Goal: Task Accomplishment & Management: Manage account settings

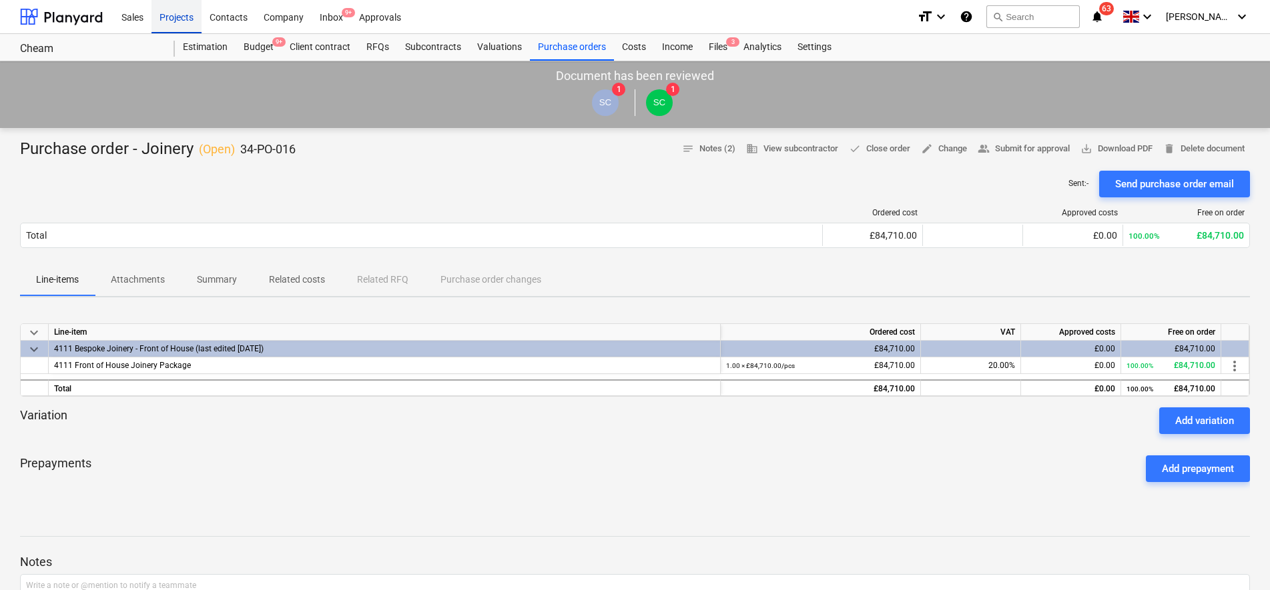
click at [181, 19] on div "Projects" at bounding box center [176, 16] width 50 height 34
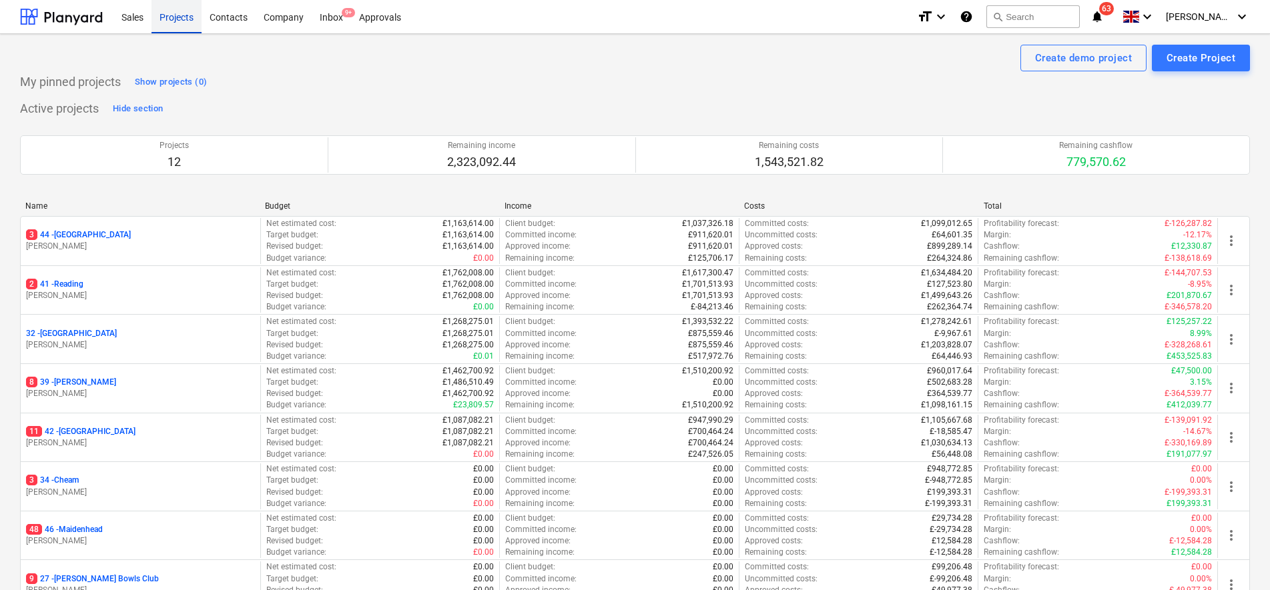
click at [189, 22] on div "Projects" at bounding box center [176, 16] width 50 height 34
click at [336, 19] on div "Inbox 9+" at bounding box center [331, 16] width 39 height 34
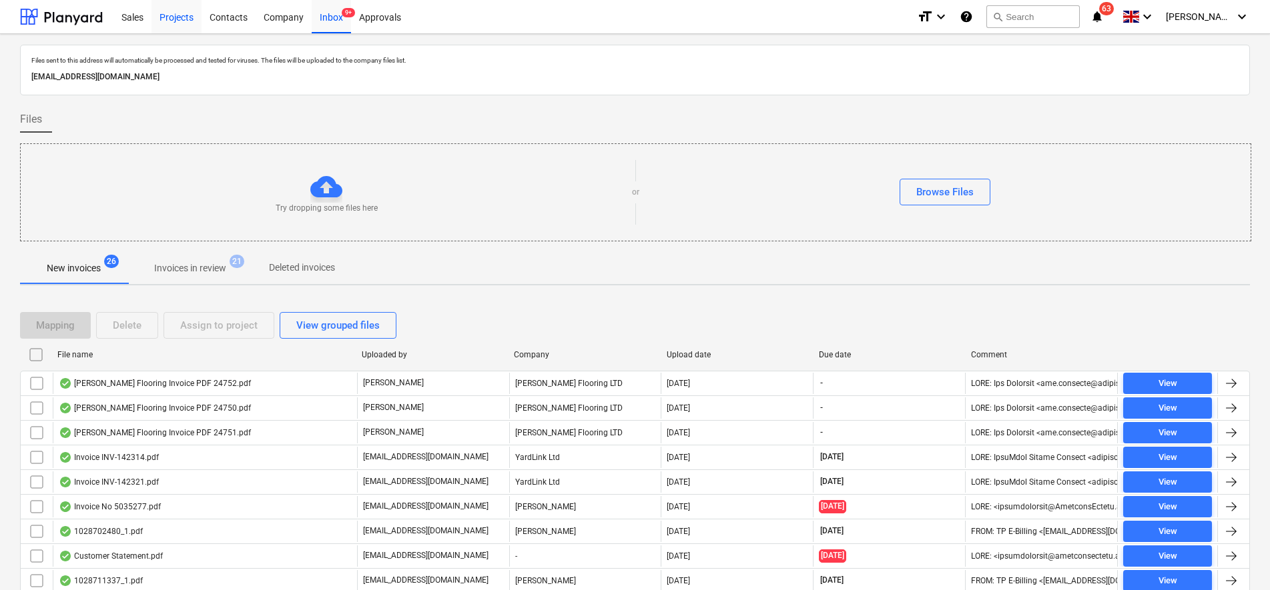
click at [172, 21] on div "Projects" at bounding box center [176, 16] width 50 height 34
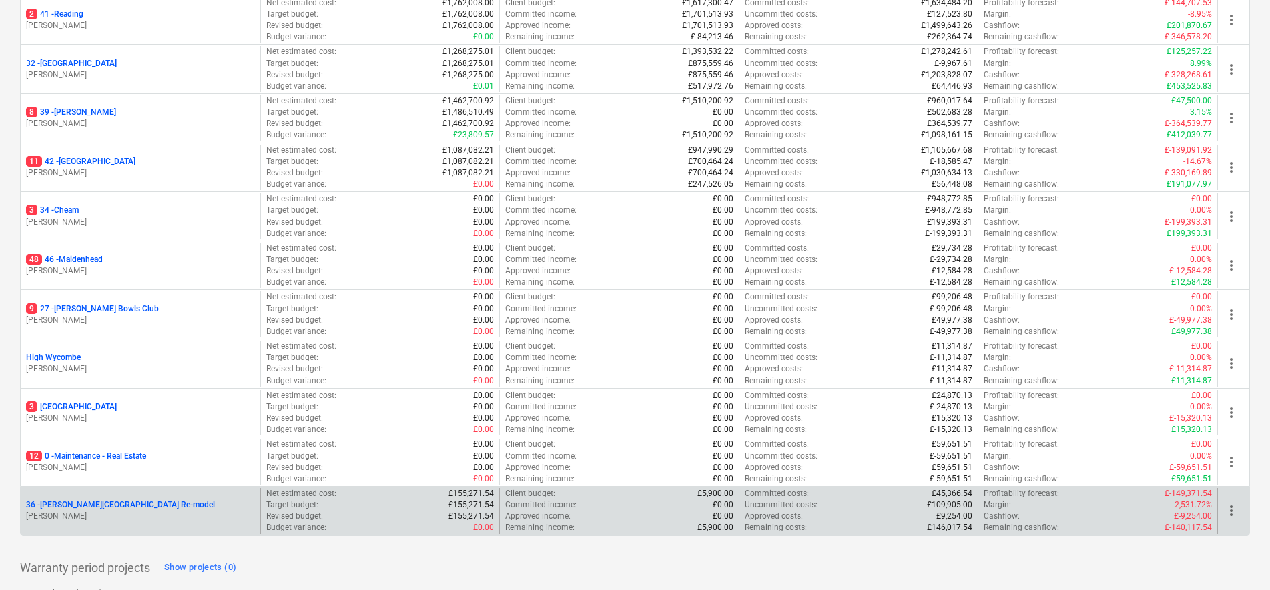
scroll to position [323, 0]
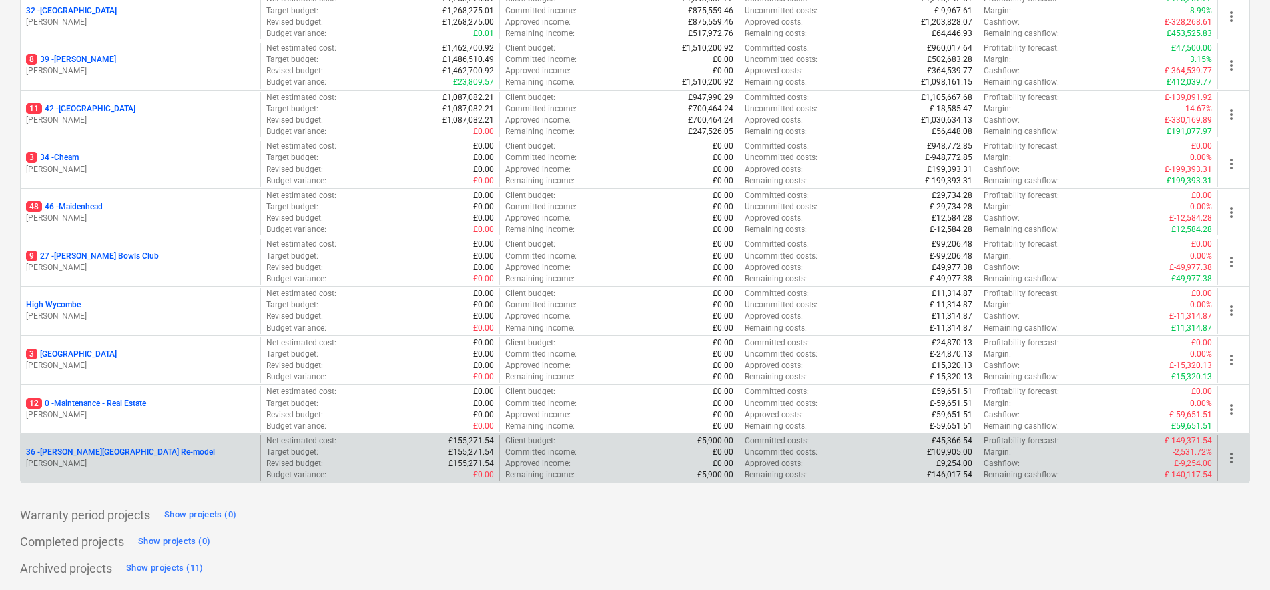
click at [108, 455] on p "36 - Langley Park Room Re-model" at bounding box center [120, 452] width 189 height 11
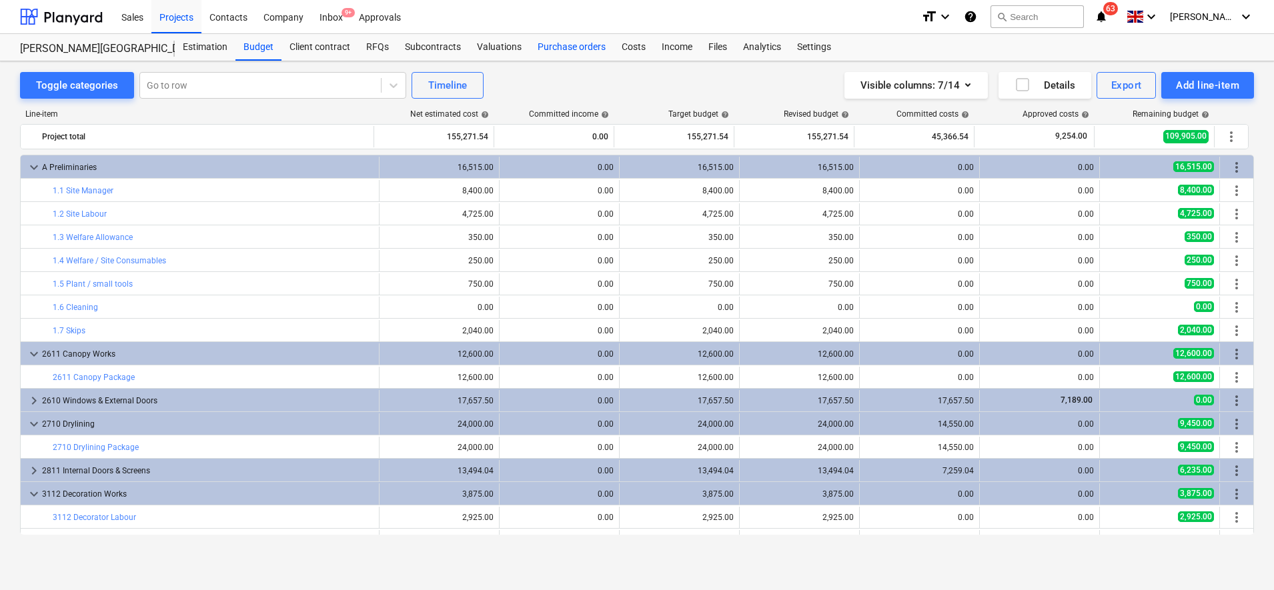
click at [555, 46] on div "Purchase orders" at bounding box center [572, 47] width 84 height 27
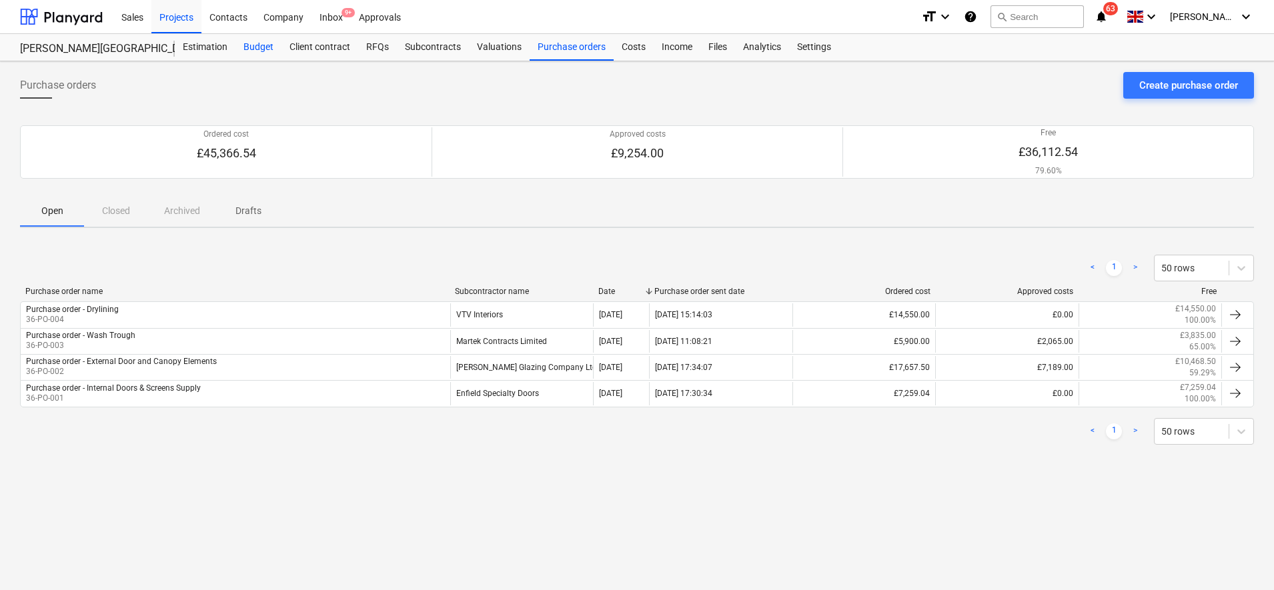
click at [269, 51] on div "Budget" at bounding box center [259, 47] width 46 height 27
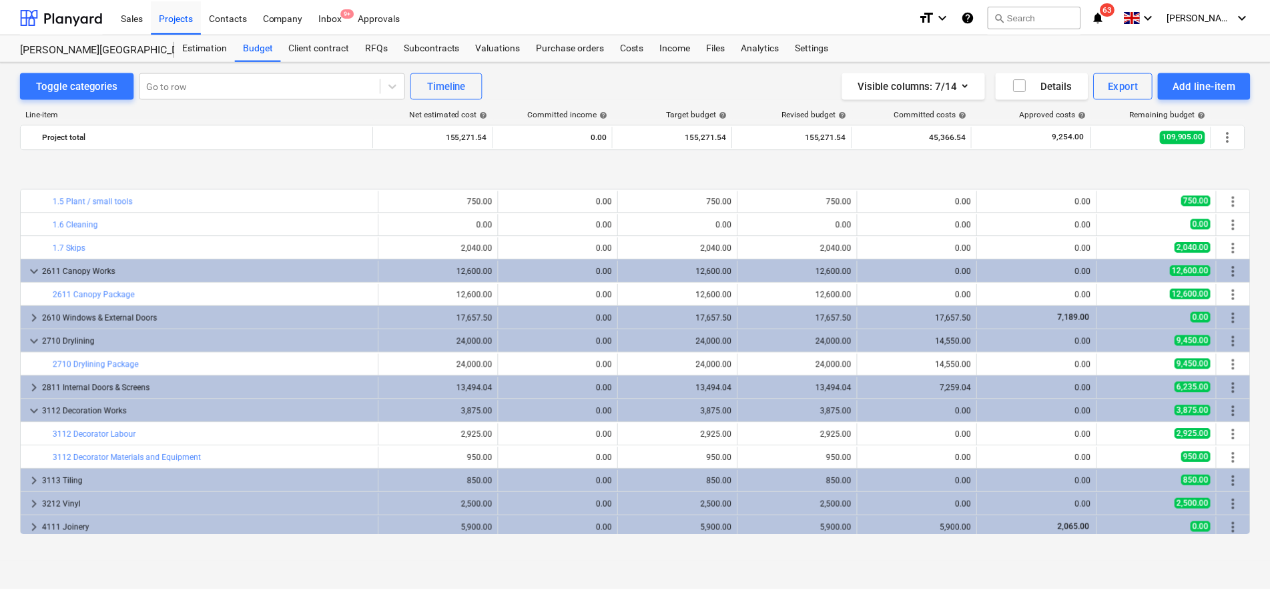
scroll to position [167, 0]
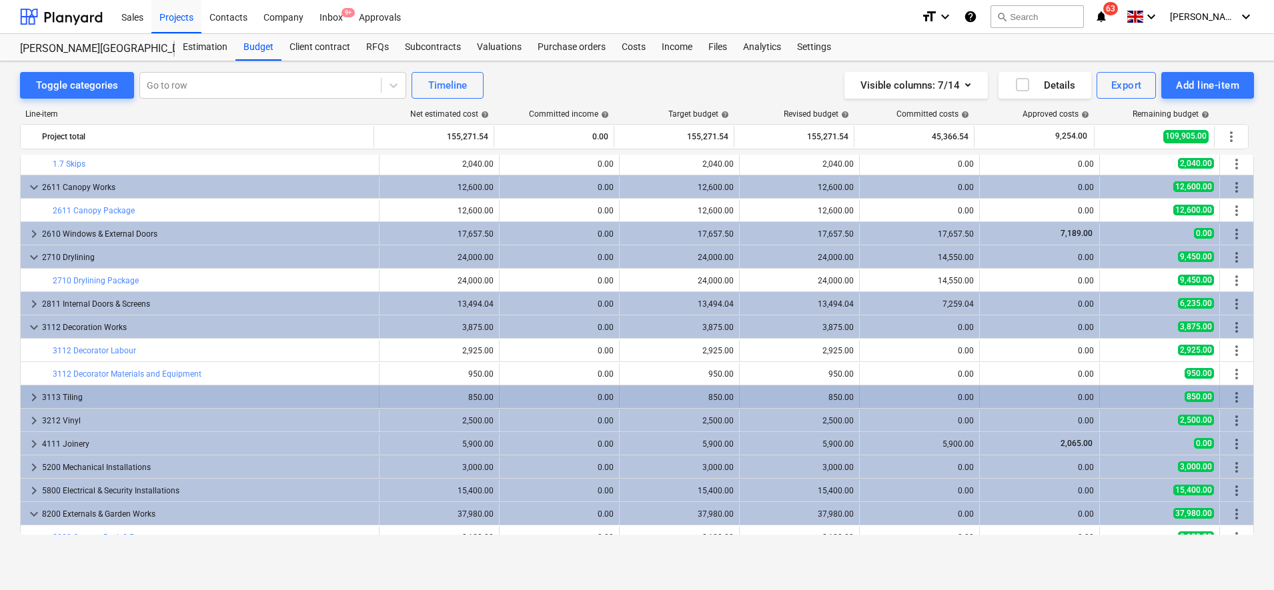
click at [122, 391] on div "3113 Tiling" at bounding box center [208, 397] width 332 height 21
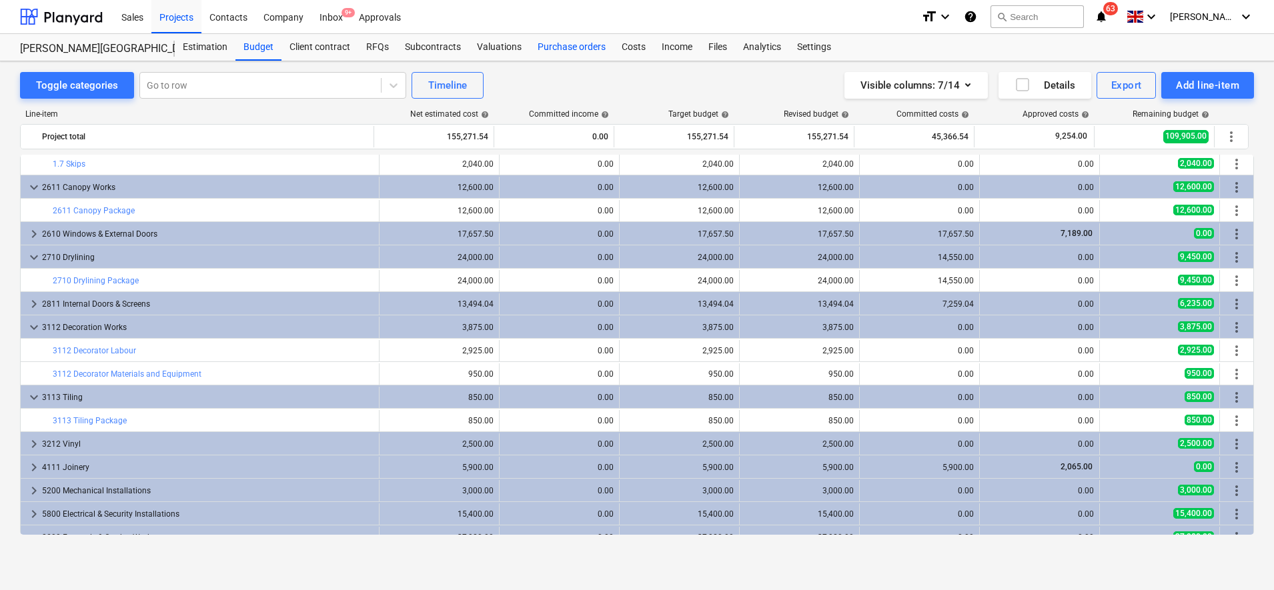
click at [577, 45] on div "Purchase orders" at bounding box center [572, 47] width 84 height 27
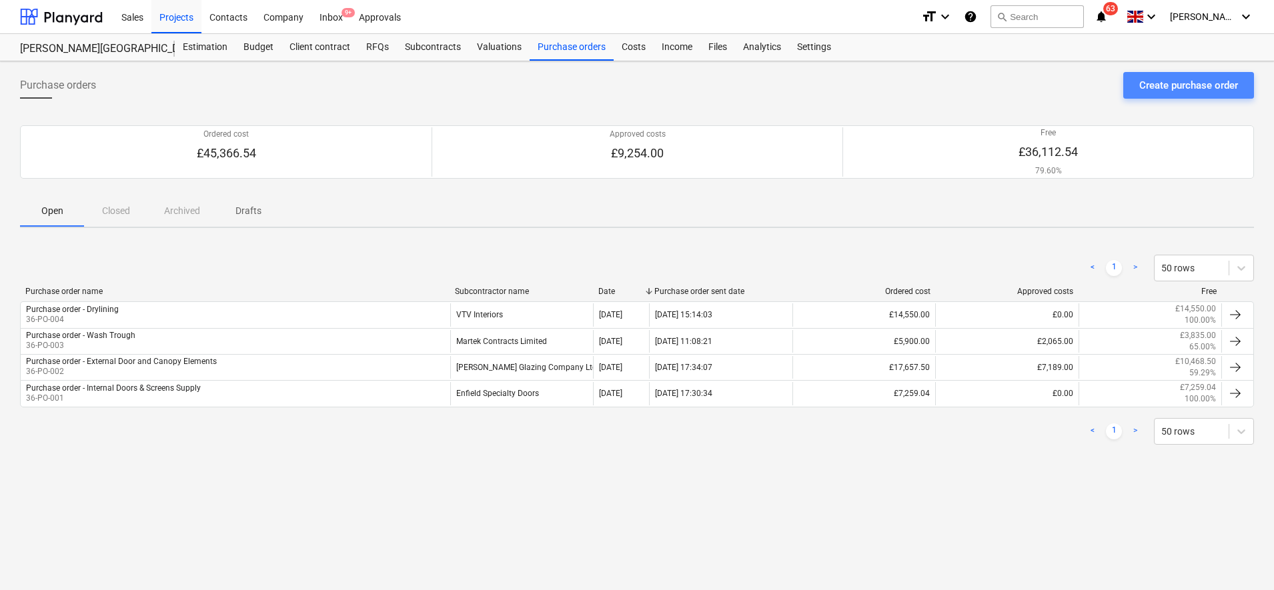
click at [1204, 96] on button "Create purchase order" at bounding box center [1189, 85] width 131 height 27
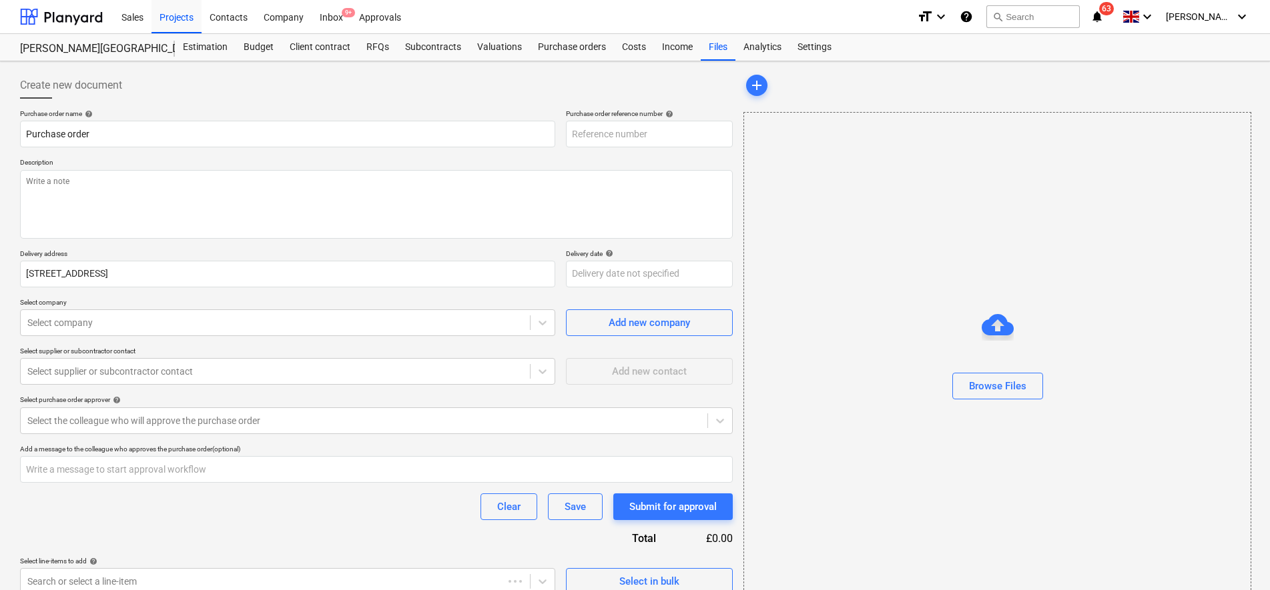
type textarea "x"
type input "36-PO-005"
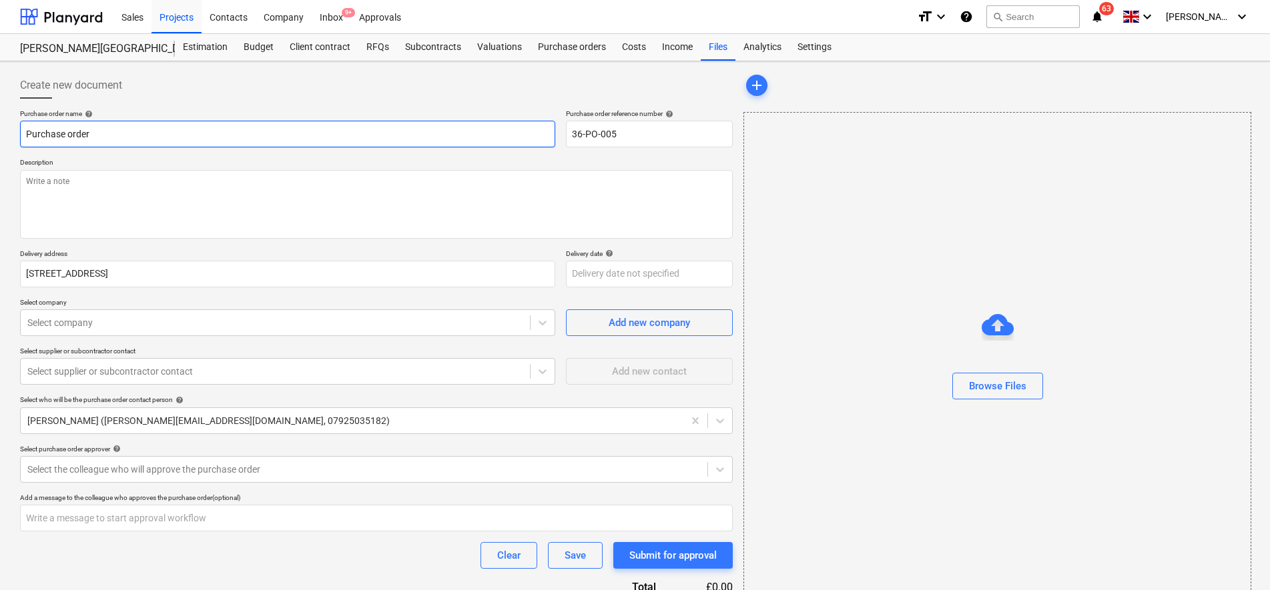
click at [422, 139] on input "Purchase order" at bounding box center [287, 134] width 535 height 27
type textarea "x"
type input "Purchase order"
type textarea "x"
type input "Purchase order -"
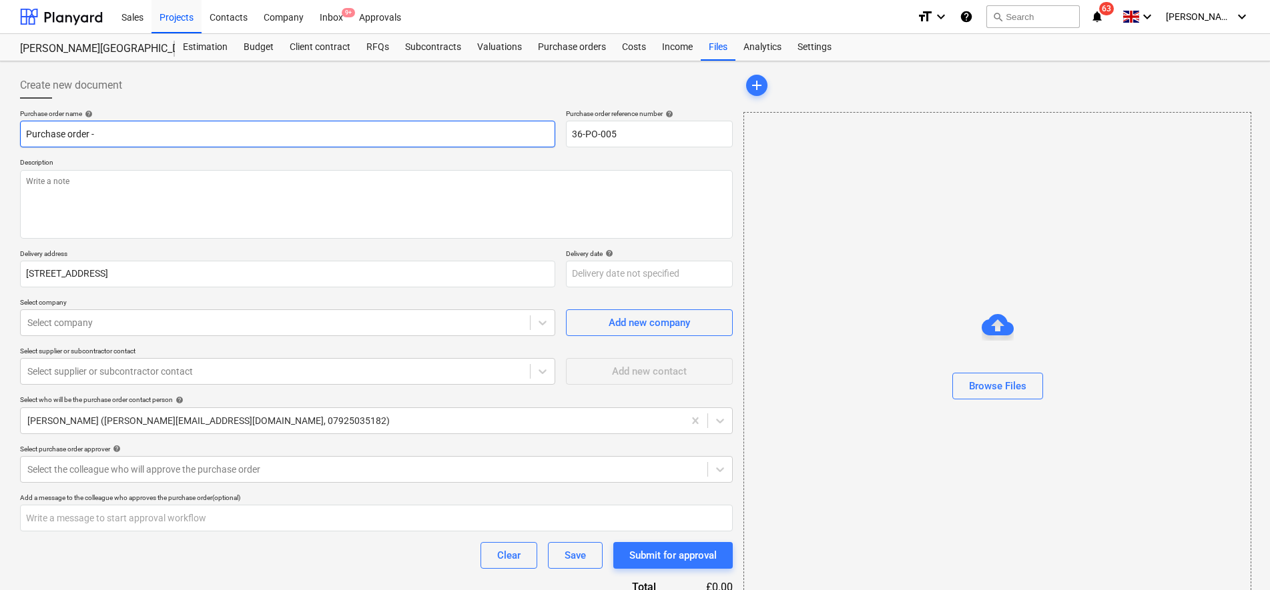
type textarea "x"
type input "Purchase order -"
type textarea "x"
type input "Purchase order - T"
type textarea "x"
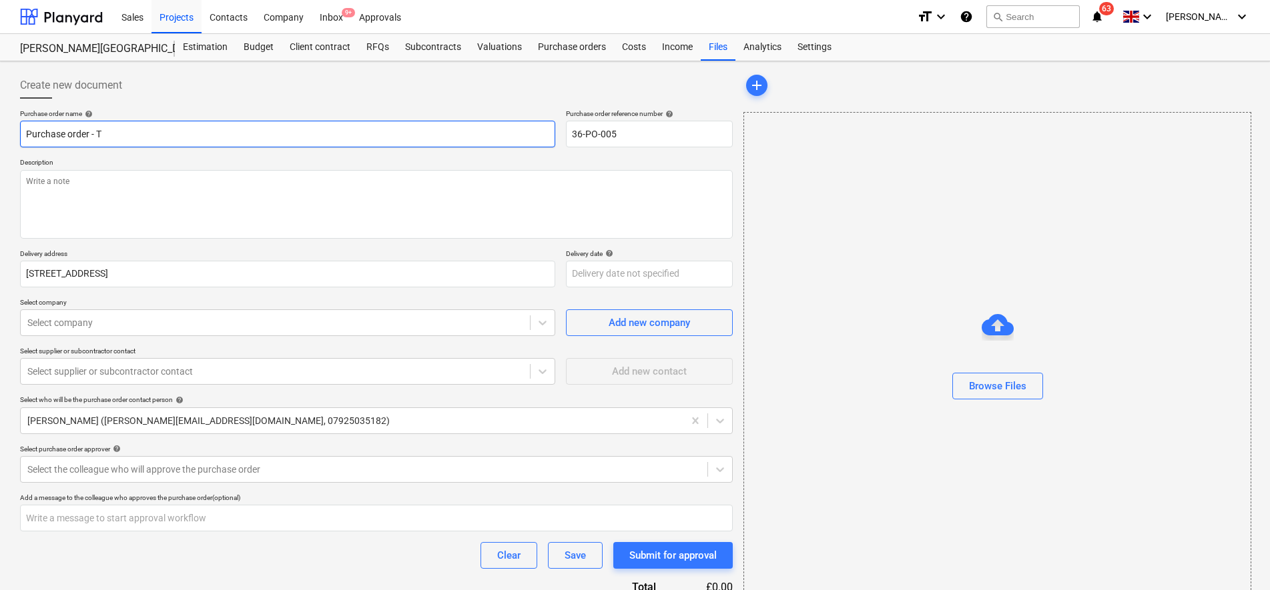
type input "Purchase order - Ti"
type textarea "x"
type input "Purchase order - Til"
type textarea "x"
type input "Purchase order - Tili"
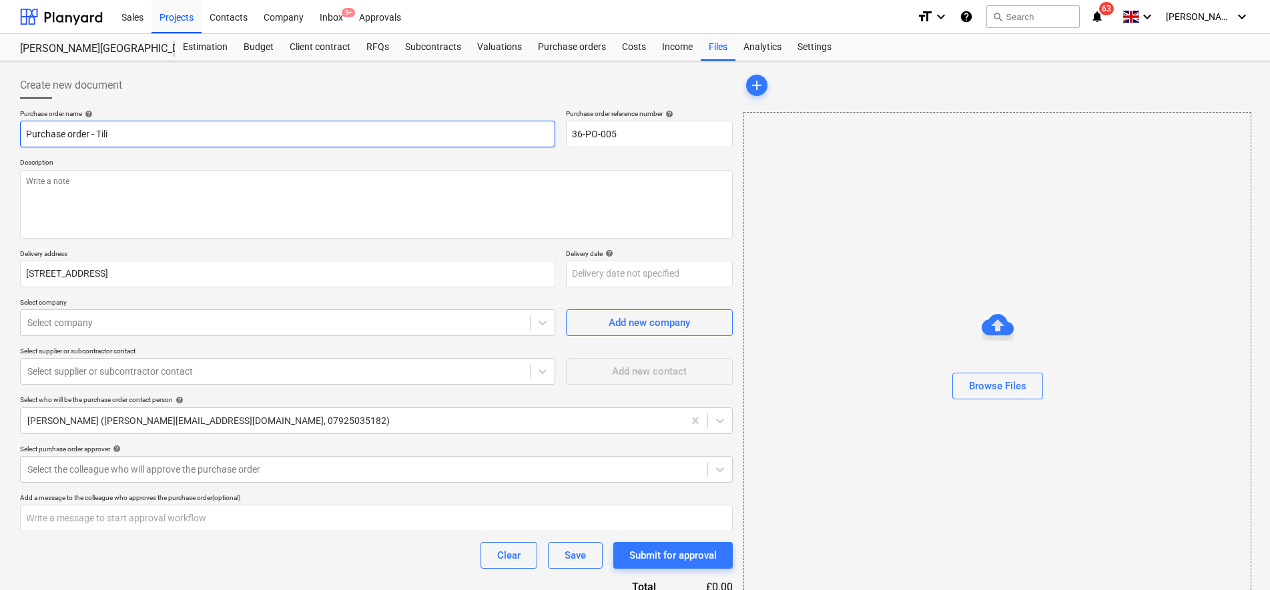
type textarea "x"
type input "Purchase order - Tilin"
type textarea "x"
type input "Purchase order - Tiling"
click at [493, 115] on div "Purchase order name help" at bounding box center [287, 113] width 535 height 9
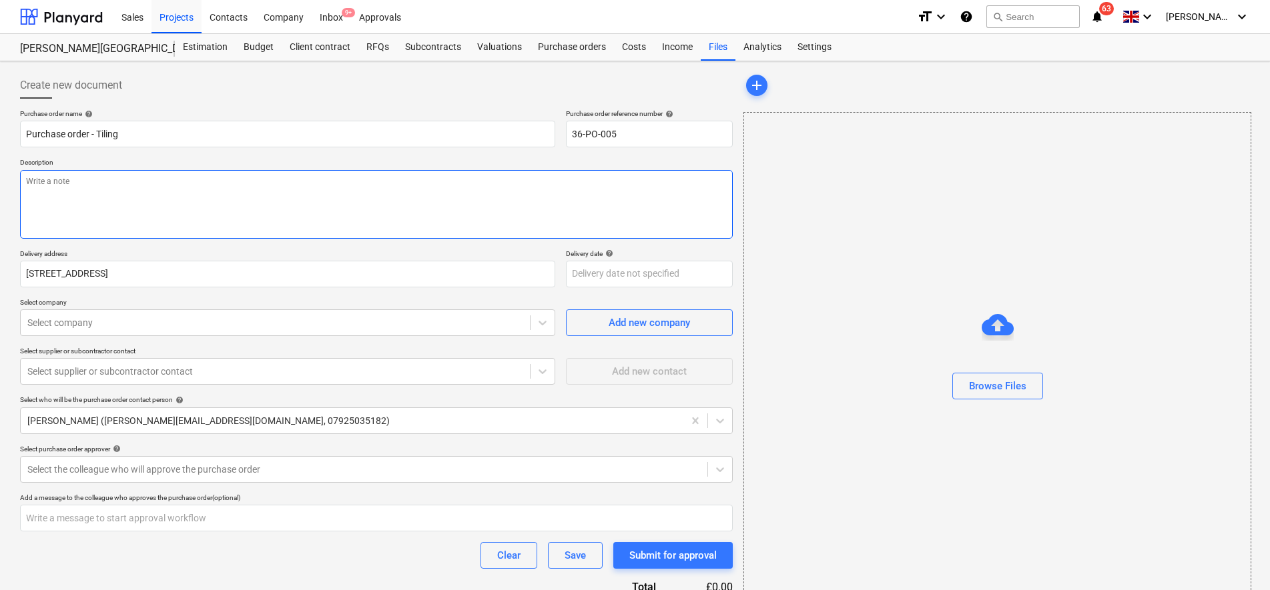
click at [232, 179] on textarea at bounding box center [376, 204] width 713 height 69
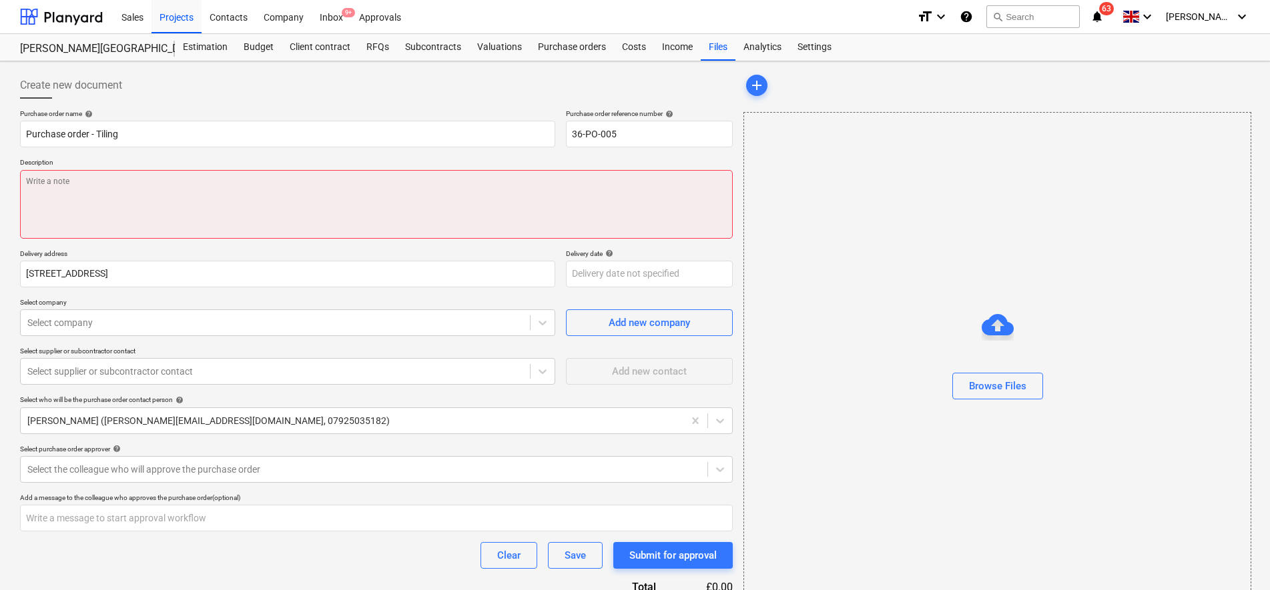
click at [169, 201] on textarea at bounding box center [376, 204] width 713 height 69
paste textarea "To supply and fix Johnsons Symmetry Fan ceramic glazed wall tiles in 5 colours …"
type textarea "x"
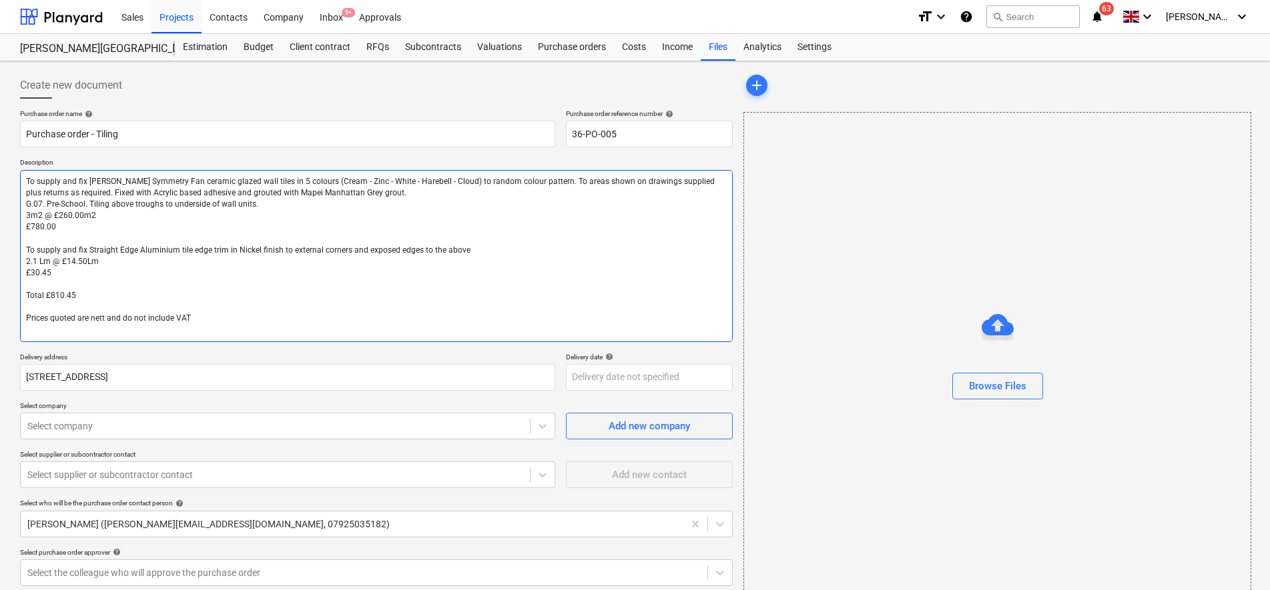
type textarea "To supply and fix Johnsons Symmetry Fan ceramic glazed wall tiles in 5 colours …"
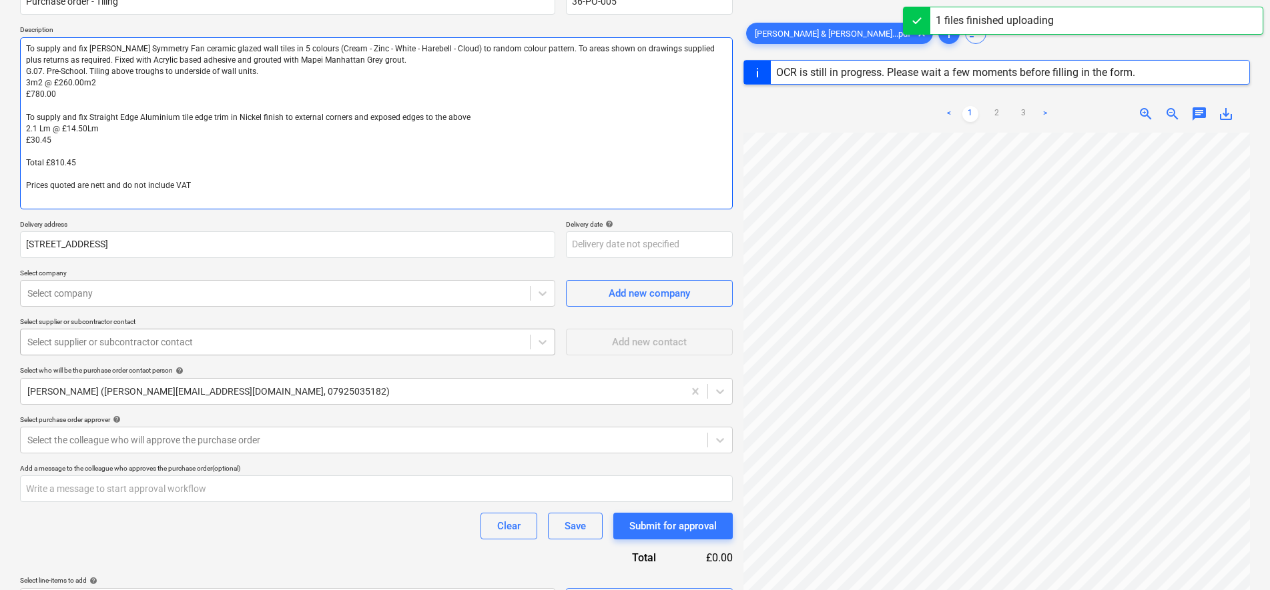
scroll to position [167, 0]
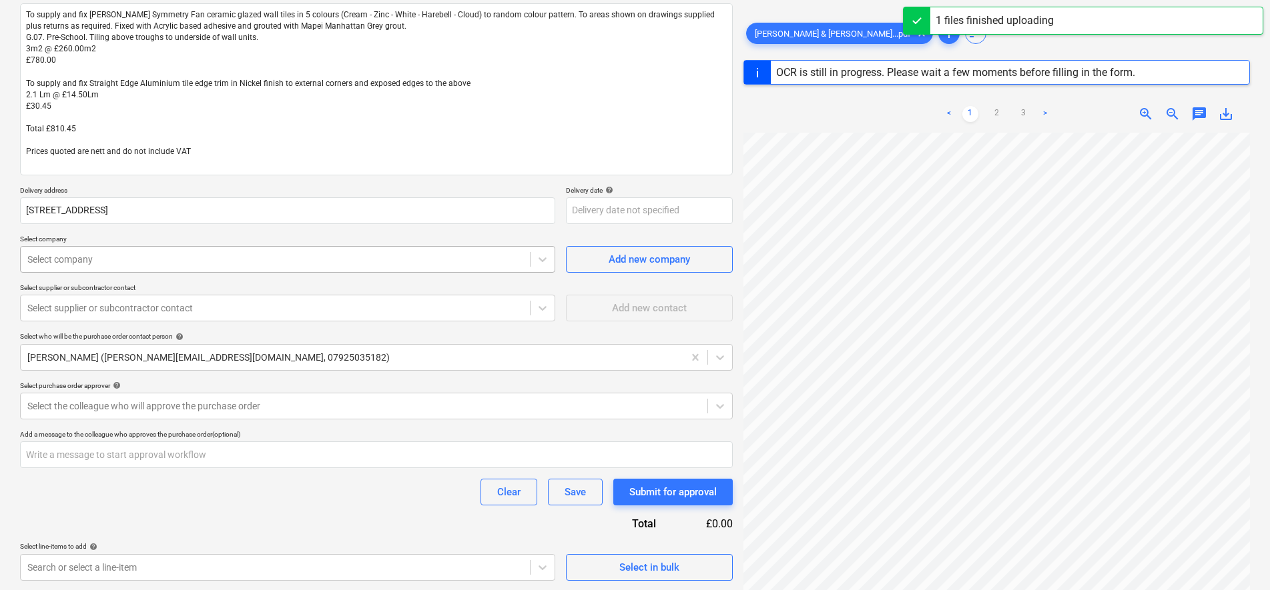
click at [483, 266] on div at bounding box center [275, 259] width 496 height 13
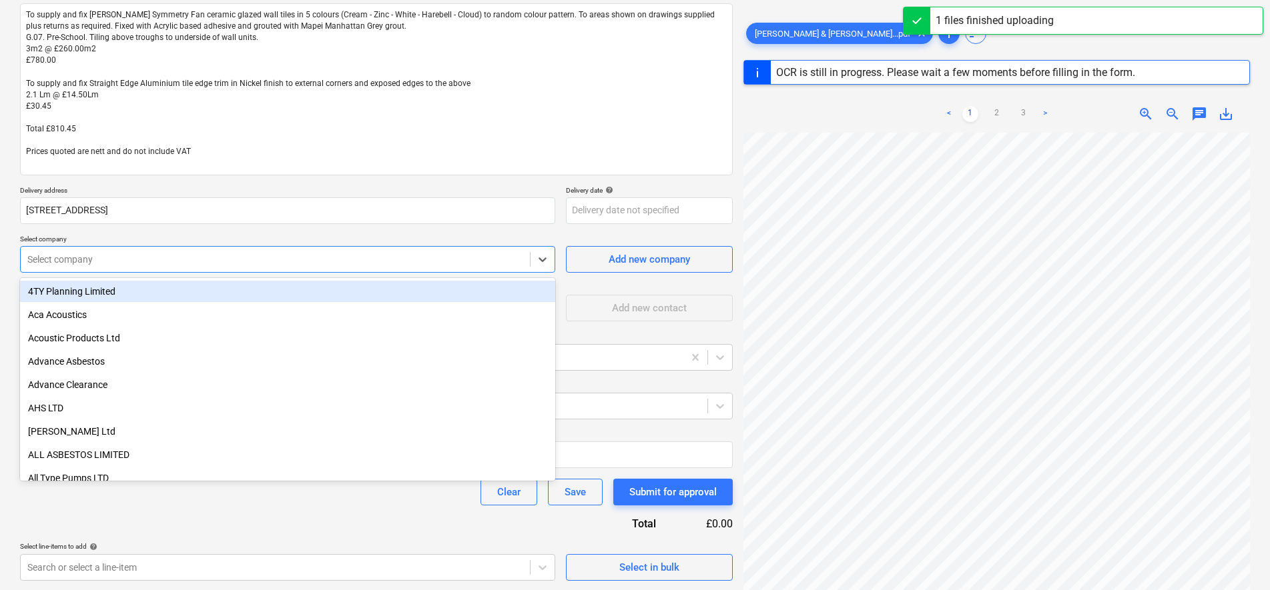
type textarea "x"
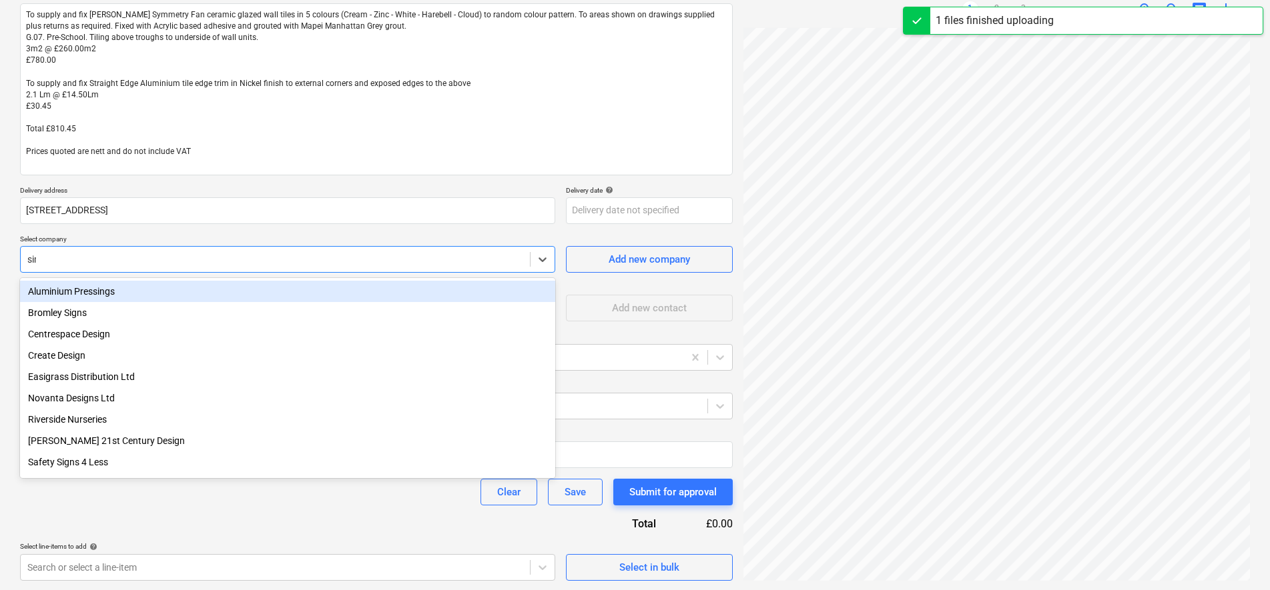
type input "sims"
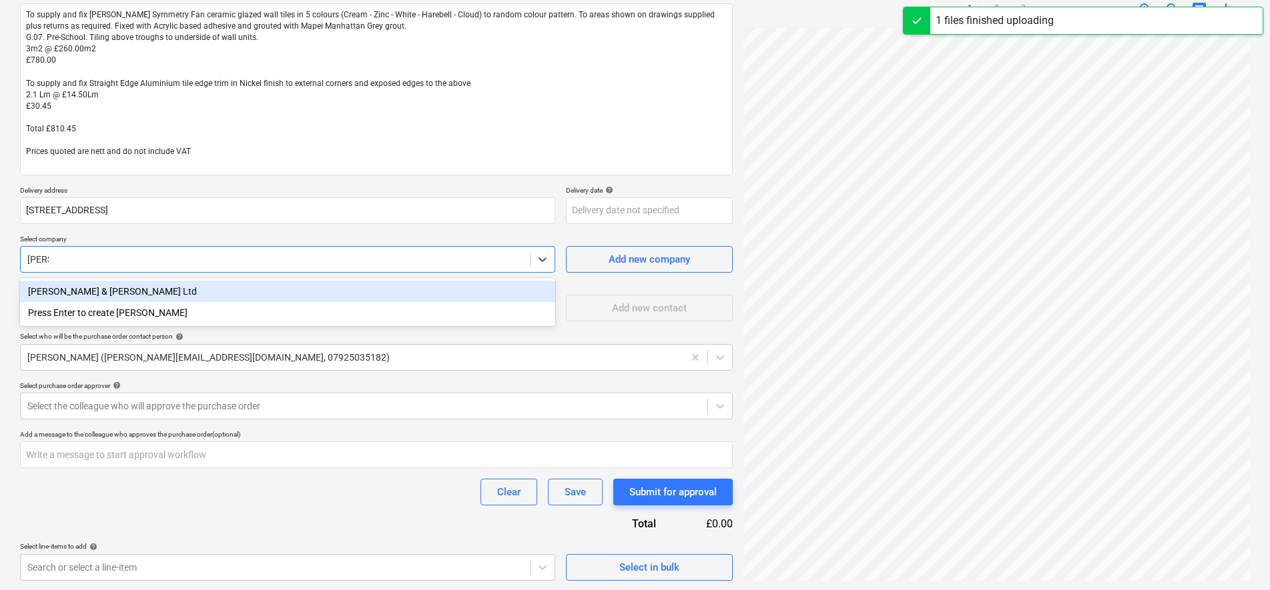
click at [462, 286] on div "Sims & Bostock Ltd" at bounding box center [287, 291] width 535 height 21
type textarea "x"
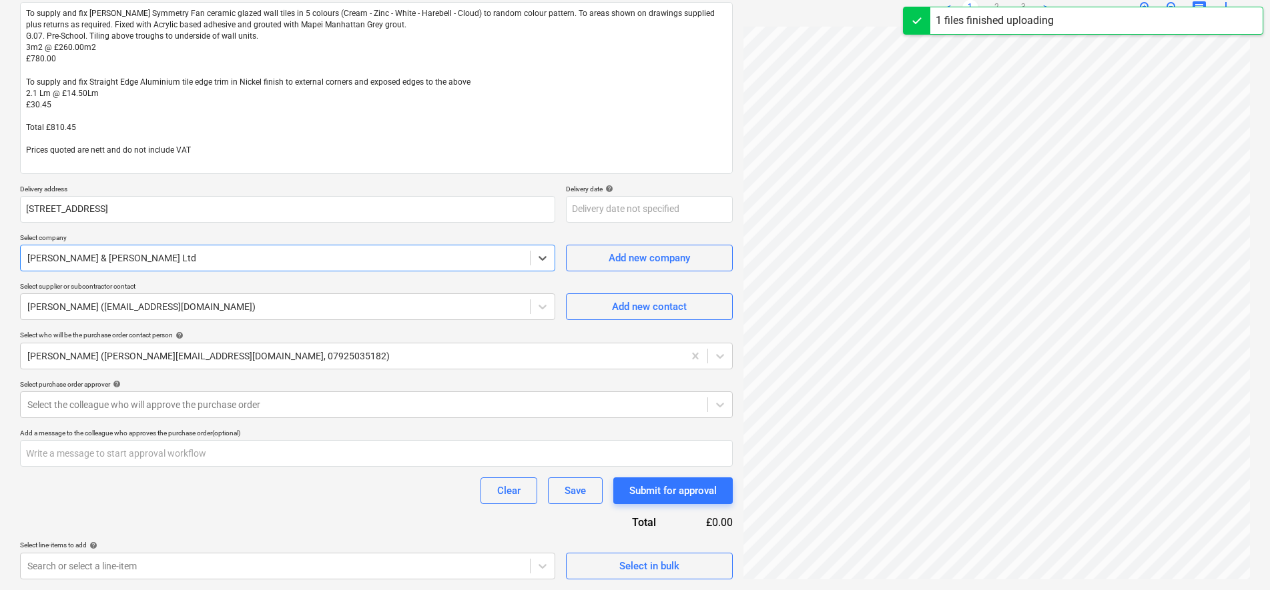
scroll to position [83, 0]
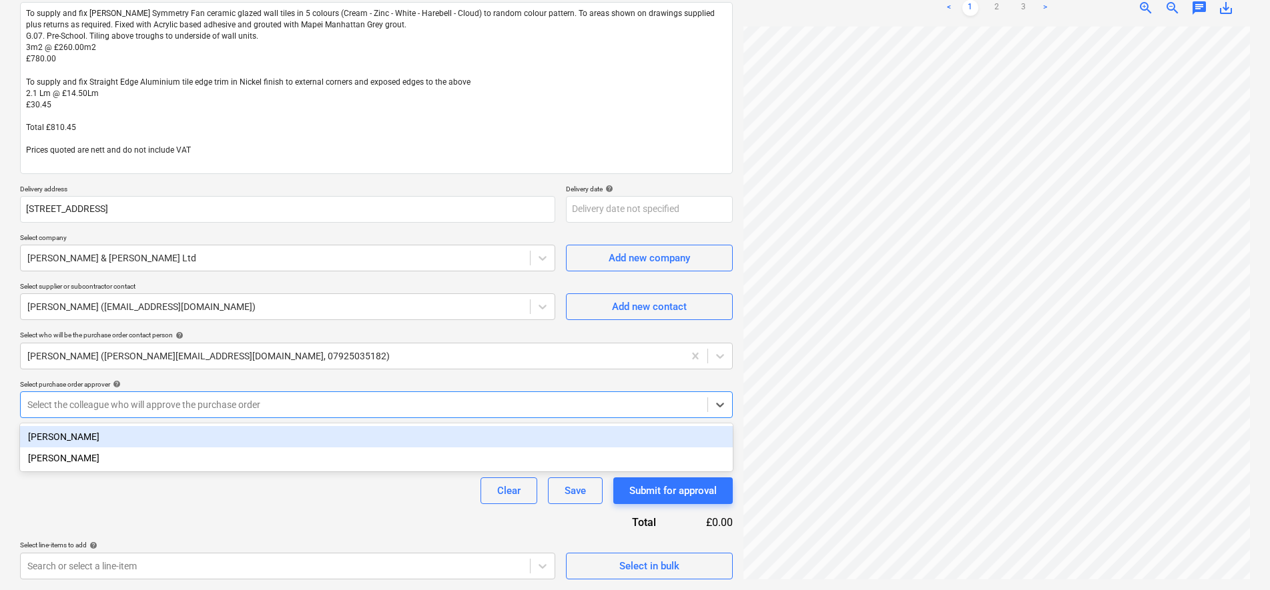
click at [232, 404] on div at bounding box center [363, 404] width 673 height 13
click at [224, 425] on div "Sam Cornford Bradley Fenn" at bounding box center [376, 448] width 713 height 48
click at [228, 434] on div "[PERSON_NAME]" at bounding box center [376, 436] width 713 height 21
type textarea "x"
click at [219, 500] on div "Clear Save Submit for approval" at bounding box center [376, 491] width 713 height 27
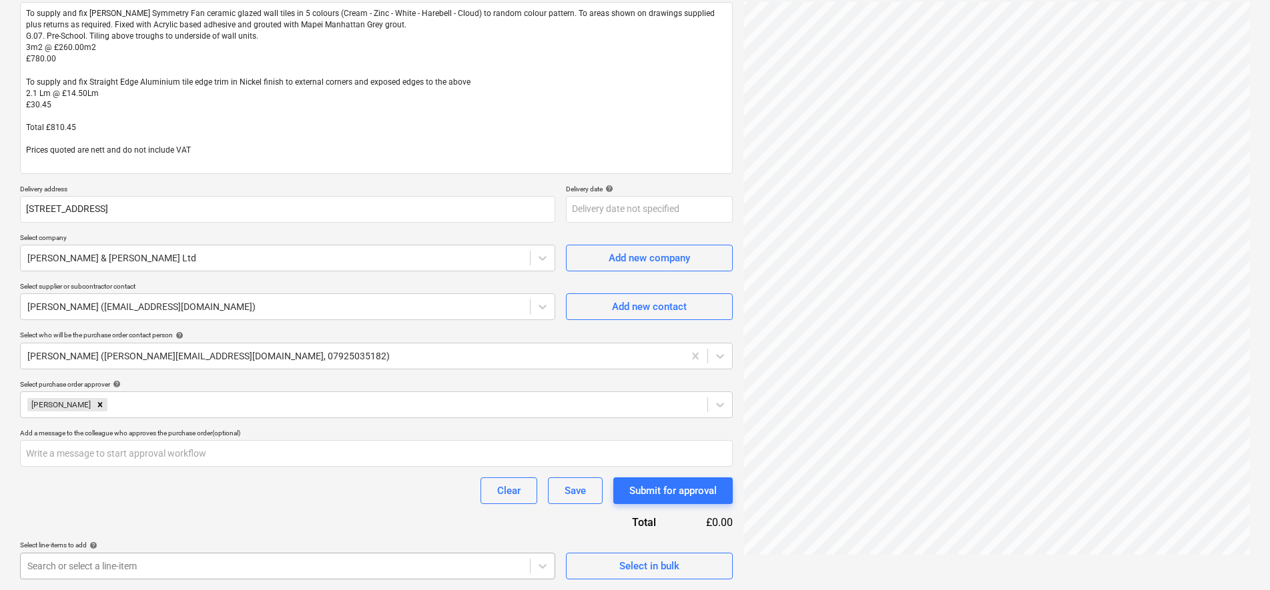
scroll to position [366, 0]
click at [494, 422] on body "Sales Projects Contacts Company Inbox 9+ Approvals format_size keyboard_arrow_d…" at bounding box center [635, 127] width 1270 height 590
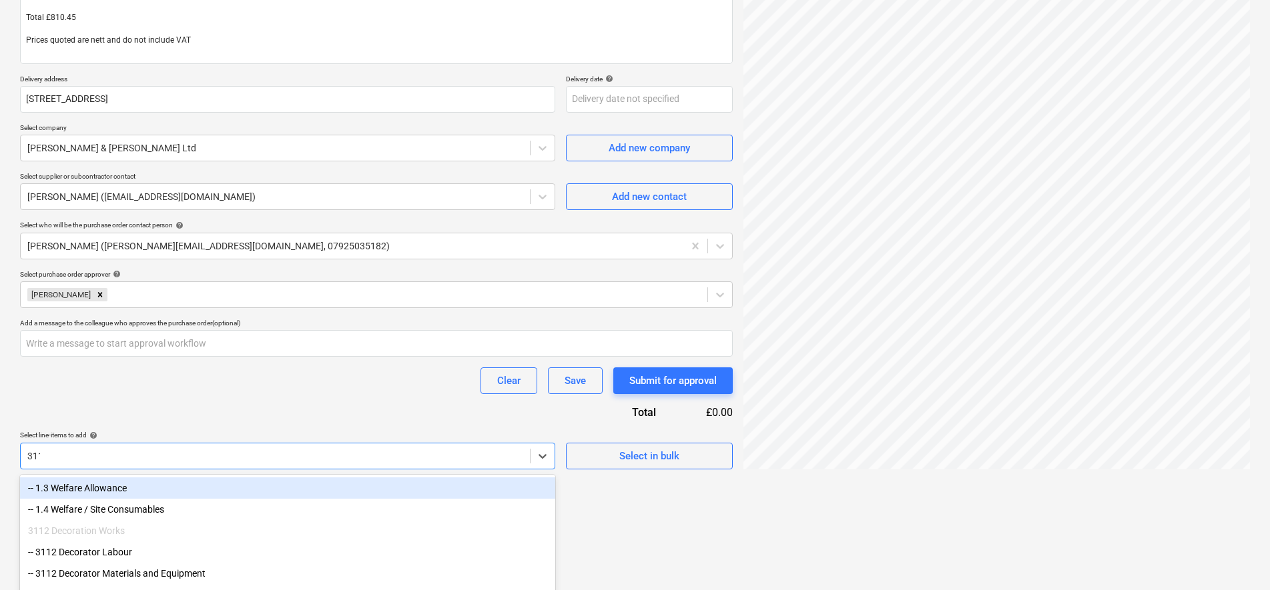
type input "3113"
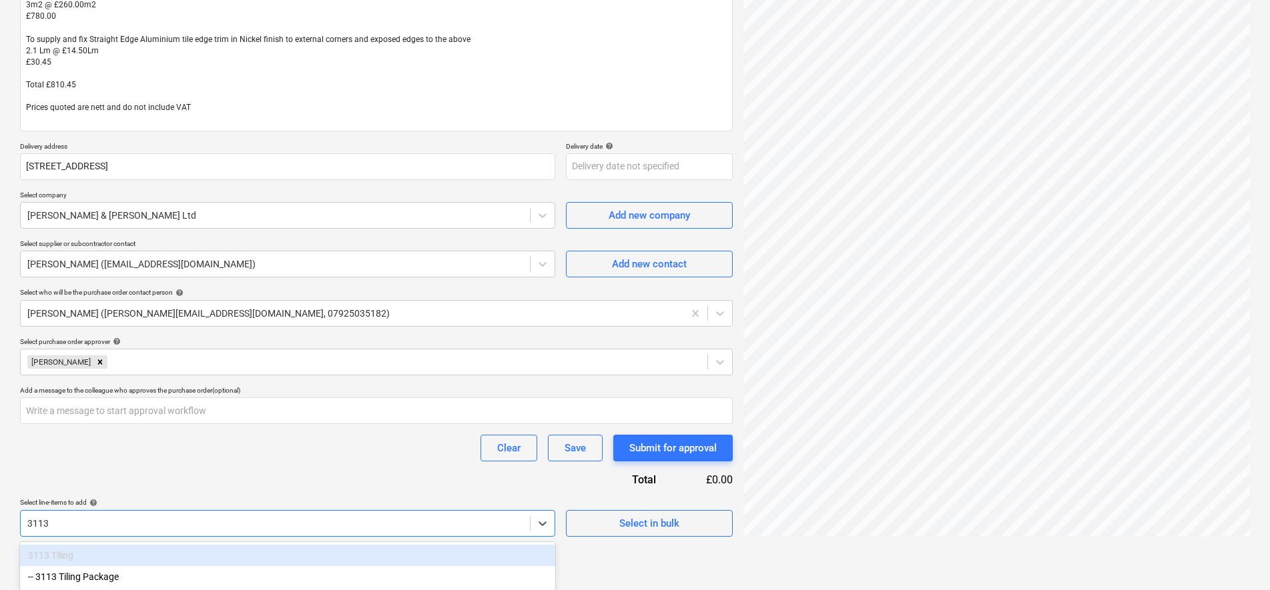
scroll to position [212, 0]
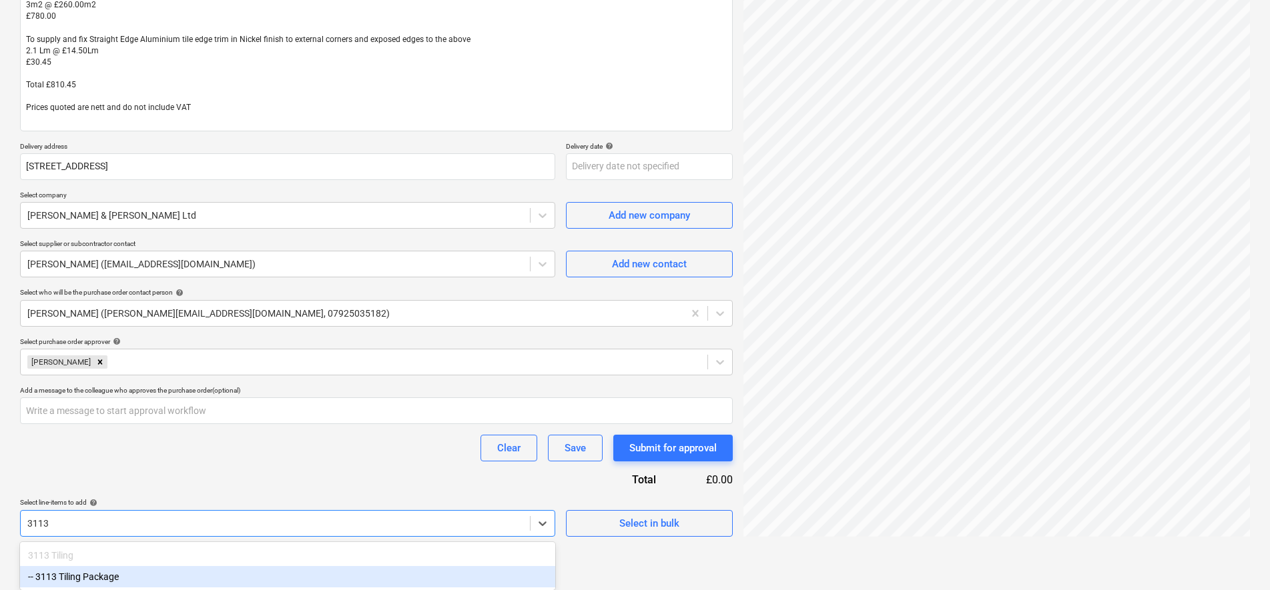
click at [347, 575] on div "-- 3113 Tiling Package" at bounding box center [287, 576] width 535 height 21
type textarea "x"
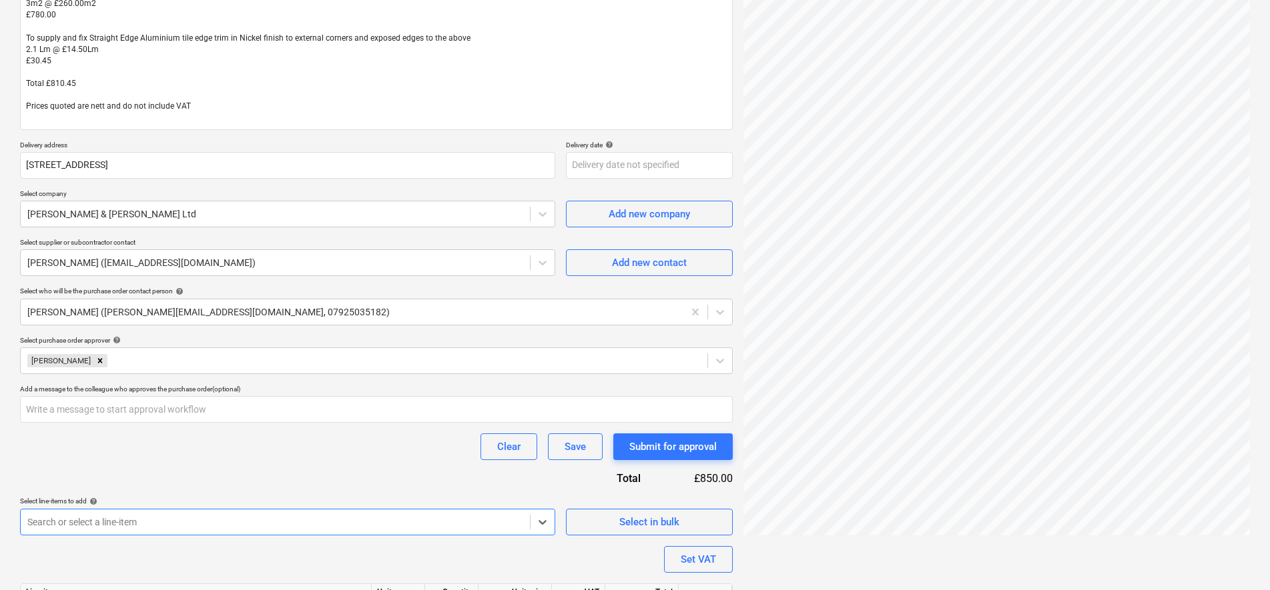
type textarea "x"
click at [340, 478] on div "Purchase order name help Purchase order - Tiling Purchase order reference numbe…" at bounding box center [376, 279] width 713 height 764
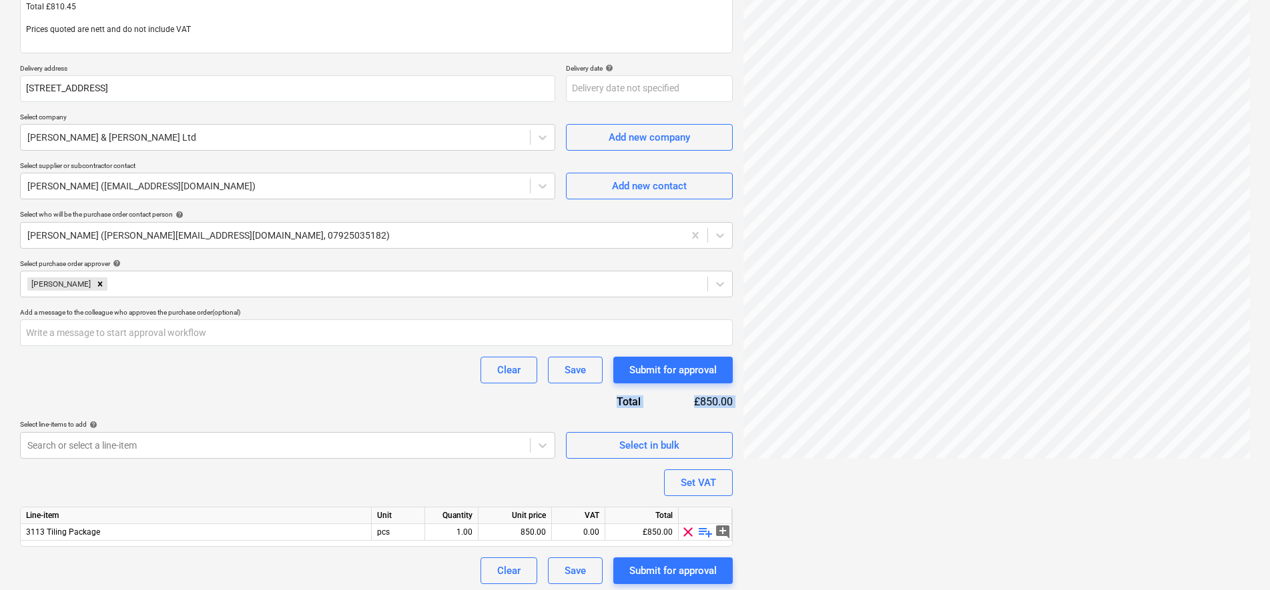
scroll to position [294, 0]
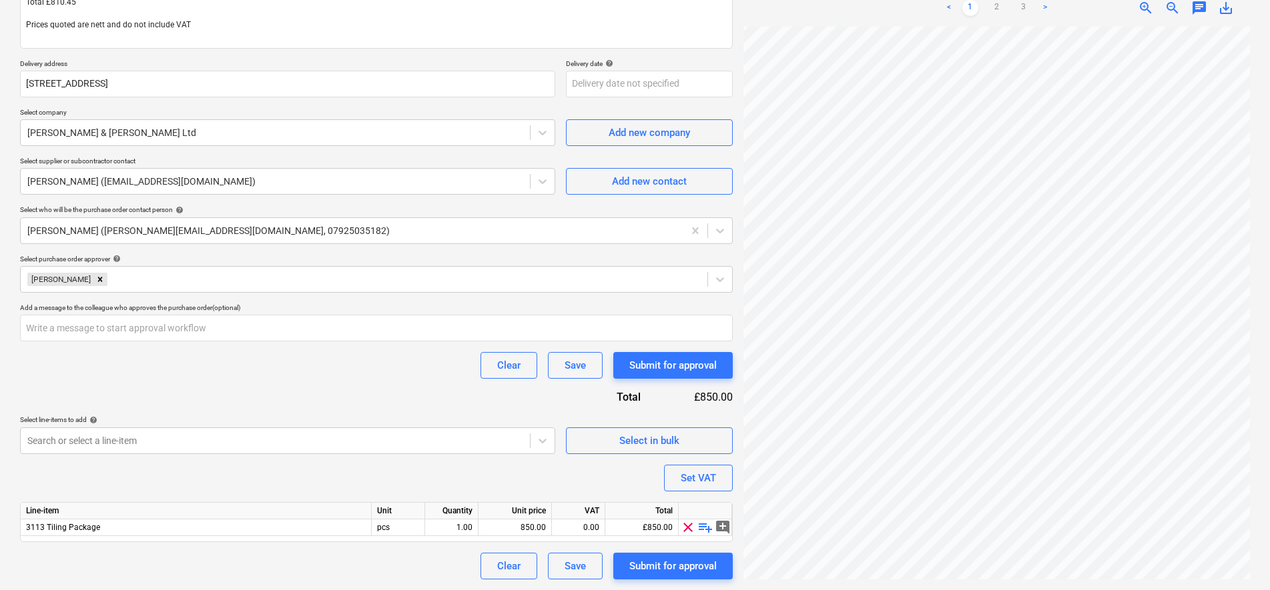
click at [412, 389] on div "Purchase order name help Purchase order - Tiling Purchase order reference numbe…" at bounding box center [376, 198] width 713 height 764
click at [594, 526] on div "0.00" at bounding box center [578, 528] width 42 height 17
click at [521, 524] on div "850.00" at bounding box center [515, 528] width 62 height 17
type input "810.45"
type textarea "x"
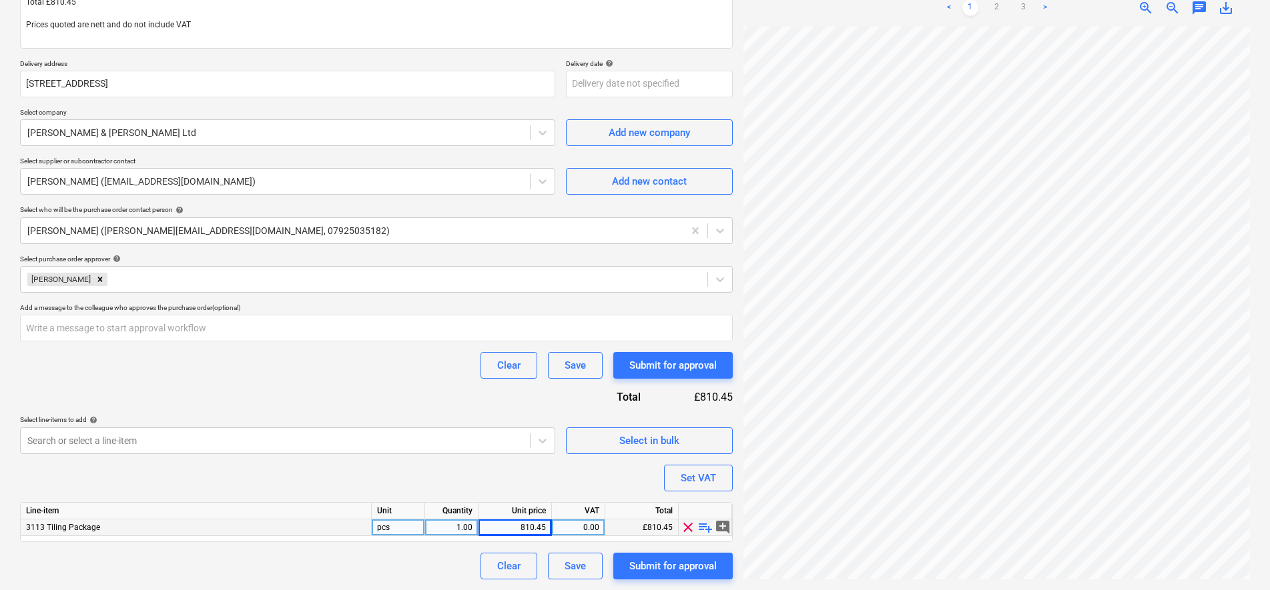
click at [592, 526] on div "0.00" at bounding box center [578, 528] width 42 height 17
type input "20"
click at [383, 390] on div "Purchase order name help Purchase order - Tiling Purchase order reference numbe…" at bounding box center [376, 198] width 713 height 764
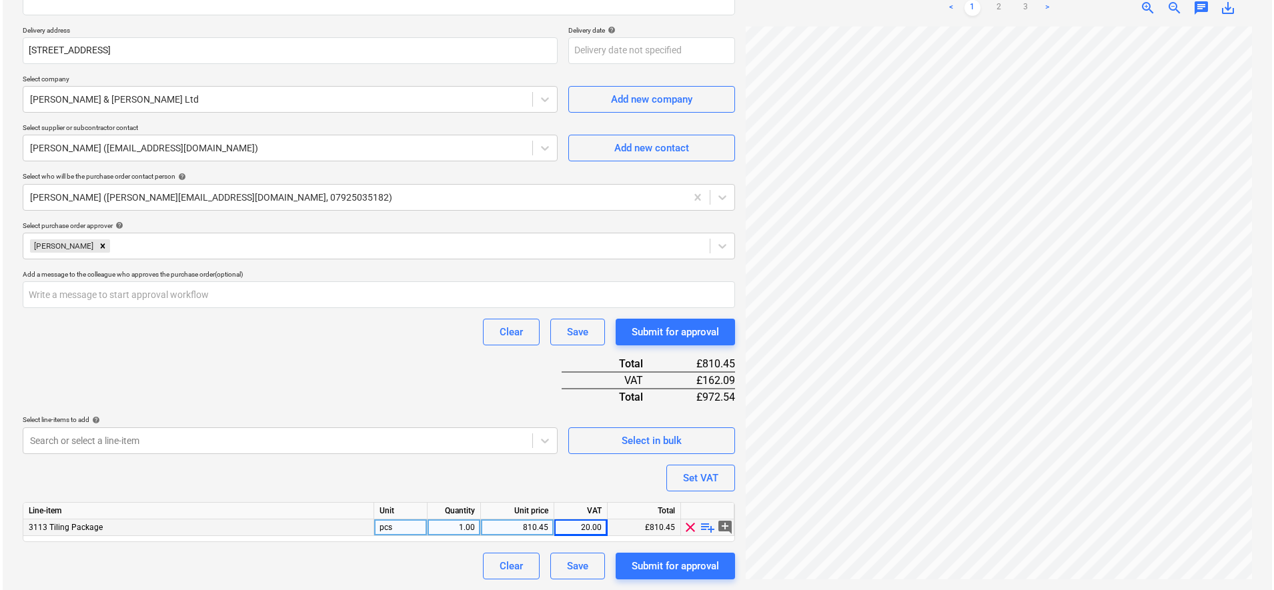
scroll to position [300, 0]
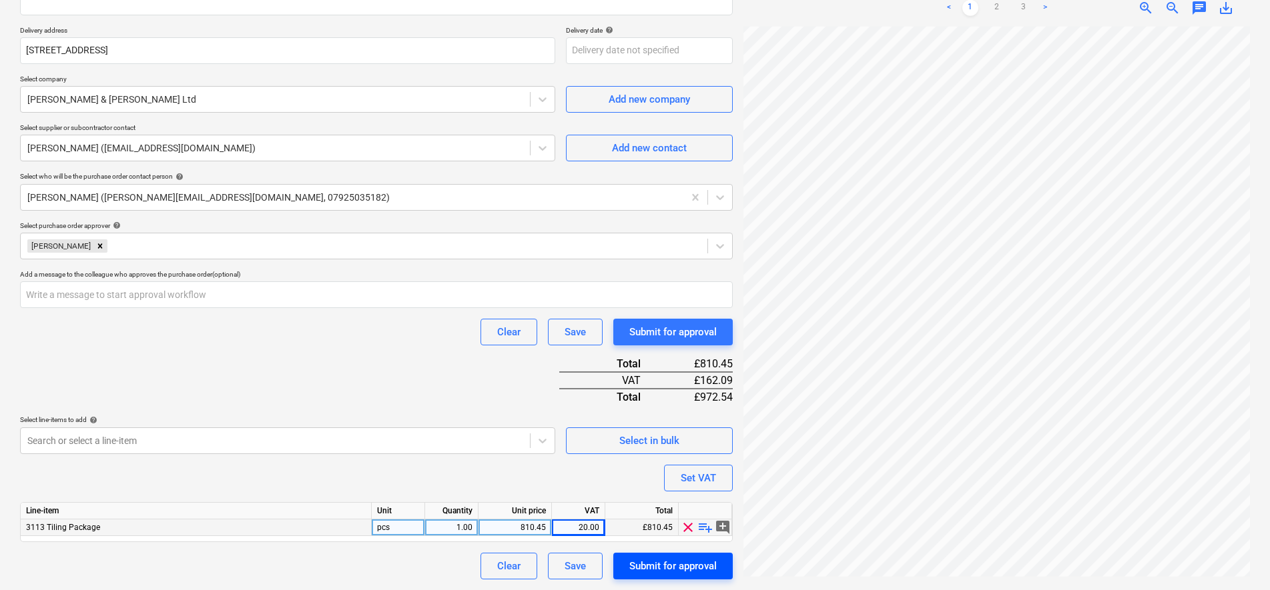
click at [669, 564] on div "Submit for approval" at bounding box center [672, 566] width 87 height 17
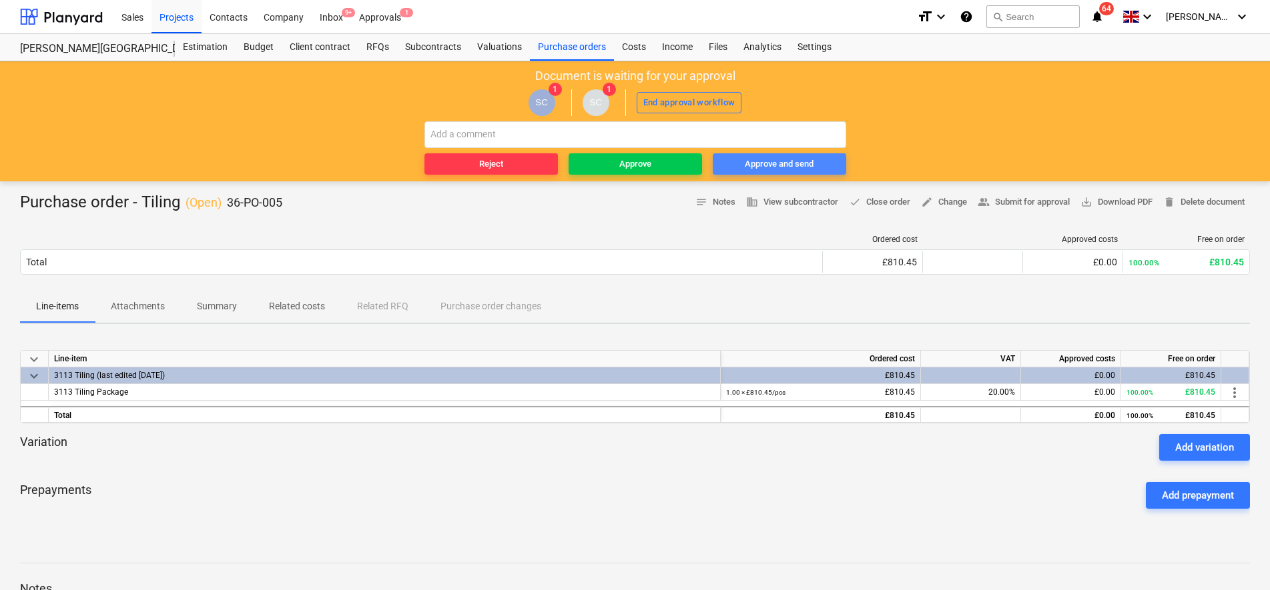
click at [779, 166] on div "Approve and send" at bounding box center [779, 164] width 69 height 15
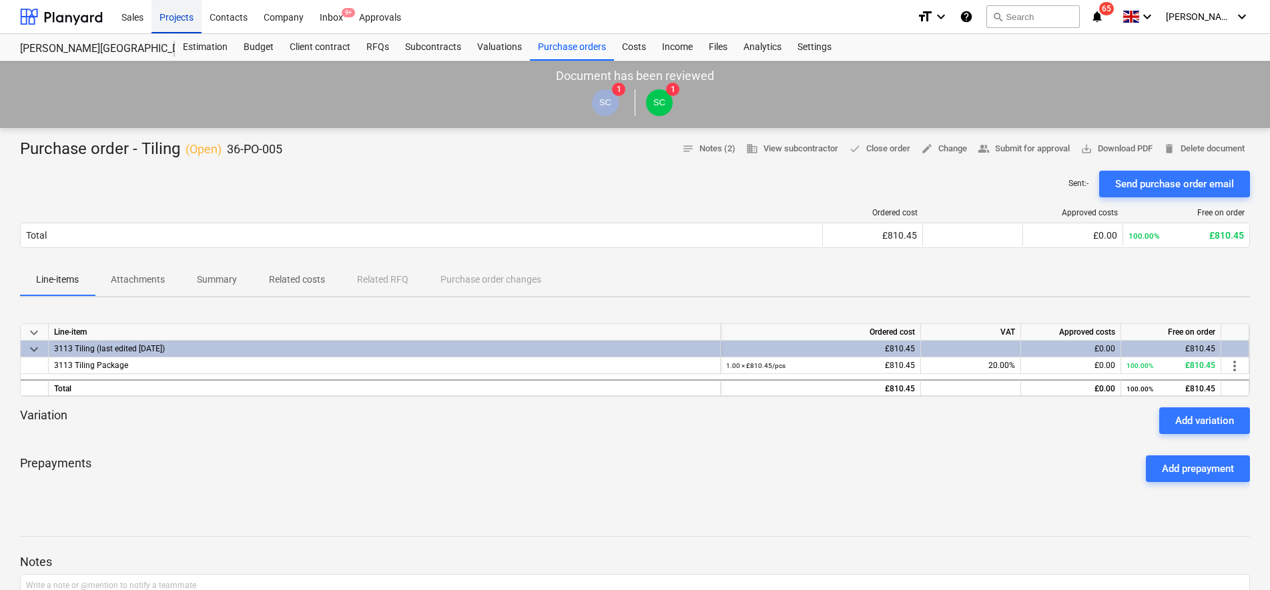
click at [185, 19] on div "Projects" at bounding box center [176, 16] width 50 height 34
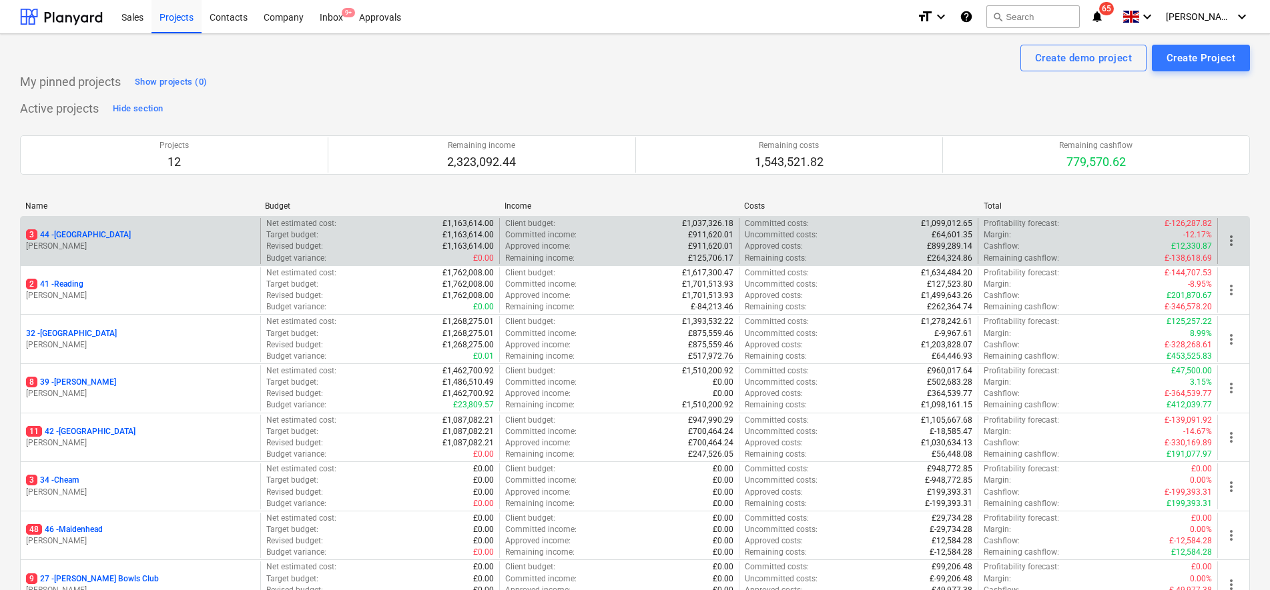
click at [76, 232] on p "3 44 - Richmond" at bounding box center [78, 235] width 105 height 11
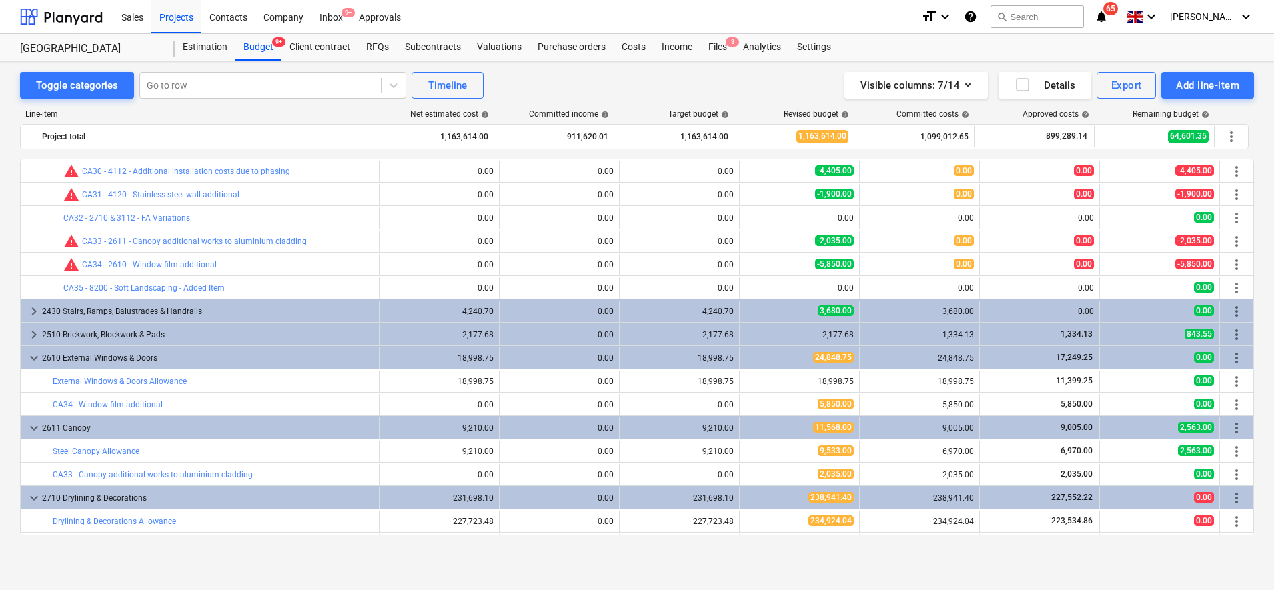
scroll to position [1251, 0]
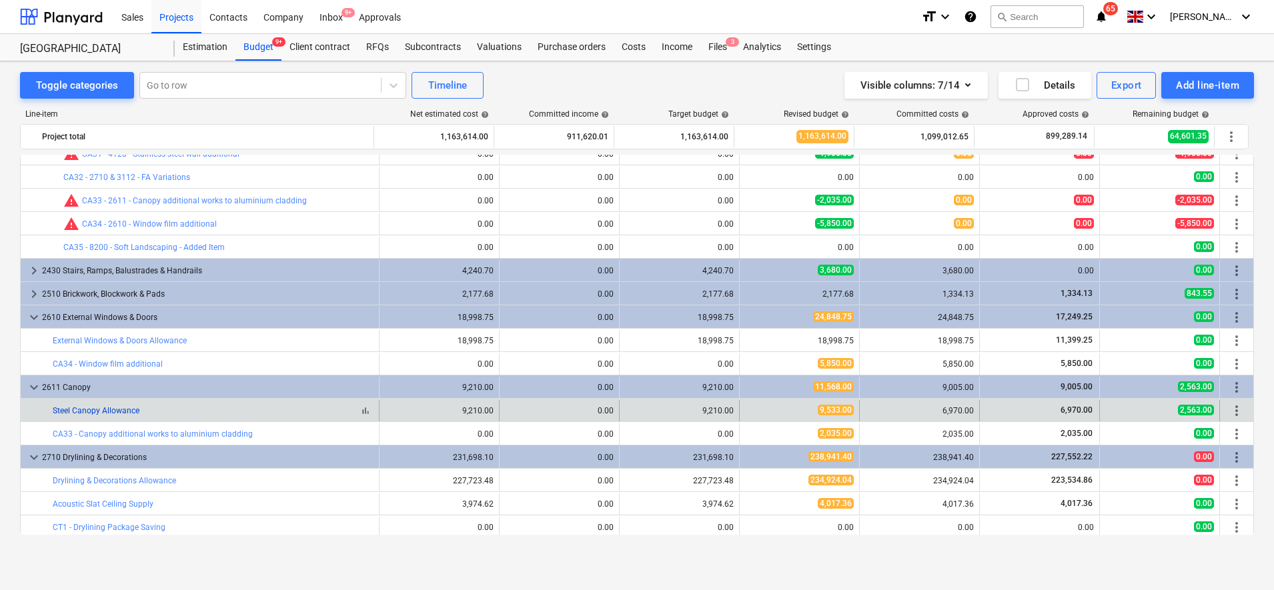
click at [93, 406] on link "Steel Canopy Allowance" at bounding box center [96, 410] width 87 height 9
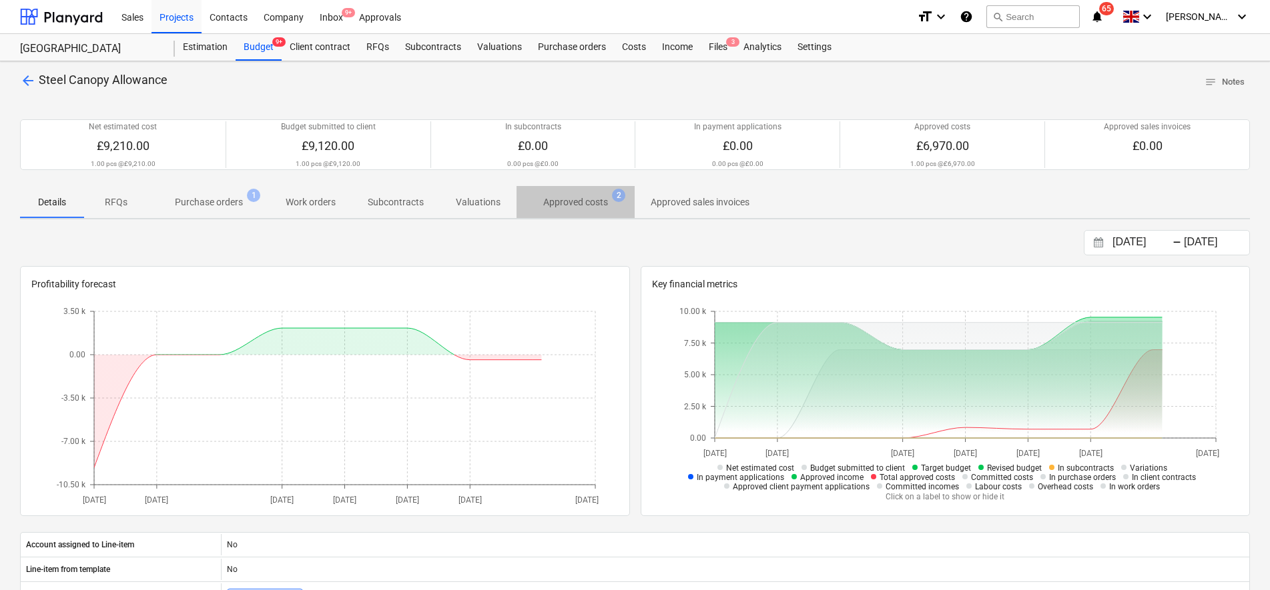
click at [564, 206] on p "Approved costs" at bounding box center [575, 202] width 65 height 14
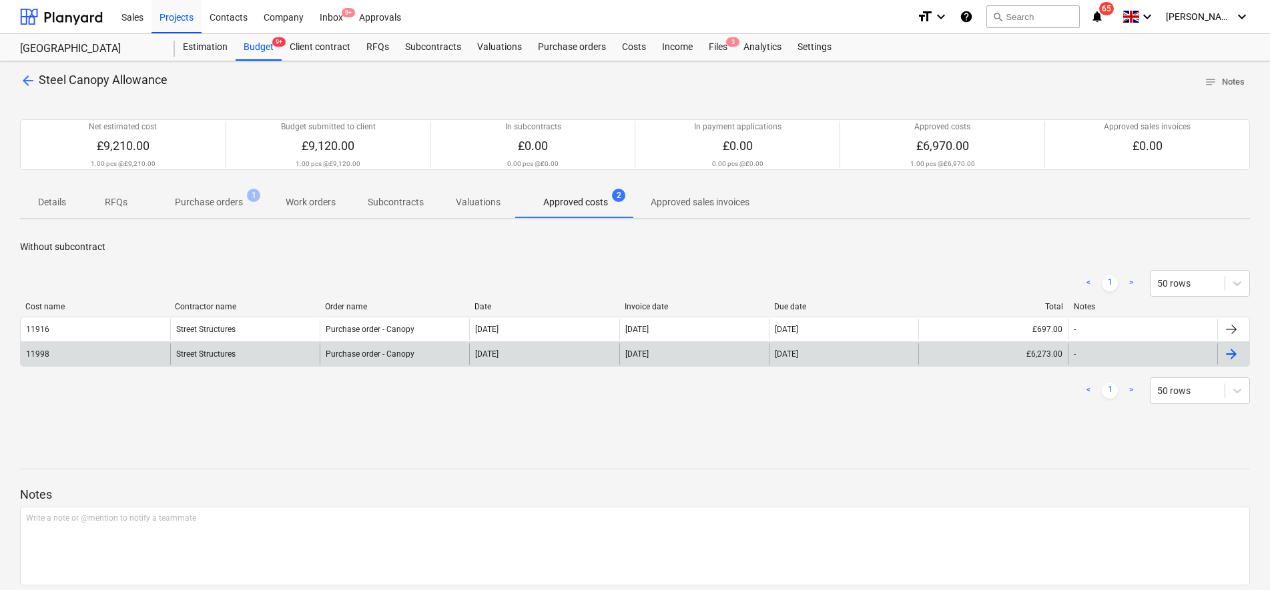
click at [841, 350] on div "[DATE]" at bounding box center [843, 354] width 149 height 21
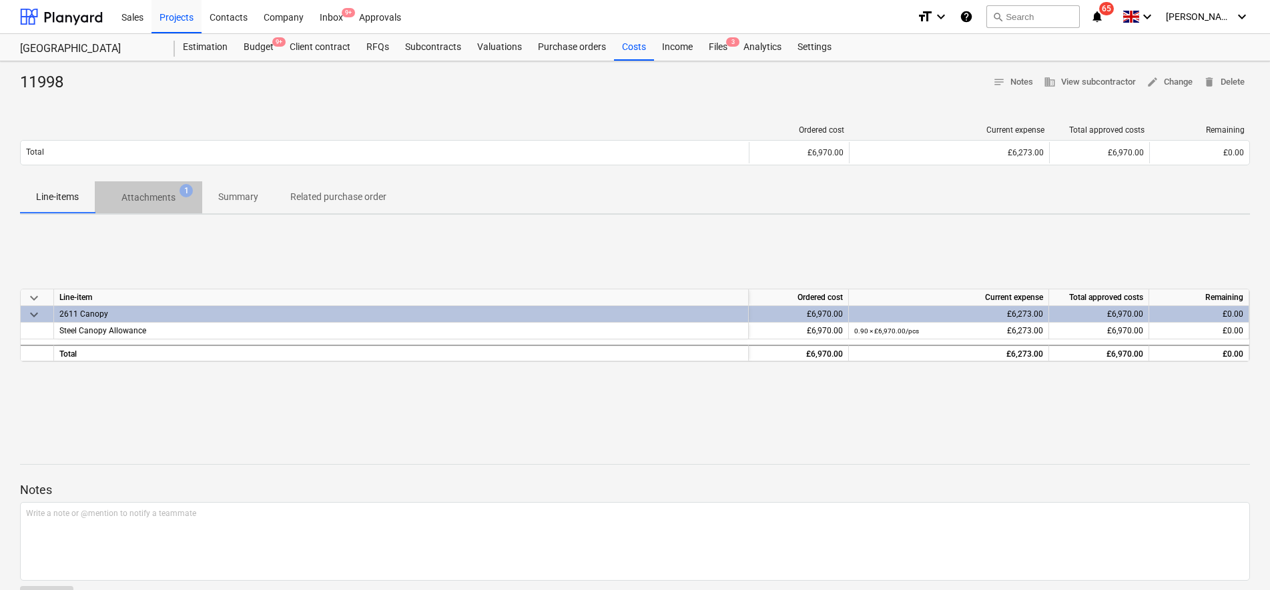
click at [165, 191] on p "Attachments" at bounding box center [148, 198] width 54 height 14
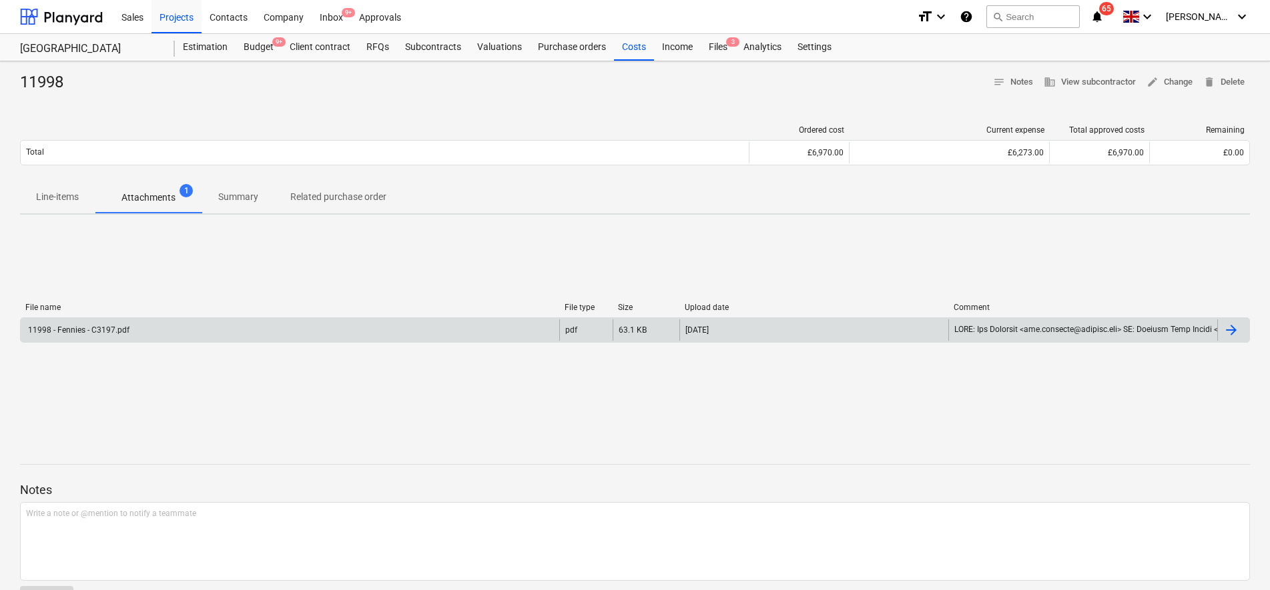
click at [829, 318] on div "11998 - Fennies - C3197.pdf pdf 63.1 KB 21.07.2025" at bounding box center [635, 330] width 1230 height 25
click at [831, 326] on div "21.07.2025" at bounding box center [813, 330] width 269 height 21
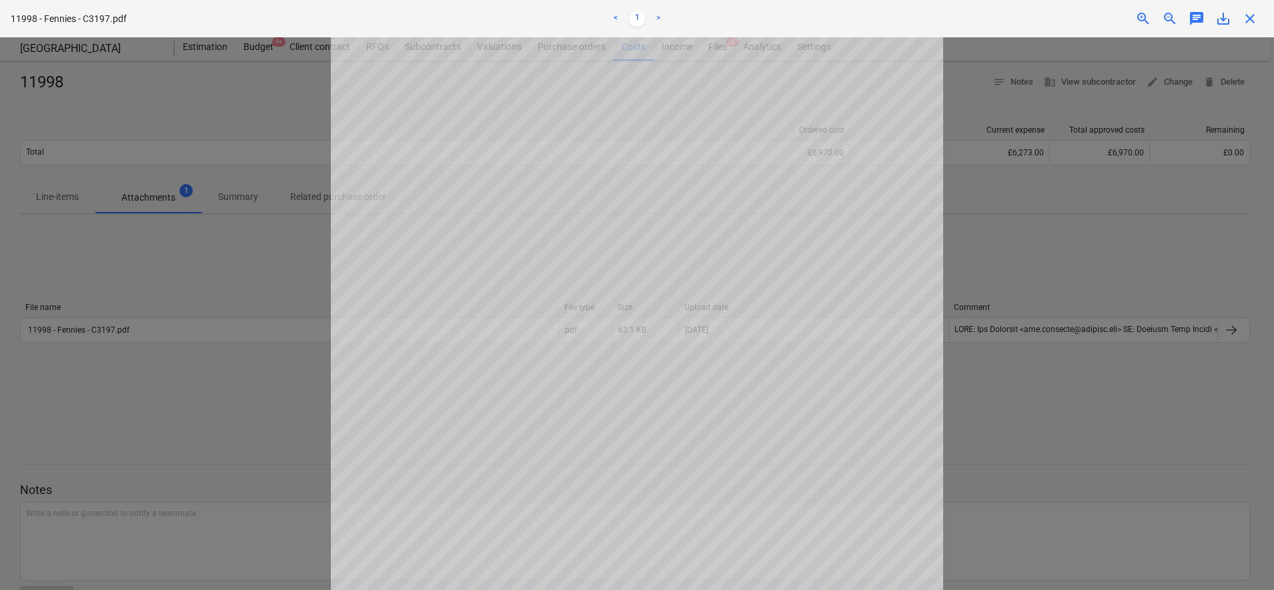
scroll to position [167, 0]
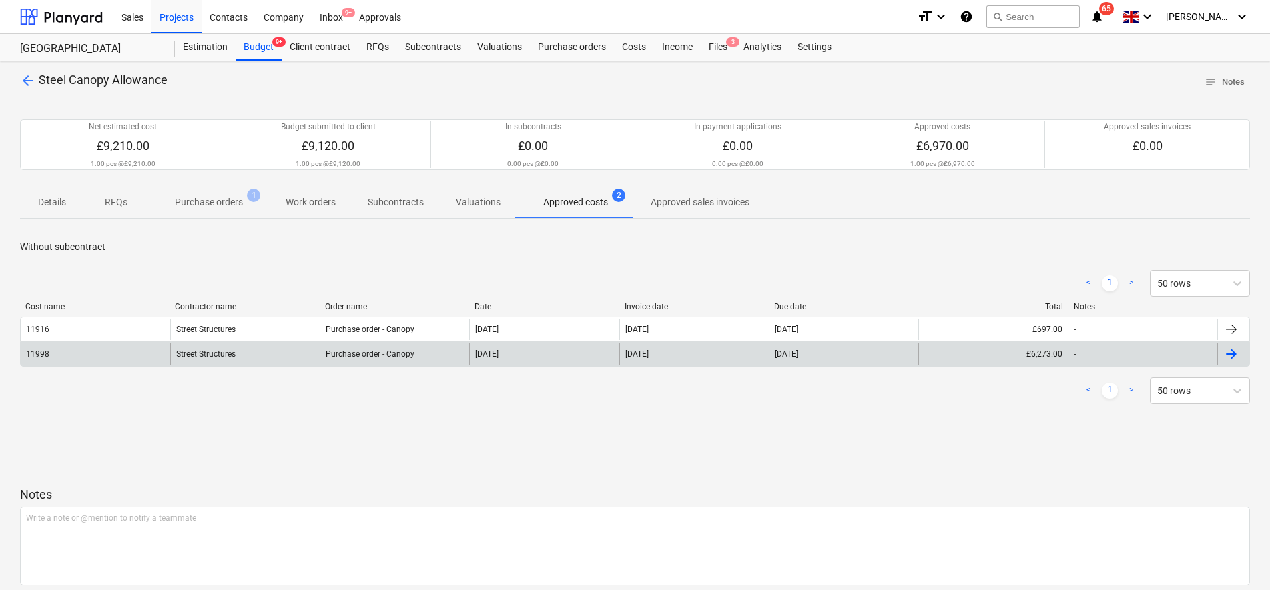
click at [1039, 364] on div "£6,273.00" at bounding box center [992, 354] width 149 height 21
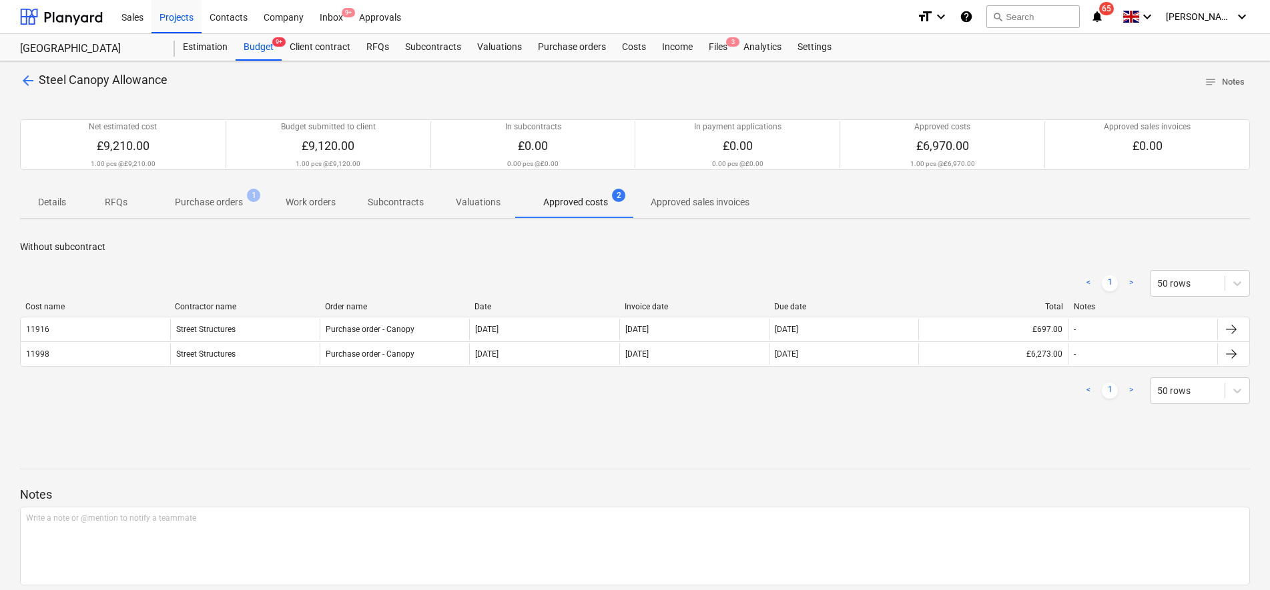
click at [30, 80] on span "arrow_back" at bounding box center [28, 81] width 16 height 16
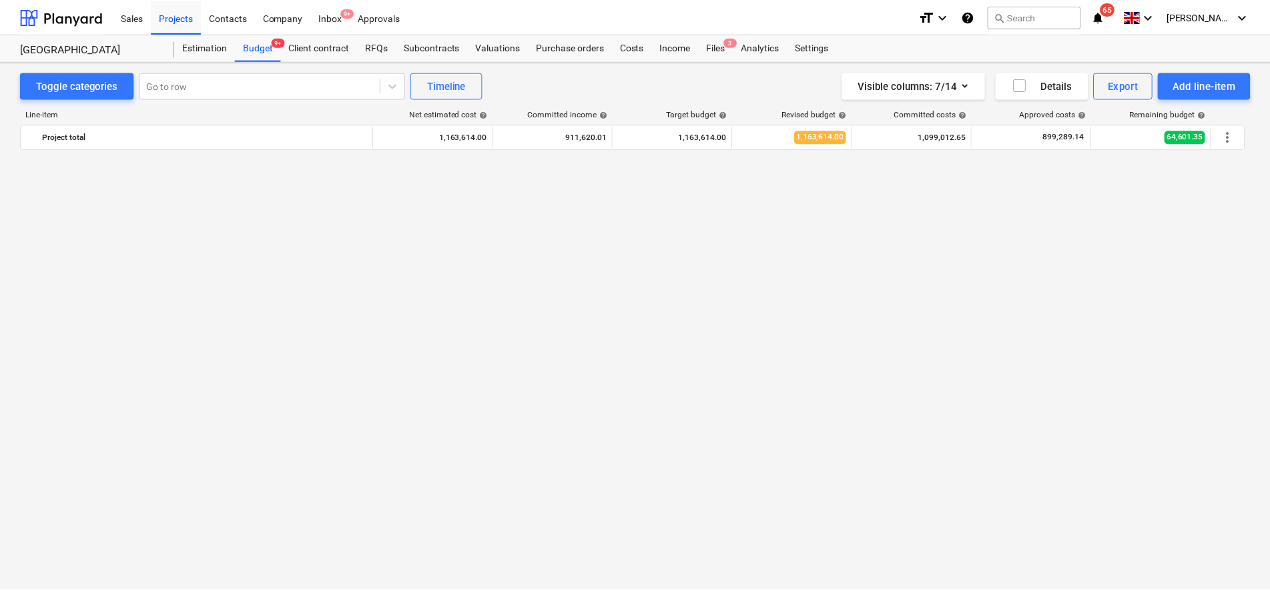
scroll to position [1251, 0]
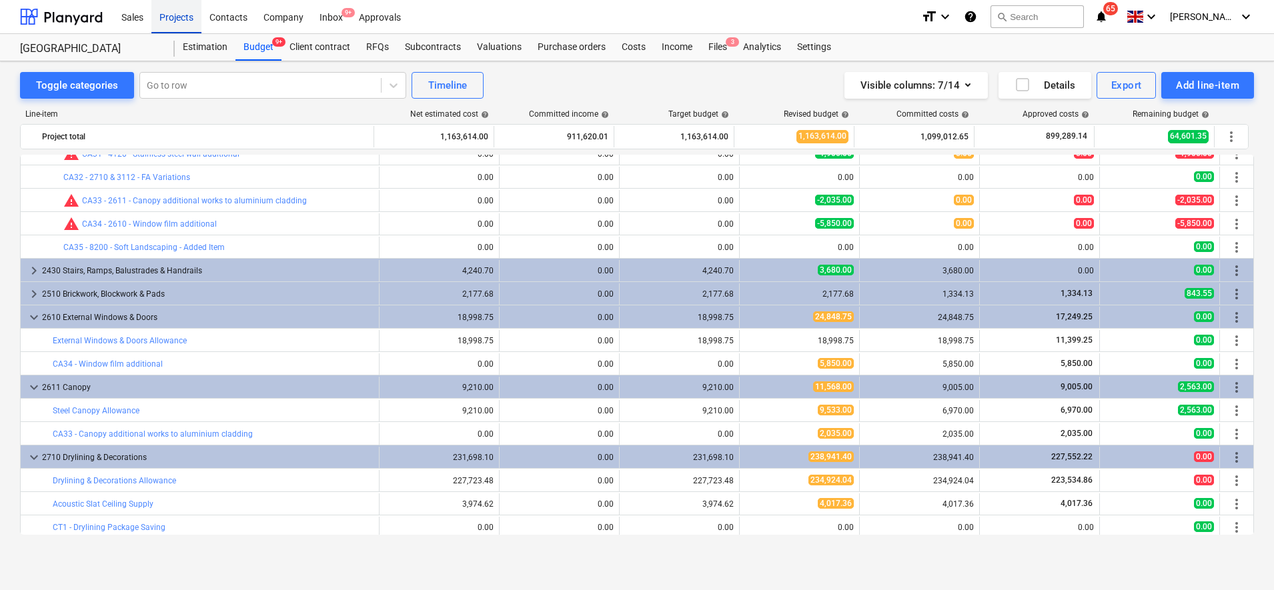
click at [193, 19] on div "Projects" at bounding box center [176, 16] width 50 height 34
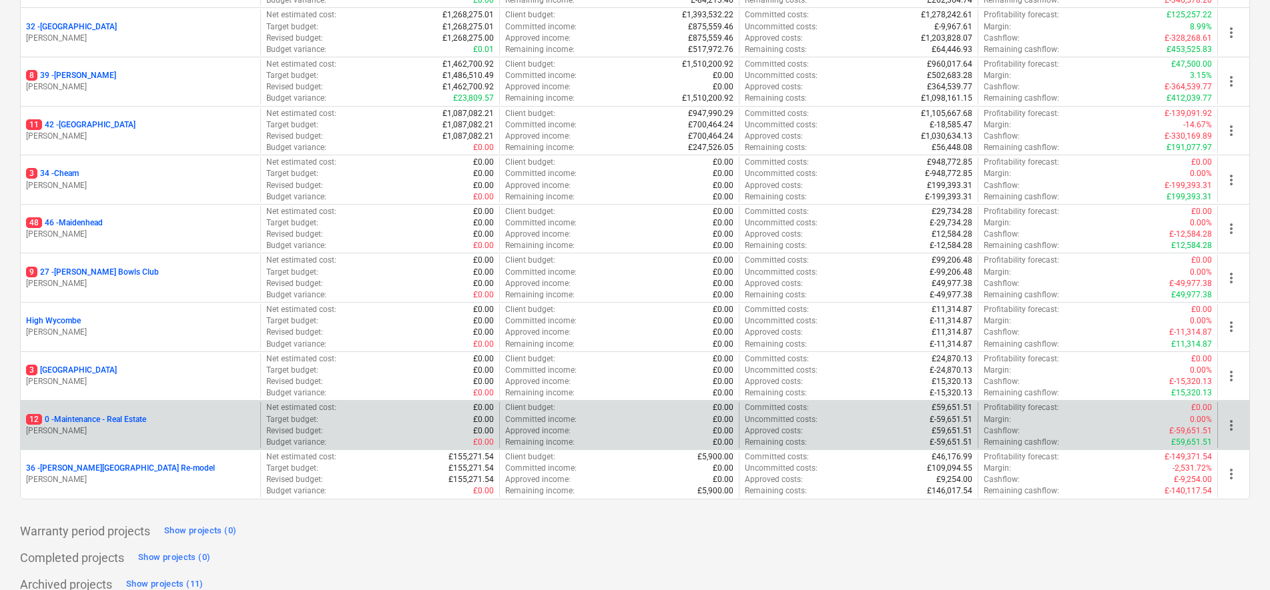
scroll to position [323, 0]
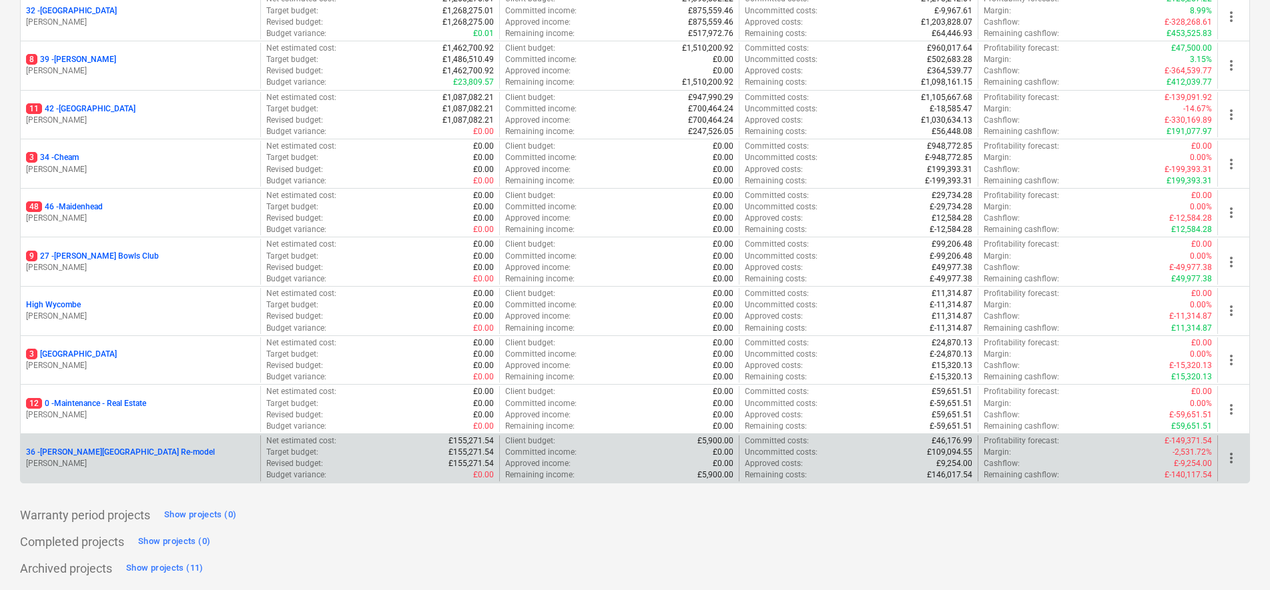
click at [99, 449] on p "36 - Langley Park Room Re-model" at bounding box center [120, 452] width 189 height 11
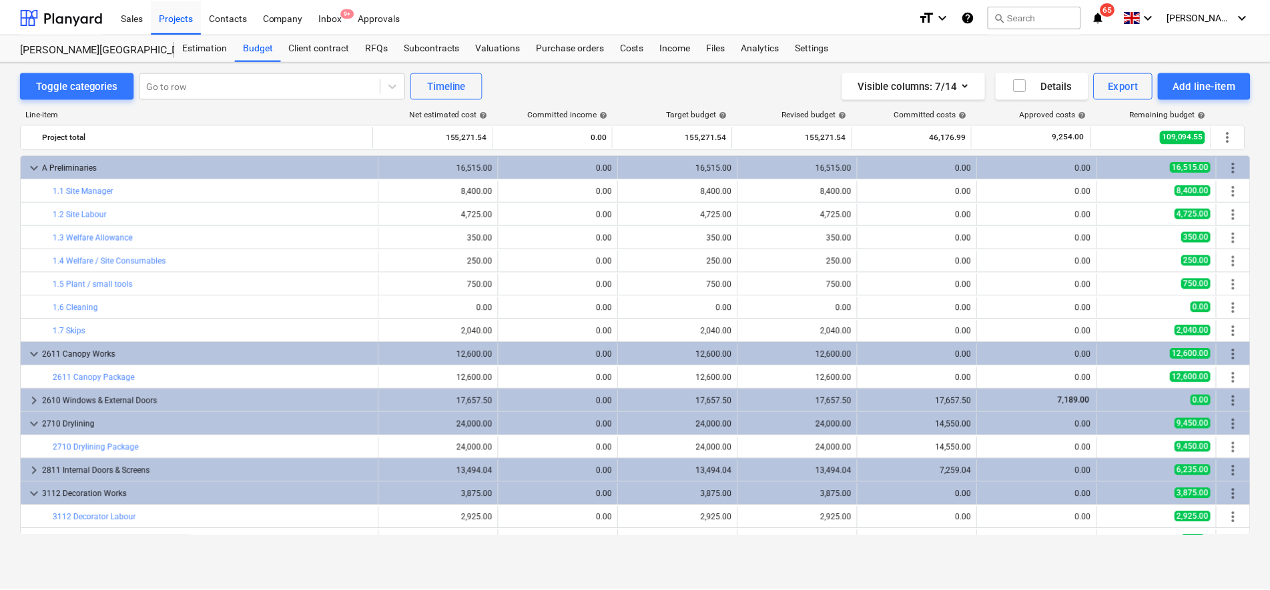
scroll to position [167, 0]
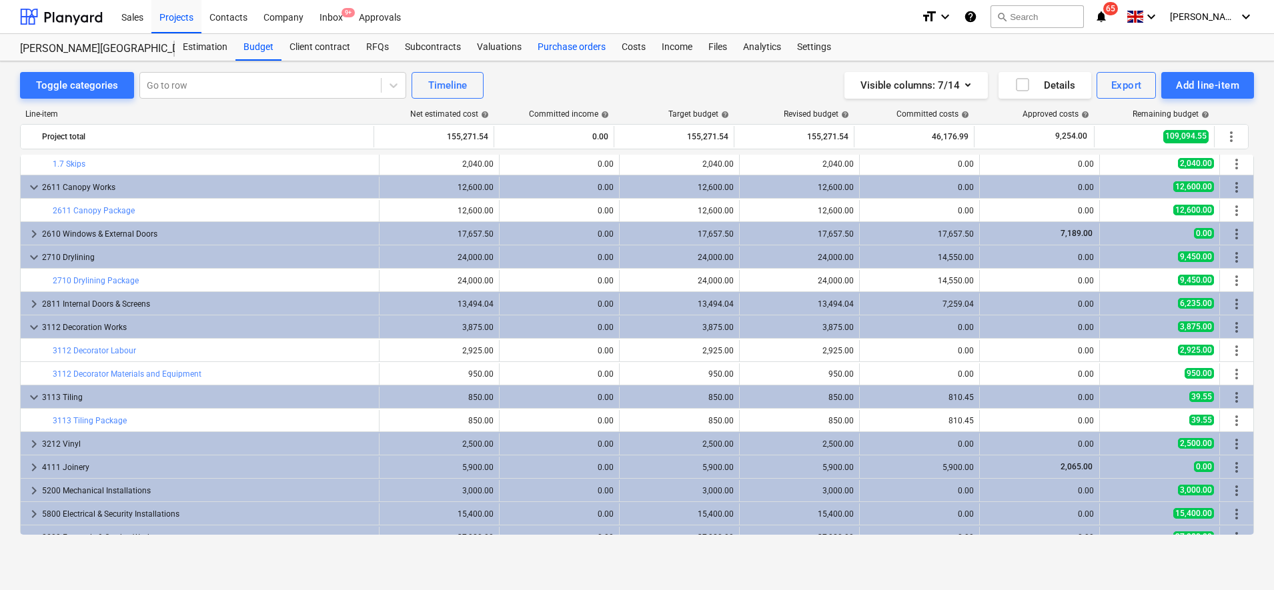
drag, startPoint x: 561, startPoint y: 47, endPoint x: 554, endPoint y: 53, distance: 8.5
click at [561, 47] on div "Purchase orders" at bounding box center [572, 47] width 84 height 27
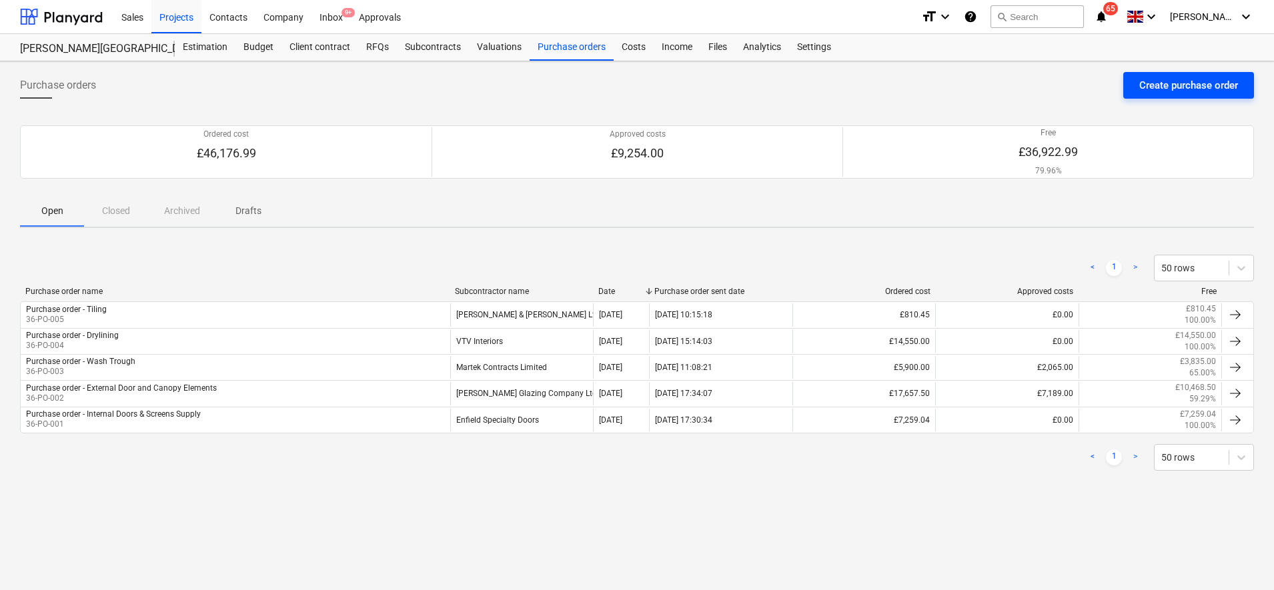
click at [1181, 84] on div "Create purchase order" at bounding box center [1189, 85] width 99 height 17
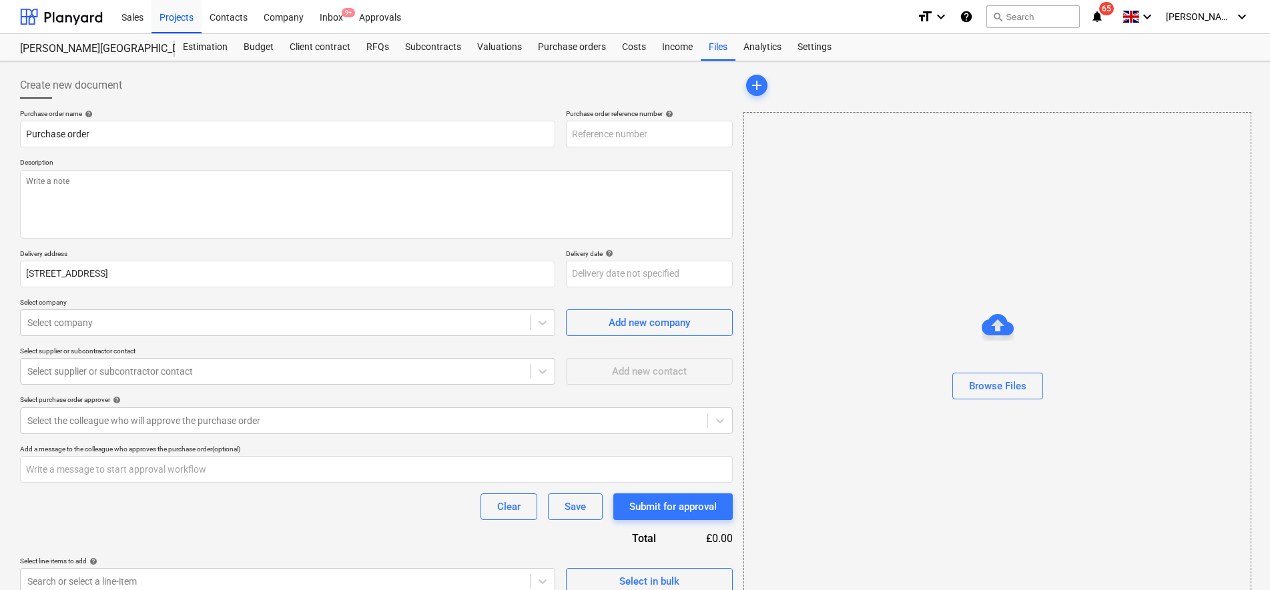
type textarea "x"
type input "36-PO-006"
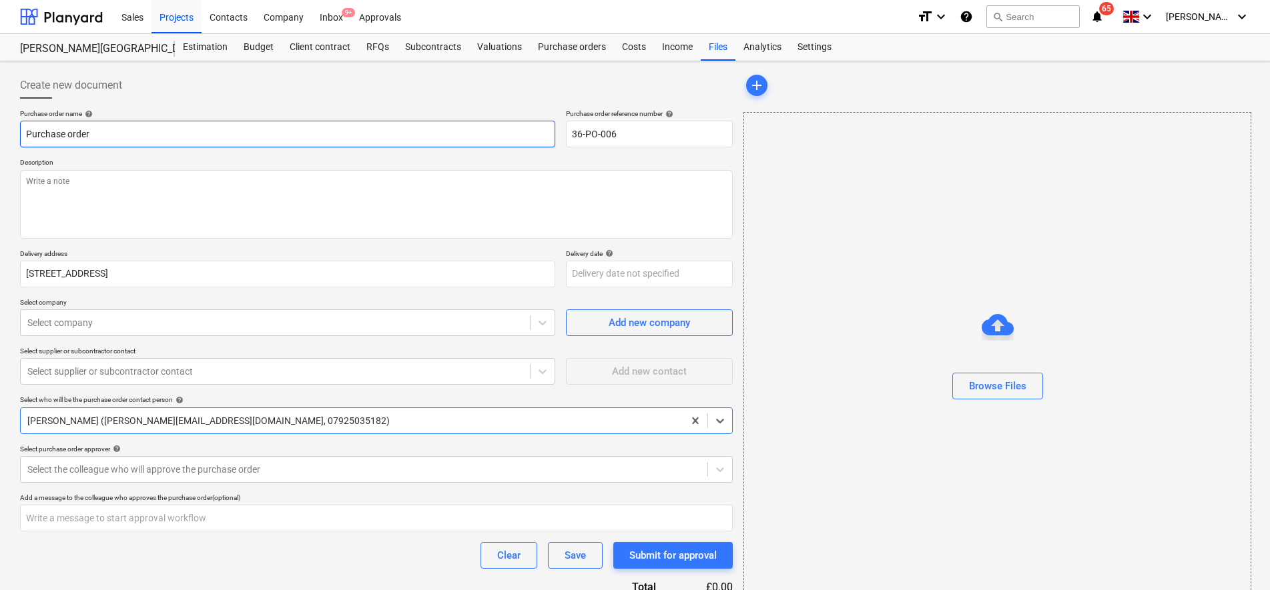
click at [356, 133] on input "Purchase order" at bounding box center [287, 134] width 535 height 27
type textarea "x"
type input "Purchase order"
type textarea "x"
type input "Purchase order -"
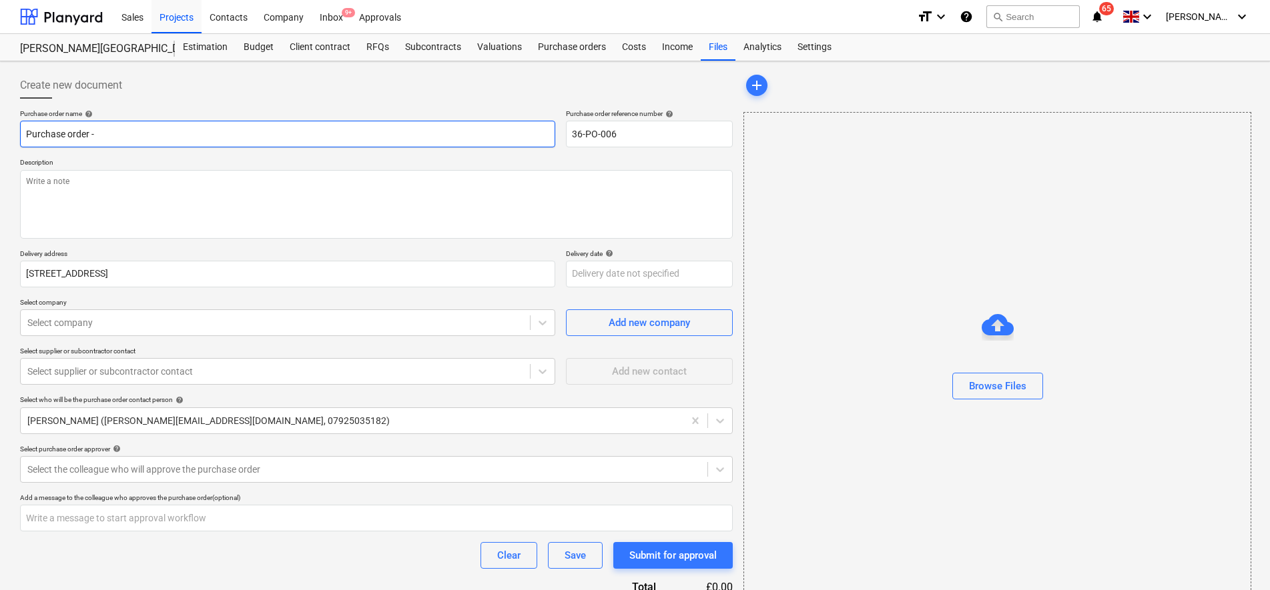
type textarea "x"
type input "Purchase order - C"
type textarea "x"
type input "Purchase order - Ce"
type textarea "x"
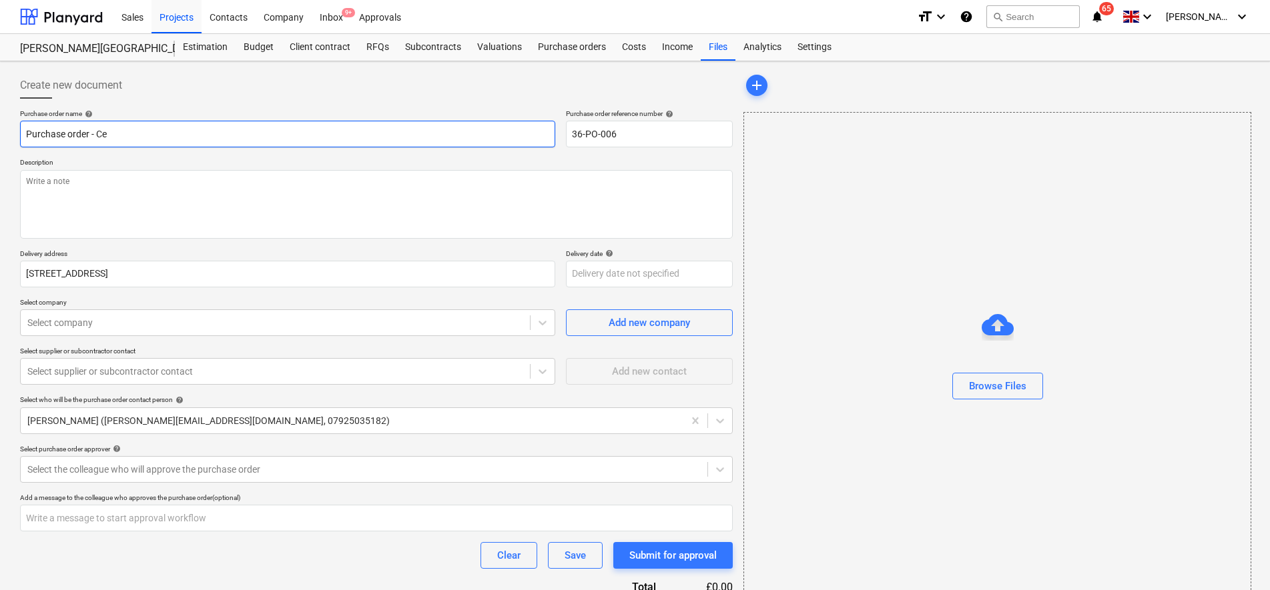
type input "Purchase order - Ced"
type textarea "x"
type input "Purchase order - Ceda"
type textarea "x"
type input "Purchase order - Cedar"
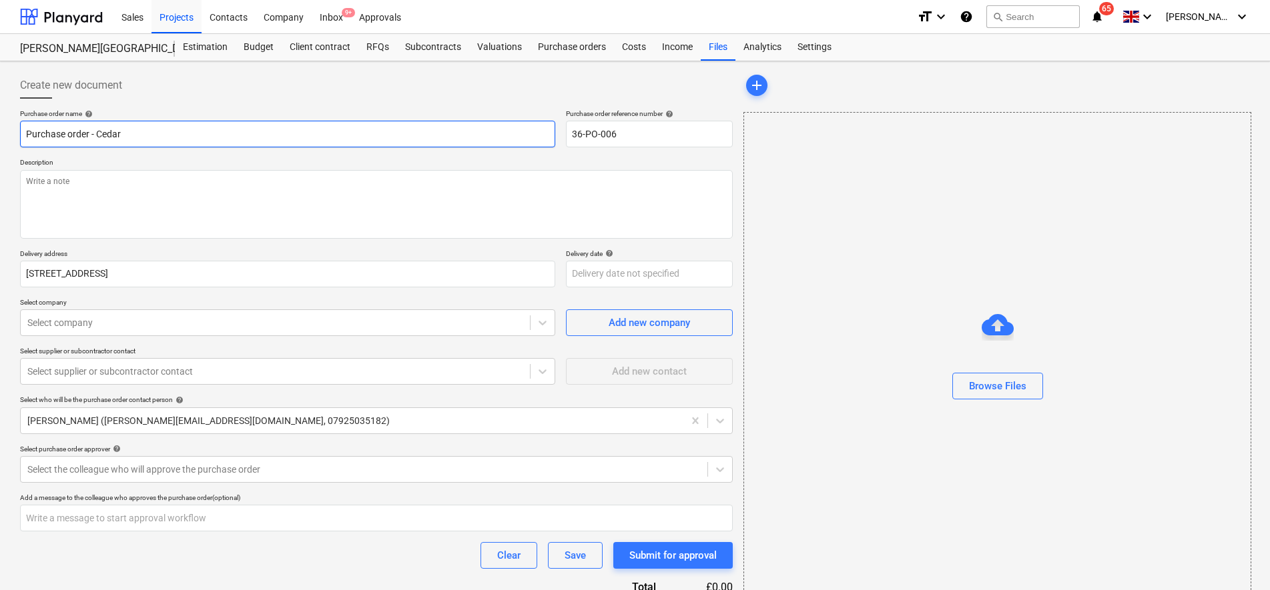
type textarea "x"
type input "Purchase order - Cedar"
type textarea "x"
type input "Purchase order - Cedar O"
type textarea "x"
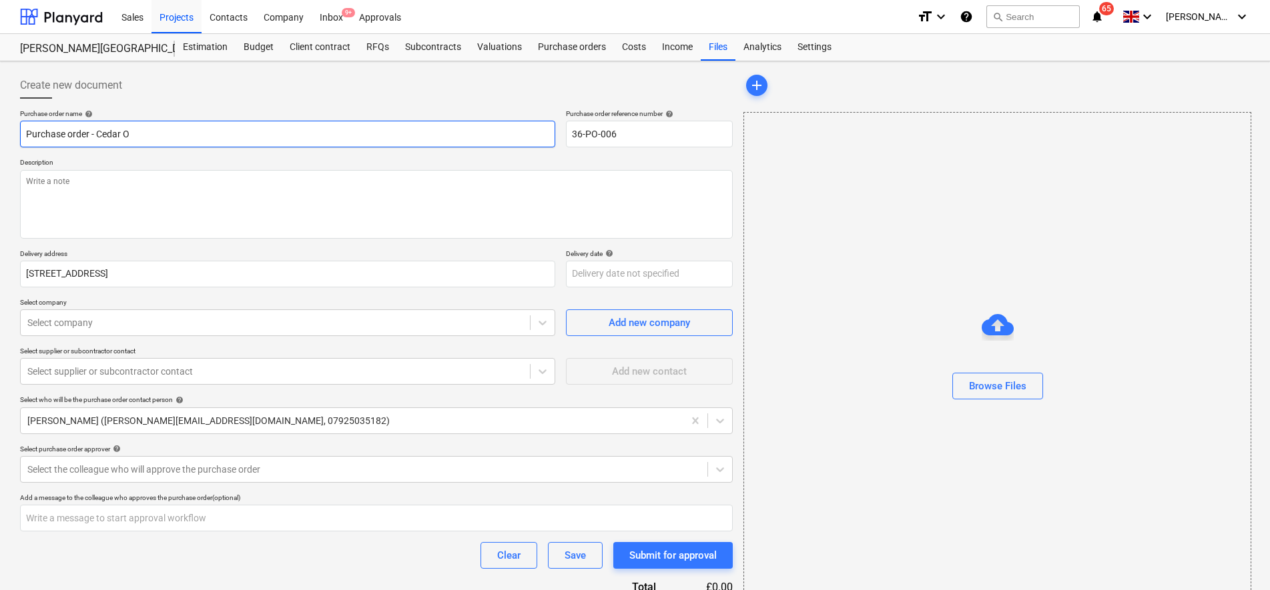
type input "Purchase order - Cedar Or"
type textarea "x"
type input "Purchase order - Cedar Orde"
type textarea "x"
type input "Purchase order - Cedar Order"
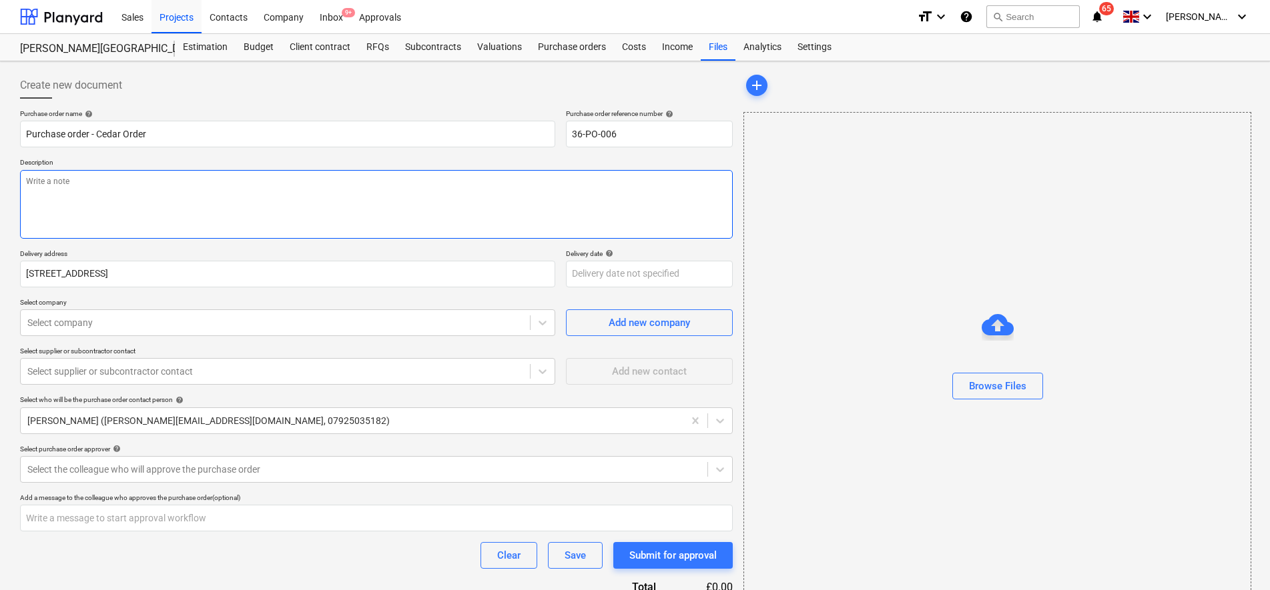
click at [304, 193] on textarea at bounding box center [376, 204] width 713 height 69
paste textarea "Material: Canadian Western Red Cedar Grade: No. 2 Clear & Better (with approx. …"
type textarea "x"
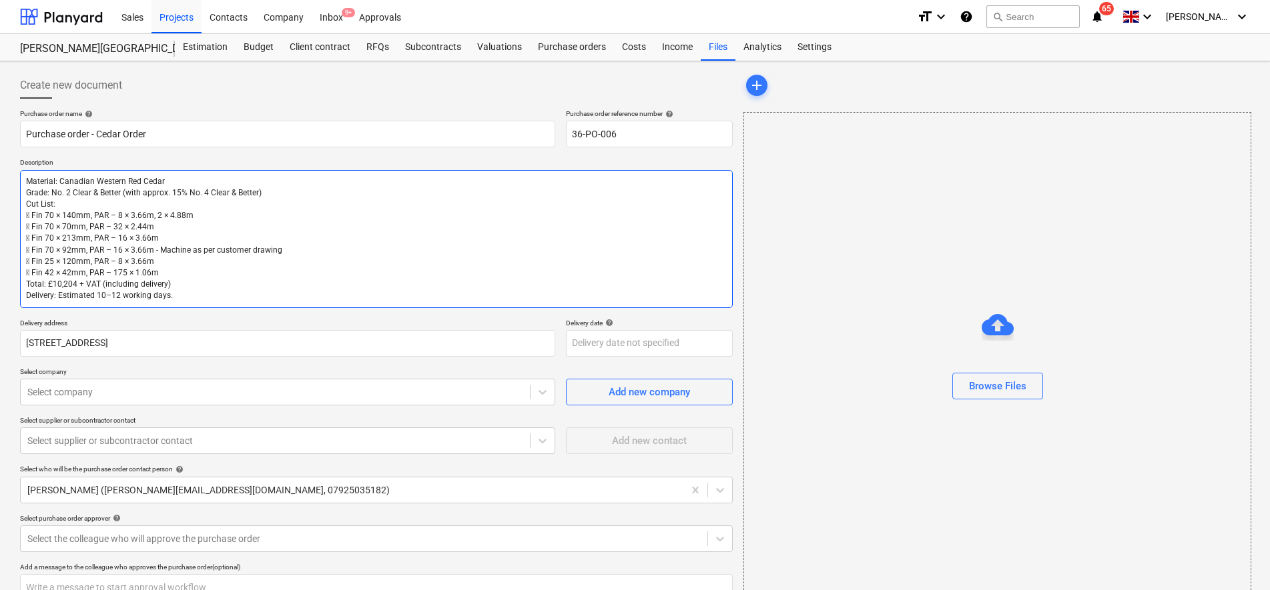
click at [206, 292] on textarea "Material: Canadian Western Red Cedar Grade: No. 2 Clear & Better (with approx. …" at bounding box center [376, 239] width 713 height 138
type textarea "Material: Canadian Western Red Cedar Grade: No. 2 Clear & Better (with approx. …"
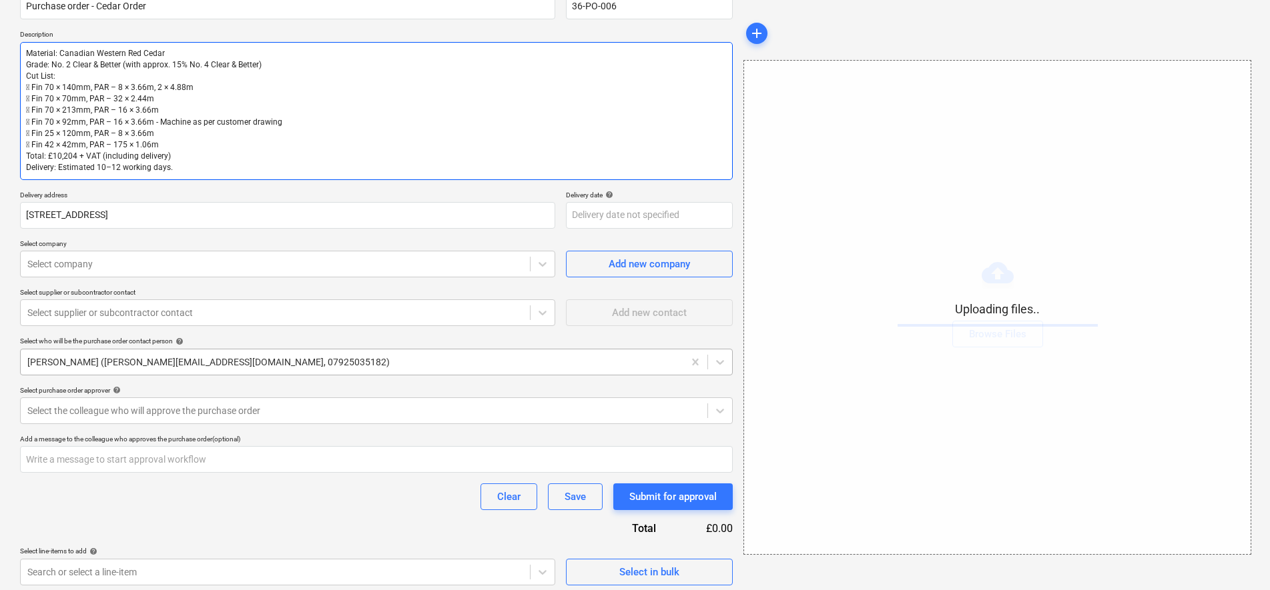
scroll to position [134, 0]
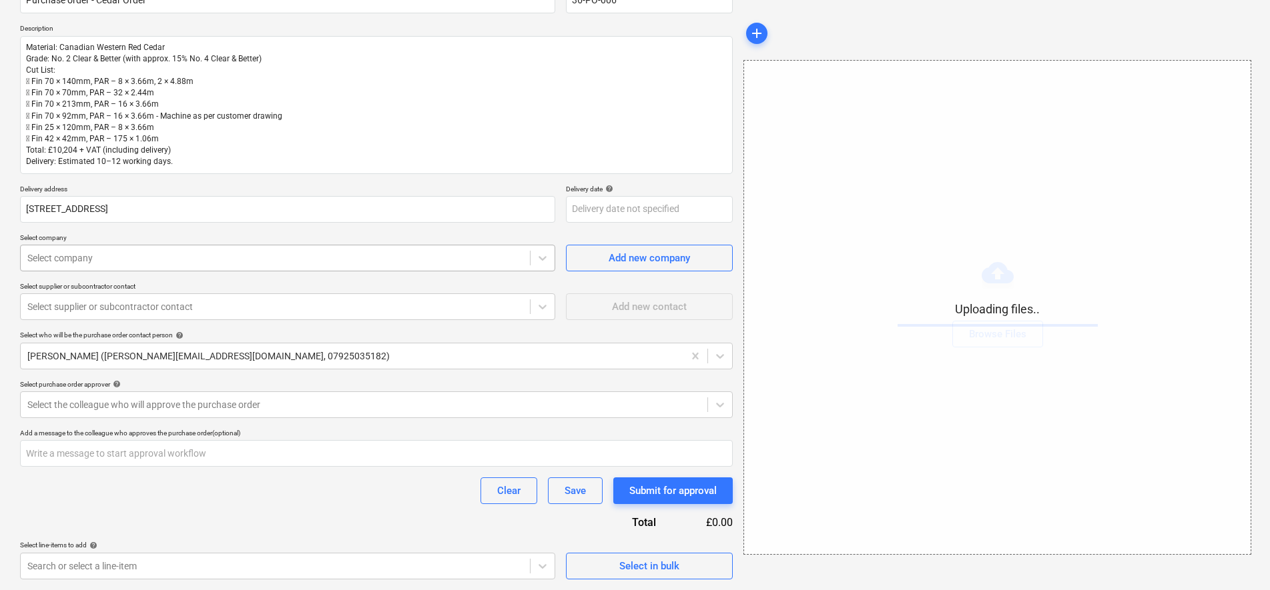
click at [384, 257] on div at bounding box center [275, 258] width 496 height 13
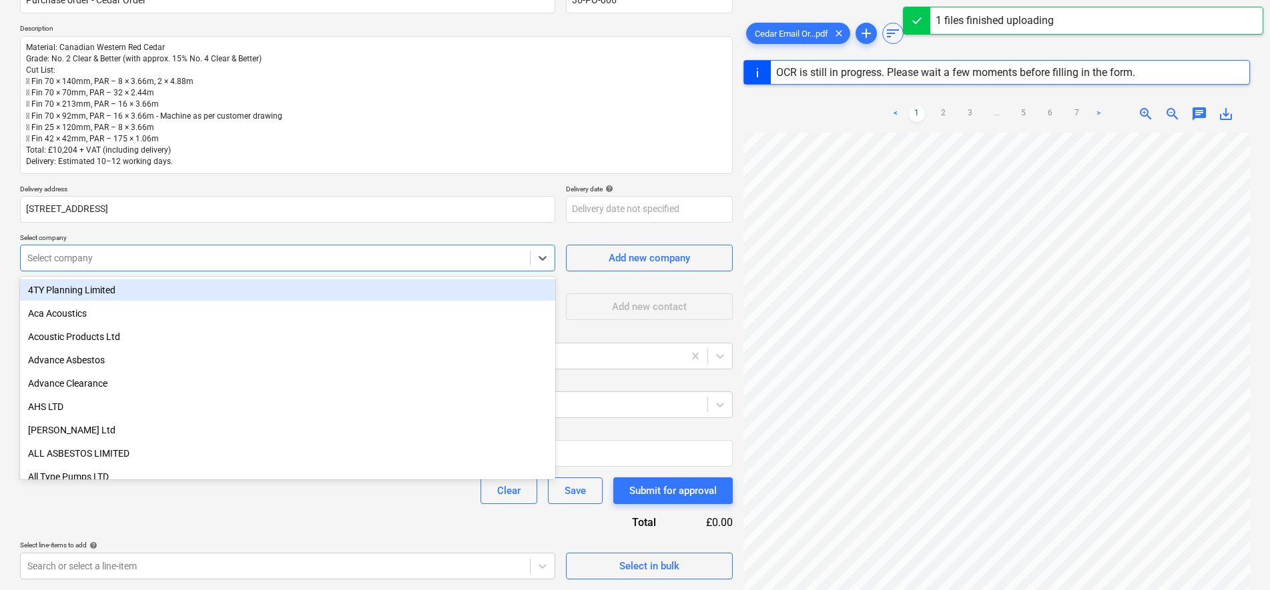
click at [580, 228] on div "Purchase order name help Purchase order - Cedar Order Purchase order reference …" at bounding box center [376, 277] width 713 height 604
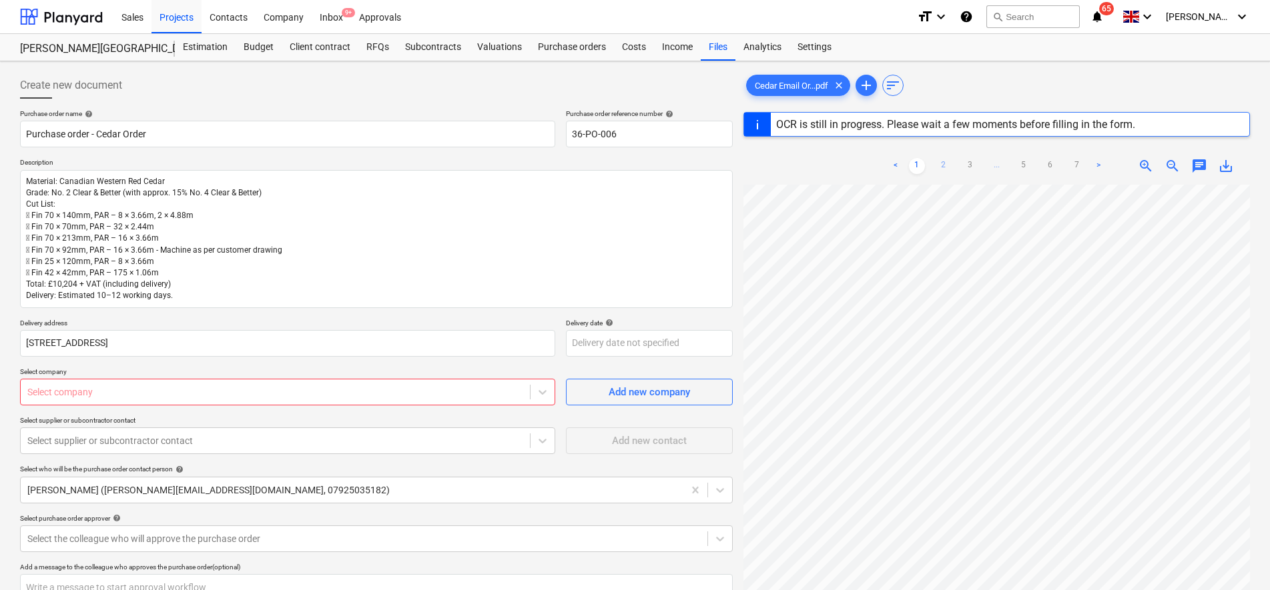
click at [944, 167] on link "2" at bounding box center [943, 166] width 16 height 16
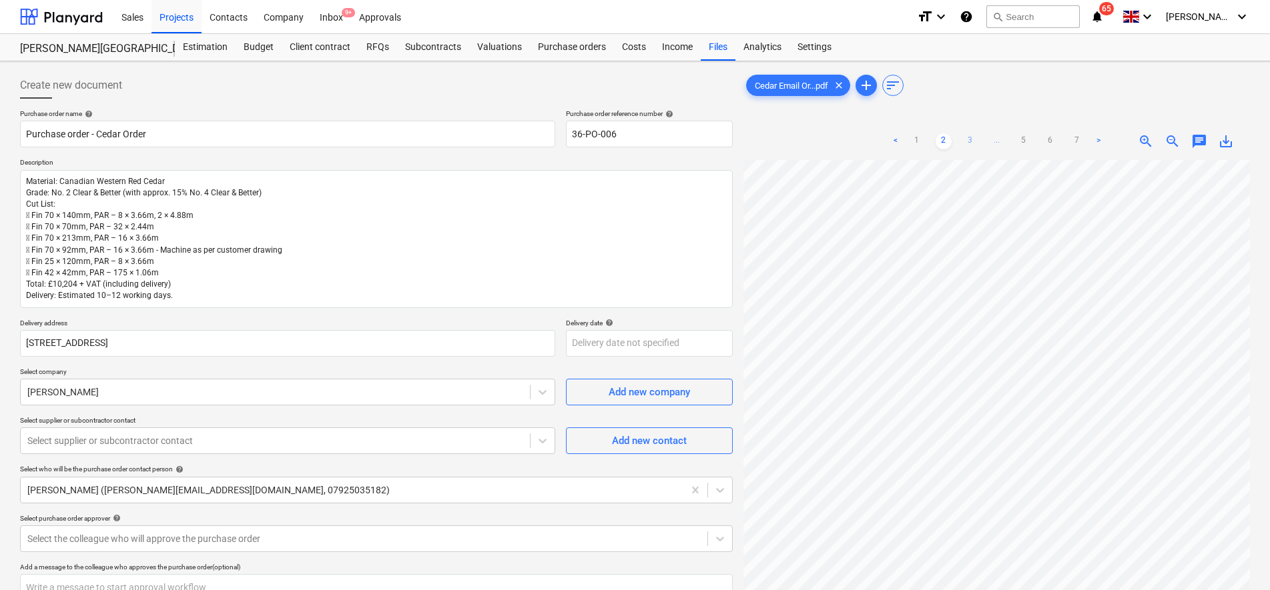
click at [970, 140] on link "3" at bounding box center [970, 141] width 16 height 16
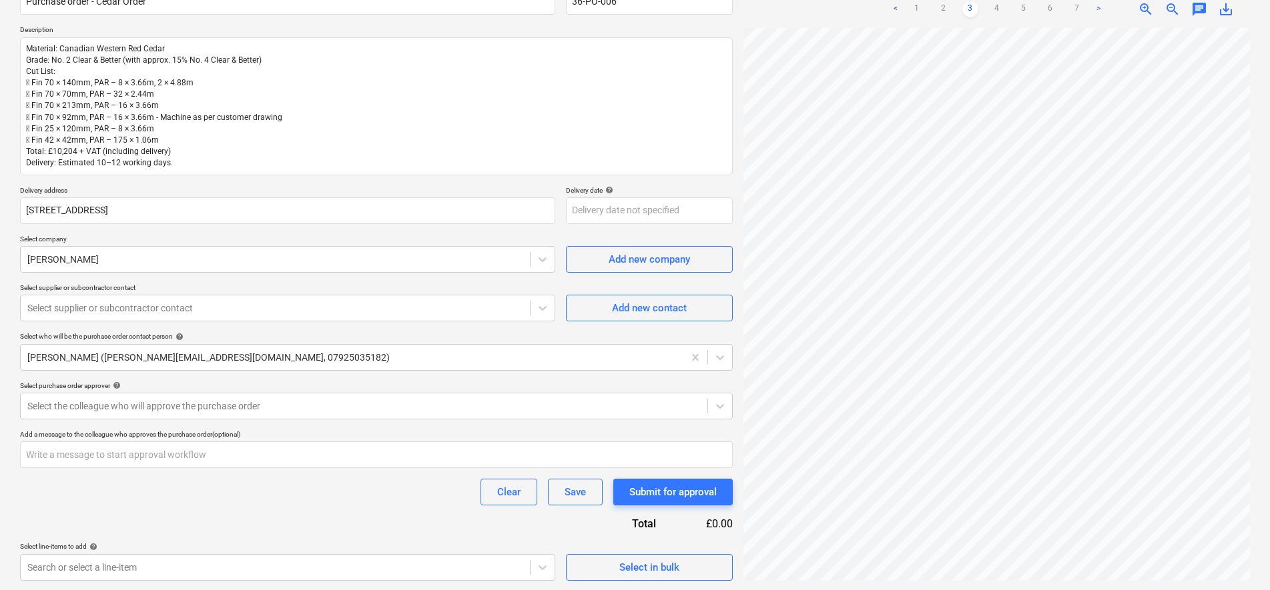
scroll to position [134, 0]
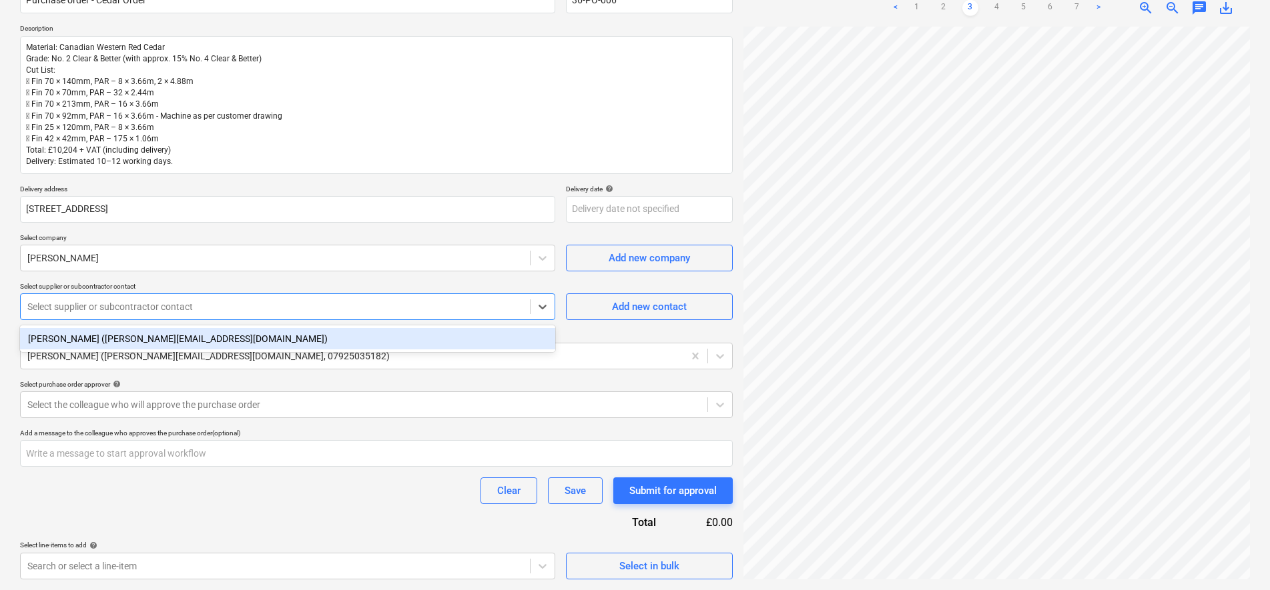
click at [252, 311] on div at bounding box center [275, 306] width 496 height 13
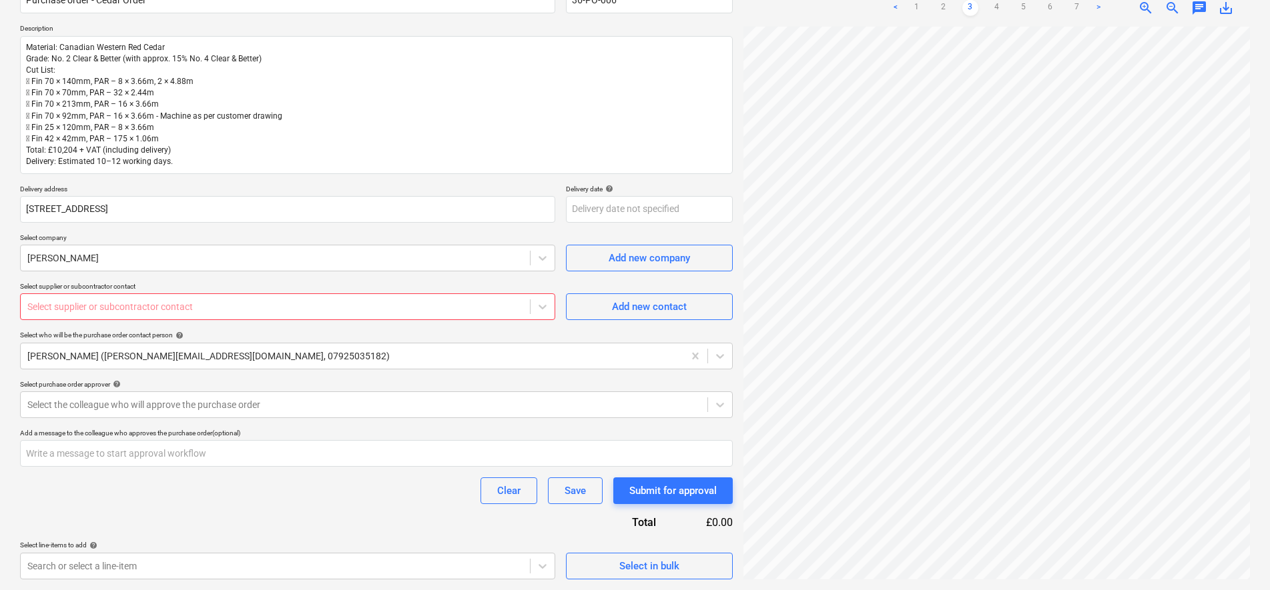
click at [339, 283] on p "Select supplier or subcontractor contact" at bounding box center [287, 287] width 535 height 11
click at [391, 261] on div at bounding box center [275, 258] width 496 height 13
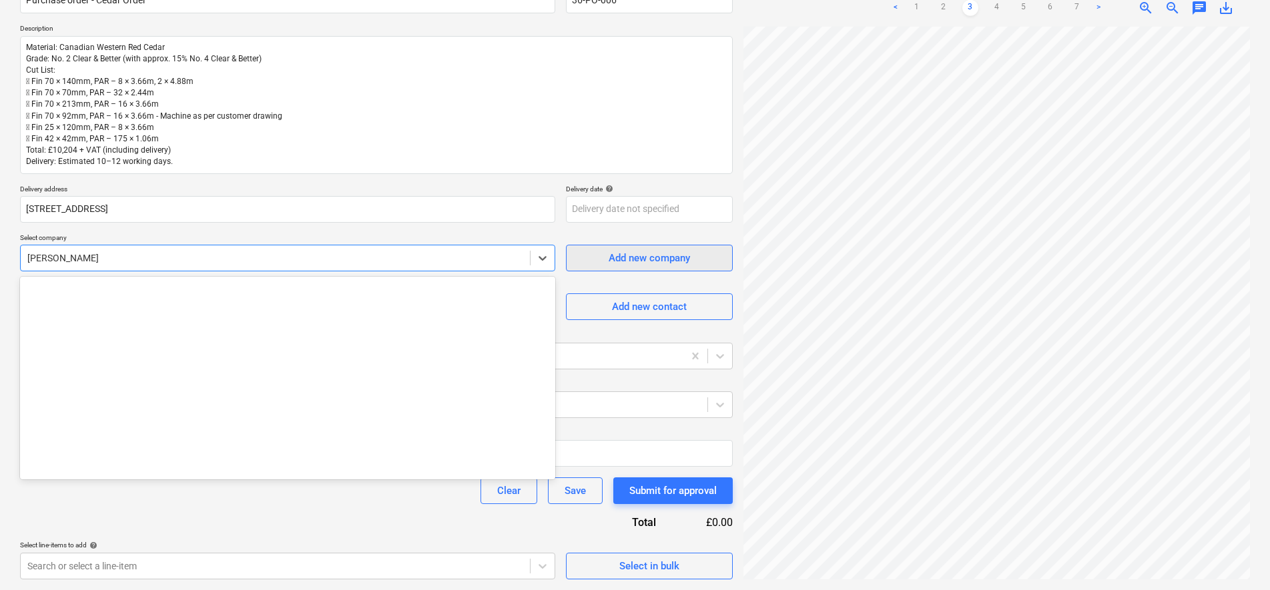
scroll to position [3993, 0]
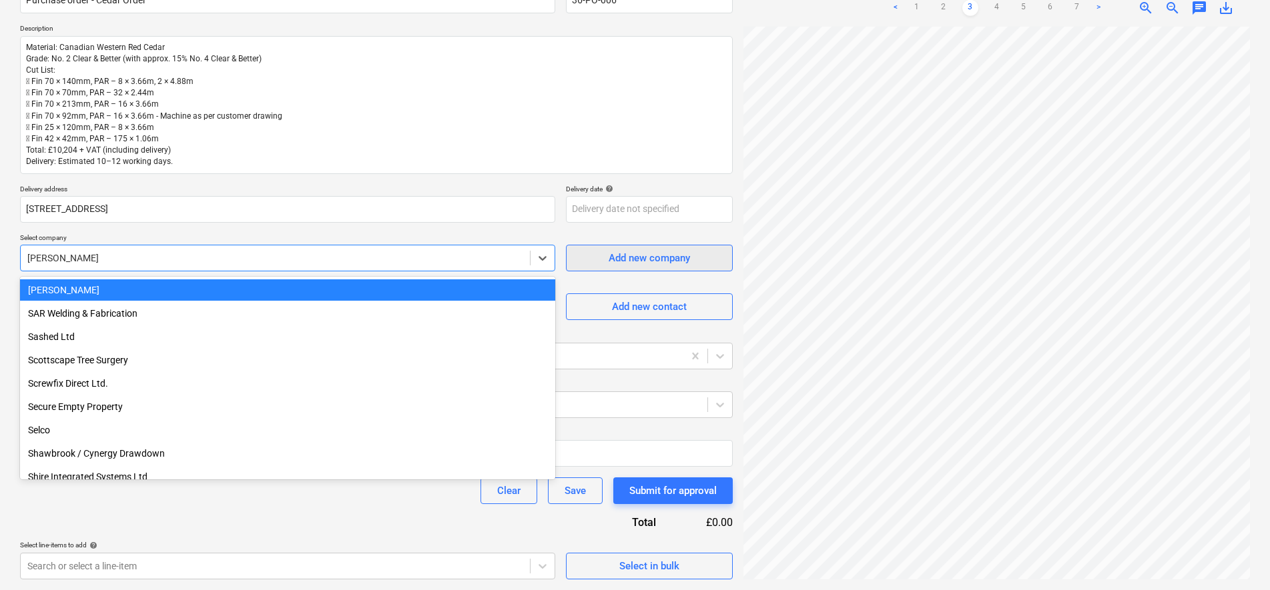
click at [595, 261] on span "Add new company" at bounding box center [648, 258] width 133 height 17
type textarea "x"
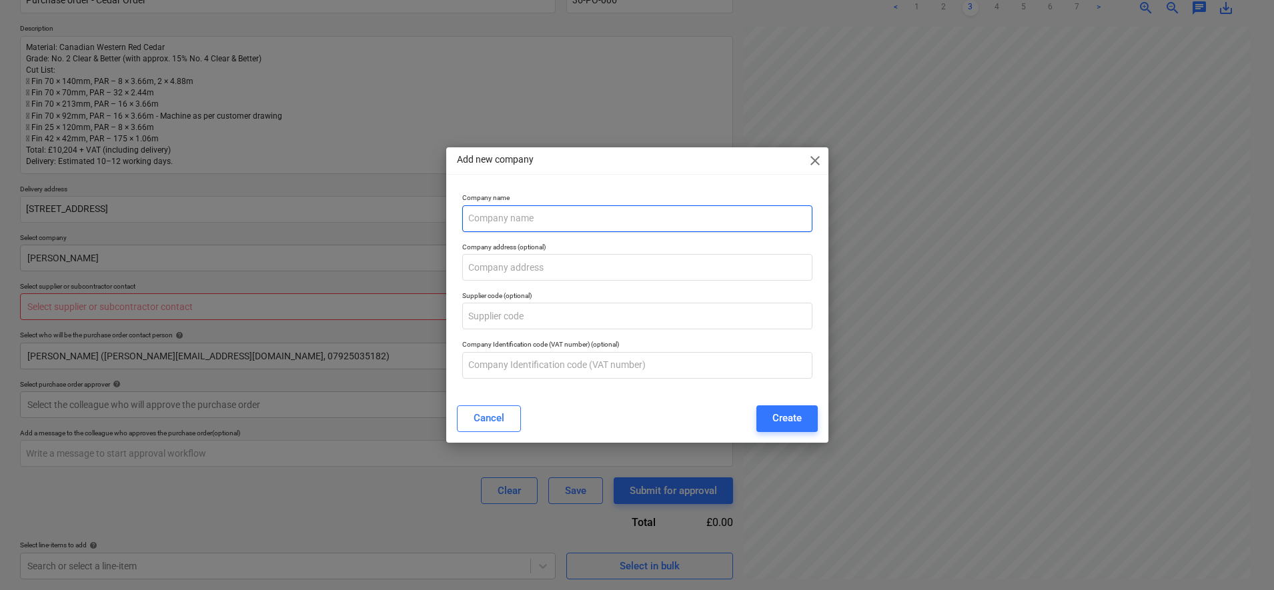
click at [557, 215] on input "text" at bounding box center [637, 218] width 350 height 27
drag, startPoint x: 522, startPoint y: 214, endPoint x: 517, endPoint y: 271, distance: 57.0
click at [522, 215] on input "First Class TImber" at bounding box center [637, 218] width 350 height 27
type input "First Class Timber"
click at [555, 270] on input "text" at bounding box center [637, 267] width 350 height 27
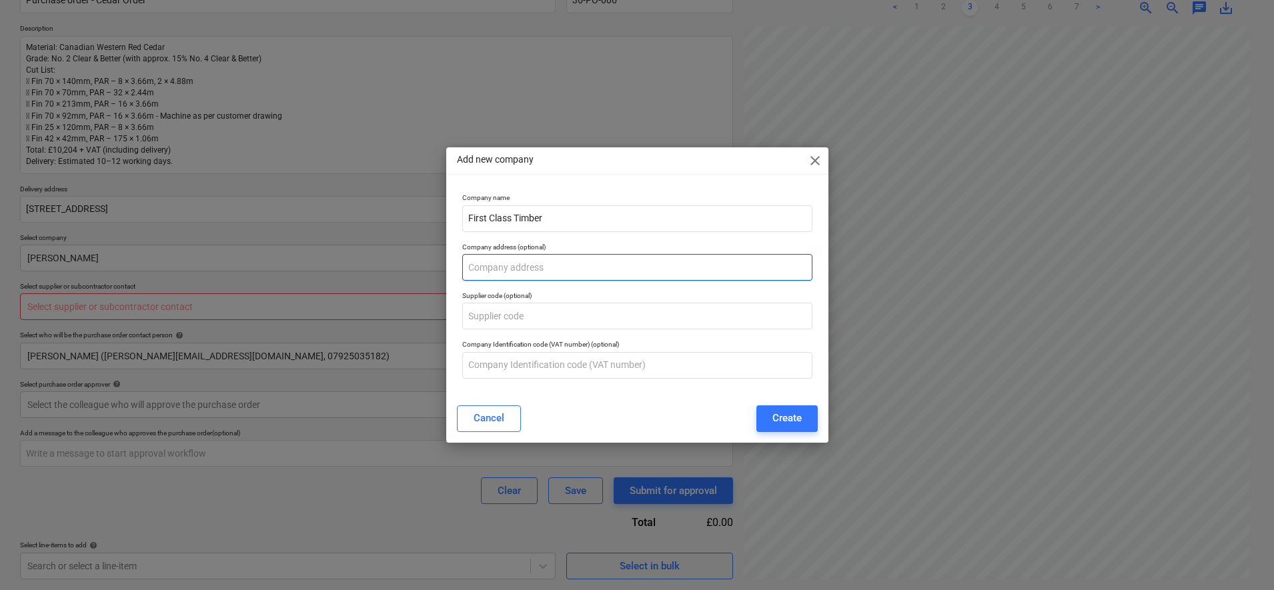
paste input "16 Elkington Road, Yelvertoft, Northampton, England, NN6 6LU"
type input "16 Elkington Road, Yelvertoft, Northampton, England, NN6 6LU"
click at [791, 414] on div "Create" at bounding box center [787, 418] width 29 height 17
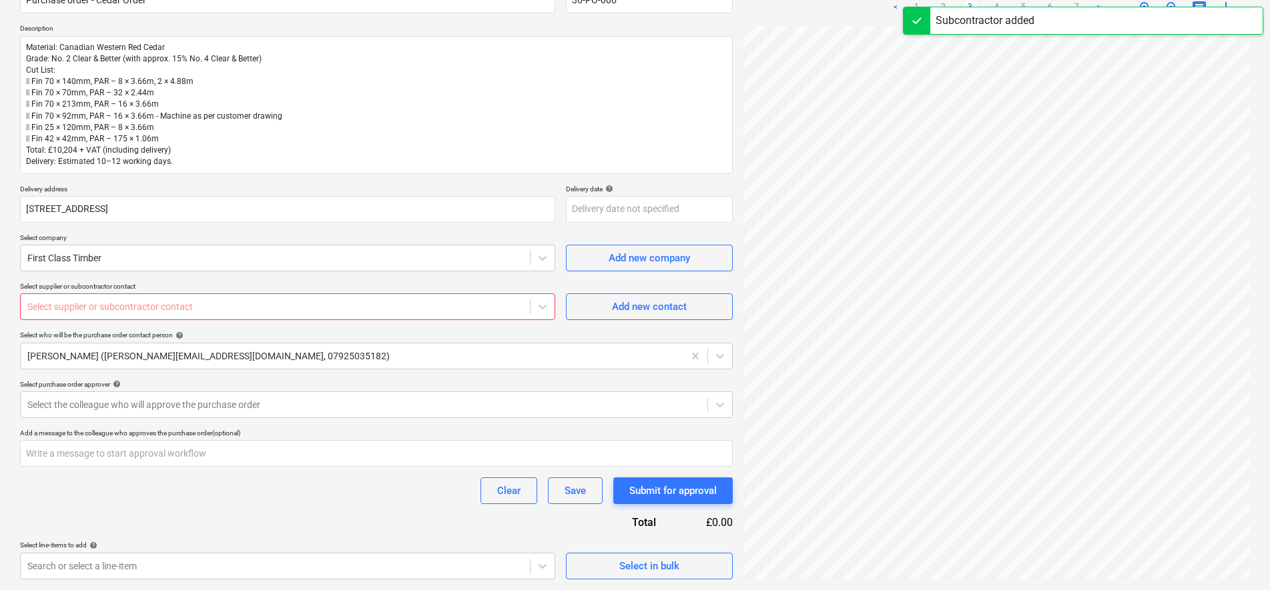
scroll to position [83, 0]
click at [608, 303] on span "Add new contact" at bounding box center [648, 306] width 133 height 17
type textarea "x"
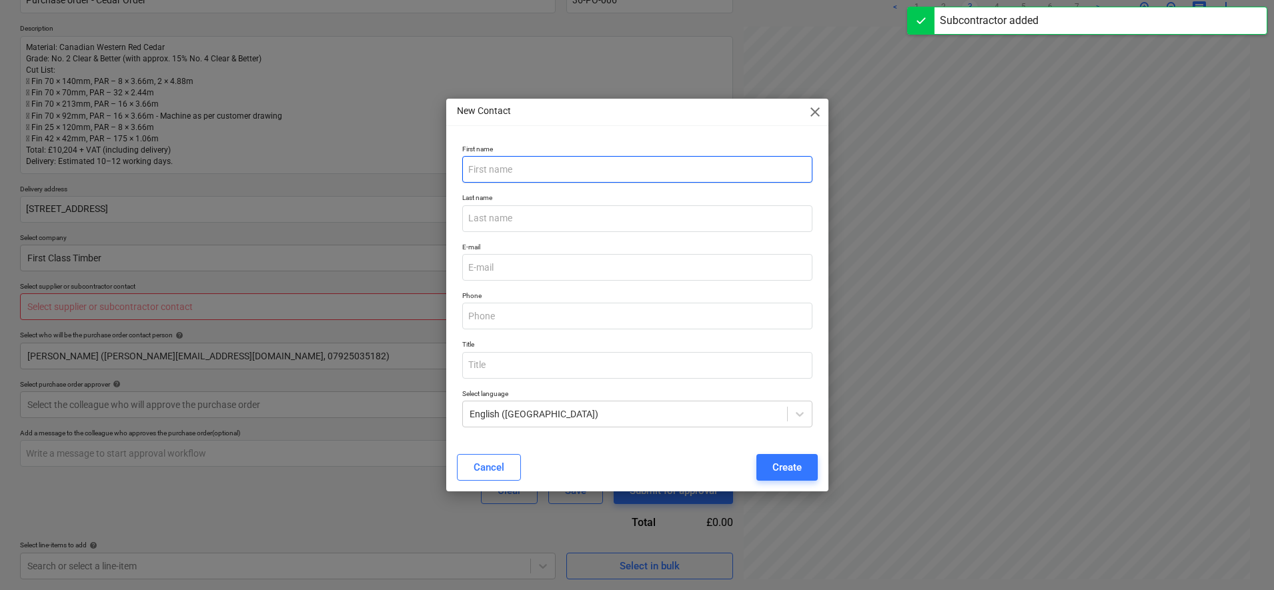
click at [598, 166] on input "text" at bounding box center [637, 169] width 350 height 27
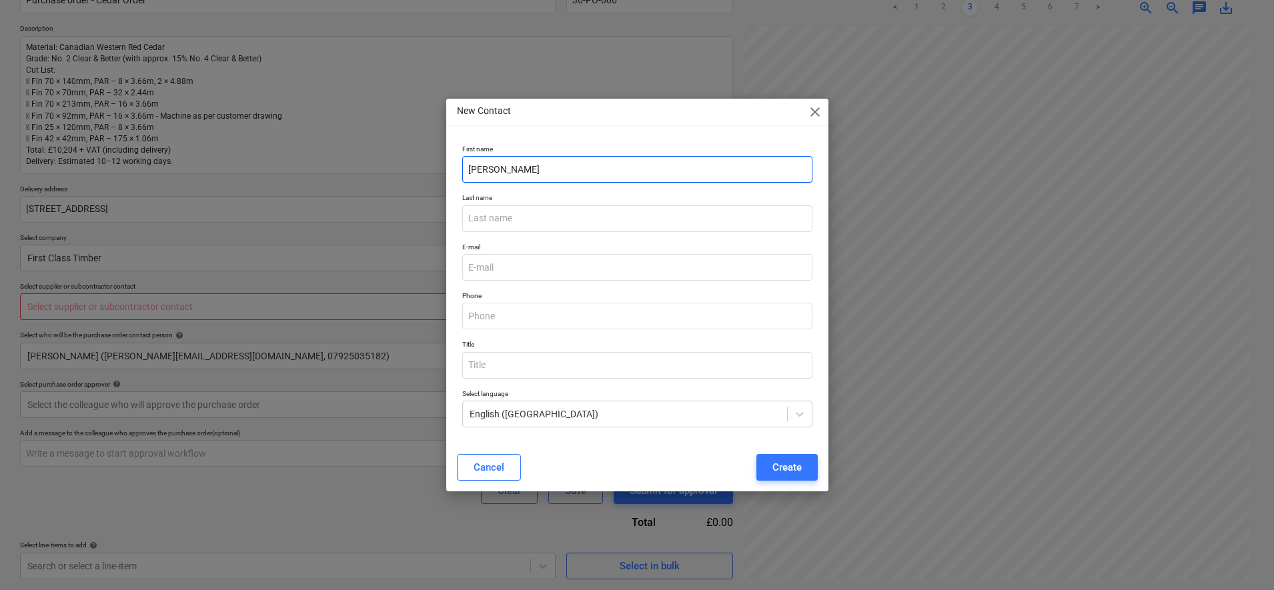
type input "Billy"
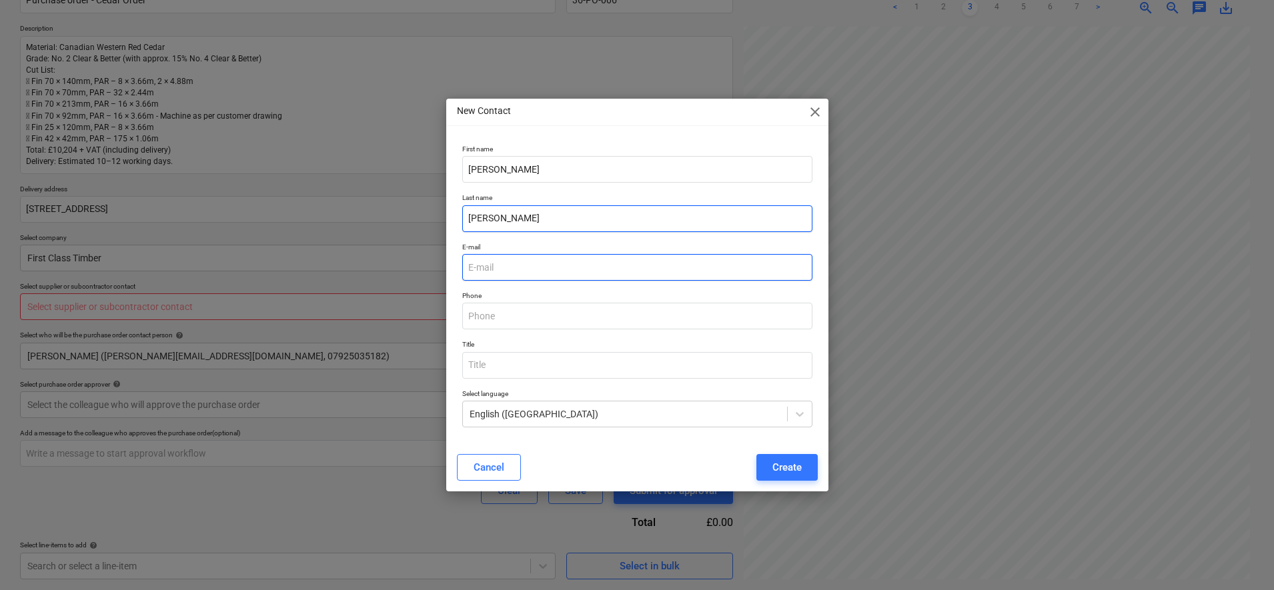
type input "Niven"
click at [511, 268] on input "email" at bounding box center [637, 267] width 350 height 27
type input "billy@firstclasstimber.co.uk"
click at [782, 464] on div "Create" at bounding box center [787, 467] width 29 height 17
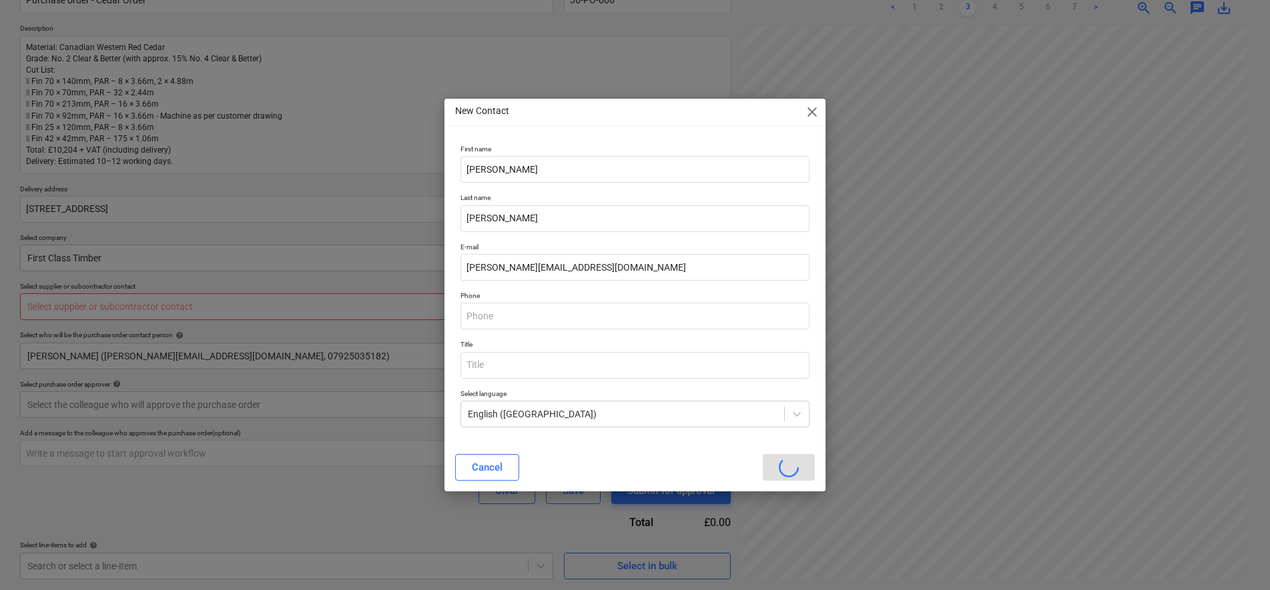
type textarea "x"
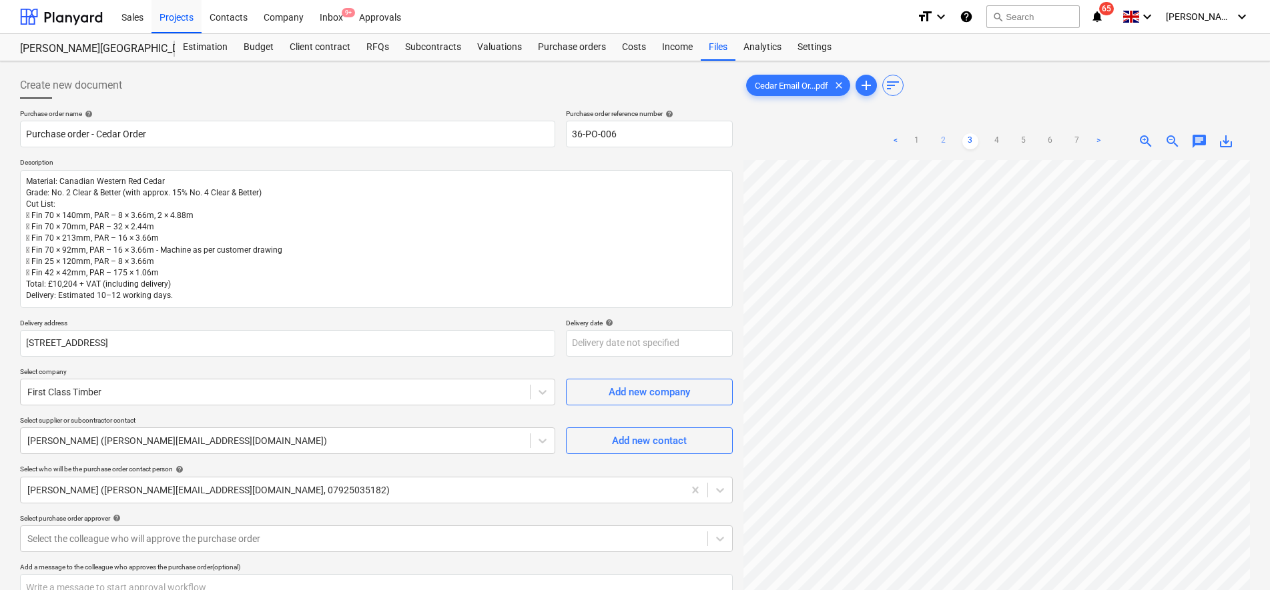
click at [944, 141] on link "2" at bounding box center [943, 141] width 16 height 16
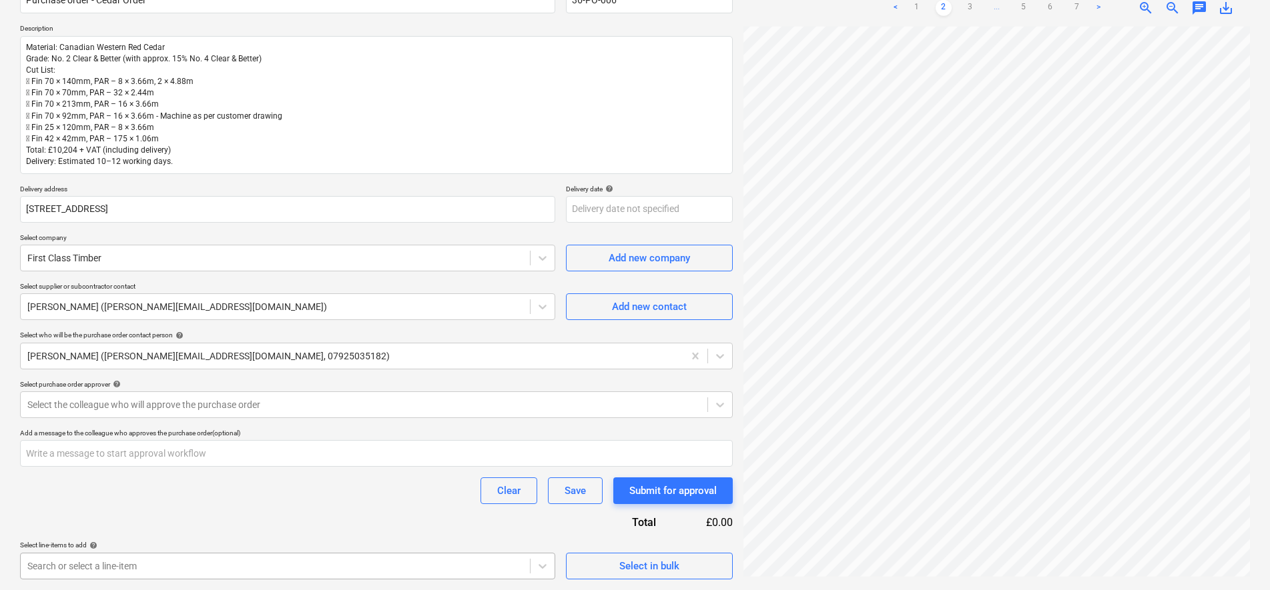
scroll to position [332, 0]
click at [284, 456] on body "Sales Projects Contacts Company Inbox 9+ Approvals format_size keyboard_arrow_d…" at bounding box center [635, 161] width 1270 height 590
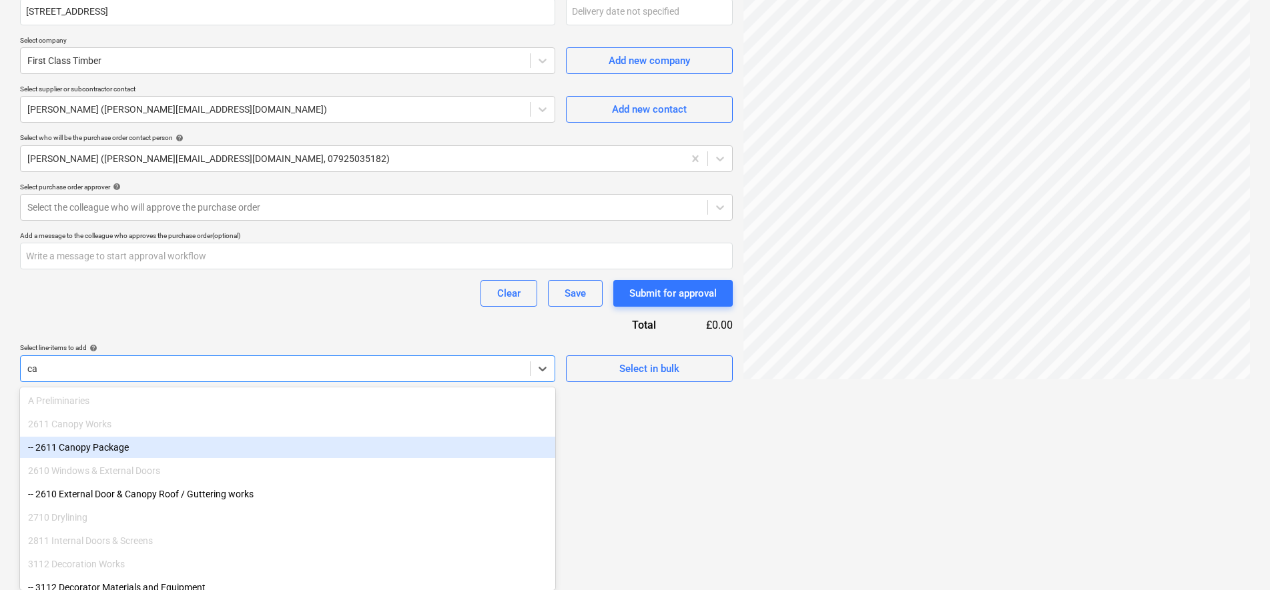
type input "ca"
type textarea "x"
click at [226, 327] on div "Purchase order name help Purchase order - Cedar Order Purchase order reference …" at bounding box center [376, 80] width 713 height 604
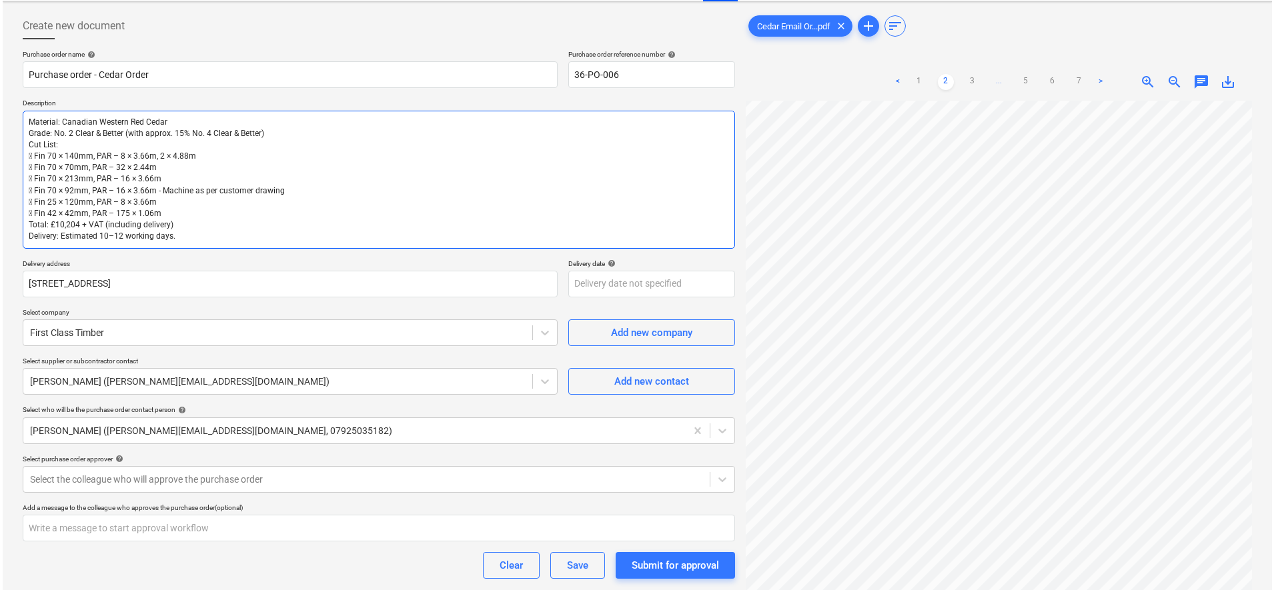
scroll to position [0, 0]
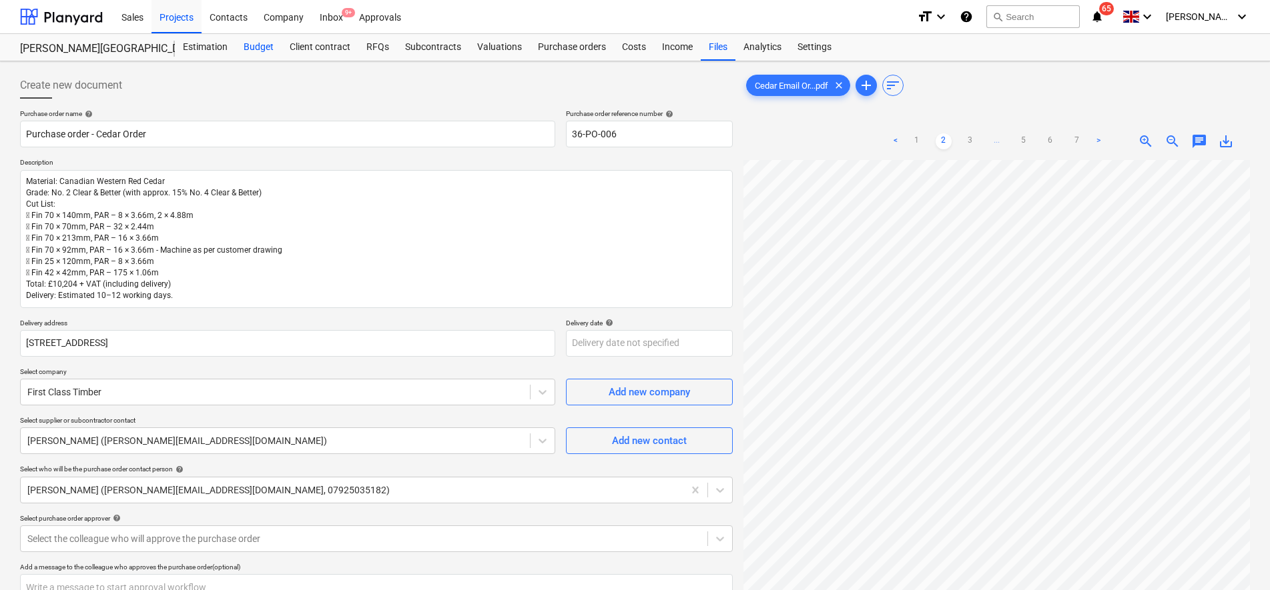
click at [267, 46] on div "Budget" at bounding box center [259, 47] width 46 height 27
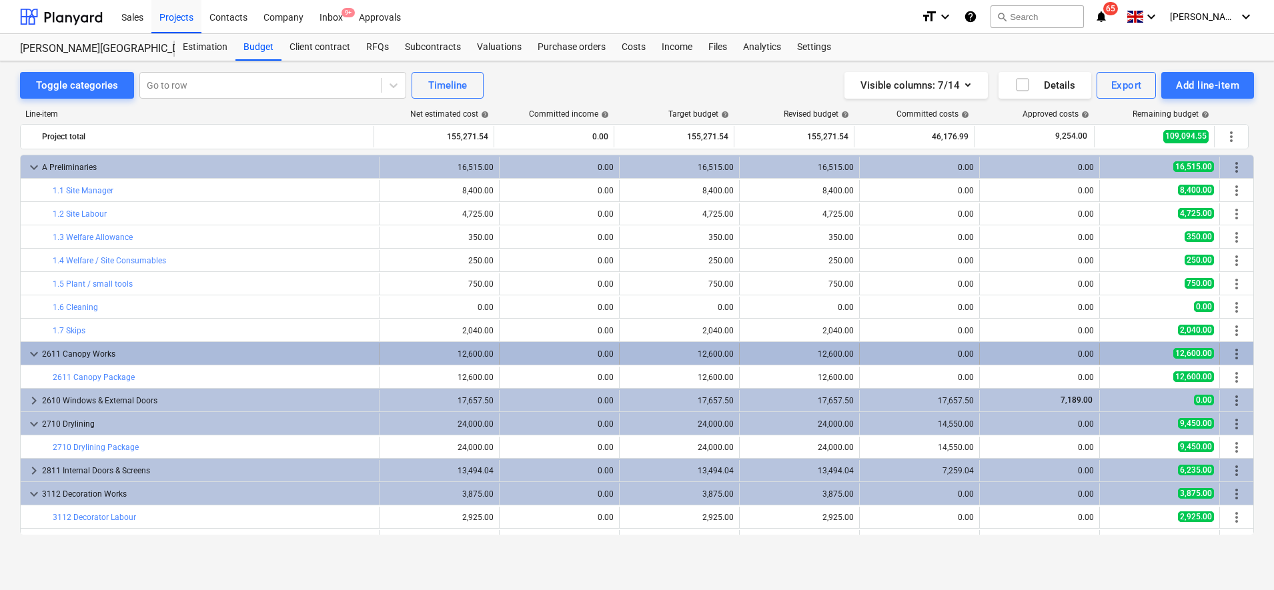
click at [1235, 352] on span "more_vert" at bounding box center [1237, 354] width 16 height 16
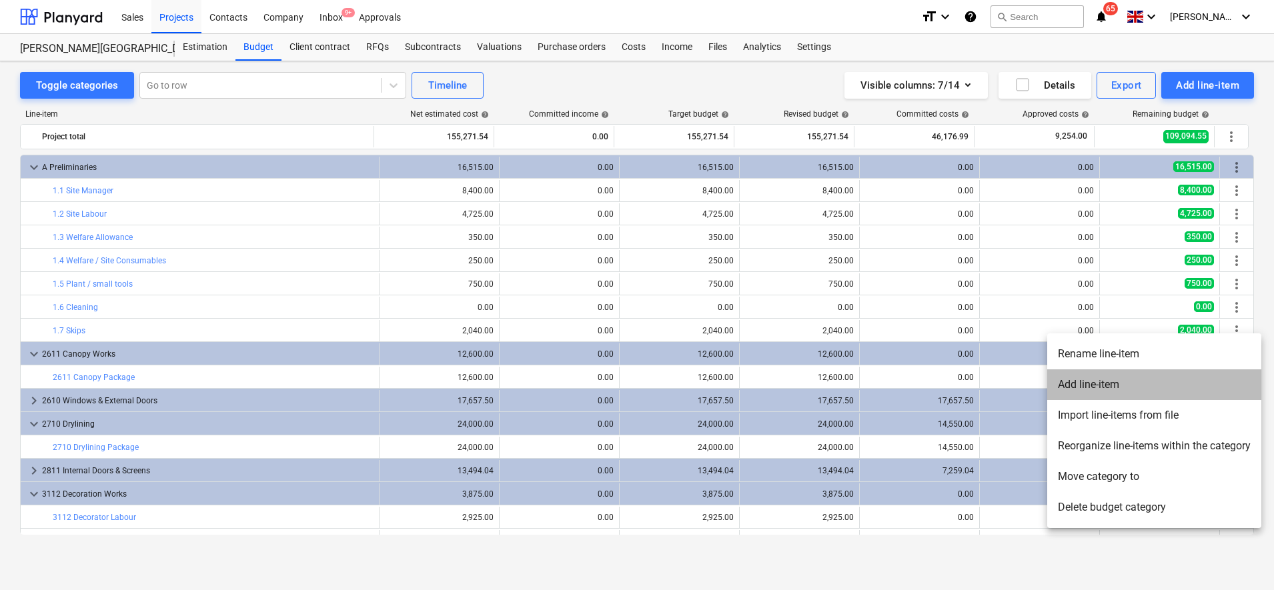
click at [1096, 384] on li "Add line-item" at bounding box center [1154, 385] width 214 height 31
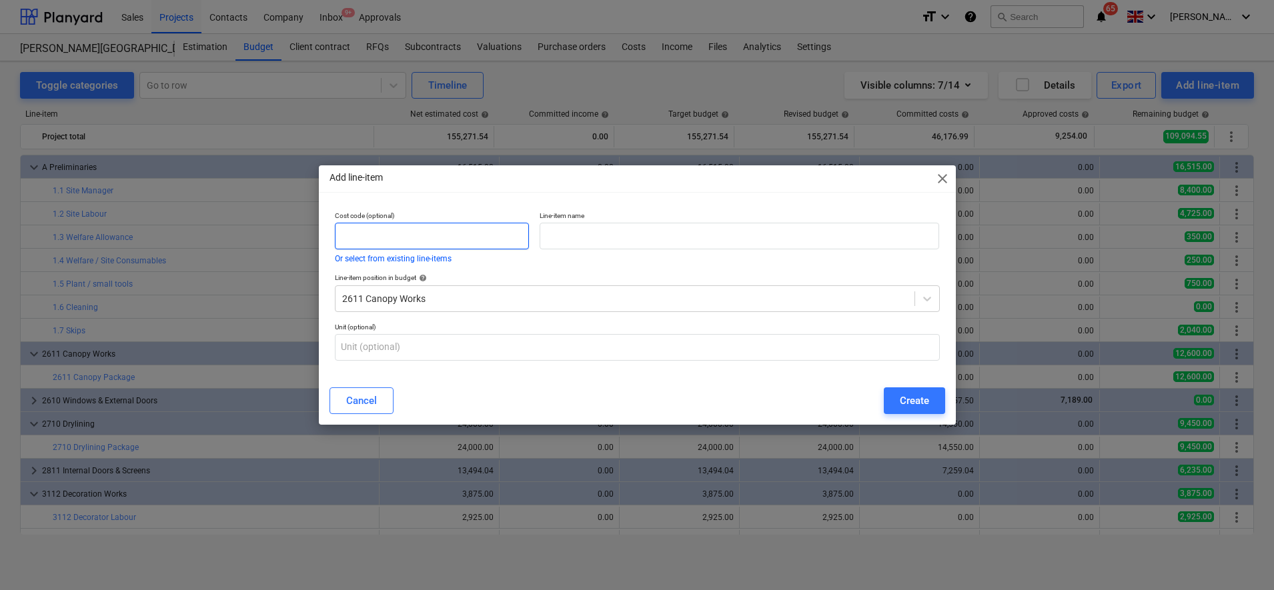
click at [462, 225] on input "text" at bounding box center [432, 236] width 195 height 27
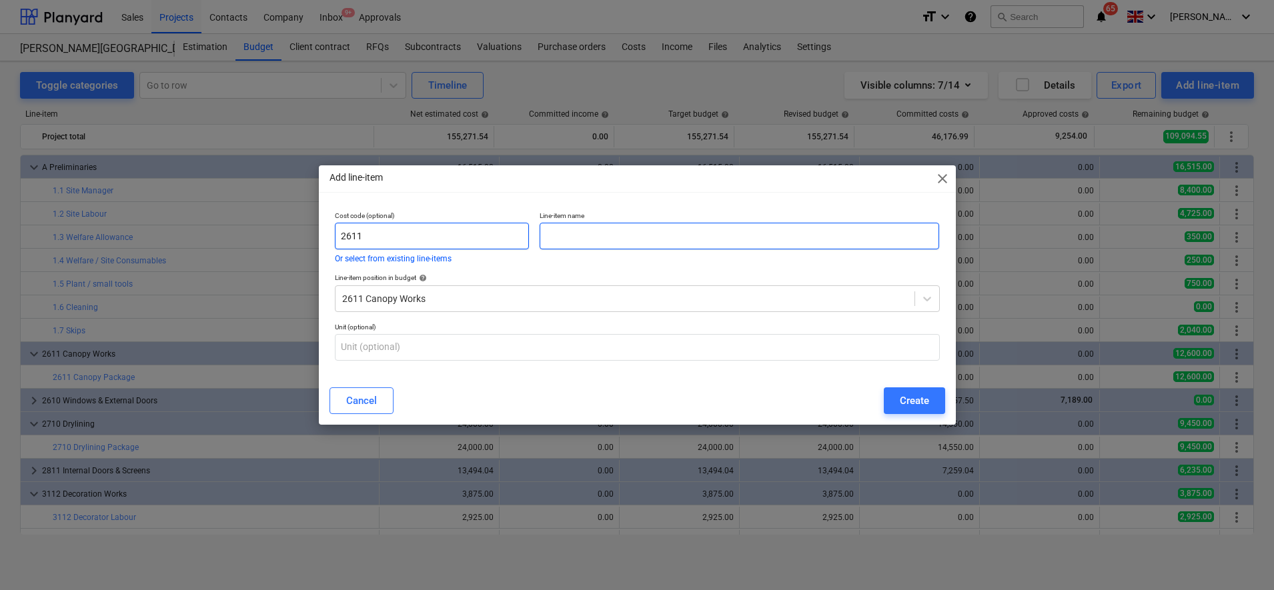
type input "2611"
click at [636, 242] on input "text" at bounding box center [740, 236] width 400 height 27
type input "Canopy Materials - Cedar"
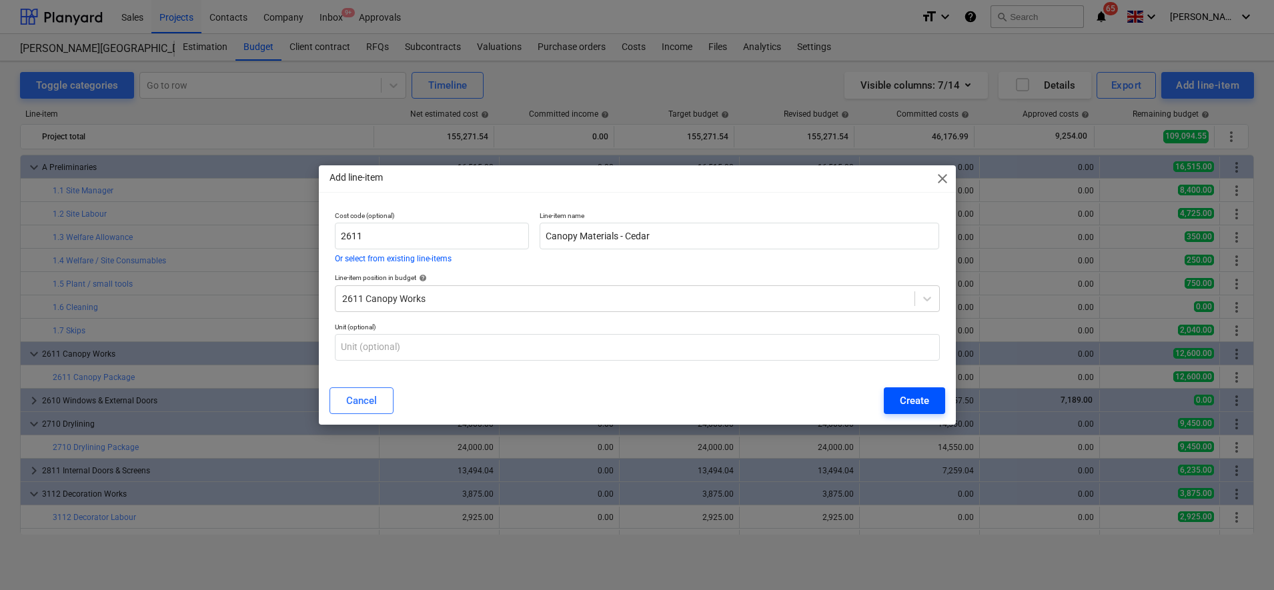
click at [935, 402] on button "Create" at bounding box center [914, 401] width 61 height 27
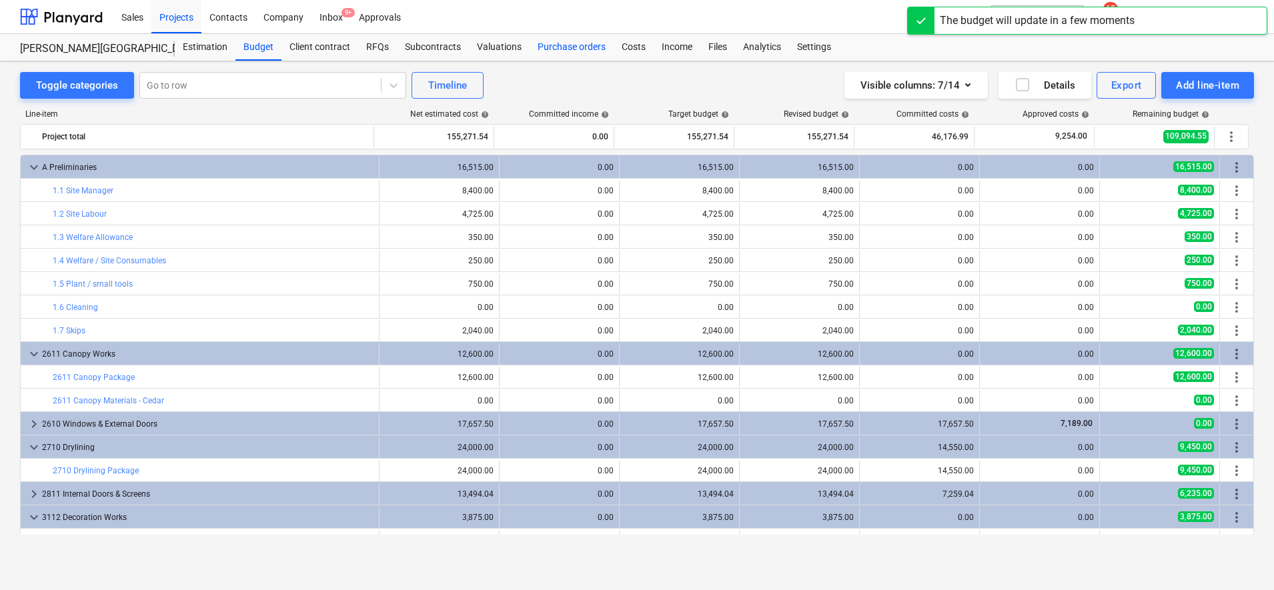
click at [551, 42] on div "Purchase orders" at bounding box center [572, 47] width 84 height 27
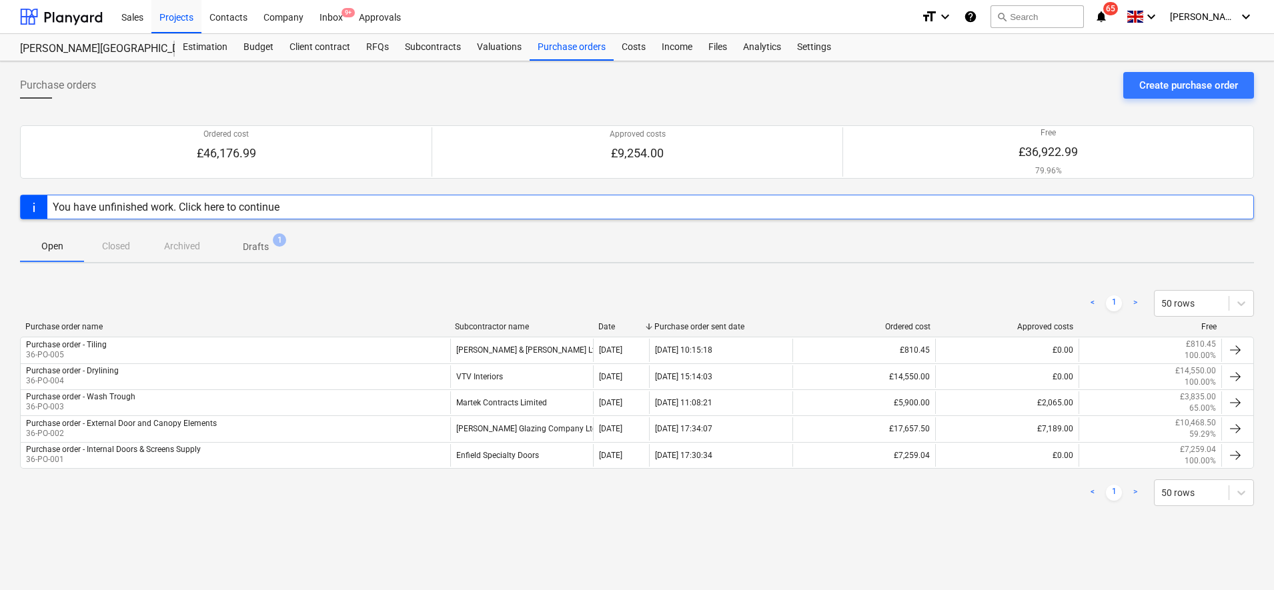
click at [264, 236] on span "Drafts 1" at bounding box center [255, 246] width 79 height 24
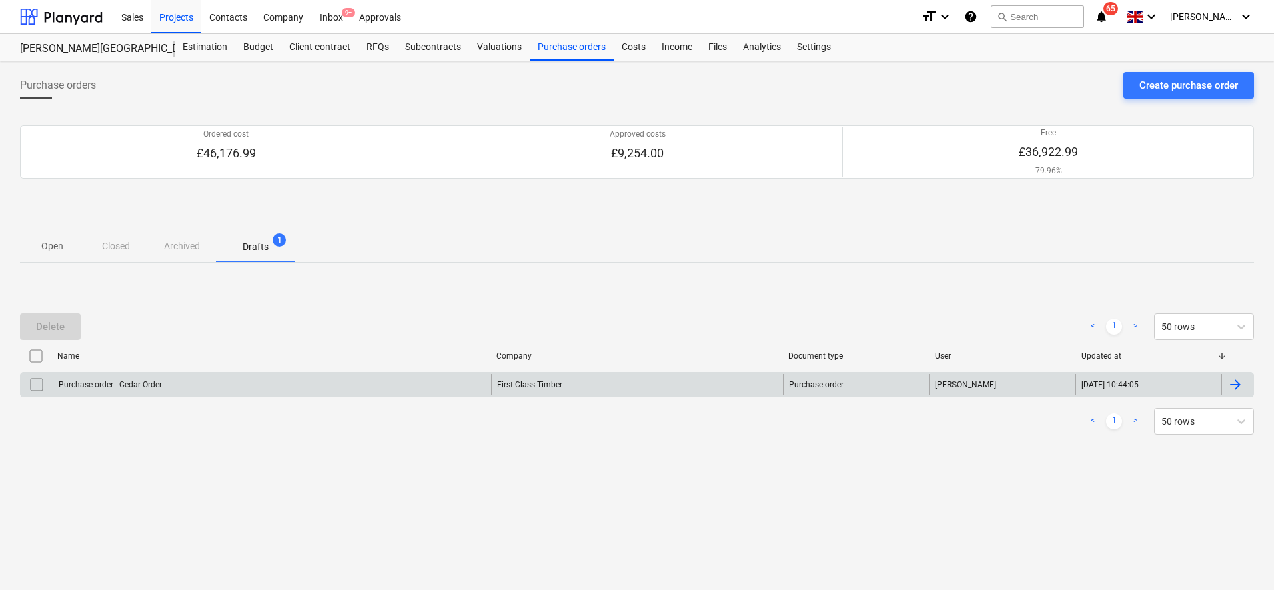
click at [773, 382] on div "First Class Timber" at bounding box center [637, 384] width 292 height 21
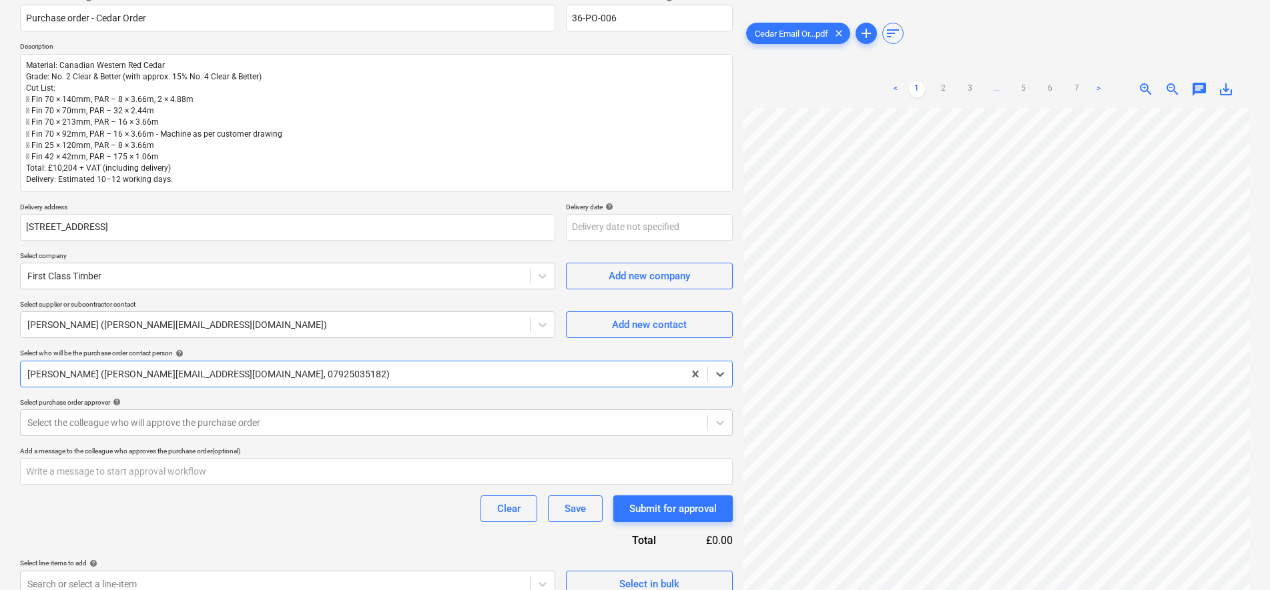
scroll to position [134, 0]
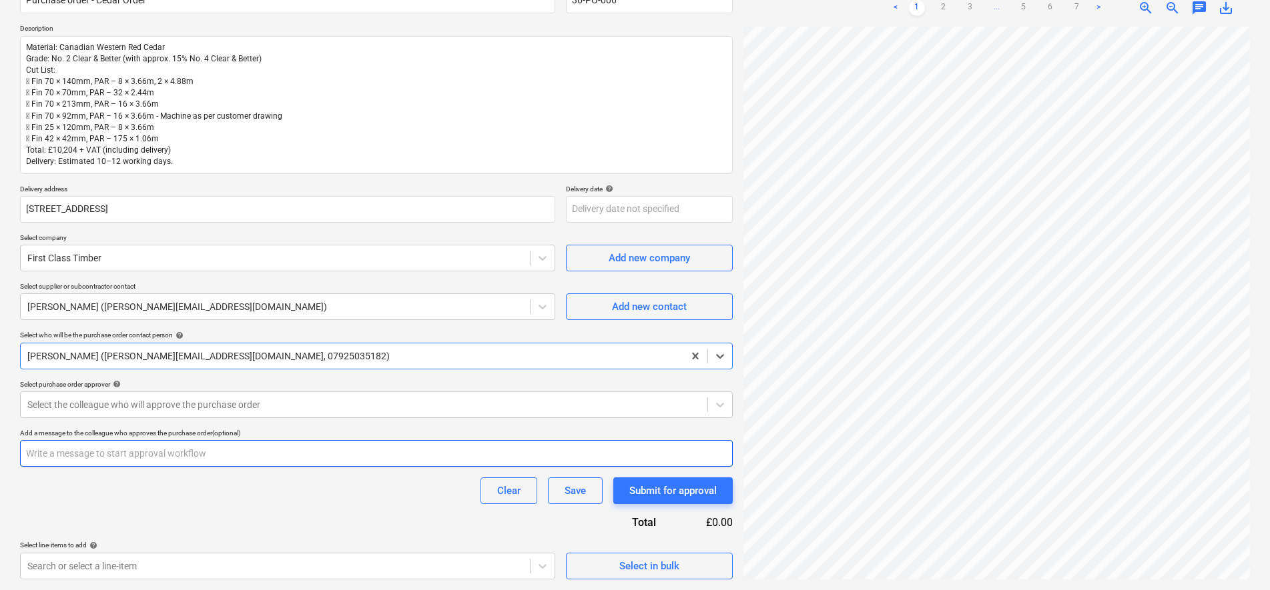
click at [256, 452] on input "text" at bounding box center [376, 453] width 713 height 27
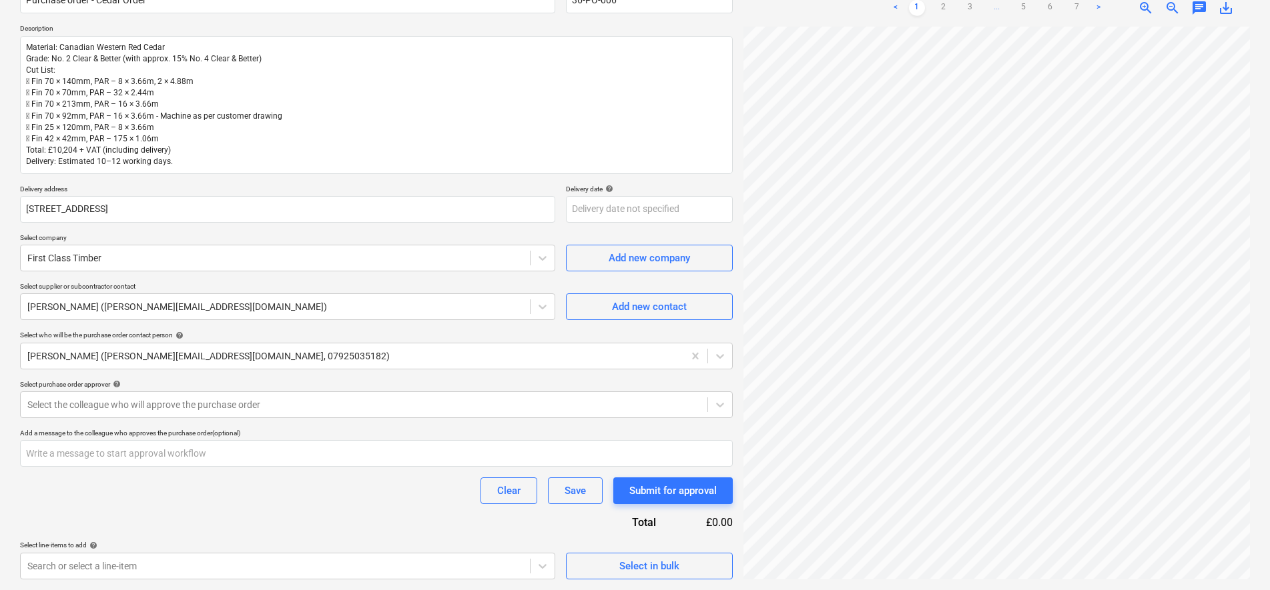
type textarea "x"
drag, startPoint x: 249, startPoint y: 493, endPoint x: 260, endPoint y: 491, distance: 10.9
click at [250, 493] on div "Clear Save Submit for approval" at bounding box center [376, 491] width 713 height 27
drag, startPoint x: 388, startPoint y: 560, endPoint x: 393, endPoint y: 554, distance: 8.1
click at [388, 456] on body "Sales Projects Contacts Company Inbox 9+ Approvals format_size keyboard_arrow_d…" at bounding box center [635, 161] width 1270 height 590
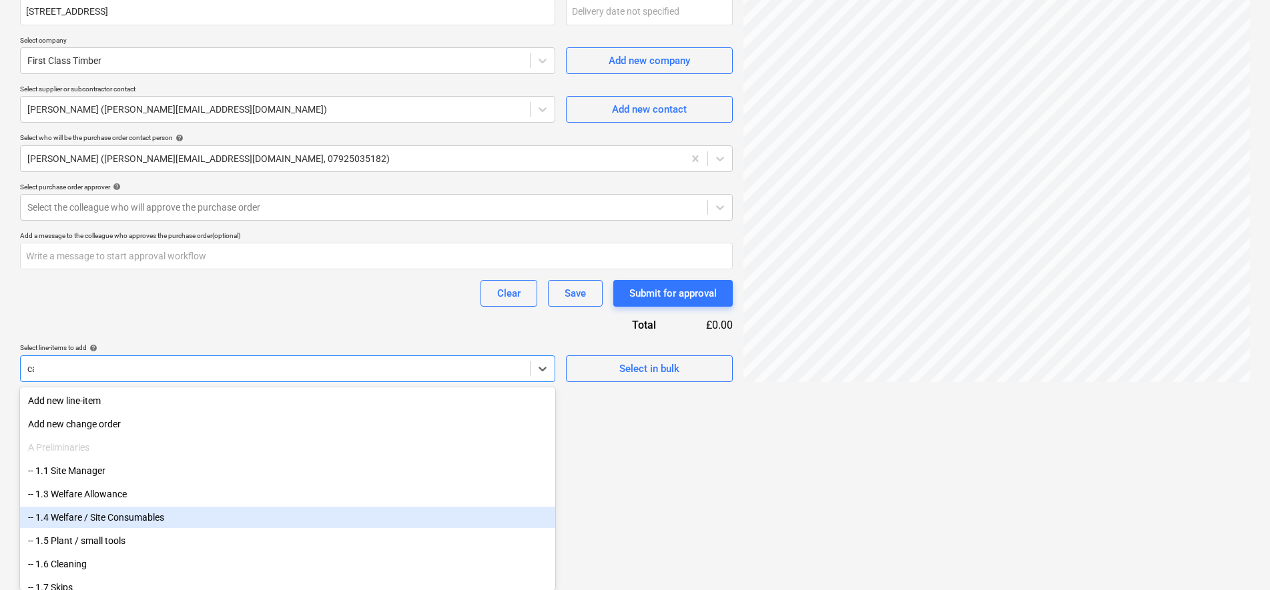
scroll to position [244, 0]
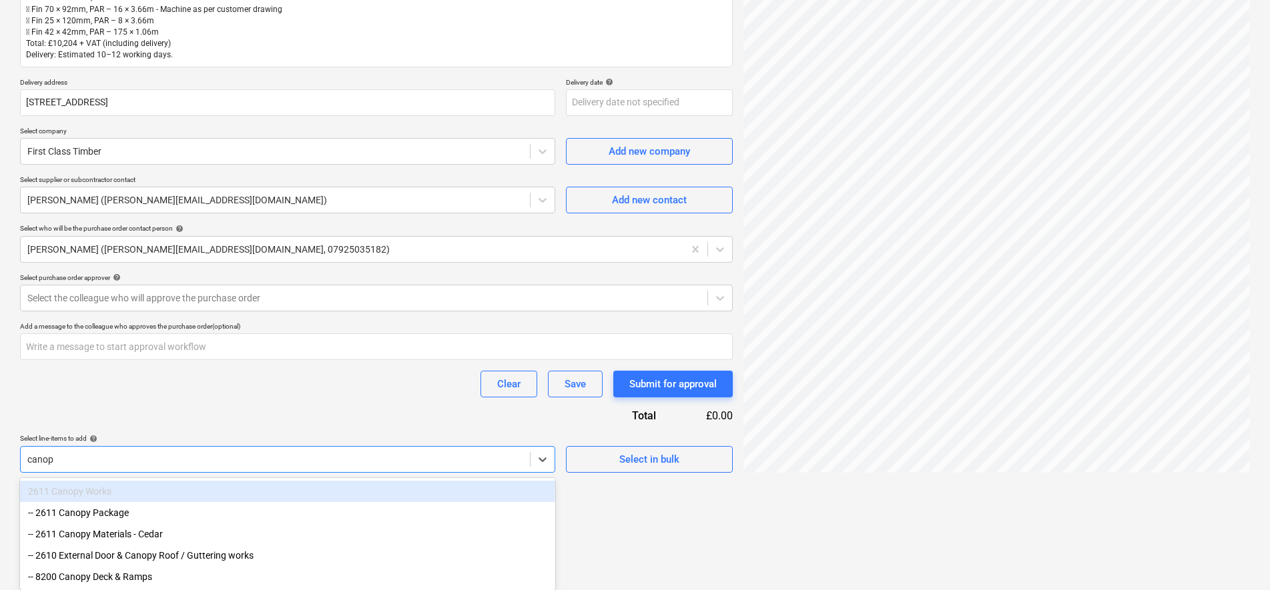
type input "canopy"
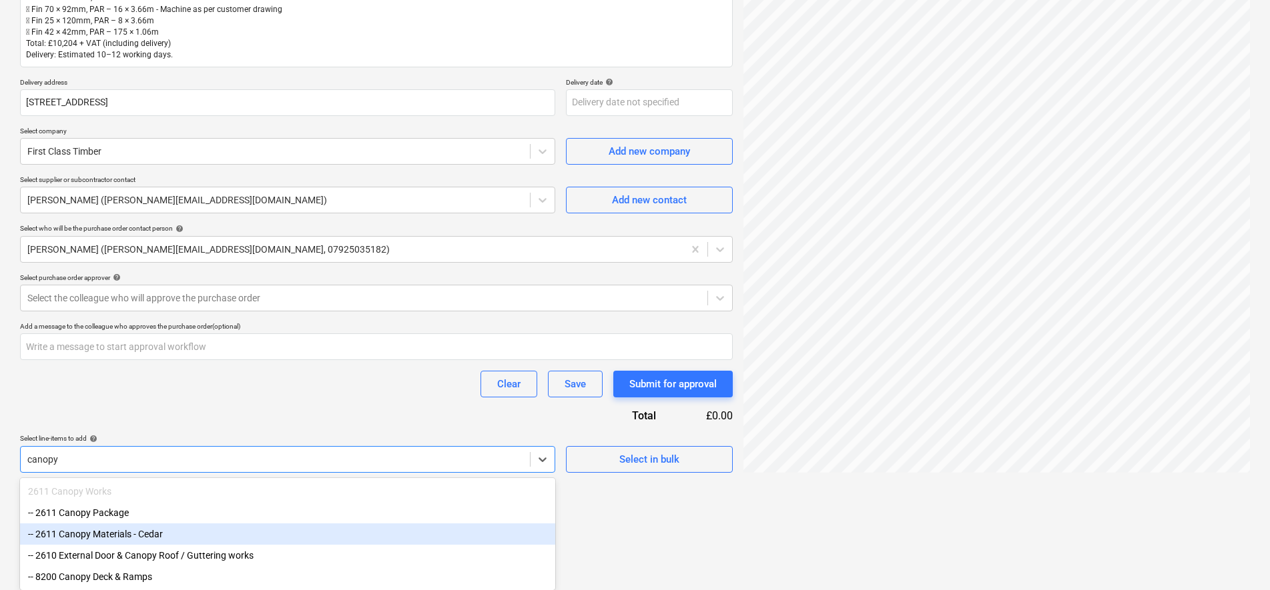
click at [183, 536] on div "-- 2611 Canopy Materials - Cedar" at bounding box center [287, 534] width 535 height 21
type textarea "x"
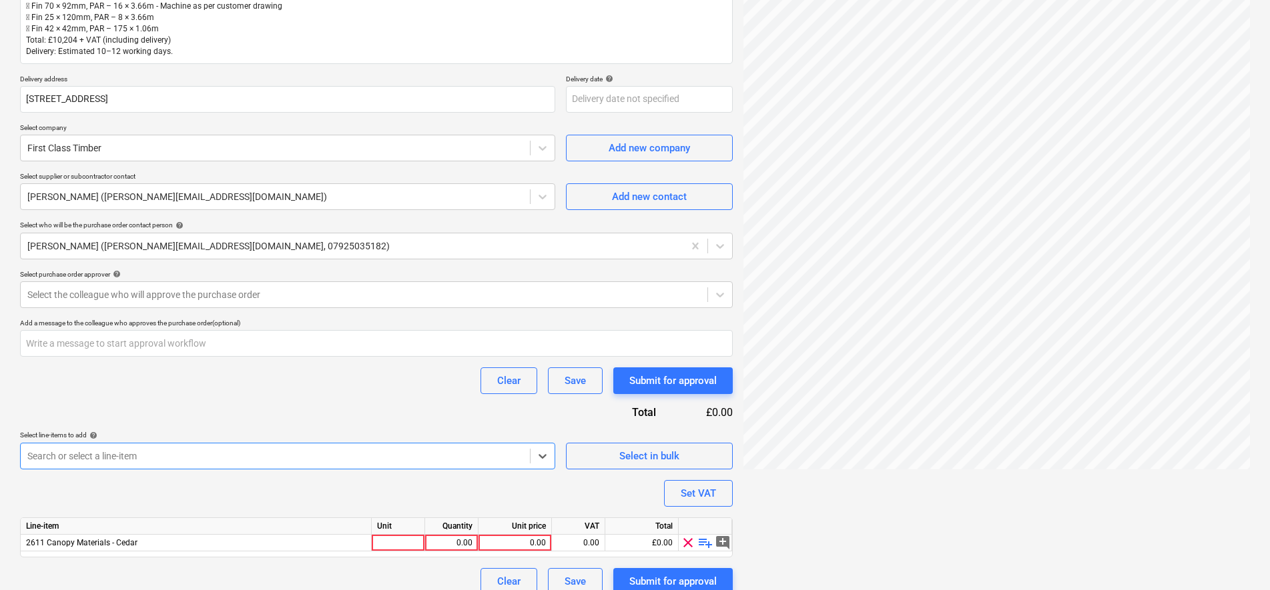
type textarea "x"
click at [280, 409] on div "Purchase order name help Purchase order - Cedar Order Purchase order reference …" at bounding box center [376, 230] width 713 height 730
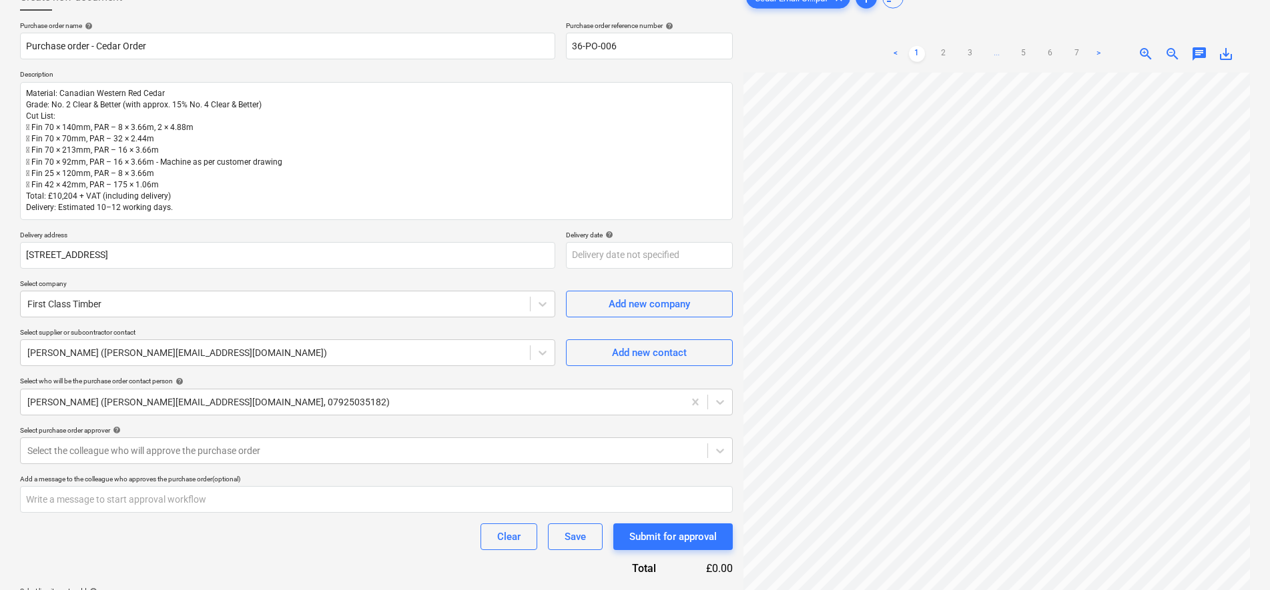
scroll to position [77, 0]
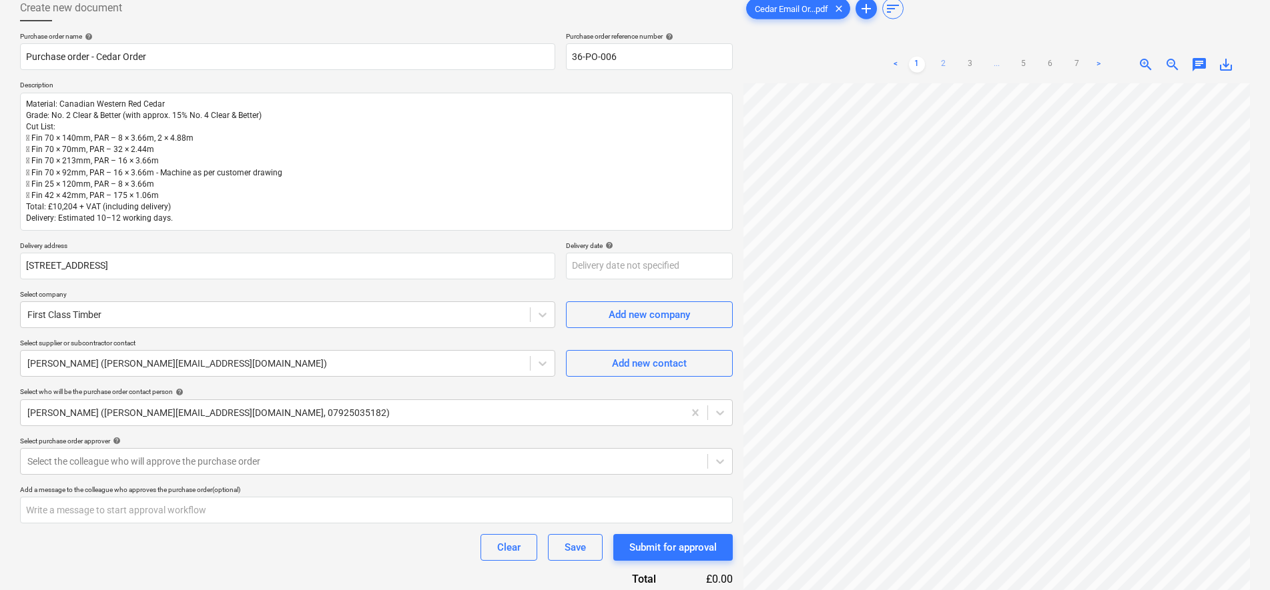
drag, startPoint x: 935, startPoint y: 60, endPoint x: 944, endPoint y: 63, distance: 9.7
click at [936, 61] on link "2" at bounding box center [943, 65] width 16 height 16
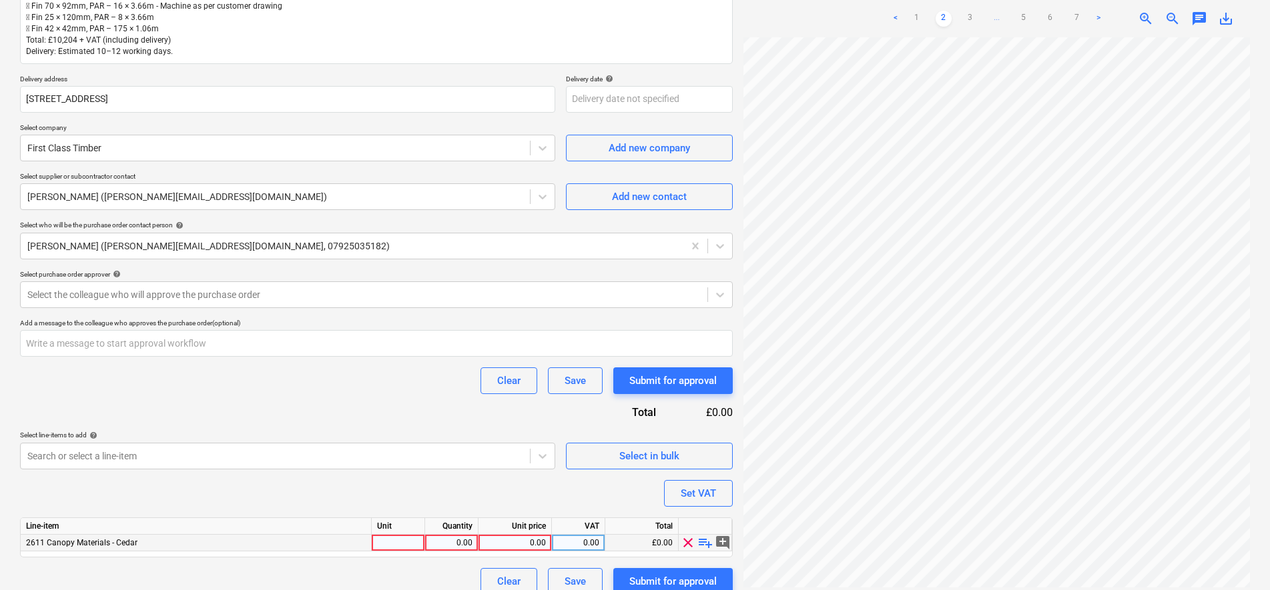
click at [512, 547] on div "0.00" at bounding box center [515, 543] width 62 height 17
type input "10204"
type textarea "x"
click at [588, 548] on div "0.00" at bounding box center [578, 543] width 42 height 17
type input "20"
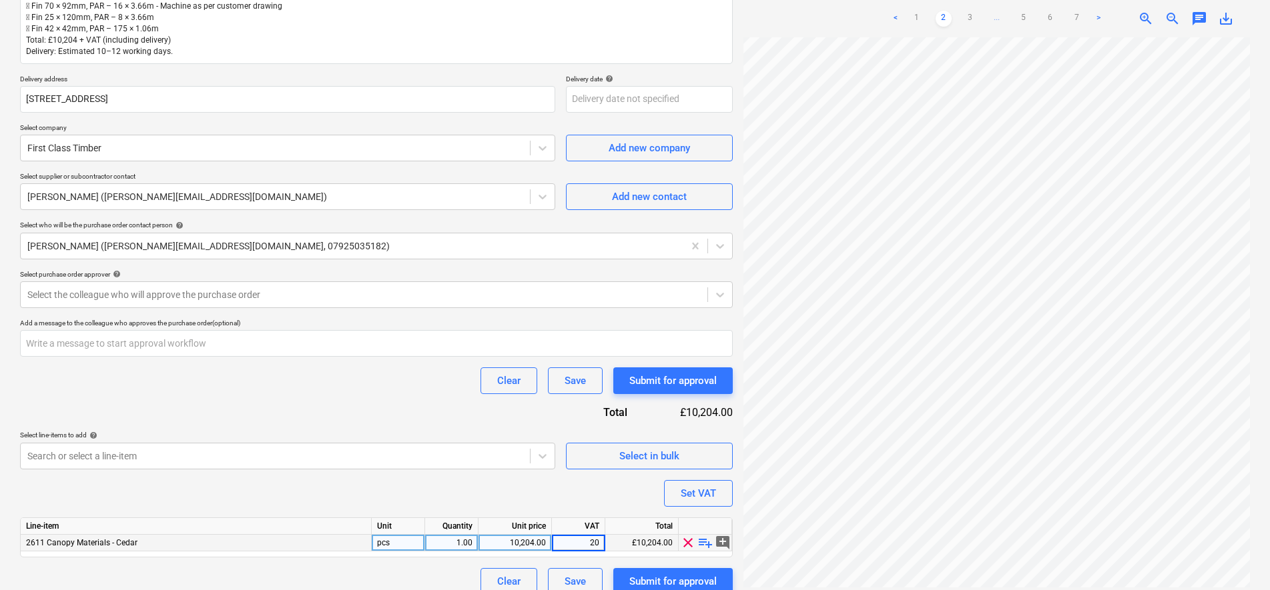
click at [553, 490] on div "Purchase order name help Purchase order - Cedar Order Purchase order reference …" at bounding box center [376, 230] width 713 height 730
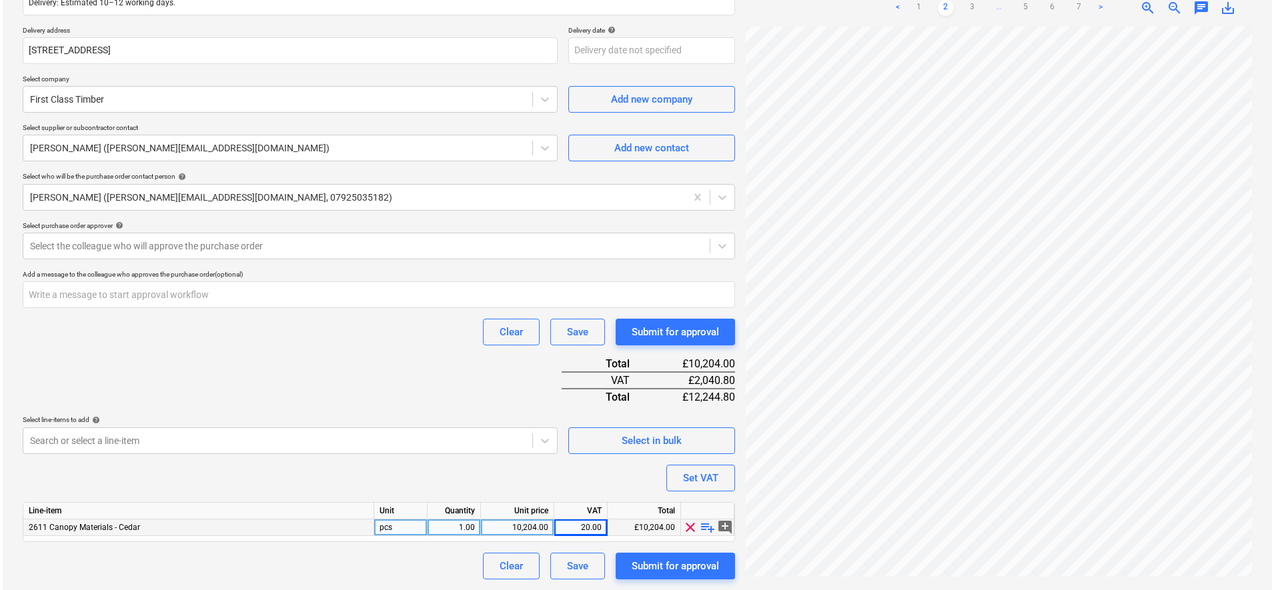
scroll to position [300, 0]
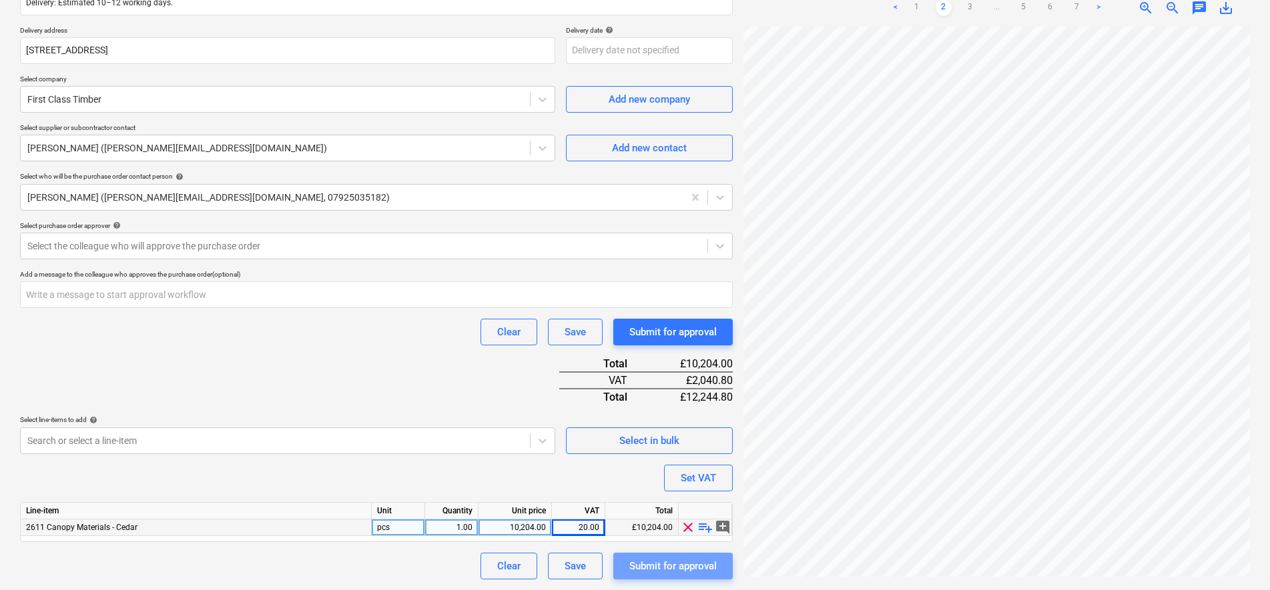
click at [718, 566] on button "Submit for approval" at bounding box center [672, 566] width 119 height 27
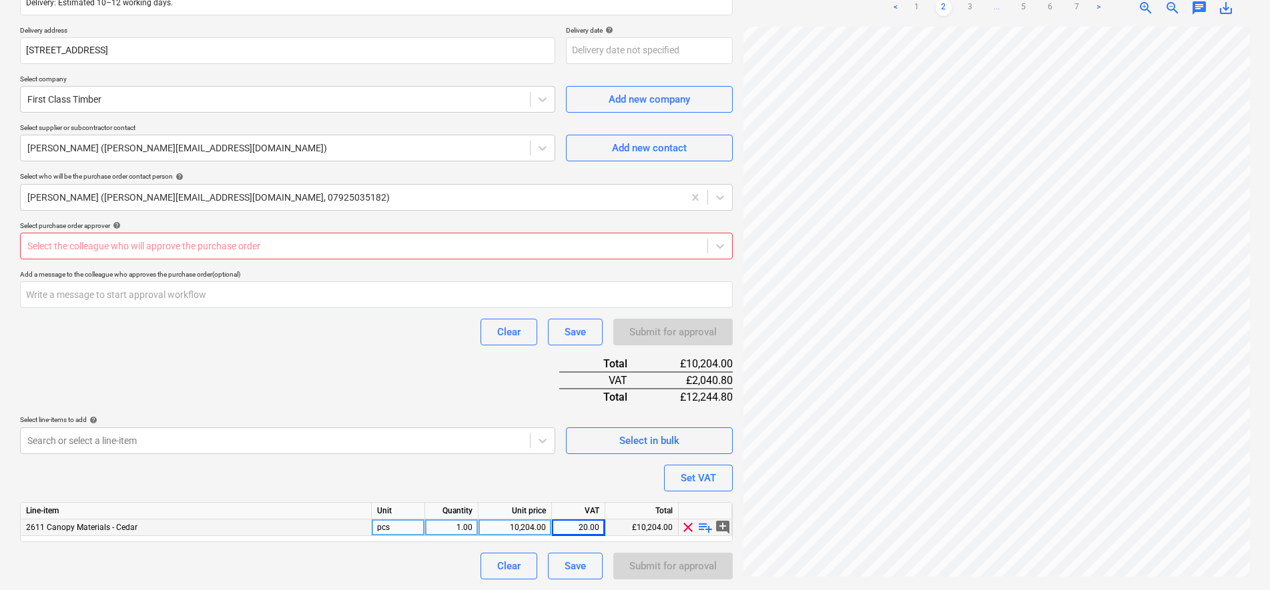
click at [488, 251] on div at bounding box center [363, 246] width 673 height 13
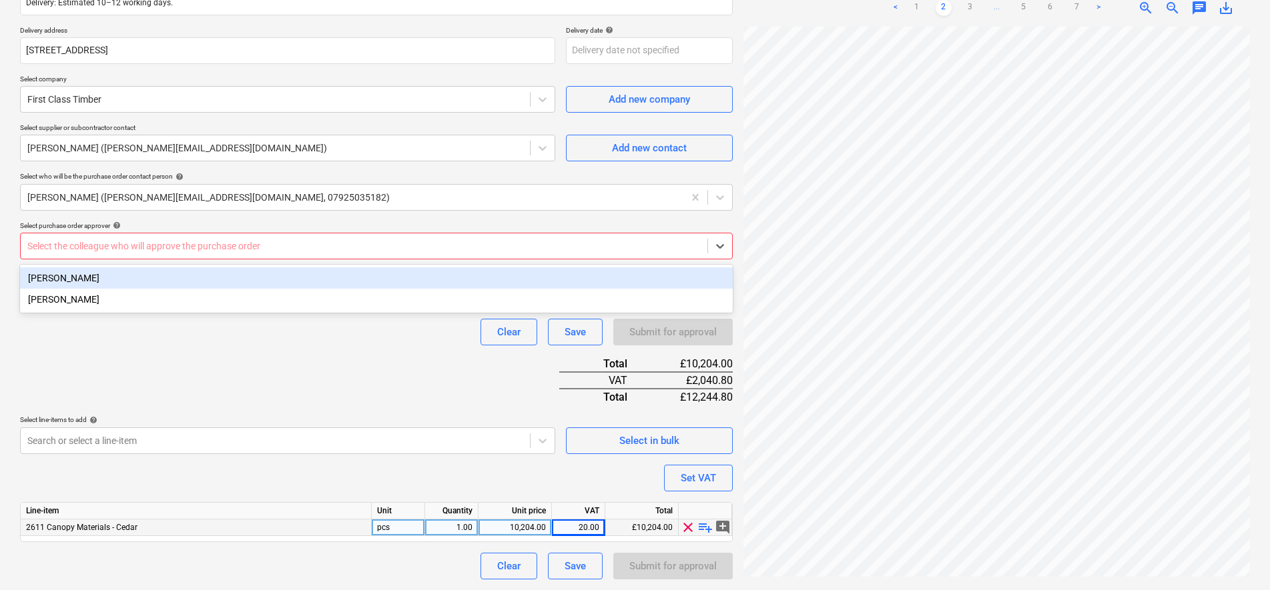
click at [347, 284] on div "[PERSON_NAME]" at bounding box center [376, 278] width 713 height 21
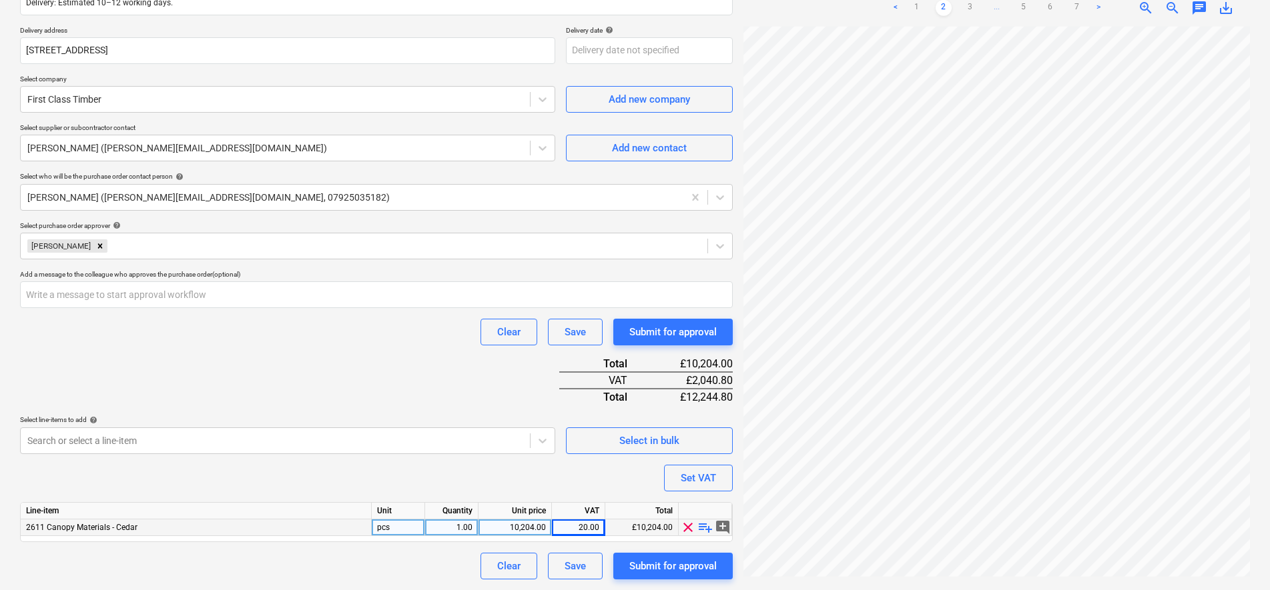
click at [665, 581] on div "Create new document Purchase order name help Purchase order - Cedar Order Purch…" at bounding box center [376, 179] width 723 height 811
click at [671, 572] on div "Submit for approval" at bounding box center [672, 566] width 87 height 17
type textarea "x"
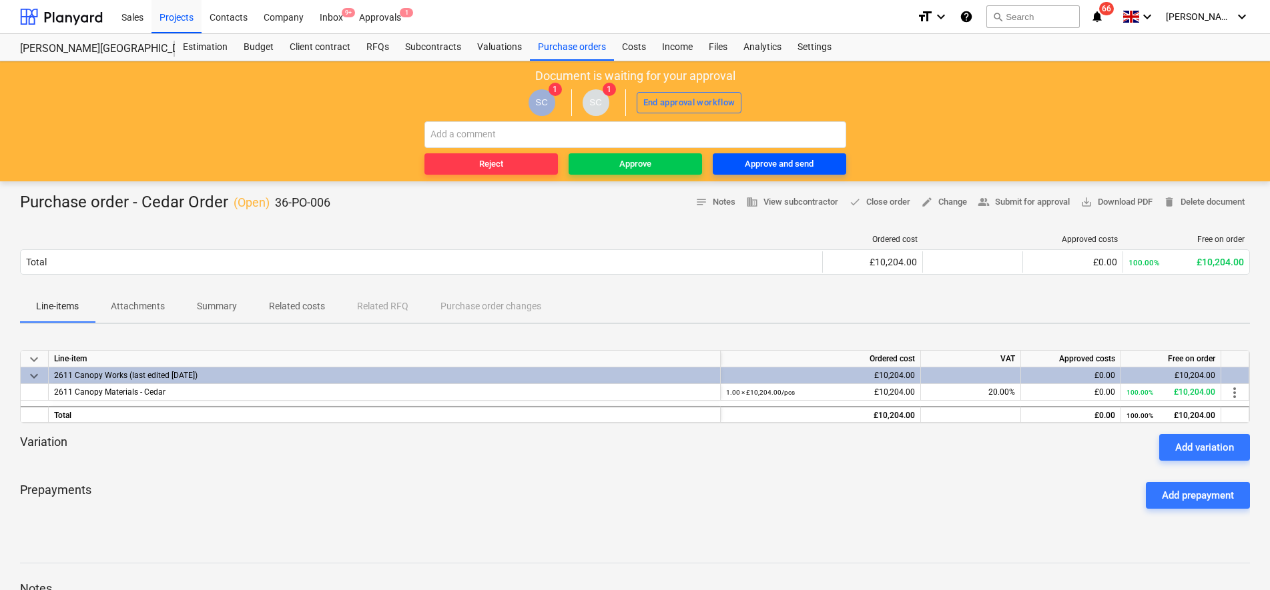
click at [781, 172] on button "Approve and send" at bounding box center [779, 163] width 133 height 21
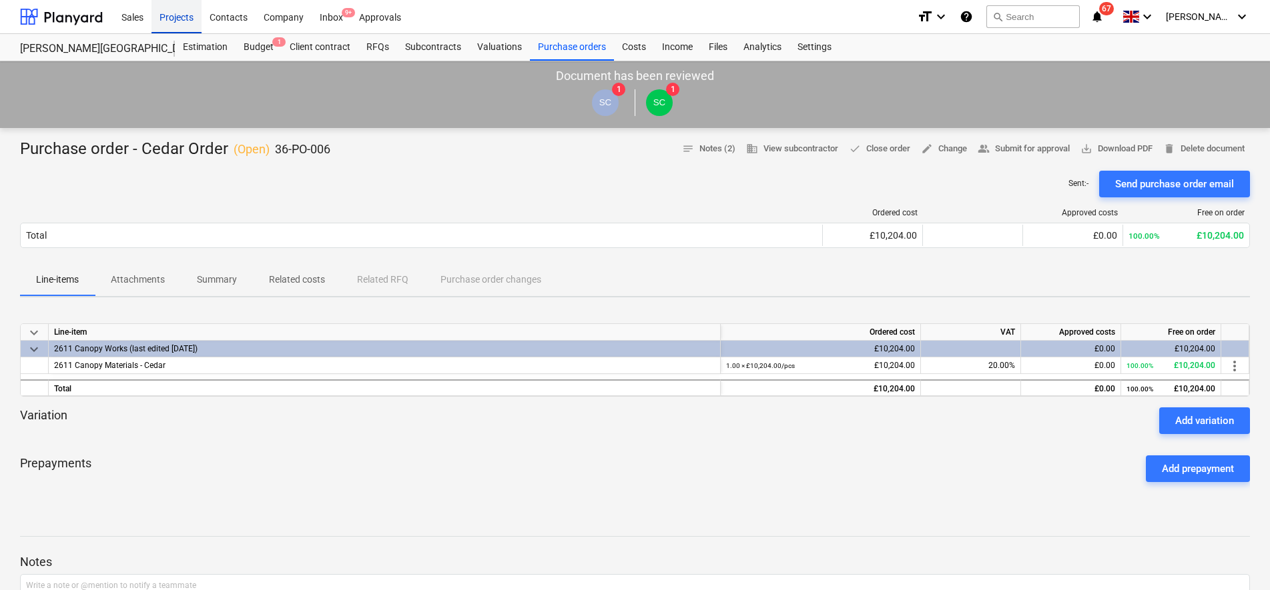
click at [179, 16] on div "Projects" at bounding box center [176, 16] width 50 height 34
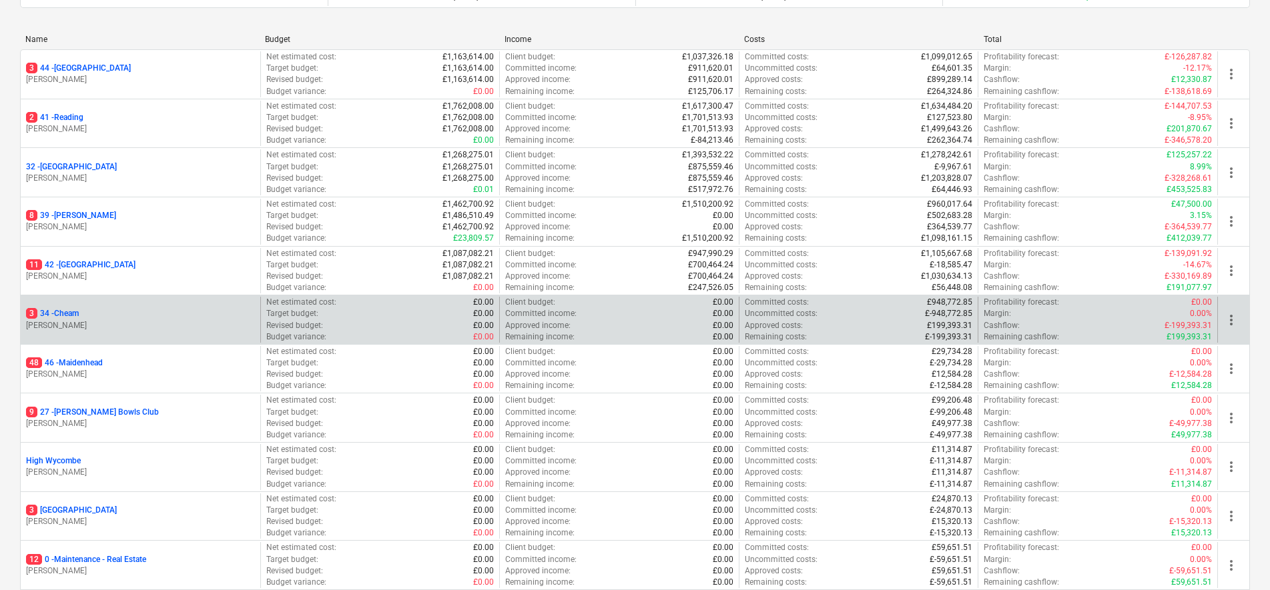
scroll to position [323, 0]
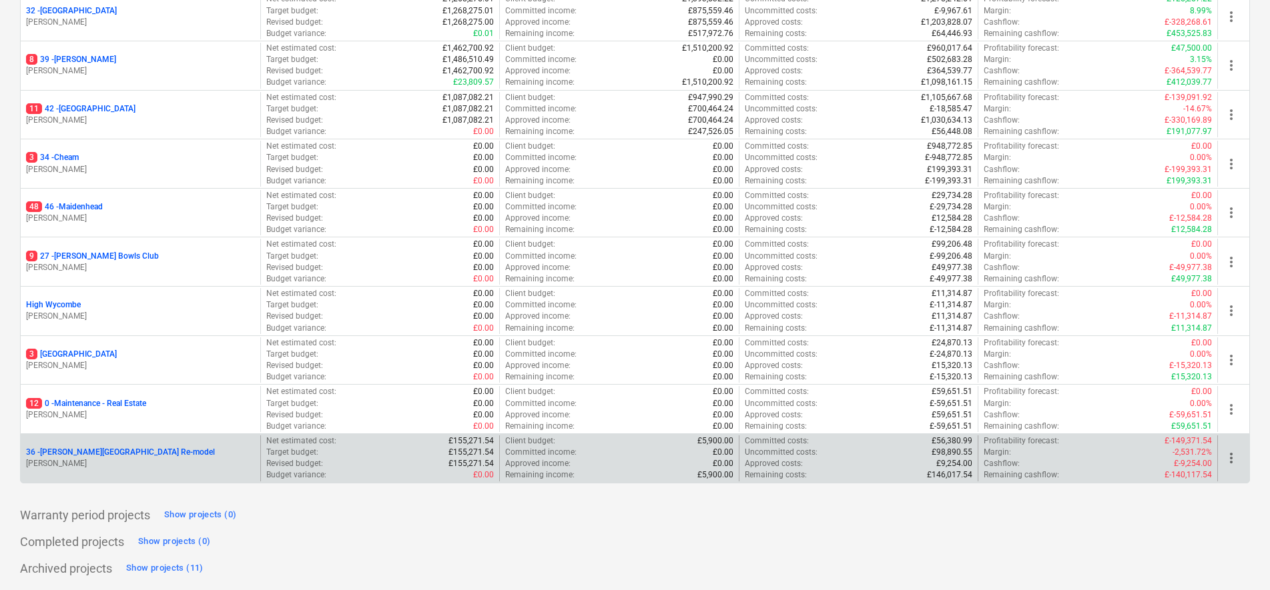
click at [75, 450] on p "36 - Langley Park Room Re-model" at bounding box center [120, 452] width 189 height 11
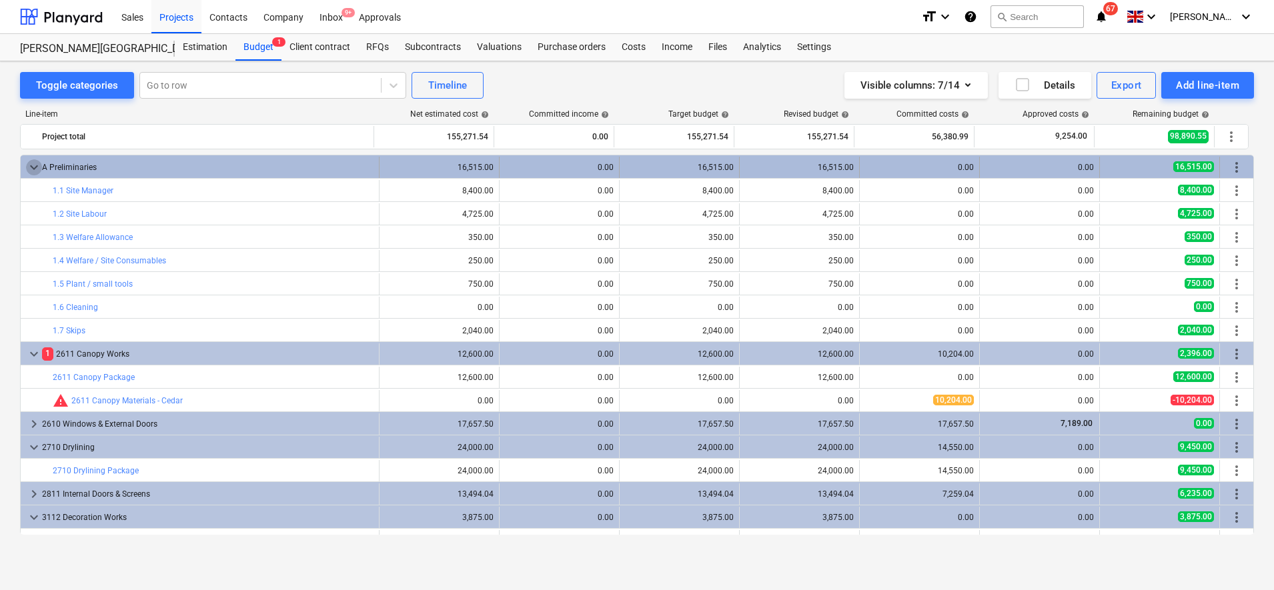
click at [35, 166] on span "keyboard_arrow_down" at bounding box center [34, 167] width 16 height 16
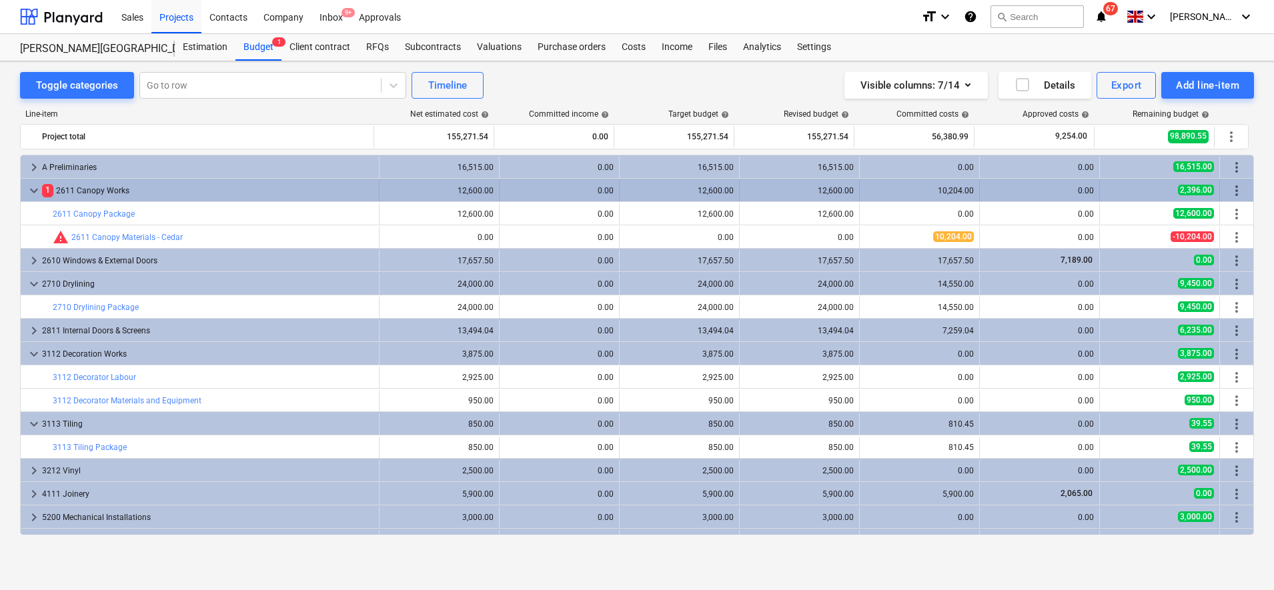
click at [31, 189] on span "keyboard_arrow_down" at bounding box center [34, 191] width 16 height 16
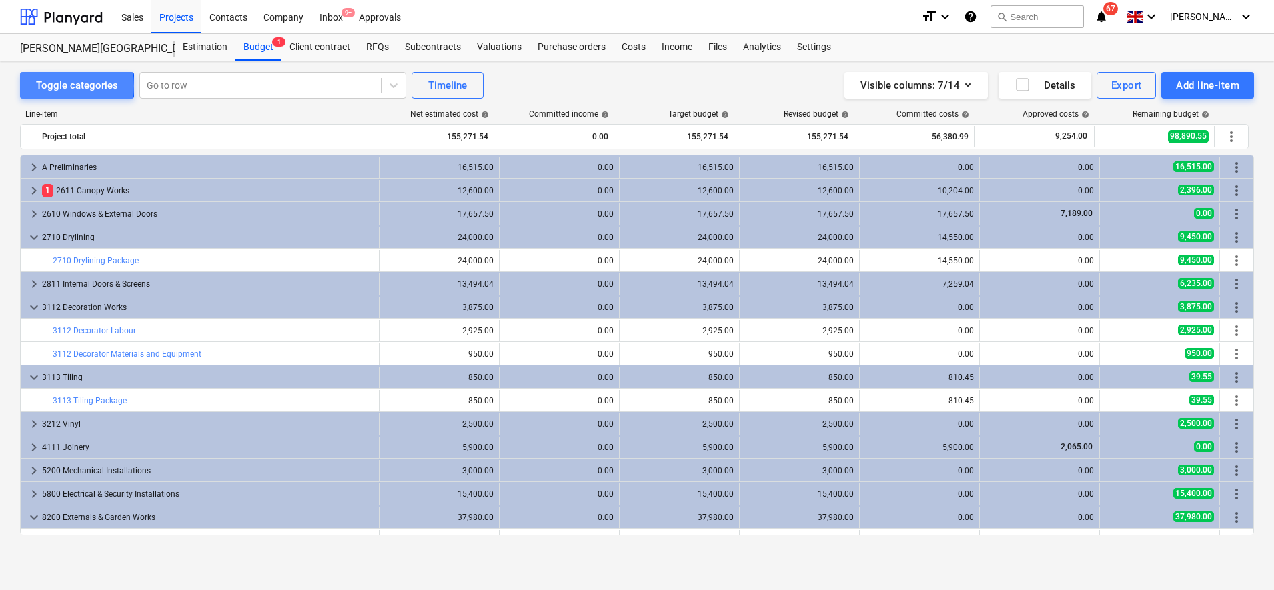
click at [43, 86] on div "Toggle categories" at bounding box center [77, 85] width 82 height 17
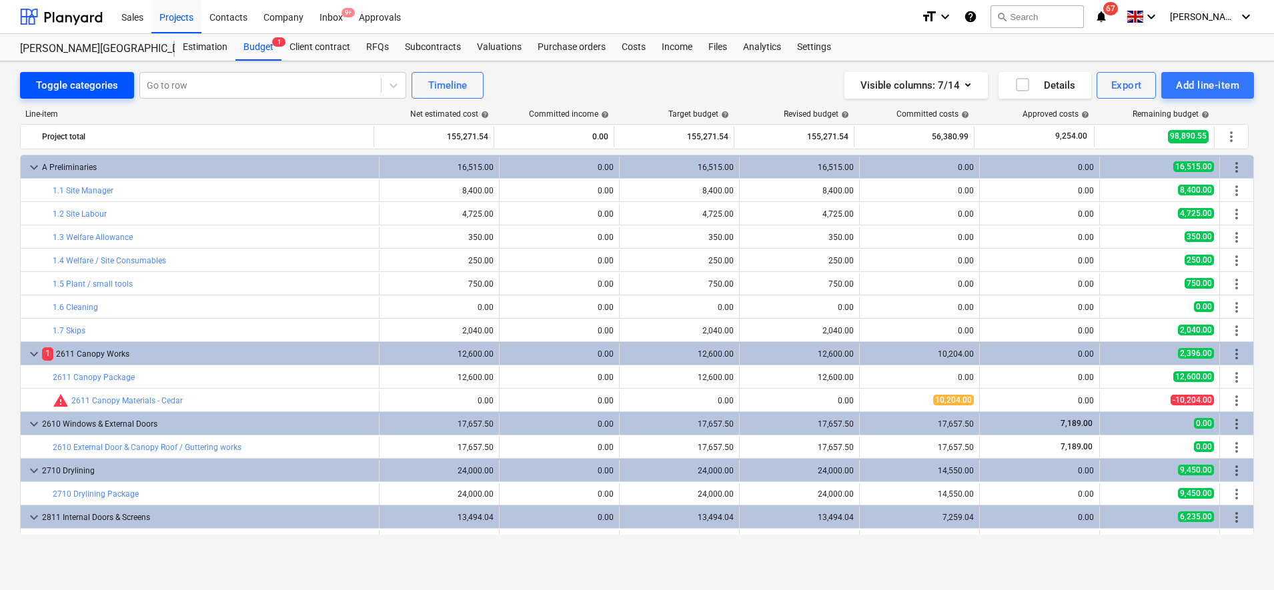
click at [45, 87] on div "Toggle categories" at bounding box center [77, 85] width 82 height 17
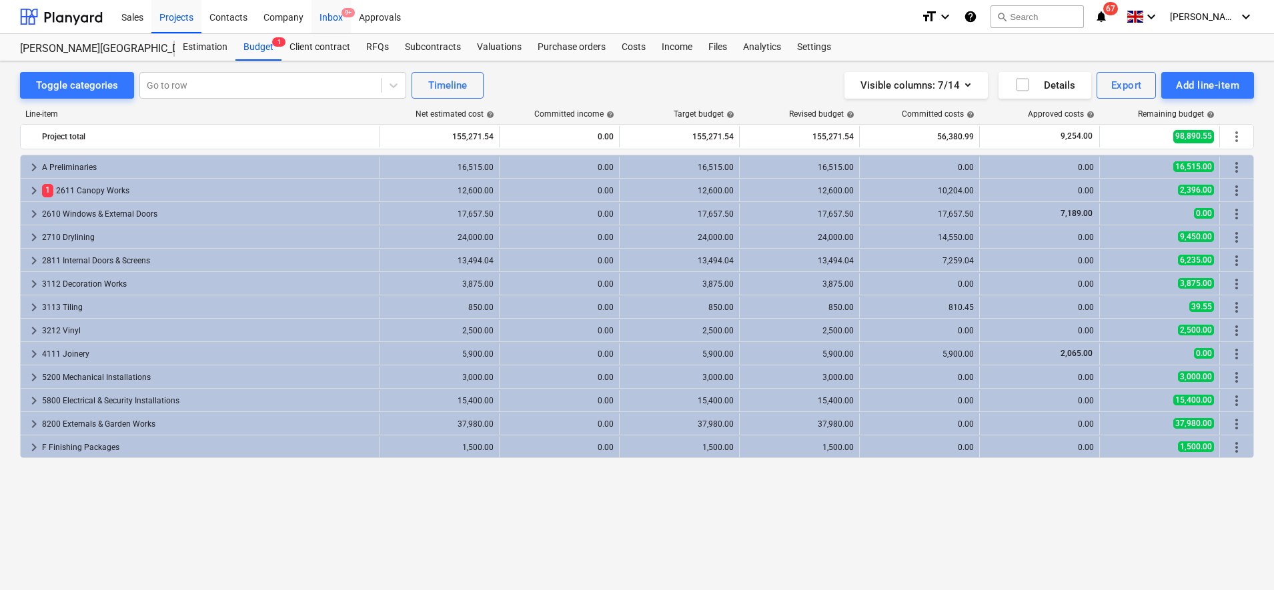
click at [323, 17] on div "Inbox 9+" at bounding box center [331, 16] width 39 height 34
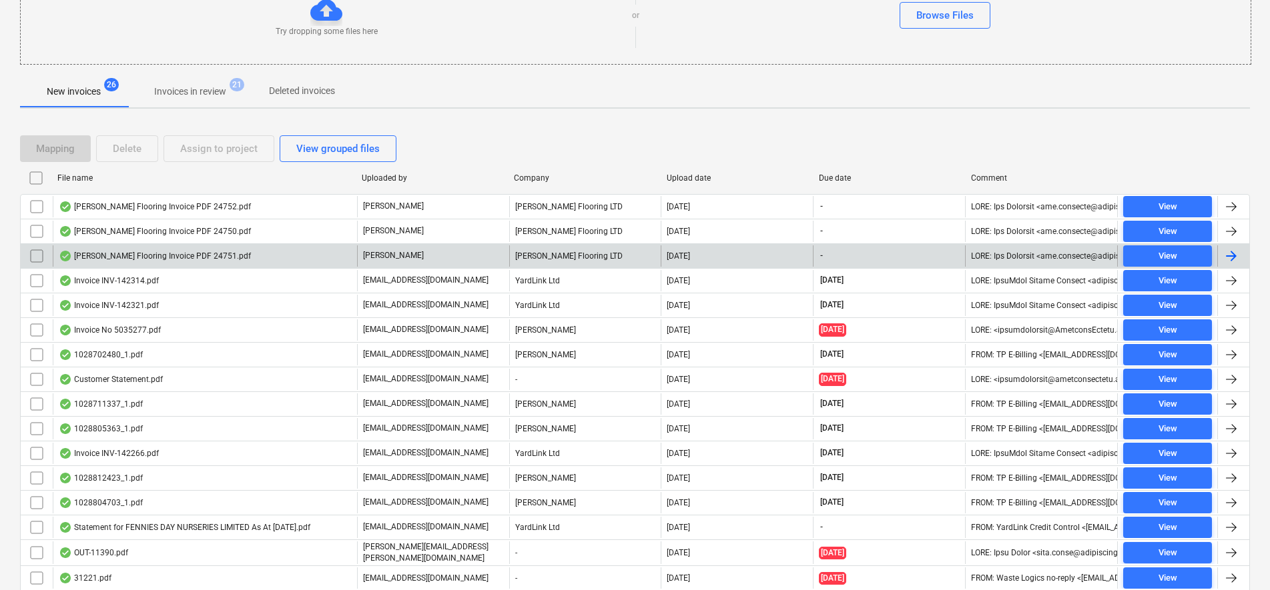
scroll to position [137, 0]
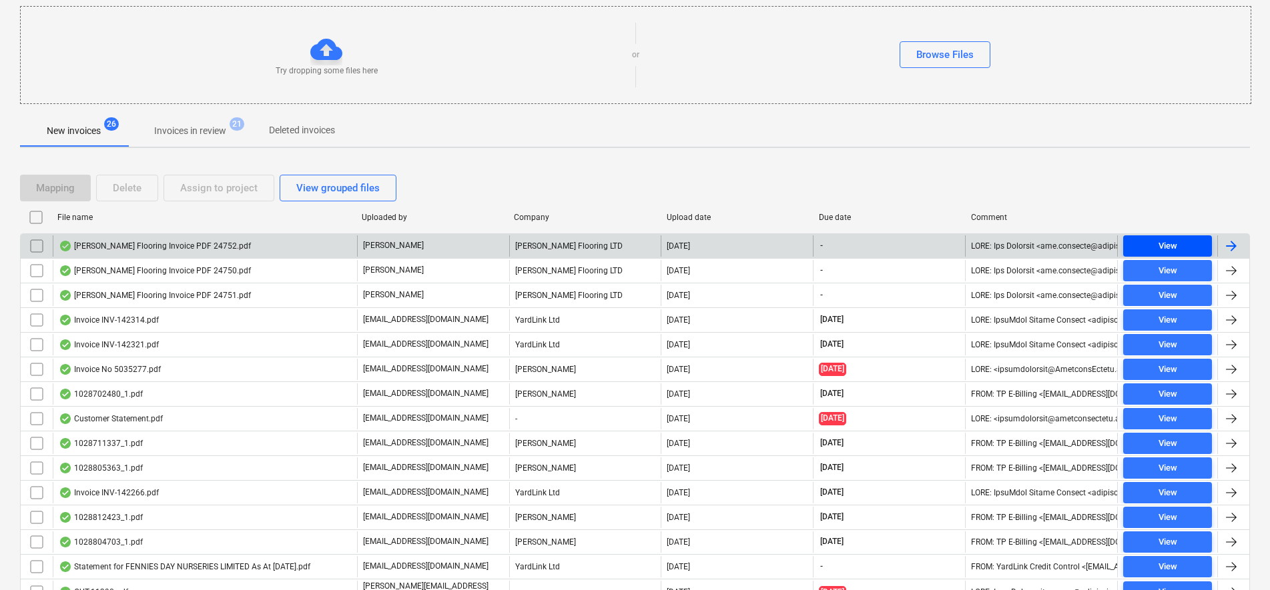
click at [1149, 246] on span "View" at bounding box center [1167, 246] width 78 height 15
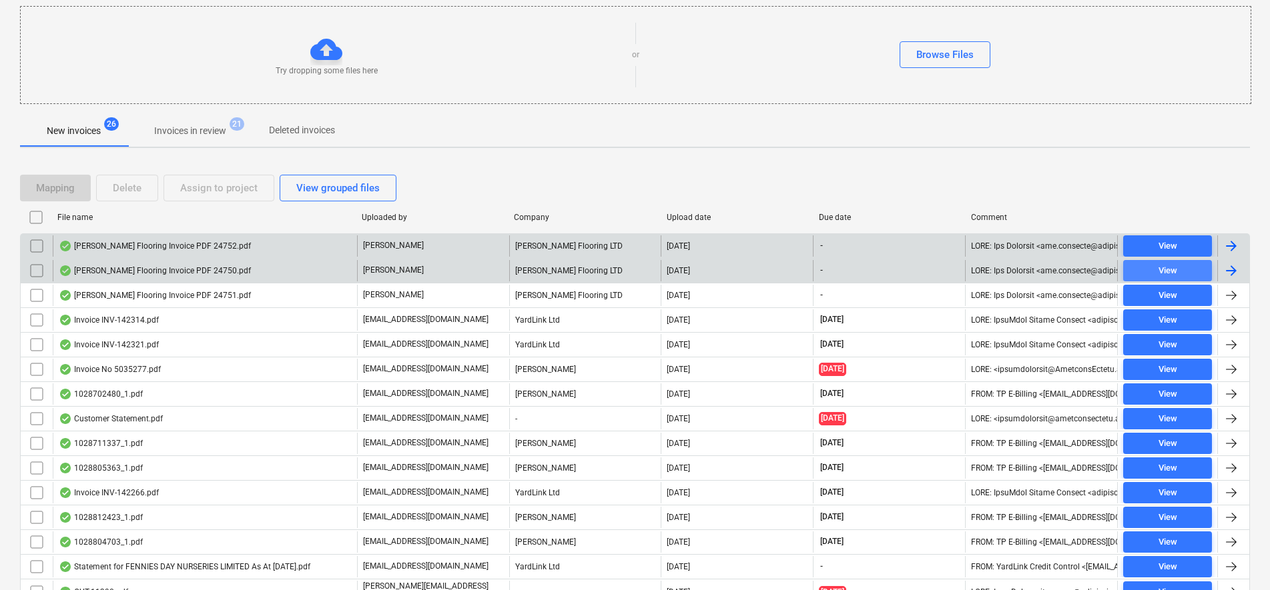
click at [1137, 268] on span "View" at bounding box center [1167, 271] width 78 height 15
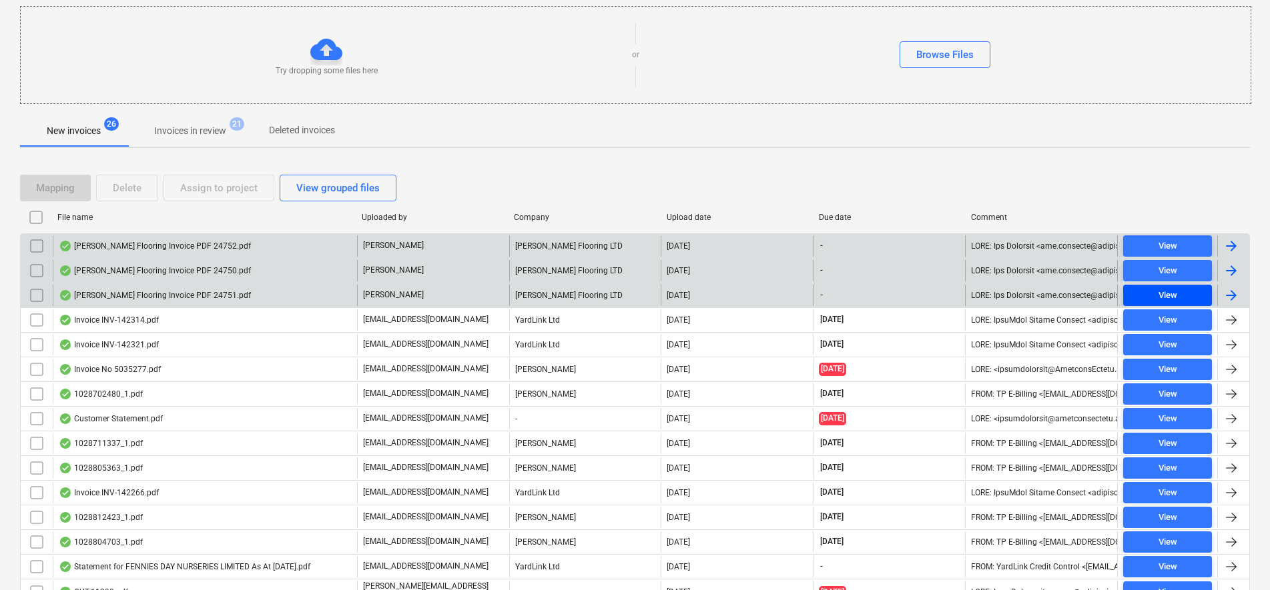
click at [1143, 294] on span "View" at bounding box center [1167, 295] width 78 height 15
click at [43, 252] on input "checkbox" at bounding box center [36, 246] width 21 height 21
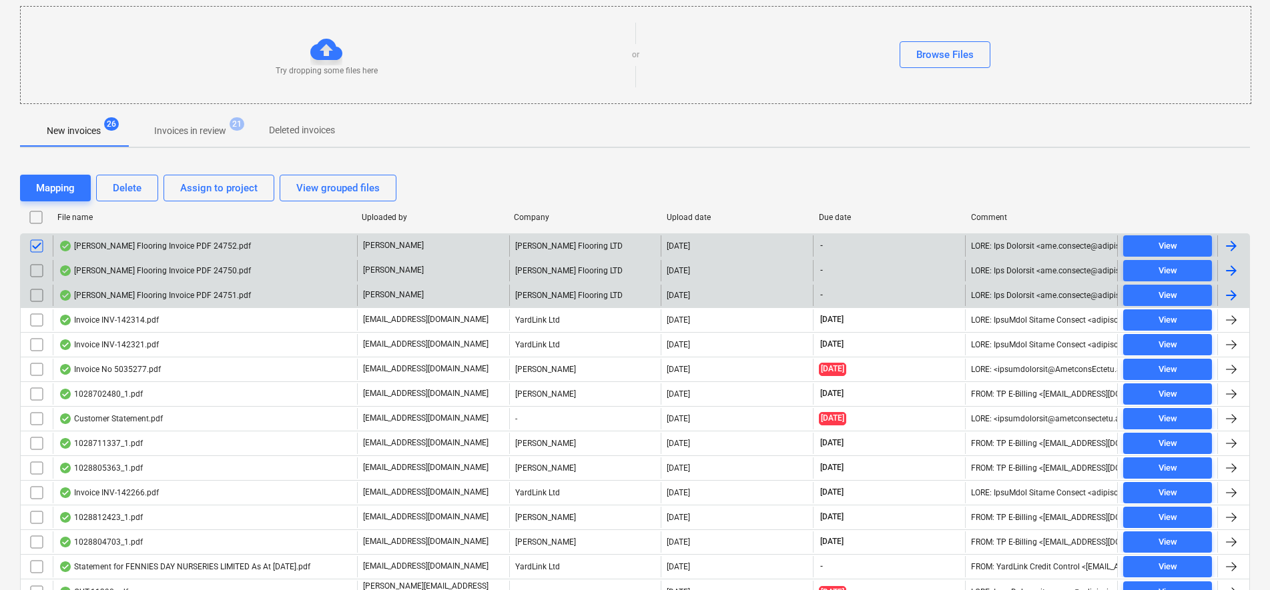
click at [39, 296] on input "checkbox" at bounding box center [36, 295] width 21 height 21
click at [191, 186] on div "Assign to project" at bounding box center [218, 187] width 77 height 17
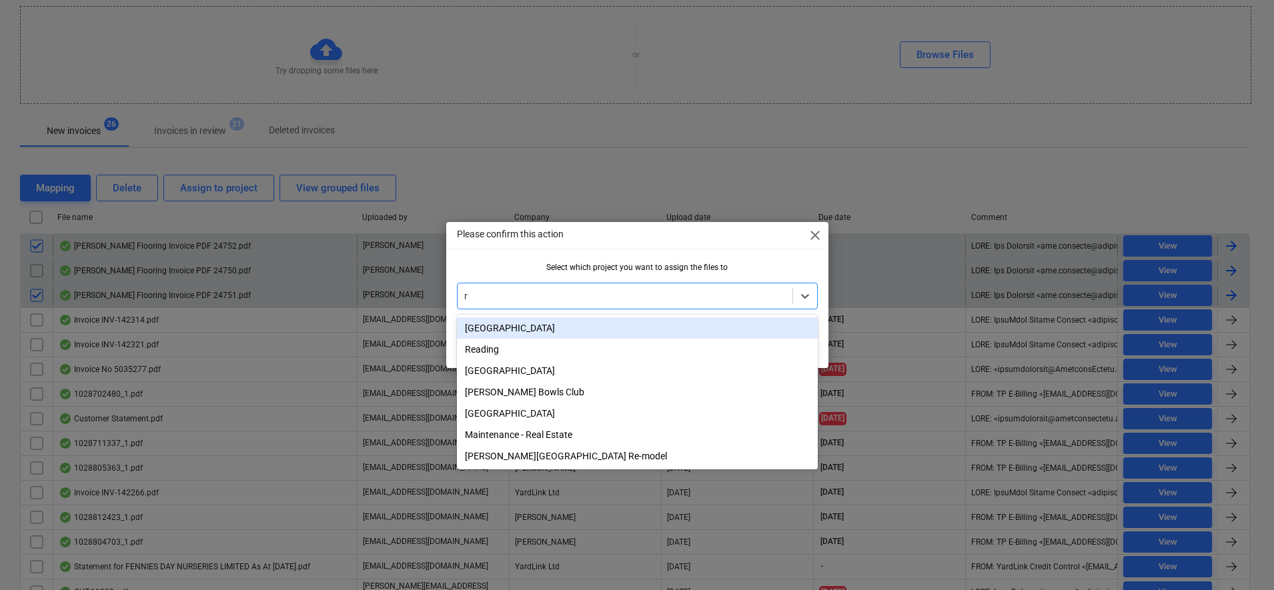
type input "ri"
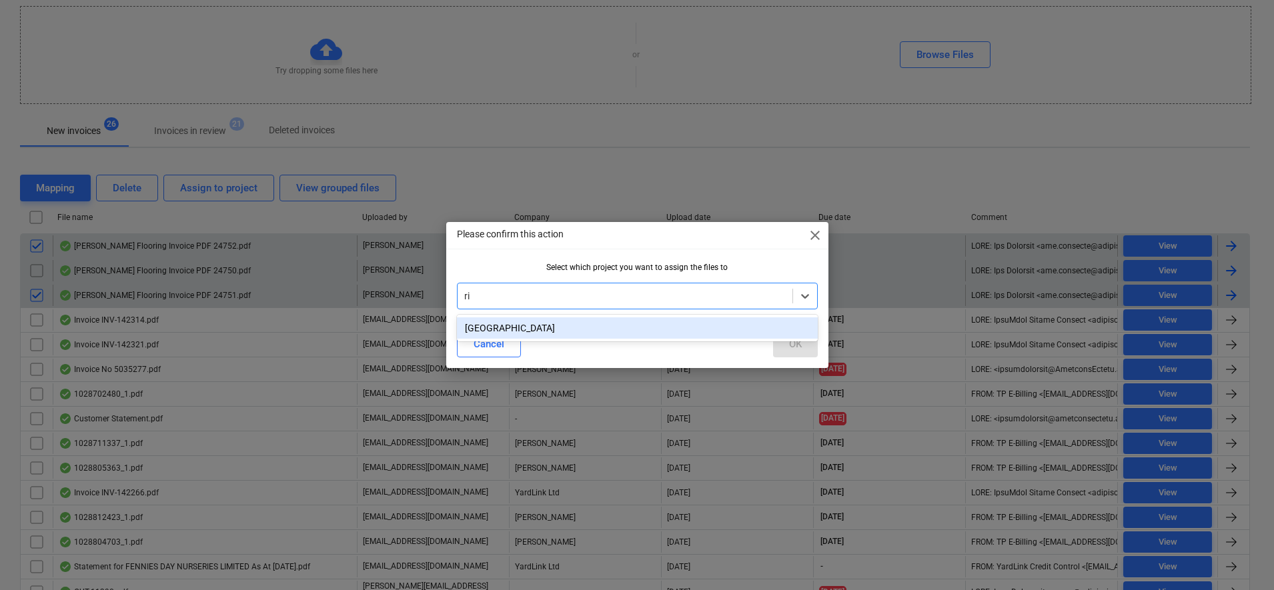
click at [580, 331] on div "[GEOGRAPHIC_DATA]" at bounding box center [637, 328] width 361 height 21
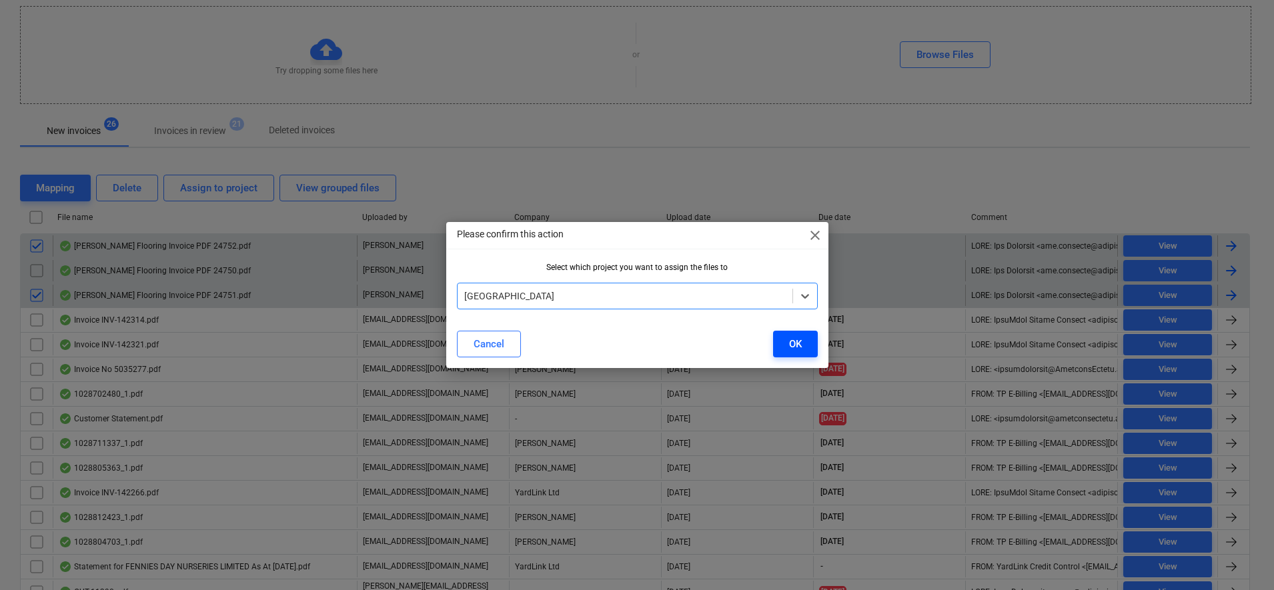
click at [789, 342] on div "OK" at bounding box center [795, 344] width 13 height 17
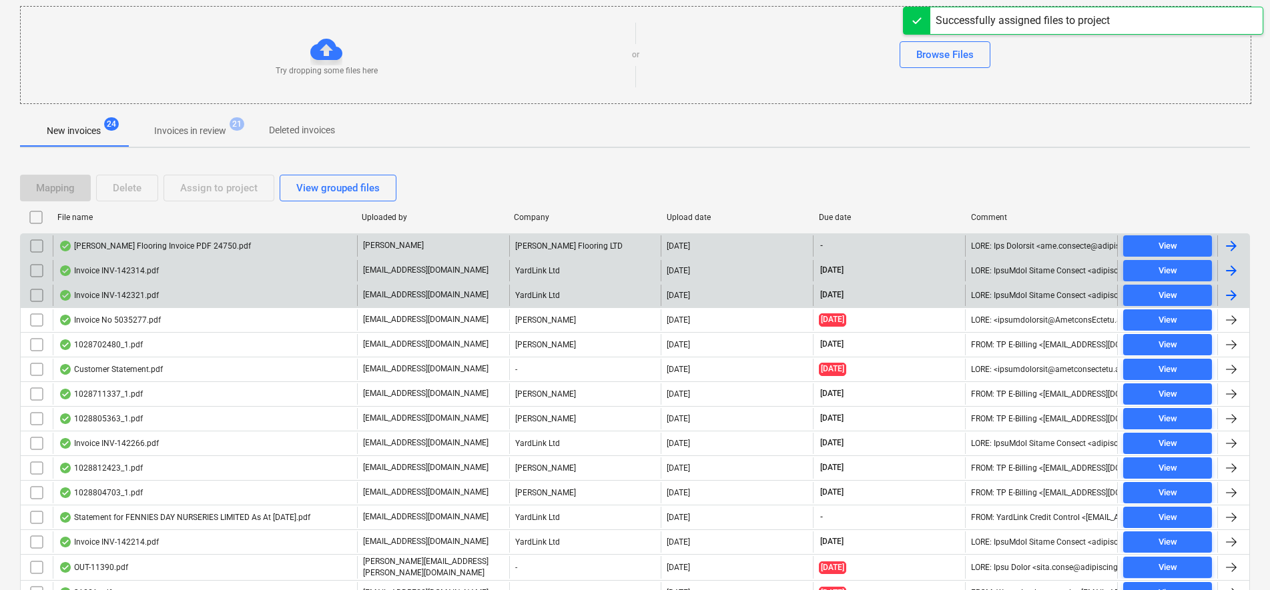
click at [41, 244] on input "checkbox" at bounding box center [36, 246] width 21 height 21
click at [191, 185] on div "Assign to project" at bounding box center [218, 187] width 77 height 17
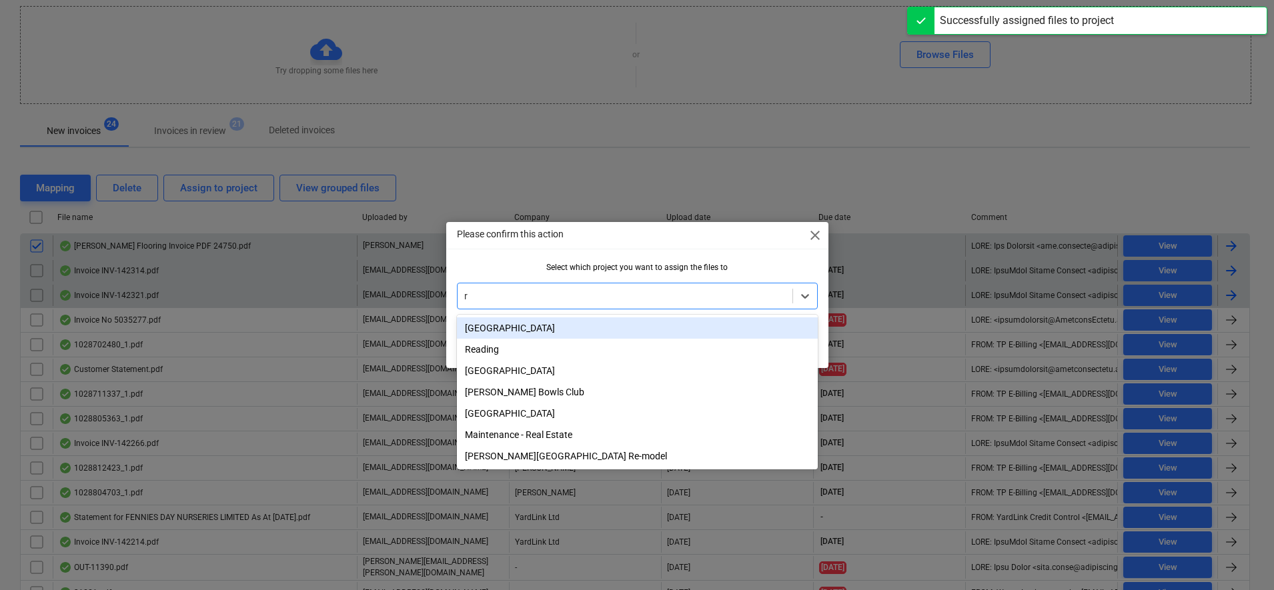
type input "re"
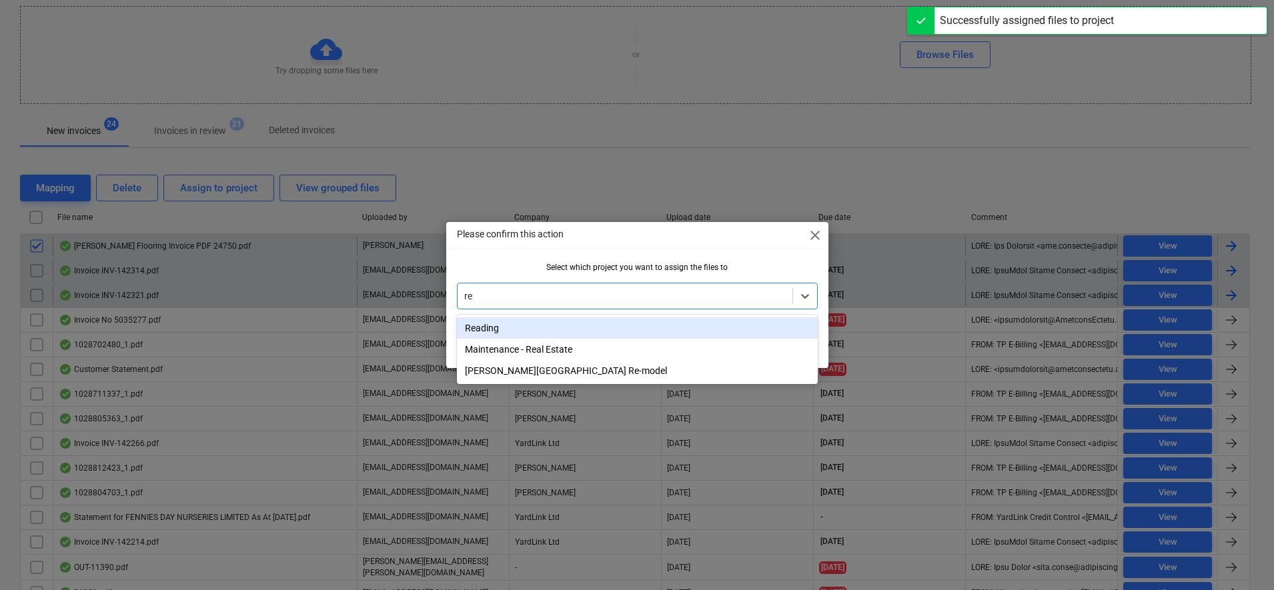
click at [532, 329] on div "Reading" at bounding box center [637, 328] width 361 height 21
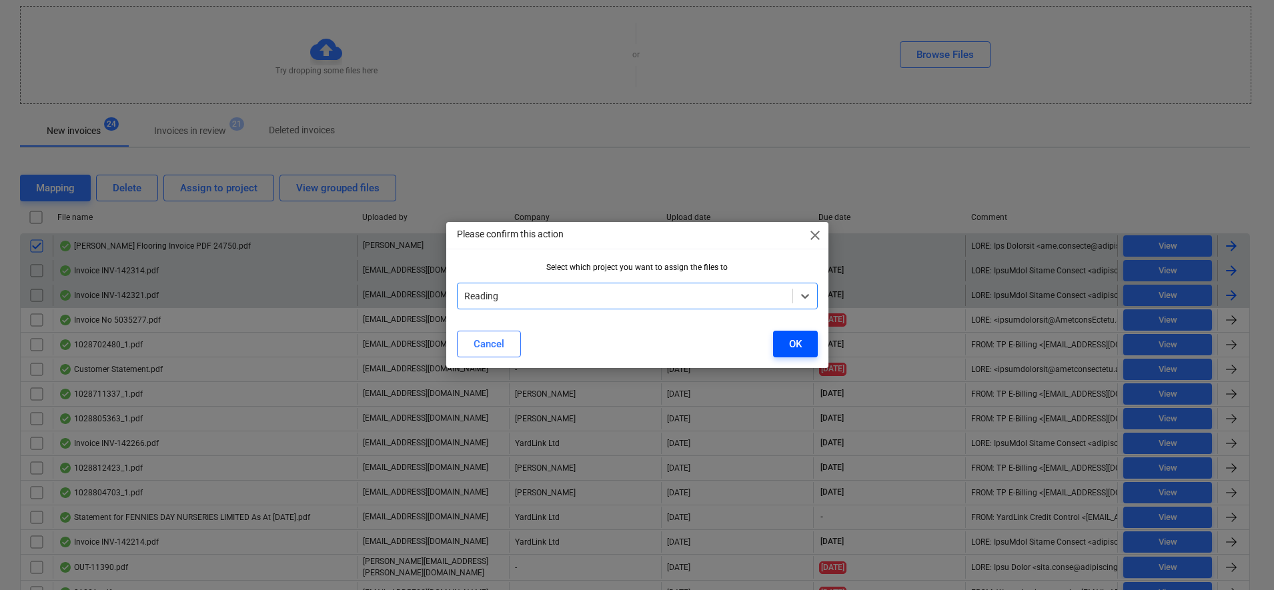
click at [787, 339] on button "OK" at bounding box center [795, 344] width 45 height 27
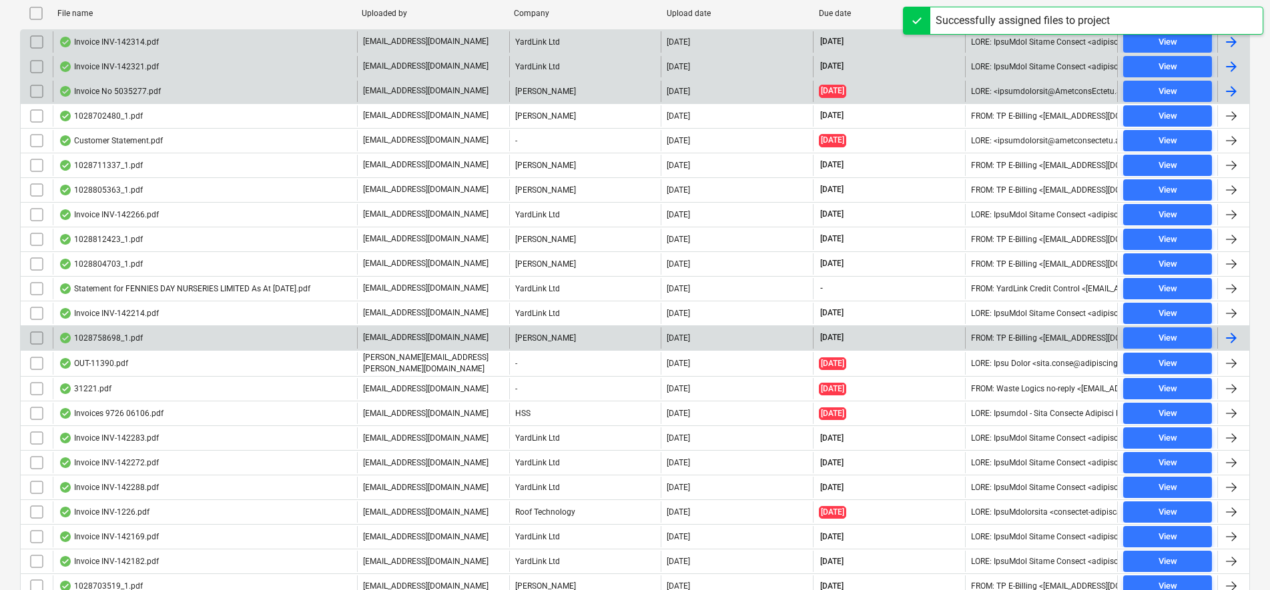
scroll to position [397, 0]
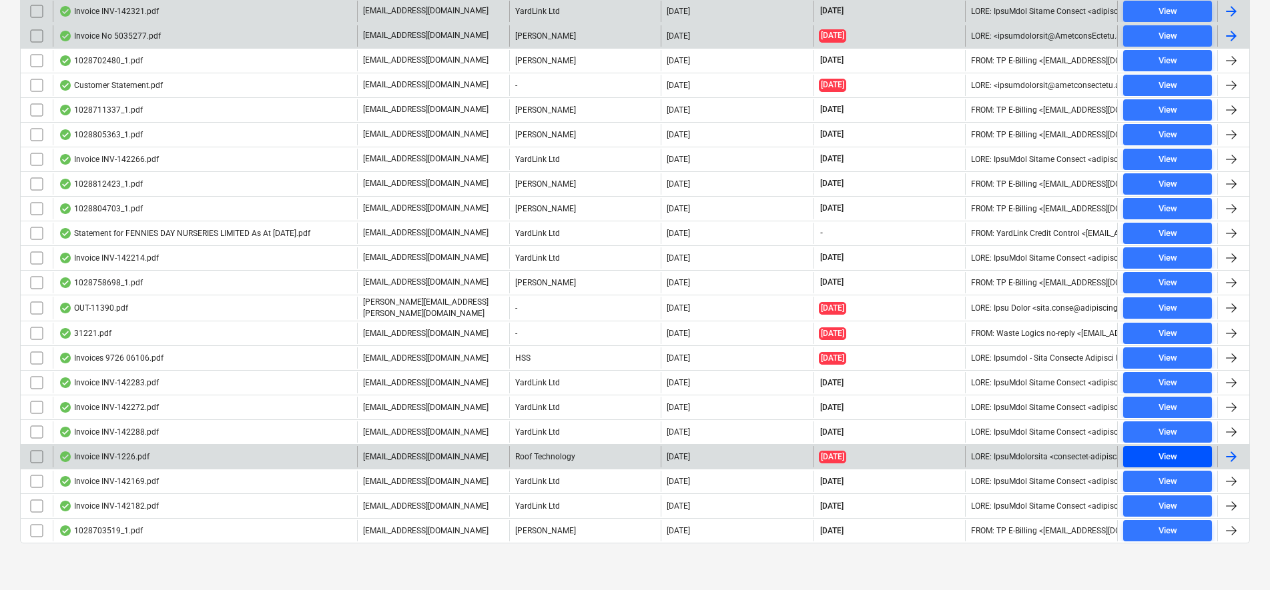
click at [1159, 452] on div "View" at bounding box center [1167, 457] width 19 height 15
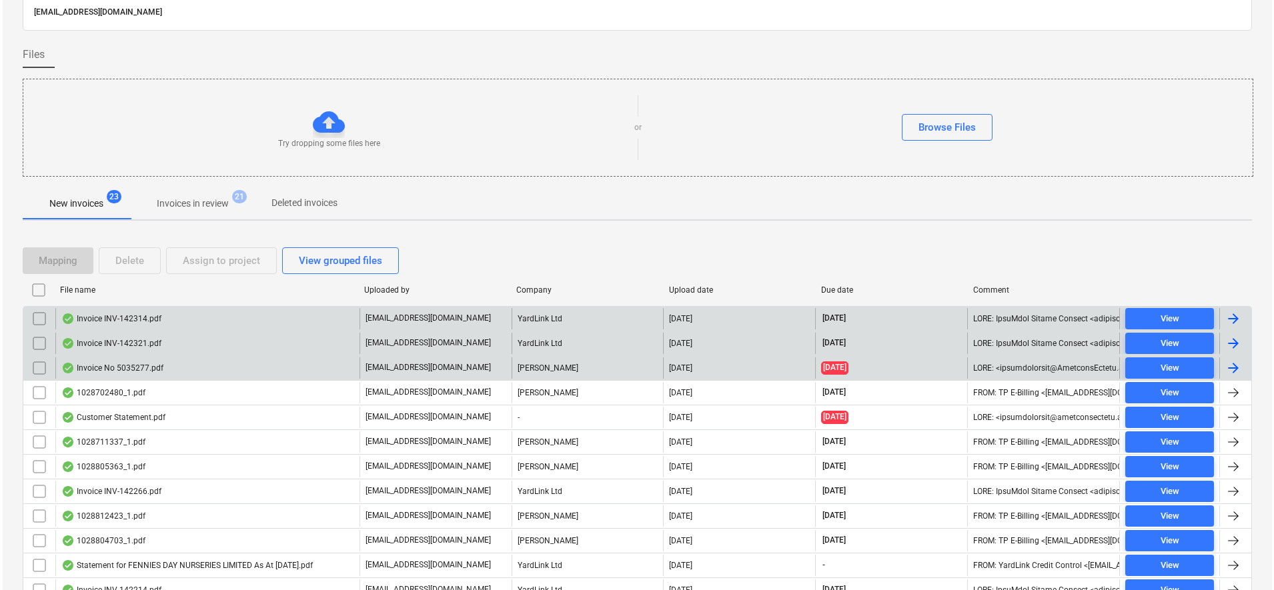
scroll to position [167, 0]
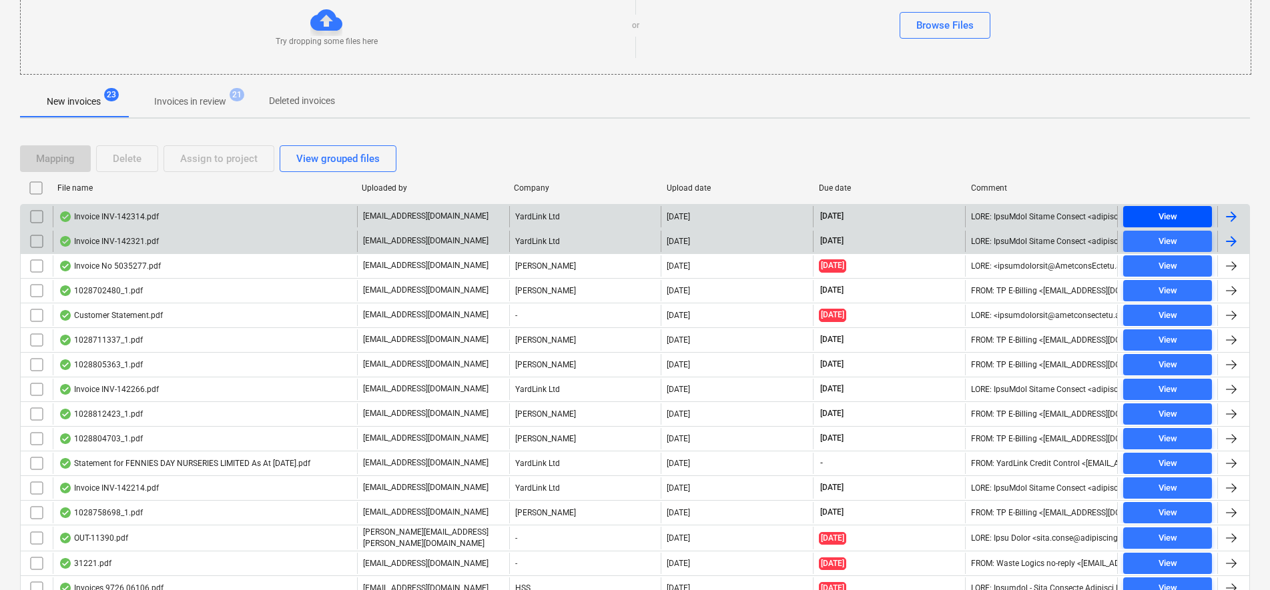
click at [1177, 223] on span "View" at bounding box center [1167, 216] width 78 height 15
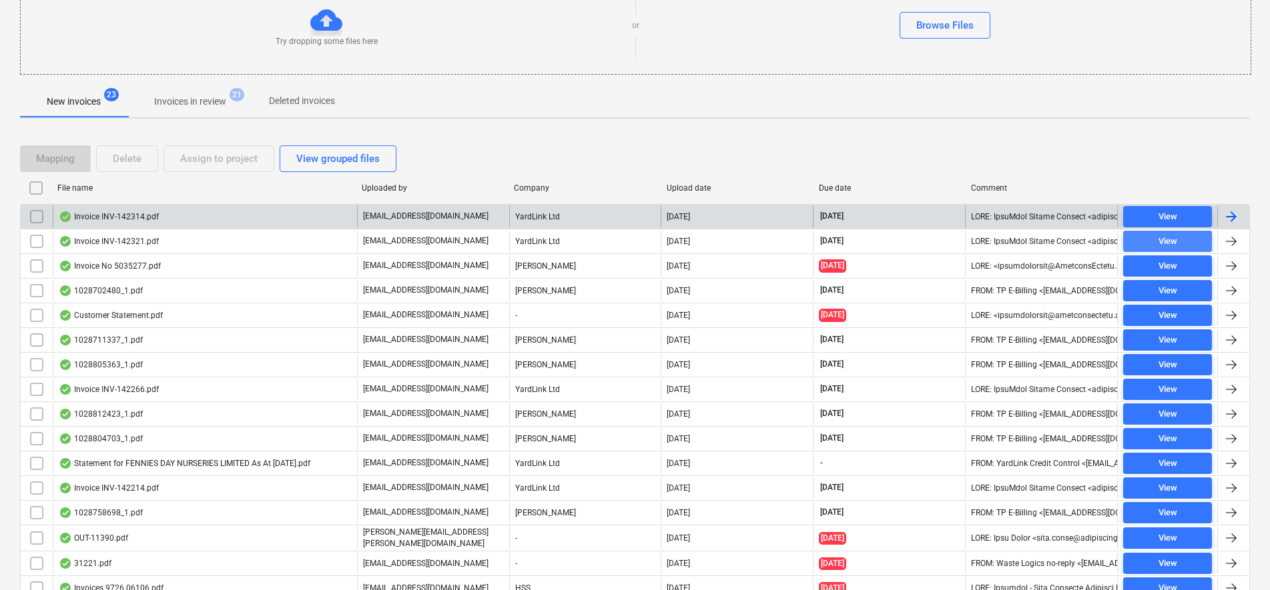
click at [1130, 237] on span "View" at bounding box center [1167, 241] width 78 height 15
click at [37, 218] on input "checkbox" at bounding box center [36, 216] width 21 height 21
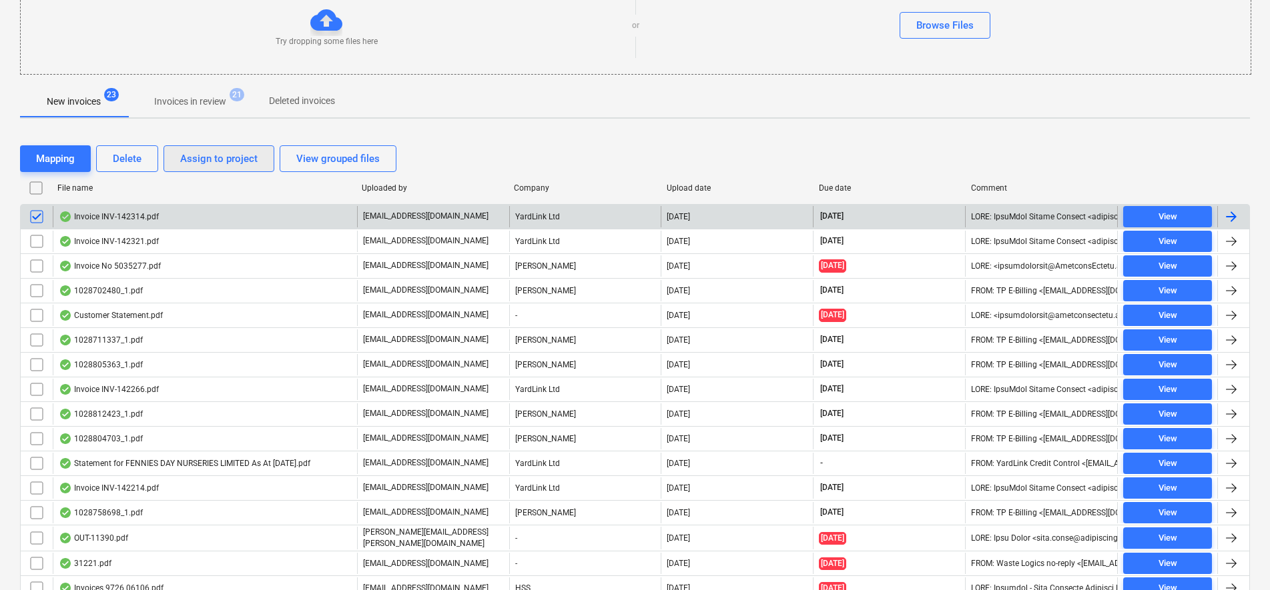
click at [194, 165] on div "Assign to project" at bounding box center [218, 158] width 77 height 17
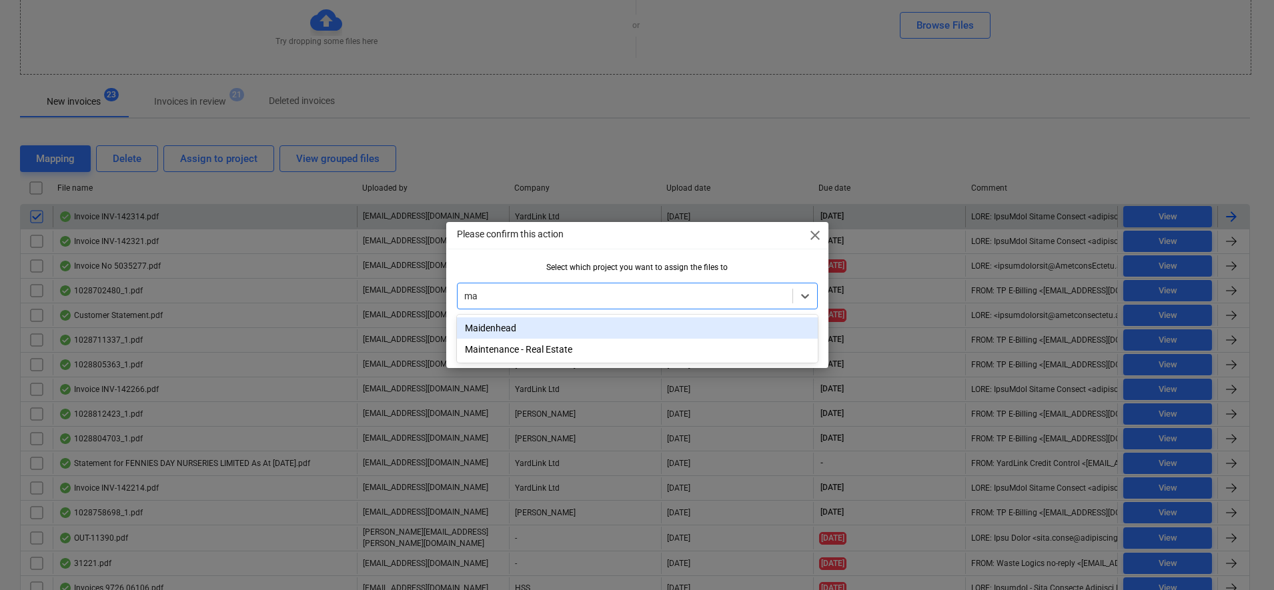
type input "mai"
click at [588, 328] on div "Maidenhead" at bounding box center [637, 328] width 361 height 21
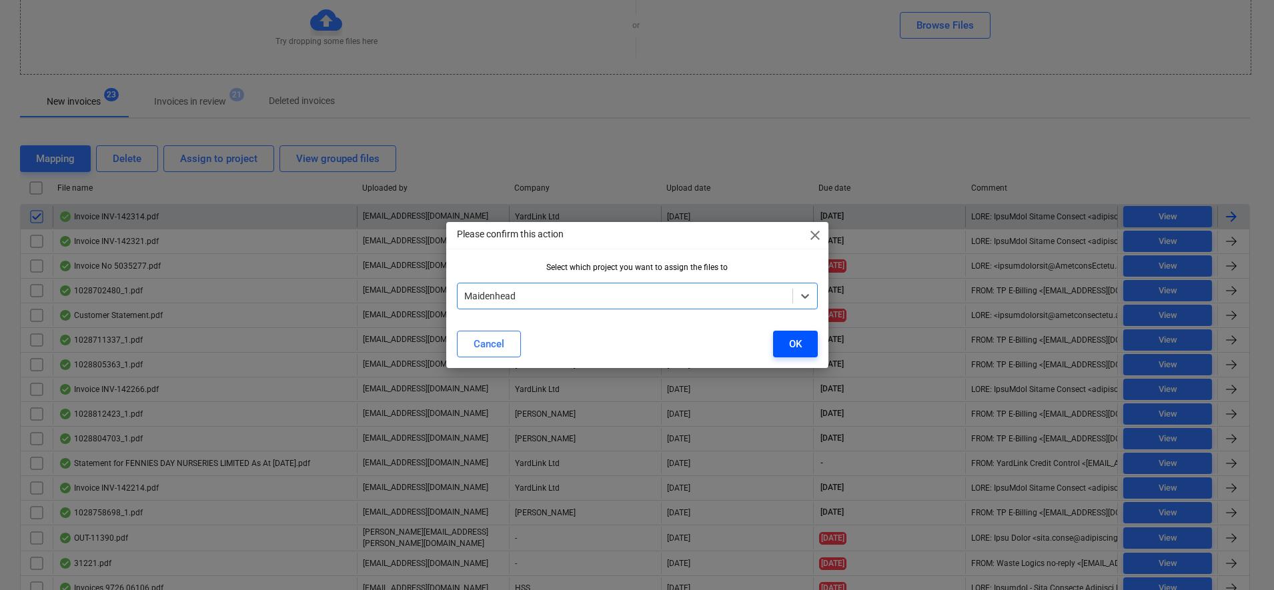
click at [789, 347] on div "OK" at bounding box center [795, 344] width 13 height 17
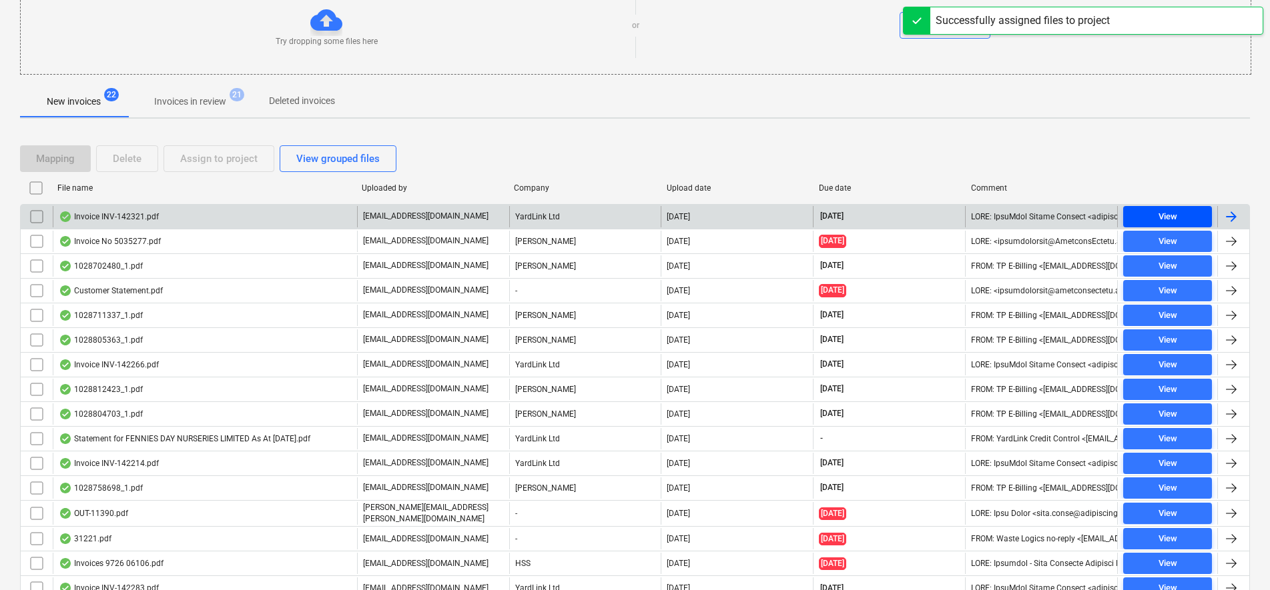
click at [1179, 215] on span "View" at bounding box center [1167, 216] width 78 height 15
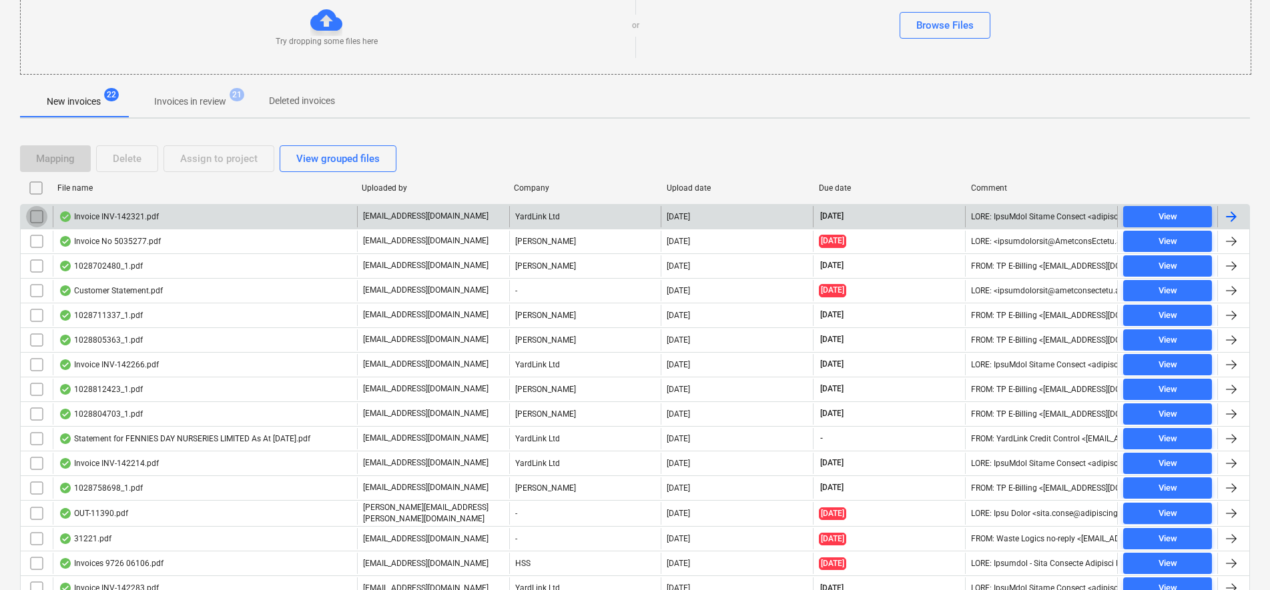
click at [39, 219] on input "checkbox" at bounding box center [36, 216] width 21 height 21
click at [191, 162] on div "Assign to project" at bounding box center [218, 158] width 77 height 17
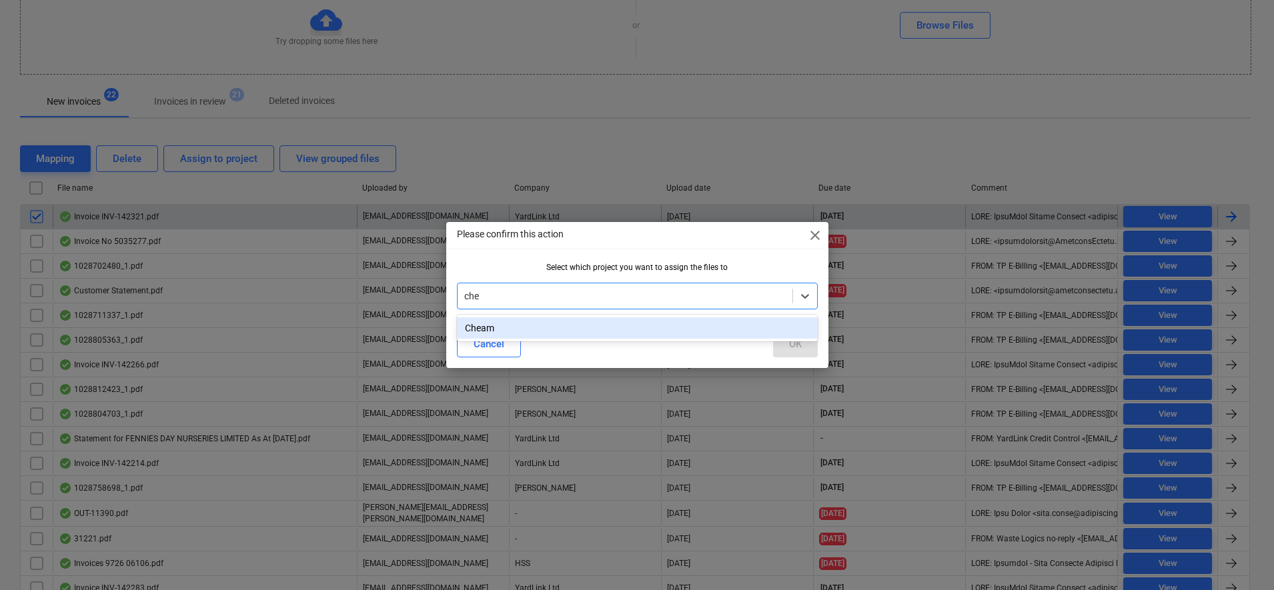
type input "chea"
click at [661, 324] on div "Cheam" at bounding box center [637, 328] width 361 height 21
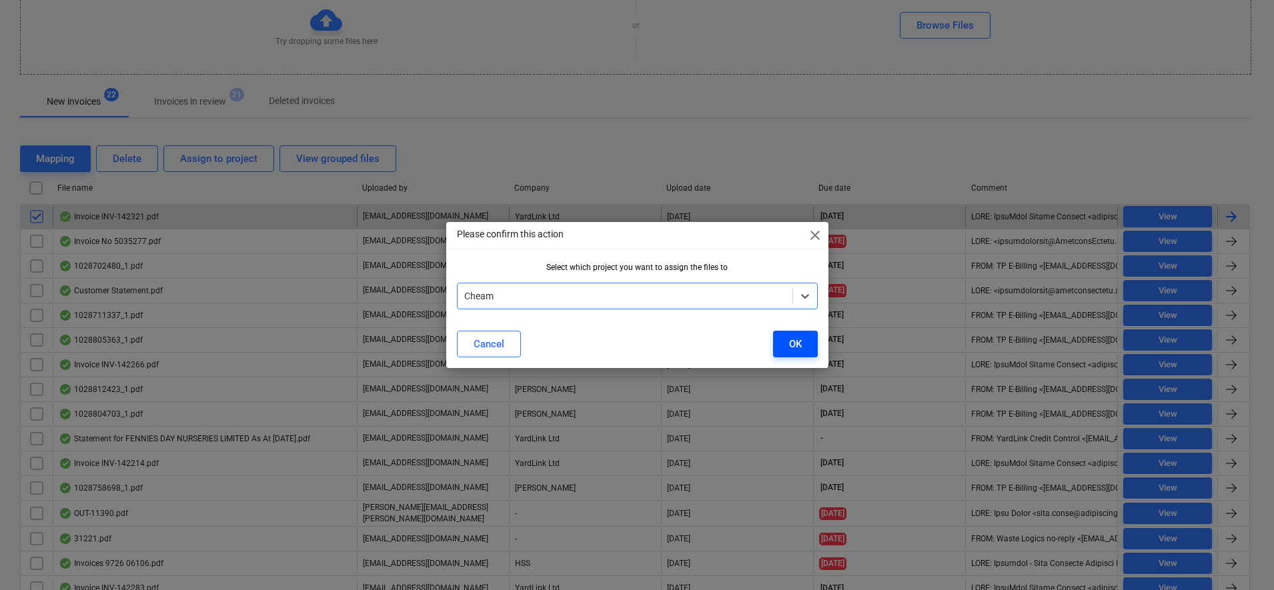
click at [794, 340] on div "OK" at bounding box center [795, 344] width 13 height 17
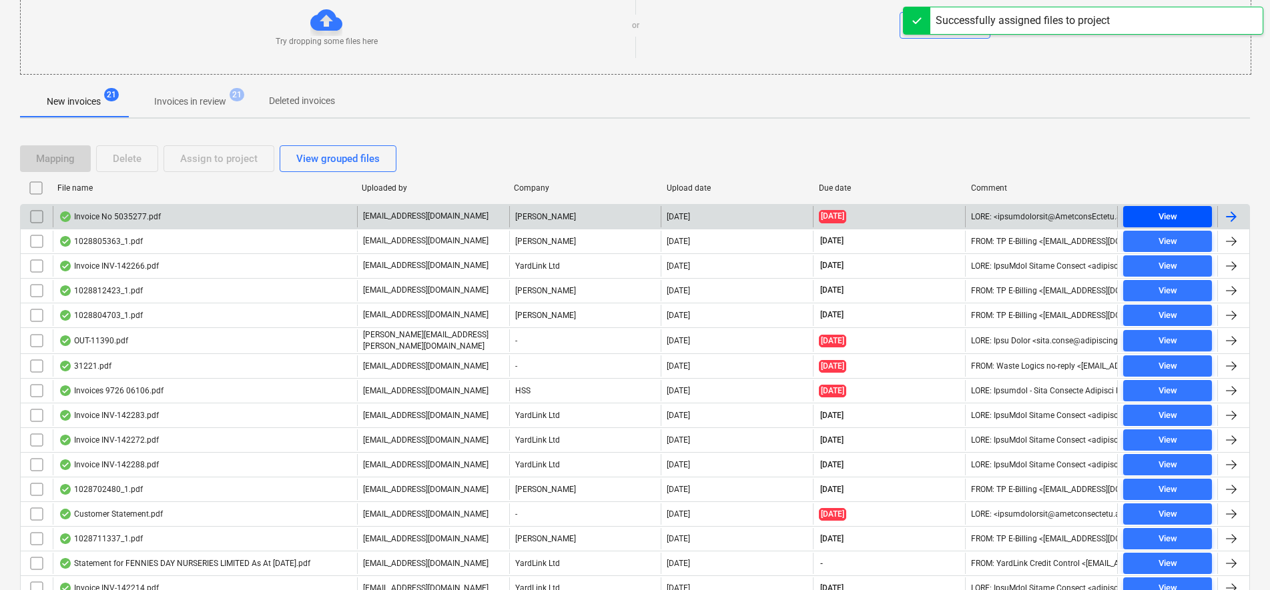
click at [1174, 220] on div "View" at bounding box center [1167, 216] width 19 height 15
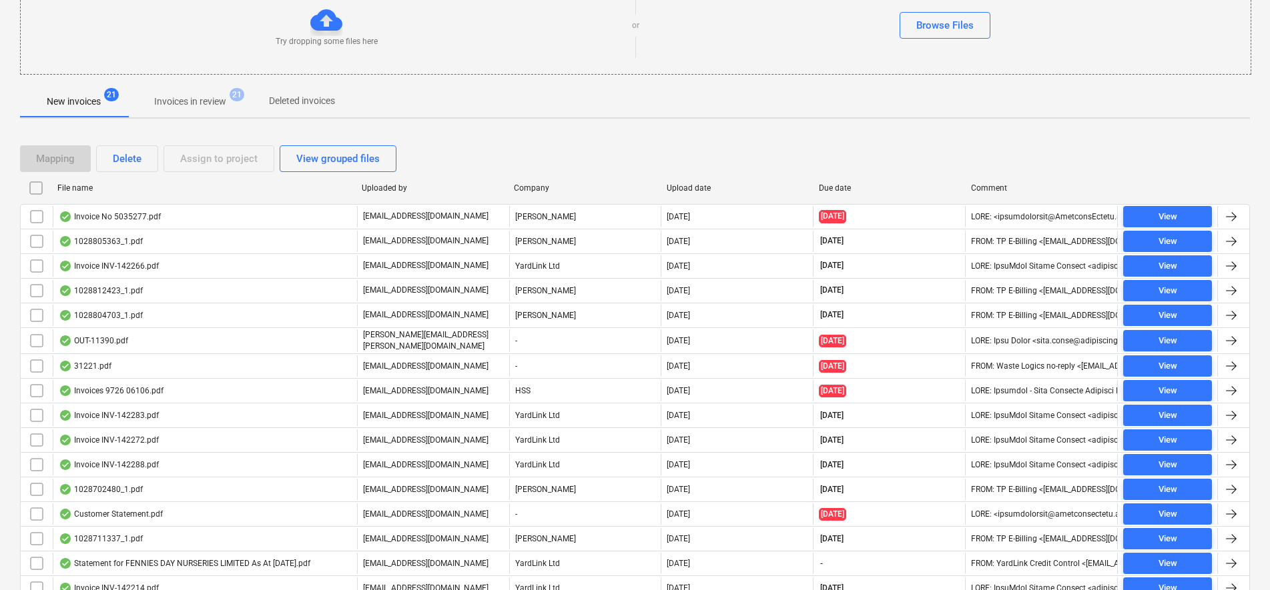
drag, startPoint x: 32, startPoint y: 218, endPoint x: 149, endPoint y: 157, distance: 132.2
click at [34, 218] on input "checkbox" at bounding box center [36, 216] width 21 height 21
click at [220, 153] on div "Assign to project" at bounding box center [218, 158] width 77 height 17
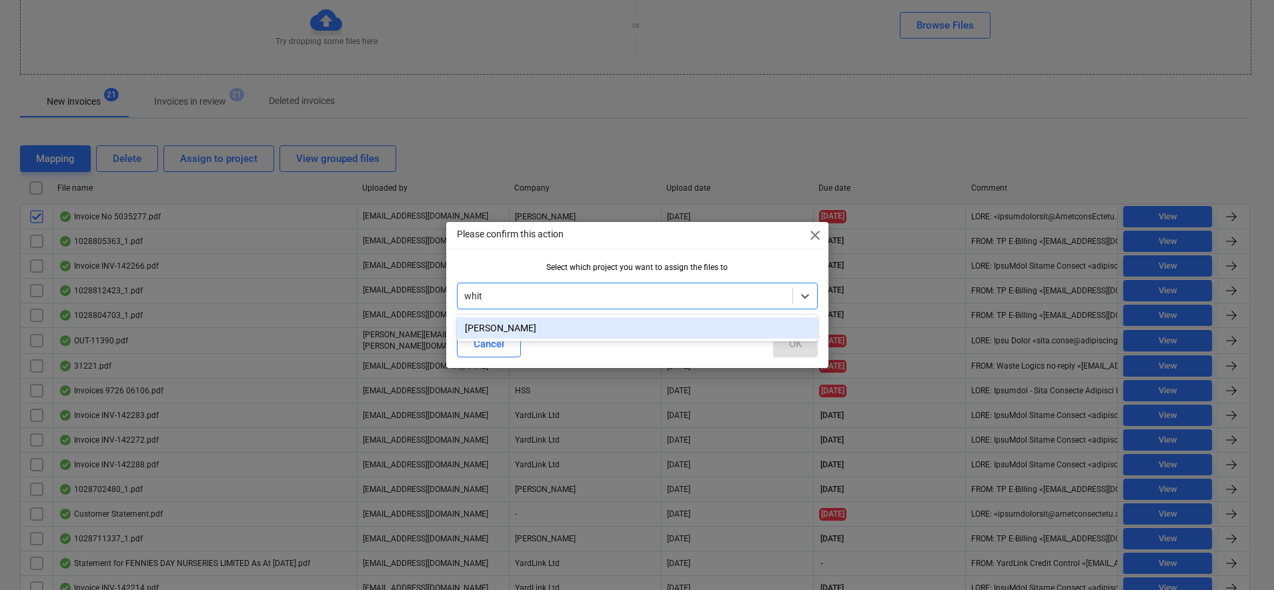
type input "whitt"
click at [670, 331] on div "[PERSON_NAME]" at bounding box center [637, 328] width 361 height 21
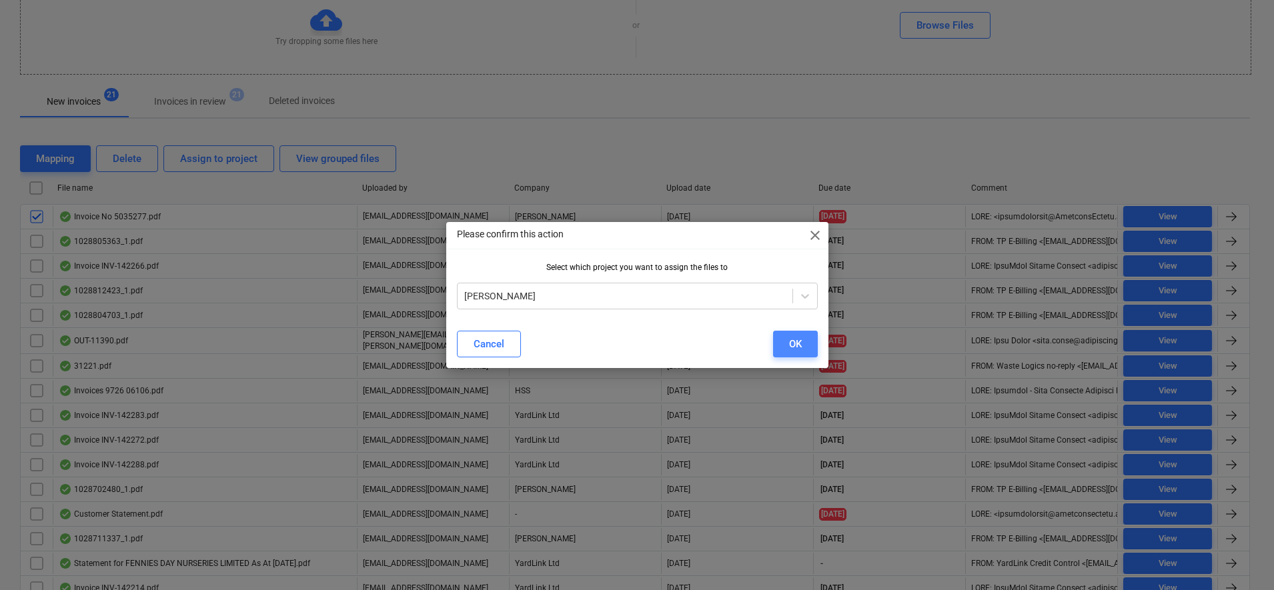
click at [795, 346] on div "OK" at bounding box center [795, 344] width 13 height 17
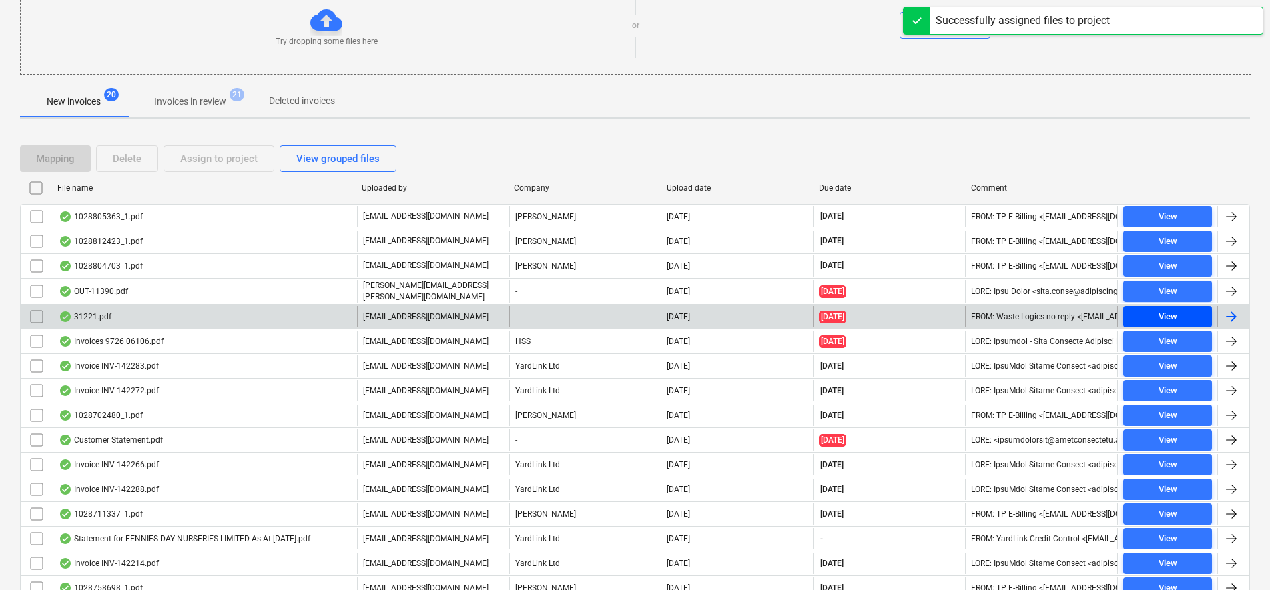
click at [1187, 317] on span "View" at bounding box center [1167, 317] width 78 height 15
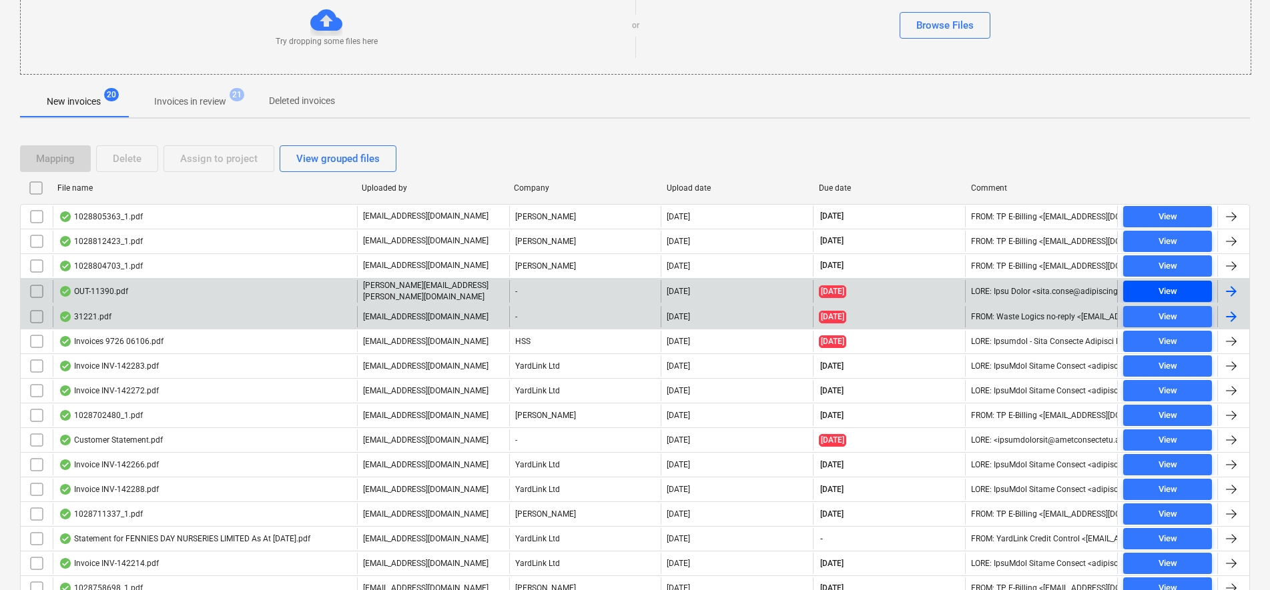
click at [1190, 285] on span "View" at bounding box center [1167, 291] width 78 height 15
click at [37, 318] on input "checkbox" at bounding box center [36, 316] width 21 height 21
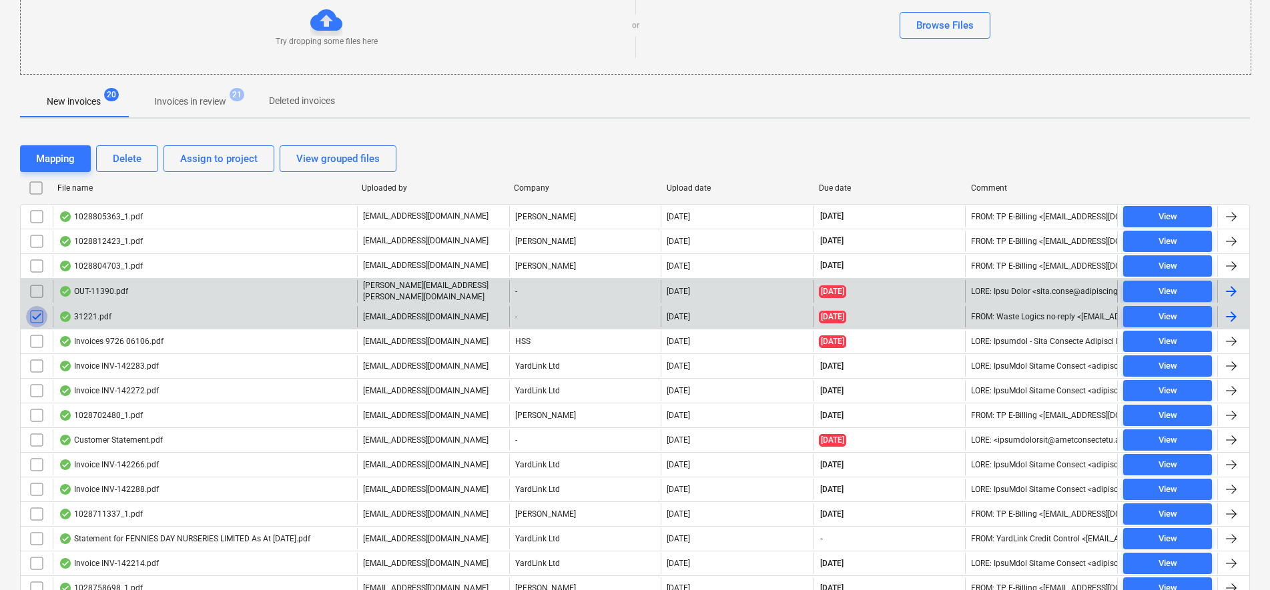
click at [37, 320] on input "checkbox" at bounding box center [36, 316] width 21 height 21
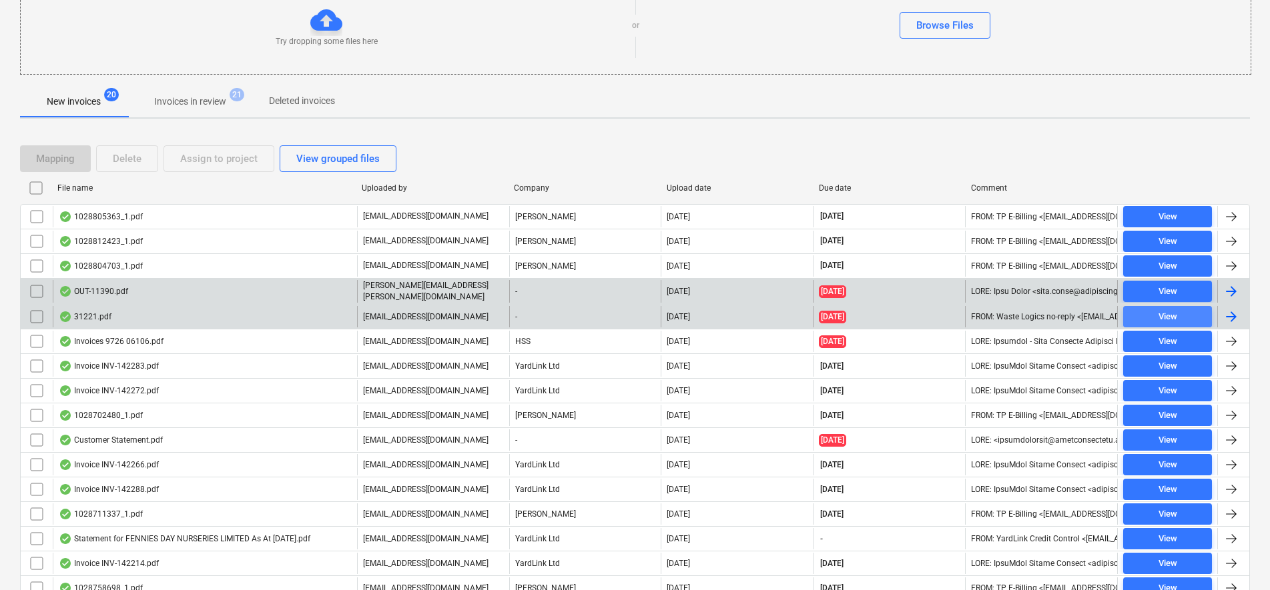
click at [1170, 318] on div "View" at bounding box center [1167, 317] width 19 height 15
click at [39, 316] on input "checkbox" at bounding box center [36, 316] width 21 height 21
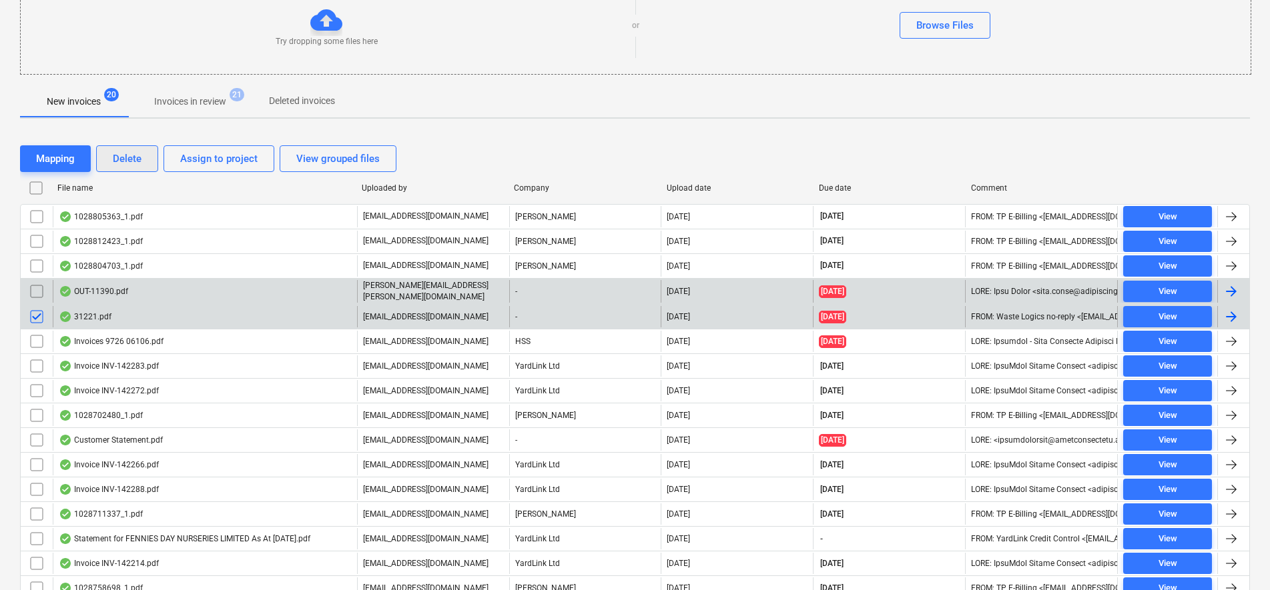
click at [141, 164] on div "Delete" at bounding box center [127, 158] width 29 height 17
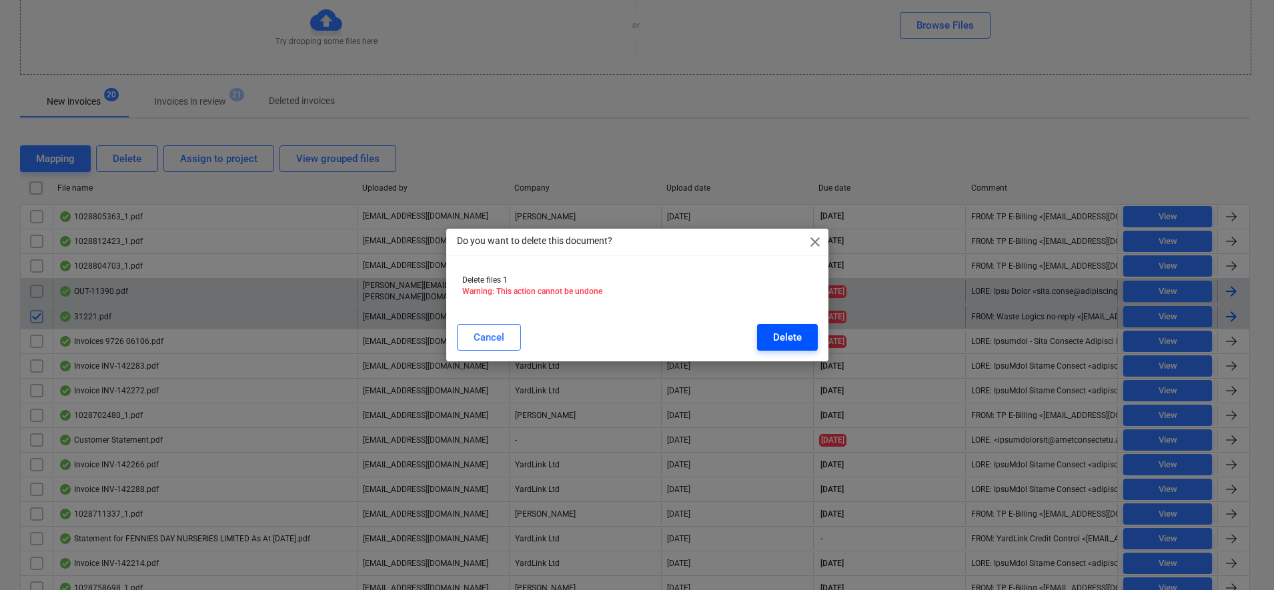
click at [807, 340] on button "Delete" at bounding box center [787, 337] width 61 height 27
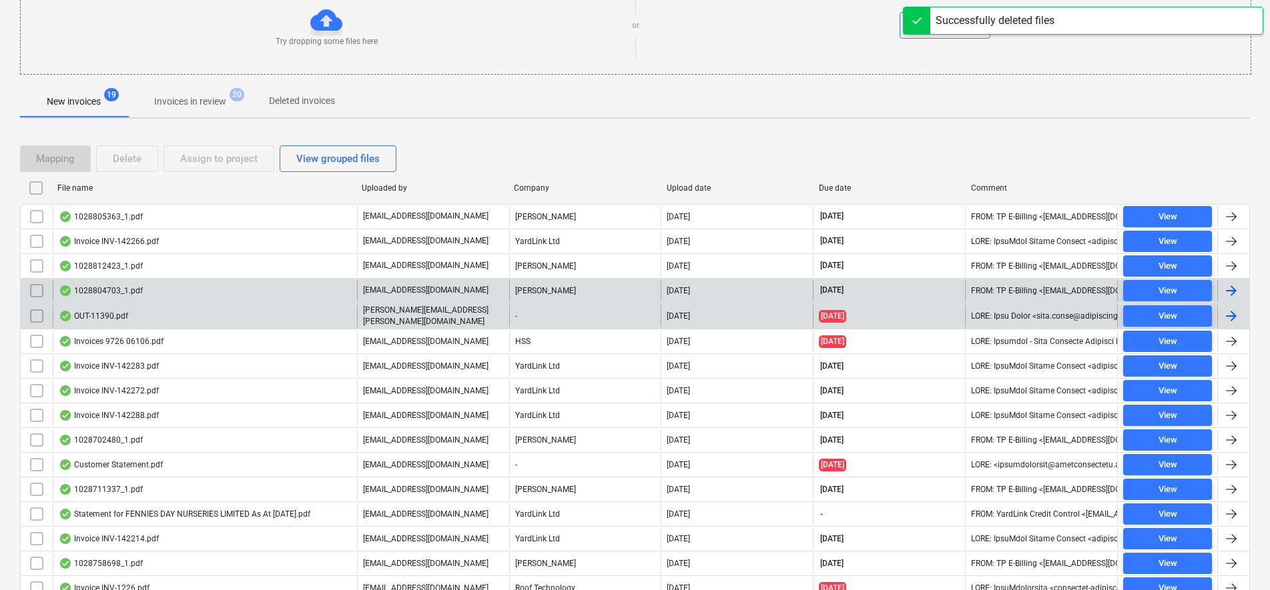
click at [34, 316] on input "checkbox" at bounding box center [36, 316] width 21 height 21
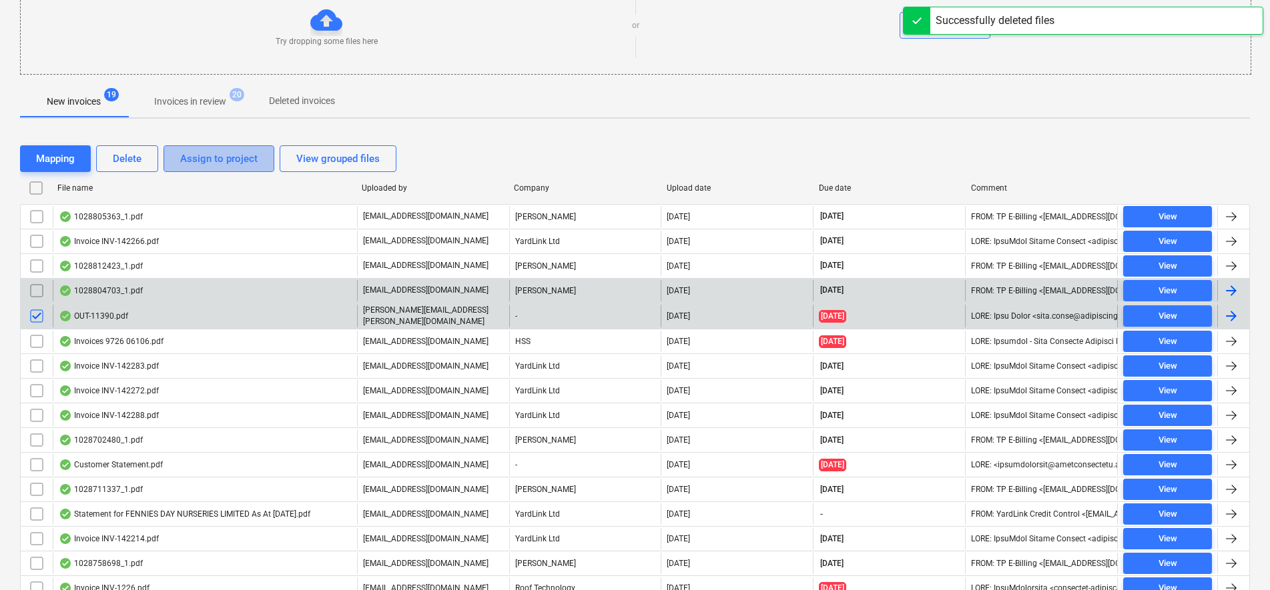
click at [216, 165] on div "Assign to project" at bounding box center [218, 158] width 77 height 17
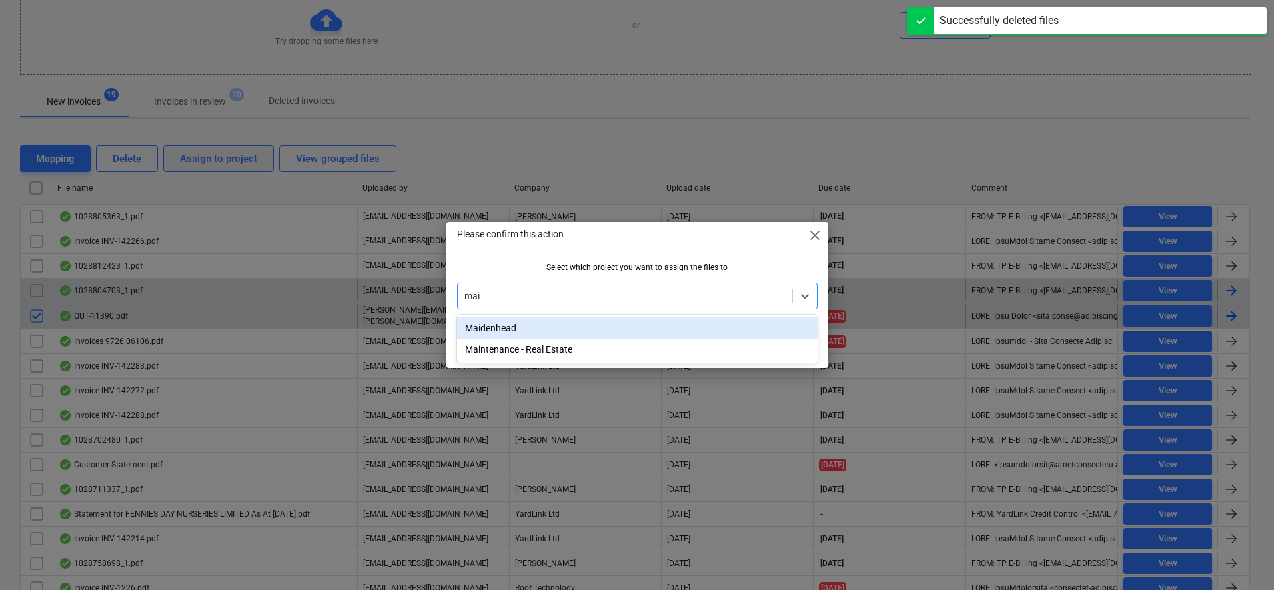
type input "main"
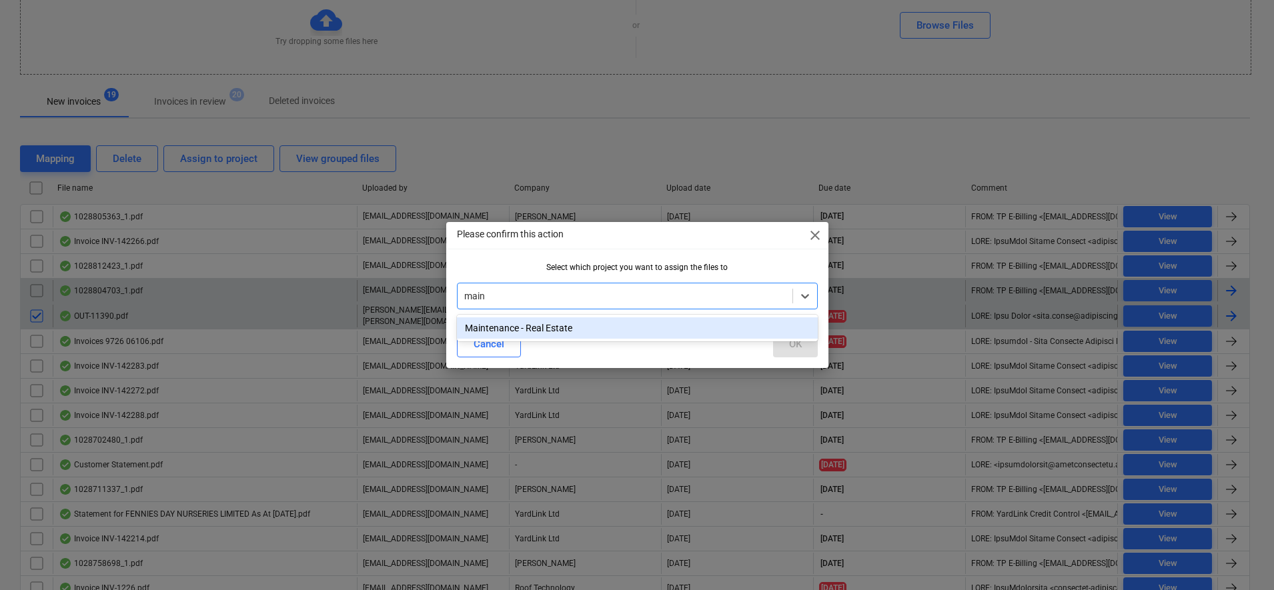
click at [663, 328] on div "Maintenance - Real Estate" at bounding box center [637, 328] width 361 height 21
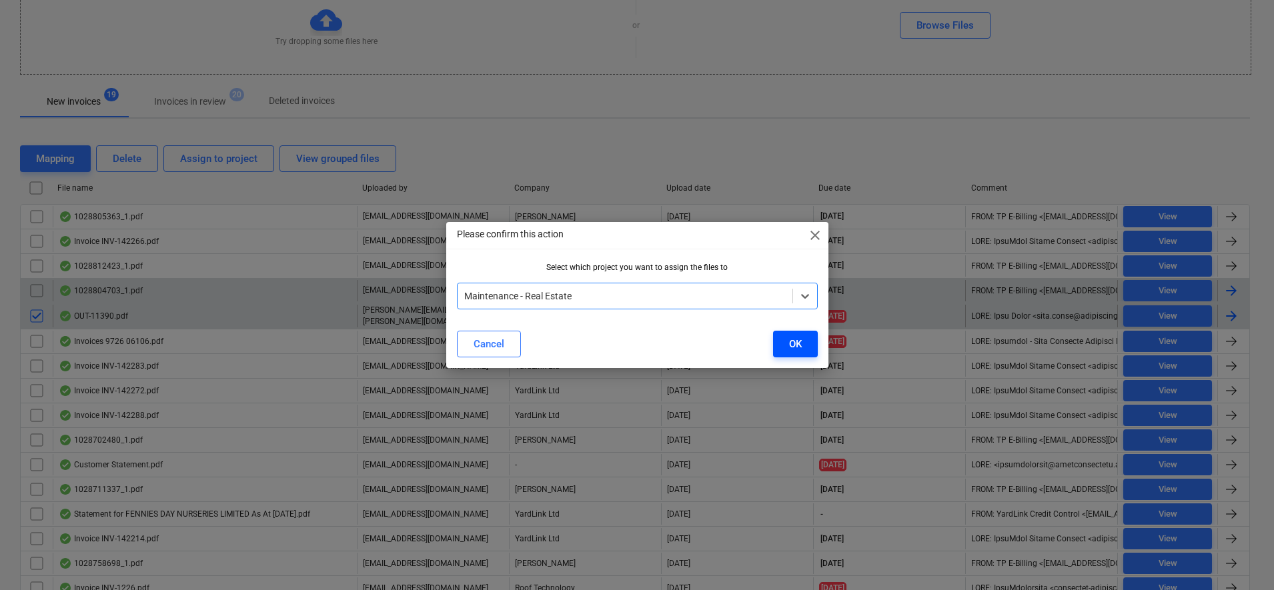
click at [806, 348] on button "OK" at bounding box center [795, 344] width 45 height 27
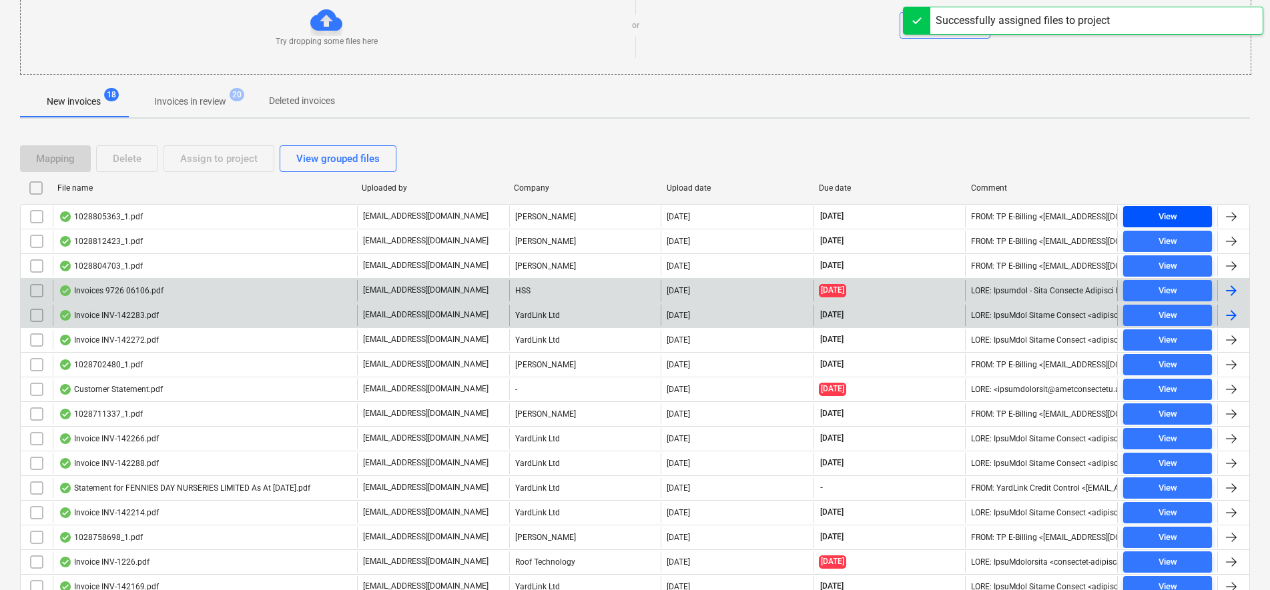
click at [1175, 222] on div "View" at bounding box center [1167, 216] width 19 height 15
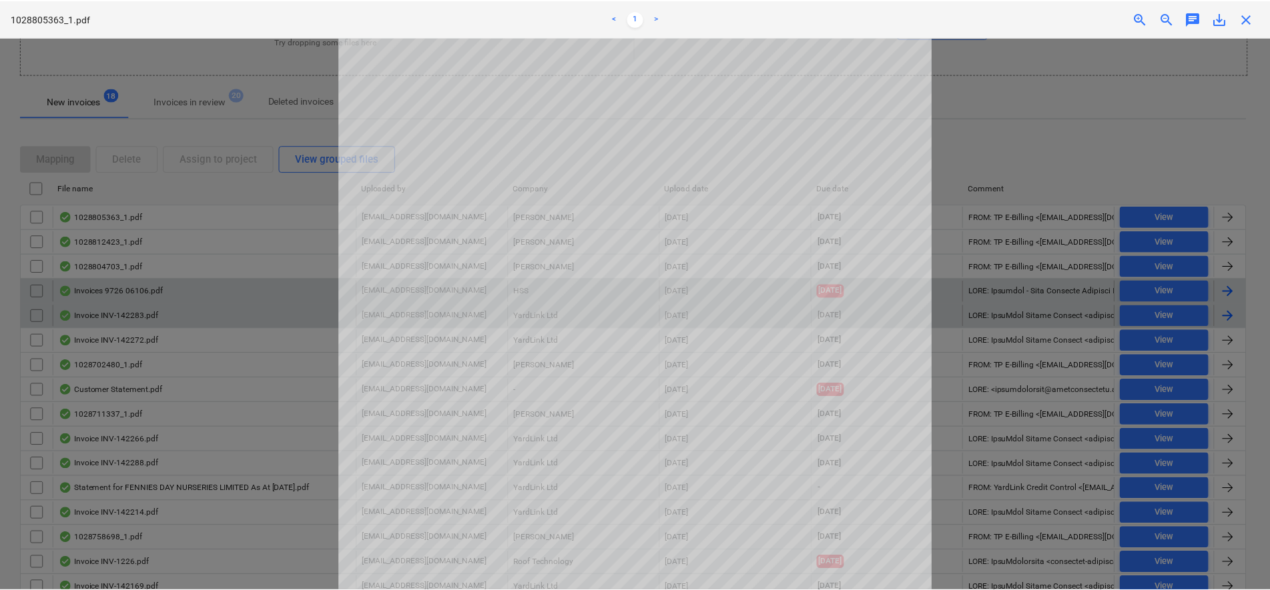
scroll to position [83, 0]
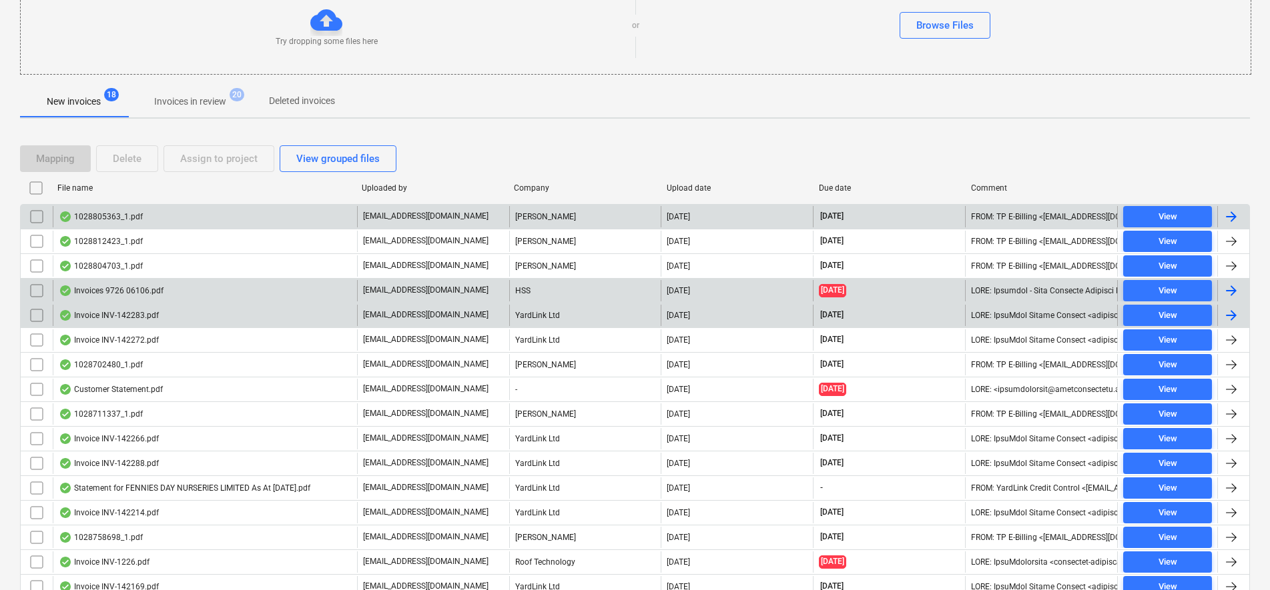
click at [35, 218] on input "checkbox" at bounding box center [36, 216] width 21 height 21
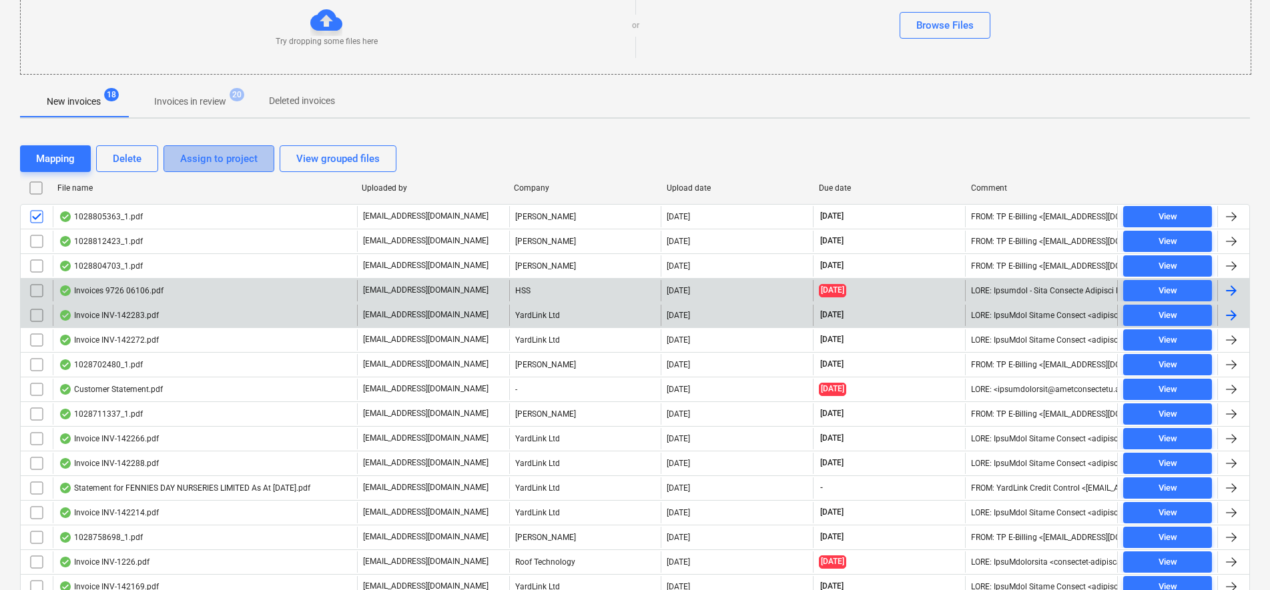
click at [215, 163] on div "Assign to project" at bounding box center [218, 158] width 77 height 17
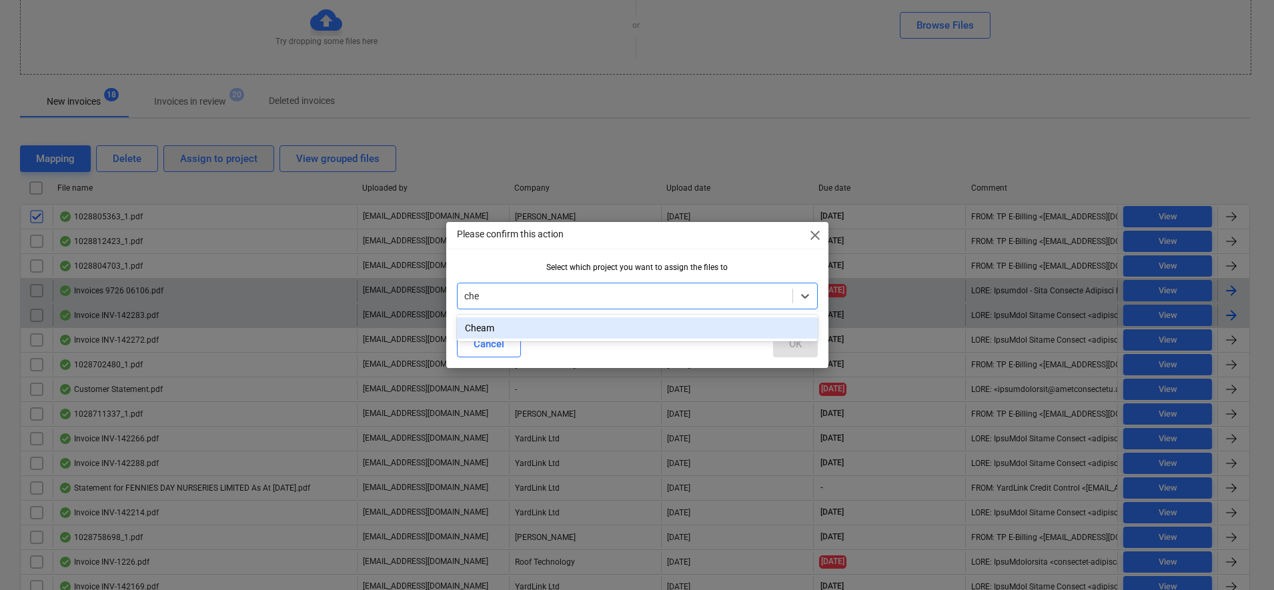
type input "chea"
click at [677, 330] on div "Cheam" at bounding box center [637, 328] width 361 height 21
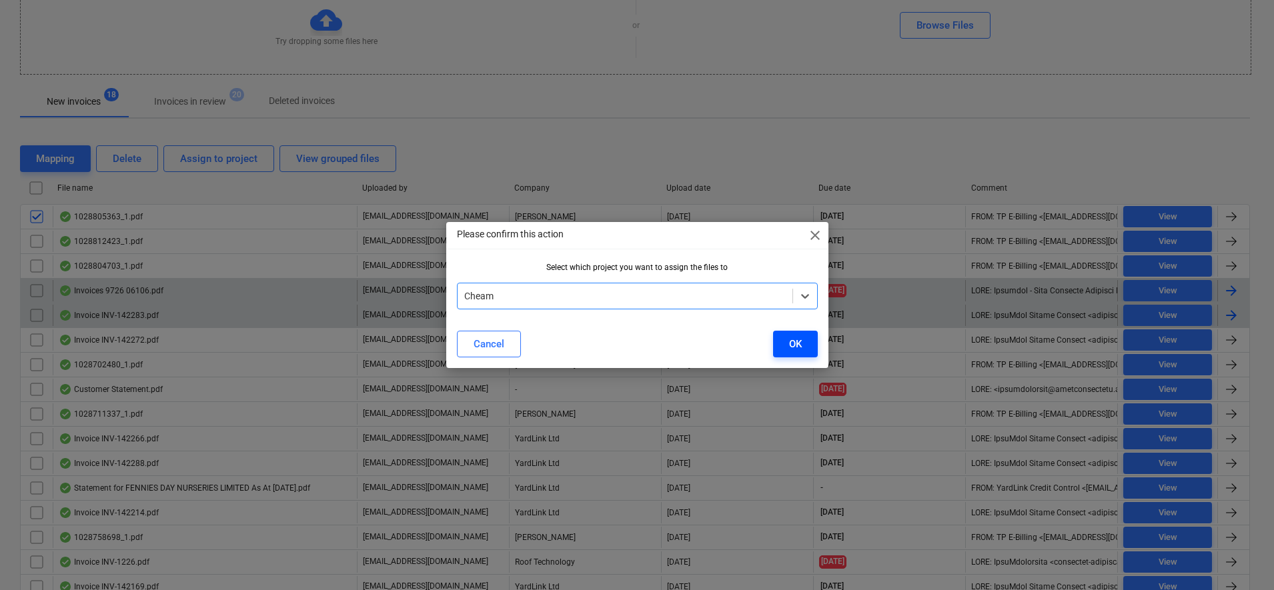
click at [807, 346] on button "OK" at bounding box center [795, 344] width 45 height 27
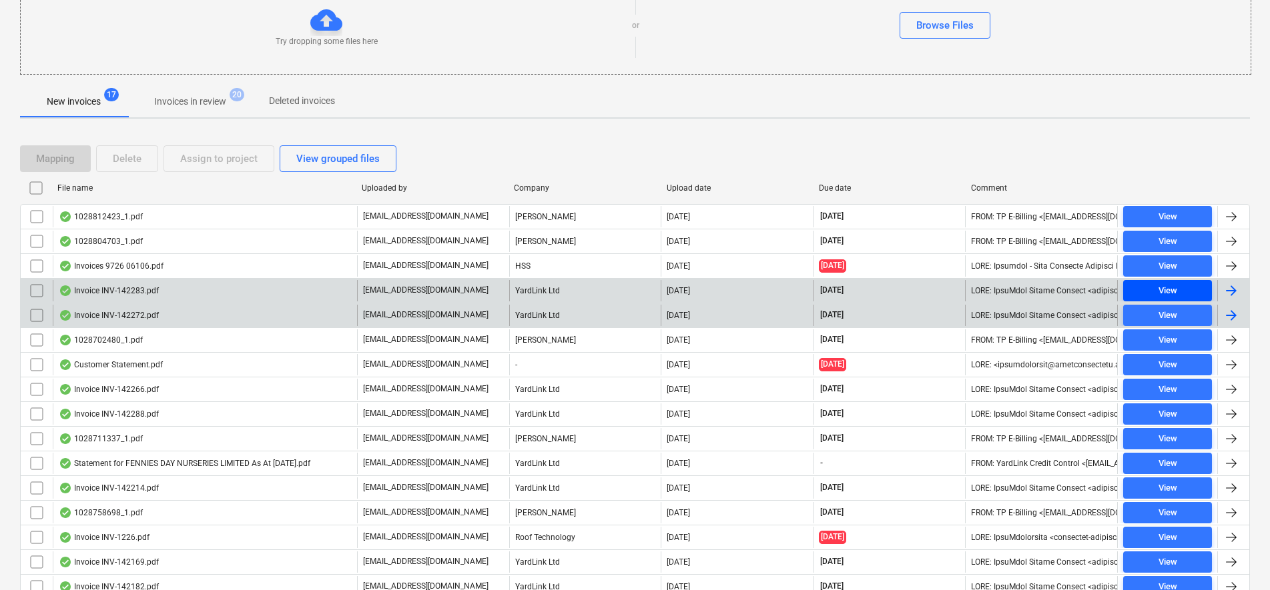
click at [1193, 294] on span "View" at bounding box center [1167, 291] width 78 height 15
click at [33, 291] on input "checkbox" at bounding box center [36, 290] width 21 height 21
click at [1166, 289] on div "View" at bounding box center [1167, 291] width 19 height 15
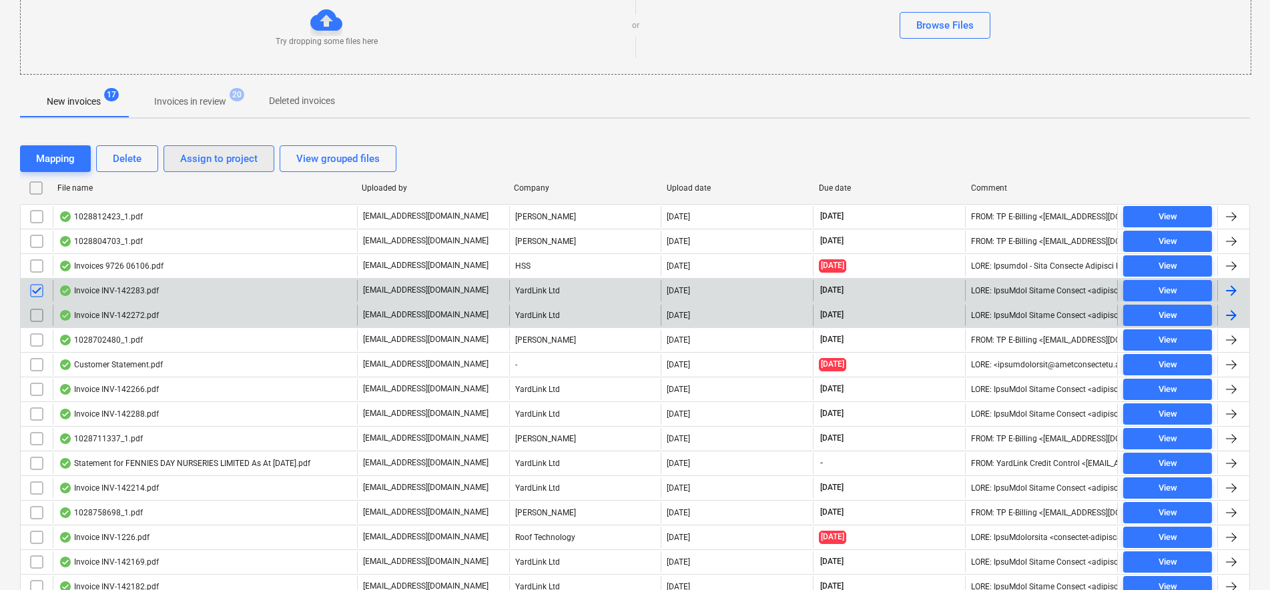
click at [226, 163] on div "Assign to project" at bounding box center [218, 158] width 77 height 17
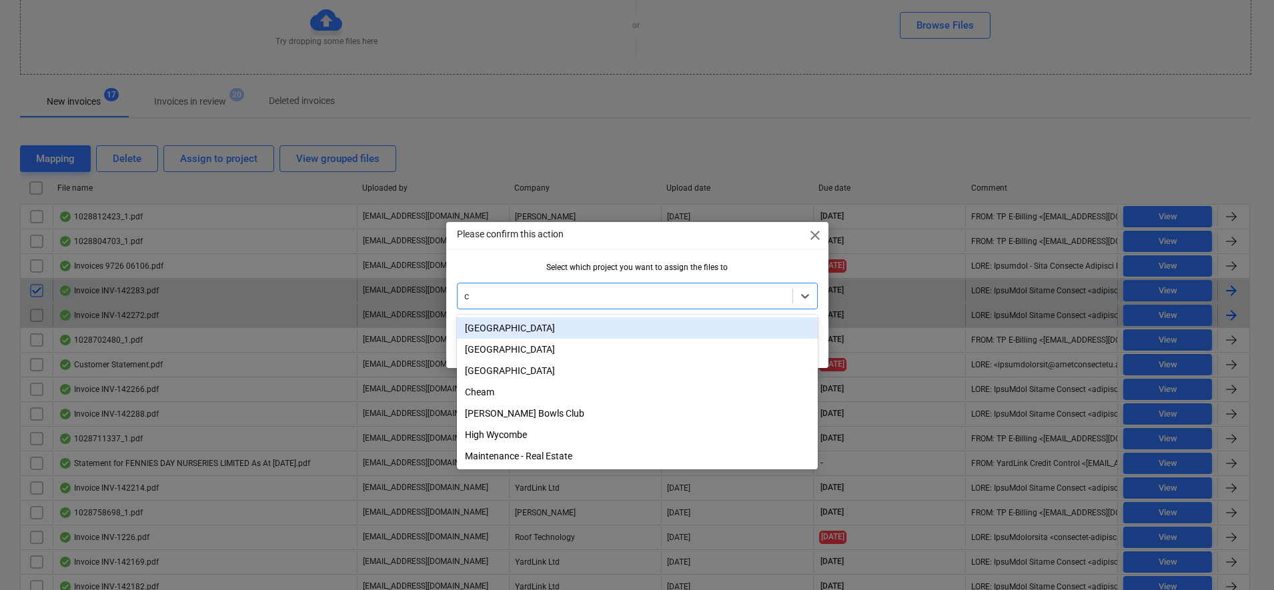
type input "ch"
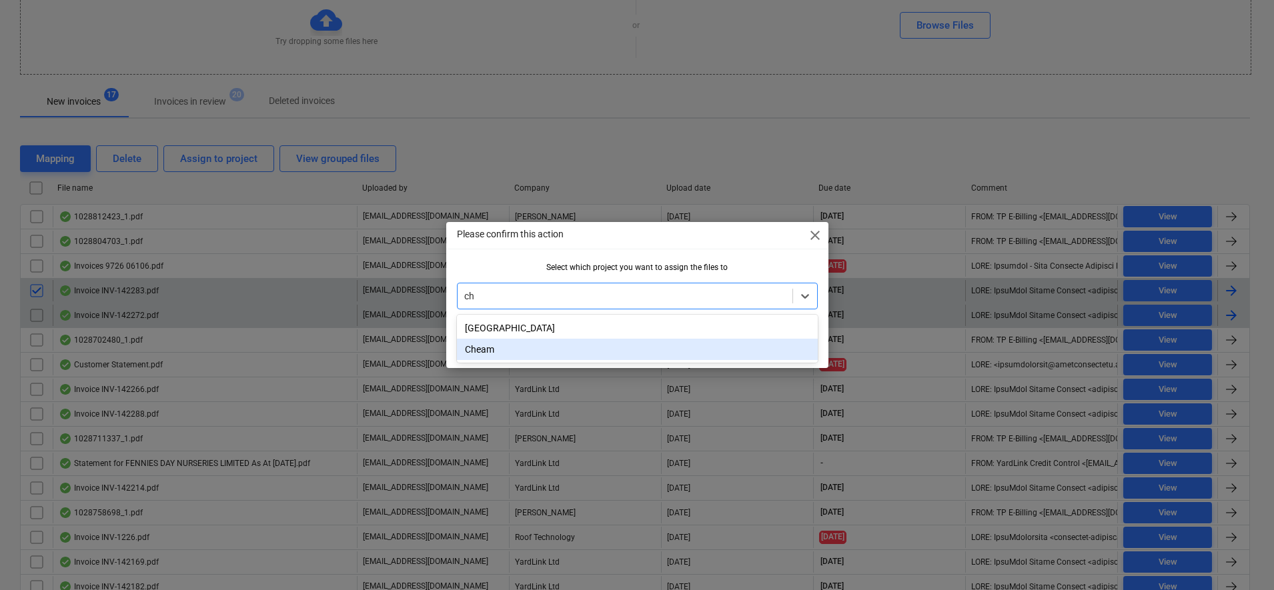
drag, startPoint x: 508, startPoint y: 346, endPoint x: 532, endPoint y: 355, distance: 25.5
click at [508, 347] on div "Cheam" at bounding box center [637, 349] width 361 height 21
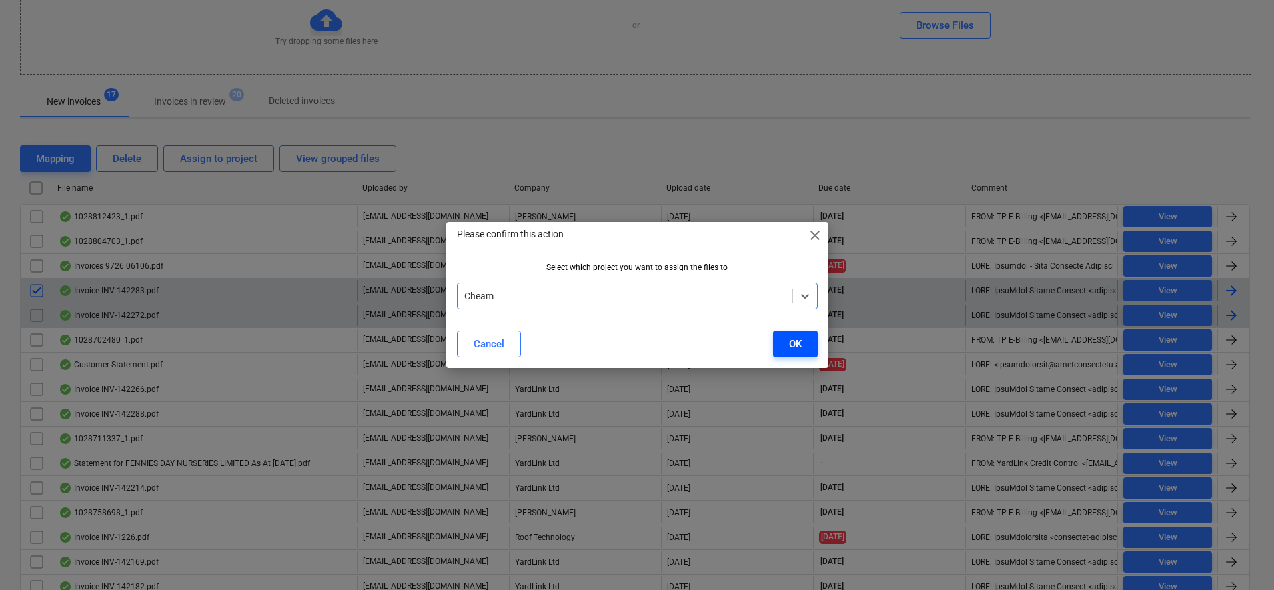
click at [789, 346] on div "OK" at bounding box center [795, 344] width 13 height 17
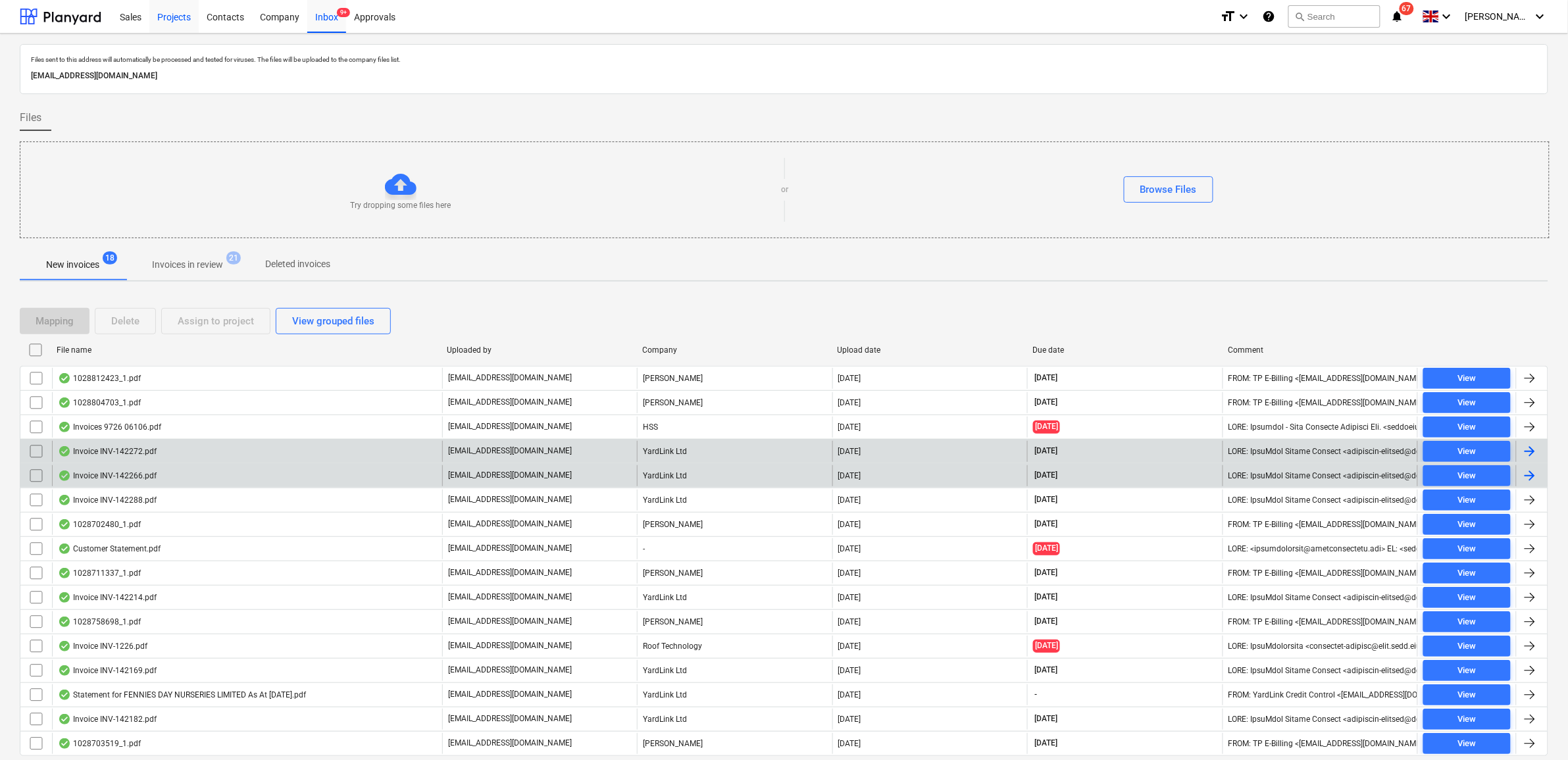
click at [176, 17] on div "Projects" at bounding box center [174, 16] width 49 height 34
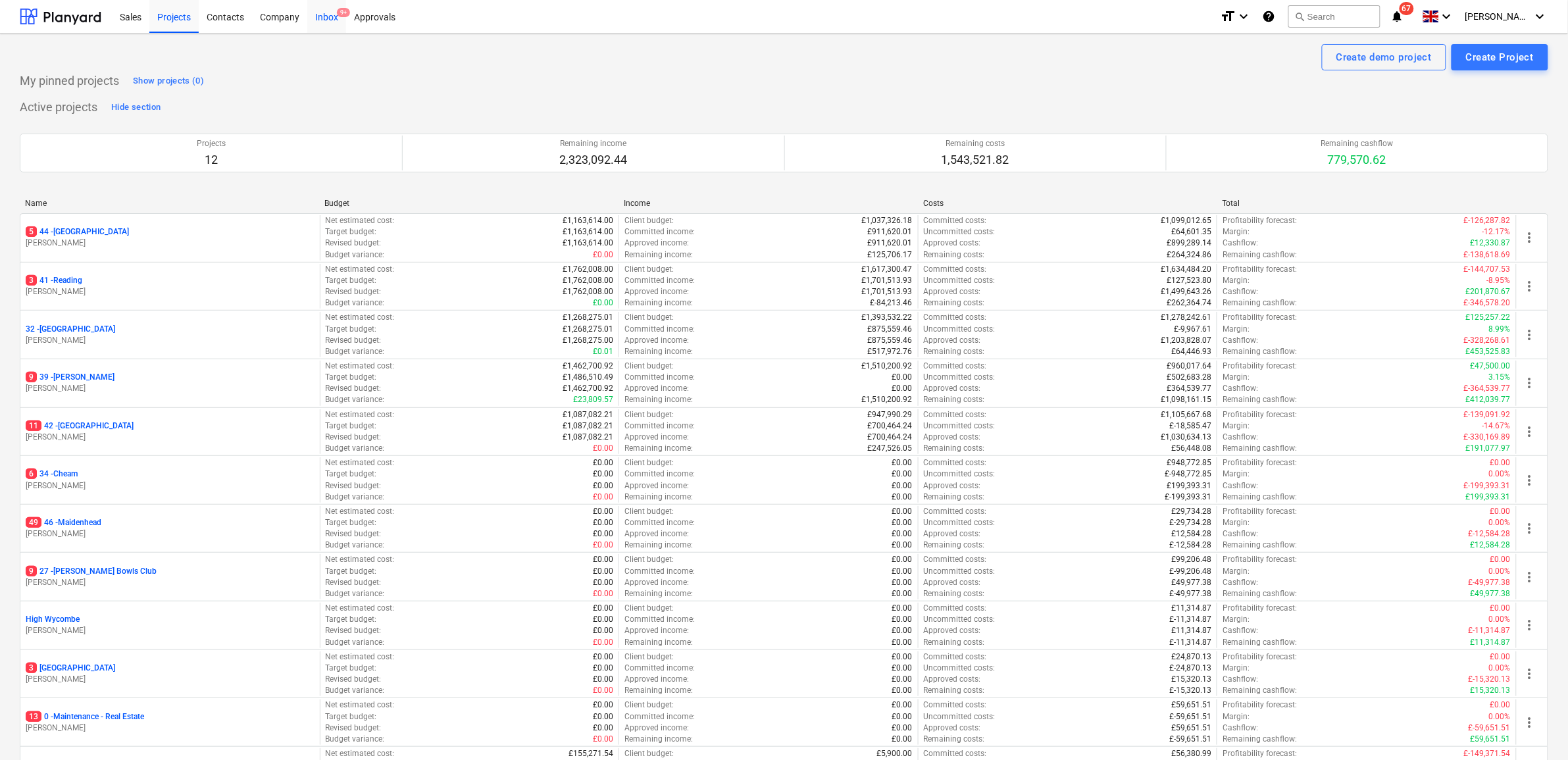
click at [327, 20] on div "Inbox 9+" at bounding box center [326, 16] width 38 height 34
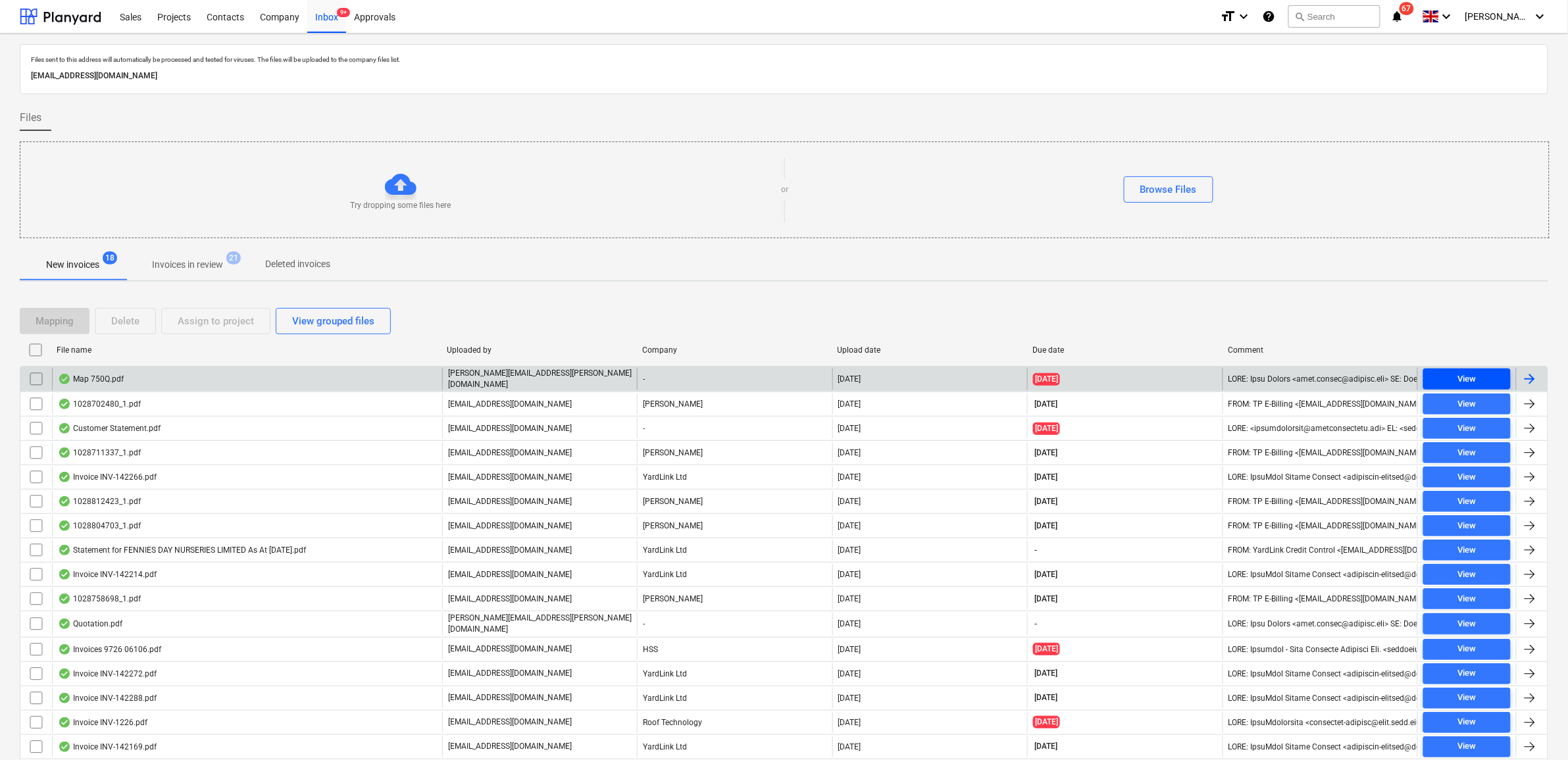
click at [1251, 379] on span "View" at bounding box center [1466, 379] width 77 height 15
click at [36, 380] on input "checkbox" at bounding box center [36, 379] width 21 height 21
click at [139, 317] on div "Delete" at bounding box center [125, 320] width 29 height 17
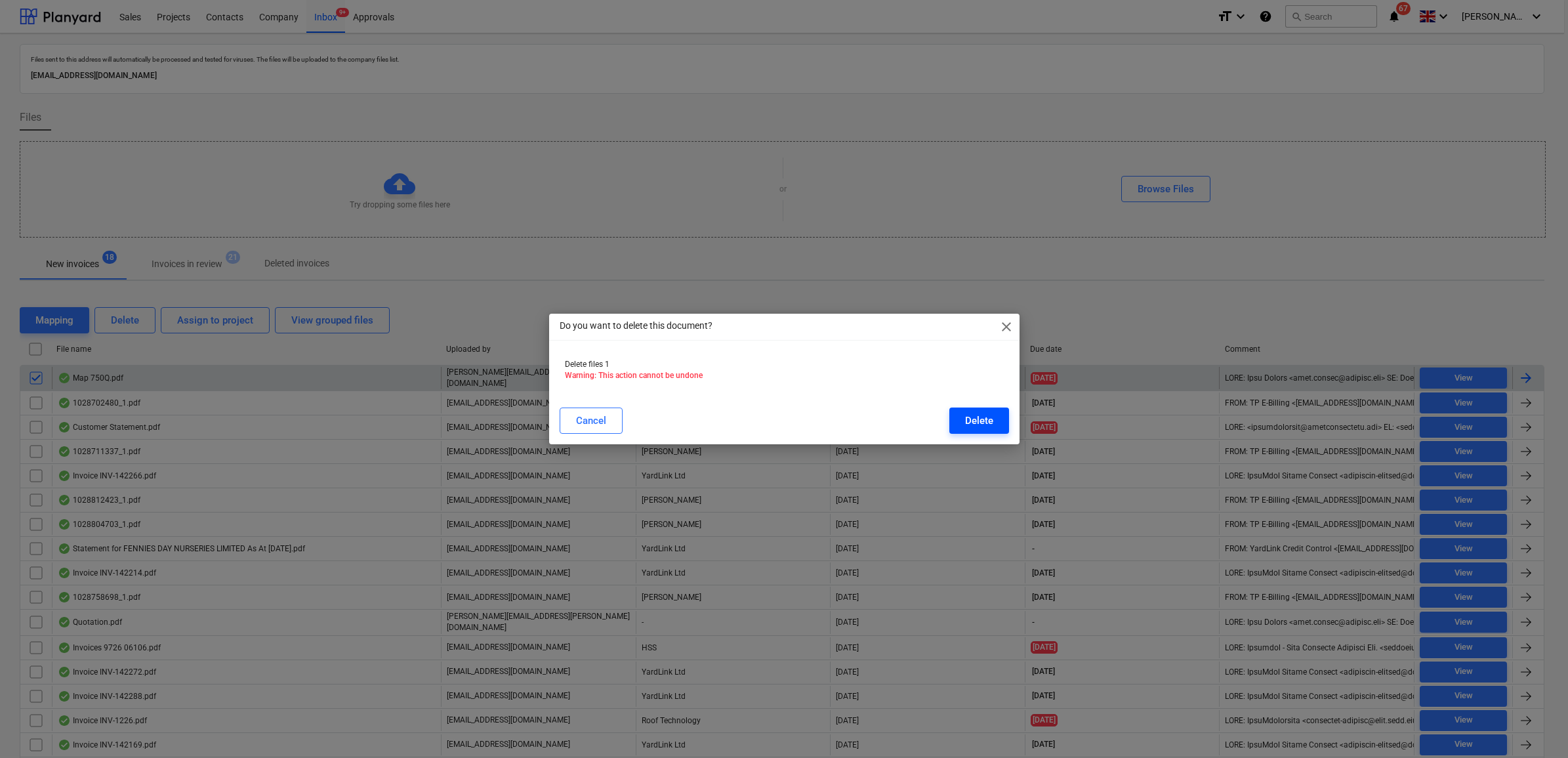
click at [968, 423] on div "Delete" at bounding box center [978, 420] width 29 height 17
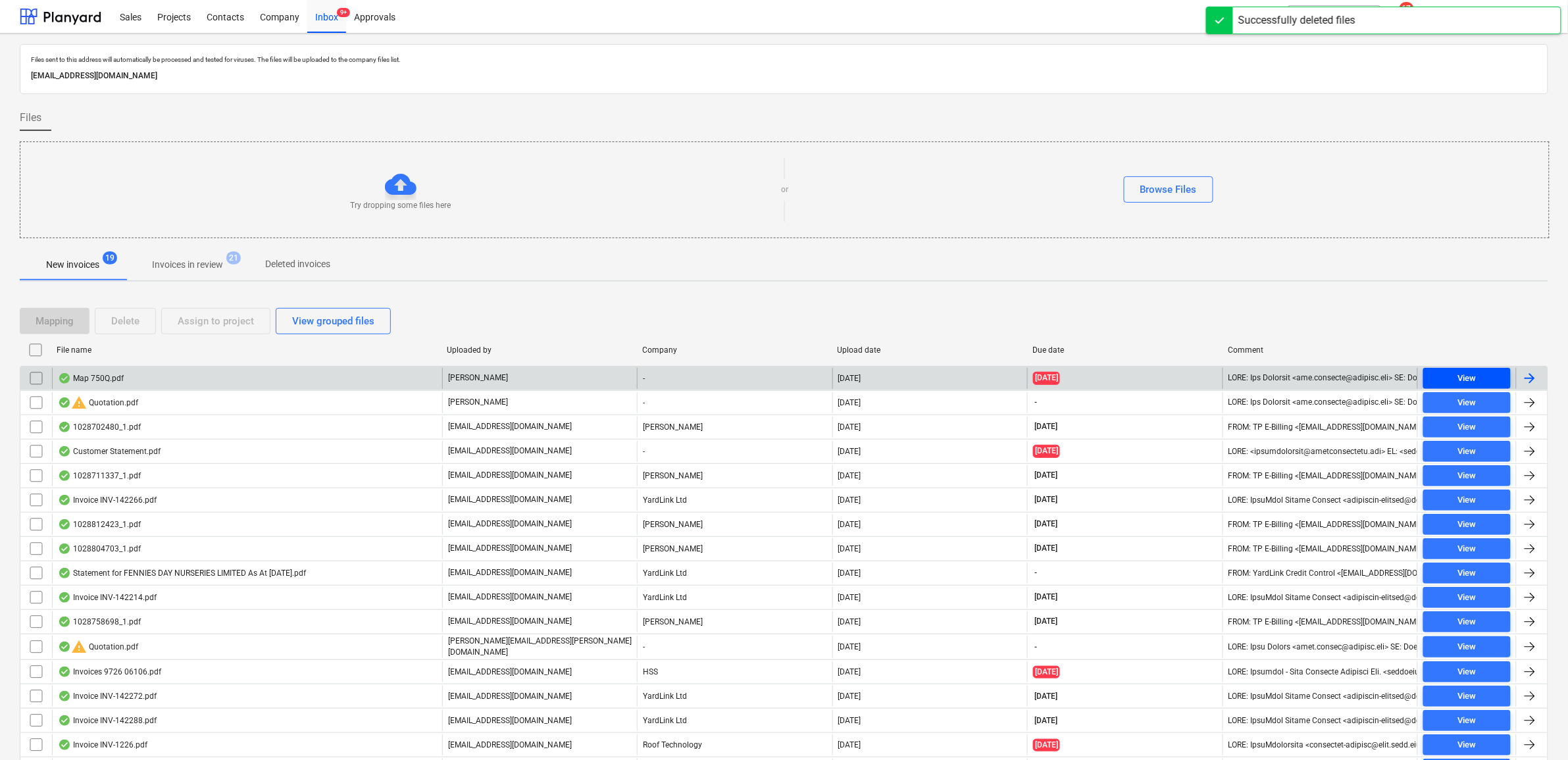
click at [1251, 379] on span "View" at bounding box center [1466, 378] width 77 height 15
click at [36, 380] on input "checkbox" at bounding box center [36, 378] width 21 height 21
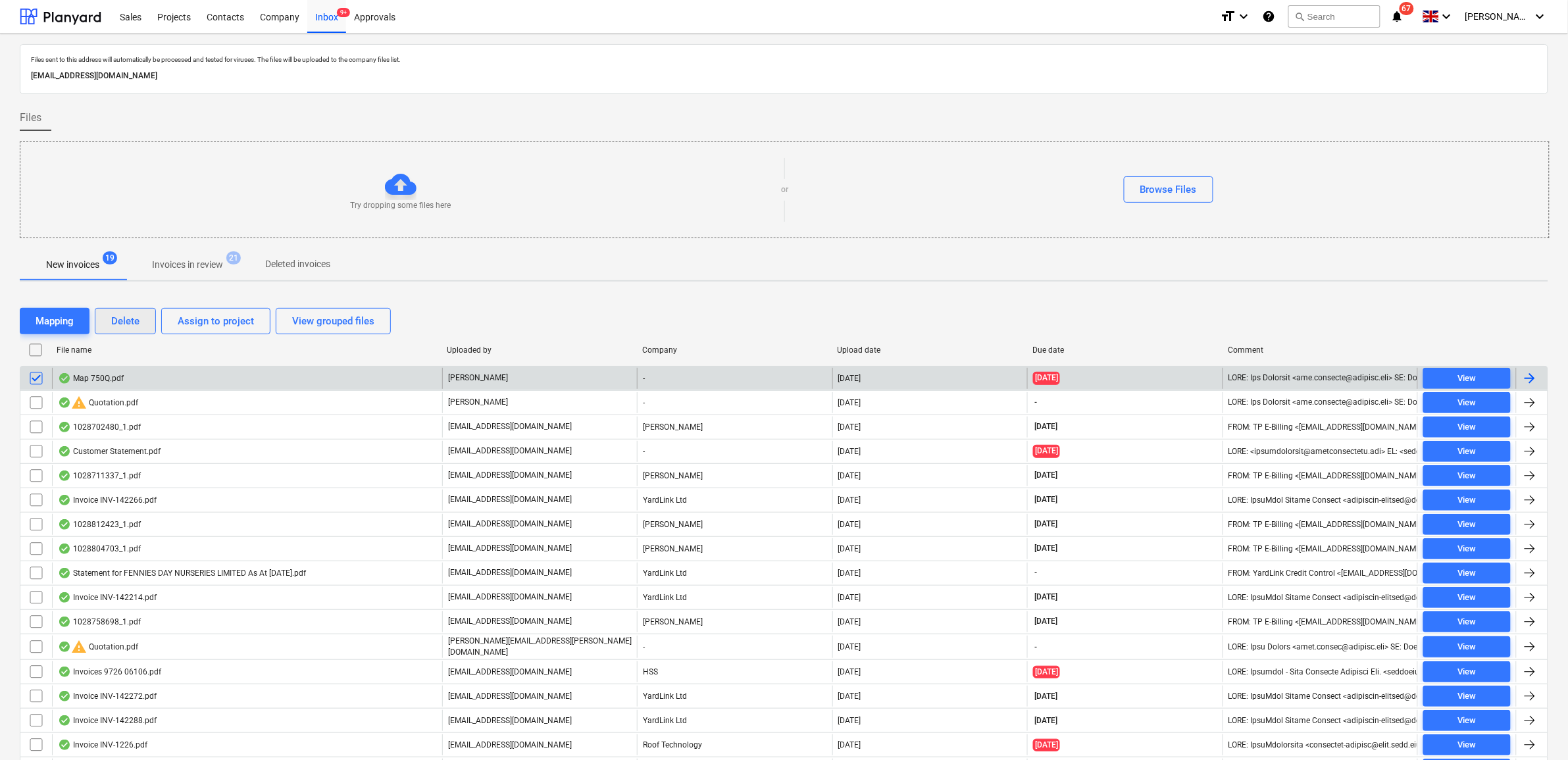
click at [104, 329] on button "Delete" at bounding box center [125, 320] width 61 height 27
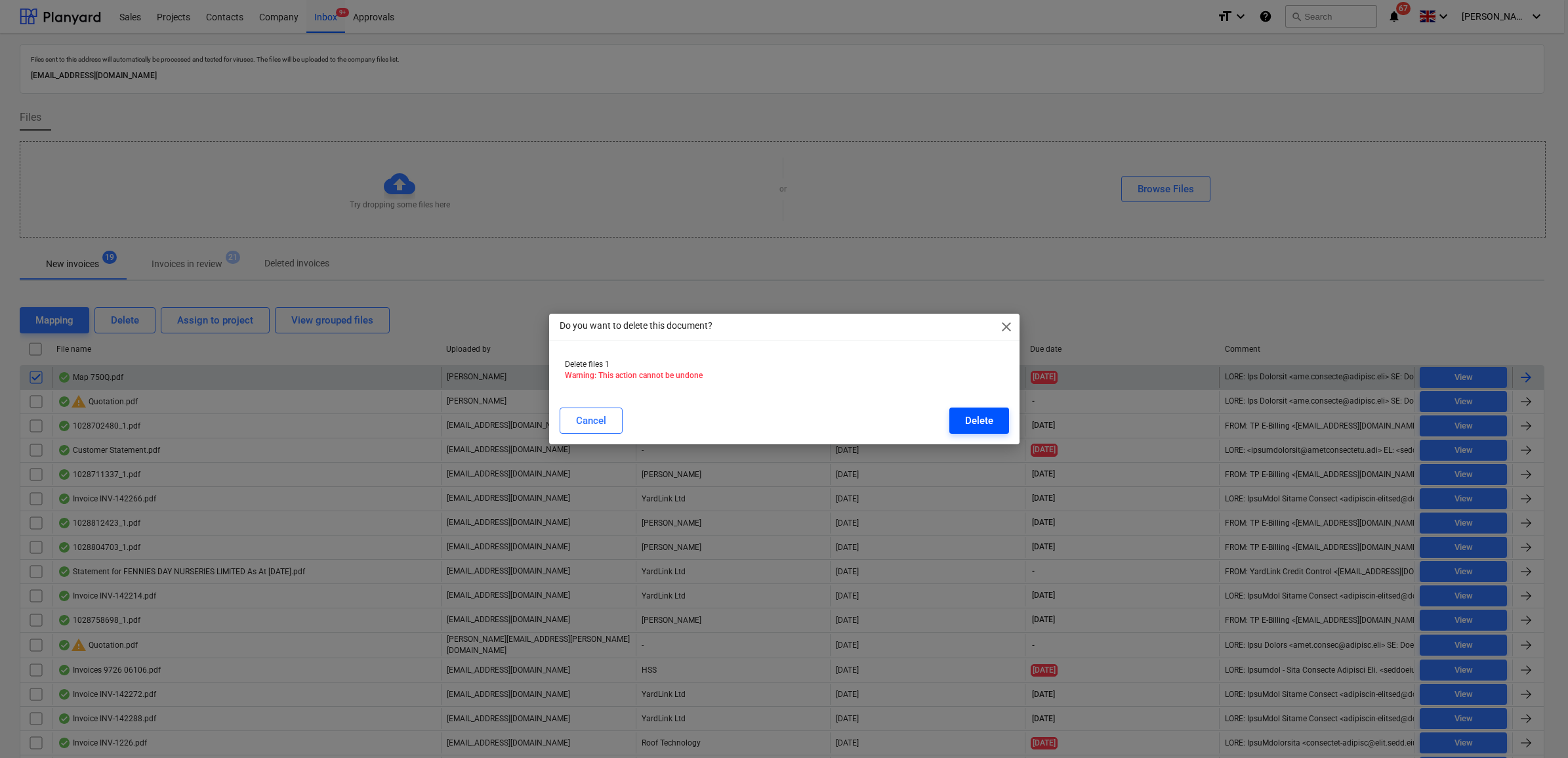
click at [956, 431] on button "Delete" at bounding box center [978, 420] width 60 height 27
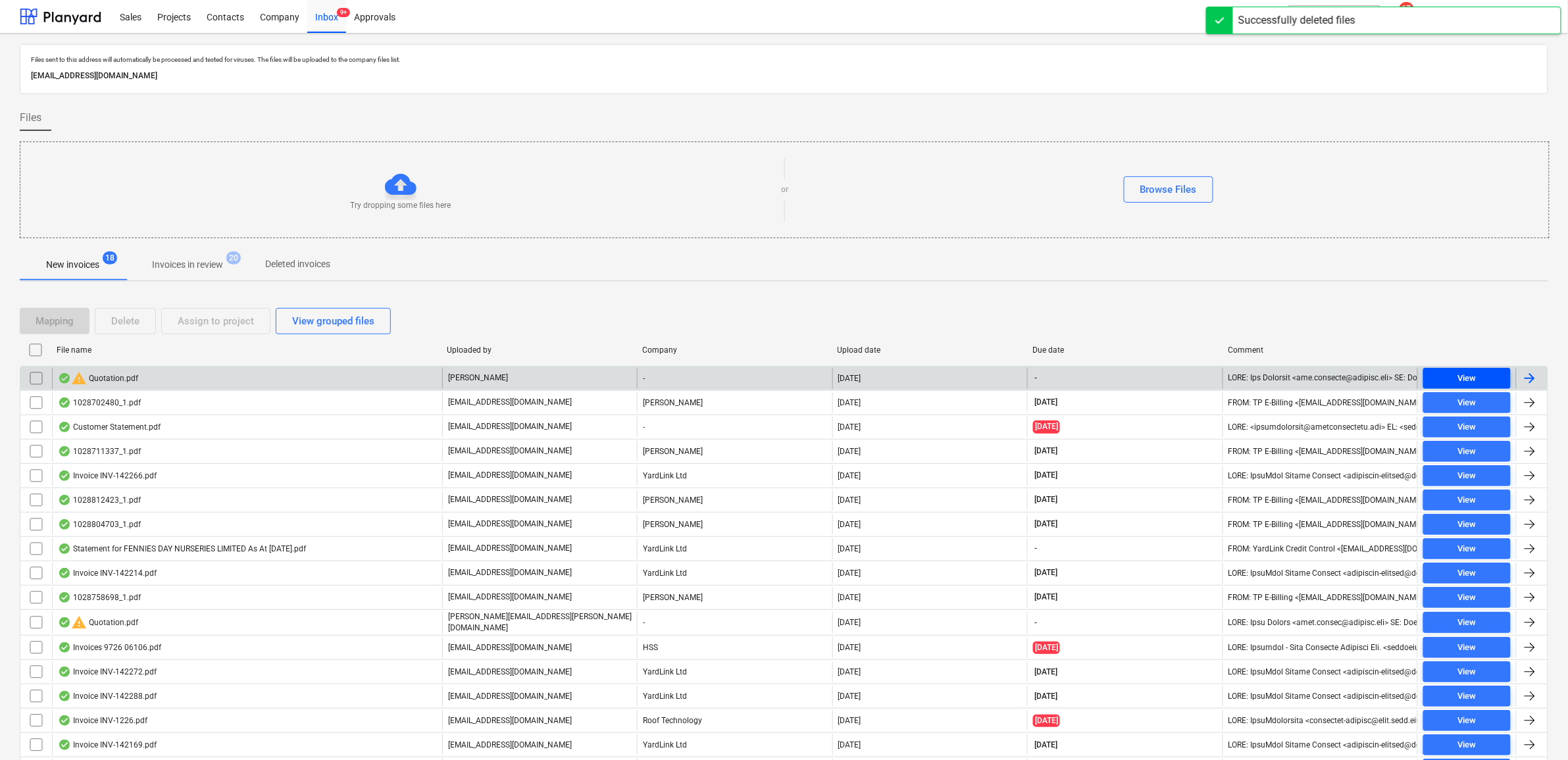
click at [1251, 377] on span "View" at bounding box center [1466, 378] width 77 height 15
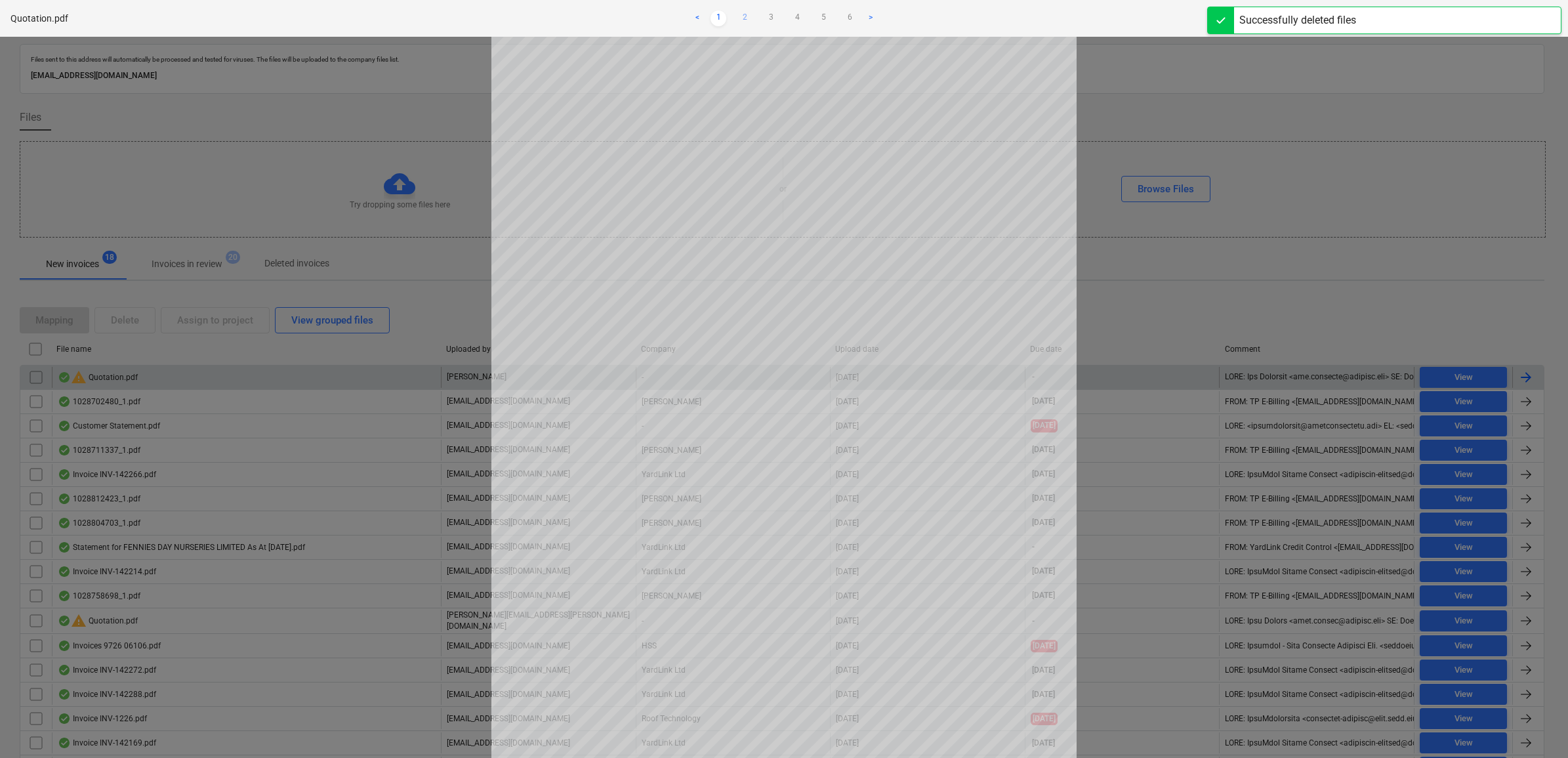
click at [742, 14] on link "2" at bounding box center [744, 19] width 16 height 16
click at [764, 13] on link "3" at bounding box center [771, 19] width 16 height 16
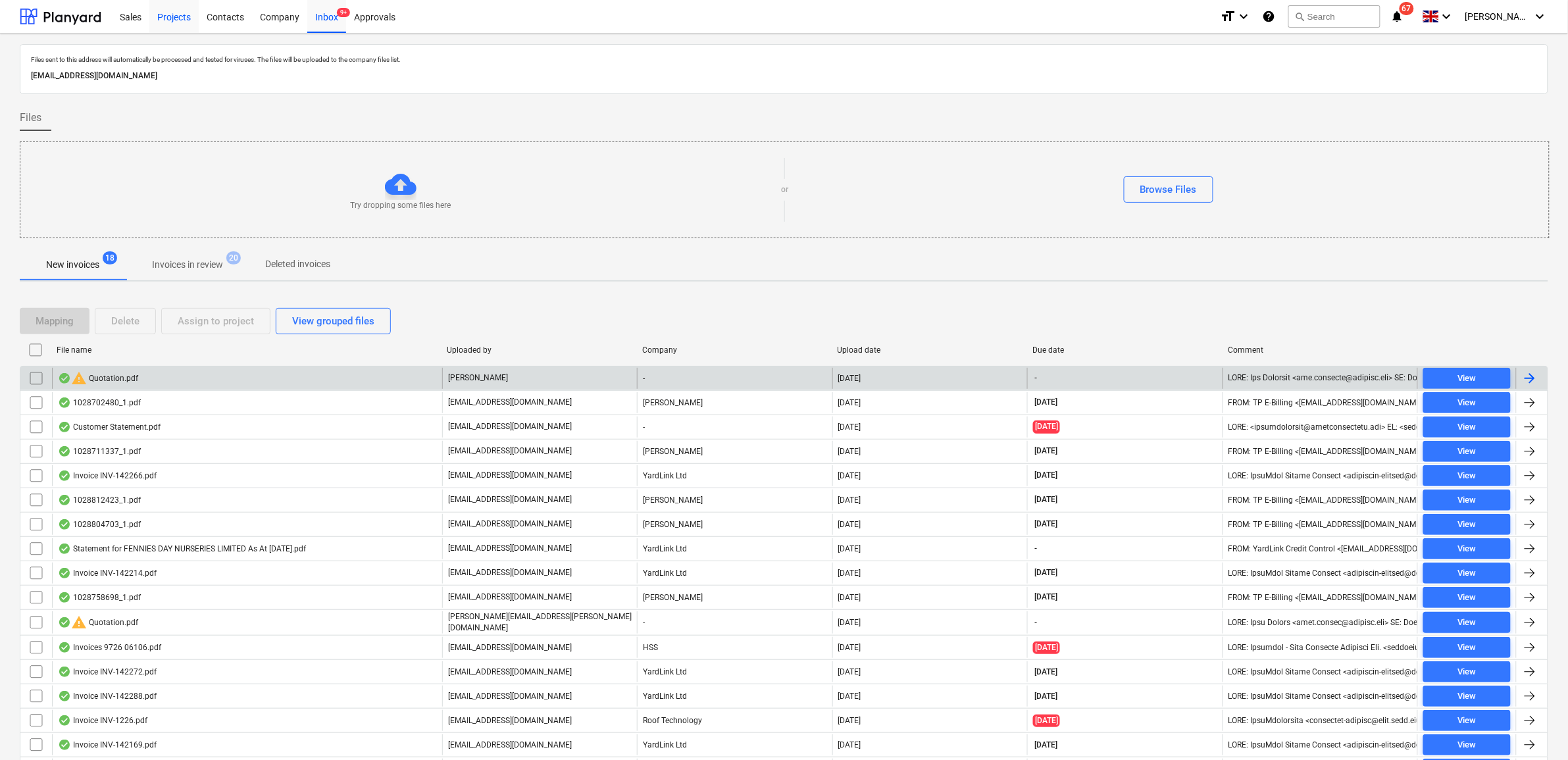
click at [169, 15] on div "Projects" at bounding box center [174, 16] width 49 height 34
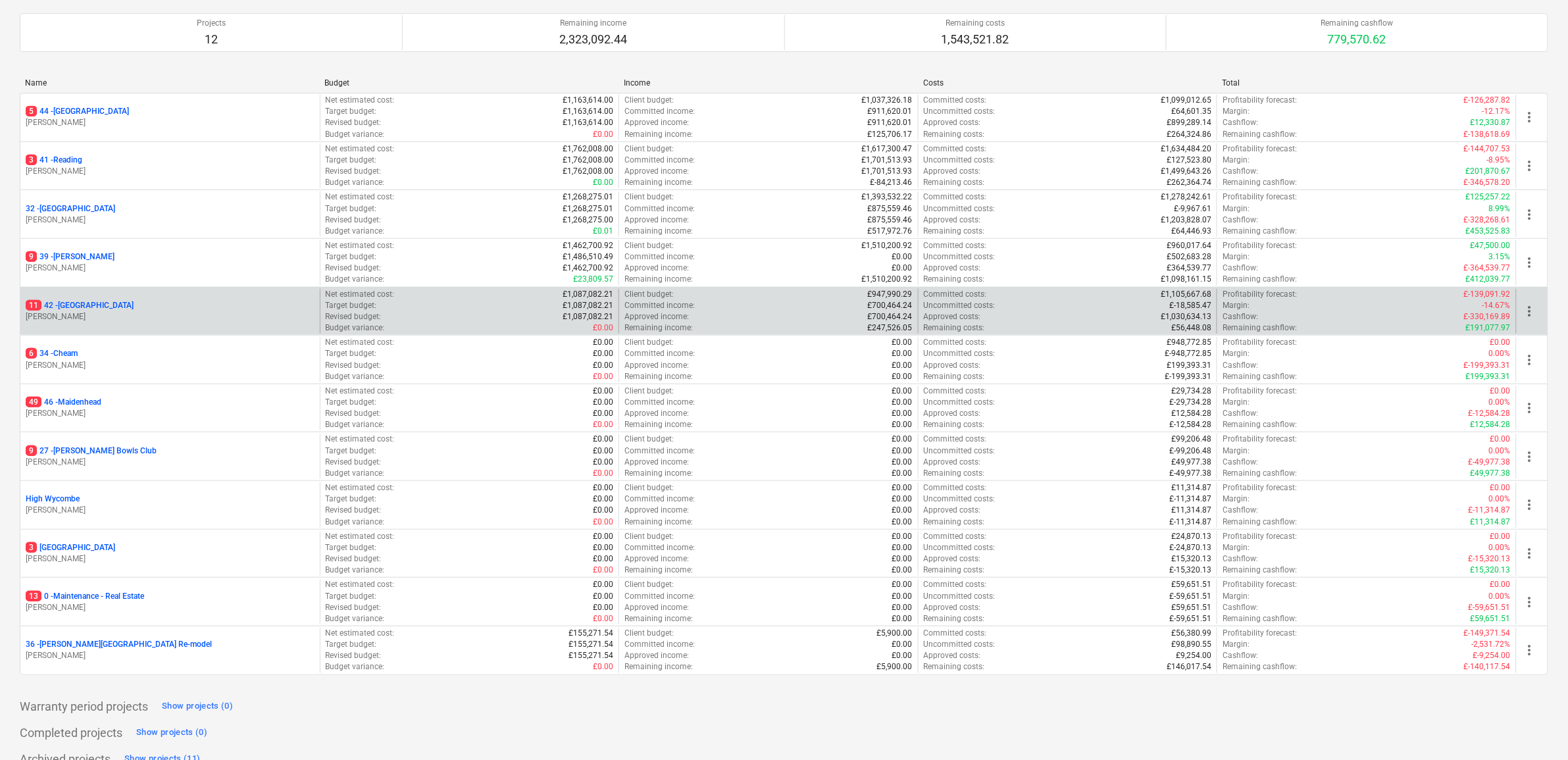
scroll to position [142, 0]
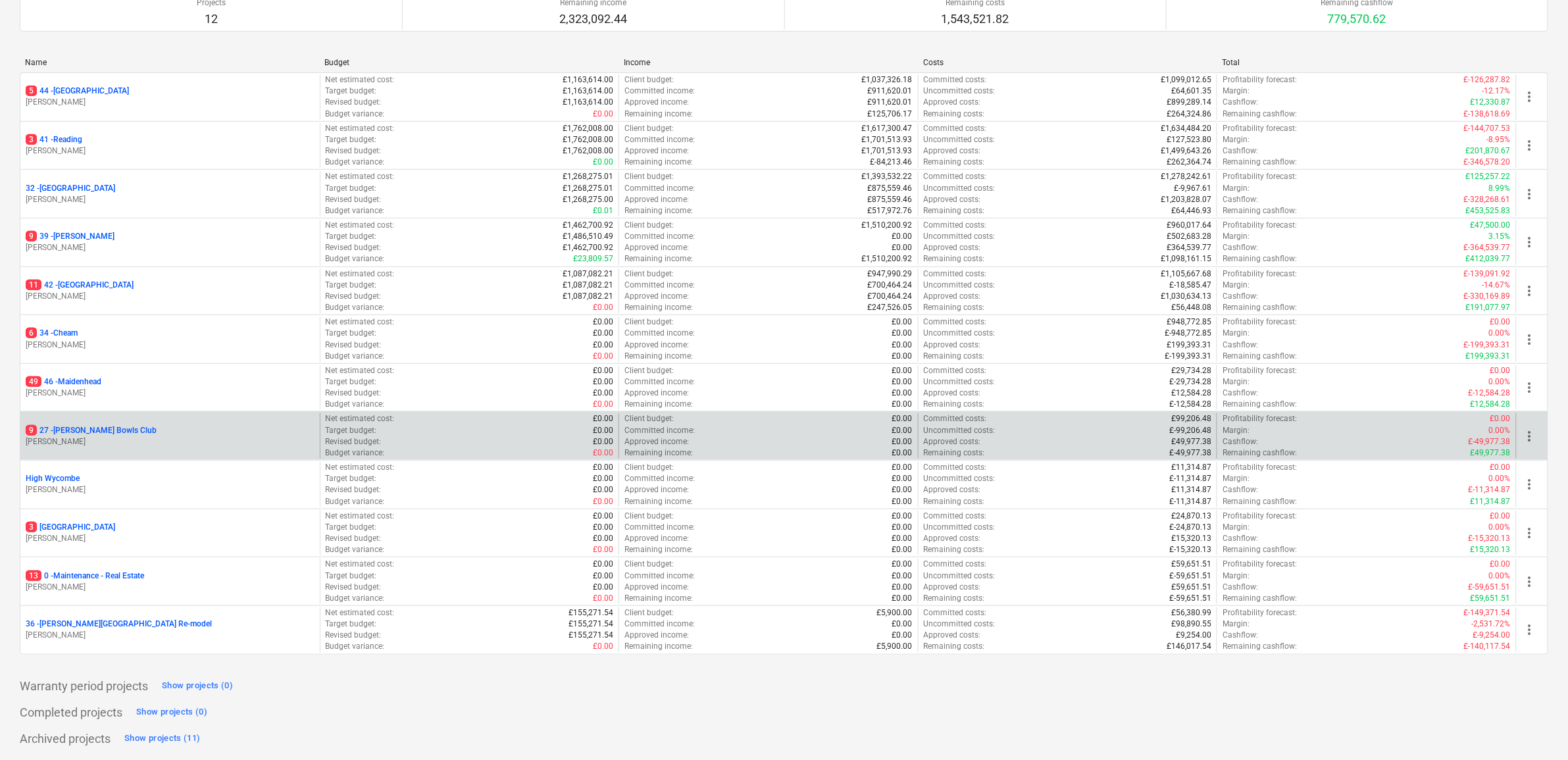
click at [106, 422] on div "9 27 - Cyphers Bowls Club S. Cornford" at bounding box center [171, 436] width 300 height 45
click at [108, 429] on p "9 27 - Cyphers Bowls Club" at bounding box center [91, 430] width 131 height 11
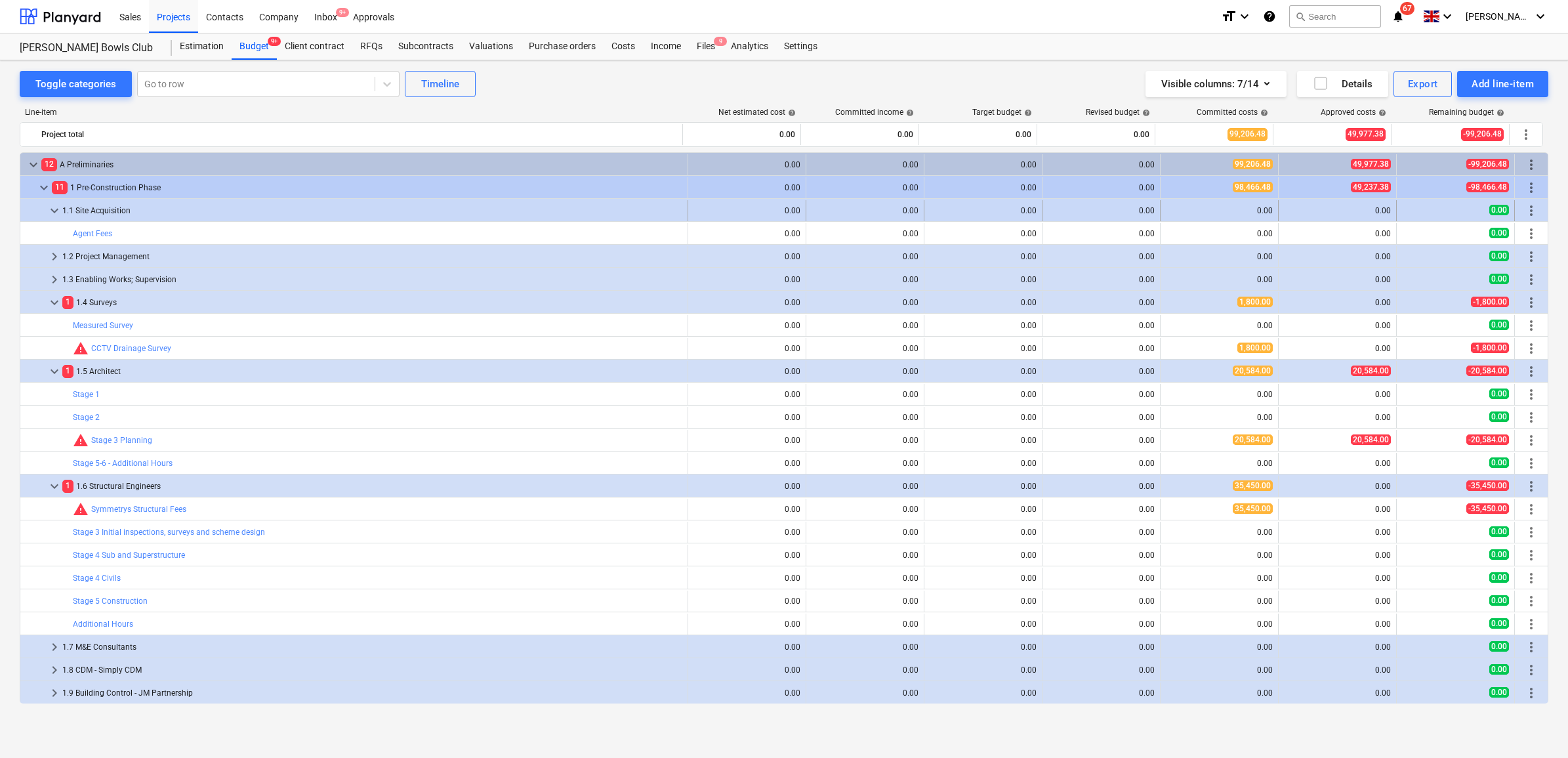
click at [113, 209] on div "1.1 Site Acquisition" at bounding box center [372, 209] width 619 height 21
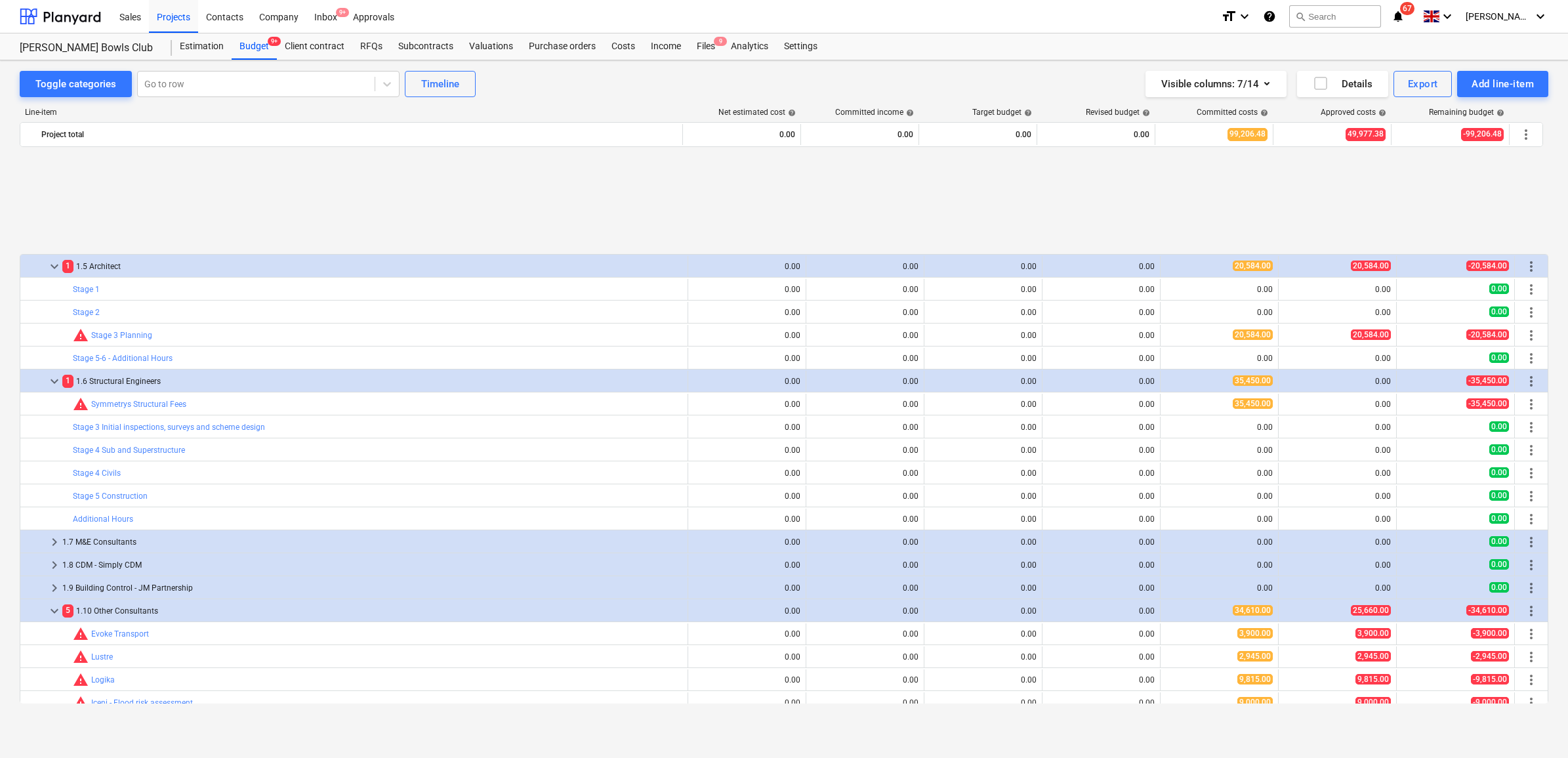
scroll to position [246, 0]
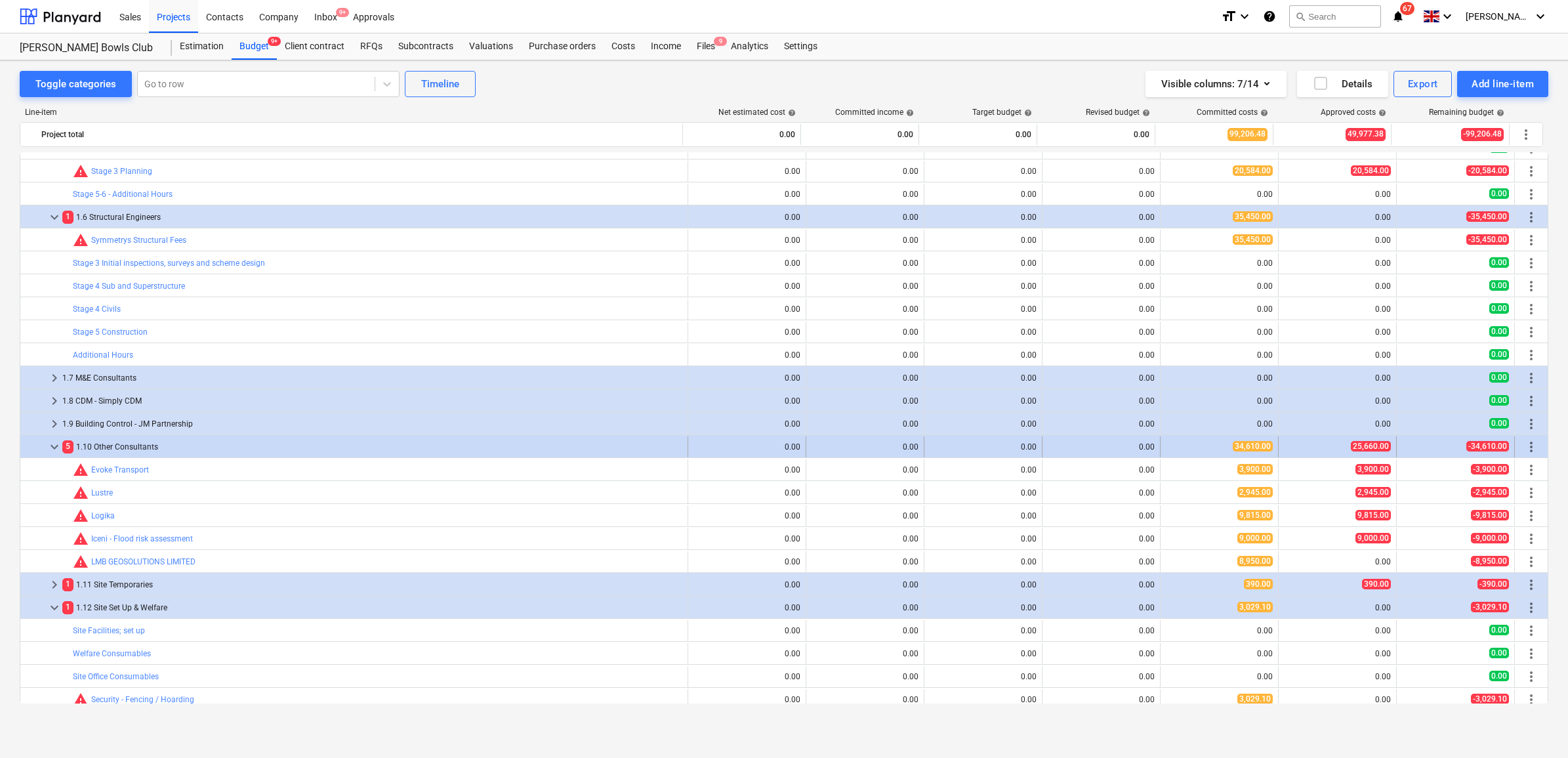
click at [130, 444] on div "5 1.10 Other Consultants" at bounding box center [372, 446] width 619 height 21
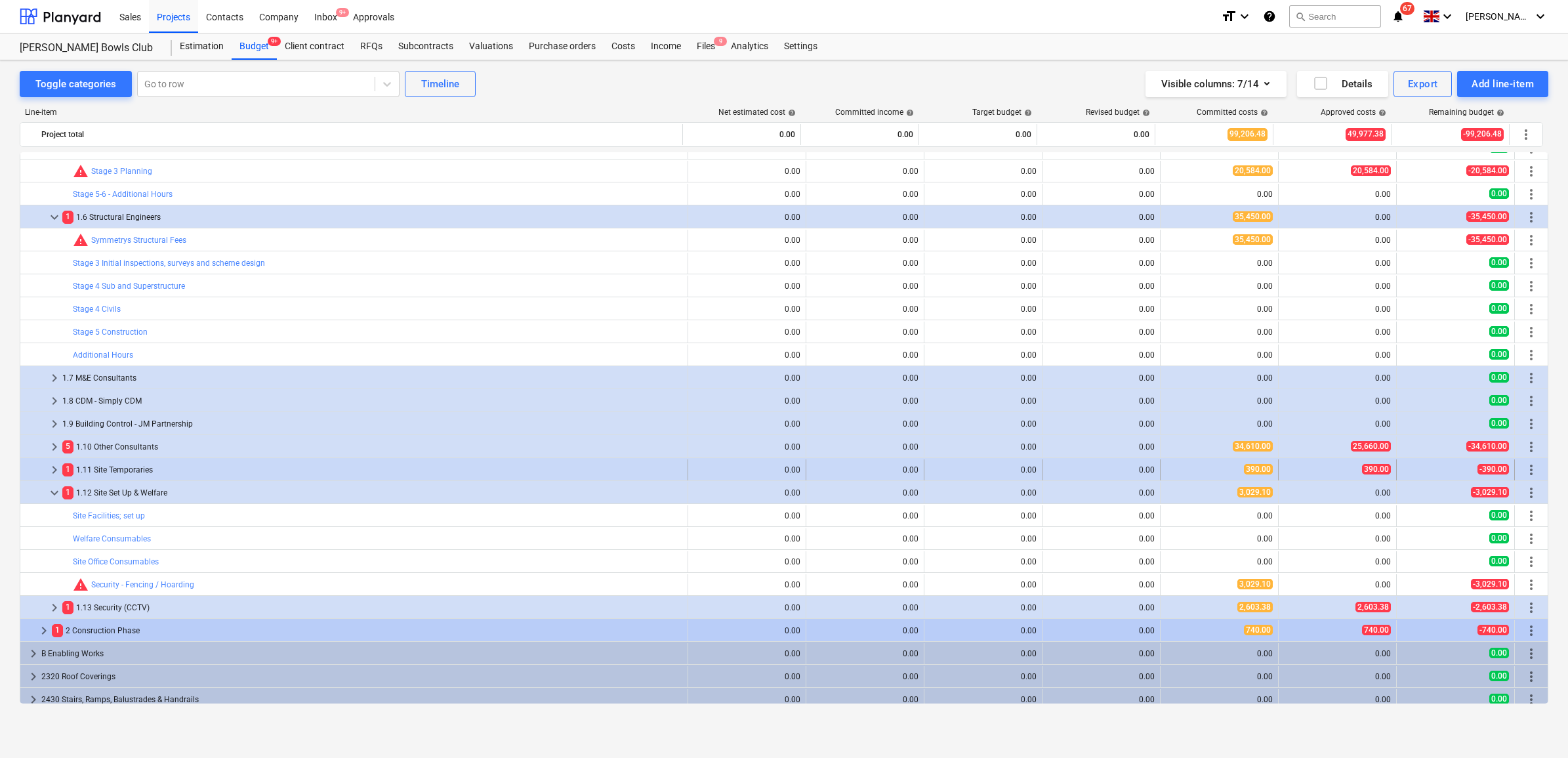
click at [129, 466] on div "1 1.11 Site Temporaries" at bounding box center [372, 469] width 619 height 21
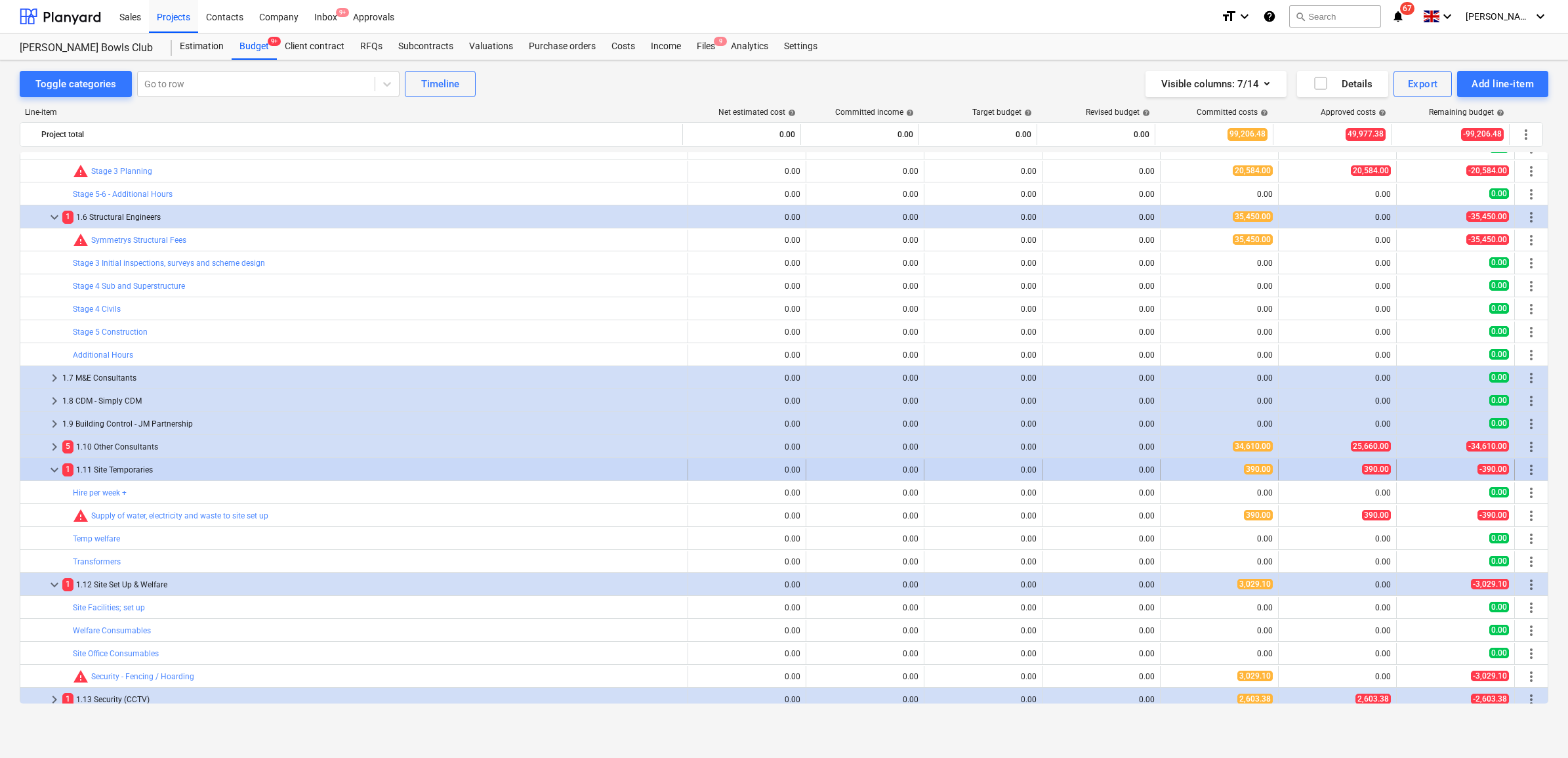
click at [128, 469] on div "1 1.11 Site Temporaries" at bounding box center [372, 469] width 619 height 21
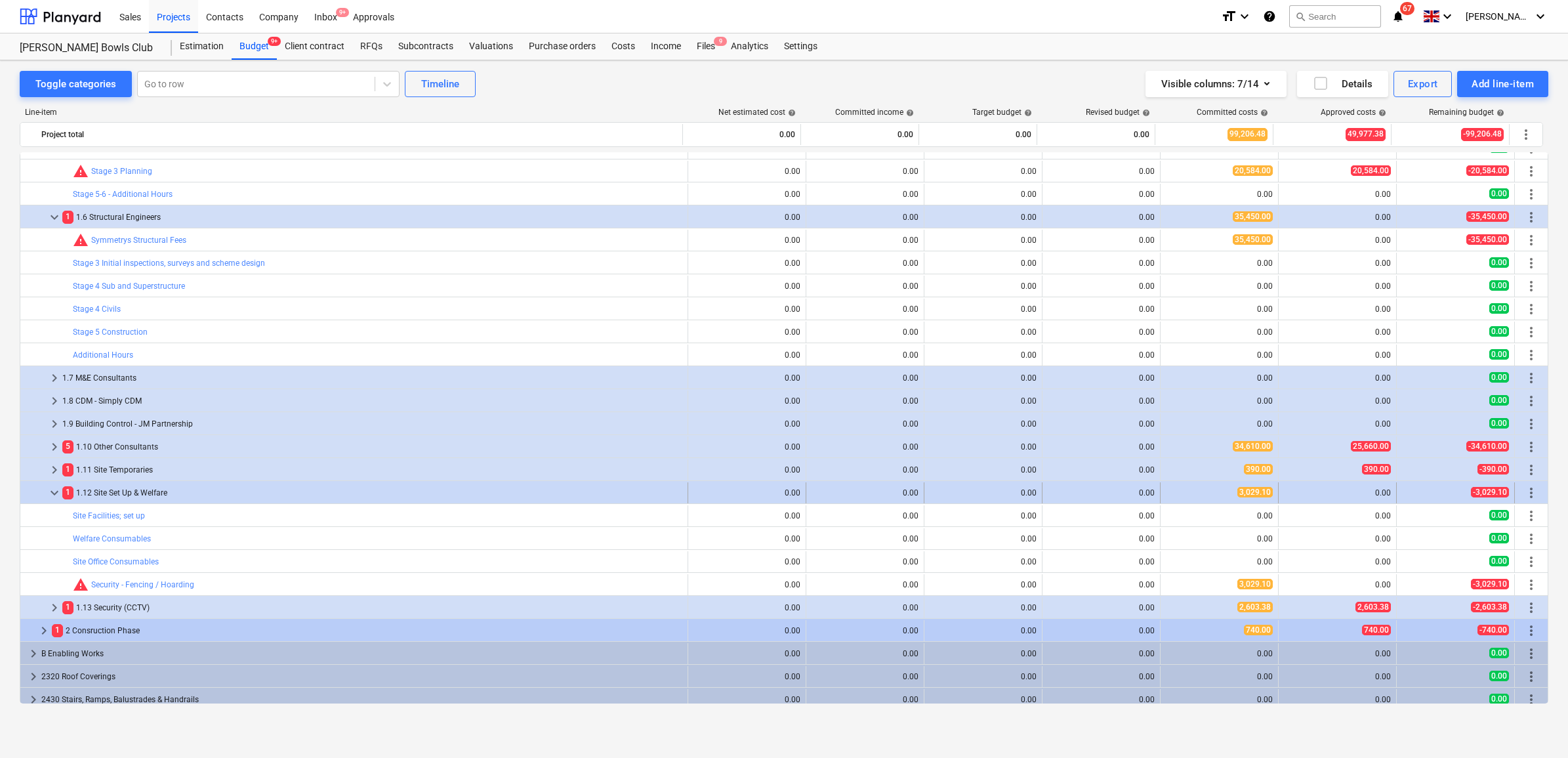
click at [125, 496] on div "1 1.12 Site Set Up & Welfare" at bounding box center [372, 492] width 619 height 21
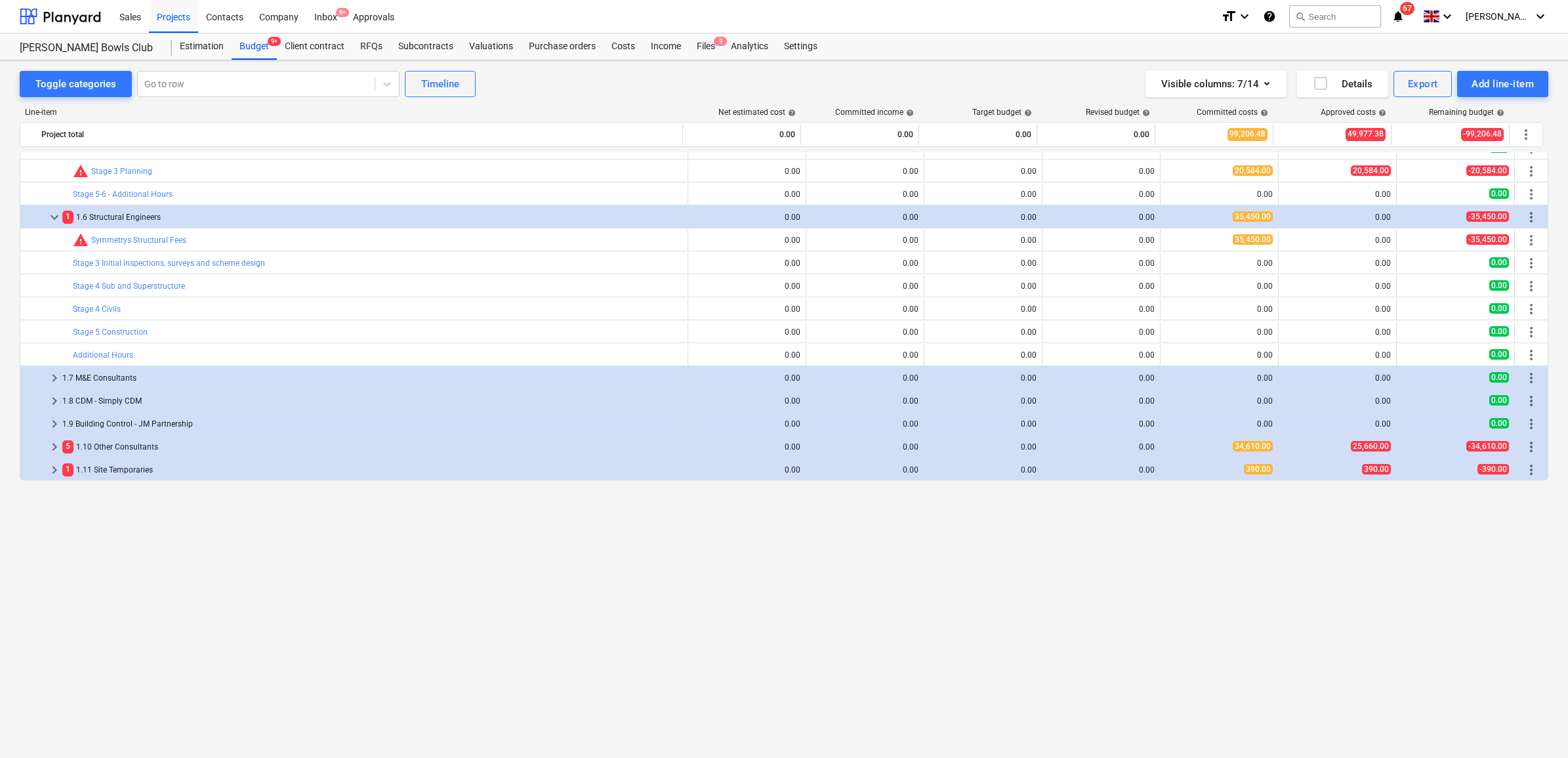
scroll to position [0, 0]
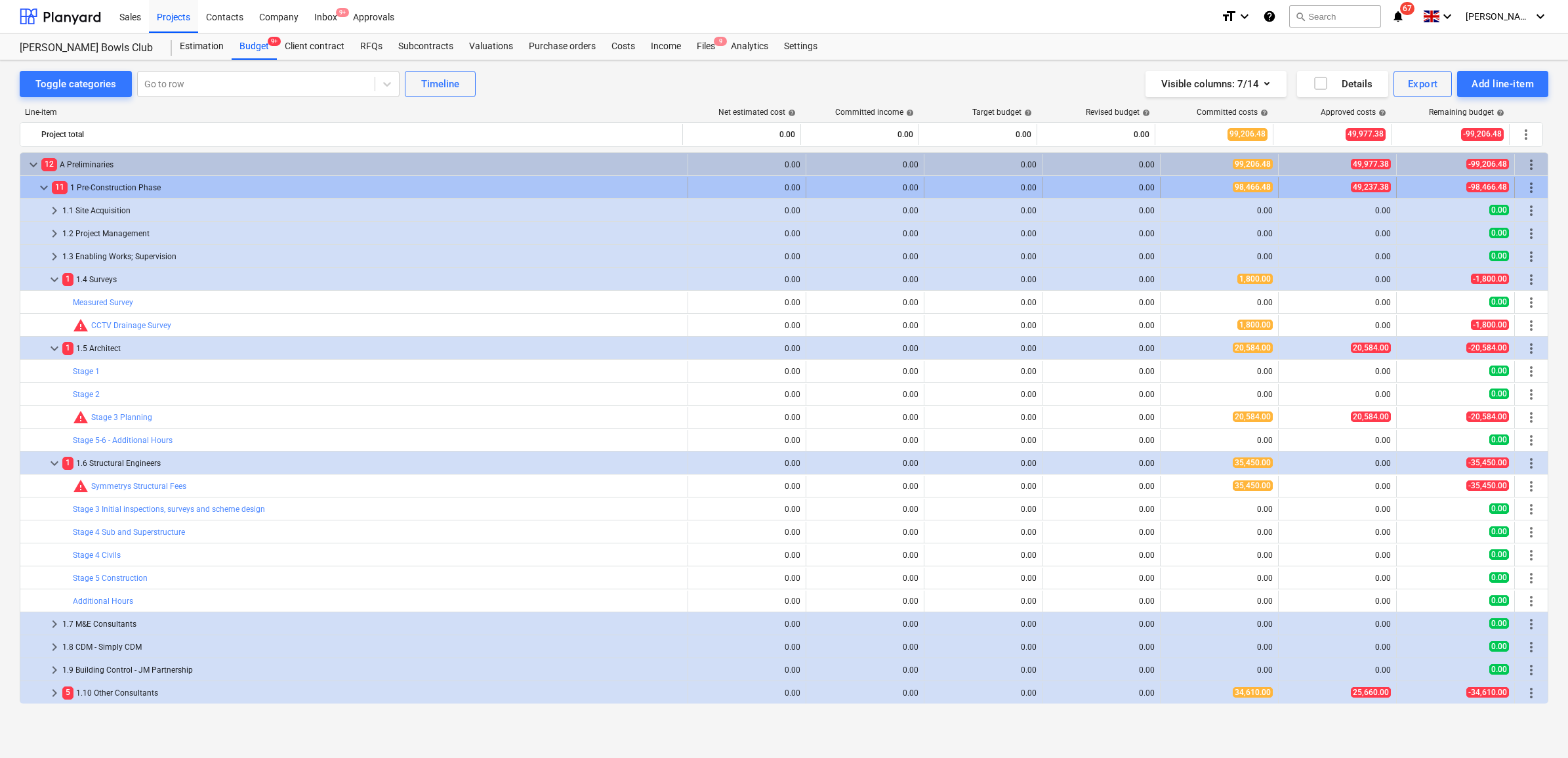
click at [1248, 189] on span "more_vert" at bounding box center [1531, 188] width 16 height 16
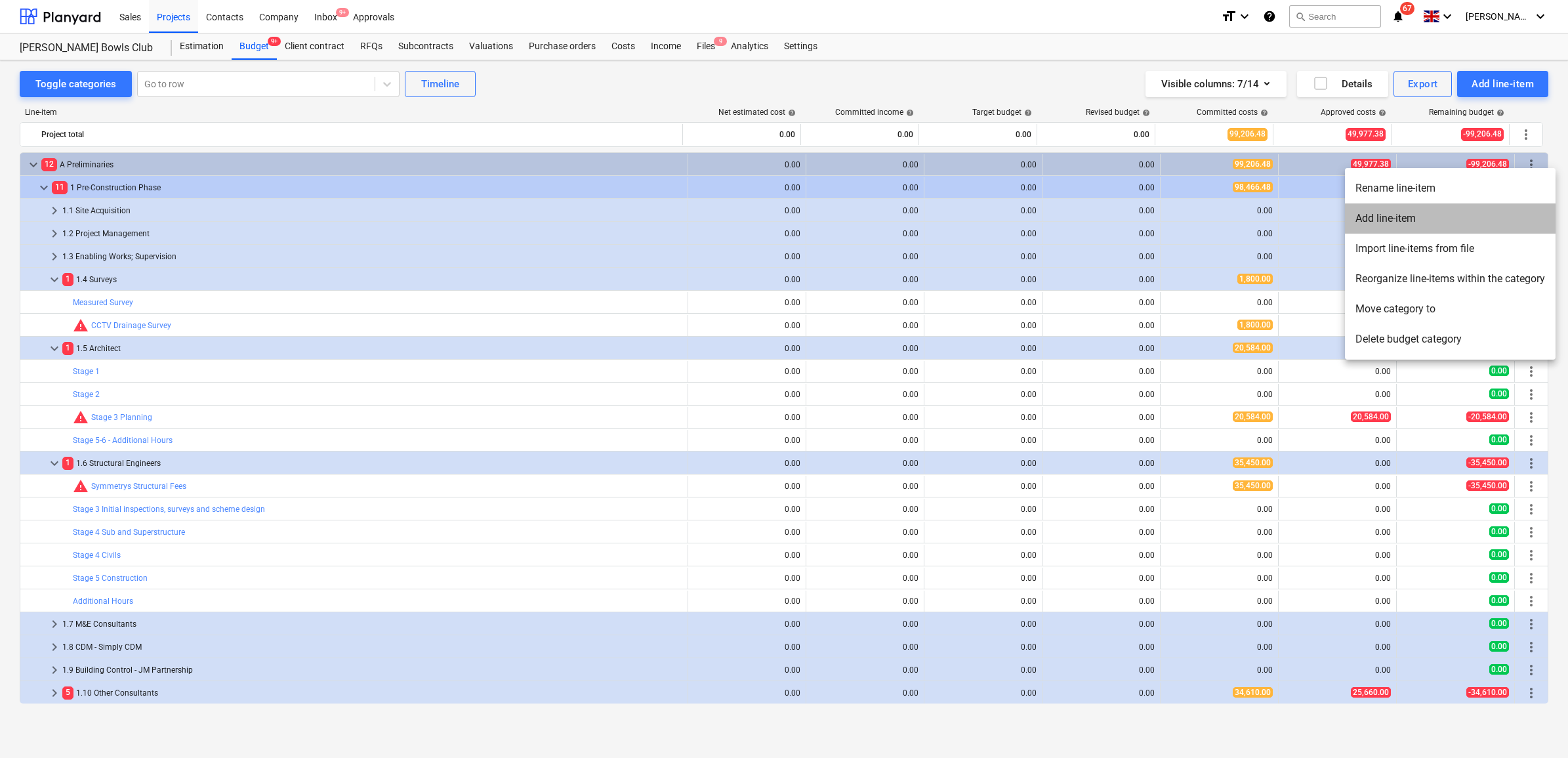
click at [1248, 224] on li "Add line-item" at bounding box center [1450, 218] width 210 height 30
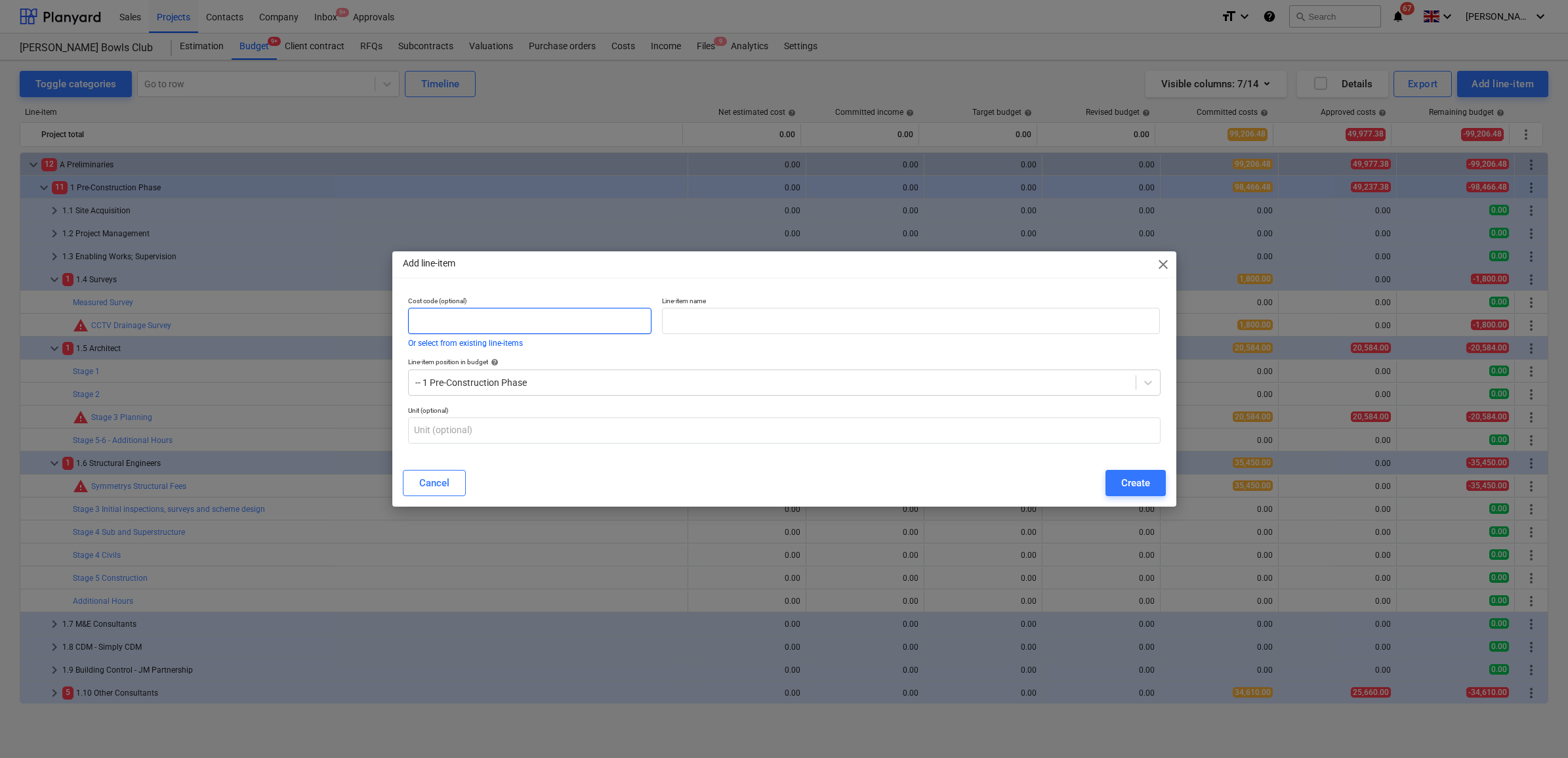
click at [640, 320] on input "text" at bounding box center [530, 321] width 244 height 27
type input "1.14"
click at [705, 313] on input "text" at bounding box center [910, 321] width 497 height 27
click at [665, 322] on input "Services" at bounding box center [910, 321] width 497 height 27
drag, startPoint x: 755, startPoint y: 325, endPoint x: 717, endPoint y: 325, distance: 38.0
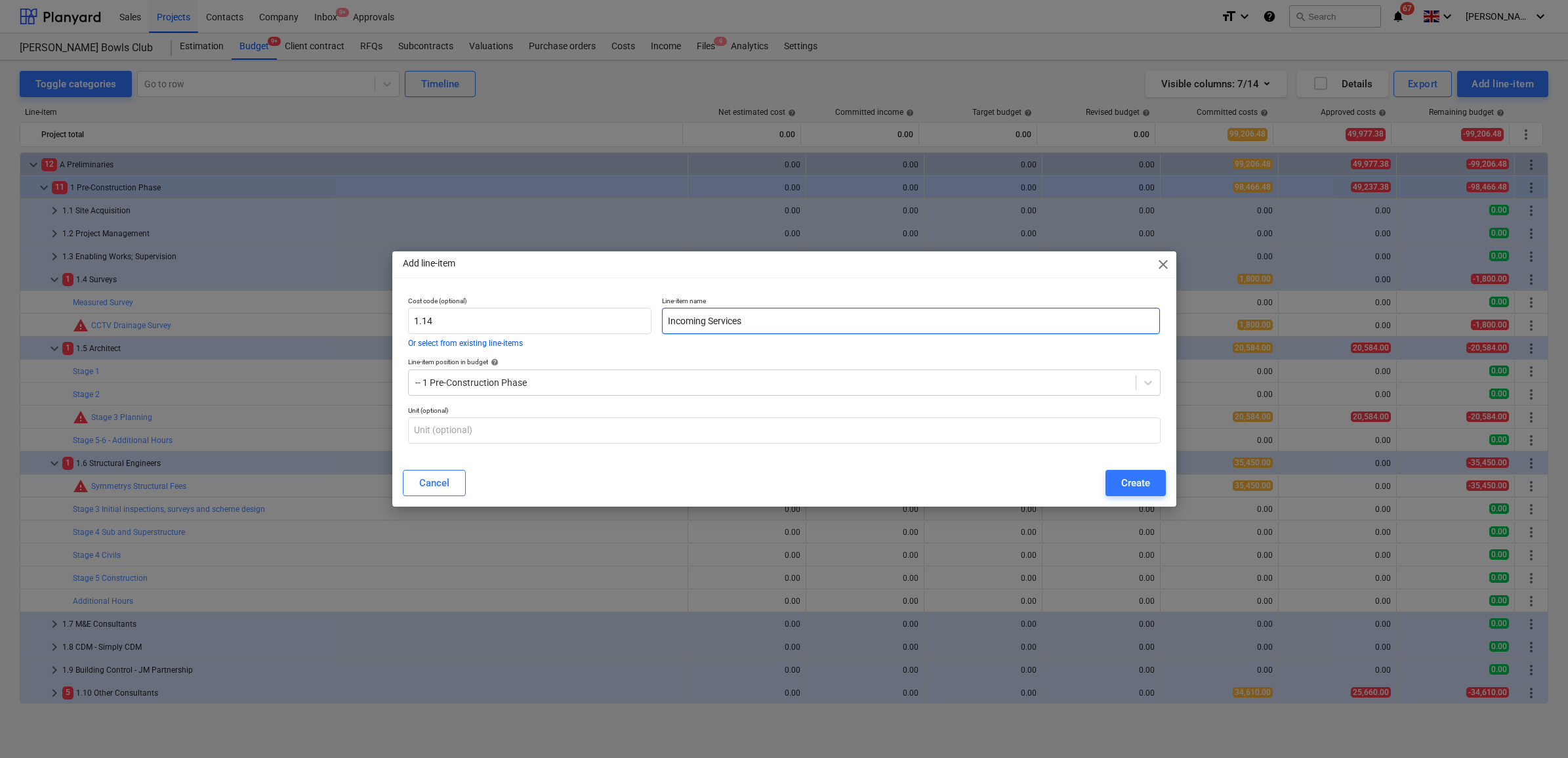
click at [717, 325] on input "Incoming Services" at bounding box center [910, 321] width 497 height 27
type input "Incoming Utilities"
click at [752, 358] on div "Line-item position in budget help" at bounding box center [784, 362] width 752 height 9
click at [1146, 484] on div "Create" at bounding box center [1134, 482] width 29 height 17
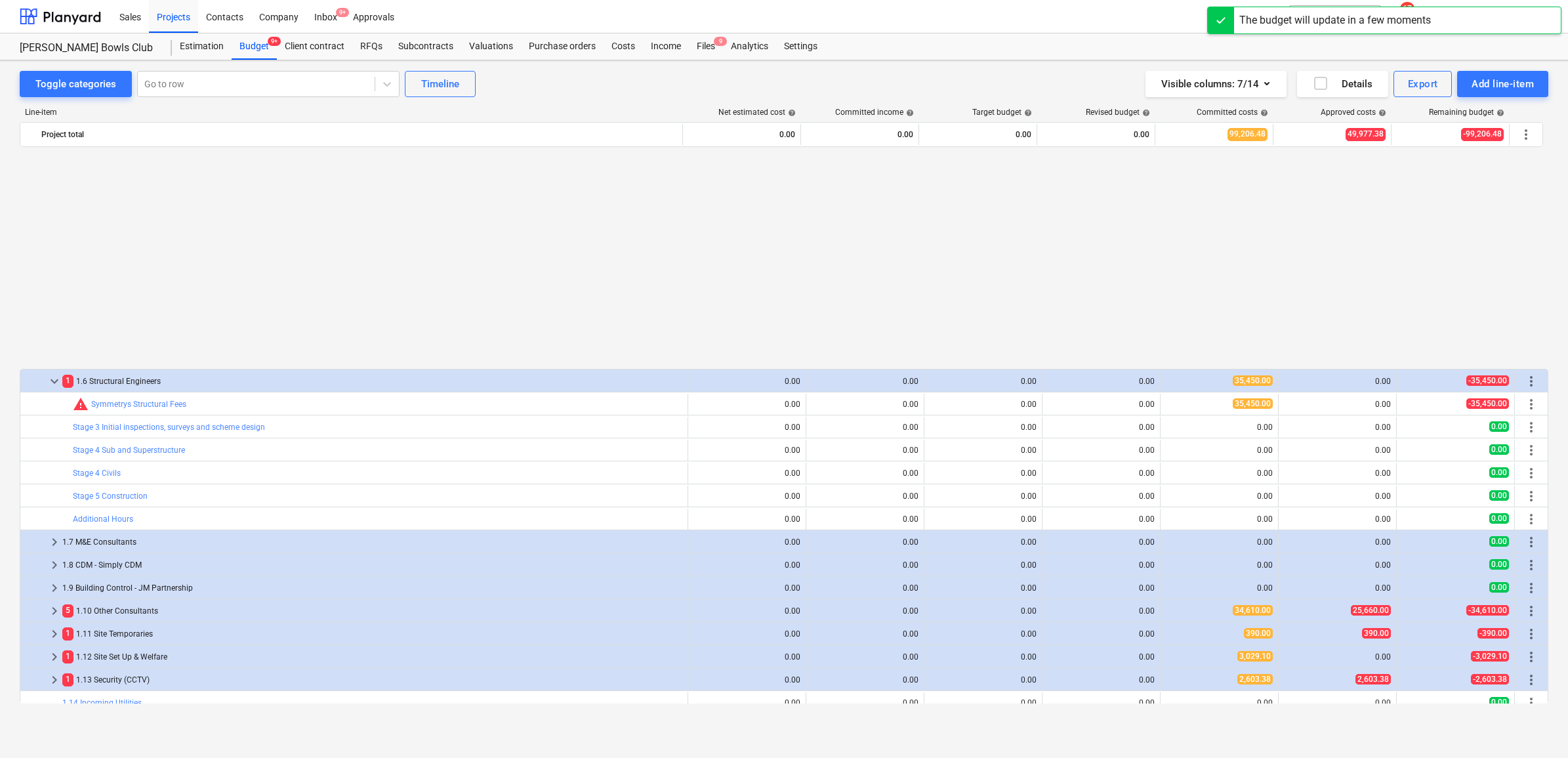
scroll to position [328, 0]
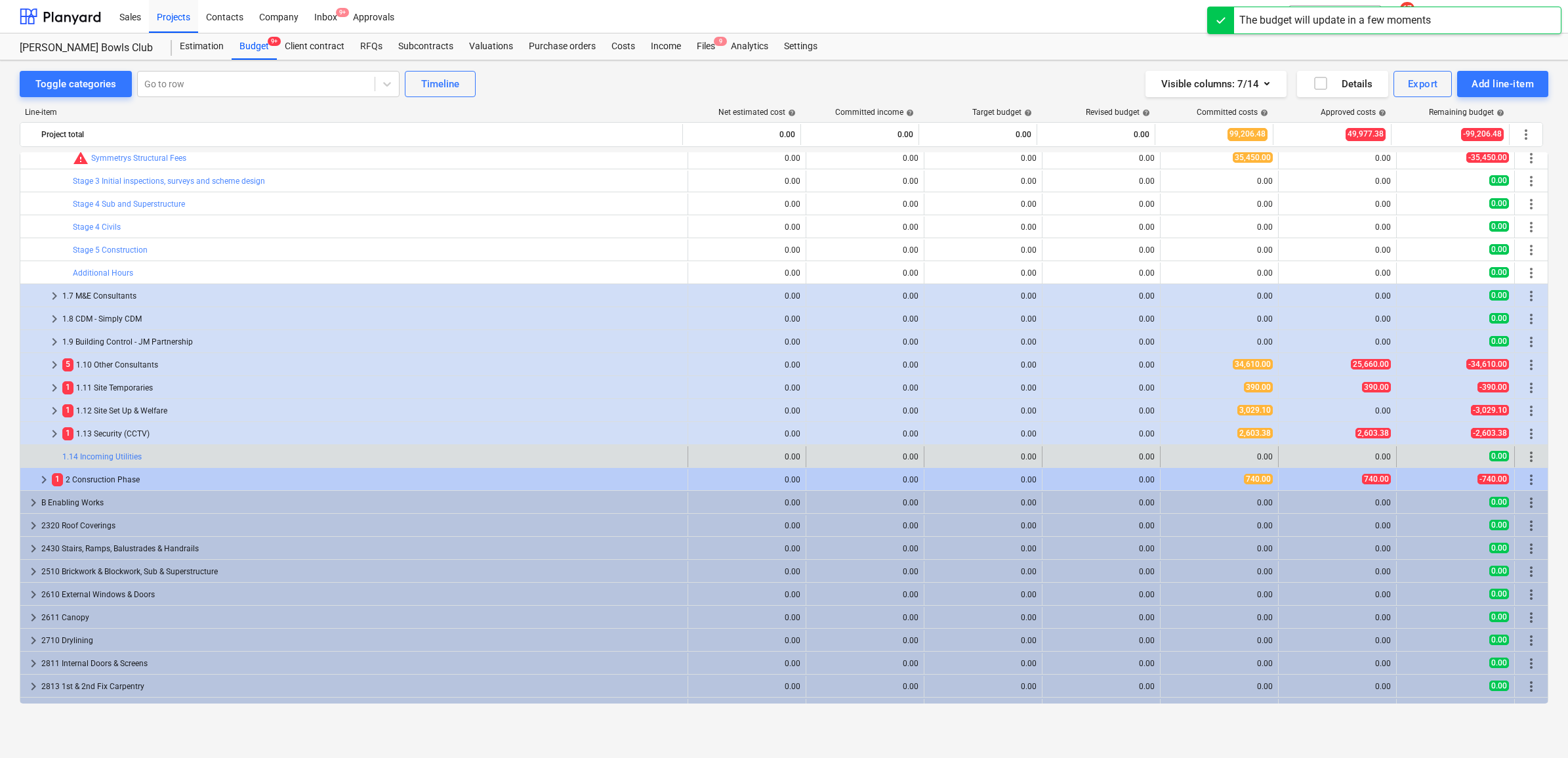
click at [1248, 458] on span "more_vert" at bounding box center [1531, 456] width 16 height 16
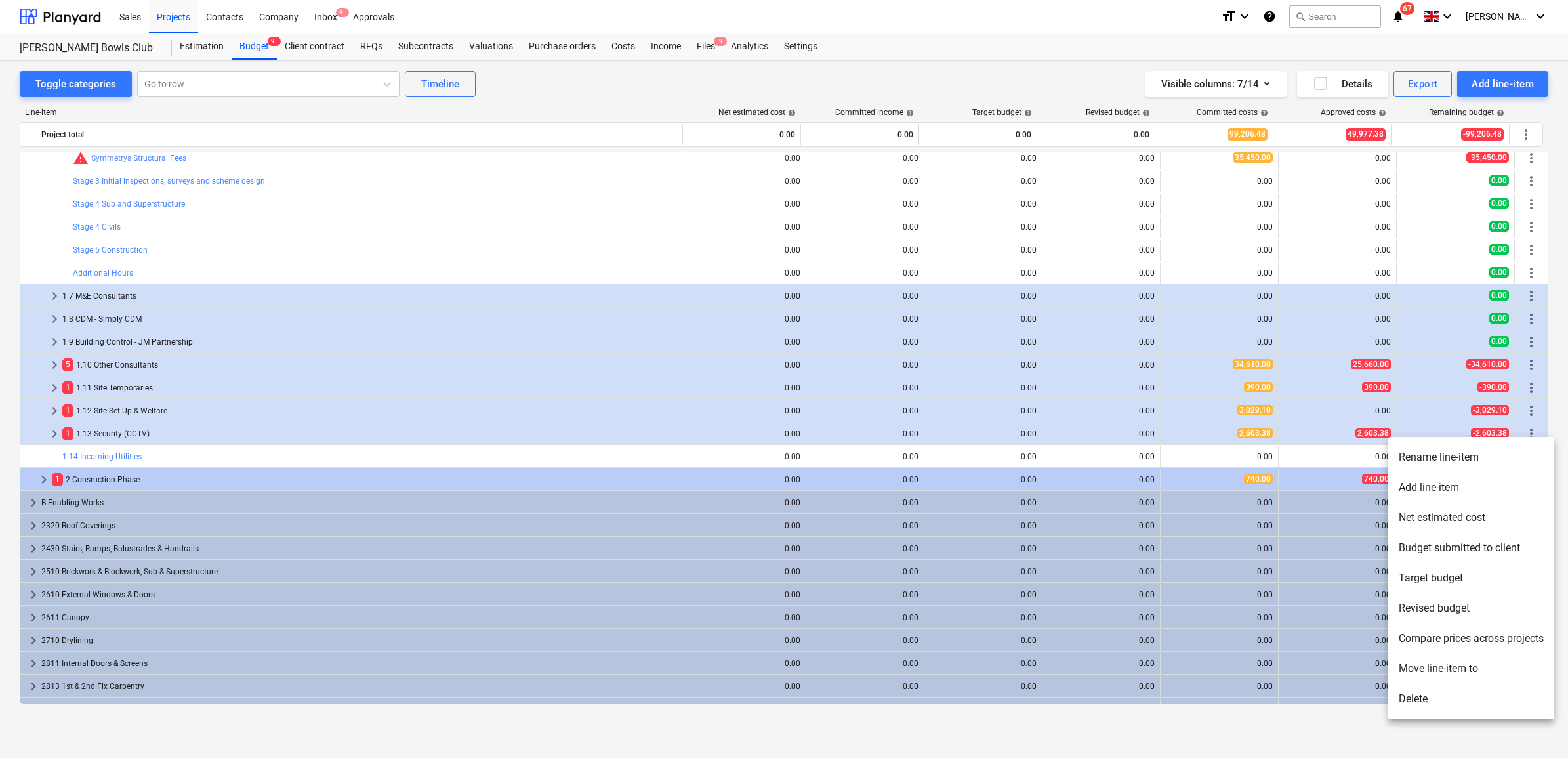
click at [1248, 484] on li "Add line-item" at bounding box center [1471, 487] width 166 height 30
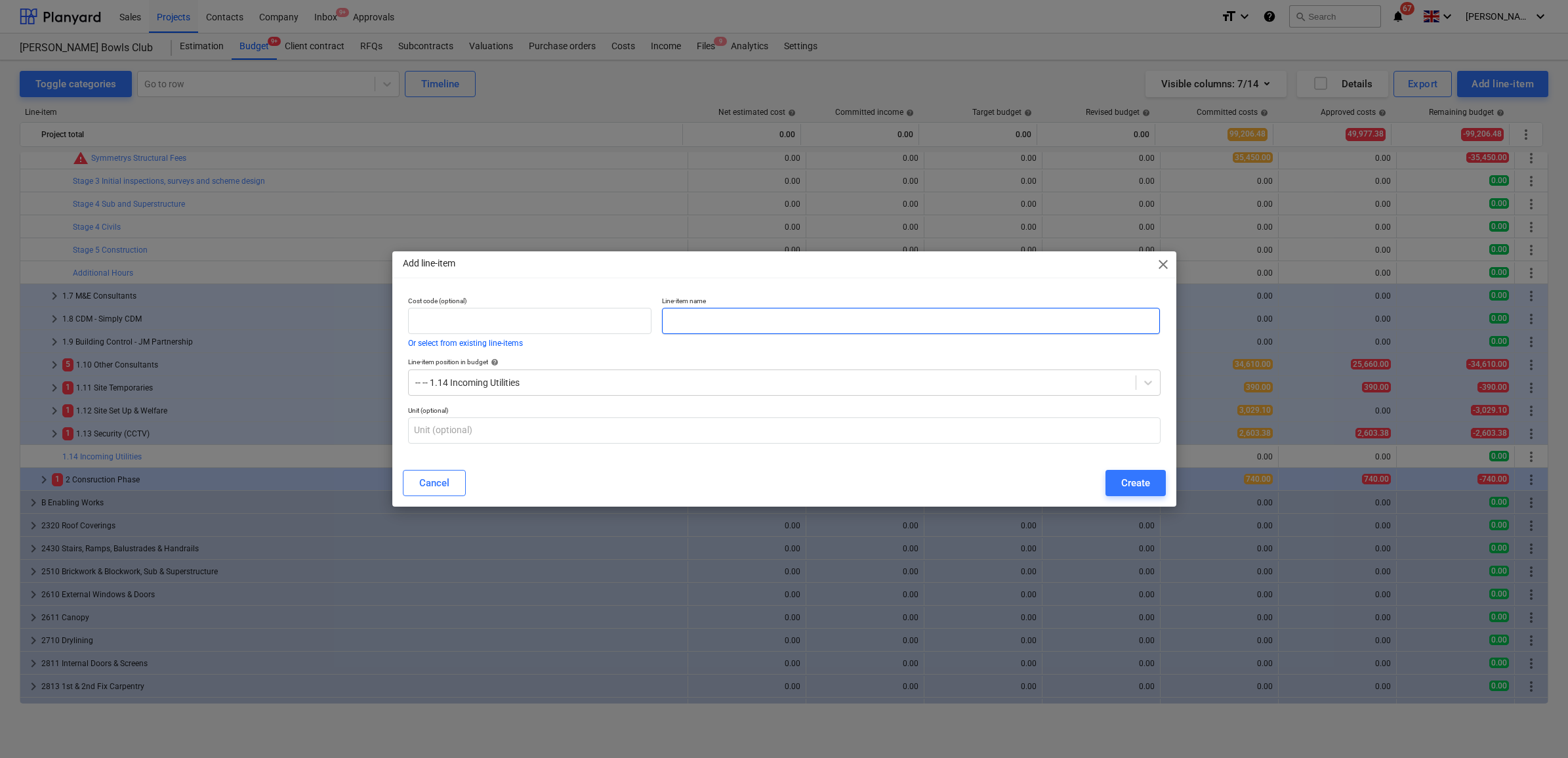
click at [711, 321] on input "text" at bounding box center [910, 321] width 497 height 27
type input "Gas"
click at [1139, 487] on div "Create" at bounding box center [1134, 482] width 29 height 17
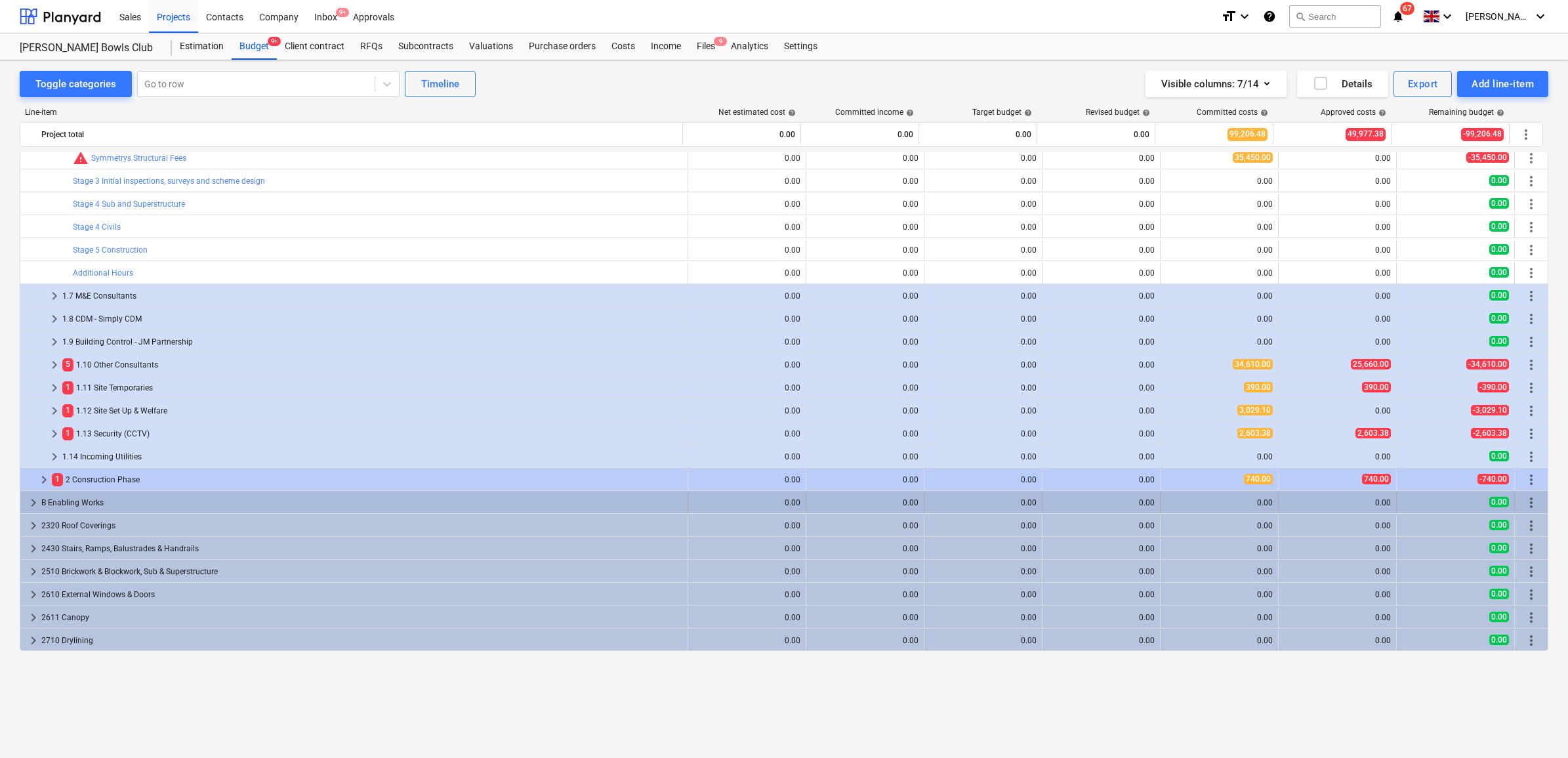
scroll to position [246, 0]
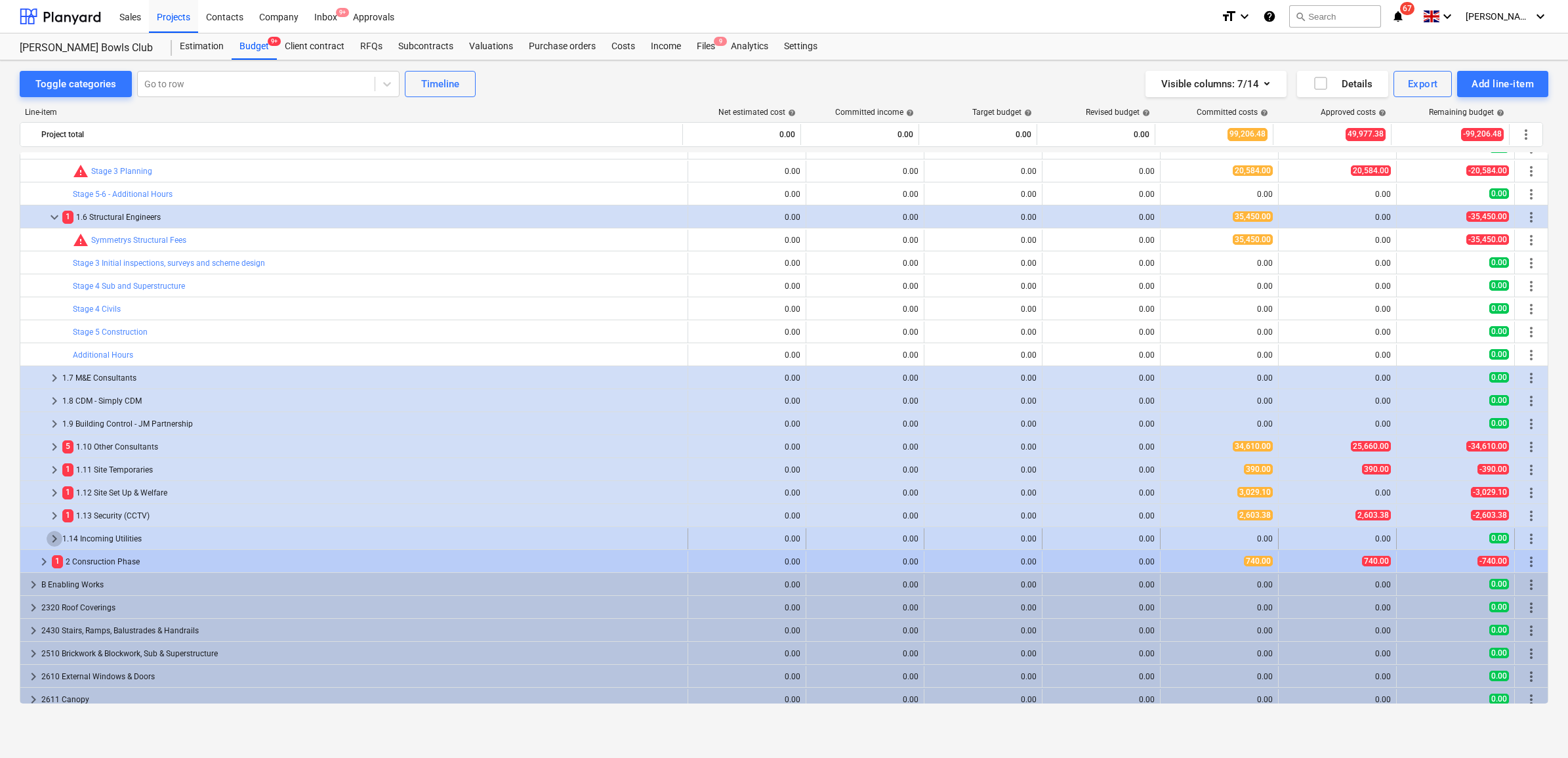
click at [56, 542] on span "keyboard_arrow_right" at bounding box center [54, 539] width 16 height 16
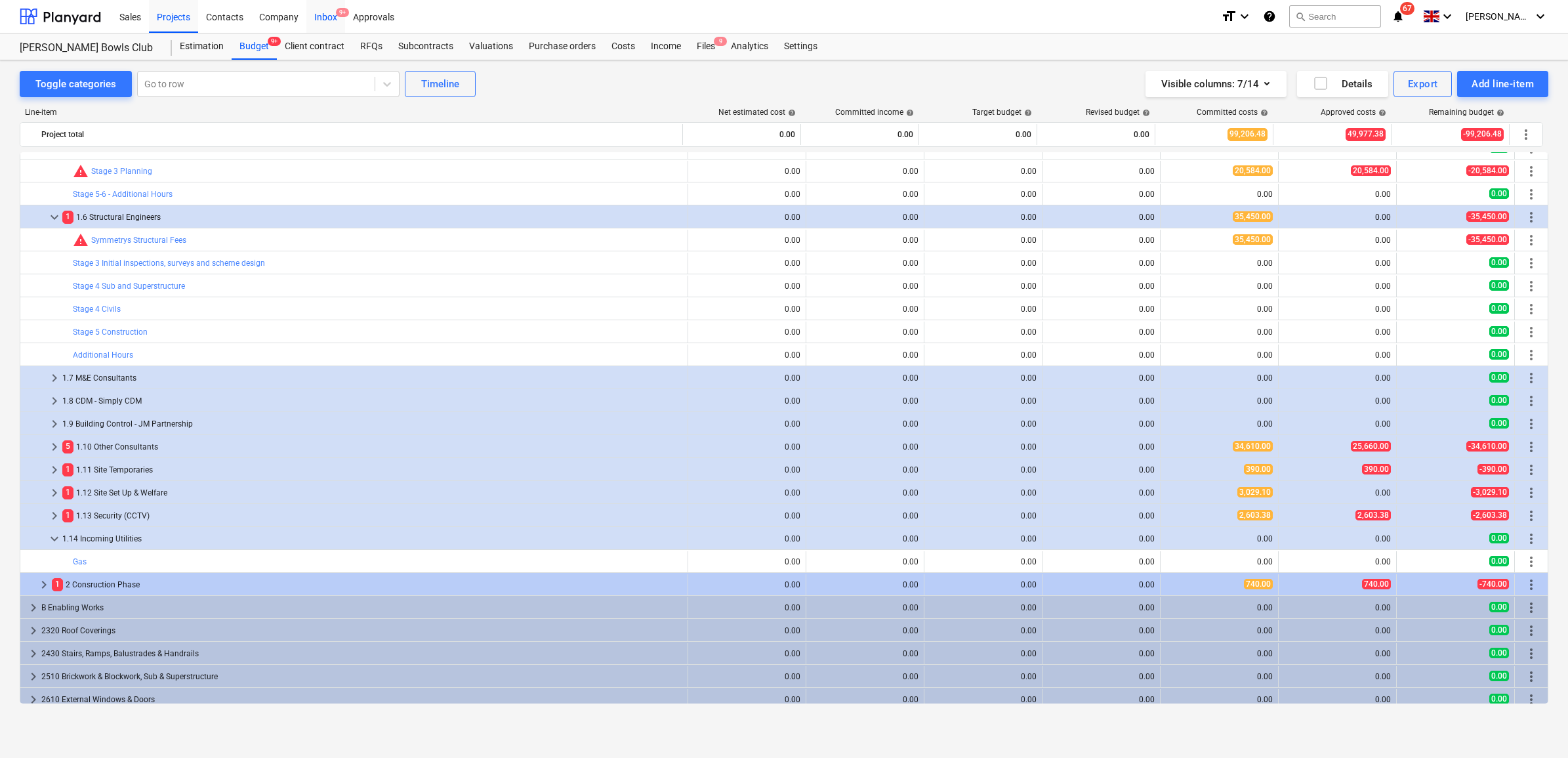
click at [332, 20] on div "Inbox 9+" at bounding box center [325, 16] width 38 height 33
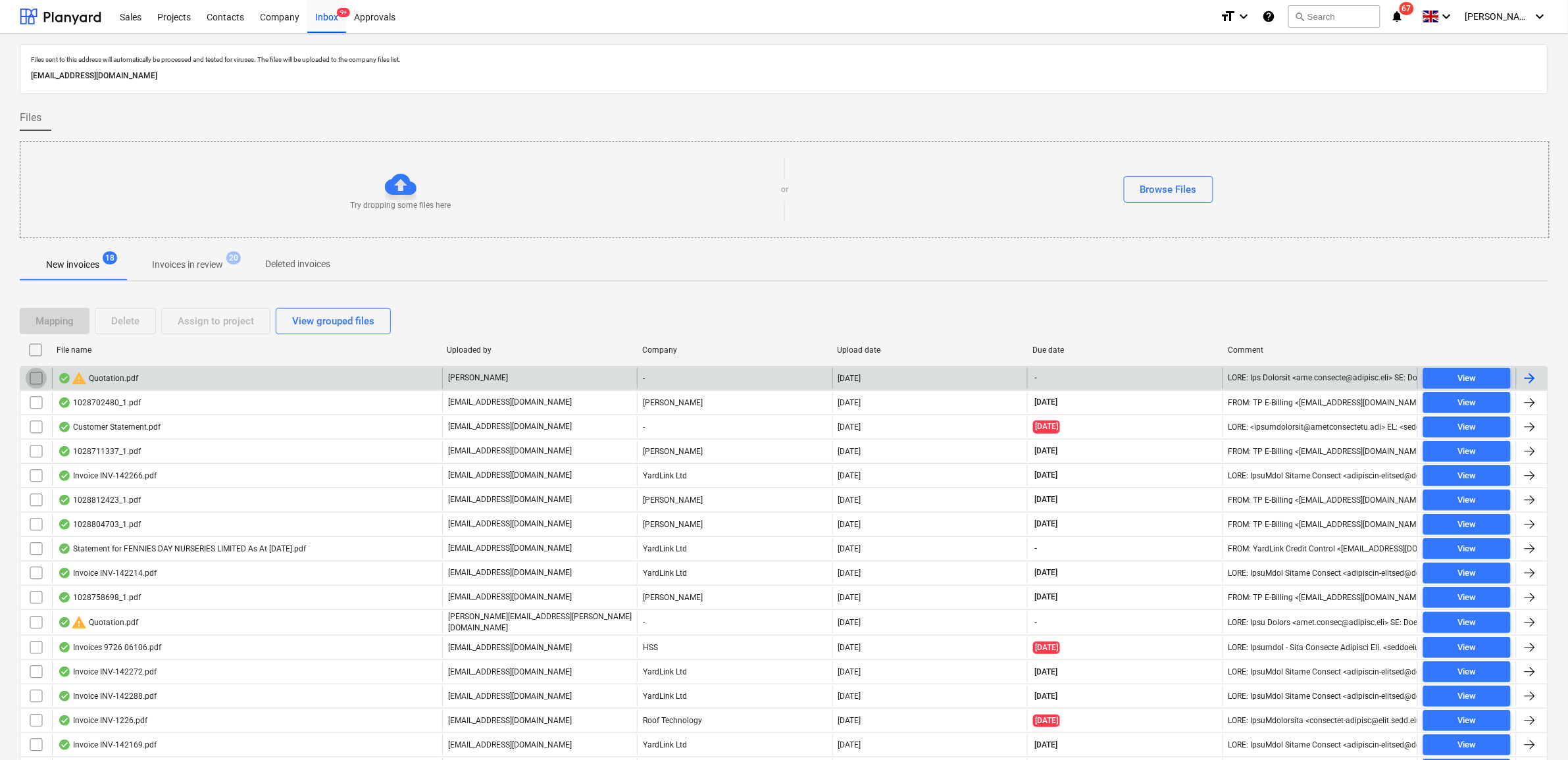
click at [40, 374] on input "checkbox" at bounding box center [36, 378] width 21 height 21
click at [188, 321] on div "Assign to project" at bounding box center [215, 320] width 76 height 17
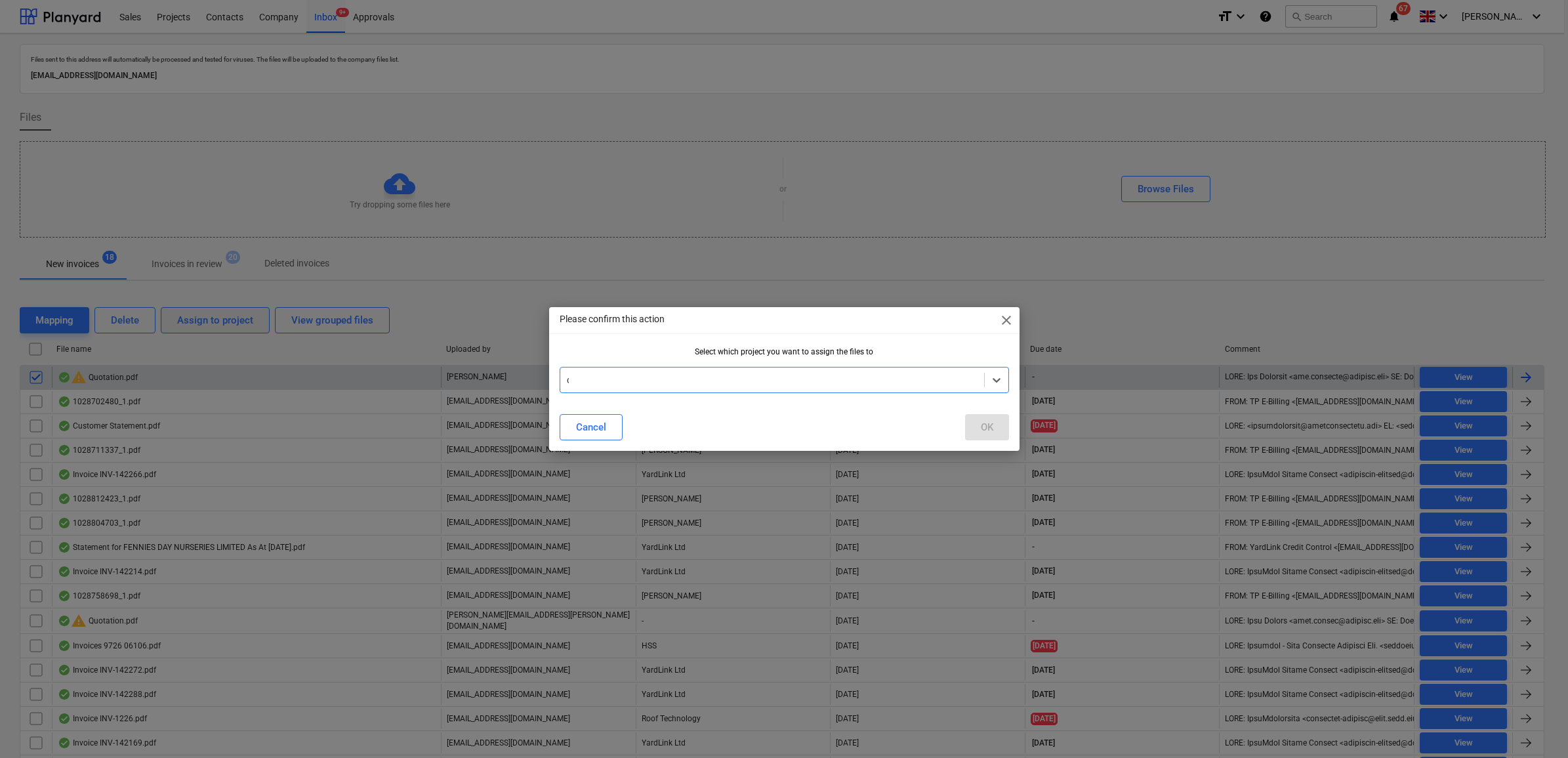
type input "cy"
click at [850, 420] on div "[PERSON_NAME] Bowls Club" at bounding box center [784, 411] width 449 height 21
click at [980, 428] on div "OK" at bounding box center [986, 427] width 13 height 17
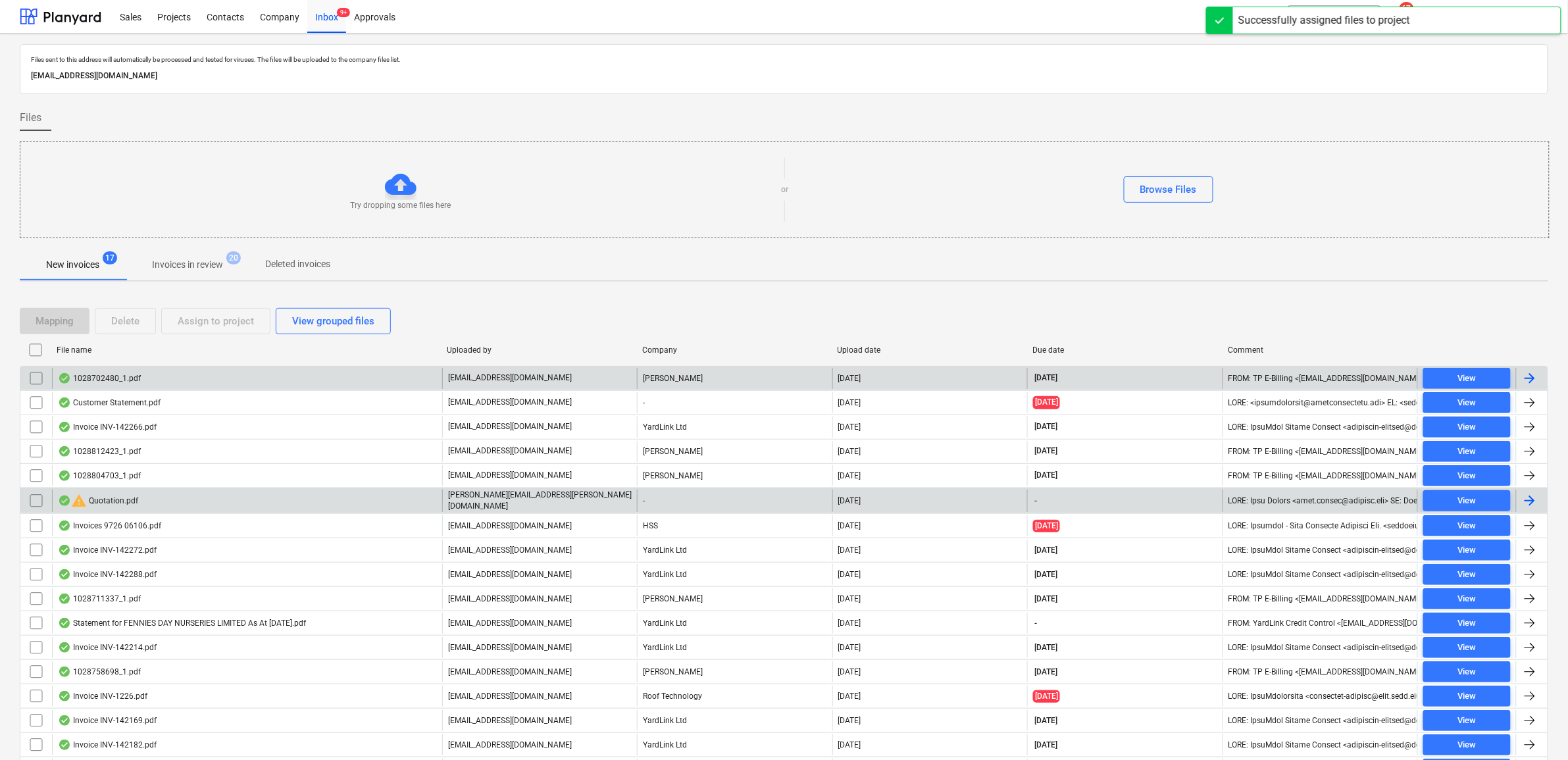
click at [36, 503] on input "checkbox" at bounding box center [36, 500] width 21 height 21
click at [37, 505] on input "checkbox" at bounding box center [36, 500] width 21 height 21
click at [36, 504] on input "checkbox" at bounding box center [36, 500] width 21 height 21
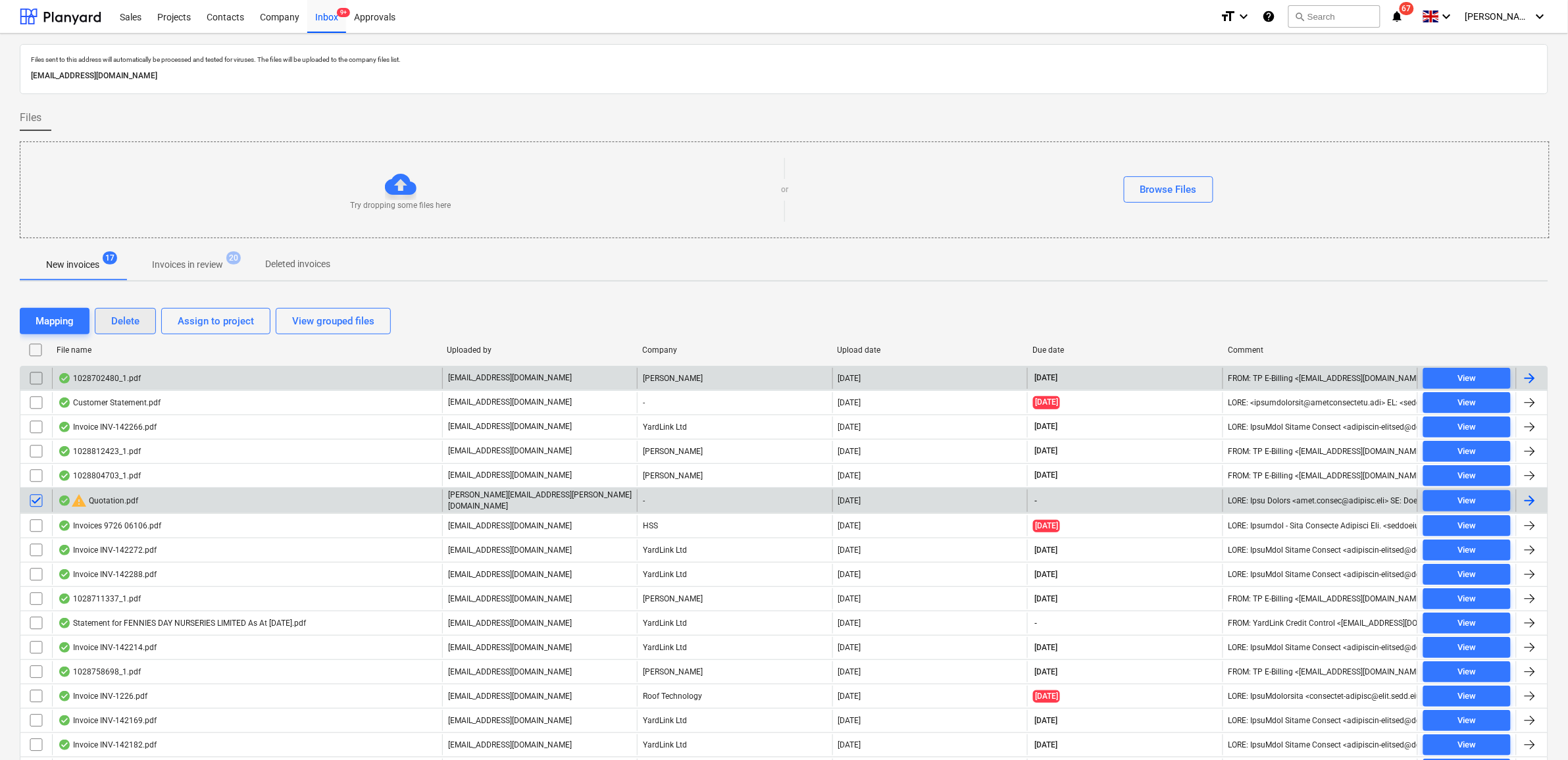
click at [117, 324] on div "Delete" at bounding box center [125, 320] width 29 height 17
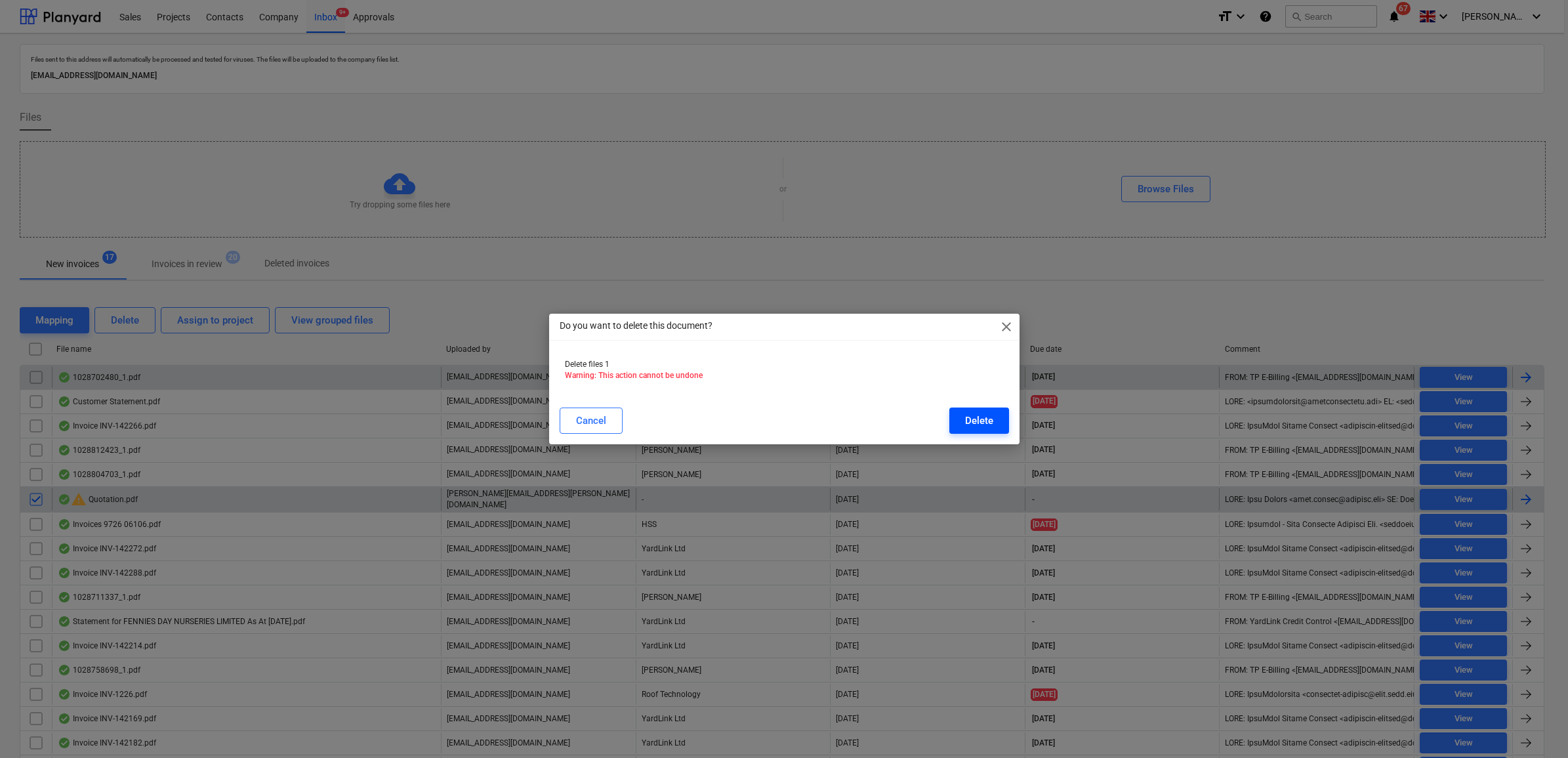
click at [990, 419] on div "Delete" at bounding box center [978, 420] width 29 height 17
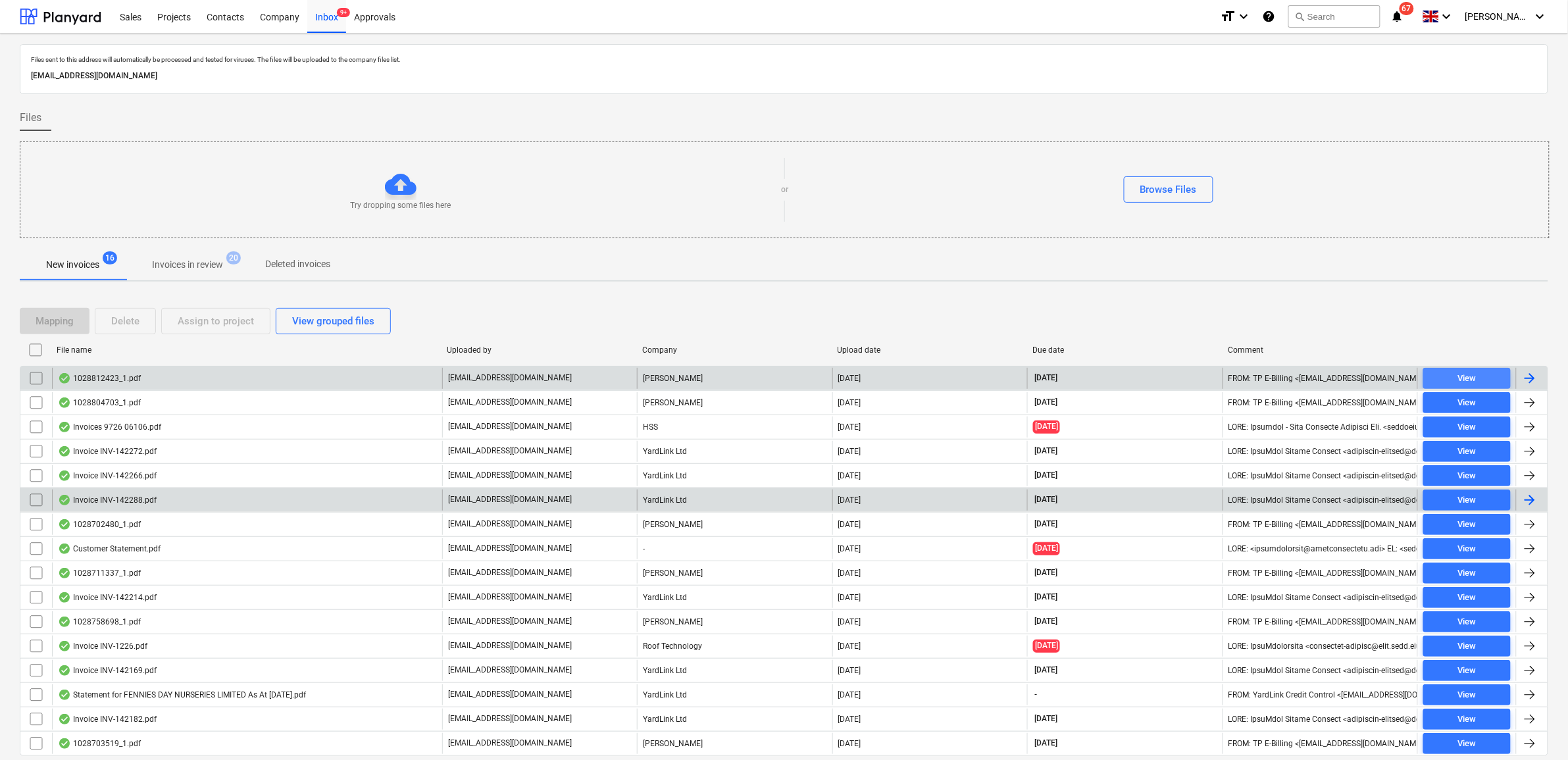
click at [1251, 376] on div "View" at bounding box center [1466, 378] width 19 height 15
click at [35, 377] on input "checkbox" at bounding box center [36, 378] width 21 height 21
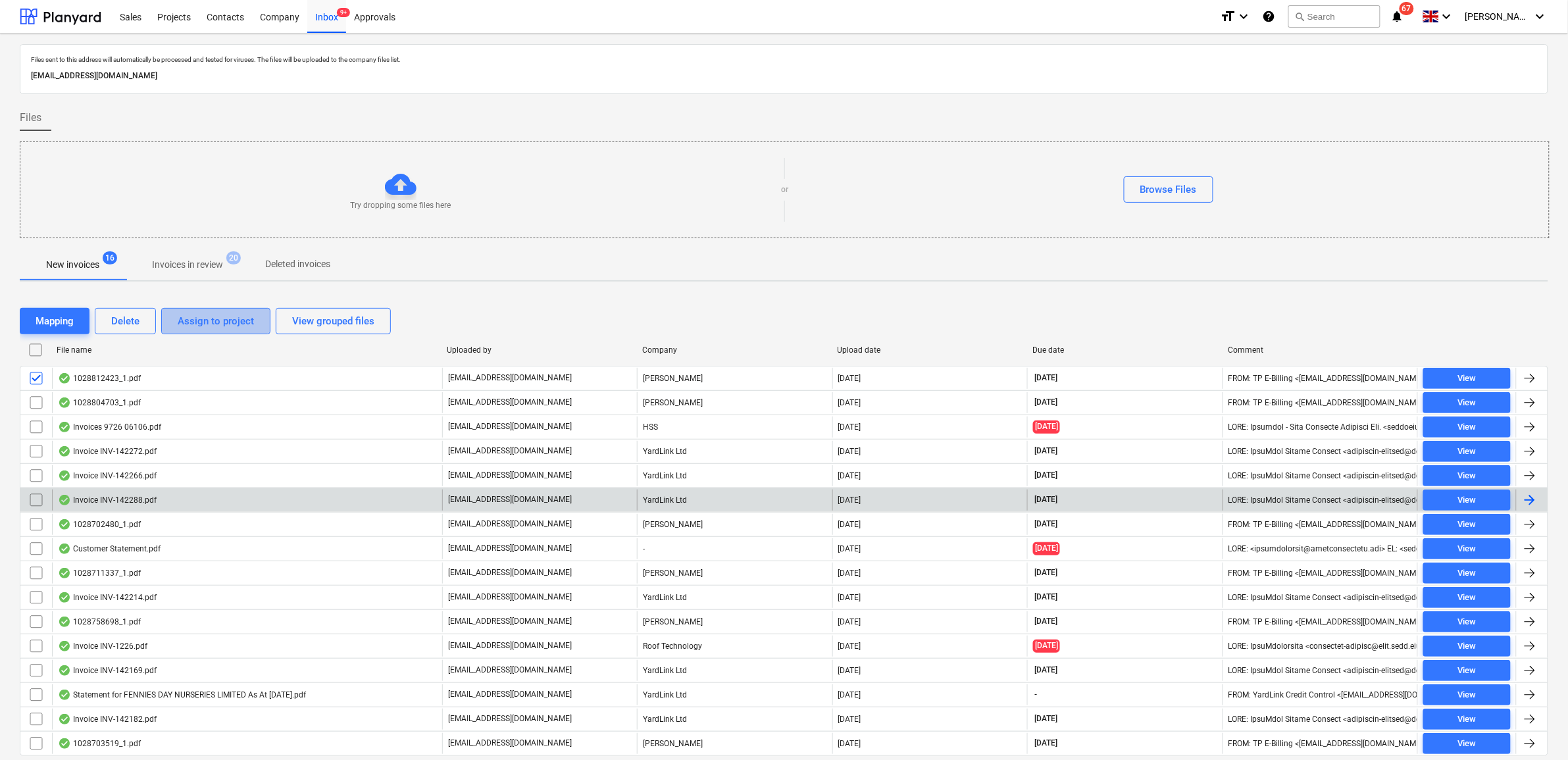
click at [201, 323] on div "Assign to project" at bounding box center [215, 320] width 76 height 17
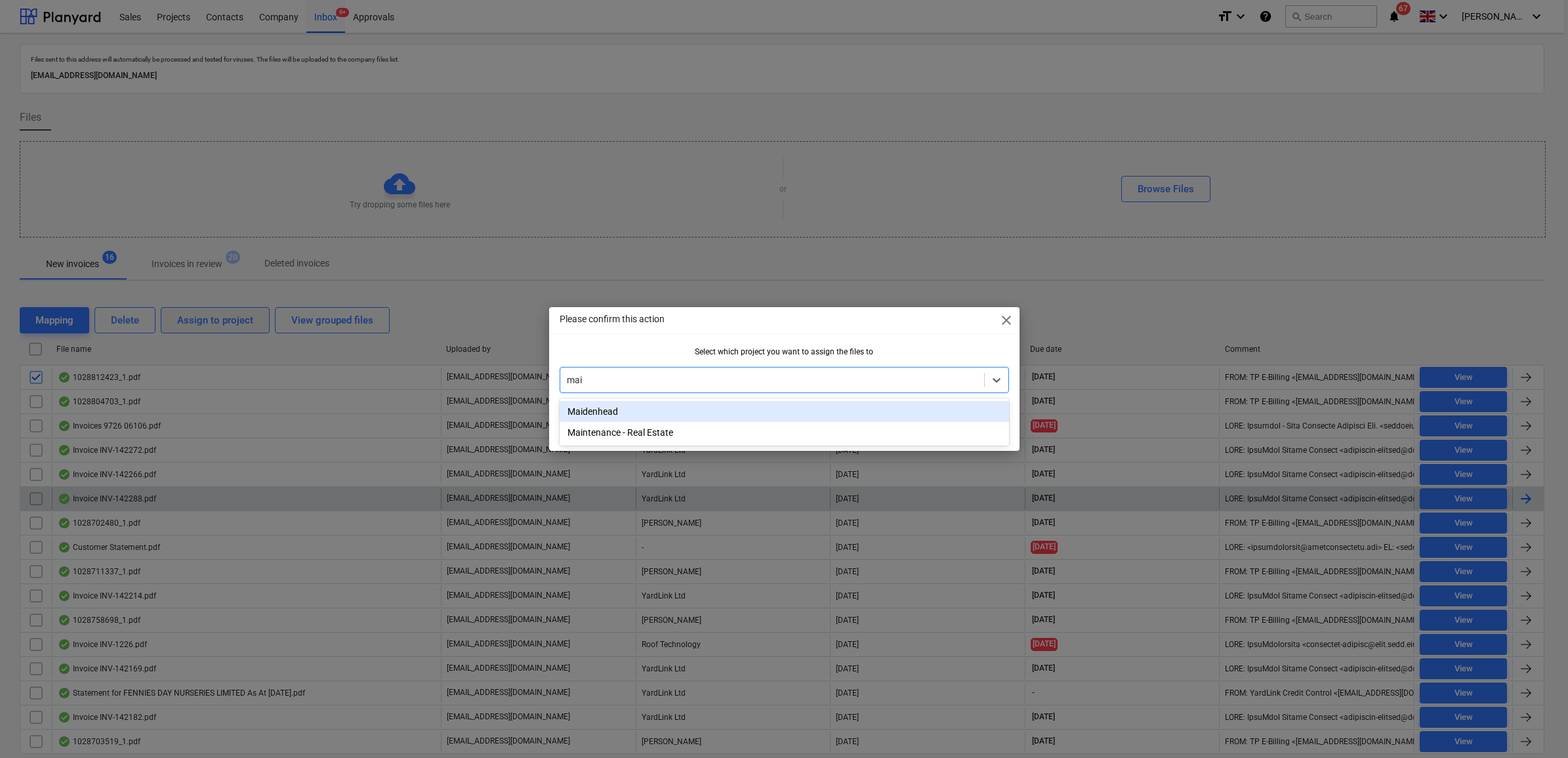
type input "maid"
click at [693, 407] on div "Maidenhead" at bounding box center [784, 411] width 449 height 21
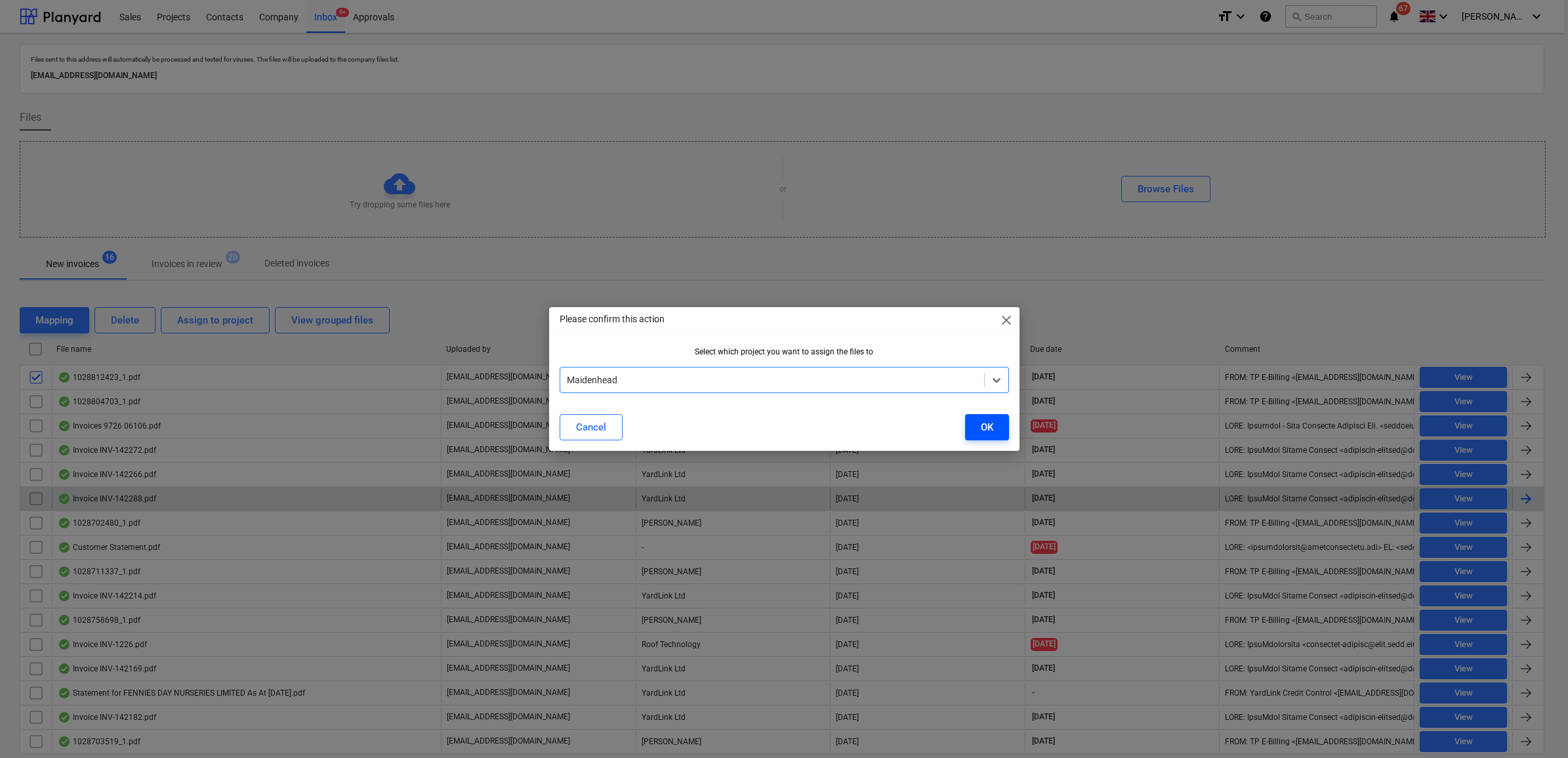
click at [982, 432] on div "OK" at bounding box center [986, 427] width 13 height 17
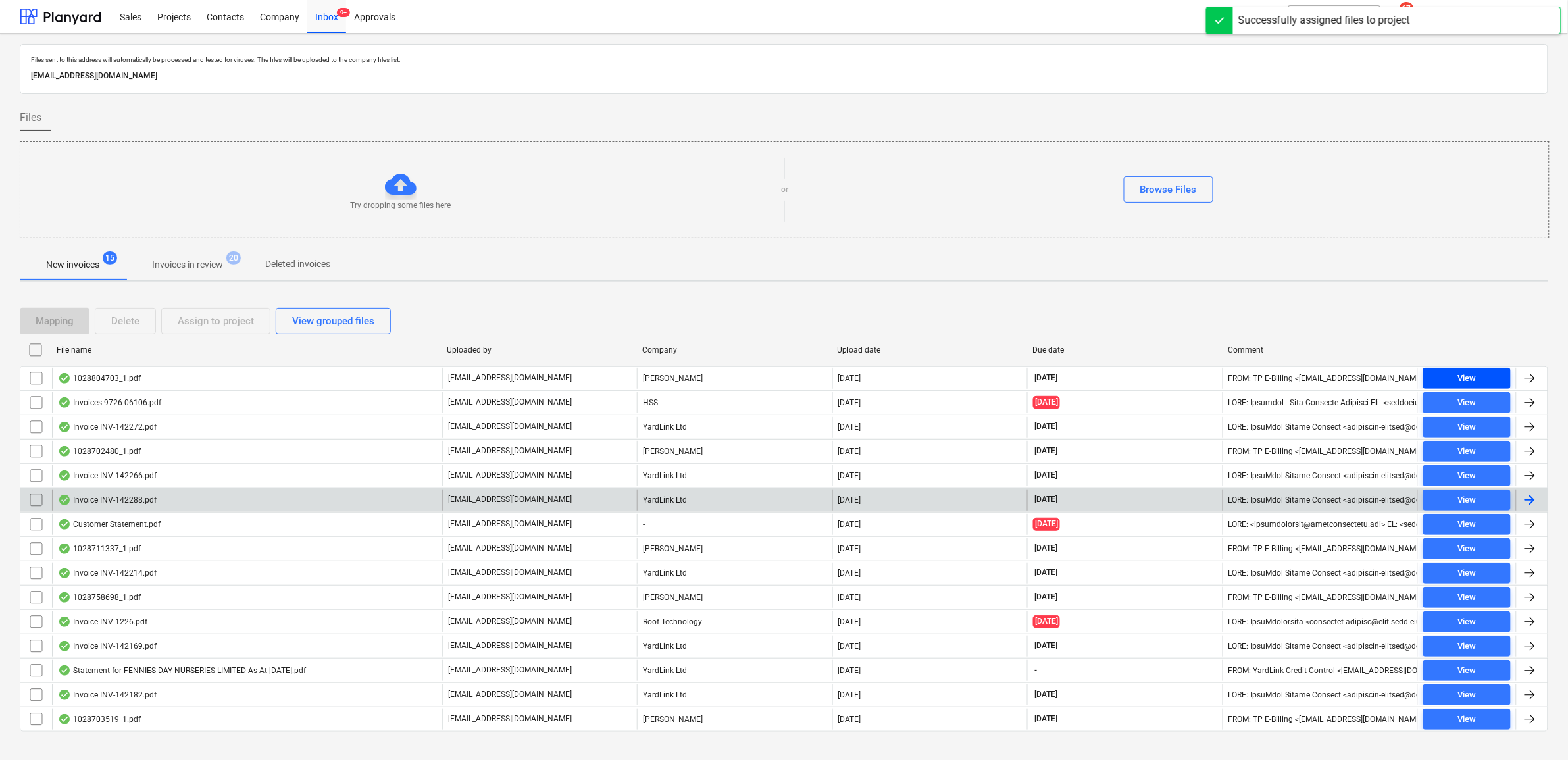
click at [1251, 380] on div "View" at bounding box center [1466, 378] width 19 height 15
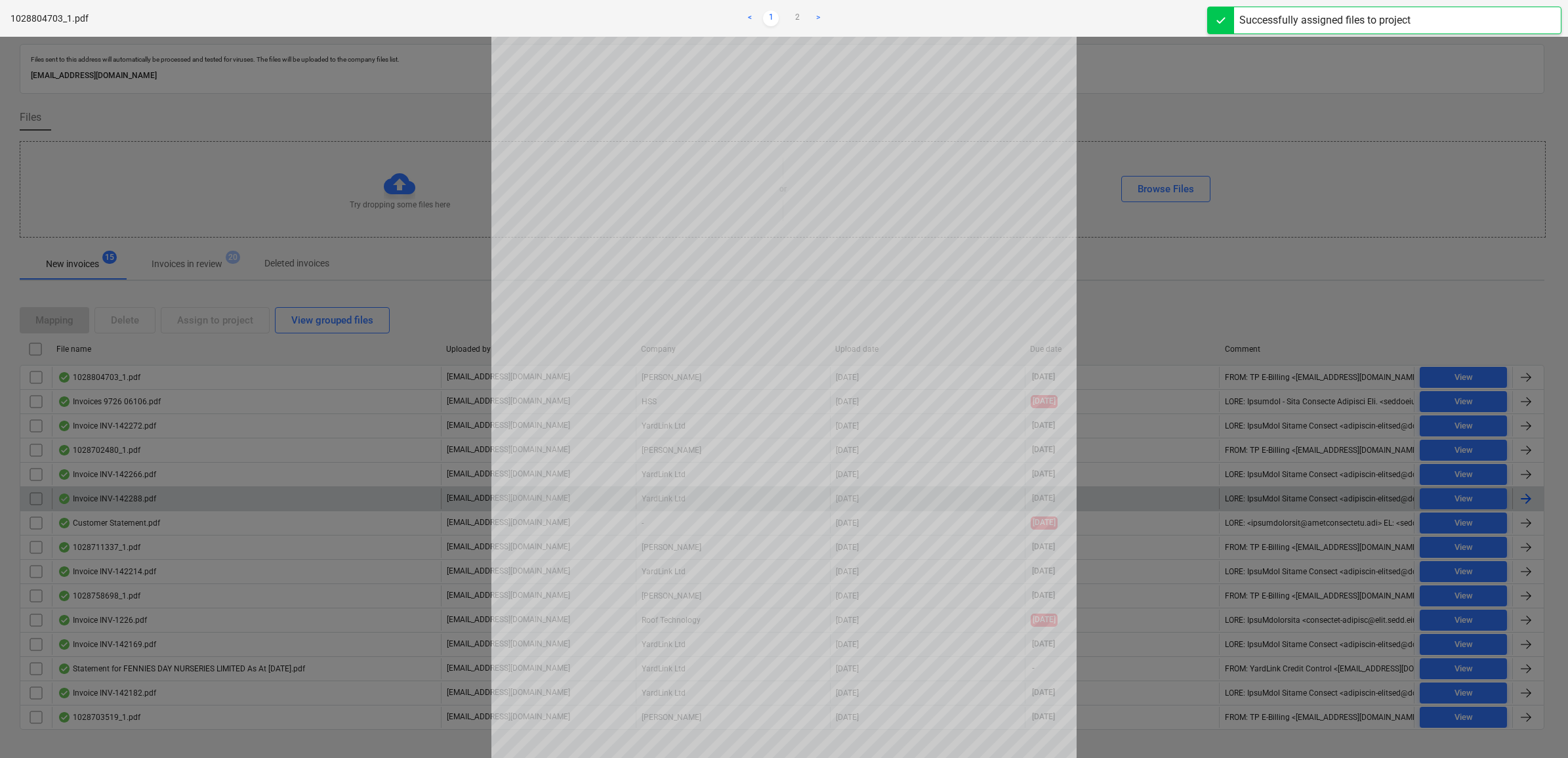
scroll to position [82, 0]
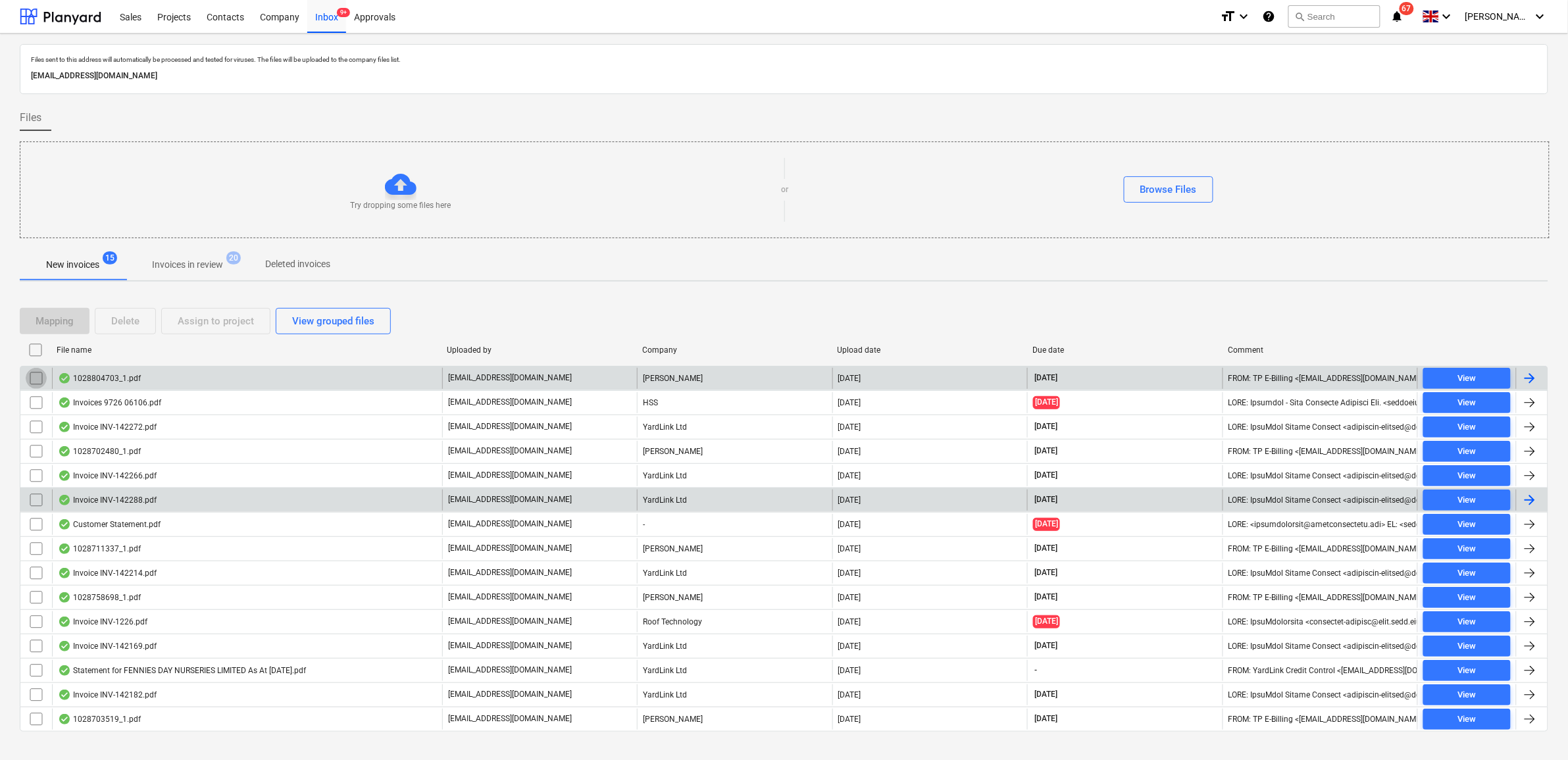
click at [40, 379] on input "checkbox" at bounding box center [36, 378] width 21 height 21
click at [188, 336] on div "Mapping Delete Assign to project View grouped files" at bounding box center [784, 320] width 1529 height 36
click at [199, 317] on div "Assign to project" at bounding box center [215, 320] width 76 height 17
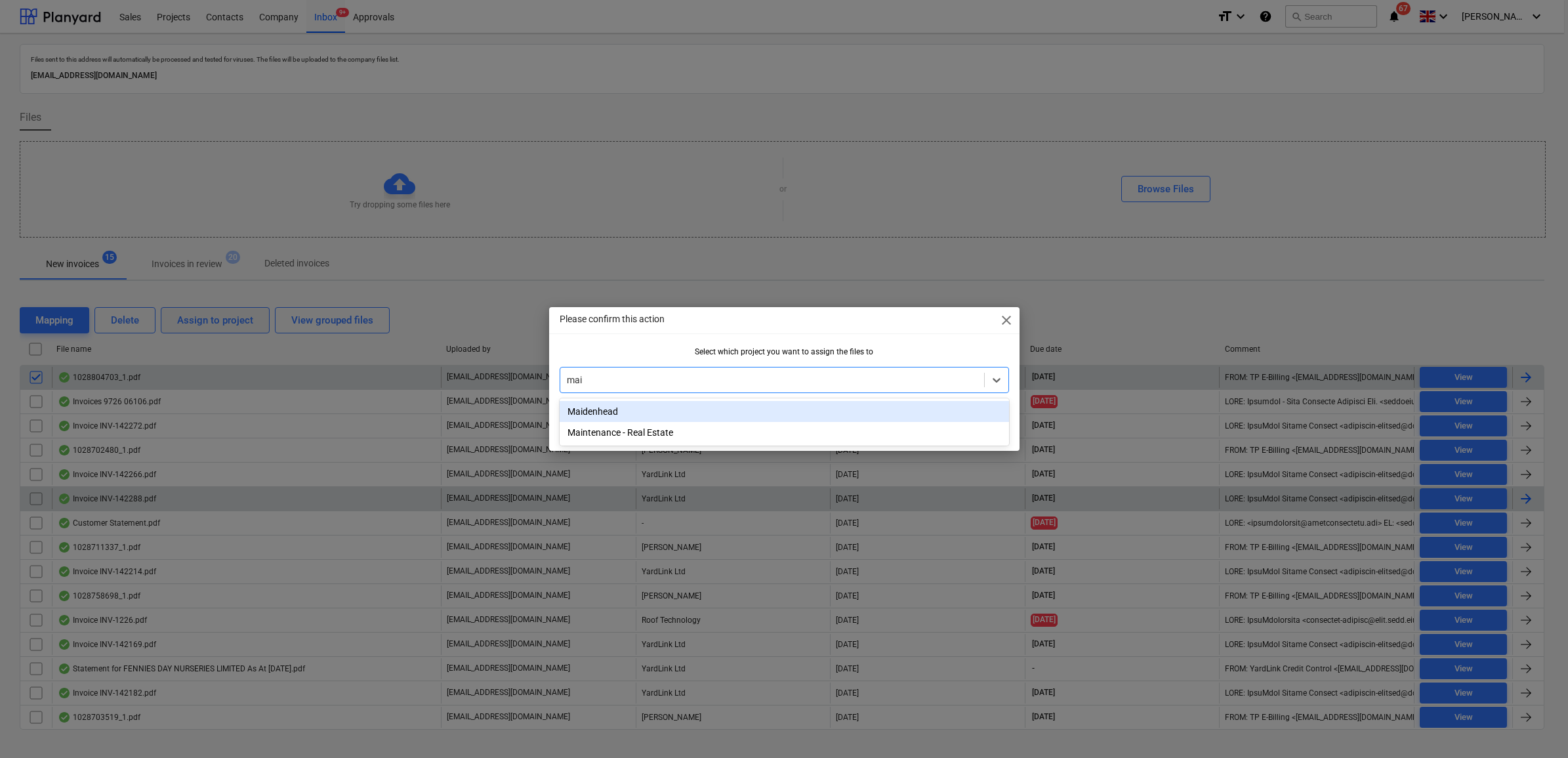
type input "maid"
drag, startPoint x: 782, startPoint y: 414, endPoint x: 900, endPoint y: 424, distance: 118.4
click at [782, 414] on div "Maidenhead" at bounding box center [784, 411] width 449 height 21
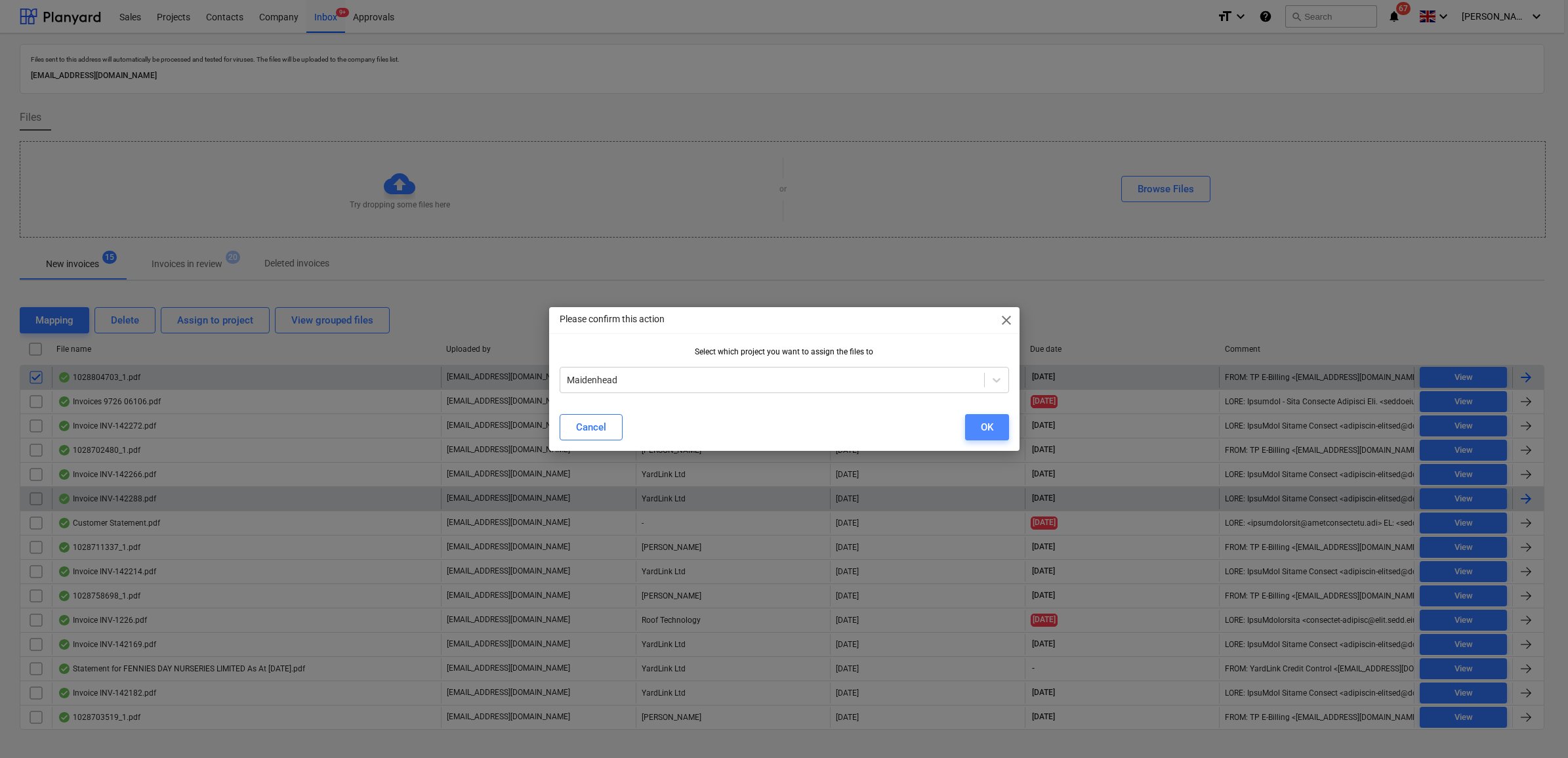
click at [976, 427] on button "OK" at bounding box center [986, 427] width 44 height 27
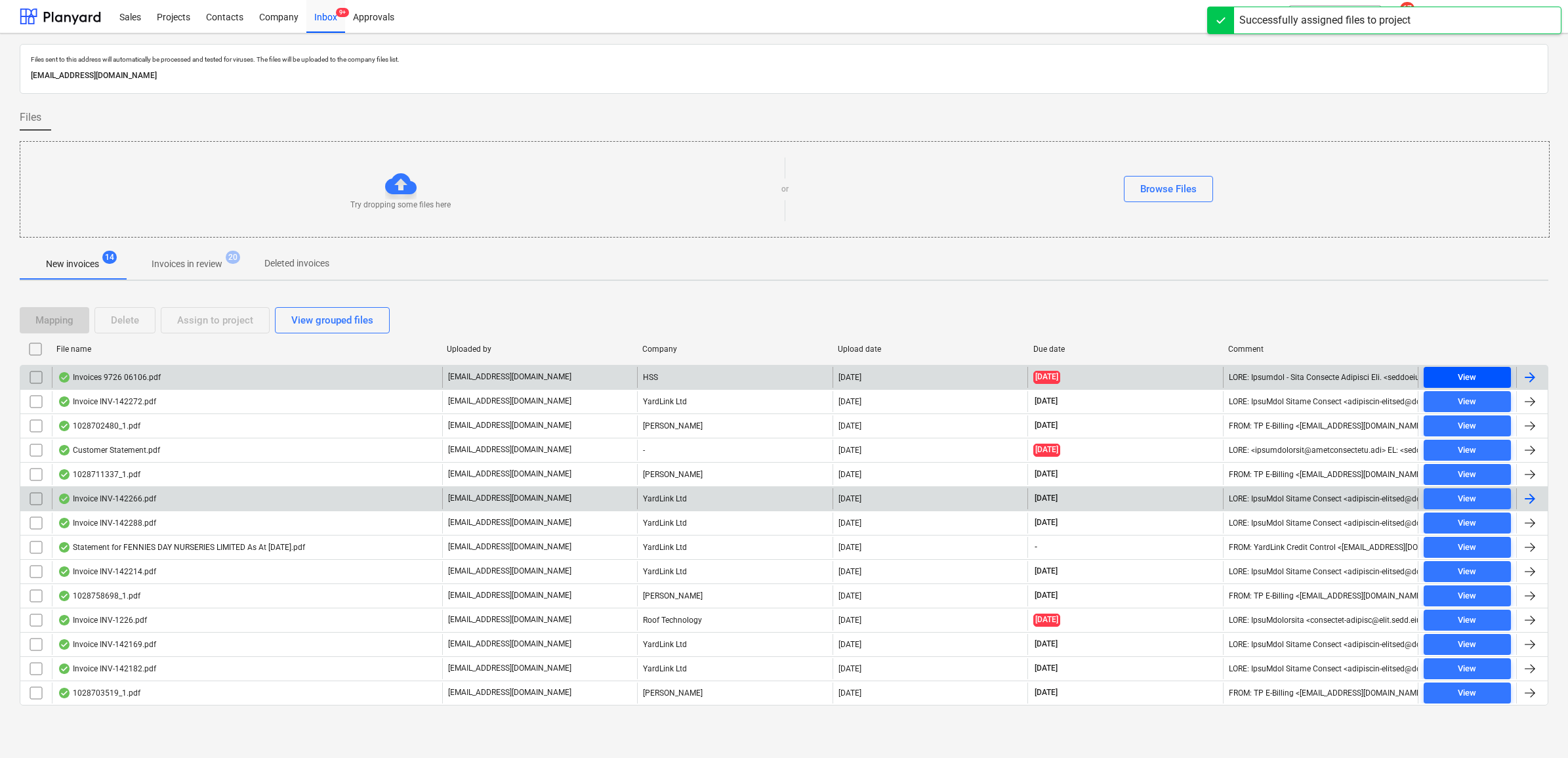
click at [1248, 379] on span "View" at bounding box center [1467, 377] width 77 height 15
click at [31, 381] on input "checkbox" at bounding box center [35, 377] width 21 height 21
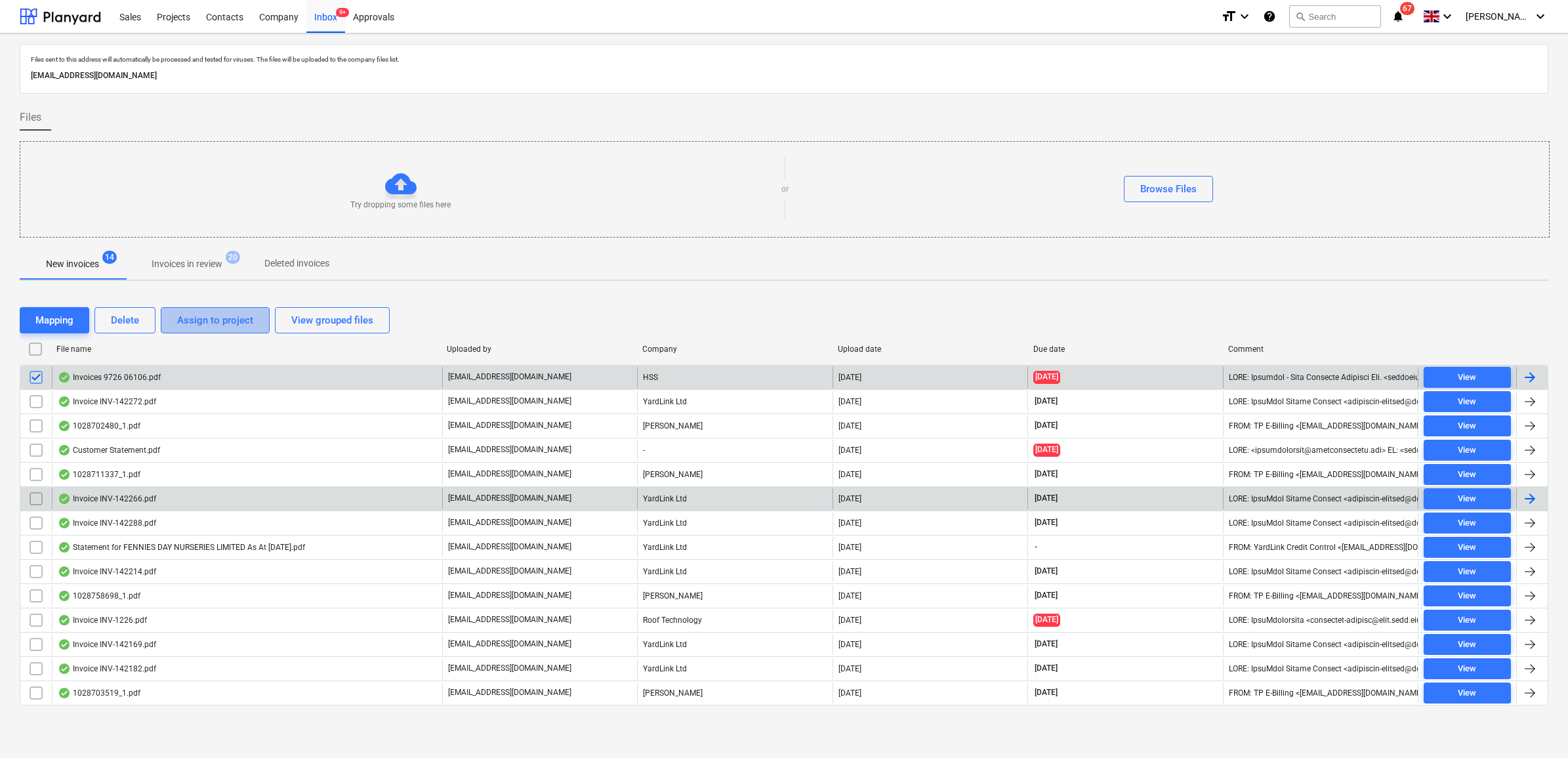
click at [198, 319] on div "Assign to project" at bounding box center [214, 320] width 76 height 17
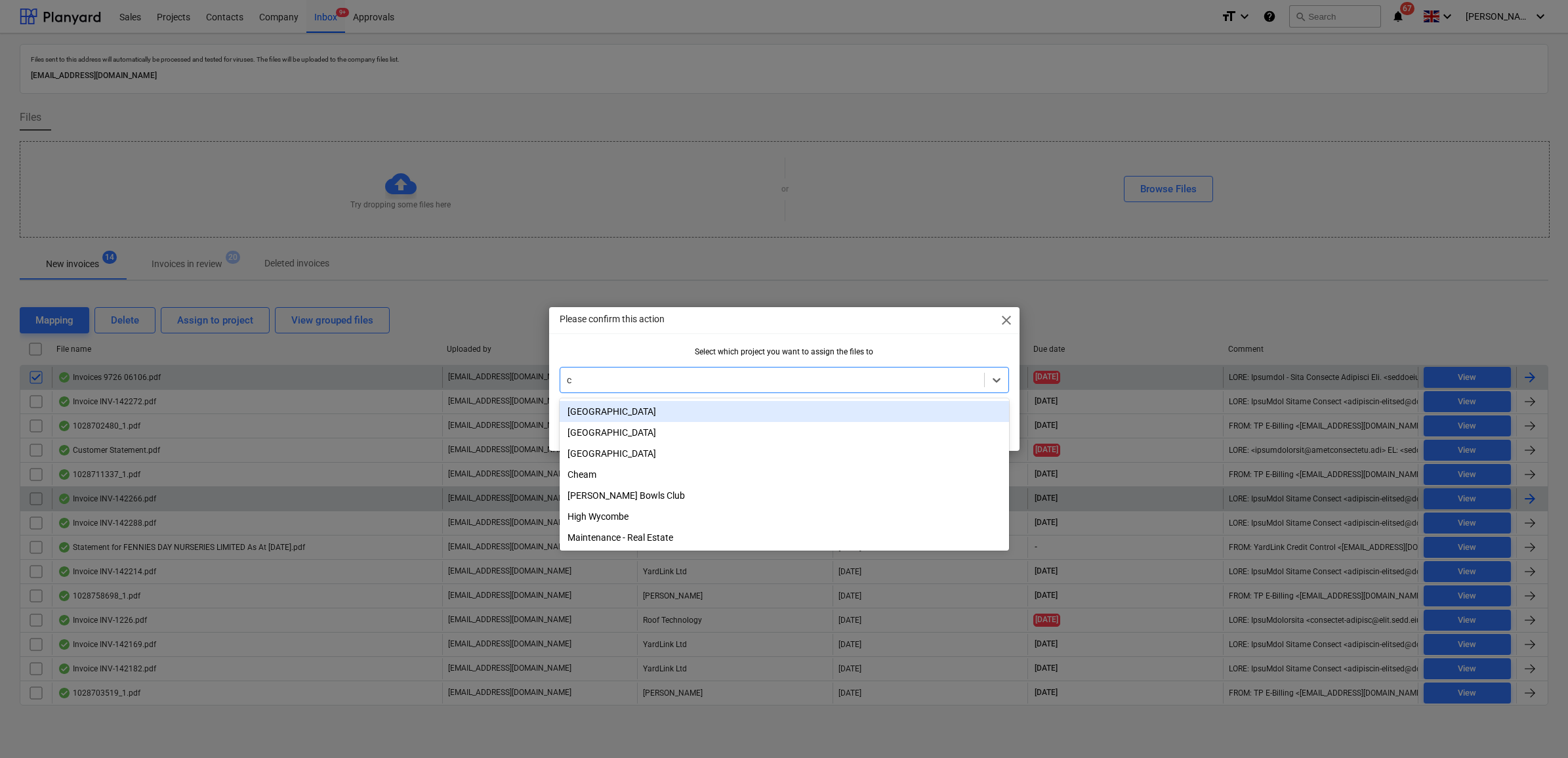
type input "ch"
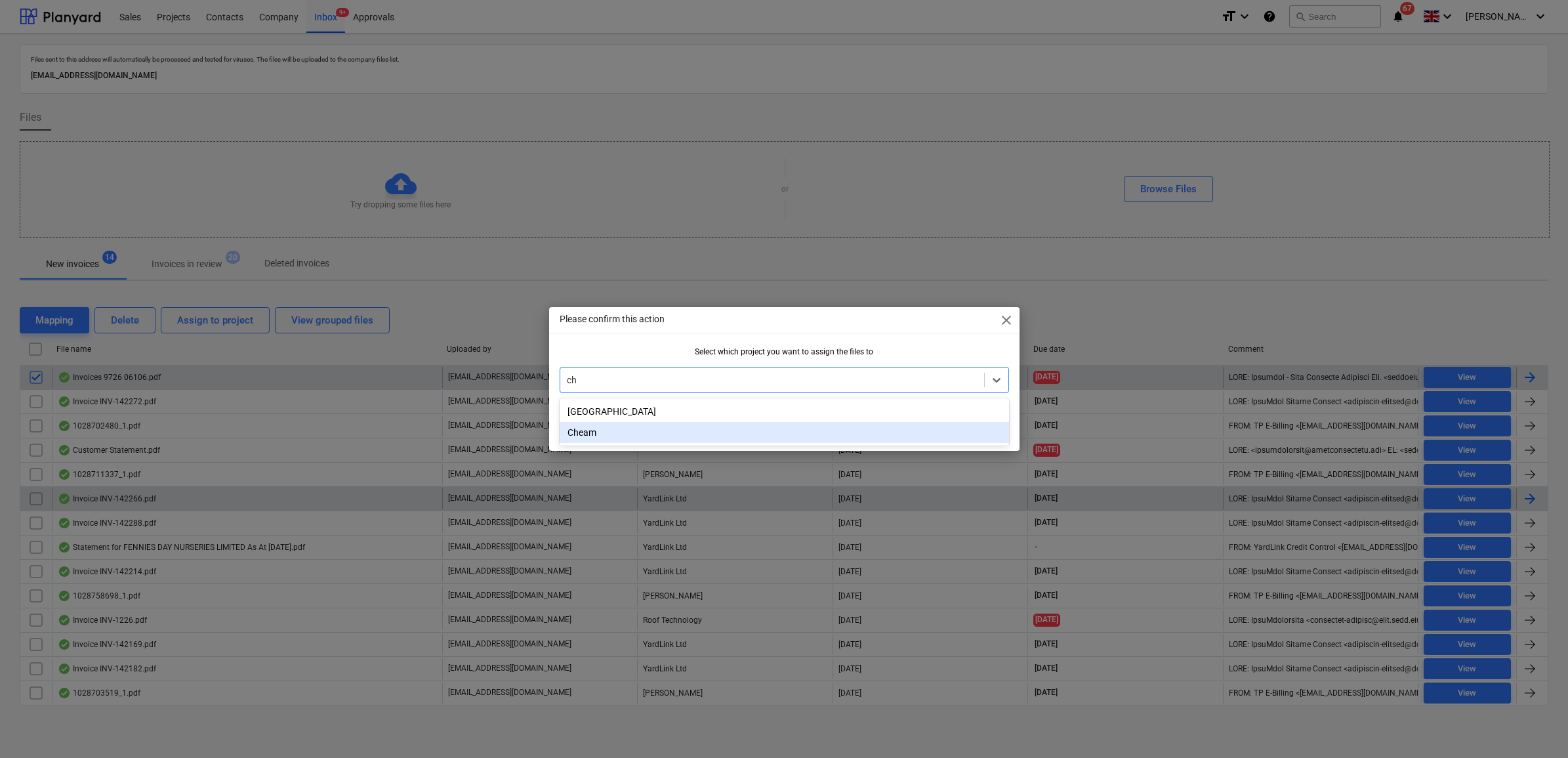
click at [646, 437] on div "Cheam" at bounding box center [784, 432] width 449 height 21
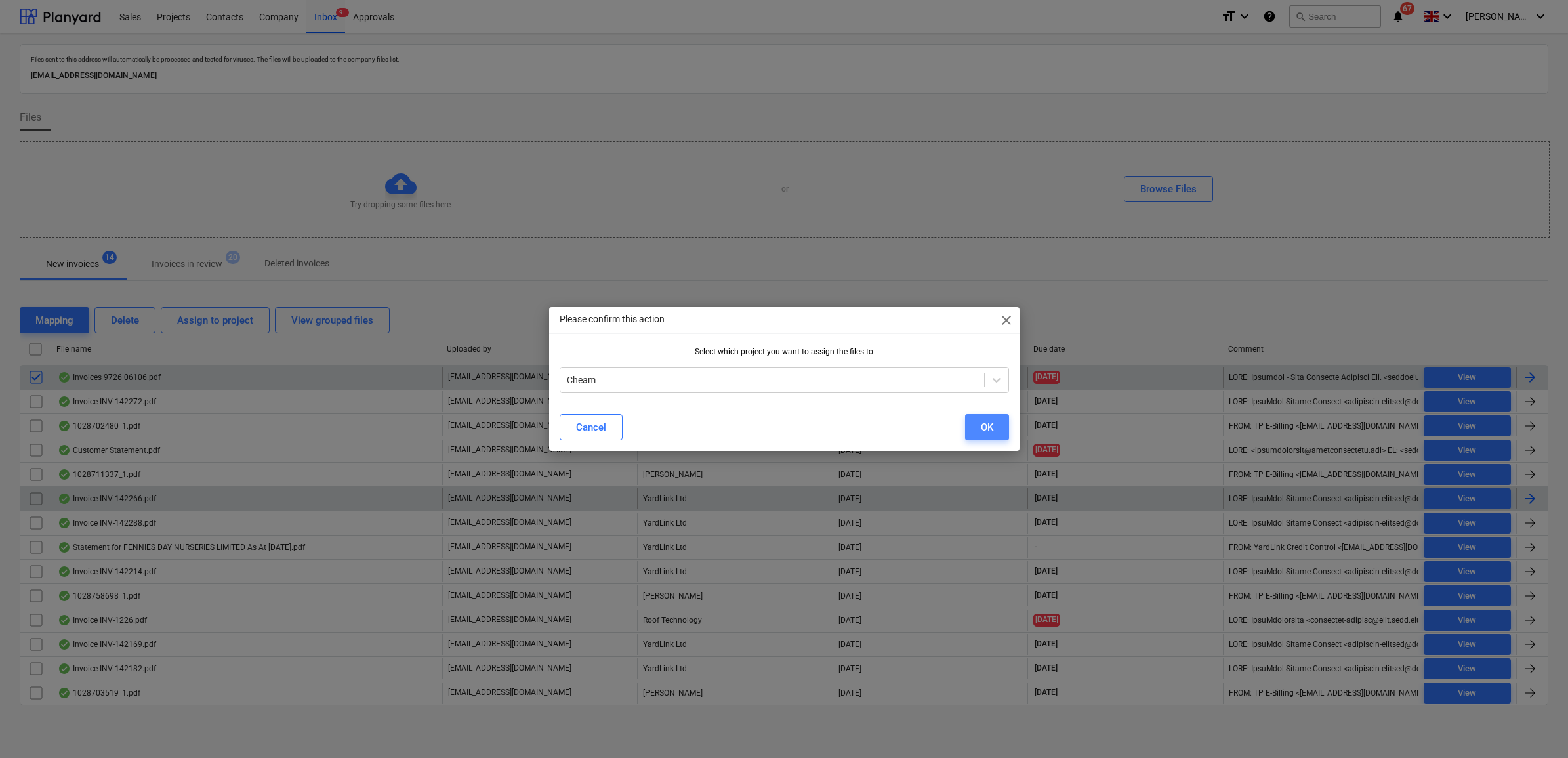
click at [977, 417] on button "OK" at bounding box center [986, 427] width 44 height 27
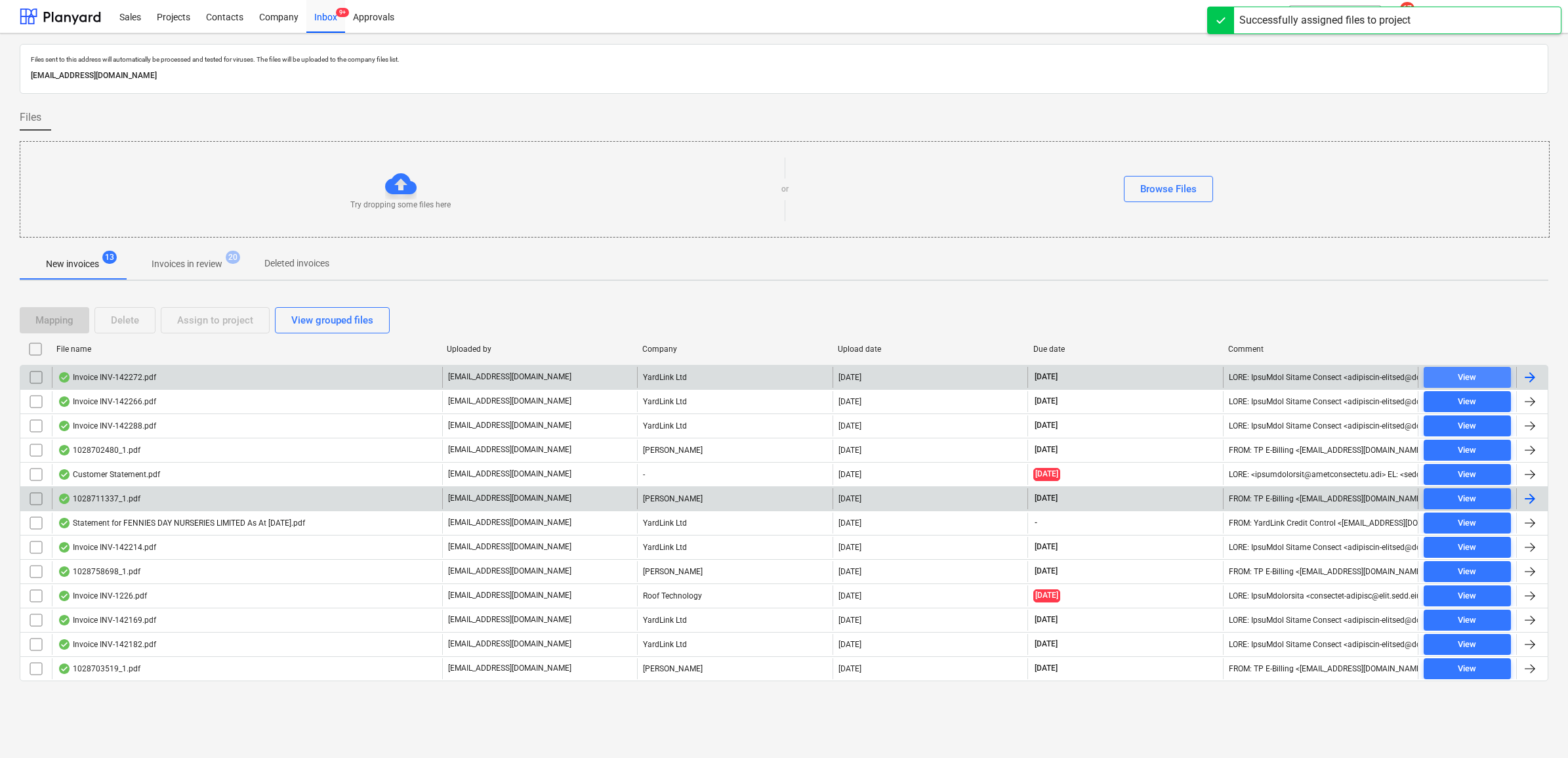
click at [1248, 373] on span "View" at bounding box center [1467, 377] width 77 height 15
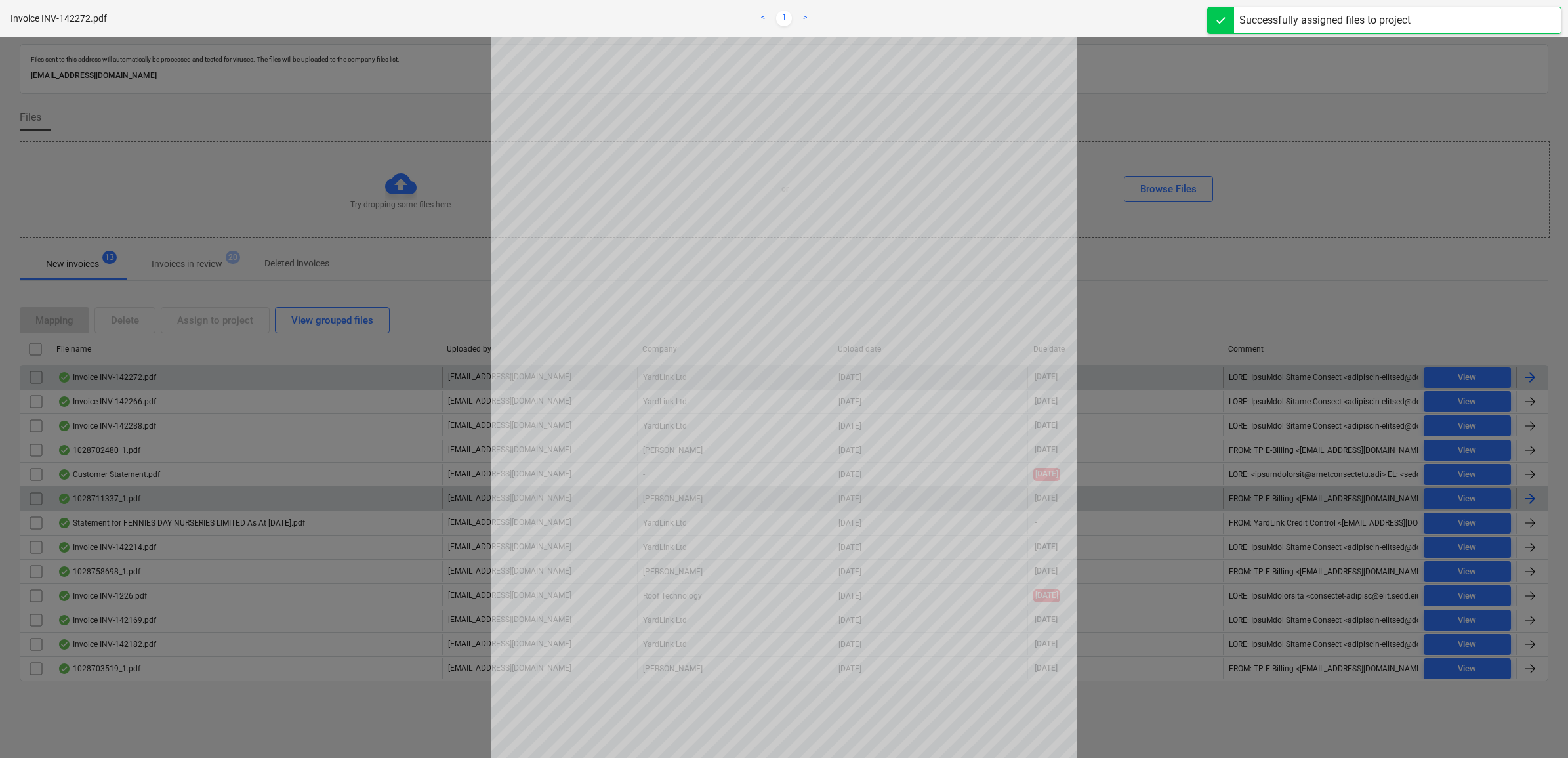
scroll to position [82, 0]
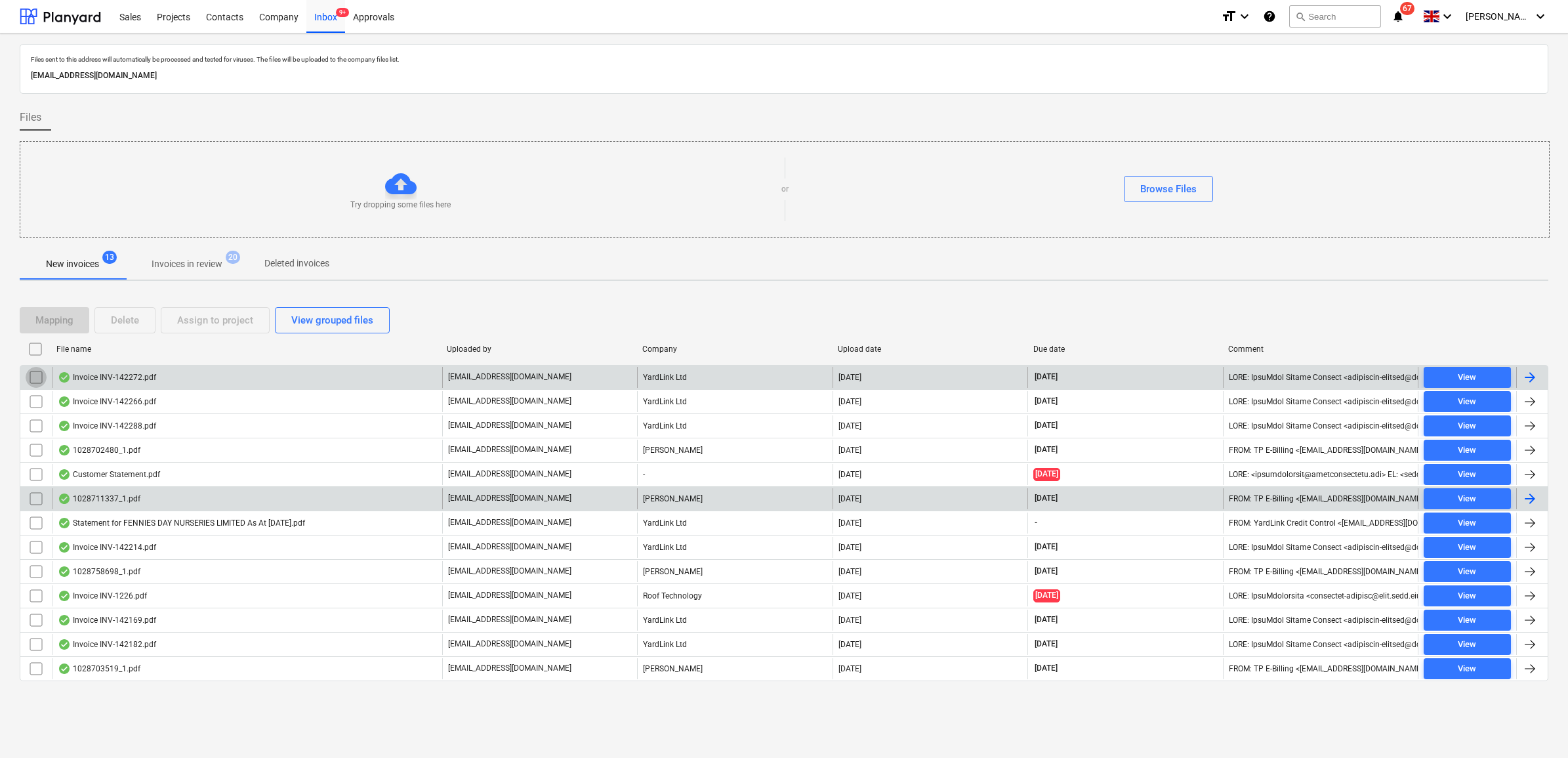
click at [30, 379] on input "checkbox" at bounding box center [35, 377] width 21 height 21
click at [231, 310] on button "Assign to project" at bounding box center [214, 320] width 109 height 27
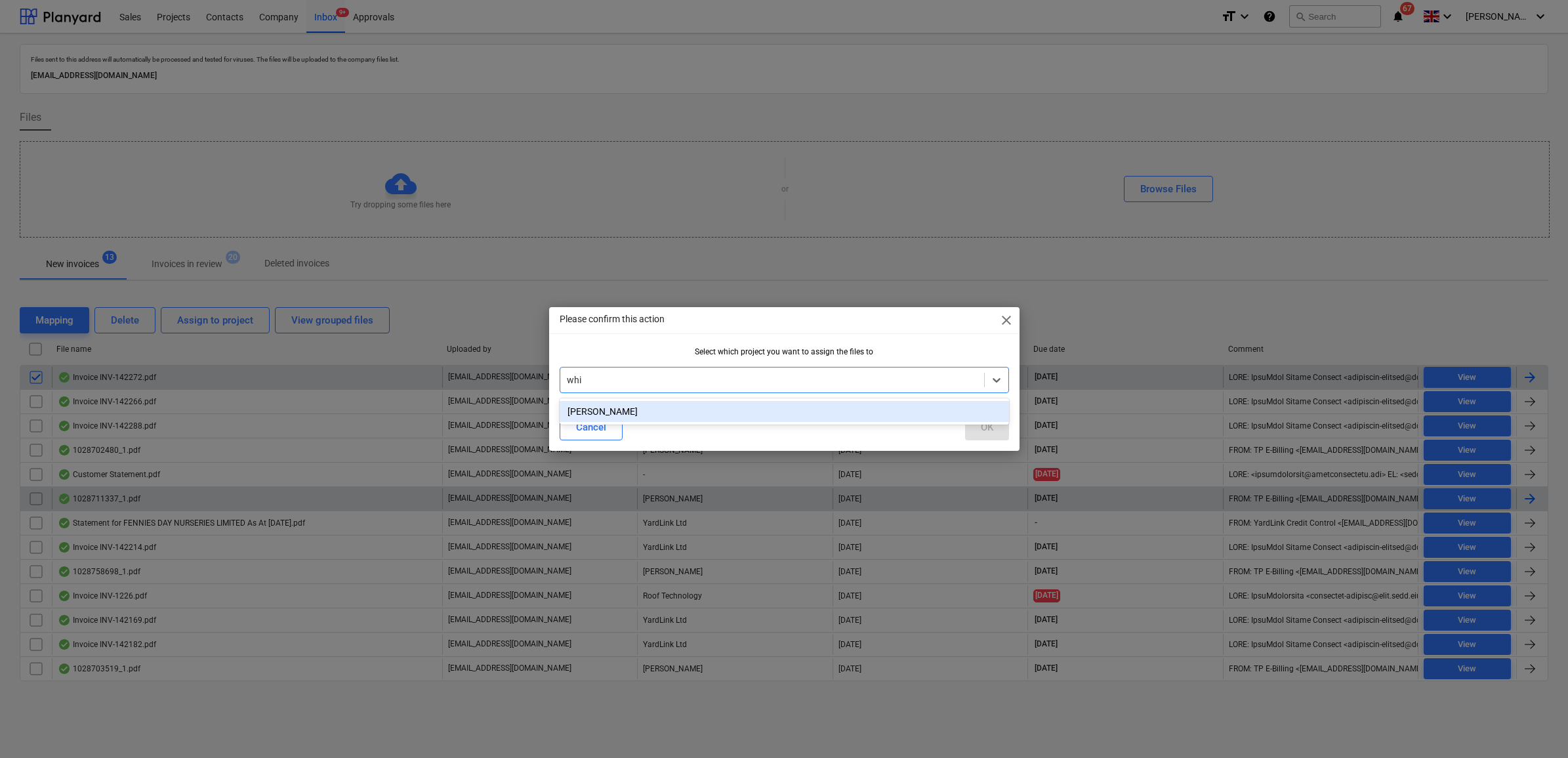
type input "whit"
click at [756, 405] on div "[PERSON_NAME]" at bounding box center [784, 411] width 449 height 21
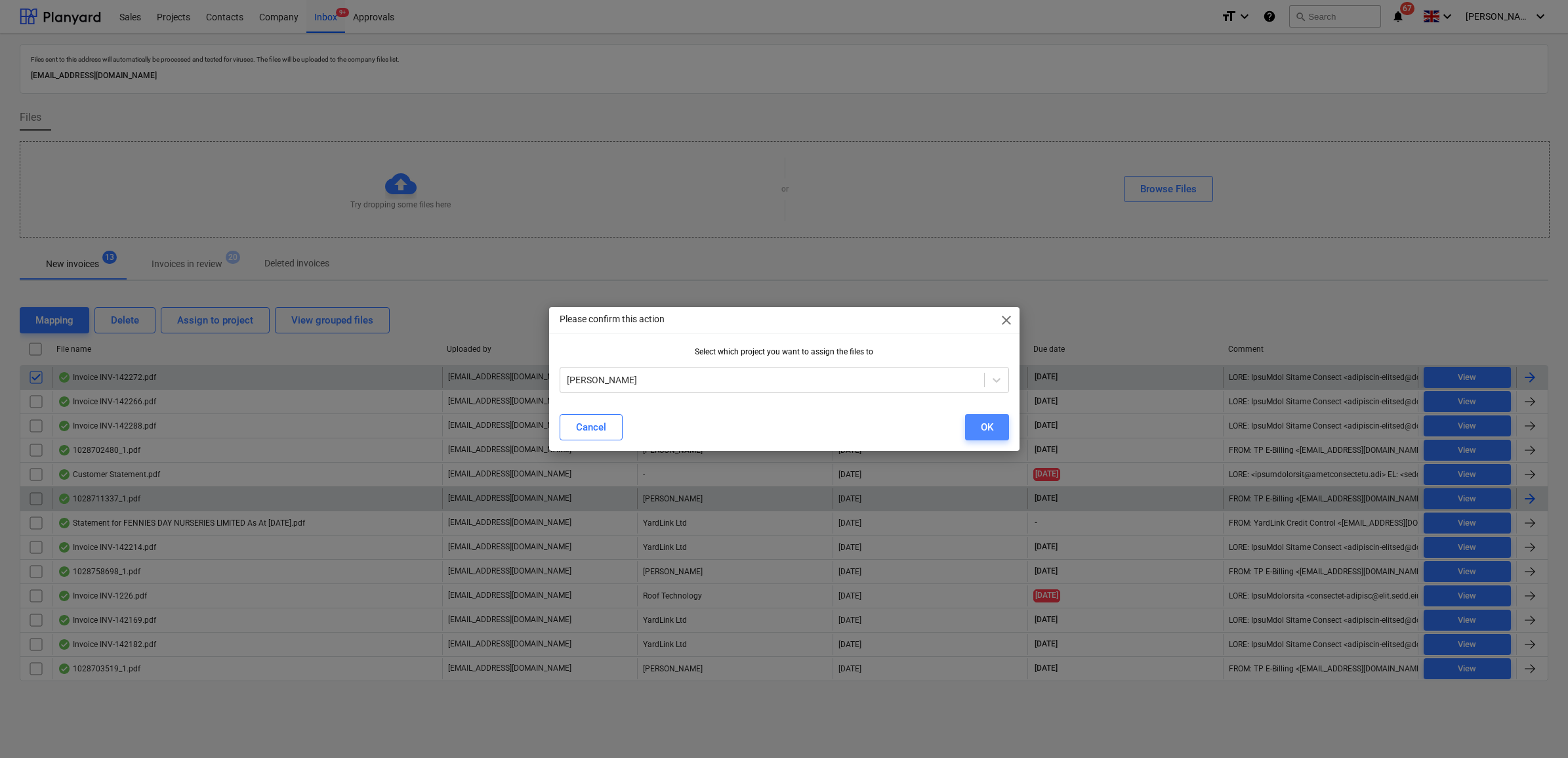
click at [1001, 428] on button "OK" at bounding box center [986, 427] width 44 height 27
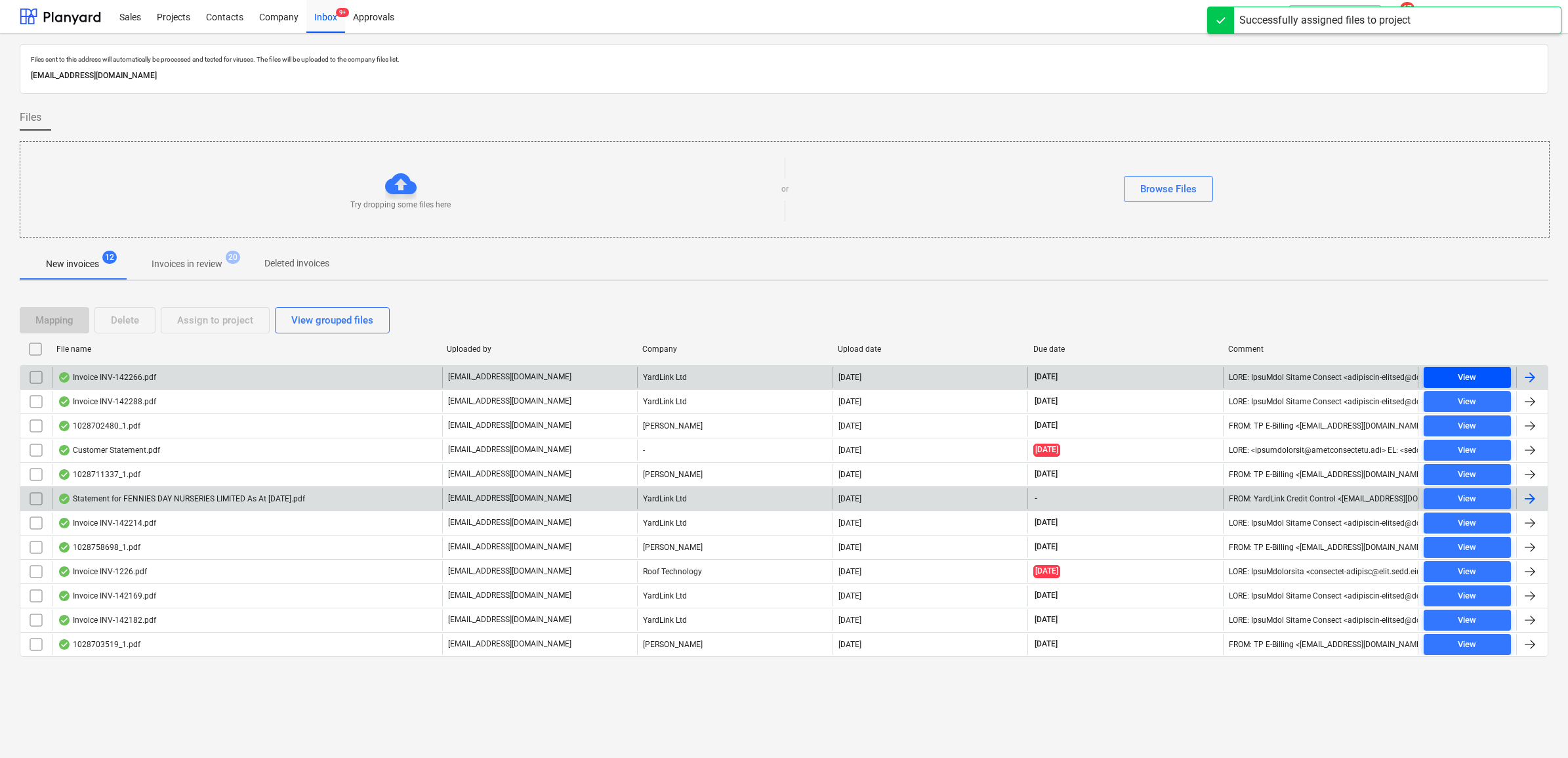
click at [1248, 378] on div "View" at bounding box center [1466, 377] width 19 height 15
click at [34, 380] on input "checkbox" at bounding box center [35, 377] width 21 height 21
click at [204, 320] on div "Assign to project" at bounding box center [214, 320] width 76 height 17
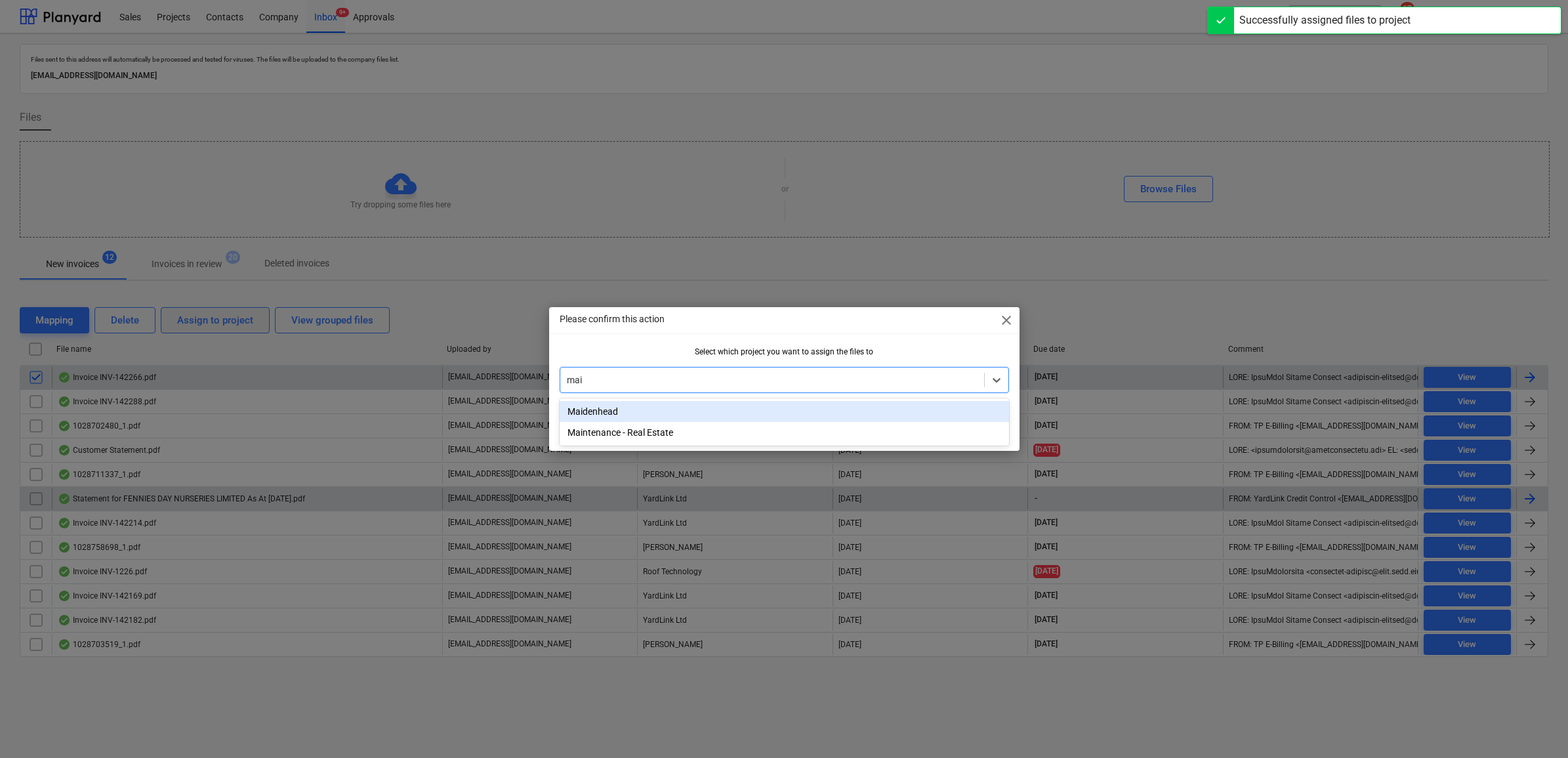
type input "maid"
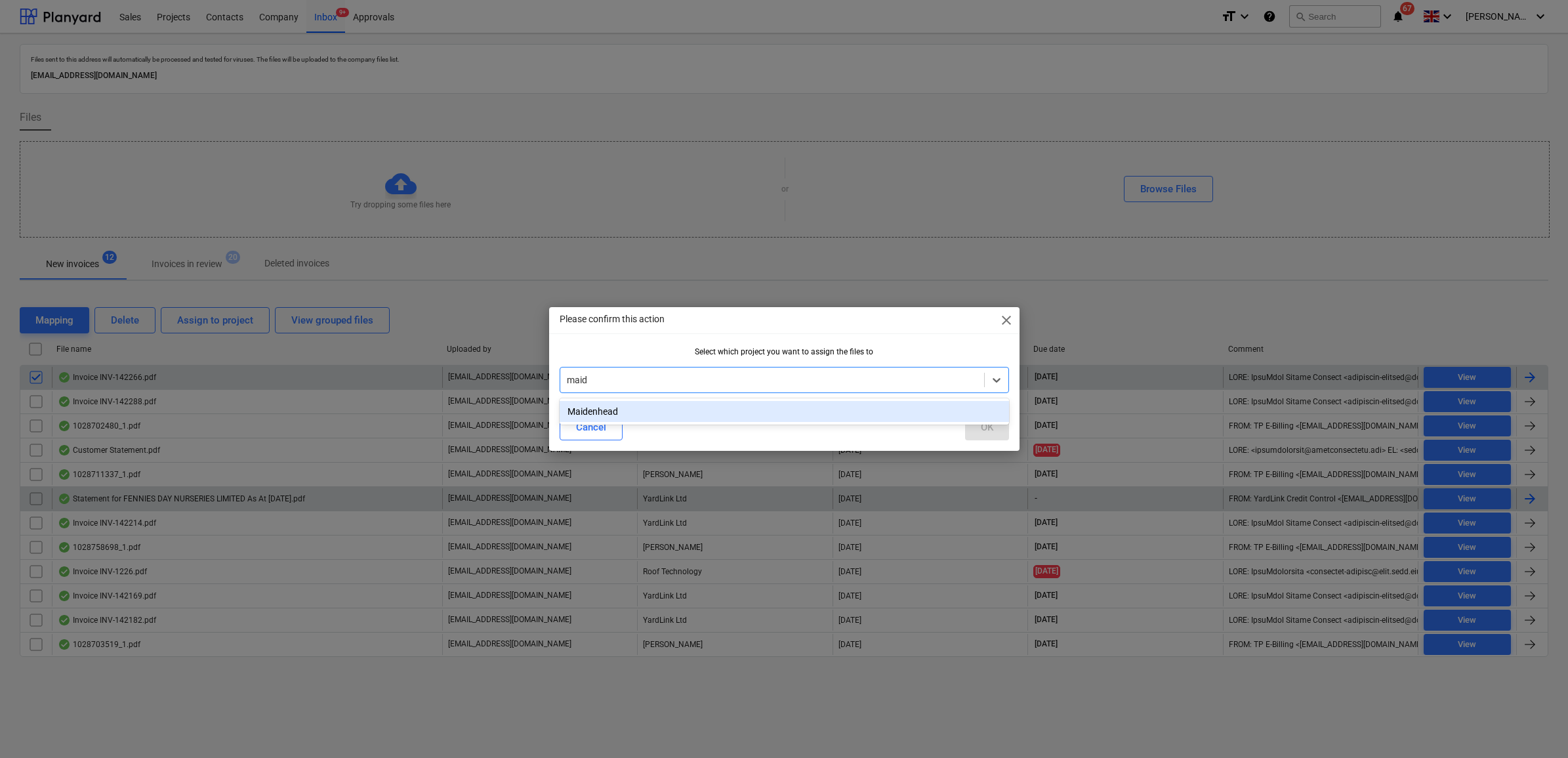
click at [705, 411] on div "Maidenhead" at bounding box center [784, 411] width 449 height 21
click at [981, 431] on div "OK" at bounding box center [986, 427] width 13 height 17
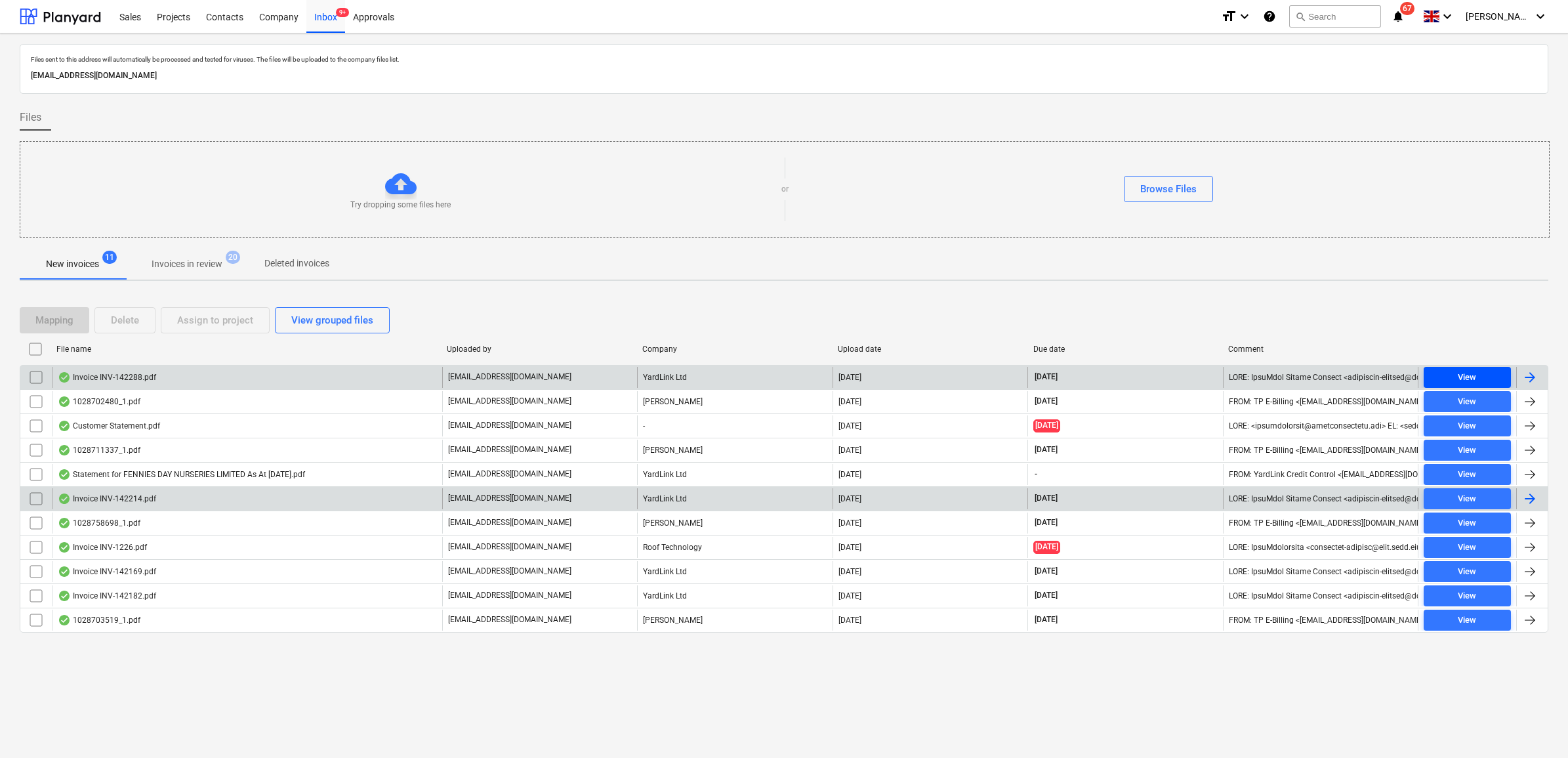
click at [1248, 382] on span "View" at bounding box center [1467, 377] width 77 height 15
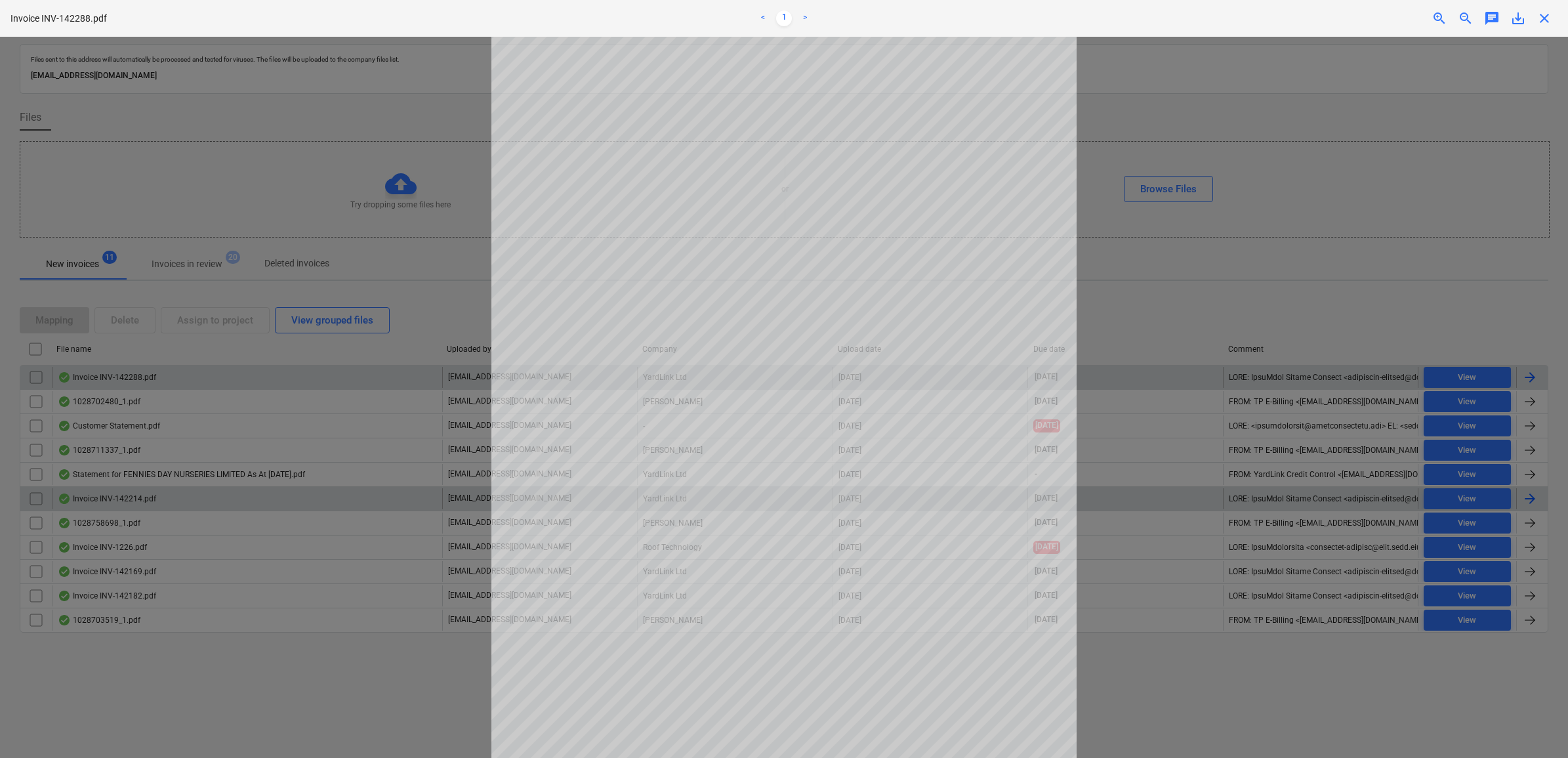
scroll to position [82, 0]
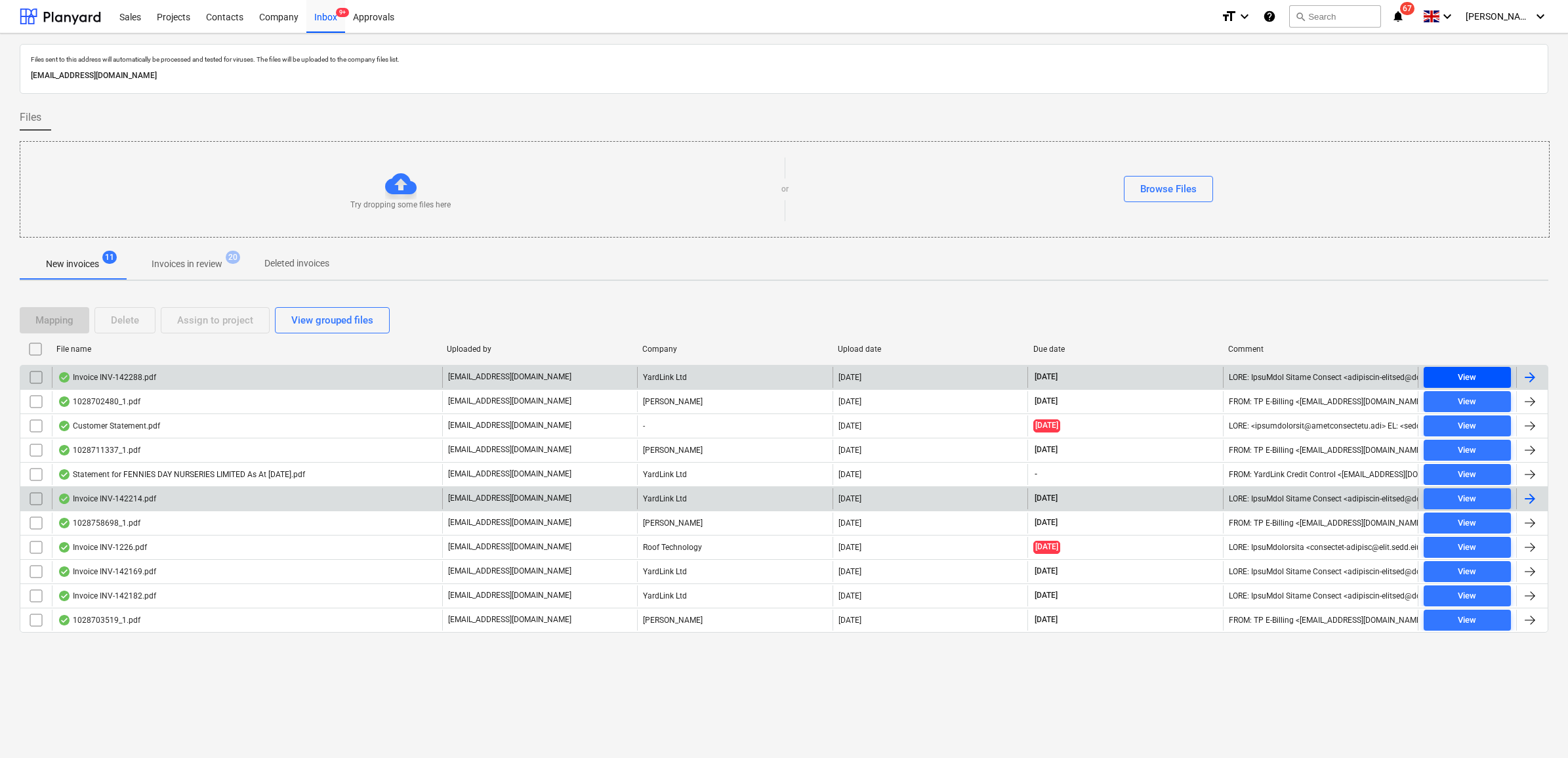
click at [1248, 381] on span "View" at bounding box center [1467, 377] width 77 height 15
click at [31, 378] on input "checkbox" at bounding box center [35, 377] width 21 height 21
click at [190, 329] on button "Assign to project" at bounding box center [214, 320] width 109 height 27
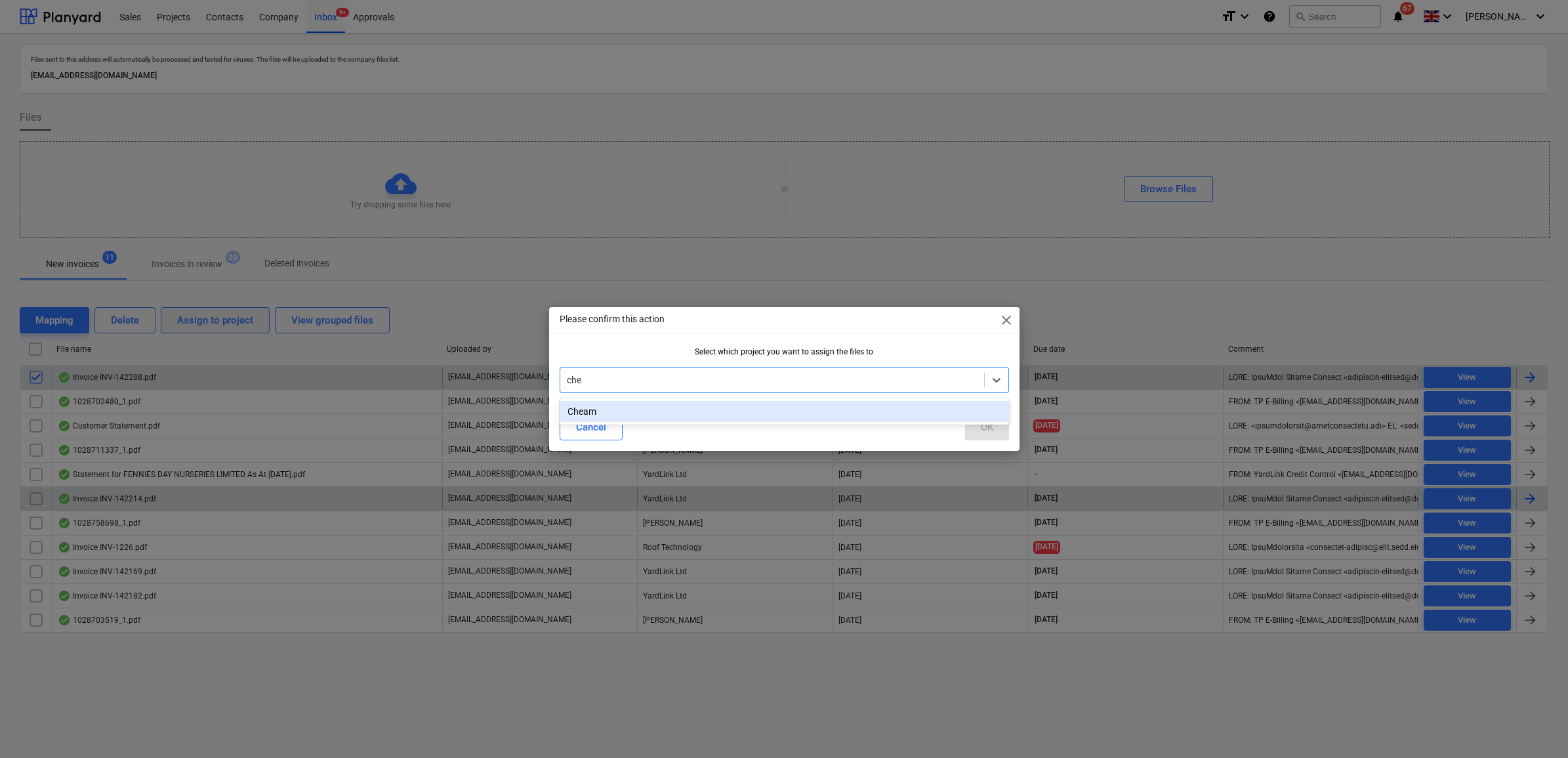
type input "chea"
click at [810, 417] on div "Cheam" at bounding box center [784, 411] width 449 height 21
click at [984, 427] on div "OK" at bounding box center [986, 427] width 13 height 17
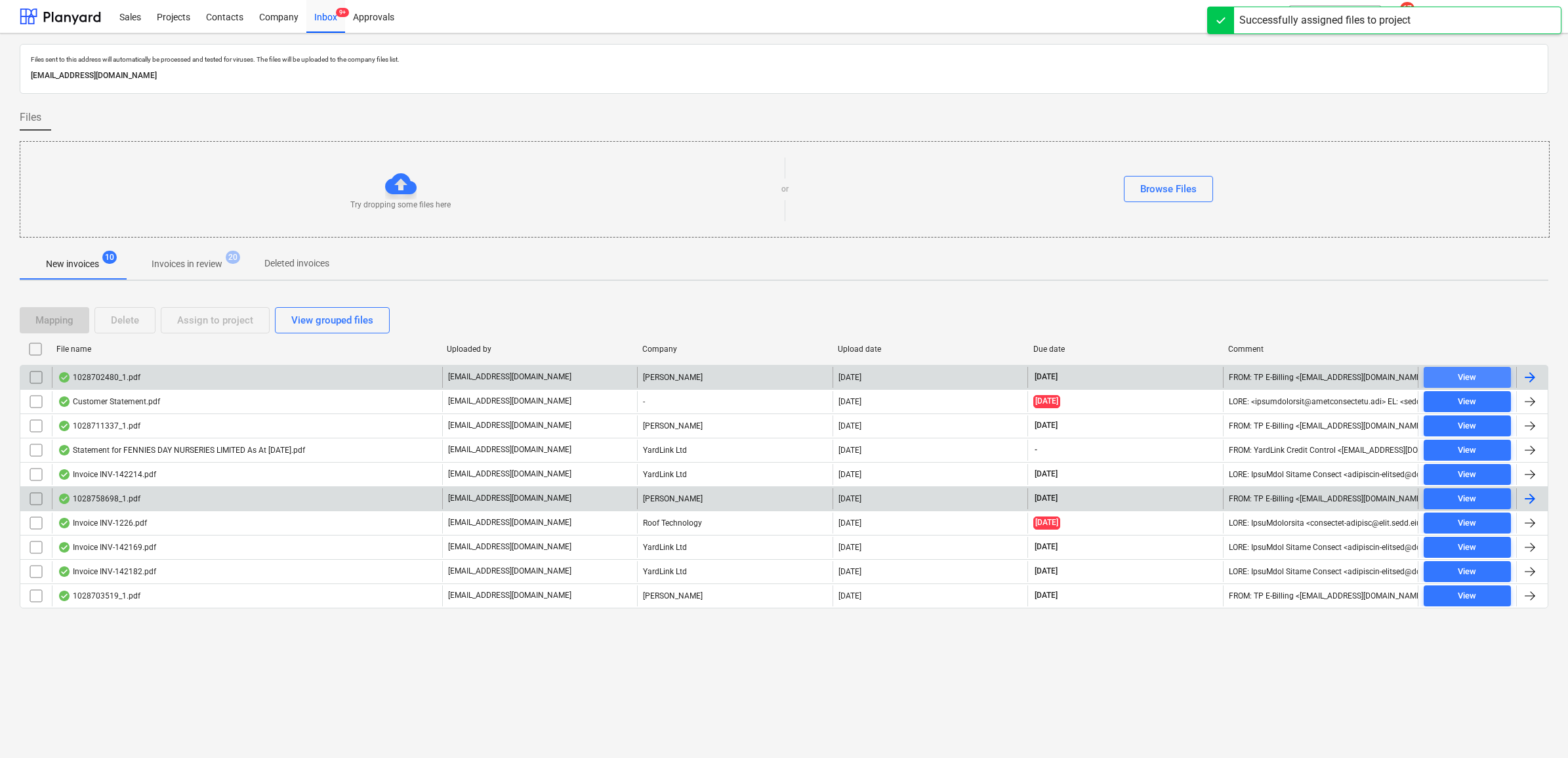
click at [1248, 379] on div "View" at bounding box center [1466, 377] width 19 height 15
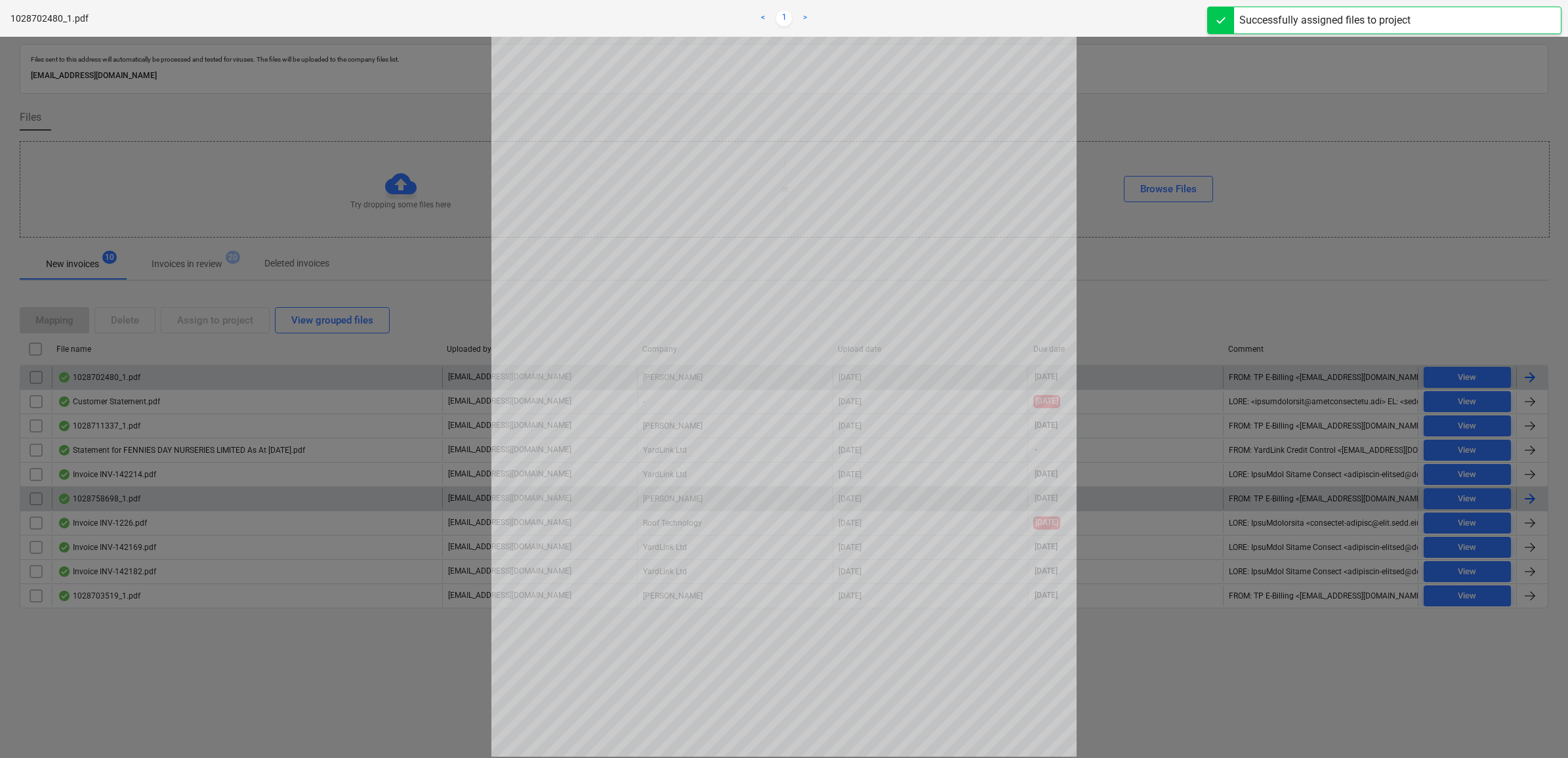
scroll to position [109, 0]
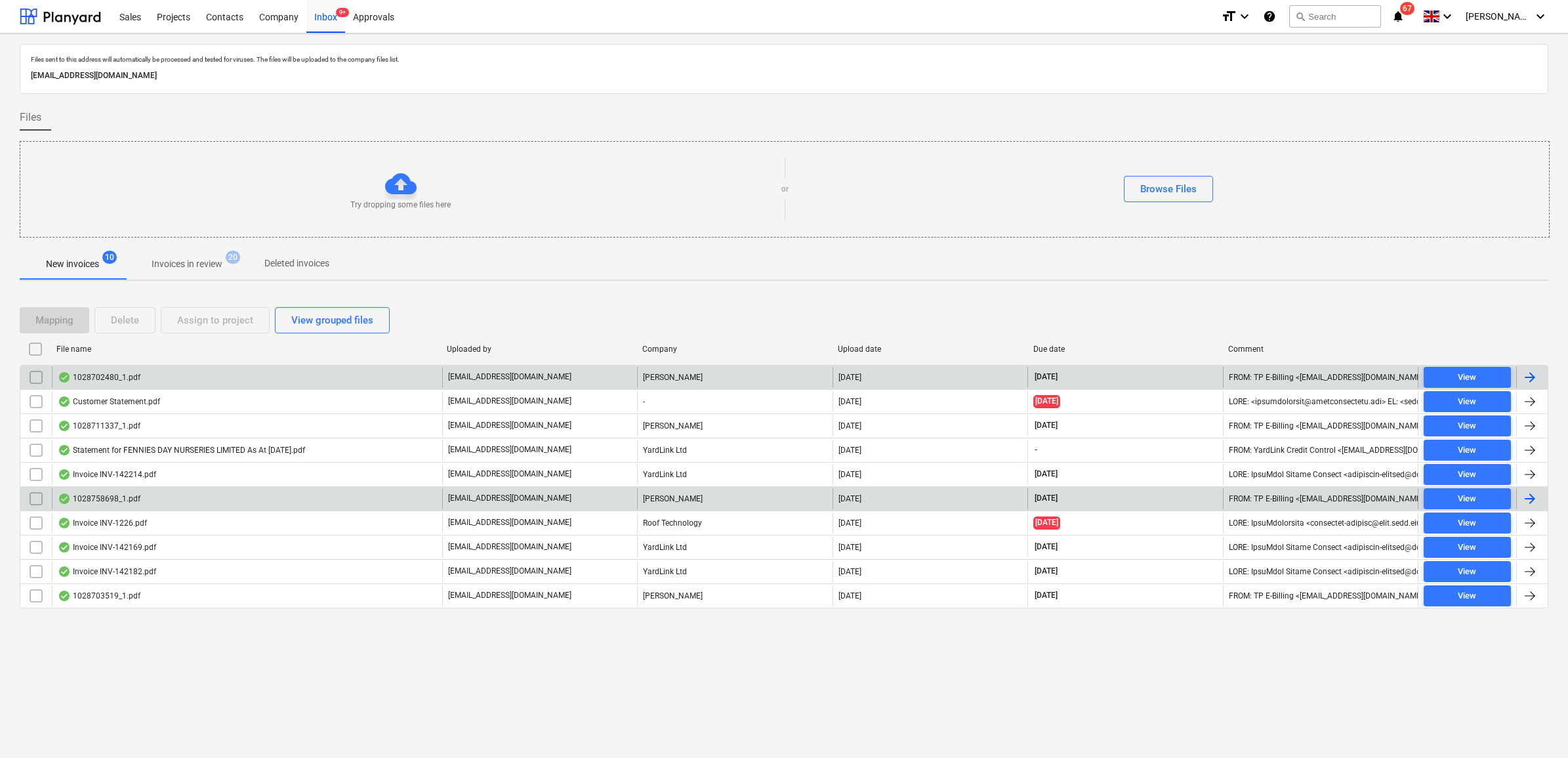
click at [36, 379] on input "checkbox" at bounding box center [35, 377] width 21 height 21
click at [184, 329] on button "Assign to project" at bounding box center [214, 320] width 109 height 27
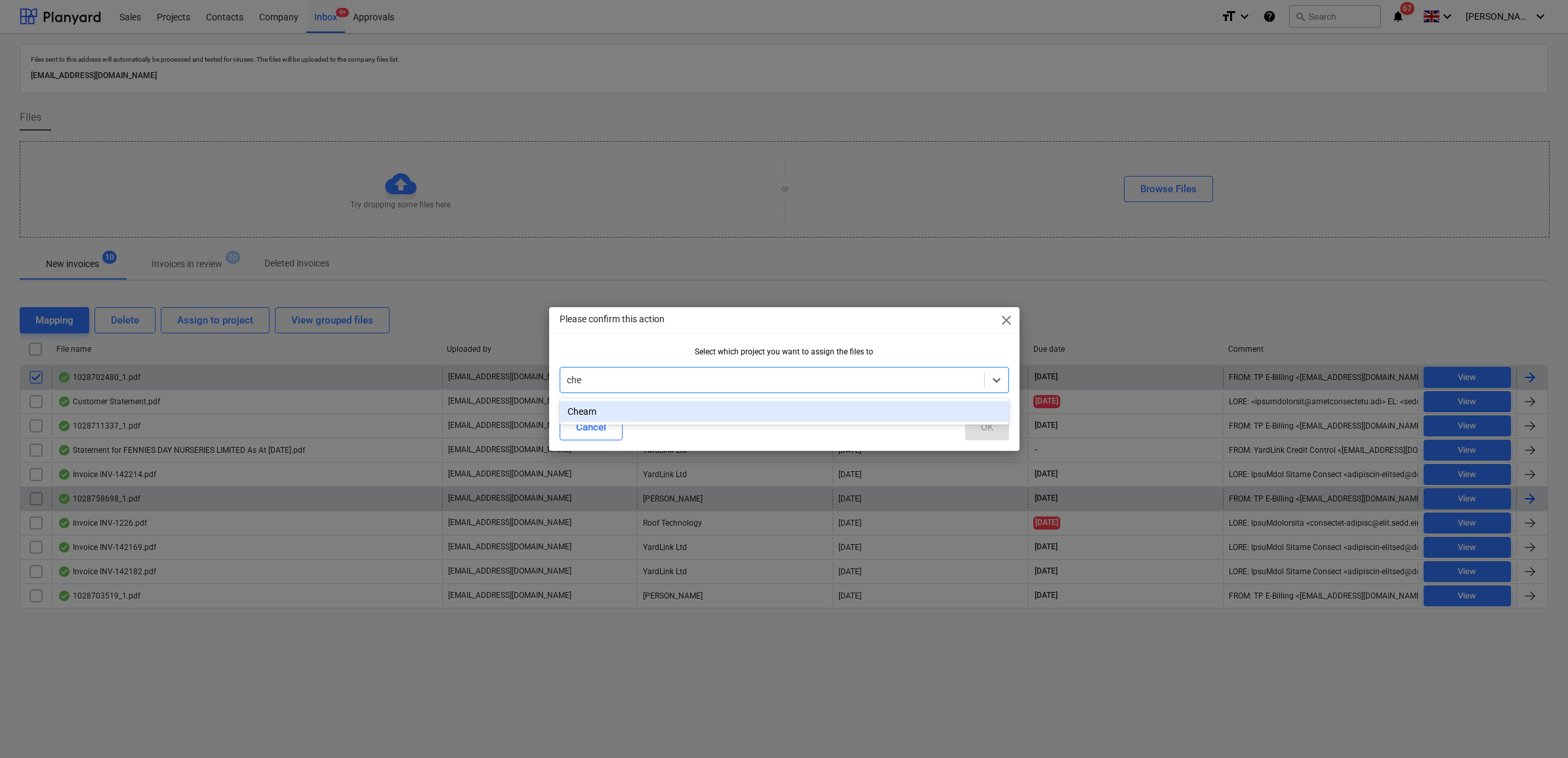
type input "chea"
click at [794, 415] on div "Cheam" at bounding box center [784, 411] width 449 height 21
click at [988, 431] on div "OK" at bounding box center [986, 427] width 13 height 17
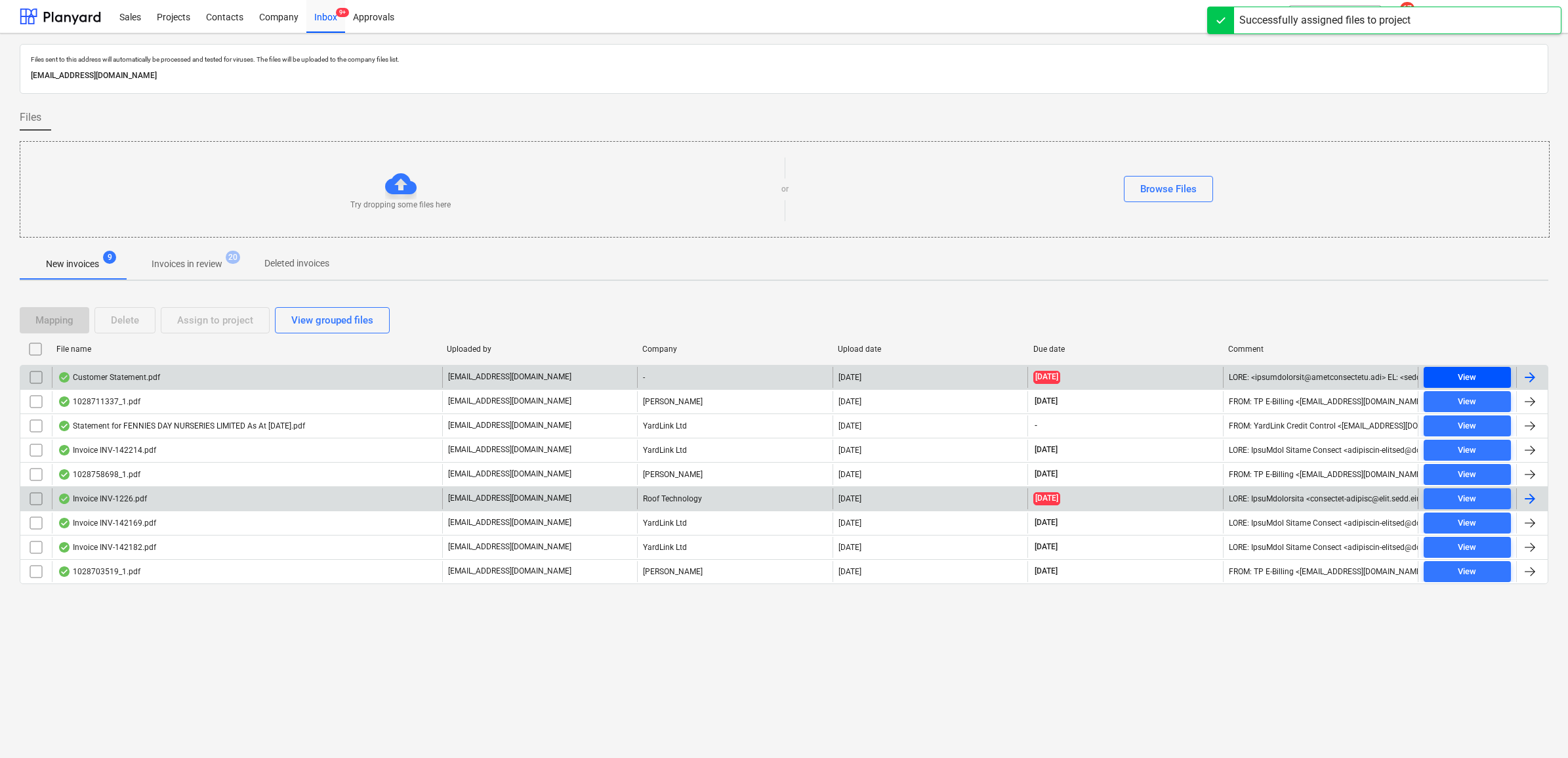
click at [1248, 375] on span "View" at bounding box center [1467, 377] width 77 height 15
click at [34, 379] on input "checkbox" at bounding box center [35, 377] width 21 height 21
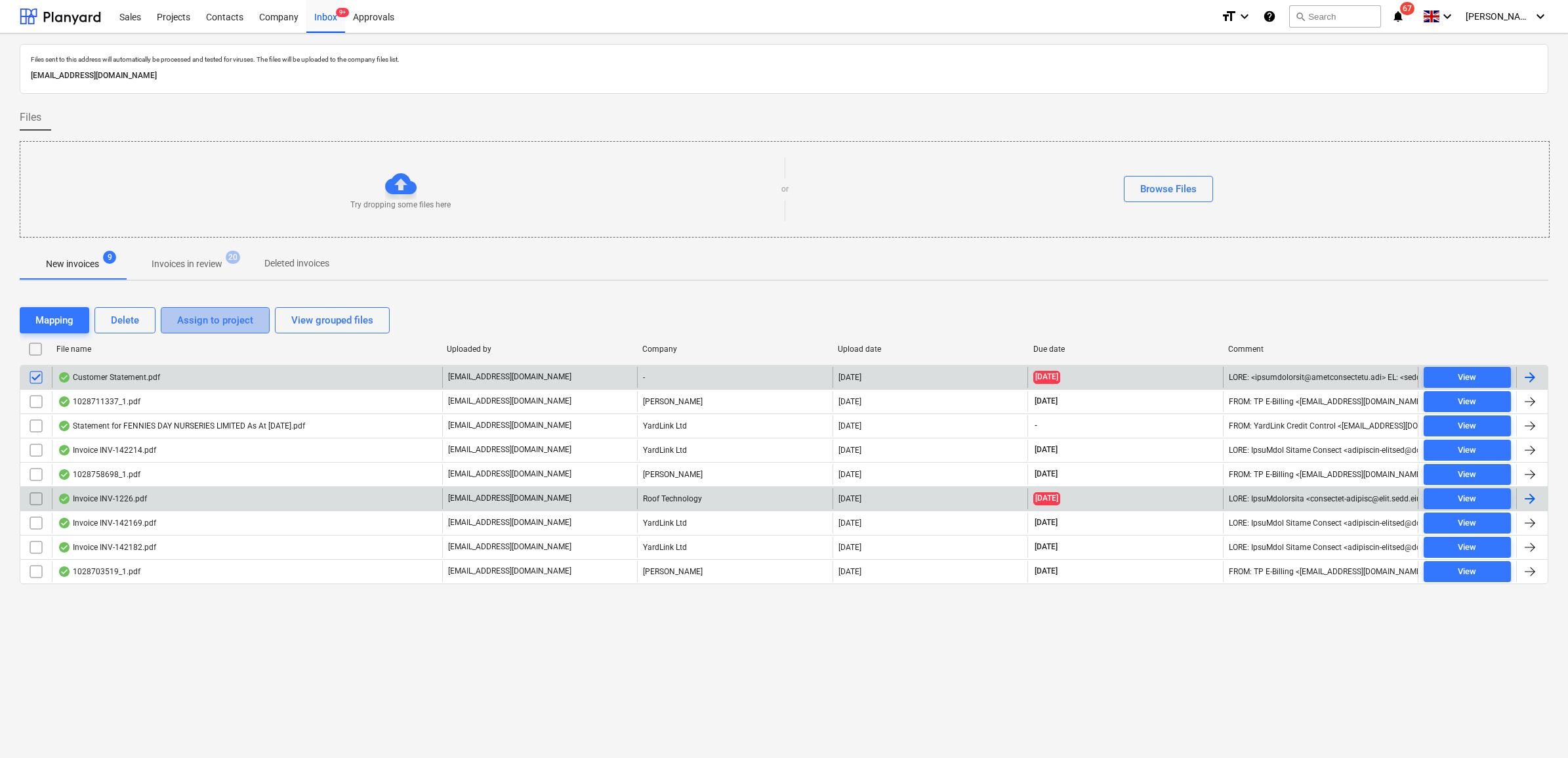
click at [189, 322] on div "Assign to project" at bounding box center [214, 320] width 76 height 17
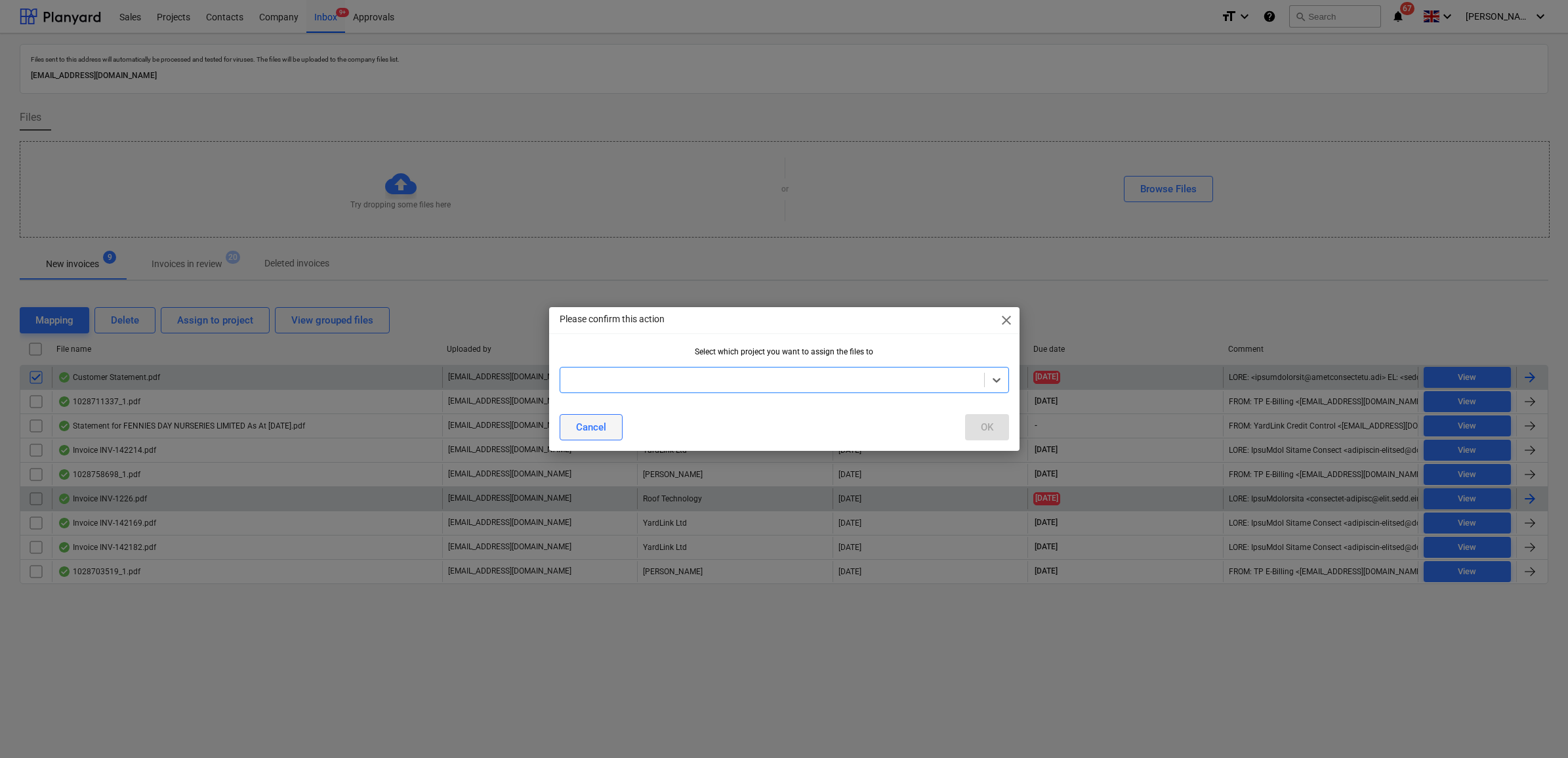
click at [594, 417] on button "Cancel" at bounding box center [591, 427] width 63 height 27
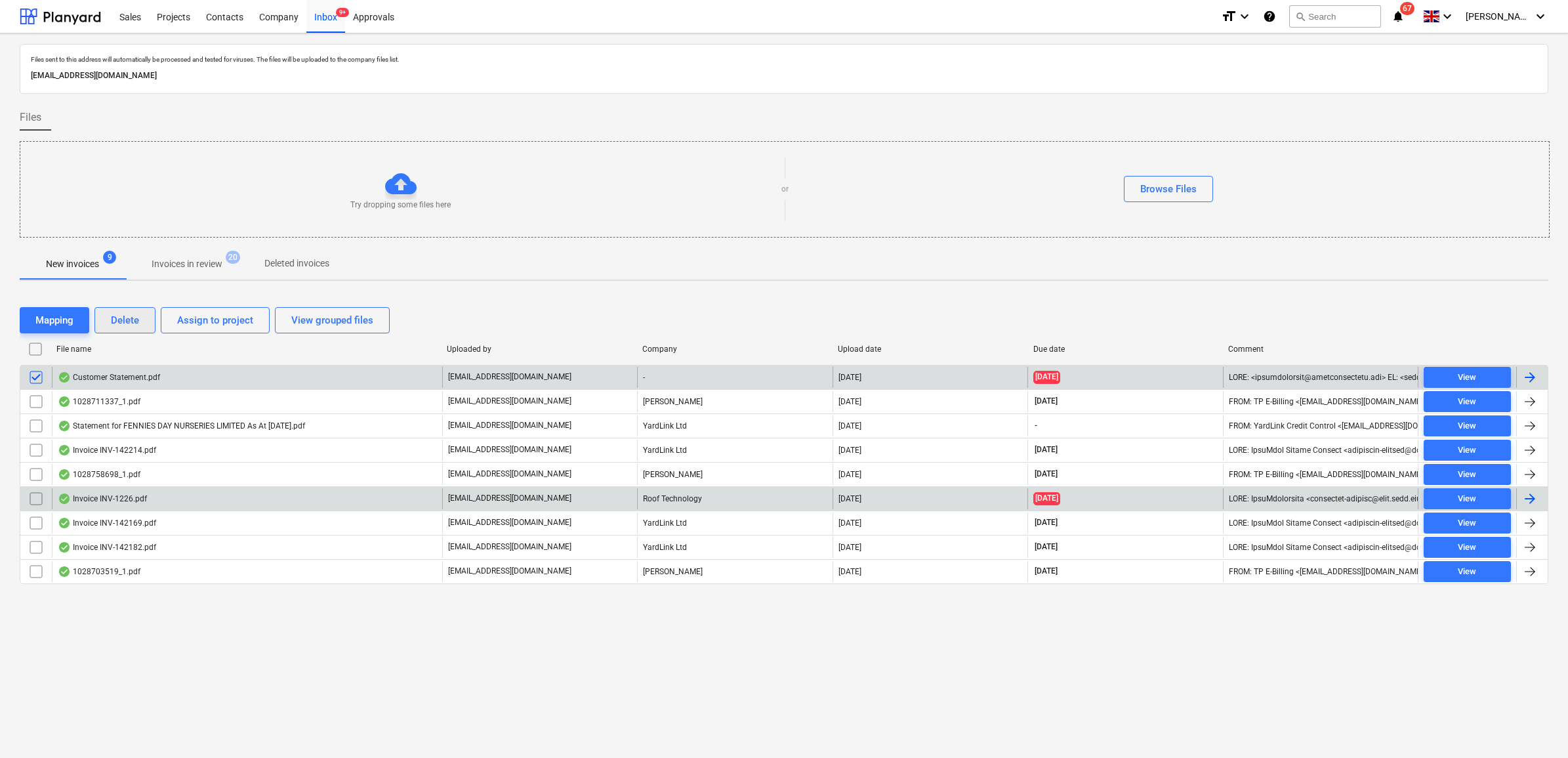
click at [130, 315] on div "Delete" at bounding box center [125, 320] width 29 height 17
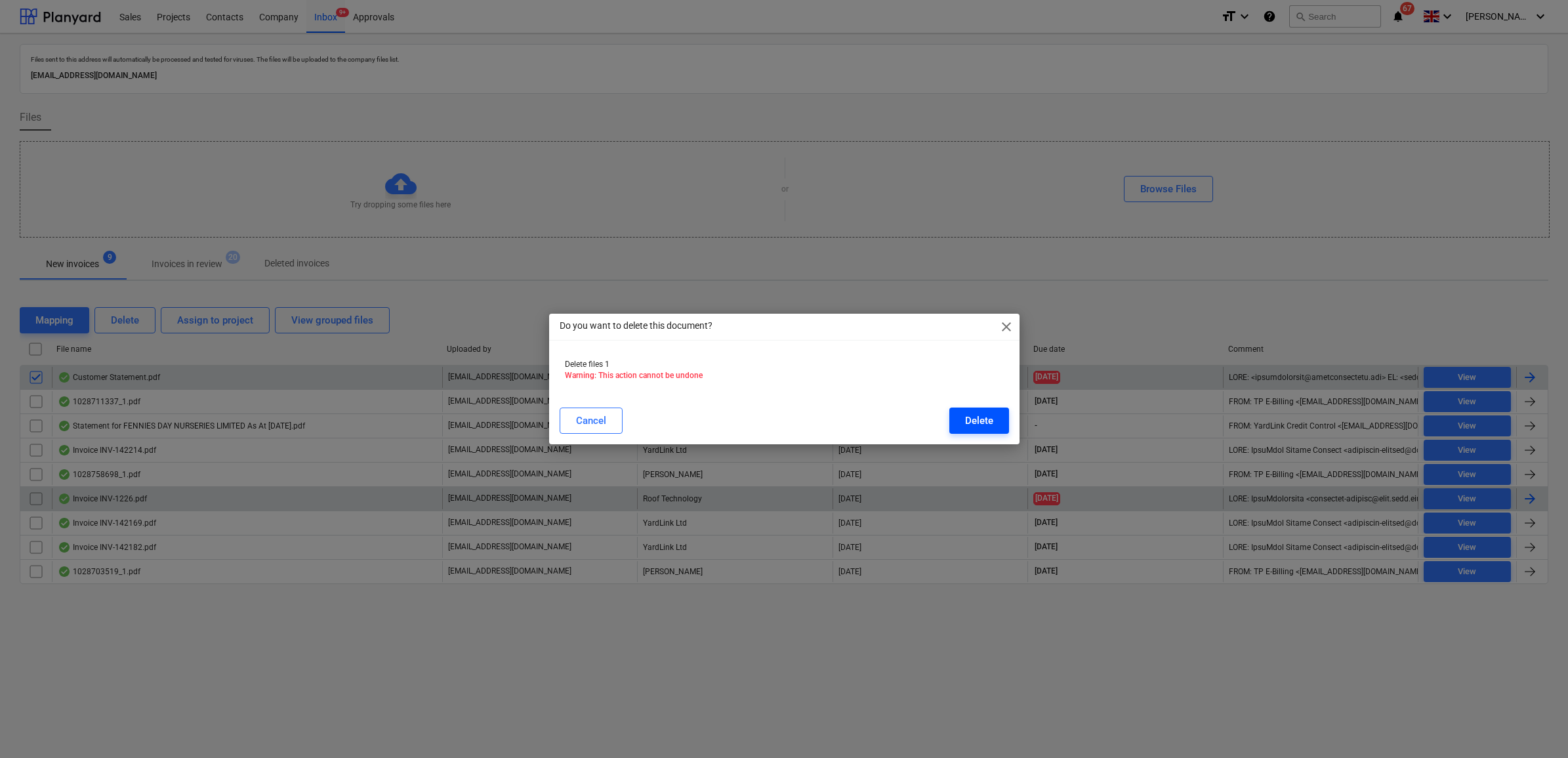
click at [961, 424] on button "Delete" at bounding box center [978, 420] width 60 height 27
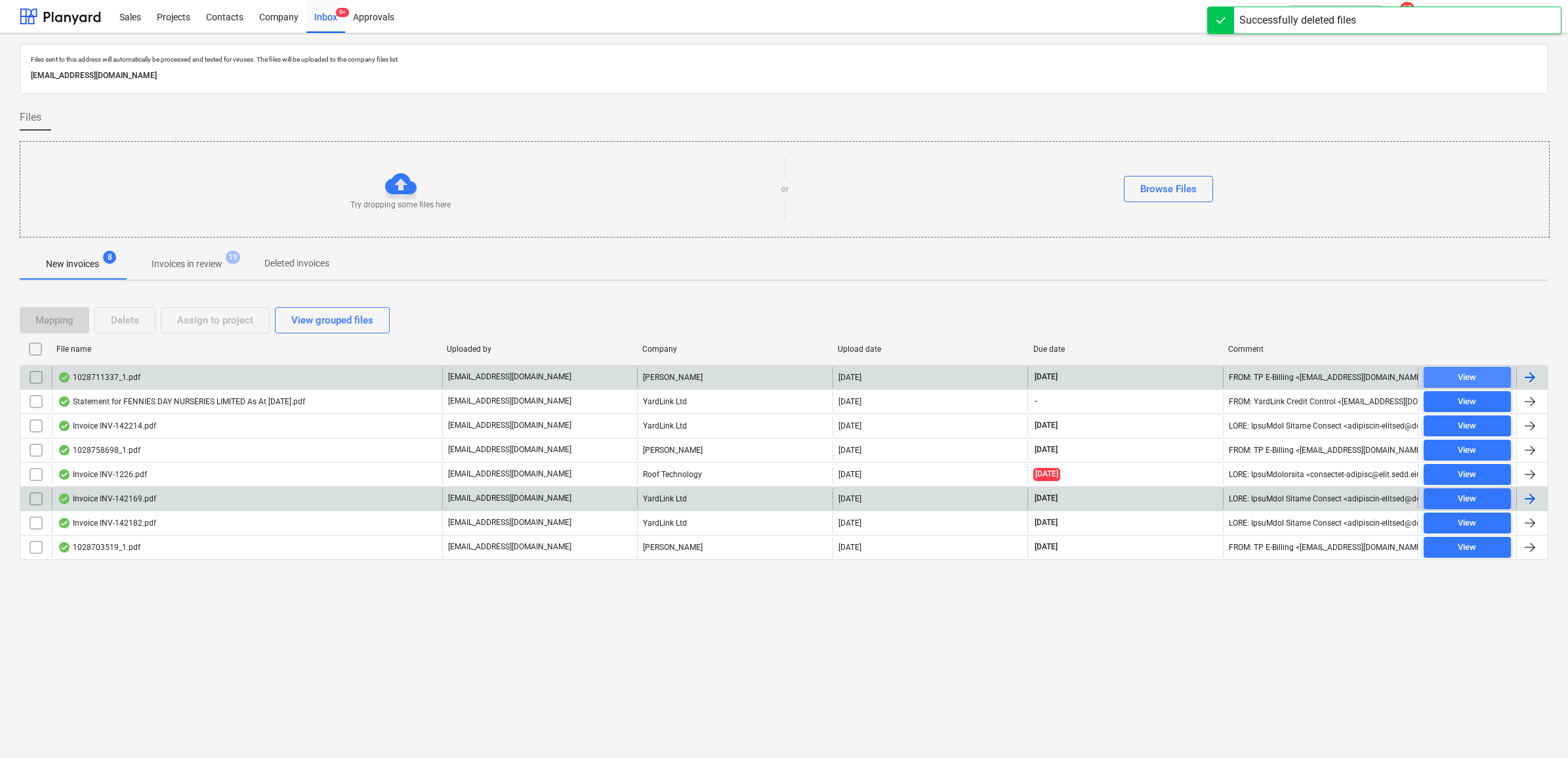
click at [1248, 378] on div "View" at bounding box center [1466, 377] width 19 height 15
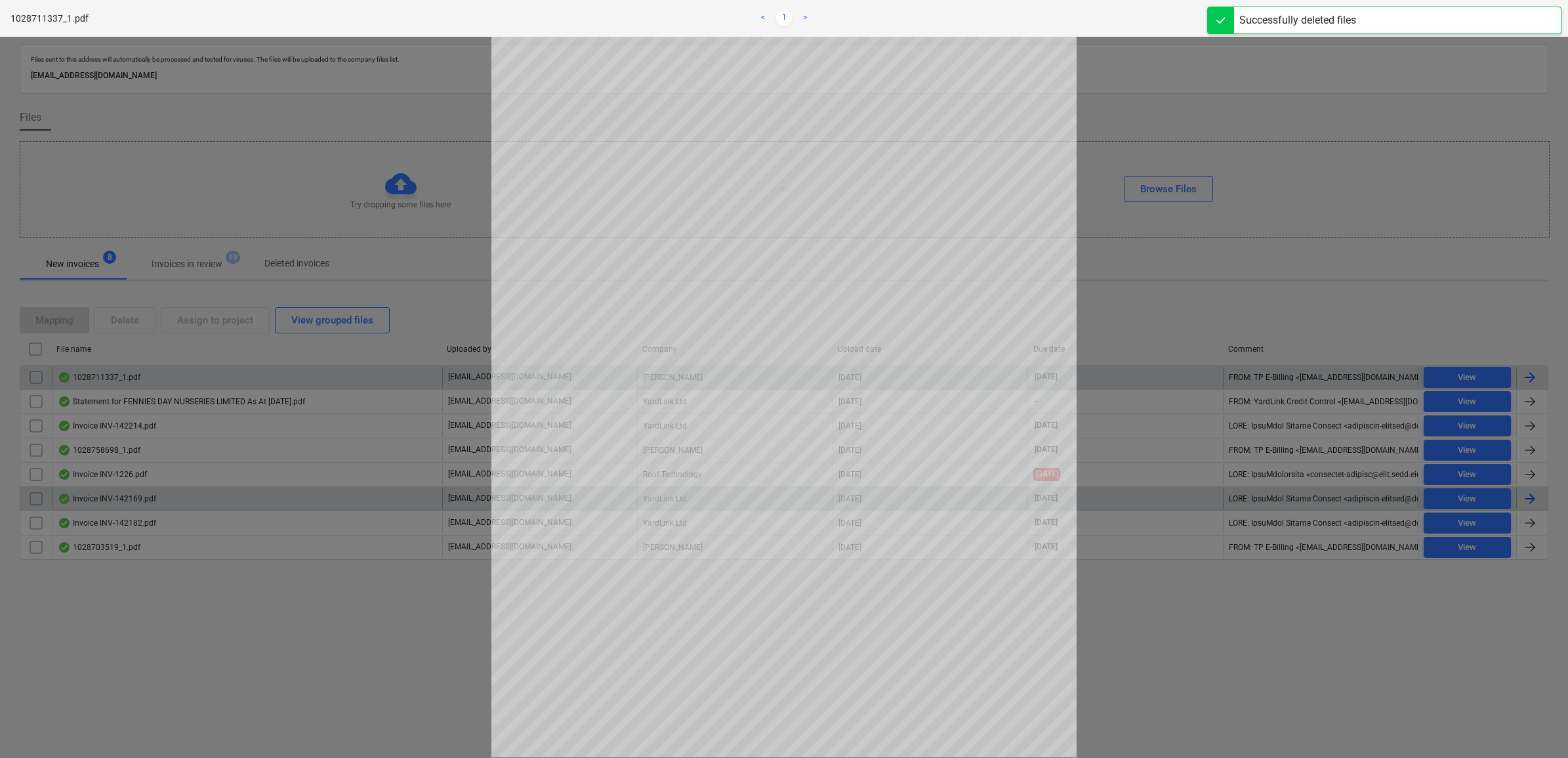
scroll to position [109, 0]
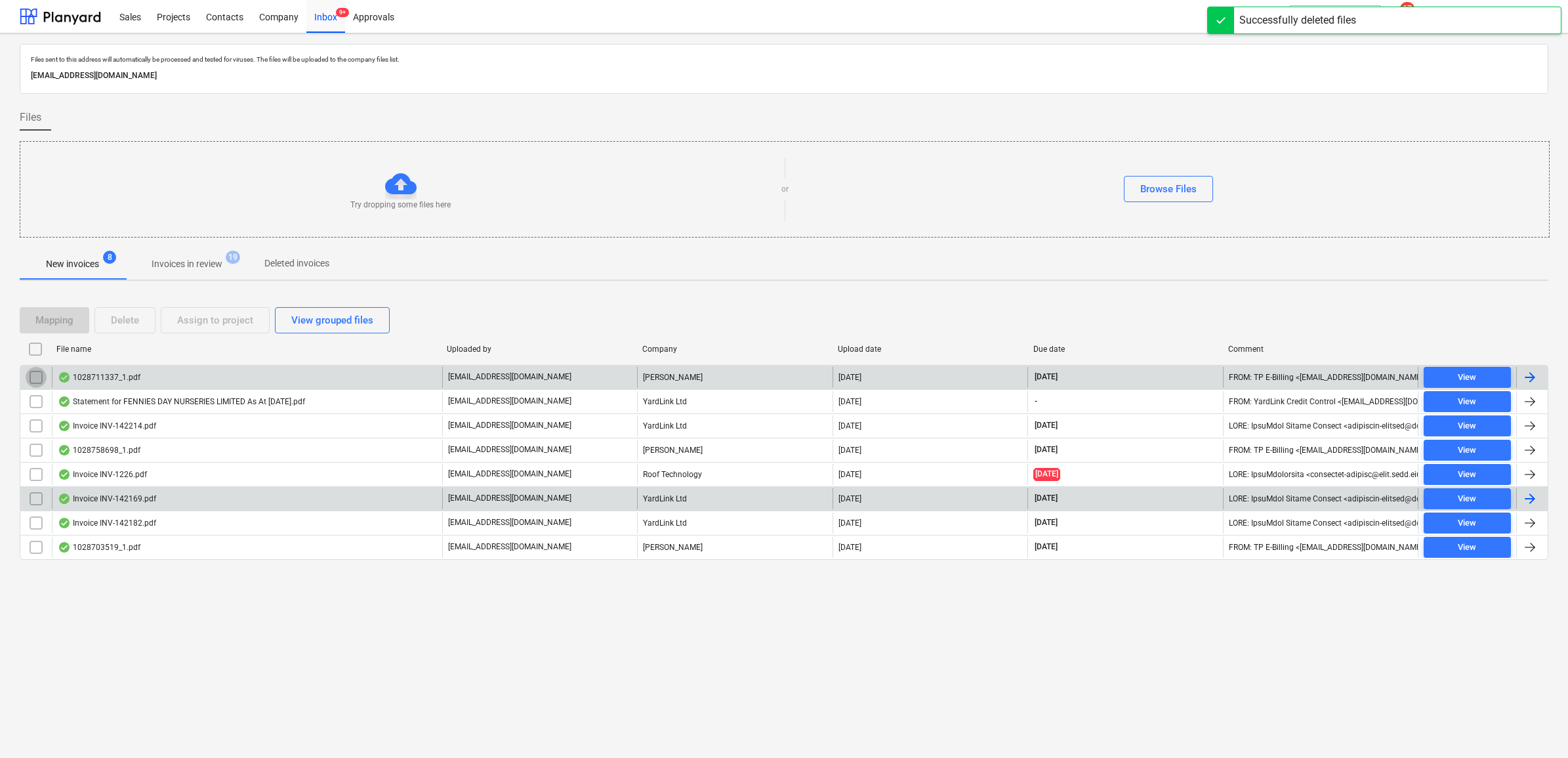
click at [37, 378] on input "checkbox" at bounding box center [35, 377] width 21 height 21
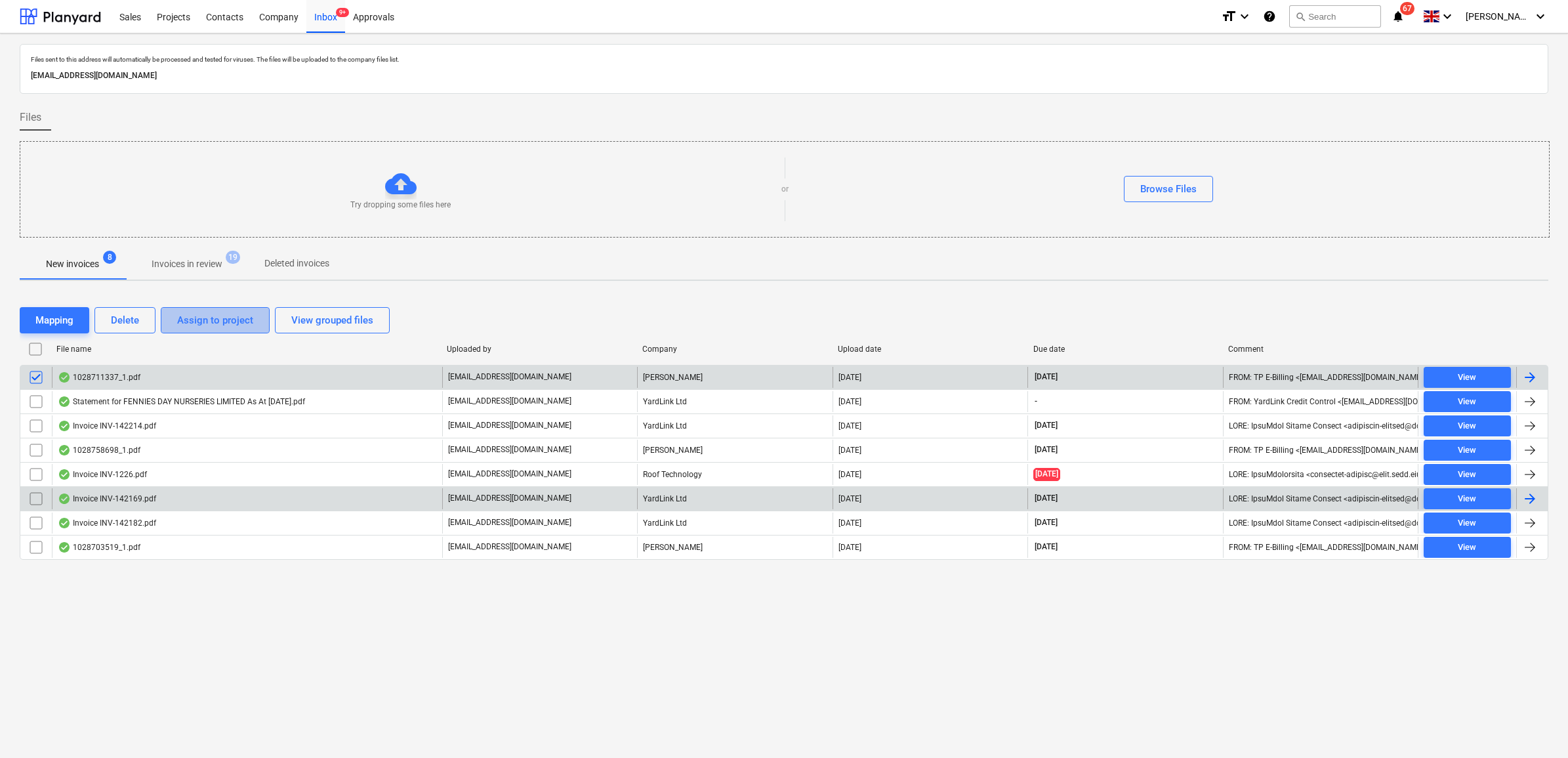
click at [214, 313] on div "Assign to project" at bounding box center [214, 320] width 76 height 17
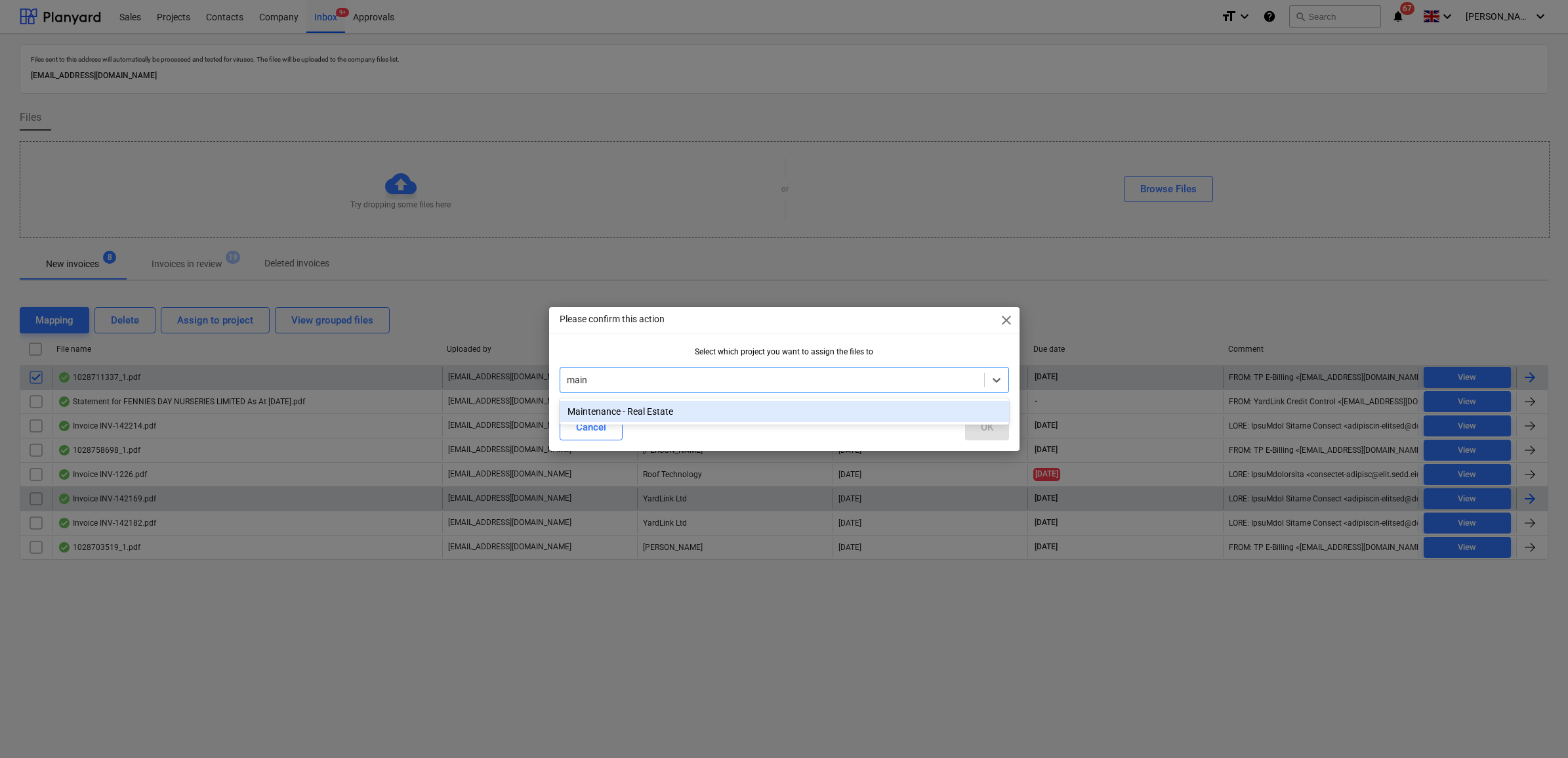
type input "maint"
click at [825, 413] on div "Maintenance - Real Estate" at bounding box center [784, 411] width 449 height 21
click at [978, 425] on button "OK" at bounding box center [986, 427] width 44 height 27
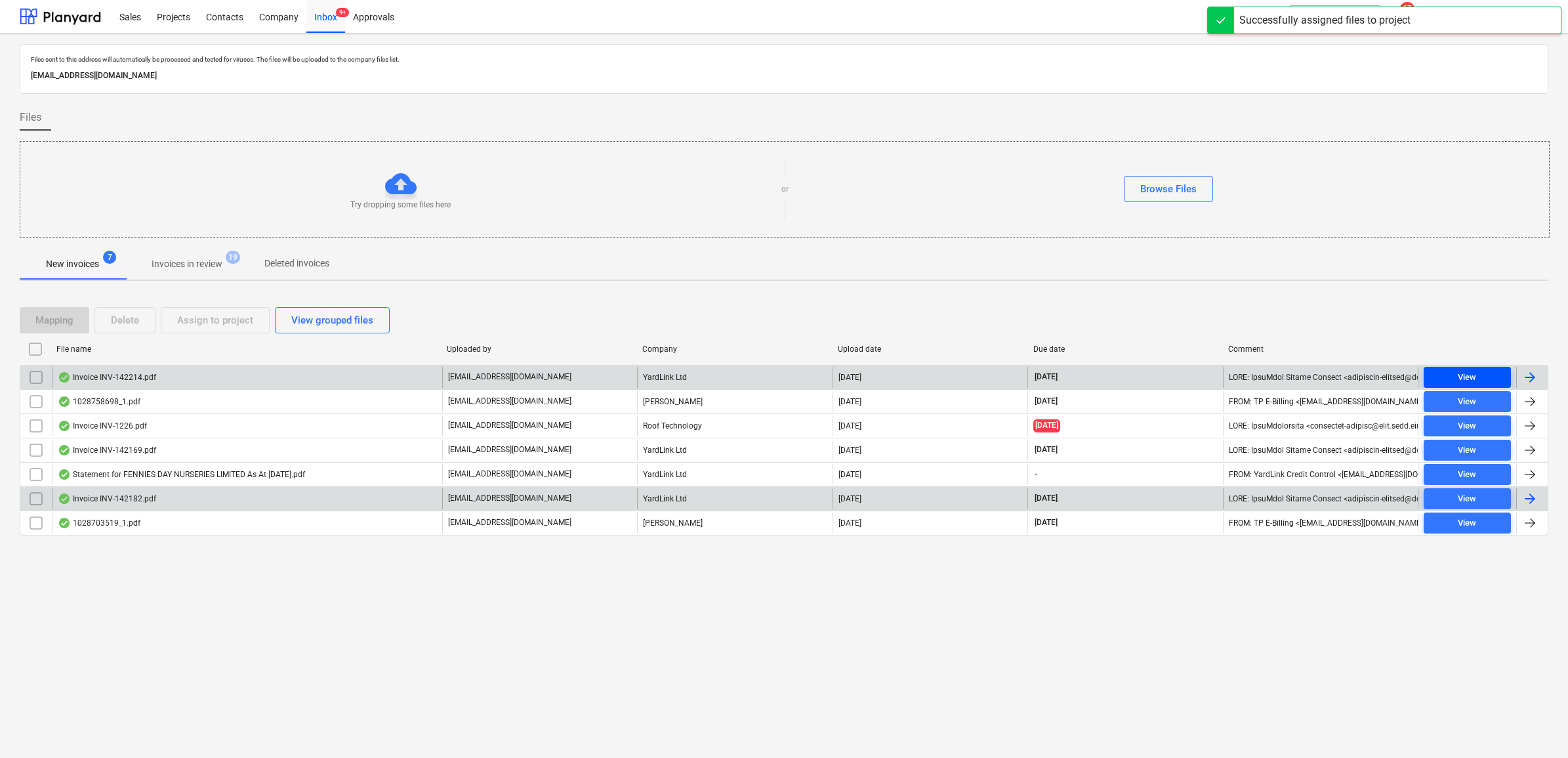
click at [1248, 376] on span "View" at bounding box center [1467, 377] width 77 height 15
click at [34, 379] on input "checkbox" at bounding box center [35, 377] width 21 height 21
click at [204, 322] on div "Assign to project" at bounding box center [214, 320] width 76 height 17
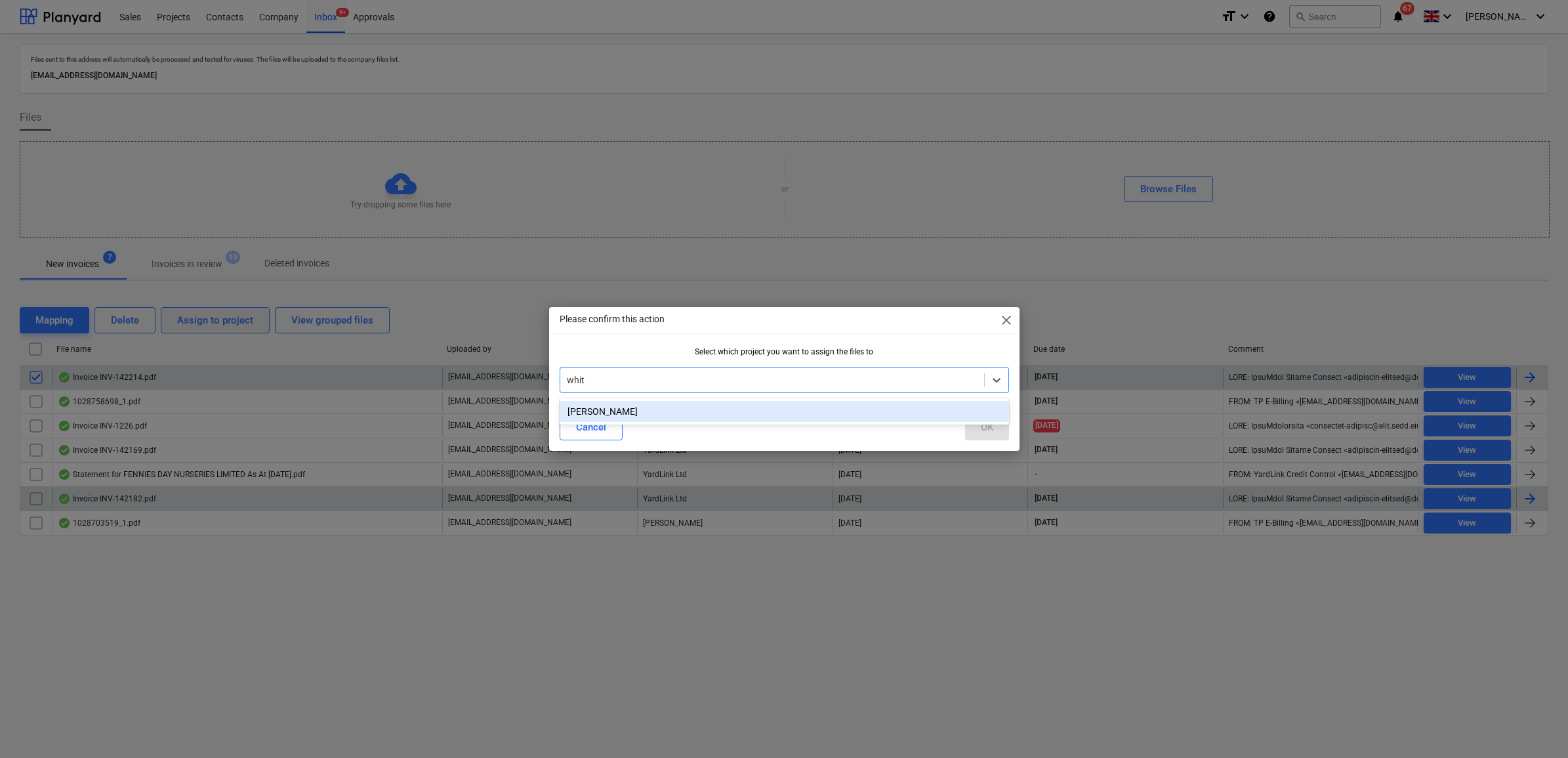
type input "whitt"
click at [848, 409] on div "[PERSON_NAME]" at bounding box center [784, 411] width 449 height 21
click at [1000, 420] on button "OK" at bounding box center [986, 427] width 44 height 27
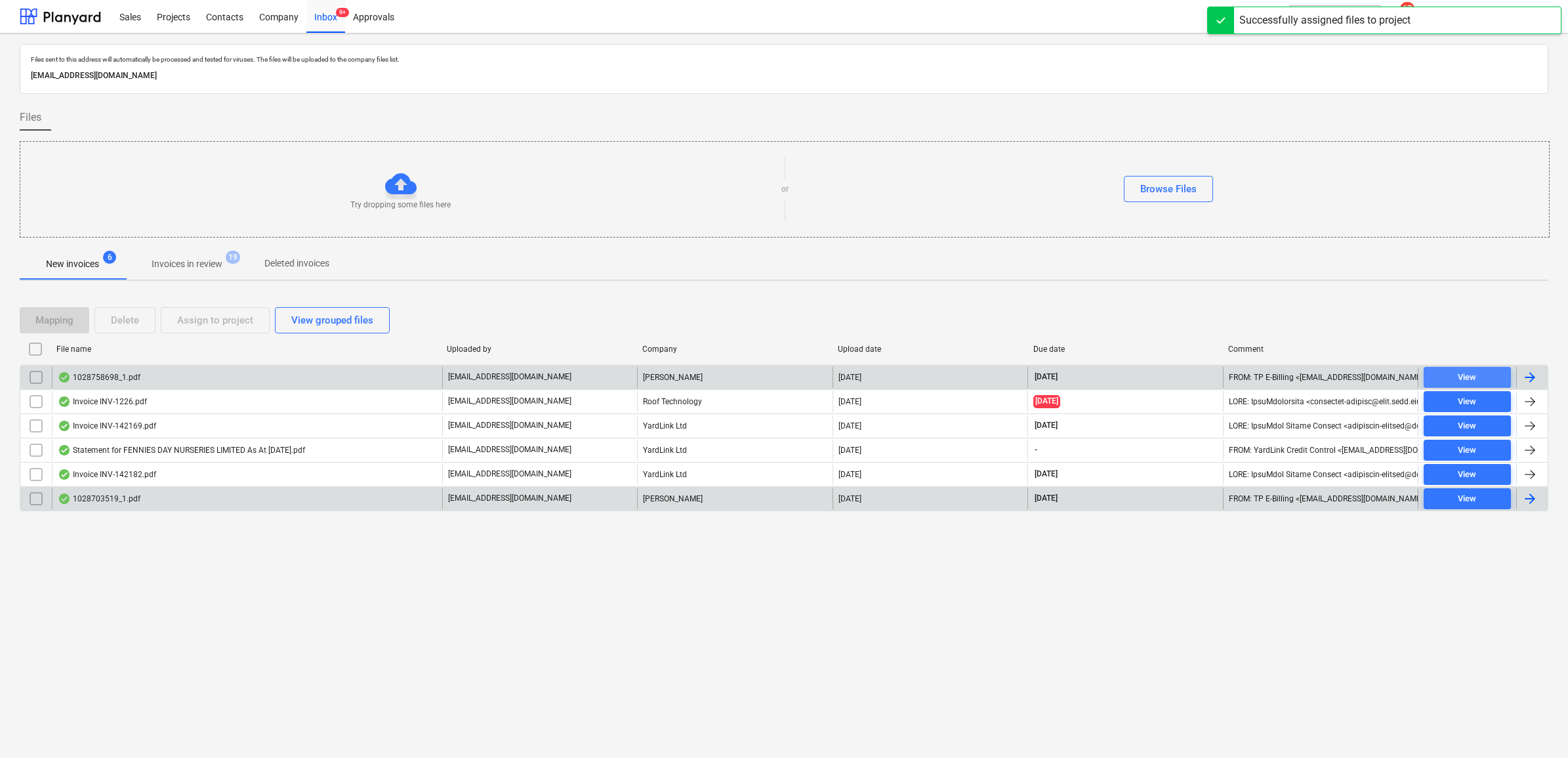
click at [1248, 376] on span "View" at bounding box center [1467, 377] width 77 height 15
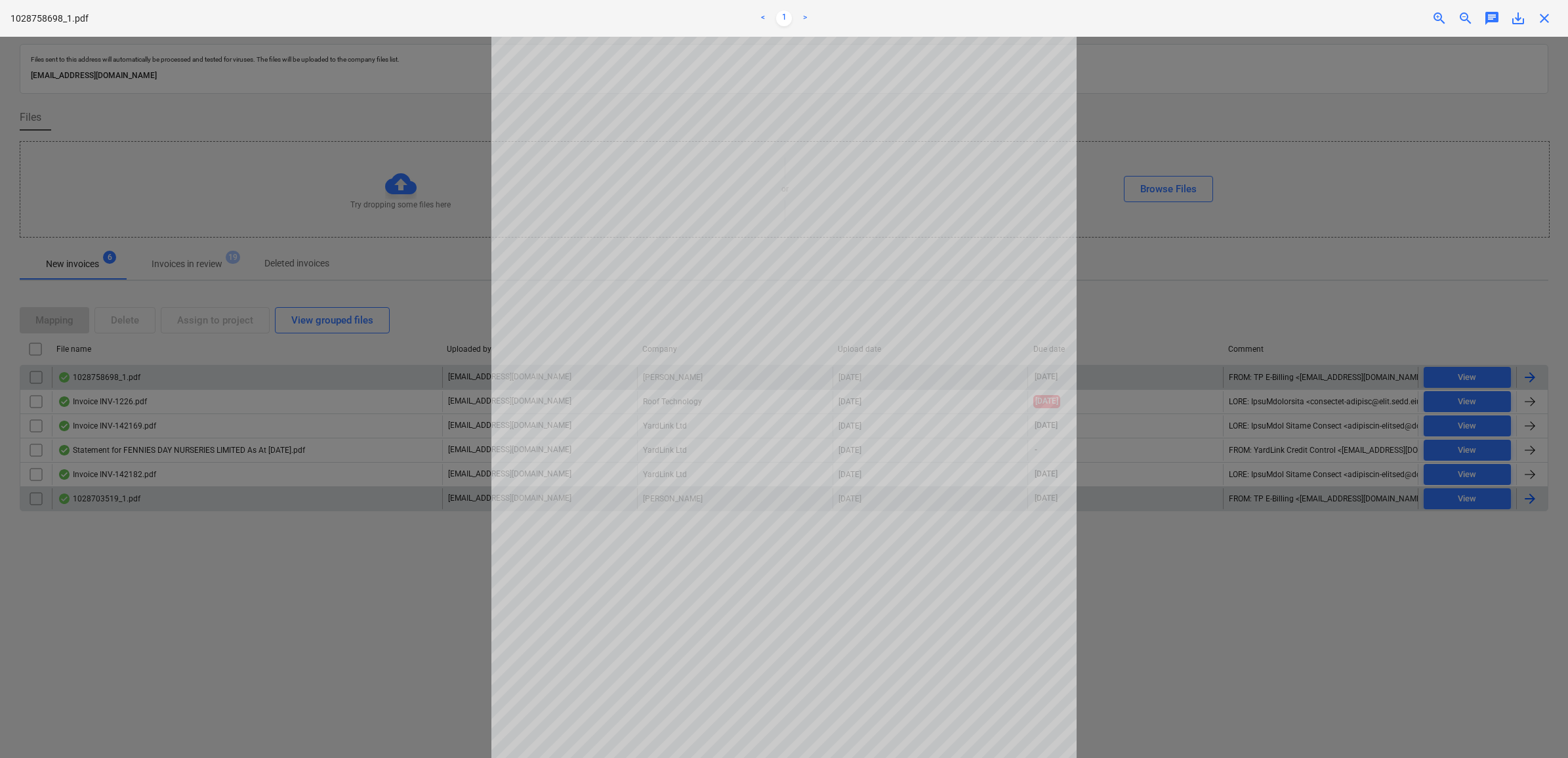
scroll to position [82, 0]
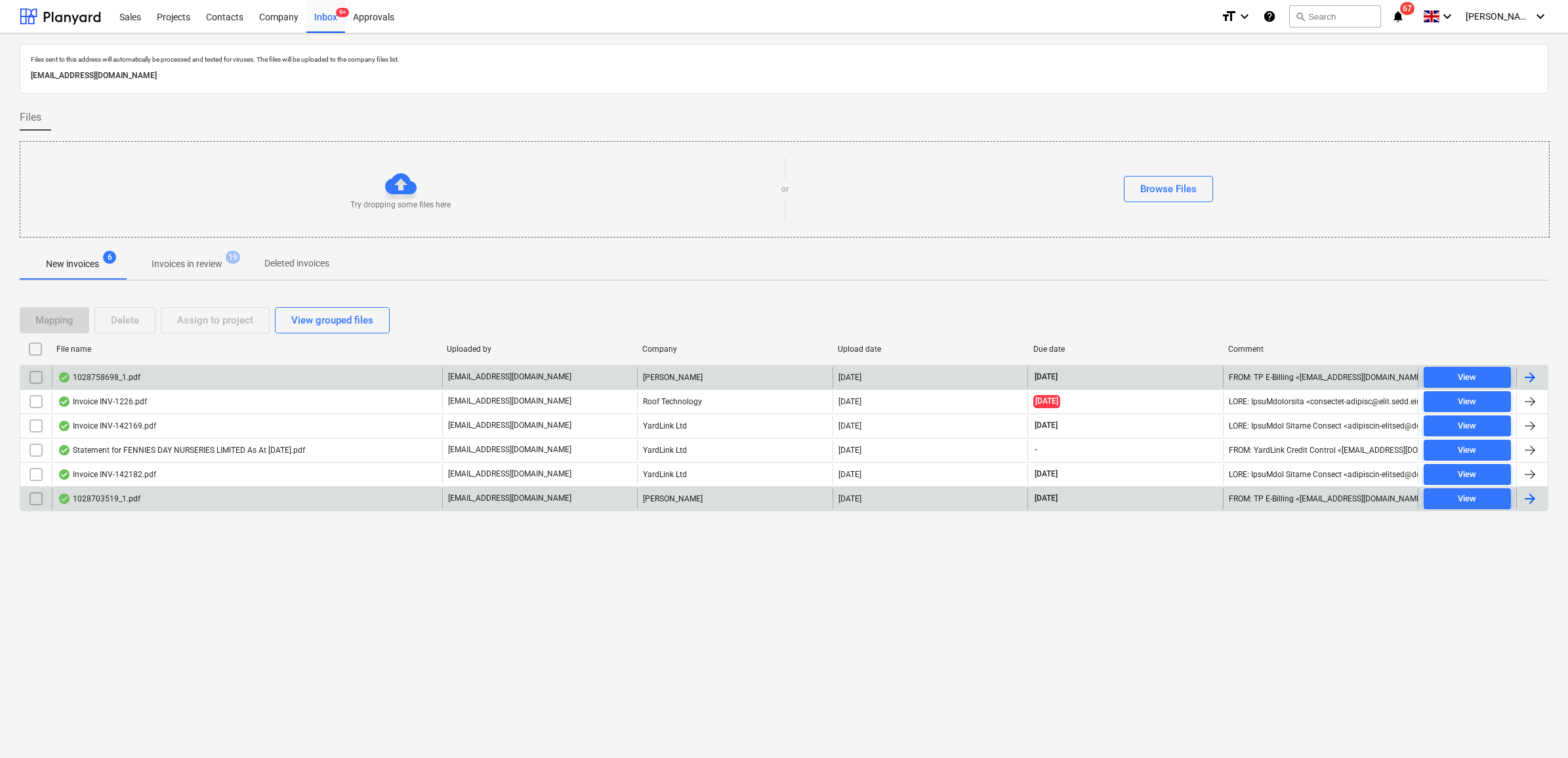
click at [33, 381] on input "checkbox" at bounding box center [35, 377] width 21 height 21
click at [174, 325] on button "Assign to project" at bounding box center [214, 320] width 109 height 27
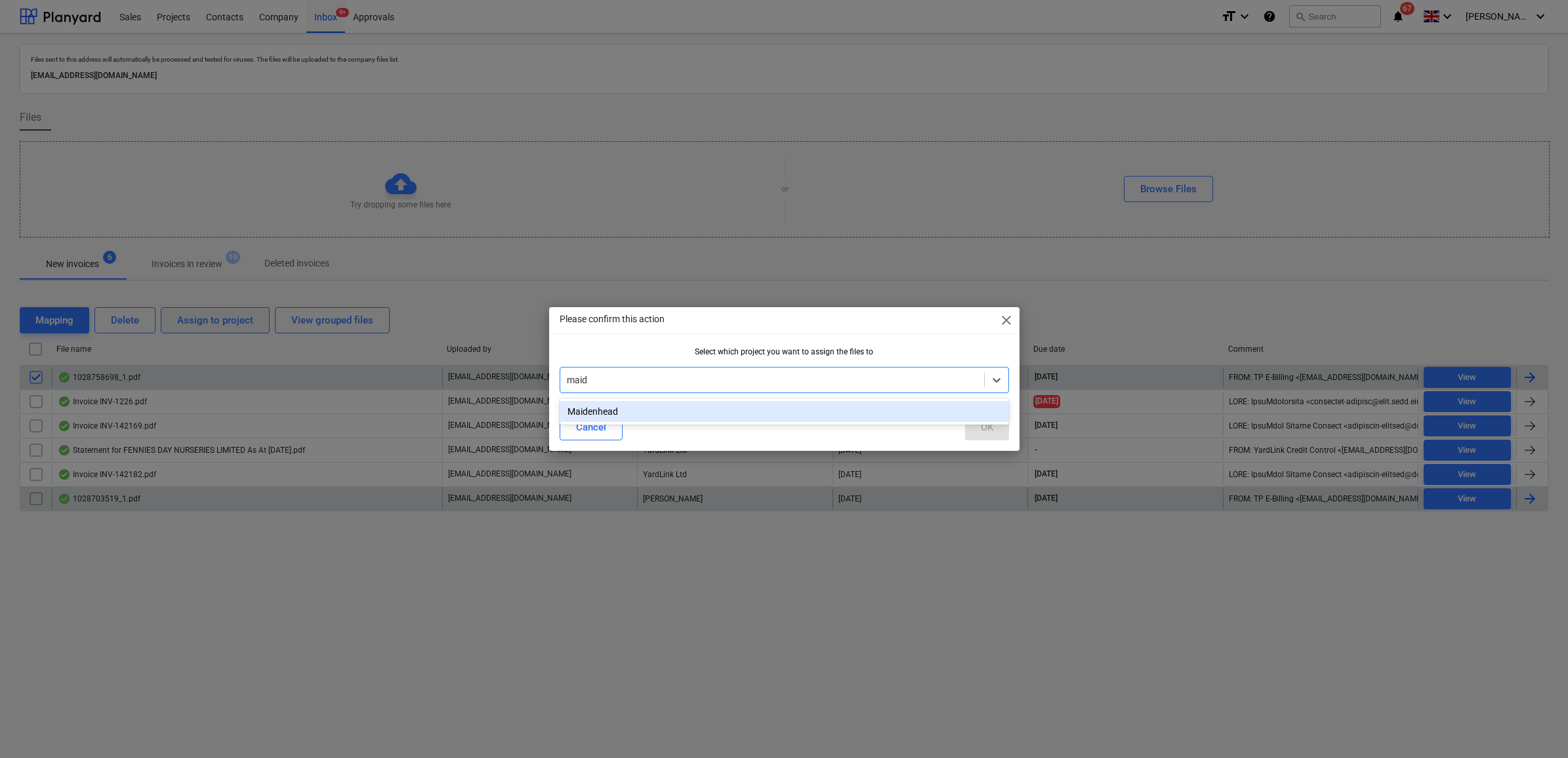
type input "maide"
drag, startPoint x: 723, startPoint y: 421, endPoint x: 736, endPoint y: 415, distance: 14.3
click at [723, 421] on div "Maidenhead" at bounding box center [784, 411] width 449 height 21
click at [992, 427] on button "OK" at bounding box center [986, 427] width 44 height 27
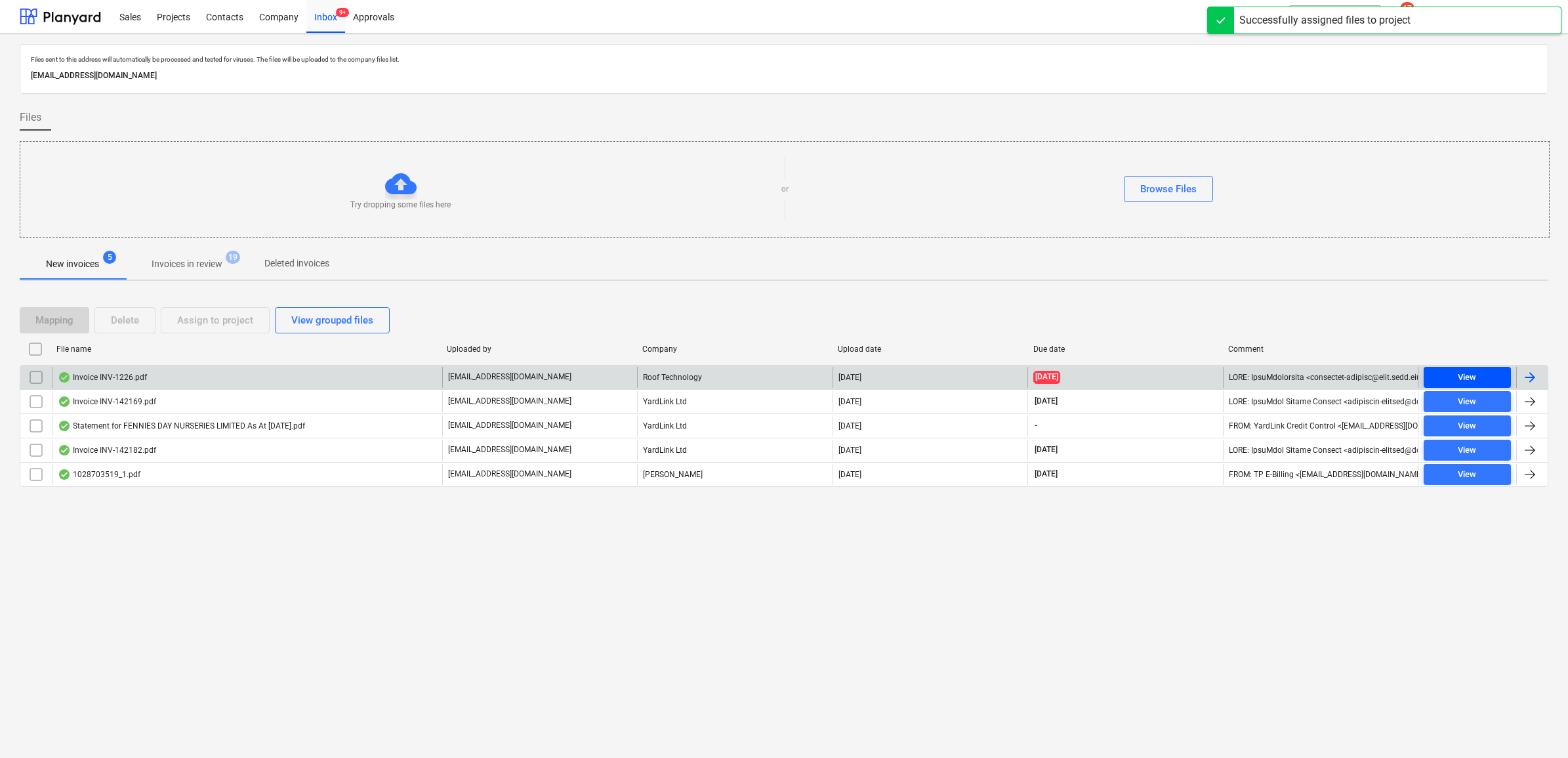
click at [1248, 373] on div "View" at bounding box center [1466, 377] width 19 height 15
click at [31, 379] on input "checkbox" at bounding box center [35, 377] width 21 height 21
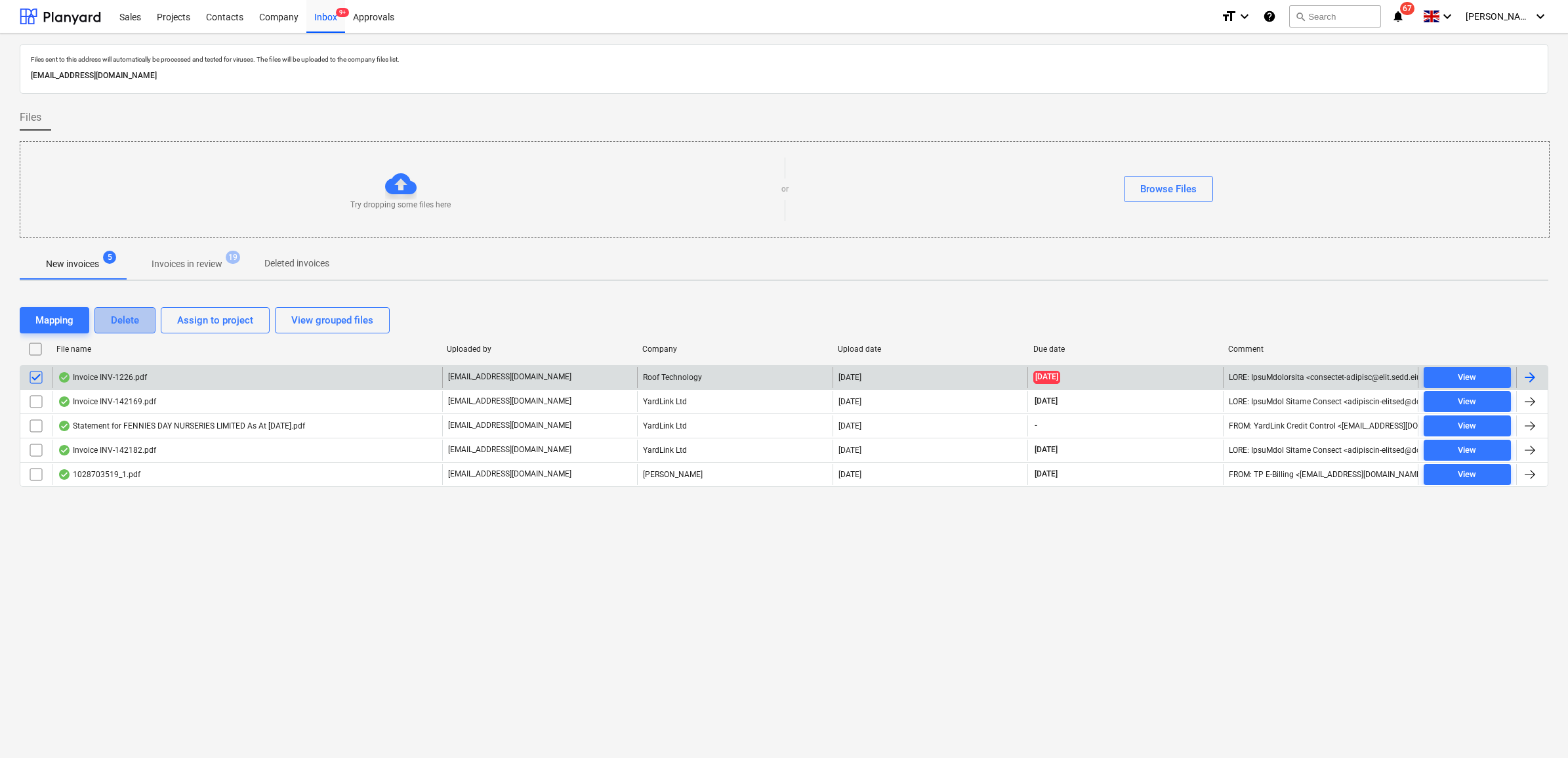
click at [123, 325] on div "Delete" at bounding box center [125, 320] width 29 height 17
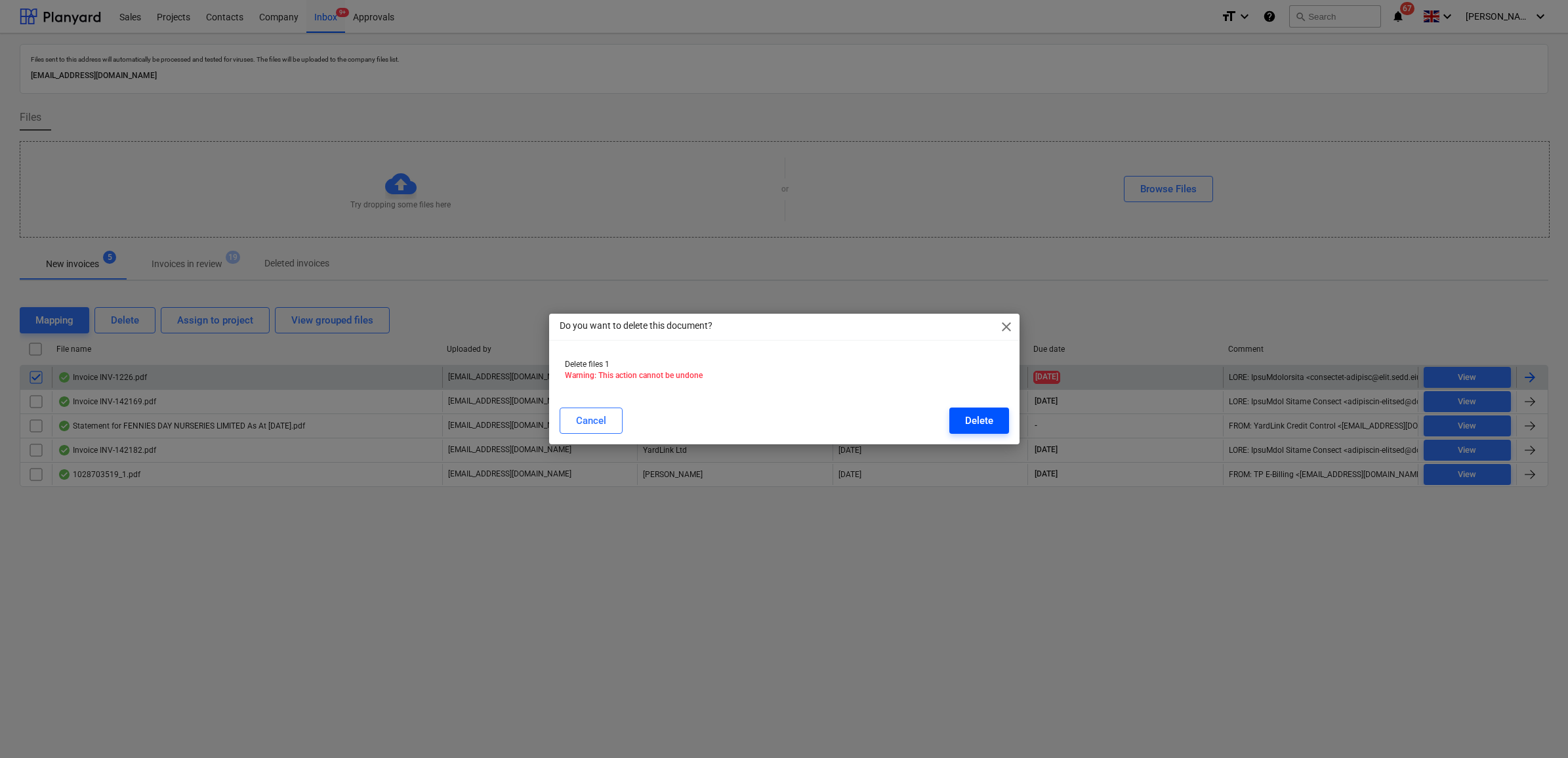
click at [962, 419] on button "Delete" at bounding box center [978, 420] width 60 height 27
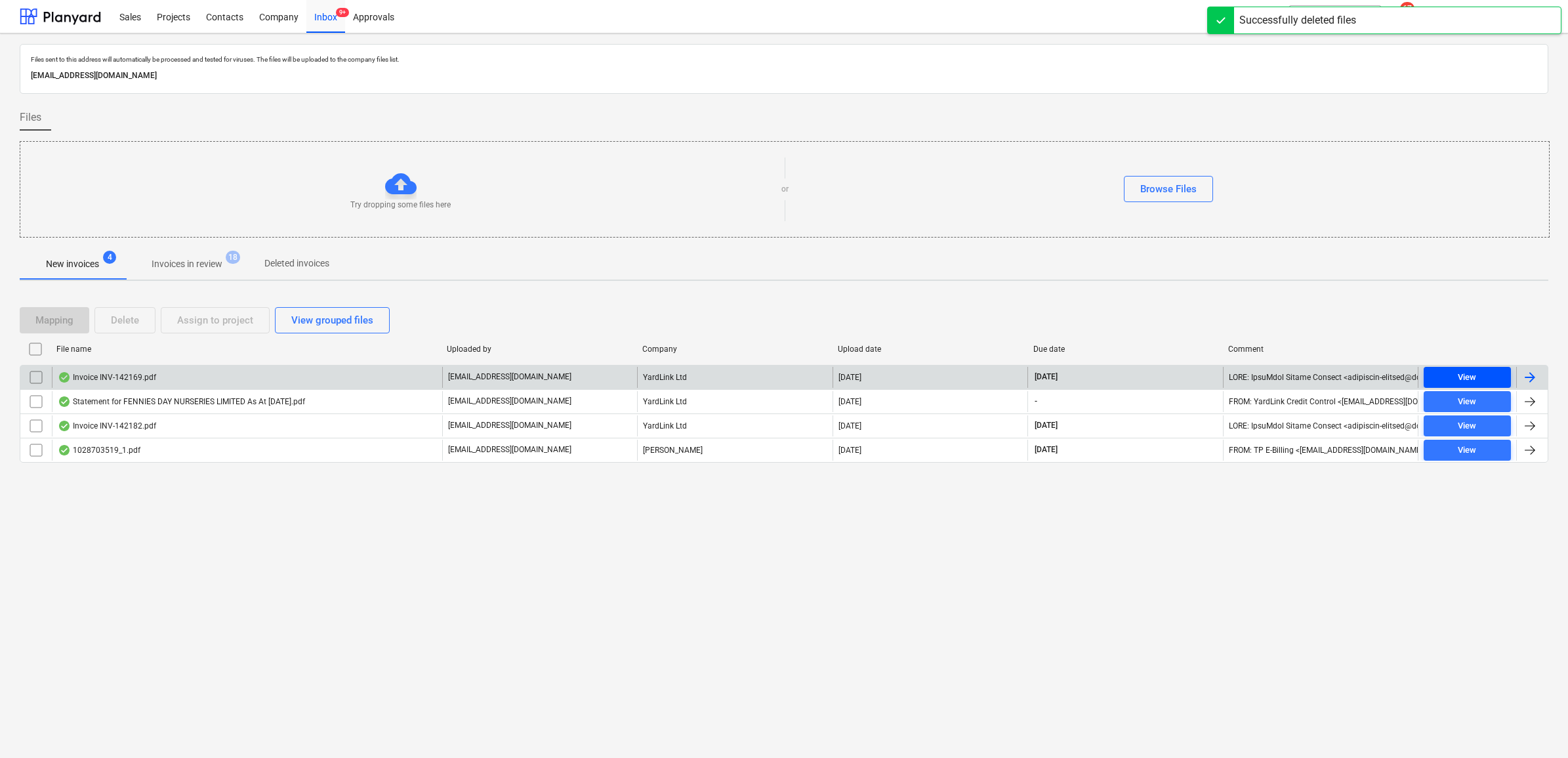
click at [1248, 381] on span "View" at bounding box center [1467, 377] width 77 height 15
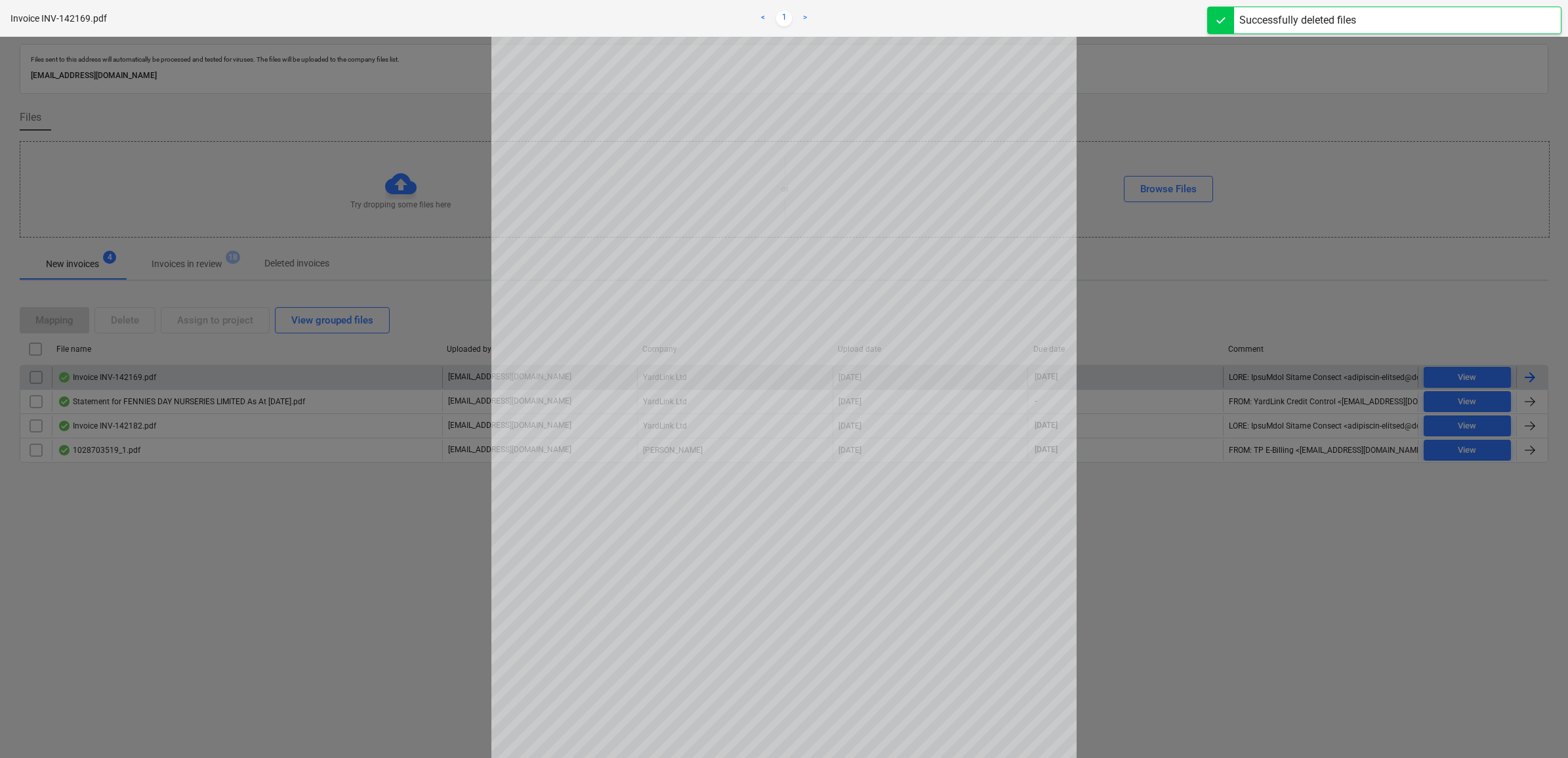
scroll to position [82, 0]
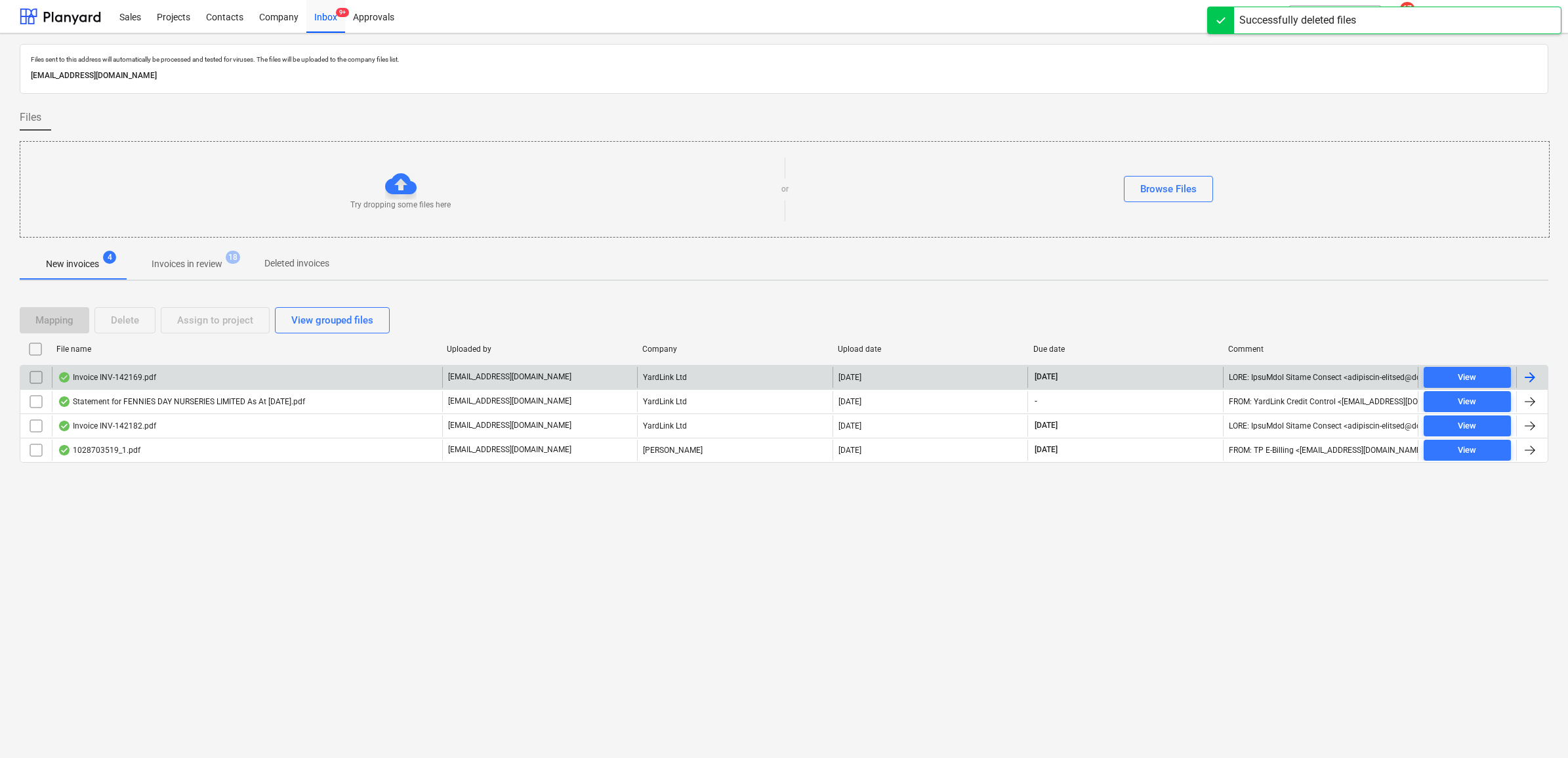
drag, startPoint x: 29, startPoint y: 380, endPoint x: 47, endPoint y: 375, distance: 18.7
click at [30, 380] on input "checkbox" at bounding box center [35, 377] width 21 height 21
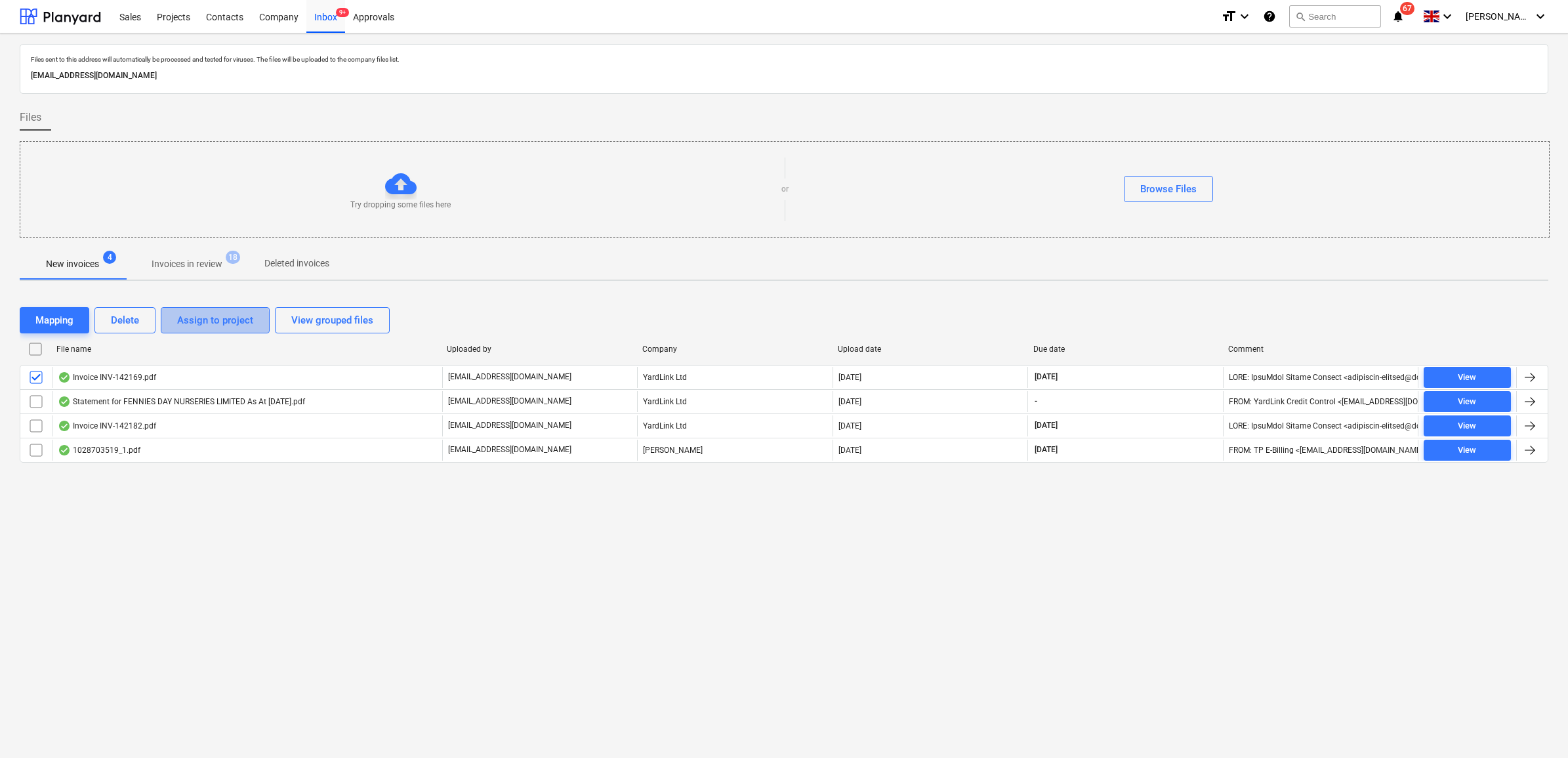
click at [197, 322] on div "Assign to project" at bounding box center [214, 320] width 76 height 17
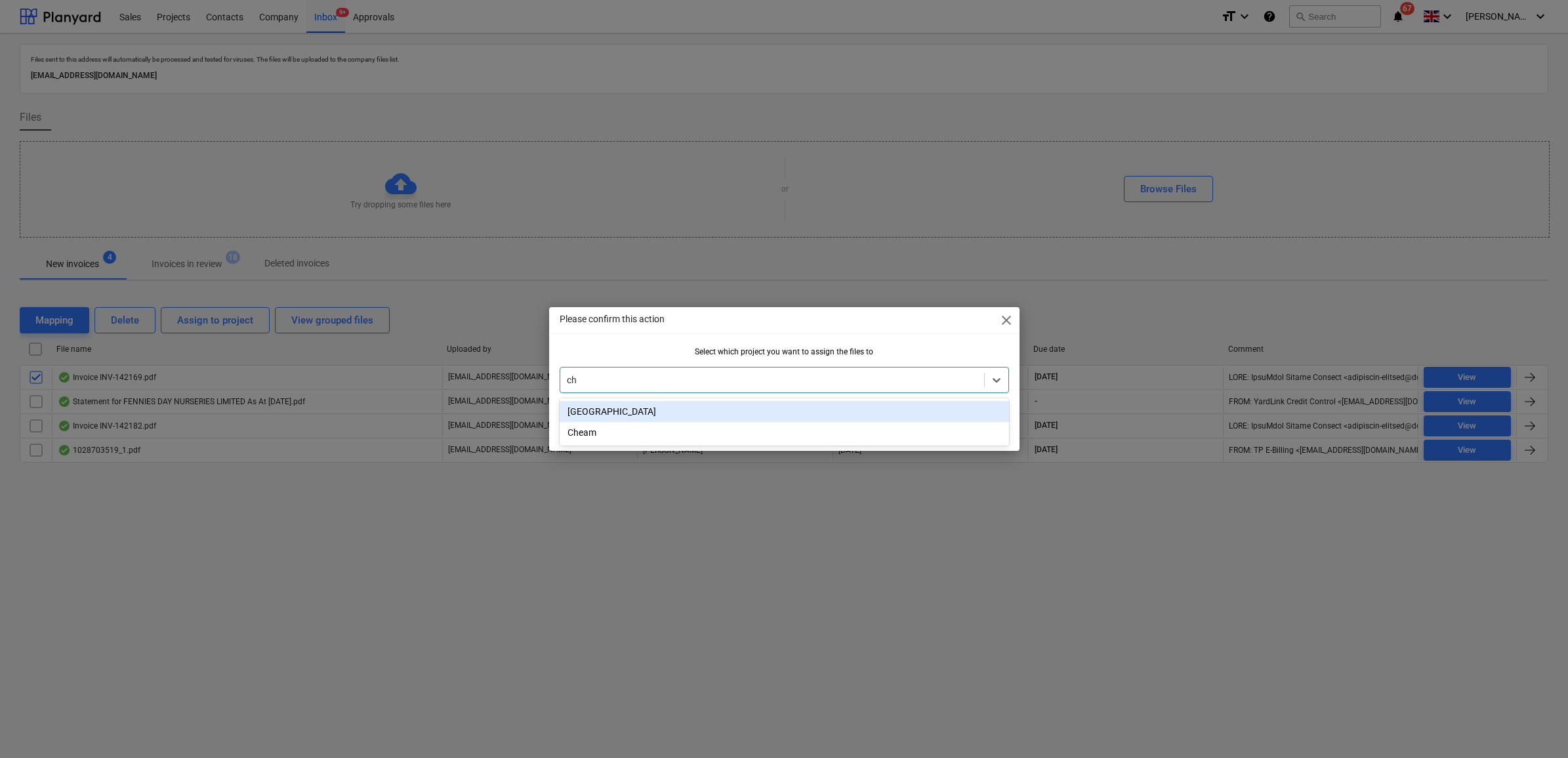
type input "che"
click at [794, 405] on div "Cheam" at bounding box center [784, 411] width 449 height 21
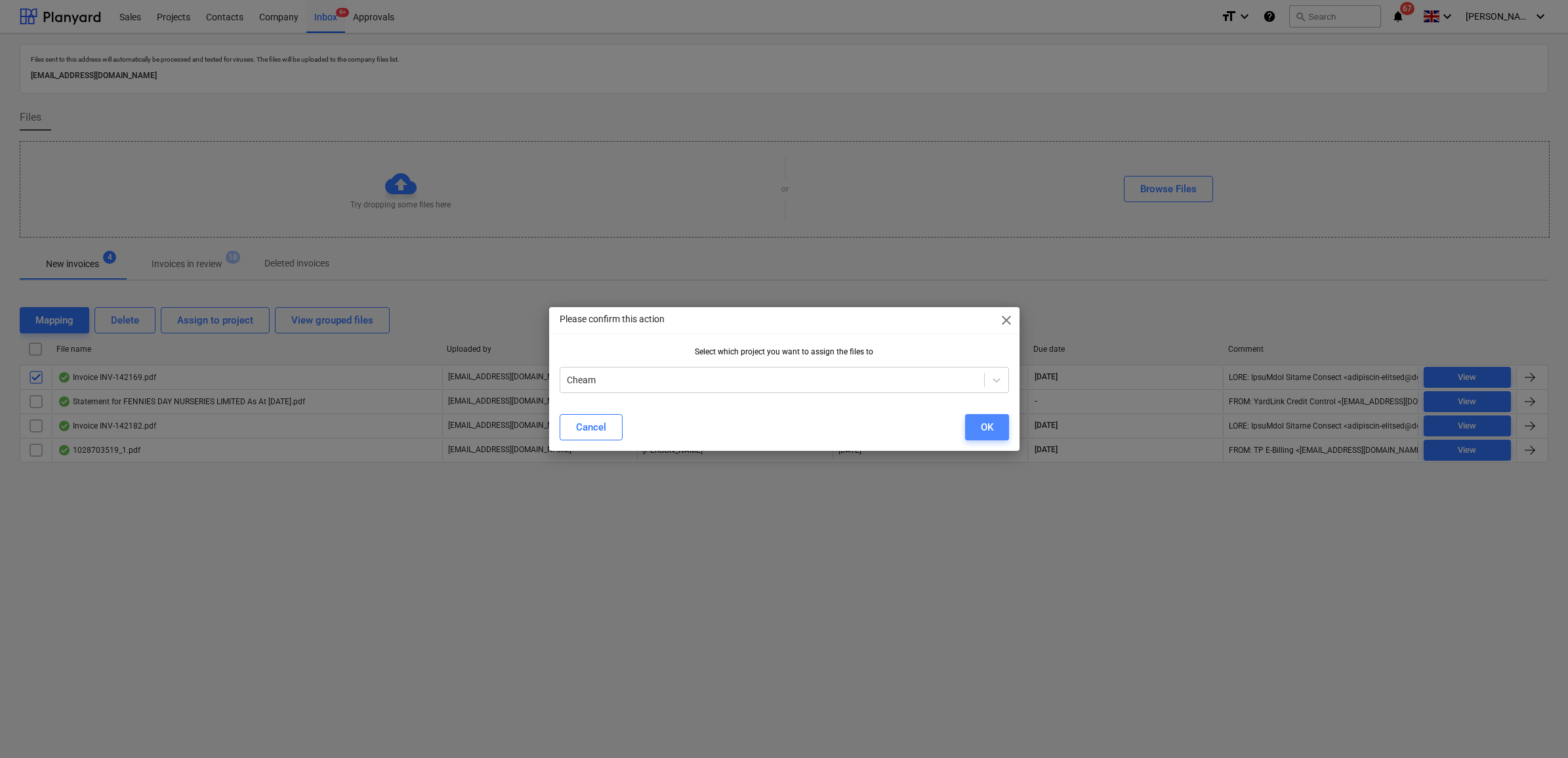
click at [982, 425] on div "OK" at bounding box center [986, 427] width 13 height 17
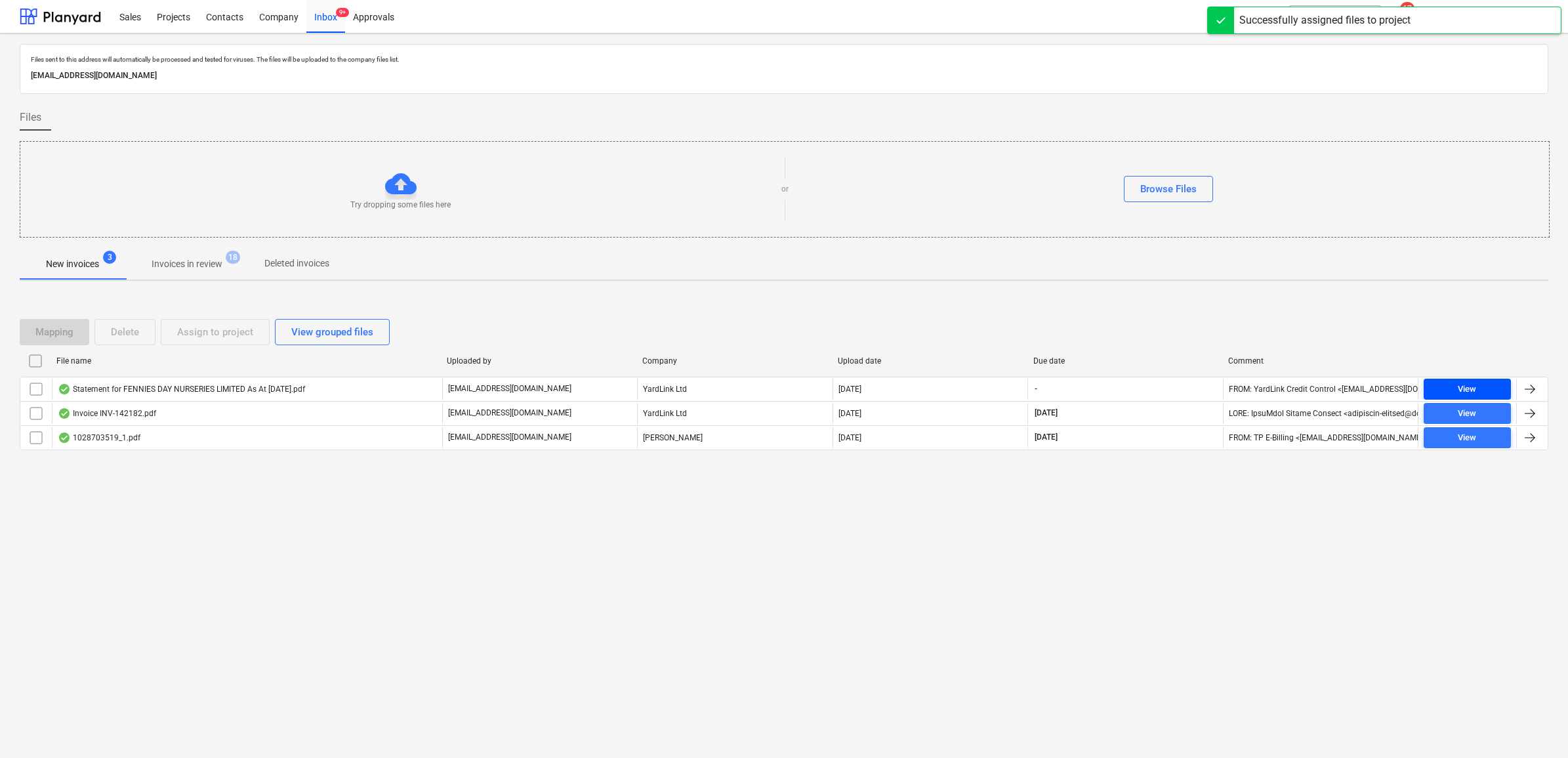
click at [1248, 385] on div "View" at bounding box center [1466, 388] width 19 height 15
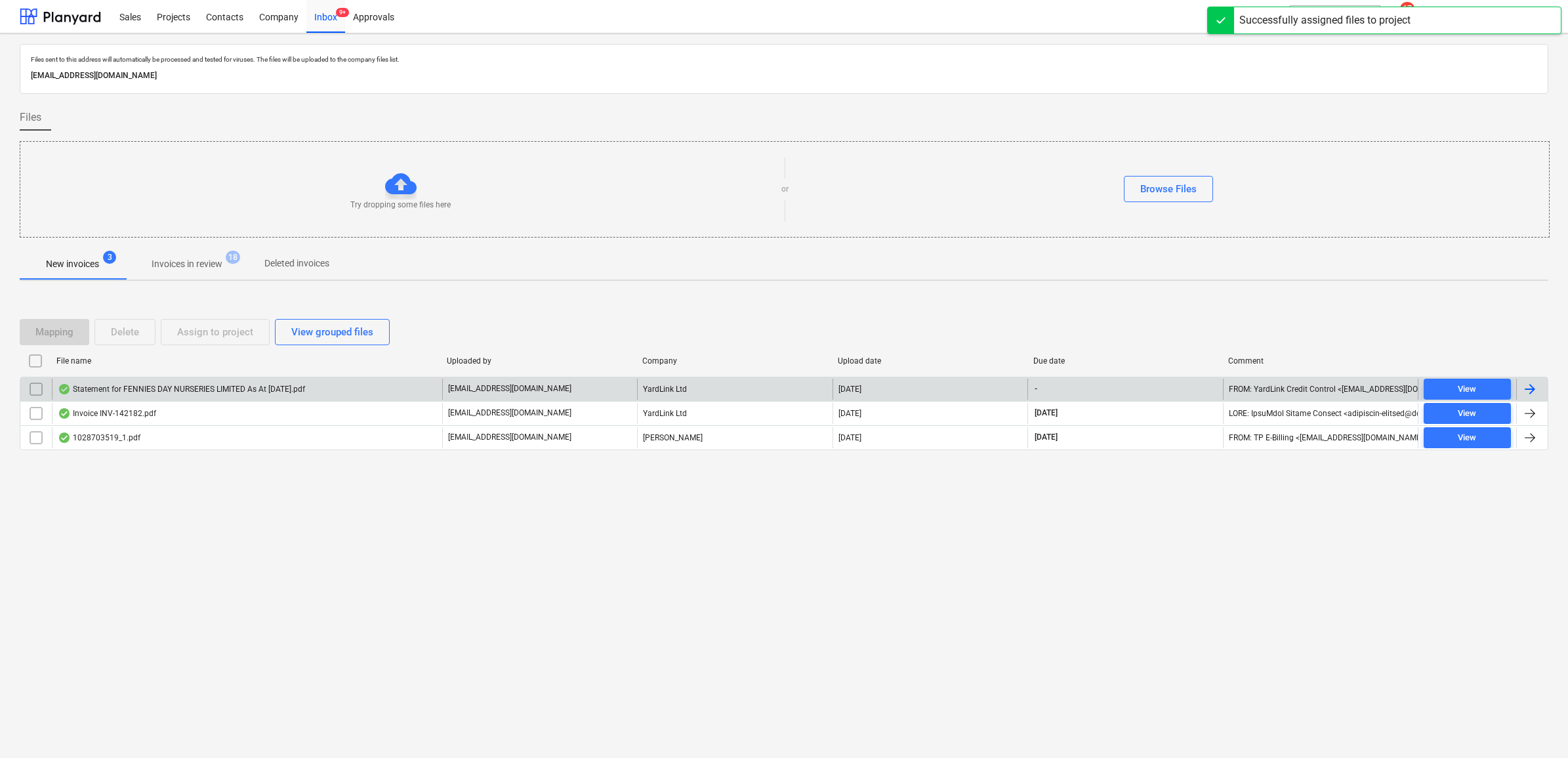
click at [36, 391] on input "checkbox" at bounding box center [35, 388] width 21 height 21
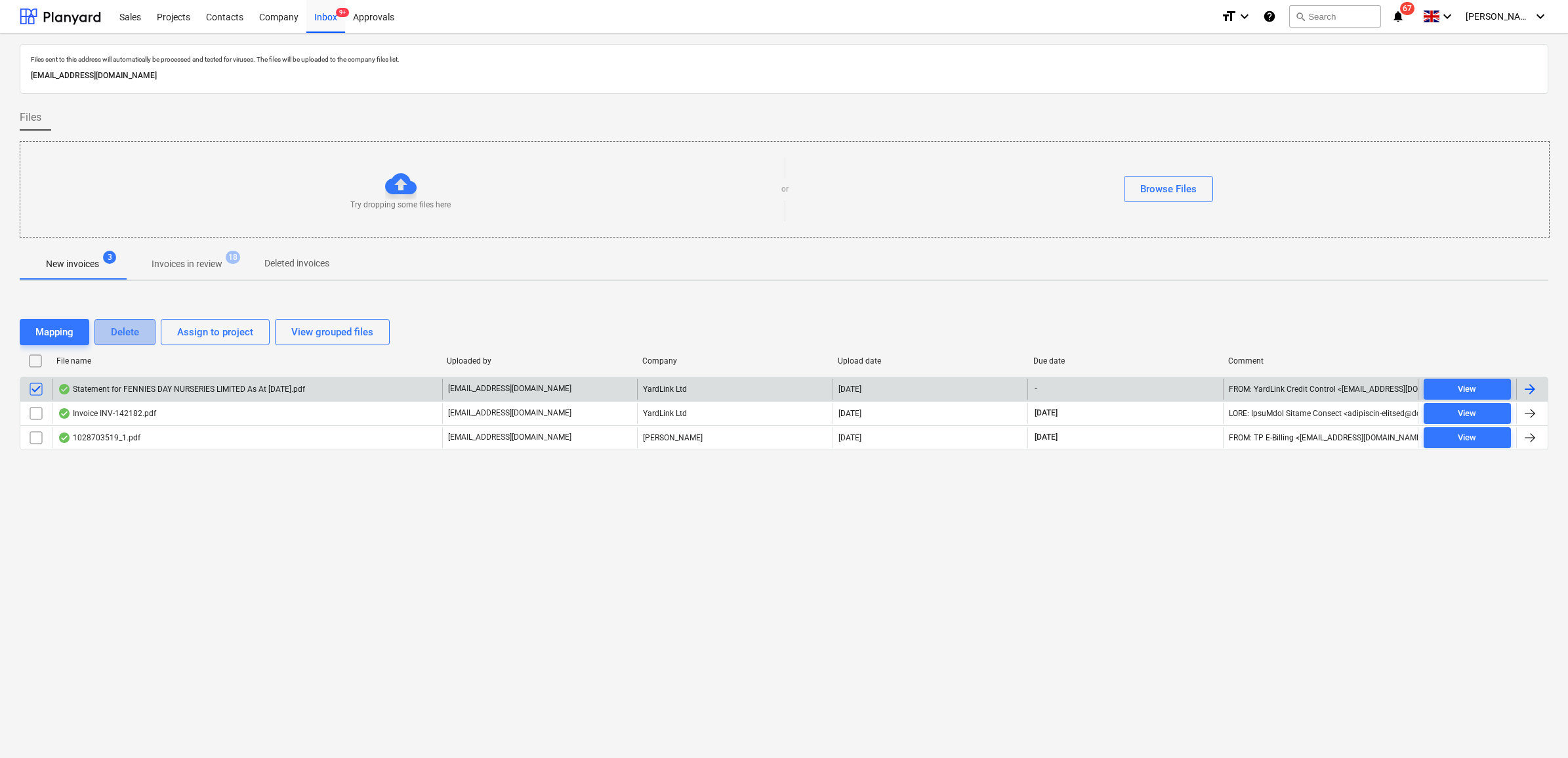
click at [143, 332] on button "Delete" at bounding box center [125, 331] width 61 height 27
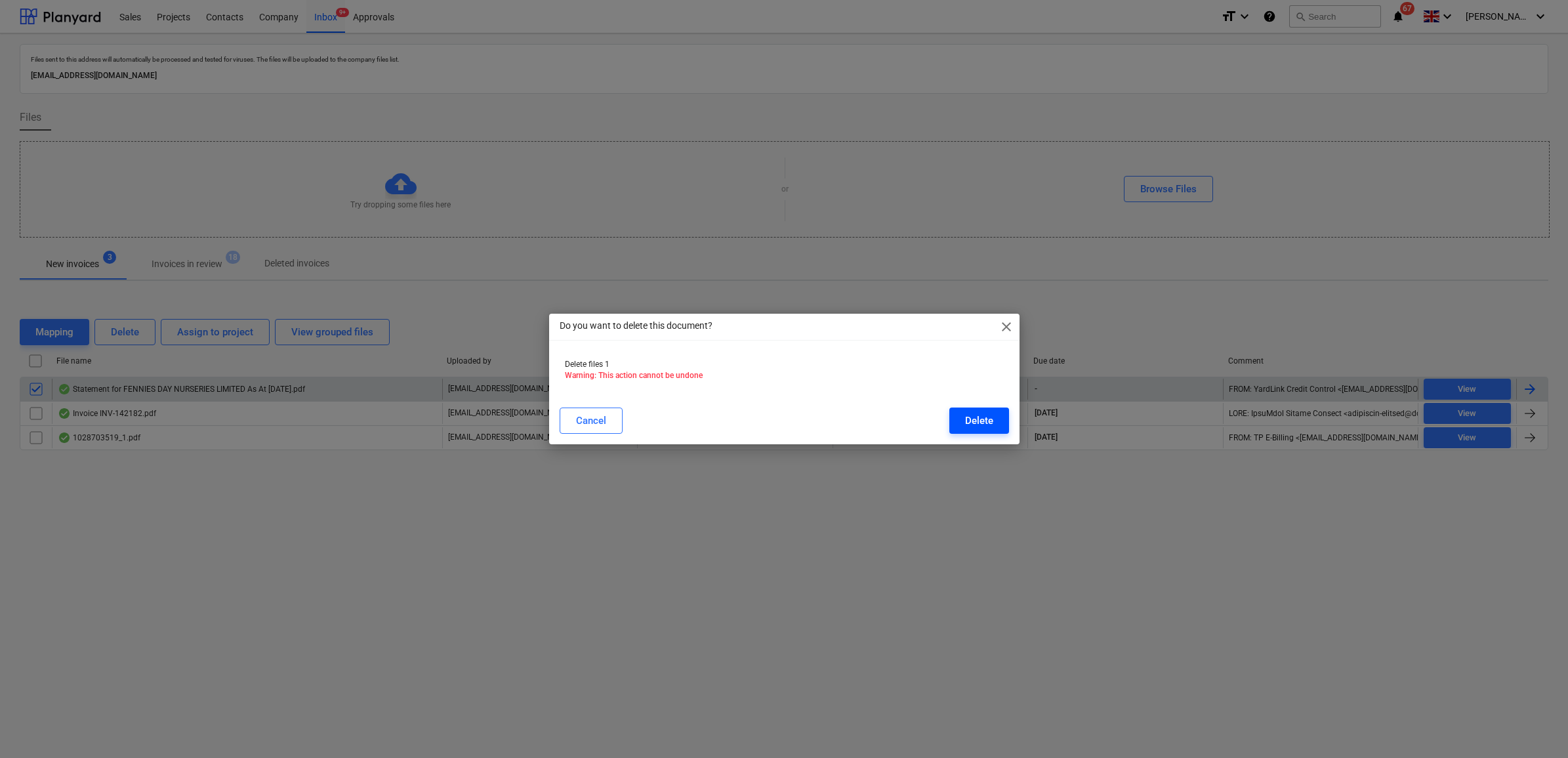
click at [982, 420] on div "Delete" at bounding box center [978, 420] width 29 height 17
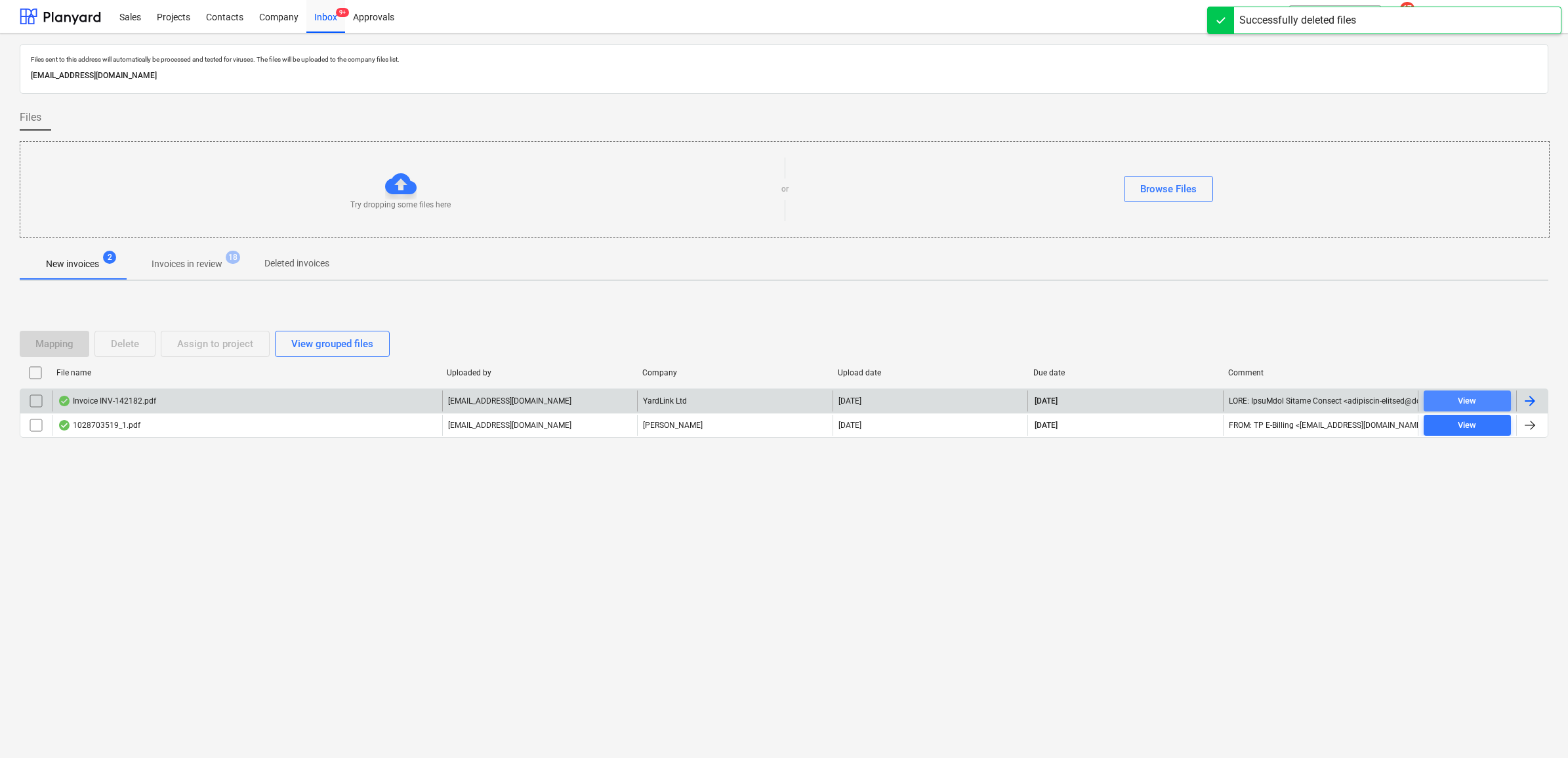
click at [1248, 401] on span "View" at bounding box center [1467, 400] width 77 height 15
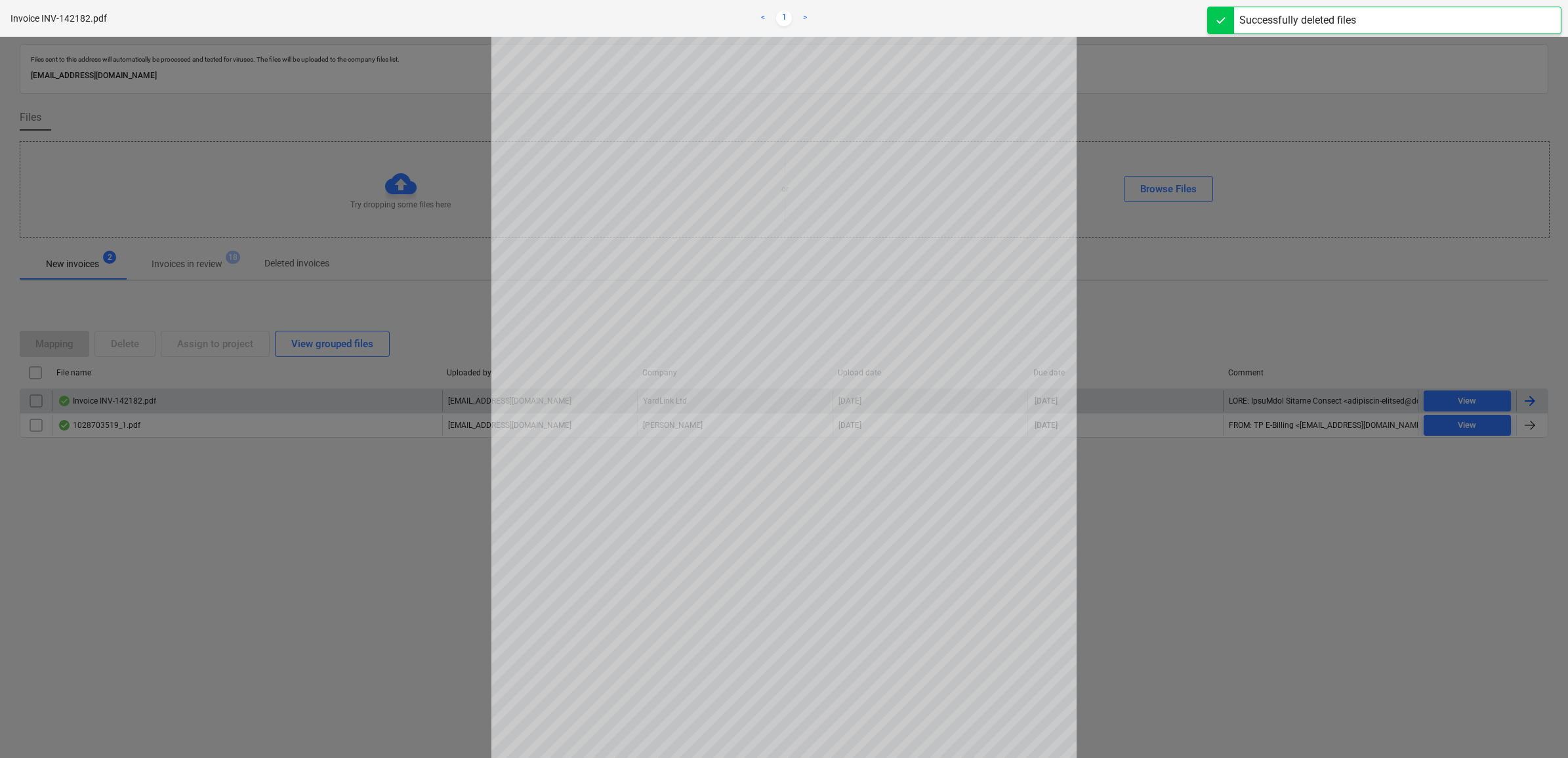
scroll to position [82, 0]
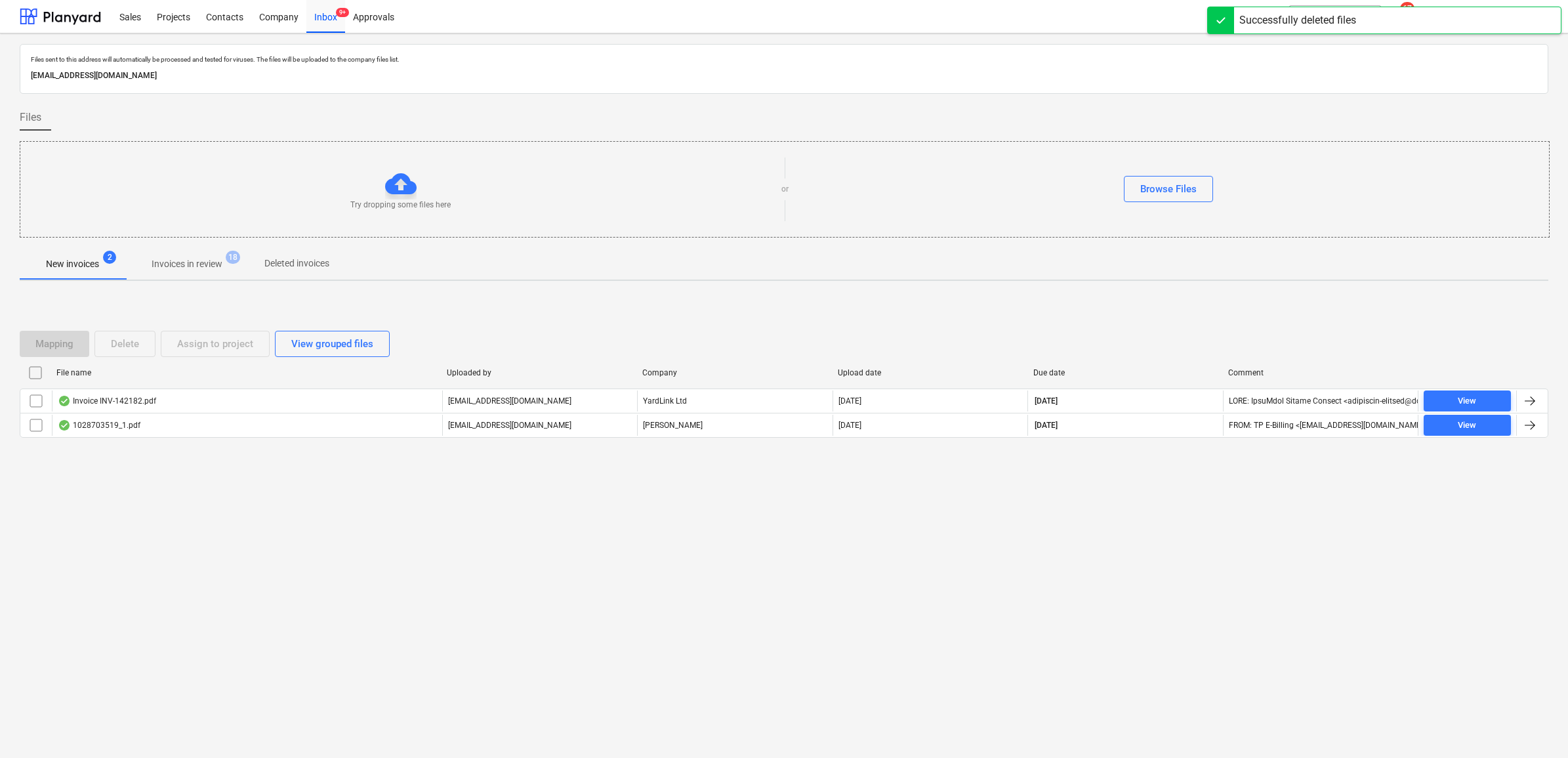
click at [30, 402] on input "checkbox" at bounding box center [35, 400] width 21 height 21
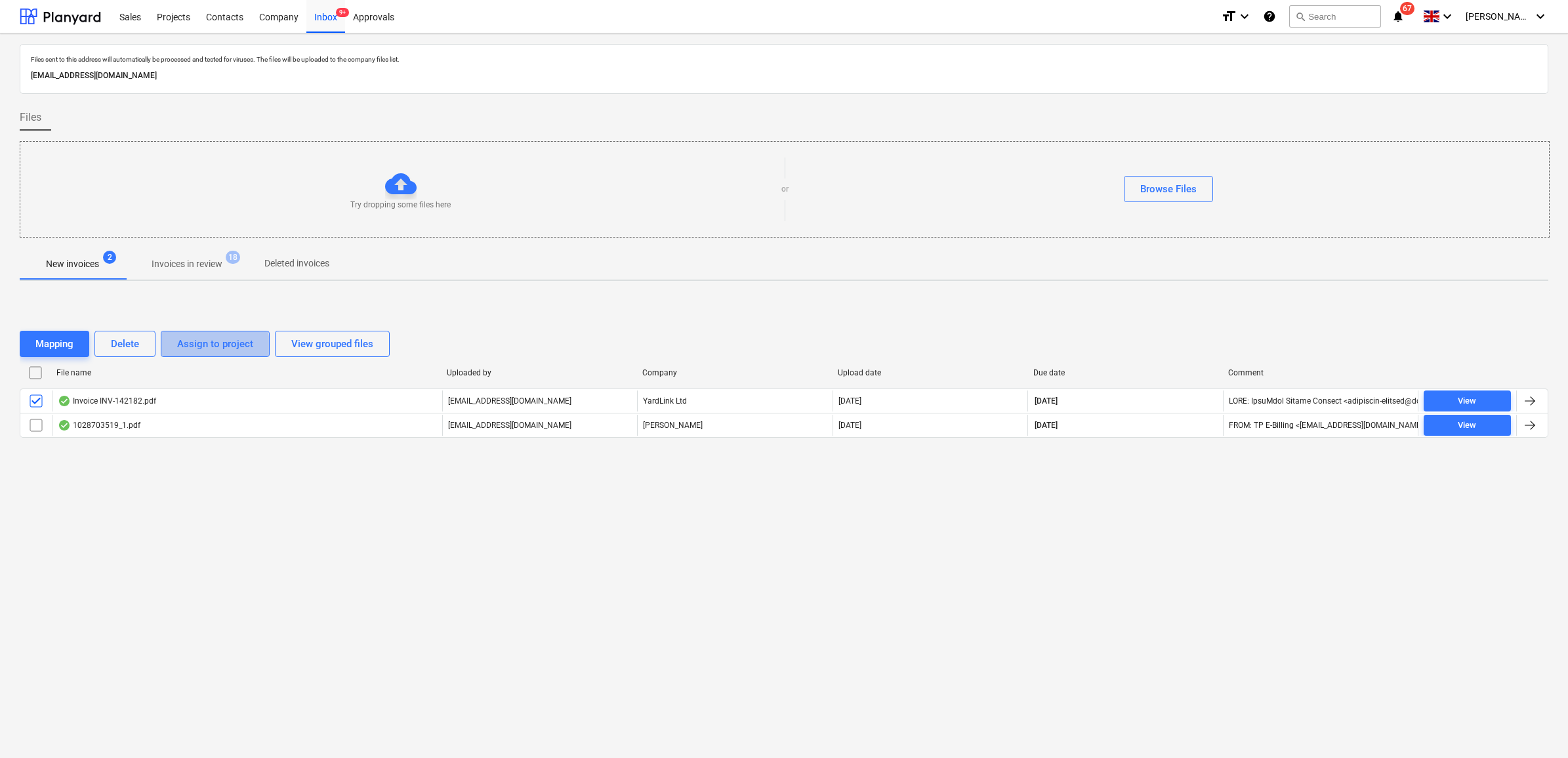
click at [187, 348] on div "Assign to project" at bounding box center [214, 343] width 76 height 17
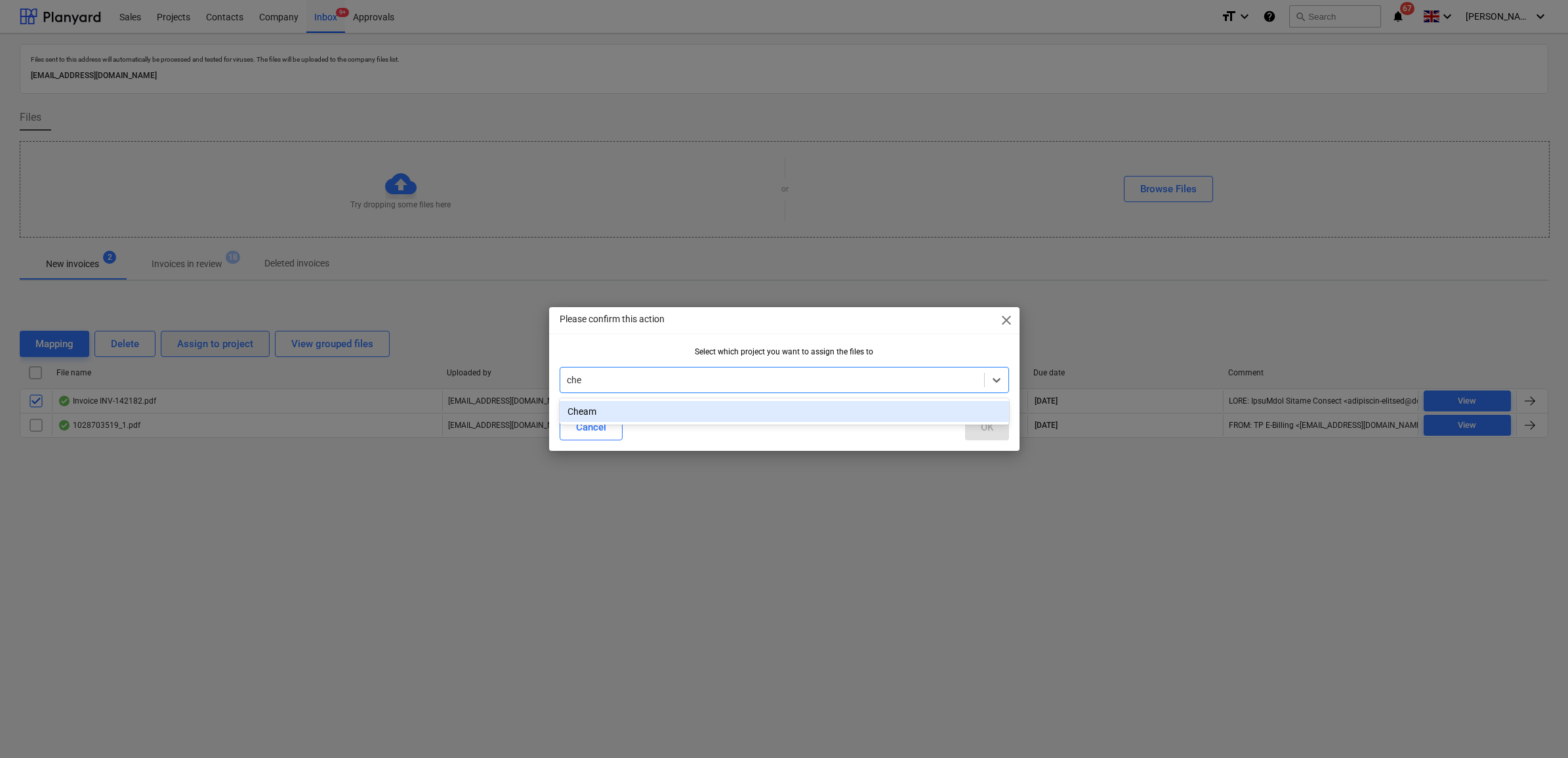
type input "chea"
drag, startPoint x: 734, startPoint y: 411, endPoint x: 903, endPoint y: 424, distance: 169.5
click at [734, 411] on div "Cheam" at bounding box center [784, 411] width 449 height 21
click at [994, 431] on button "OK" at bounding box center [986, 427] width 44 height 27
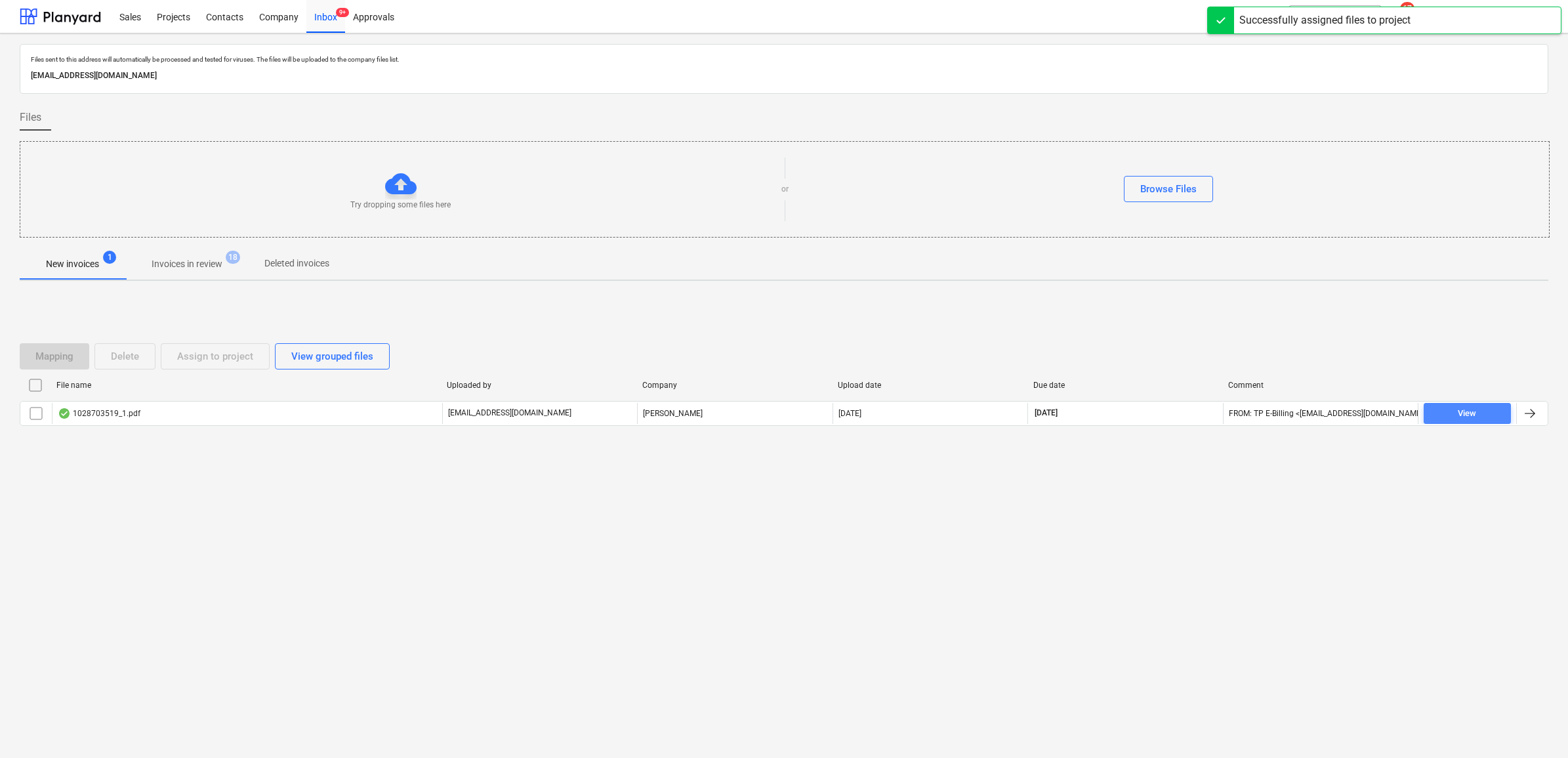
click at [1248, 409] on div "View" at bounding box center [1466, 413] width 19 height 15
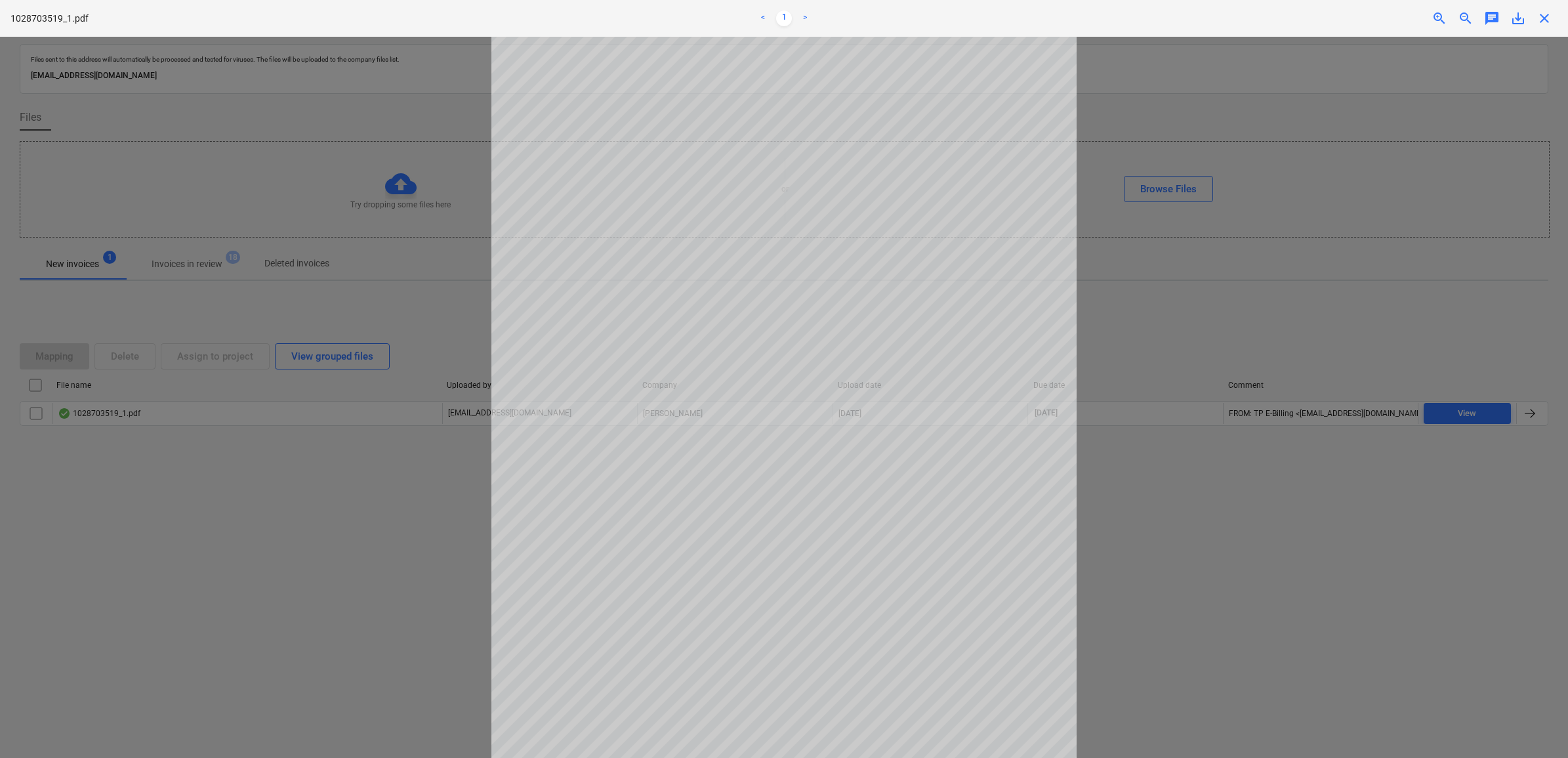
scroll to position [28, 0]
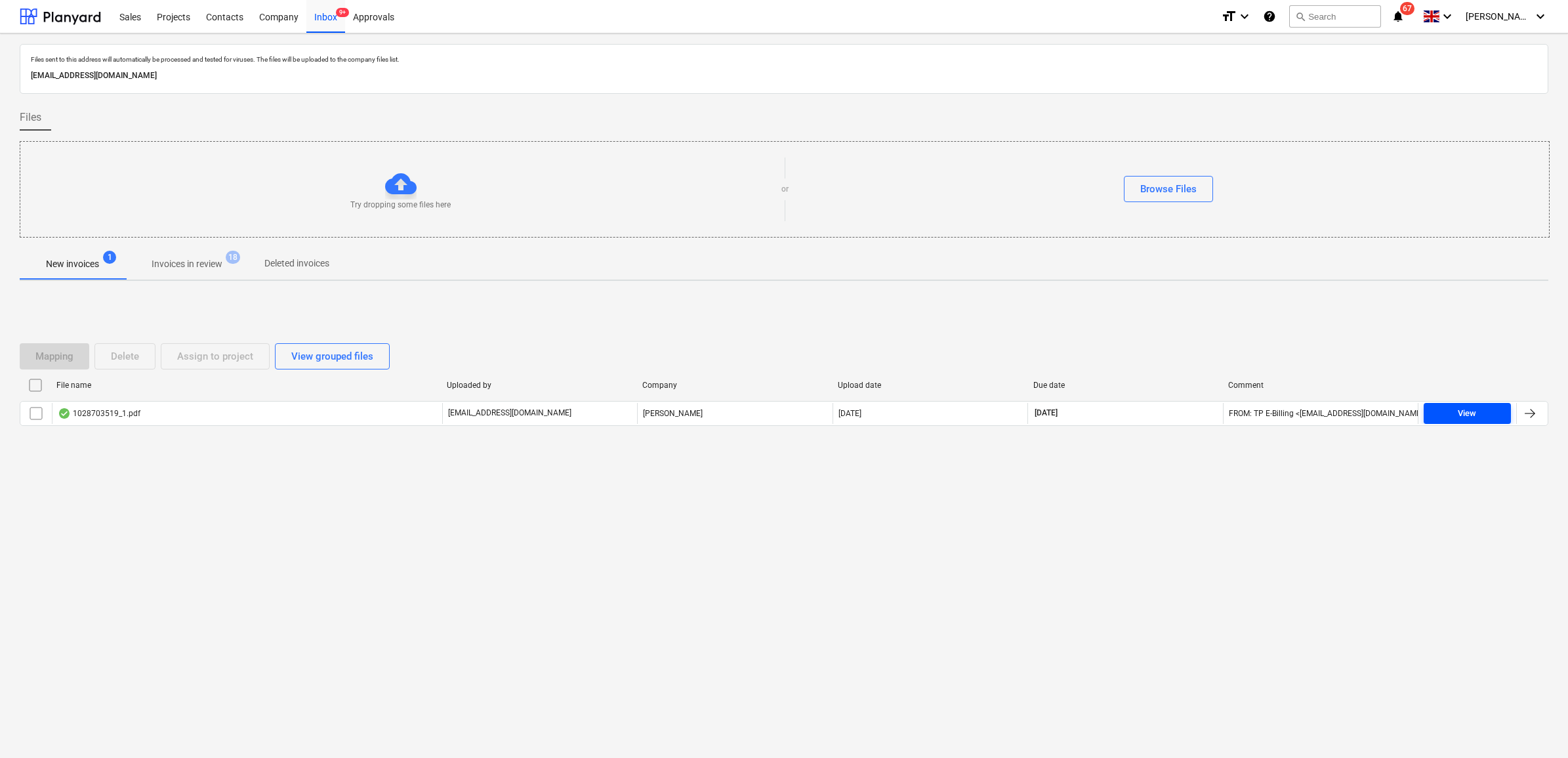
click at [1248, 407] on div "View" at bounding box center [1466, 413] width 19 height 15
click at [1248, 415] on div "View" at bounding box center [1466, 413] width 19 height 15
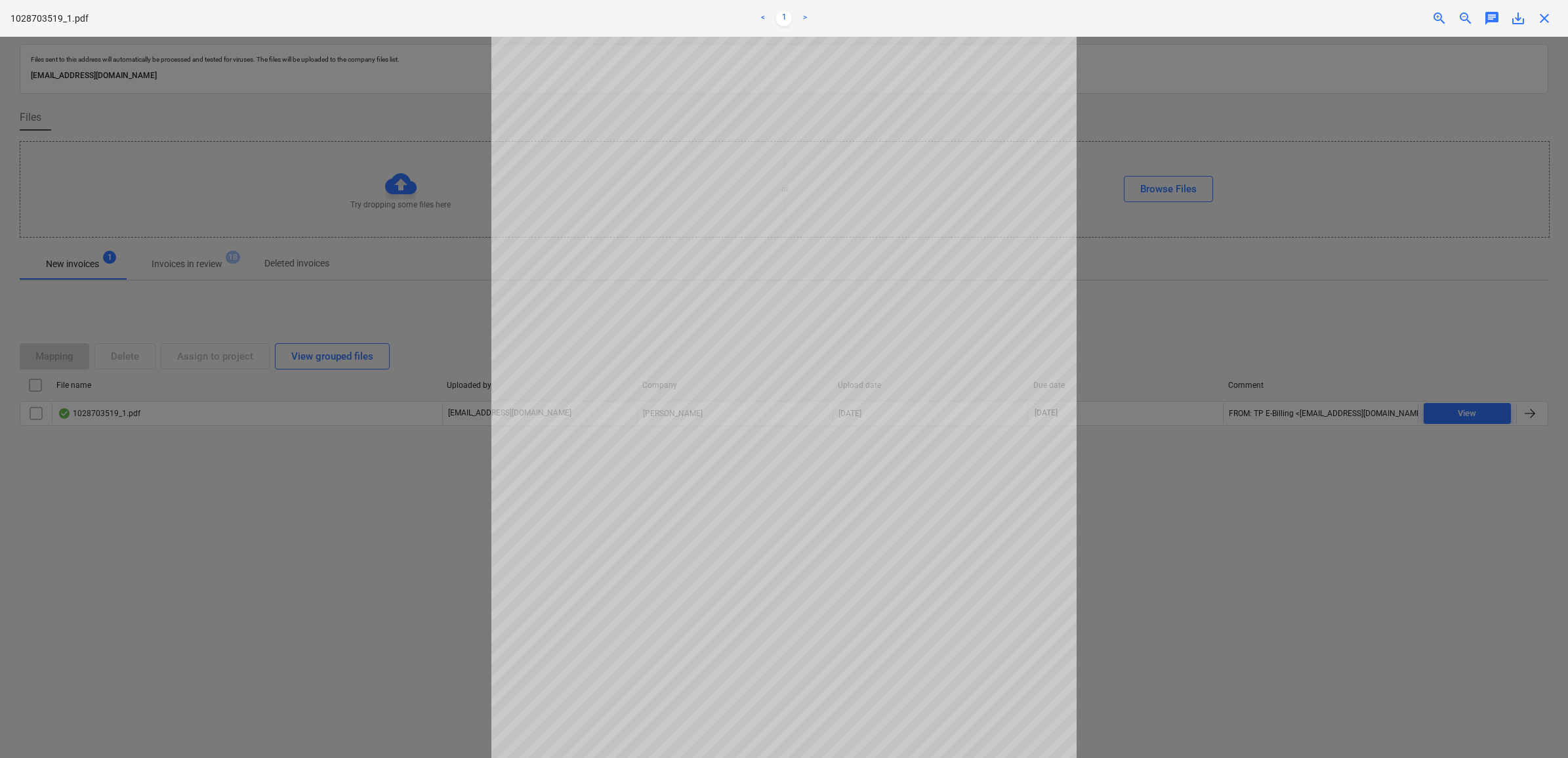
click at [1248, 18] on div "Decision updated" at bounding box center [1384, 14] width 354 height 28
click at [1248, 17] on div "Decision updated" at bounding box center [1384, 14] width 354 height 28
click at [1248, 21] on div "Decision updated" at bounding box center [1384, 14] width 354 height 28
click at [1248, 110] on div at bounding box center [784, 396] width 1568 height 721
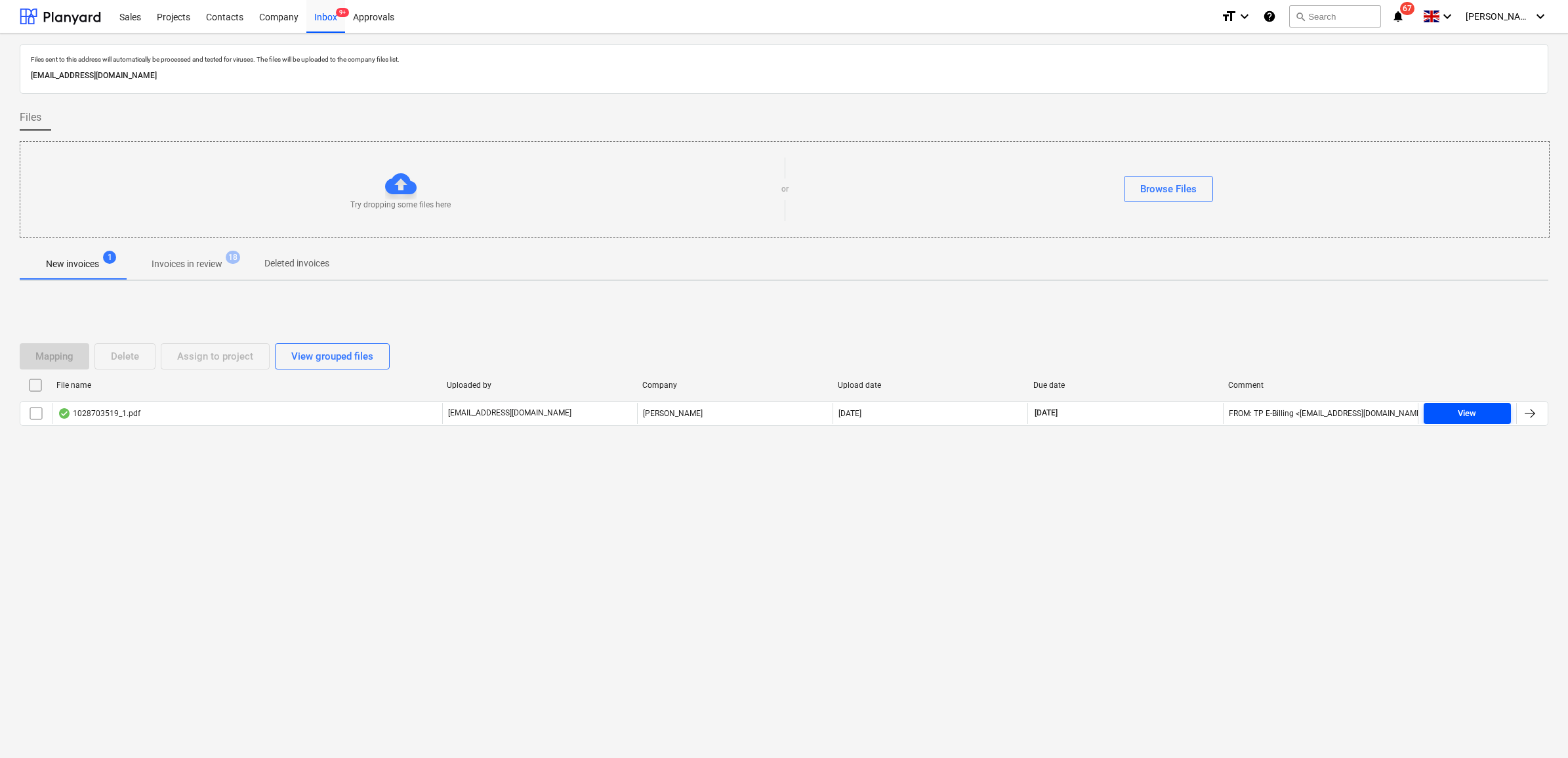
click at [1248, 415] on span "View" at bounding box center [1467, 413] width 77 height 15
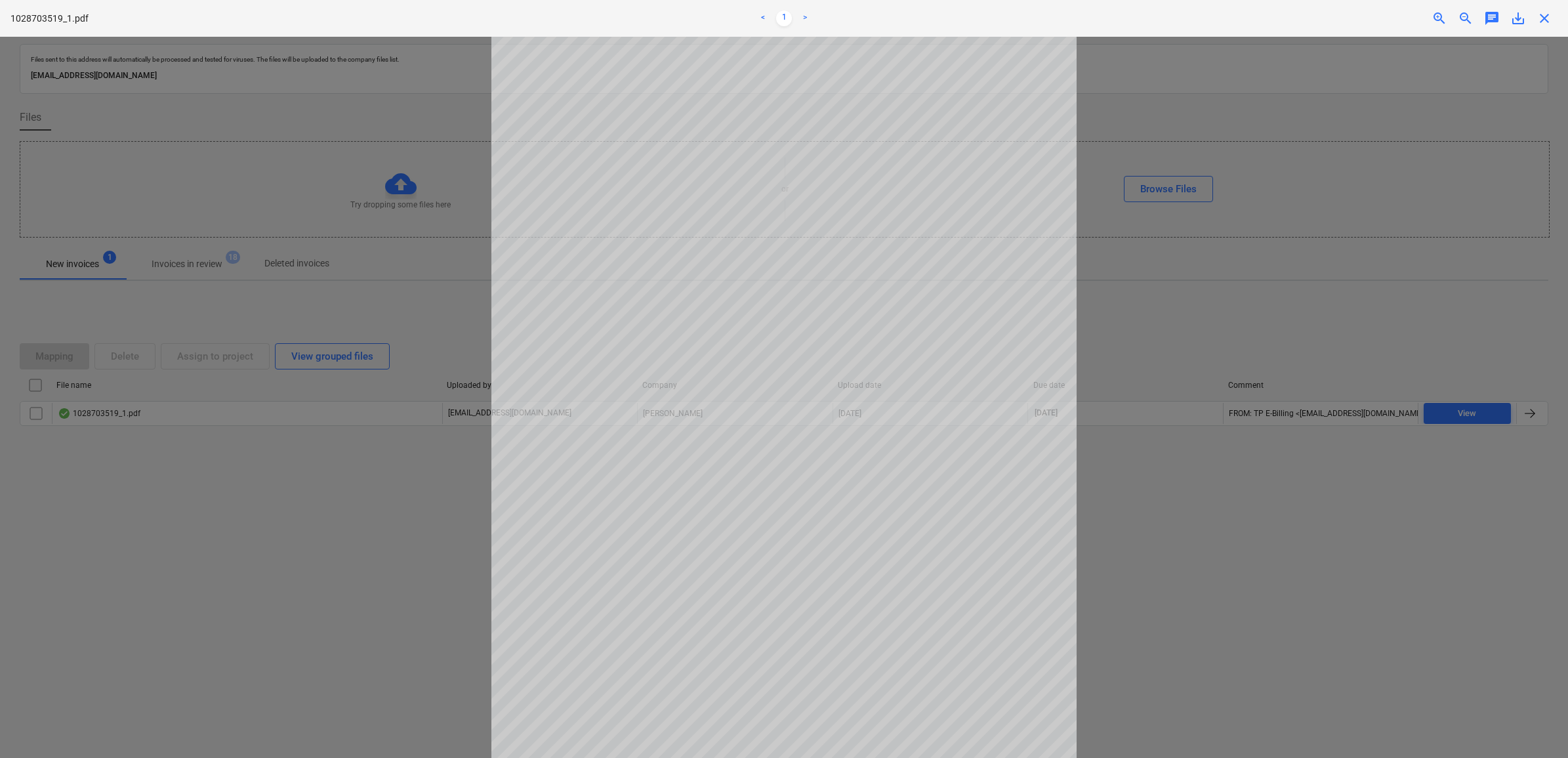
click at [1248, 31] on div "1028703519_1.pdf < 1 > zoom_in zoom_out chat 0 save_alt close" at bounding box center [784, 18] width 1568 height 36
click at [1248, 20] on div "Decision updated" at bounding box center [1384, 14] width 354 height 28
click at [1248, 18] on div "Decision updated" at bounding box center [1384, 14] width 354 height 28
click at [1248, 178] on div at bounding box center [784, 396] width 1568 height 721
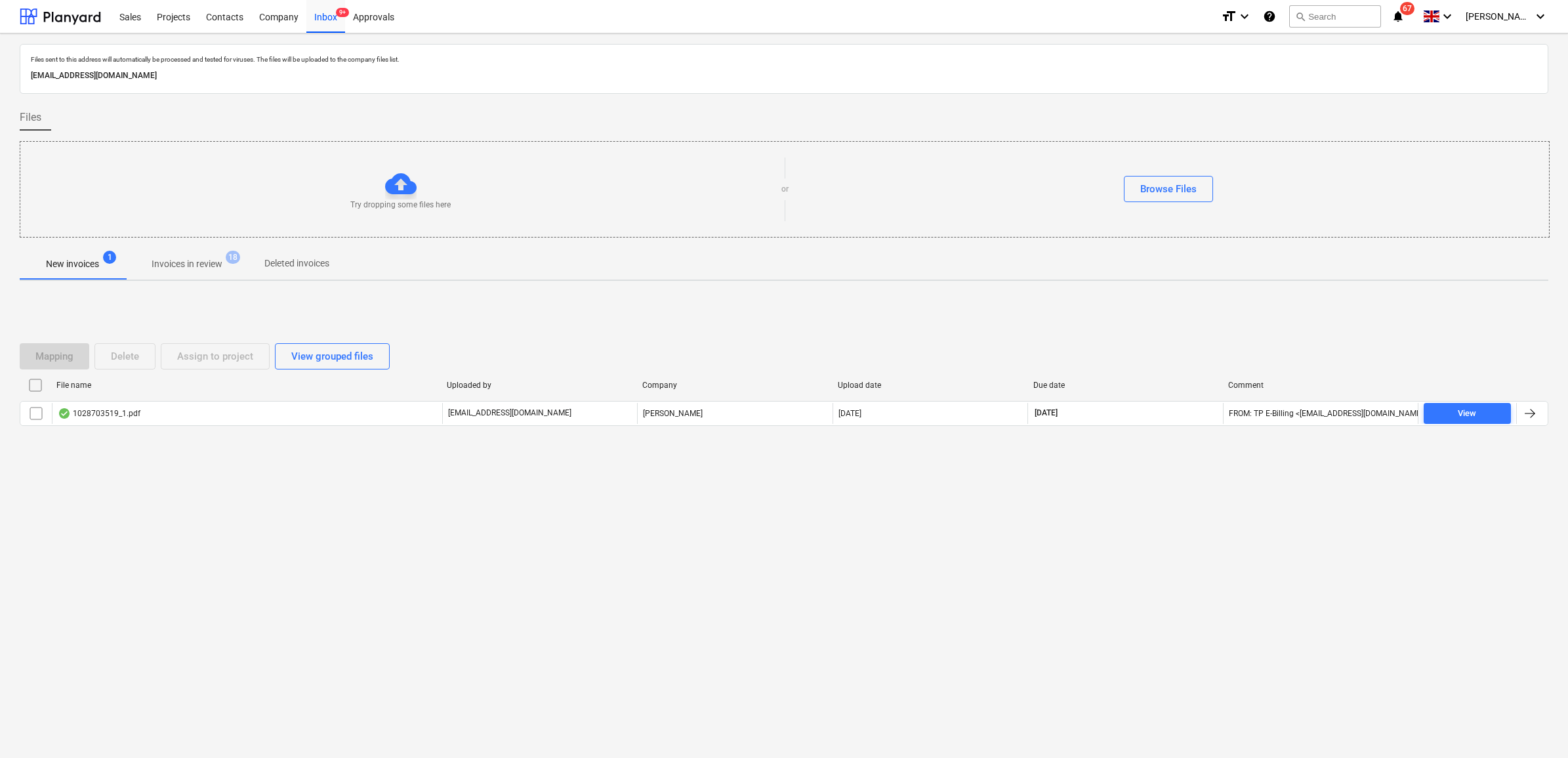
click at [42, 415] on input "checkbox" at bounding box center [35, 413] width 21 height 21
click at [198, 353] on div "Assign to project" at bounding box center [214, 356] width 76 height 17
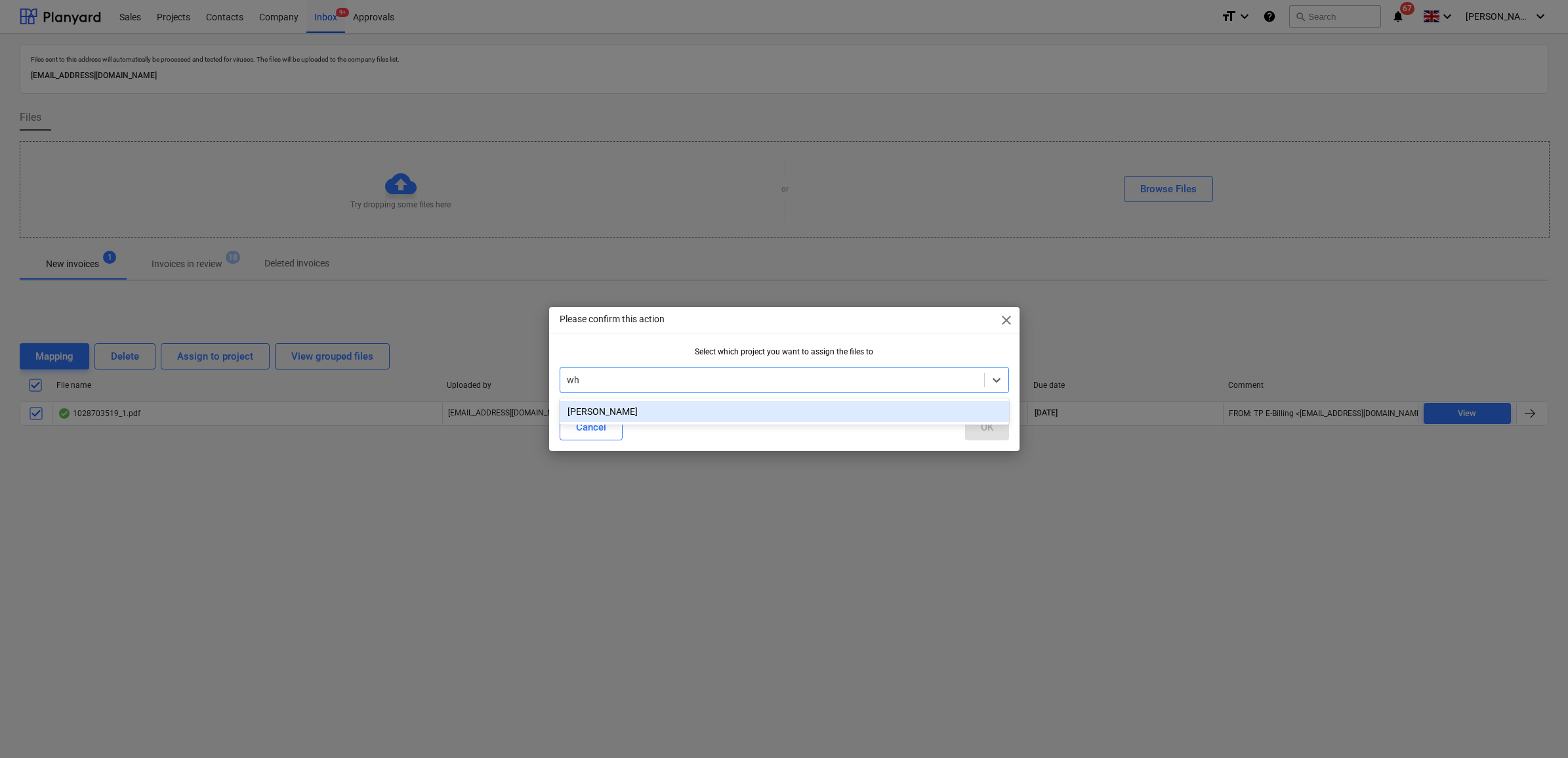
type input "whi"
click at [709, 411] on div "[PERSON_NAME]" at bounding box center [784, 411] width 449 height 21
click at [978, 425] on button "OK" at bounding box center [986, 427] width 44 height 27
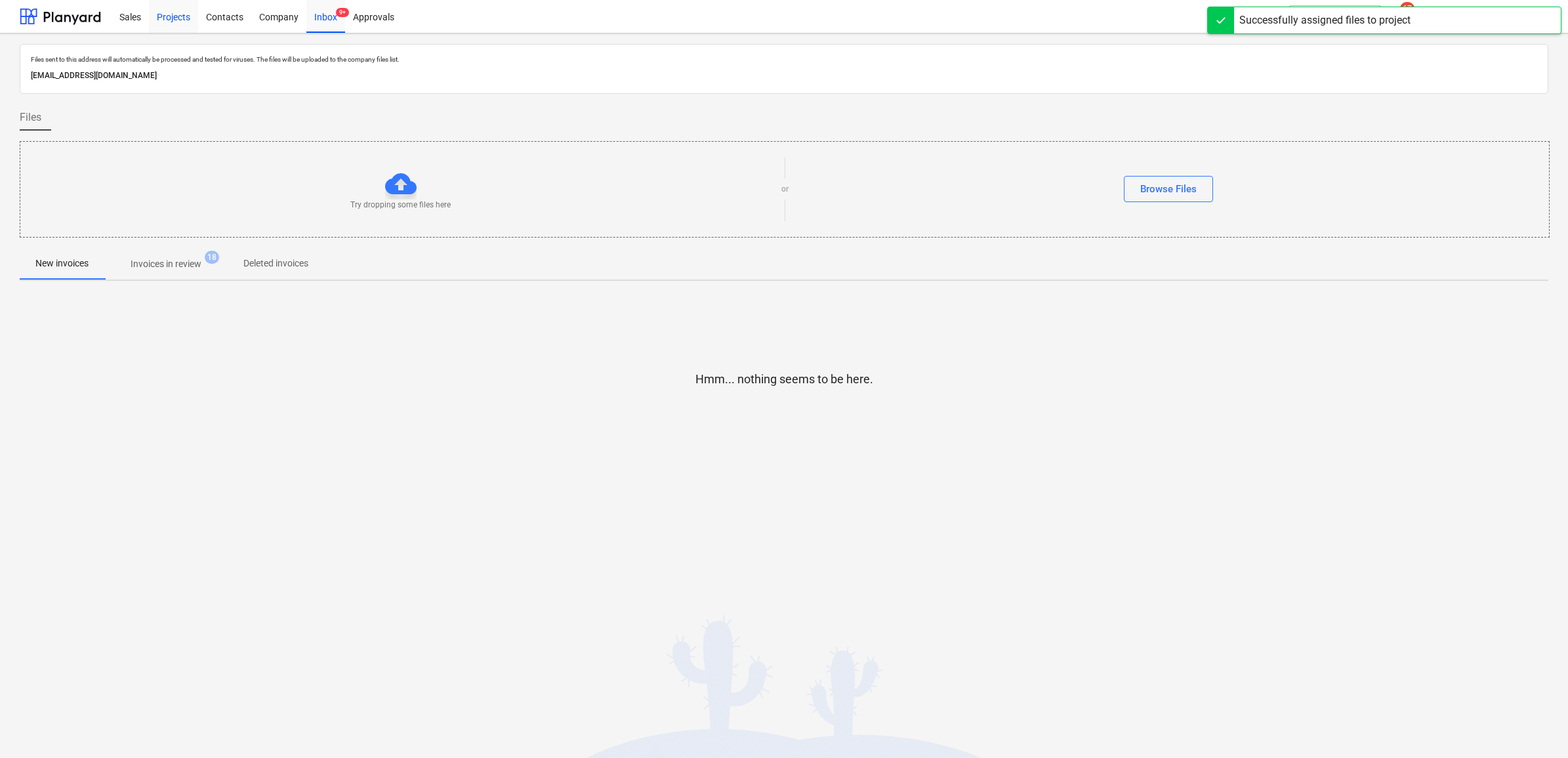
click at [172, 18] on div "Projects" at bounding box center [173, 16] width 49 height 33
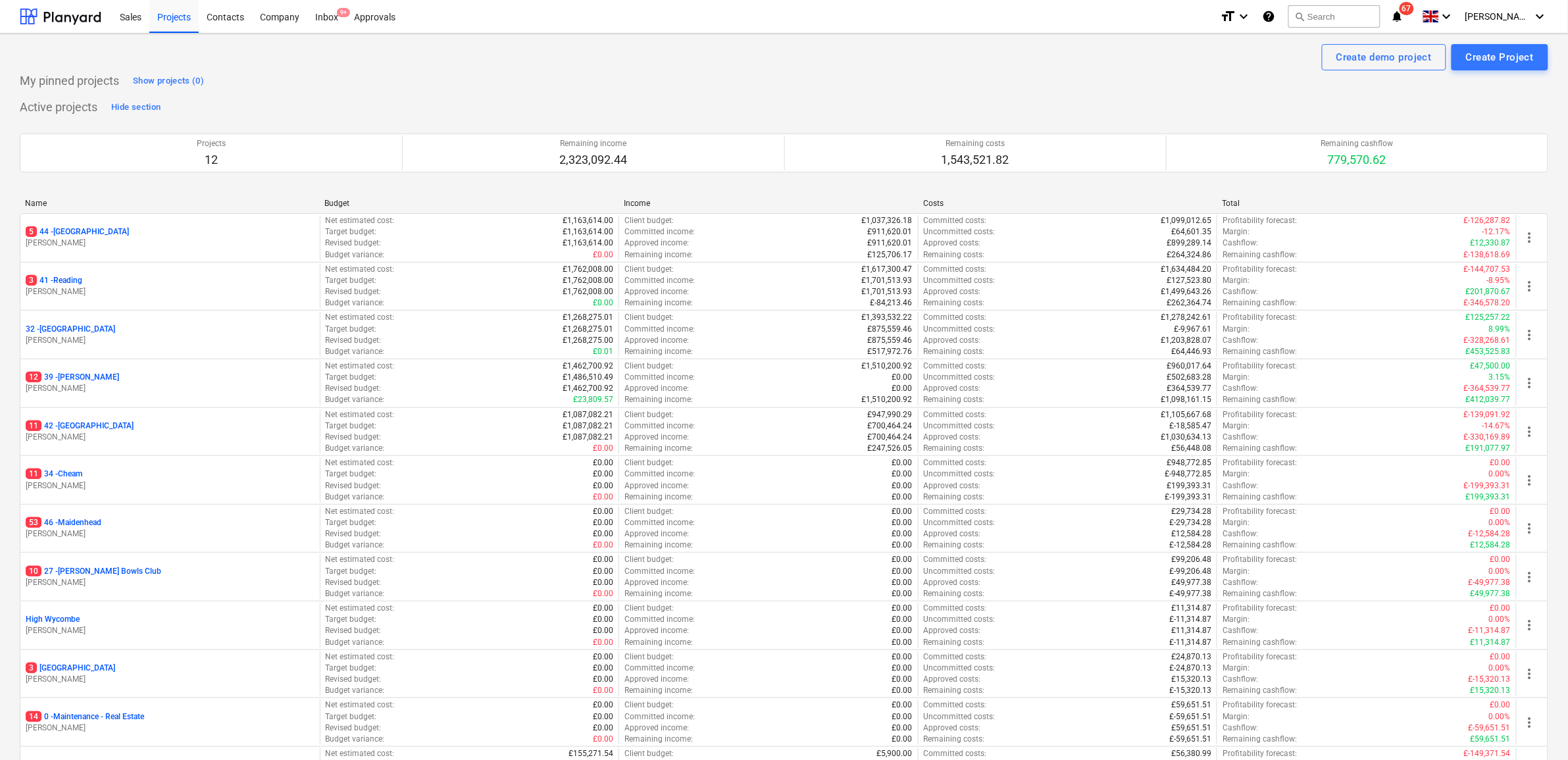
click at [84, 377] on p "12 39 - Whitton" at bounding box center [72, 377] width 94 height 11
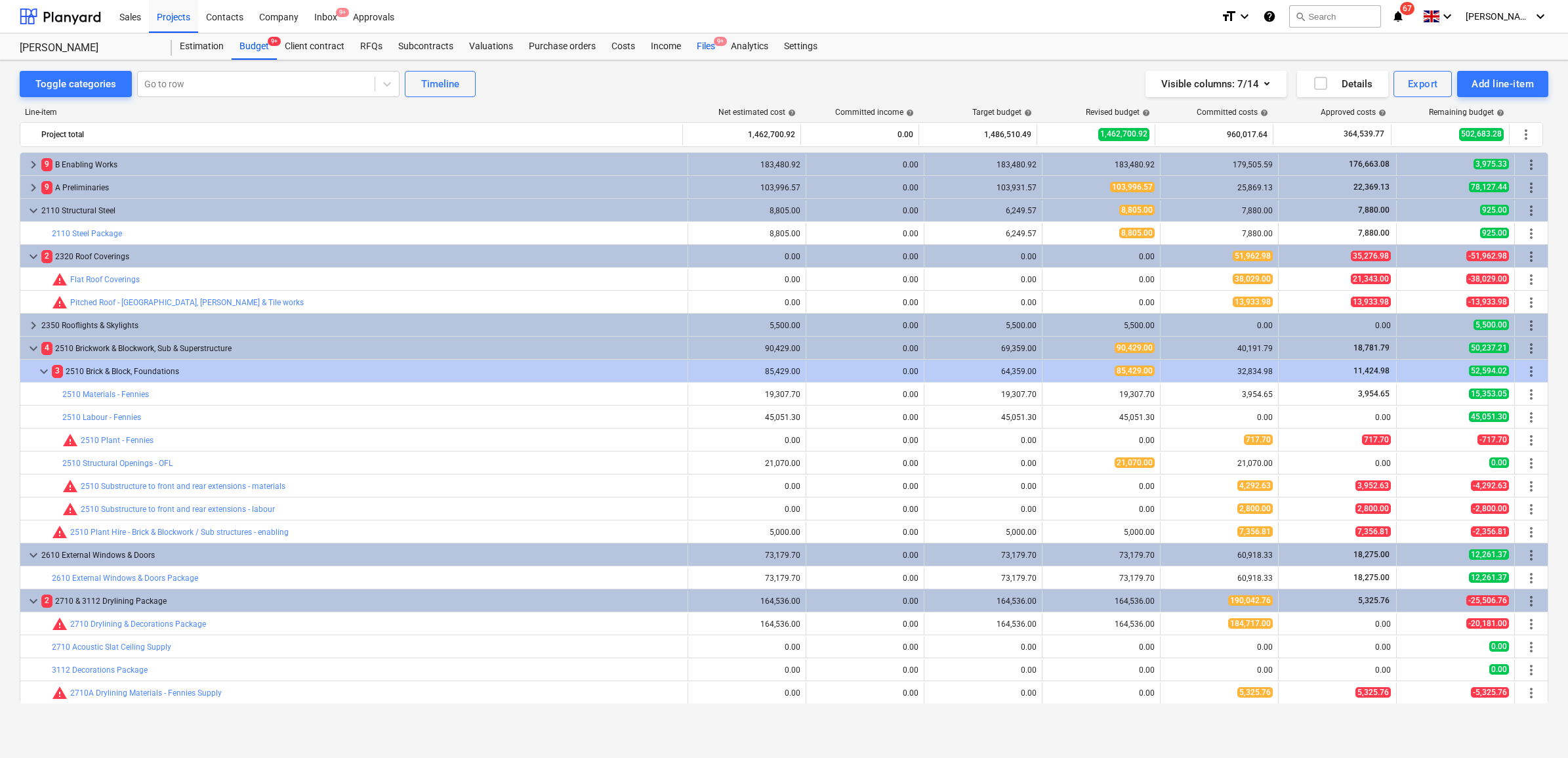
click at [704, 40] on div "Files 9+" at bounding box center [706, 46] width 34 height 27
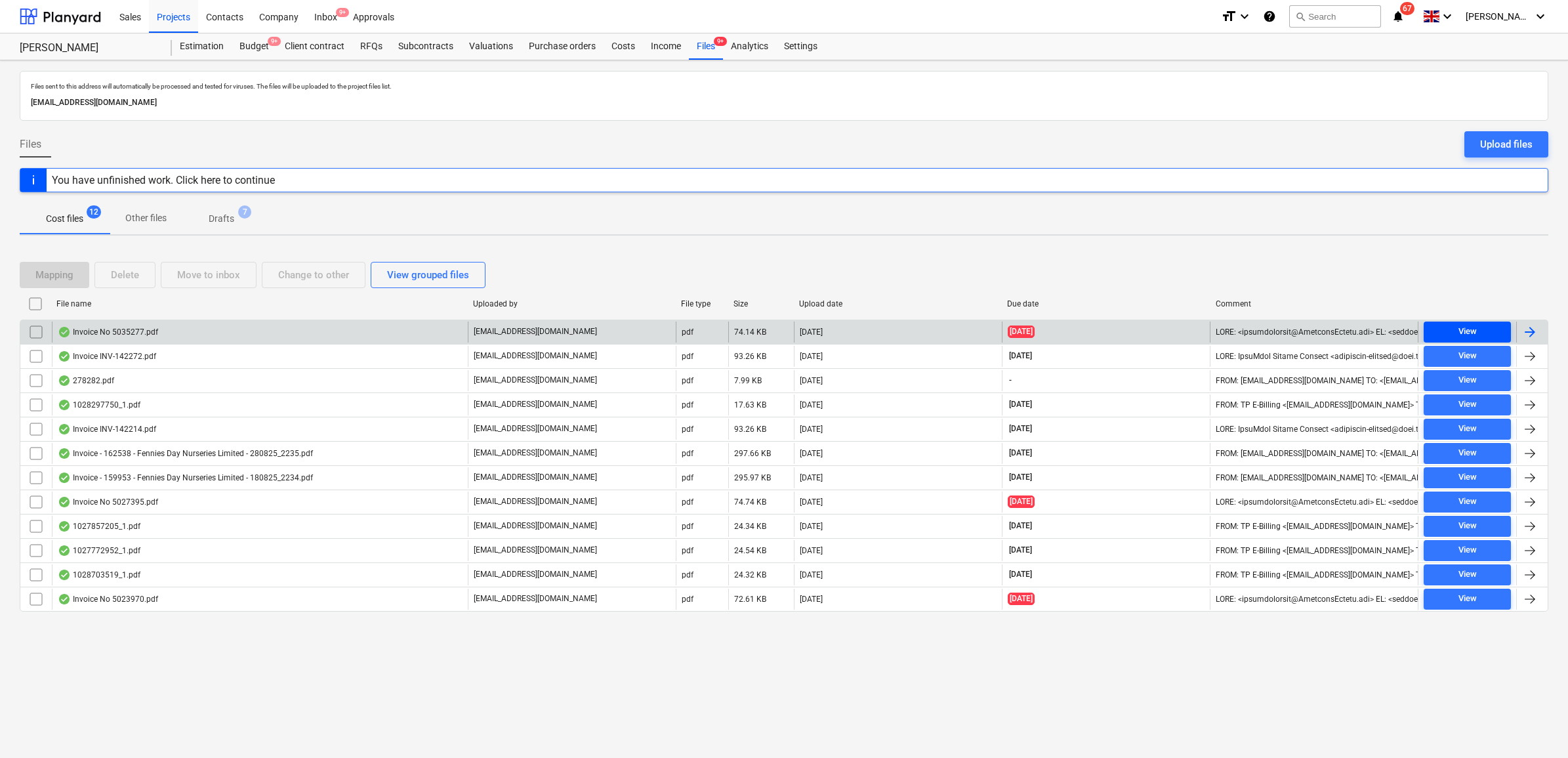
click at [1248, 332] on span "View" at bounding box center [1467, 331] width 77 height 15
click at [1248, 328] on span "View" at bounding box center [1467, 331] width 77 height 15
click at [1248, 330] on div at bounding box center [1530, 332] width 16 height 16
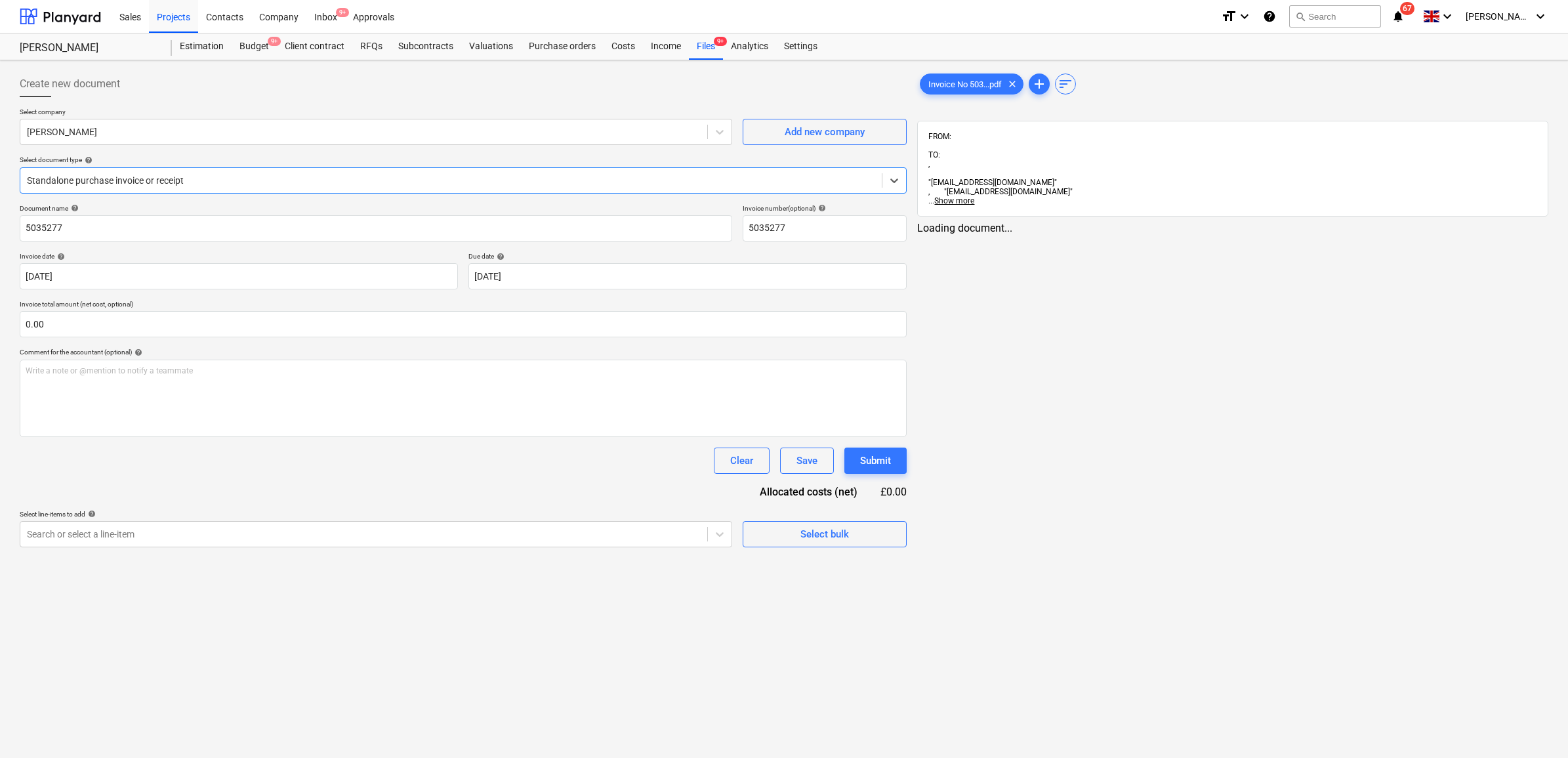
type input "5035277"
type input "[DATE]"
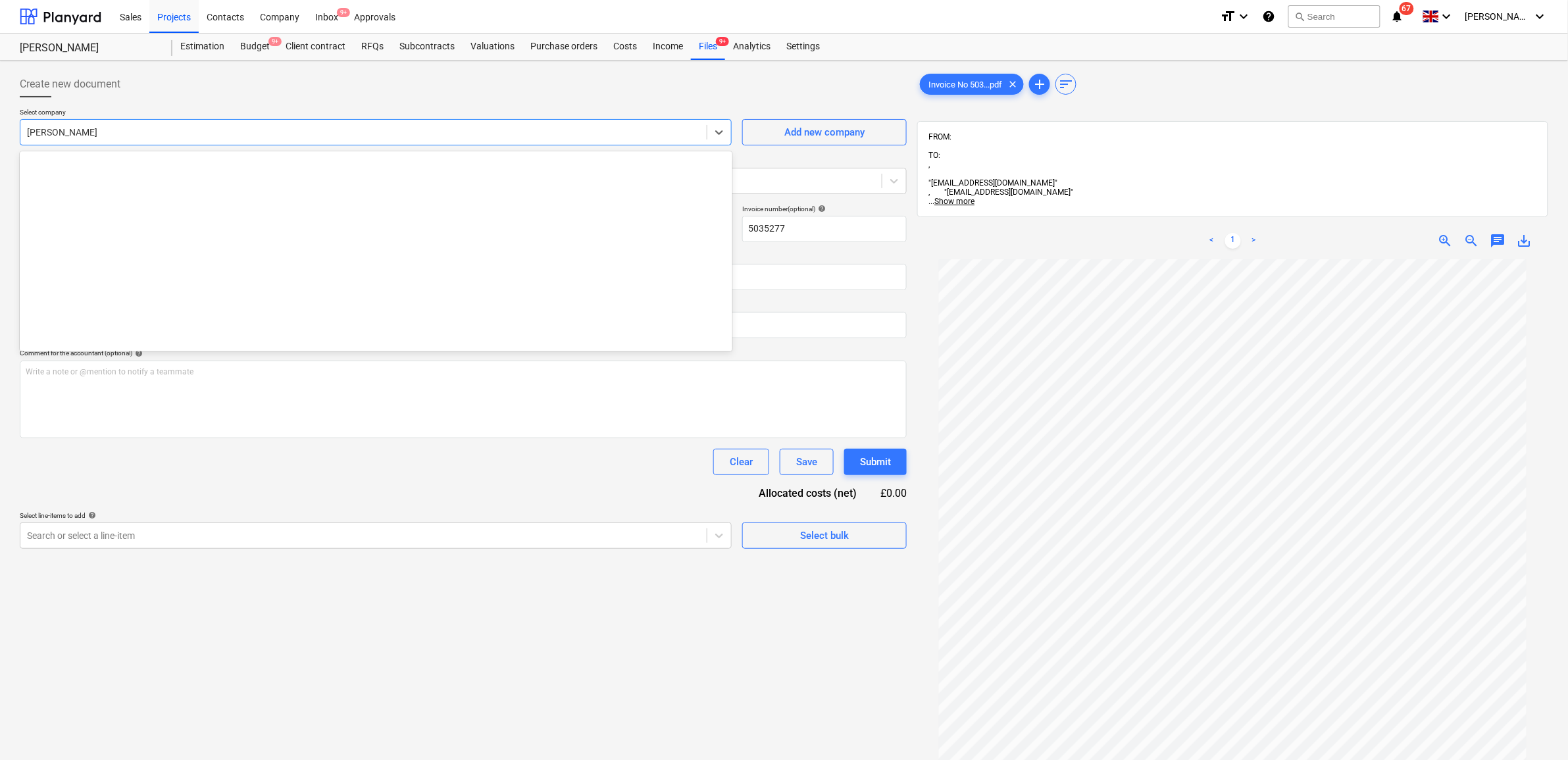
click at [236, 129] on div at bounding box center [363, 131] width 674 height 13
type input "cha"
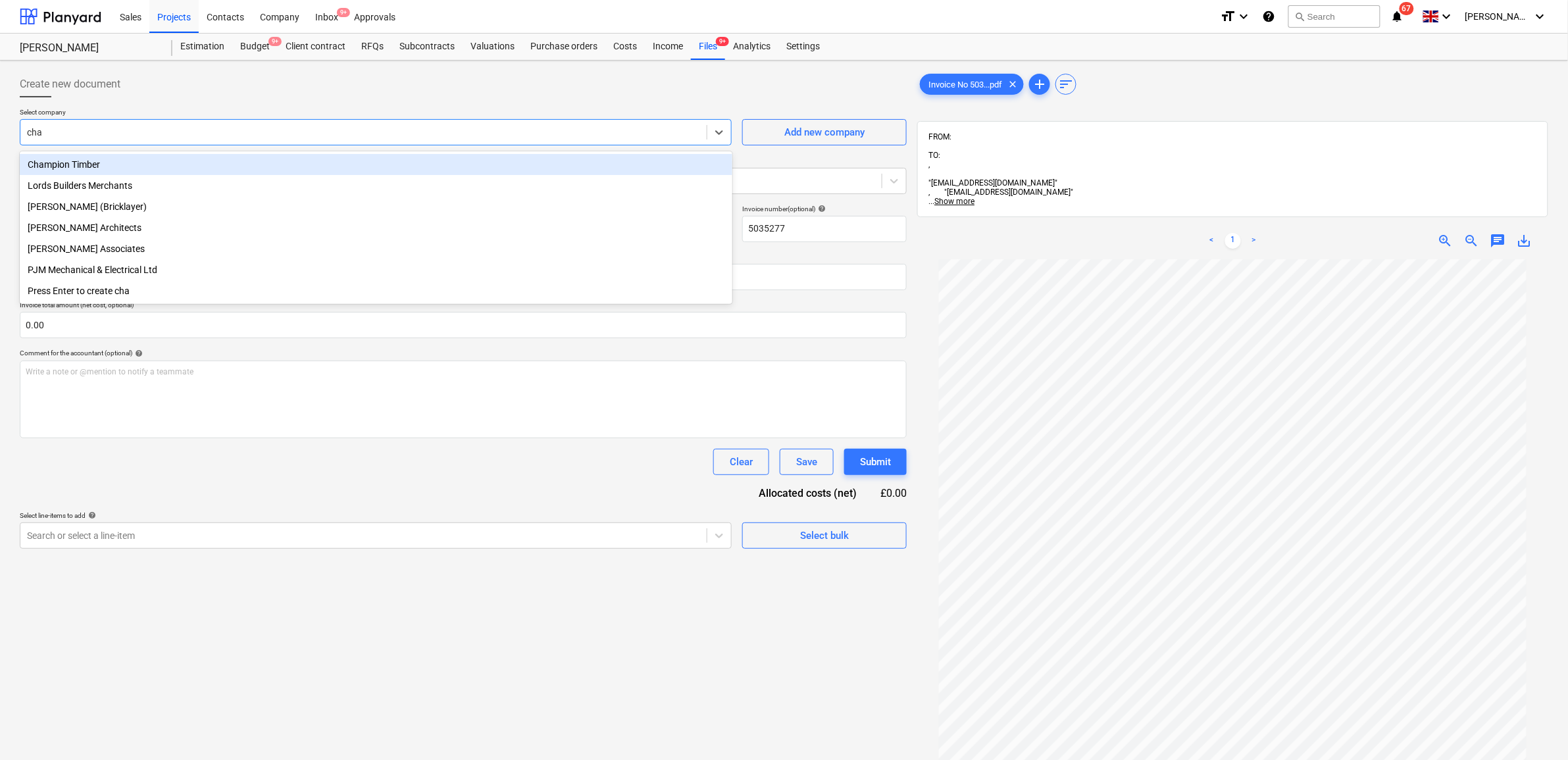
click at [187, 156] on div "Champion Timber" at bounding box center [376, 164] width 713 height 21
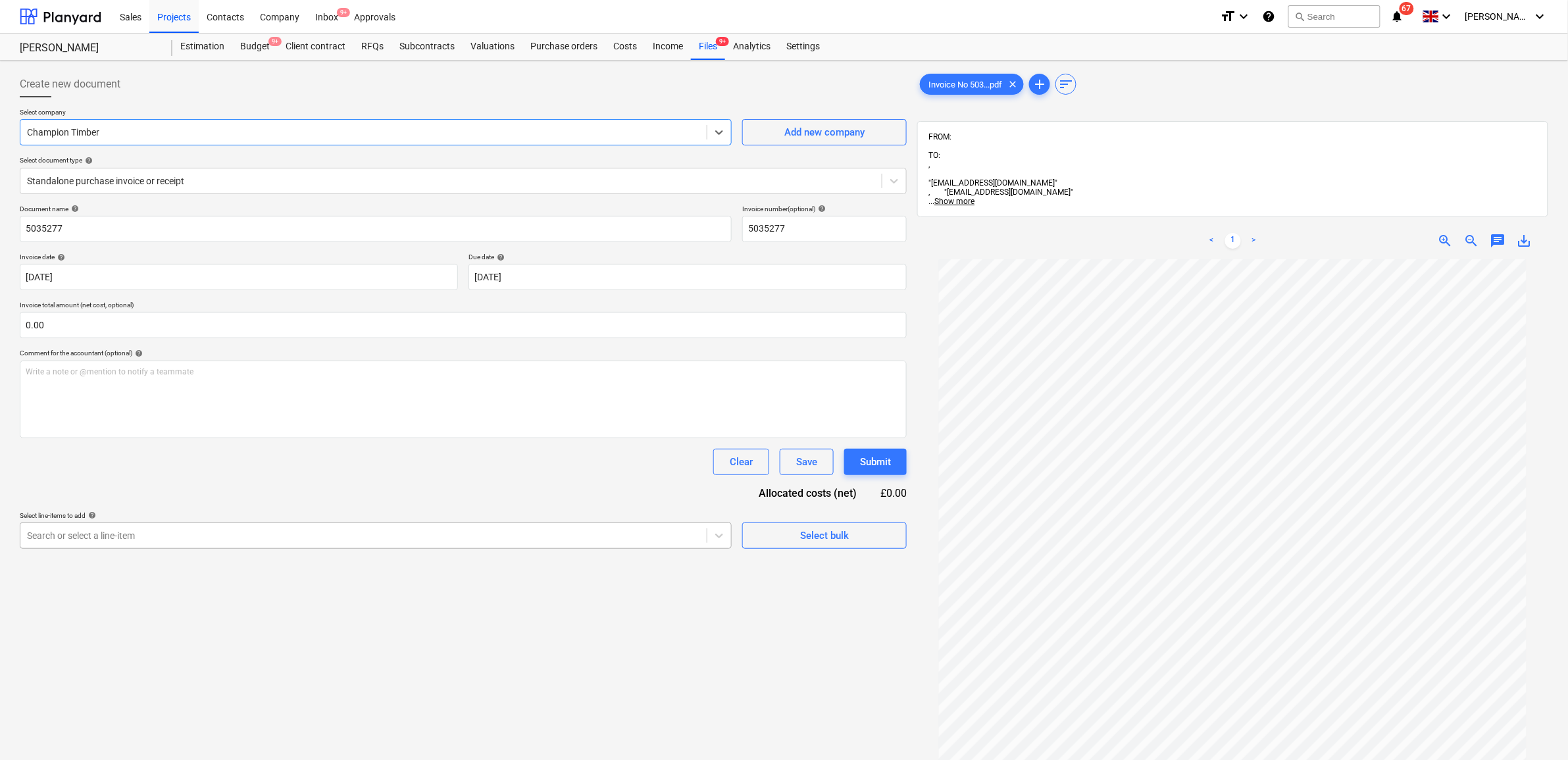
click at [247, 541] on div at bounding box center [363, 534] width 674 height 13
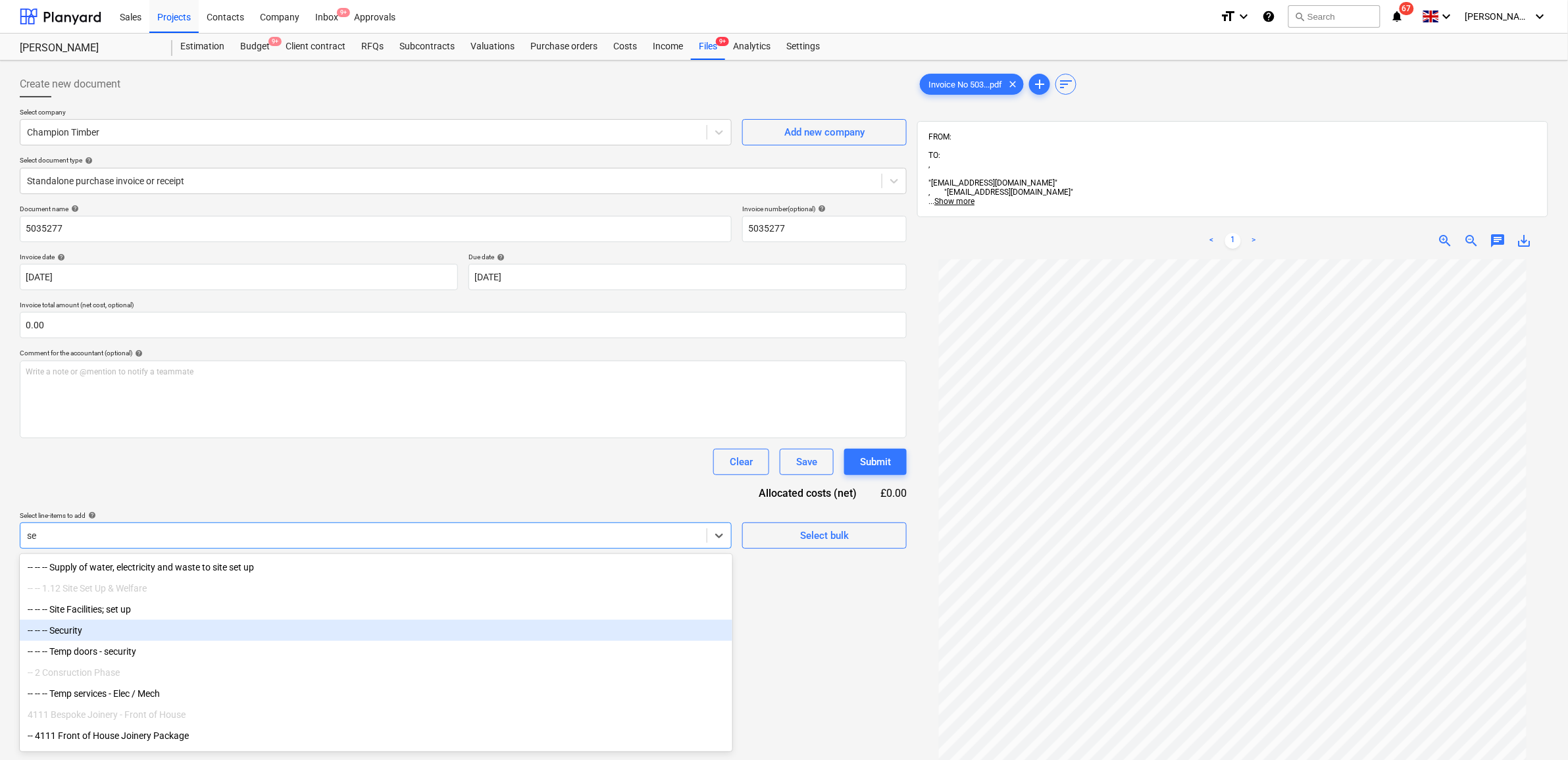
type input "s"
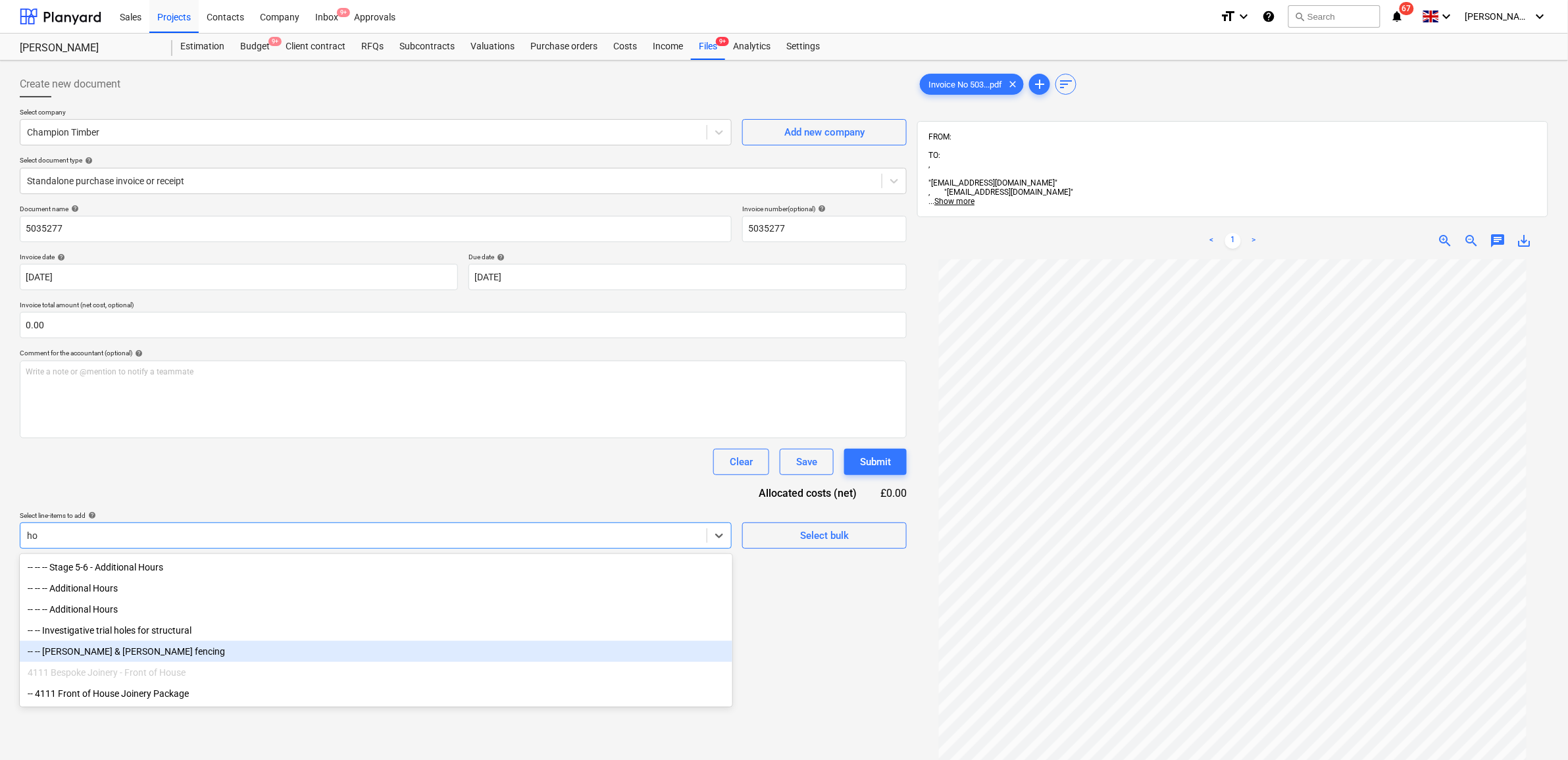
type input "h"
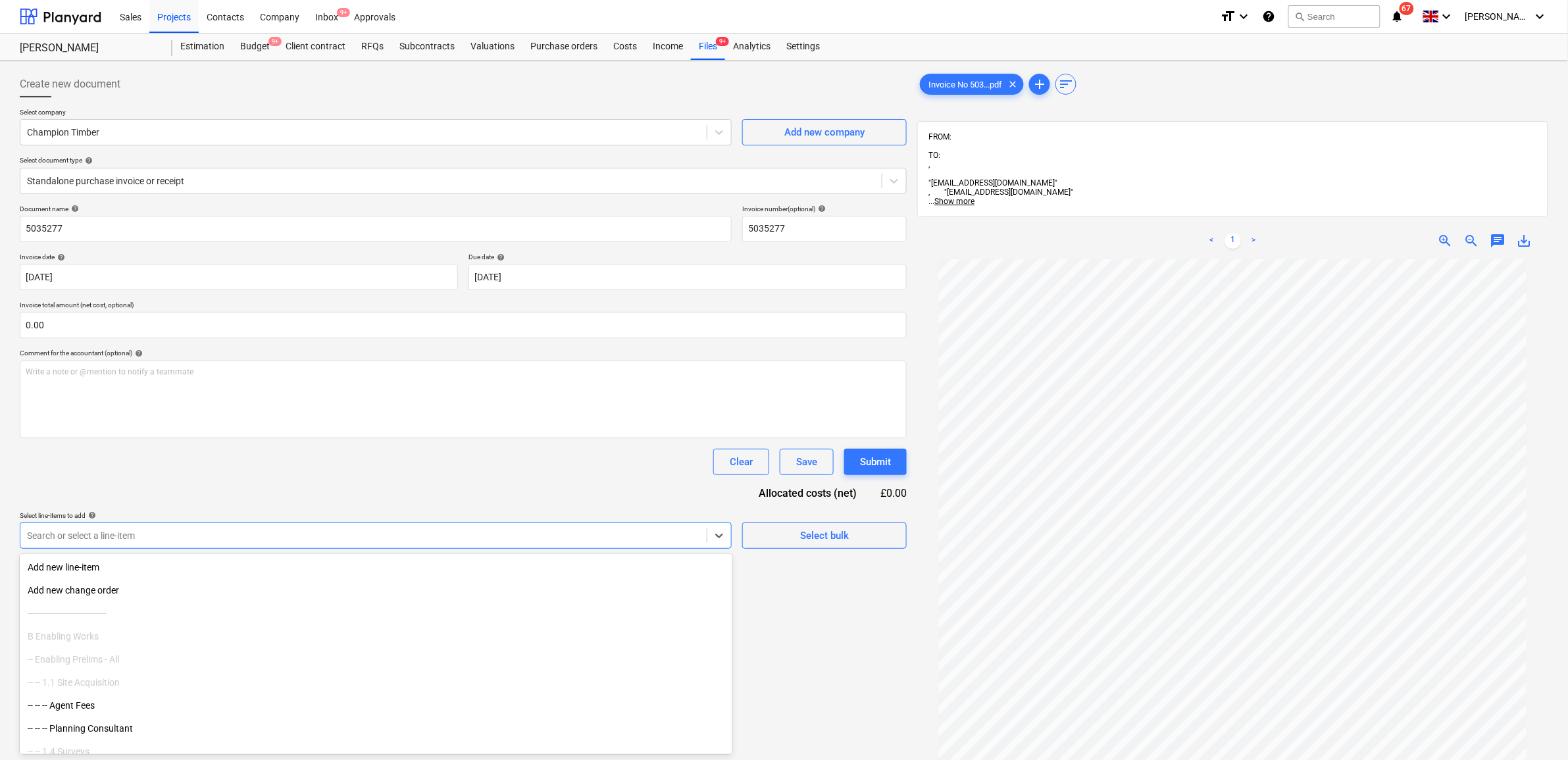
type input "w"
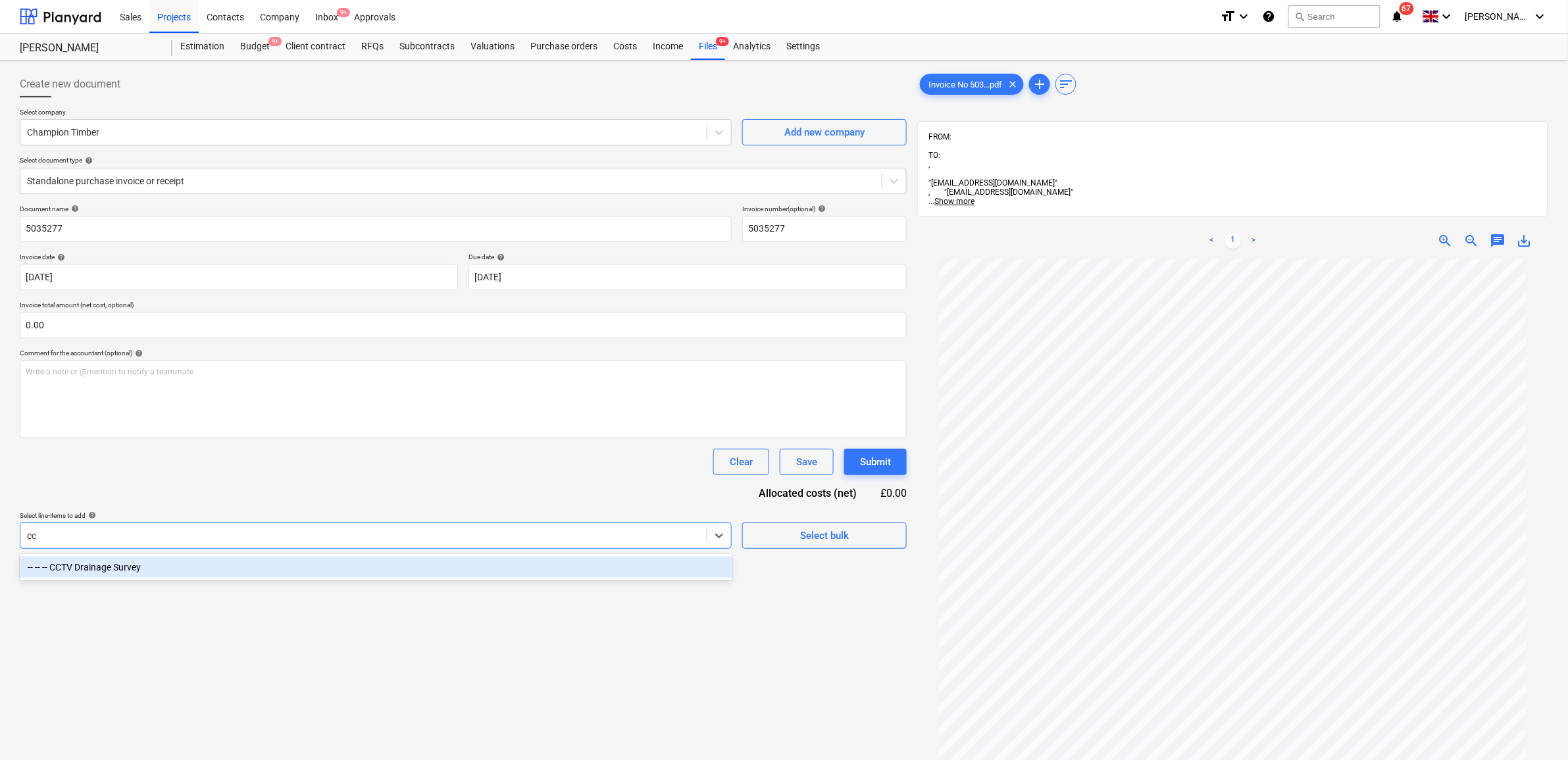
type input "c"
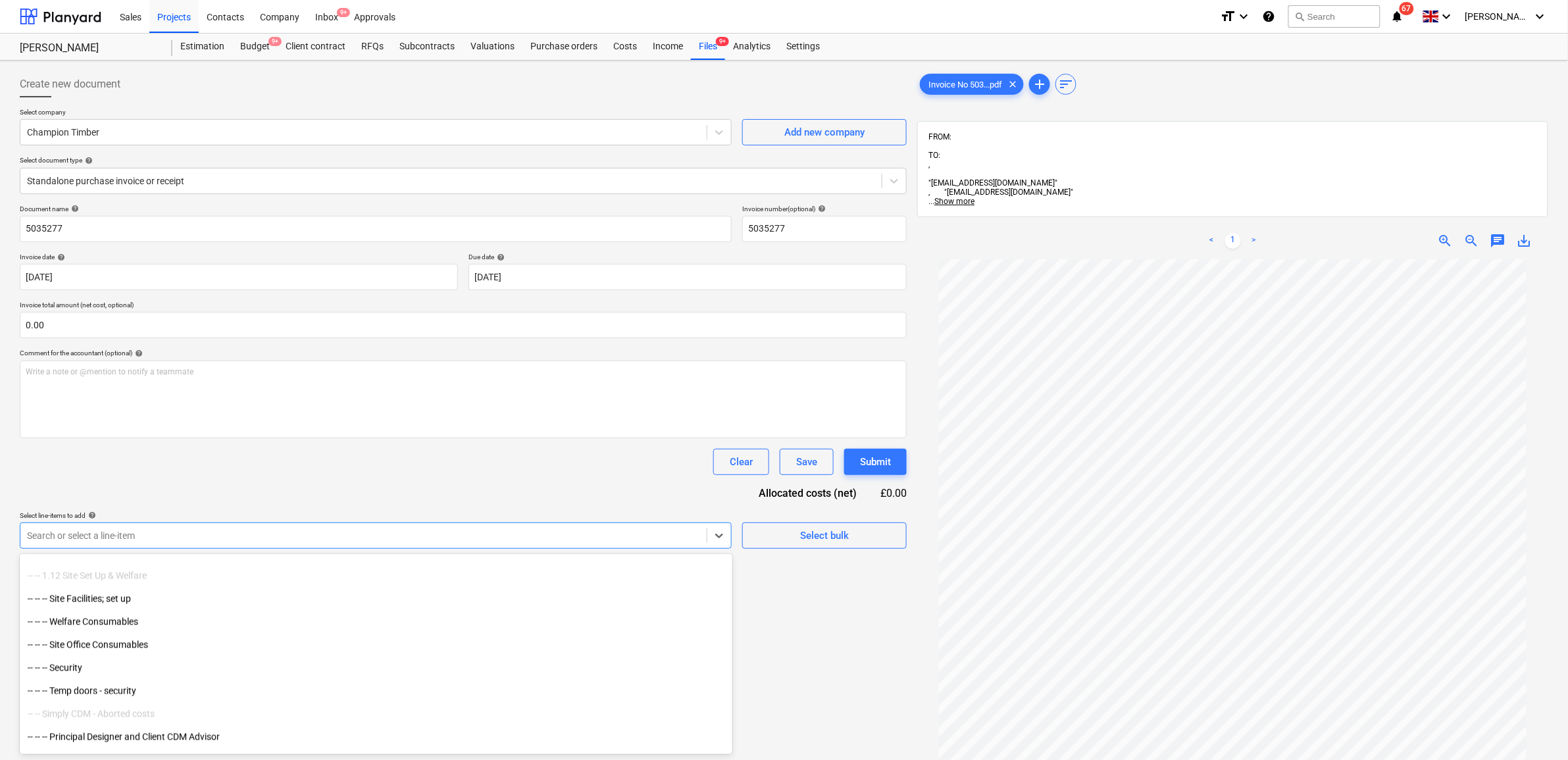
scroll to position [904, 0]
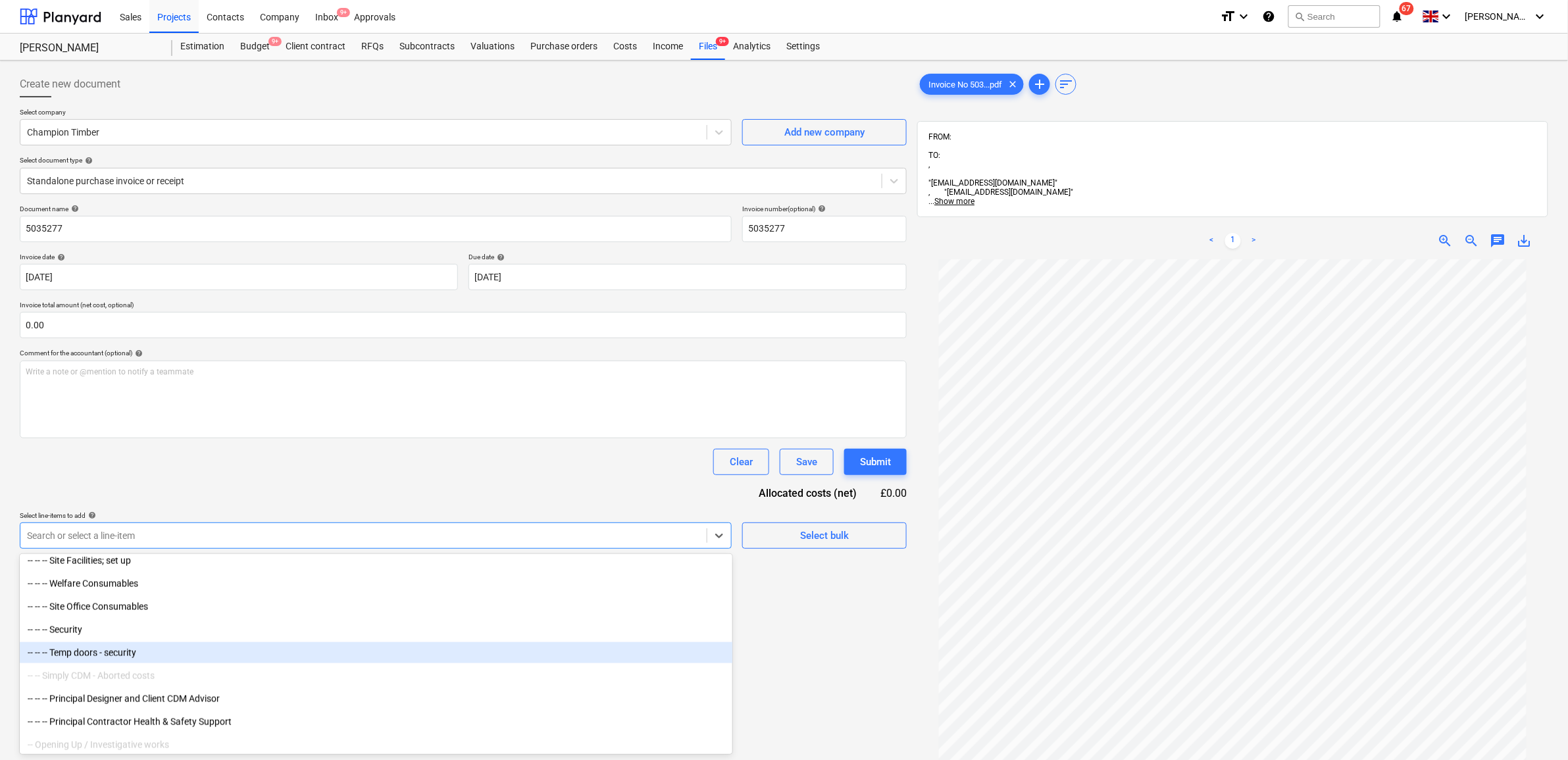
click at [188, 582] on div "-- -- -- Temp doors - security" at bounding box center [376, 652] width 713 height 21
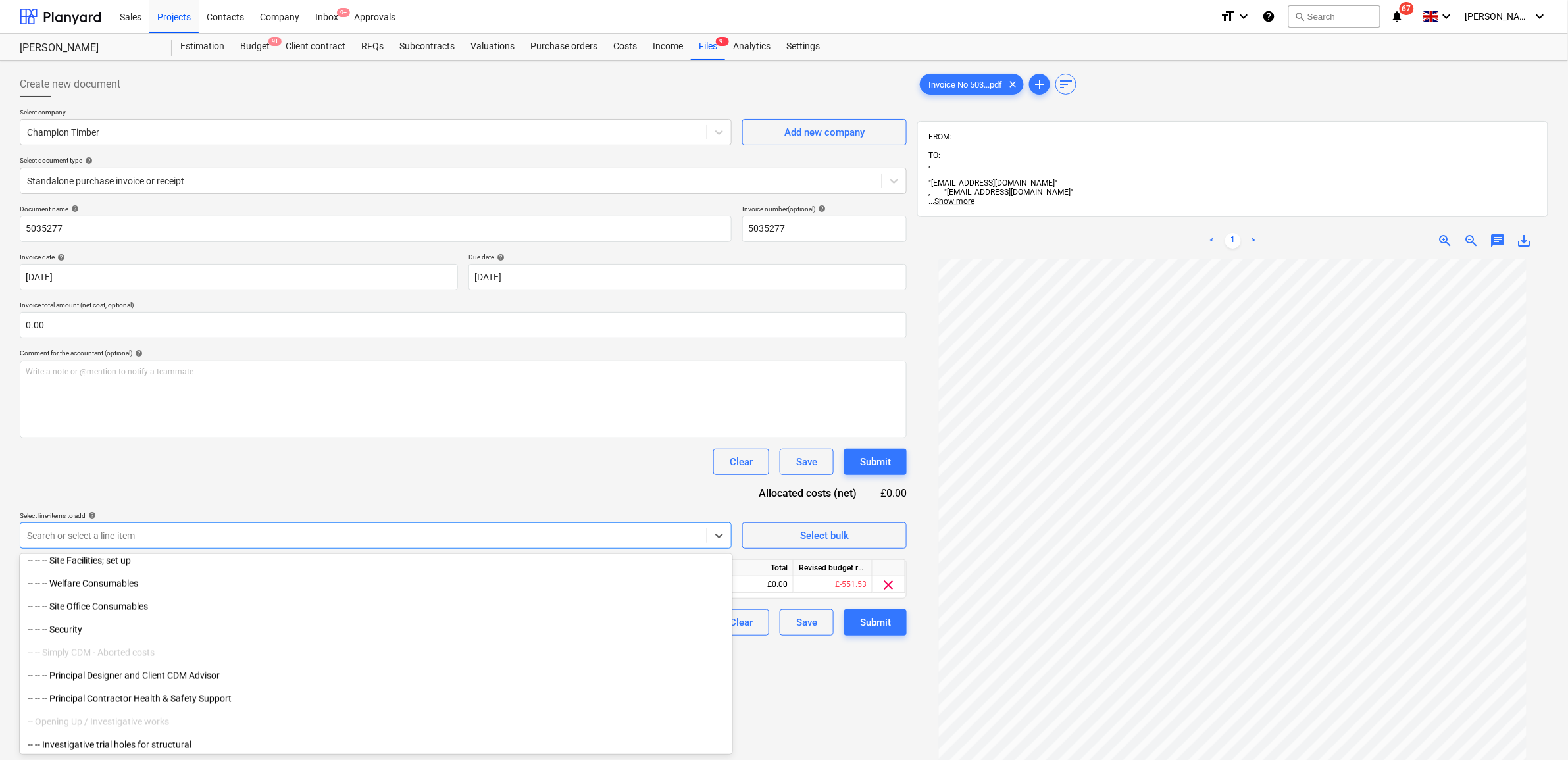
click at [423, 481] on div "Document name help 5035277 Invoice number (optional) help 5035277 Invoice date …" at bounding box center [463, 419] width 887 height 431
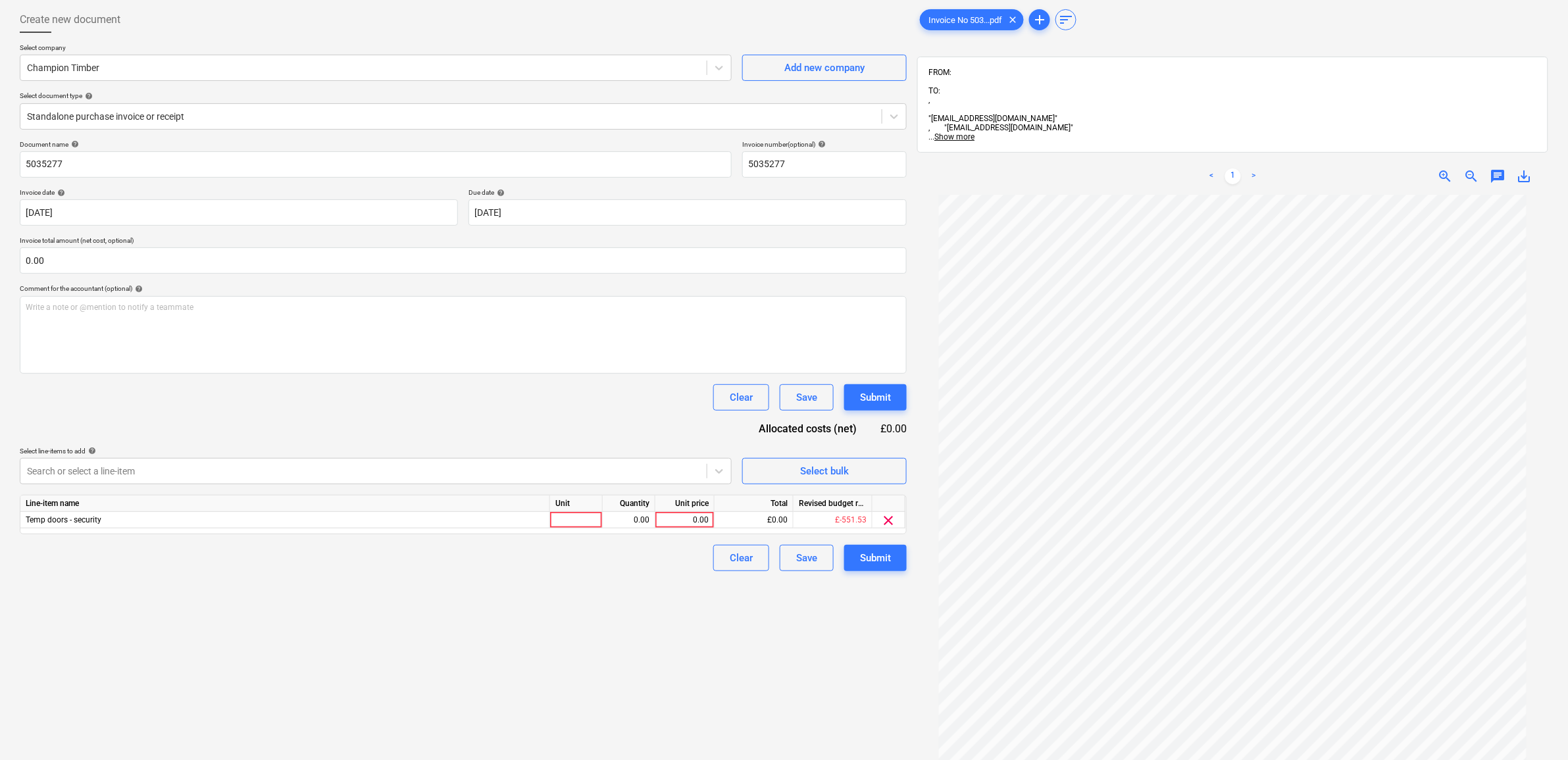
scroll to position [165, 0]
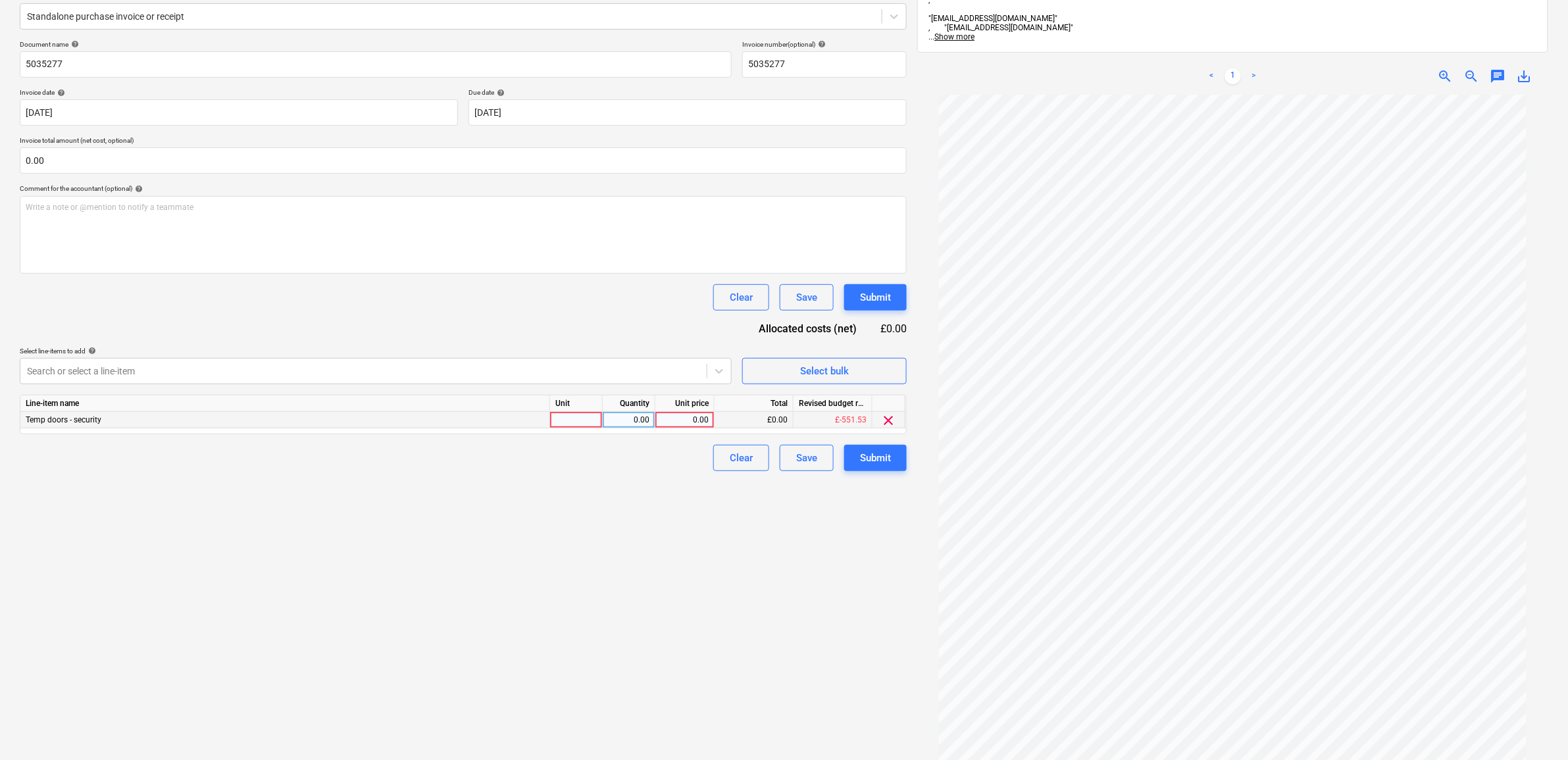
click at [691, 418] on div "0.00" at bounding box center [684, 420] width 48 height 17
type input "540.50"
click at [571, 582] on div "Create new document Select company Champion Timber Add new company Select docum…" at bounding box center [463, 362] width 897 height 922
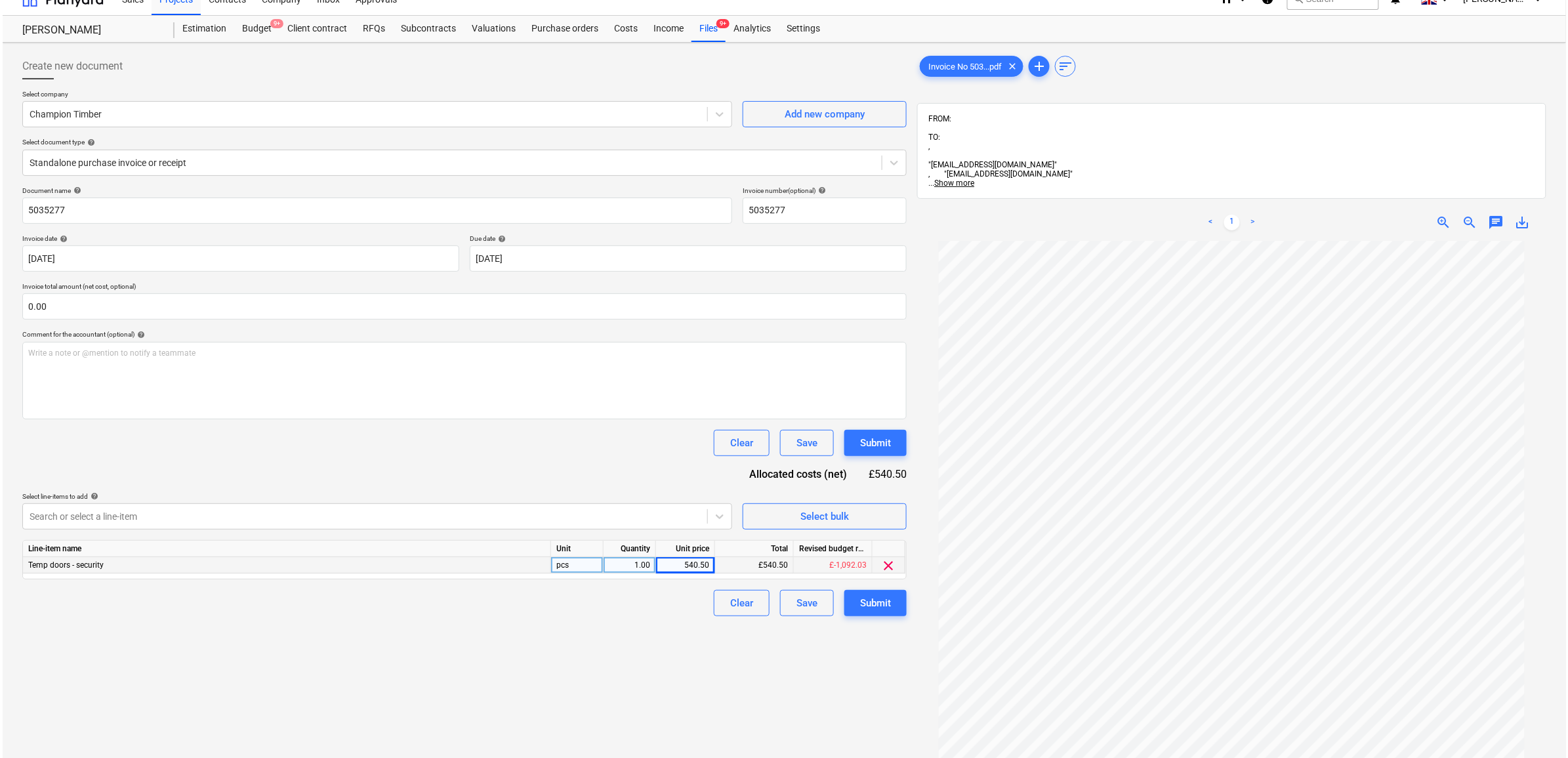
scroll to position [0, 0]
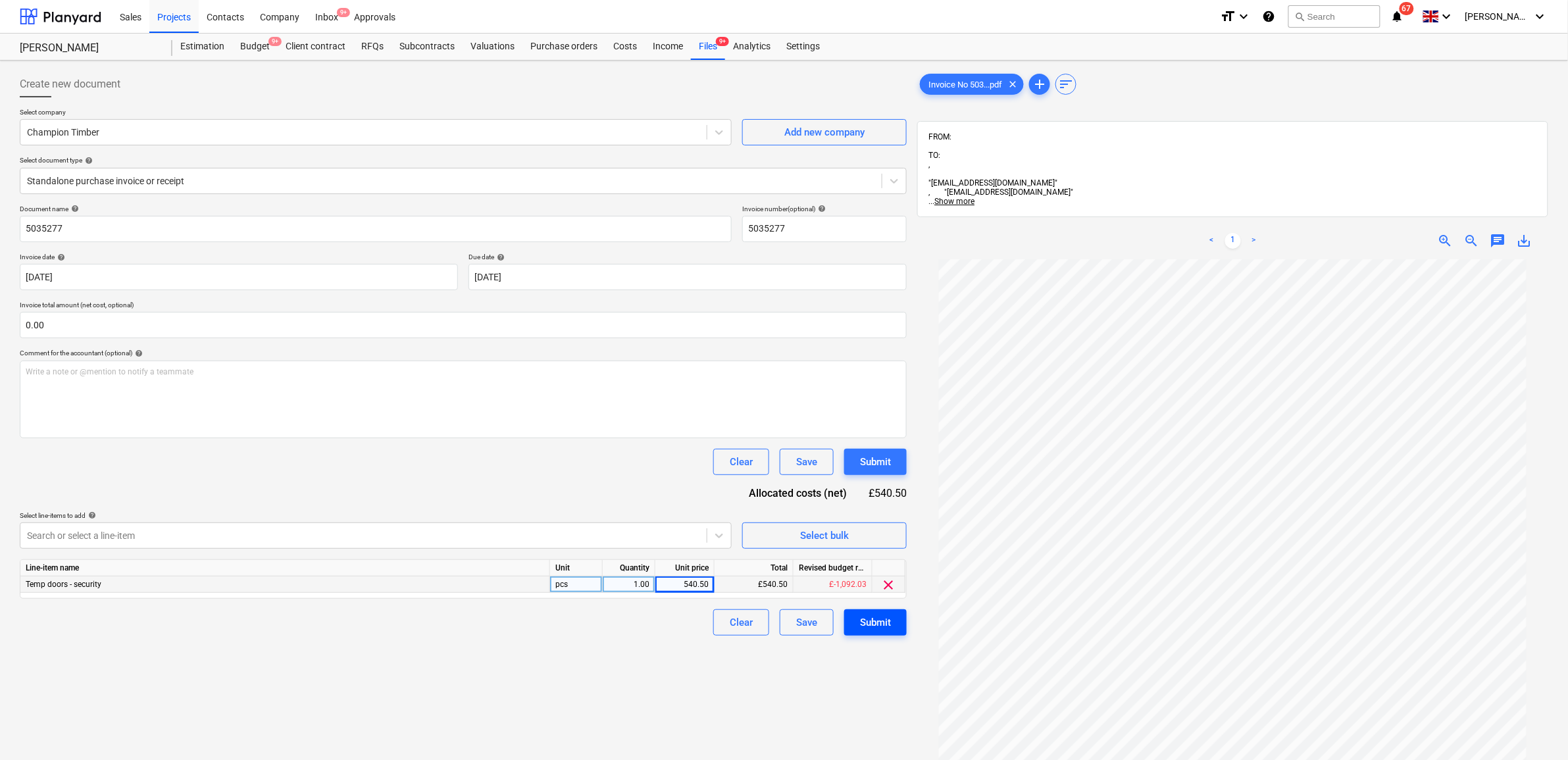
click at [887, 582] on div "Submit" at bounding box center [875, 621] width 31 height 17
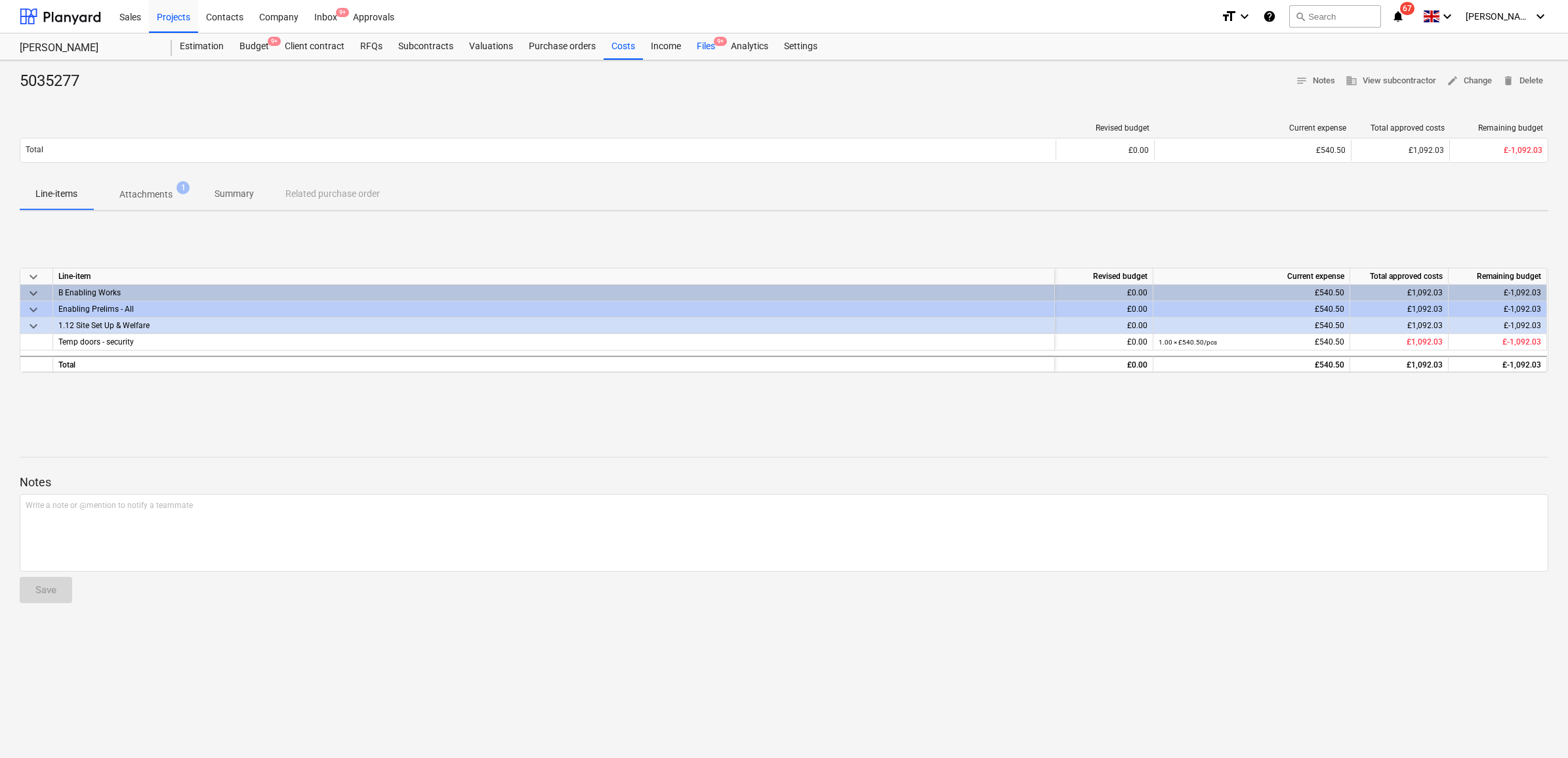
click at [707, 47] on div "Files 9+" at bounding box center [706, 46] width 34 height 27
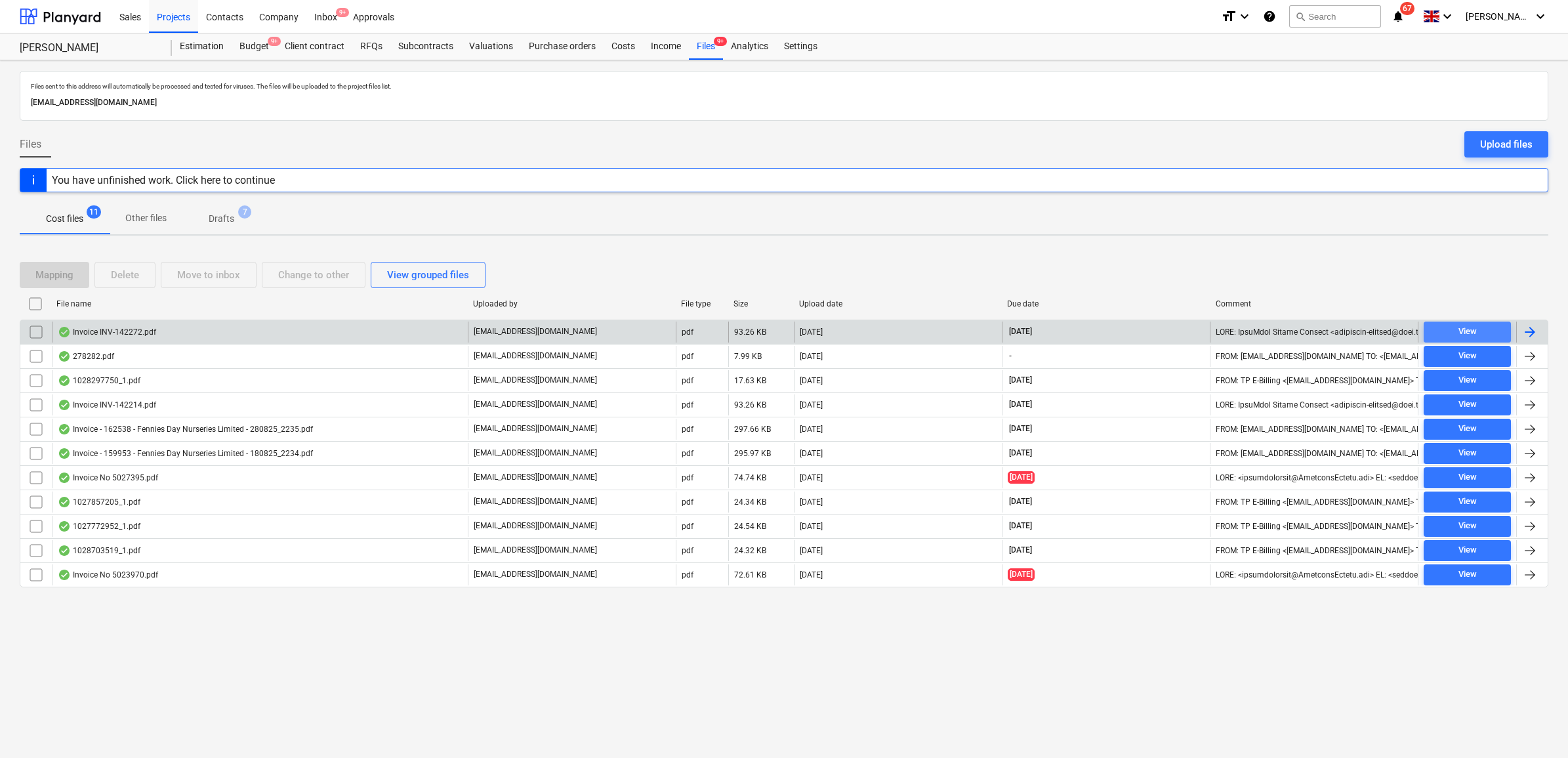
click at [1484, 328] on span "View" at bounding box center [1467, 331] width 77 height 15
click at [1481, 328] on span "View" at bounding box center [1467, 331] width 77 height 15
click at [1537, 332] on div at bounding box center [1530, 332] width 16 height 16
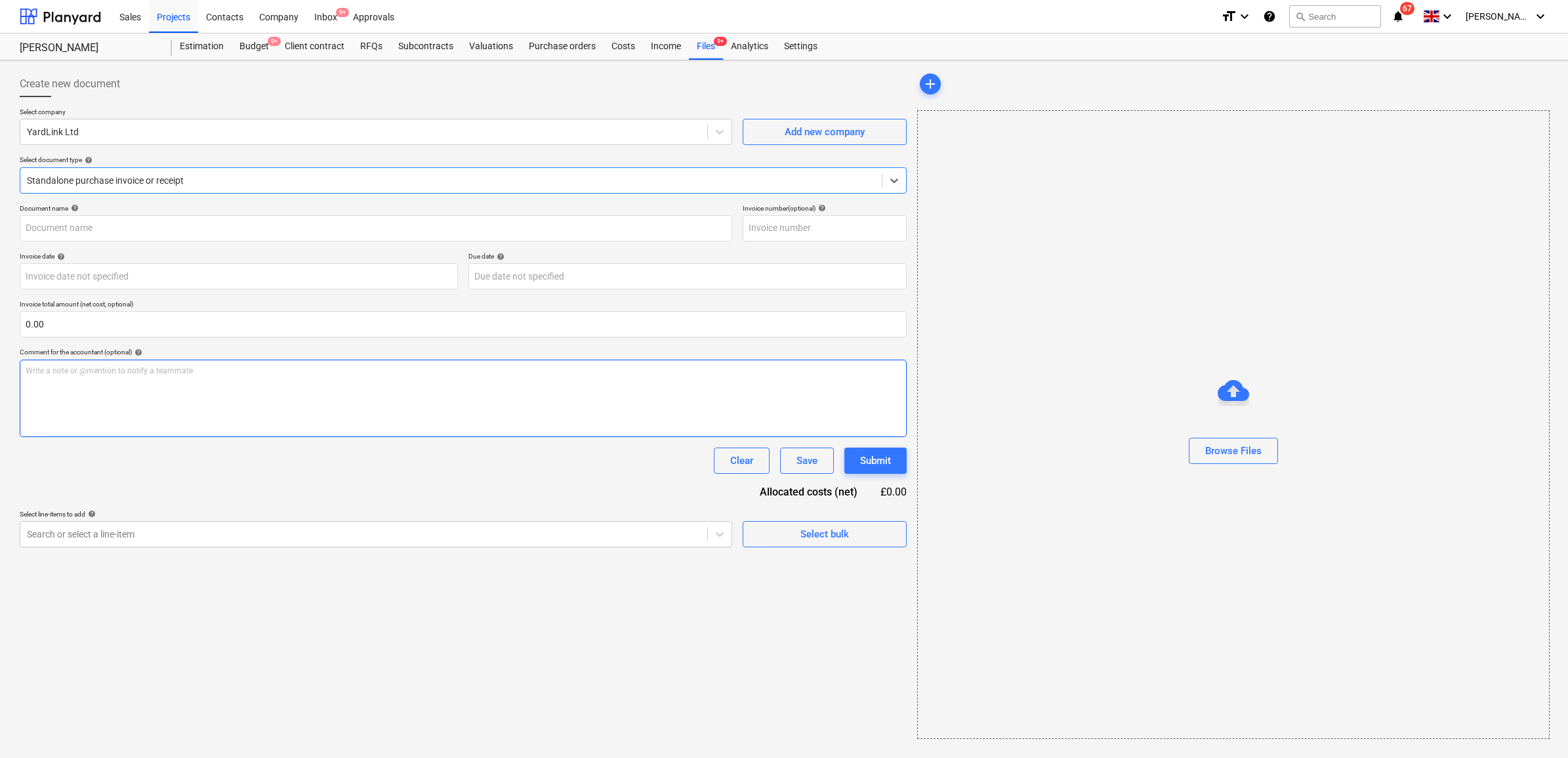
type input "INV-142272"
type input "[DATE]"
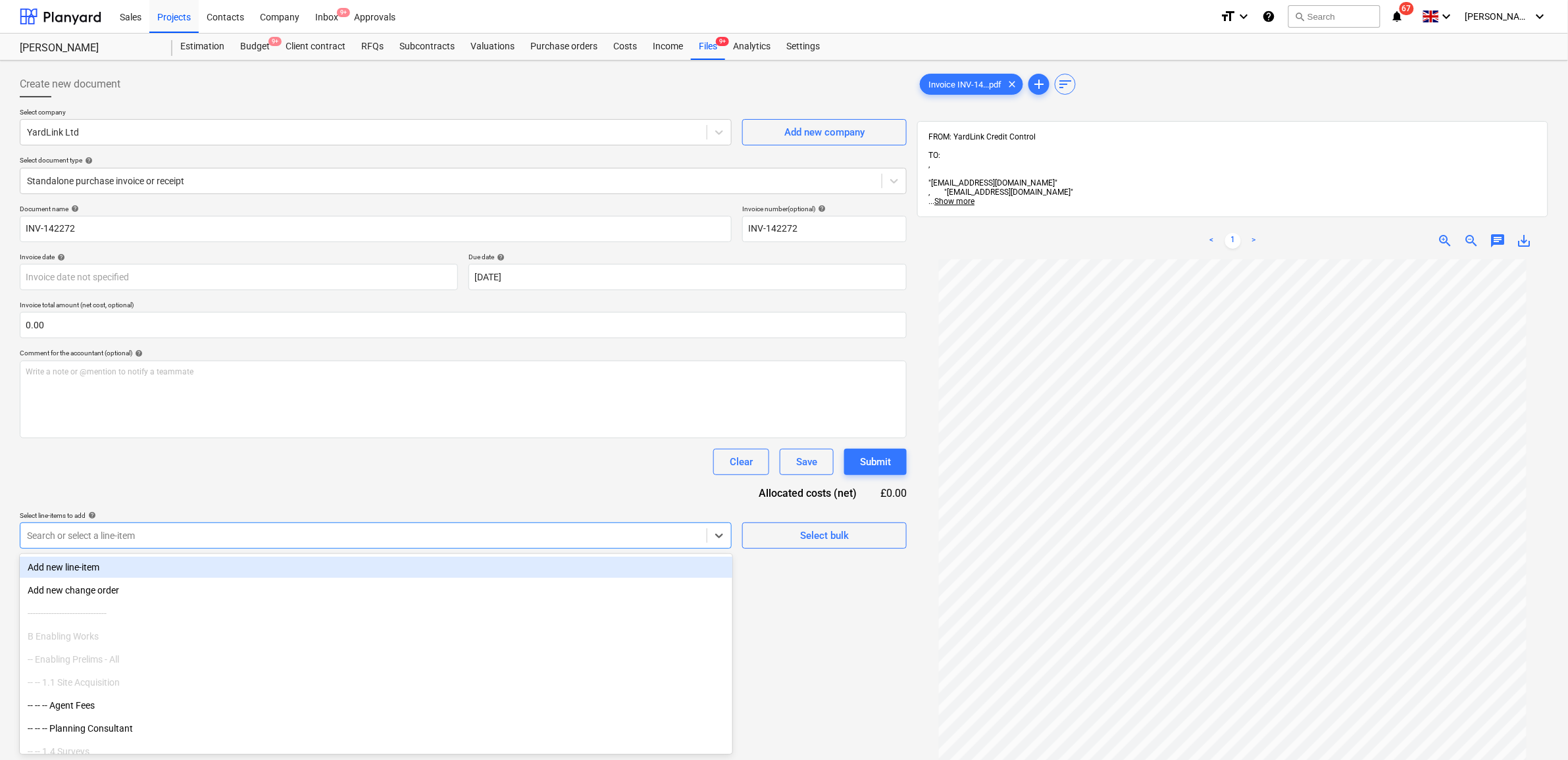
click at [221, 540] on div at bounding box center [363, 534] width 674 height 13
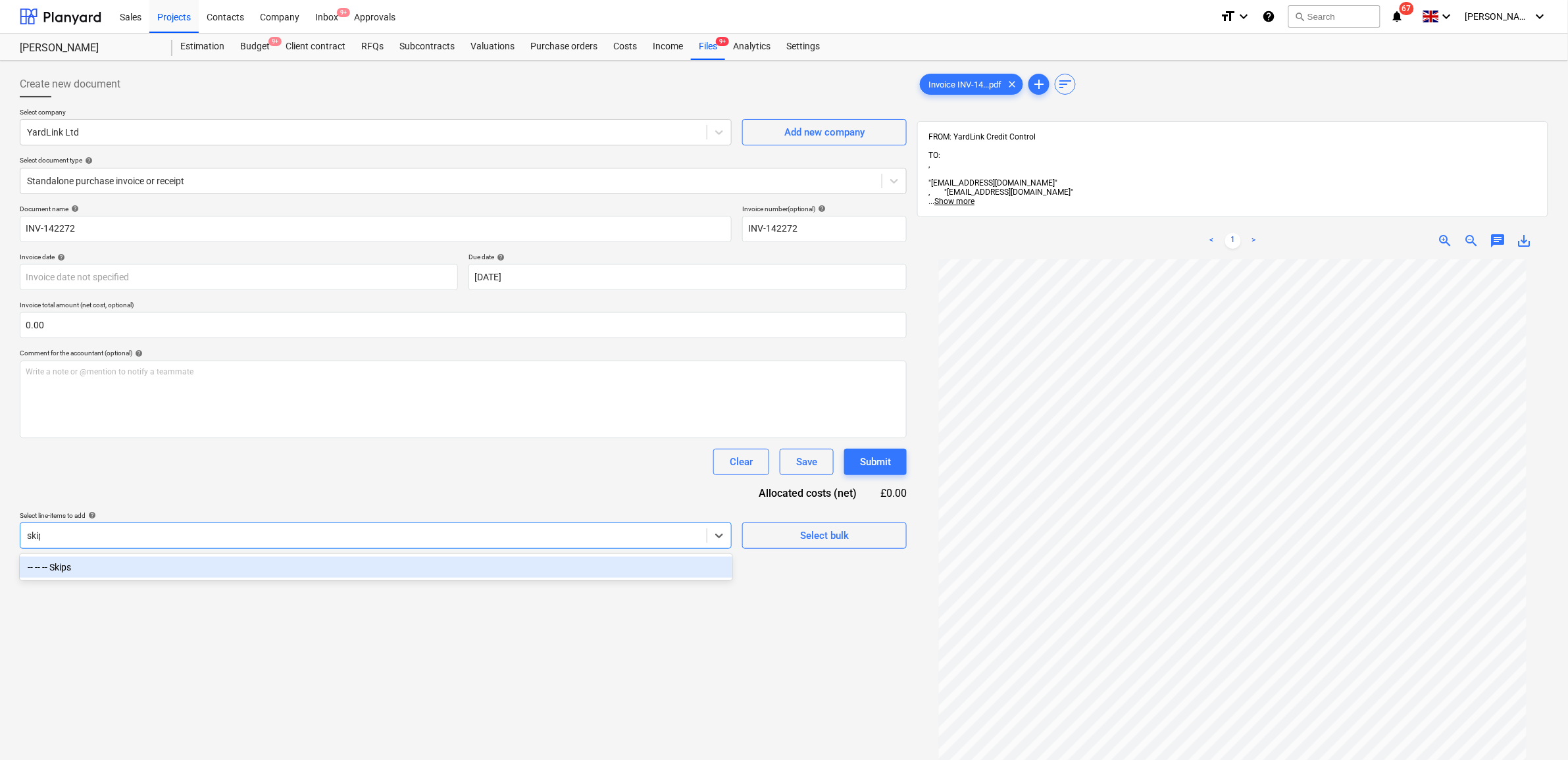
type input "skips"
drag, startPoint x: 219, startPoint y: 561, endPoint x: 221, endPoint y: 554, distance: 7.3
click at [219, 563] on div "-- -- -- Skips" at bounding box center [376, 566] width 713 height 21
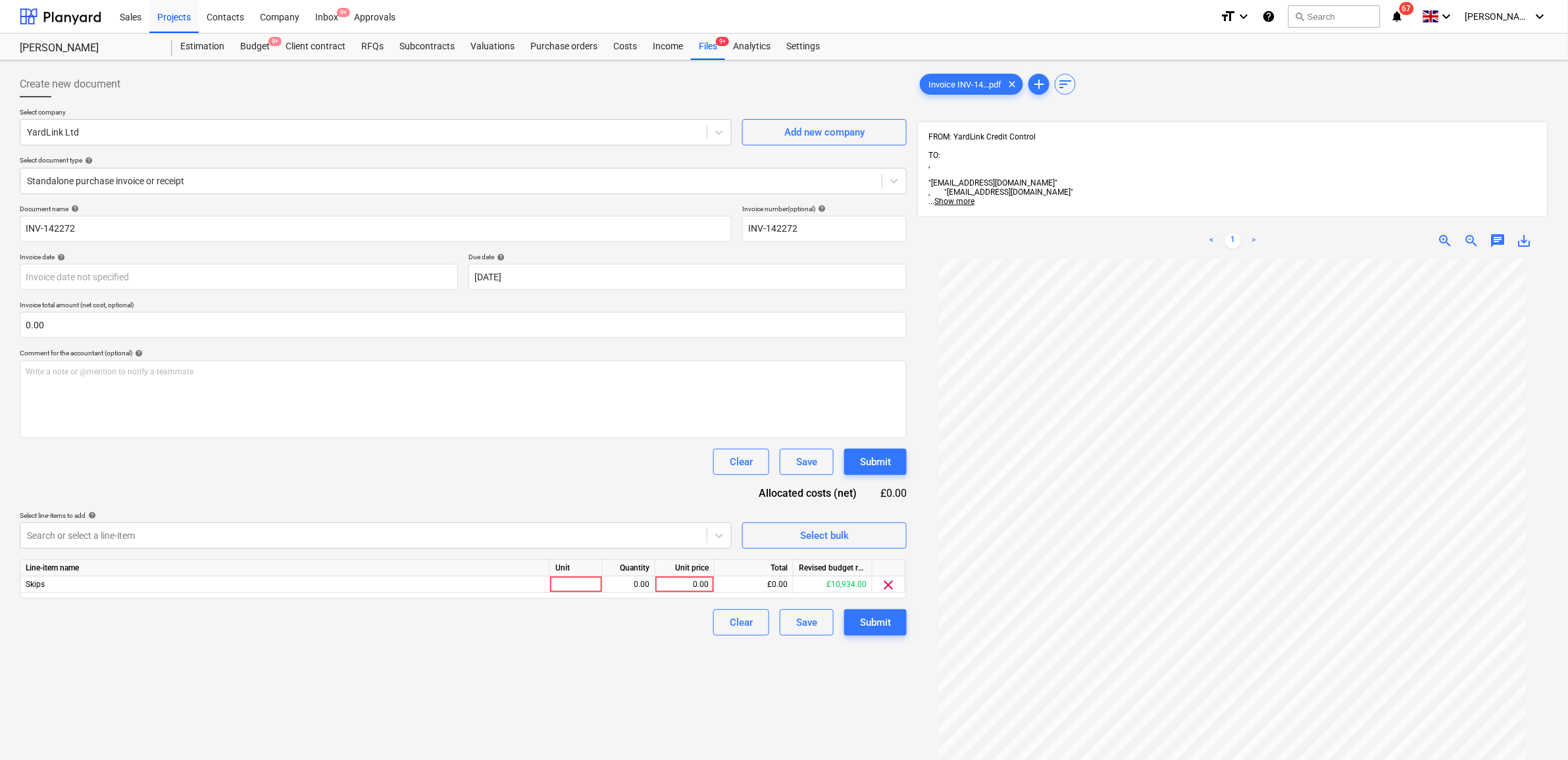
click at [226, 499] on div "Document name help INV-142272 Invoice number (optional) help INV-142272 Invoice…" at bounding box center [463, 419] width 887 height 431
click at [694, 583] on div "0.00" at bounding box center [684, 584] width 48 height 17
type input "350"
drag, startPoint x: 681, startPoint y: 674, endPoint x: 709, endPoint y: 674, distance: 28.0
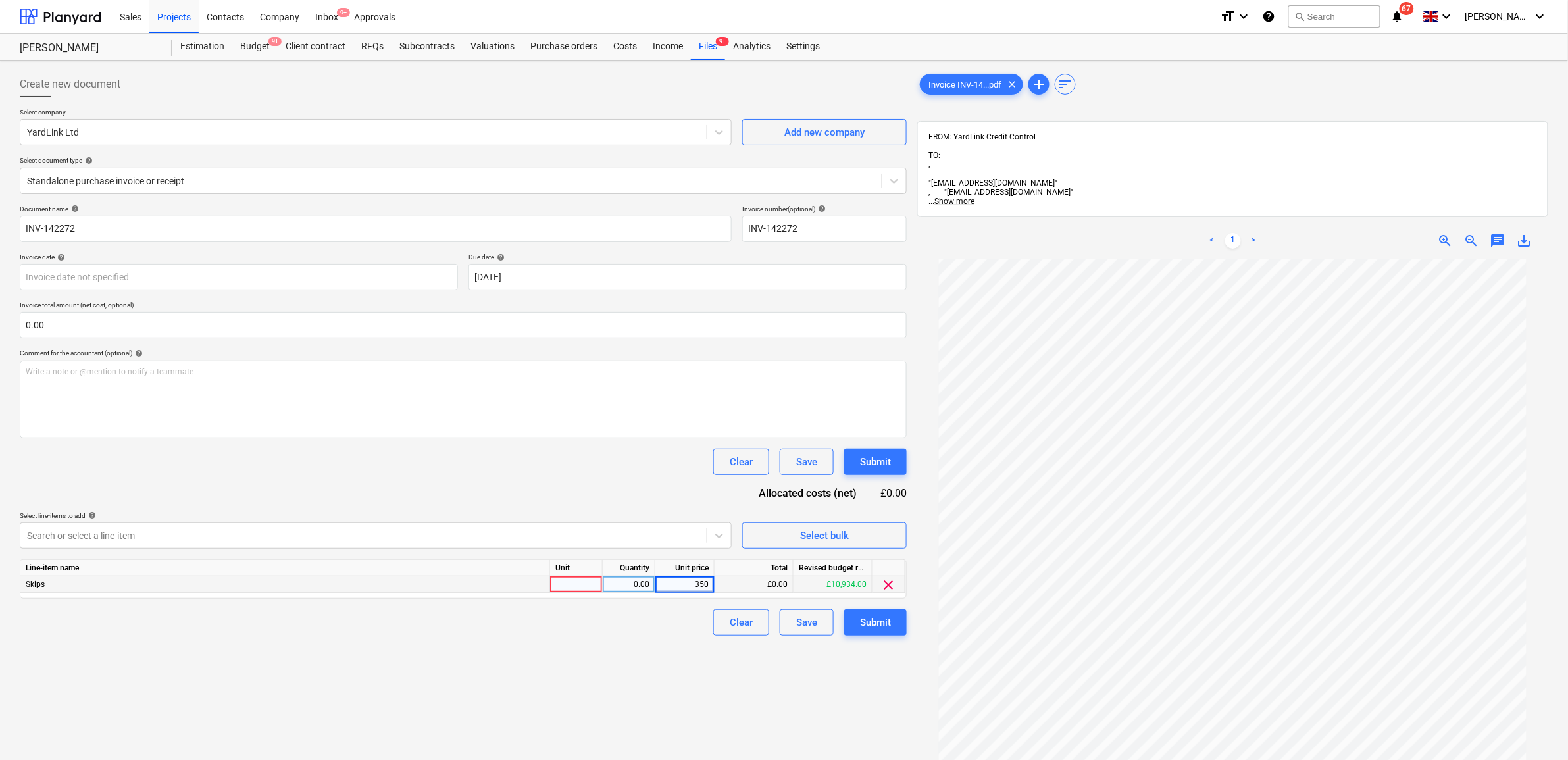
click at [681, 675] on div "Create new document Select company YardLink Ltd Add new company Select document…" at bounding box center [463, 526] width 897 height 922
click at [864, 627] on div "Submit" at bounding box center [875, 621] width 31 height 17
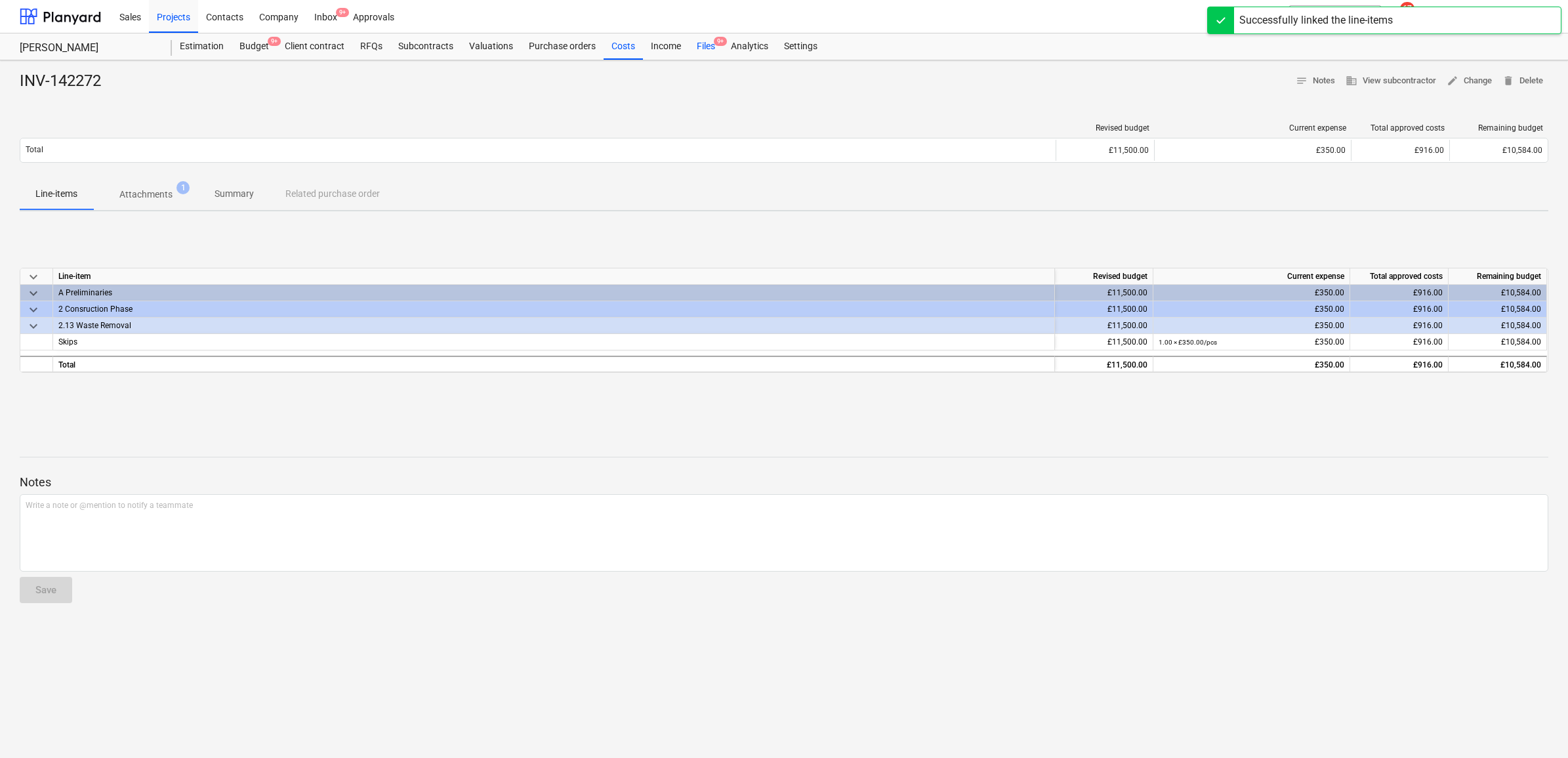
click at [706, 48] on div "Files 9+" at bounding box center [706, 46] width 34 height 27
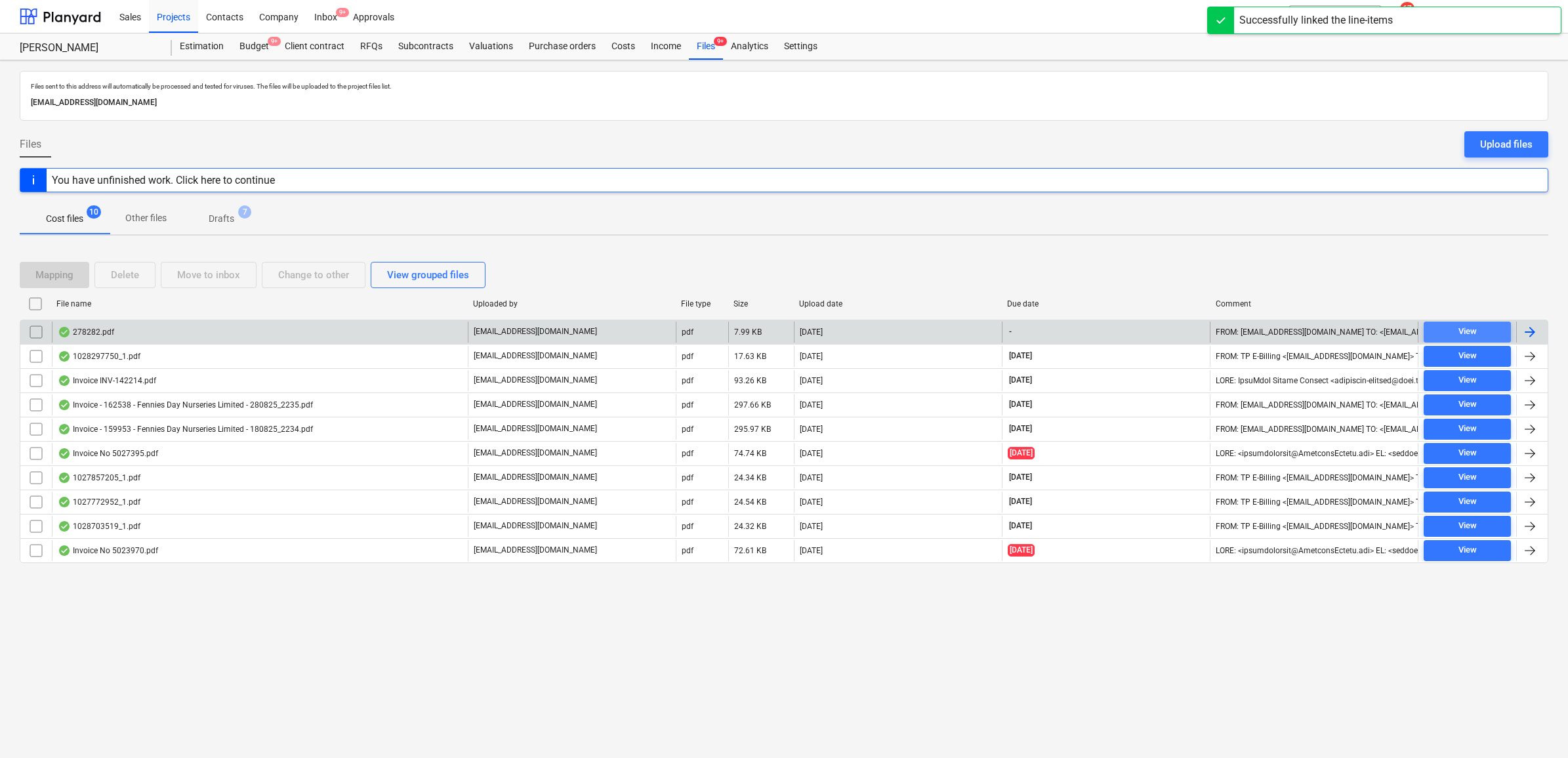
click at [1492, 335] on span "View" at bounding box center [1467, 331] width 77 height 15
click at [1525, 330] on div at bounding box center [1530, 332] width 16 height 16
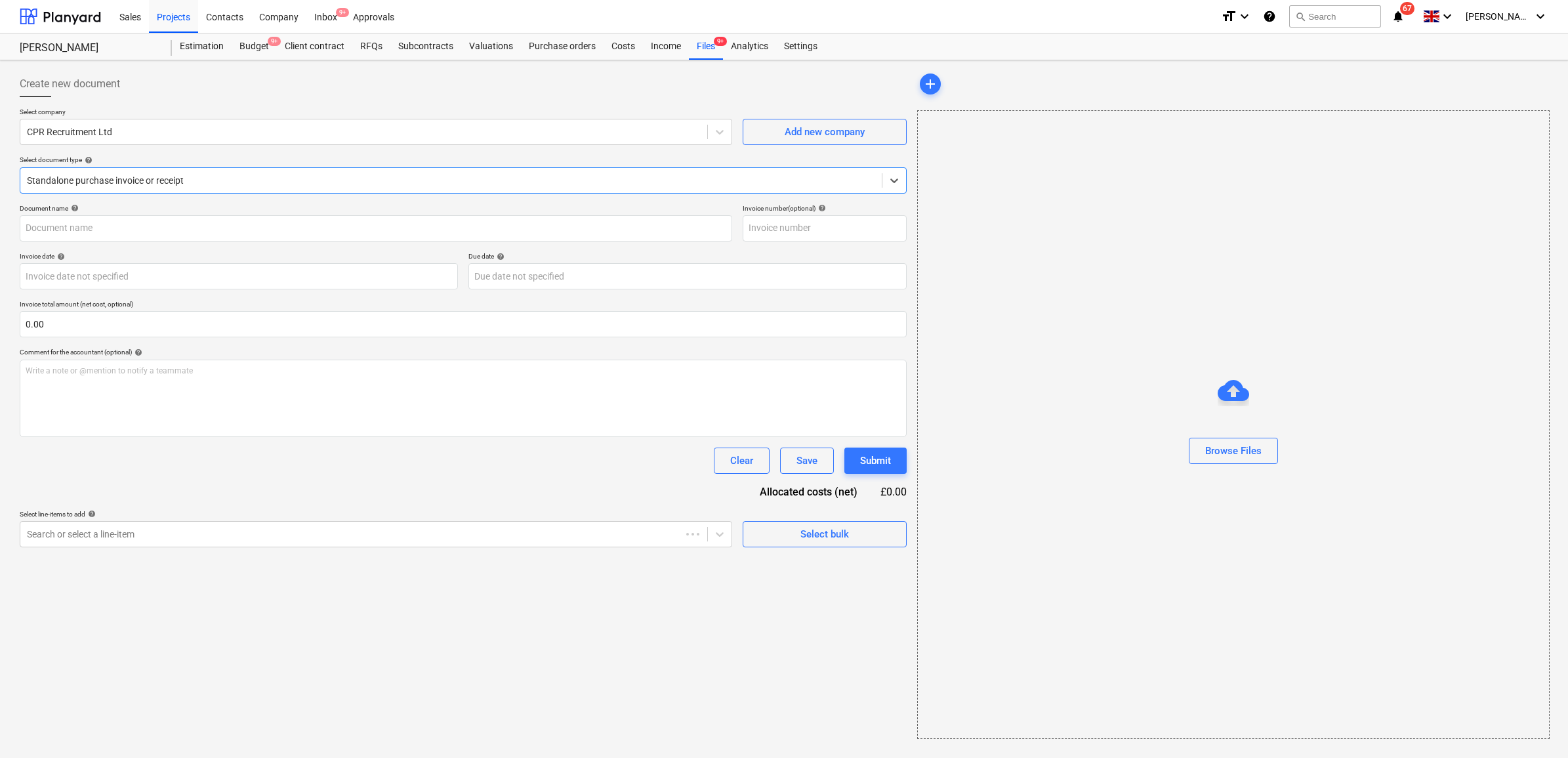
type input "278282"
type input "[DATE]"
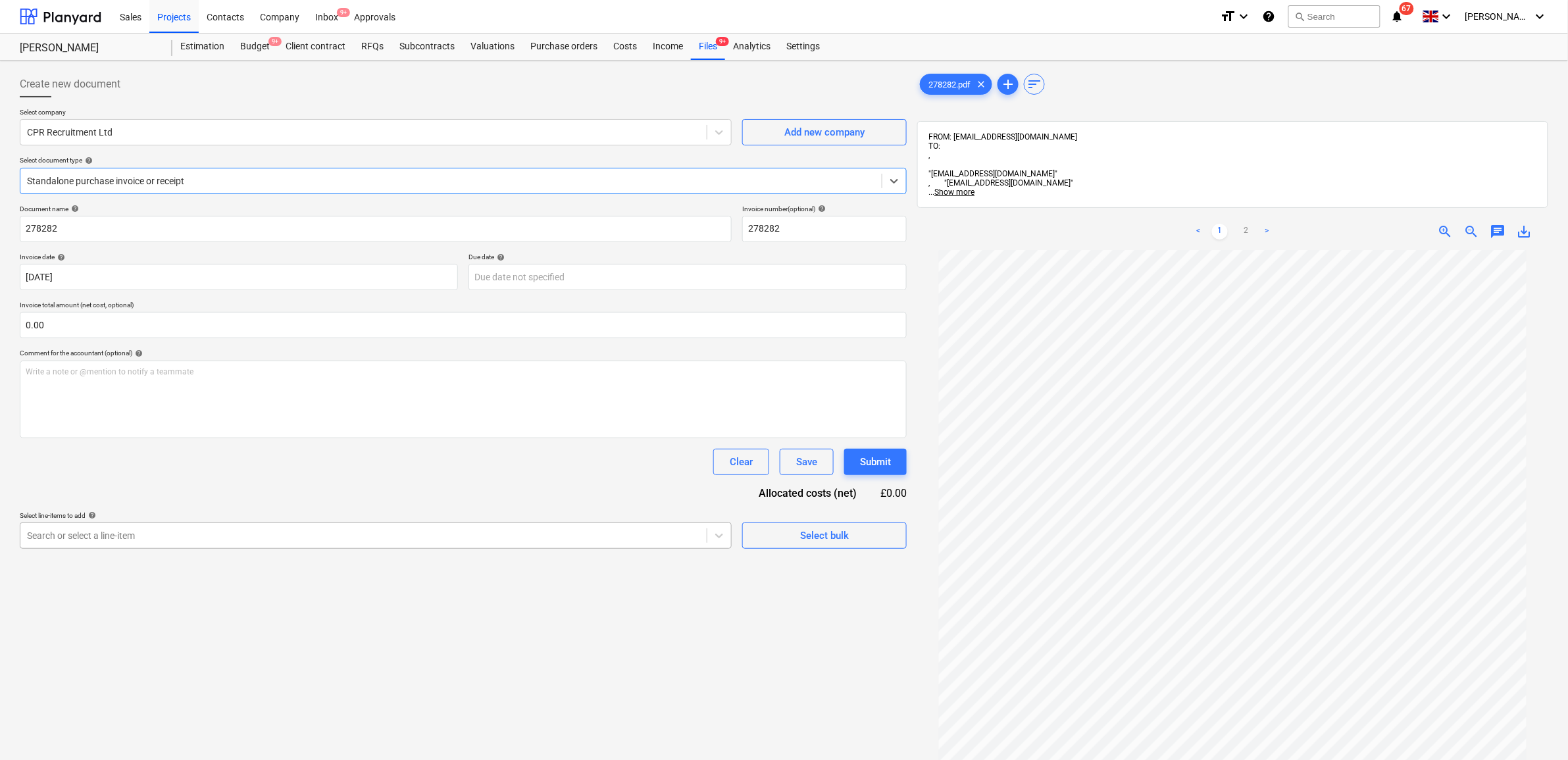
click at [283, 534] on div at bounding box center [363, 534] width 674 height 13
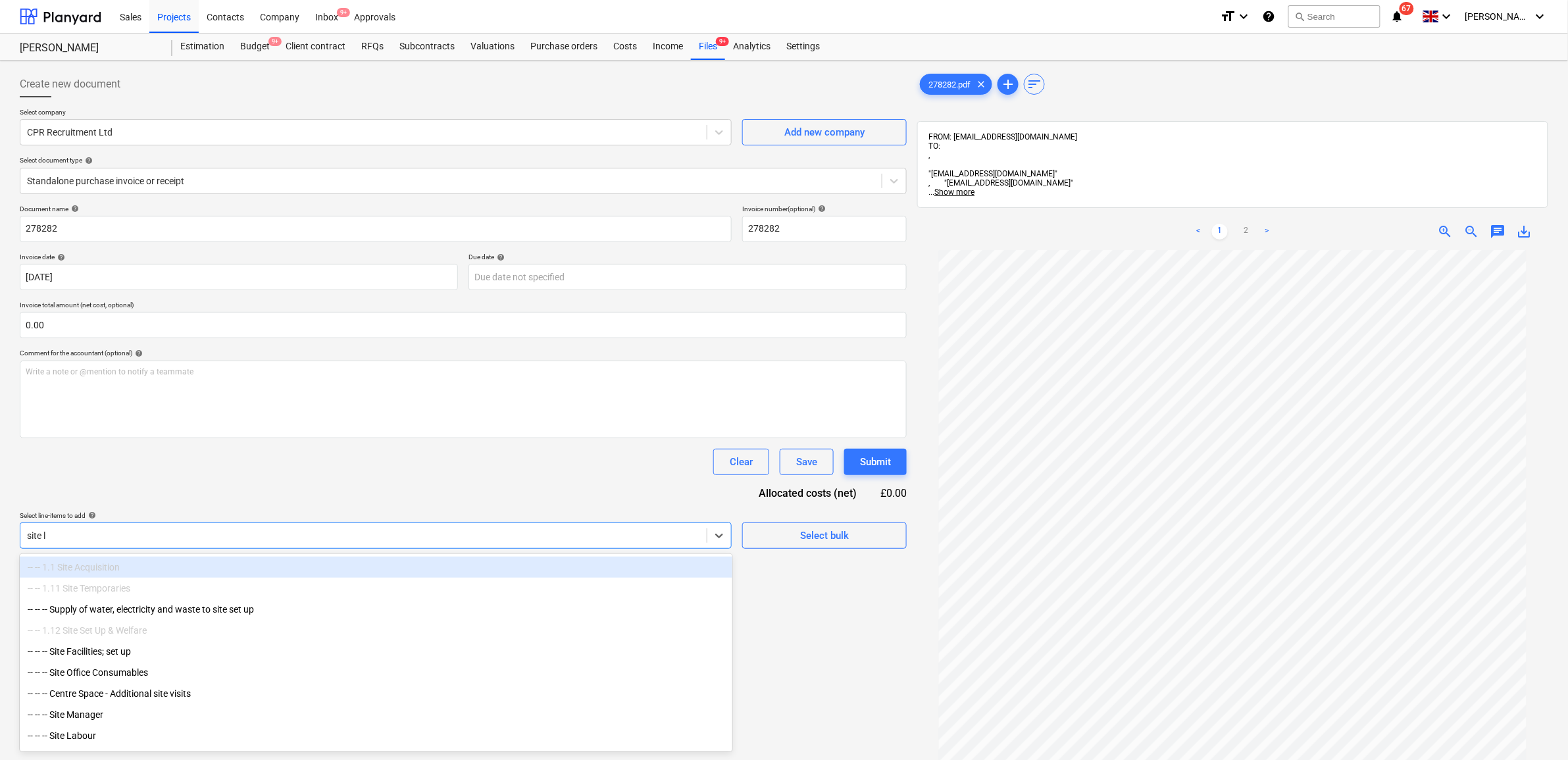
type input "site la"
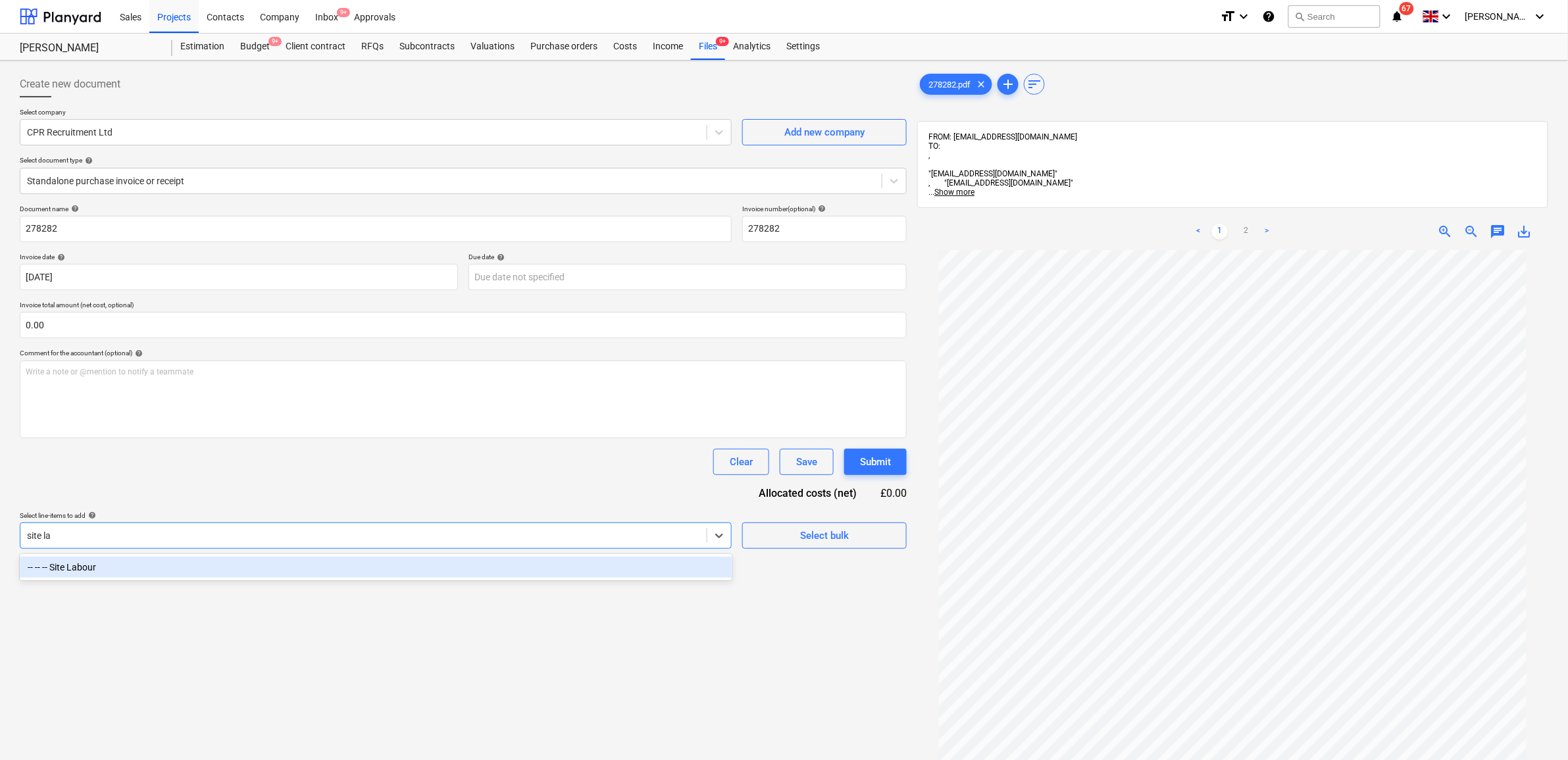
click at [266, 571] on div "-- -- -- Site Labour" at bounding box center [376, 566] width 713 height 21
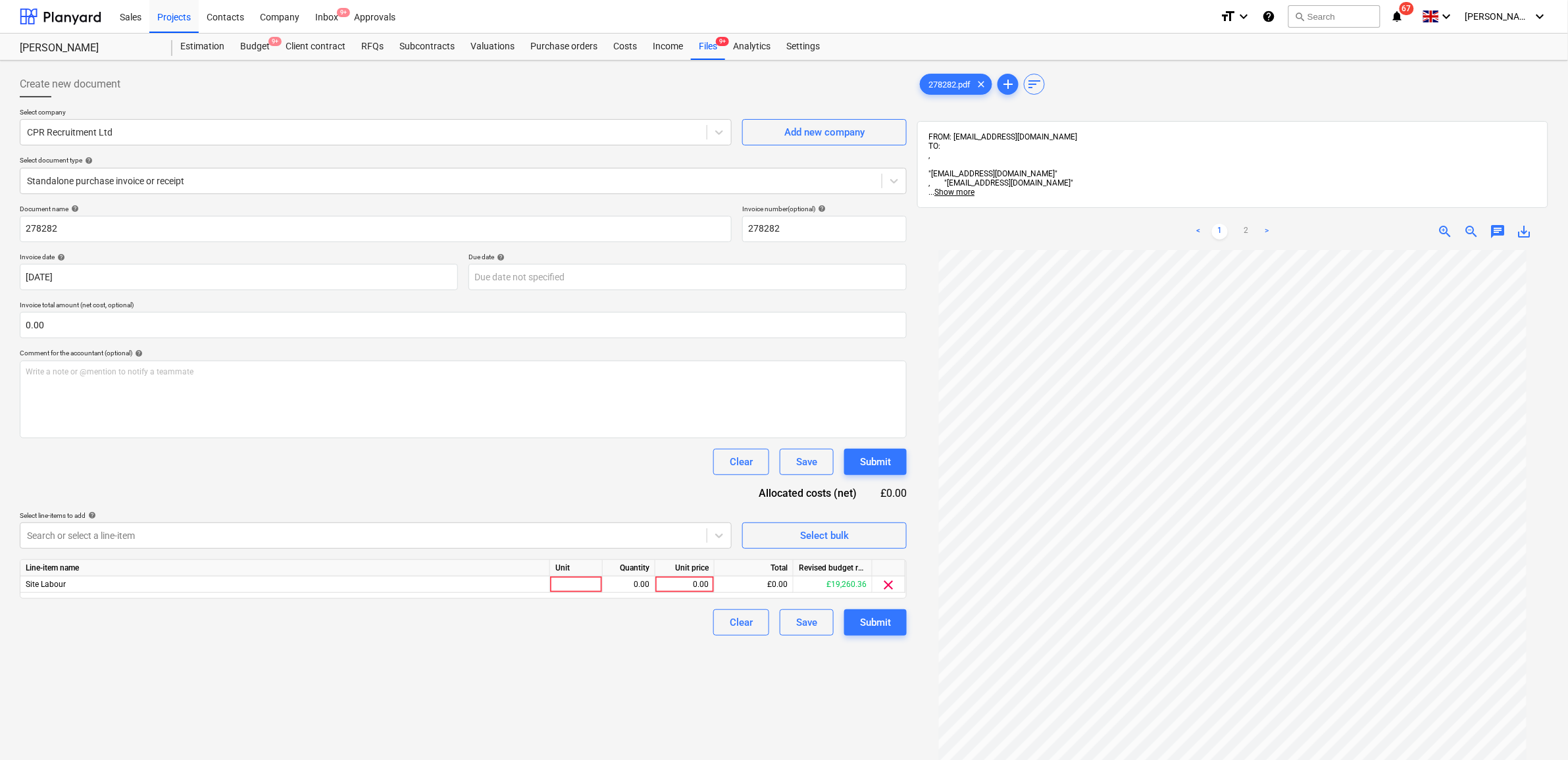
drag, startPoint x: 360, startPoint y: 494, endPoint x: 857, endPoint y: 495, distance: 497.0
click at [361, 494] on div "Document name help 278282 Invoice number (optional) help 278282 Invoice date he…" at bounding box center [463, 419] width 887 height 431
click at [662, 584] on div "0.00" at bounding box center [684, 584] width 48 height 17
type input "1"
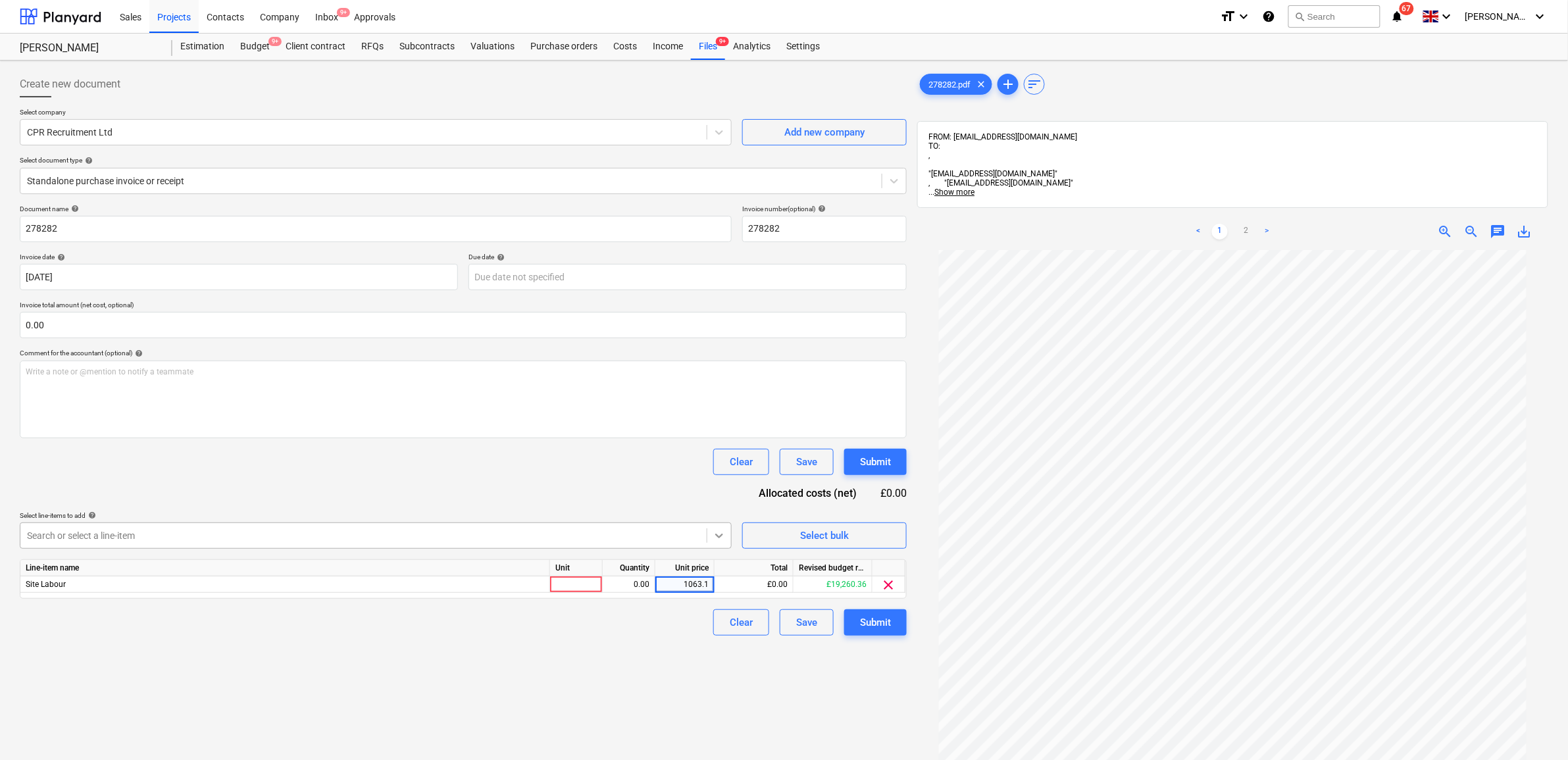
type input "1063.14"
click at [609, 643] on div "Create new document Select company CPR Recruitment Ltd Add new company Select d…" at bounding box center [463, 521] width 897 height 912
click at [896, 625] on button "Submit" at bounding box center [875, 622] width 62 height 27
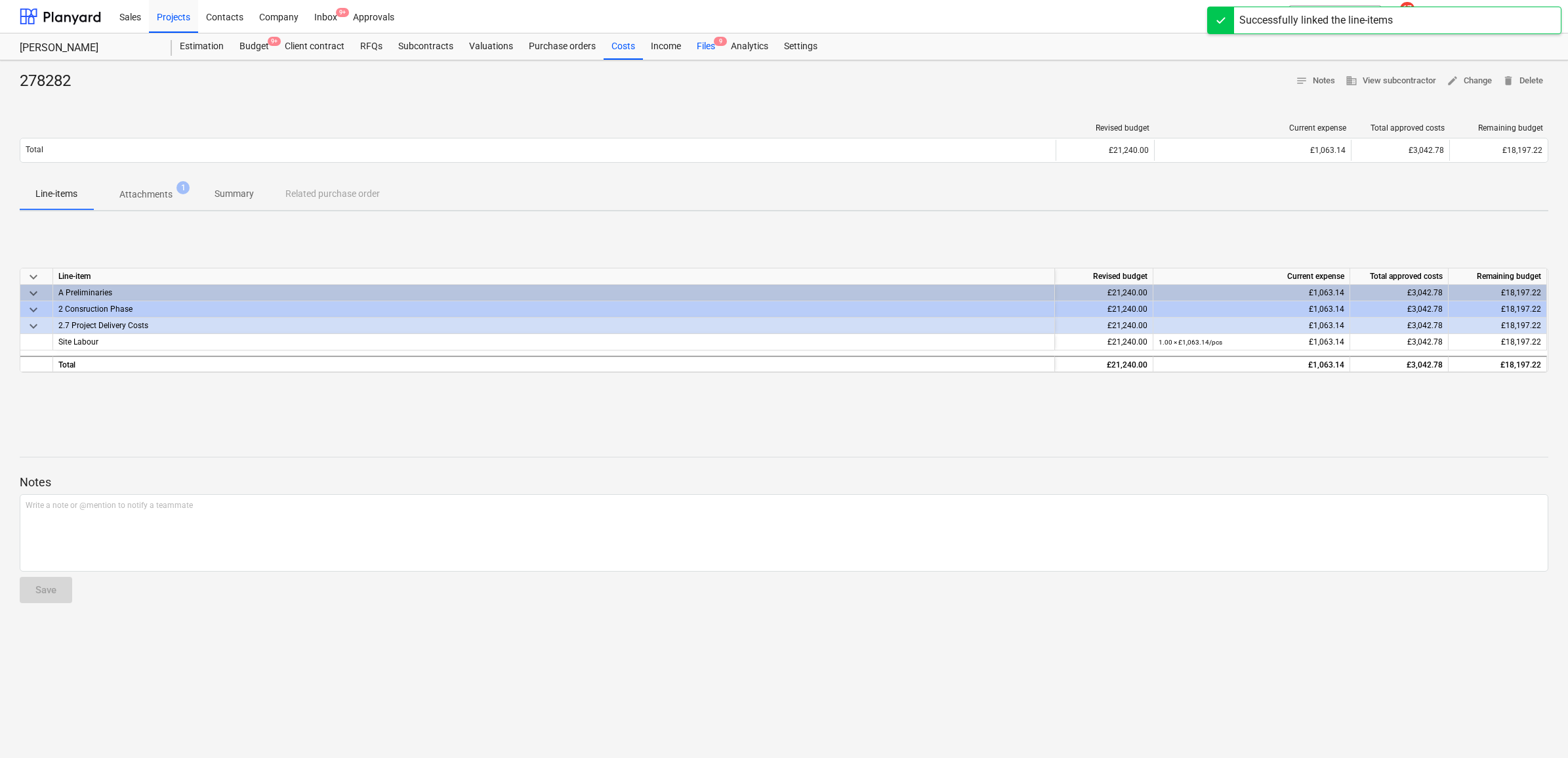
click at [709, 44] on div "Files 9" at bounding box center [706, 46] width 34 height 27
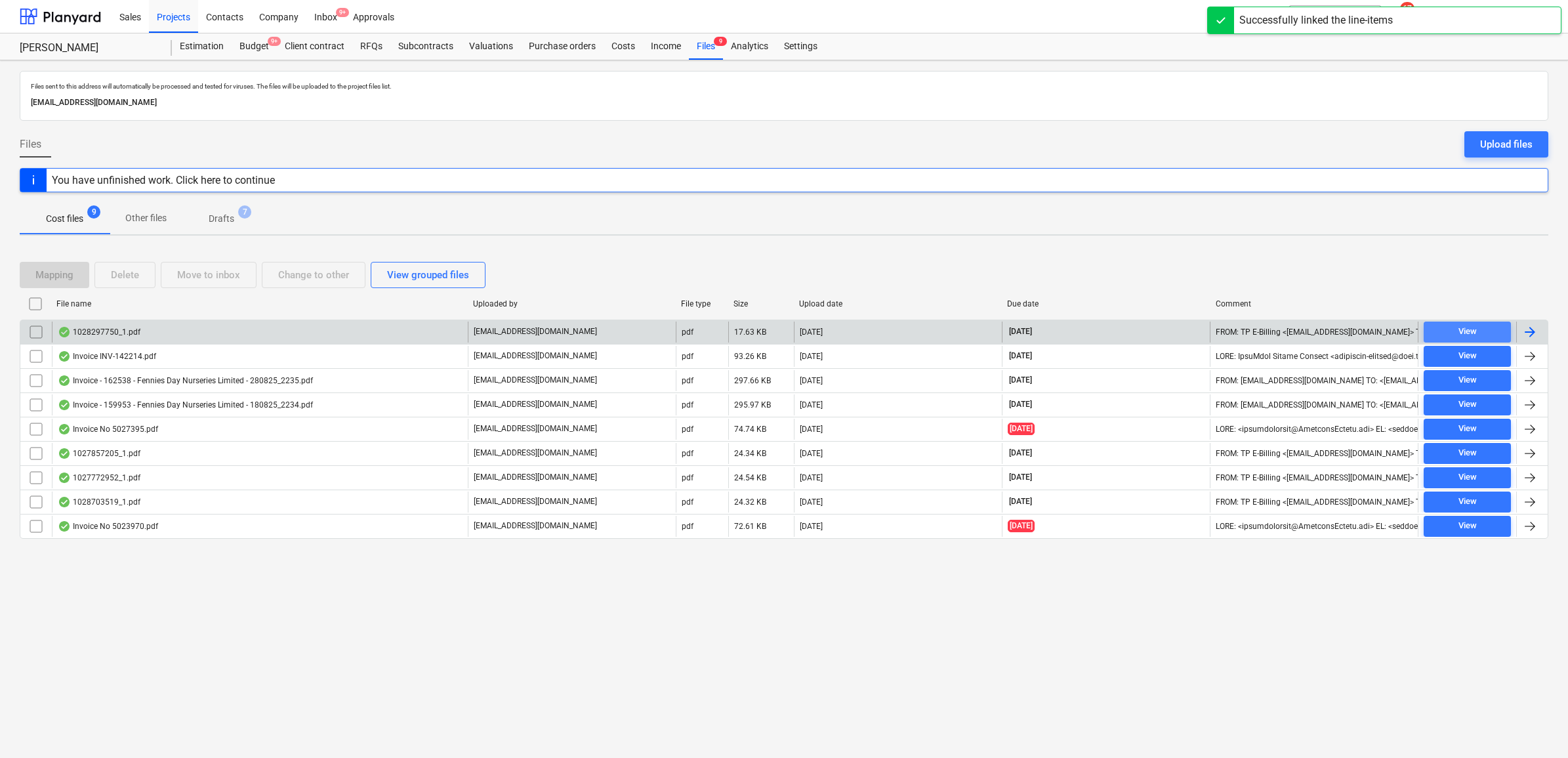
click at [1469, 328] on div "View" at bounding box center [1467, 331] width 19 height 15
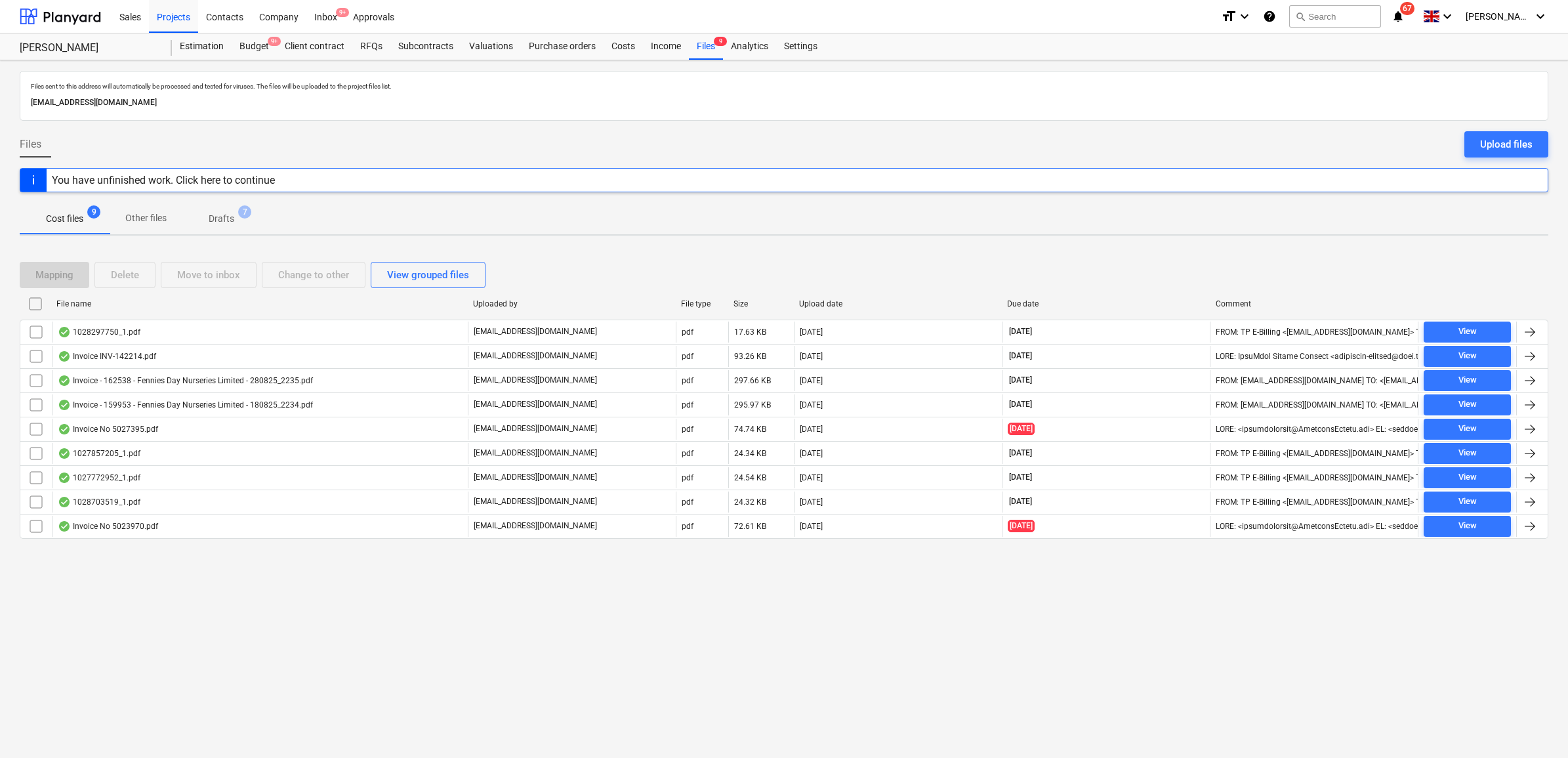
click at [1527, 328] on div at bounding box center [1530, 332] width 16 height 16
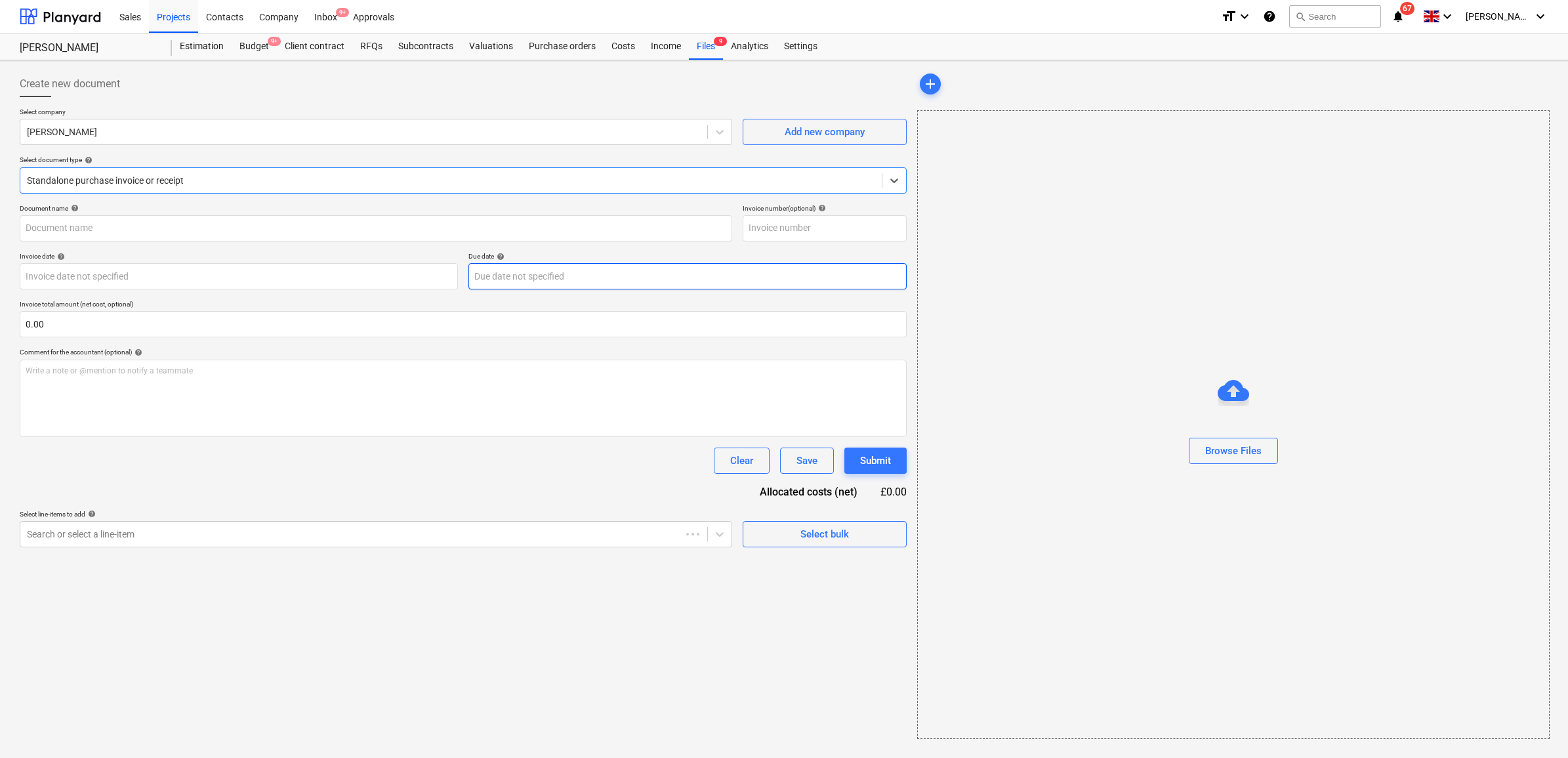
type input "1028297750"
type input "[DATE]"
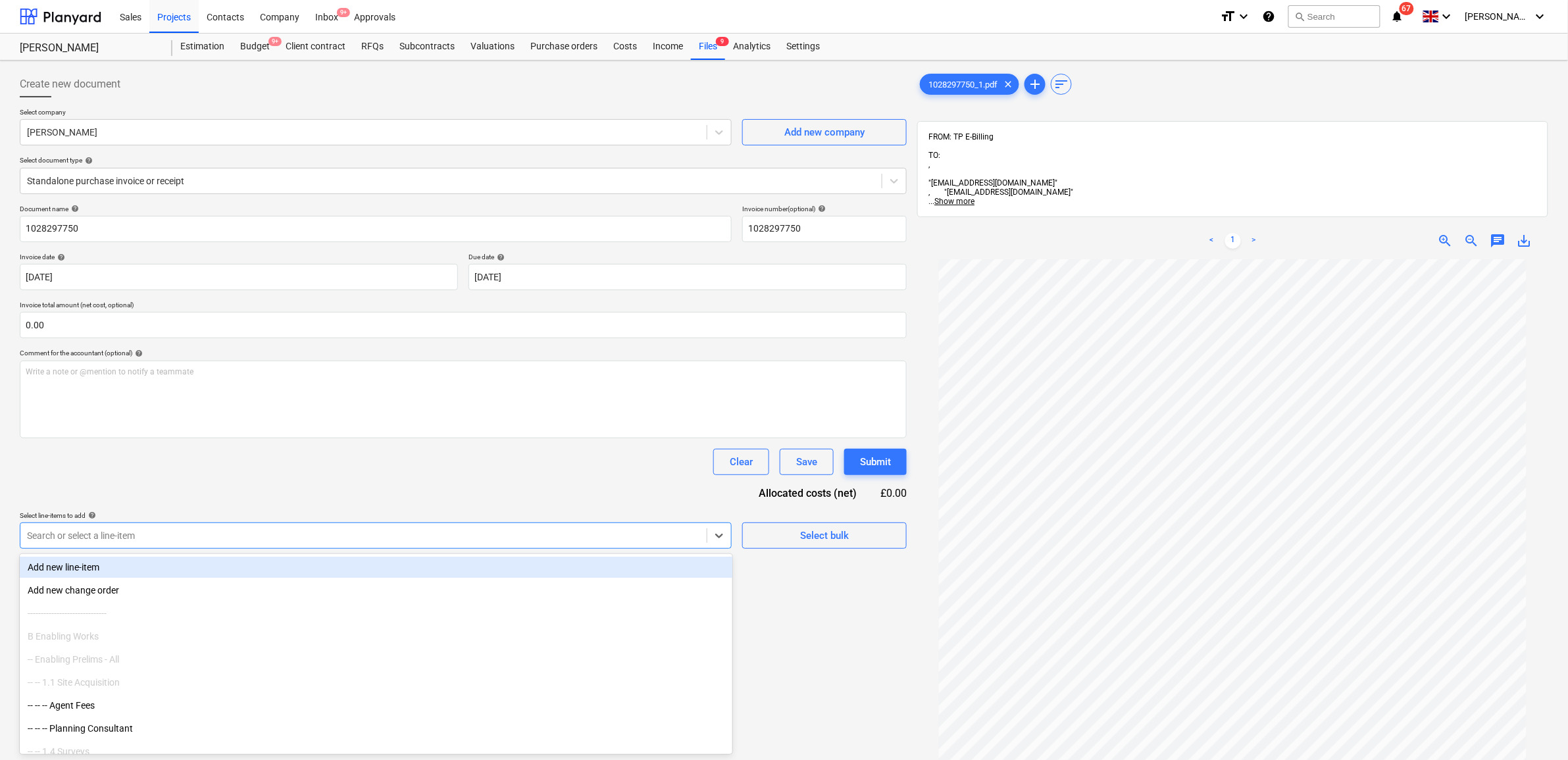
click at [323, 531] on div at bounding box center [363, 534] width 674 height 13
type input "plant"
click at [163, 570] on div "-- -- Demolition Plant Hire" at bounding box center [376, 566] width 713 height 21
drag, startPoint x: 298, startPoint y: 497, endPoint x: 356, endPoint y: 497, distance: 58.0
click at [298, 497] on div "Document name help 1028297750 Invoice number (optional) help 1028297750 Invoice…" at bounding box center [463, 419] width 887 height 431
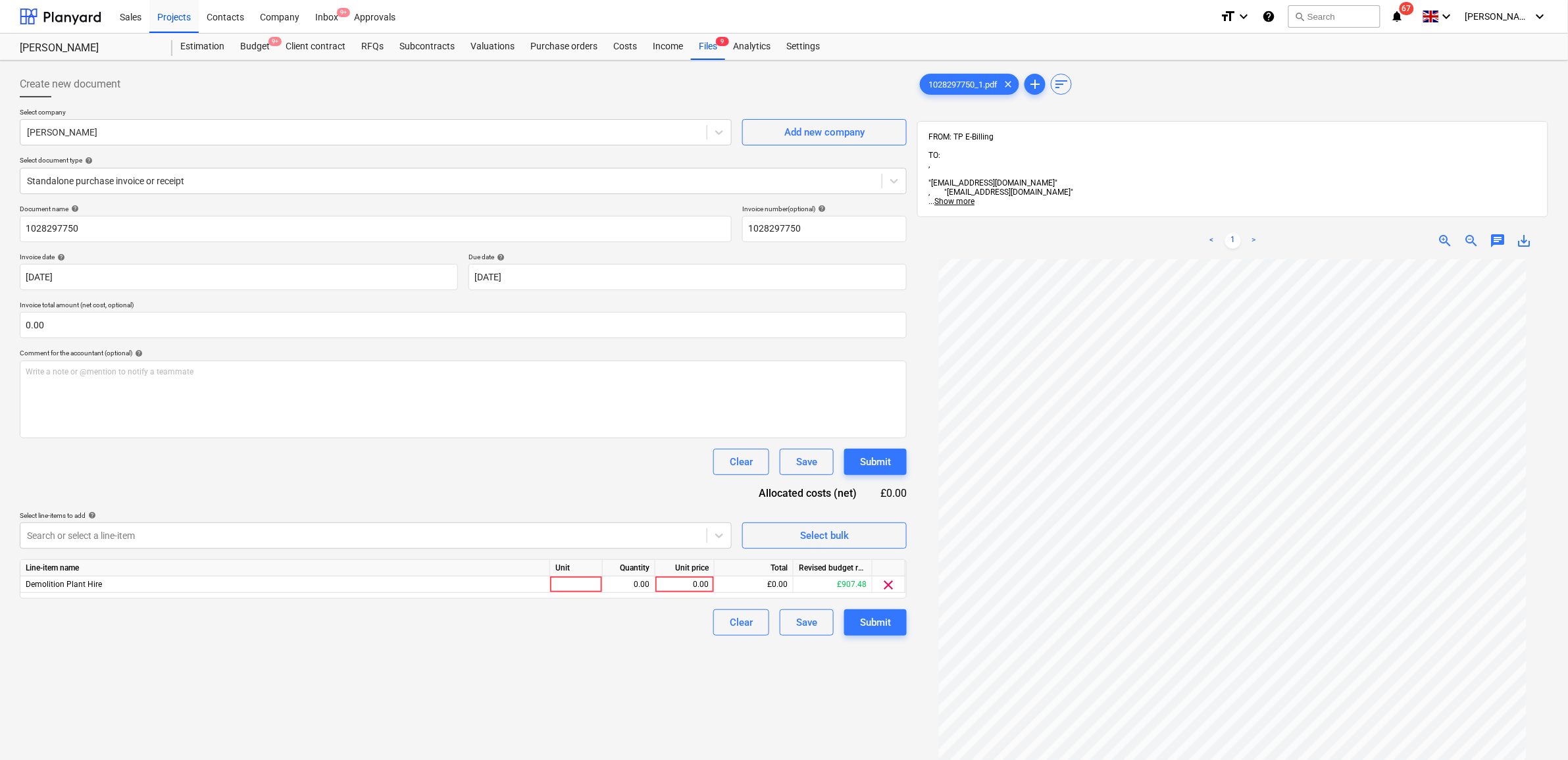
scroll to position [17, 0]
click at [696, 583] on div "0.00" at bounding box center [684, 584] width 48 height 17
type input "114.16"
click at [697, 713] on div "Create new document Select company Travis Perkins Add new company Select docume…" at bounding box center [463, 526] width 897 height 922
click at [881, 619] on div "Submit" at bounding box center [875, 621] width 31 height 17
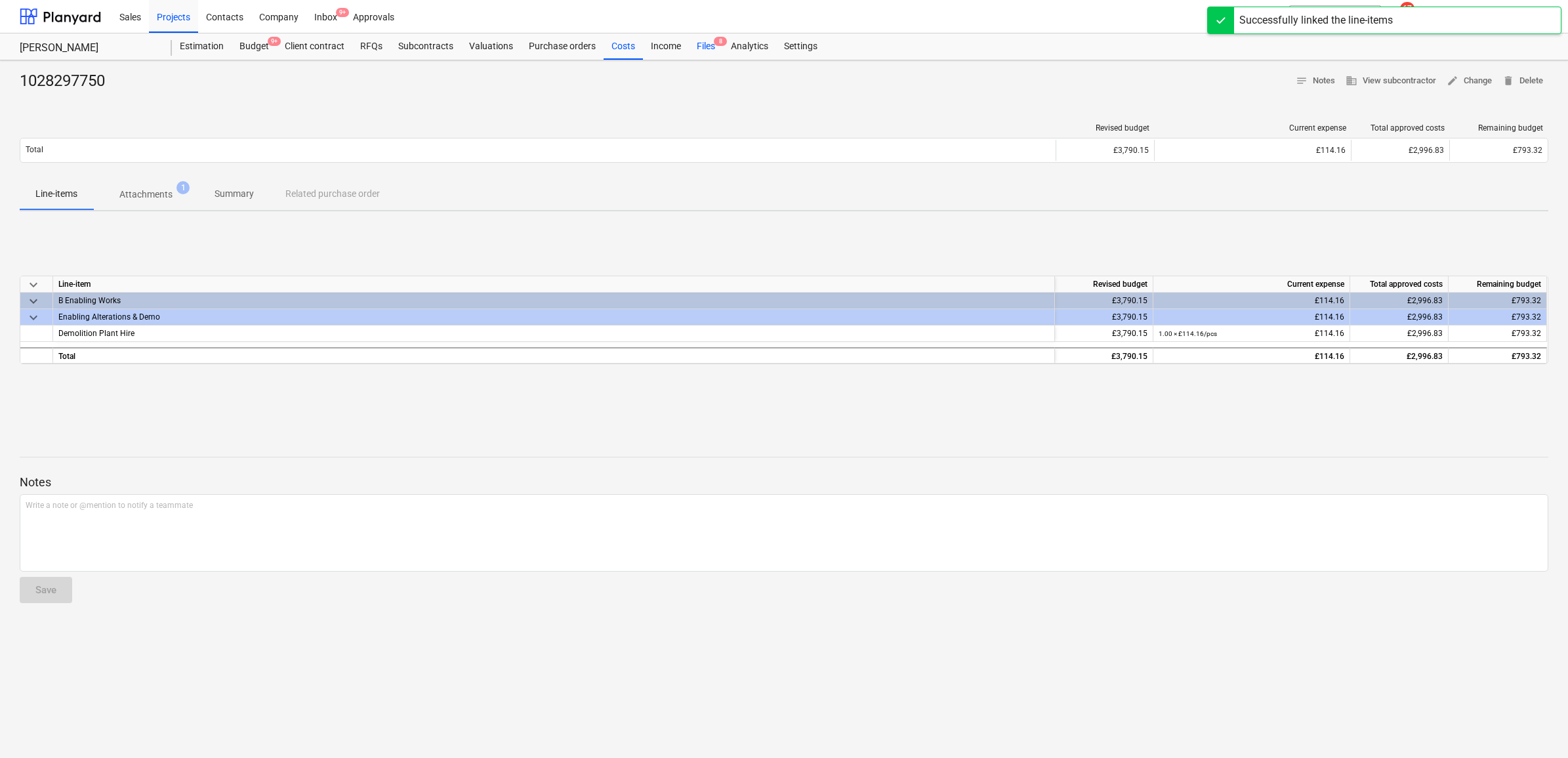
drag, startPoint x: 704, startPoint y: 44, endPoint x: 713, endPoint y: 50, distance: 10.8
click at [704, 44] on div "Files 8" at bounding box center [706, 46] width 34 height 27
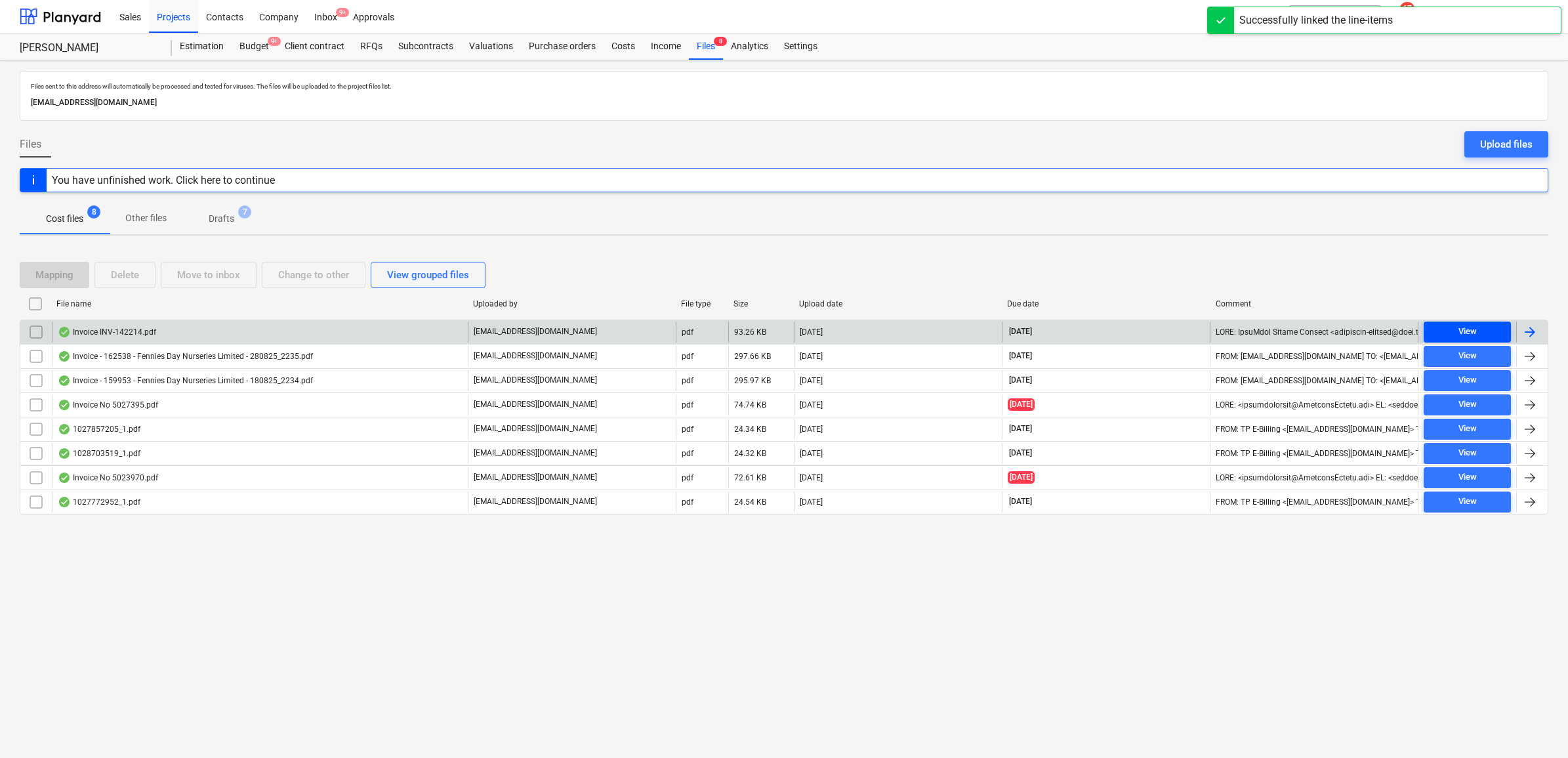
click at [1443, 328] on span "View" at bounding box center [1467, 331] width 77 height 15
click at [1526, 328] on div at bounding box center [1530, 332] width 16 height 16
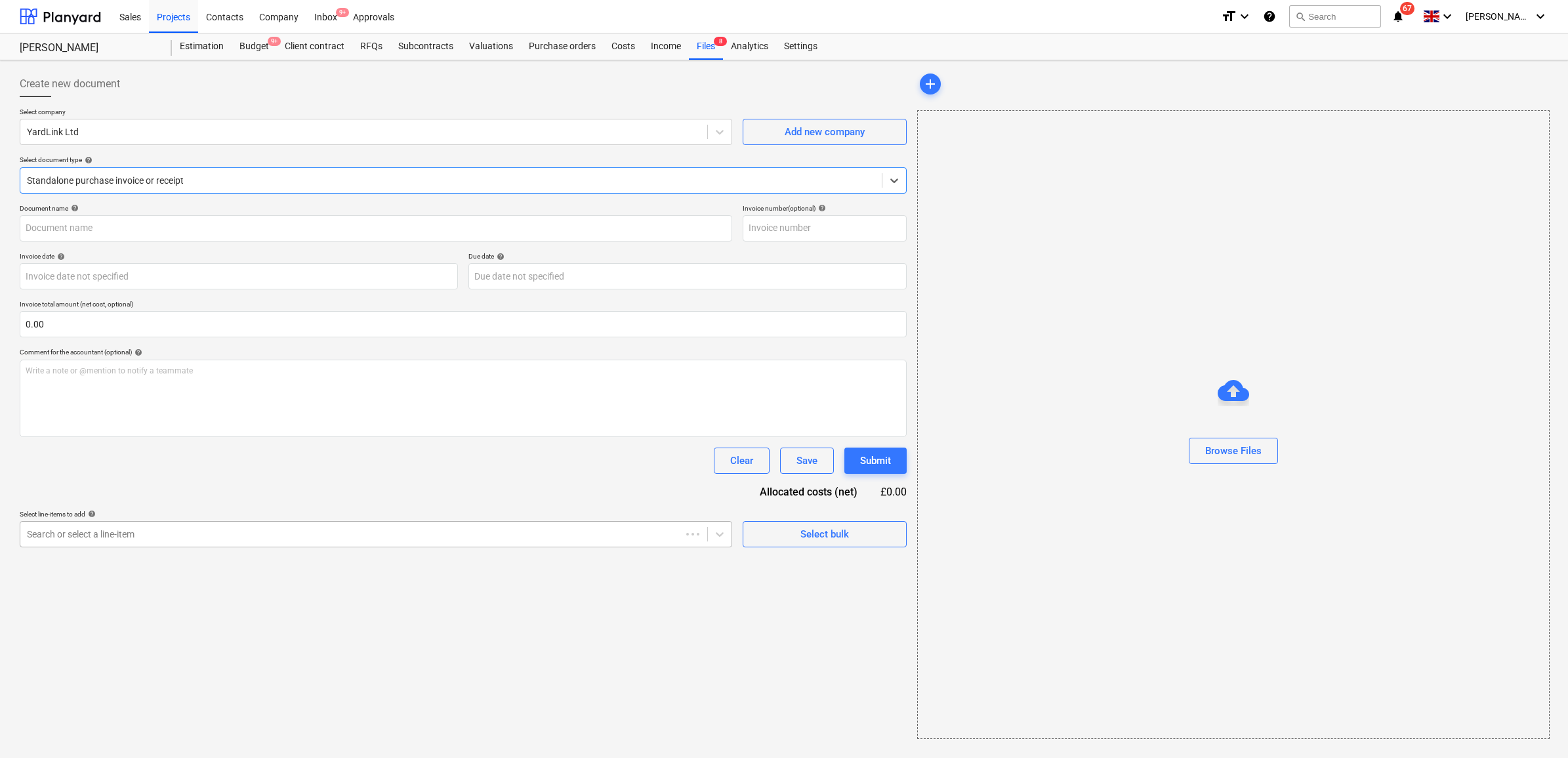
type input "INV-142214"
type input "[DATE]"
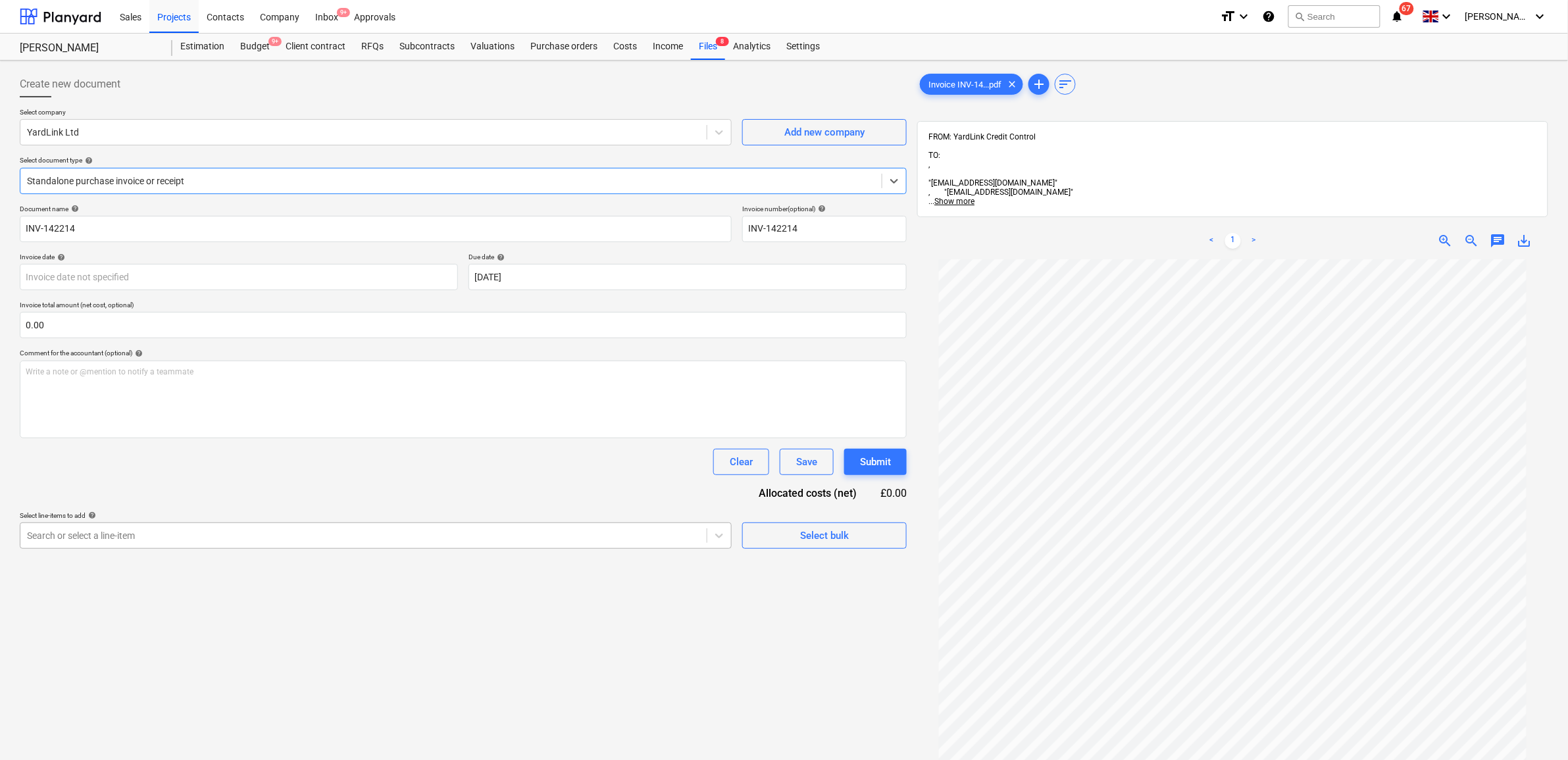
click at [619, 538] on div at bounding box center [363, 534] width 674 height 13
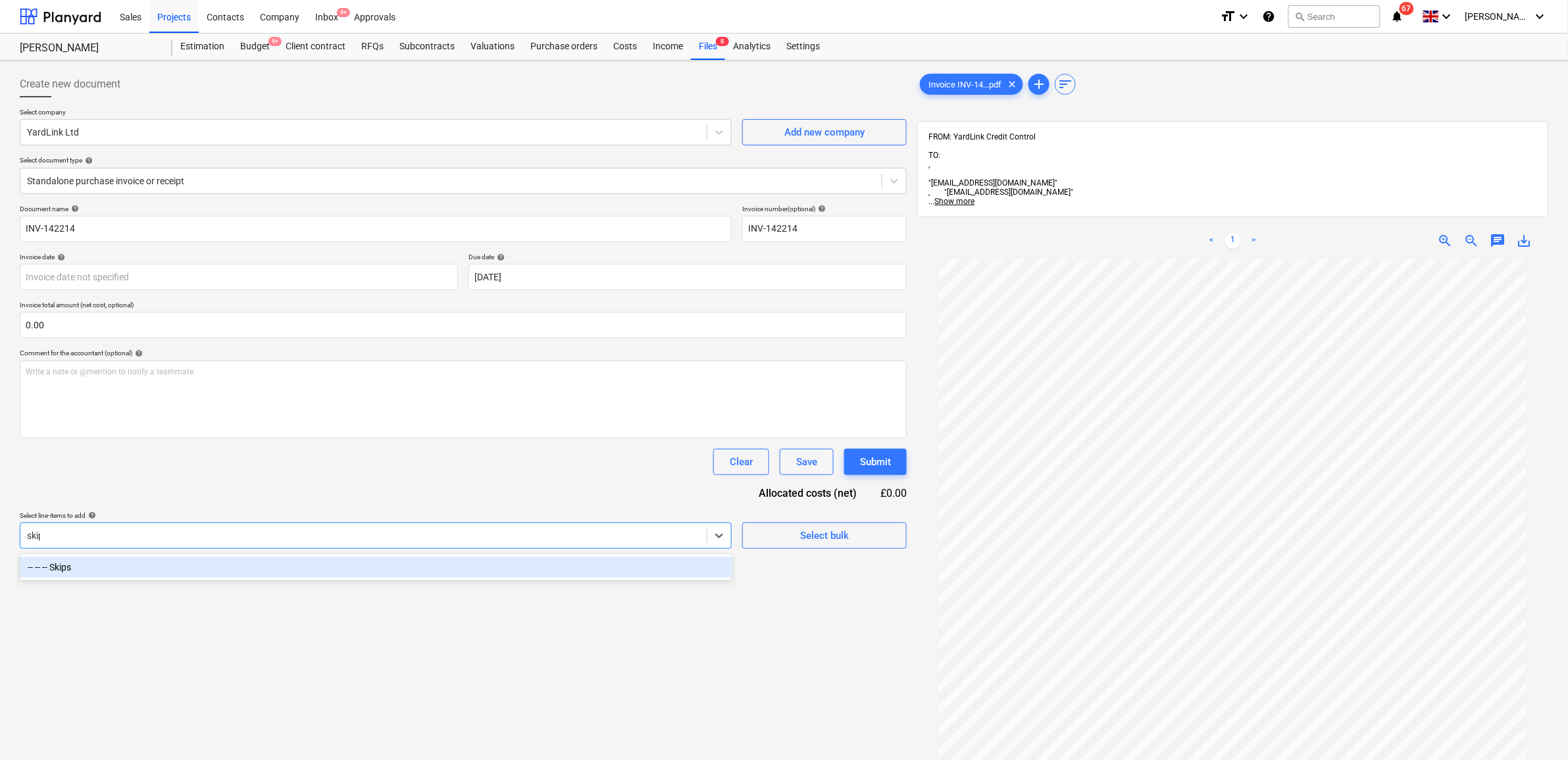
type input "skips"
click at [594, 562] on div "-- -- -- Skips" at bounding box center [376, 566] width 713 height 21
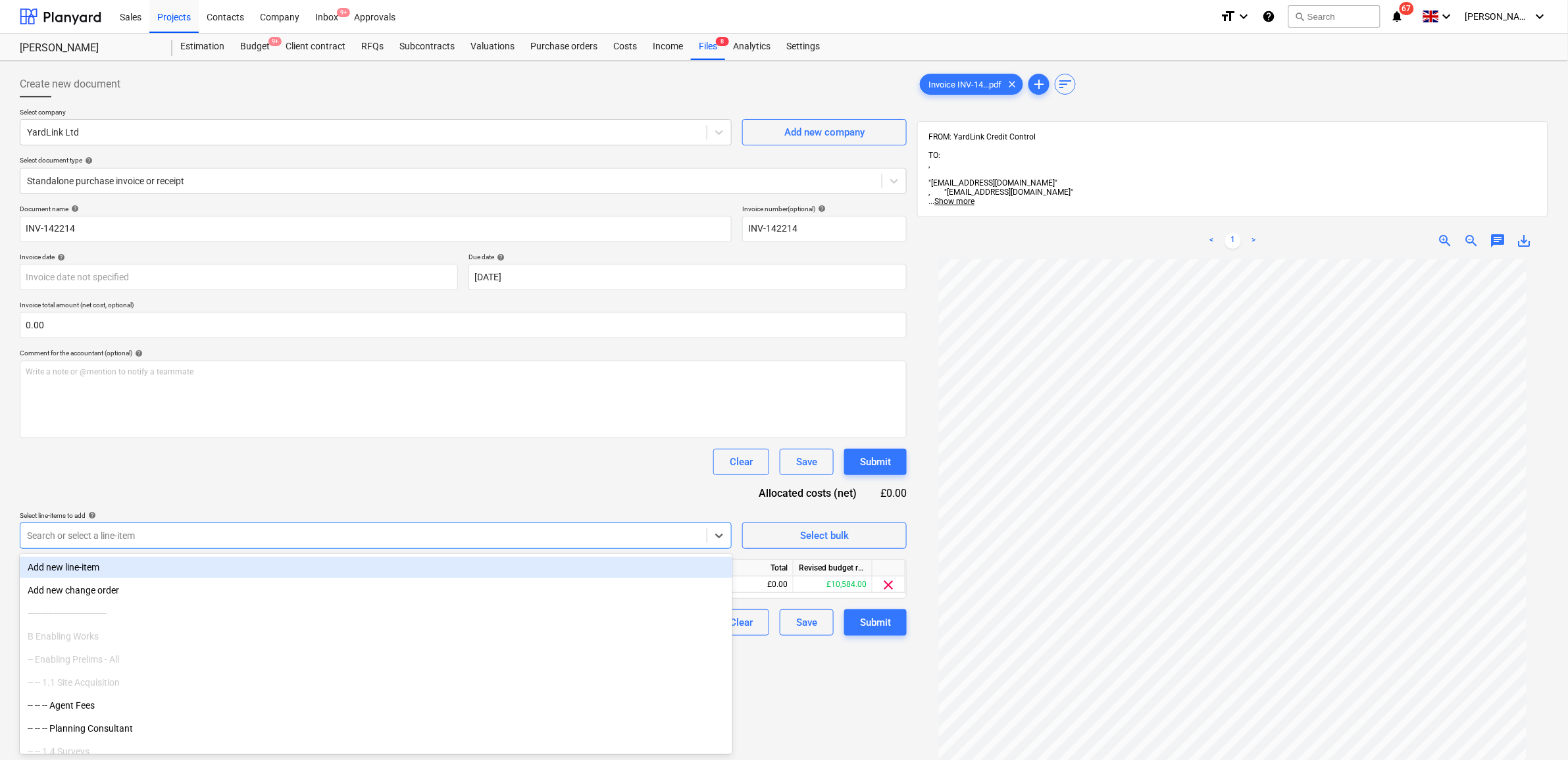
click at [580, 480] on div "Document name help INV-142214 Invoice number (optional) help INV-142214 Invoice…" at bounding box center [463, 419] width 887 height 431
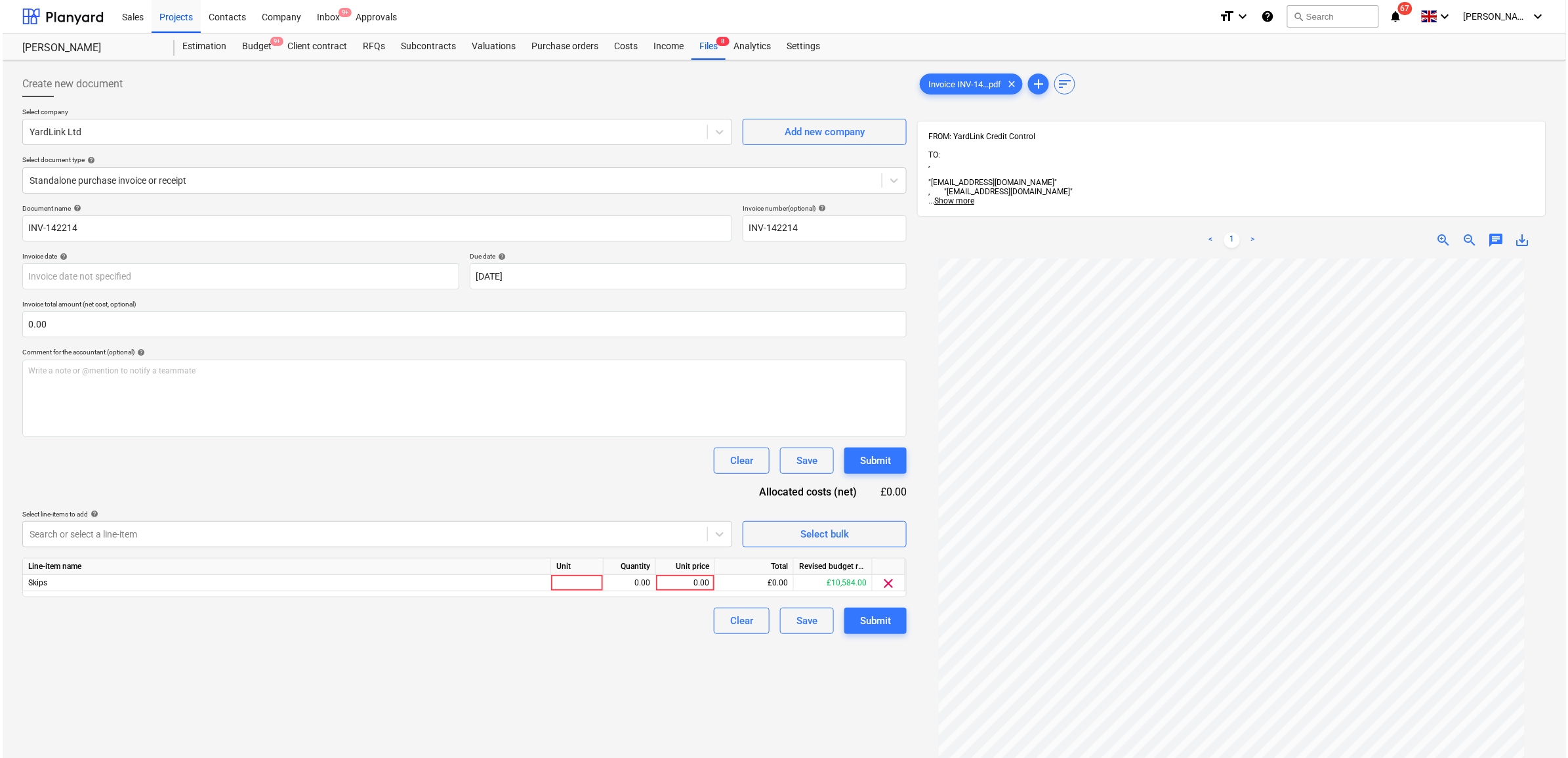
scroll to position [1, 0]
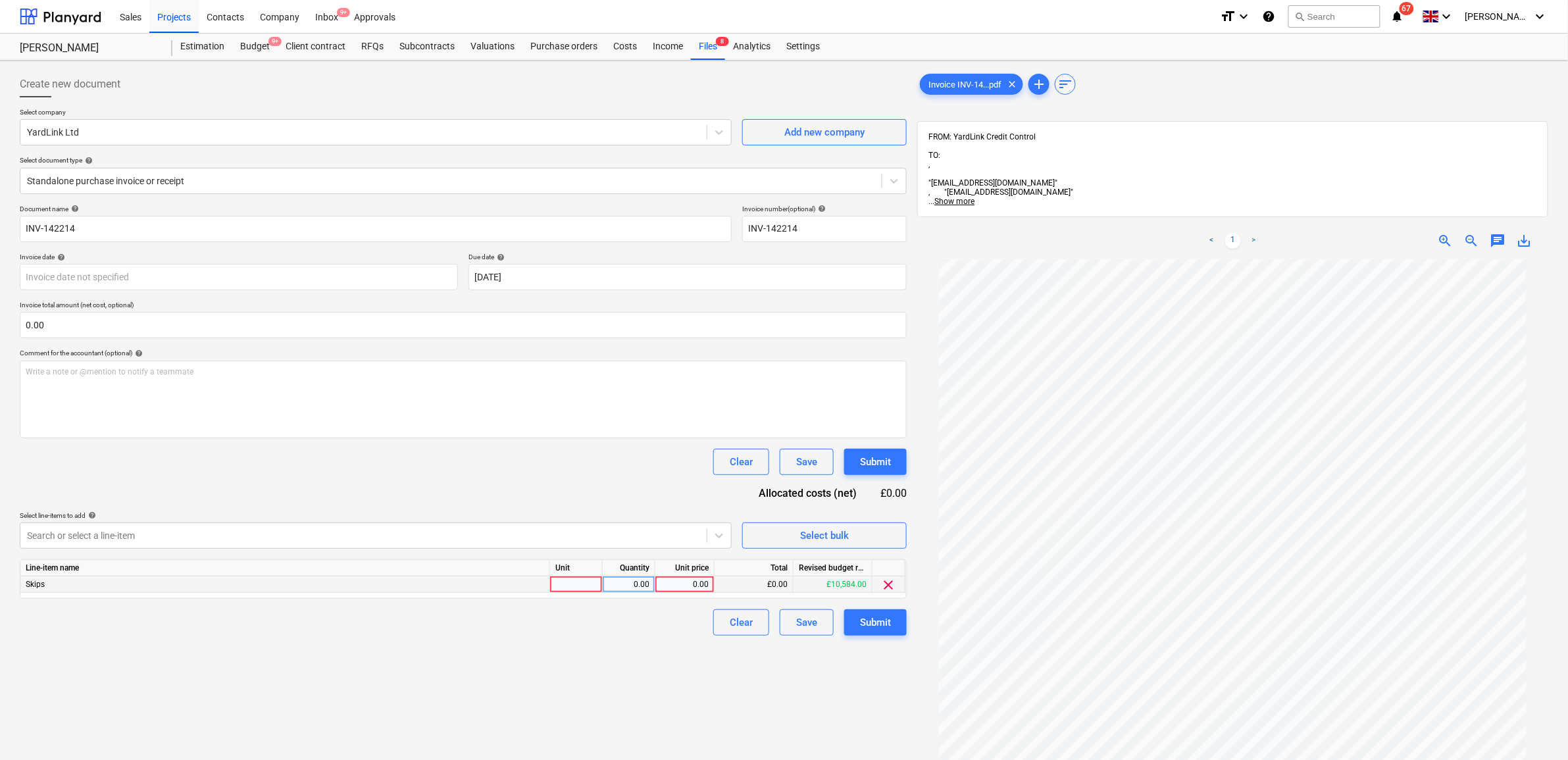
click at [704, 584] on div "0.00" at bounding box center [684, 584] width 48 height 17
type input "350"
click at [662, 648] on div "Create new document Select company YardLink Ltd Add new company Select document…" at bounding box center [463, 526] width 897 height 922
click at [892, 628] on button "Submit" at bounding box center [875, 622] width 62 height 27
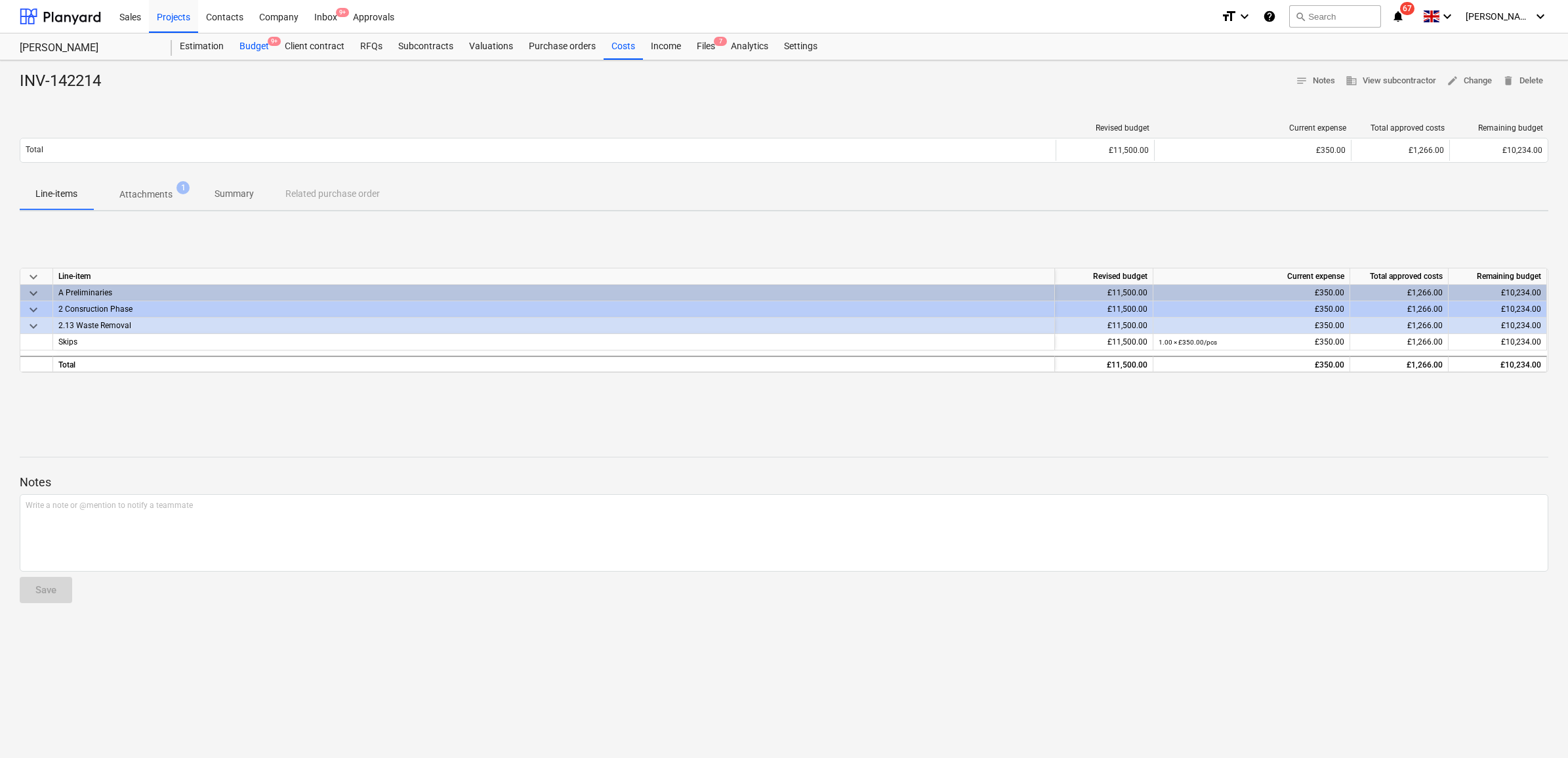
click at [262, 43] on div "Budget 9+" at bounding box center [255, 46] width 45 height 27
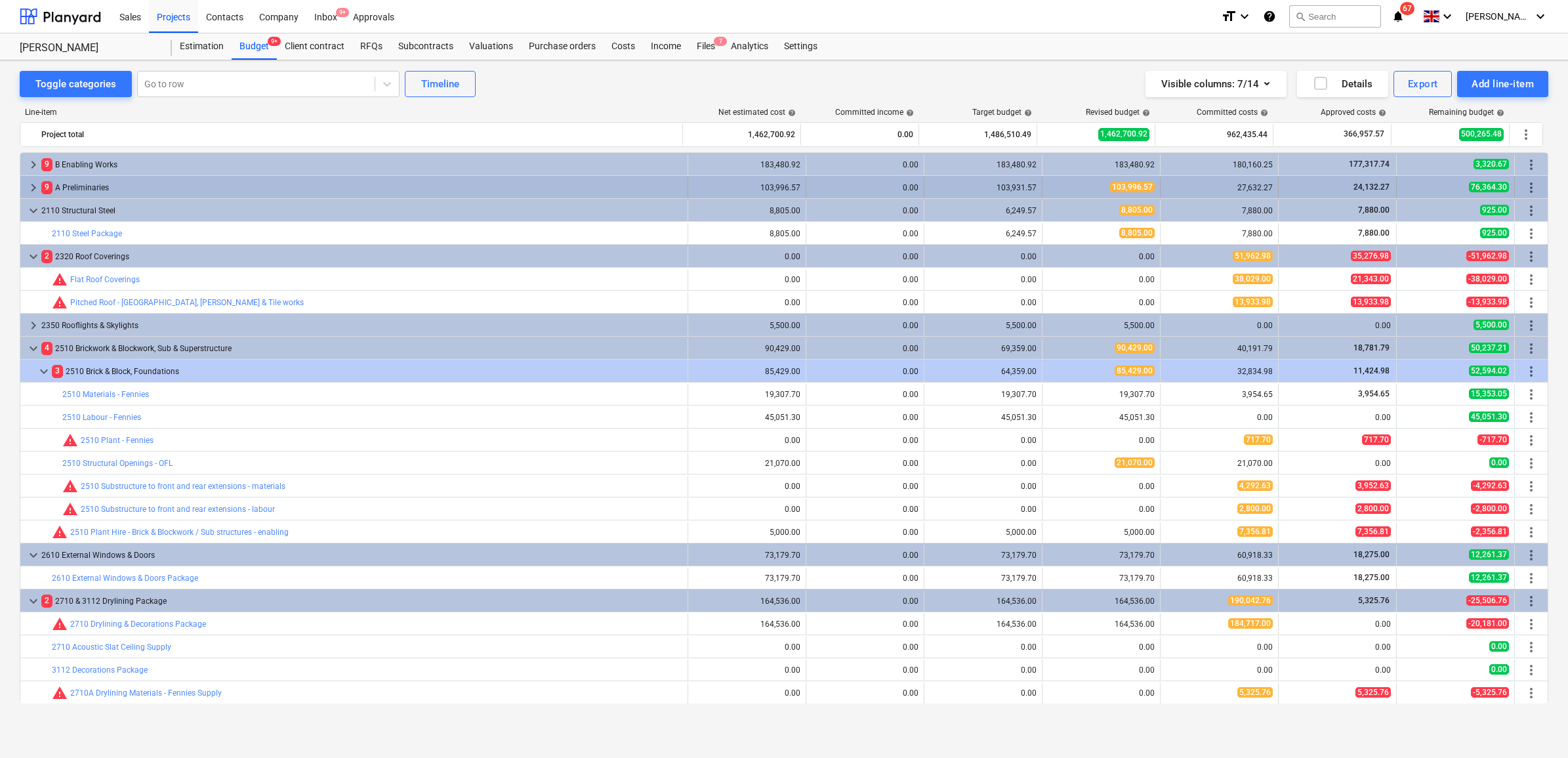
click at [79, 180] on div "9 A Preliminaries" at bounding box center [362, 187] width 641 height 21
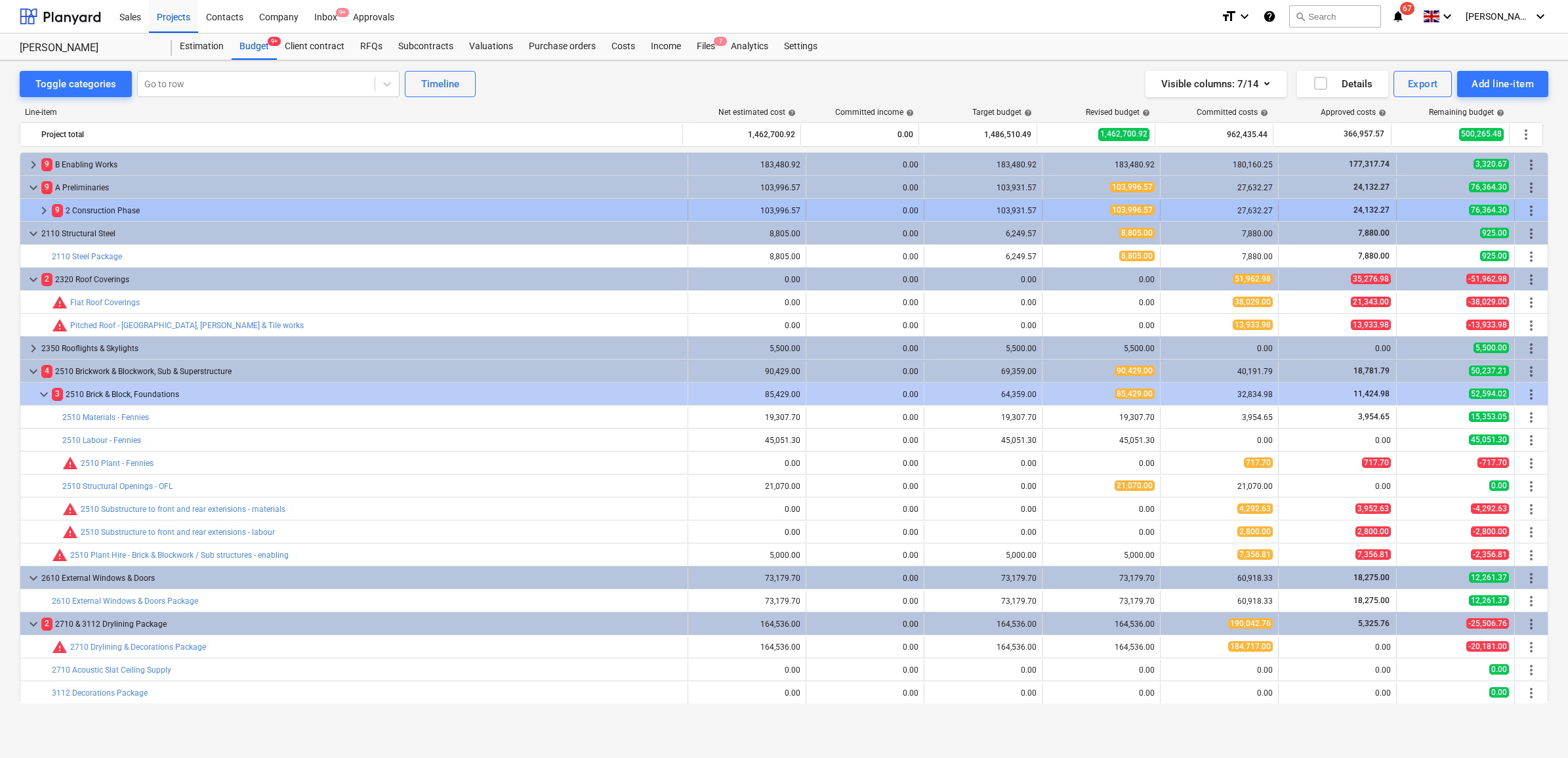
click at [103, 207] on div "9 2 Consruction Phase" at bounding box center [367, 209] width 630 height 21
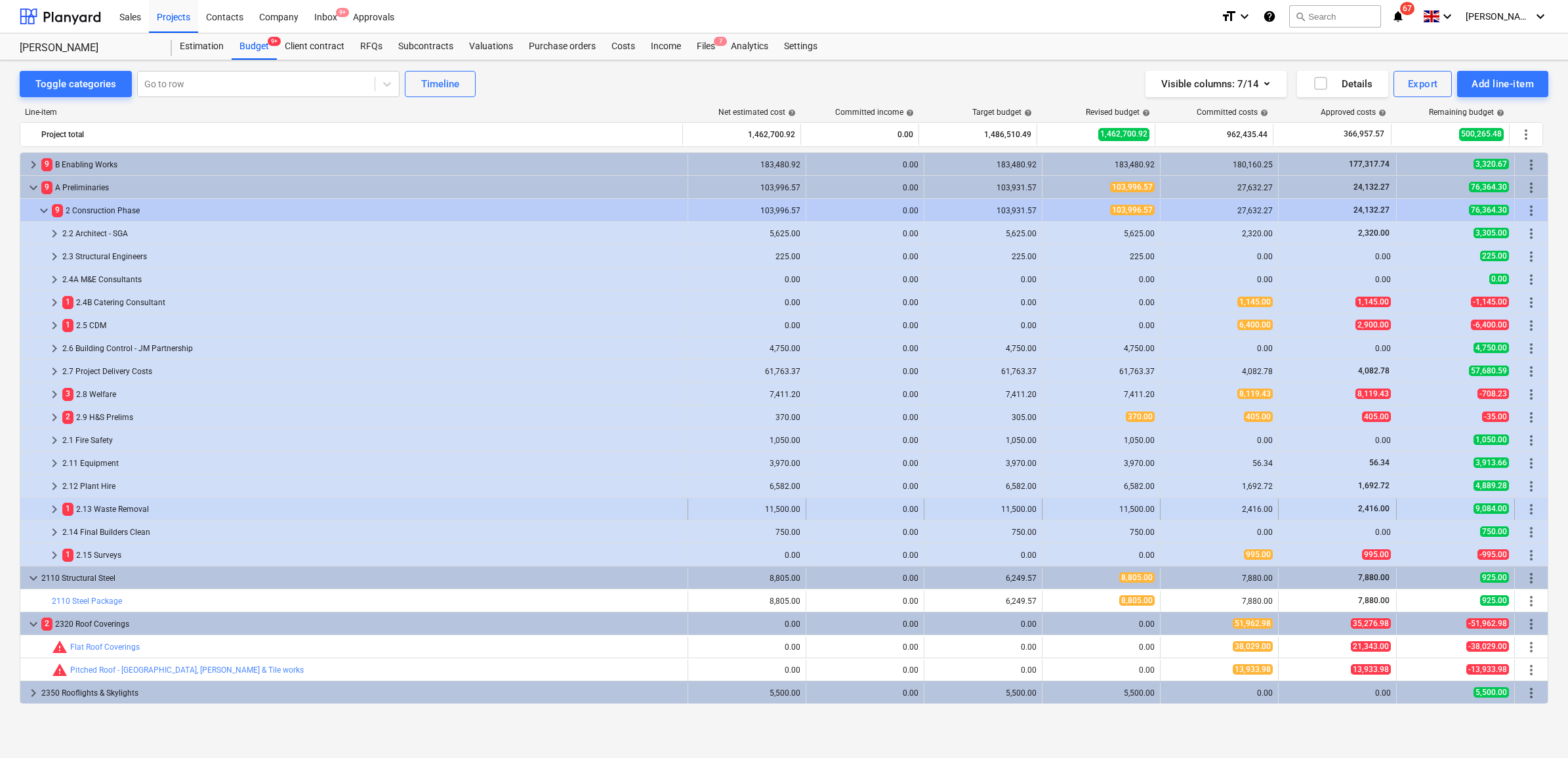
click at [113, 503] on div "1 2.13 Waste Removal" at bounding box center [372, 508] width 619 height 21
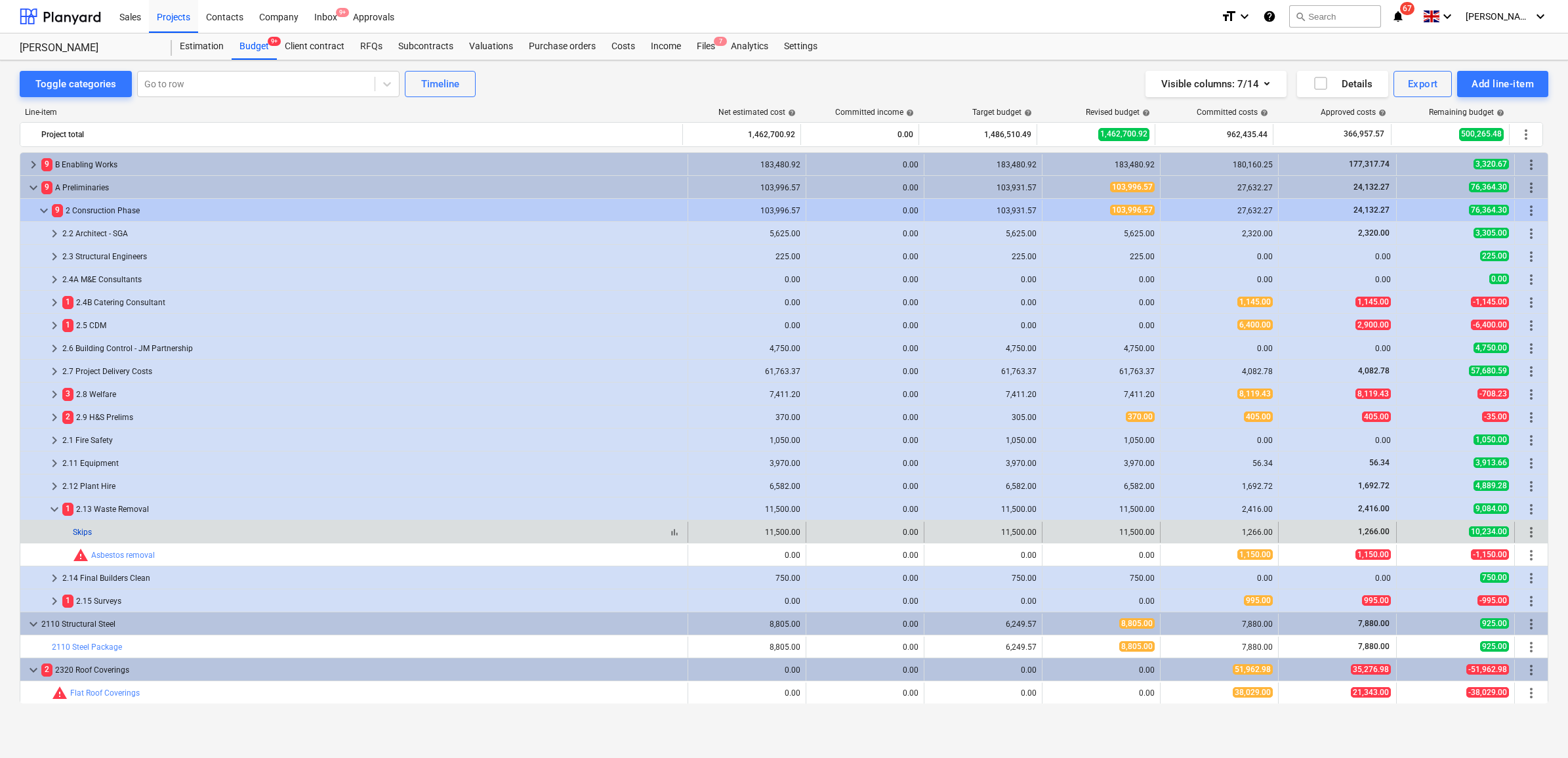
click at [87, 535] on link "Skips" at bounding box center [82, 531] width 19 height 9
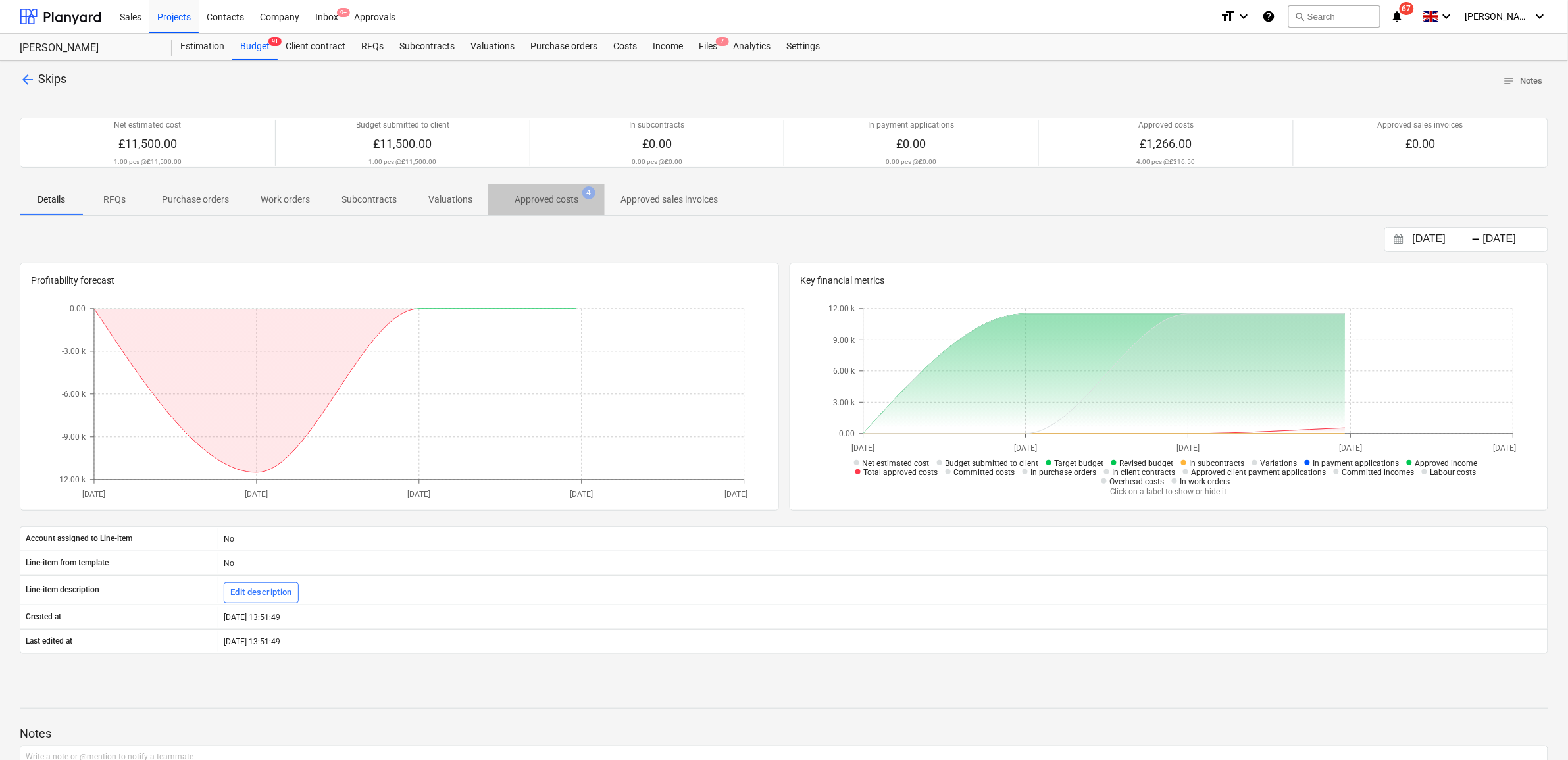
click at [570, 202] on p "Approved costs" at bounding box center [546, 199] width 64 height 14
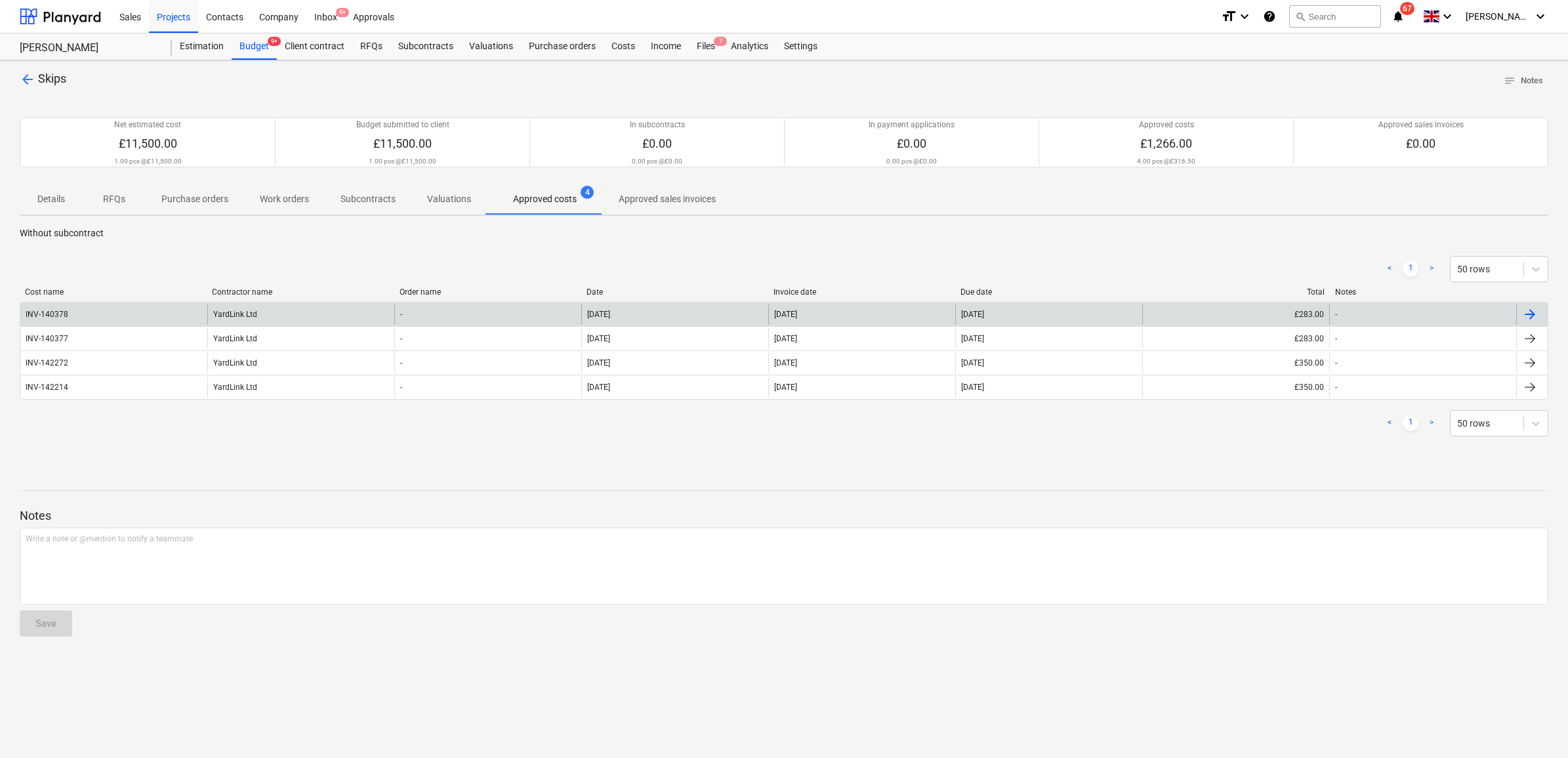
click at [1531, 313] on div at bounding box center [1530, 315] width 16 height 16
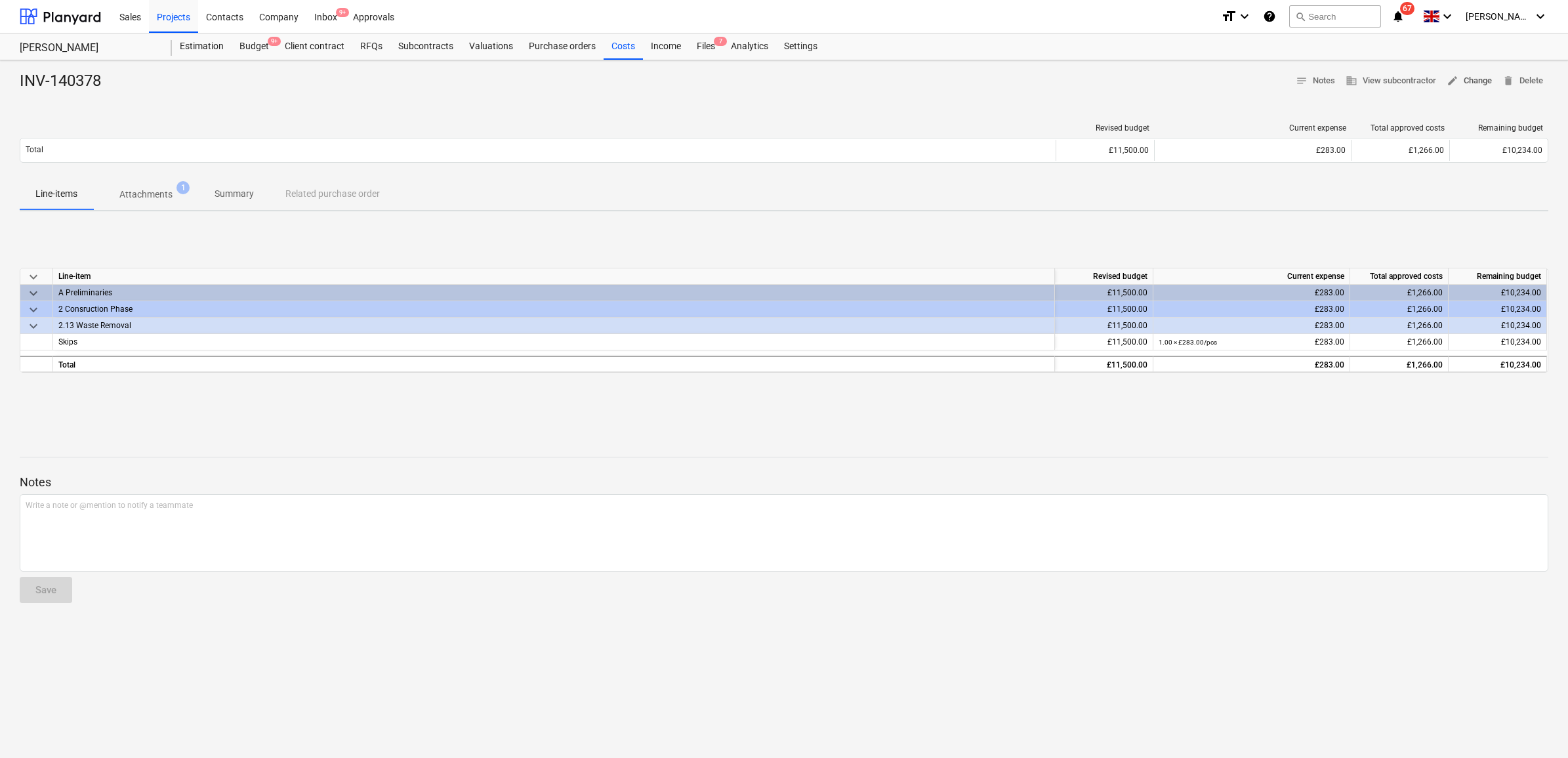
click at [1482, 79] on span "edit Change" at bounding box center [1469, 81] width 45 height 15
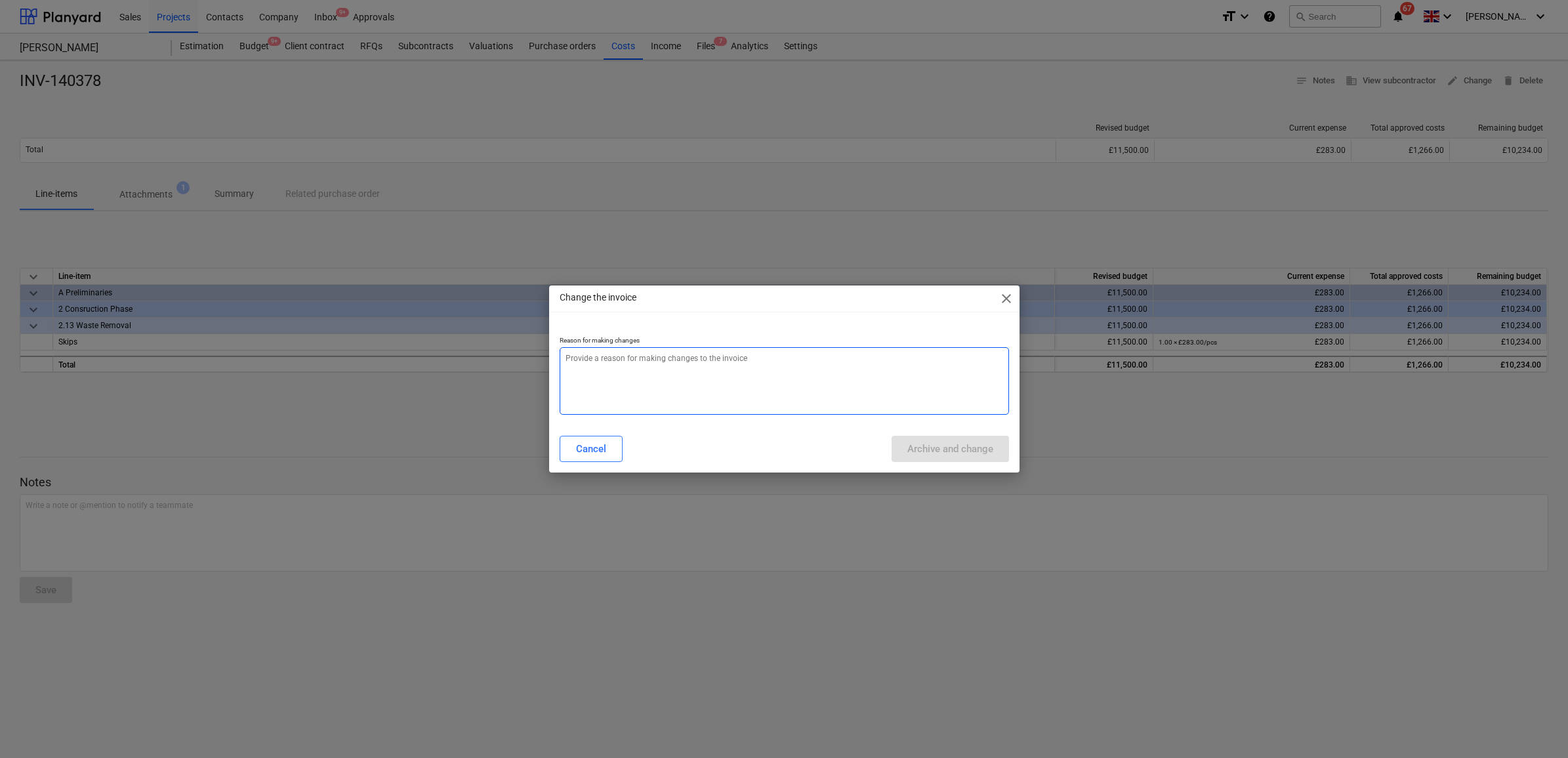
click at [745, 371] on textarea at bounding box center [784, 380] width 449 height 68
type textarea "x"
type textarea "."
click at [953, 446] on div "Archive and change" at bounding box center [950, 448] width 86 height 17
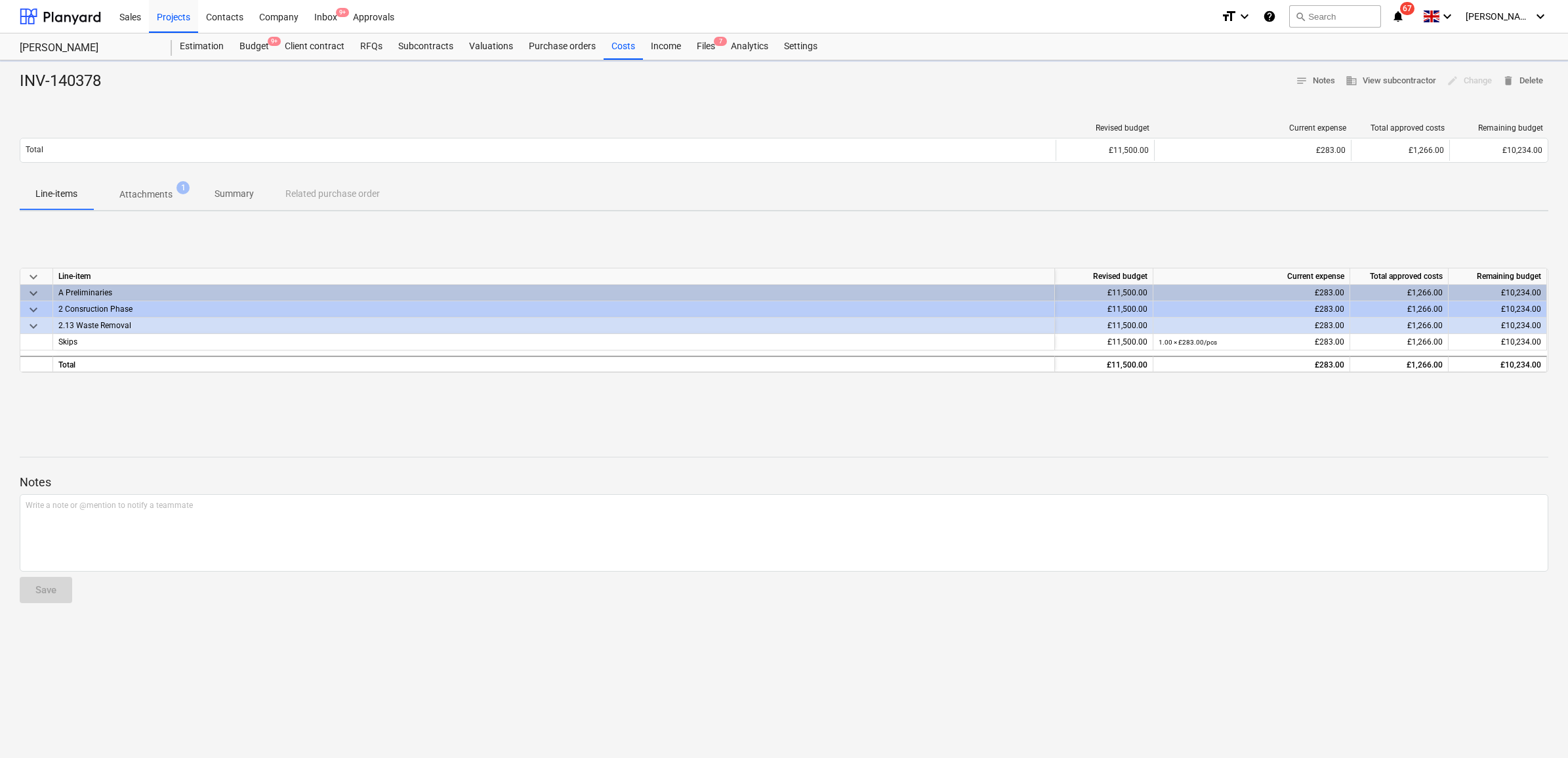
type textarea "x"
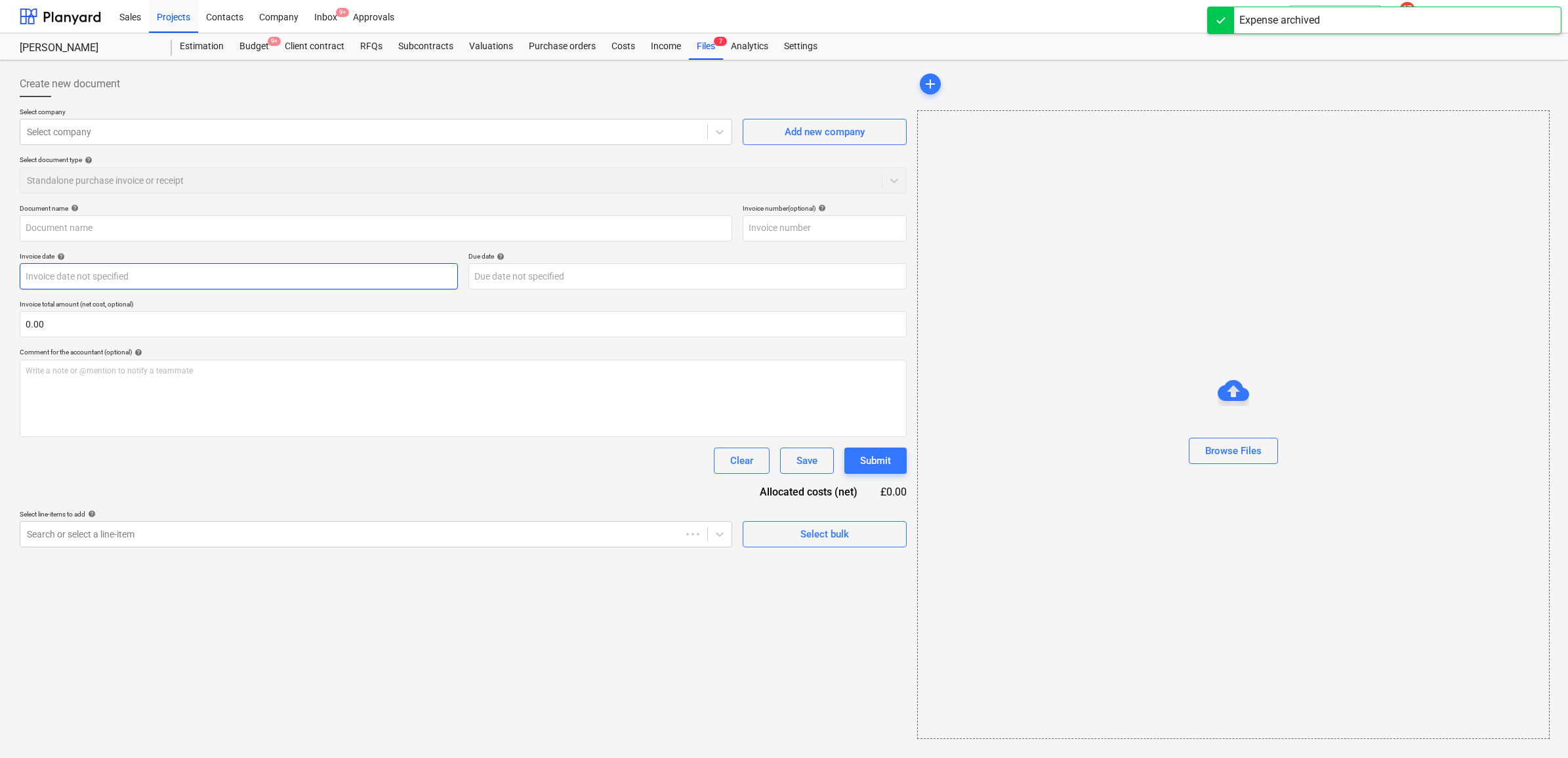
type input "INV-140378"
type input "[DATE]"
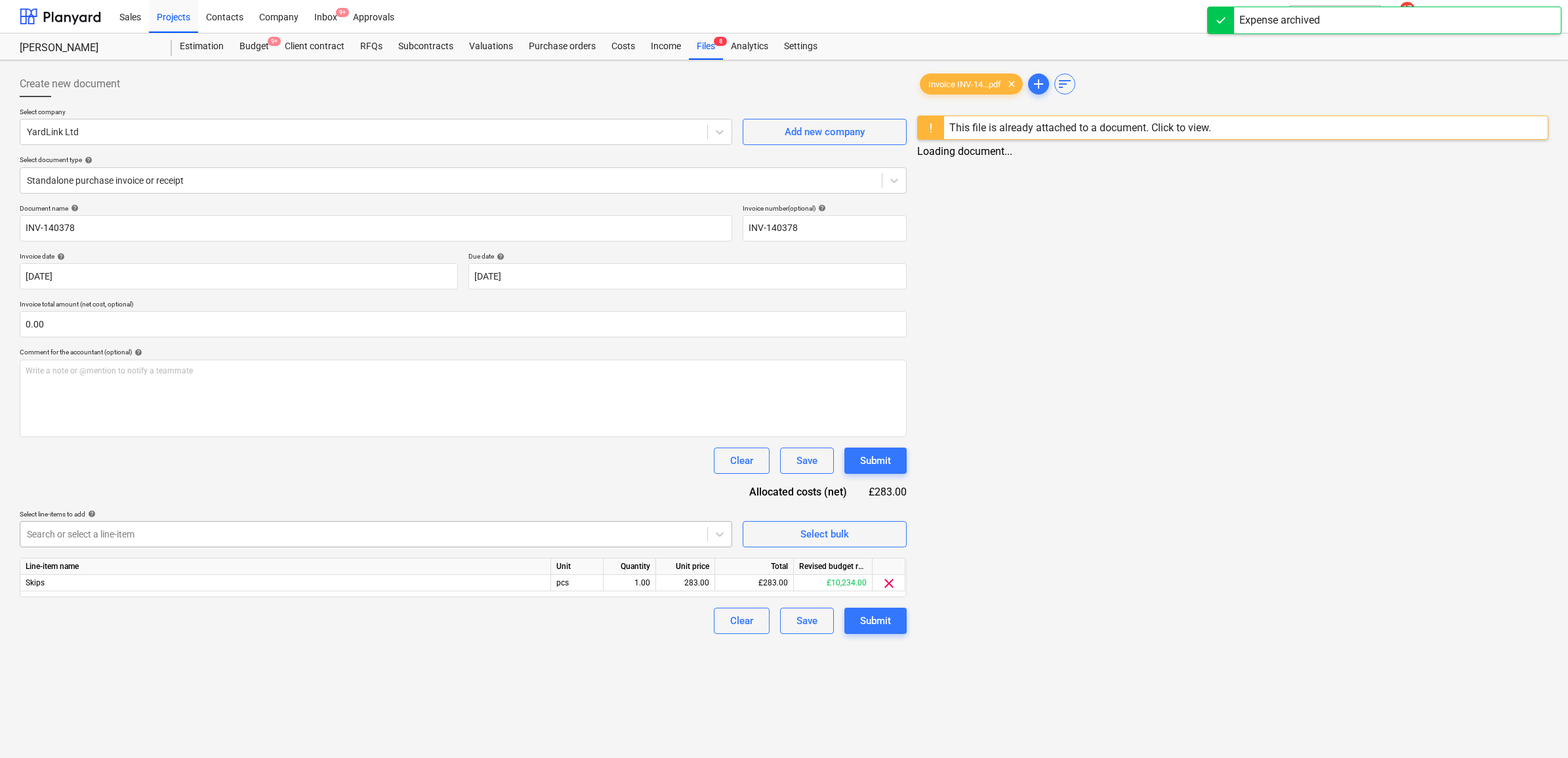
click at [359, 539] on div at bounding box center [363, 533] width 673 height 13
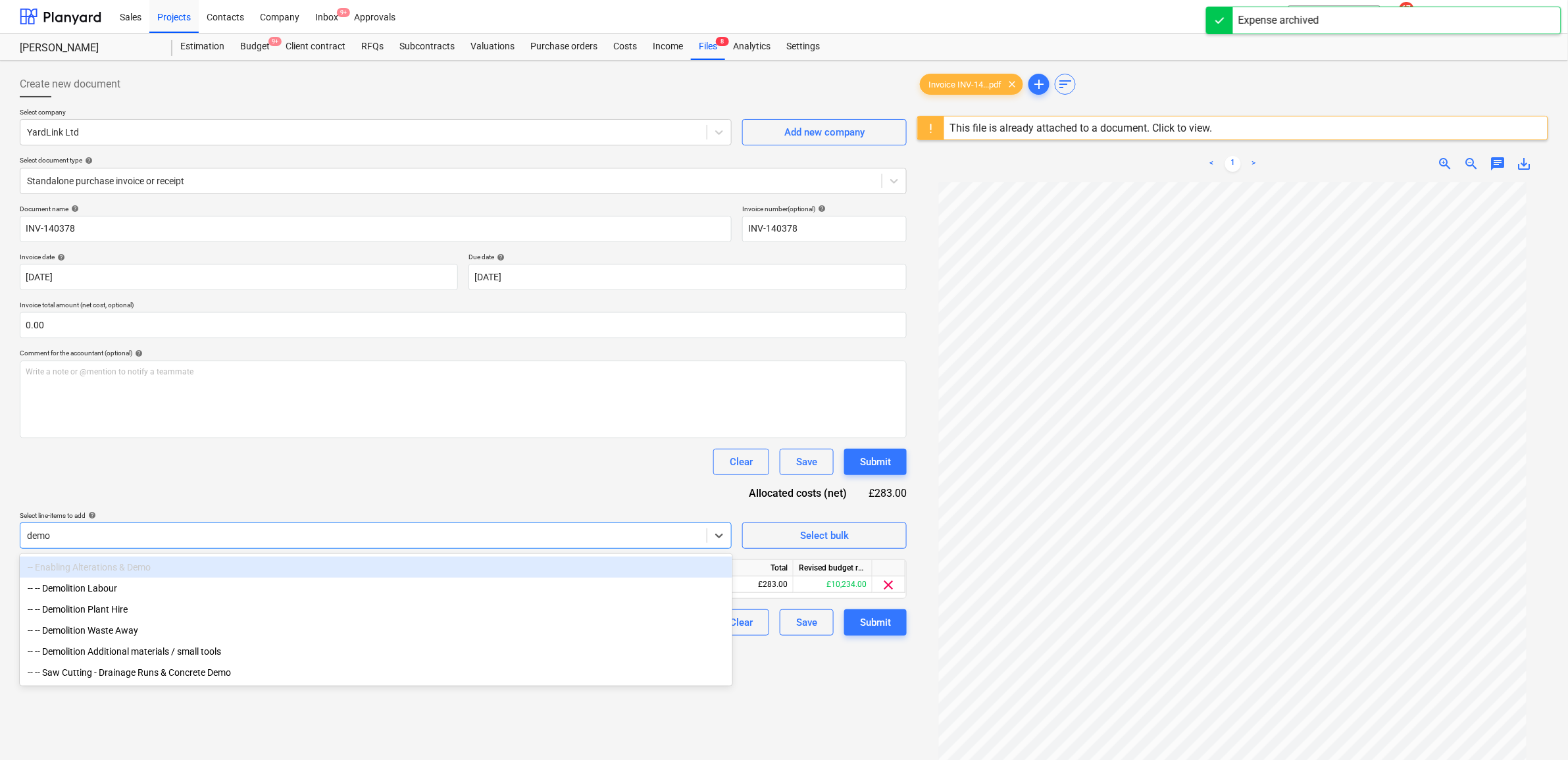
type input "demol"
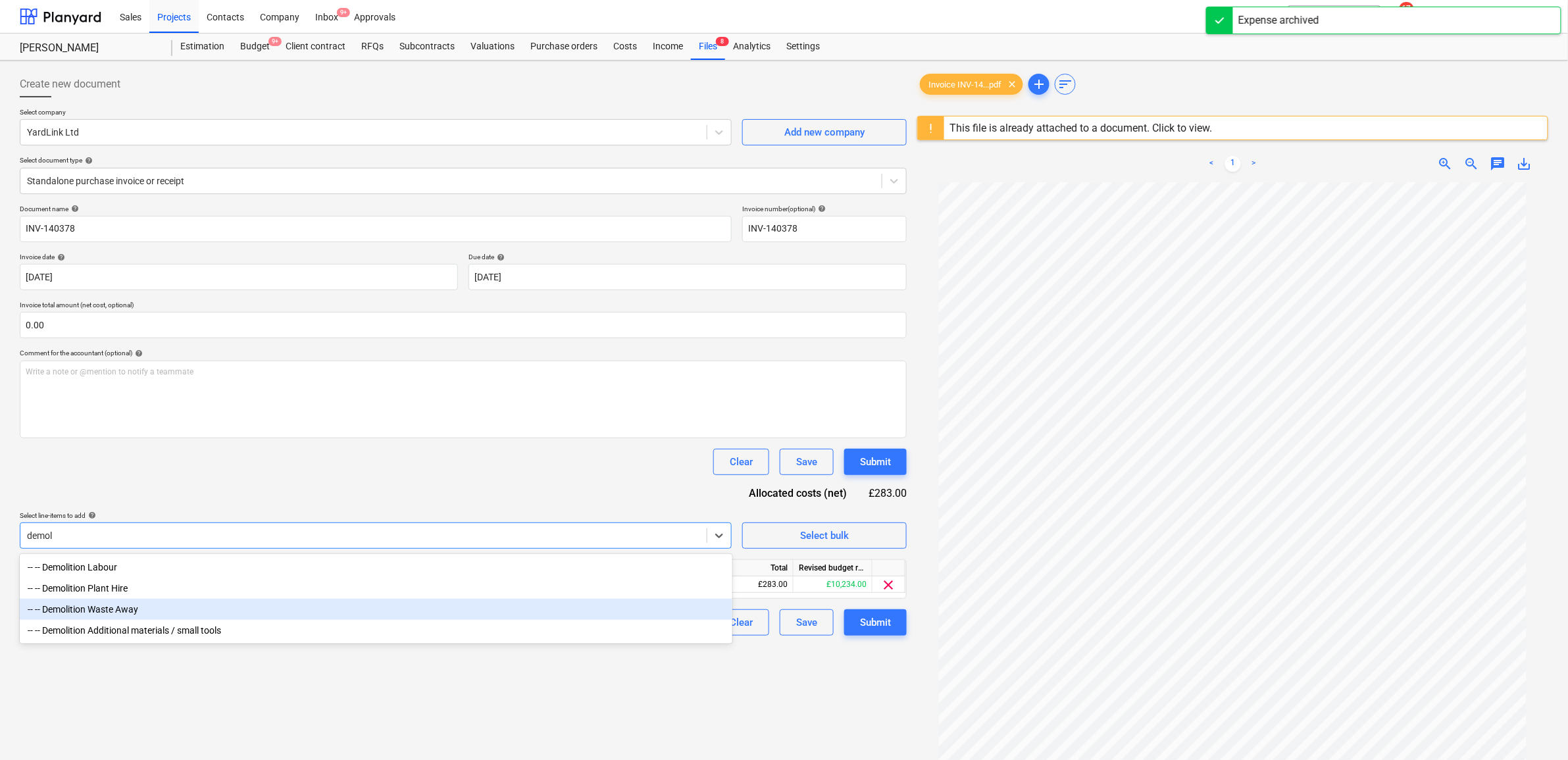
click at [284, 603] on div "-- -- Demolition Waste Away" at bounding box center [376, 608] width 713 height 21
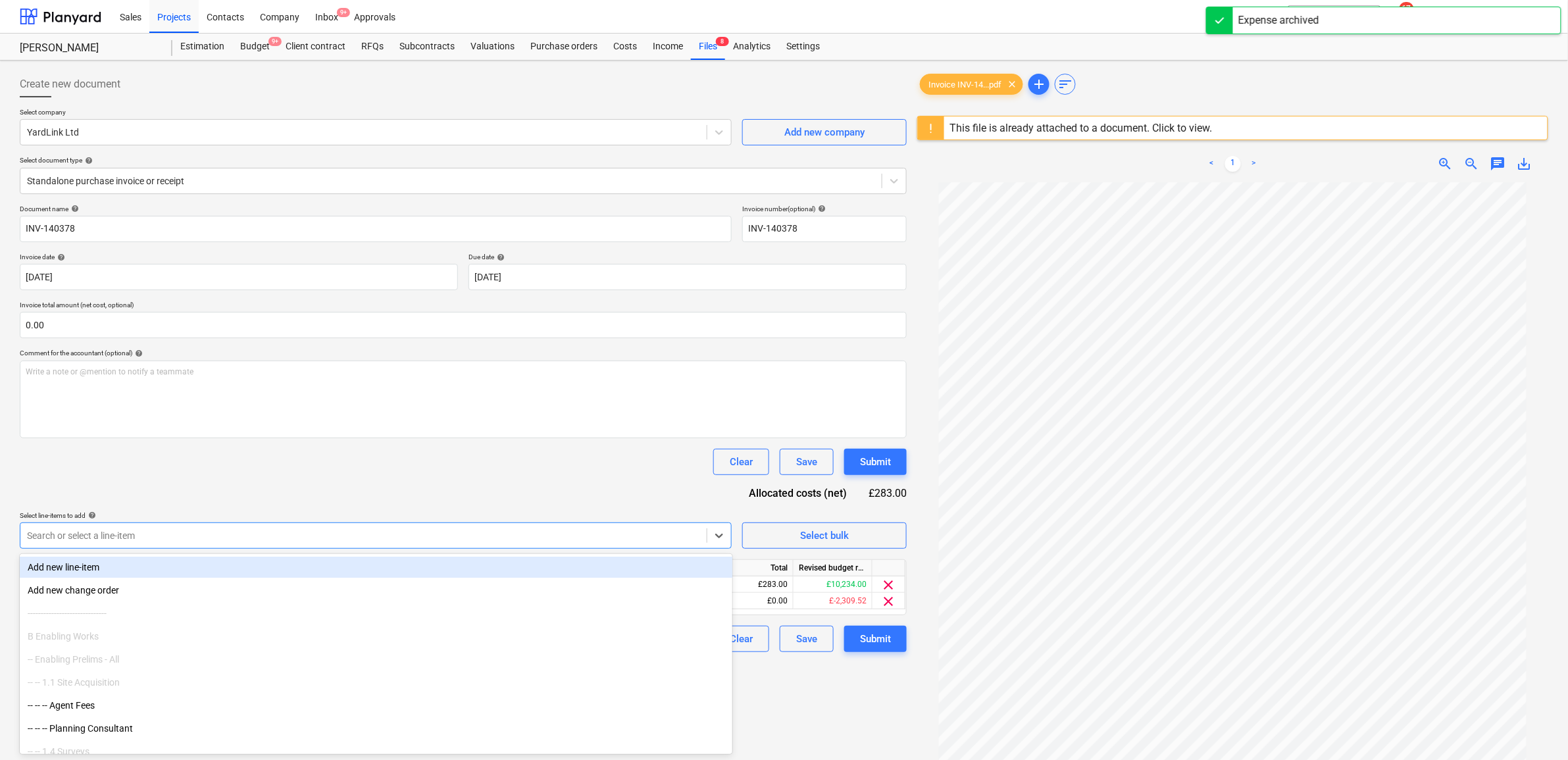
click at [341, 503] on div "Document name help INV-140378 Invoice number (optional) help INV-140378 Invoice…" at bounding box center [463, 428] width 887 height 448
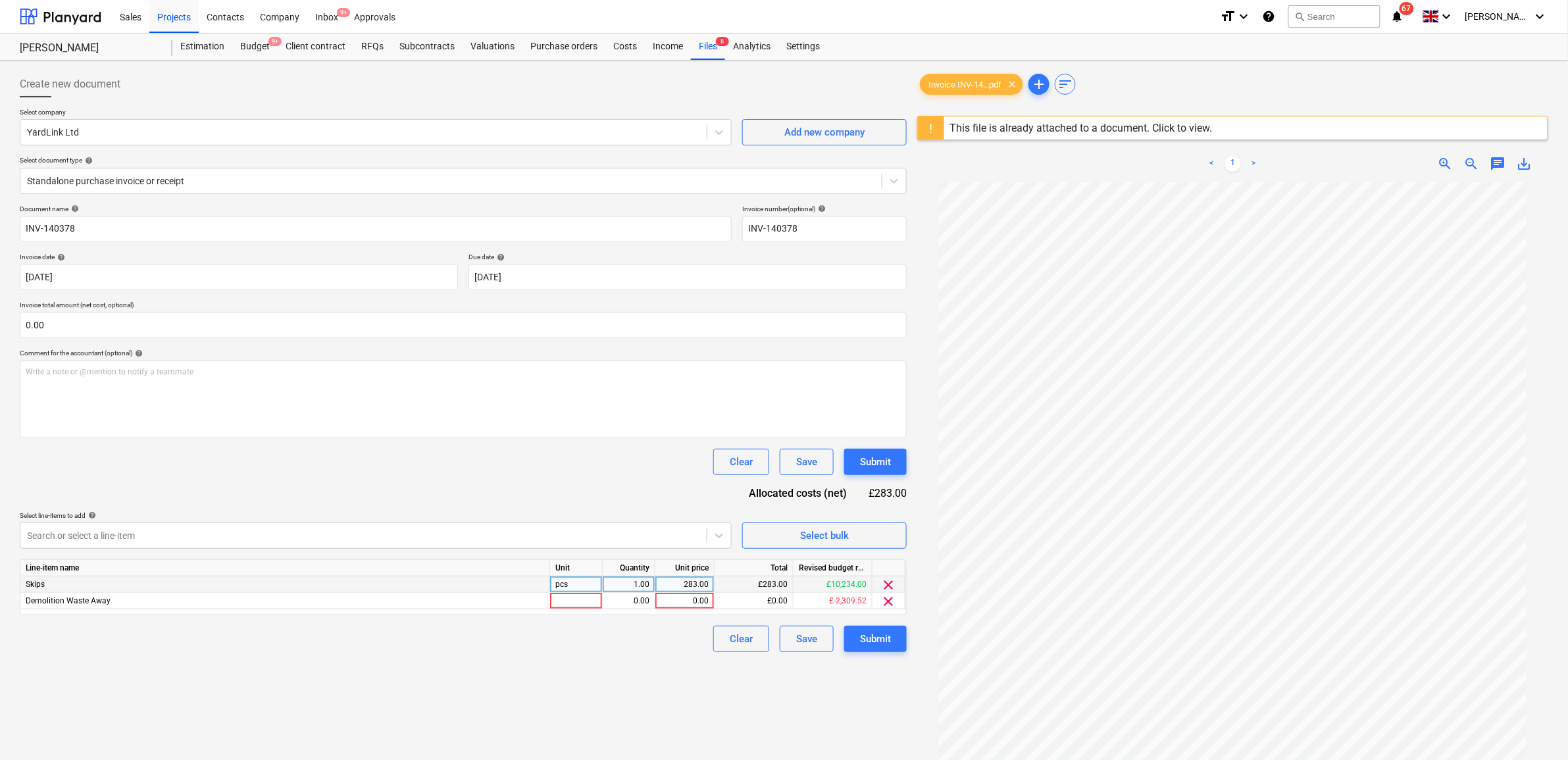
click at [890, 577] on span "clear" at bounding box center [889, 585] width 16 height 16
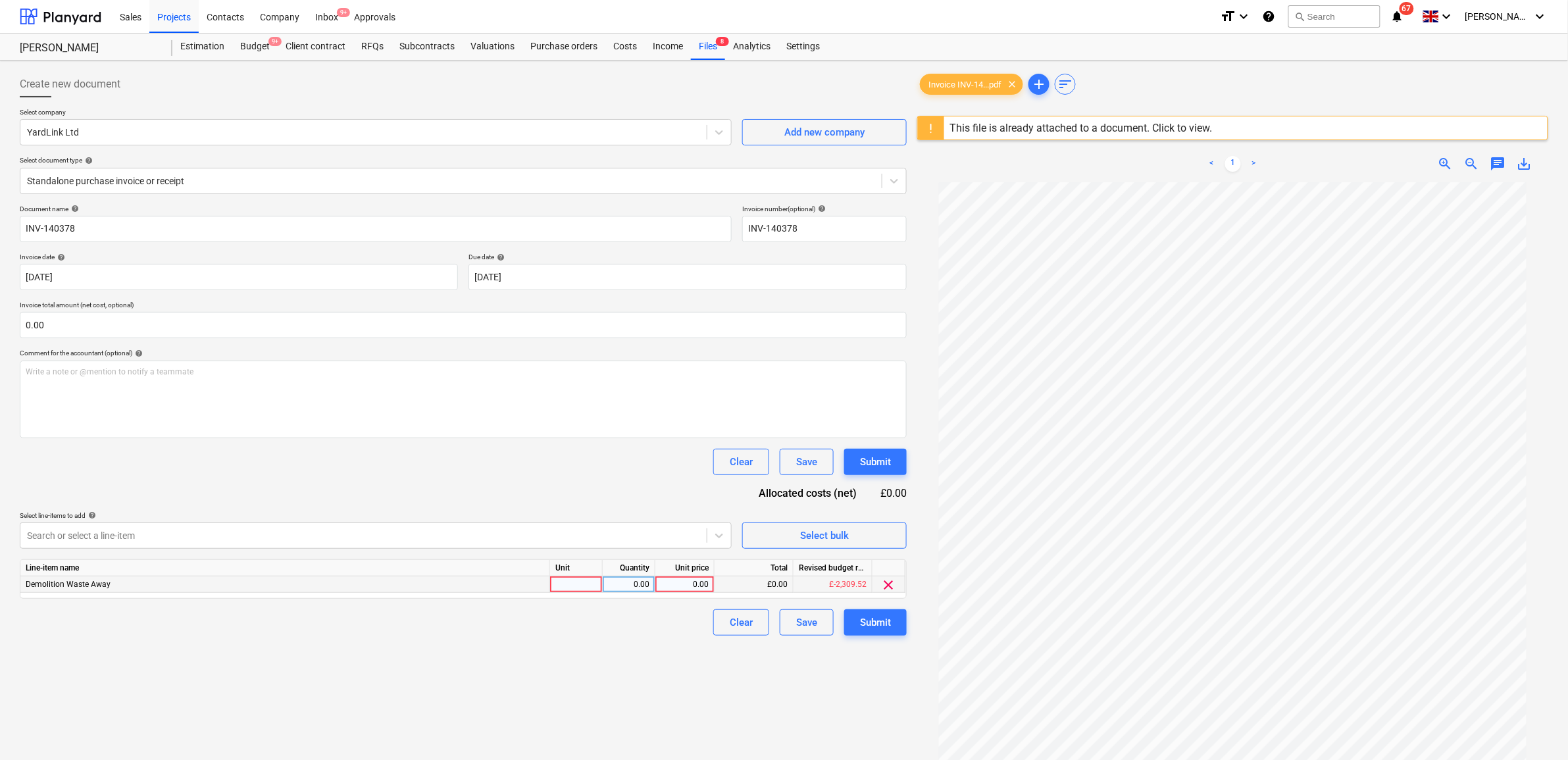
click at [689, 582] on div "0.00" at bounding box center [684, 584] width 48 height 17
type input "283"
drag, startPoint x: 523, startPoint y: 657, endPoint x: 783, endPoint y: 656, distance: 260.0
click at [527, 658] on div "Create new document Select company YardLink Ltd Add new company Select document…" at bounding box center [463, 488] width 897 height 845
click at [876, 623] on div "Submit" at bounding box center [875, 621] width 31 height 17
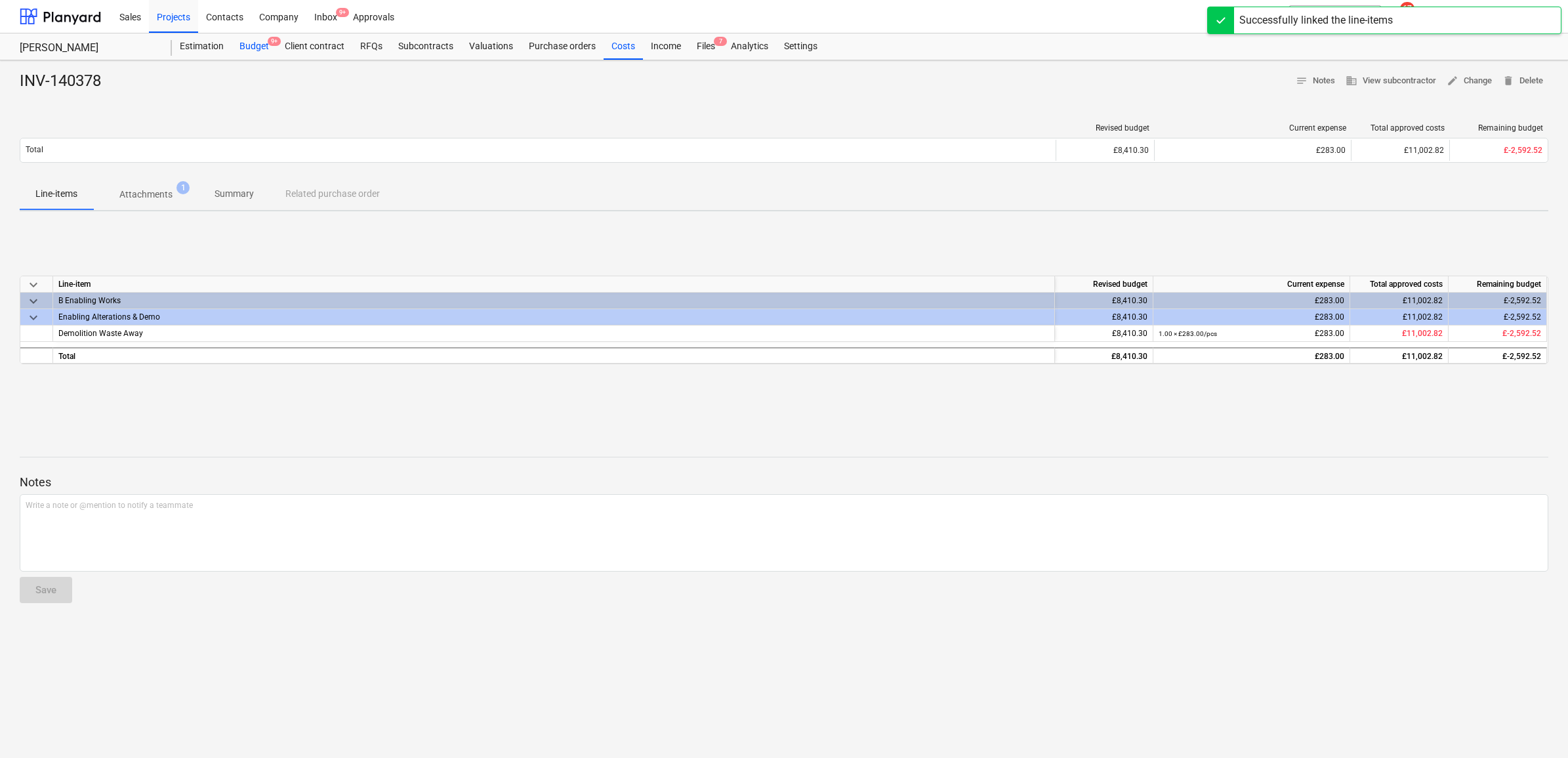
click at [245, 44] on div "Budget 9+" at bounding box center [255, 46] width 45 height 27
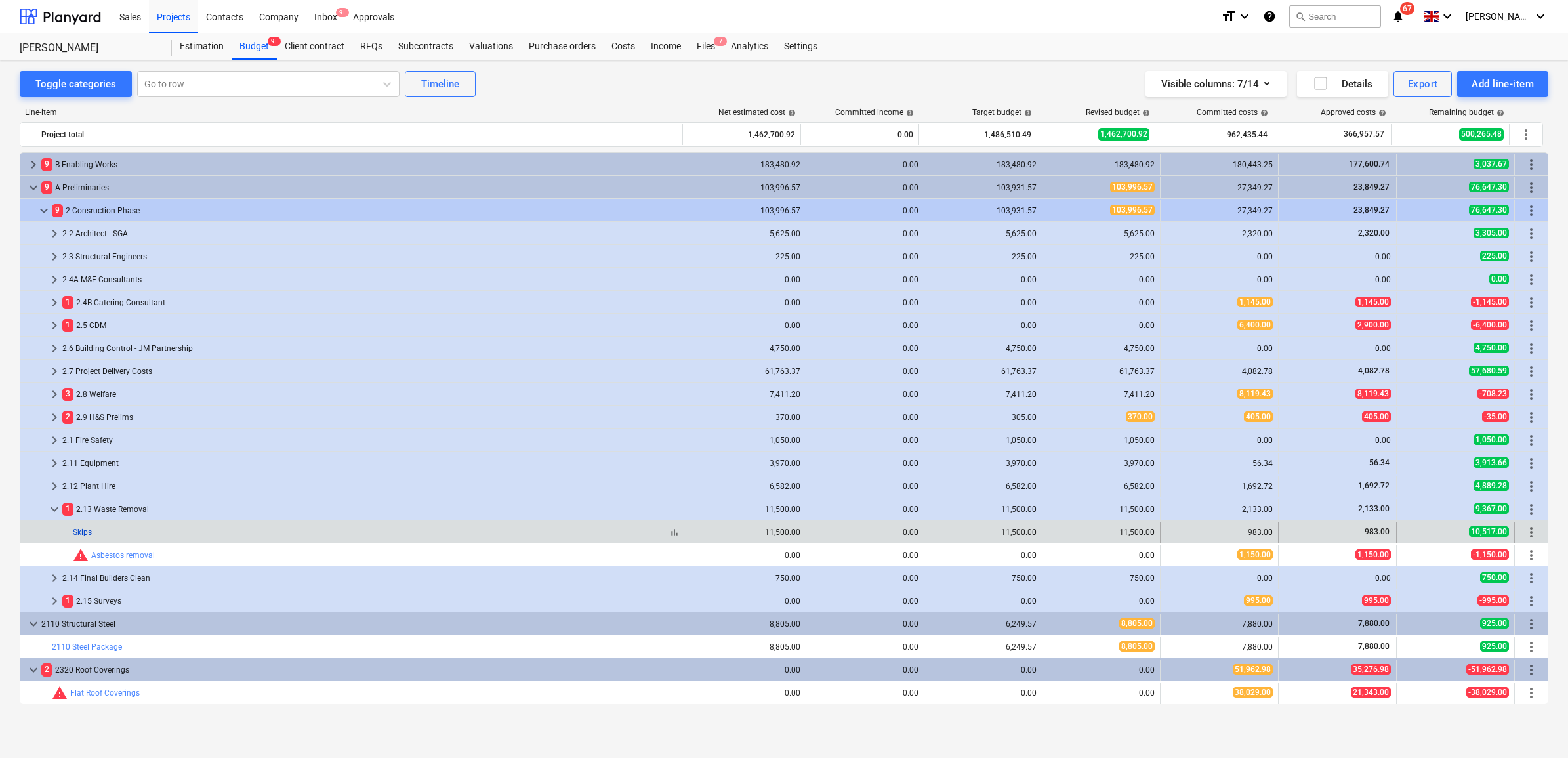
click at [76, 533] on link "Skips" at bounding box center [82, 531] width 19 height 9
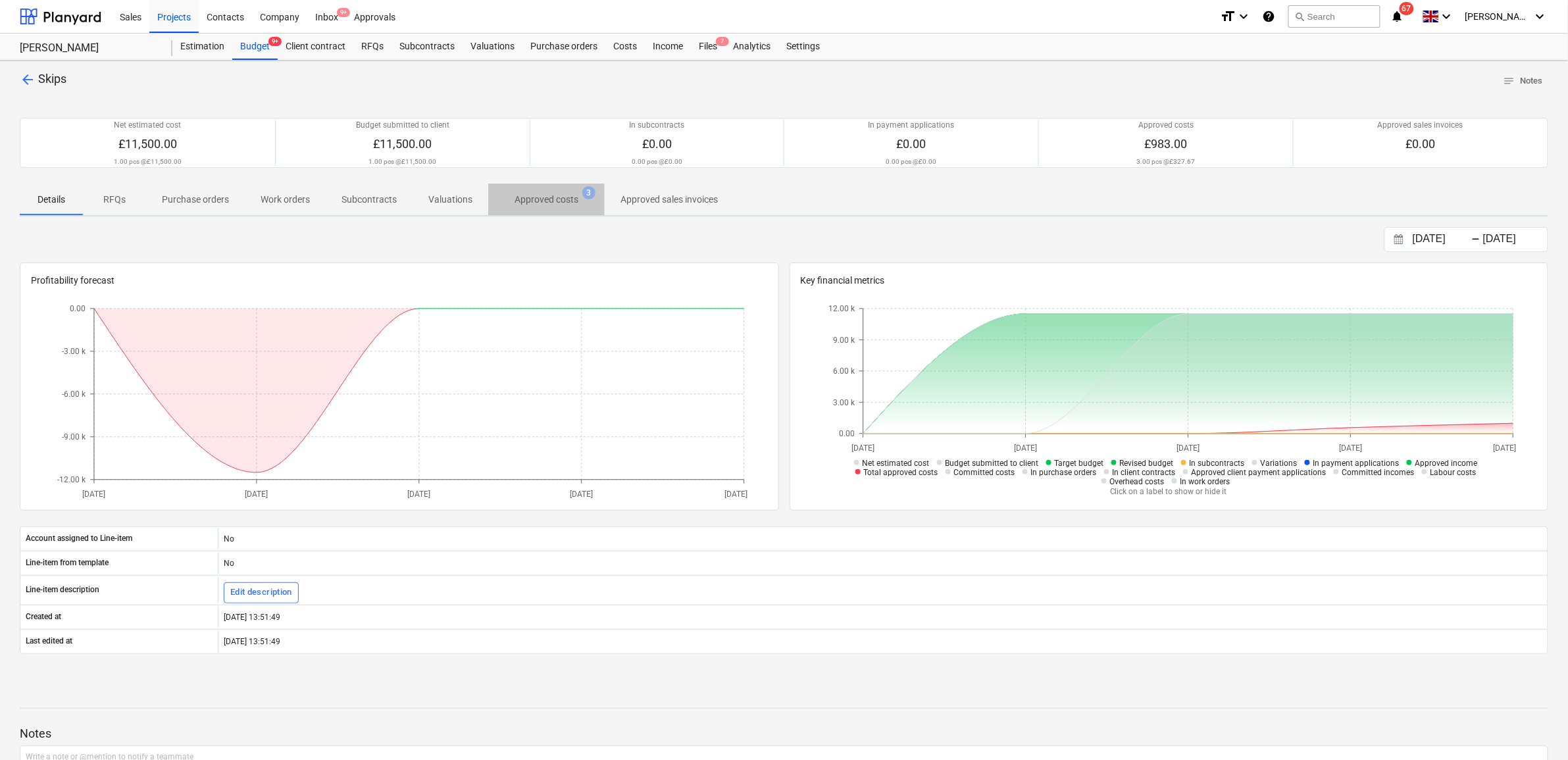
click at [557, 194] on p "Approved costs" at bounding box center [546, 199] width 64 height 14
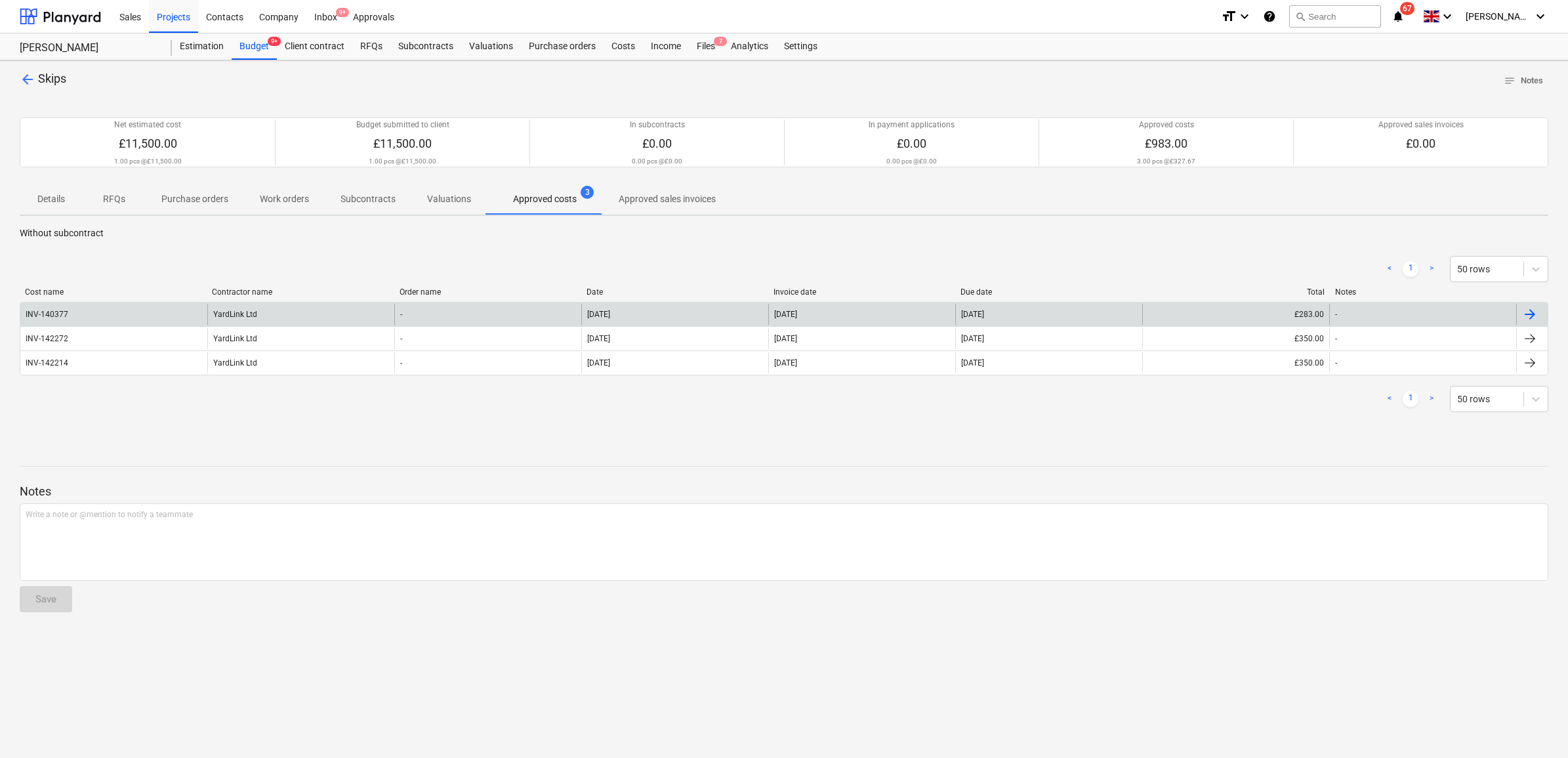
click at [1482, 320] on div "-" at bounding box center [1423, 314] width 187 height 21
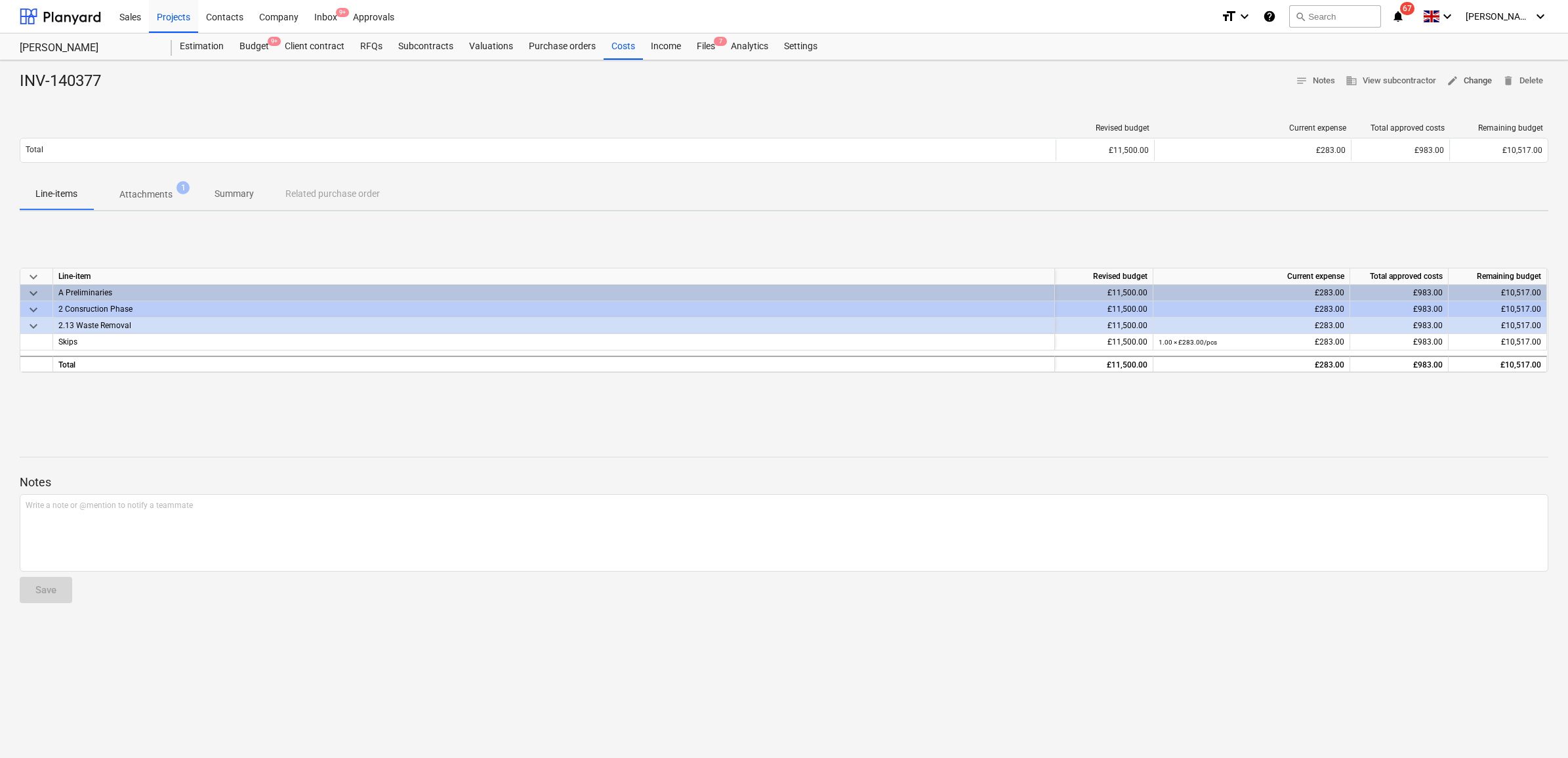
click at [1474, 74] on span "edit Change" at bounding box center [1469, 81] width 45 height 15
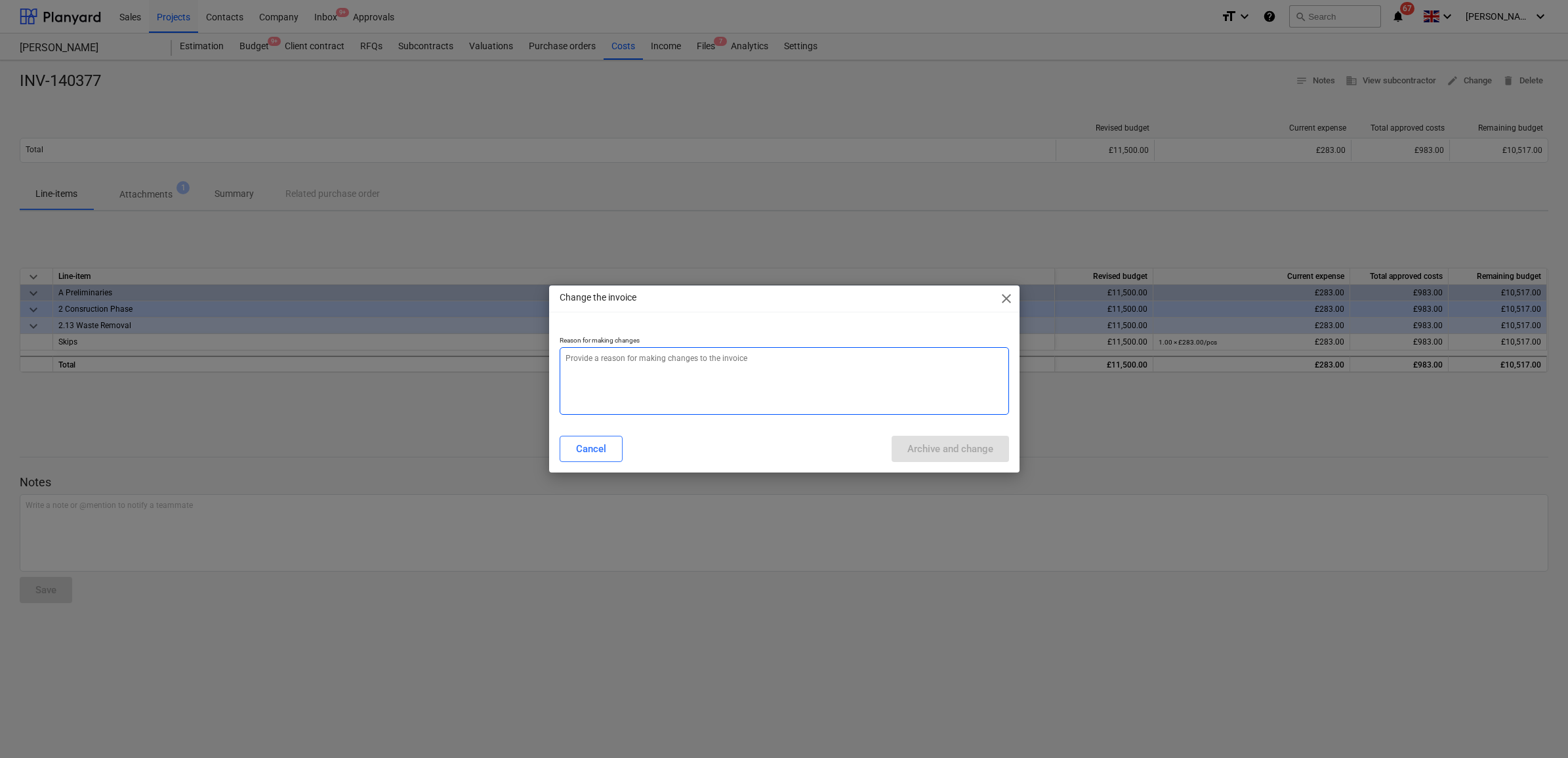
drag, startPoint x: 833, startPoint y: 407, endPoint x: 829, endPoint y: 401, distance: 7.2
click at [831, 405] on textarea at bounding box center [784, 380] width 449 height 68
type textarea "x"
type textarea "."
click at [923, 450] on div "Archive and change" at bounding box center [950, 448] width 86 height 17
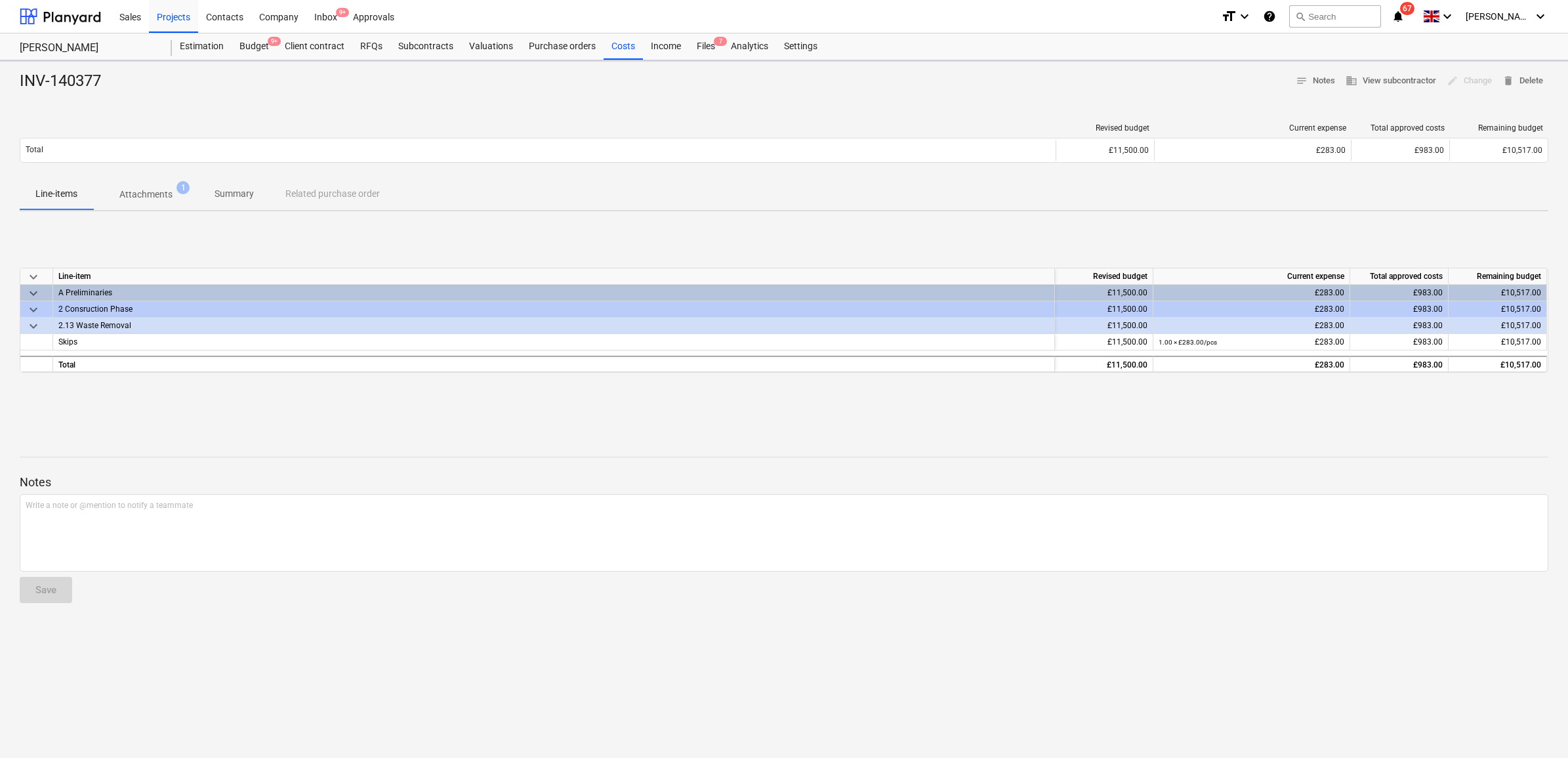
type textarea "x"
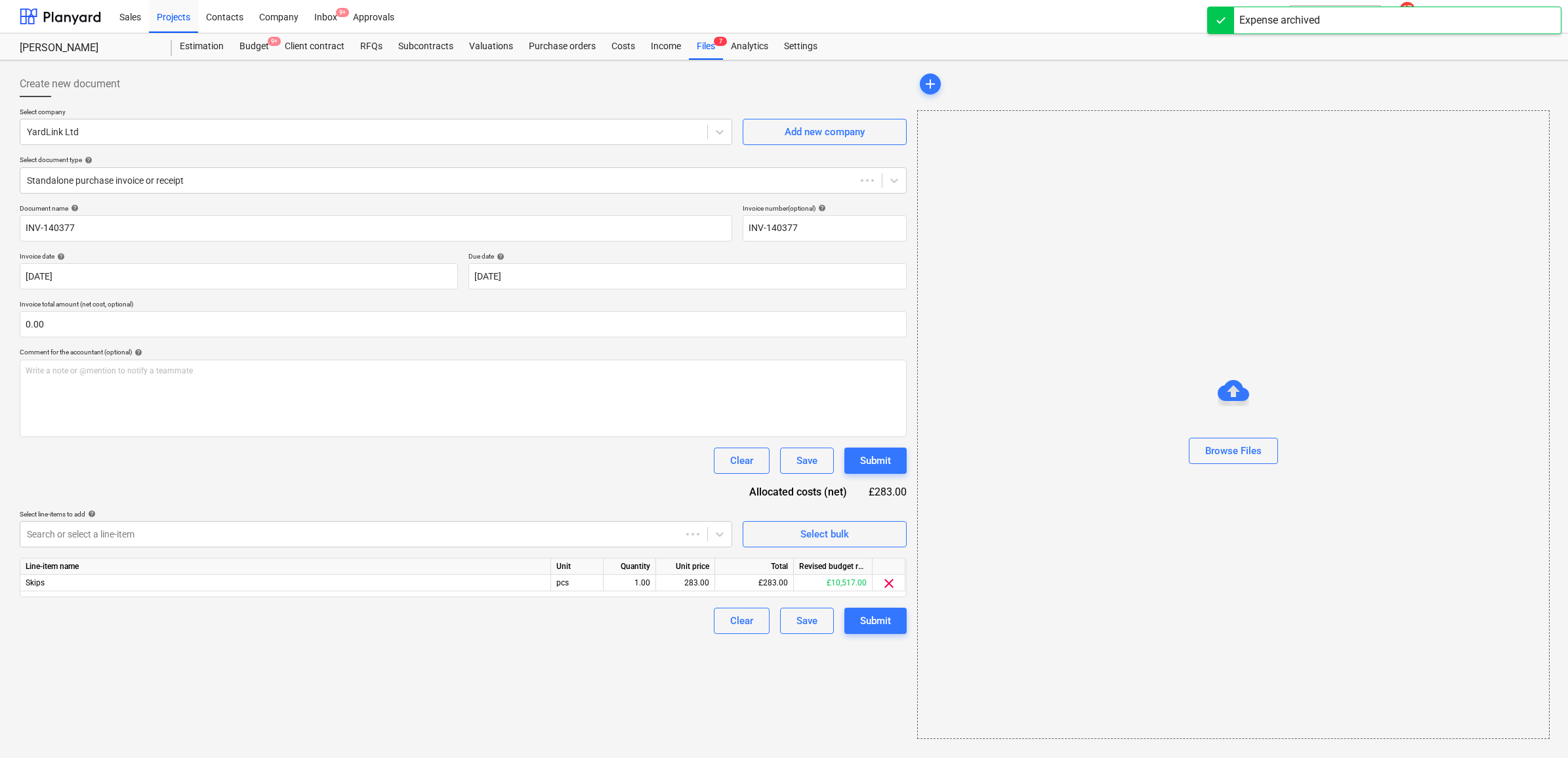
type input "INV-140377"
type input "[DATE]"
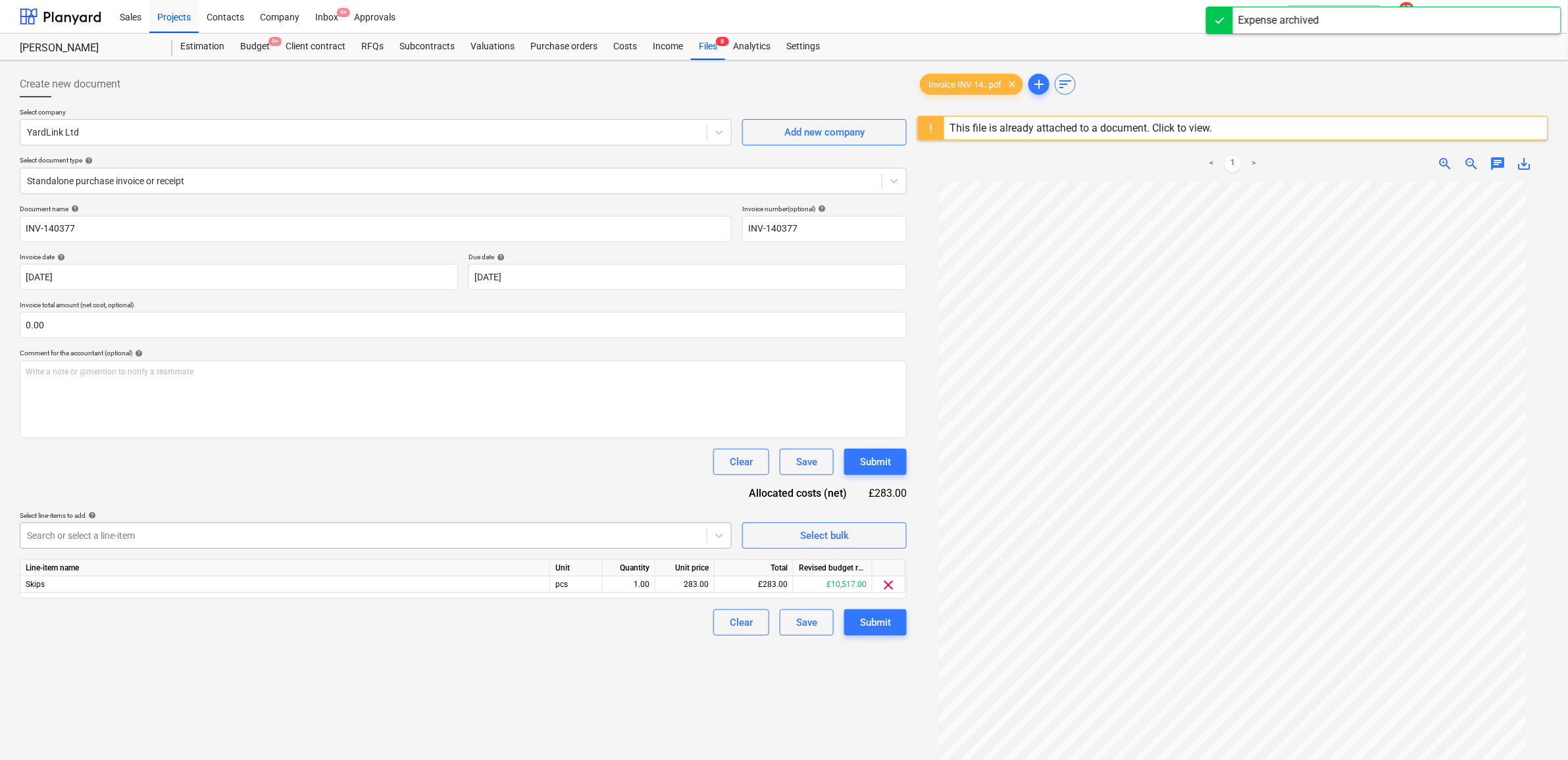
click at [215, 539] on div at bounding box center [363, 534] width 674 height 13
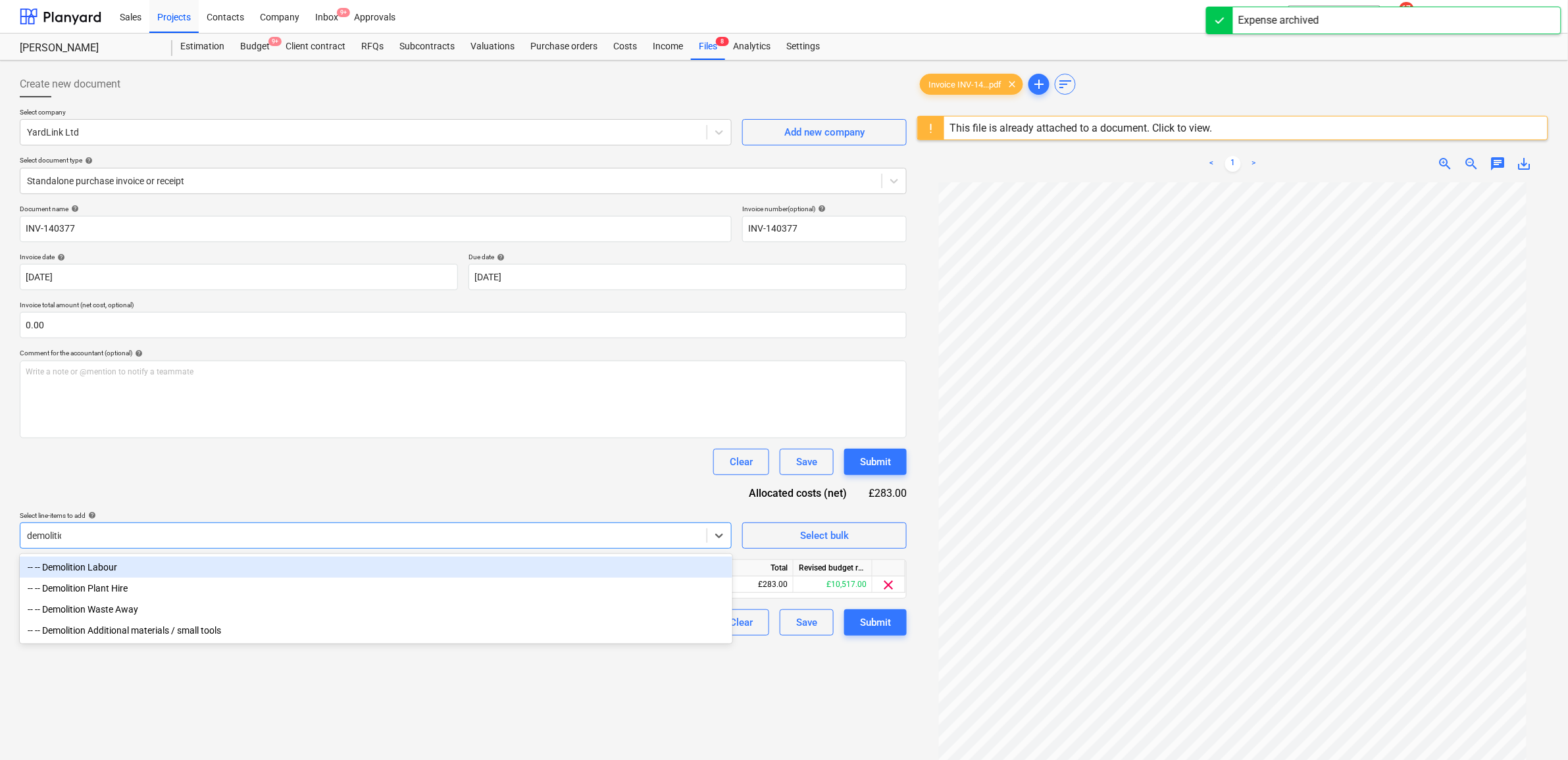
type input "demolition"
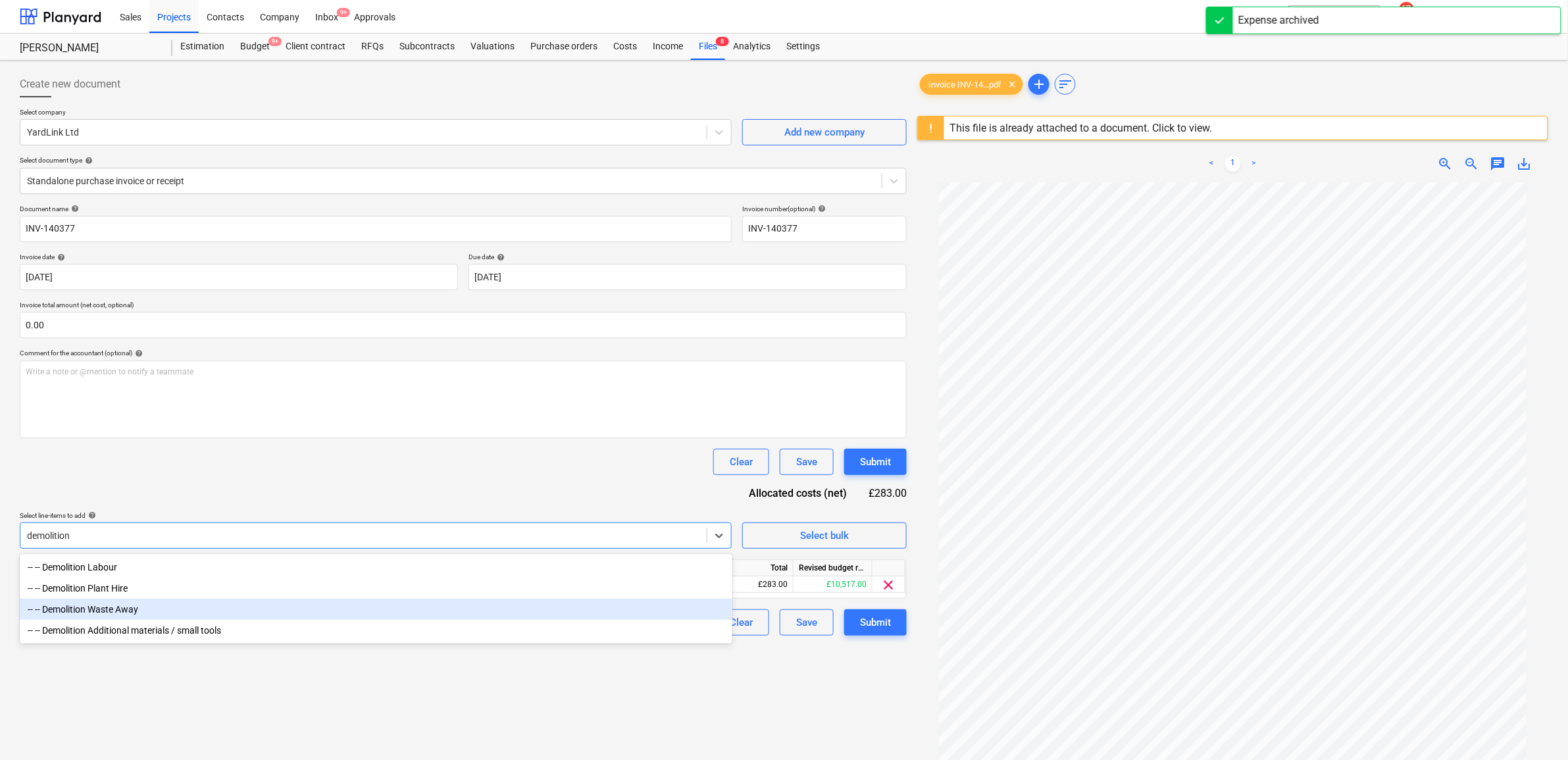
click at [188, 606] on div "-- -- Demolition Waste Away" at bounding box center [376, 608] width 713 height 21
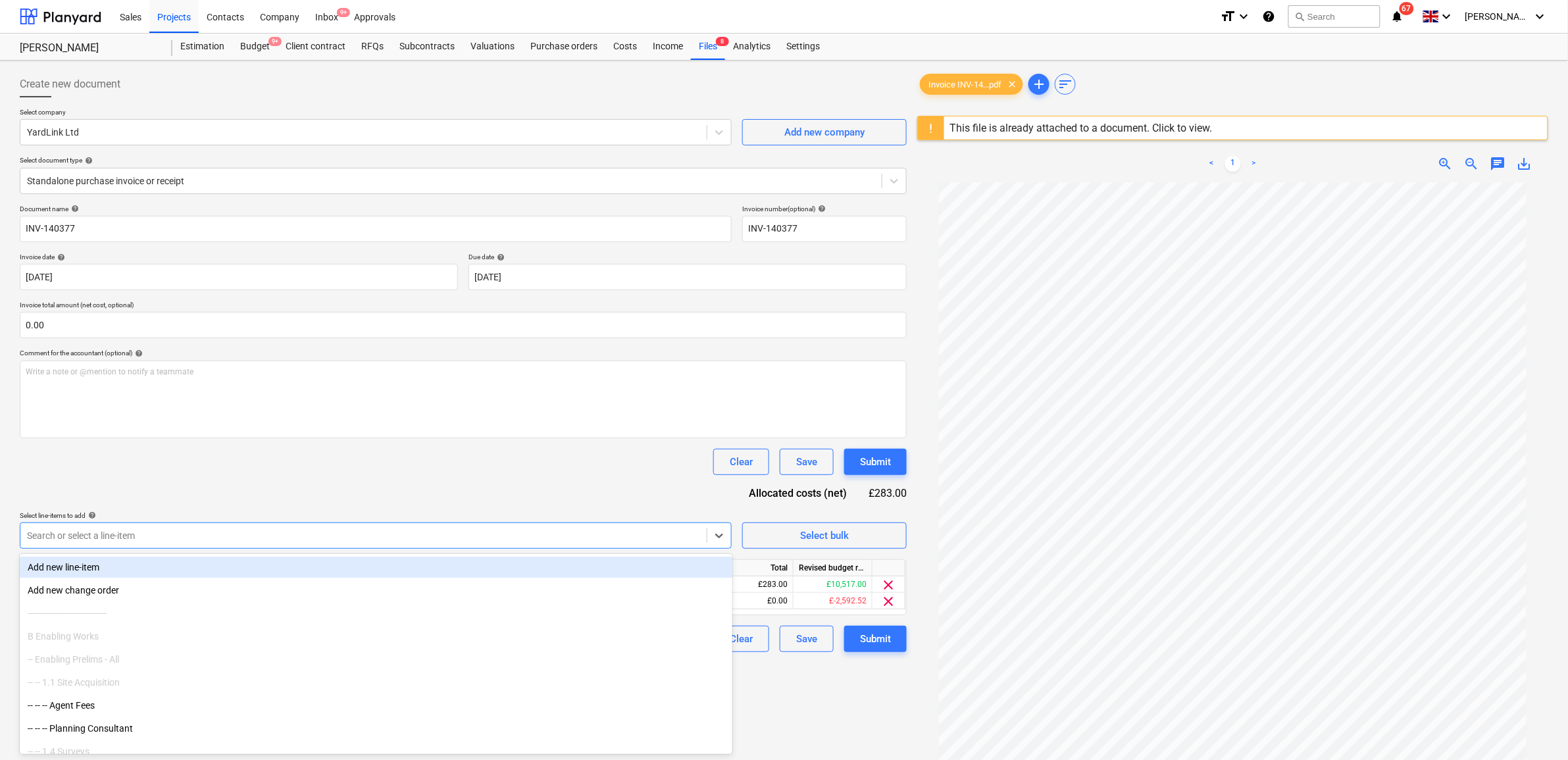
click at [580, 502] on div "Document name help INV-140377 Invoice number (optional) help INV-140377 Invoice…" at bounding box center [463, 428] width 887 height 448
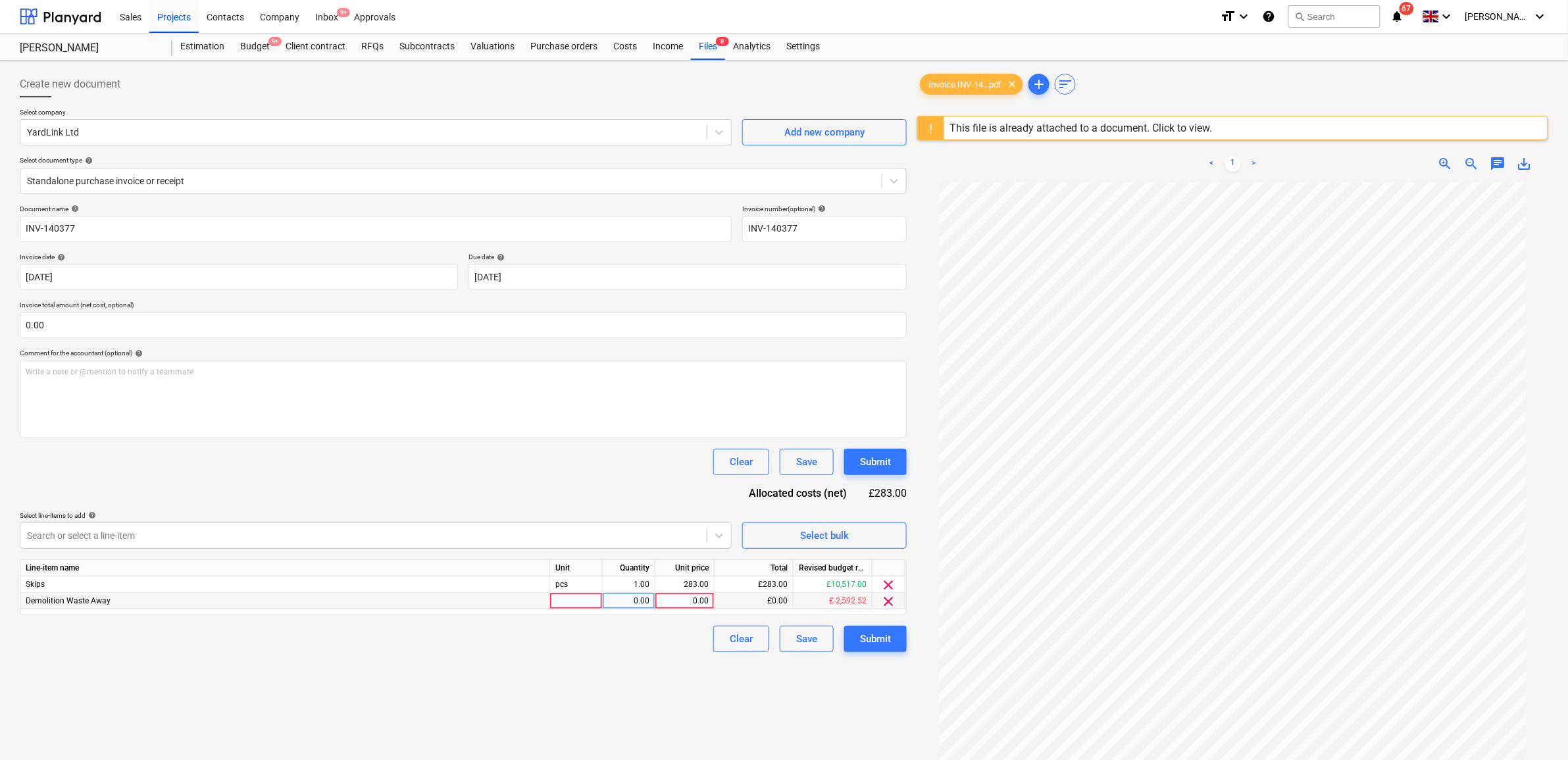
click at [692, 605] on div "0.00" at bounding box center [684, 600] width 48 height 17
type input "283"
click at [633, 702] on div "Create new document Select company YardLink Ltd Add new company Select document…" at bounding box center [463, 488] width 897 height 845
click at [889, 586] on span "clear" at bounding box center [889, 585] width 16 height 16
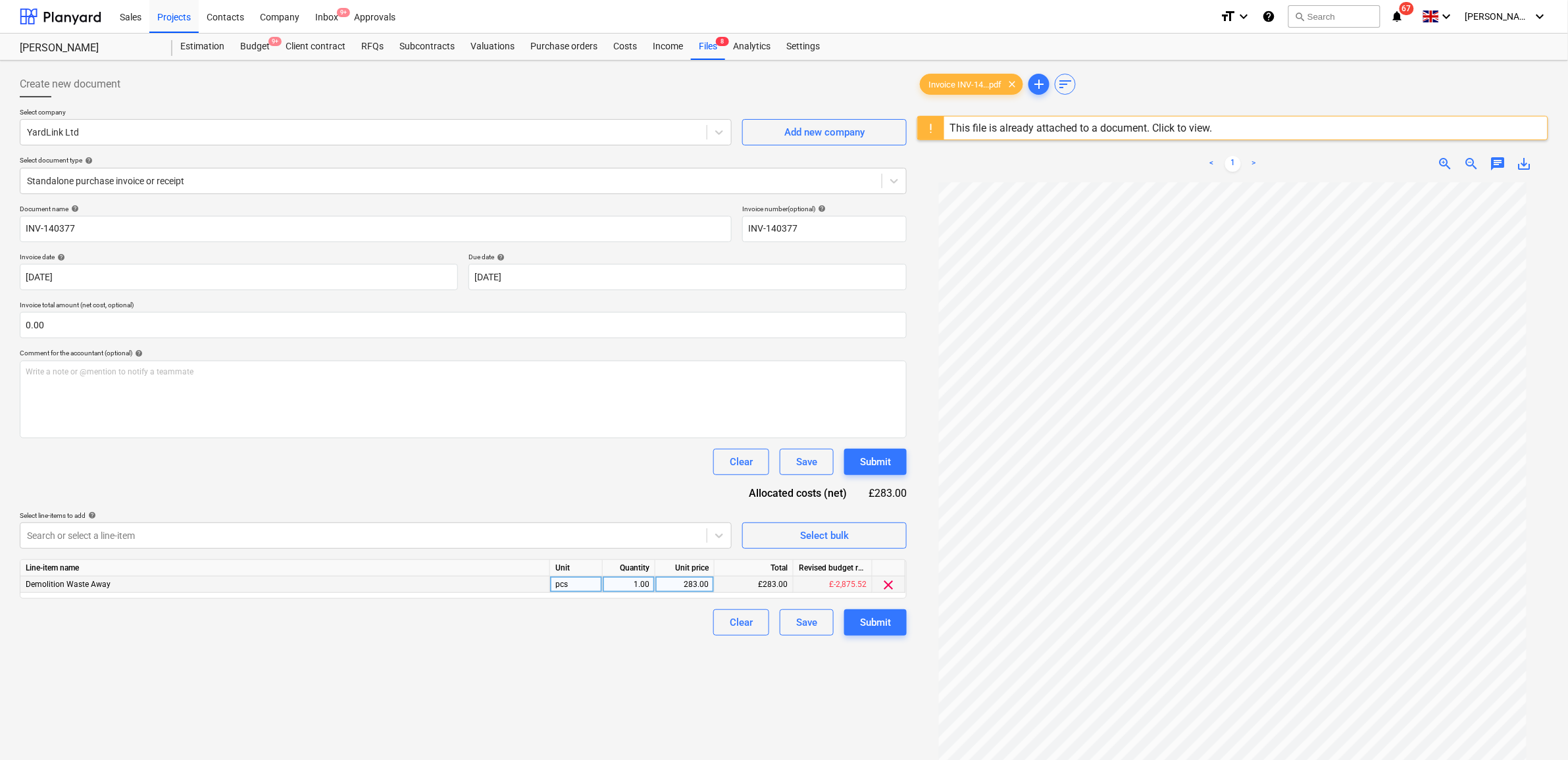
click at [676, 650] on div "Create new document Select company YardLink Ltd Add new company Select document…" at bounding box center [463, 488] width 897 height 845
click at [860, 615] on div "Submit" at bounding box center [875, 621] width 31 height 17
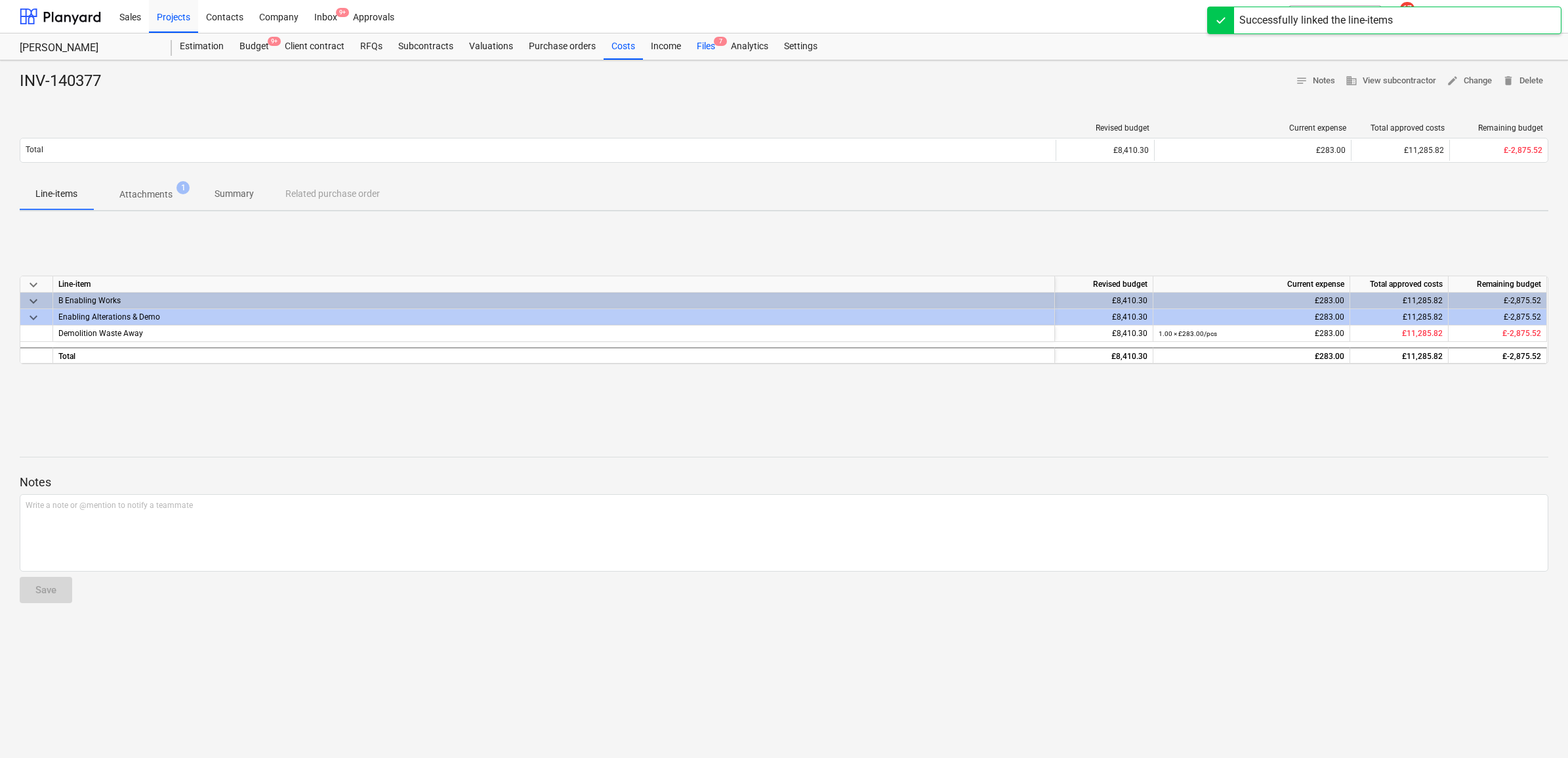
click at [705, 46] on div "Files 7" at bounding box center [706, 46] width 34 height 27
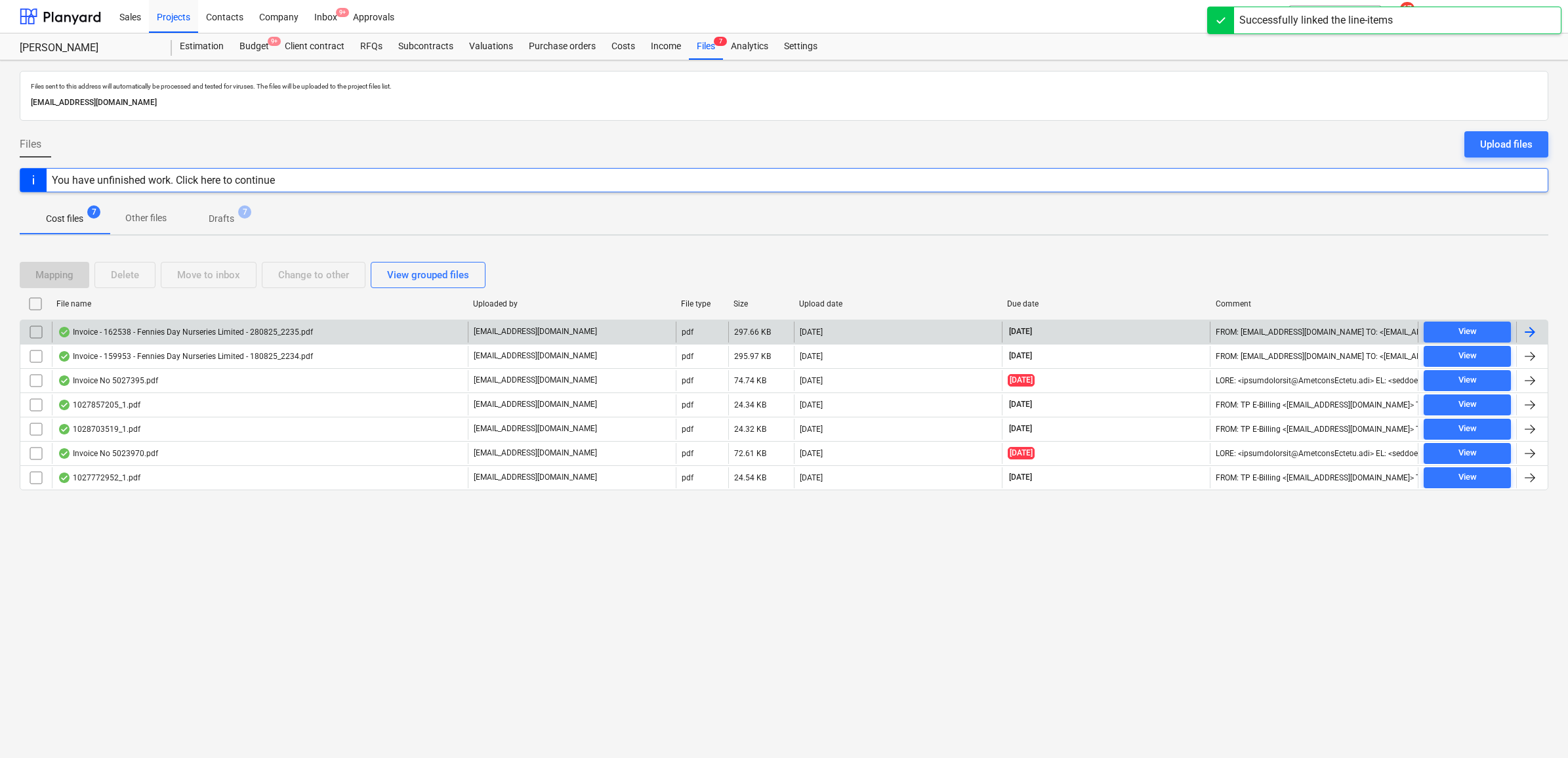
click at [1533, 333] on div at bounding box center [1530, 332] width 16 height 16
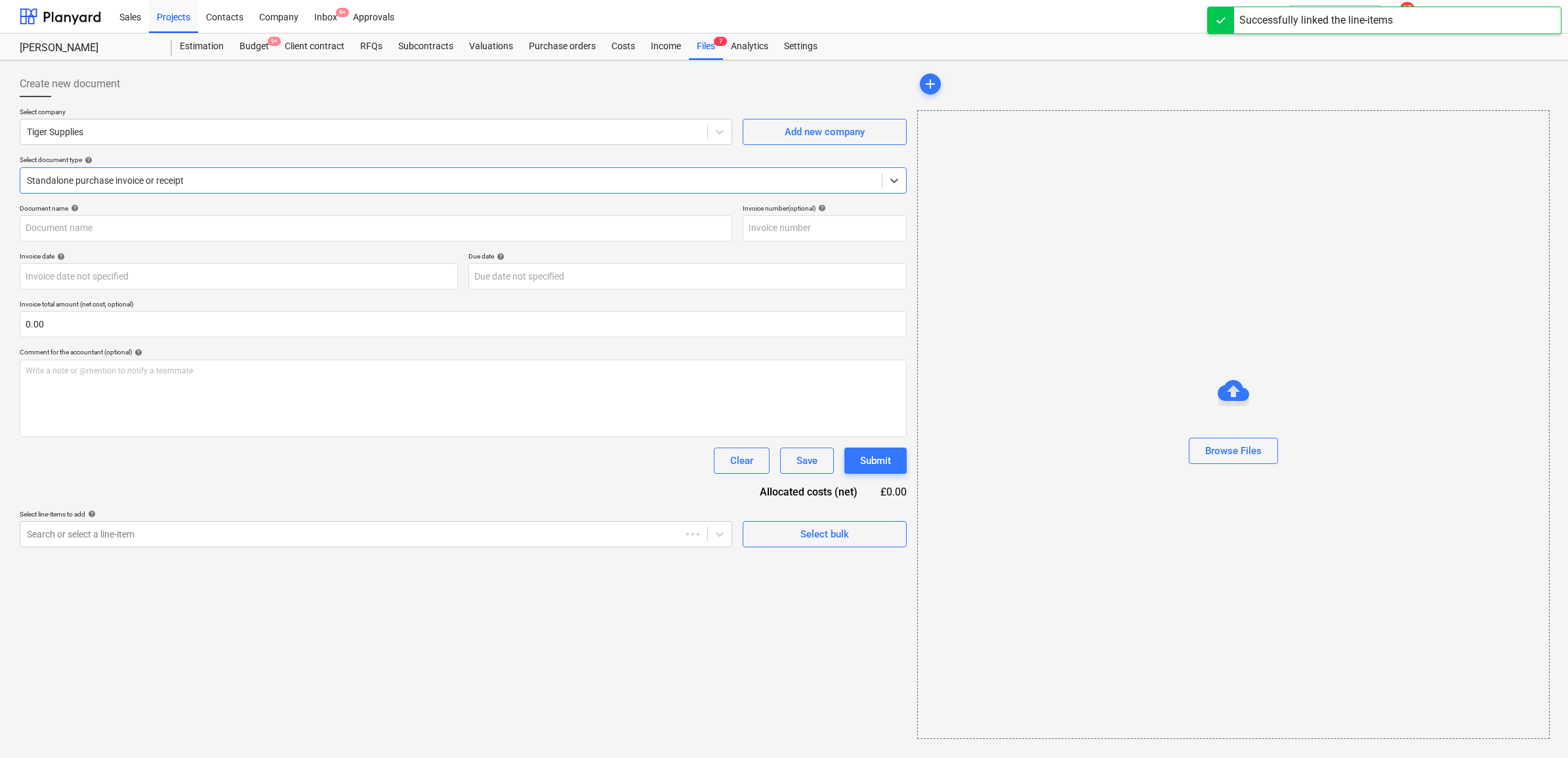
type input "162538"
type input "[DATE]"
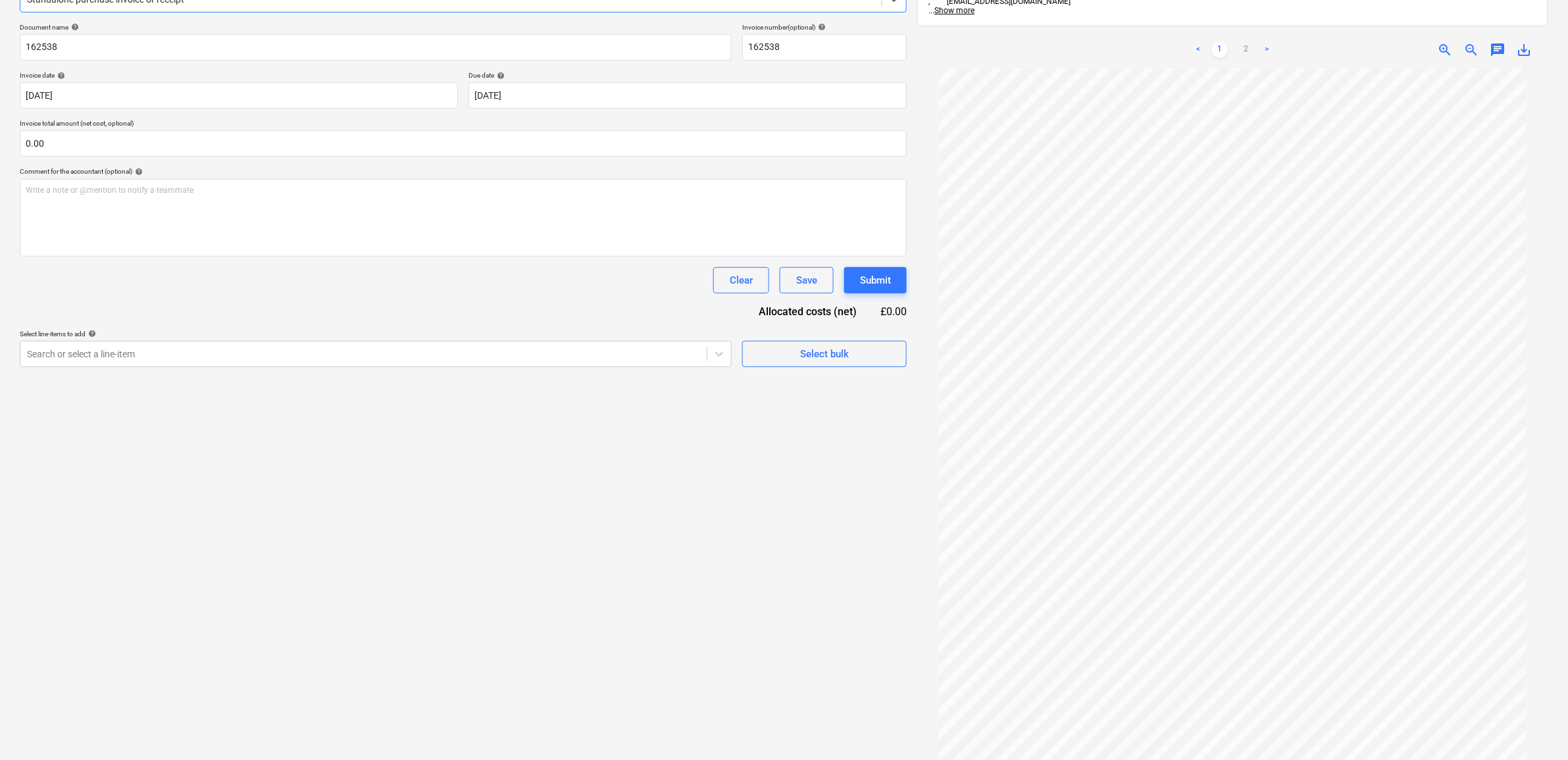
scroll to position [186, 0]
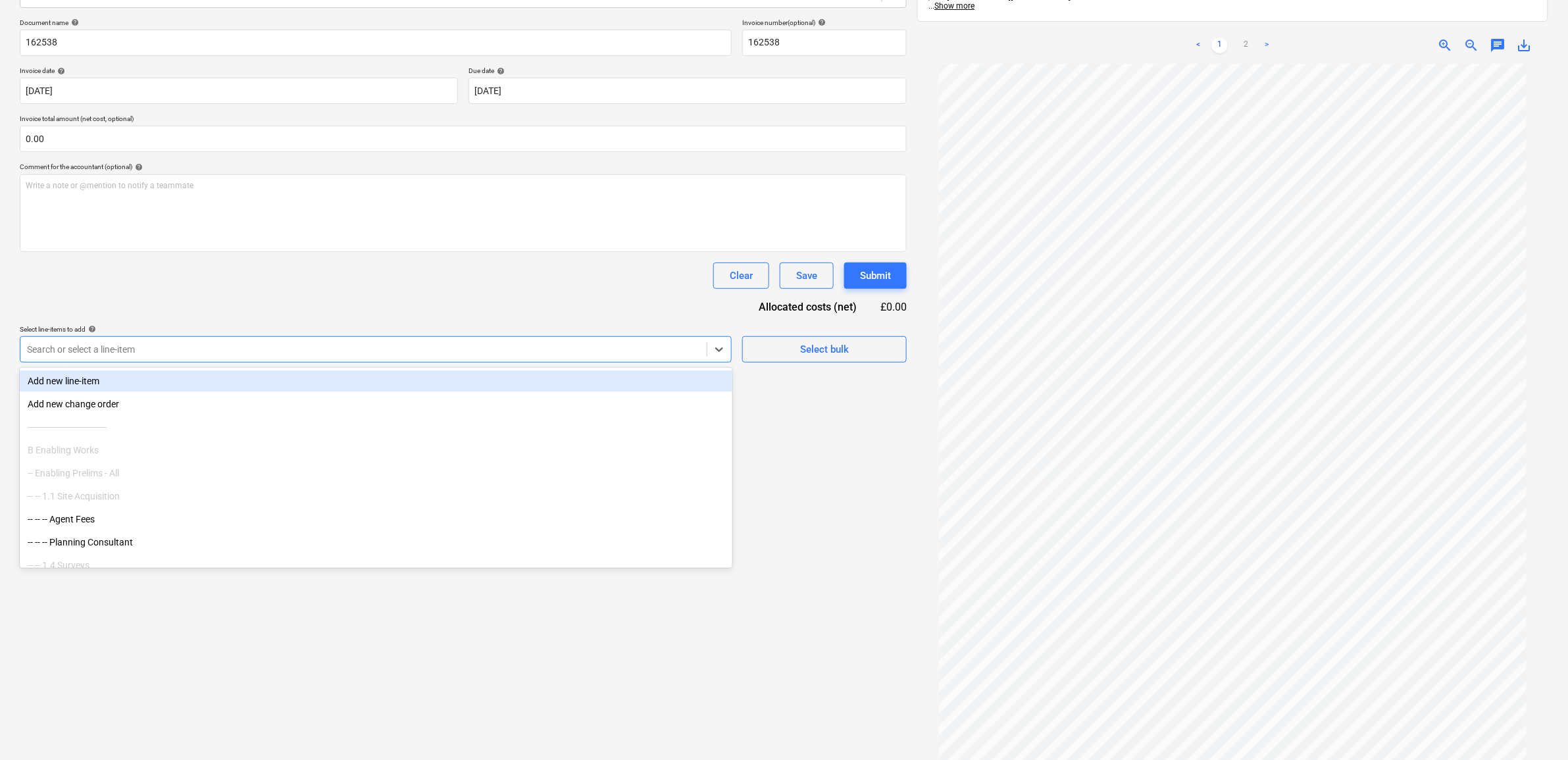
click at [628, 347] on div at bounding box center [363, 349] width 674 height 13
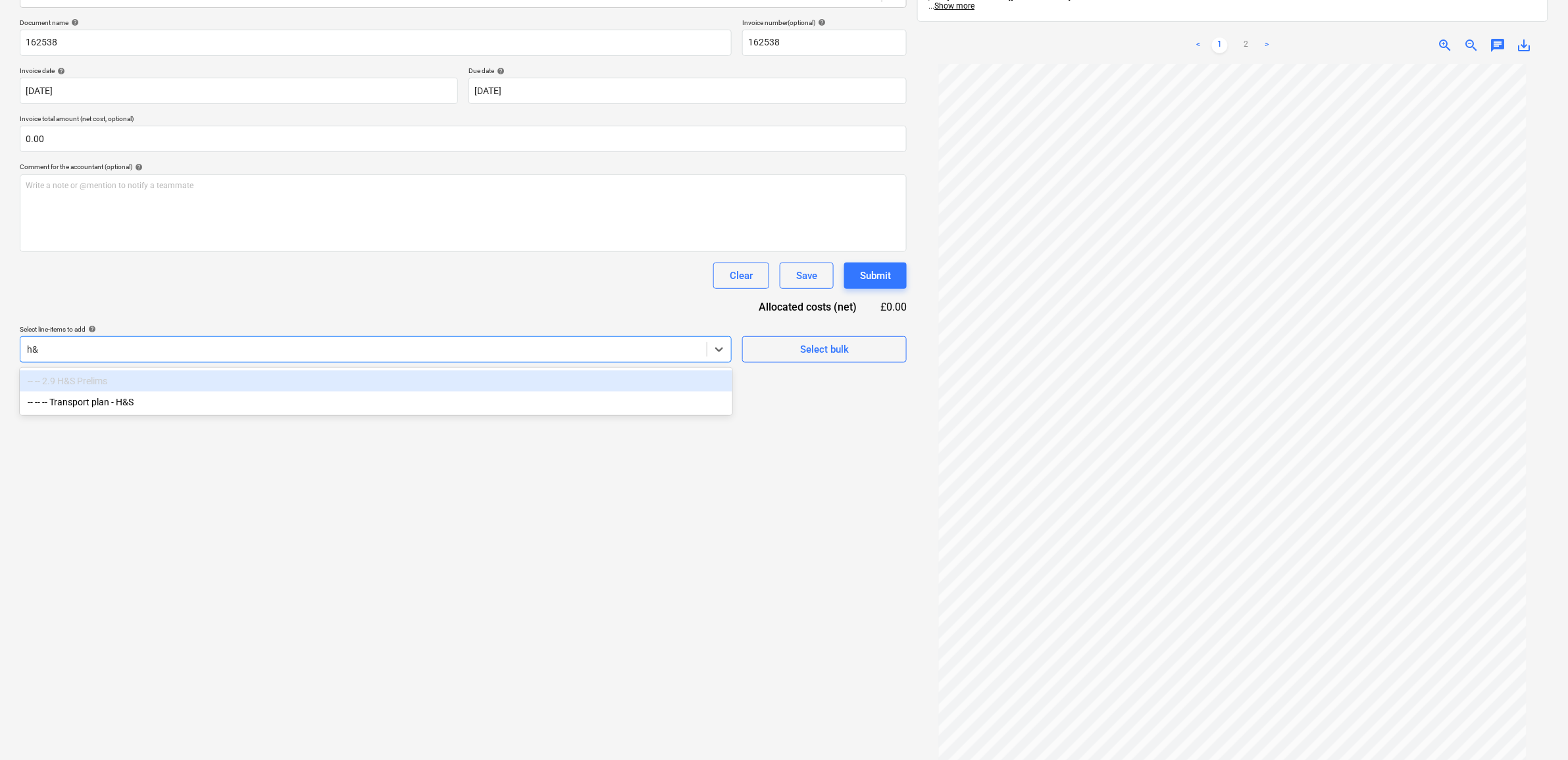
type input "h"
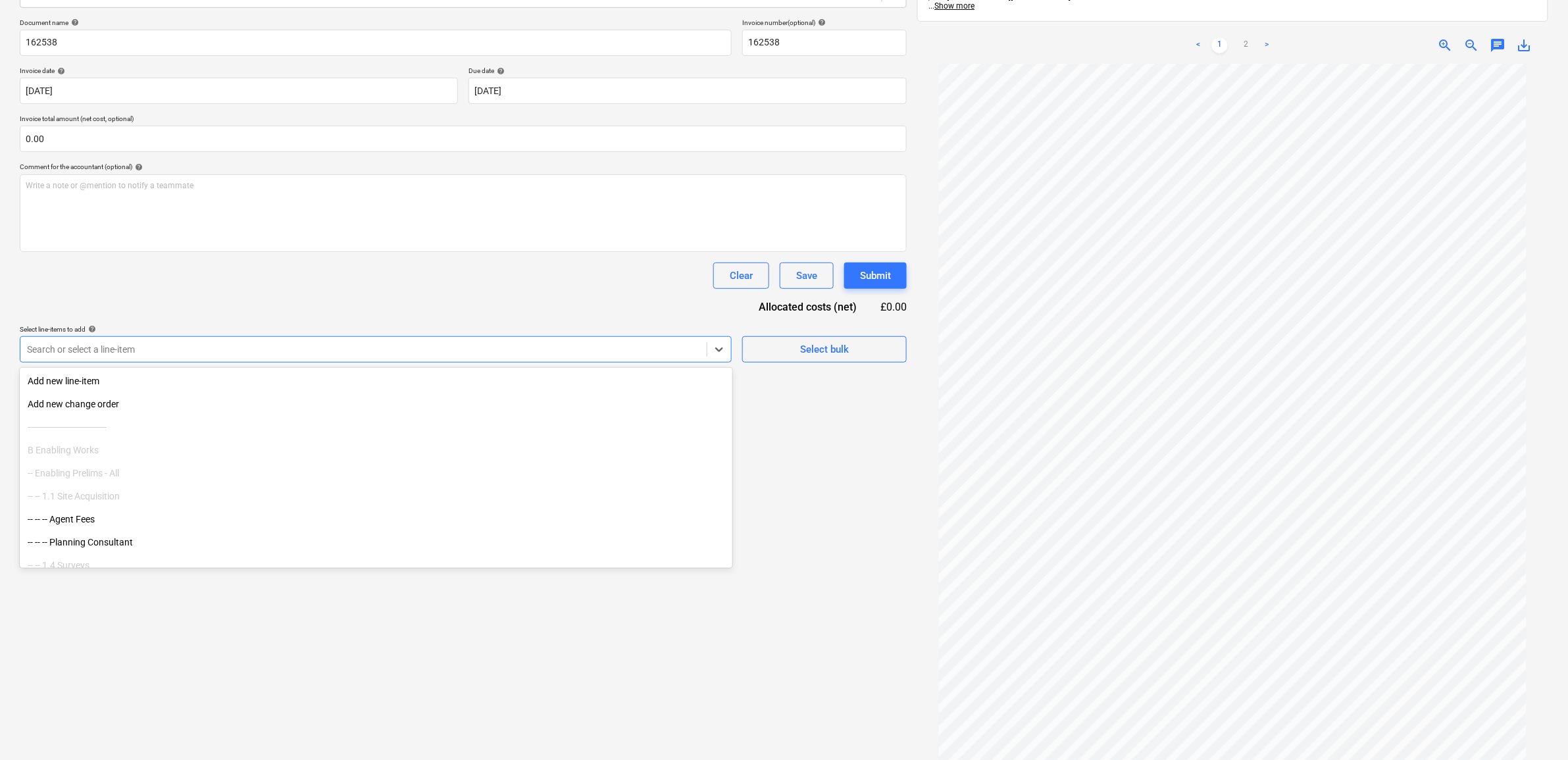
click at [550, 322] on div "Document name help 162538 Invoice number (optional) help 162538 Invoice date he…" at bounding box center [463, 190] width 887 height 344
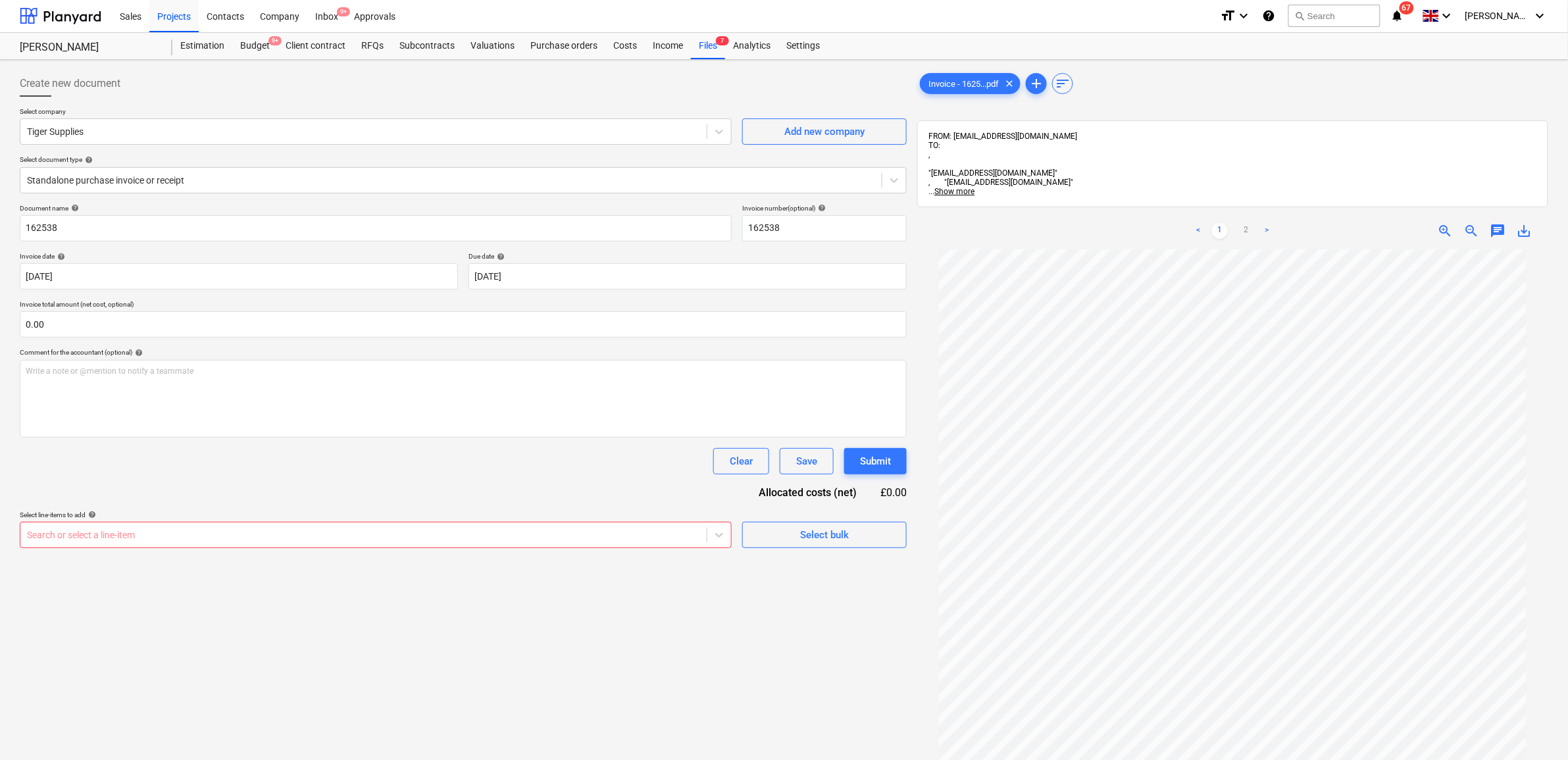
scroll to position [0, 0]
click at [246, 44] on div "Budget 9+" at bounding box center [255, 46] width 45 height 27
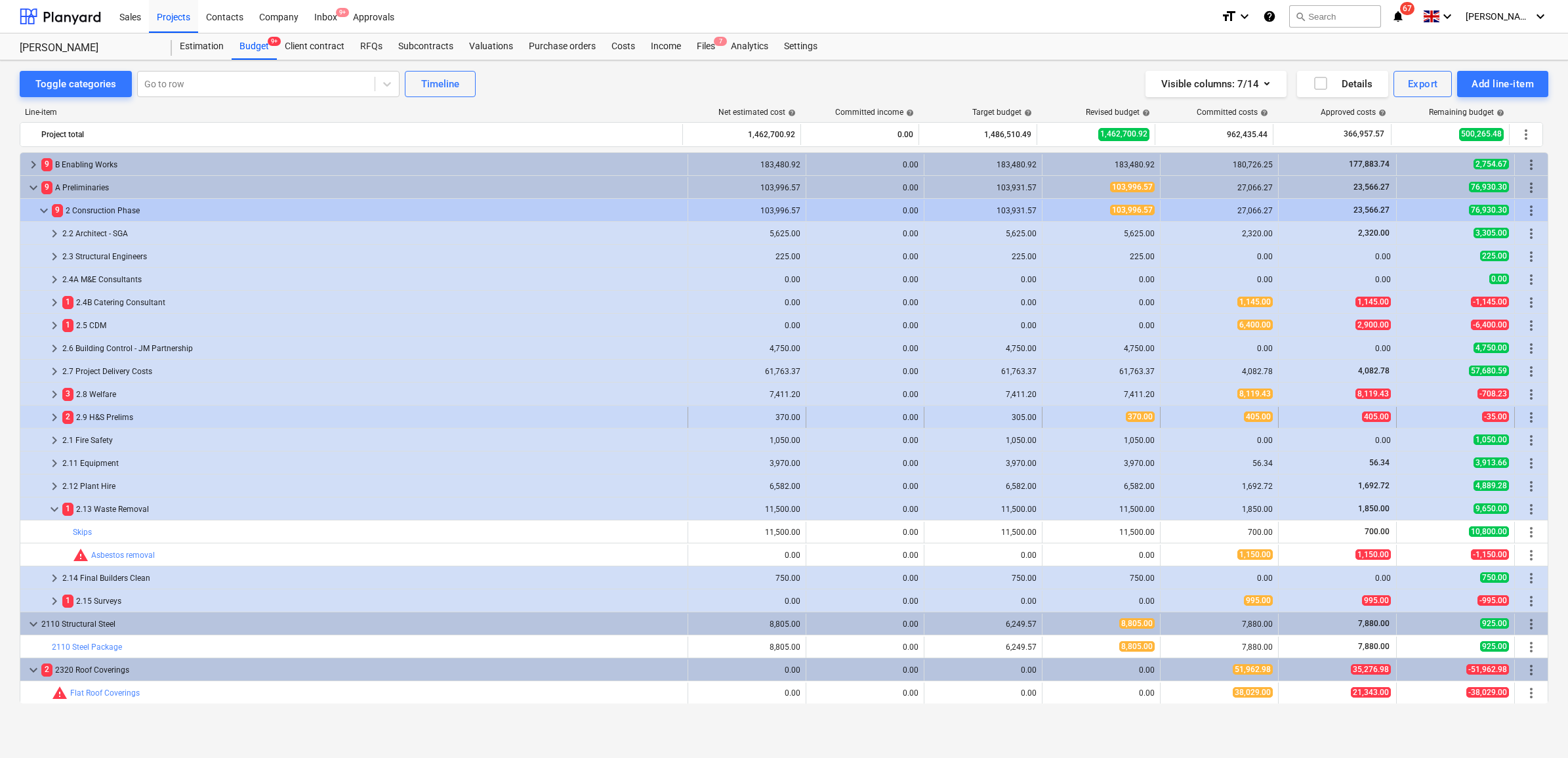
click at [56, 421] on span "keyboard_arrow_right" at bounding box center [54, 417] width 16 height 16
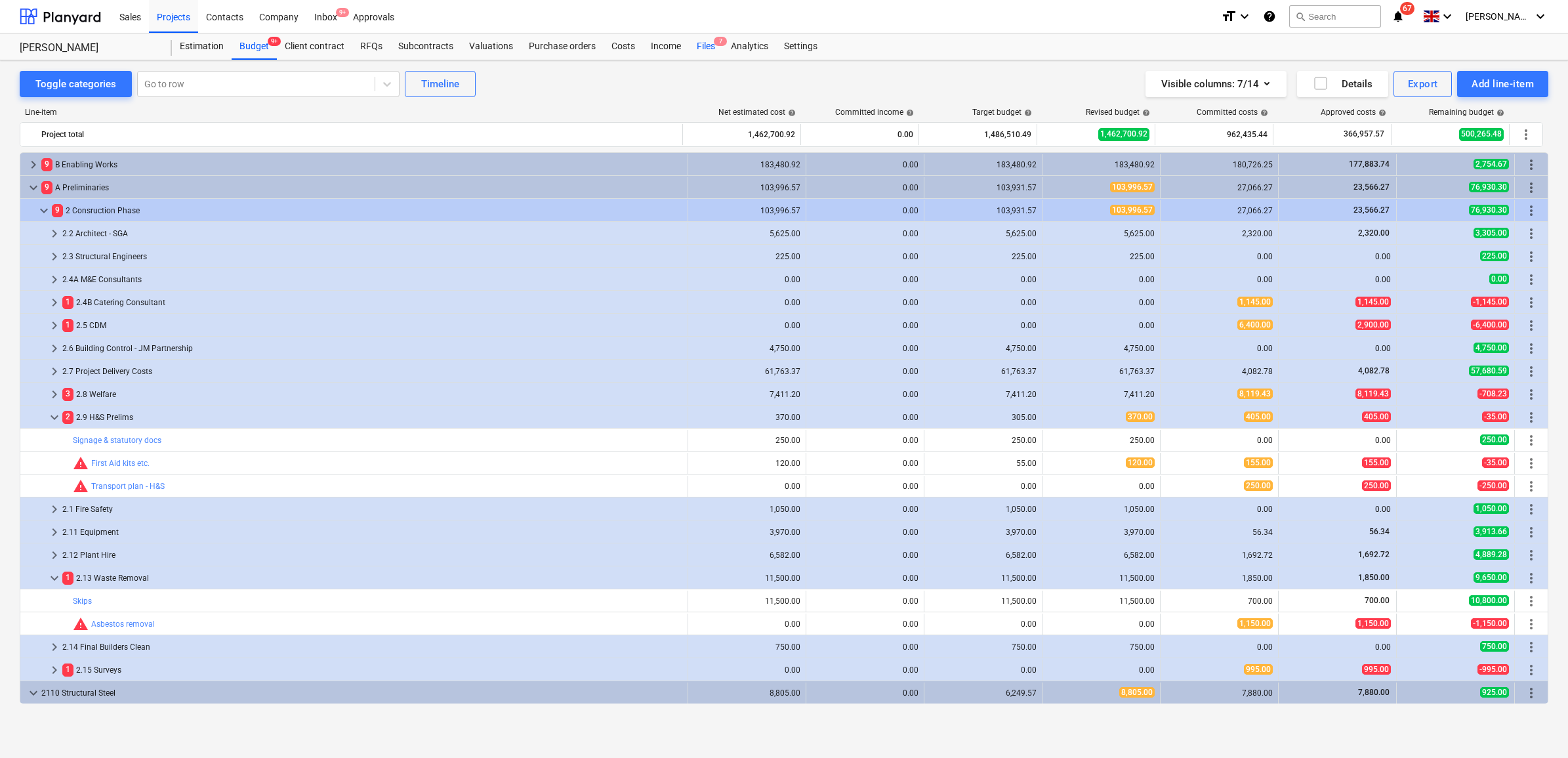
click at [709, 48] on div "Files 7" at bounding box center [706, 46] width 34 height 27
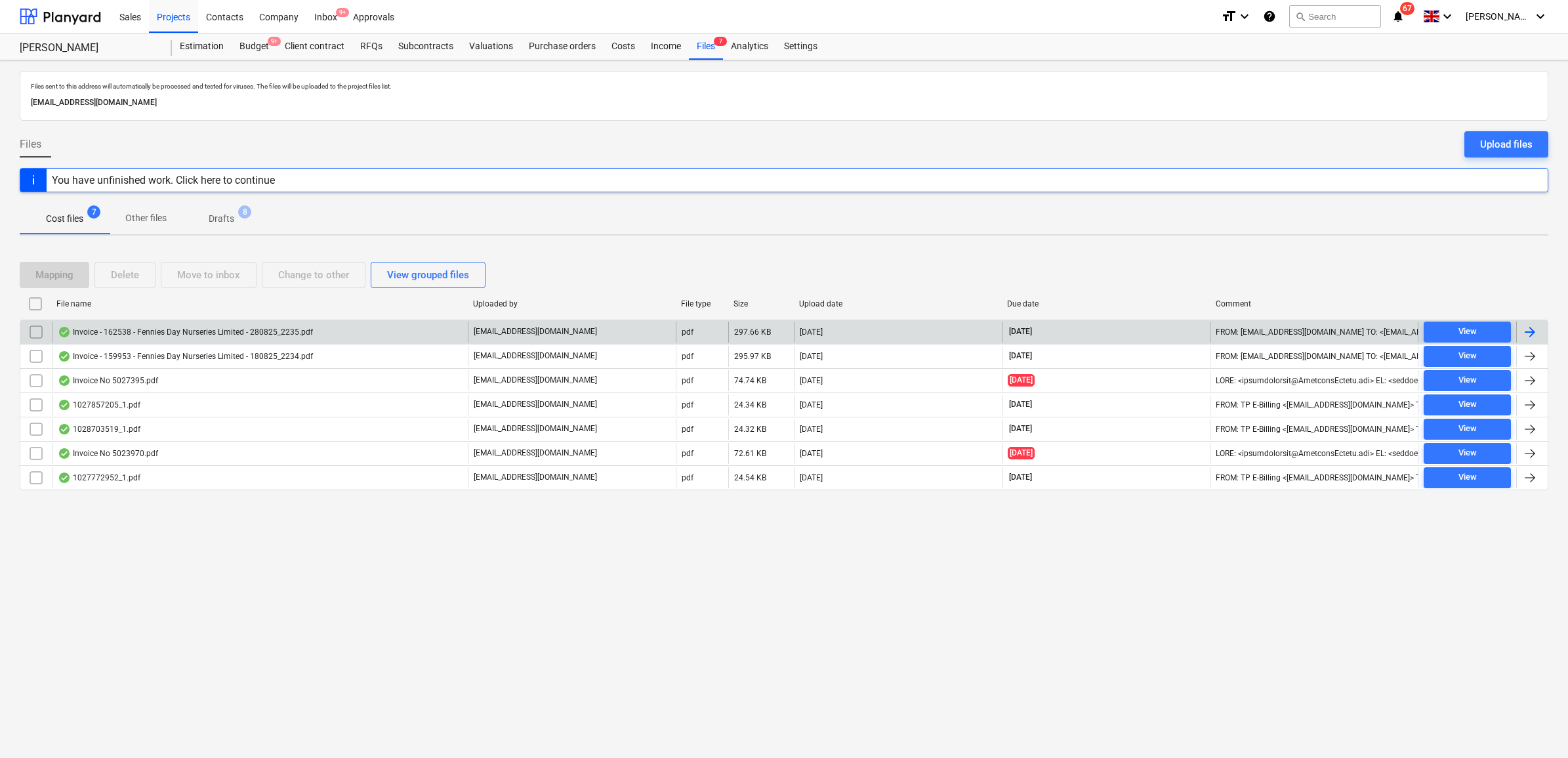
click at [1542, 330] on div at bounding box center [1532, 331] width 31 height 21
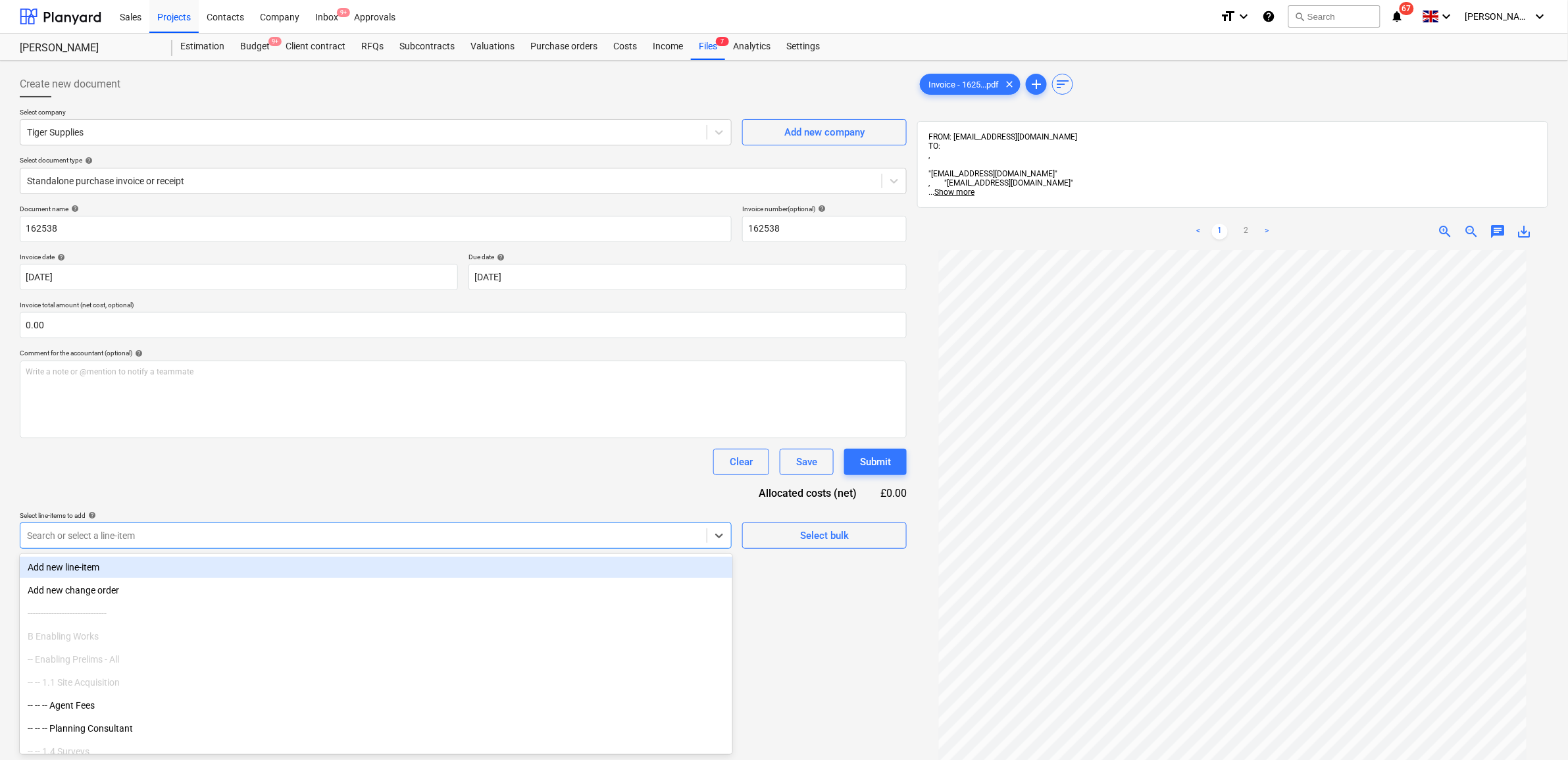
click at [401, 530] on div at bounding box center [363, 534] width 674 height 13
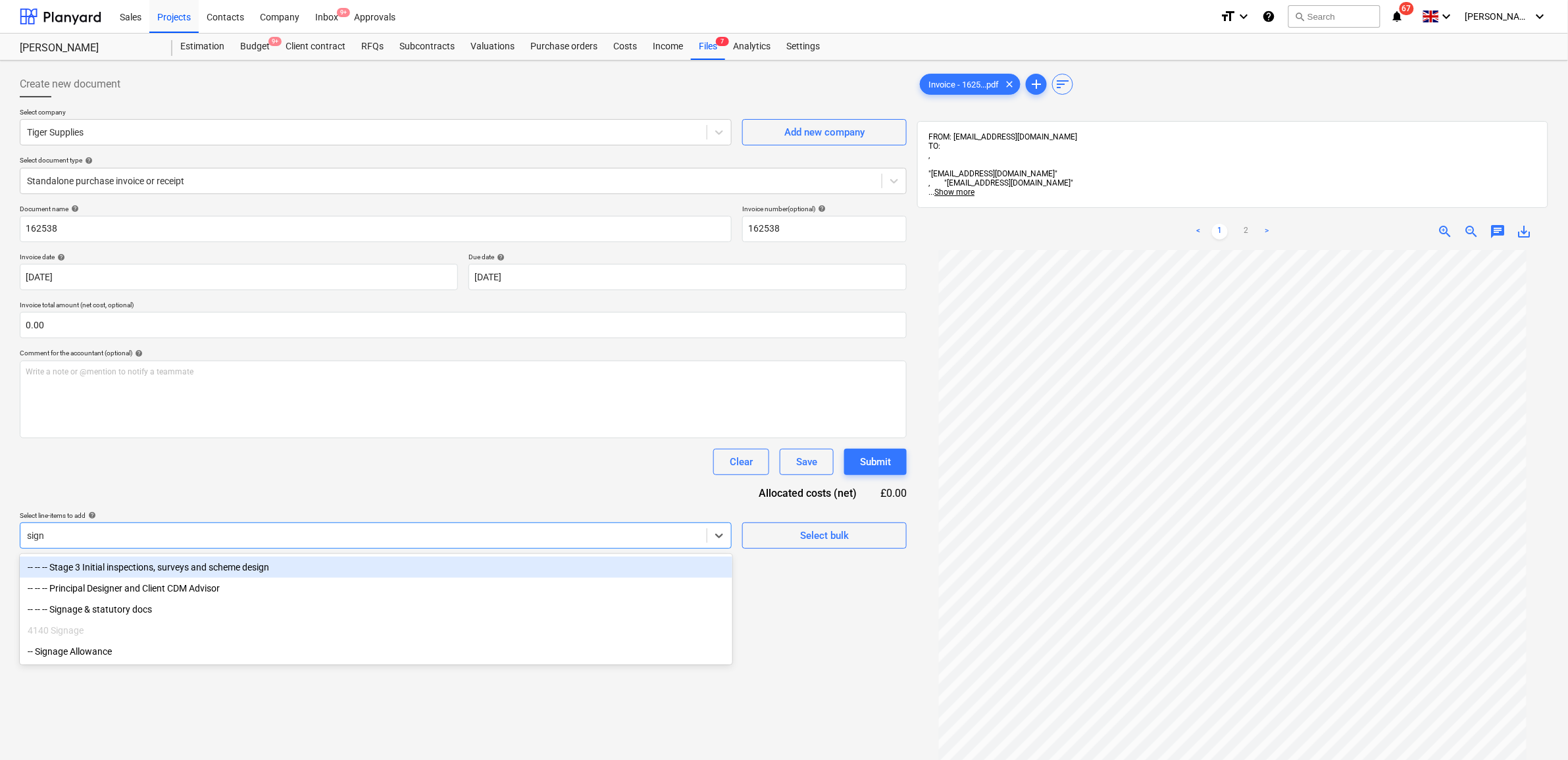
type input "signa"
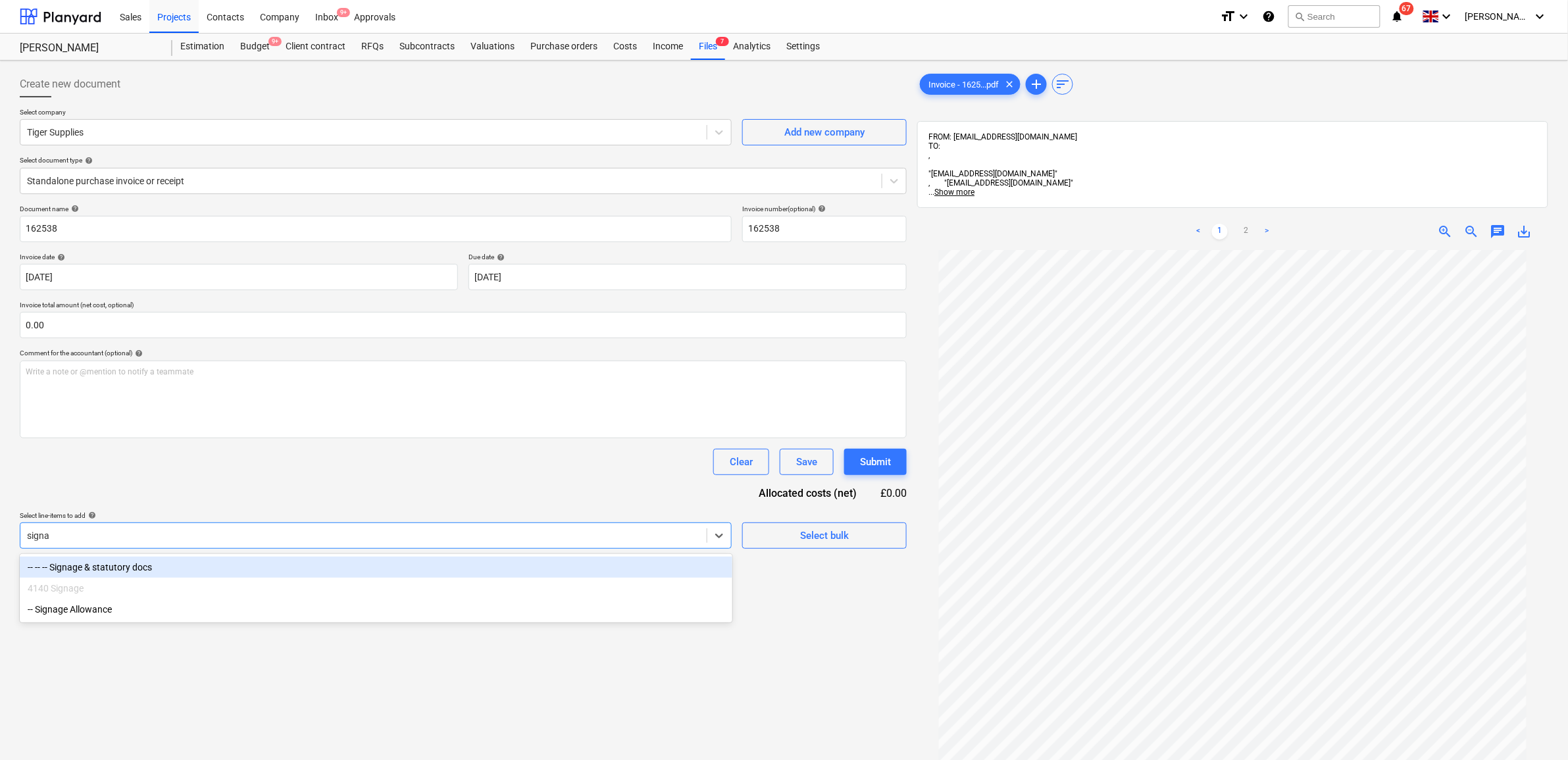
click at [329, 560] on div "-- -- -- Signage & statutory docs" at bounding box center [376, 566] width 713 height 21
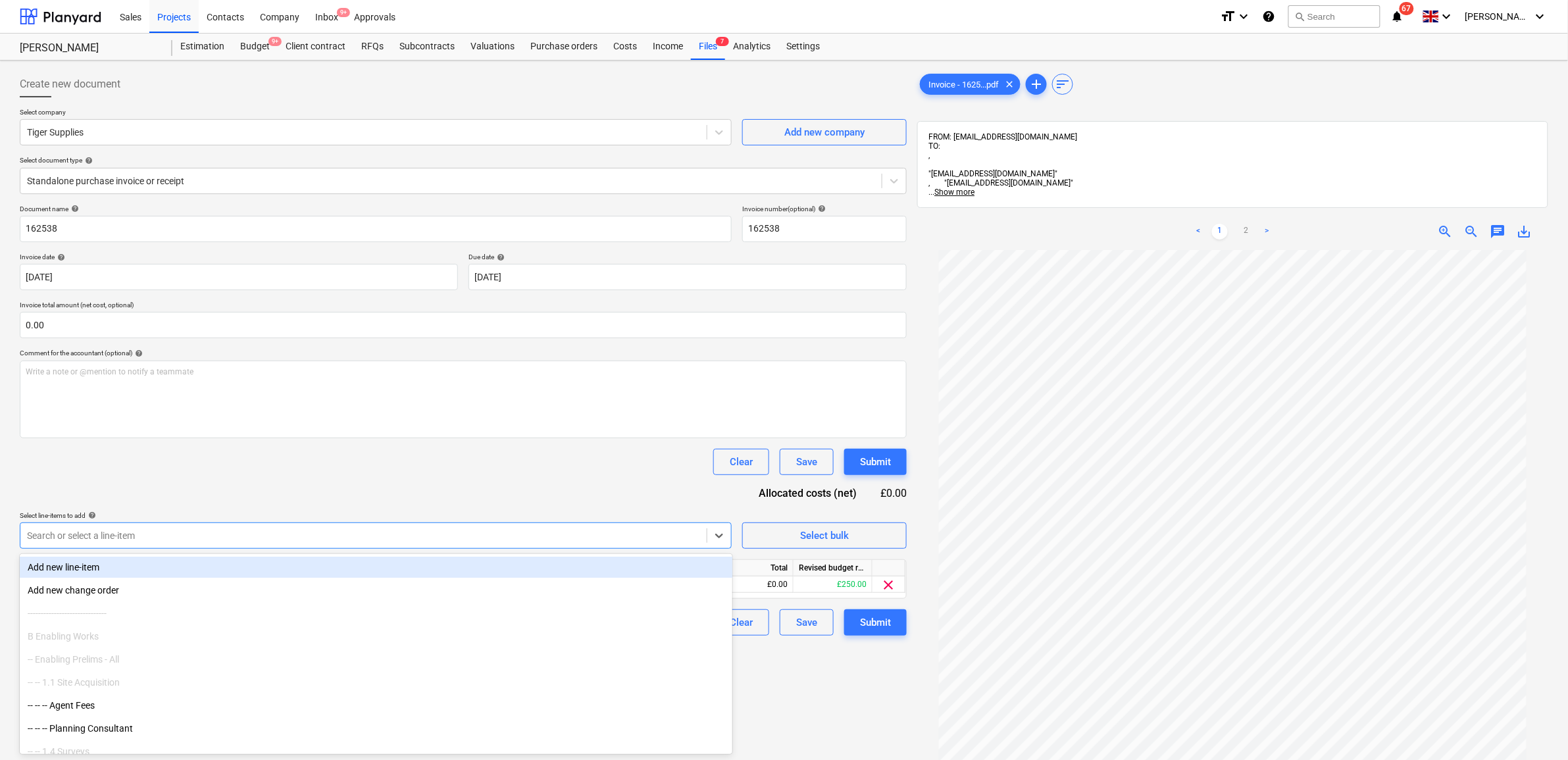
click at [364, 491] on div "Document name help 162538 Invoice number (optional) help 162538 Invoice date he…" at bounding box center [463, 419] width 887 height 431
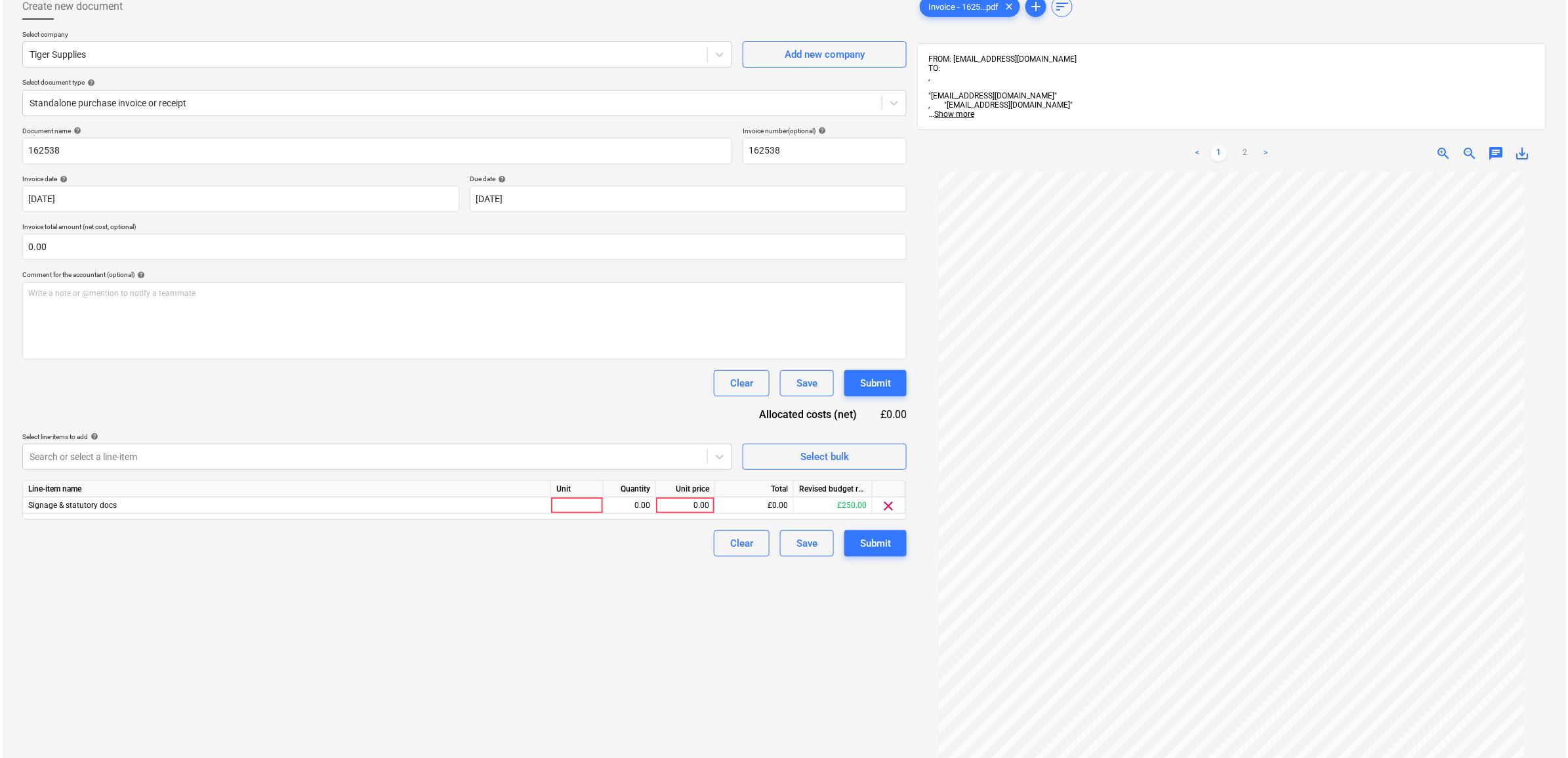
scroll to position [186, 0]
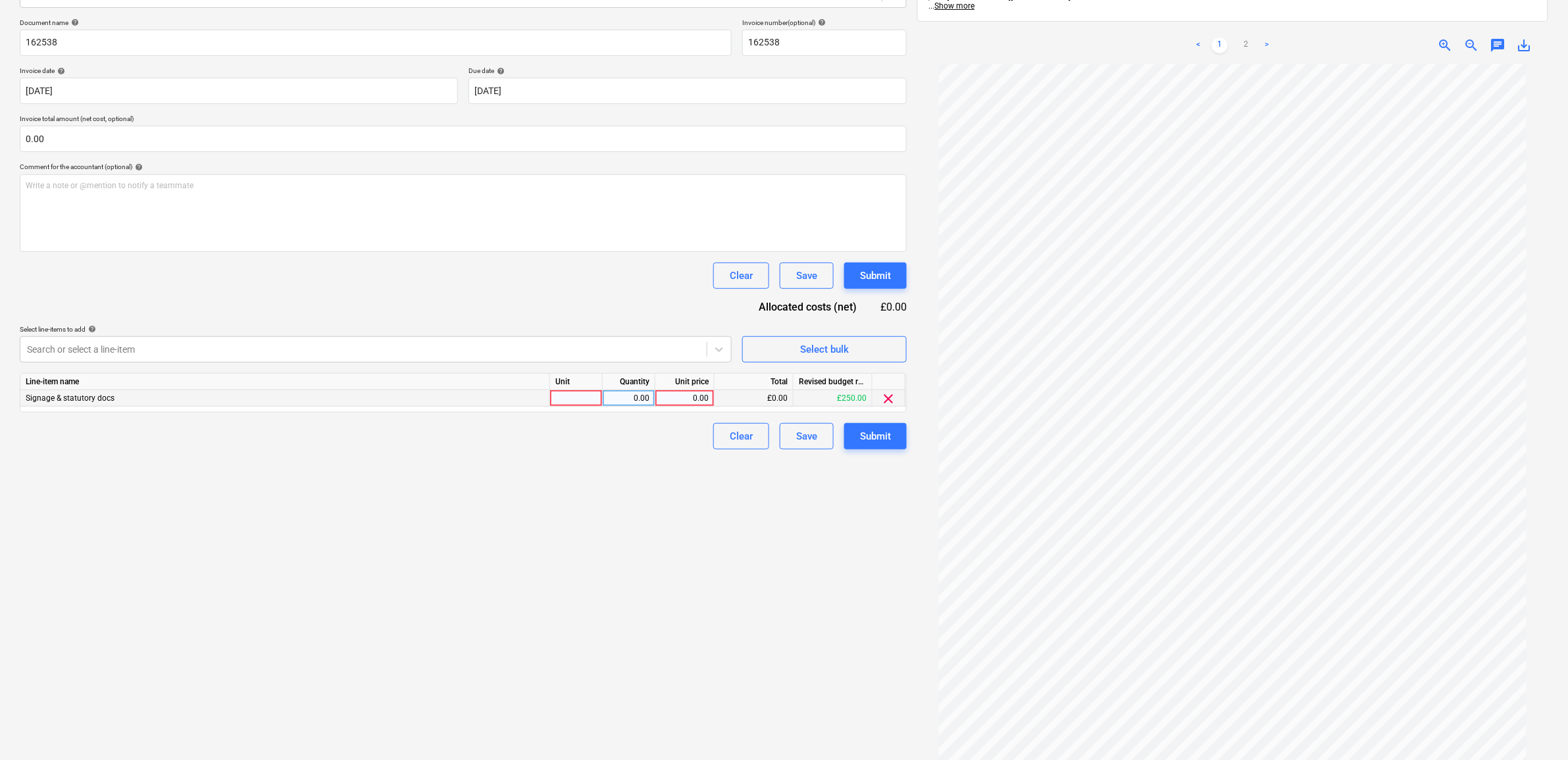
click at [711, 399] on div "0.00" at bounding box center [685, 398] width 59 height 17
type input "549.45"
click at [670, 633] on div "Create new document Select company Tiger Supplies Add new company Select docume…" at bounding box center [463, 335] width 897 height 912
click at [887, 432] on div "Submit" at bounding box center [875, 436] width 31 height 17
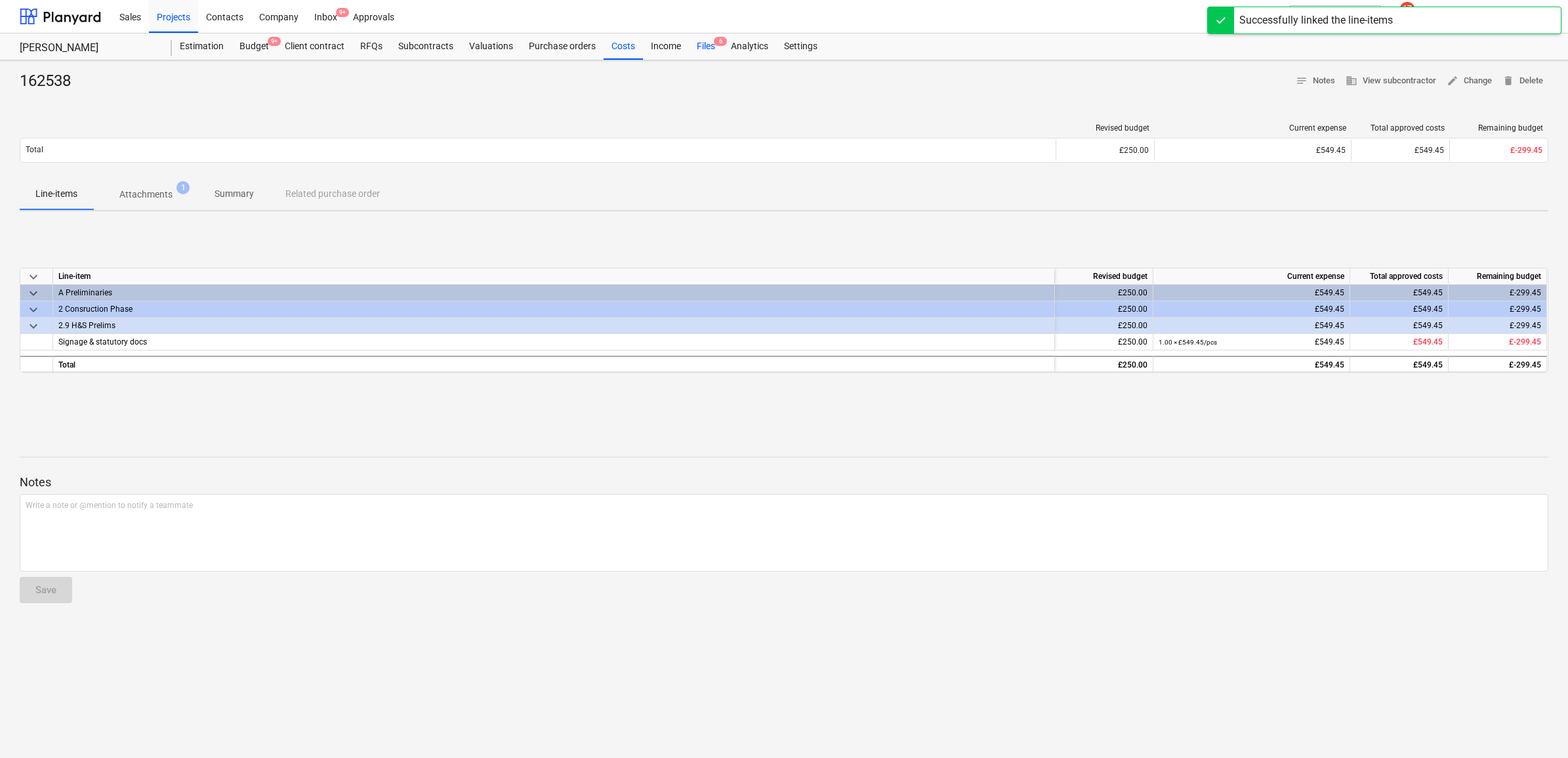
click at [709, 40] on div "Files 6" at bounding box center [706, 46] width 34 height 27
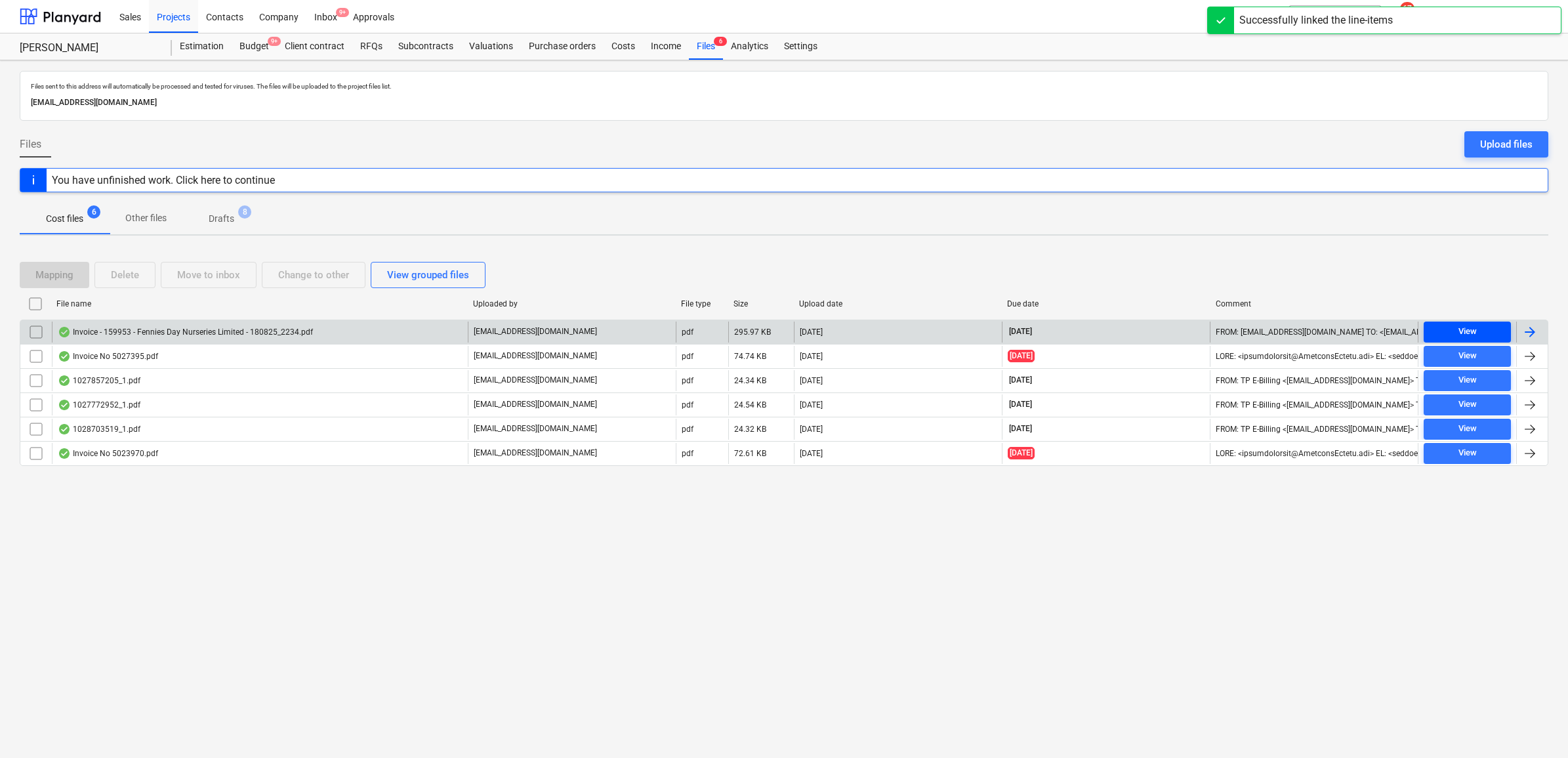
click at [1476, 326] on span "View" at bounding box center [1467, 331] width 77 height 15
click at [1532, 330] on div at bounding box center [1530, 332] width 16 height 16
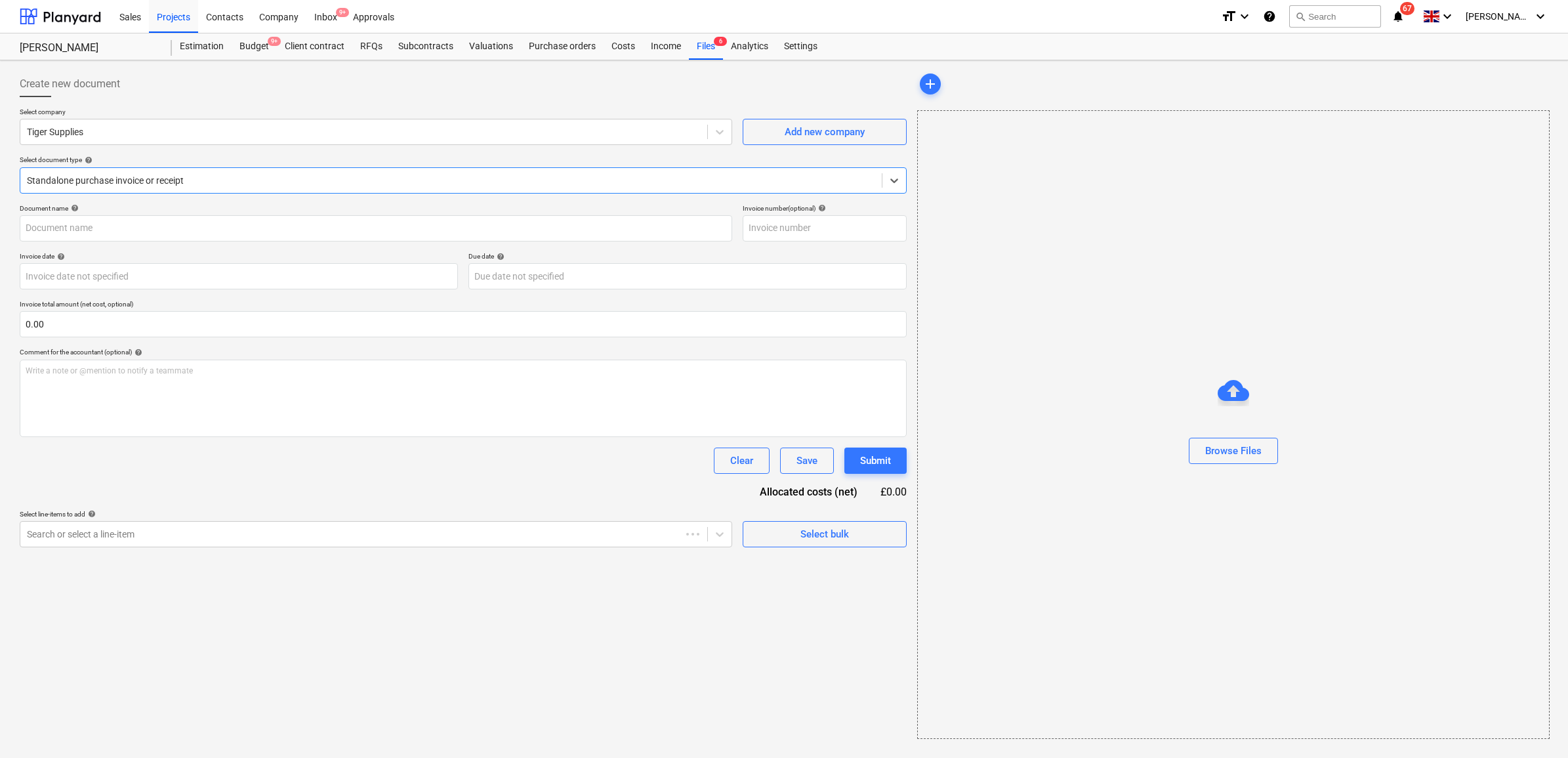
type input "159953"
type input "[DATE]"
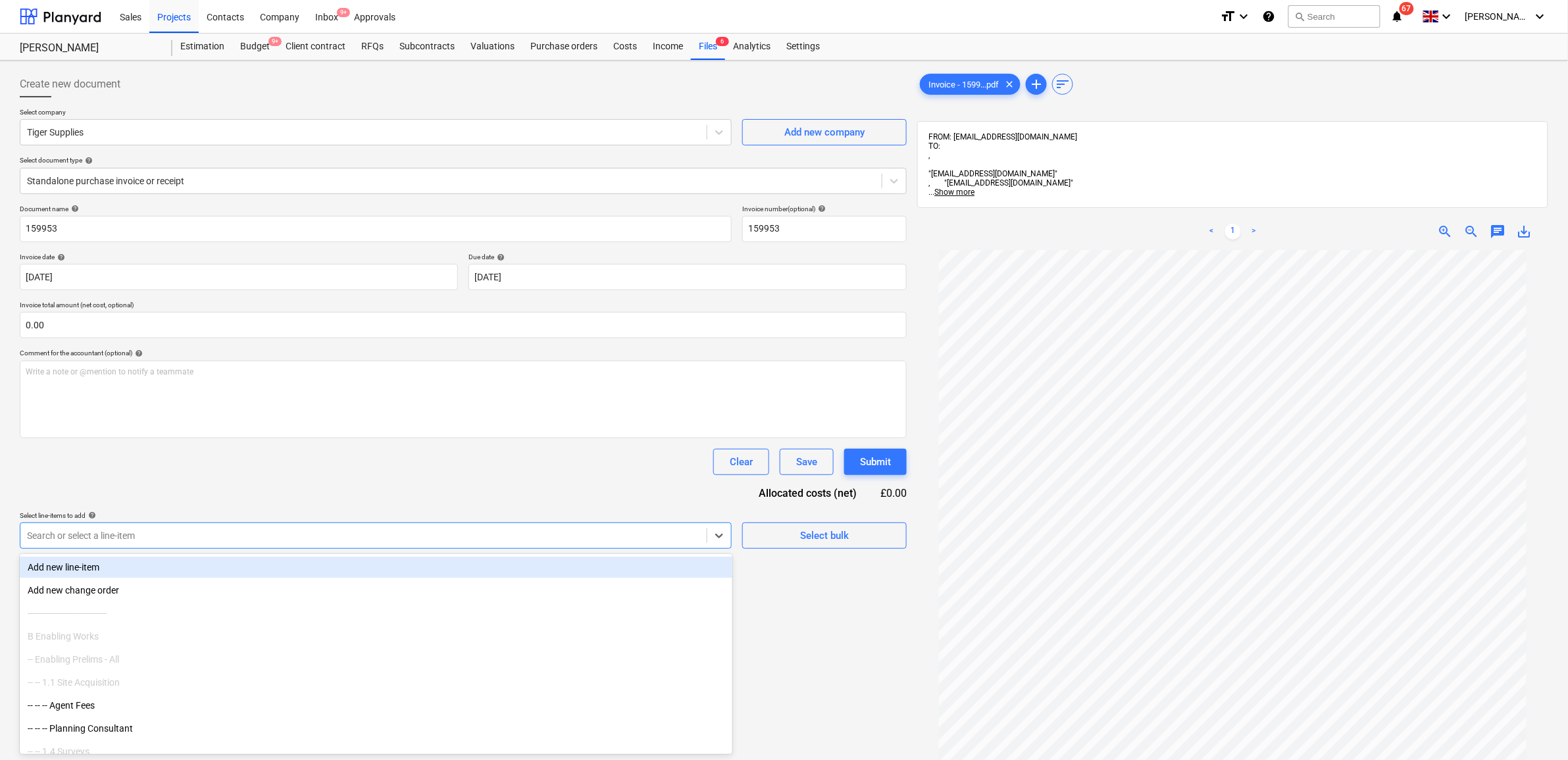
click at [257, 536] on div at bounding box center [363, 534] width 674 height 13
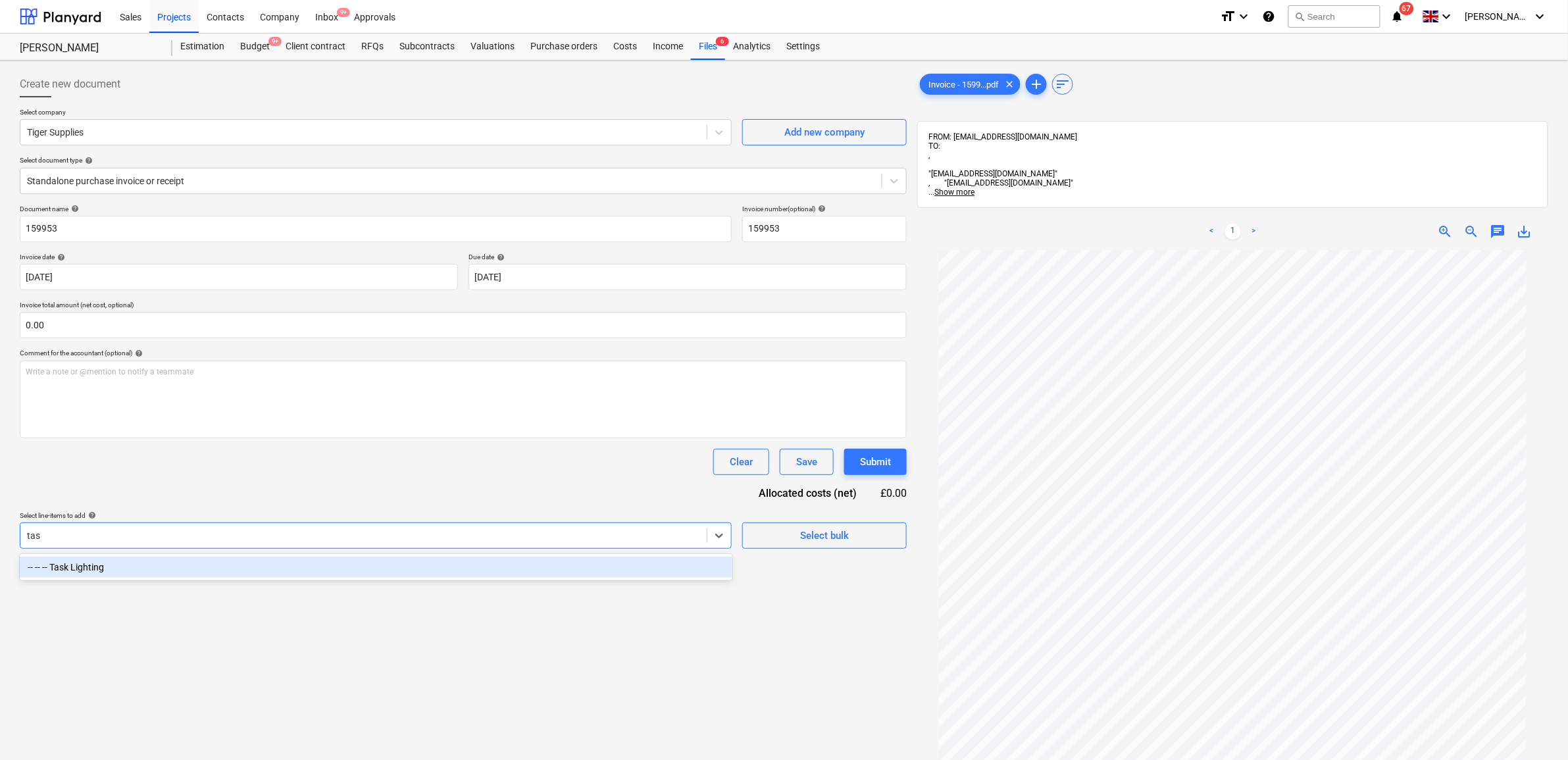
type input "task"
click at [224, 567] on div "-- -- -- Task Lighting" at bounding box center [376, 566] width 713 height 21
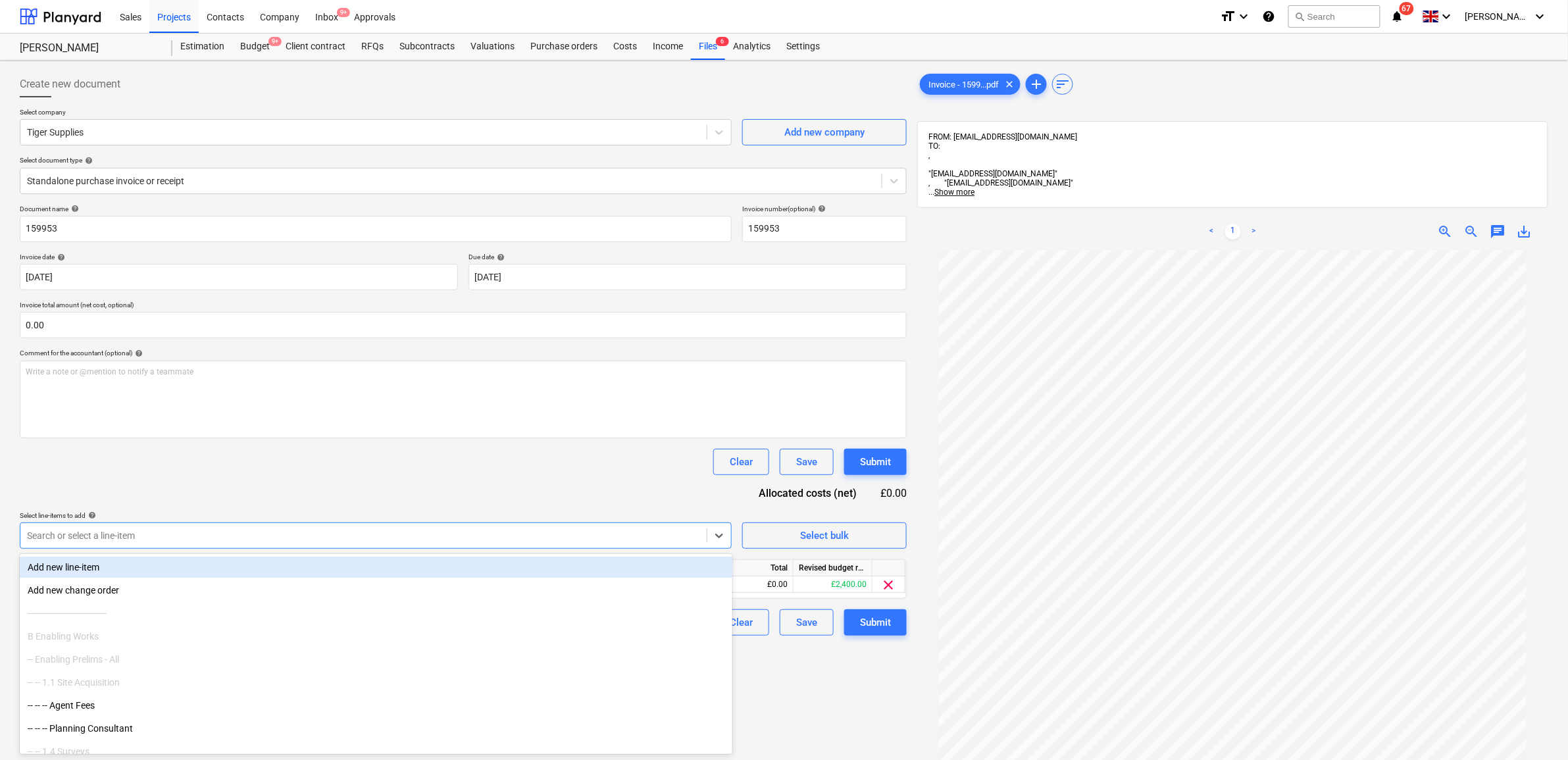
click at [285, 500] on div "Document name help 159953 Invoice number (optional) help 159953 Invoice date he…" at bounding box center [463, 419] width 887 height 431
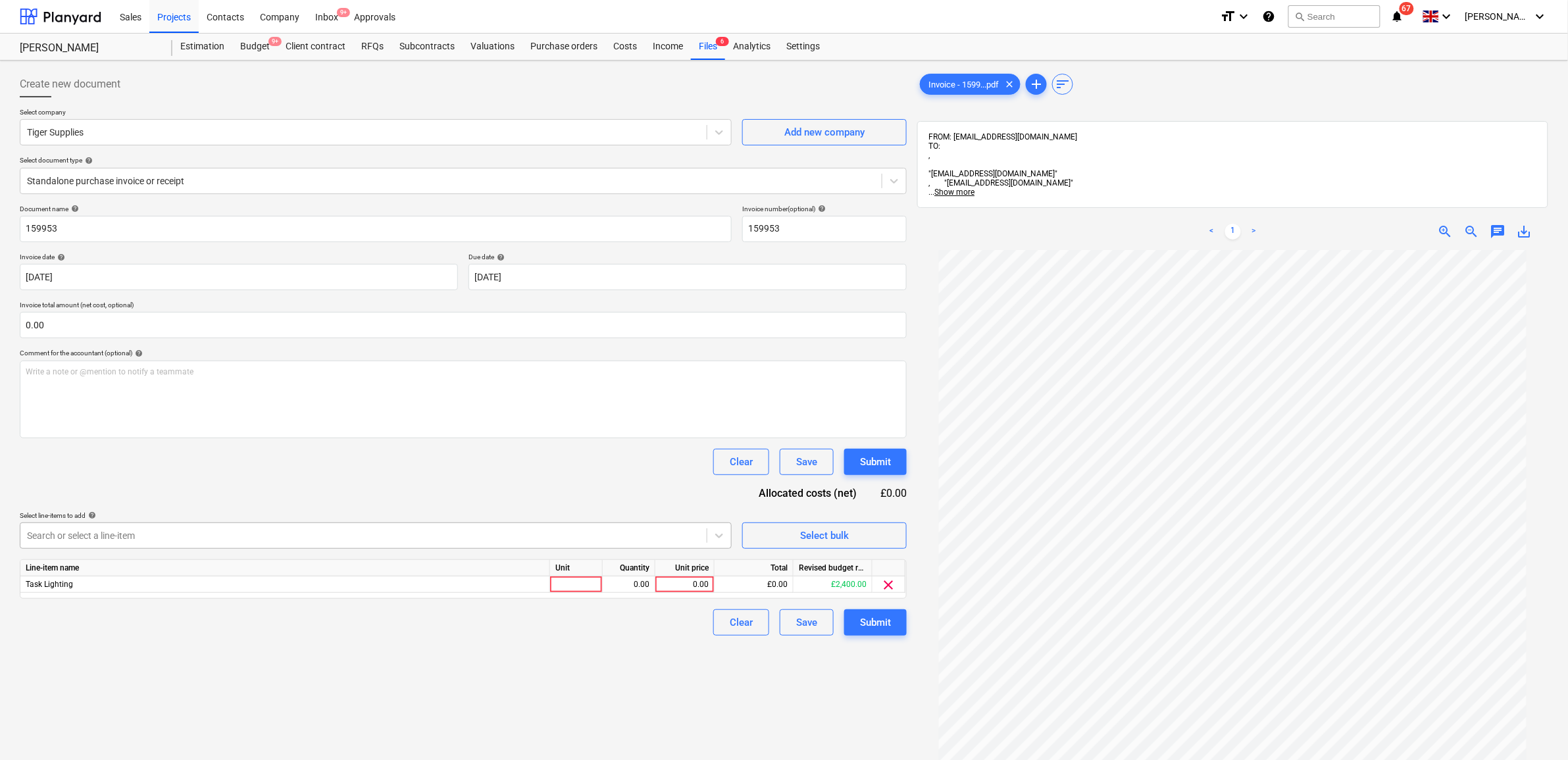
drag, startPoint x: 372, startPoint y: 534, endPoint x: 377, endPoint y: 526, distance: 9.4
click at [373, 532] on div at bounding box center [363, 534] width 674 height 13
type input "H"
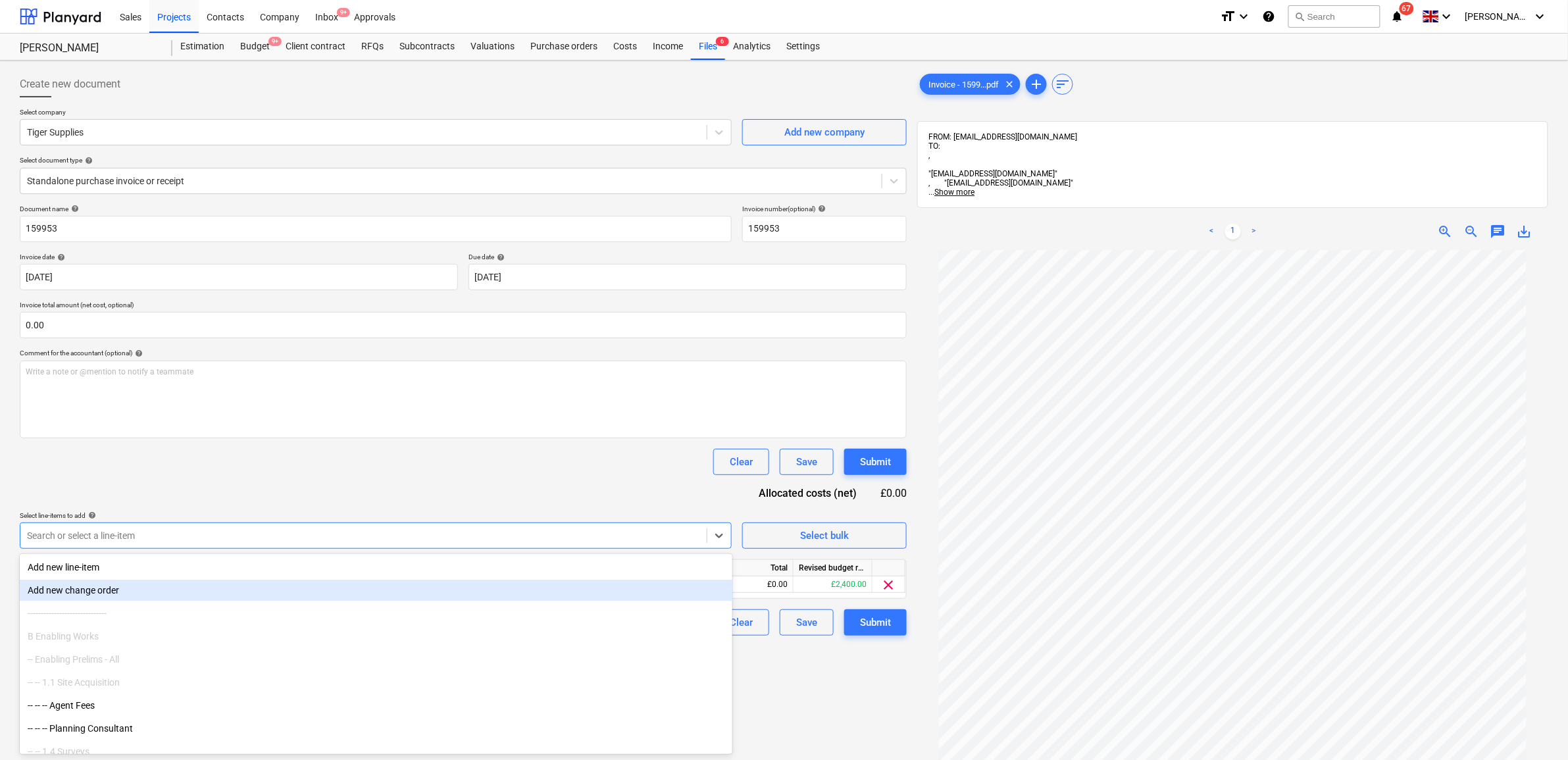
type input "s"
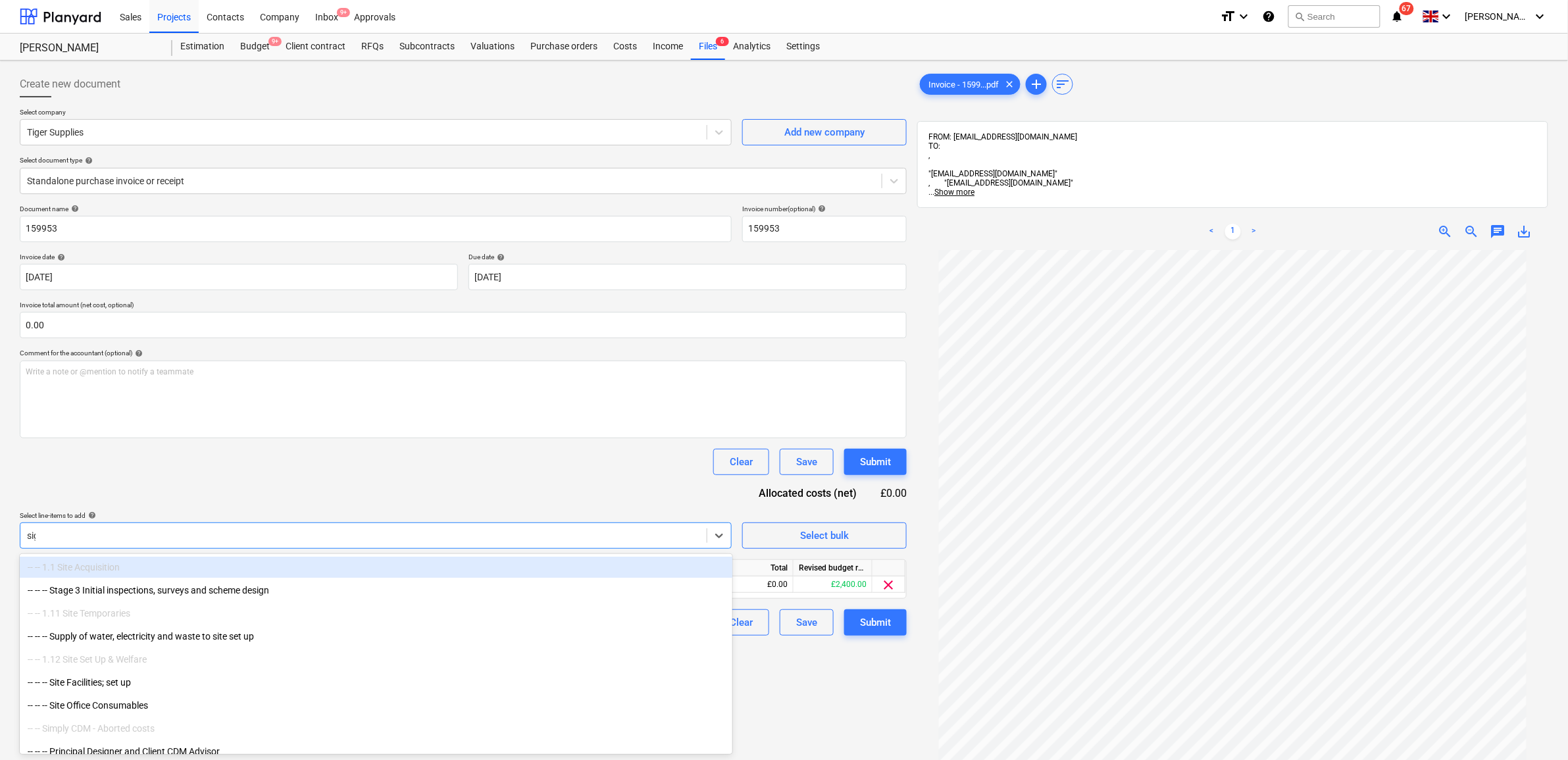
type input "sign"
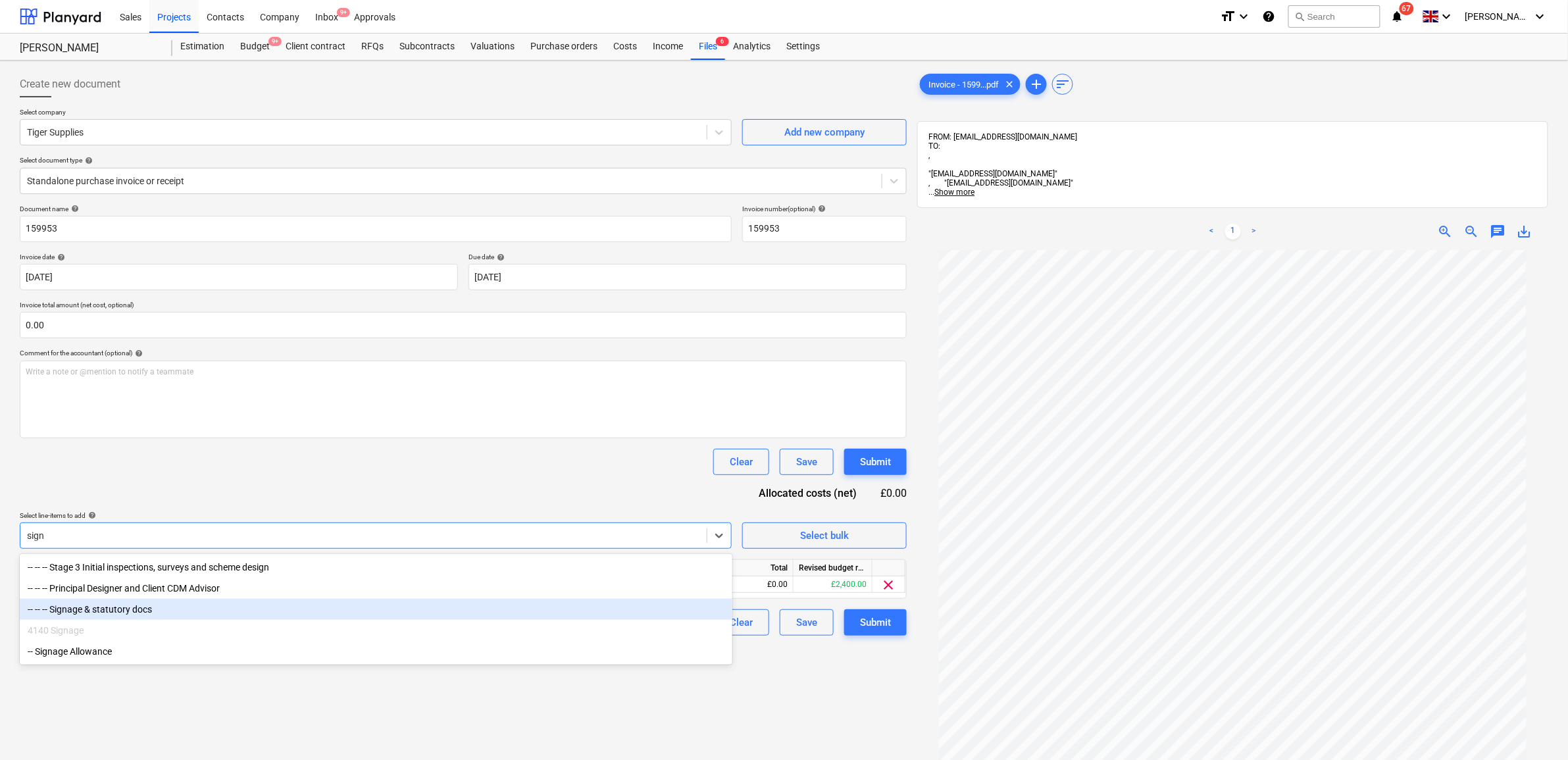
click at [188, 609] on div "-- -- -- Signage & statutory docs" at bounding box center [376, 608] width 713 height 21
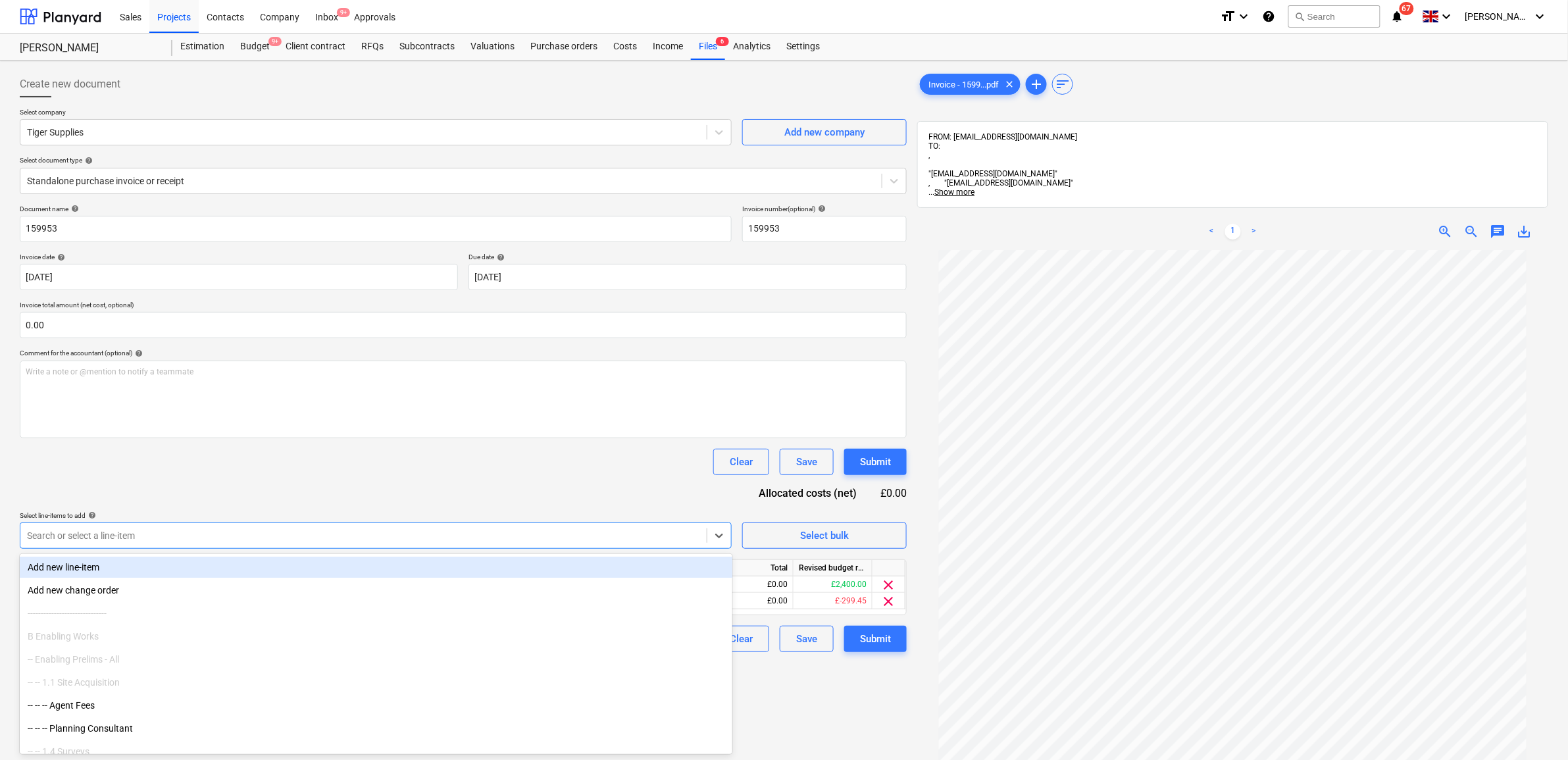
click at [250, 480] on div "Document name help 159953 Invoice number (optional) help 159953 Invoice date he…" at bounding box center [463, 428] width 887 height 448
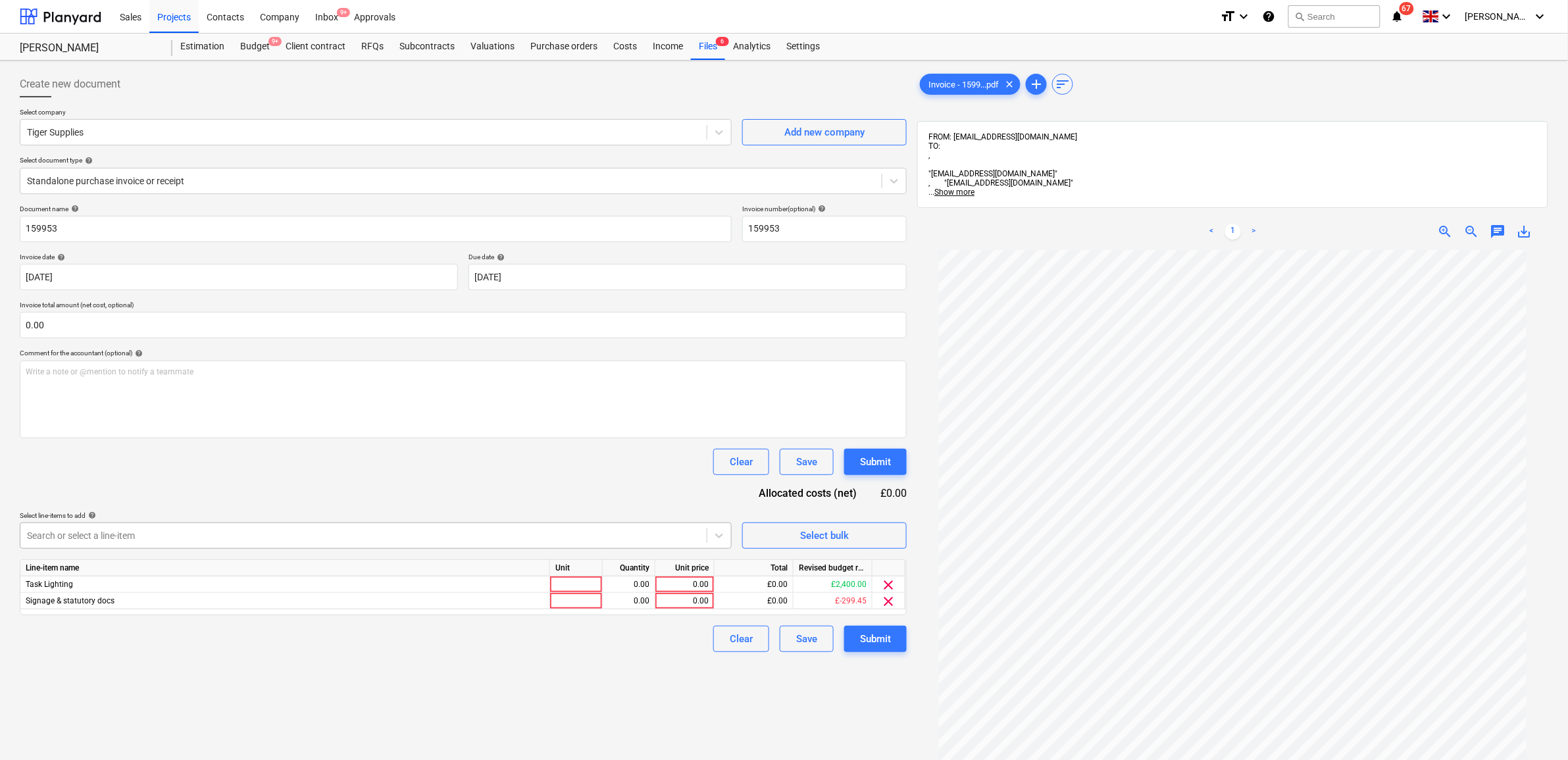
click at [521, 544] on div "Search or select a line-item" at bounding box center [364, 535] width 686 height 19
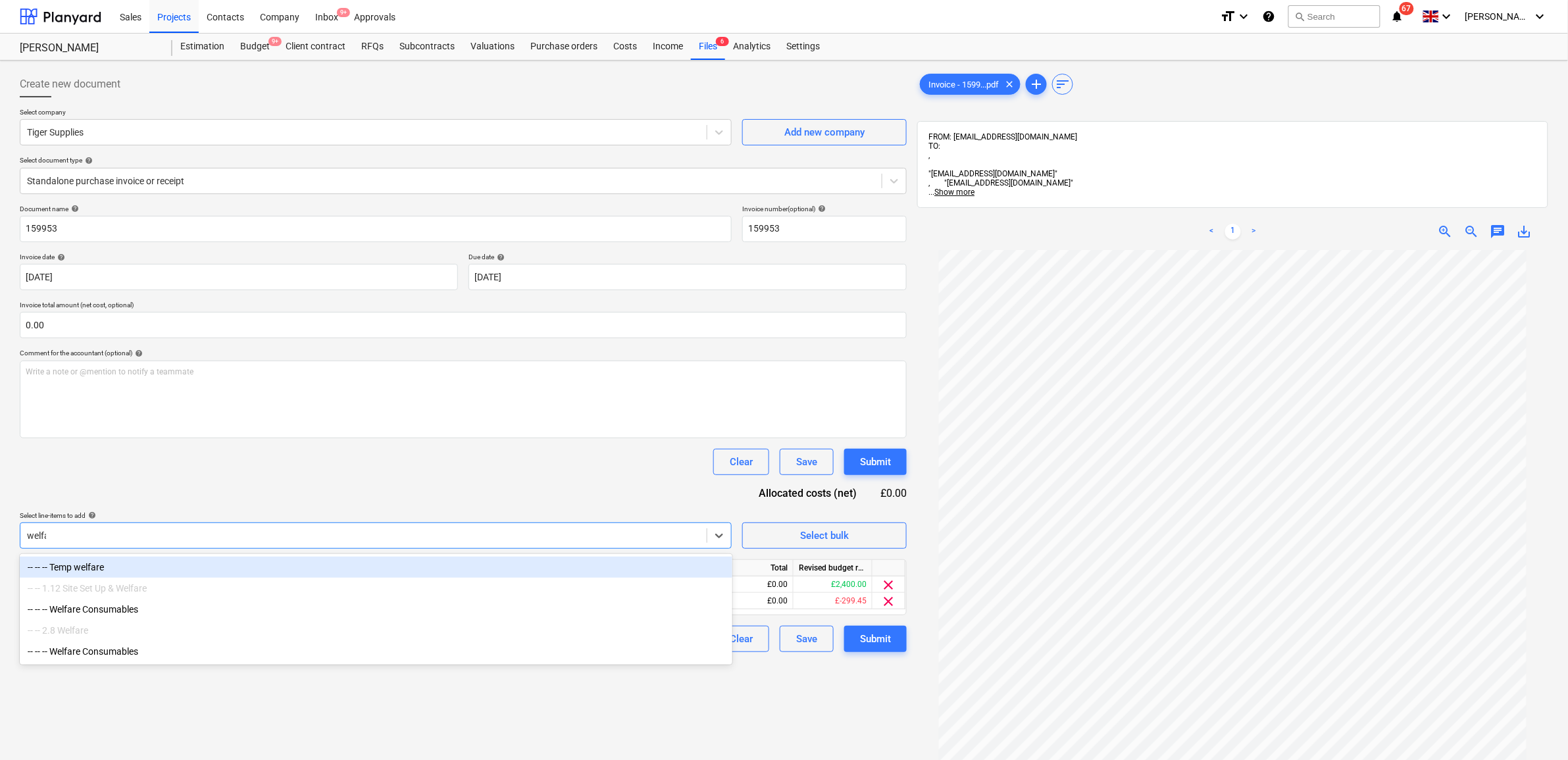
type input "welfare"
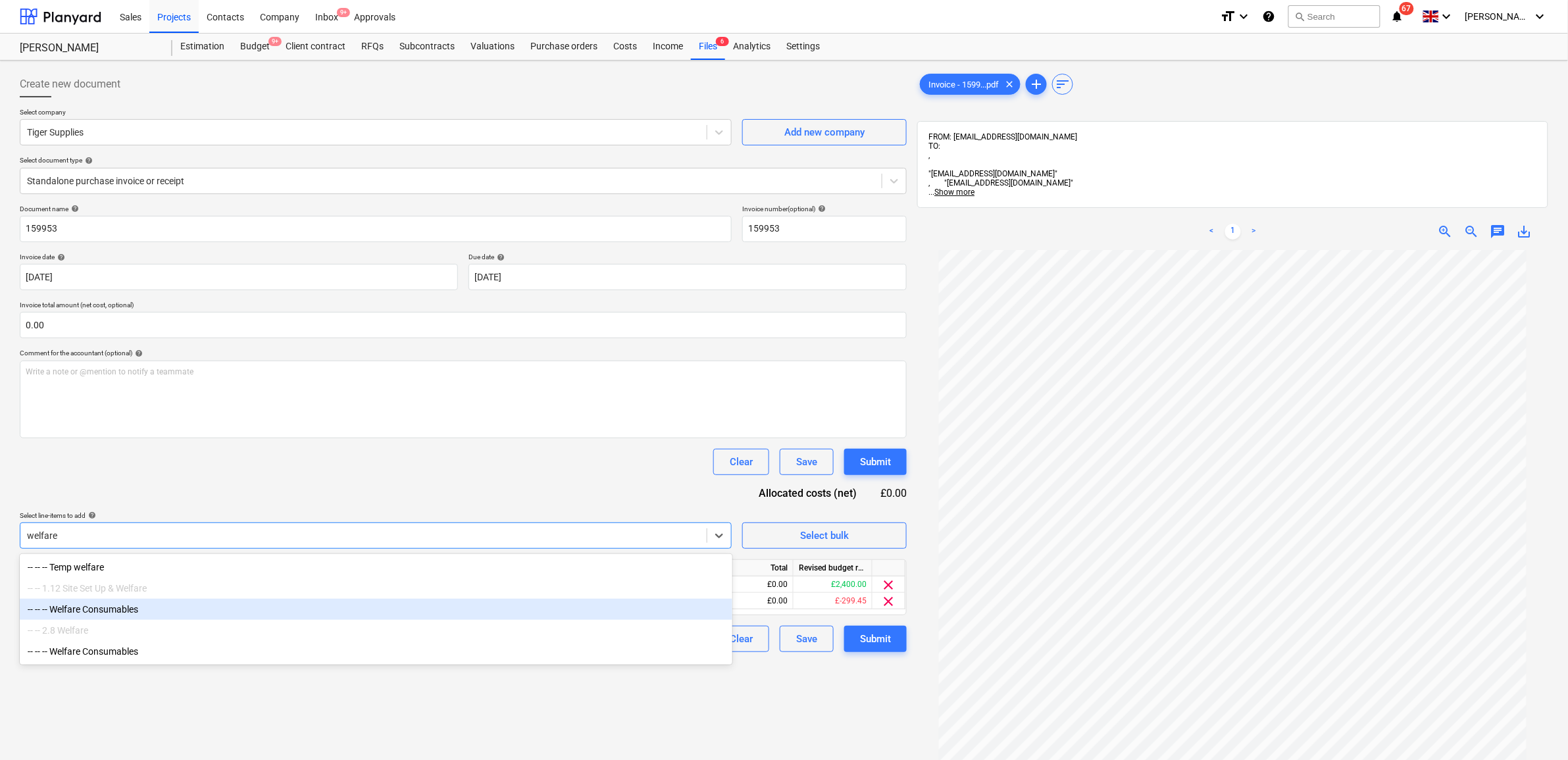
click at [219, 618] on div "-- -- -- Welfare Consumables" at bounding box center [376, 608] width 713 height 21
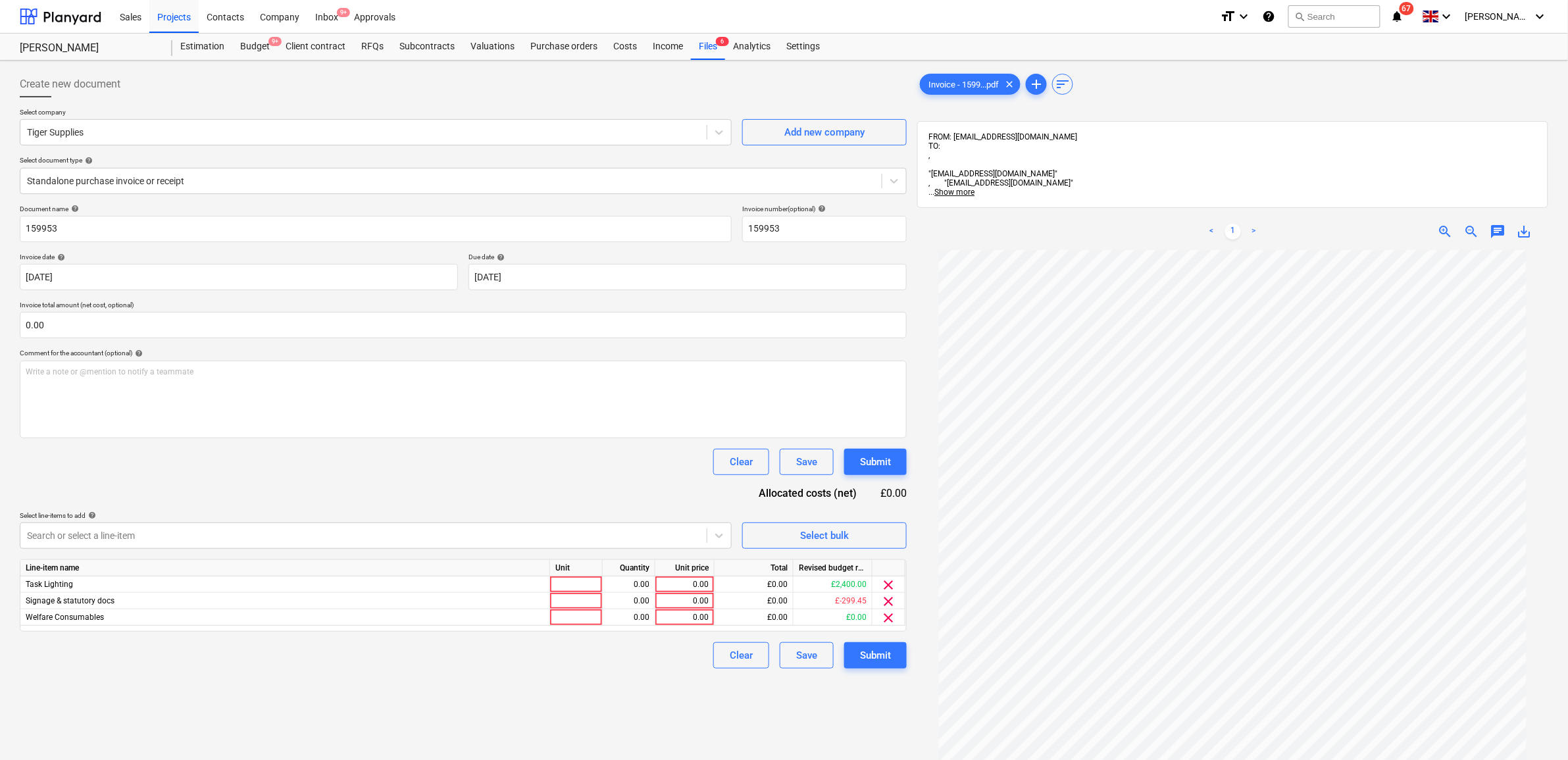
click at [367, 477] on div "Document name help 159953 Invoice number (optional) help 159953 Invoice date he…" at bounding box center [463, 436] width 887 height 463
click at [895, 619] on span "clear" at bounding box center [889, 617] width 16 height 16
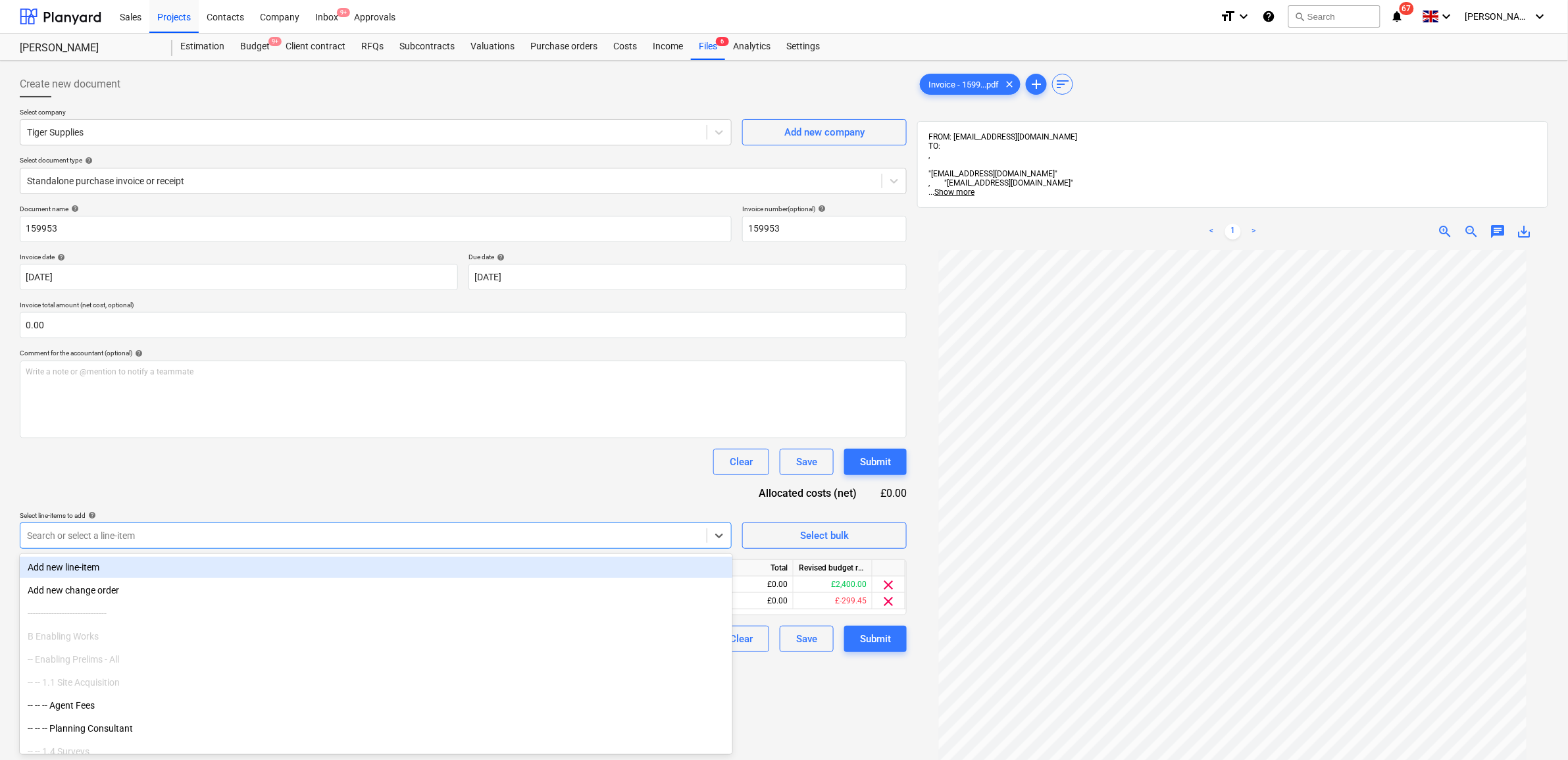
click at [697, 539] on div at bounding box center [363, 534] width 674 height 13
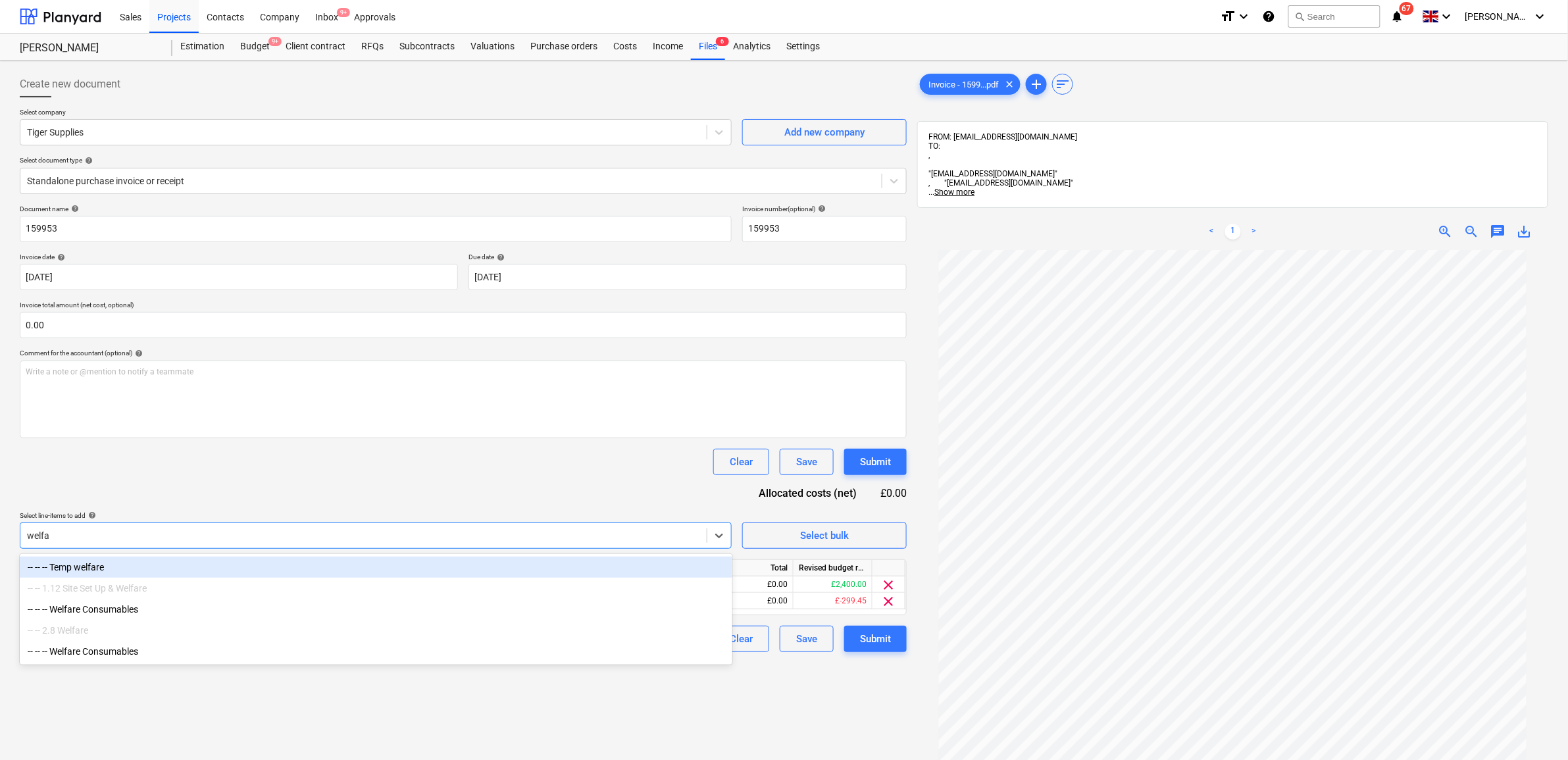
type input "welfar"
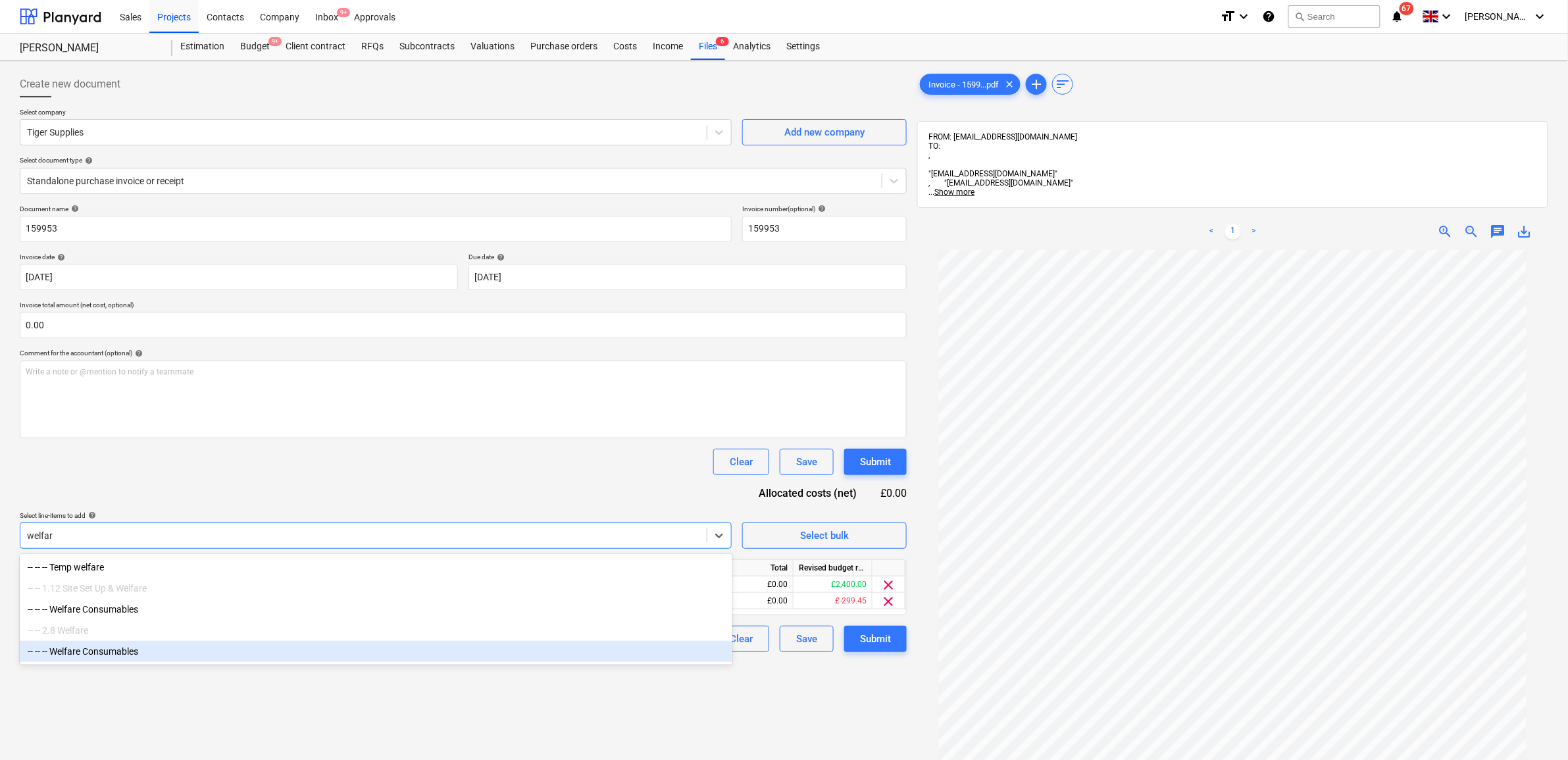
click at [151, 654] on div "-- -- -- Welfare Consumables" at bounding box center [376, 651] width 713 height 21
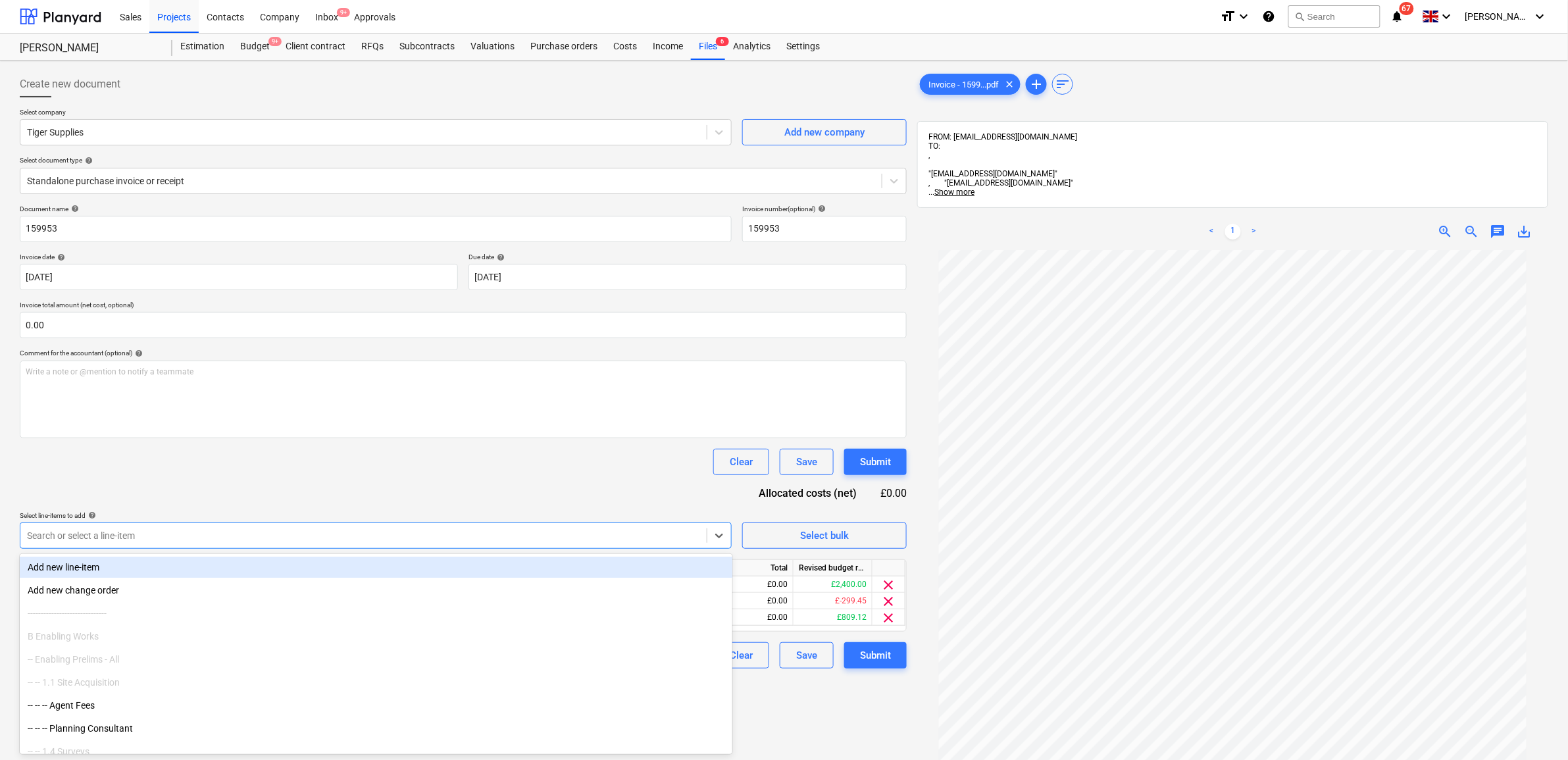
click at [349, 475] on div "Document name help 159953 Invoice number (optional) help 159953 Invoice date he…" at bounding box center [463, 436] width 887 height 463
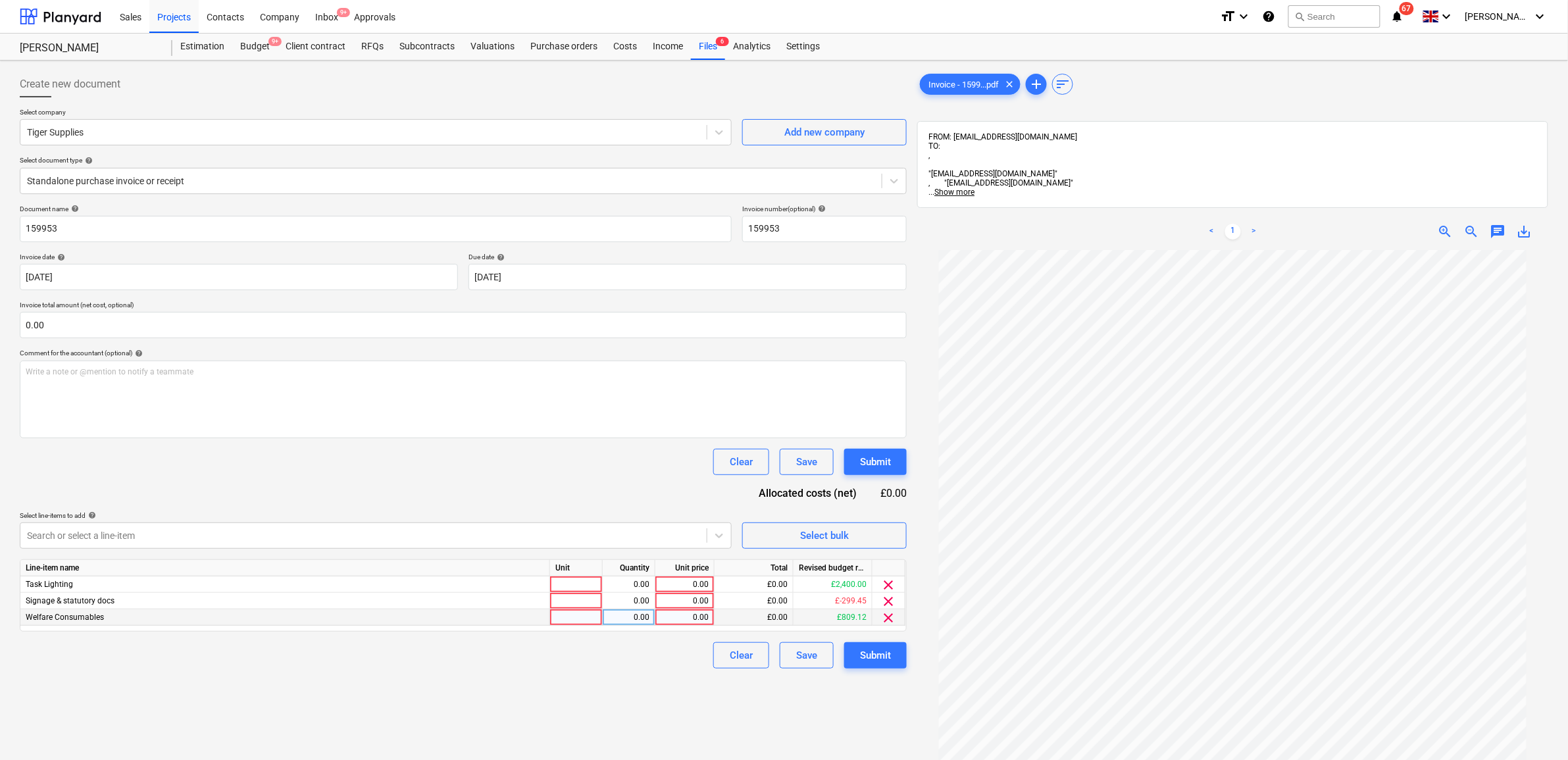
click at [677, 619] on div "0.00" at bounding box center [684, 617] width 48 height 17
type input "139.79"
click at [627, 725] on div "Create new document Select company Tiger Supplies Add new company Select docume…" at bounding box center [463, 521] width 897 height 912
click at [71, 333] on input "text" at bounding box center [463, 324] width 887 height 27
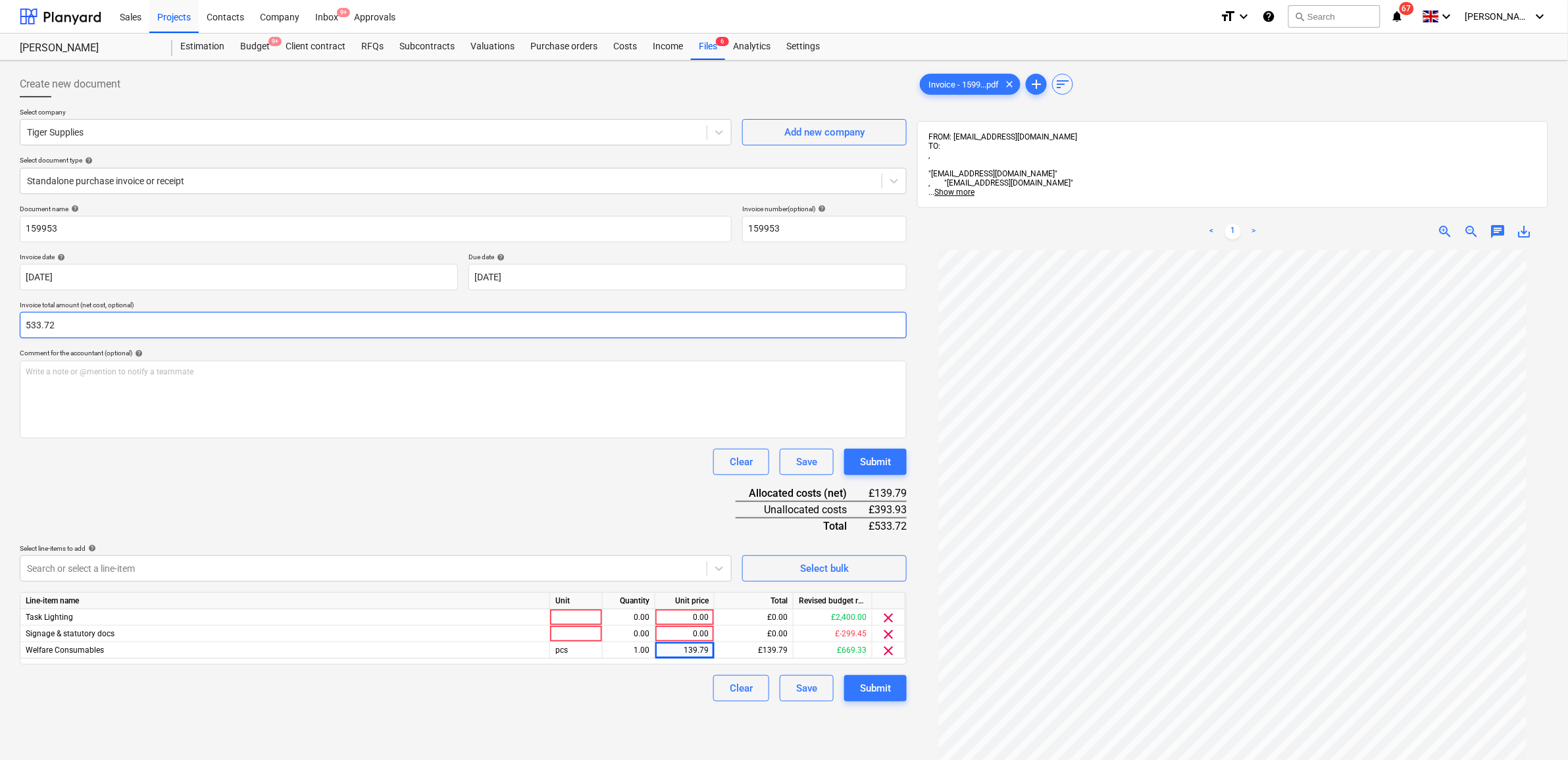
type input "533.72"
click at [611, 511] on div "Document name help 159953 Invoice number (optional) help 159953 Invoice date he…" at bounding box center [463, 452] width 887 height 497
click at [695, 613] on div "0.00" at bounding box center [684, 617] width 48 height 17
type input "268.64"
click at [617, 715] on div "Create new document Select company Tiger Supplies Add new company Select docume…" at bounding box center [463, 521] width 897 height 912
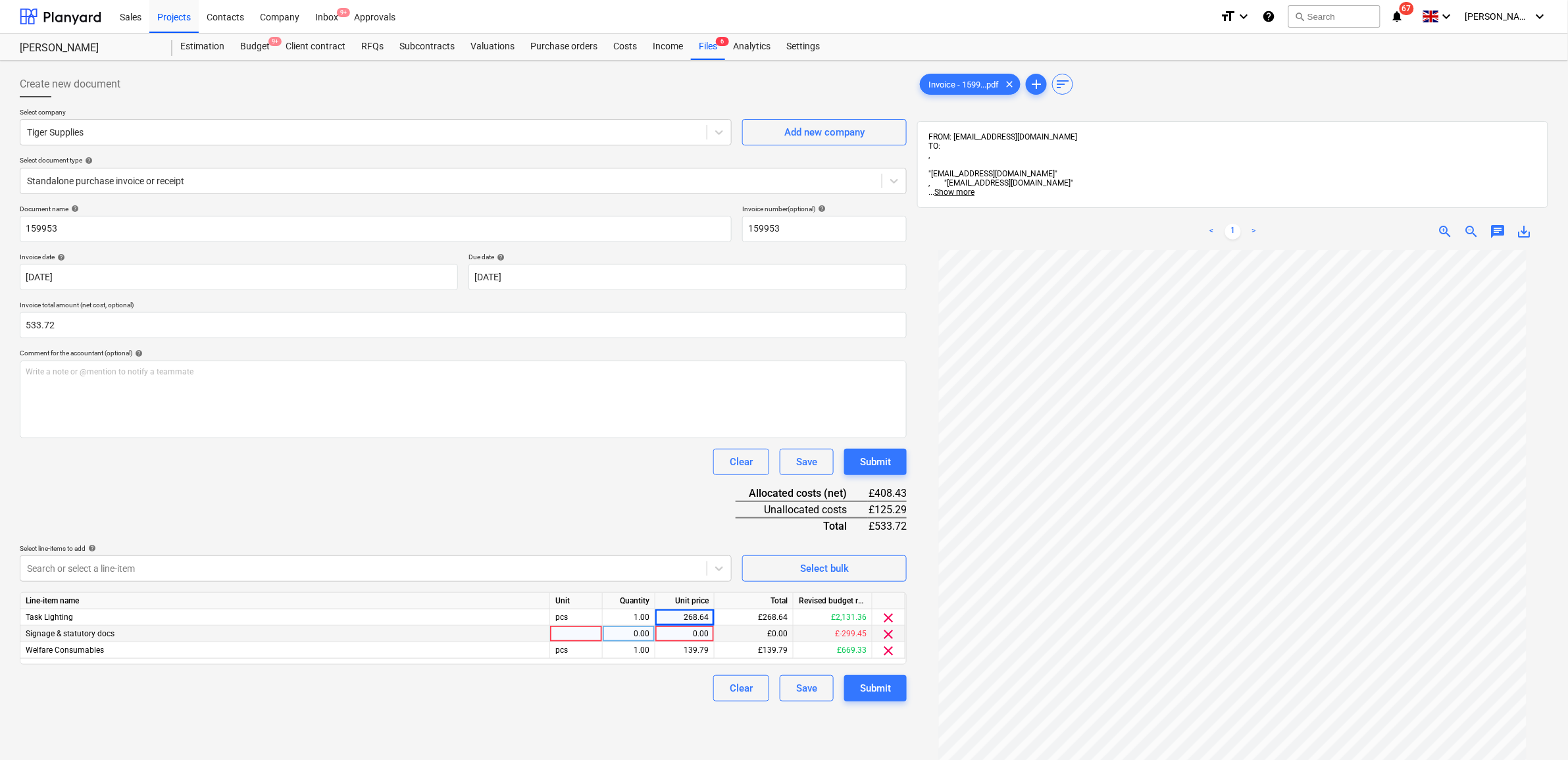
click at [695, 632] on div "0.00" at bounding box center [684, 633] width 48 height 17
type input "125.29"
click at [666, 691] on div "Clear Save Submit" at bounding box center [463, 688] width 887 height 27
click at [882, 689] on div "Submit" at bounding box center [875, 687] width 31 height 17
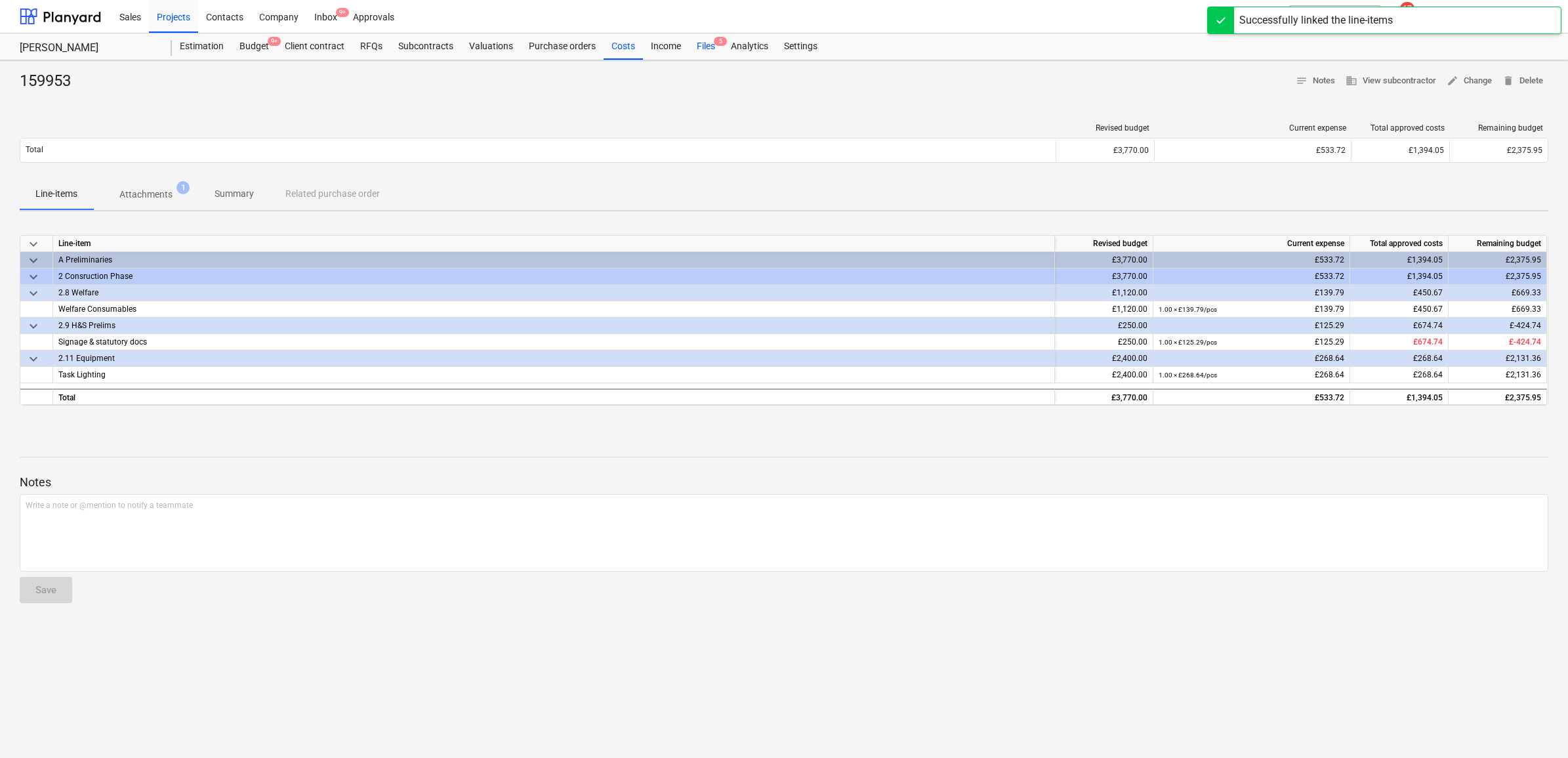
click at [703, 43] on div "Files 5" at bounding box center [706, 46] width 34 height 27
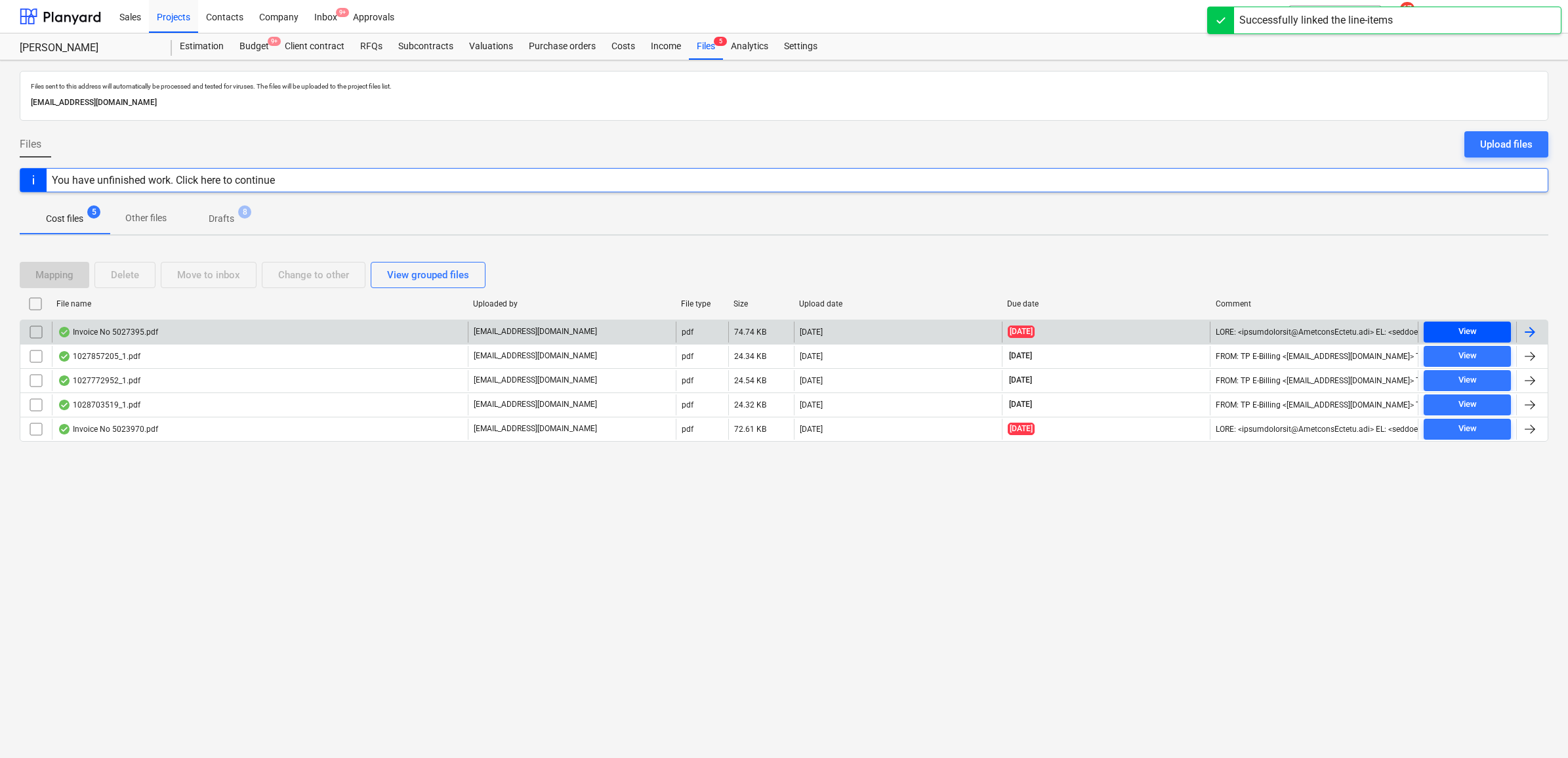
click at [1465, 332] on div "View" at bounding box center [1467, 331] width 19 height 15
click at [1532, 329] on div at bounding box center [1530, 332] width 16 height 16
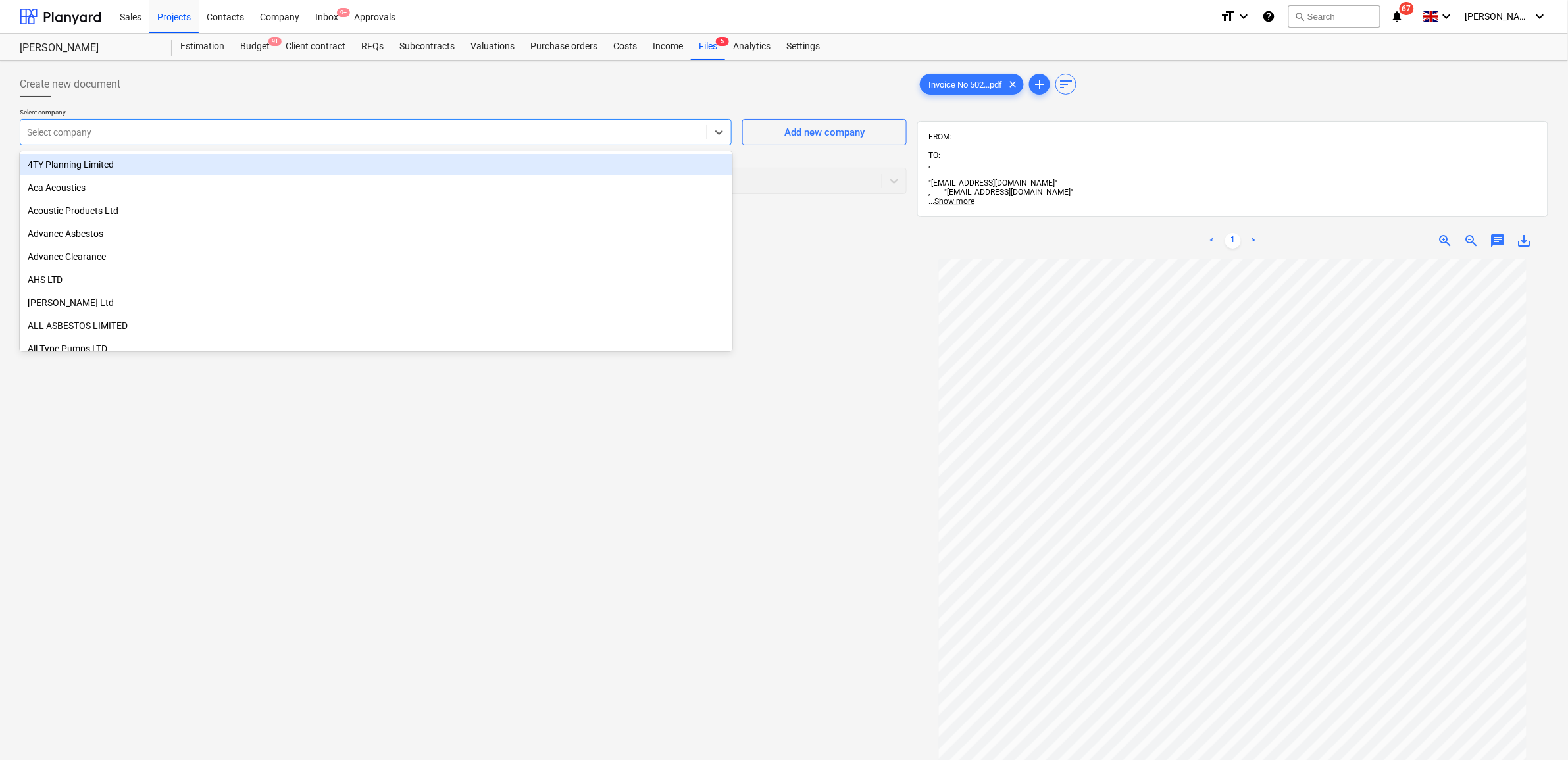
click at [251, 132] on div at bounding box center [363, 131] width 674 height 13
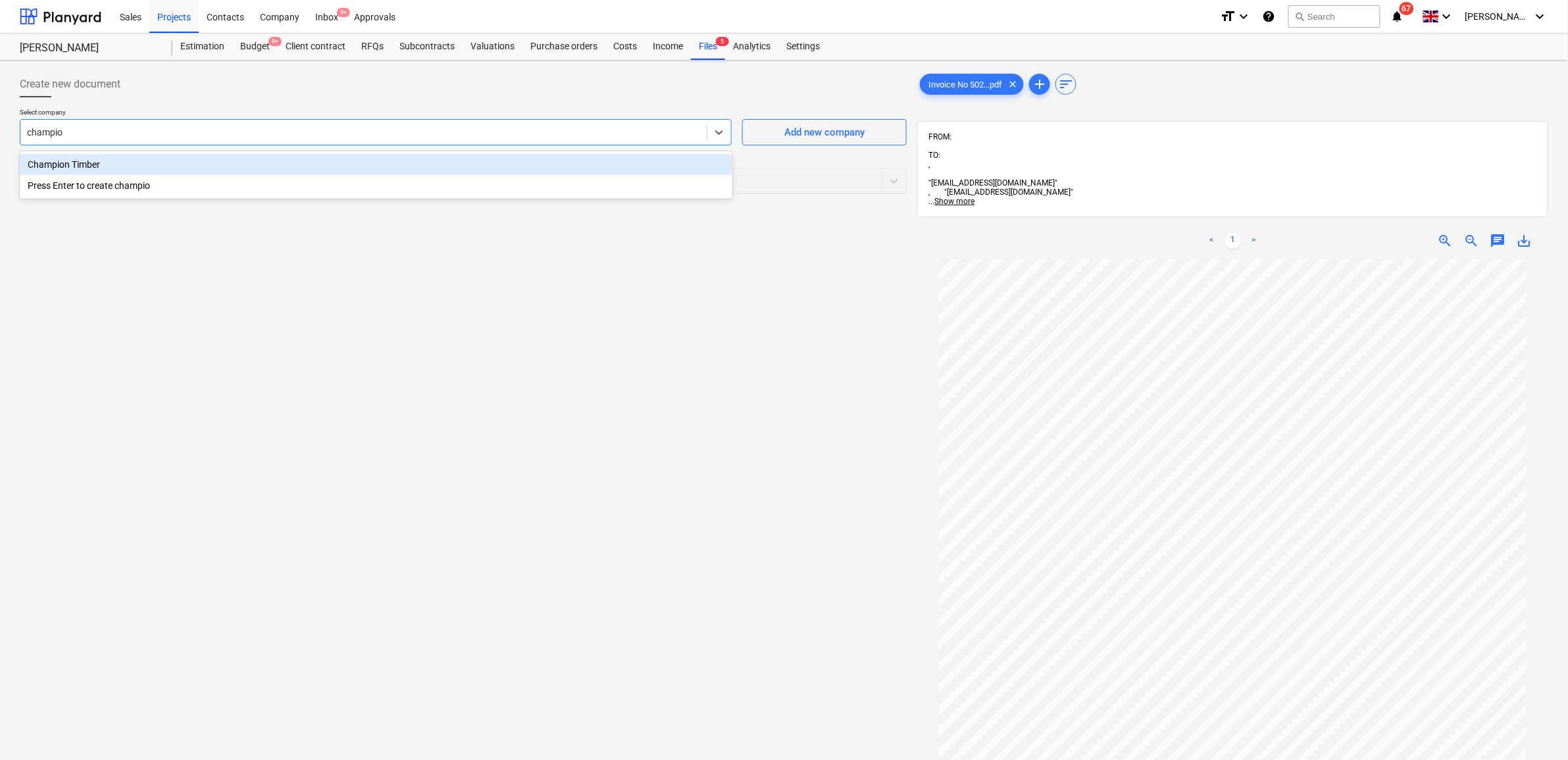
type input "champion"
click at [272, 159] on div "Champion Timber" at bounding box center [376, 164] width 713 height 21
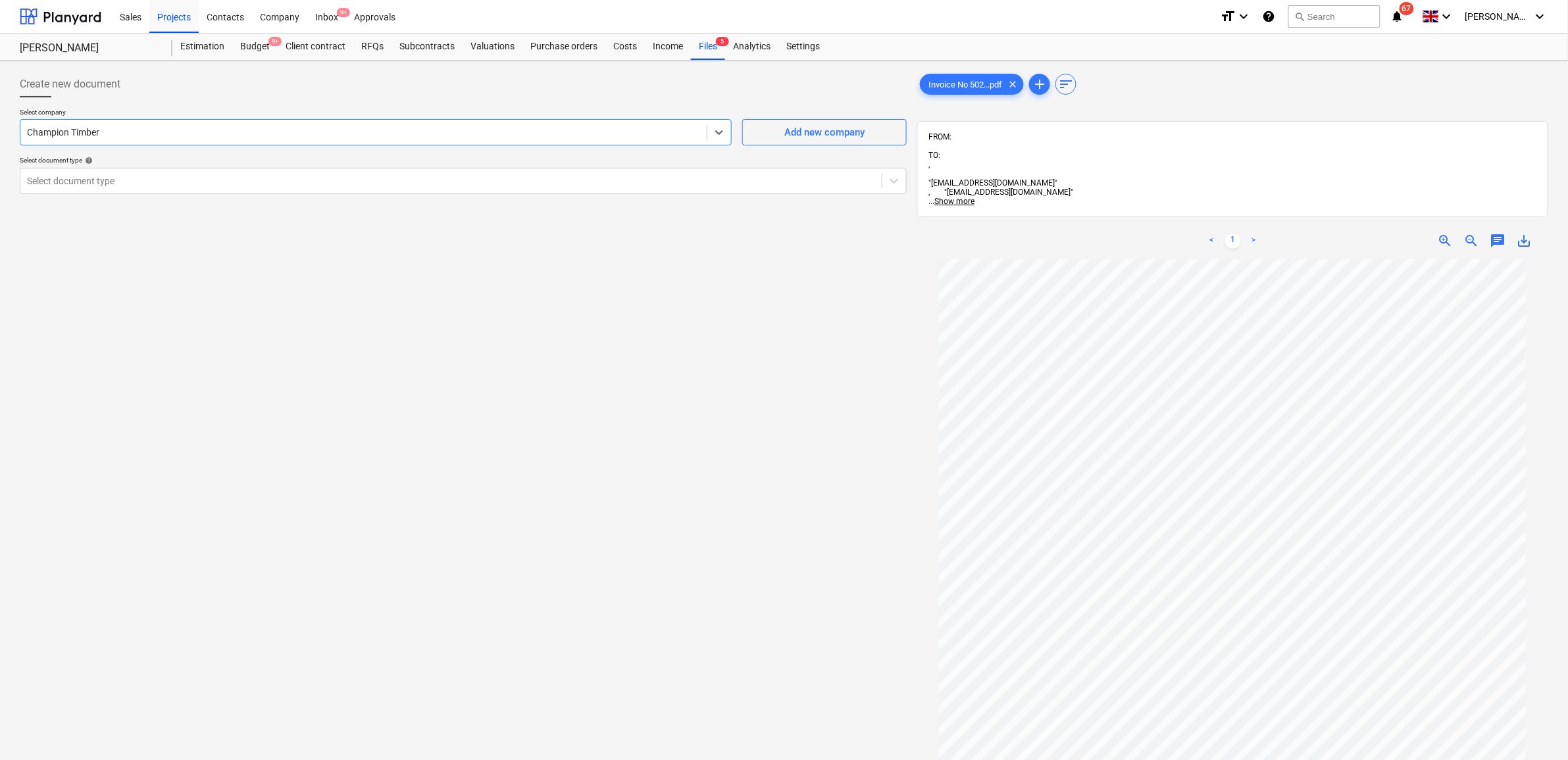
drag, startPoint x: 296, startPoint y: 184, endPoint x: 283, endPoint y: 196, distance: 17.7
click at [295, 184] on div at bounding box center [451, 180] width 848 height 13
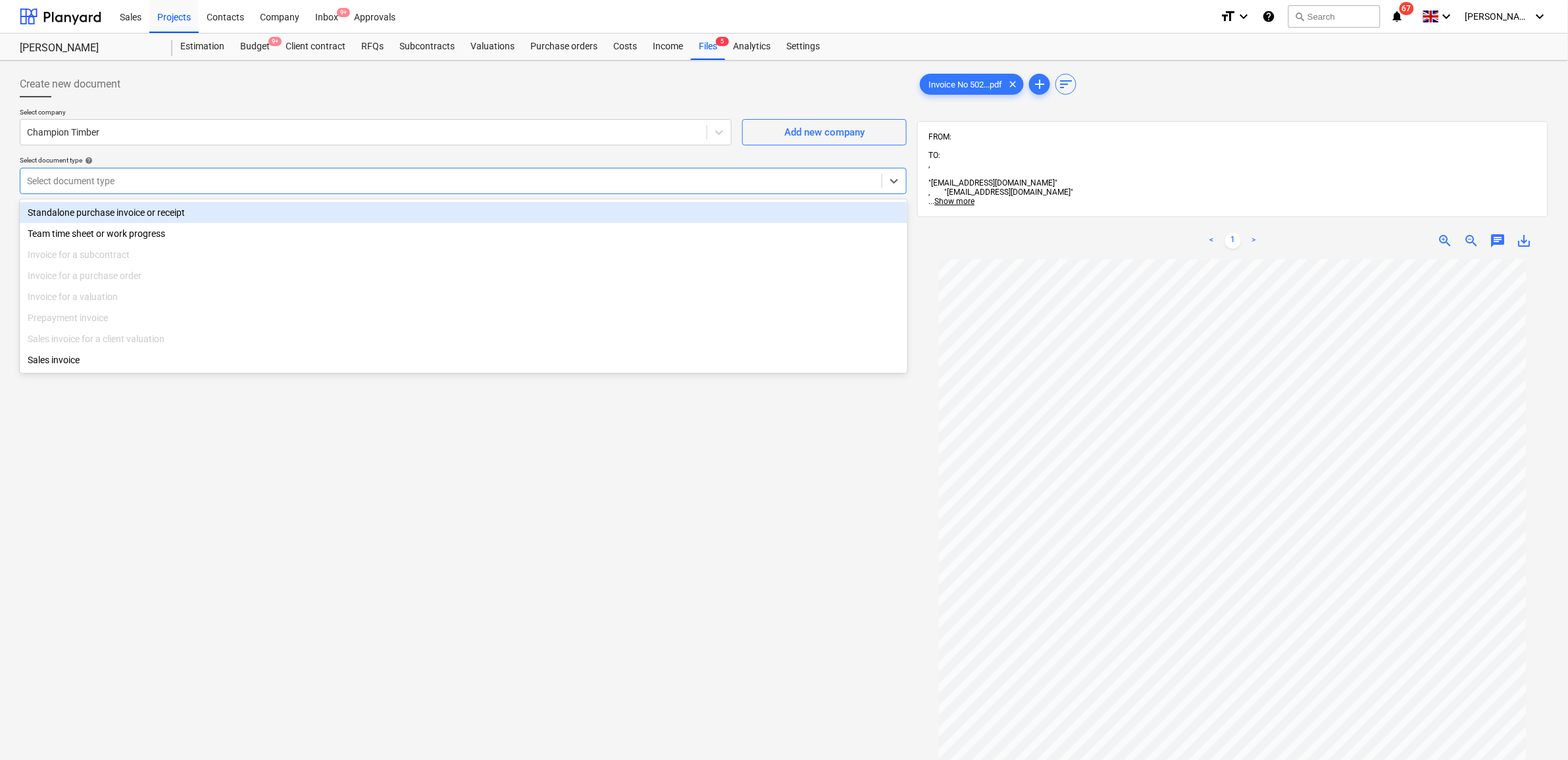
click at [268, 215] on div "Standalone purchase invoice or receipt" at bounding box center [463, 212] width 888 height 21
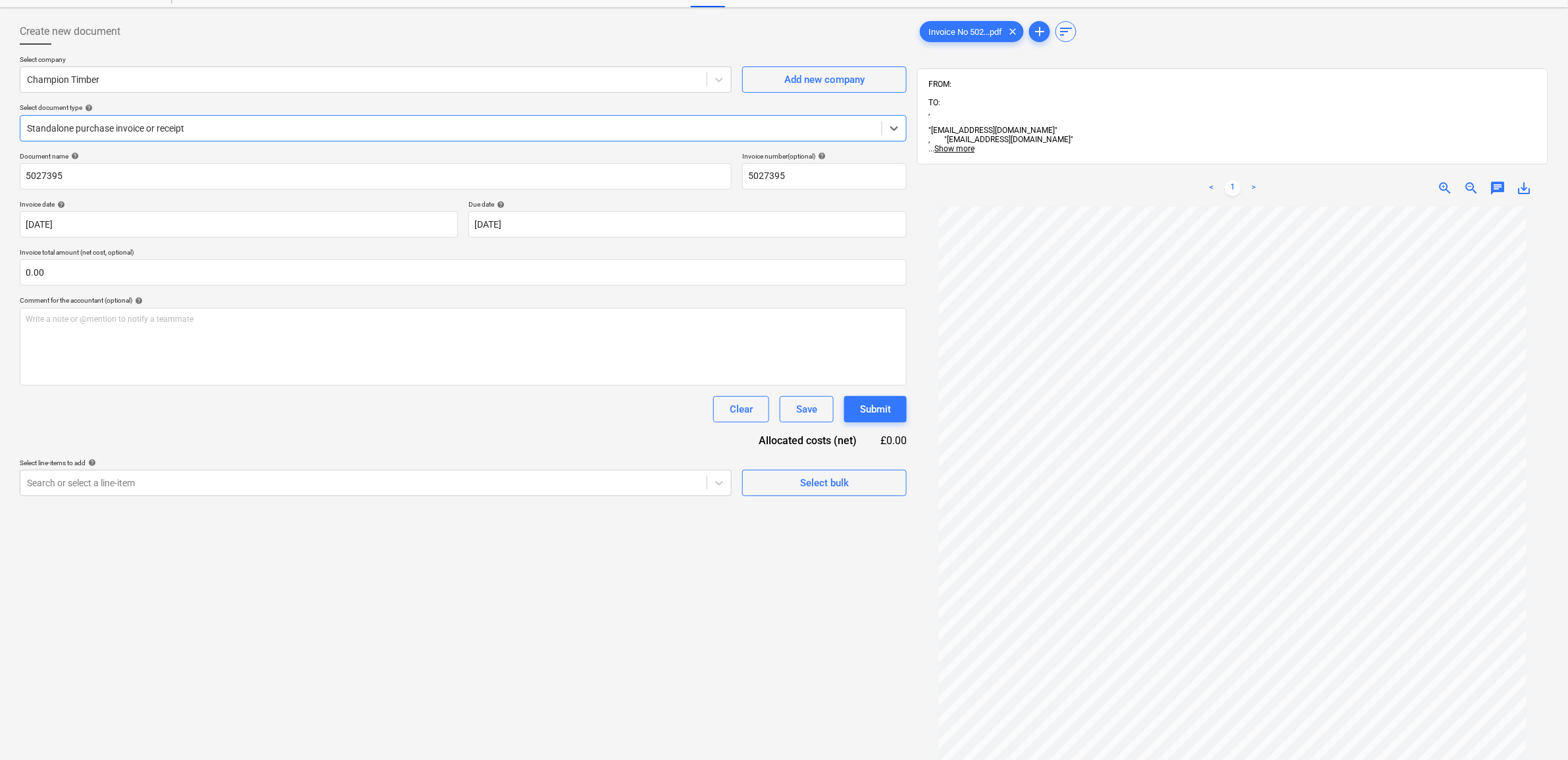
scroll to position [82, 0]
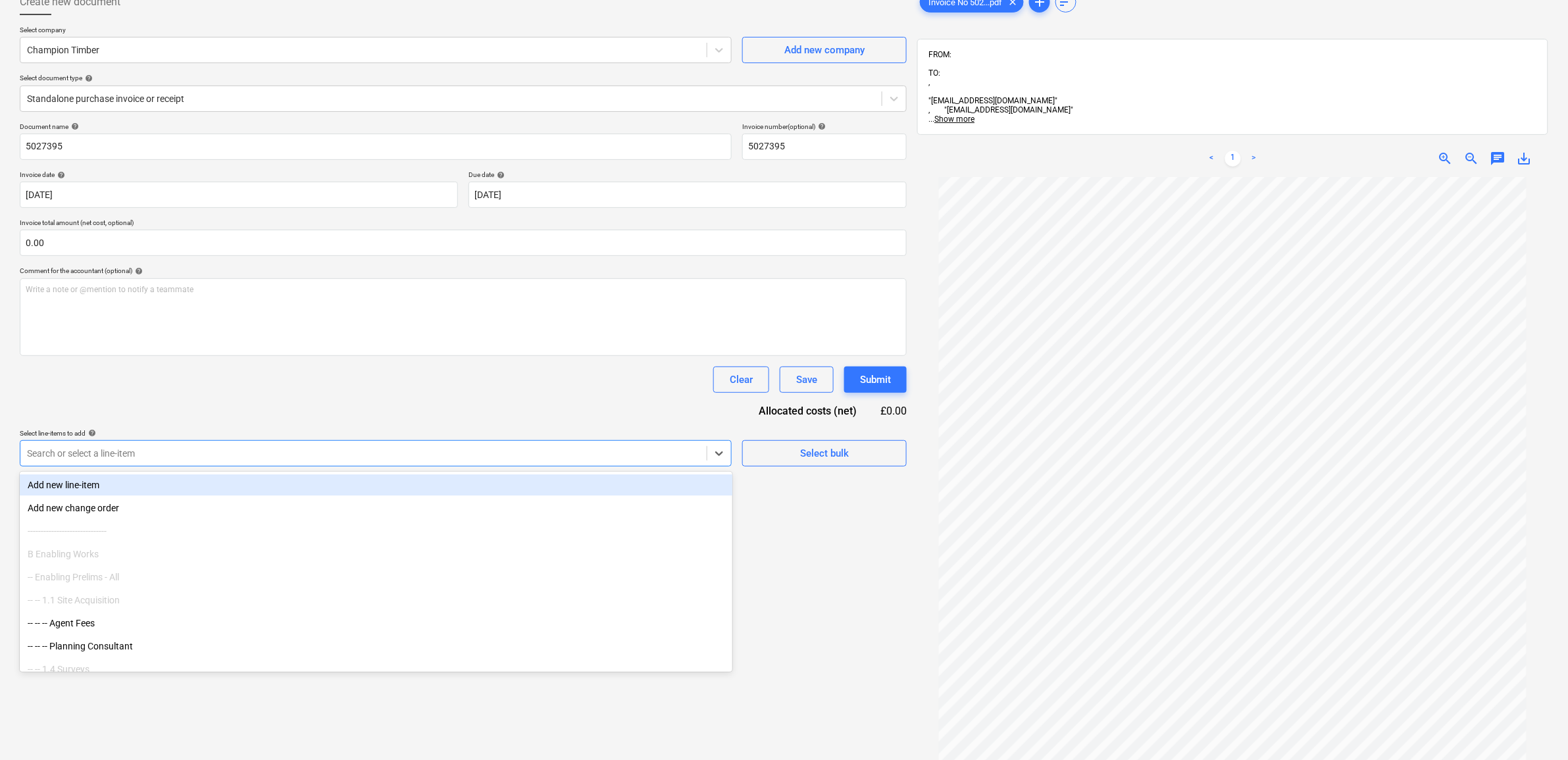
click at [256, 449] on div at bounding box center [363, 452] width 674 height 13
type input "2813"
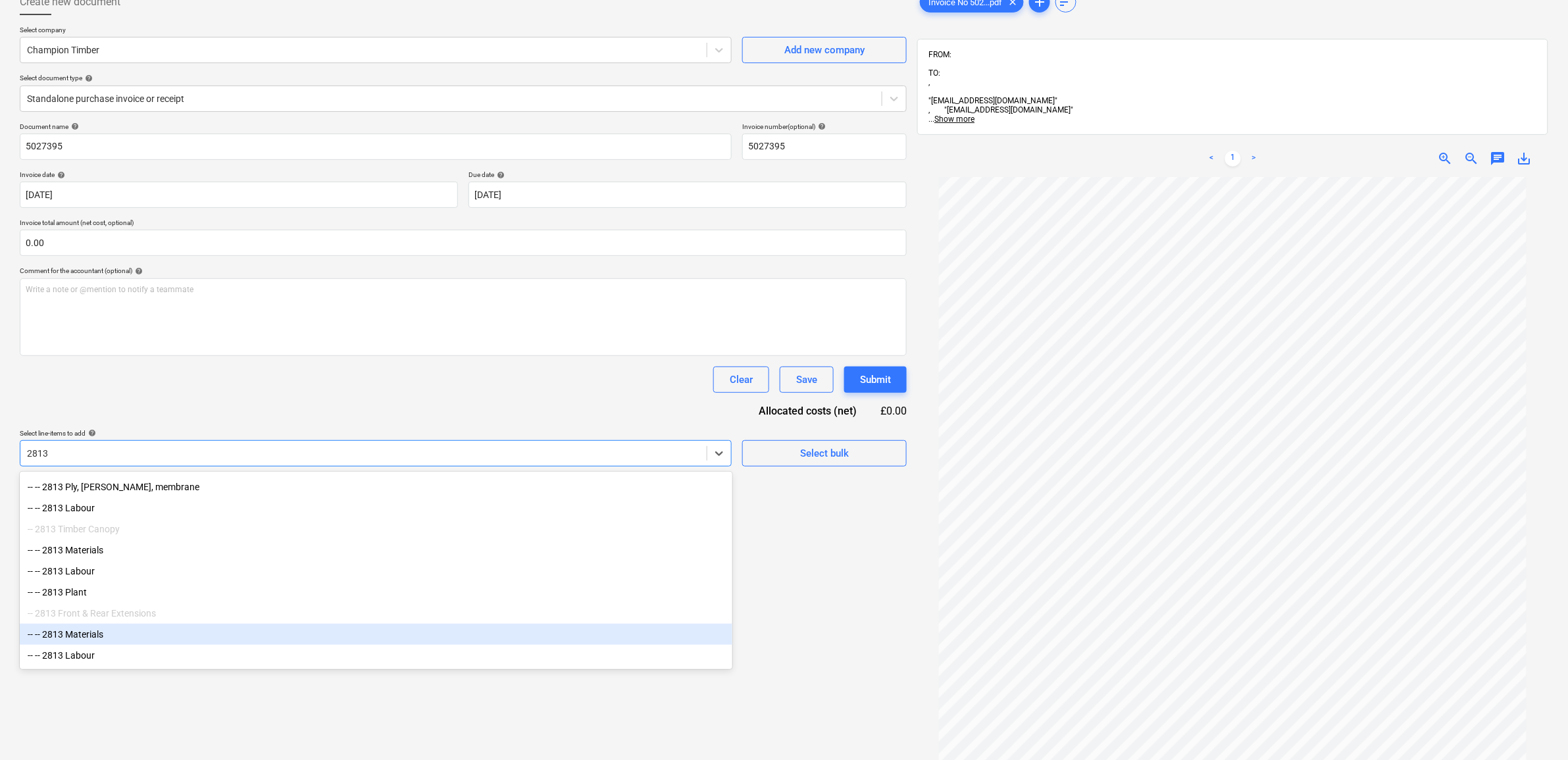
scroll to position [165, 0]
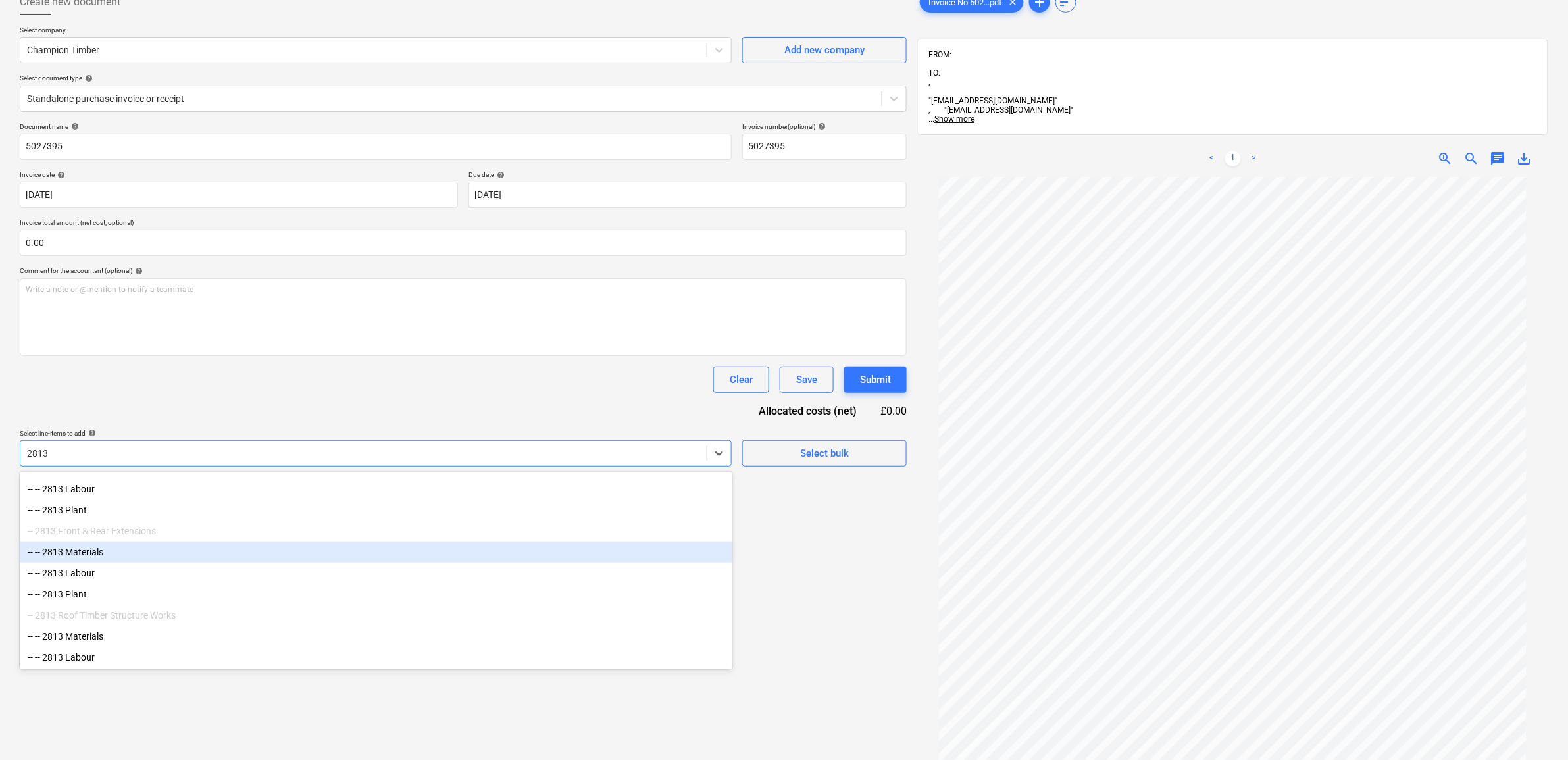
click at [222, 562] on div "-- -- 2813 Materials" at bounding box center [376, 551] width 713 height 21
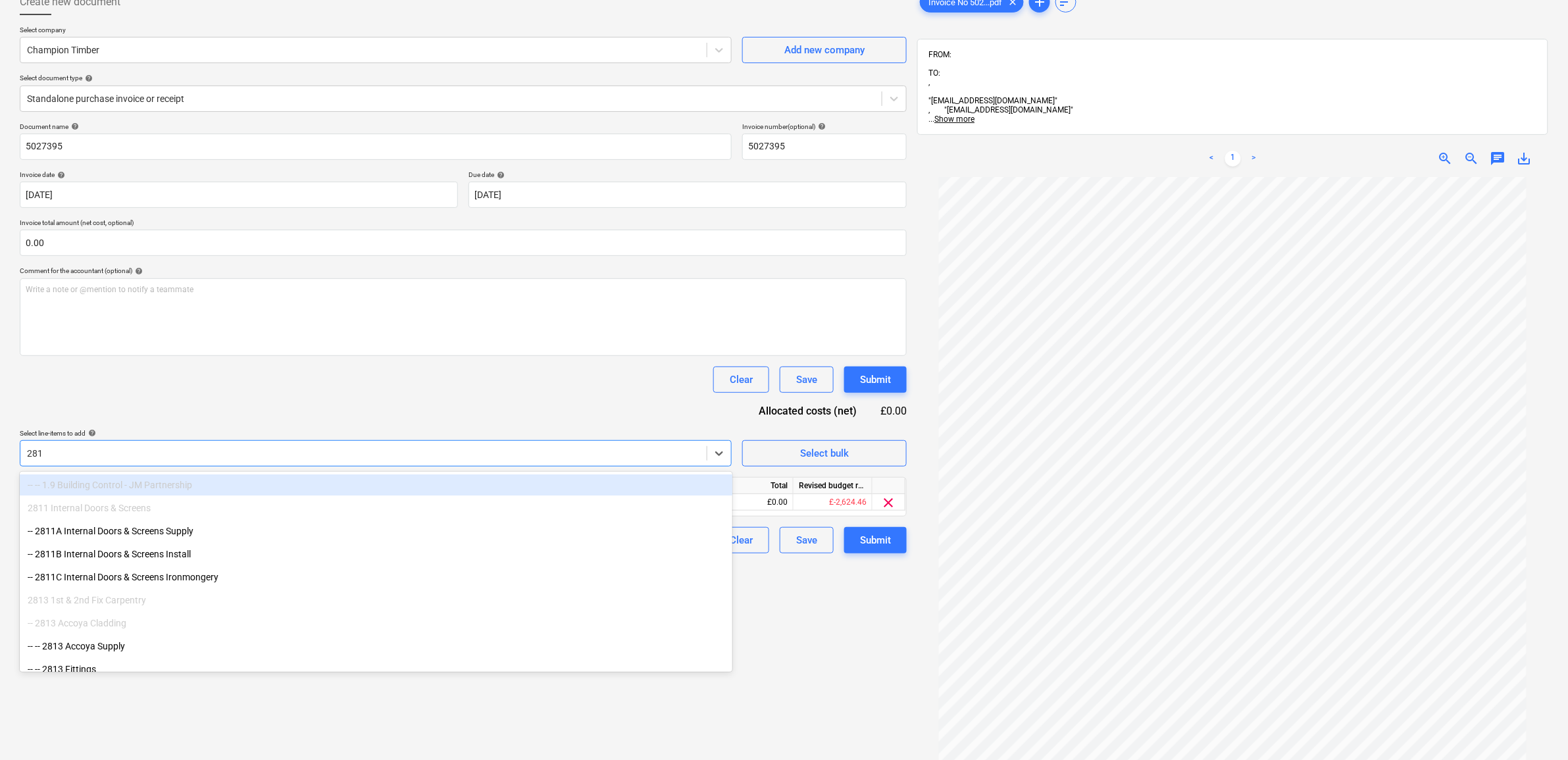
type input "2813"
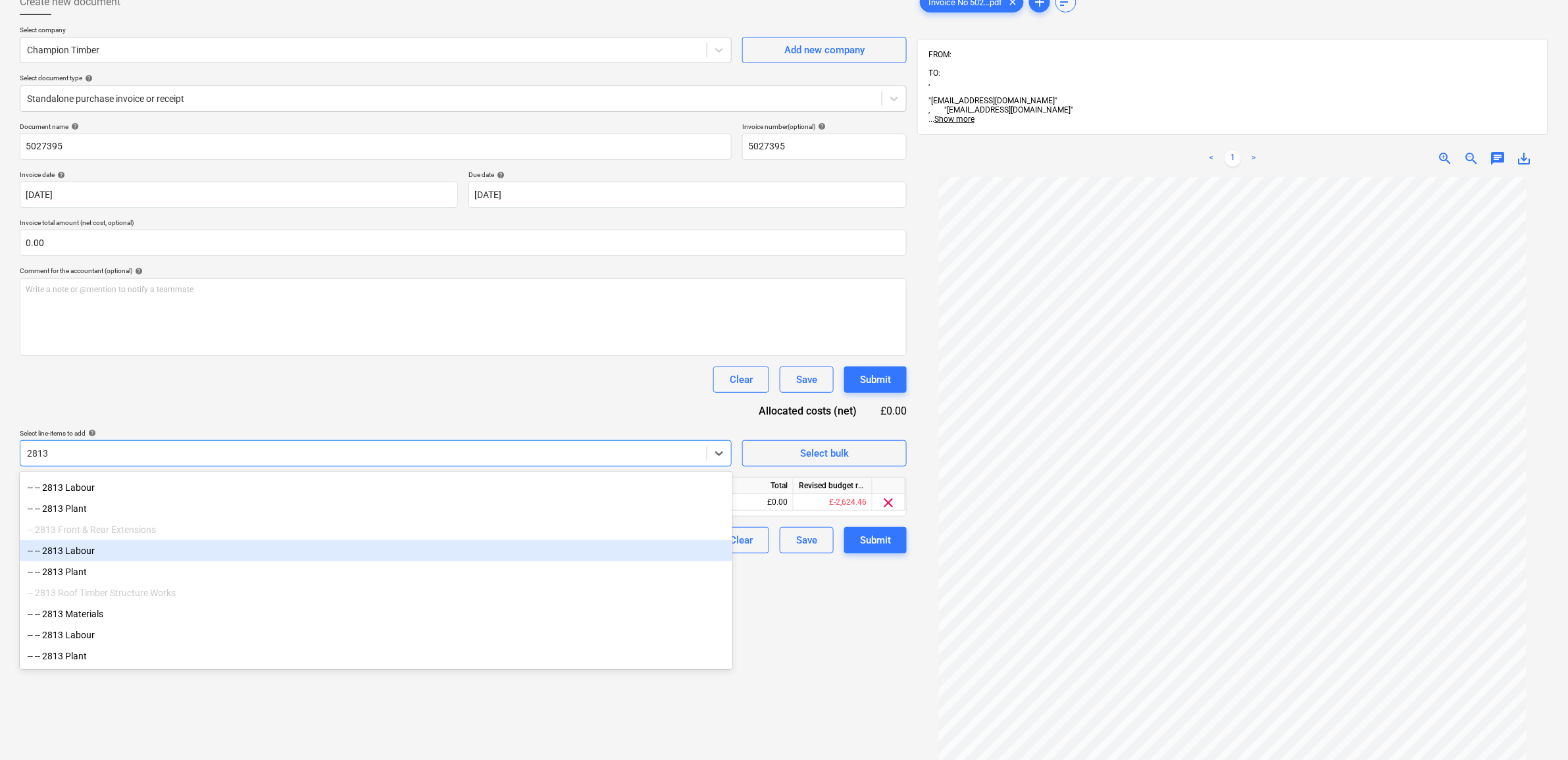
scroll to position [182, 0]
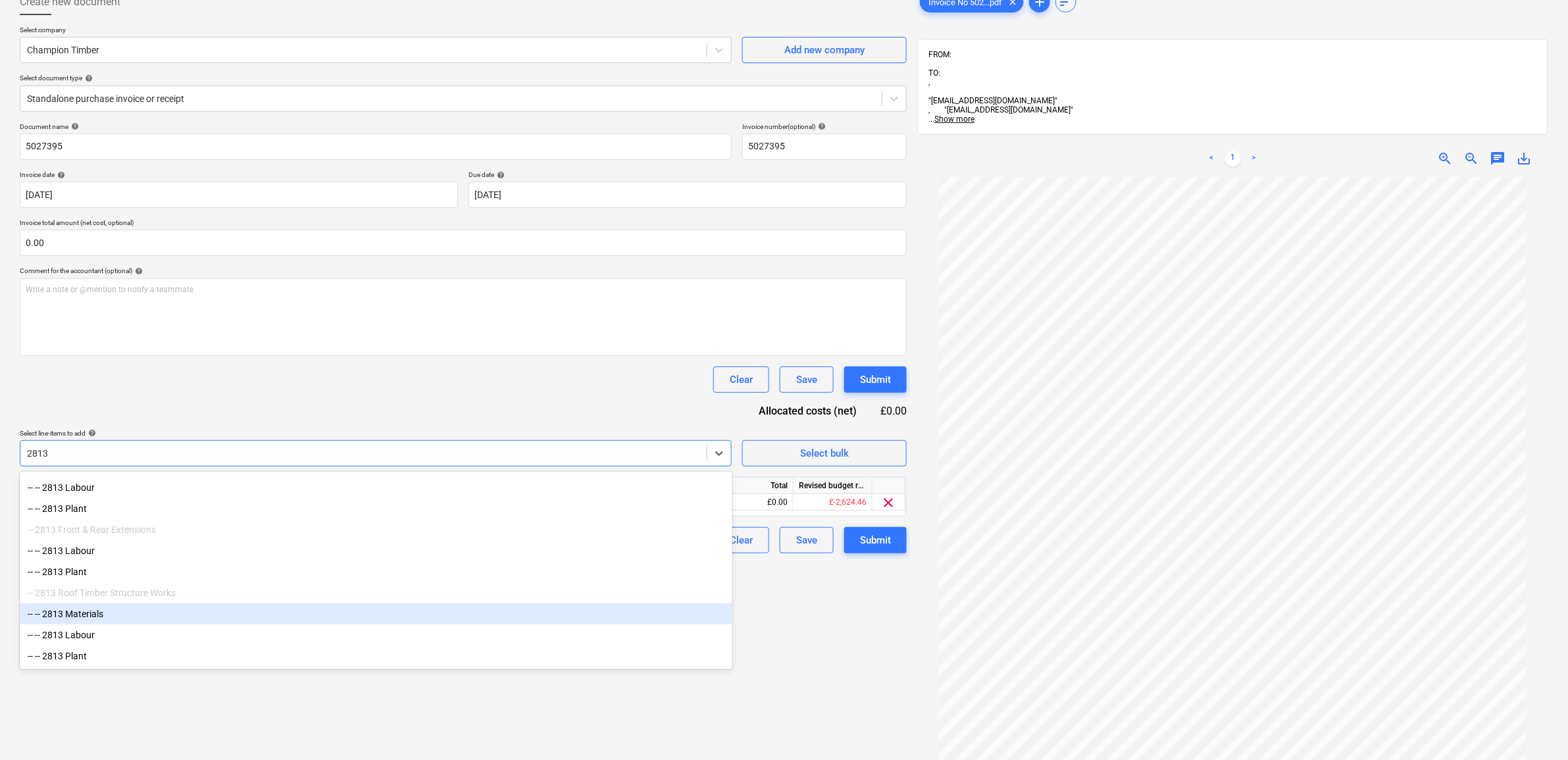
click at [181, 615] on div "-- -- 2813 Materials" at bounding box center [376, 613] width 713 height 21
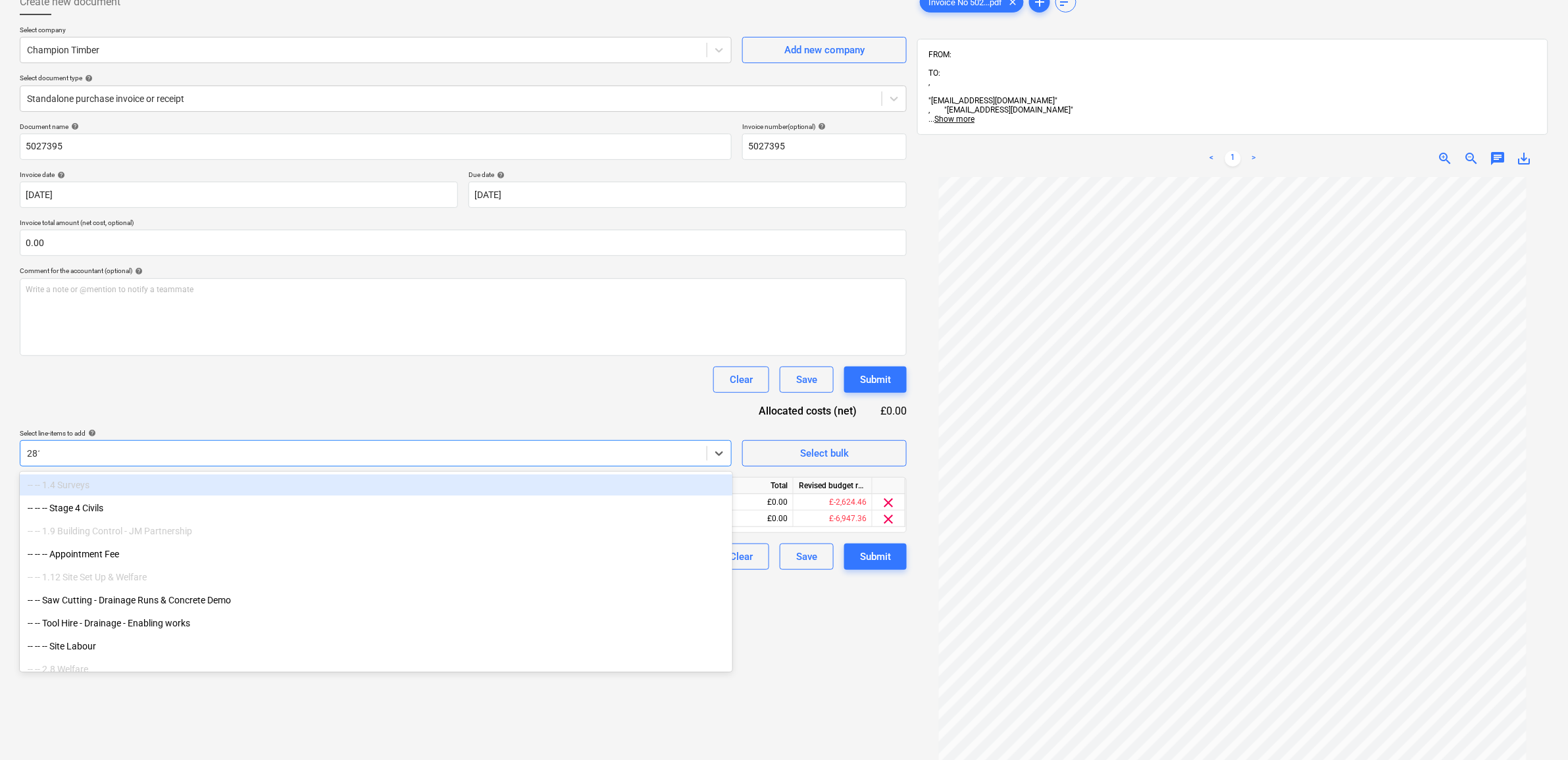
type input "2813"
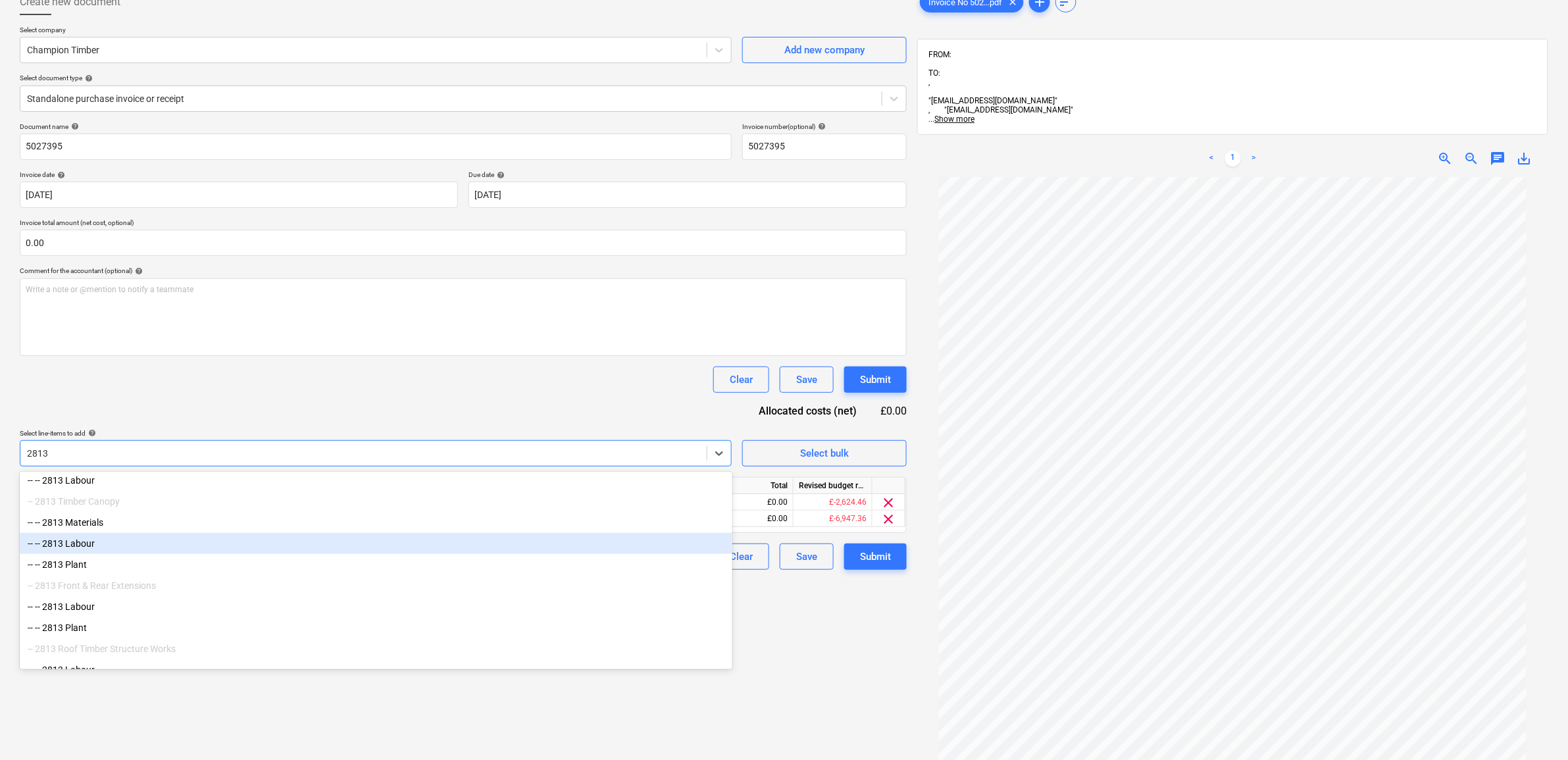
scroll to position [160, 0]
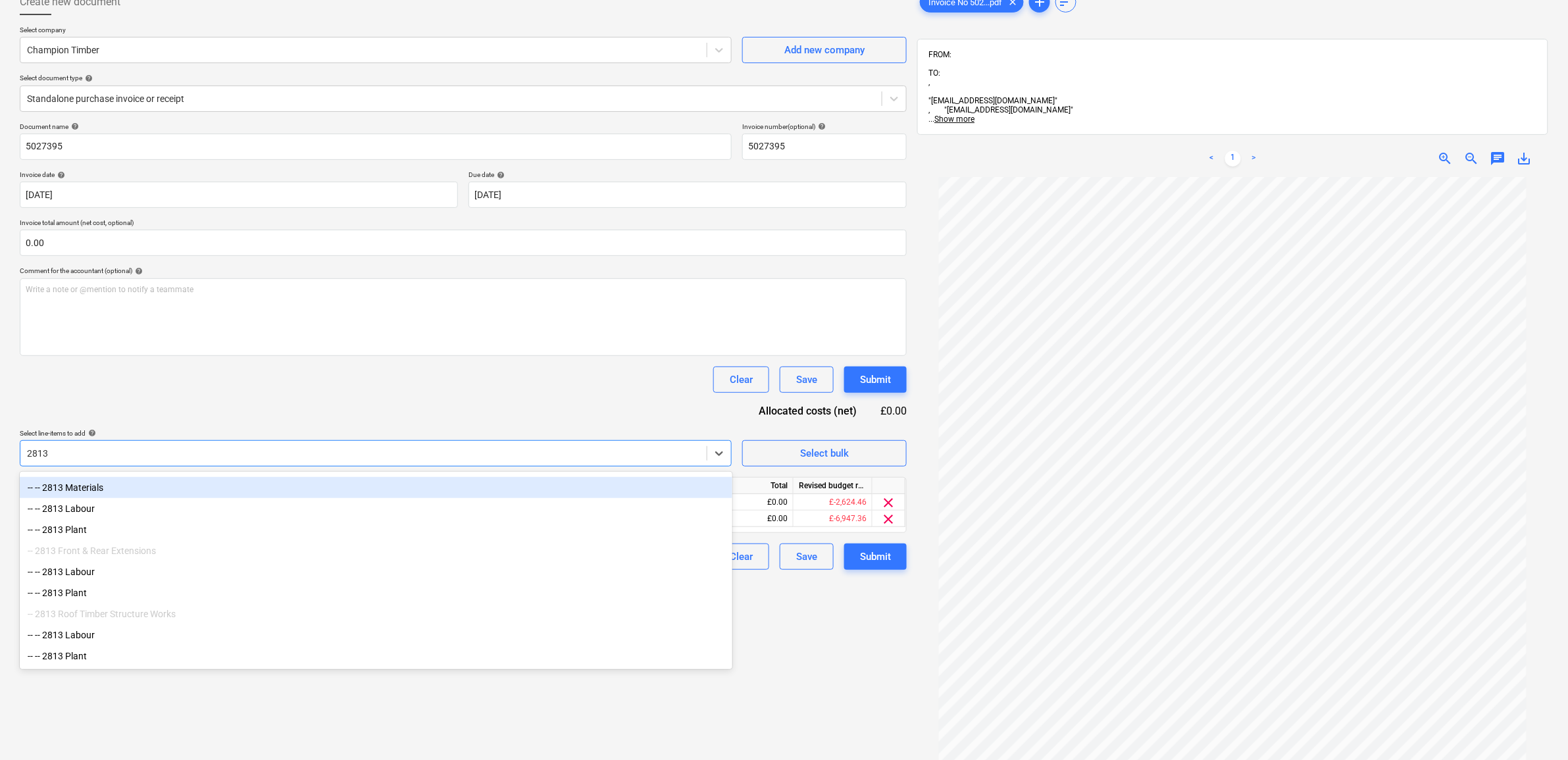
click at [109, 485] on div "-- -- 2813 Materials" at bounding box center [376, 487] width 713 height 21
click at [221, 399] on div "Document name help 5027395 Invoice number (optional) help 5027395 Invoice date …" at bounding box center [463, 354] width 887 height 463
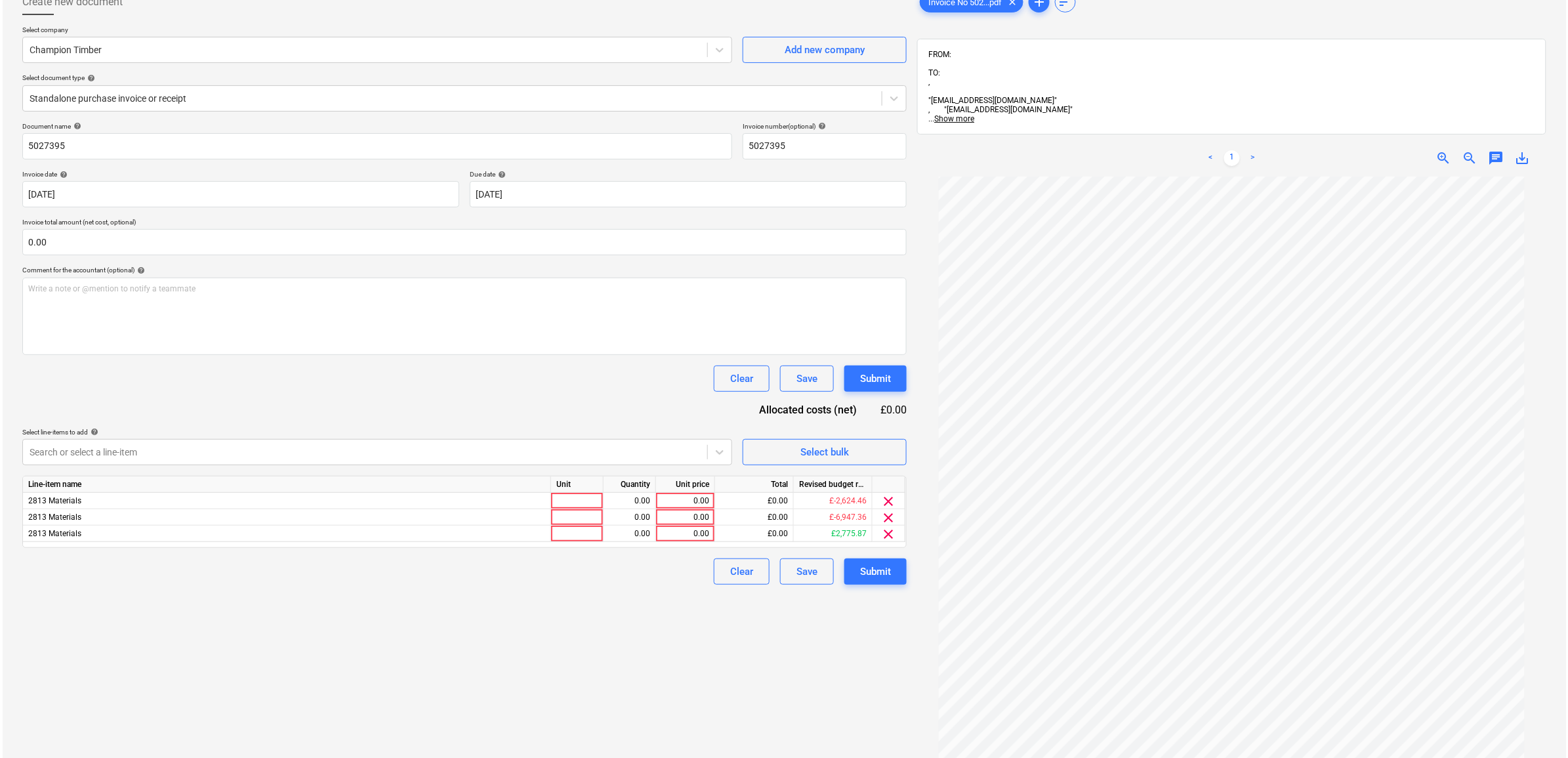
scroll to position [109, 0]
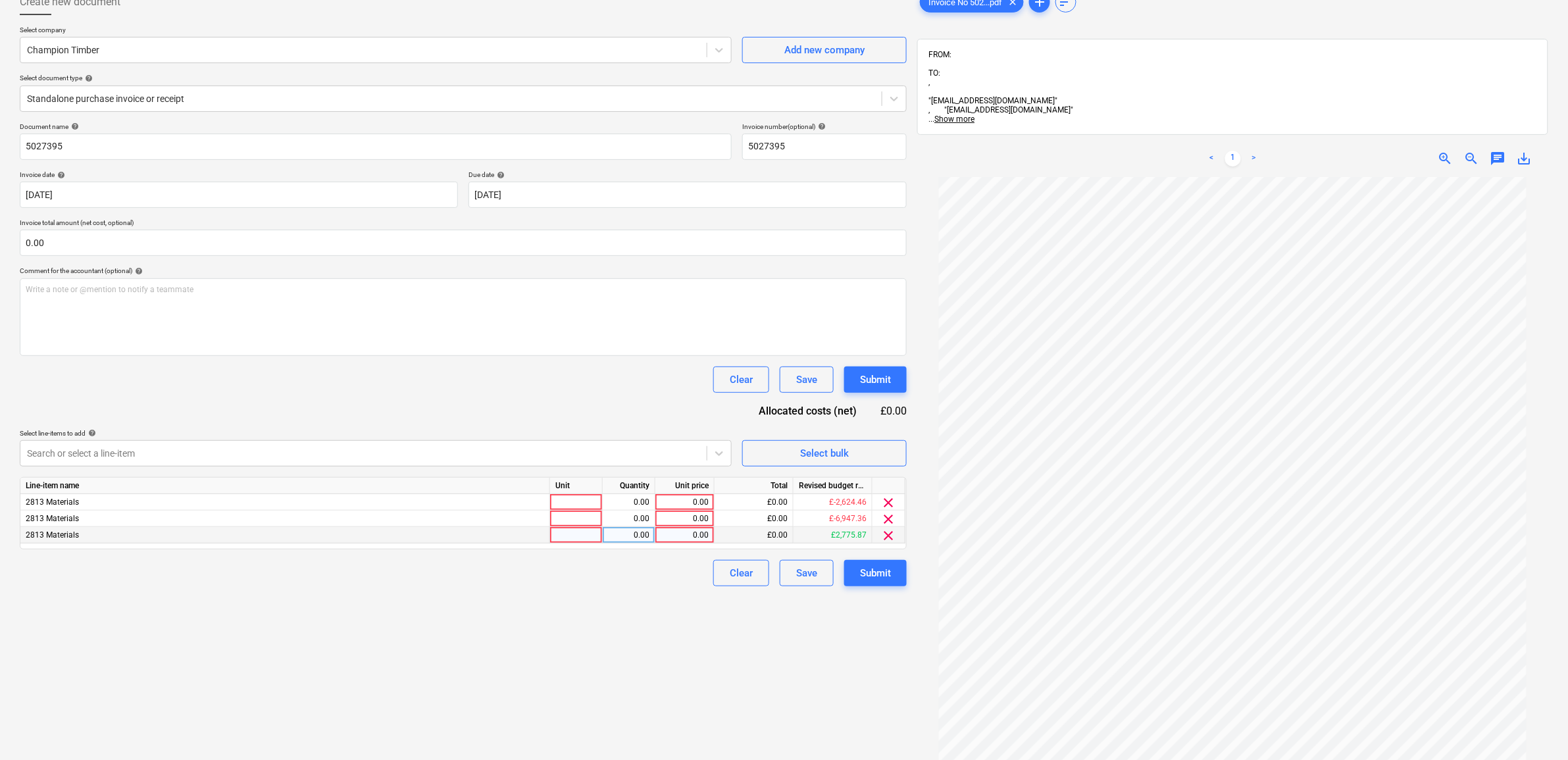
click at [699, 536] on div "0.00" at bounding box center [684, 534] width 48 height 17
type input "867.51"
click at [662, 635] on div "Create new document Select company Champion Timber Add new company Select docum…" at bounding box center [463, 444] width 897 height 922
click at [889, 504] on span "clear" at bounding box center [889, 503] width 16 height 16
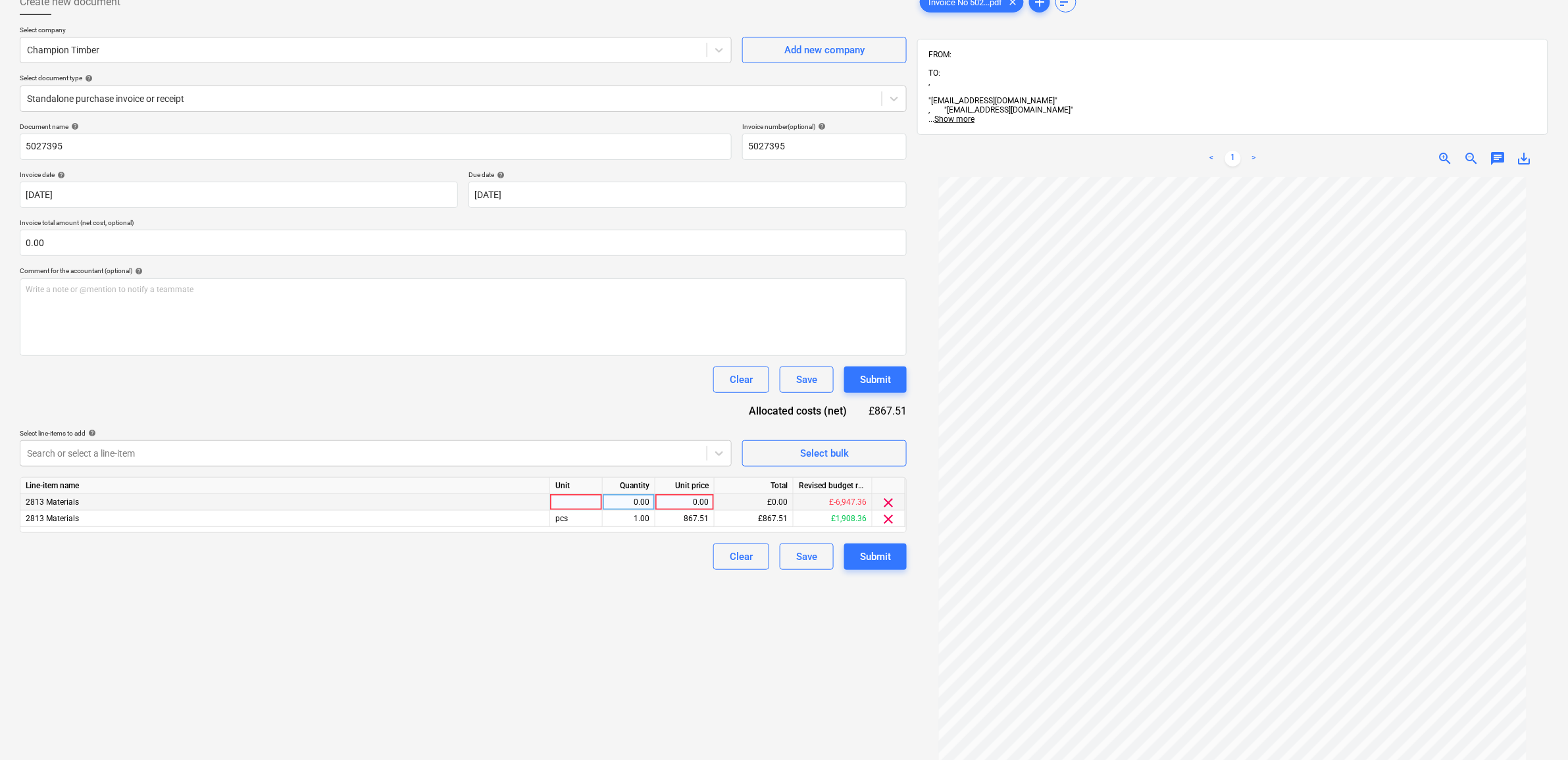
click at [889, 504] on span "clear" at bounding box center [889, 503] width 16 height 16
click at [805, 609] on div "Create new document Select company Champion Timber Add new company Select docum…" at bounding box center [463, 444] width 897 height 922
click at [872, 540] on div "Submit" at bounding box center [875, 539] width 31 height 17
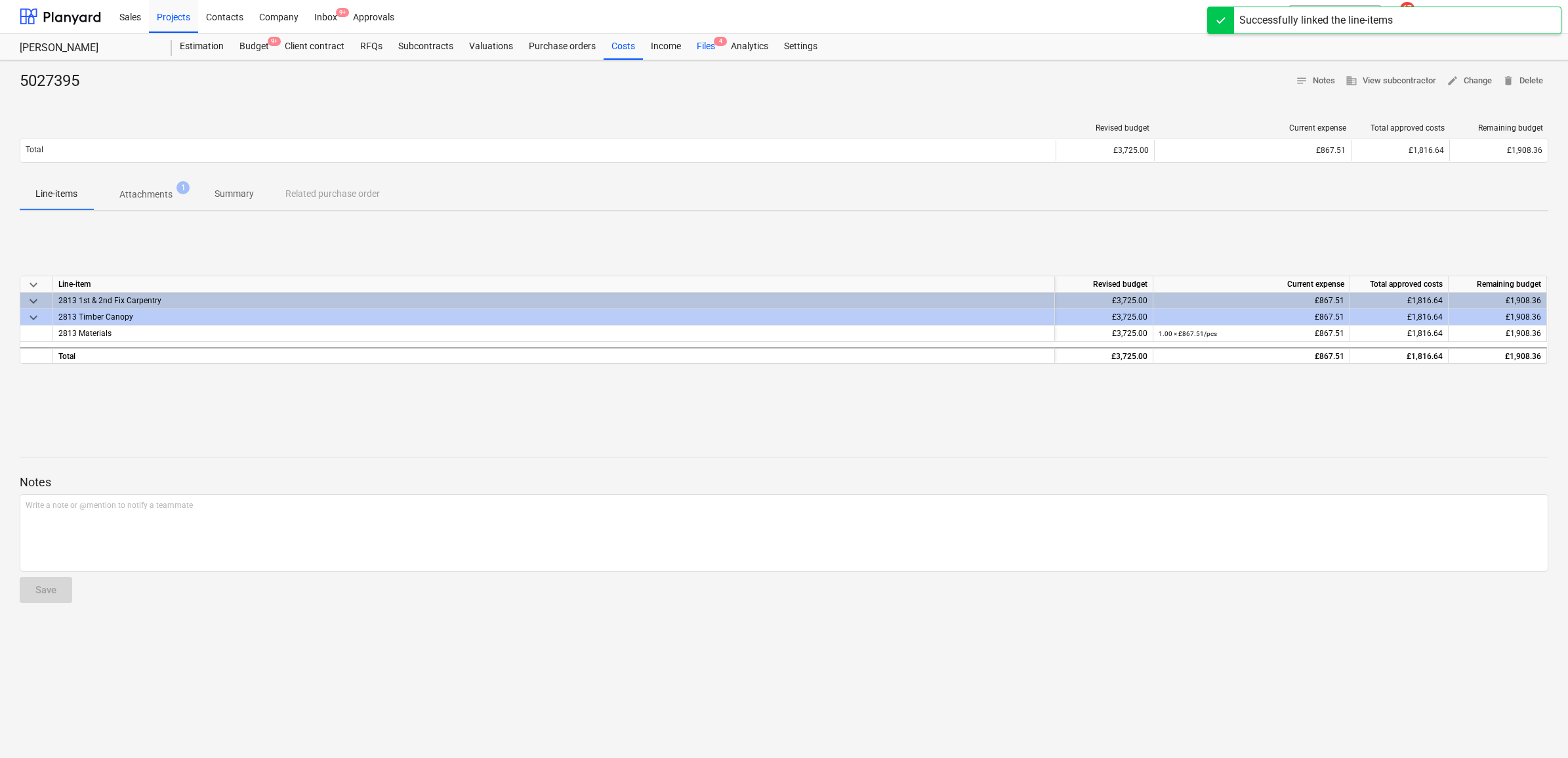
click at [697, 44] on div "Files 4" at bounding box center [706, 46] width 34 height 27
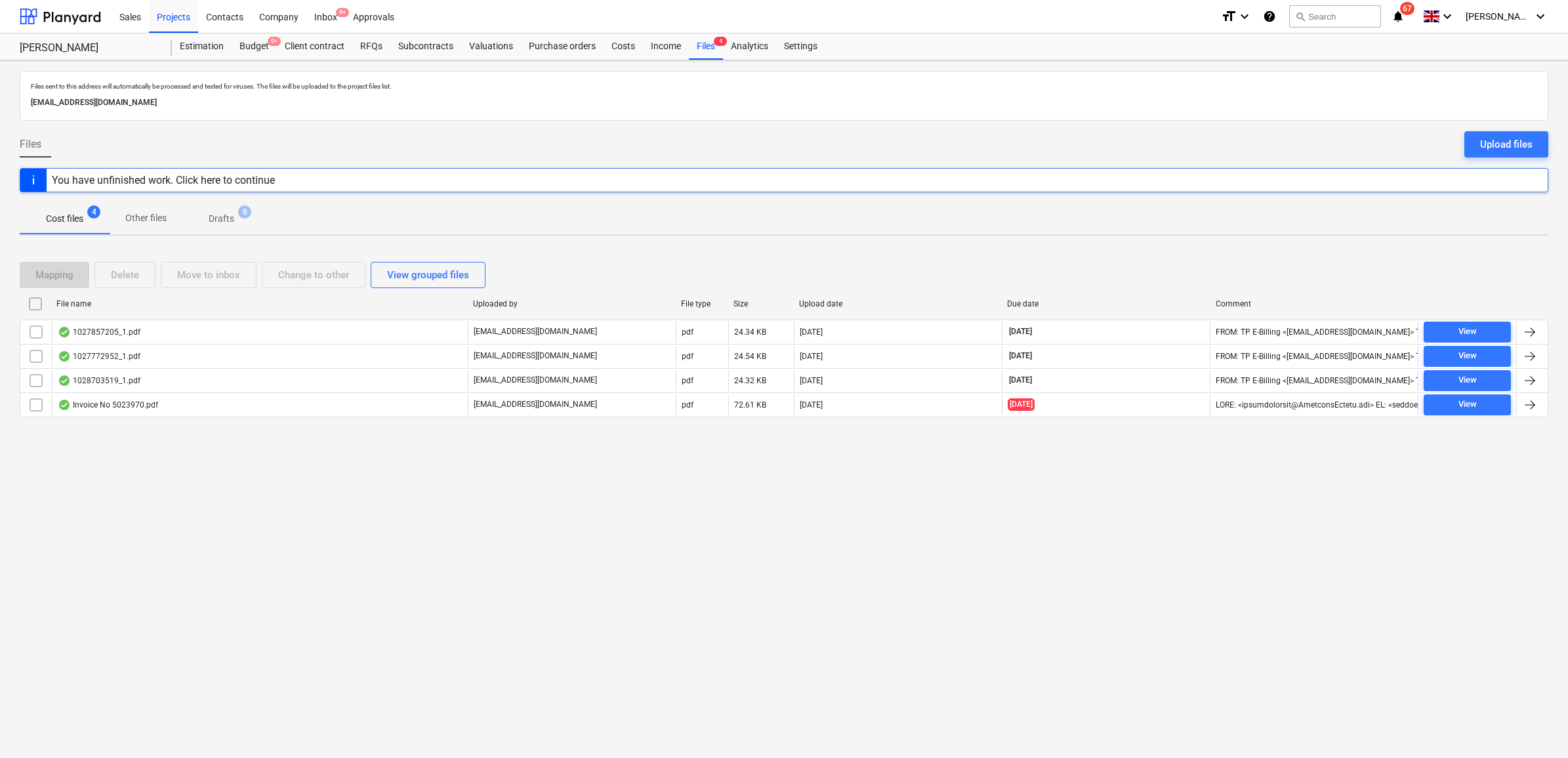
click at [1185, 558] on div "Files sent to this address will automatically be processed and tested for virus…" at bounding box center [784, 408] width 1568 height 697
drag, startPoint x: 1188, startPoint y: 515, endPoint x: 1182, endPoint y: 516, distance: 6.1
click at [1182, 516] on div "Files sent to this address will automatically be processed and tested for virus…" at bounding box center [784, 408] width 1568 height 697
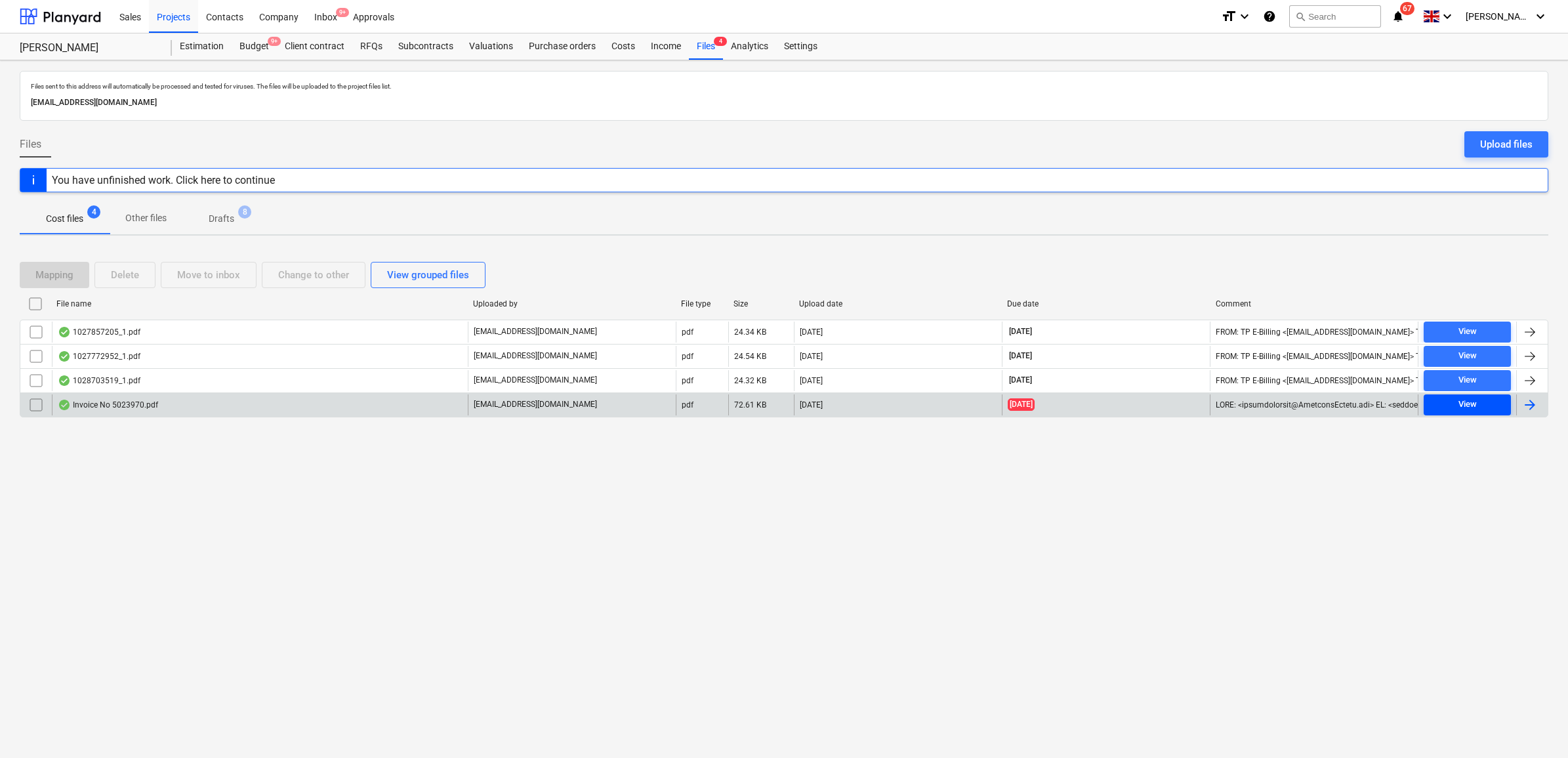
click at [1486, 405] on span "View" at bounding box center [1467, 404] width 77 height 15
click at [1531, 408] on div at bounding box center [1530, 405] width 16 height 16
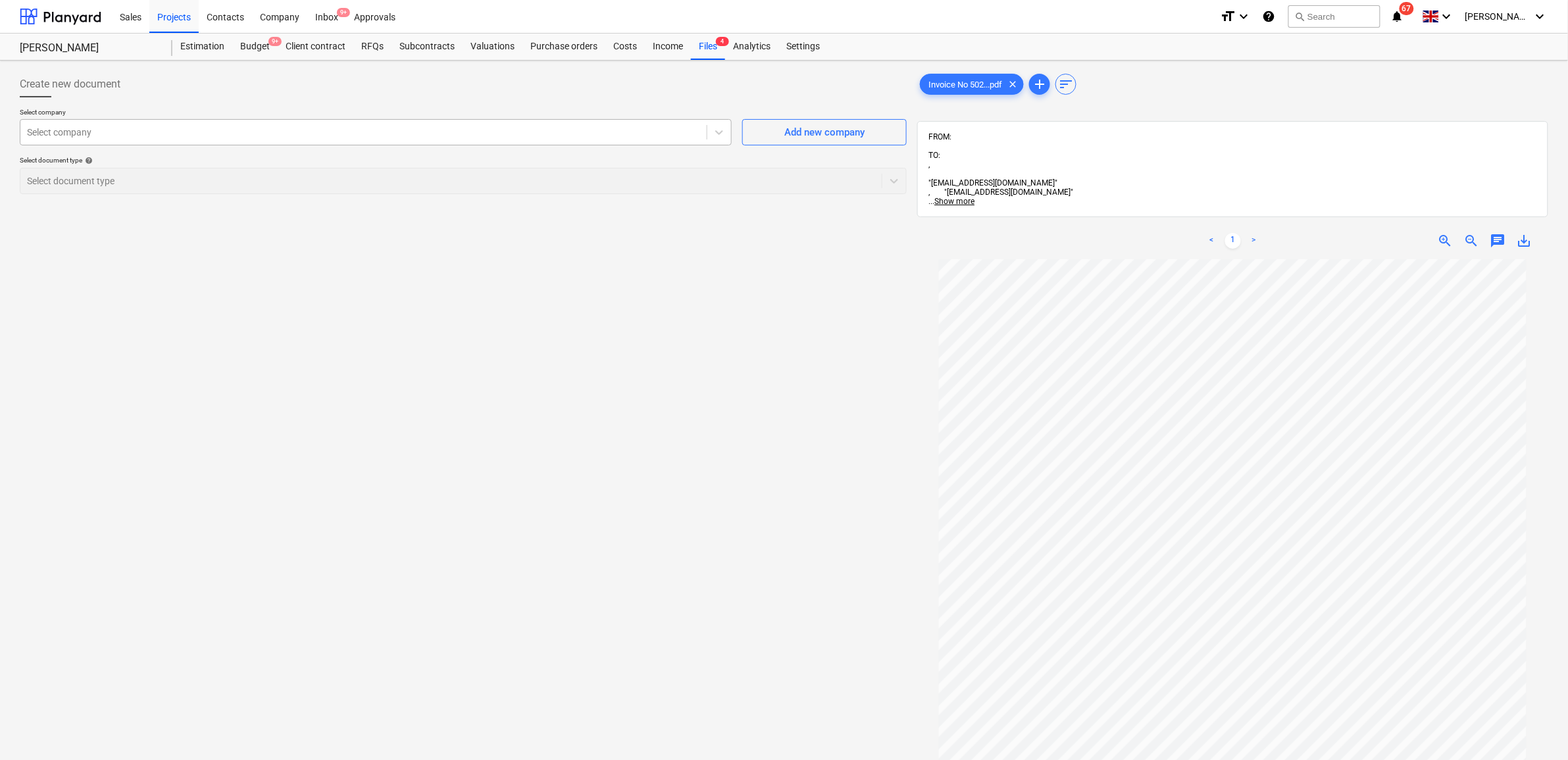
click at [104, 133] on div at bounding box center [363, 131] width 674 height 13
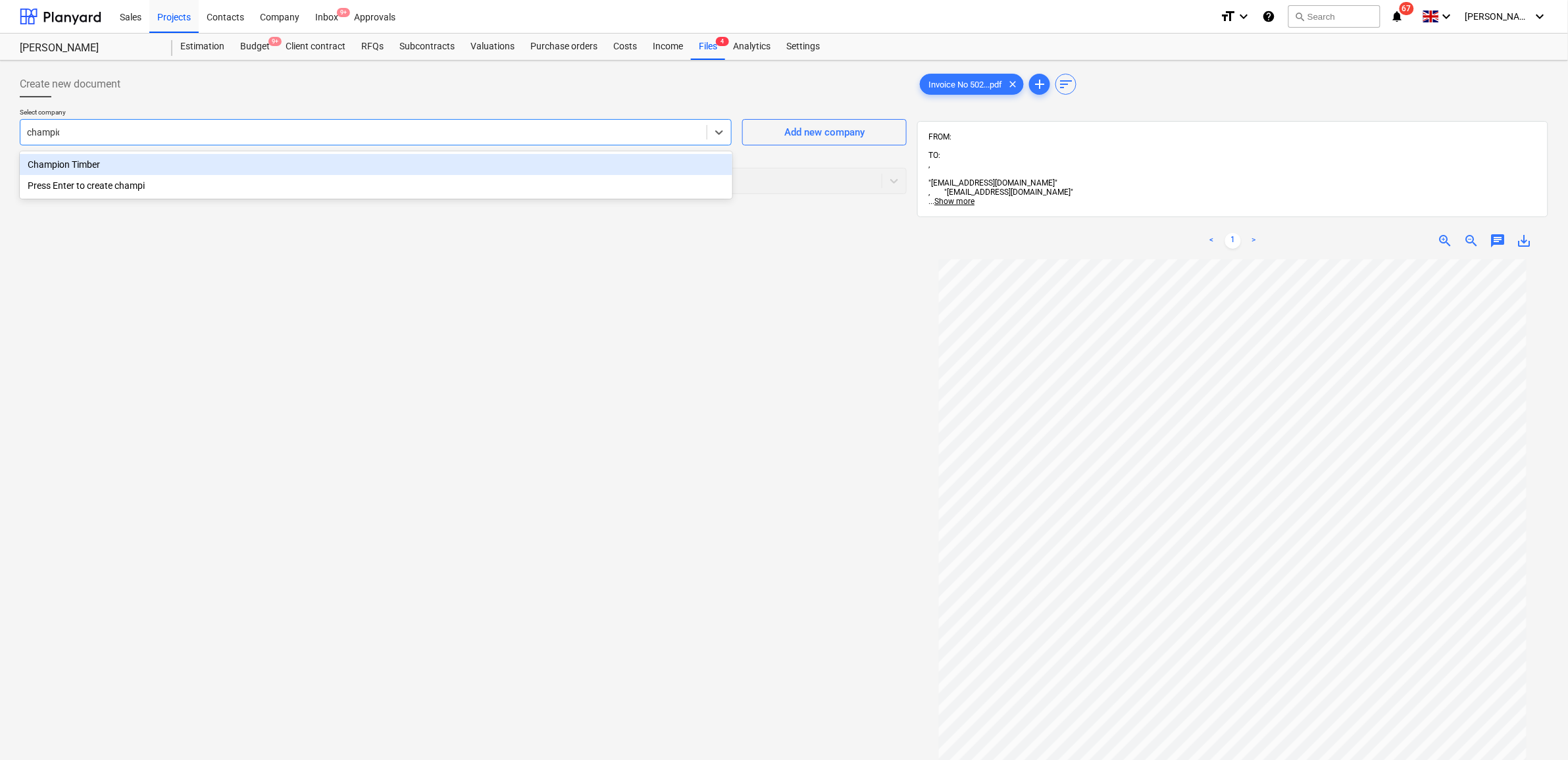
type input "champion"
click at [109, 166] on div "Champion Timber" at bounding box center [376, 164] width 713 height 21
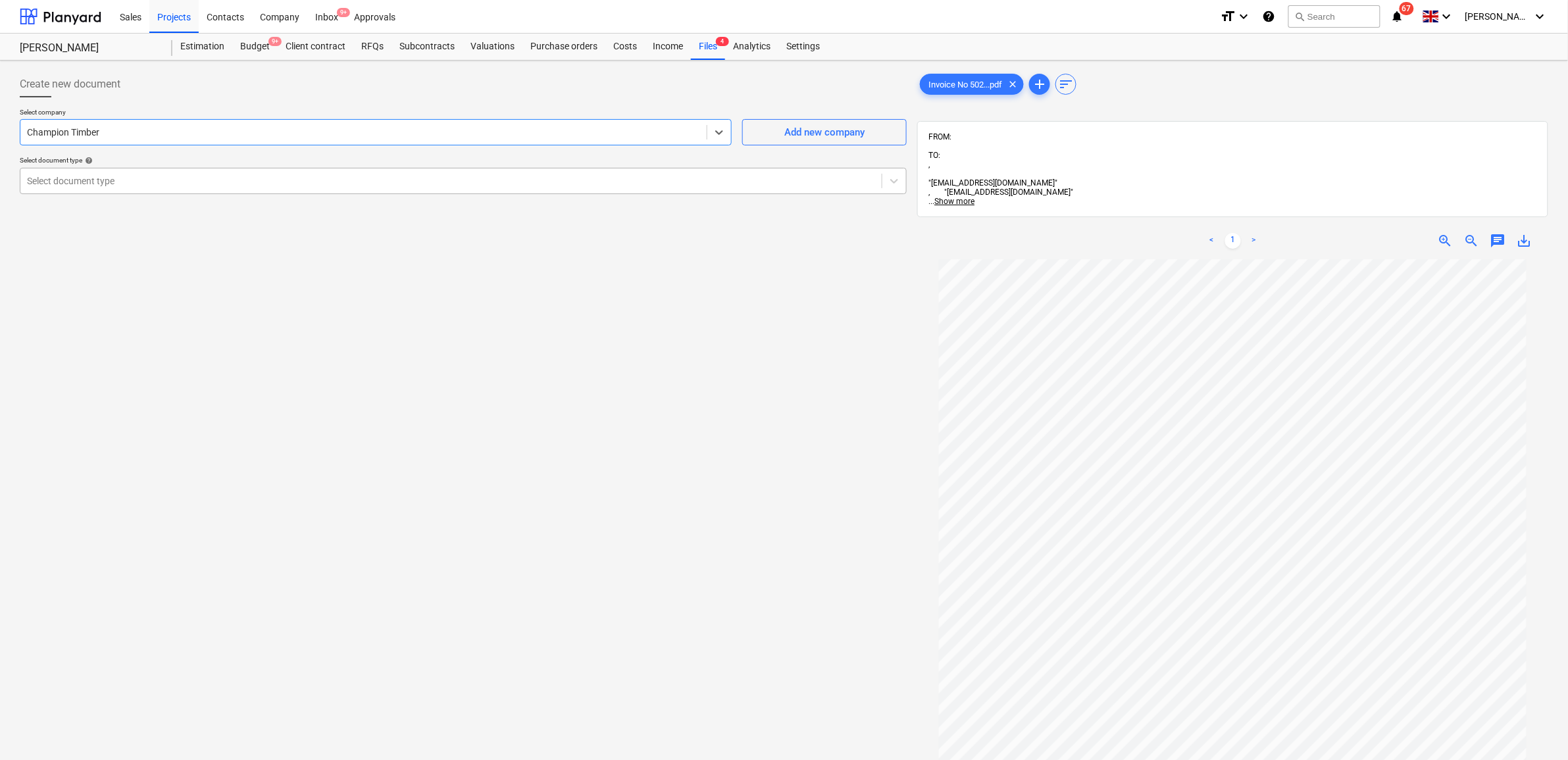
click at [111, 176] on div at bounding box center [451, 180] width 848 height 13
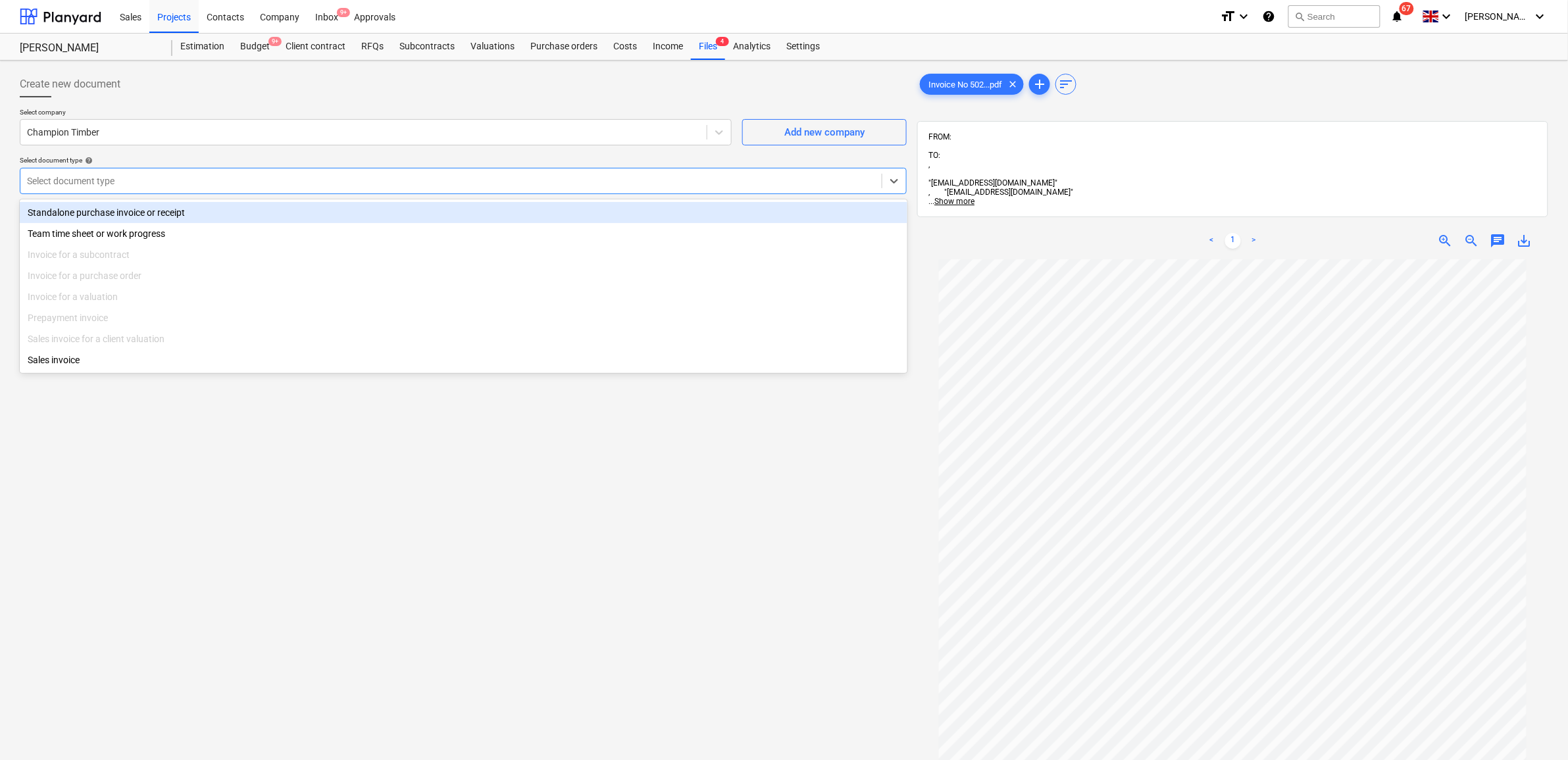
click at [119, 211] on div "Standalone purchase invoice or receipt" at bounding box center [463, 212] width 888 height 21
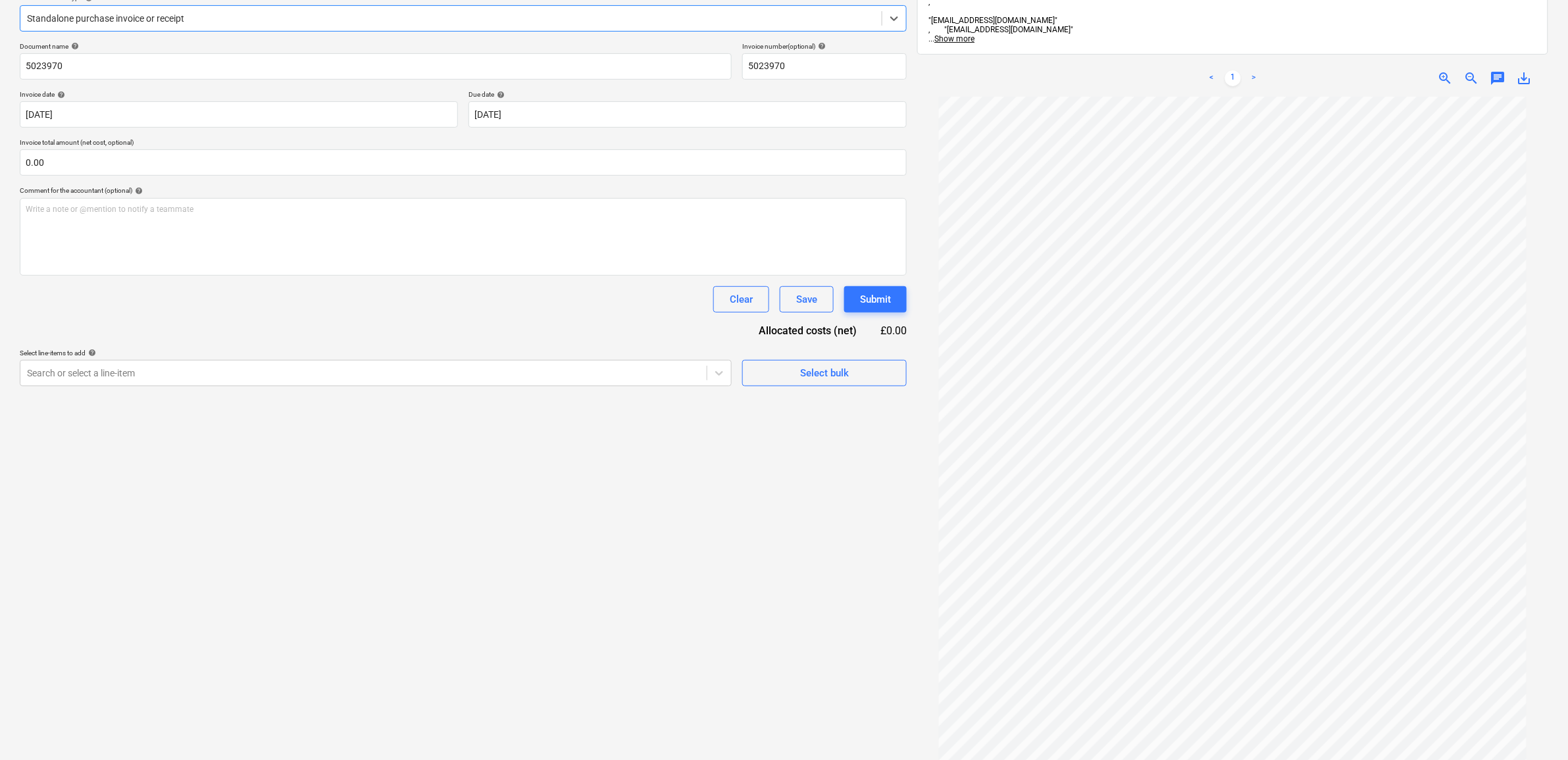
scroll to position [165, 0]
click at [310, 362] on div "Search or select a line-item" at bounding box center [364, 371] width 686 height 19
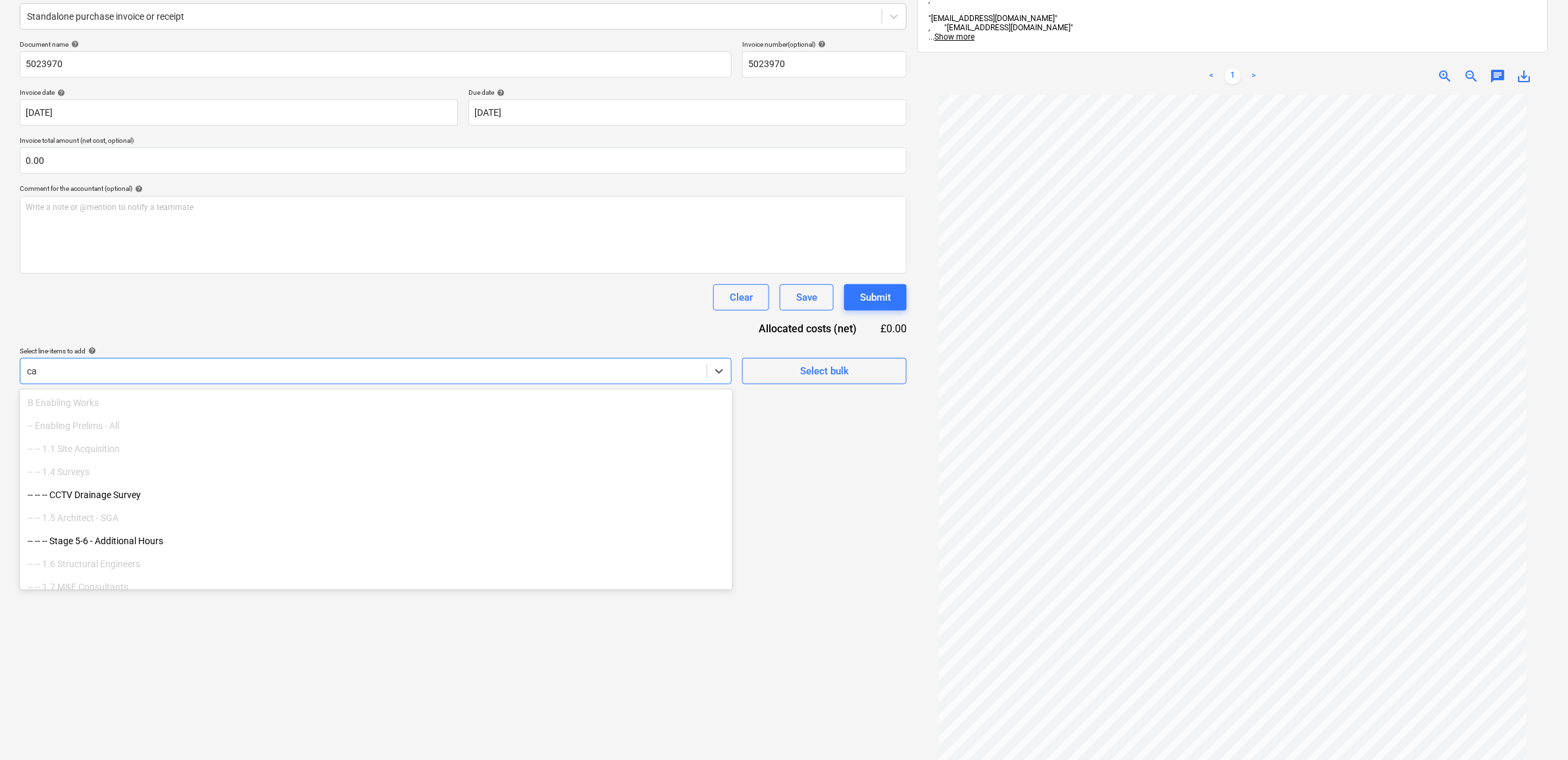
type input "c"
type input "2813"
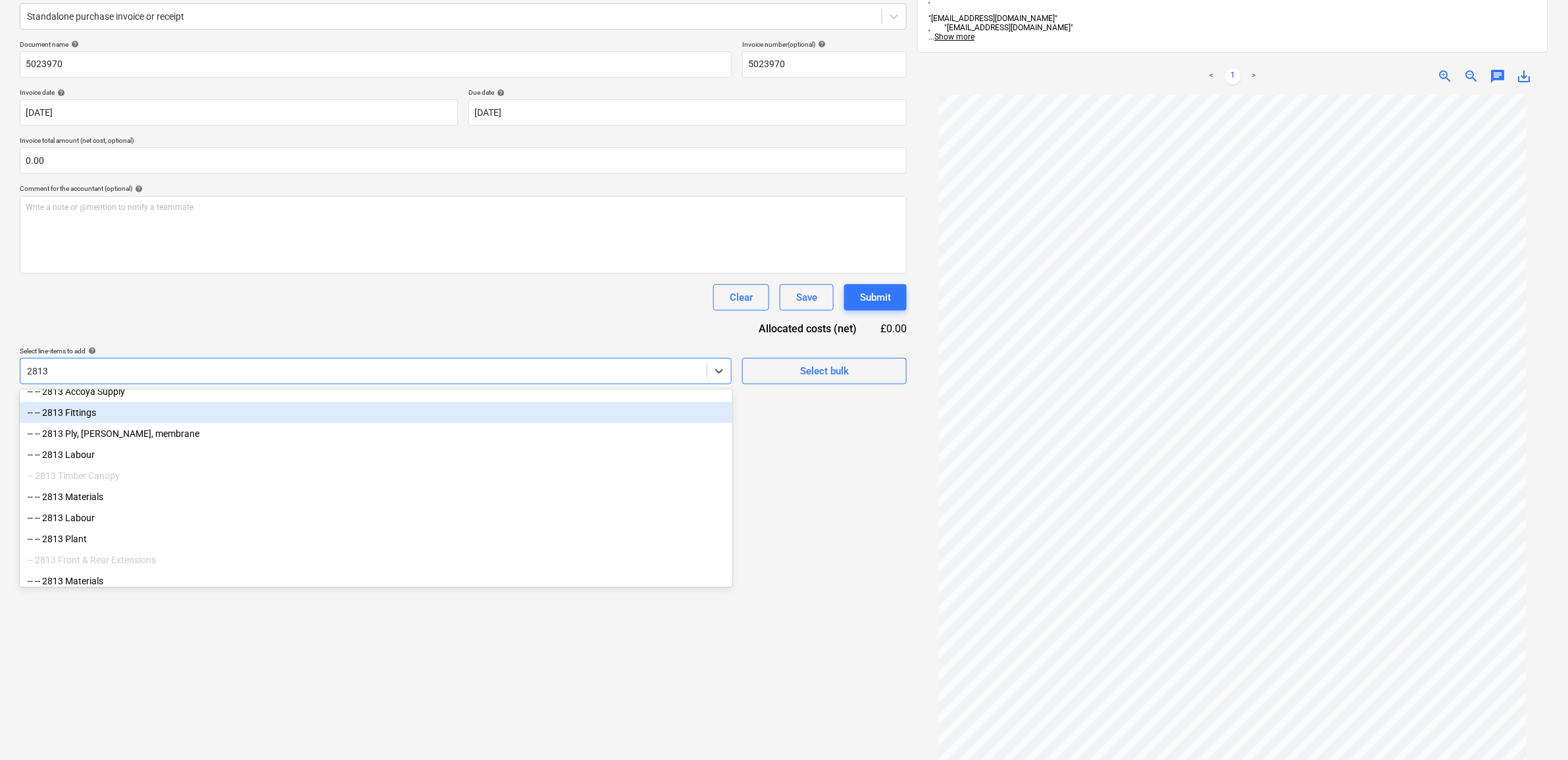
scroll to position [82, 0]
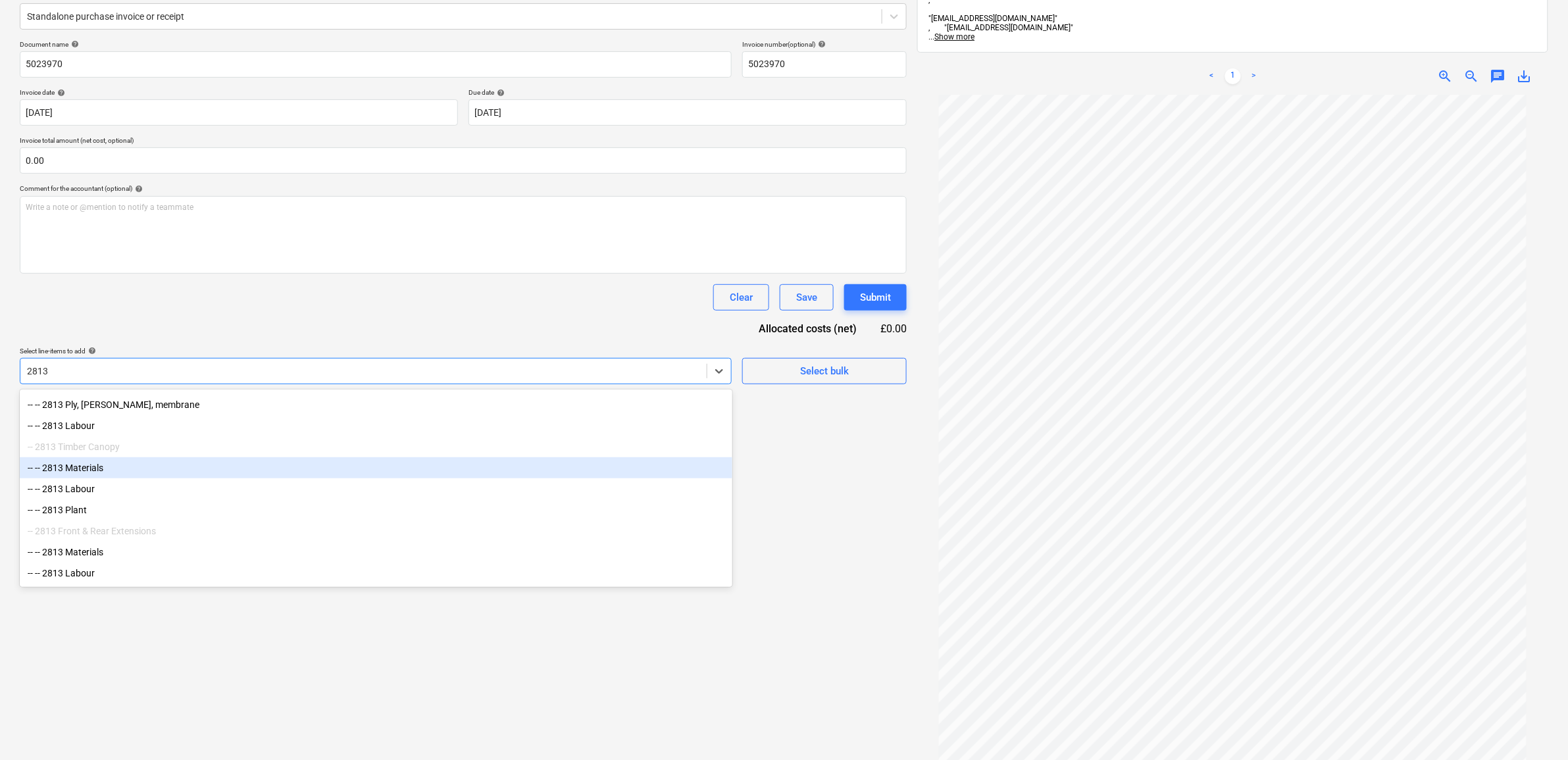
click at [129, 478] on div "-- -- 2813 Materials" at bounding box center [376, 467] width 713 height 21
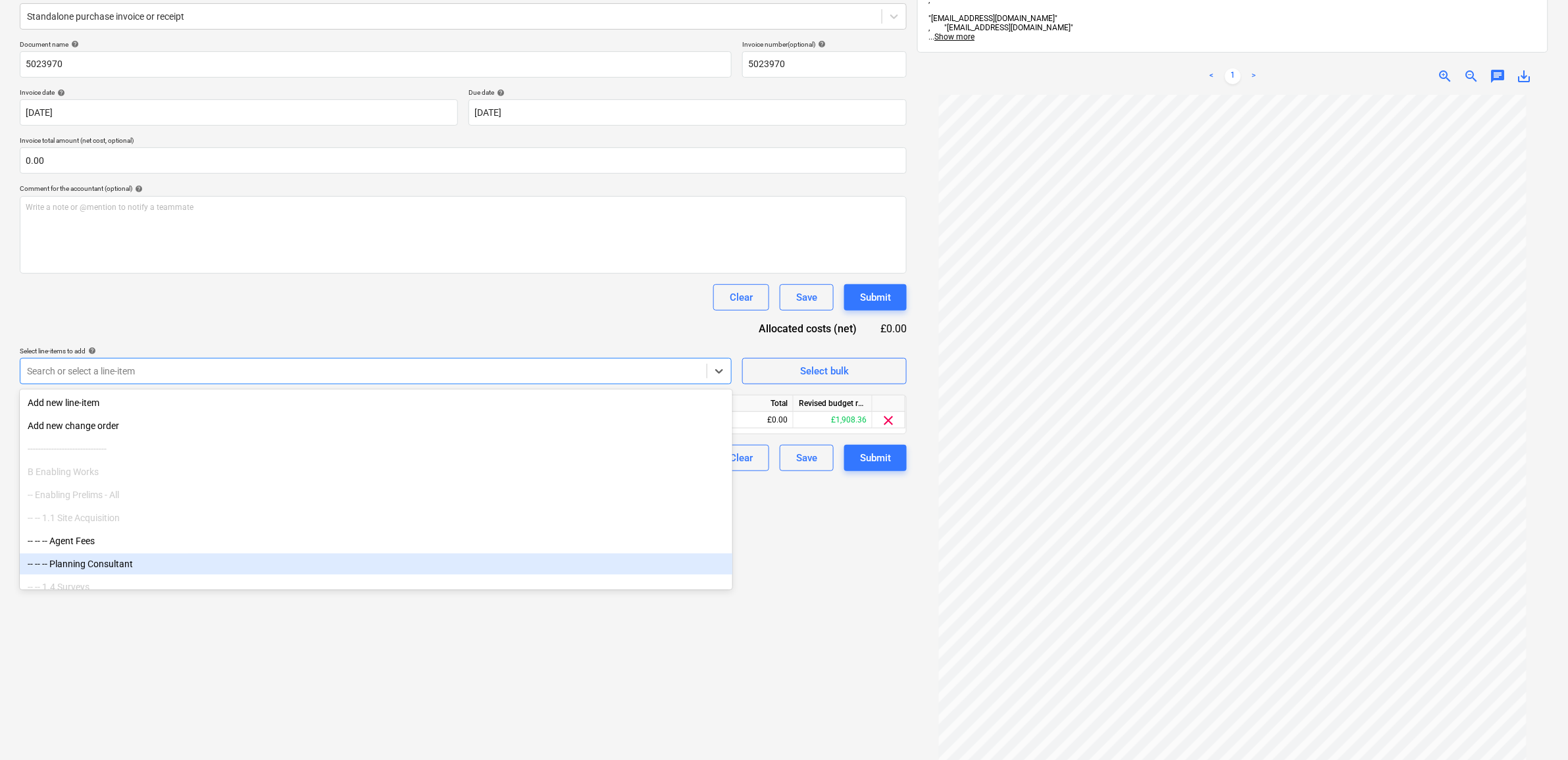
click at [839, 631] on div "Create new document Select company Champion Timber Add new company Select docum…" at bounding box center [463, 362] width 897 height 922
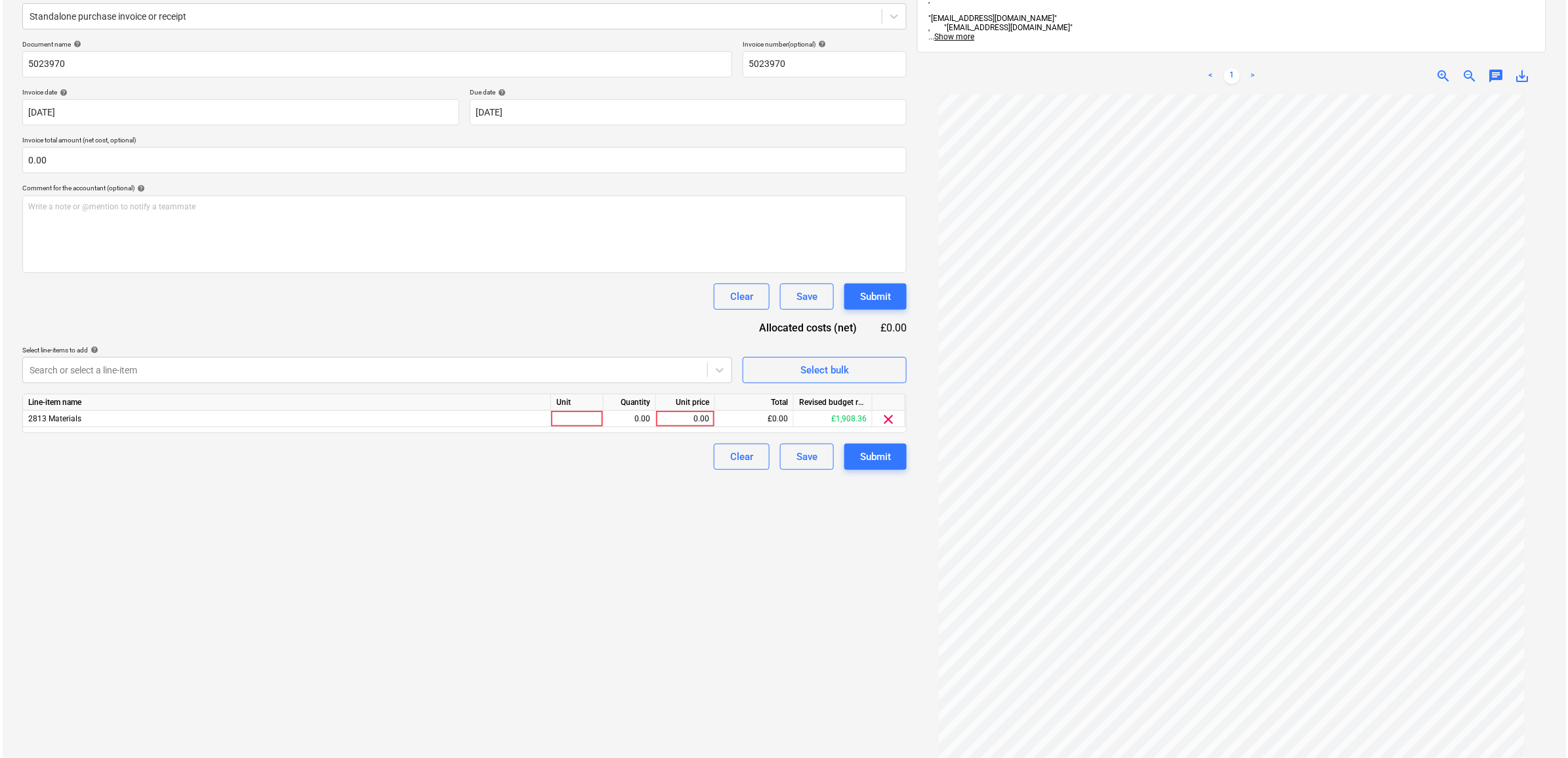
scroll to position [109, 0]
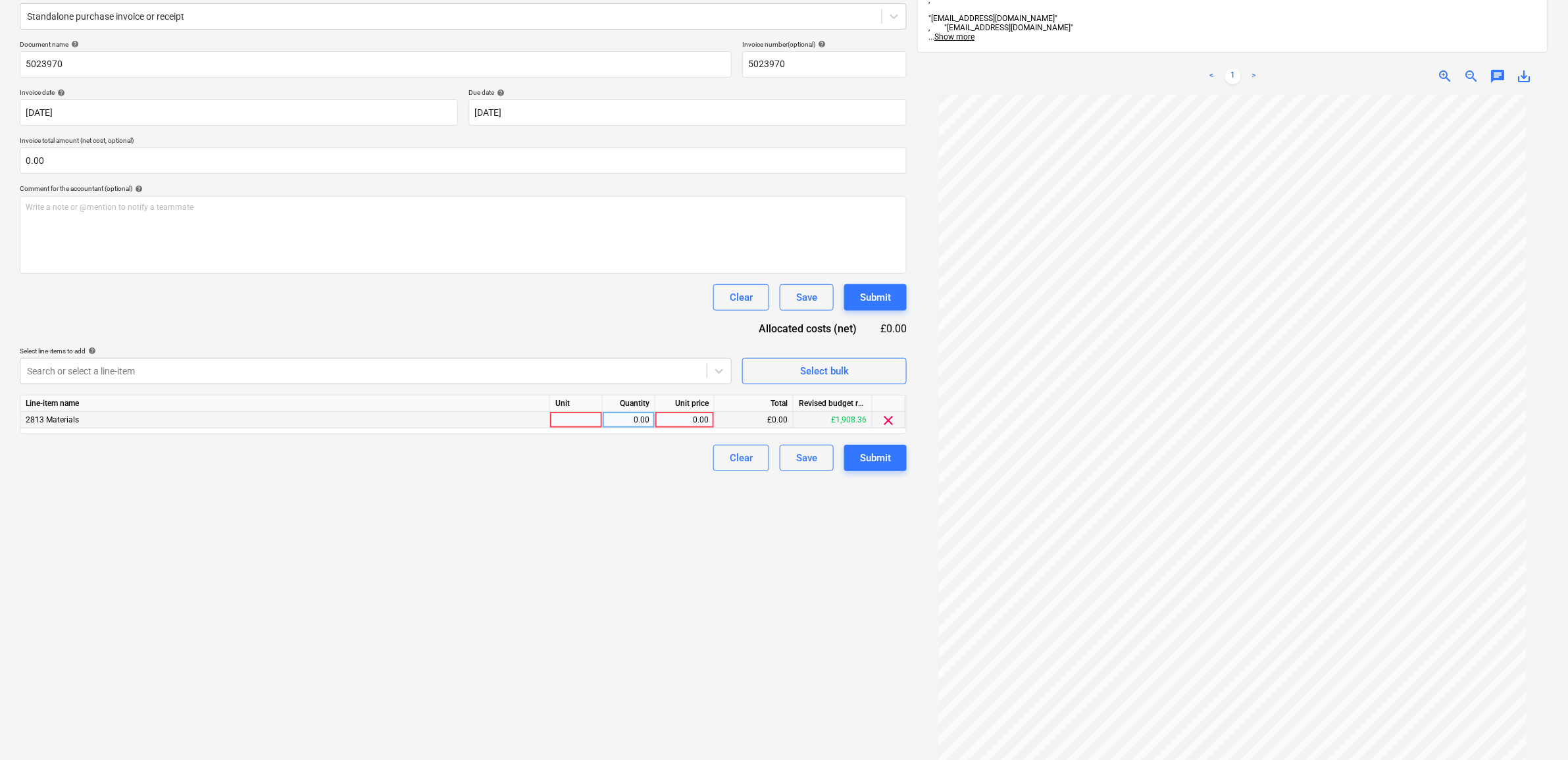
click at [678, 416] on div "0.00" at bounding box center [684, 420] width 48 height 17
type input "94.99"
drag, startPoint x: 677, startPoint y: 678, endPoint x: 750, endPoint y: 623, distance: 91.4
click at [676, 677] on div "Create new document Select company Champion Timber Add new company Select docum…" at bounding box center [463, 362] width 897 height 922
click at [881, 467] on button "Submit" at bounding box center [875, 457] width 62 height 27
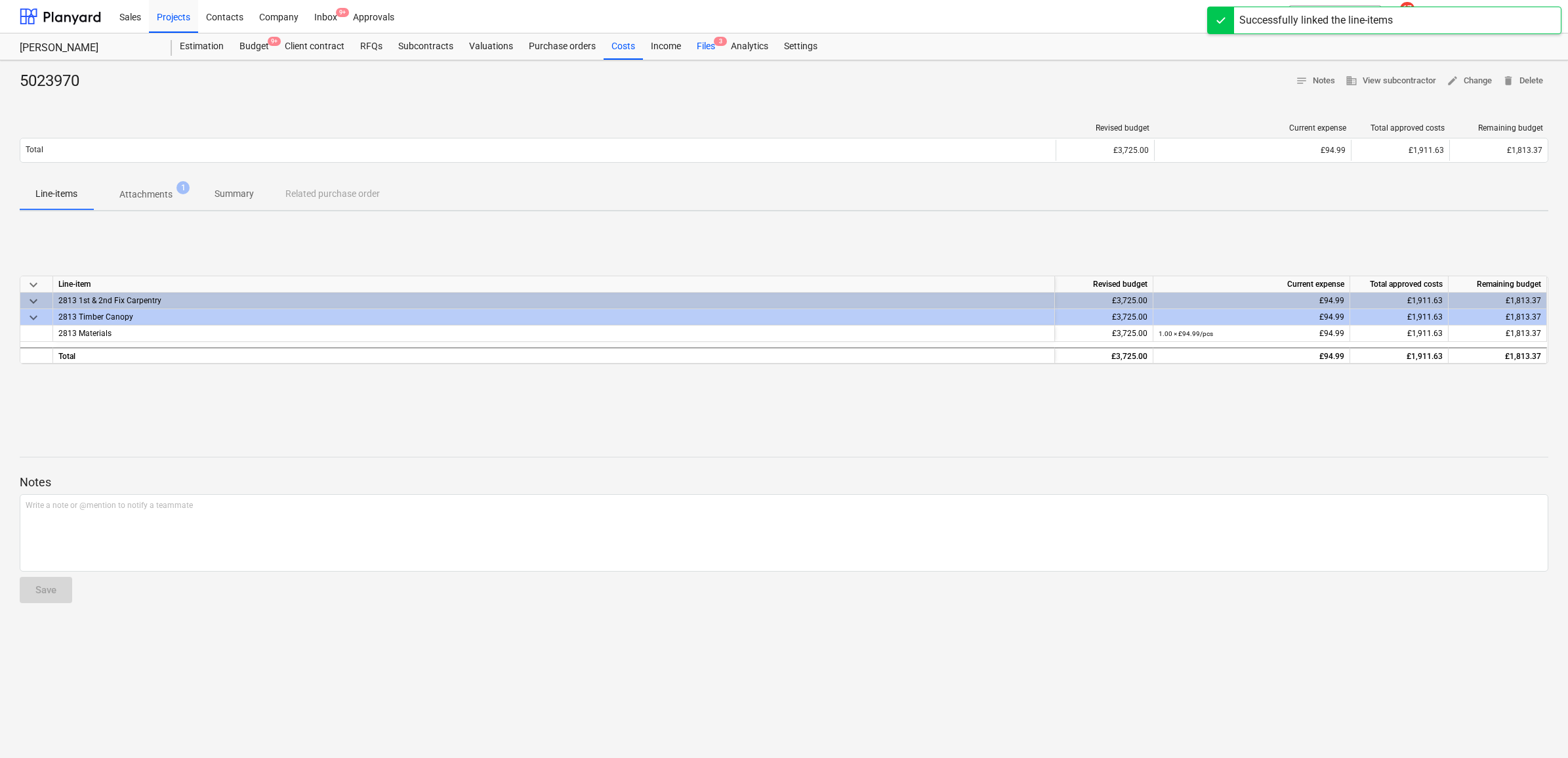
click at [716, 48] on div "Files 3" at bounding box center [706, 46] width 34 height 27
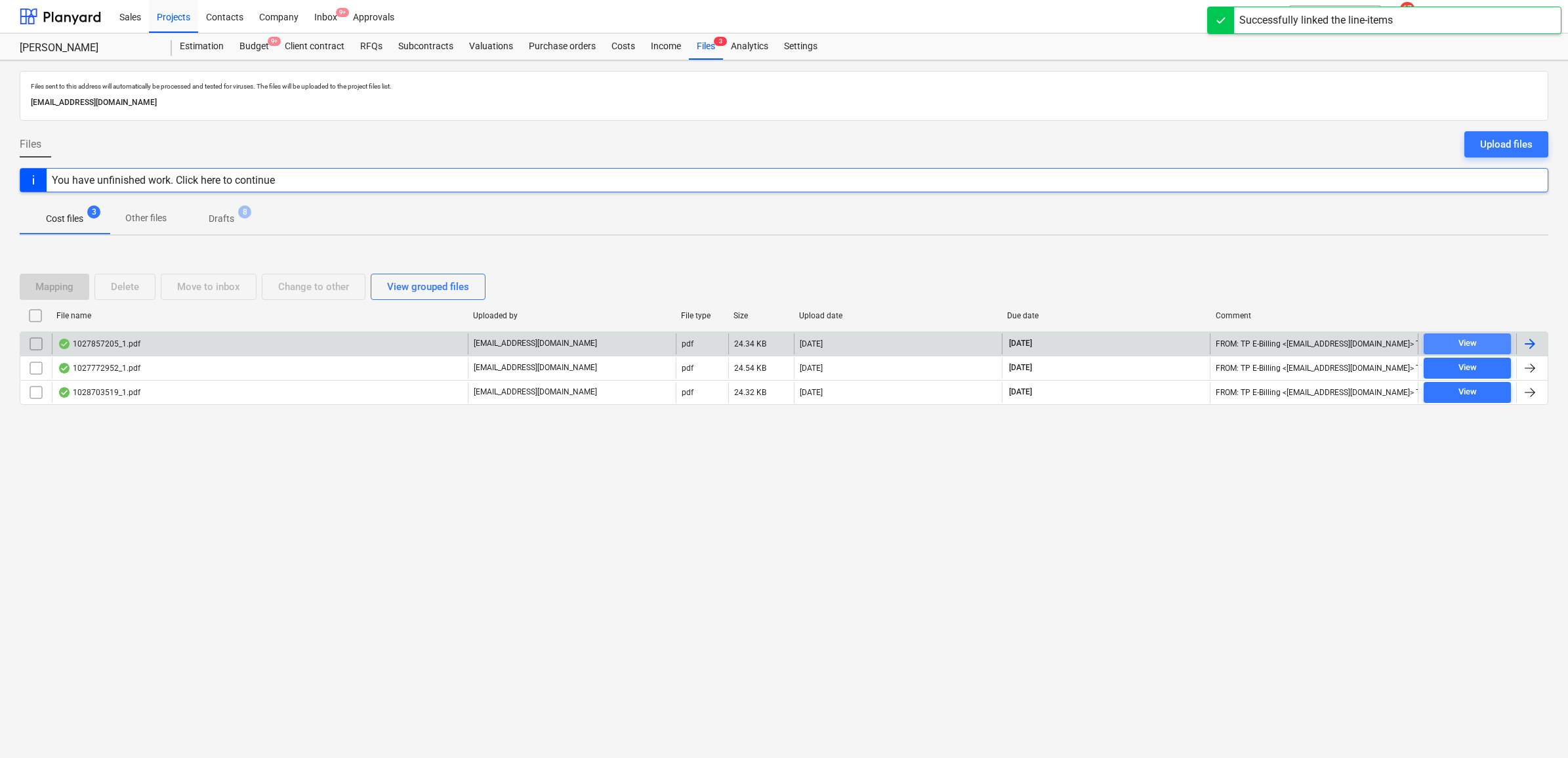
click at [1493, 342] on span "View" at bounding box center [1467, 343] width 77 height 15
click at [1529, 342] on div at bounding box center [1530, 344] width 16 height 16
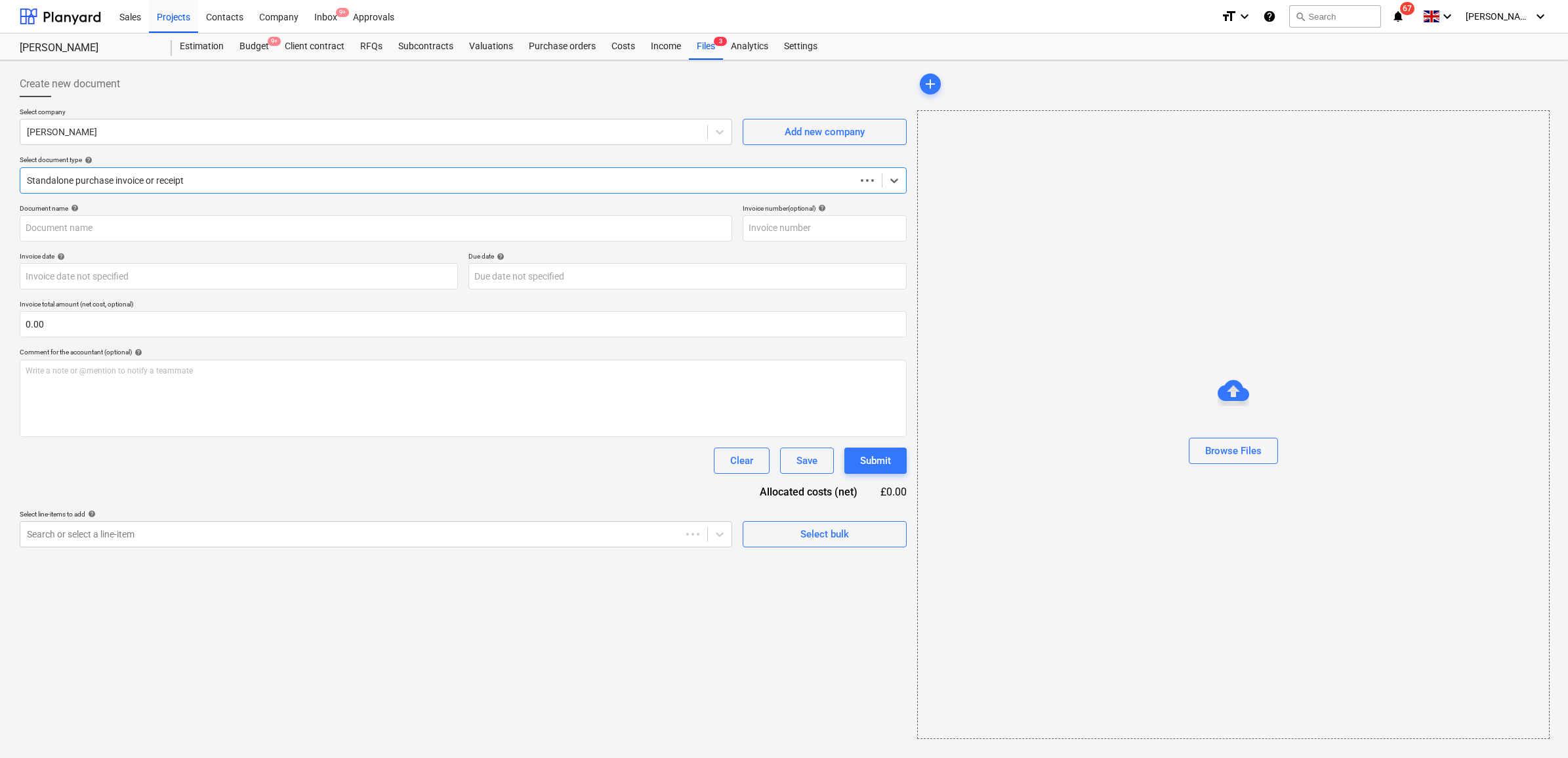
type input "1027857205"
type input "[DATE]"
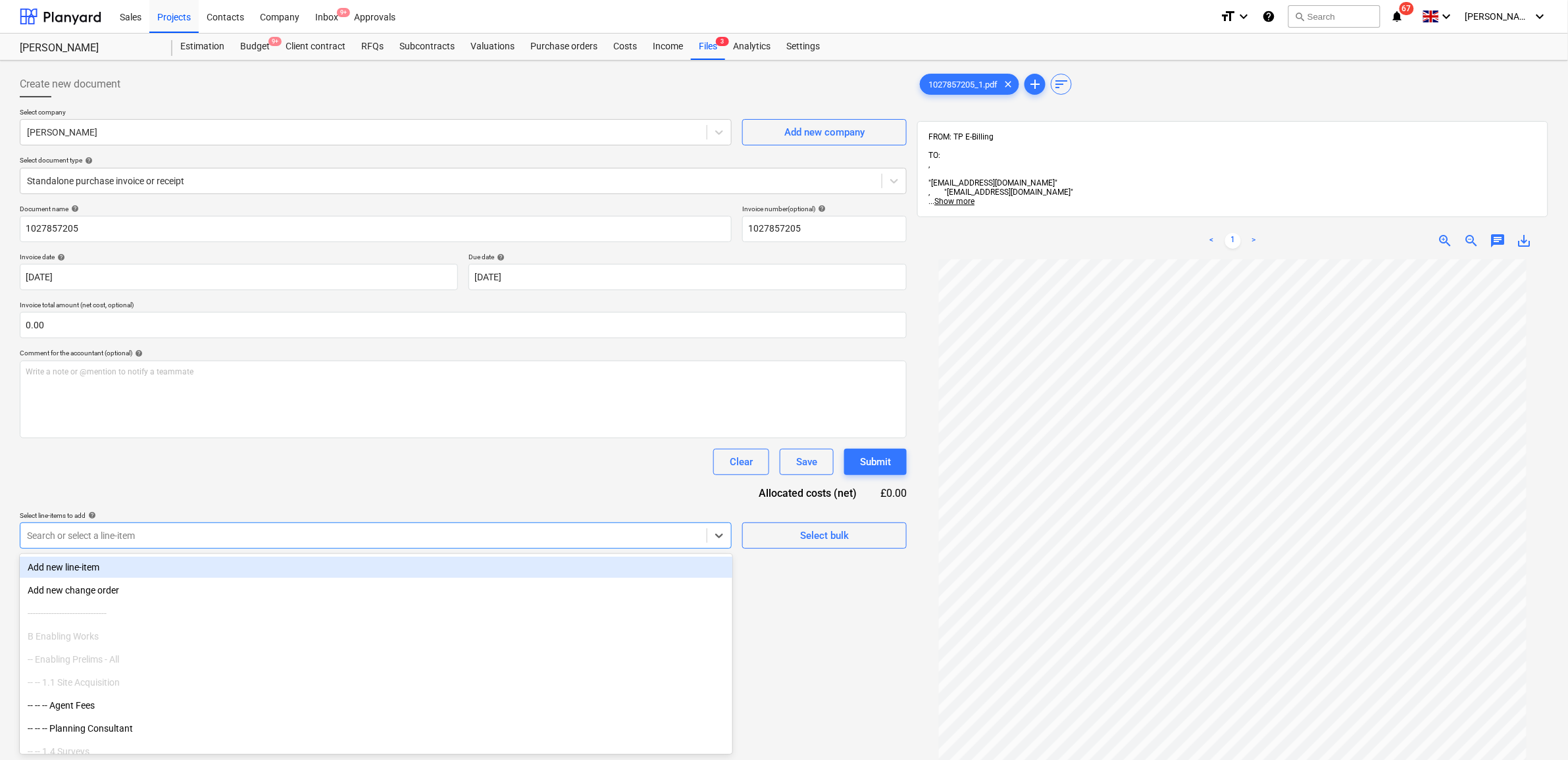
click at [188, 526] on div "Search or select a line-item" at bounding box center [364, 535] width 686 height 19
type input "2510"
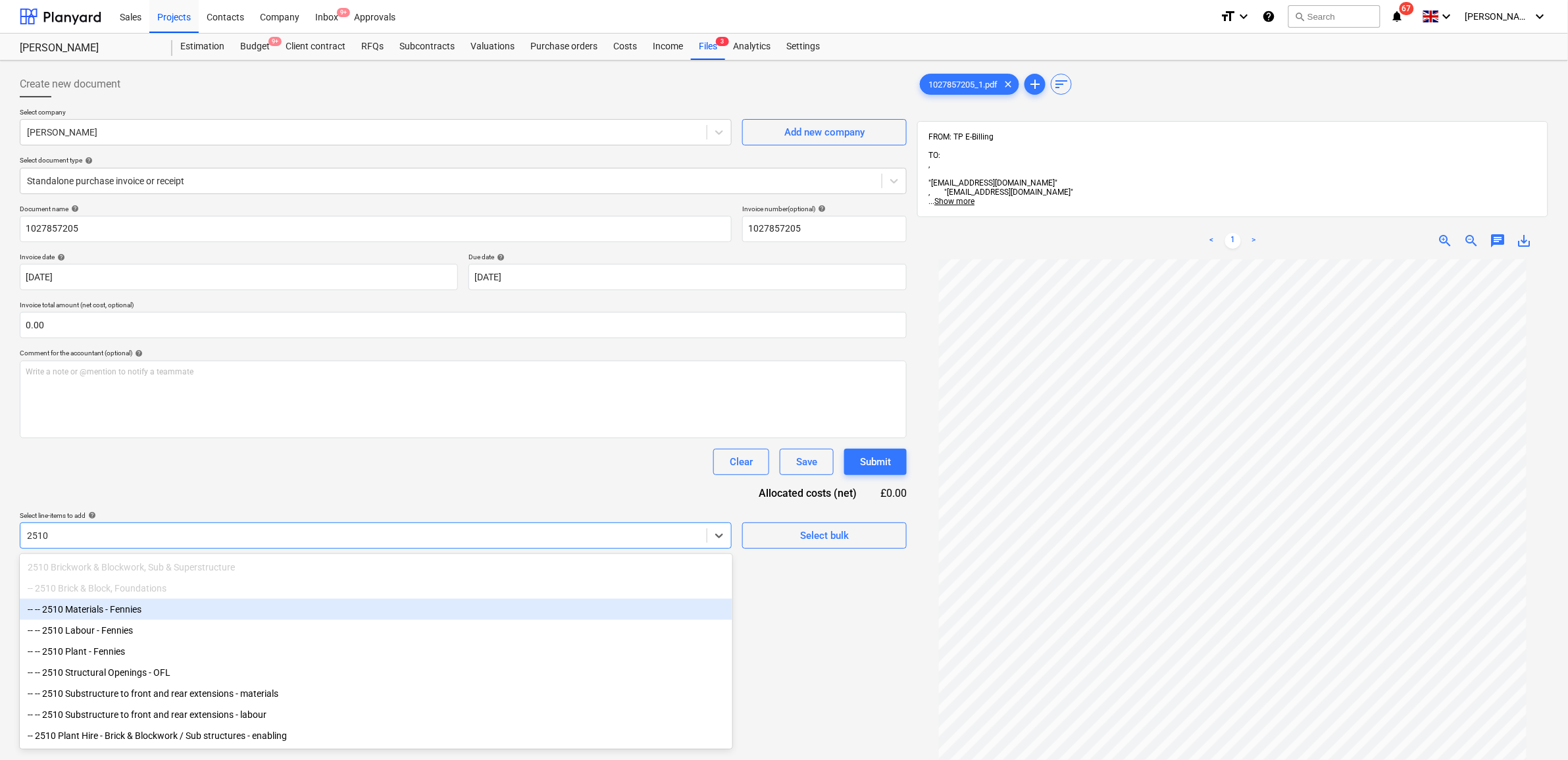
click at [165, 615] on div "-- -- 2510 Materials - Fennies" at bounding box center [376, 608] width 713 height 21
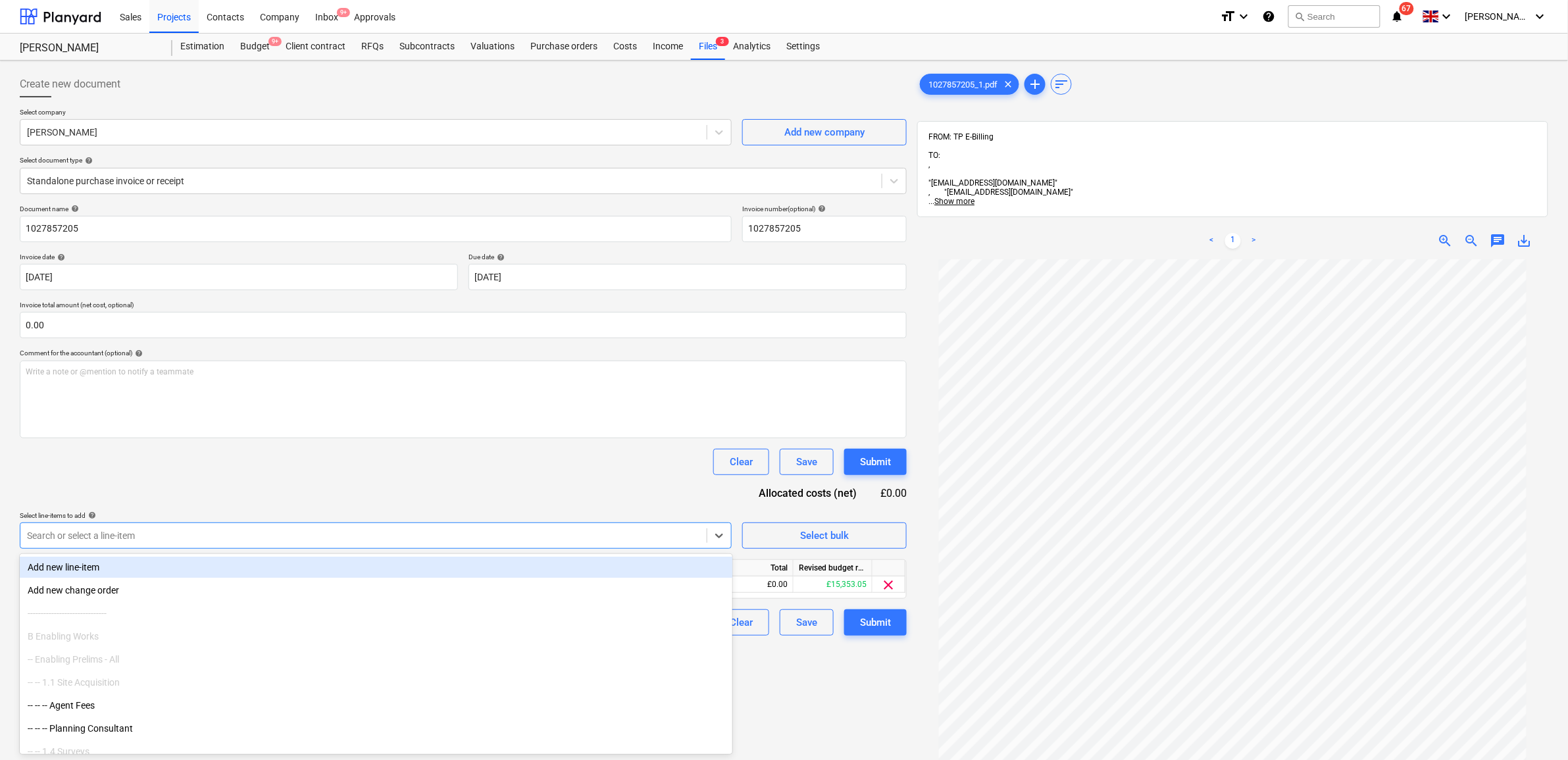
drag, startPoint x: 206, startPoint y: 508, endPoint x: 253, endPoint y: 491, distance: 50.0
click at [206, 507] on div "Document name help 1027857205 Invoice number (optional) help 1027857205 Invoice…" at bounding box center [463, 419] width 887 height 431
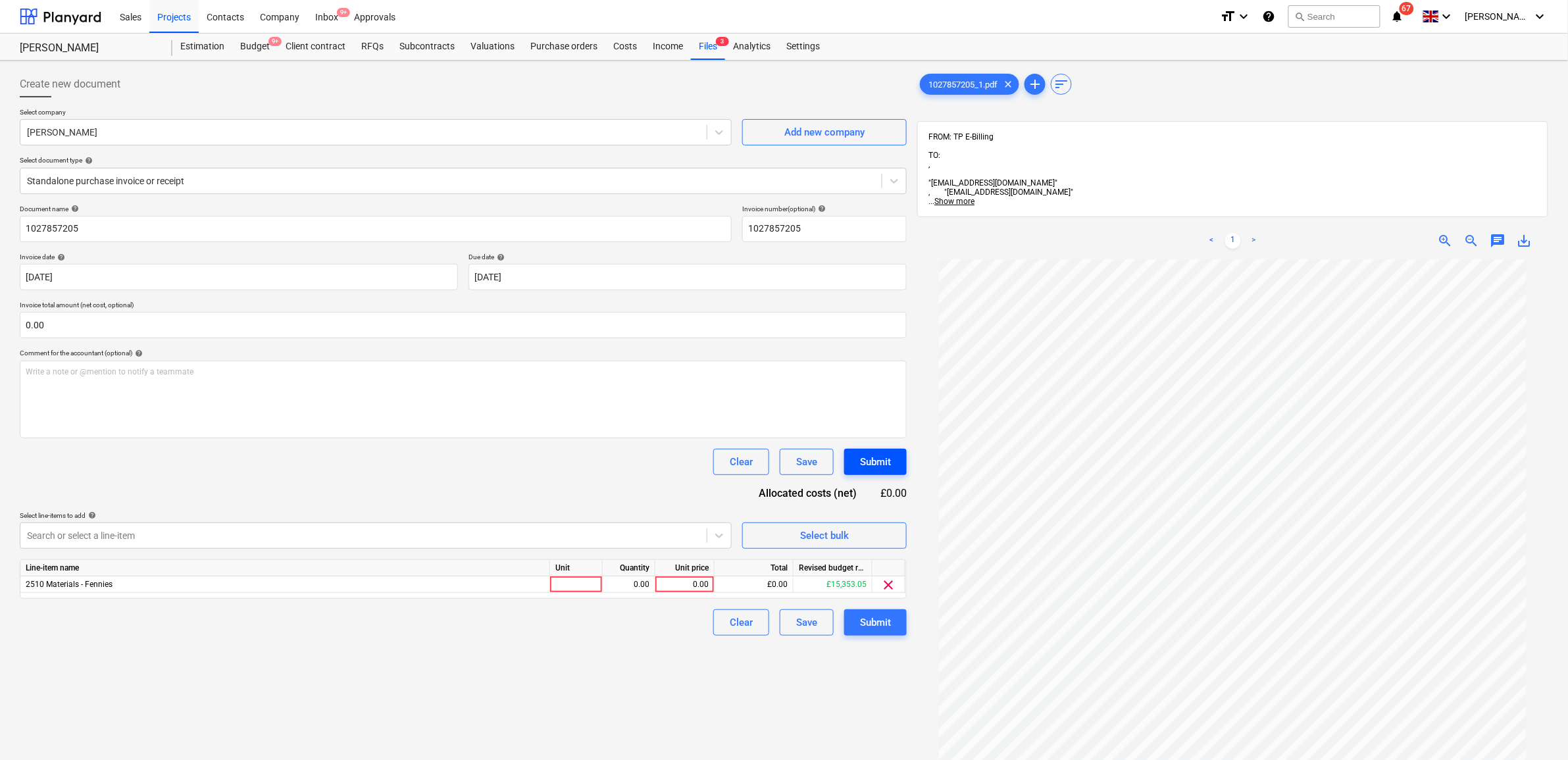
scroll to position [109, 0]
click at [1446, 233] on span "zoom_in" at bounding box center [1446, 241] width 16 height 16
click at [707, 574] on div "Unit price" at bounding box center [685, 568] width 59 height 17
click at [702, 578] on div "0.00" at bounding box center [684, 584] width 48 height 17
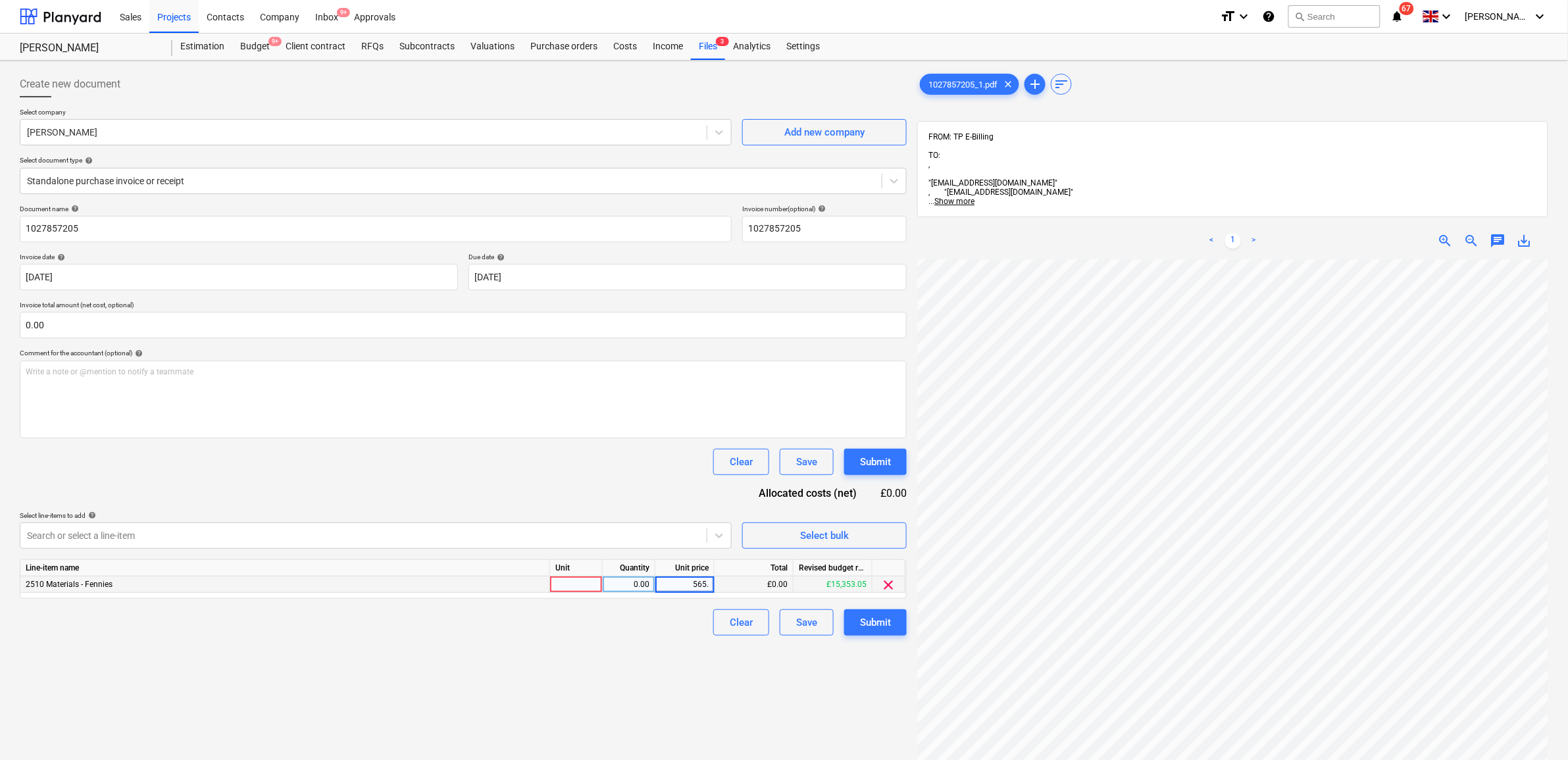
type input "565.5"
click at [613, 635] on div "Clear Save Submit" at bounding box center [463, 622] width 887 height 27
click at [863, 617] on div "Submit" at bounding box center [875, 621] width 31 height 17
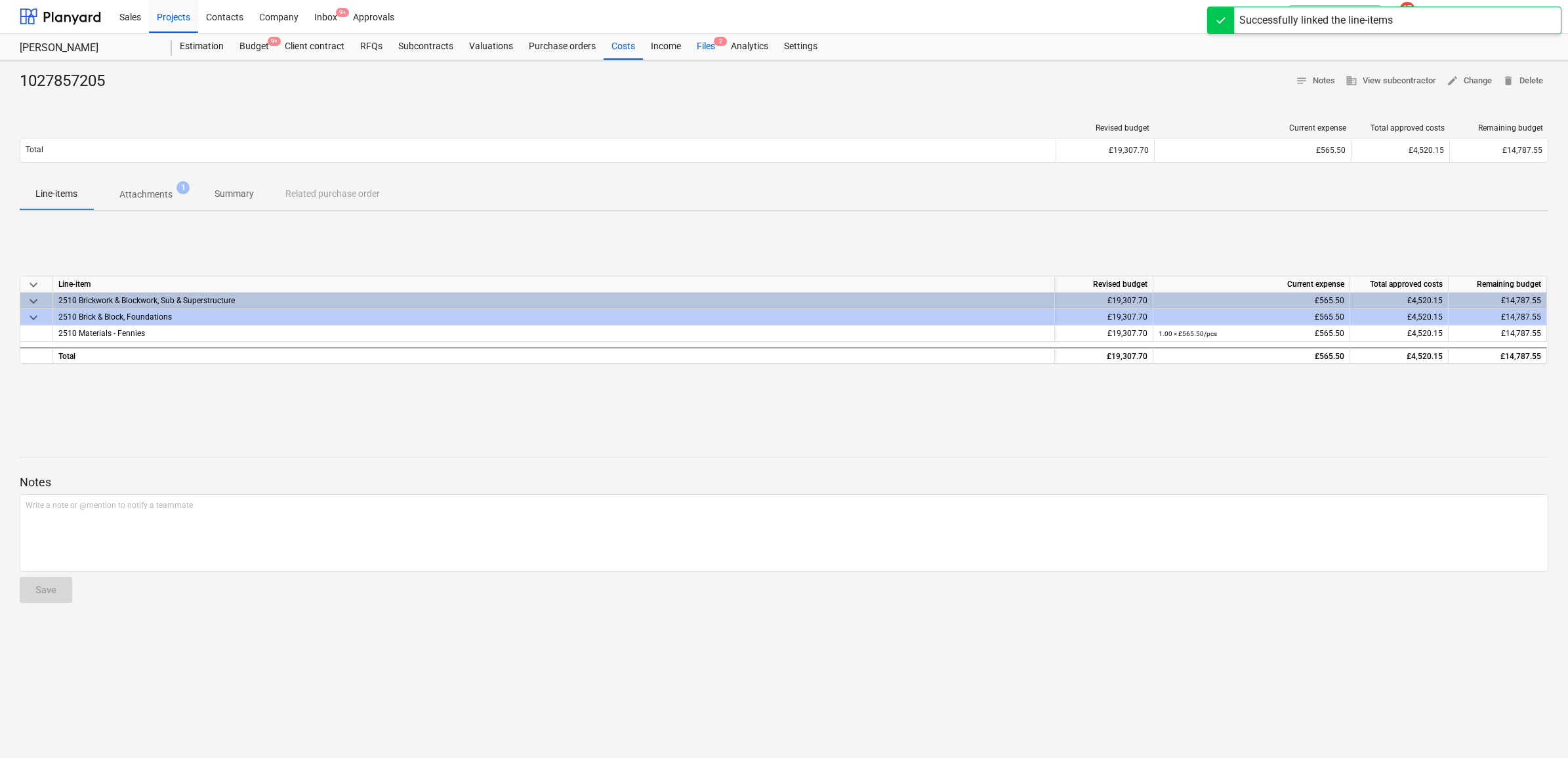
click at [707, 44] on div "Files 2" at bounding box center [706, 46] width 34 height 27
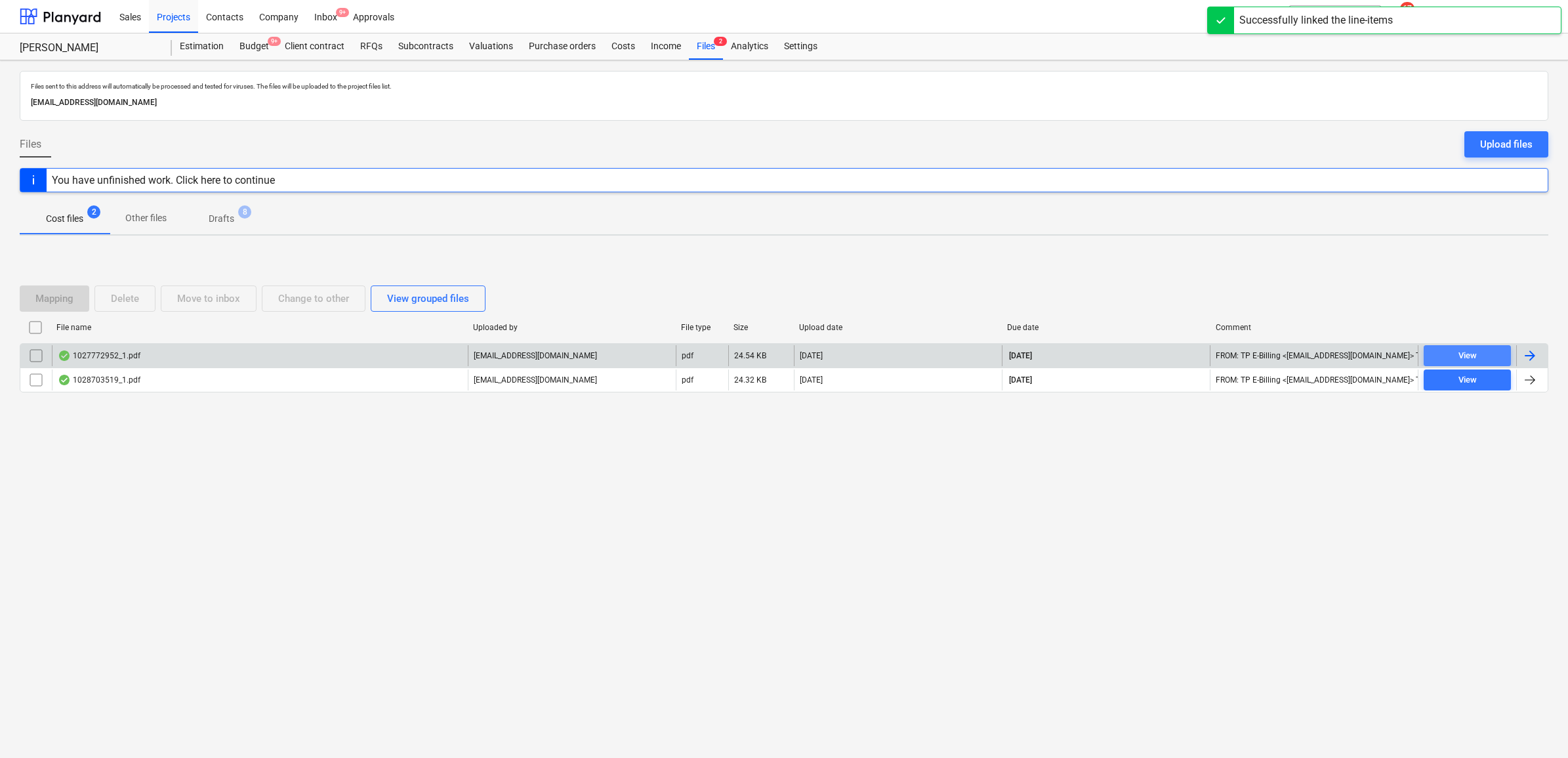
click at [1499, 353] on span "View" at bounding box center [1467, 355] width 77 height 15
click at [1542, 361] on div at bounding box center [1532, 355] width 31 height 21
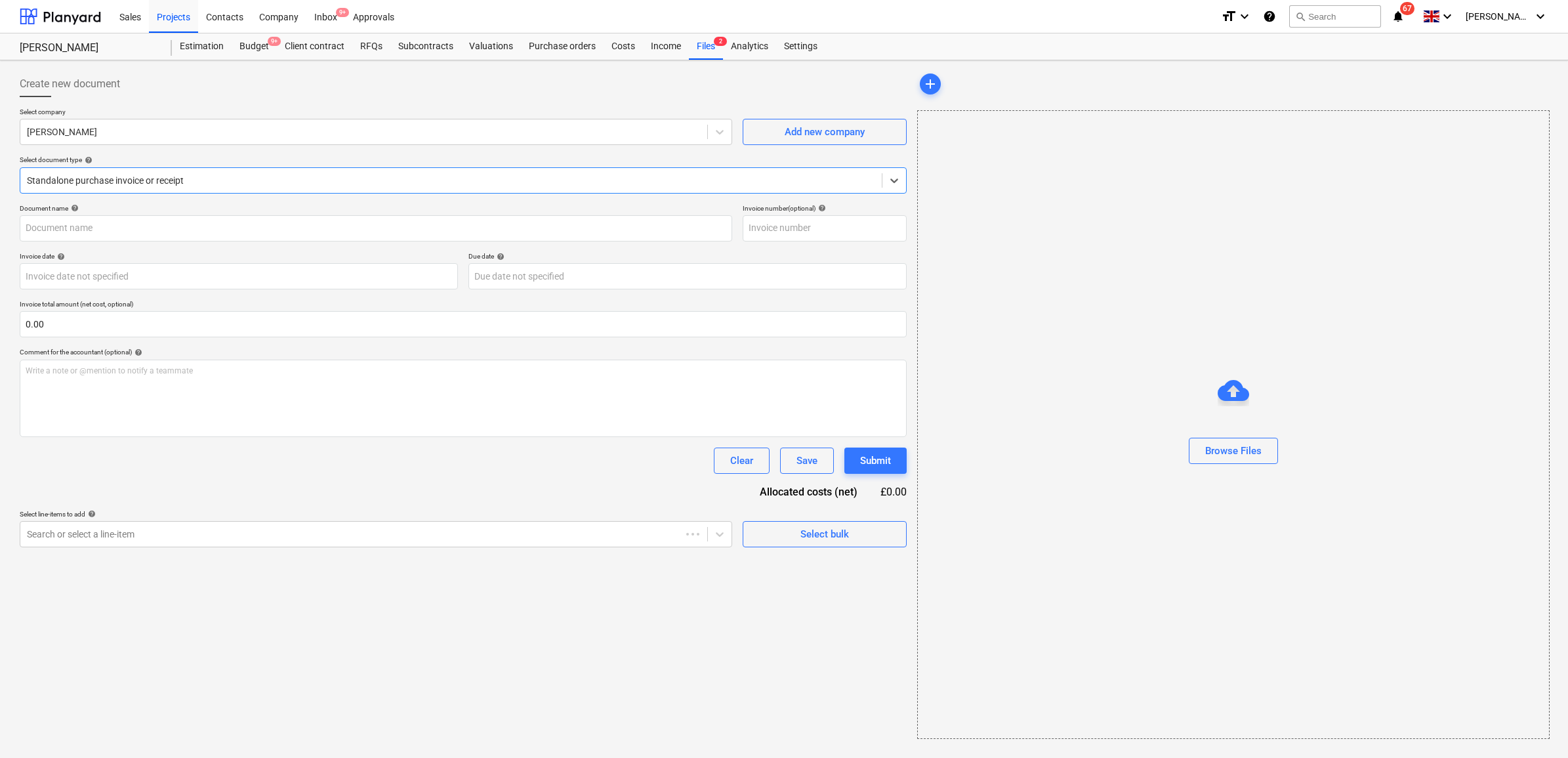
type input "1027772952"
type input "[DATE]"
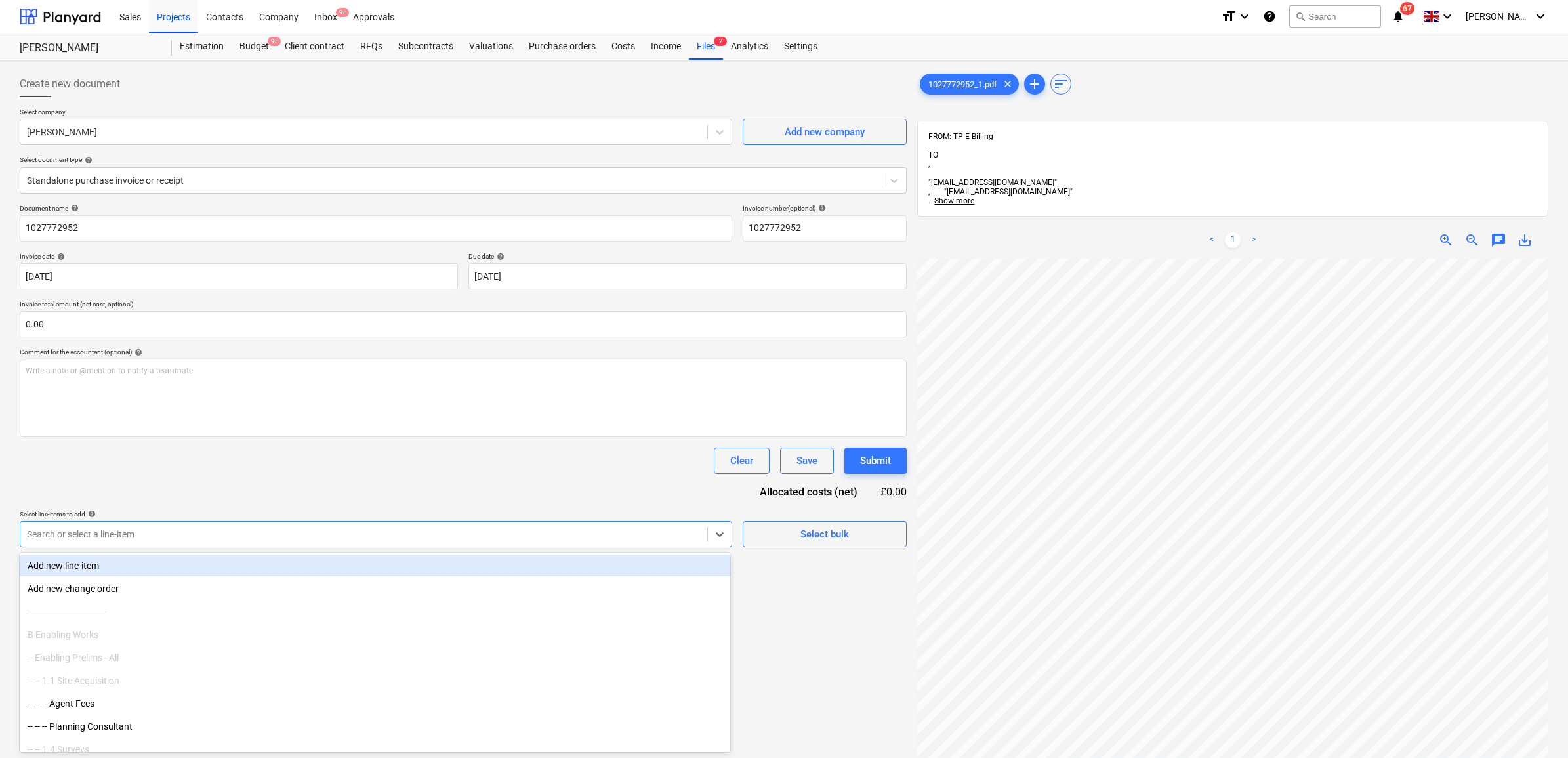
click at [283, 539] on div at bounding box center [363, 533] width 673 height 13
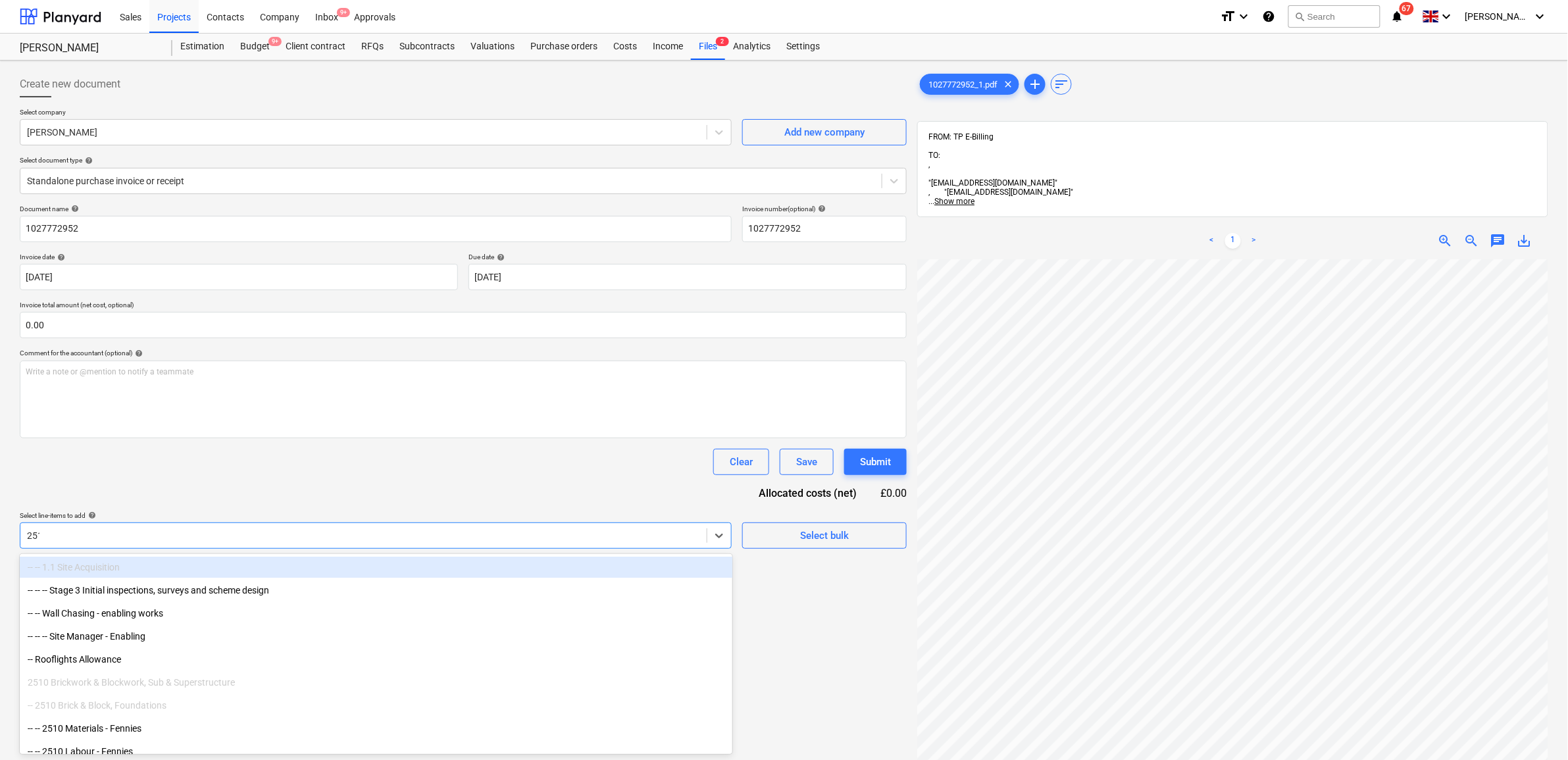
type input "2510"
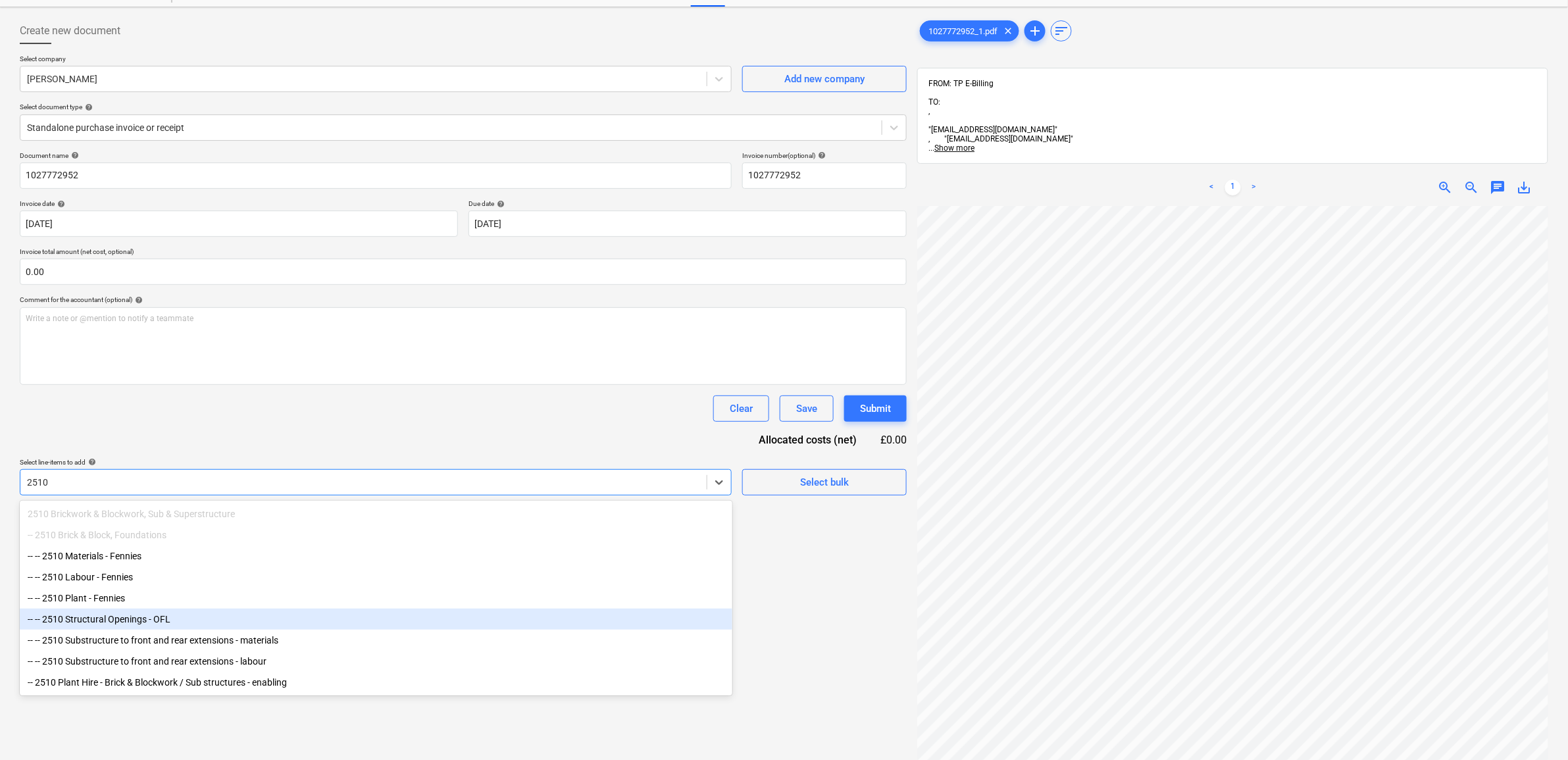
scroll to position [82, 0]
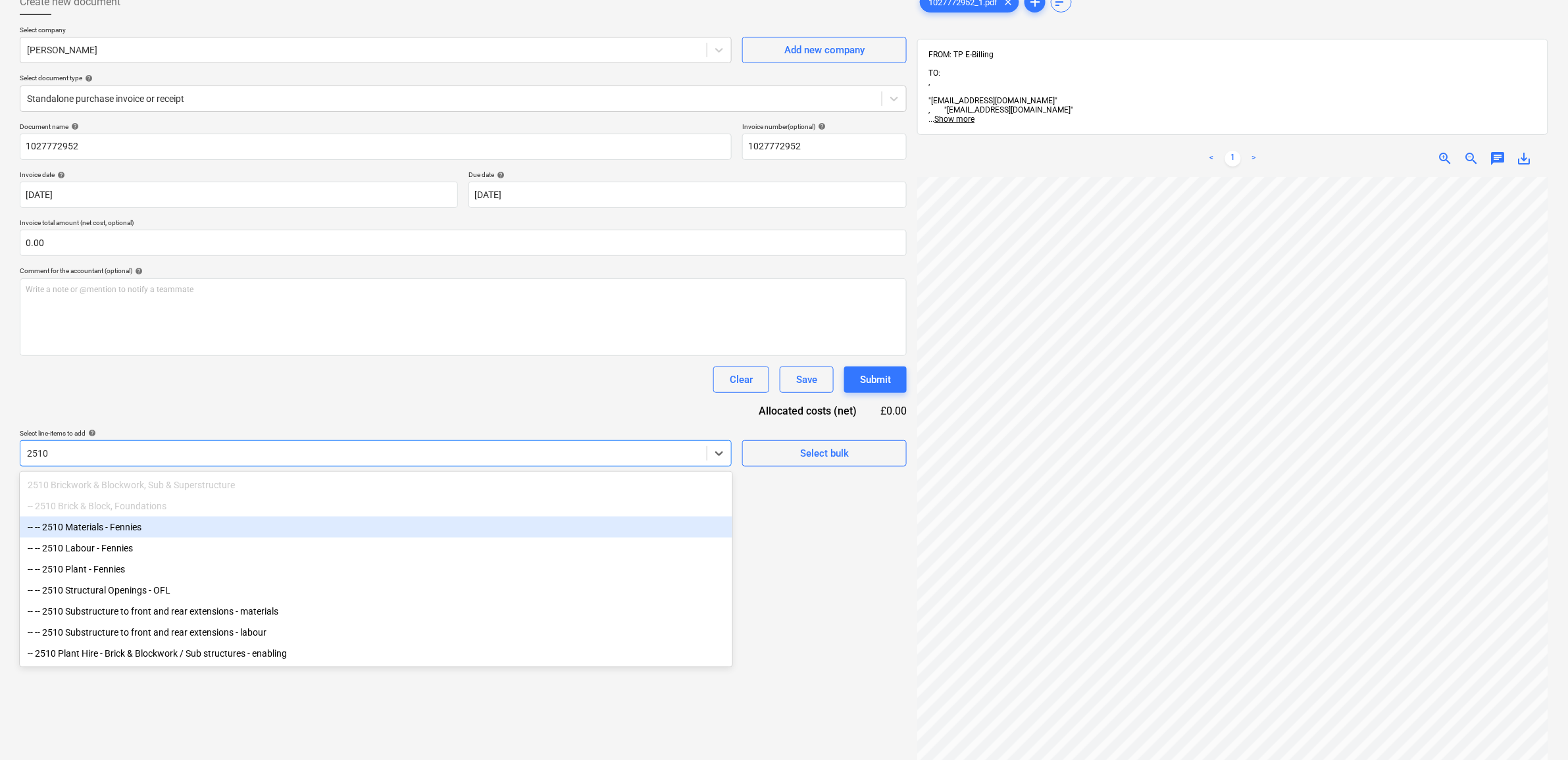
click at [168, 529] on div "-- -- 2510 Materials - Fennies" at bounding box center [376, 526] width 713 height 21
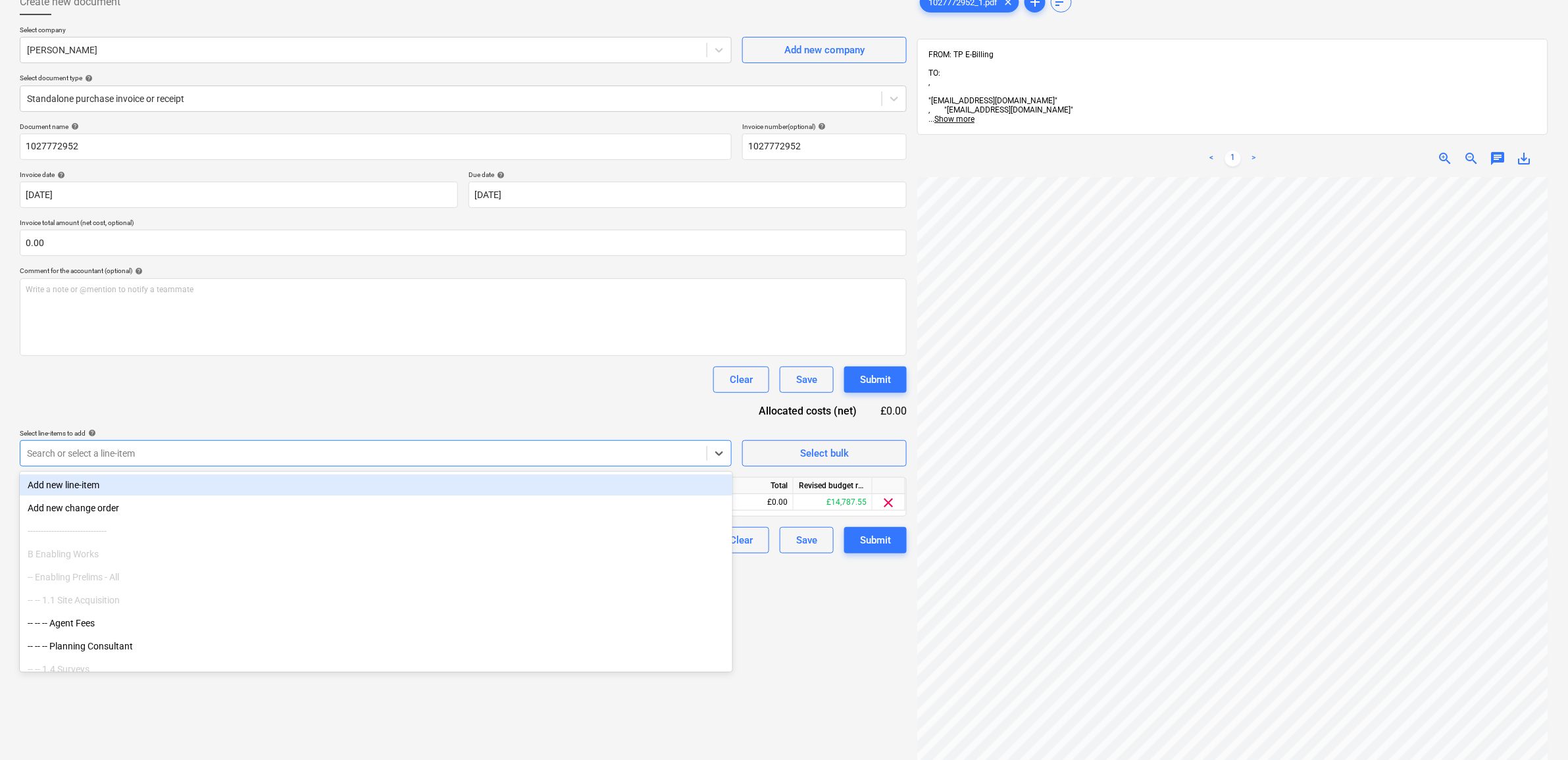
click at [245, 376] on div "Clear Save Submit" at bounding box center [463, 380] width 887 height 27
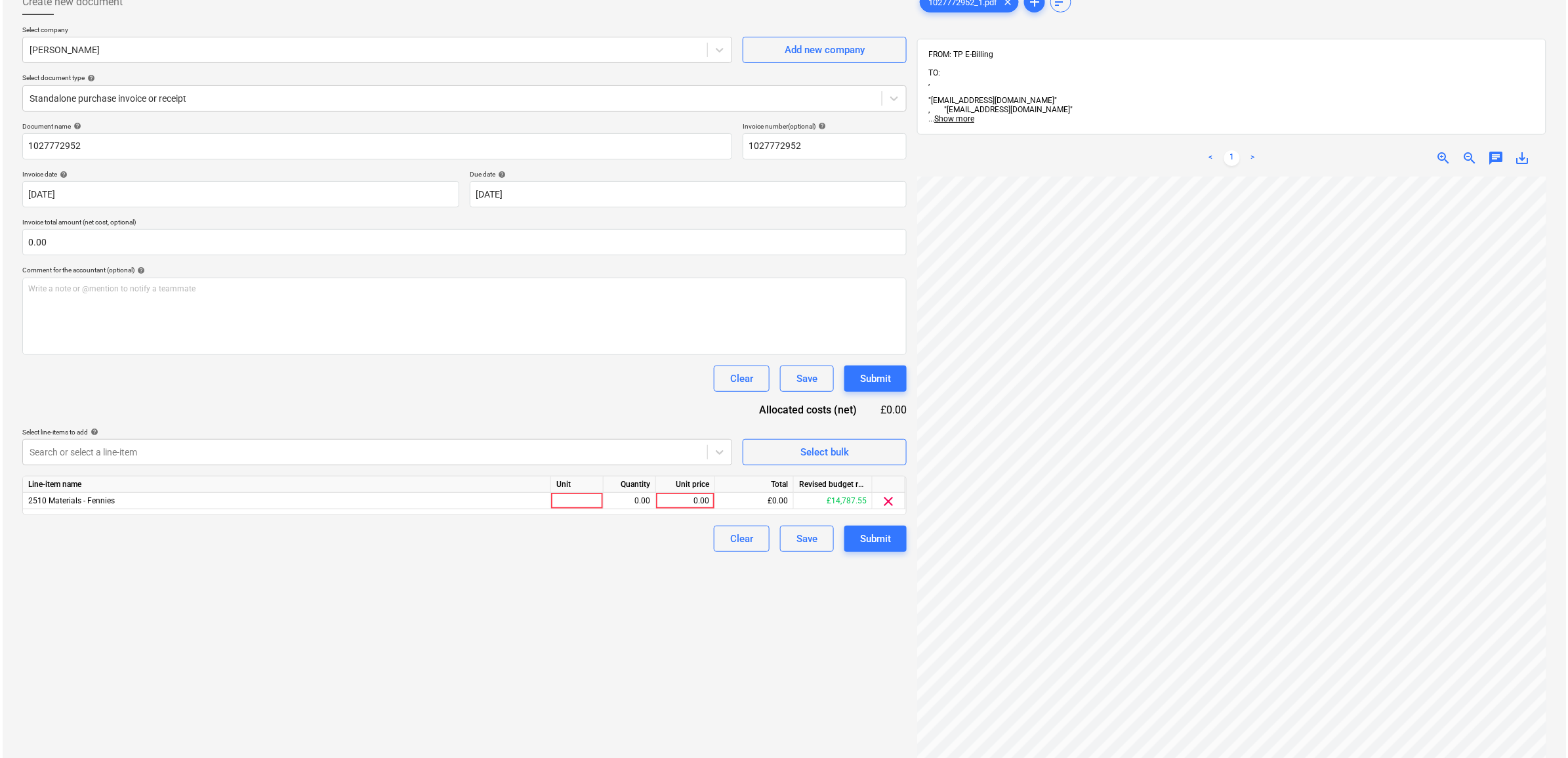
scroll to position [80, 28]
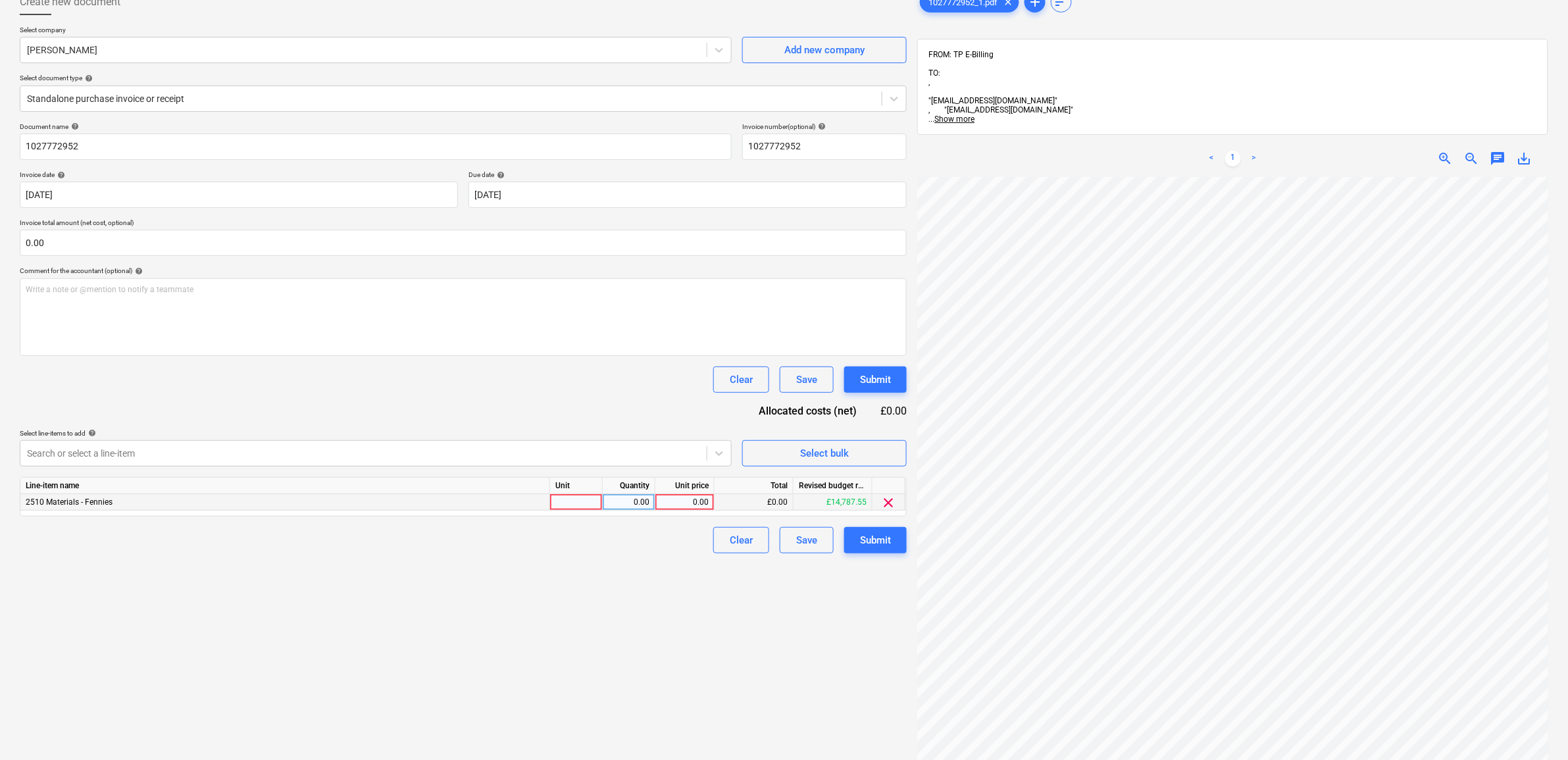
click at [699, 505] on div "0.00" at bounding box center [684, 502] width 48 height 17
type input "508.5"
click at [670, 601] on div "Create new document Select company Travis Perkins Add new company Select docume…" at bounding box center [463, 444] width 897 height 922
click at [886, 538] on div "Submit" at bounding box center [875, 539] width 31 height 17
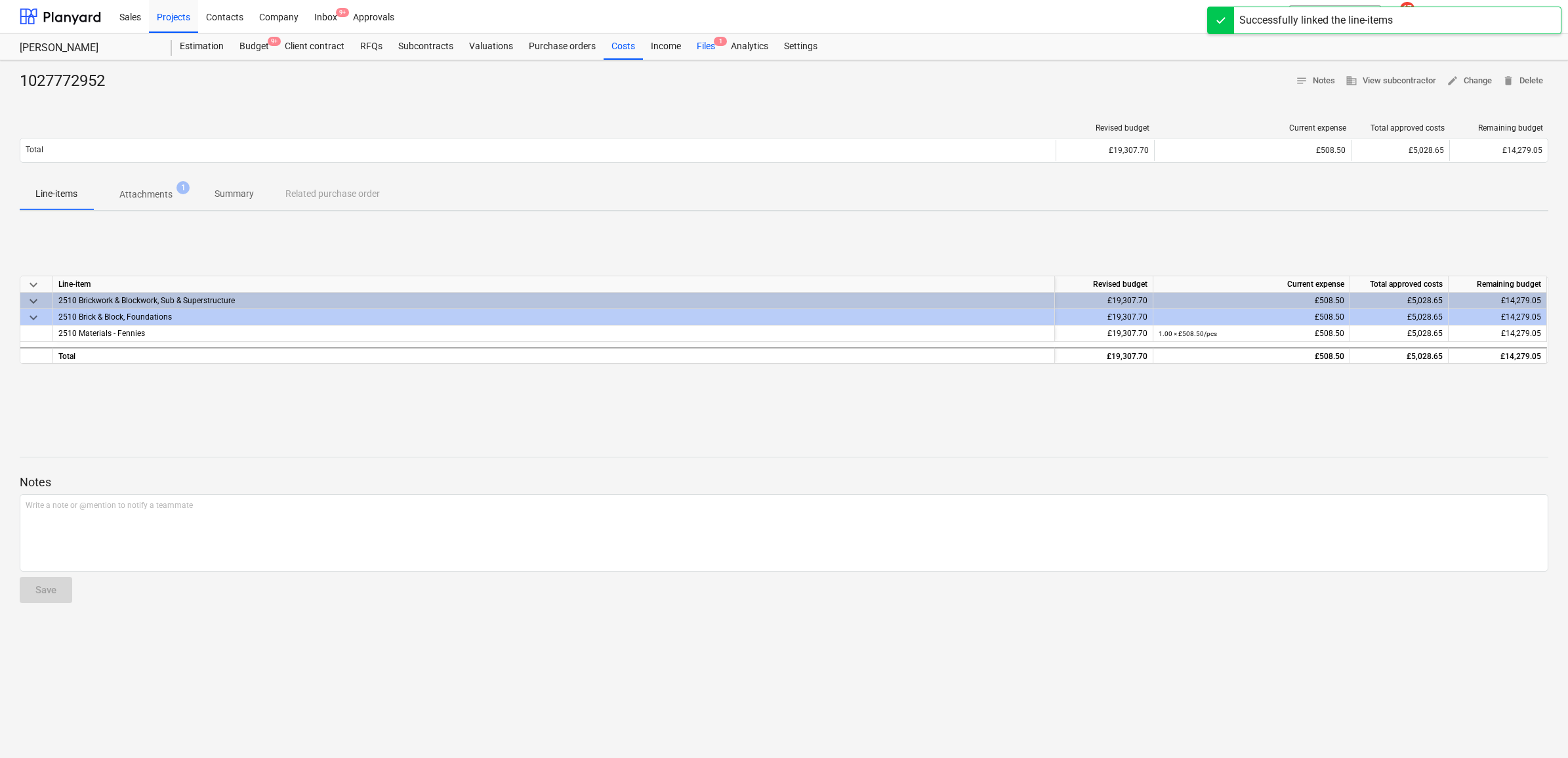
click at [705, 43] on div "Files 1" at bounding box center [706, 46] width 34 height 27
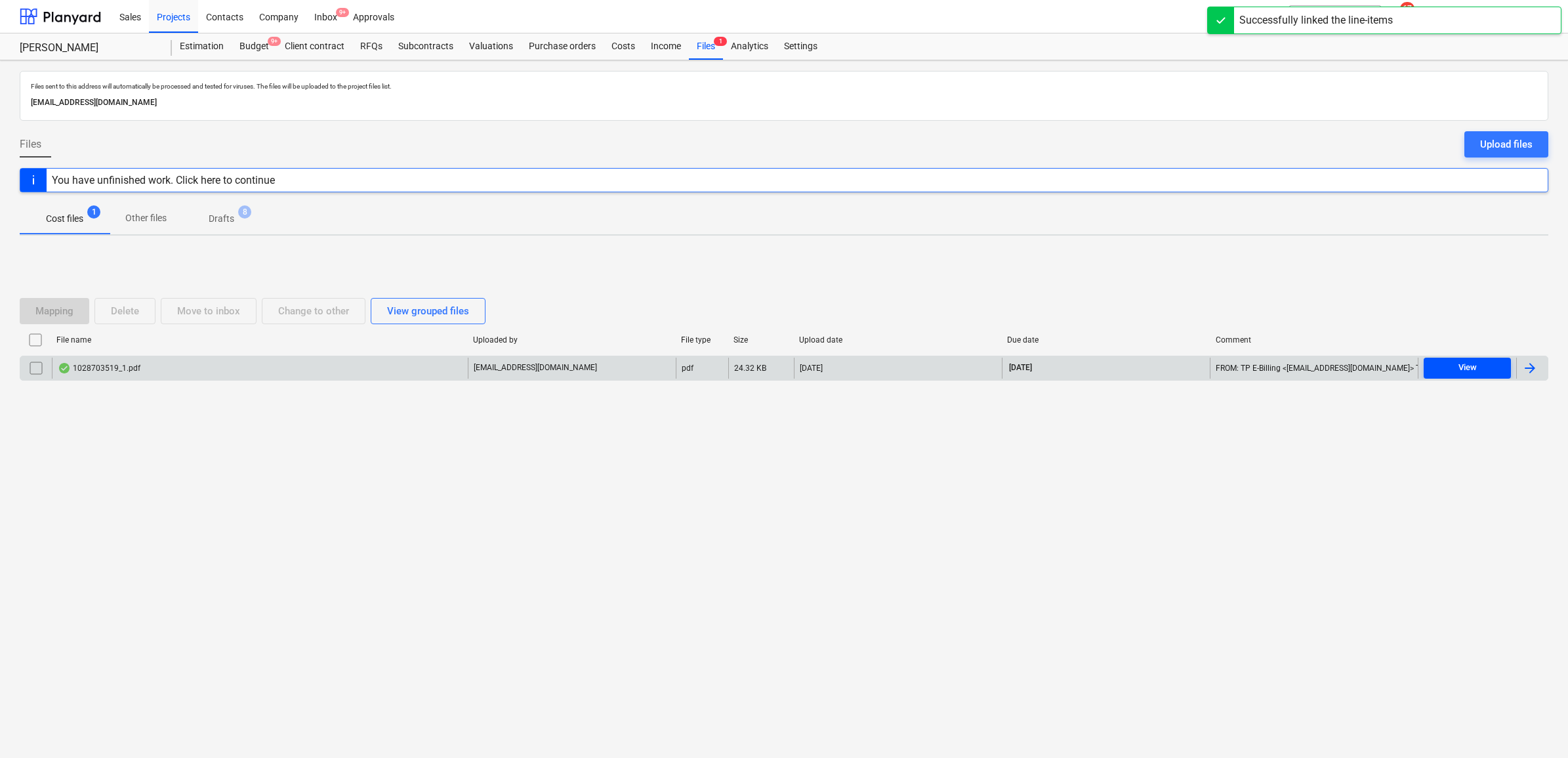
click at [1489, 368] on span "View" at bounding box center [1467, 367] width 77 height 15
click at [1534, 368] on div at bounding box center [1530, 368] width 16 height 16
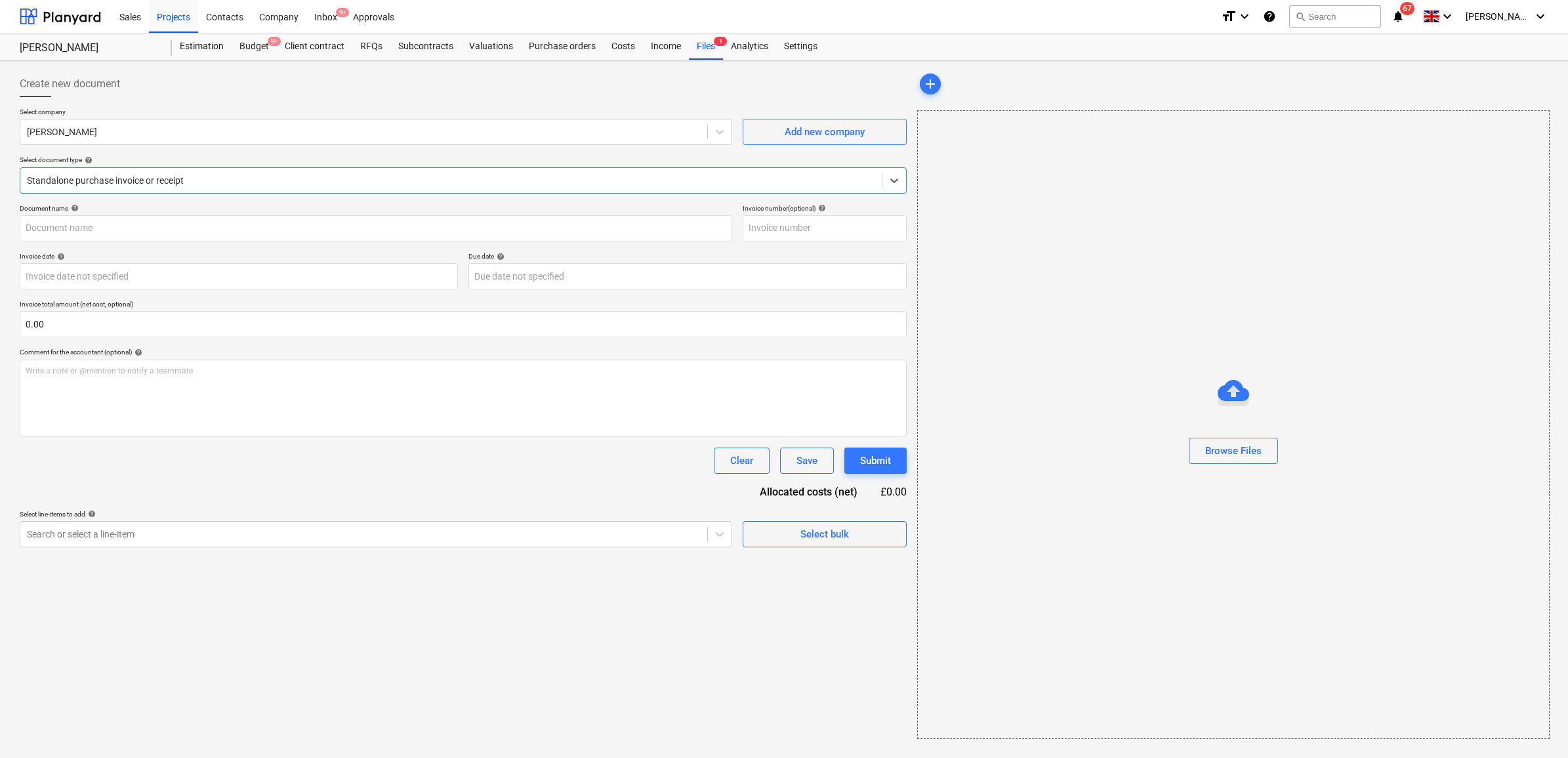
type input "1028703519"
type input "[DATE]"
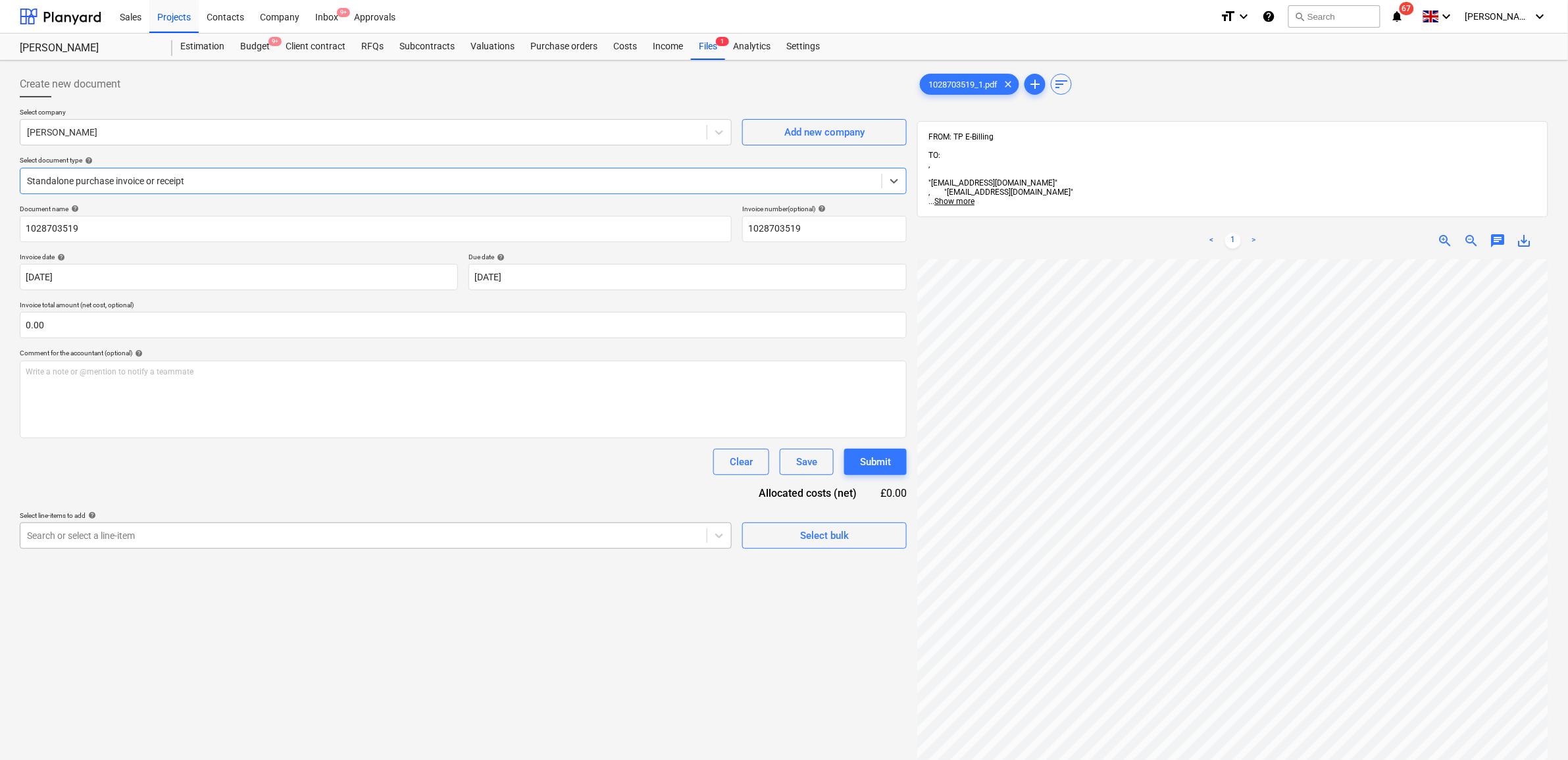
click at [272, 532] on div at bounding box center [363, 534] width 674 height 13
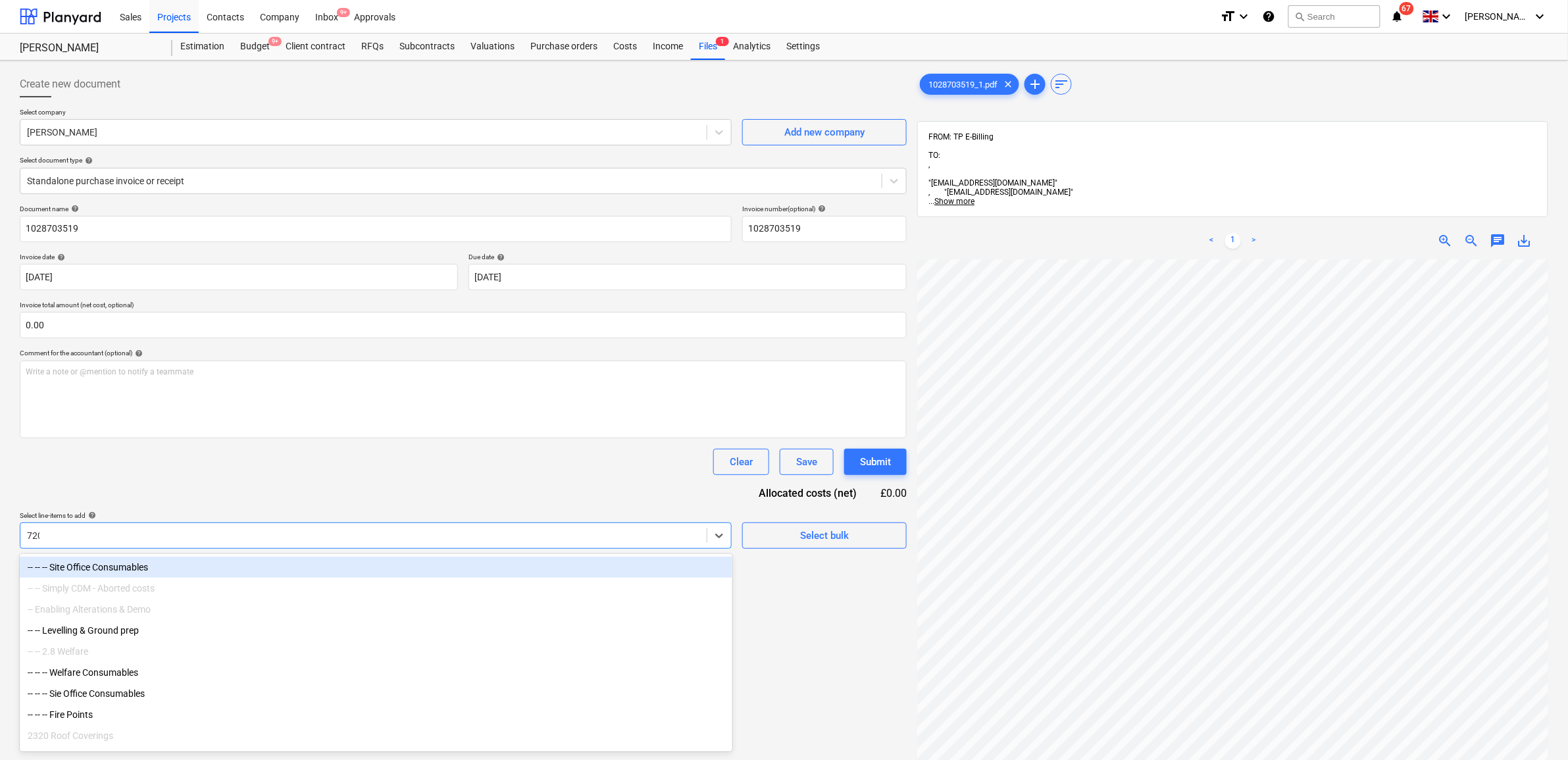
type input "7200"
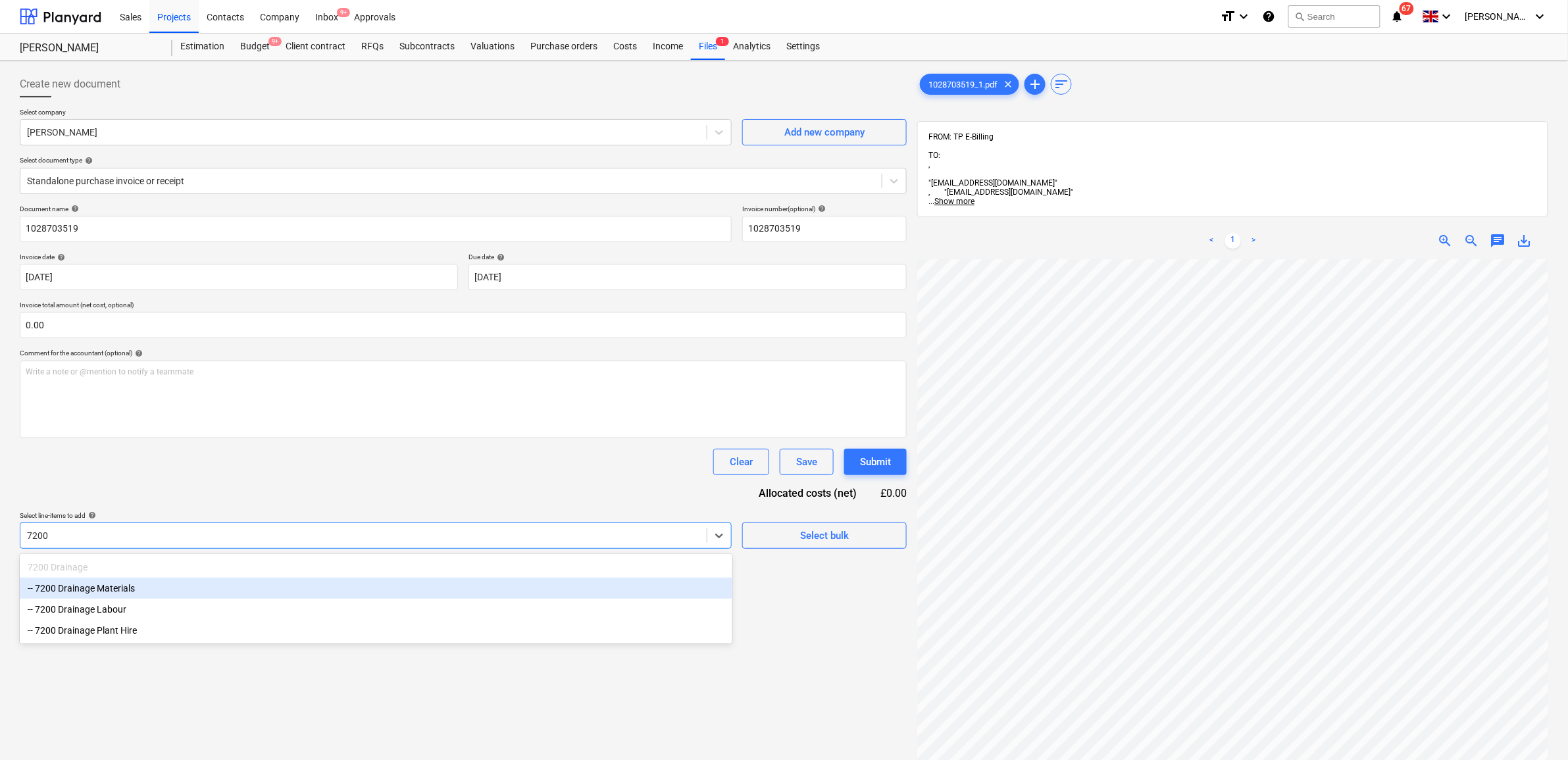
click at [219, 582] on div "-- 7200 Drainage Materials" at bounding box center [376, 587] width 713 height 21
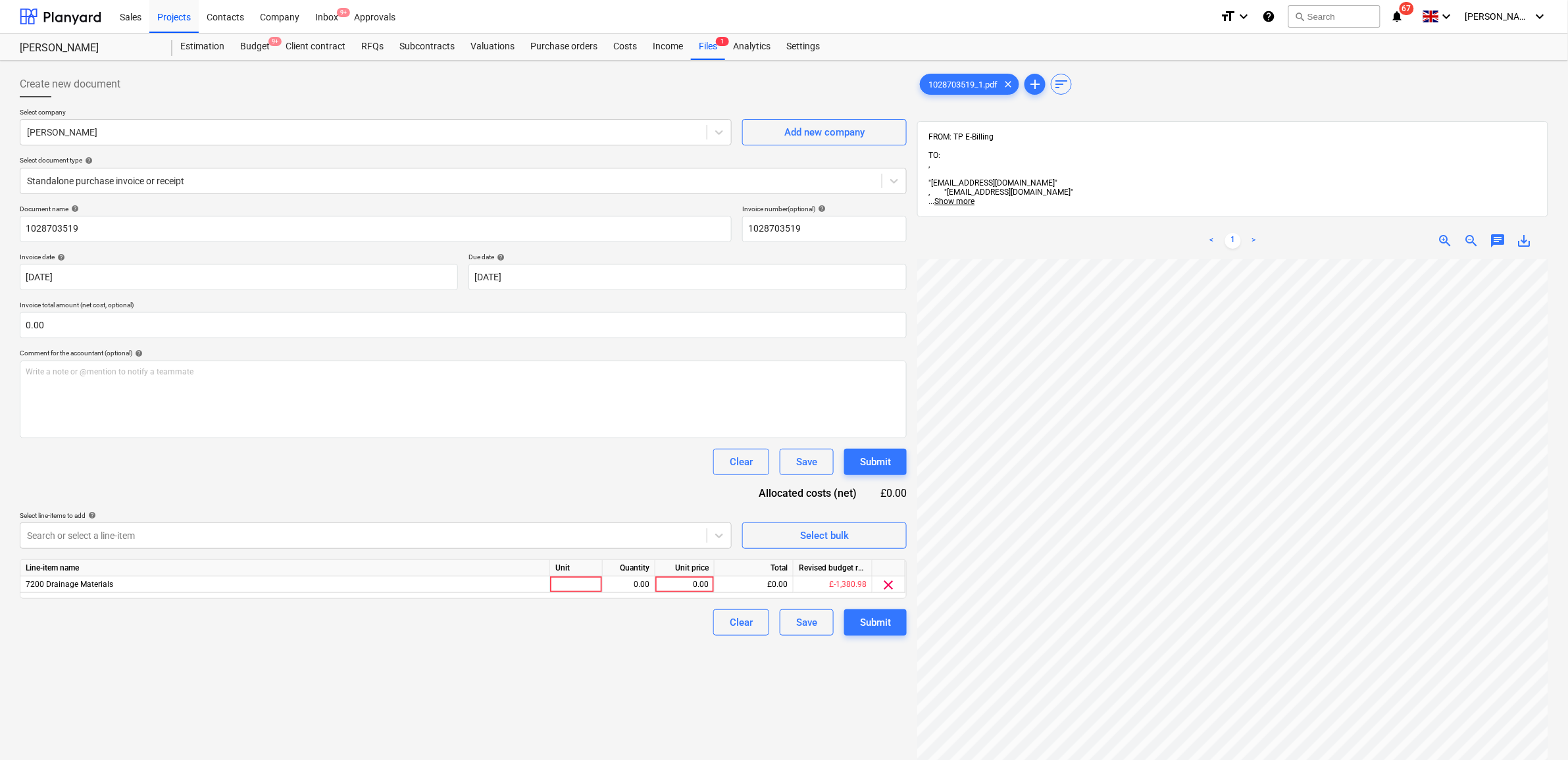
click at [335, 490] on div "Document name help 1028703519 Invoice number (optional) help 1028703519 Invoice…" at bounding box center [463, 419] width 887 height 431
click at [681, 587] on div "0.00" at bounding box center [684, 584] width 48 height 17
type input "67.6"
drag, startPoint x: 613, startPoint y: 636, endPoint x: 702, endPoint y: 623, distance: 89.9
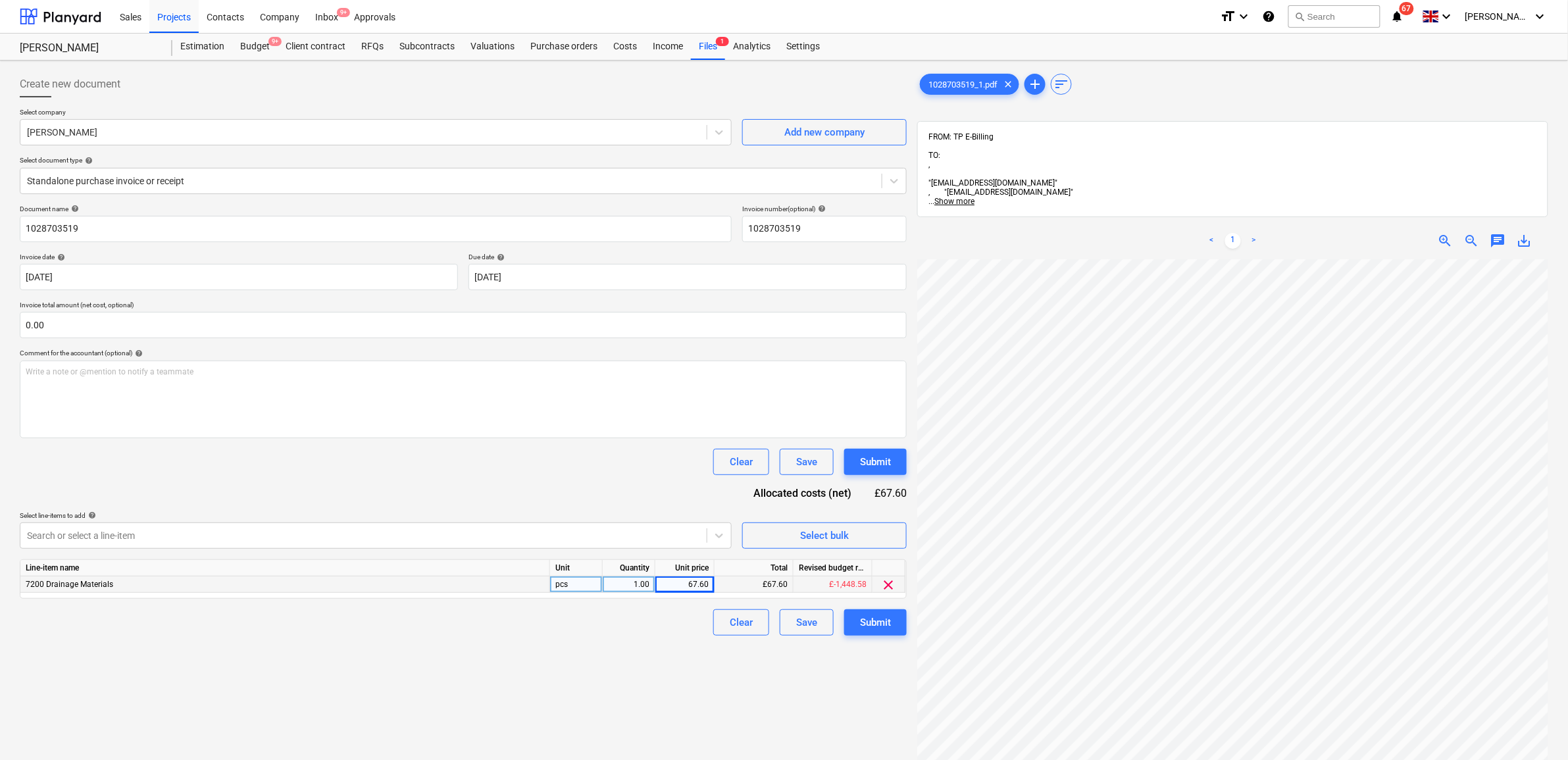
click at [617, 637] on div "Create new document Select company Travis Perkins Add new company Select docume…" at bounding box center [463, 526] width 897 height 922
click at [889, 618] on div "Submit" at bounding box center [875, 621] width 31 height 17
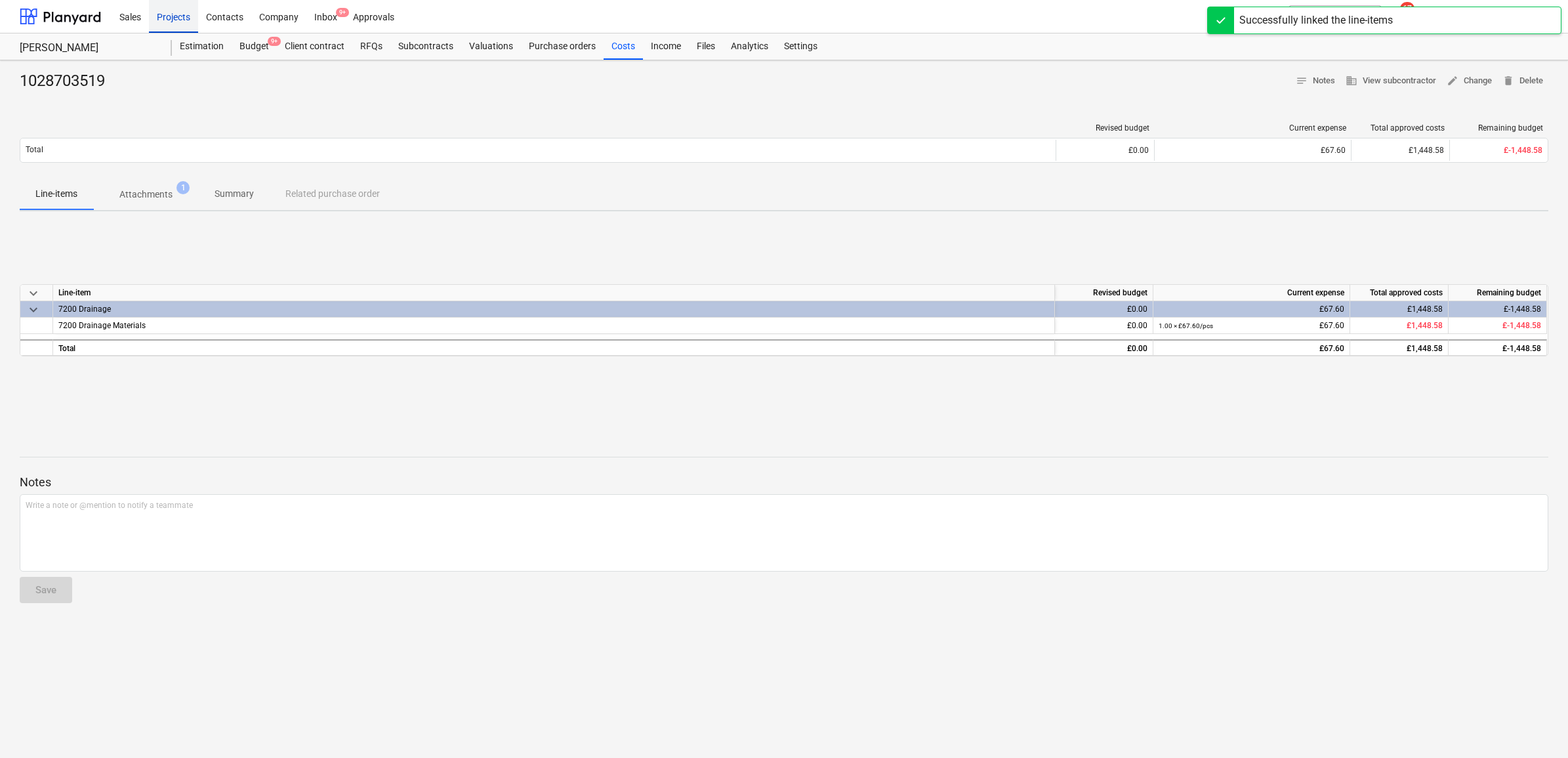
click at [182, 17] on div "Projects" at bounding box center [173, 16] width 49 height 33
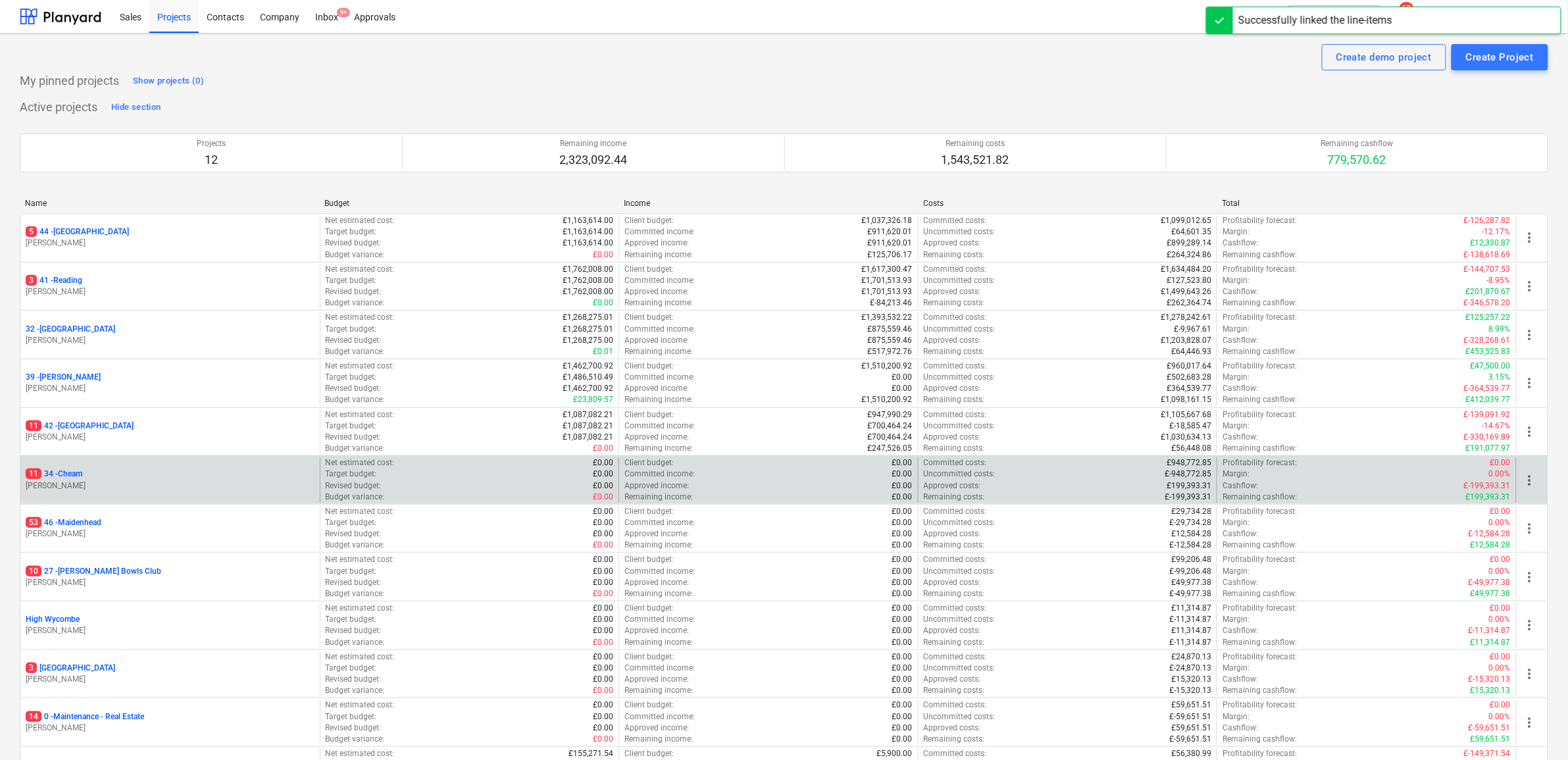
click at [62, 467] on div "11 34 - Cheam S. Cornford" at bounding box center [171, 480] width 300 height 45
click at [88, 471] on div "11 34 - Cheam" at bounding box center [170, 473] width 289 height 11
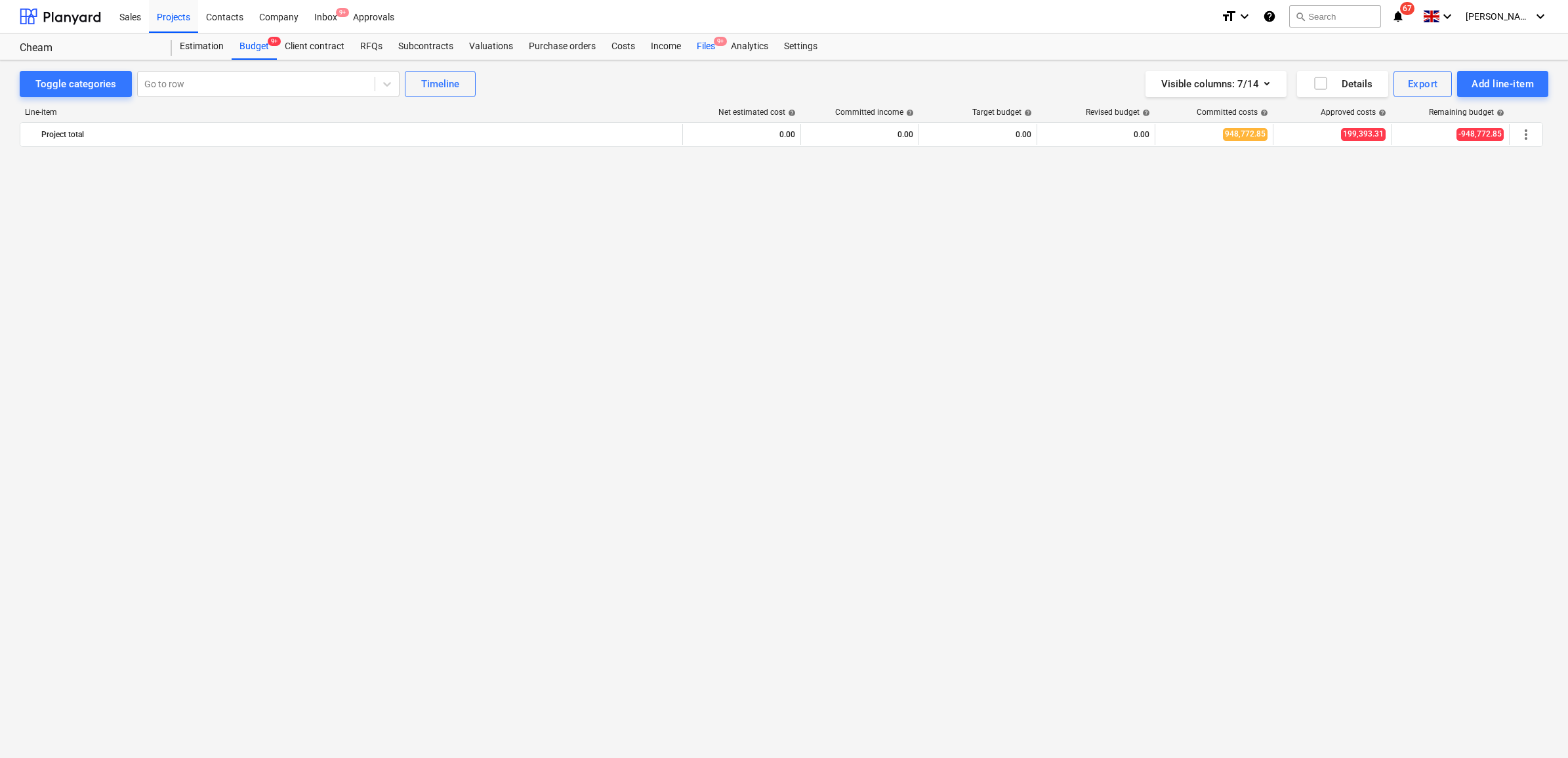
click at [701, 44] on div "Files 9+" at bounding box center [706, 46] width 34 height 27
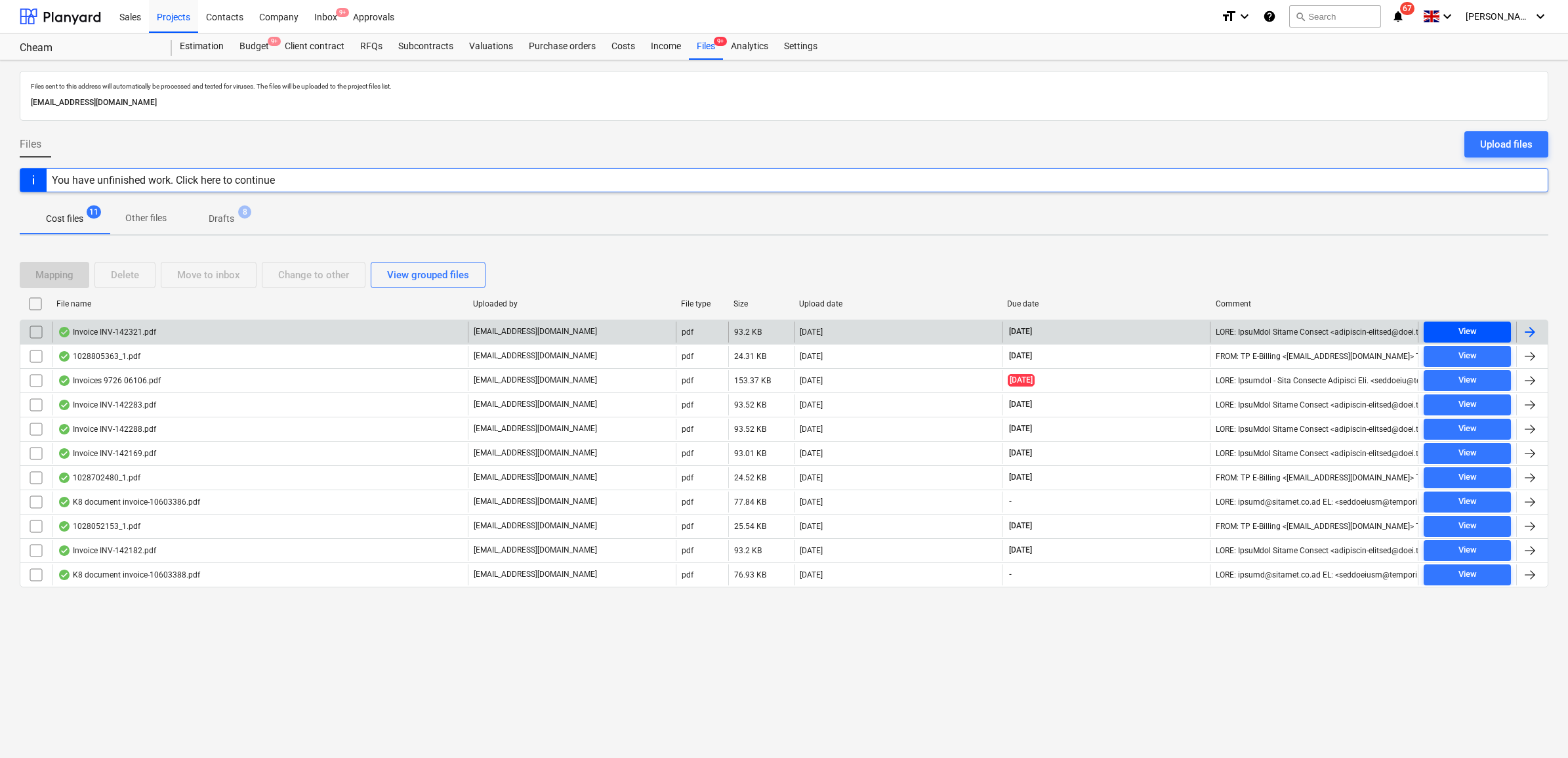
click at [1459, 325] on div "View" at bounding box center [1467, 331] width 19 height 15
click at [1527, 336] on div at bounding box center [1530, 332] width 16 height 16
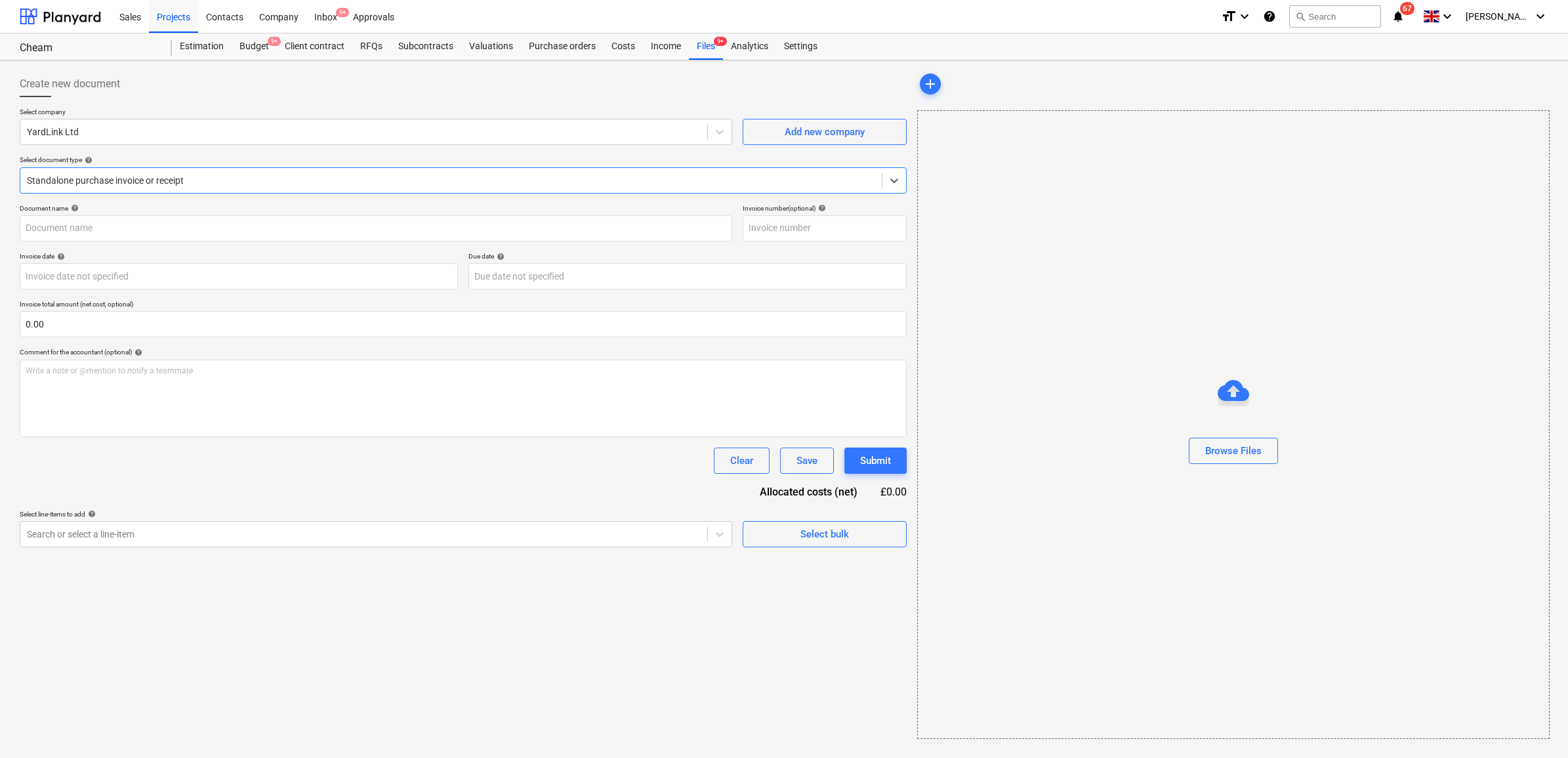
type input "INV-142321"
type input "[DATE]"
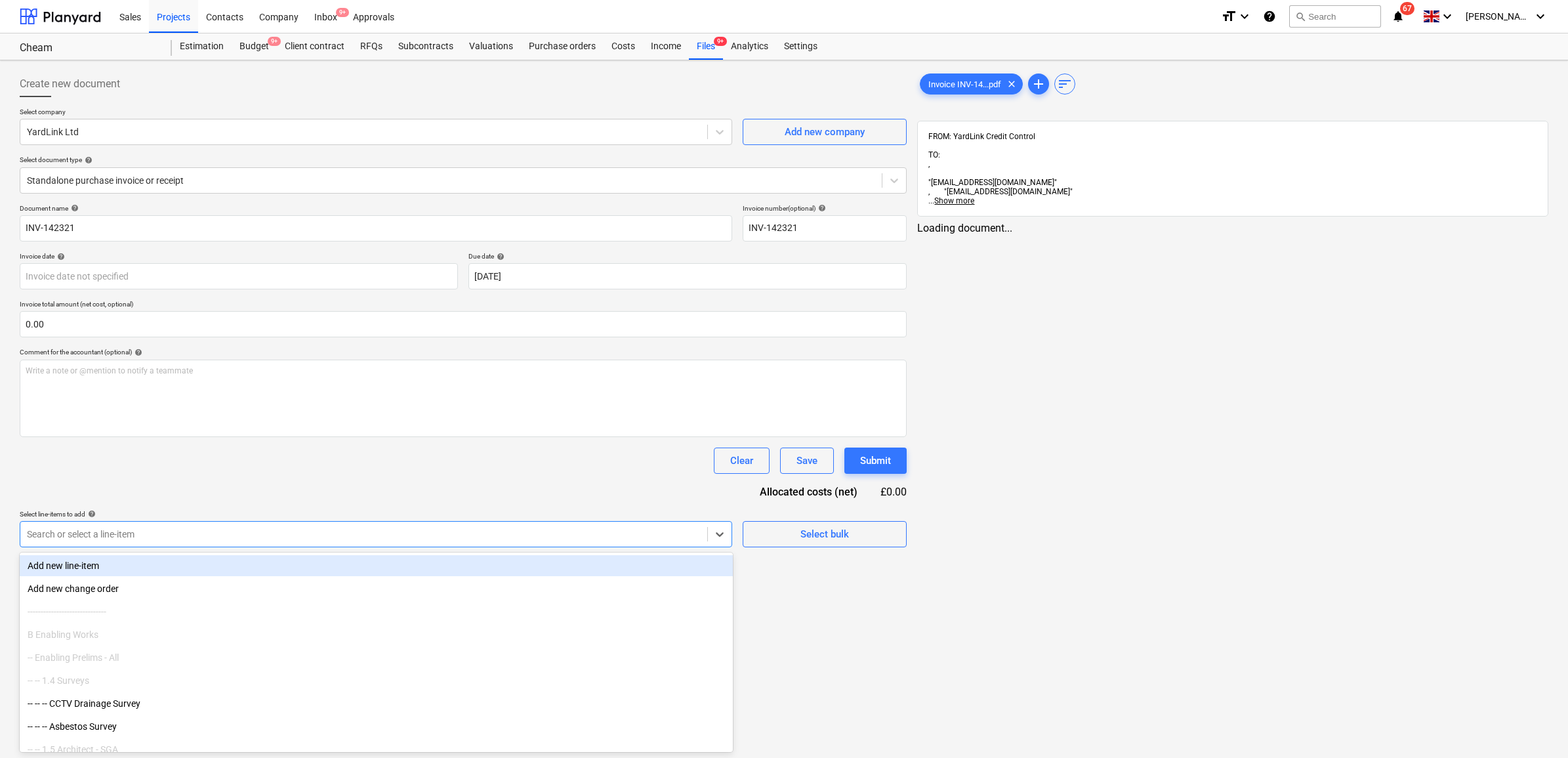
click at [405, 531] on div at bounding box center [363, 533] width 673 height 13
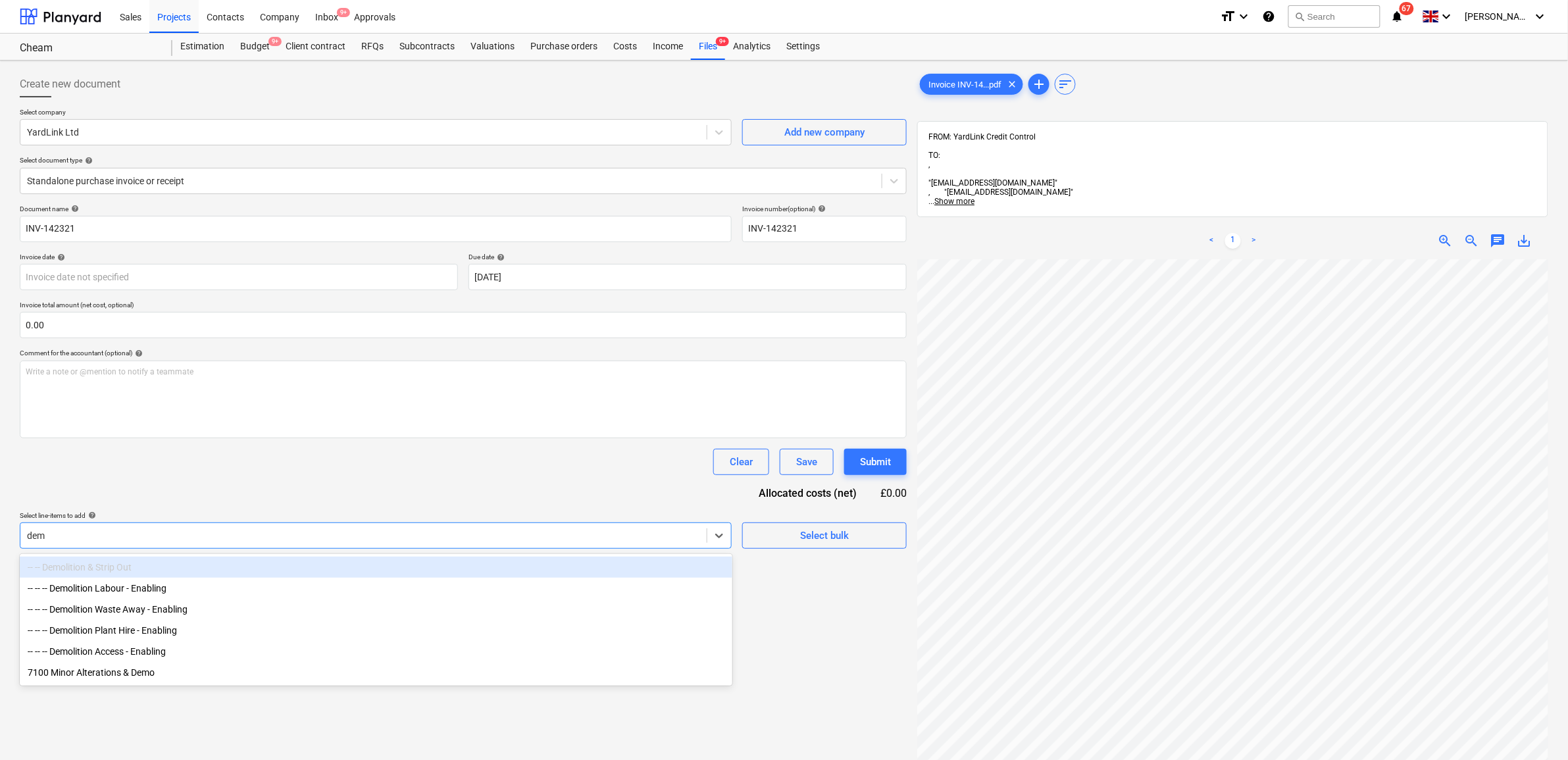
type input "demo"
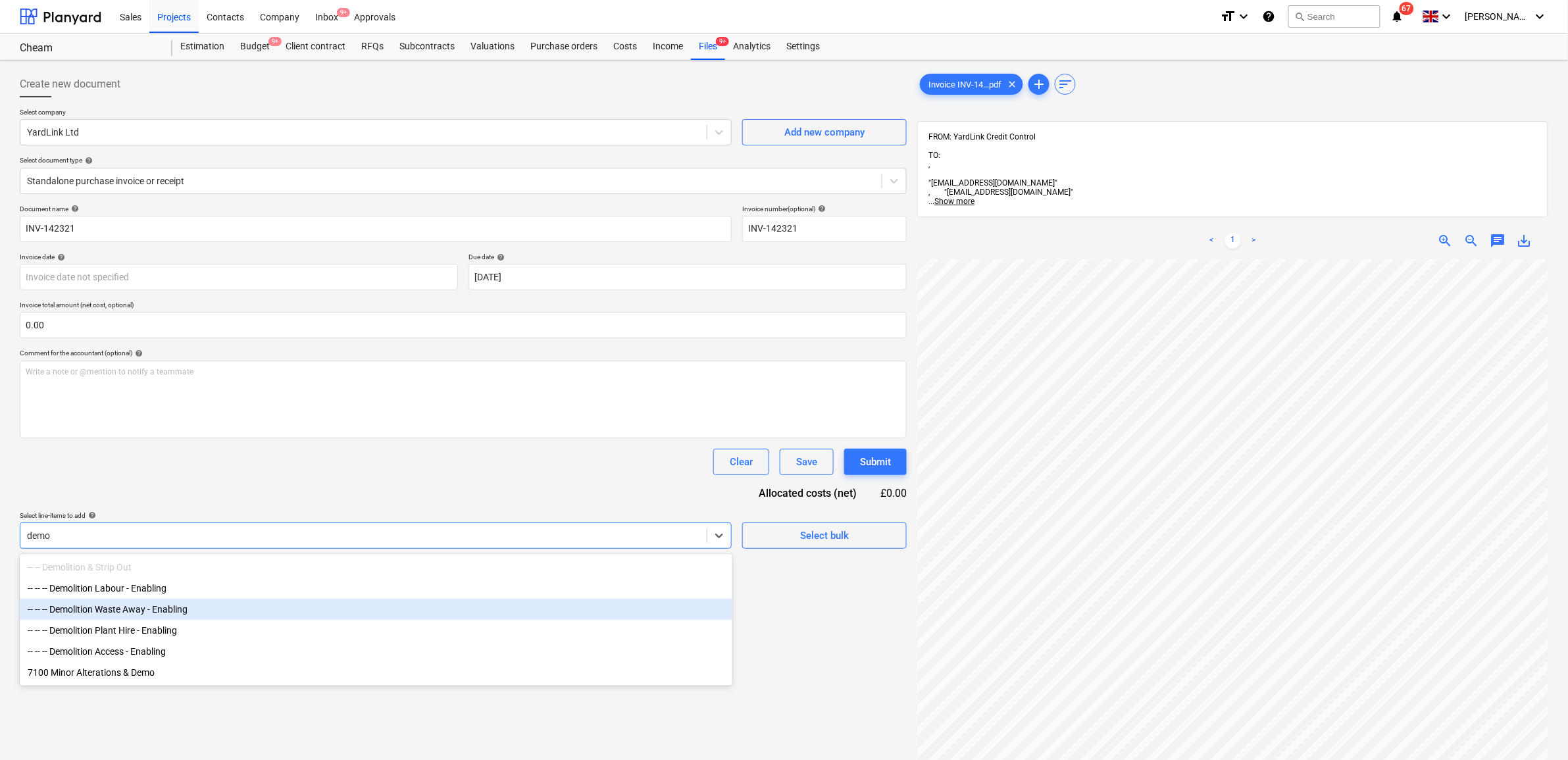
click at [270, 612] on div "-- -- -- Demolition Waste Away - Enabling" at bounding box center [376, 608] width 713 height 21
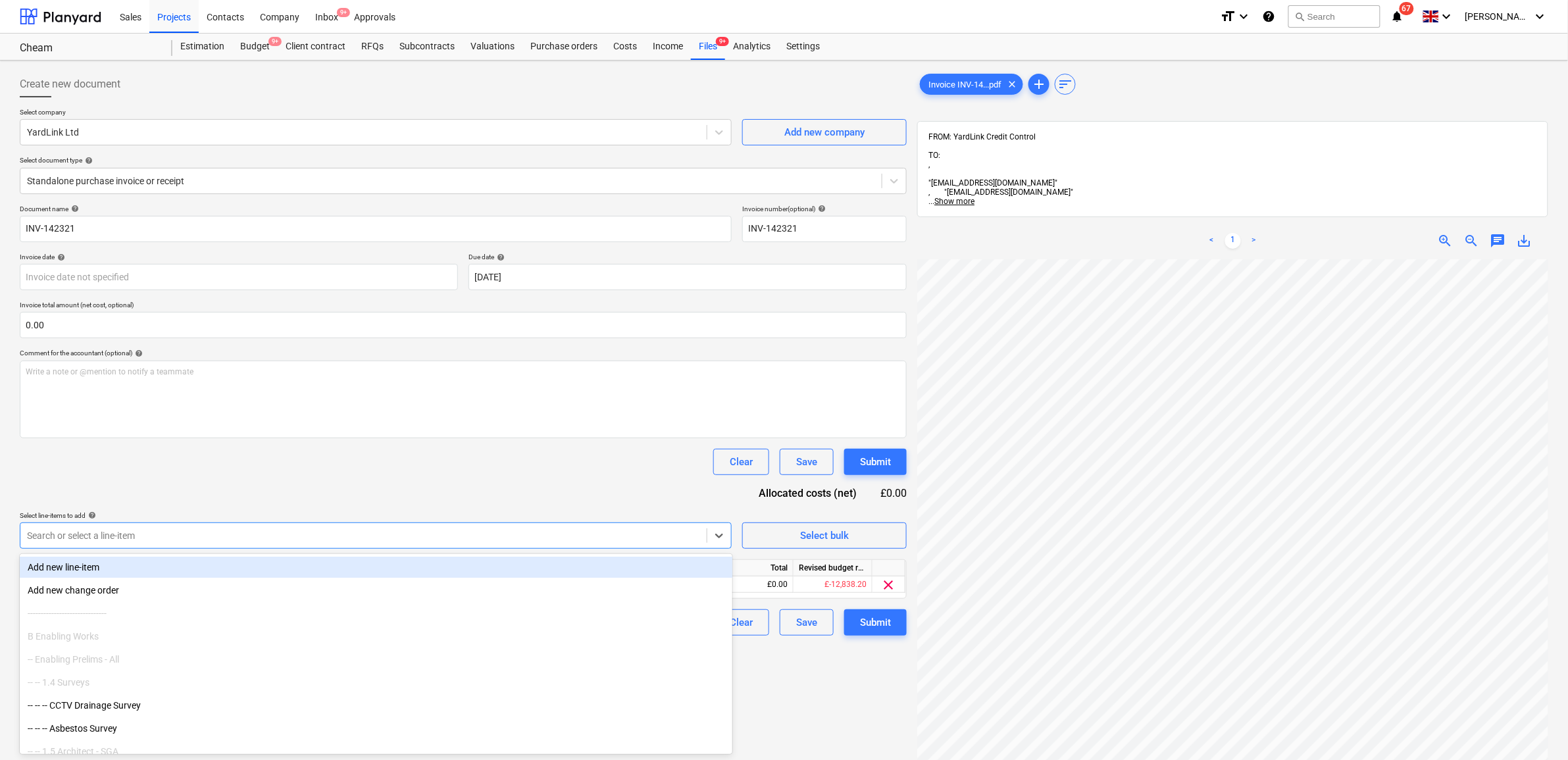
click at [271, 503] on div "Document name help INV-142321 Invoice number (optional) help INV-142321 Invoice…" at bounding box center [463, 419] width 887 height 431
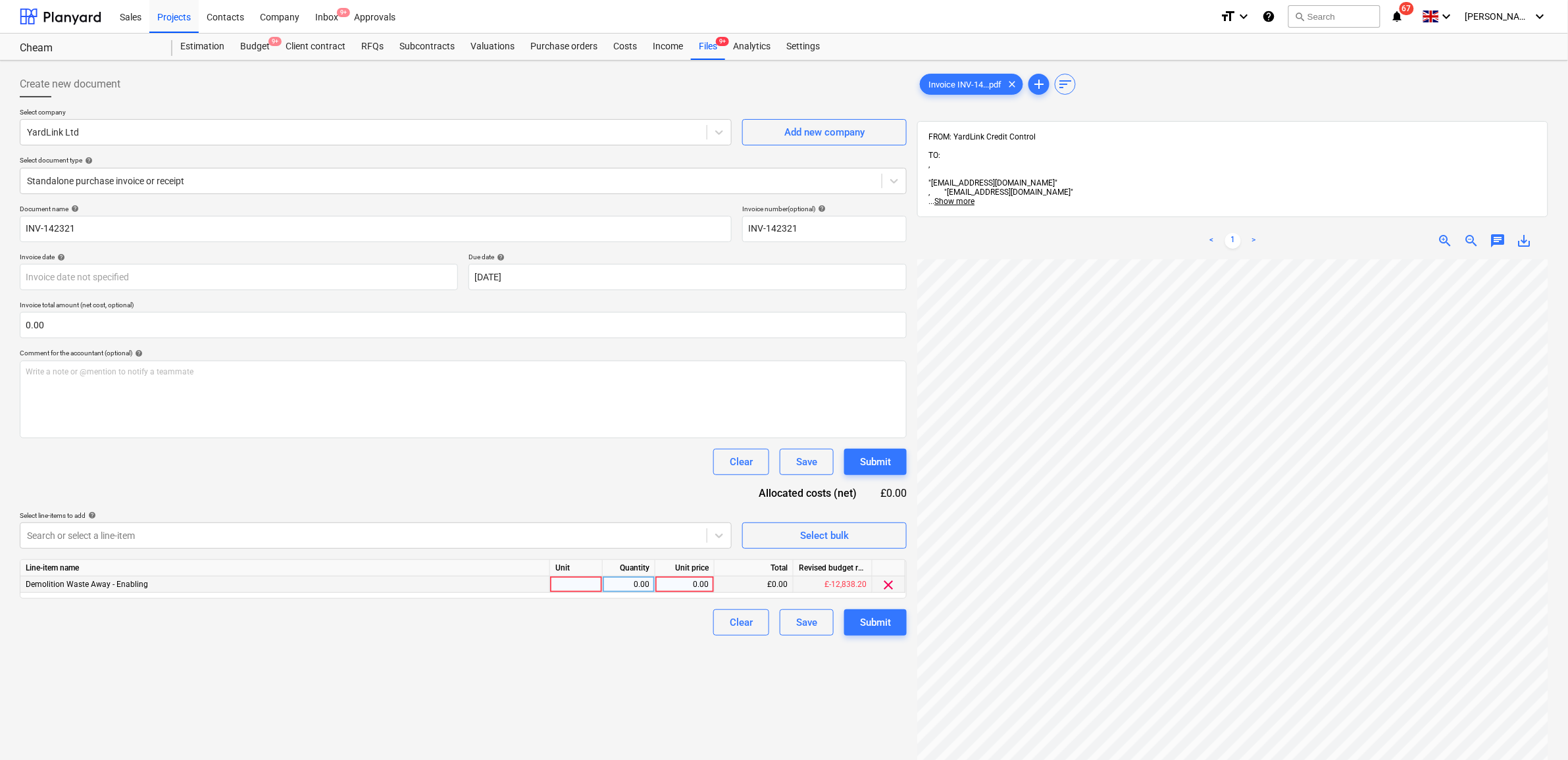
scroll to position [93, 0]
click at [689, 587] on div "0.00" at bounding box center [684, 584] width 48 height 17
type input "343"
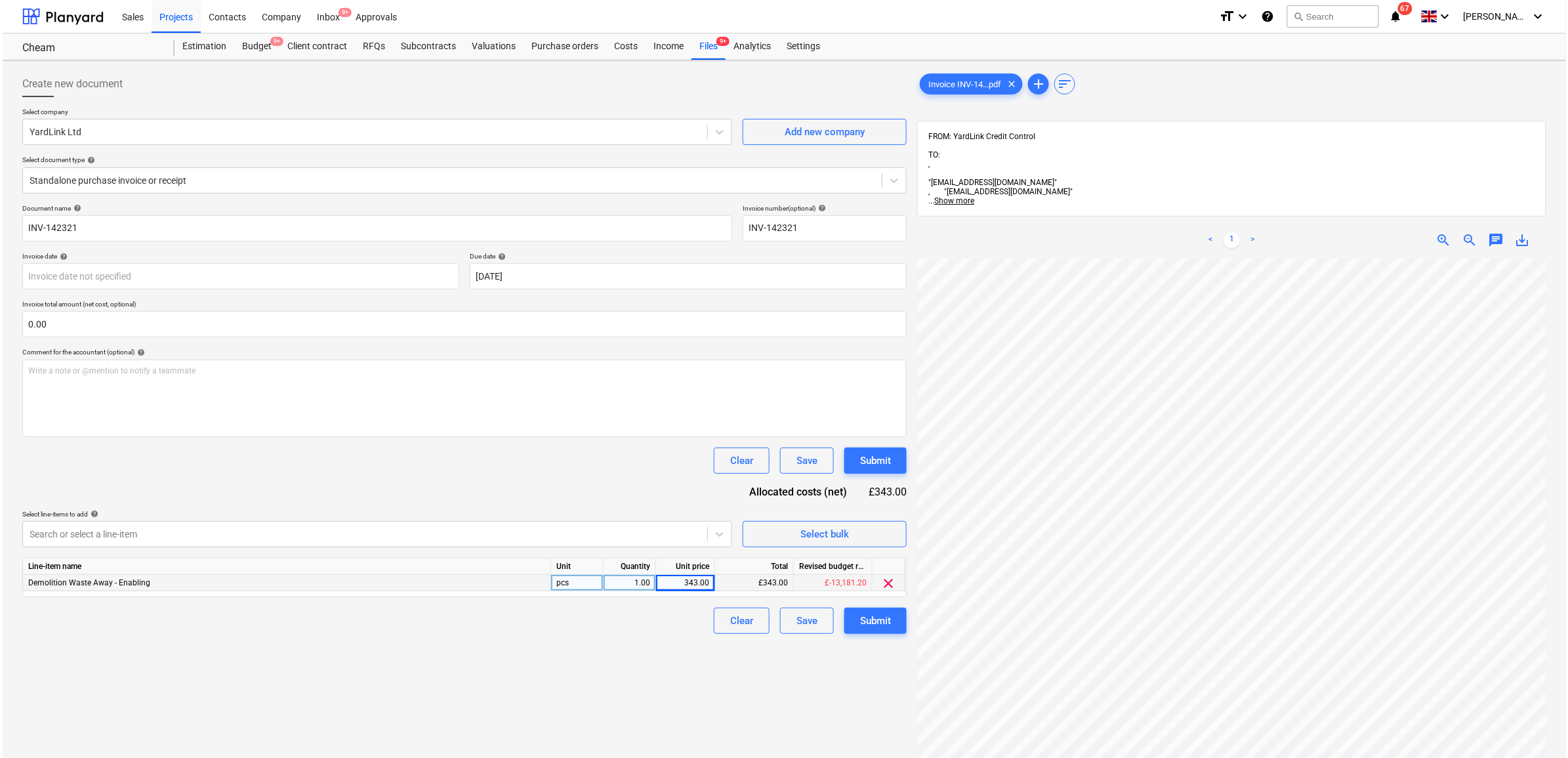
scroll to position [109, 60]
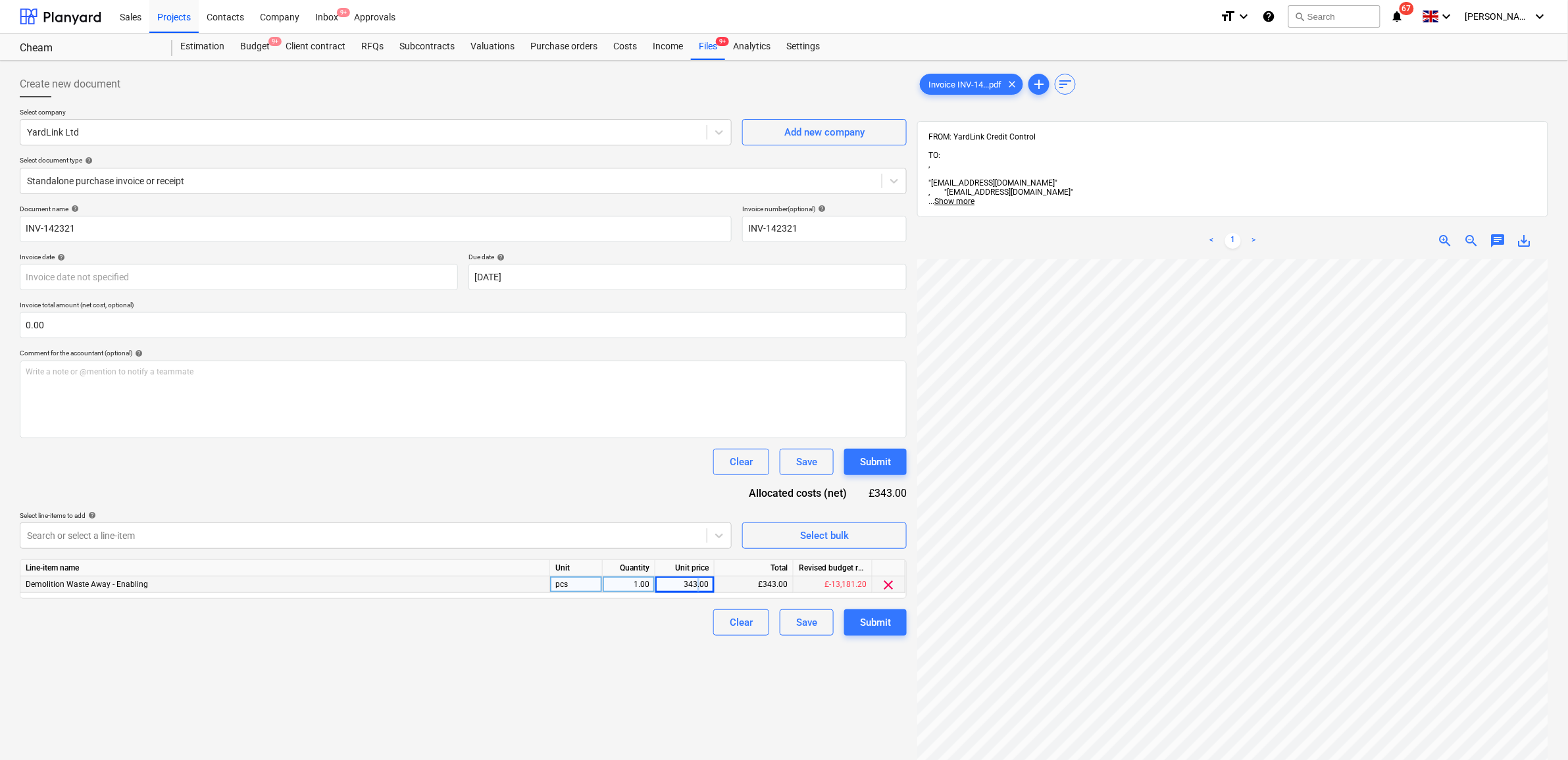
click at [698, 587] on div "343.00" at bounding box center [684, 584] width 48 height 17
type input "34.75"
drag, startPoint x: 635, startPoint y: 663, endPoint x: 678, endPoint y: 650, distance: 44.9
click at [640, 662] on div "Create new document Select company YardLink Ltd Add new company Select document…" at bounding box center [463, 526] width 897 height 922
click at [866, 610] on button "Submit" at bounding box center [875, 622] width 62 height 27
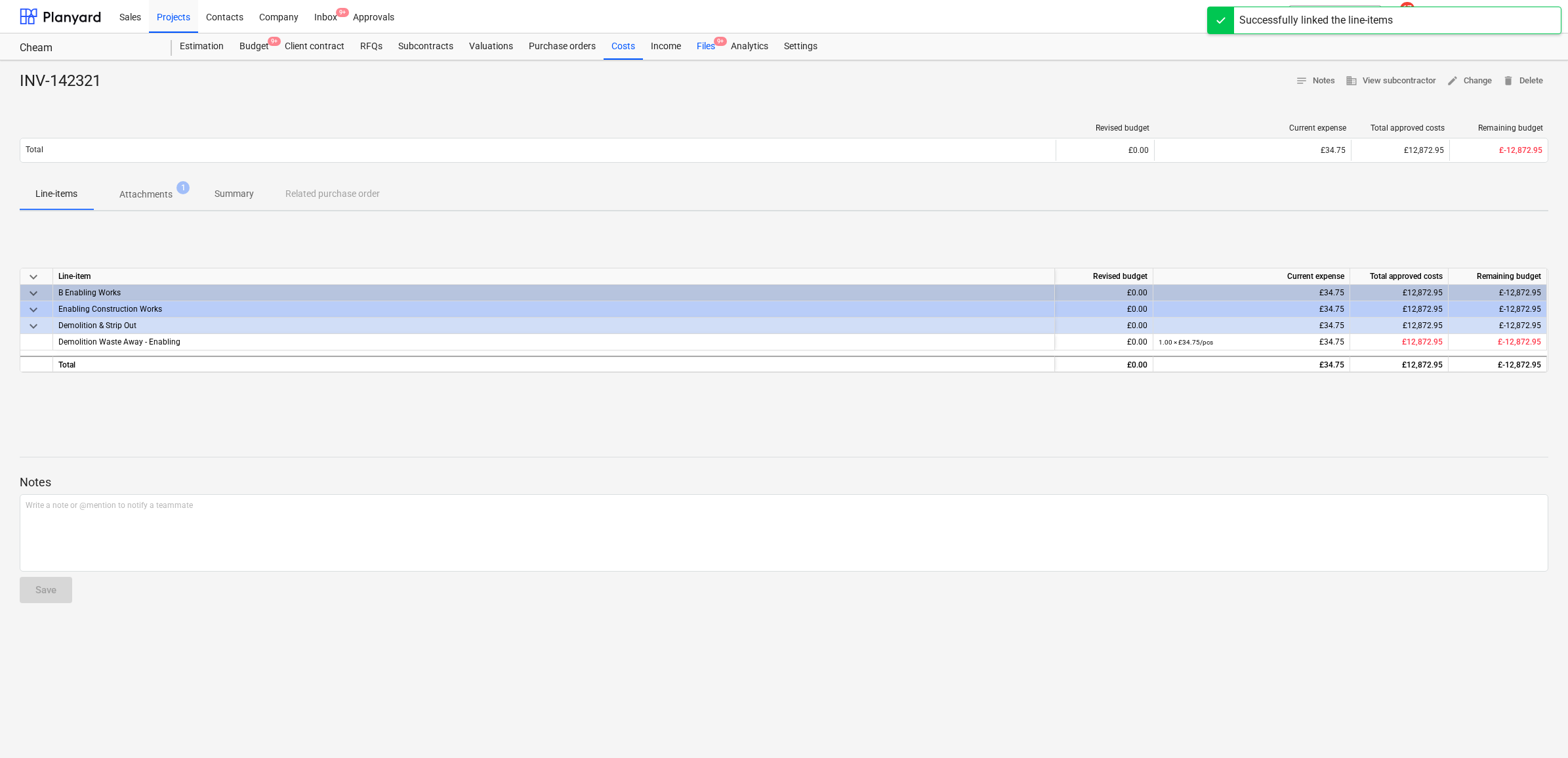
click at [707, 44] on div "Files 9+" at bounding box center [706, 46] width 34 height 27
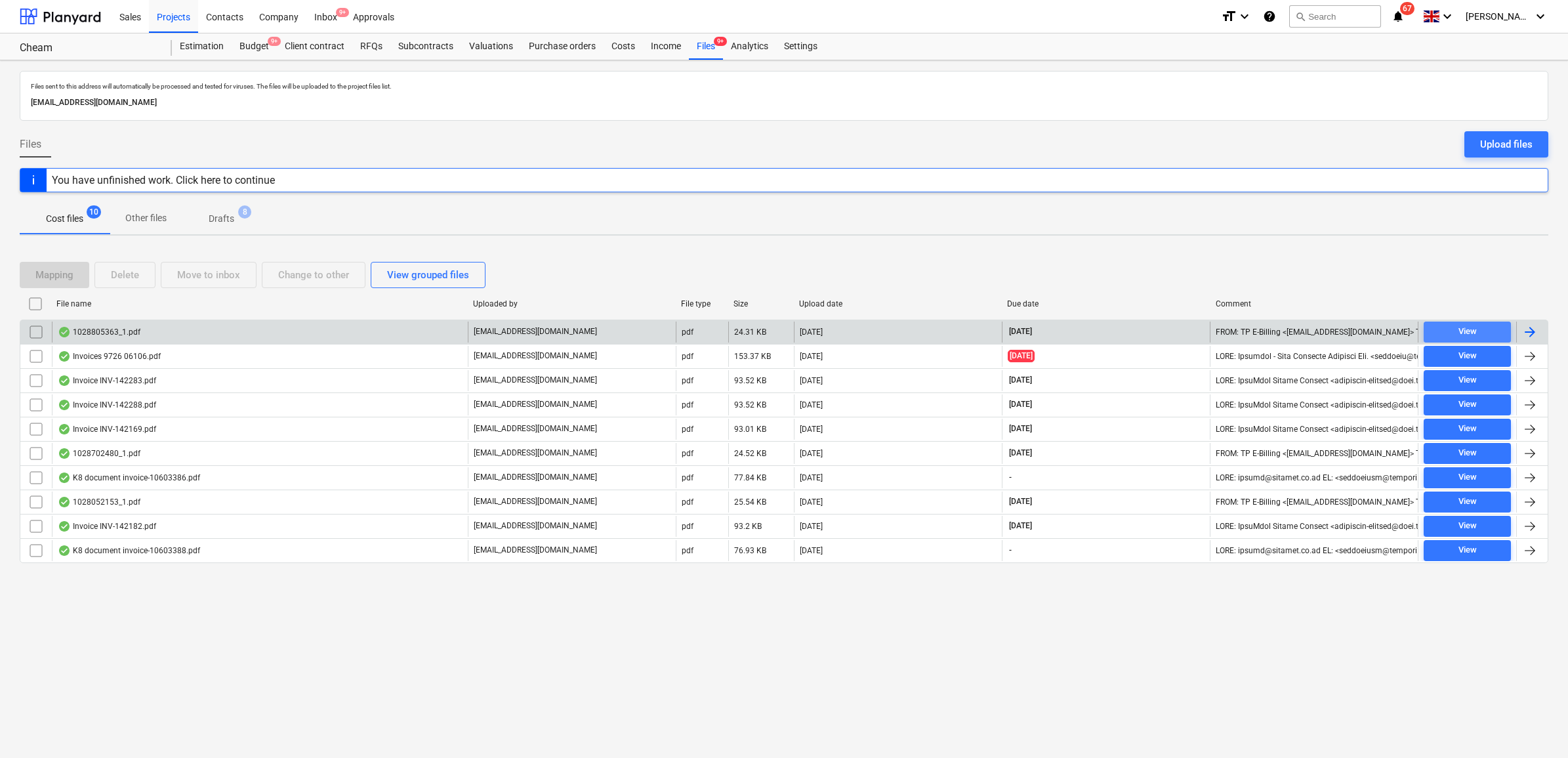
click at [1487, 330] on span "View" at bounding box center [1467, 331] width 77 height 15
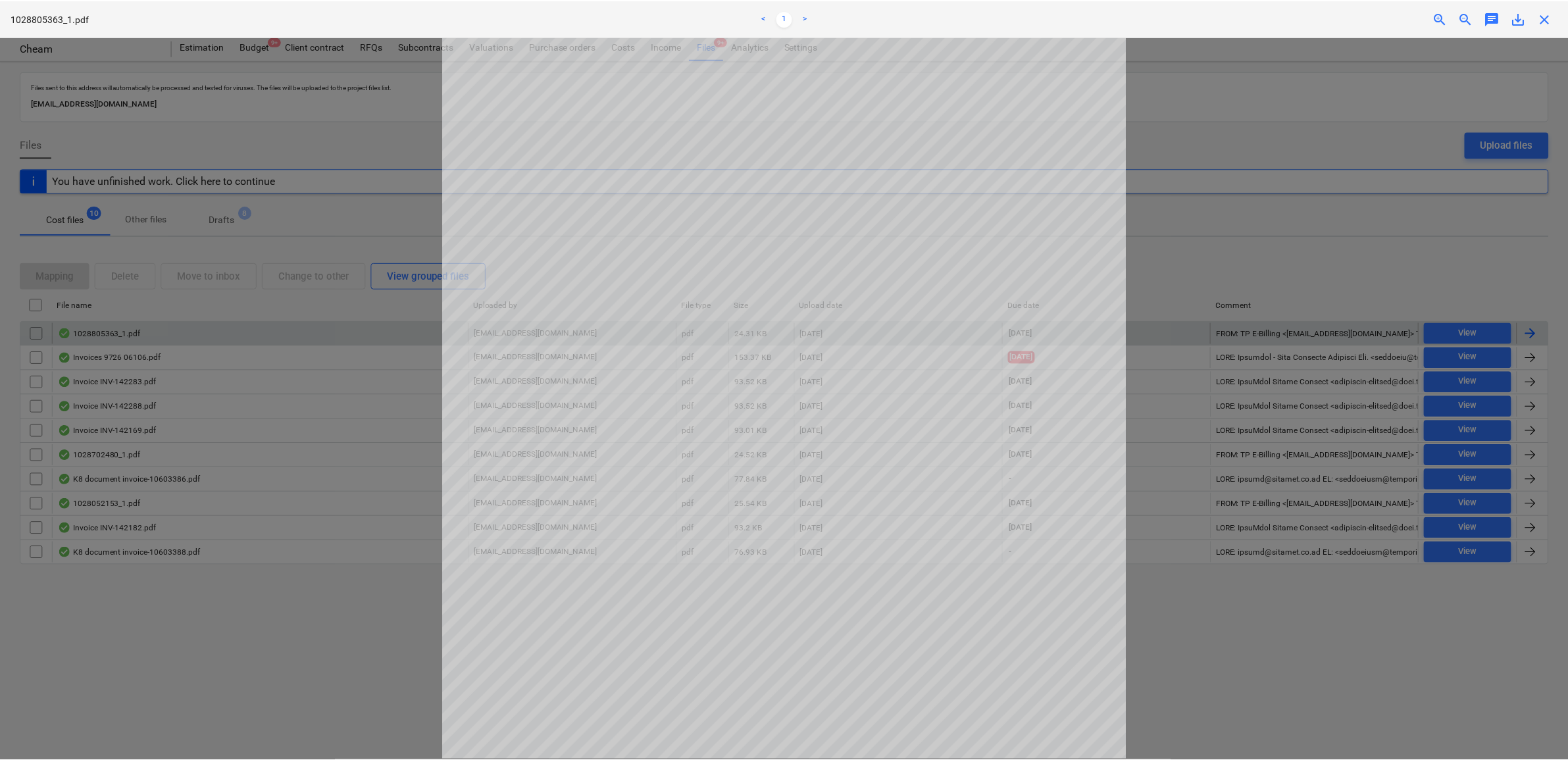
scroll to position [82, 0]
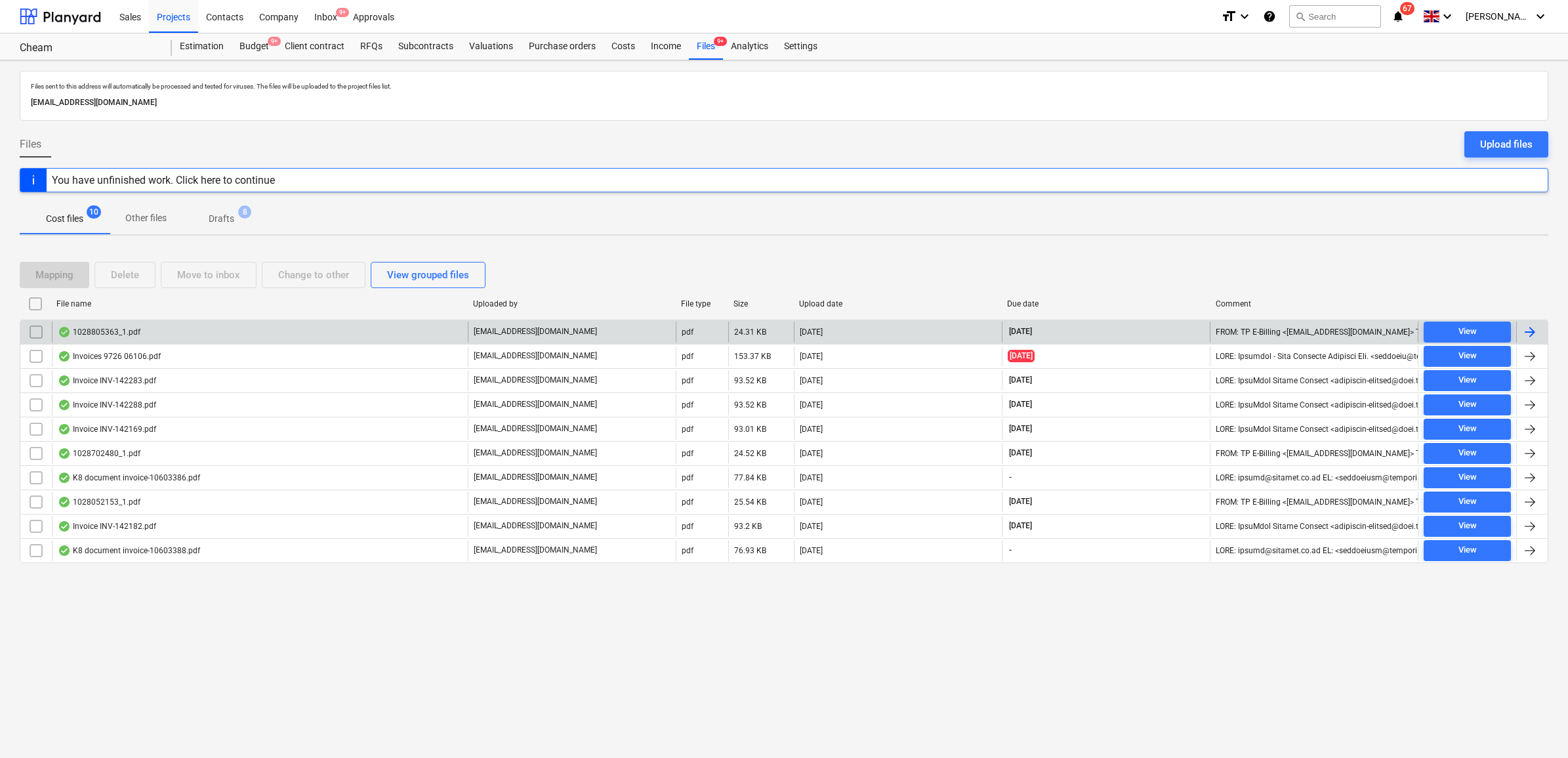
click at [1533, 339] on div at bounding box center [1530, 332] width 16 height 16
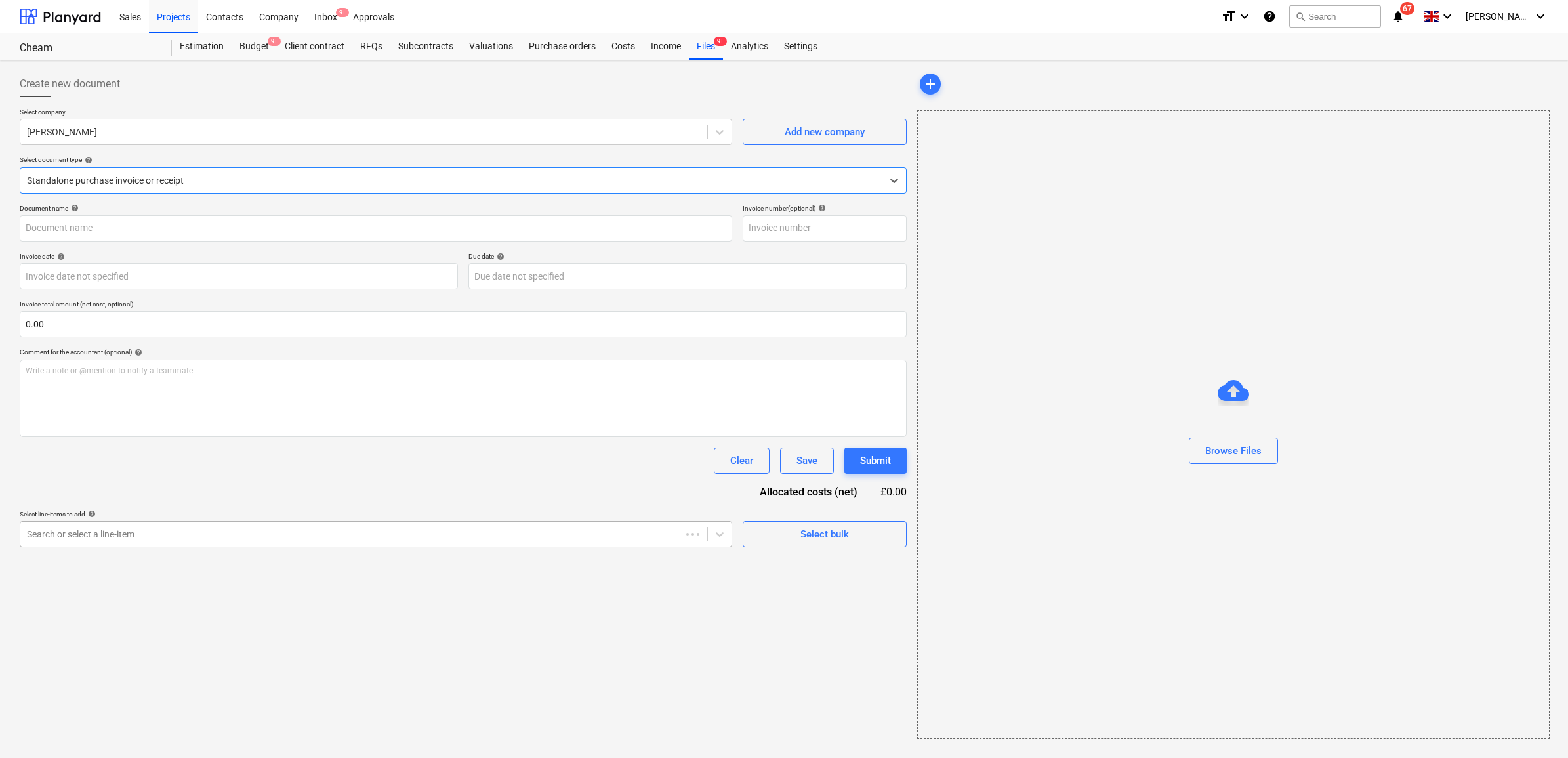
click at [275, 538] on div at bounding box center [350, 533] width 648 height 13
type input "1028805363"
type input "[DATE]"
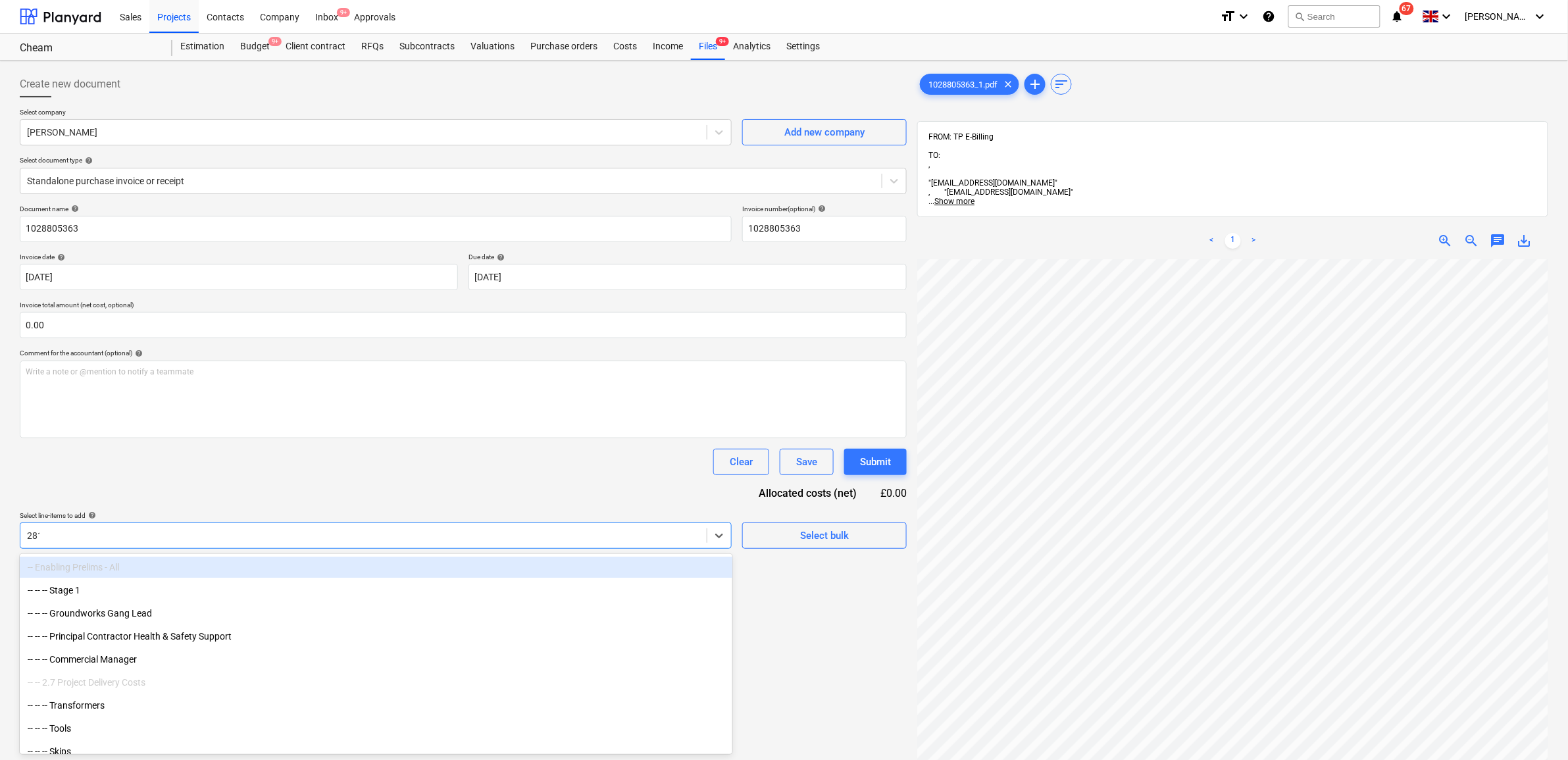
type input "2813"
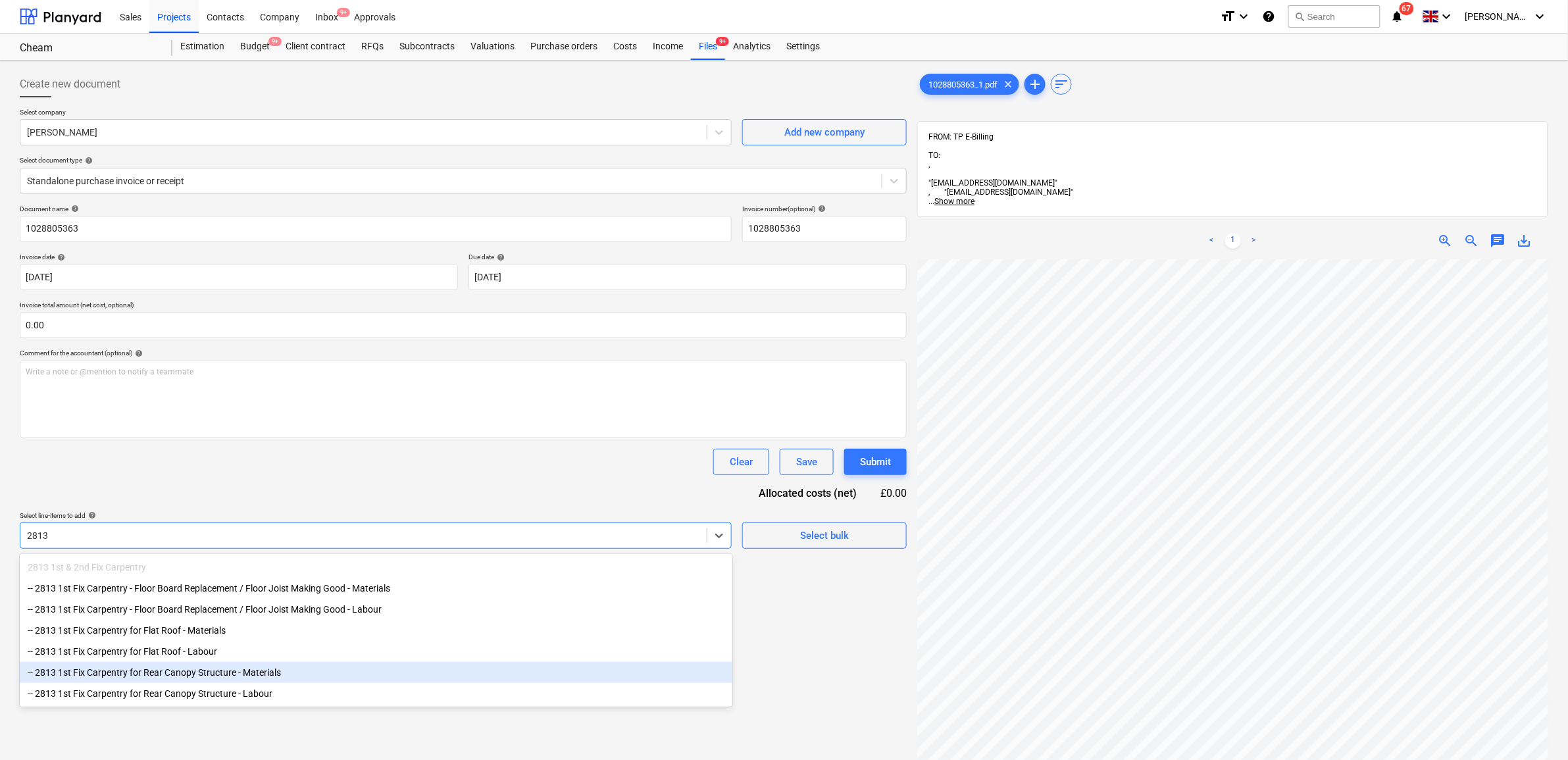
scroll to position [82, 0]
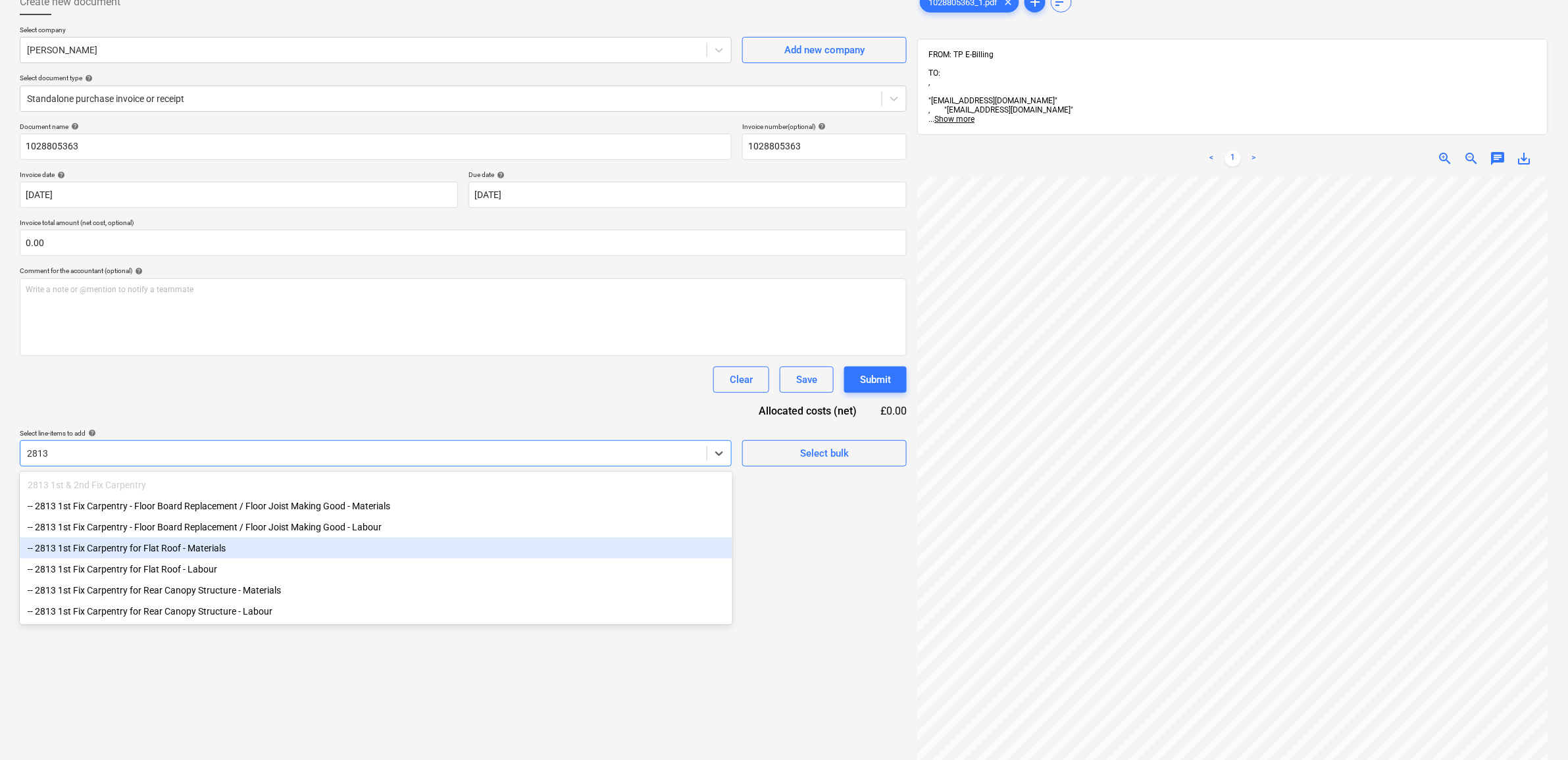
click at [211, 553] on div "-- 2813 1st Fix Carpentry for Flat Roof - Materials" at bounding box center [376, 547] width 713 height 21
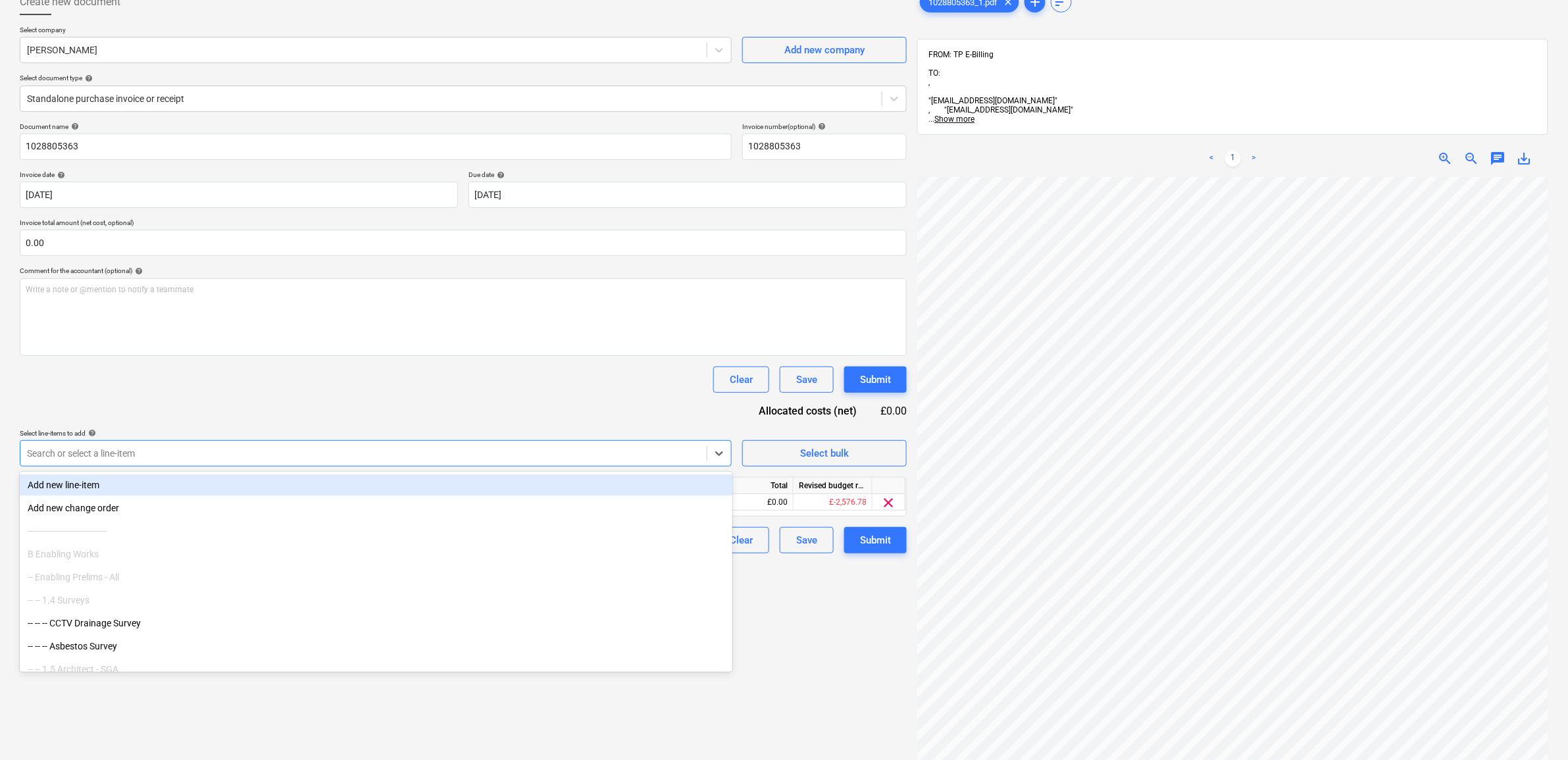
click at [312, 409] on div "Document name help 1028805363 Invoice number (optional) help 1028805363 Invoice…" at bounding box center [463, 337] width 887 height 431
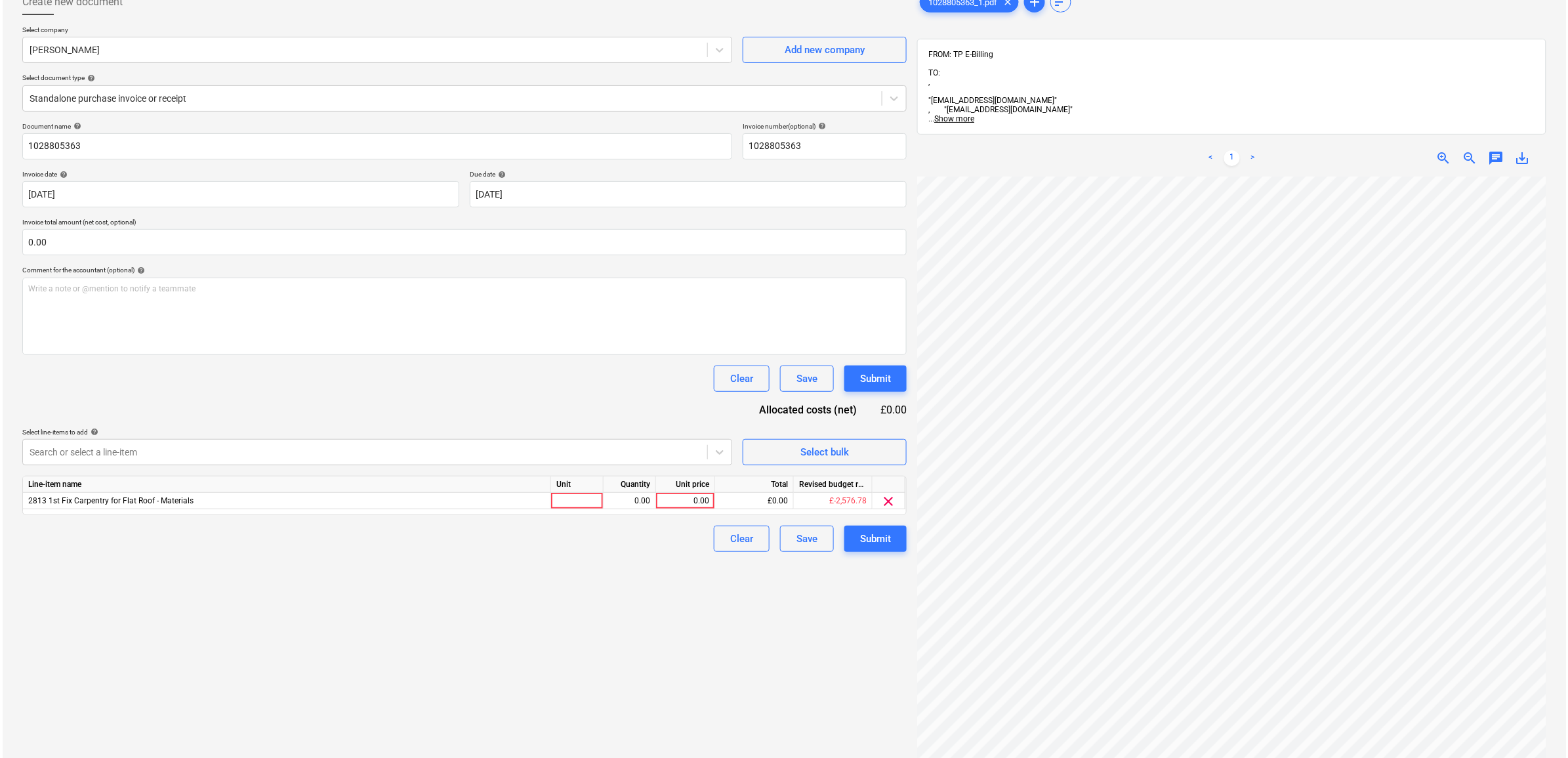
scroll to position [30, 60]
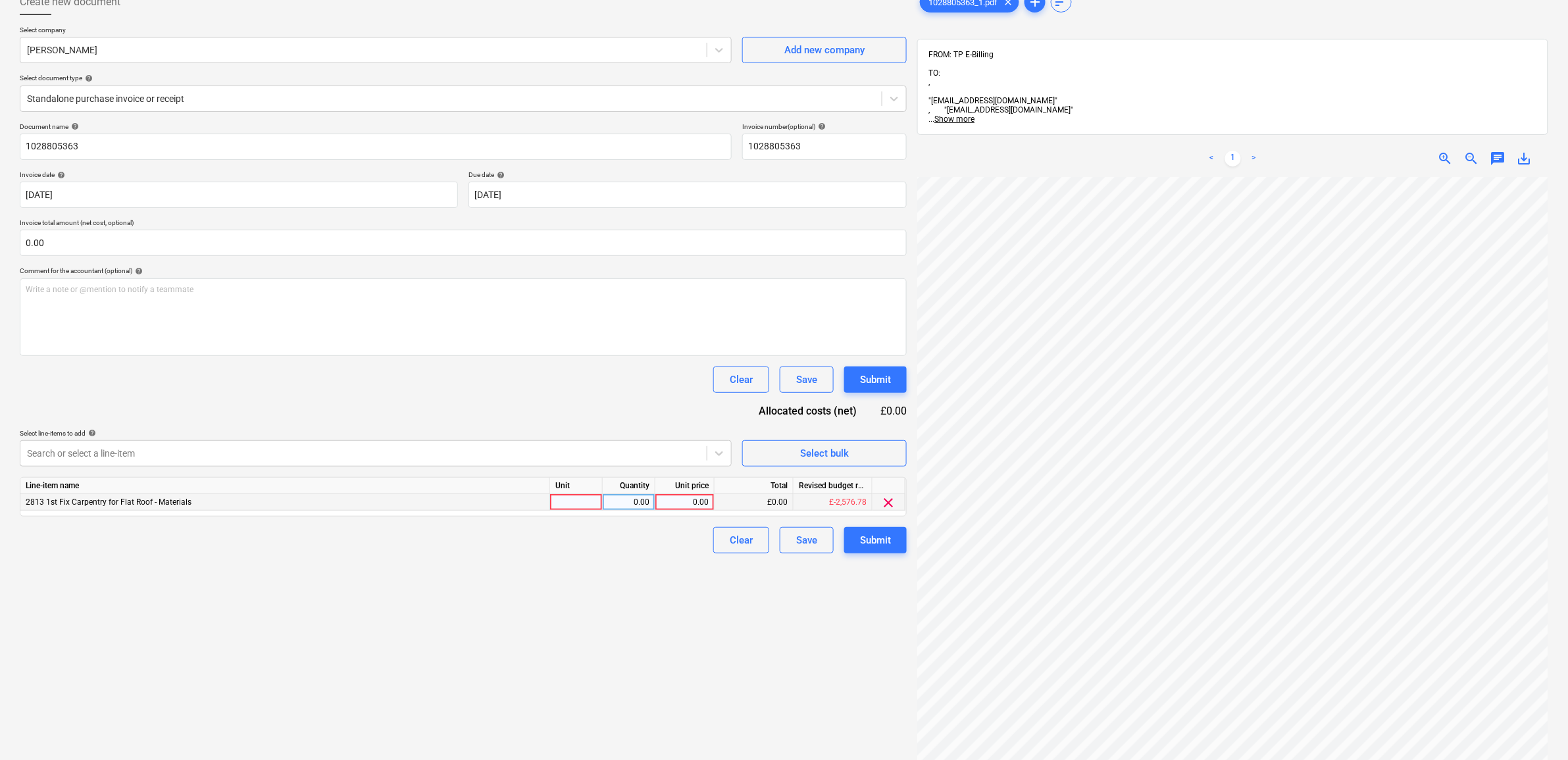
click at [673, 500] on div "0.00" at bounding box center [684, 502] width 48 height 17
type input "13.72"
drag, startPoint x: 660, startPoint y: 615, endPoint x: 750, endPoint y: 596, distance: 92.0
click at [666, 615] on div "Create new document Select company Travis Perkins Add new company Select docume…" at bounding box center [463, 444] width 897 height 922
click at [869, 537] on div "Submit" at bounding box center [875, 539] width 31 height 17
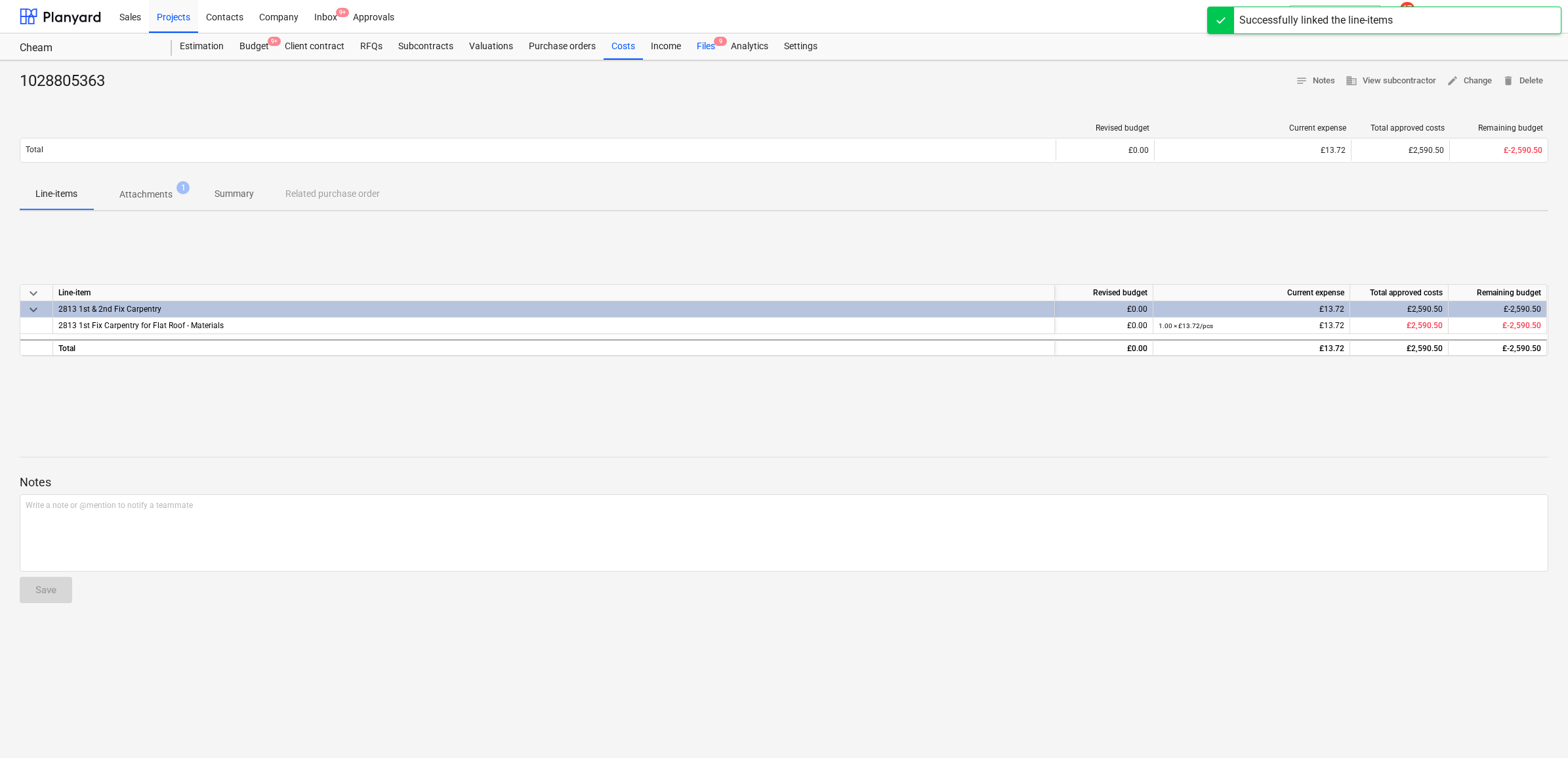
click at [702, 44] on div "Files 9" at bounding box center [706, 46] width 34 height 27
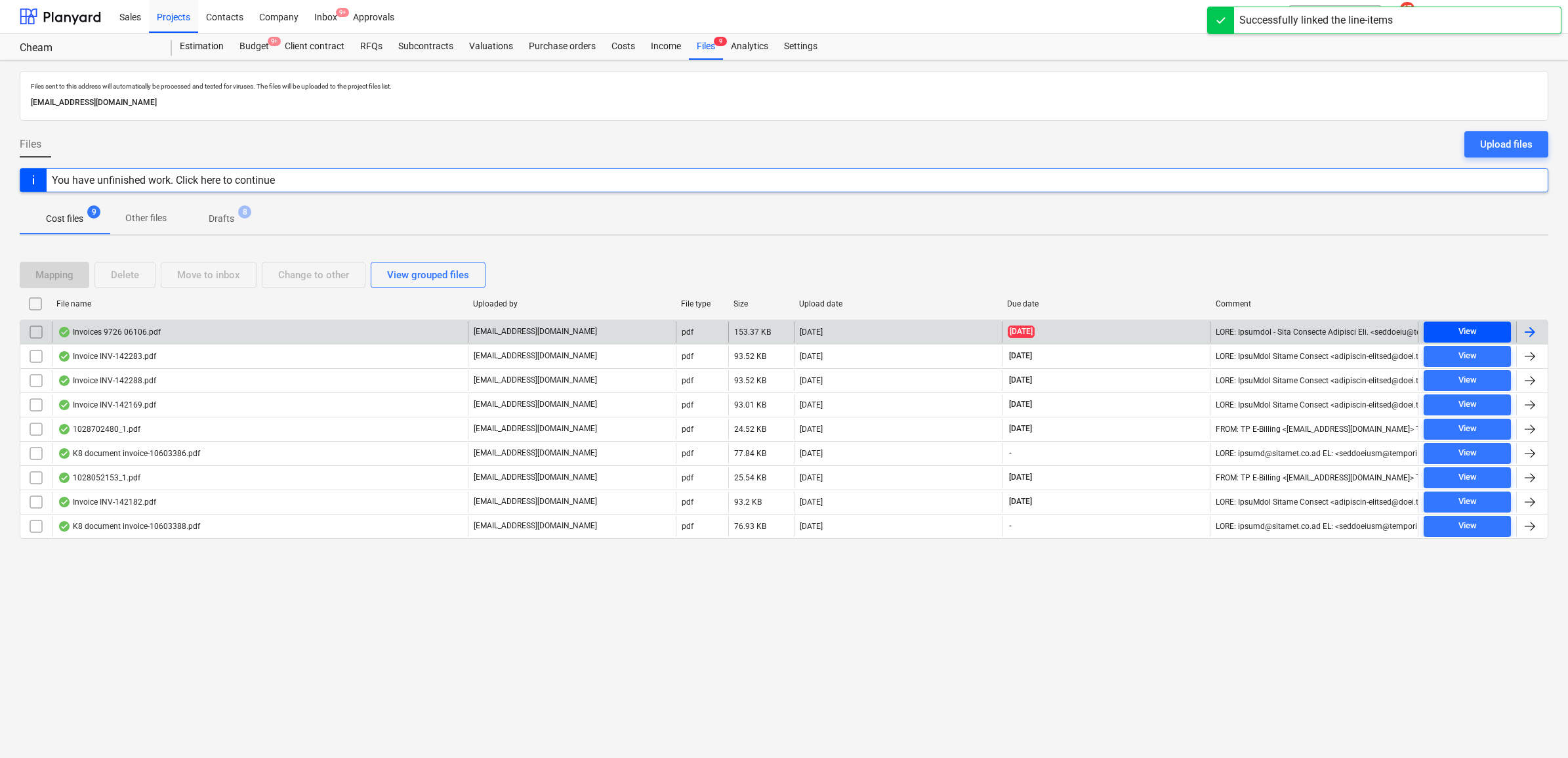
click at [1484, 336] on span "View" at bounding box center [1467, 331] width 77 height 15
click at [1539, 334] on div at bounding box center [1532, 331] width 31 height 21
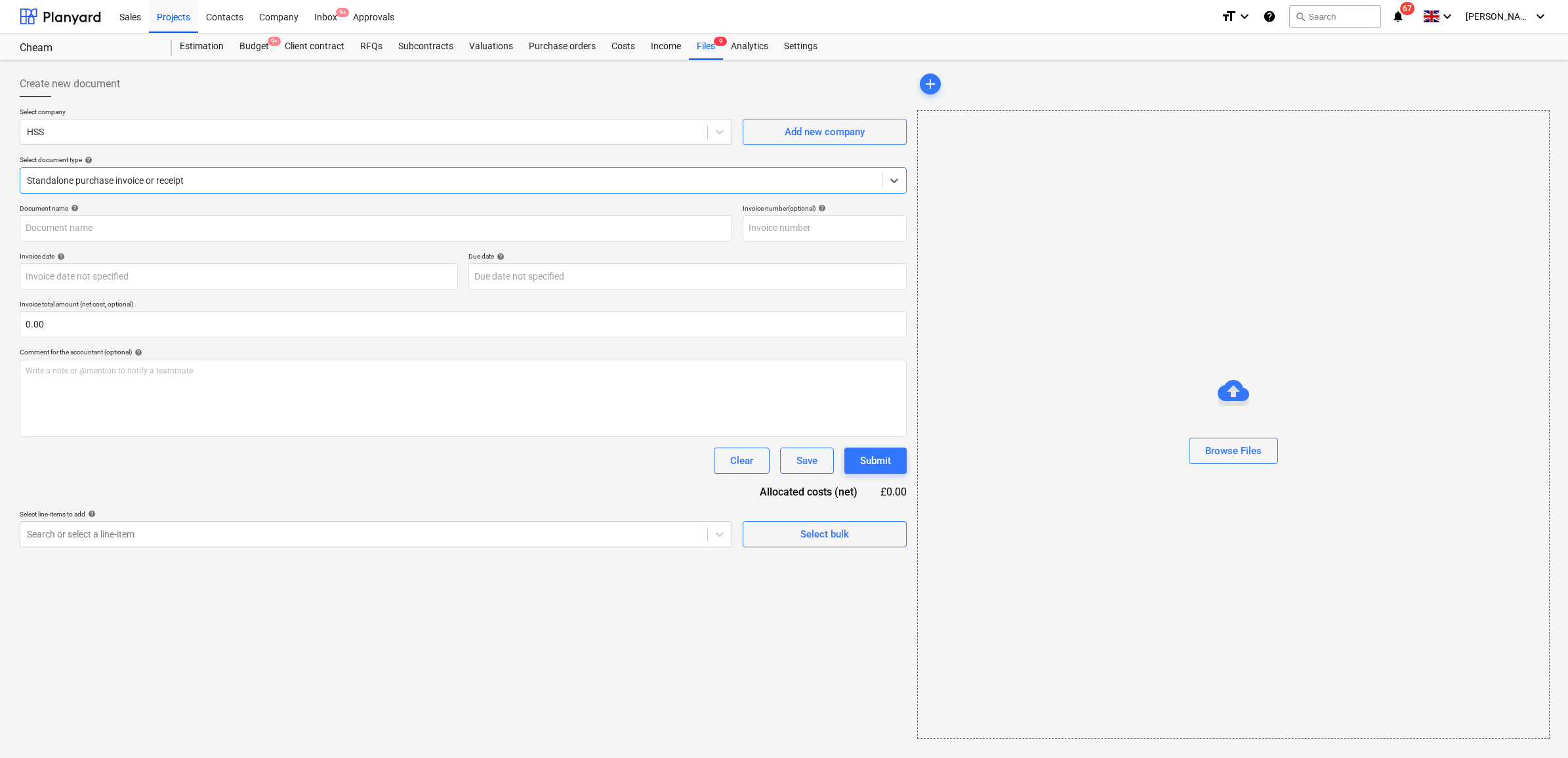
type input "632283"
type input "04 Sep 2025"
type input "[DATE]"
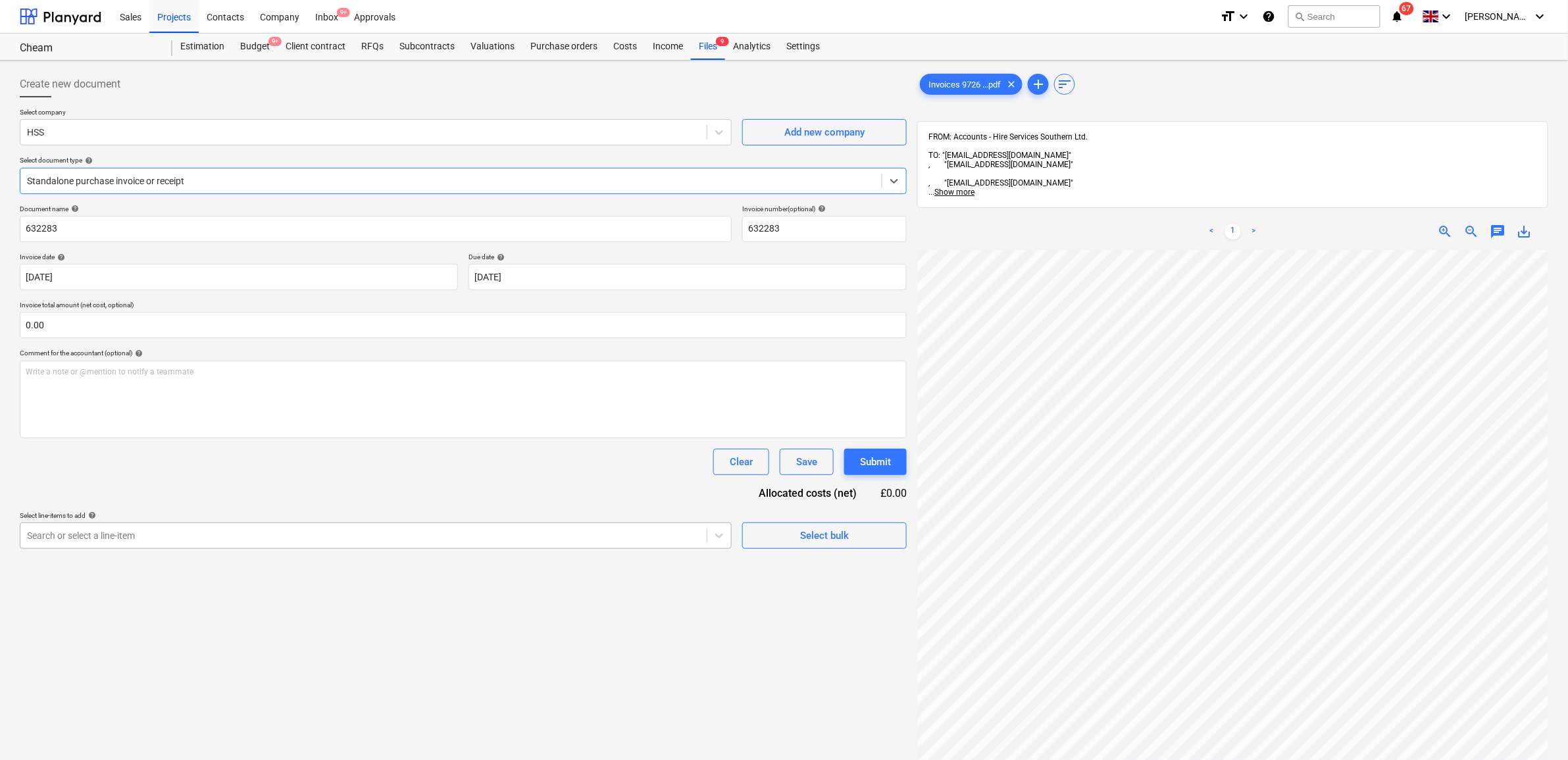
click at [166, 542] on div at bounding box center [363, 534] width 674 height 13
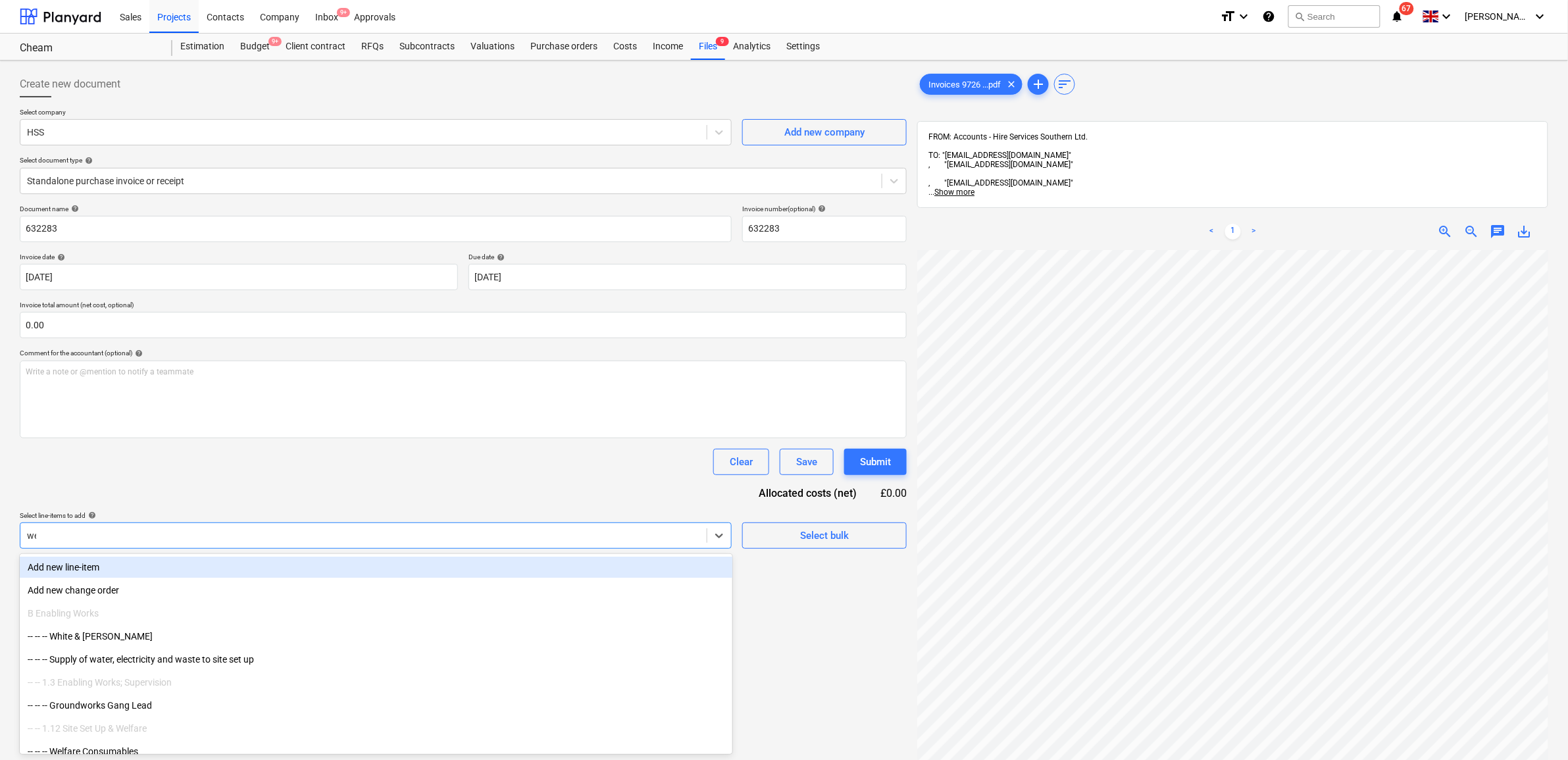
type input "wet"
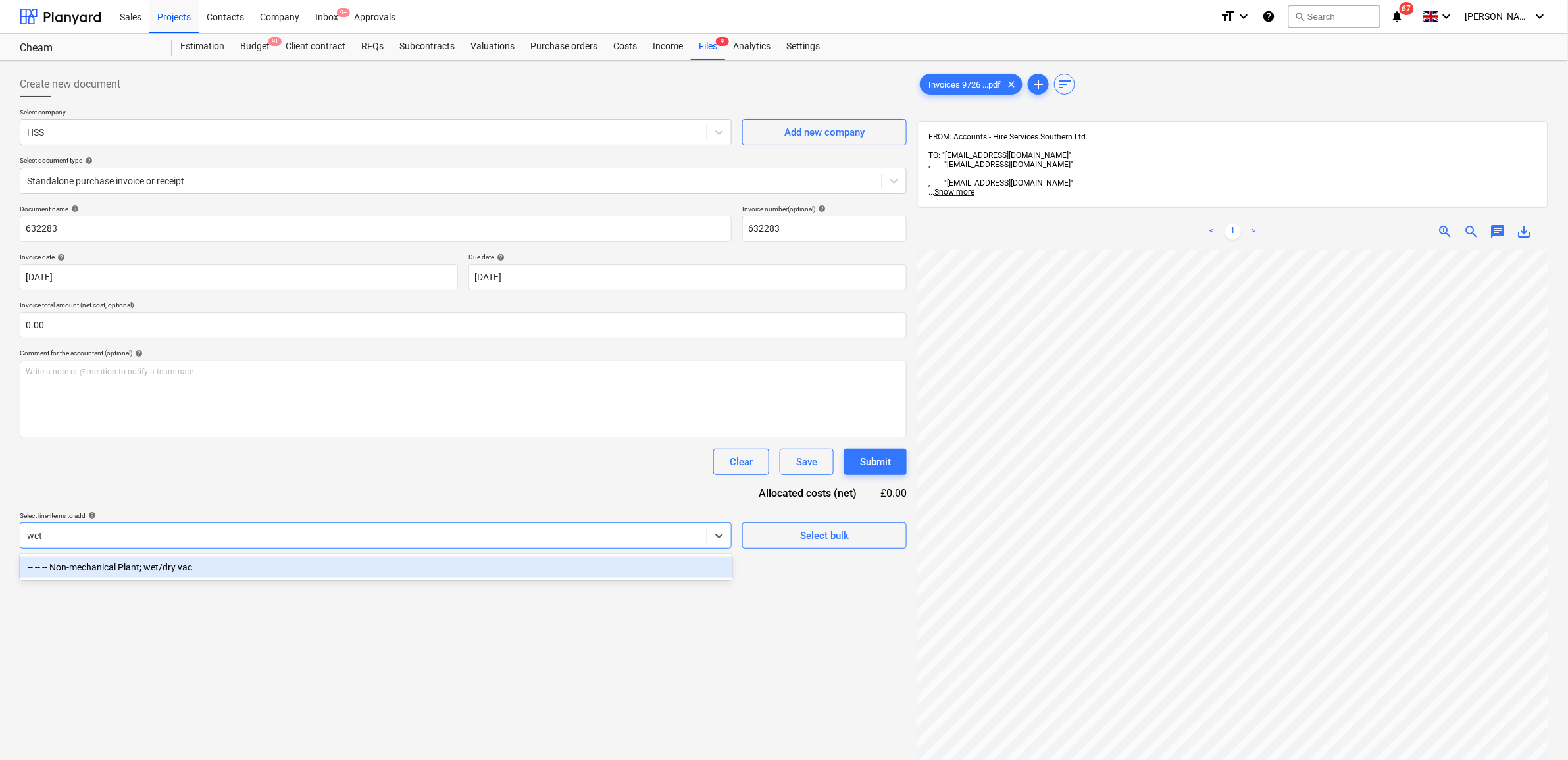
click at [195, 566] on div "-- -- -- Non-mechanical Plant; wet/dry vac" at bounding box center [376, 566] width 713 height 21
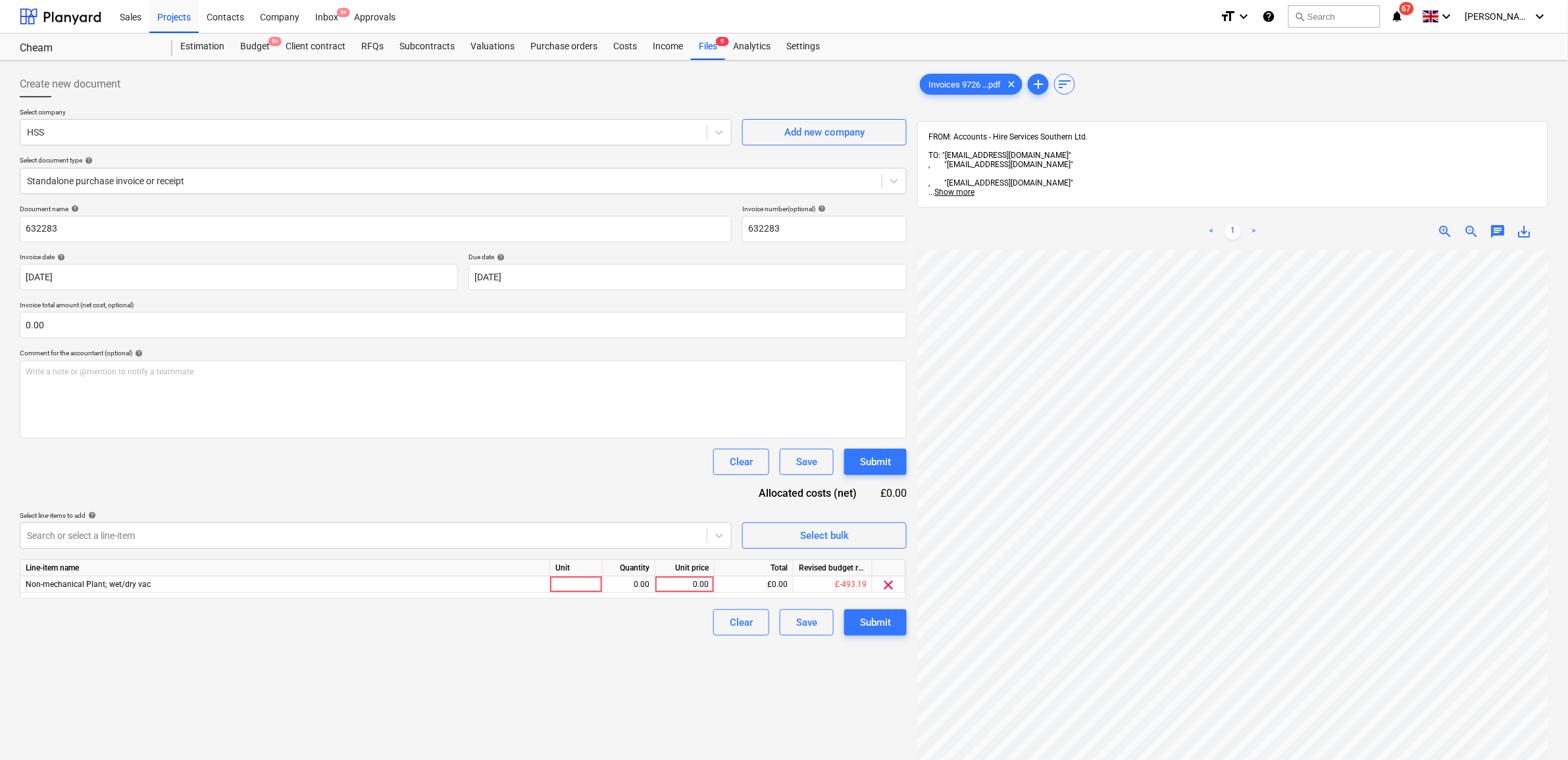
click at [296, 491] on div "Document name help 632283 Invoice number (optional) help 632283 Invoice date he…" at bounding box center [463, 419] width 887 height 431
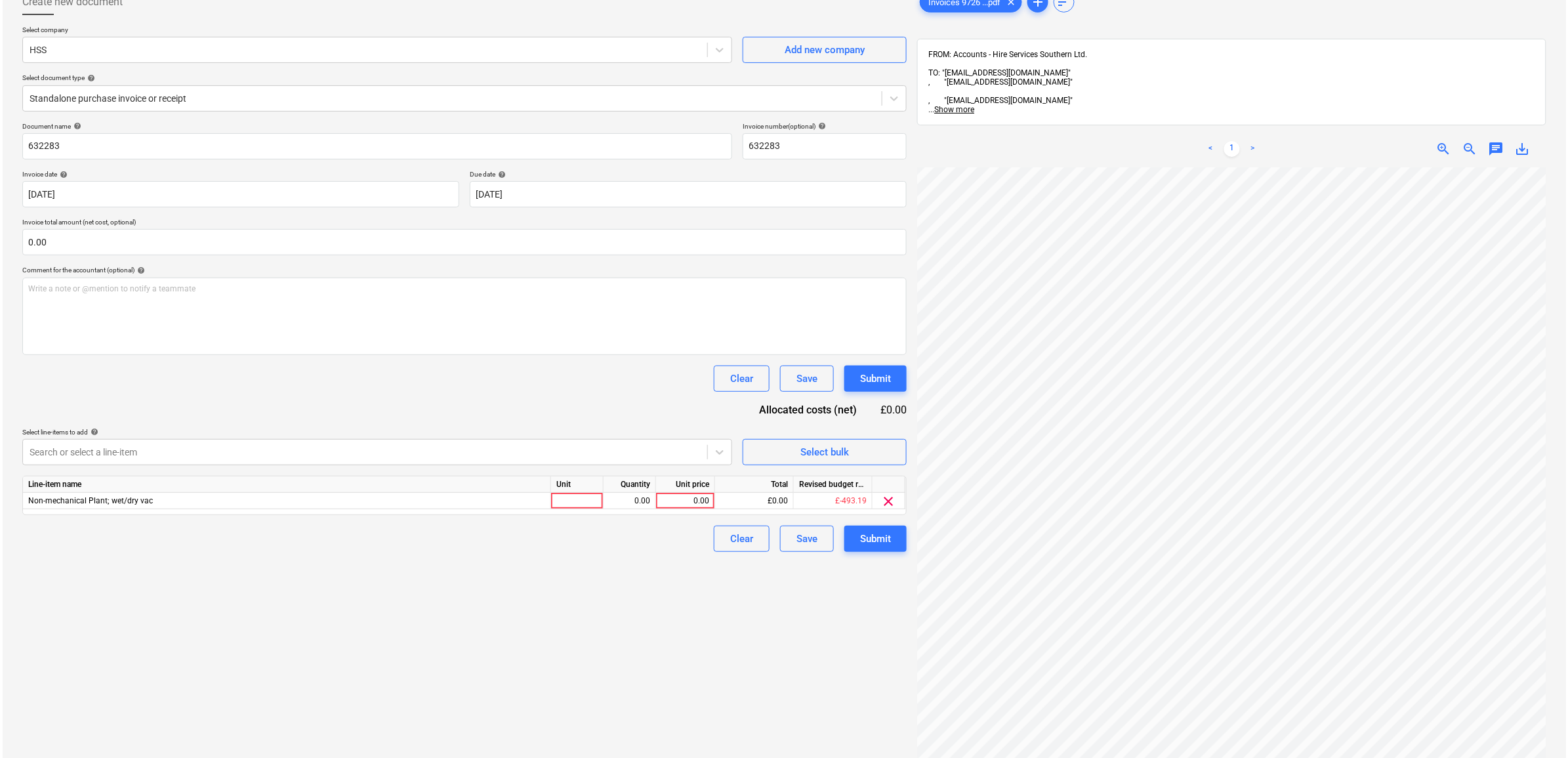
scroll to position [198, 80]
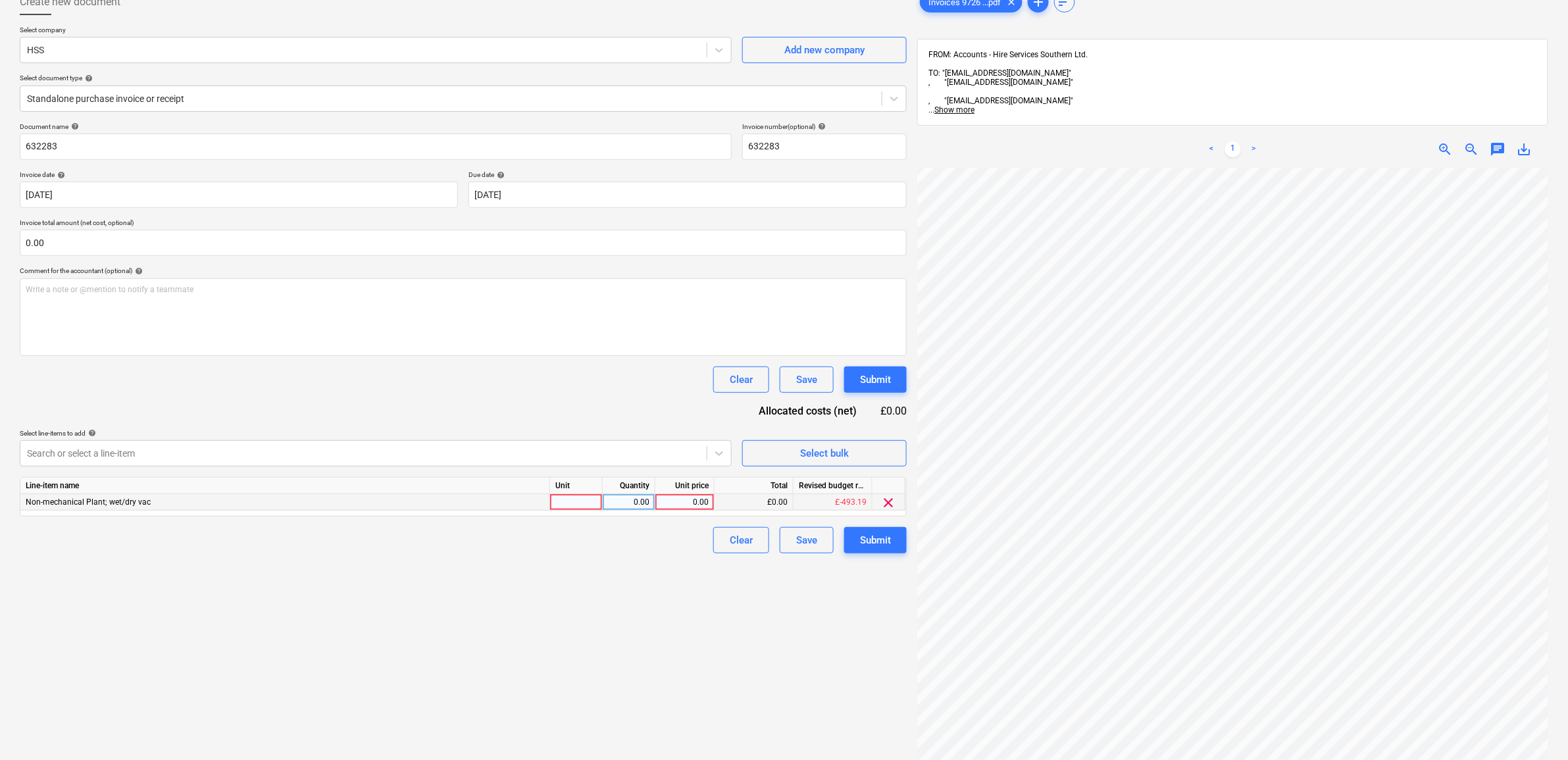
click at [684, 507] on div "0.00" at bounding box center [684, 502] width 48 height 17
type input "623.17"
click at [677, 576] on div "Create new document Select company HSS Add new company Select document type hel…" at bounding box center [463, 439] width 897 height 912
click at [689, 500] on div "623.17" at bounding box center [684, 502] width 48 height 17
type input "632.17"
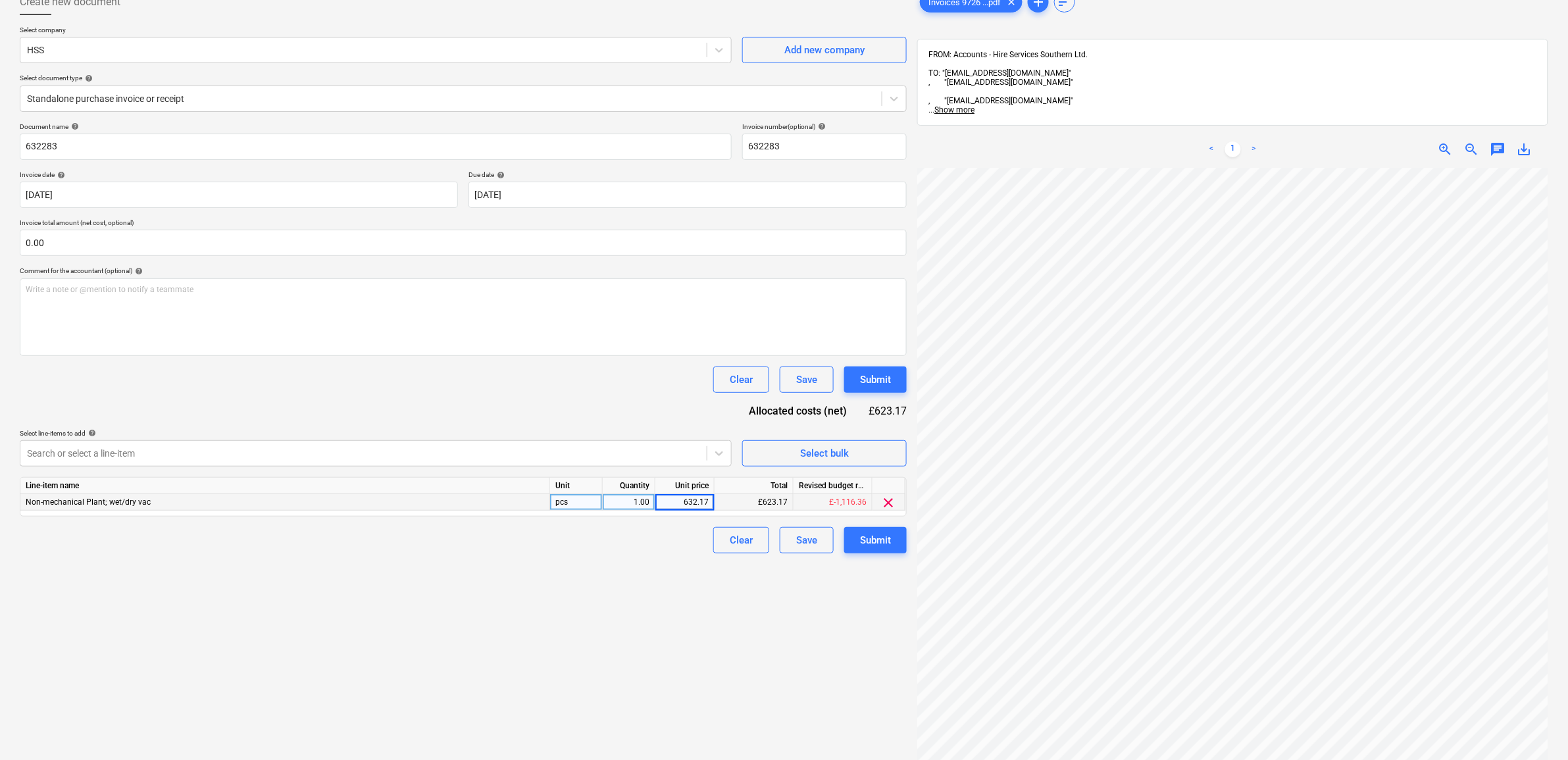
click at [659, 605] on div "Create new document Select company HSS Add new company Select document type hel…" at bounding box center [463, 439] width 897 height 912
click at [864, 542] on div "Submit" at bounding box center [875, 539] width 31 height 17
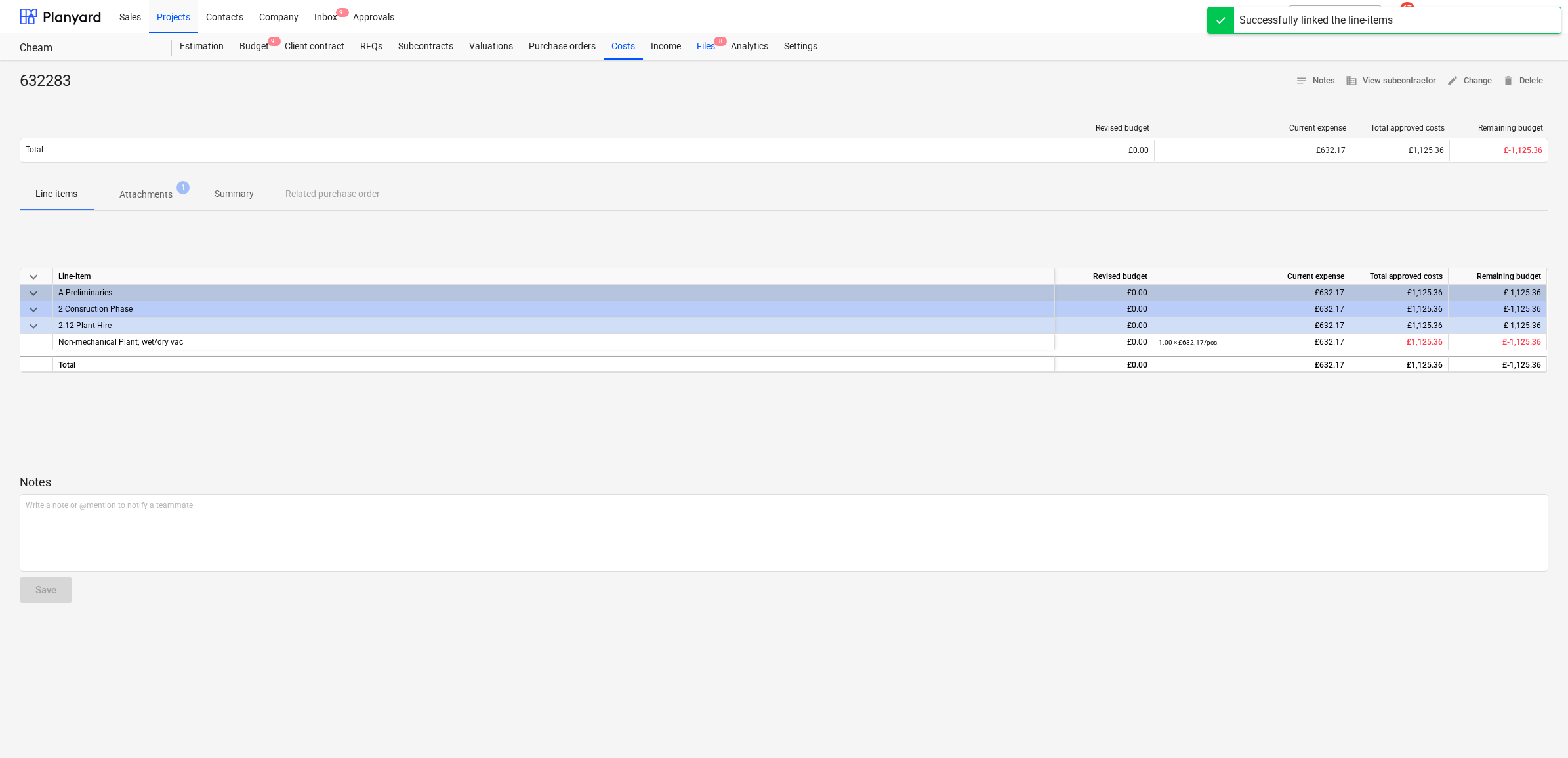
click at [706, 43] on div "Files 8" at bounding box center [706, 46] width 34 height 27
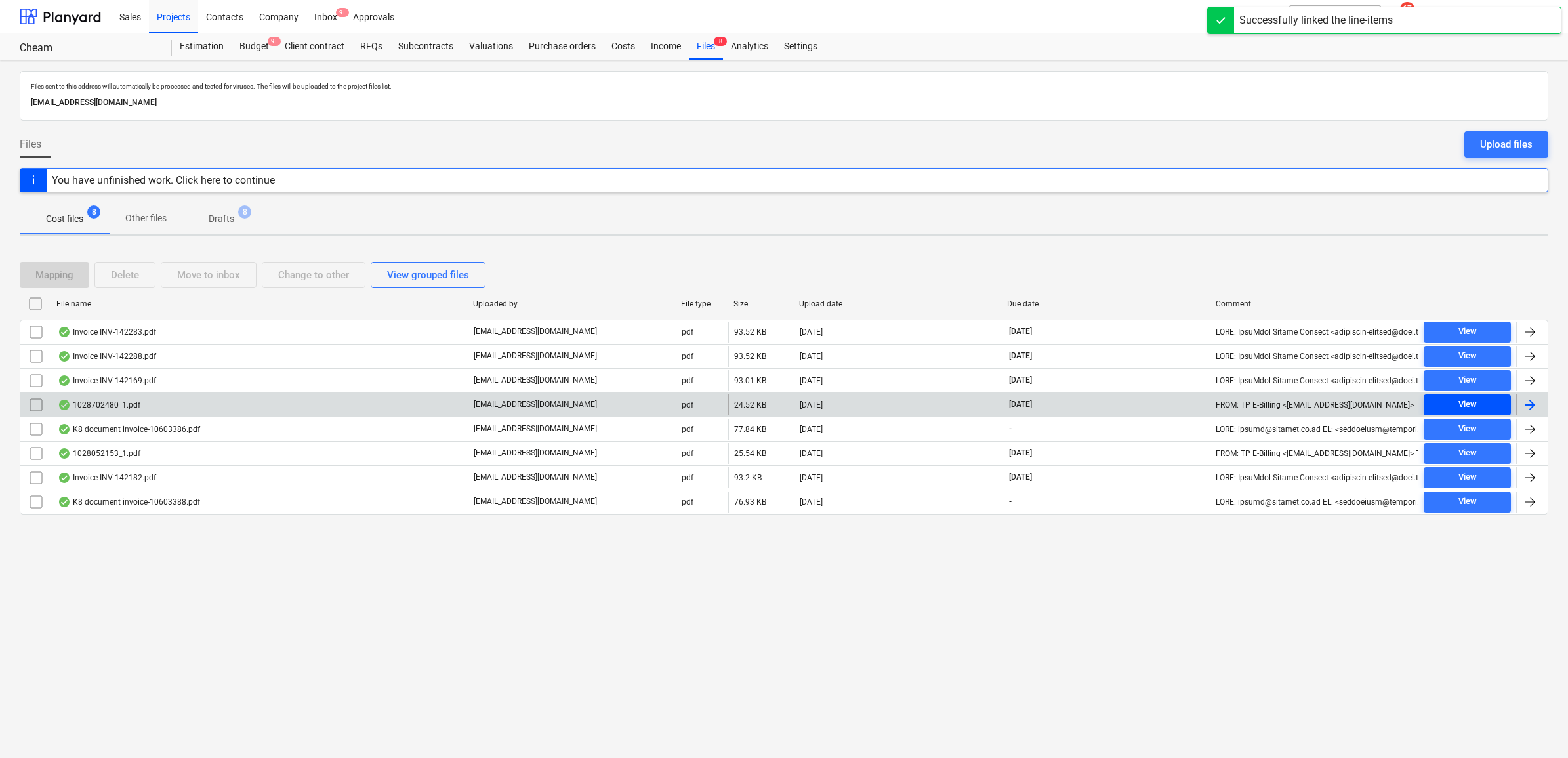
click at [1456, 395] on button "View" at bounding box center [1467, 404] width 87 height 21
click at [1519, 407] on div at bounding box center [1532, 404] width 31 height 21
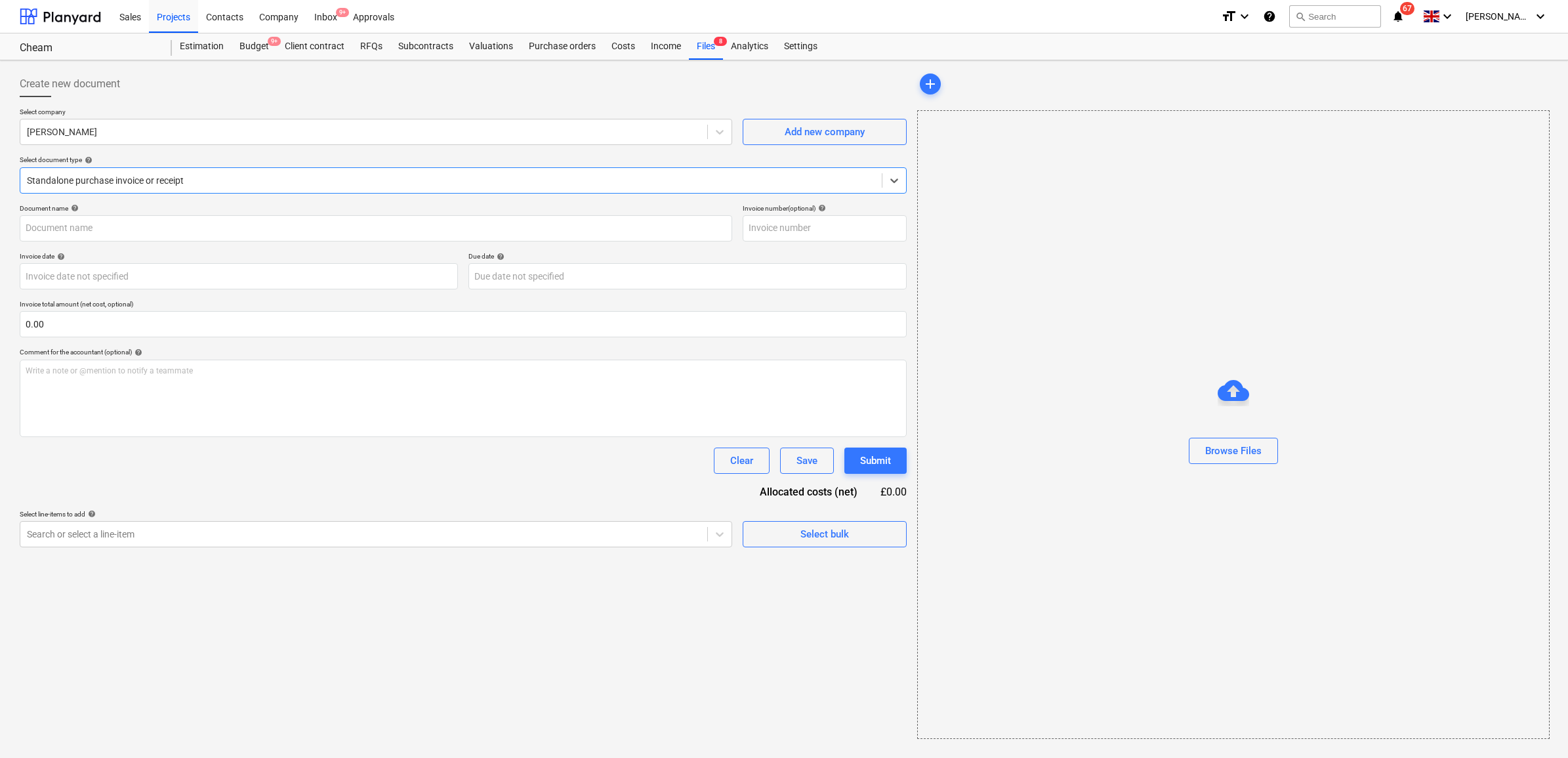
type input "1028702480"
type input "[DATE]"
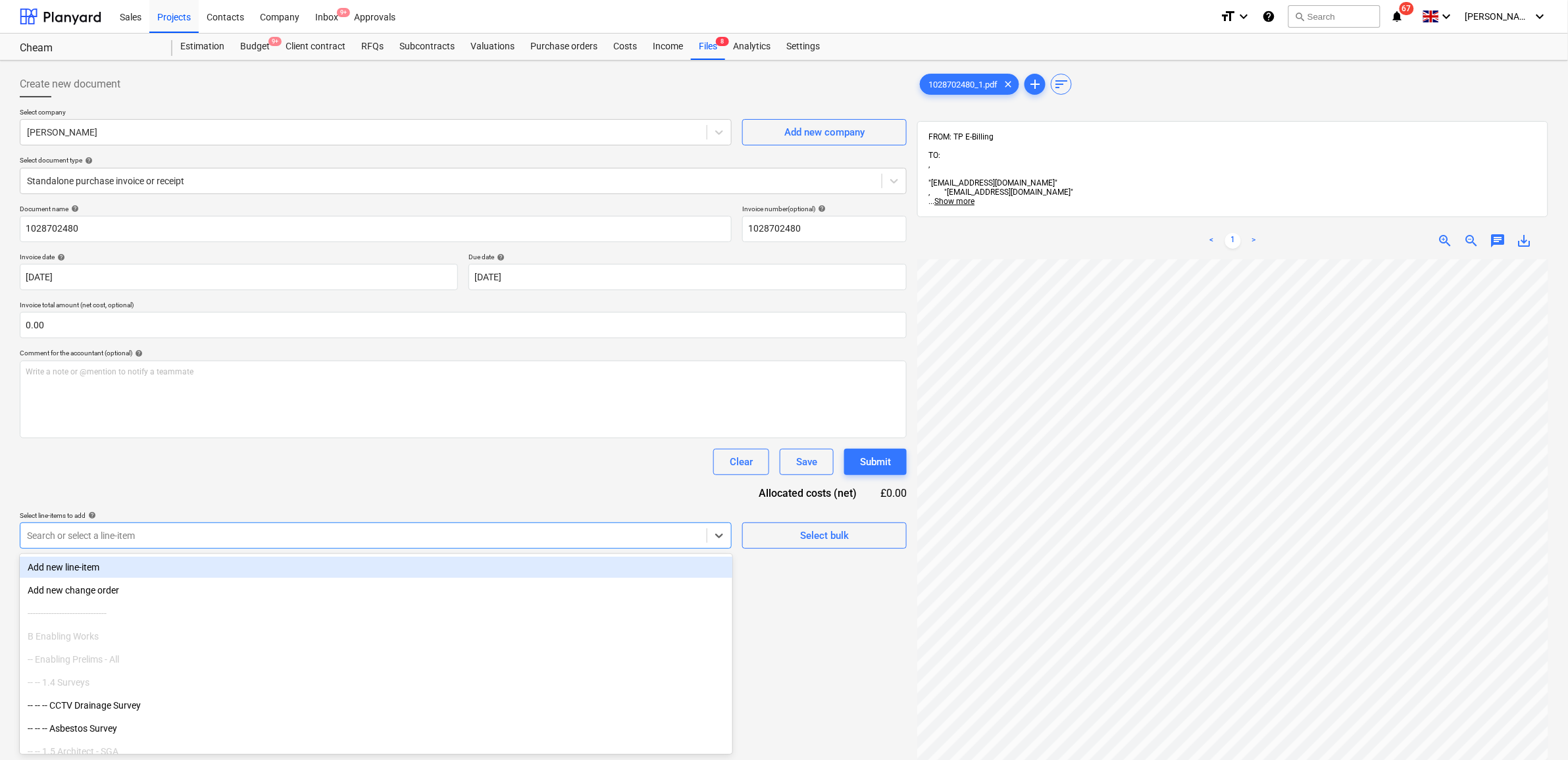
click at [375, 530] on div at bounding box center [363, 534] width 674 height 13
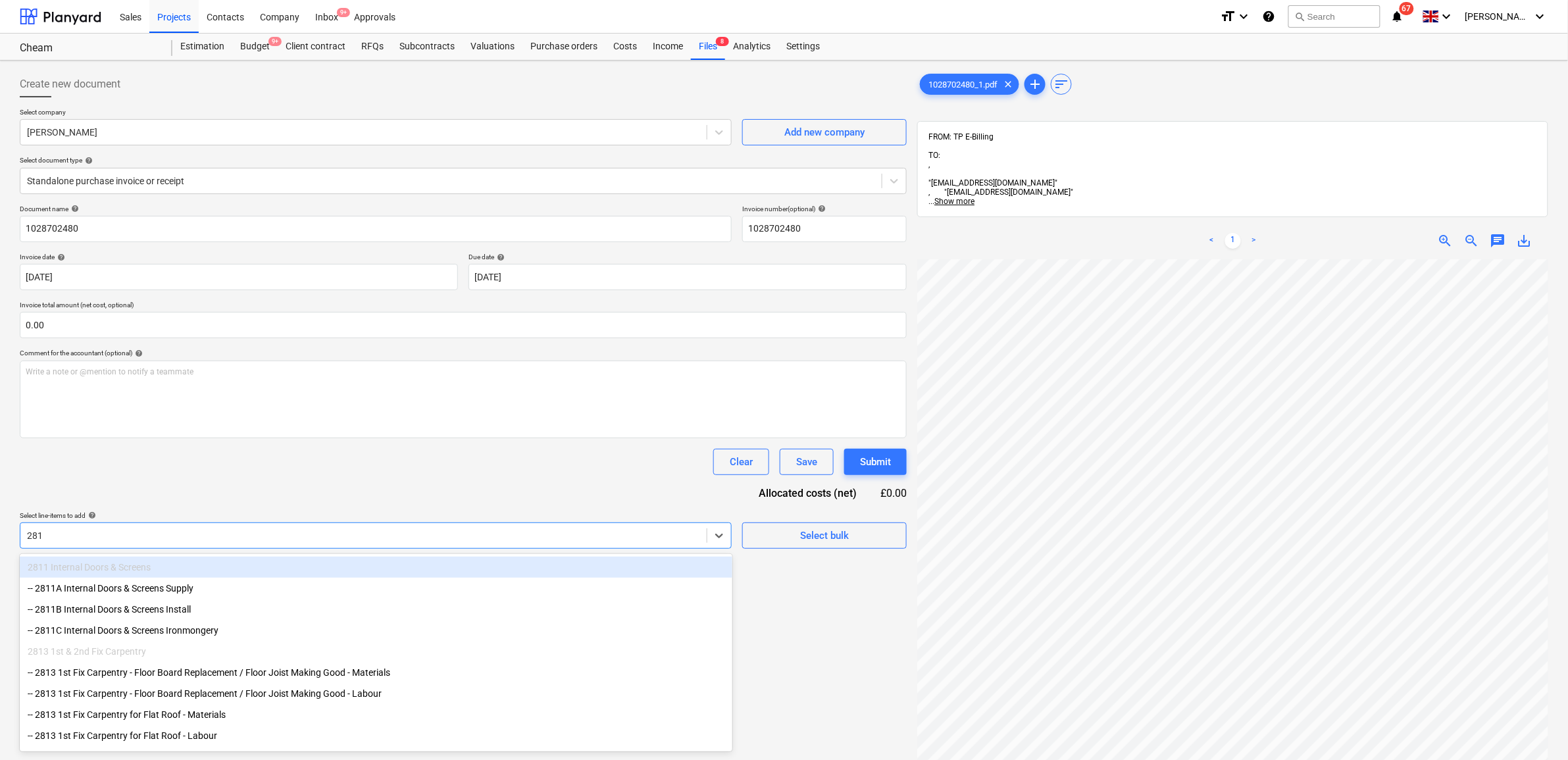
type input "2813"
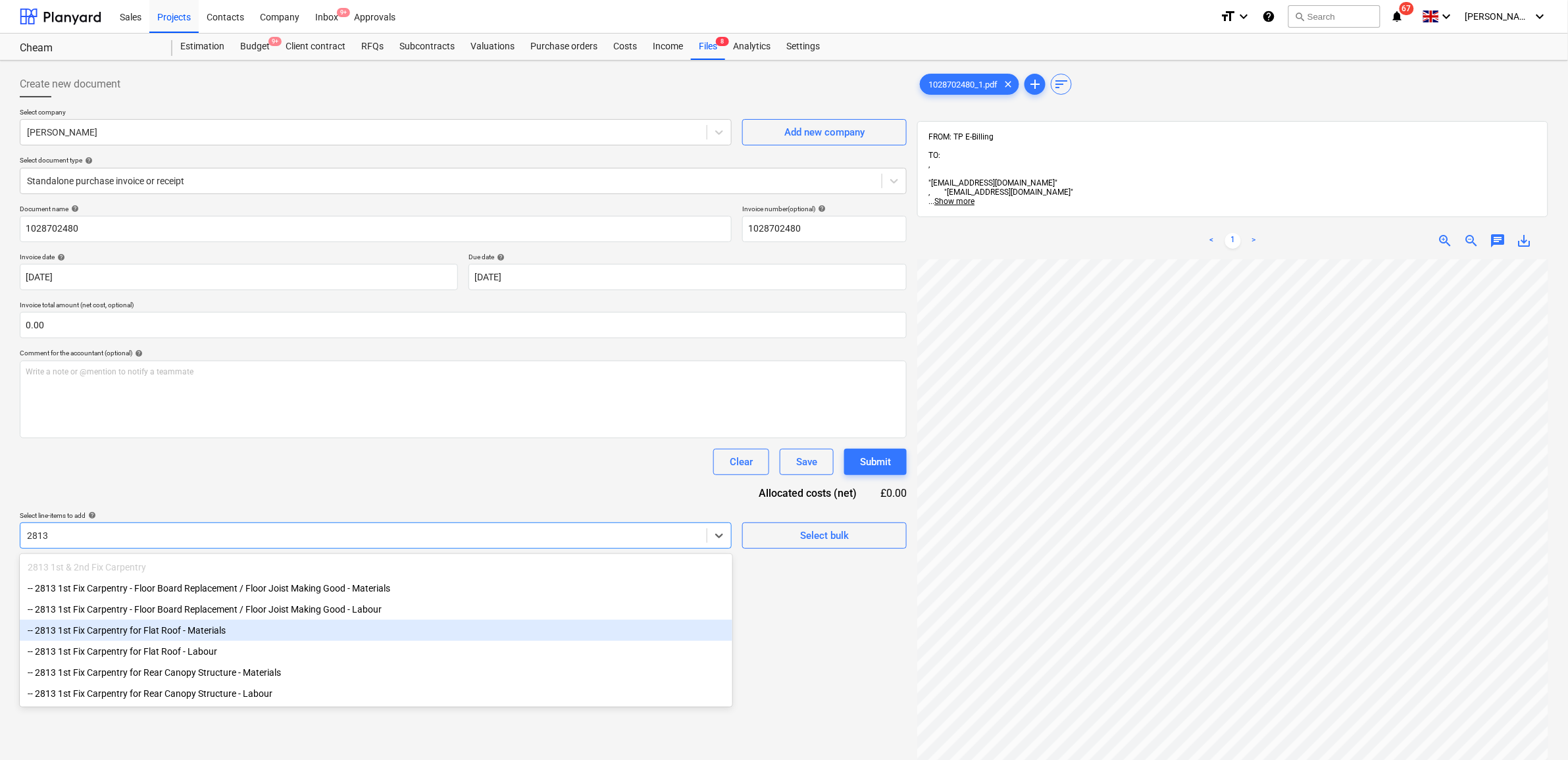
click at [249, 640] on div "-- 2813 1st Fix Carpentry for Flat Roof - Materials" at bounding box center [376, 629] width 713 height 21
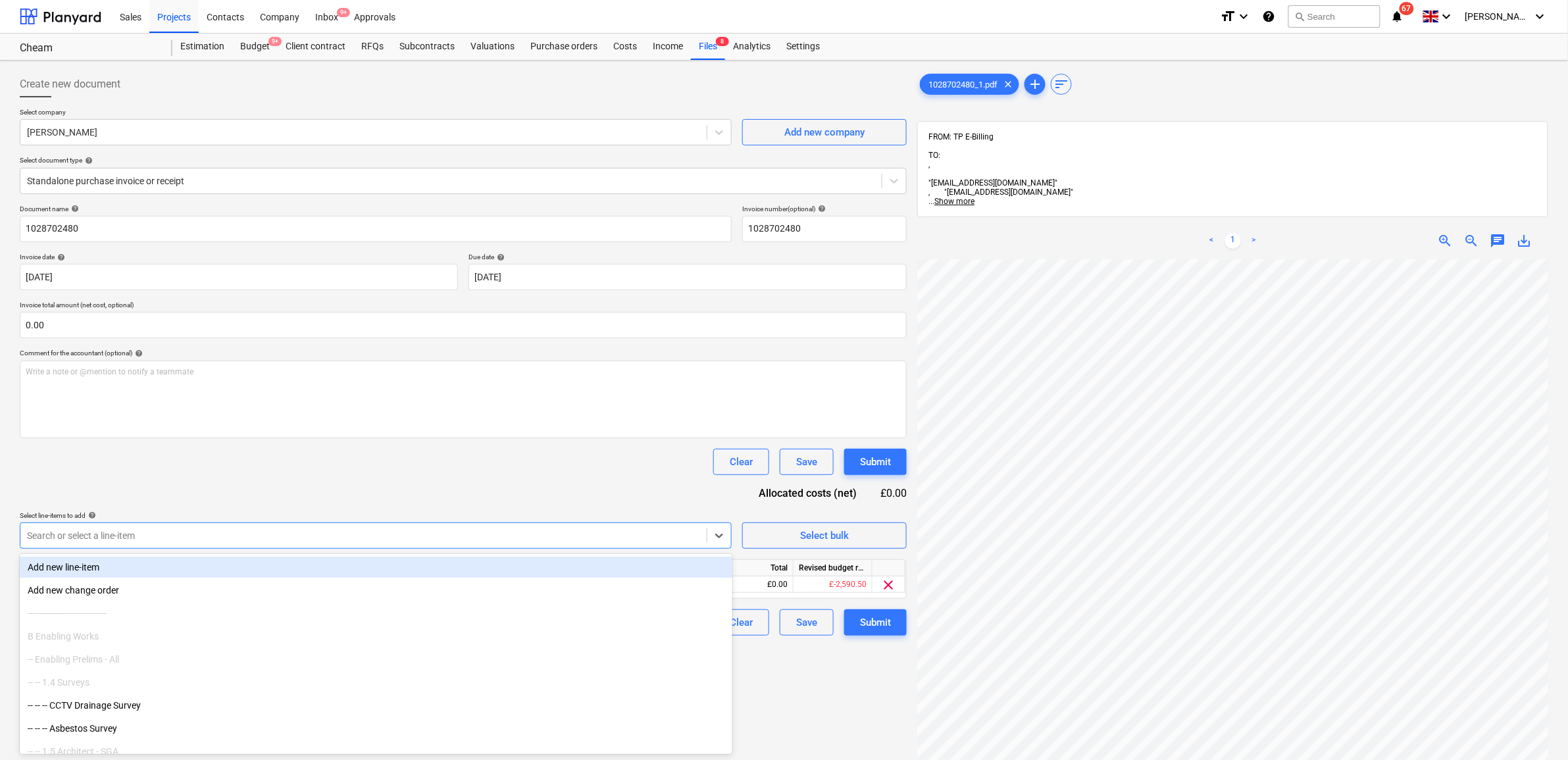
click at [277, 497] on div "Document name help 1028702480 Invoice number (optional) help 1028702480 Invoice…" at bounding box center [463, 419] width 887 height 431
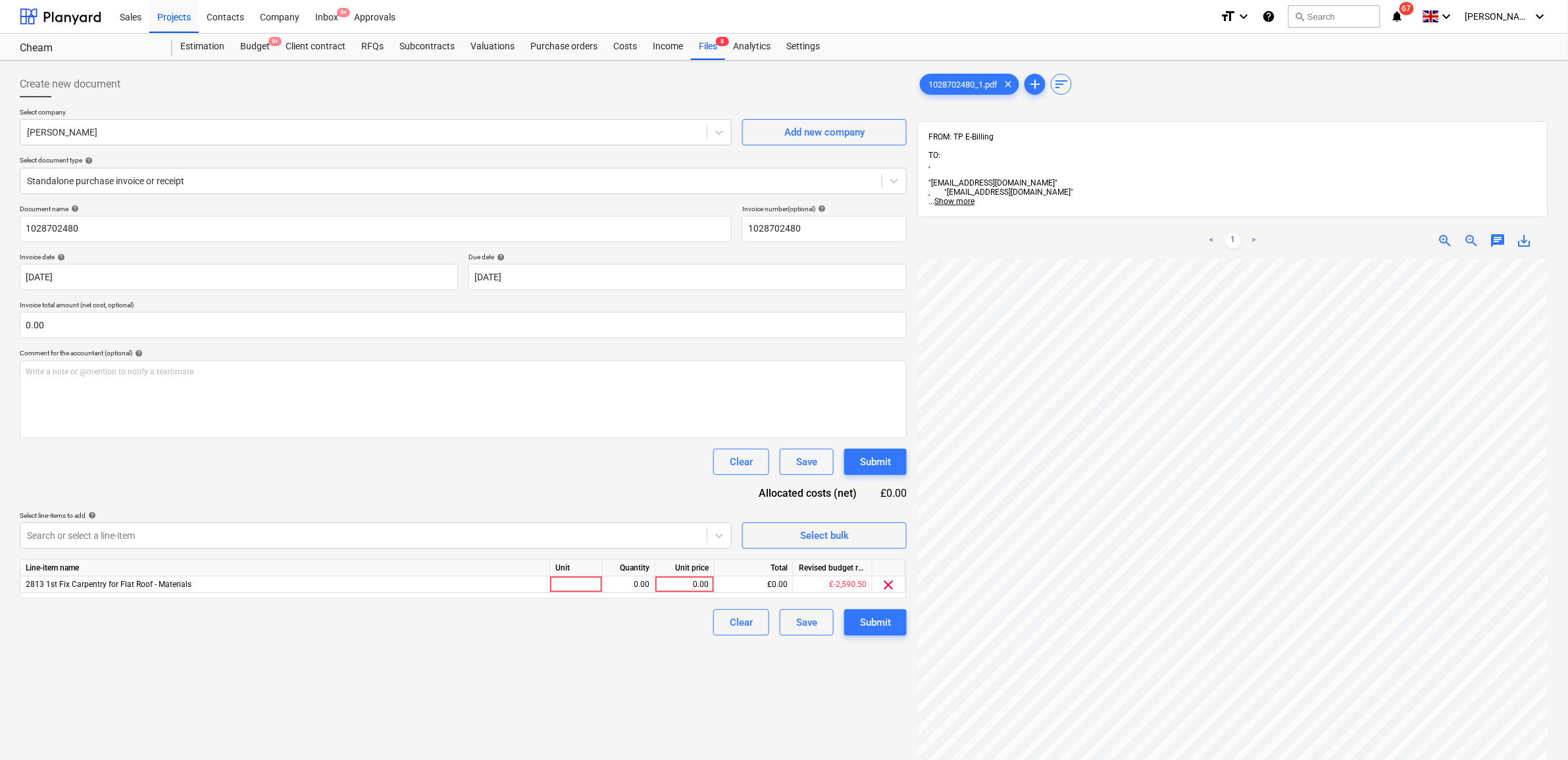
scroll to position [25, 60]
click at [704, 589] on div "0.00" at bounding box center [684, 584] width 48 height 17
type input "81.68"
drag, startPoint x: 584, startPoint y: 642, endPoint x: 718, endPoint y: 654, distance: 134.5
click at [584, 643] on div "Create new document Select company Travis Perkins Add new company Select docume…" at bounding box center [463, 526] width 897 height 922
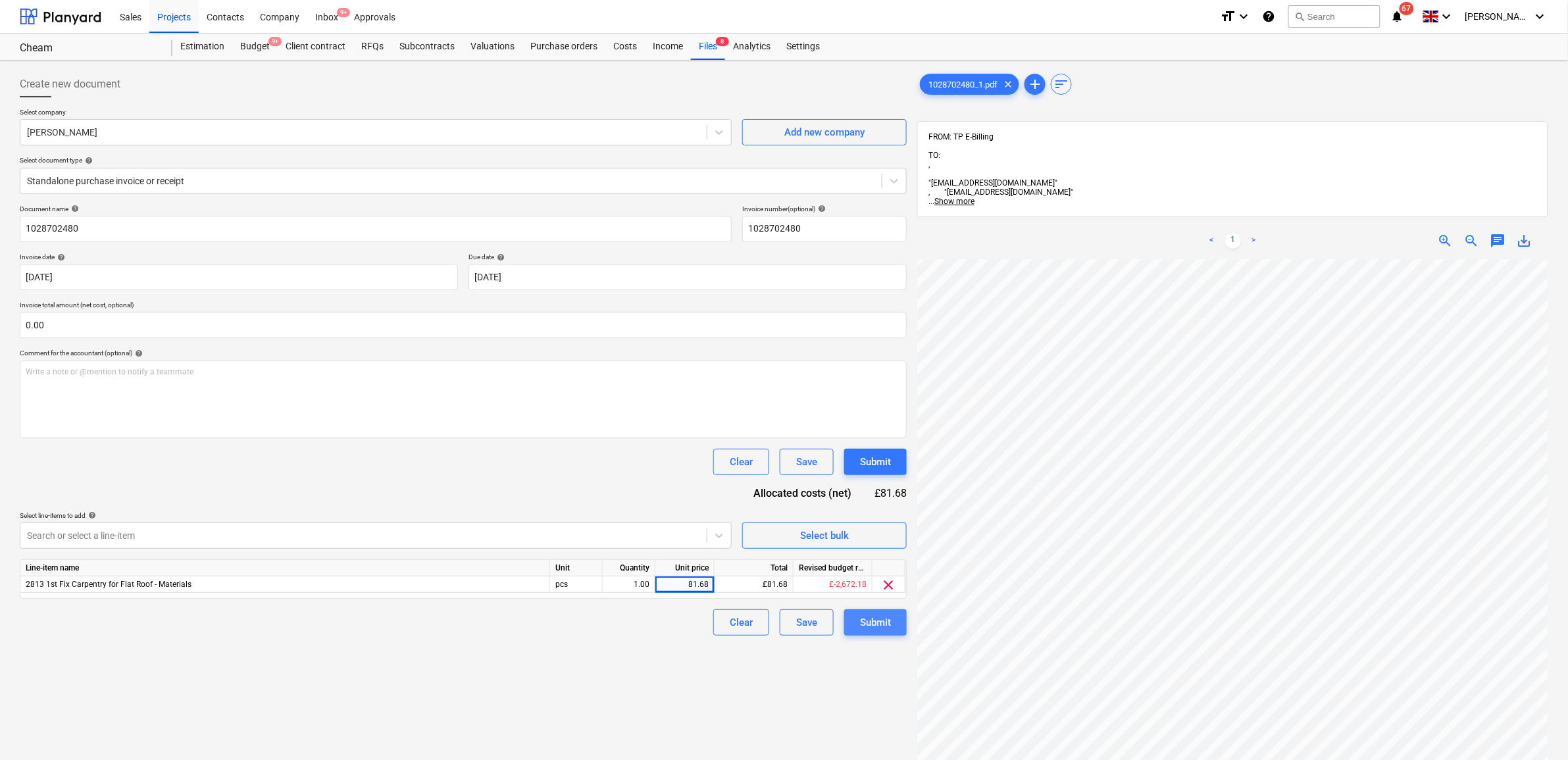
click at [873, 630] on button "Submit" at bounding box center [875, 622] width 62 height 27
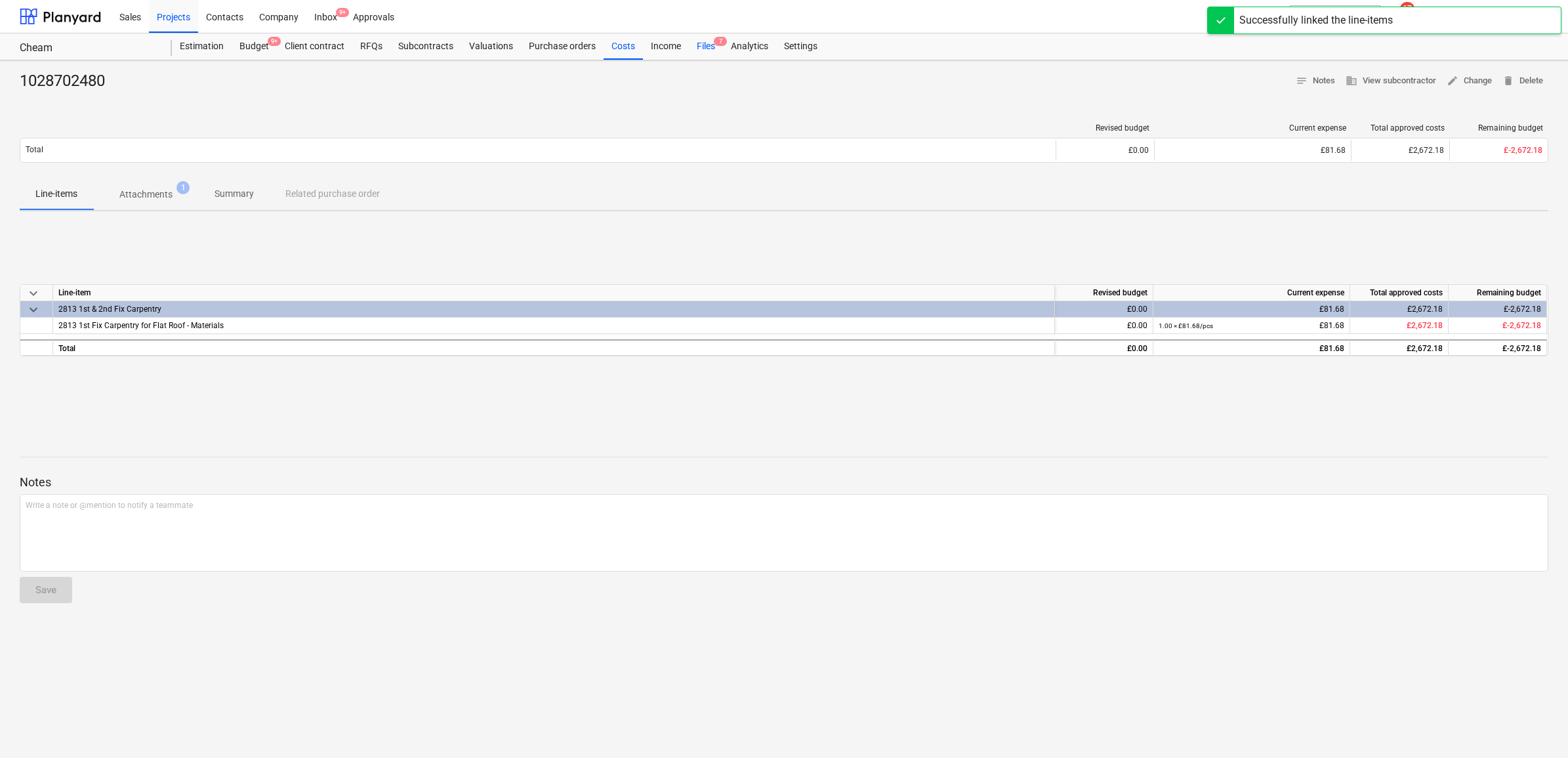
click at [707, 43] on div "Files 7" at bounding box center [706, 46] width 34 height 27
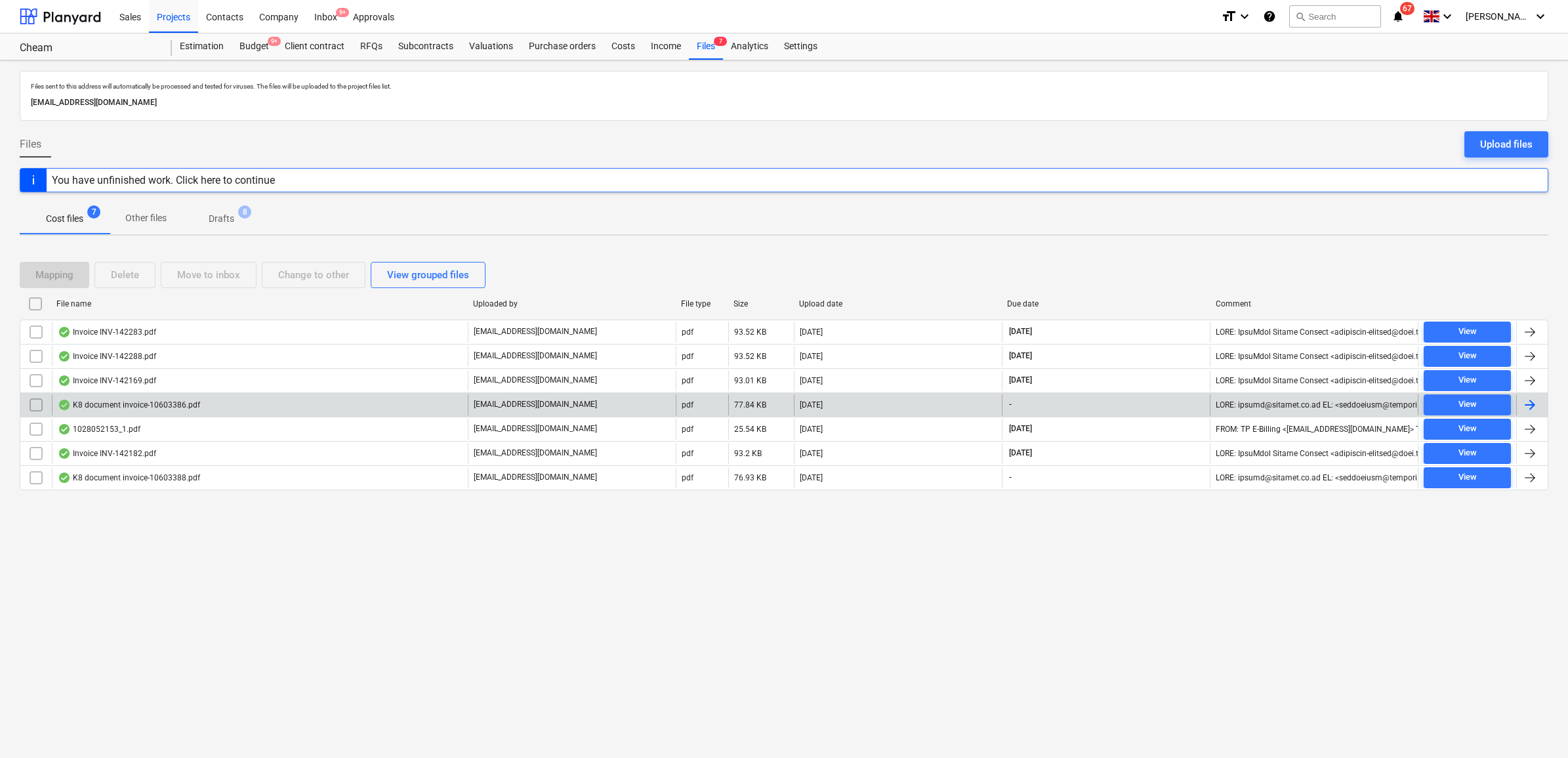
click at [1536, 400] on div at bounding box center [1530, 405] width 16 height 16
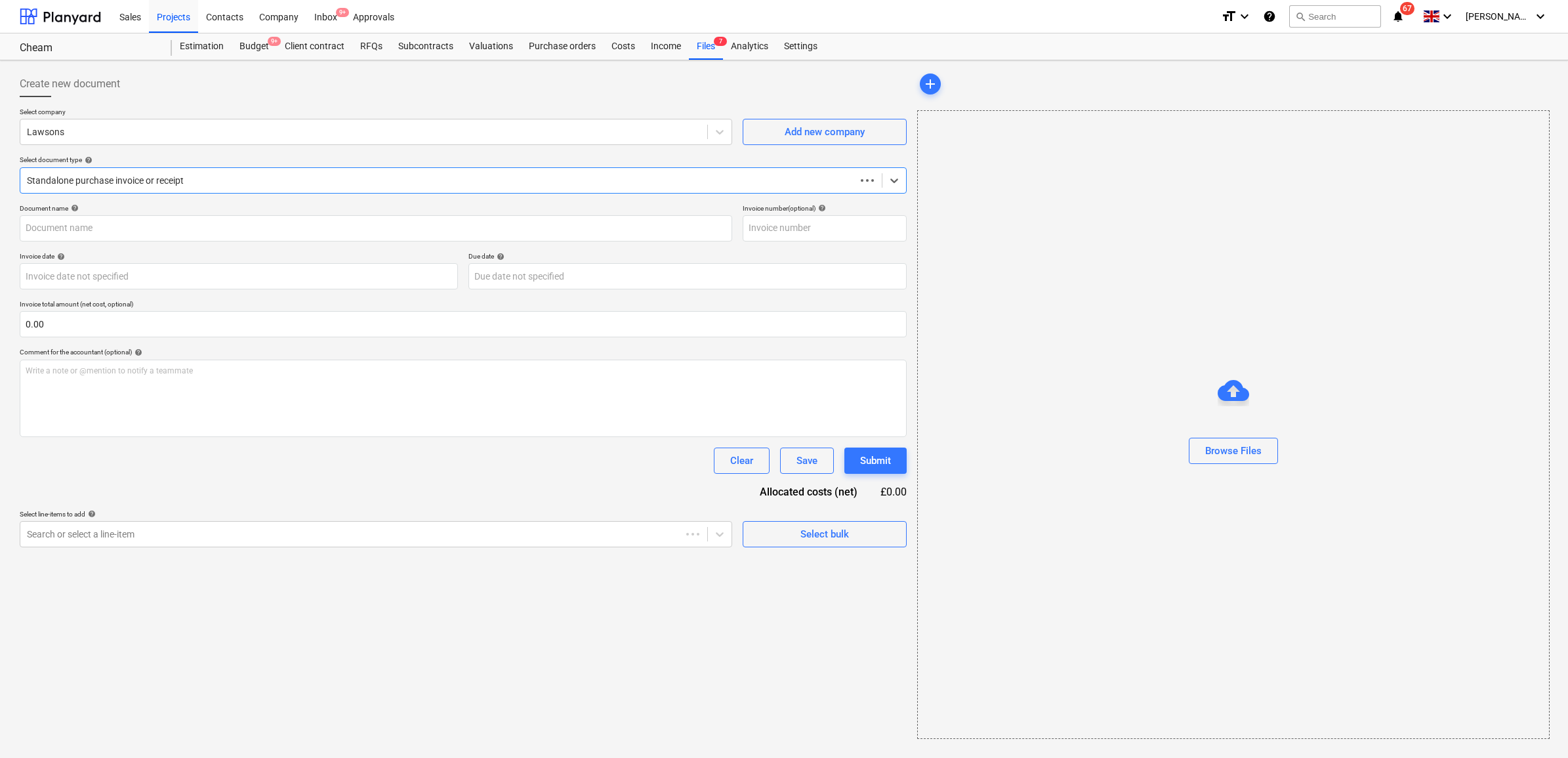
type input "63825"
type input "[DATE]"
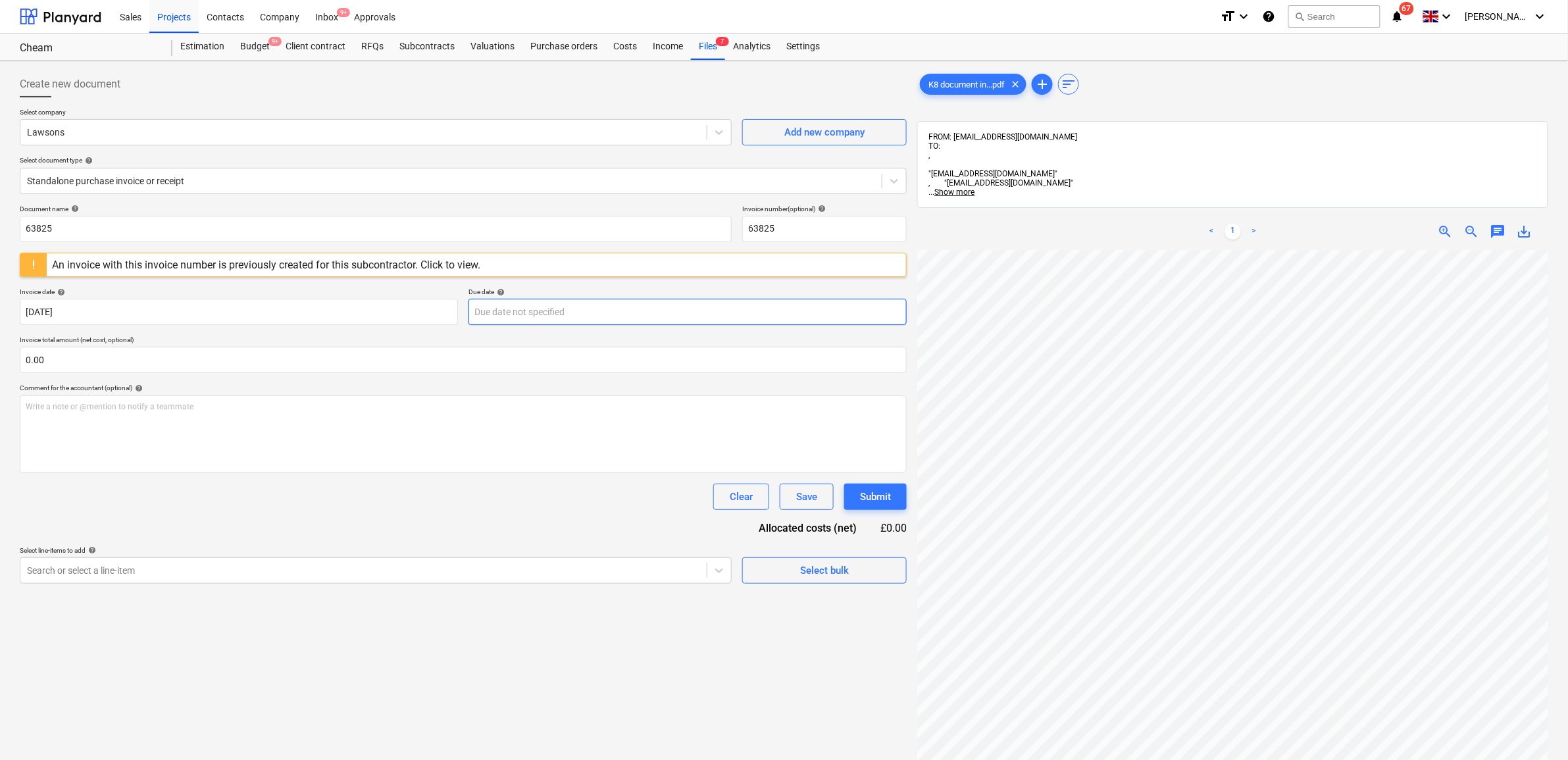
scroll to position [84, 60]
drag, startPoint x: 98, startPoint y: 229, endPoint x: -183, endPoint y: 184, distance: 284.6
click at [0, 184] on html "Sales Projects Contacts Company Inbox 9+ Approvals format_size keyboard_arrow_d…" at bounding box center [784, 380] width 1568 height 760
drag, startPoint x: 28, startPoint y: 219, endPoint x: -81, endPoint y: 207, distance: 109.7
click at [0, 207] on html "Sales Projects Contacts Company Inbox 9+ Approvals format_size keyboard_arrow_d…" at bounding box center [784, 380] width 1568 height 760
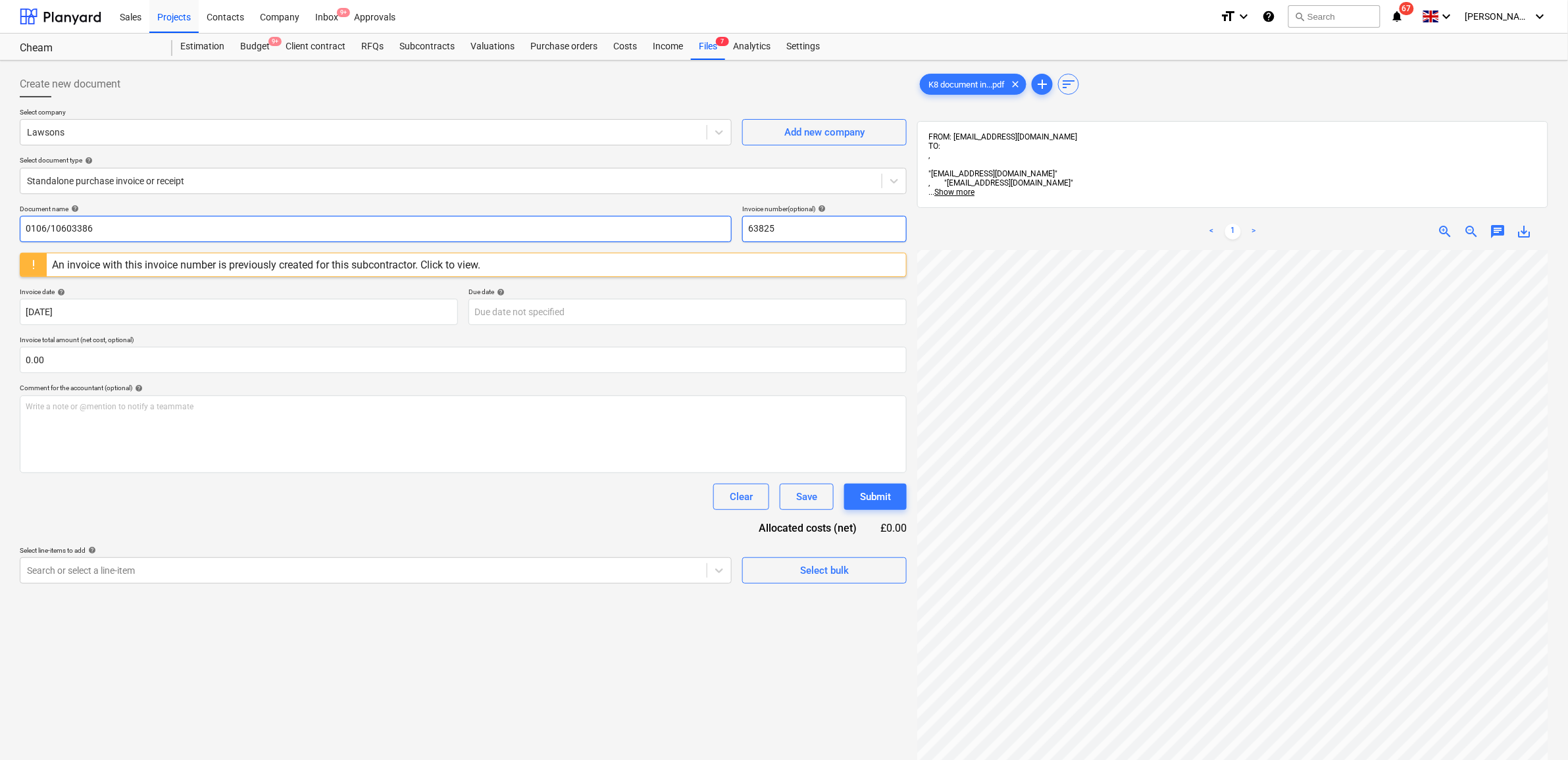
type input "0106/10603386"
drag, startPoint x: 792, startPoint y: 227, endPoint x: 723, endPoint y: 221, distance: 69.3
click at [723, 221] on div "Document name help 0106/10603386 Invoice number (optional) help 63825" at bounding box center [463, 223] width 887 height 37
paste input "0106/10603386"
type input "0106/10603386"
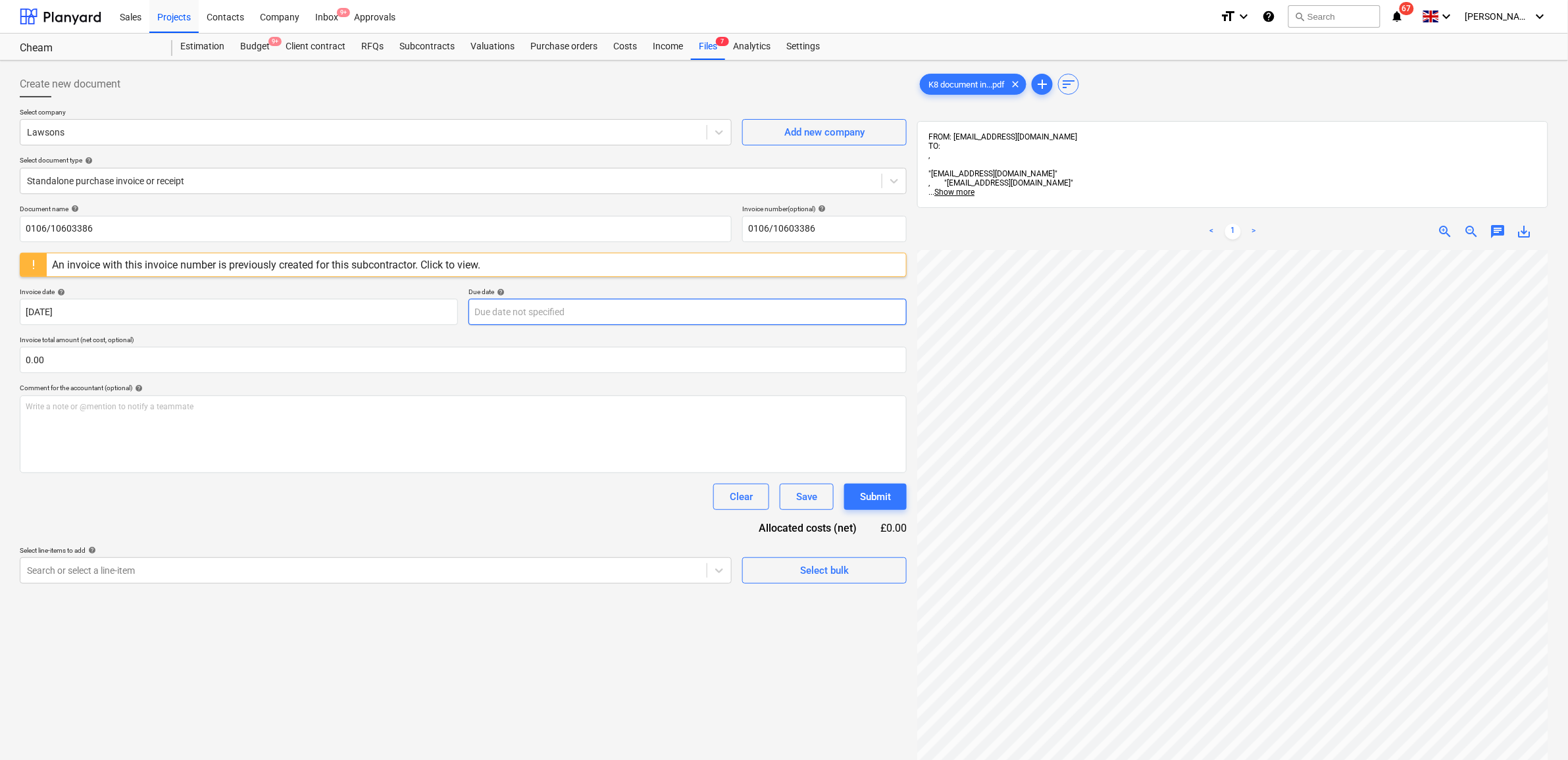
click at [566, 310] on body "Sales Projects Contacts Company Inbox 9+ Approvals format_size keyboard_arrow_d…" at bounding box center [784, 380] width 1568 height 760
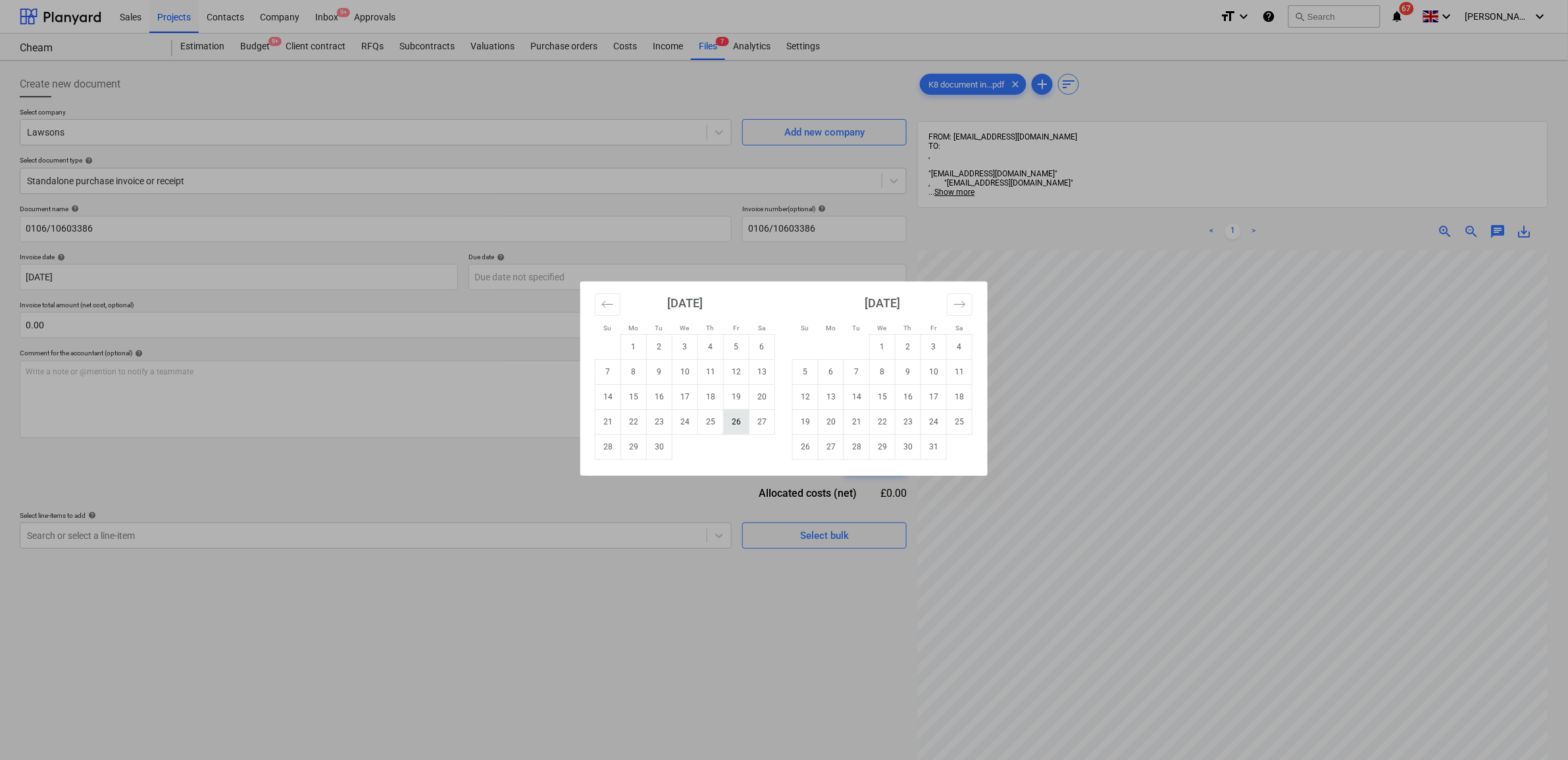
click at [737, 429] on td "26" at bounding box center [737, 421] width 26 height 25
type input "26 Sep 2025"
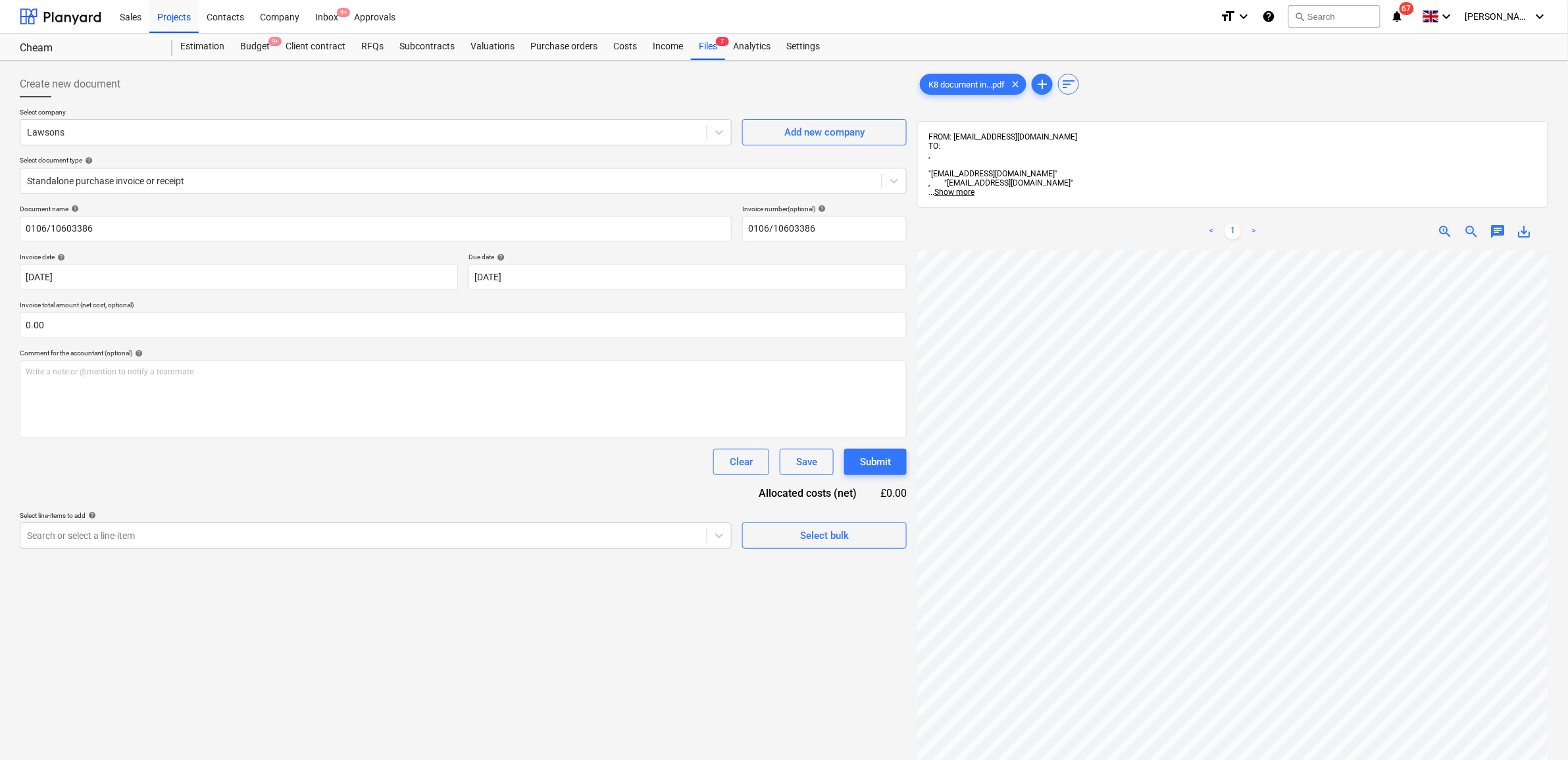
click at [414, 481] on div "Document name help 0106/10603386 Invoice number (optional) help 0106/10603386 I…" at bounding box center [463, 376] width 887 height 344
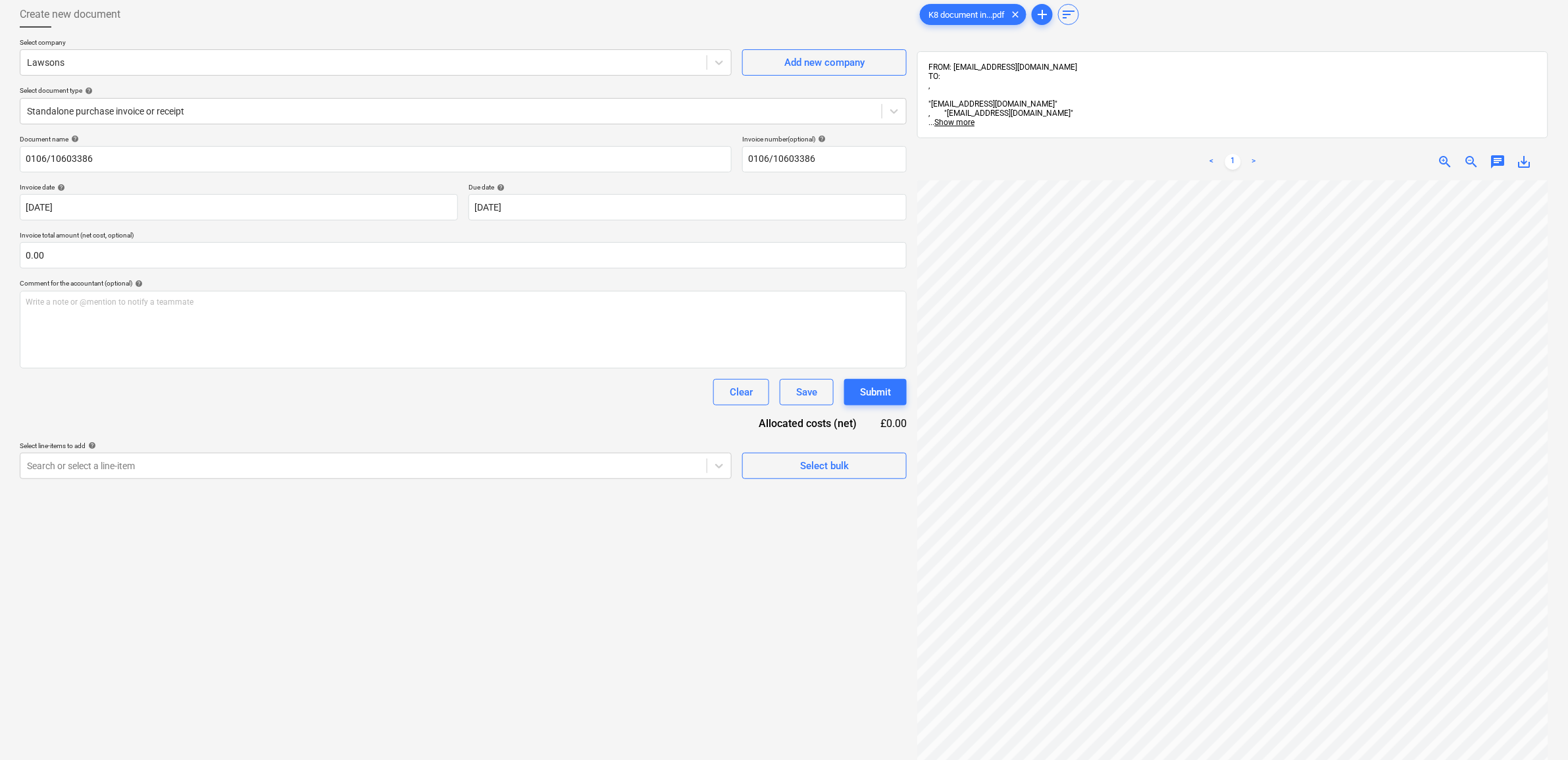
scroll to position [165, 0]
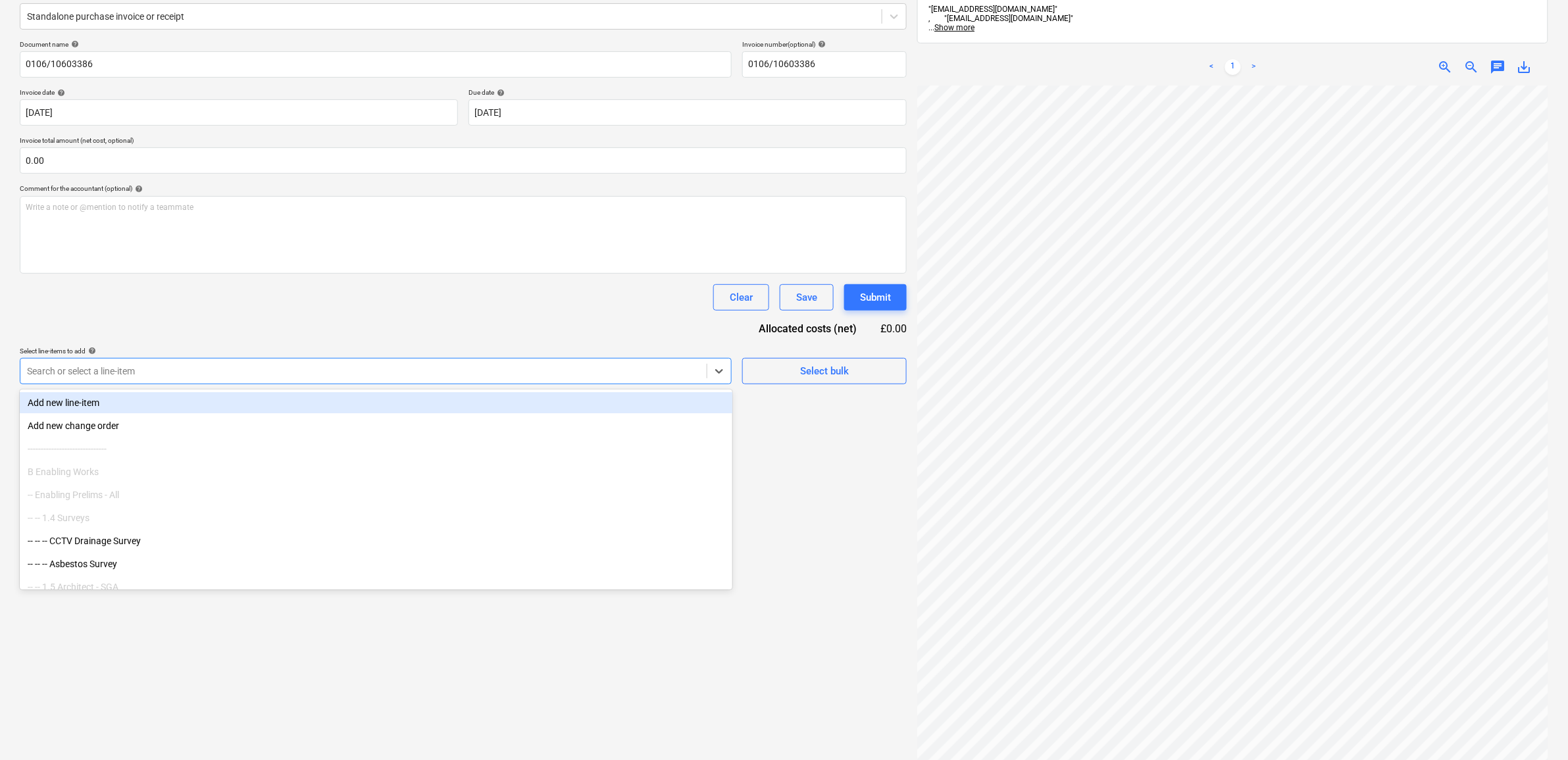
click at [681, 367] on div at bounding box center [363, 371] width 674 height 13
type input "d"
type input "fenc"
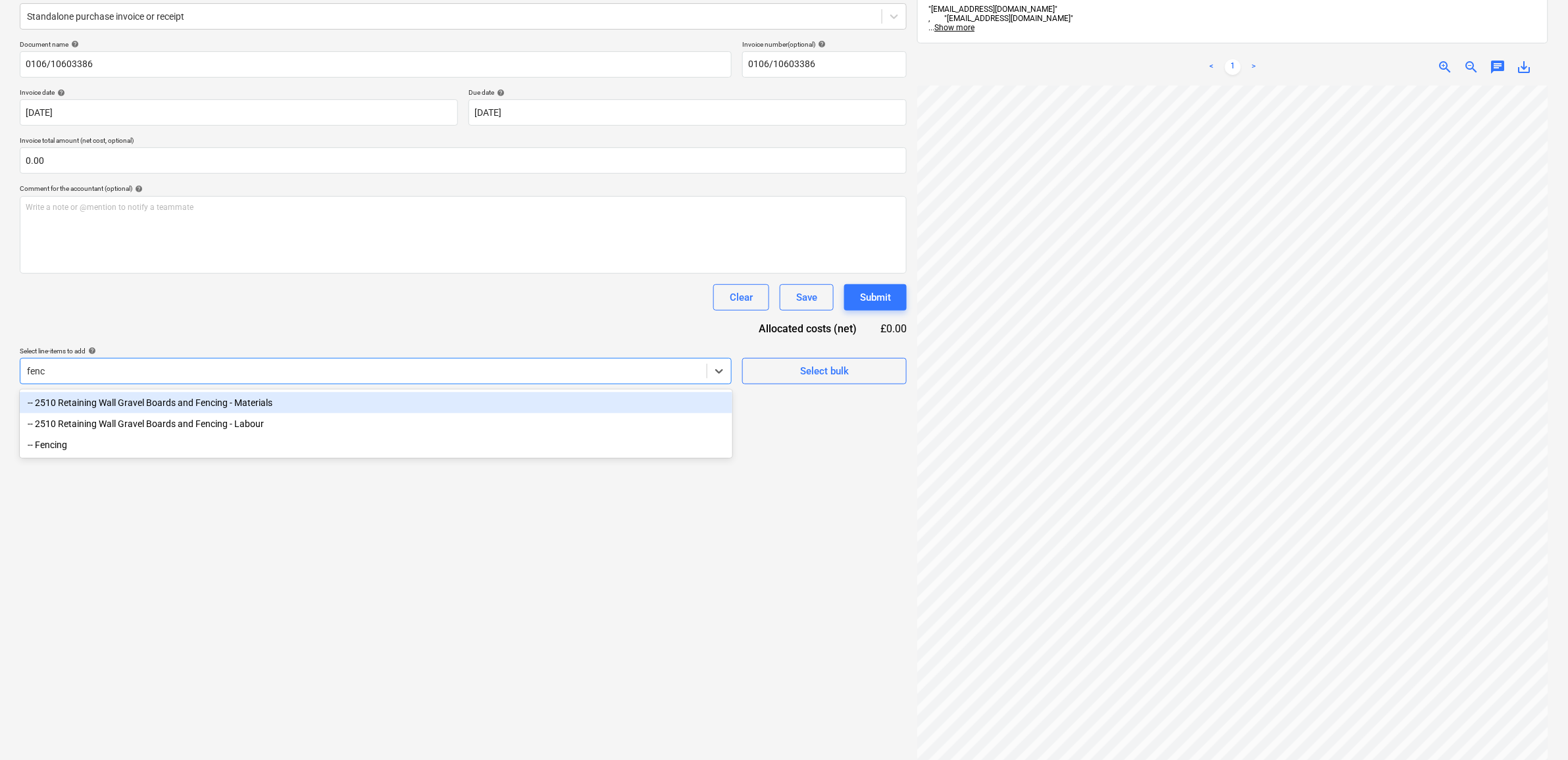
click at [448, 409] on div "-- 2510 Retaining Wall Gravel Boards and Fencing - Materials" at bounding box center [376, 402] width 713 height 21
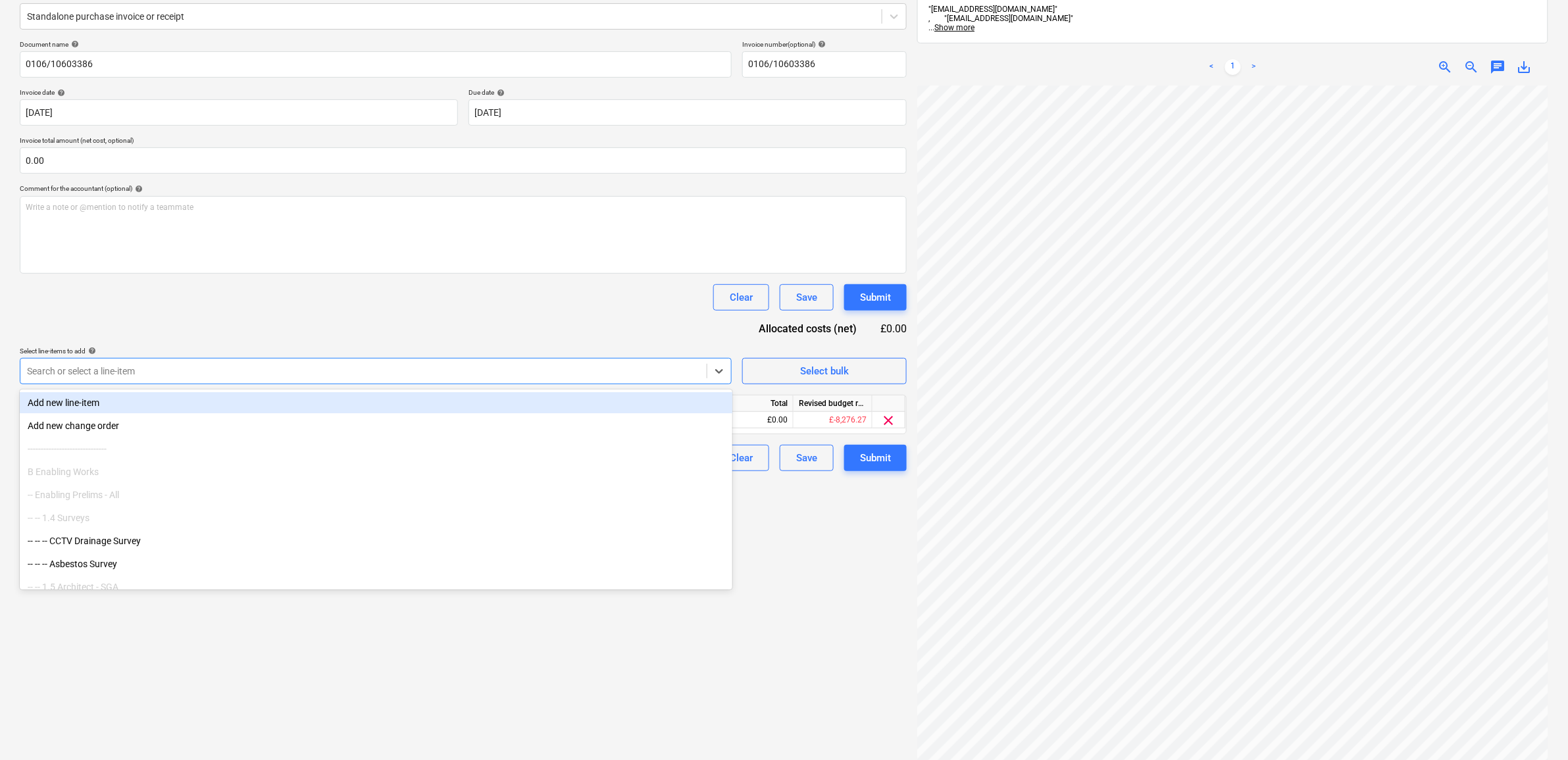
click at [469, 329] on div "Document name help 0106/10603386 Invoice number (optional) help 0106/10603386 I…" at bounding box center [463, 255] width 887 height 431
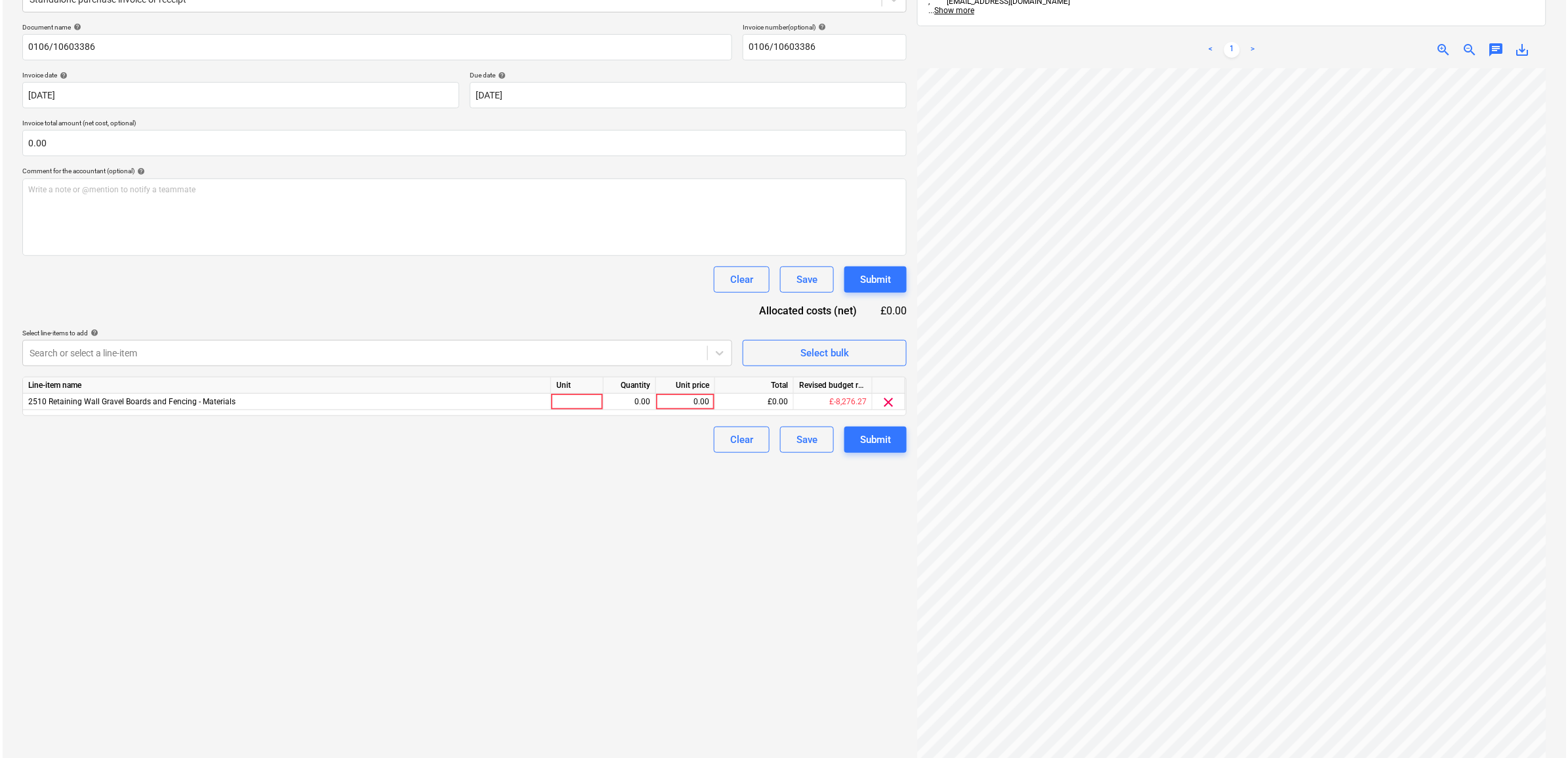
scroll to position [186, 0]
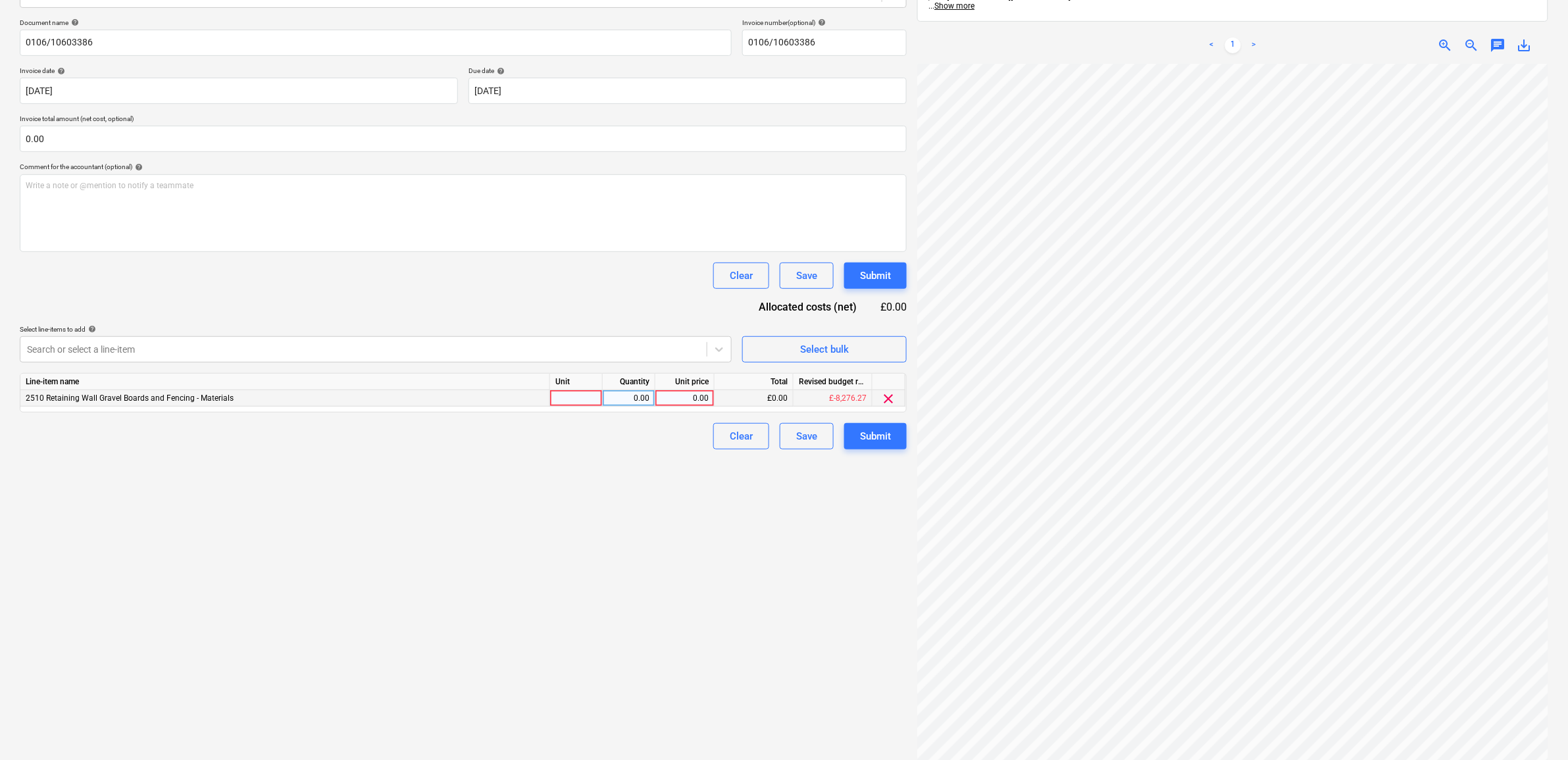
click at [692, 399] on div "0.00" at bounding box center [684, 398] width 48 height 17
type input "200.93"
drag, startPoint x: 600, startPoint y: 613, endPoint x: 795, endPoint y: 529, distance: 212.3
click at [606, 611] on div "Create new document Select company Lawsons Add new company Select document type…" at bounding box center [463, 335] width 897 height 912
click at [881, 432] on div "Submit" at bounding box center [875, 436] width 31 height 17
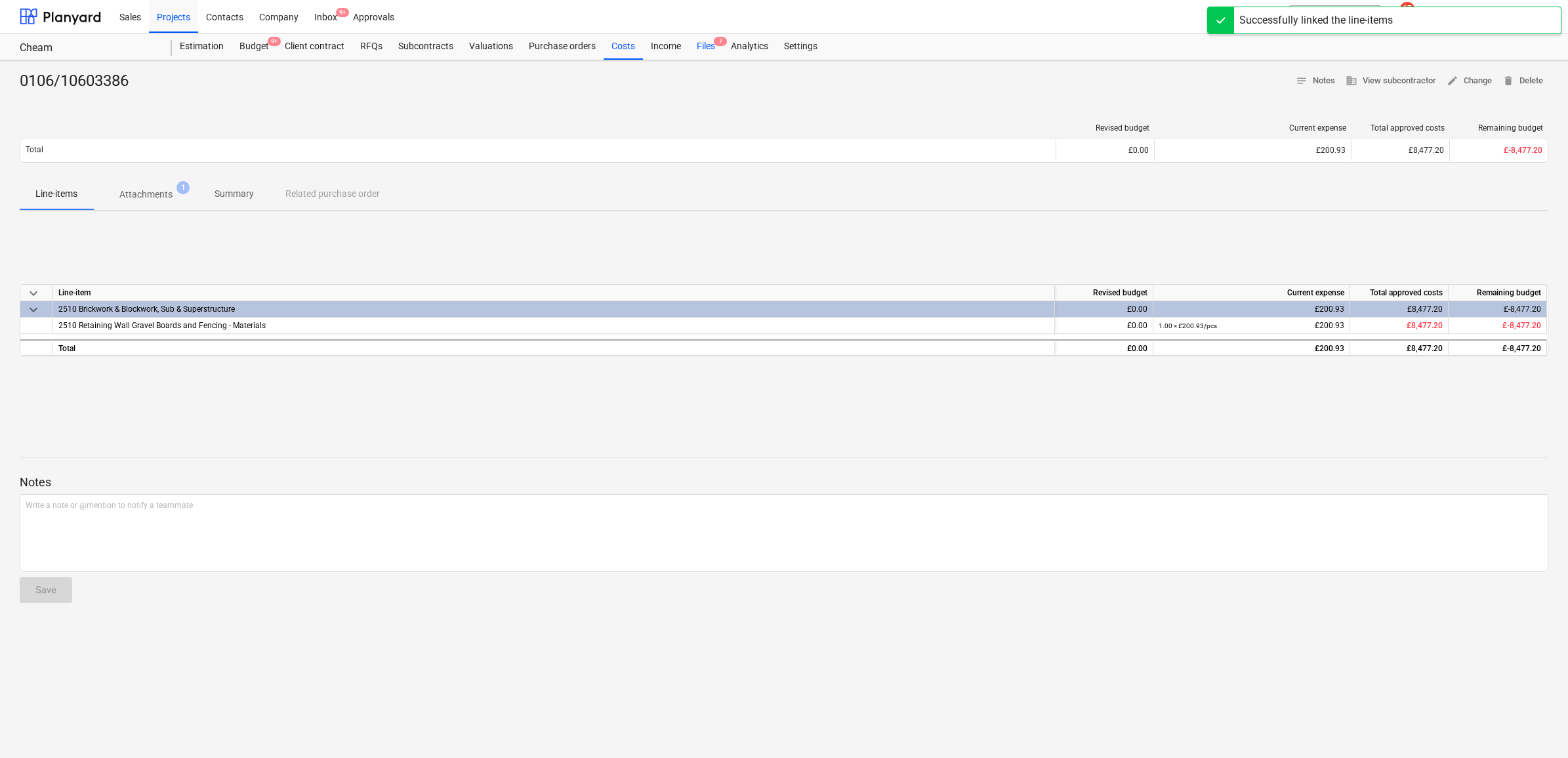
click at [699, 42] on div "Files 7" at bounding box center [706, 46] width 34 height 27
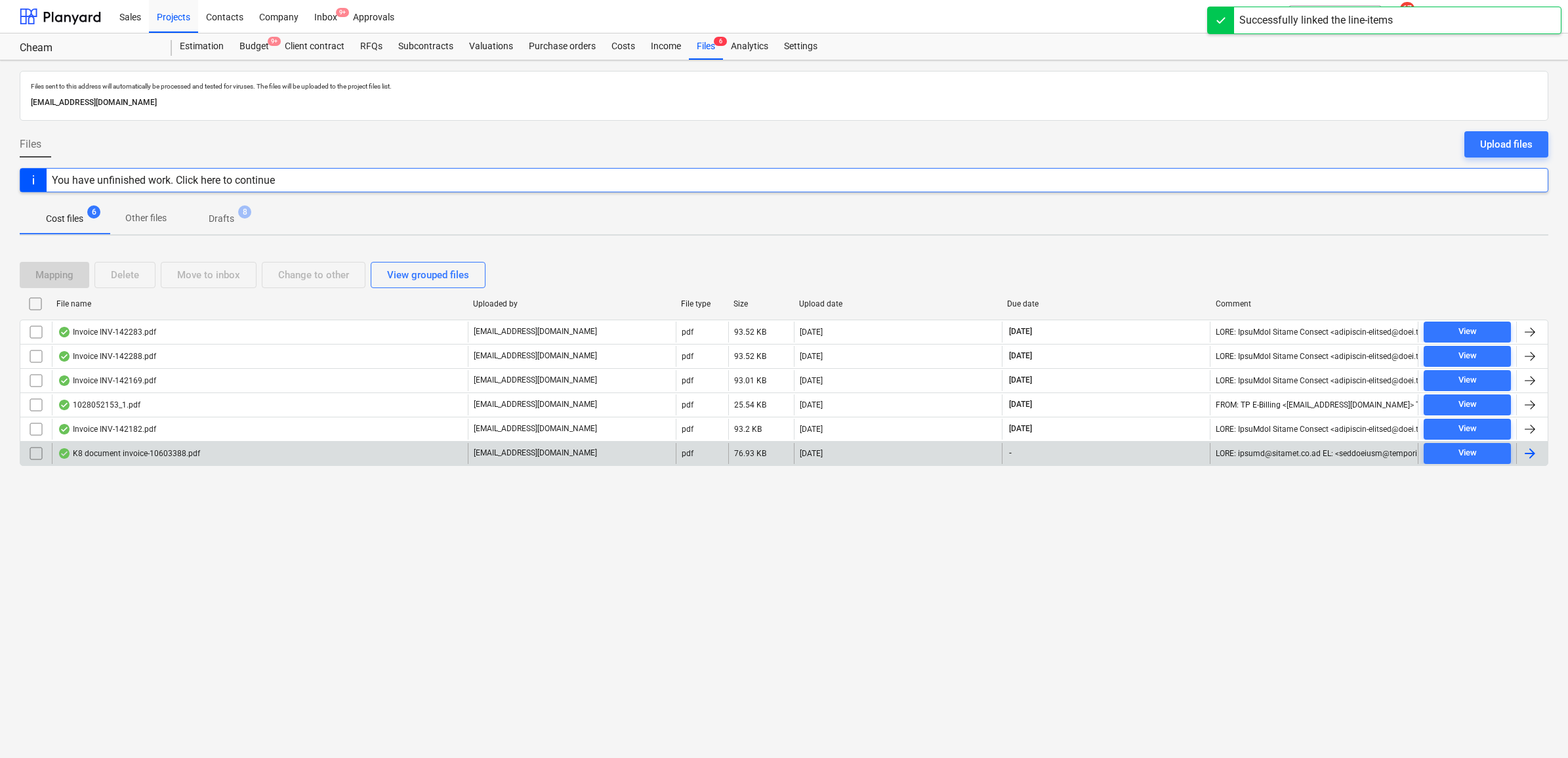
click at [1535, 457] on div at bounding box center [1530, 453] width 16 height 16
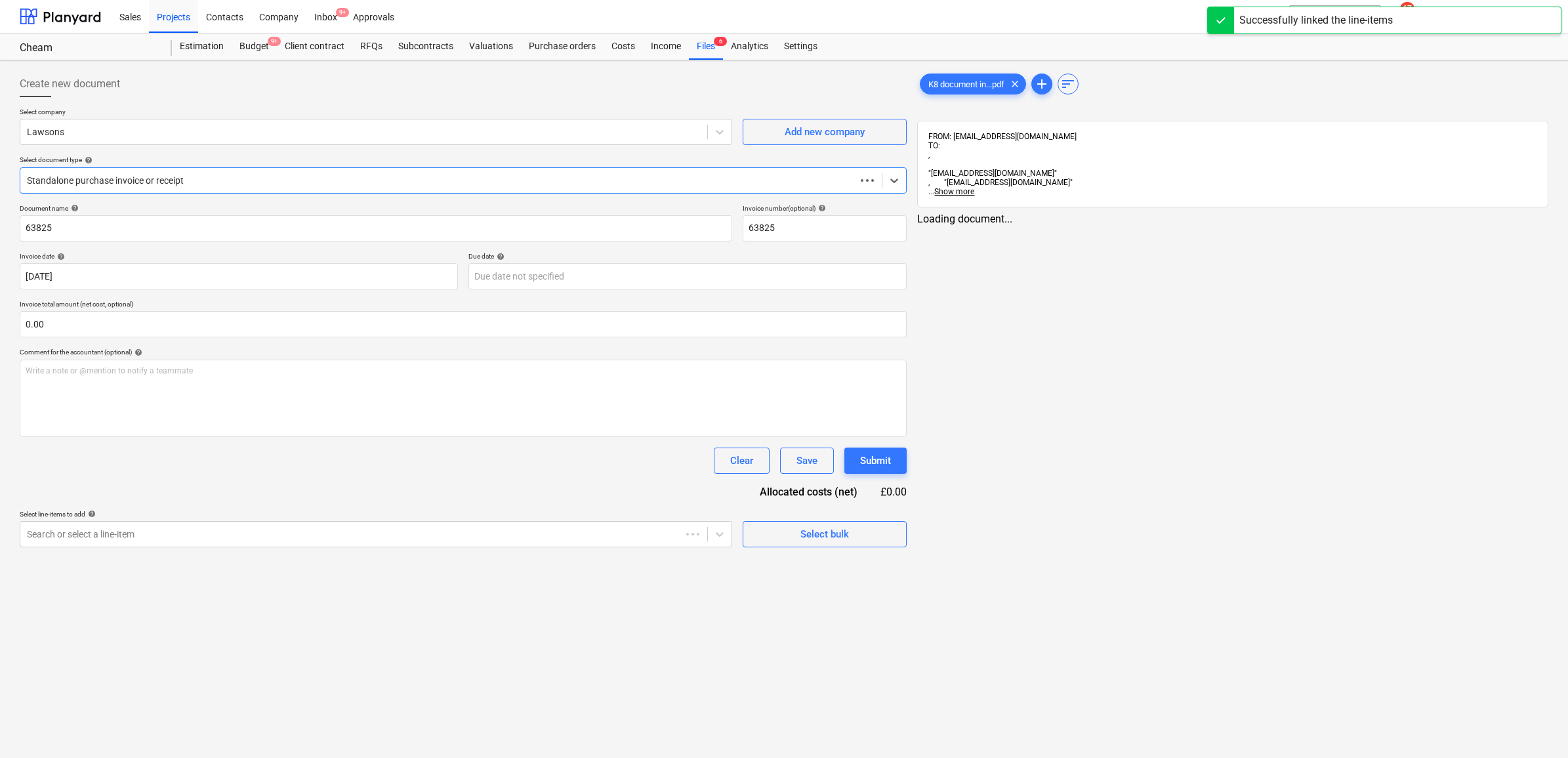
type input "63825"
type input "[DATE]"
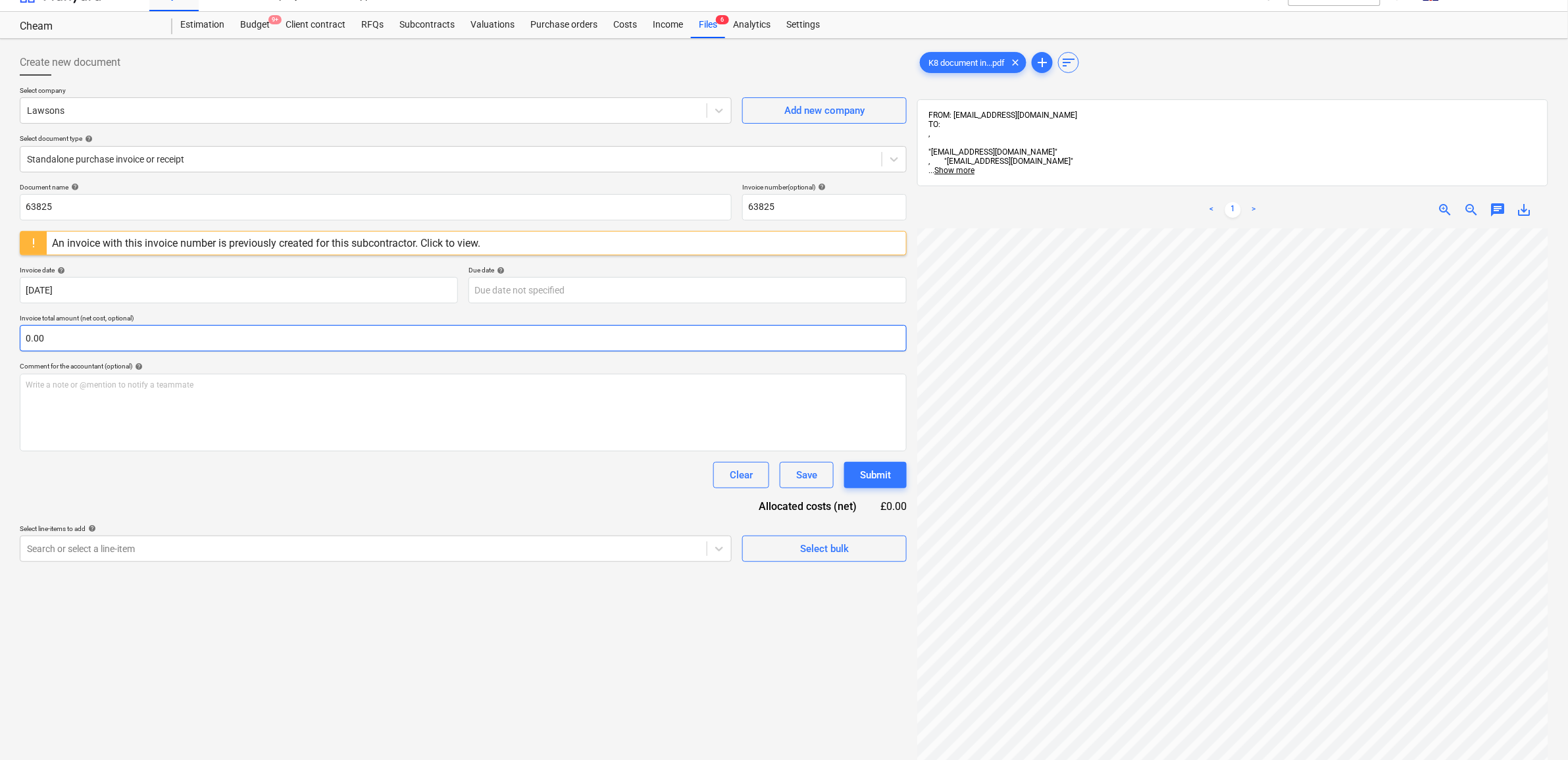
scroll to position [54, 60]
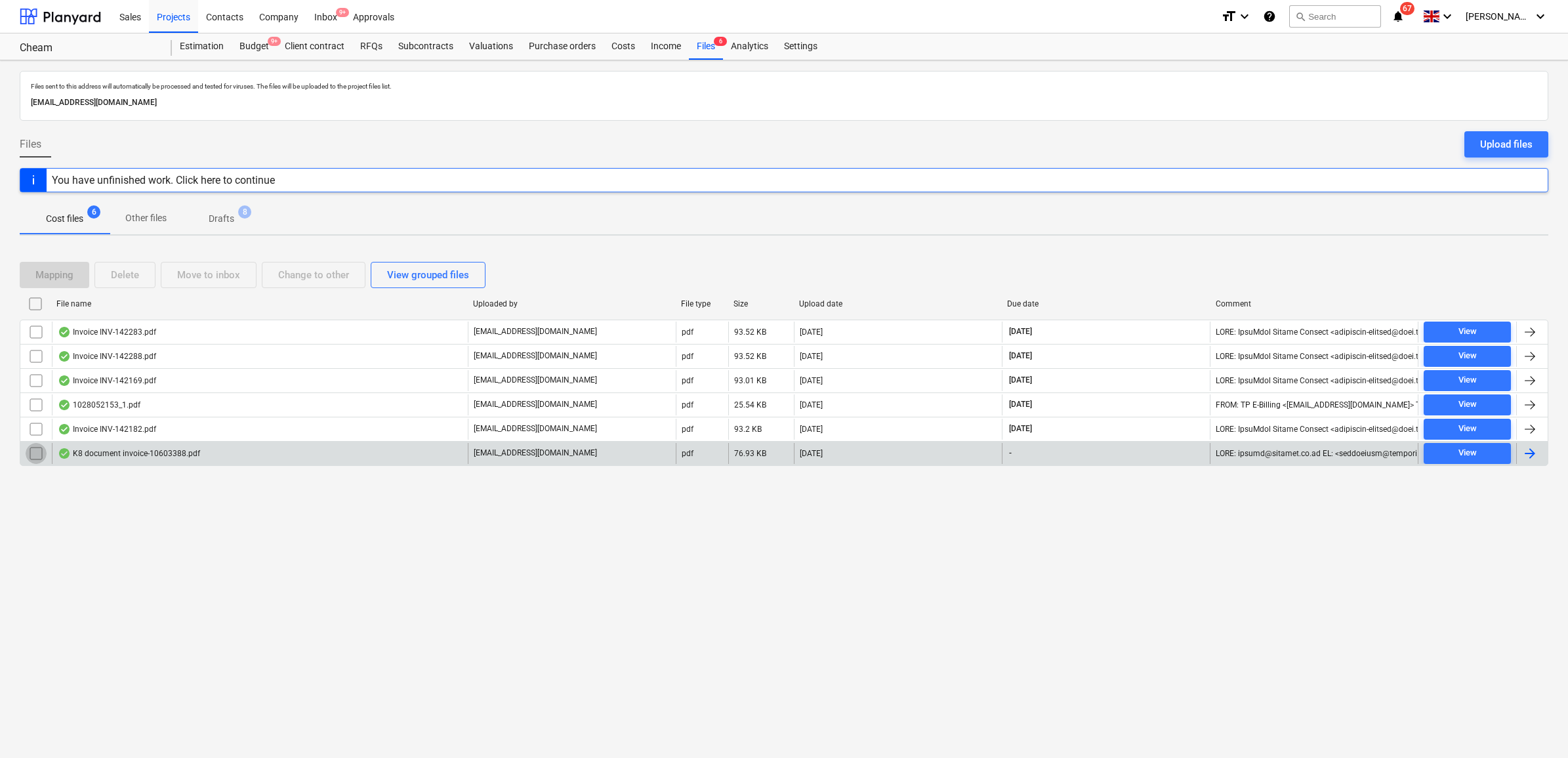
click at [31, 452] on input "checkbox" at bounding box center [35, 452] width 21 height 21
click at [218, 277] on div "Move to inbox" at bounding box center [208, 274] width 63 height 17
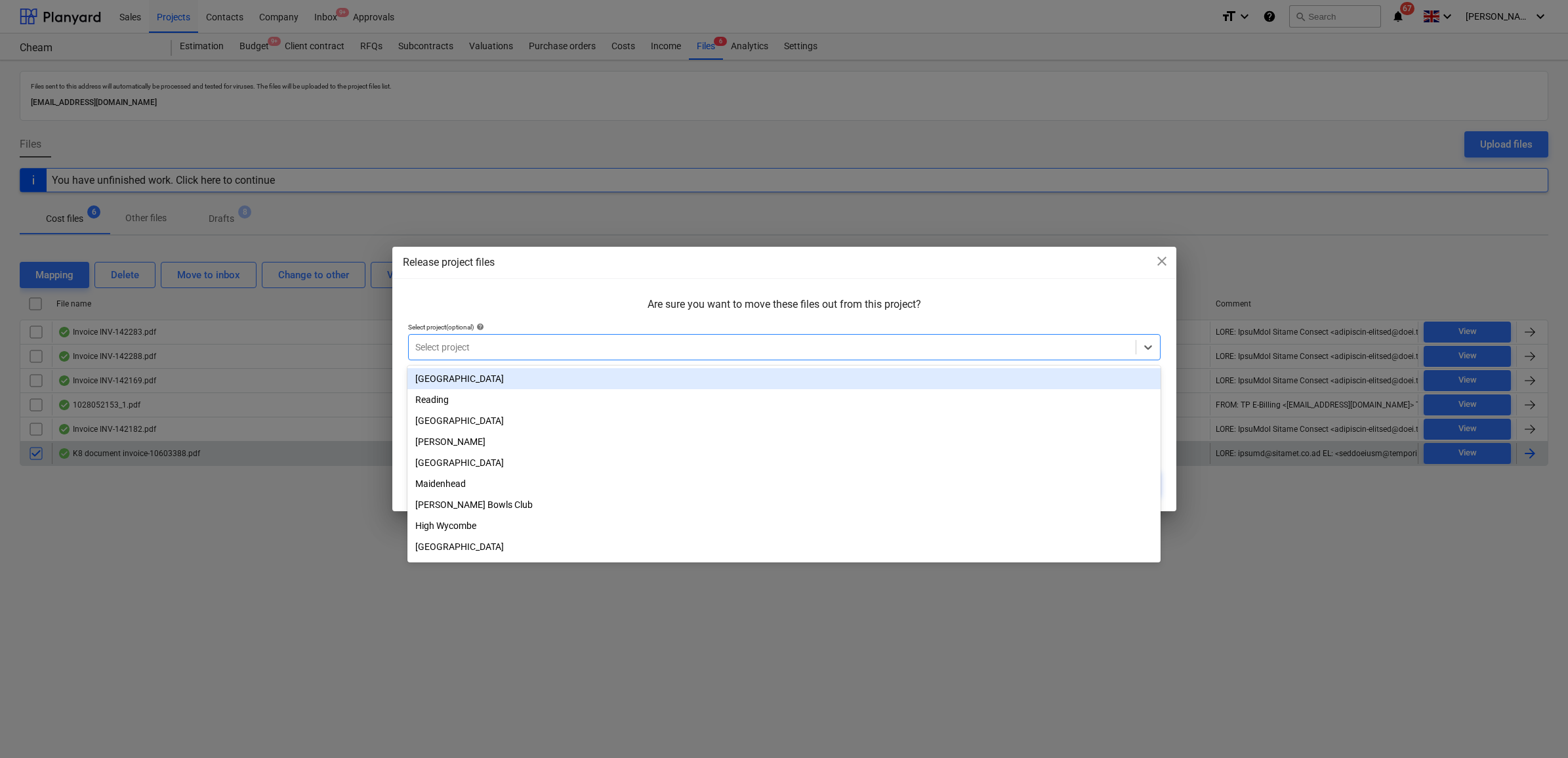
click at [456, 341] on div at bounding box center [772, 346] width 714 height 13
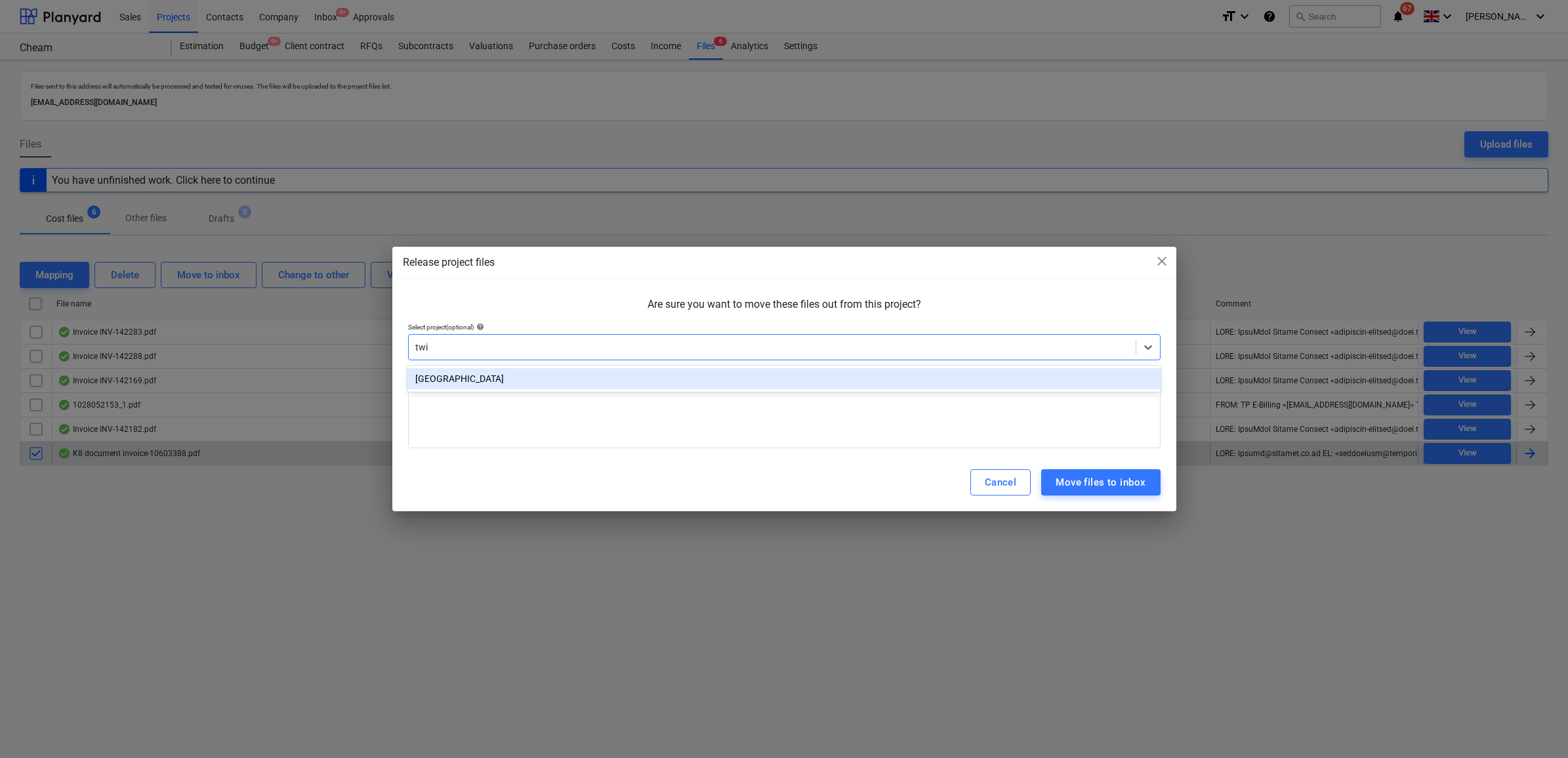
type input "twic"
click at [489, 376] on div "[GEOGRAPHIC_DATA]" at bounding box center [783, 378] width 752 height 21
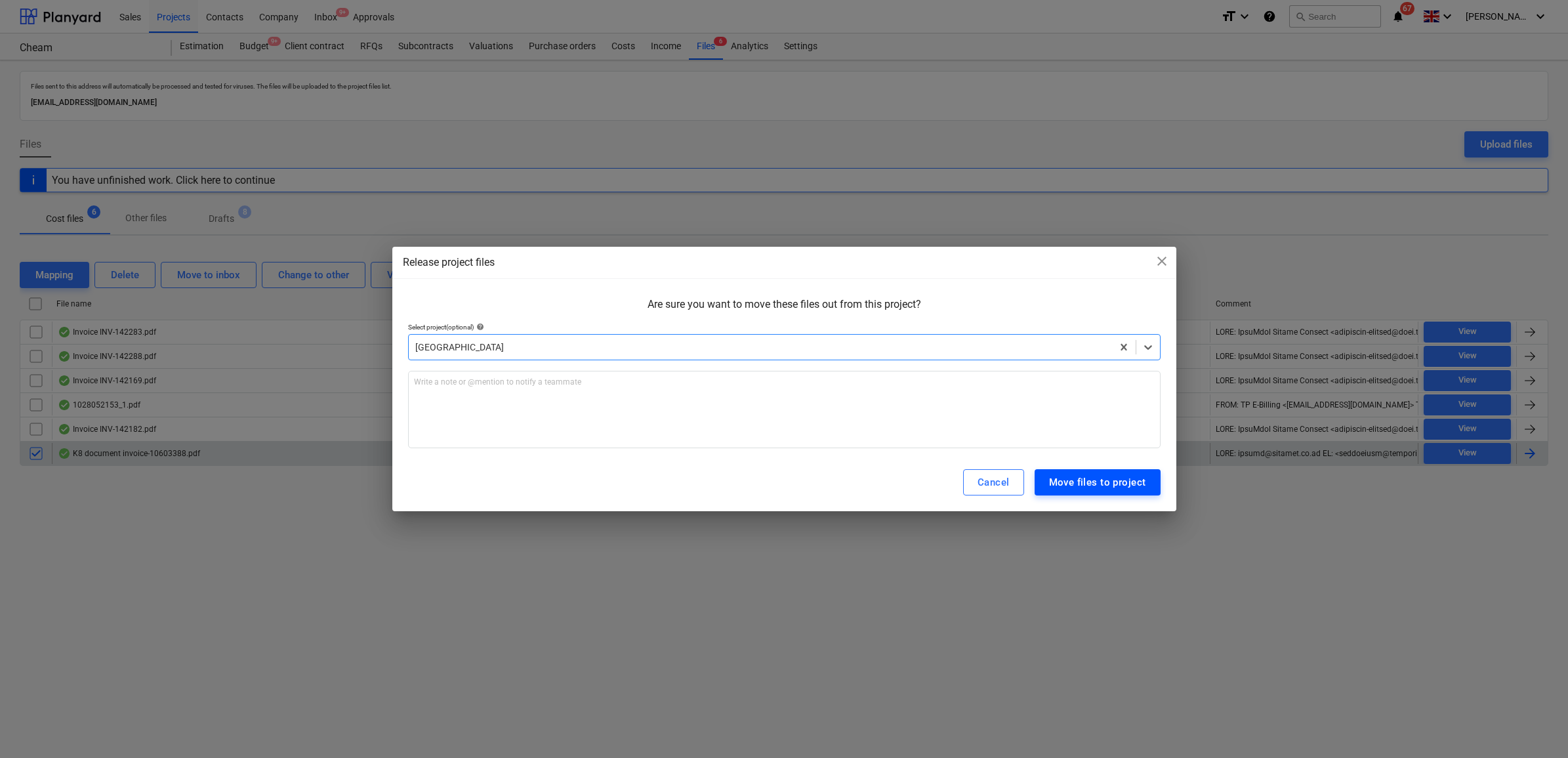
click at [1149, 486] on button "Move files to project" at bounding box center [1097, 482] width 126 height 27
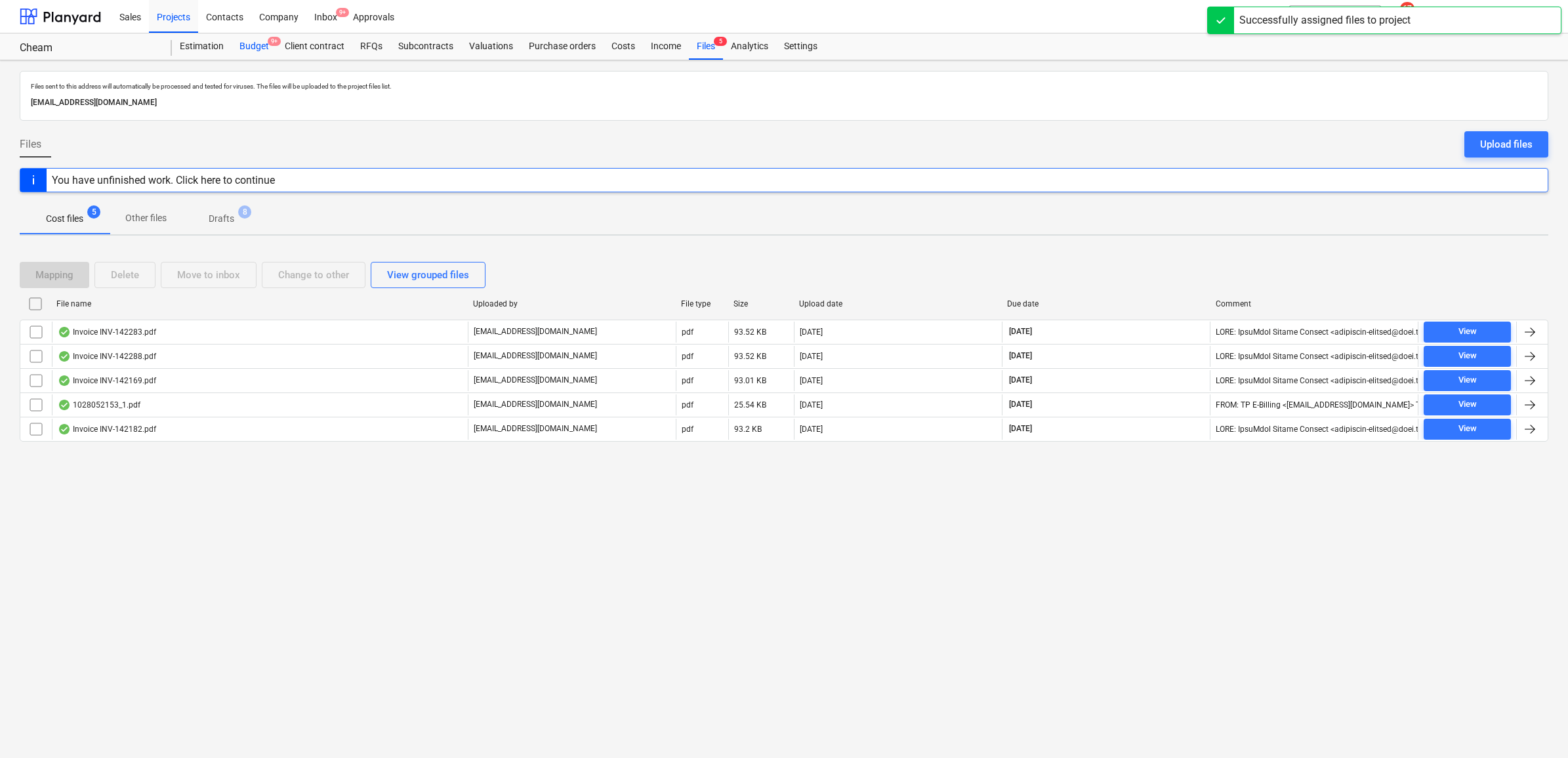
click at [241, 41] on div "Budget 9+" at bounding box center [255, 46] width 45 height 27
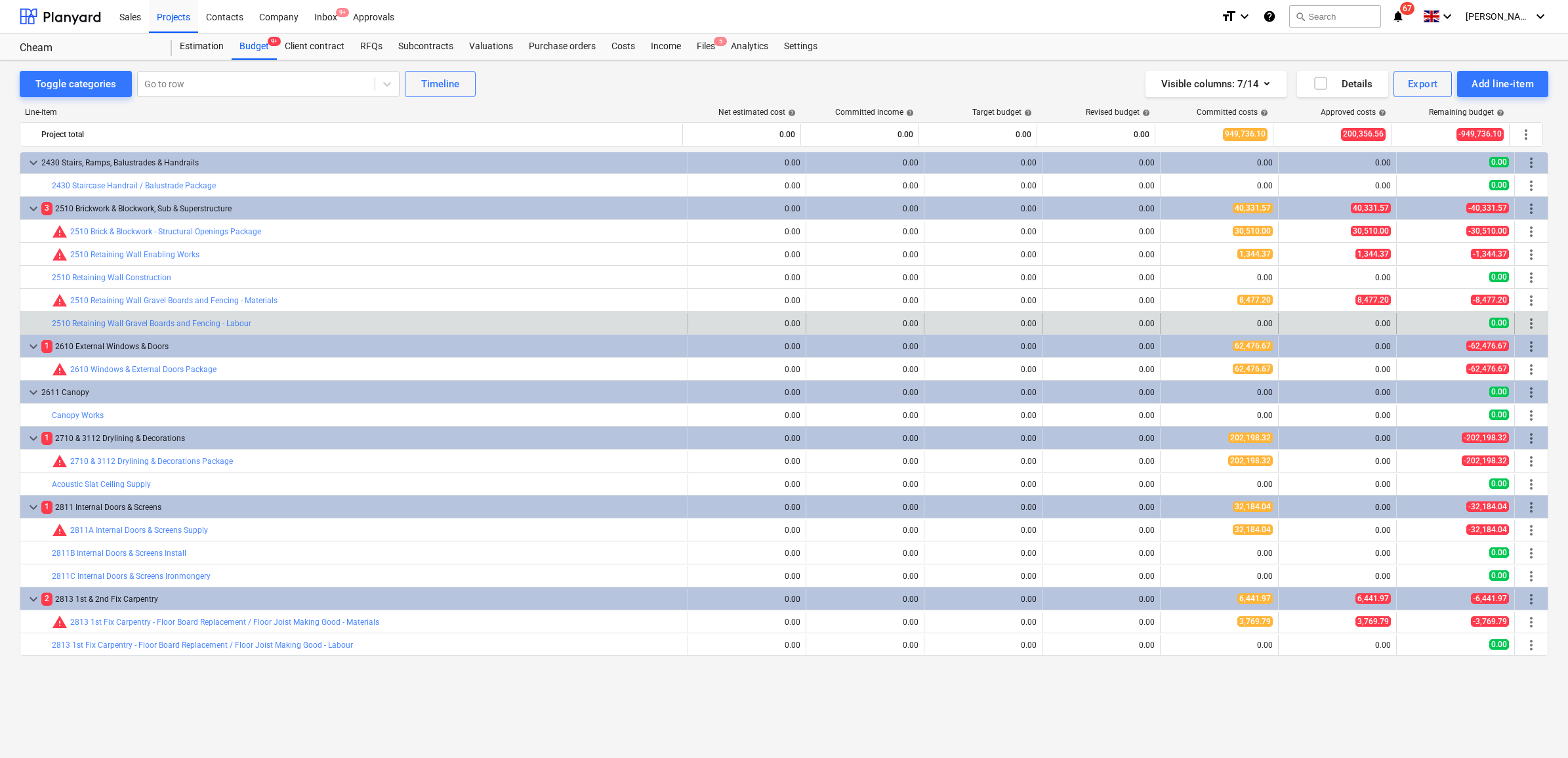
scroll to position [751, 0]
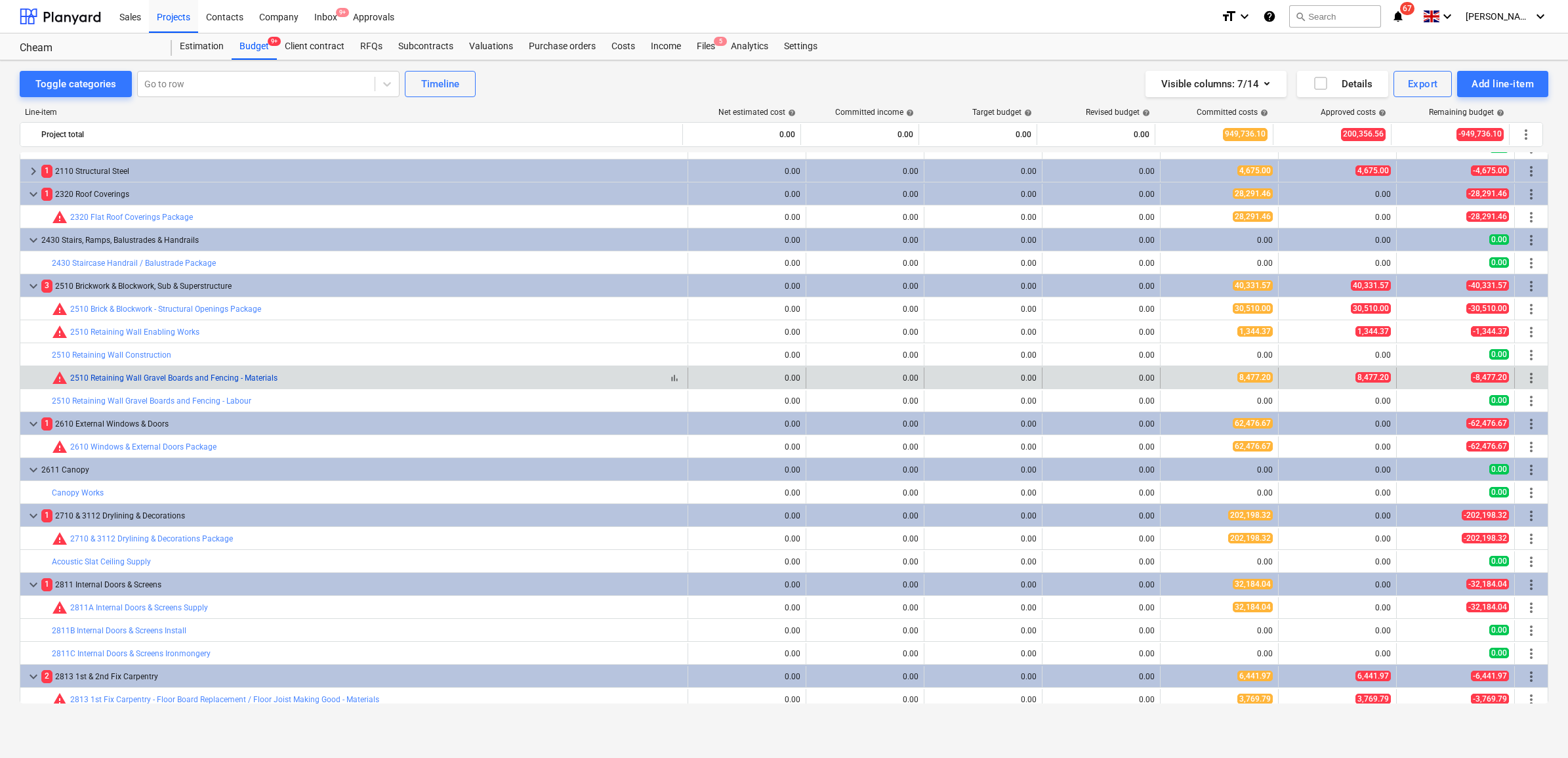
click at [184, 376] on link "2510 Retaining Wall Gravel Boards and Fencing - Materials" at bounding box center [173, 378] width 207 height 9
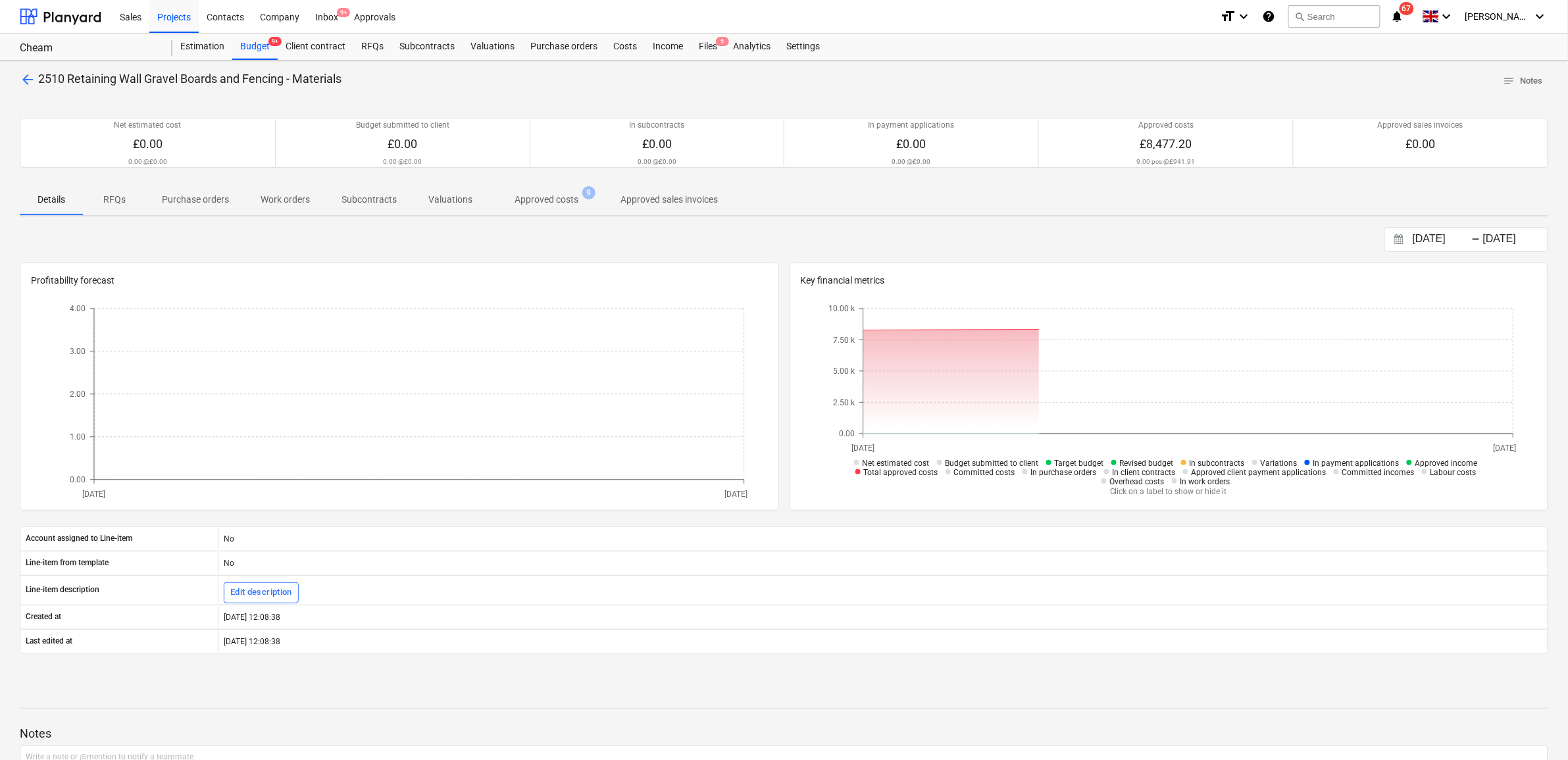
click at [572, 196] on p "Approved costs" at bounding box center [546, 199] width 64 height 14
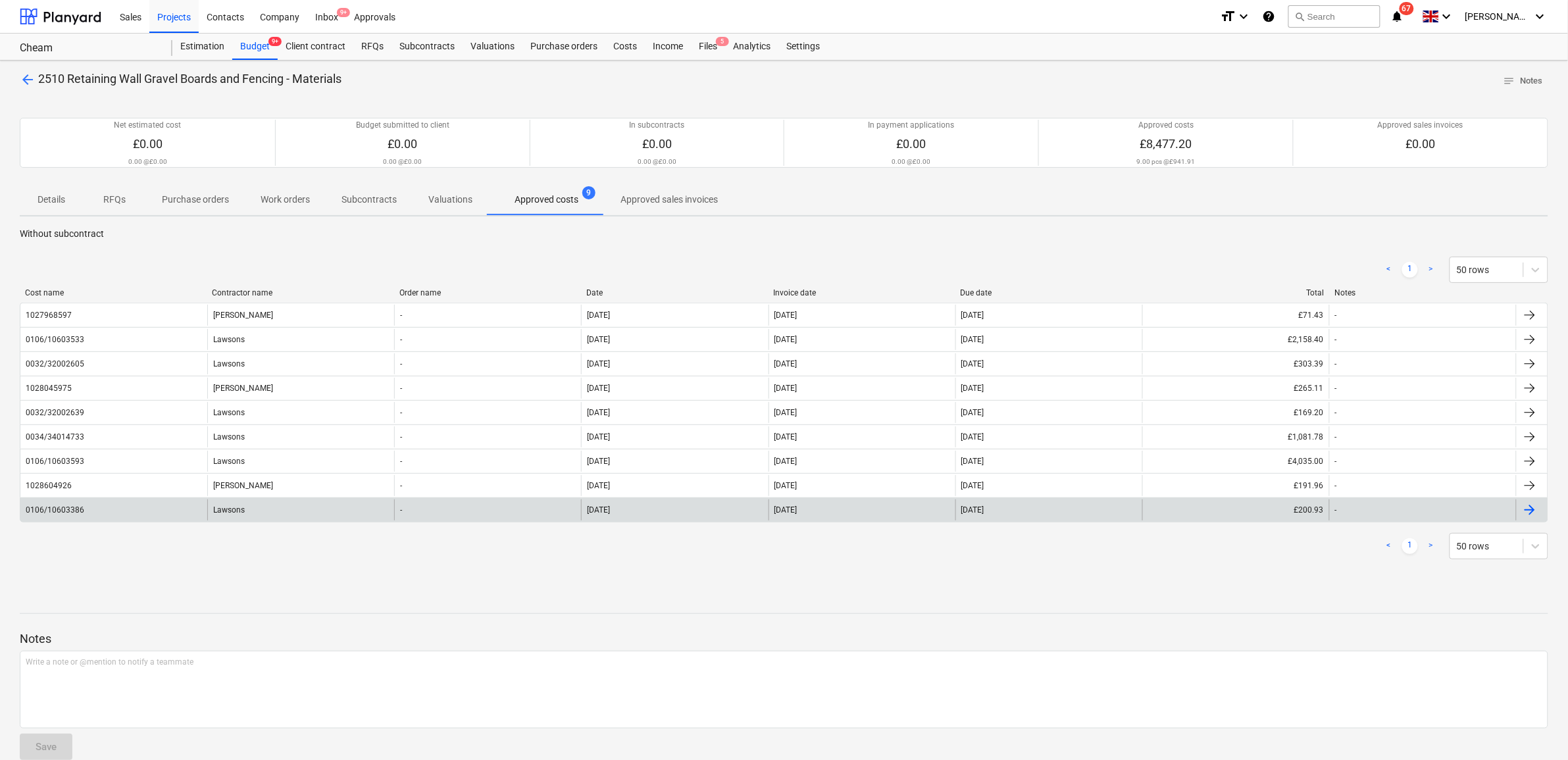
click at [684, 517] on div "[DATE]" at bounding box center [674, 509] width 186 height 21
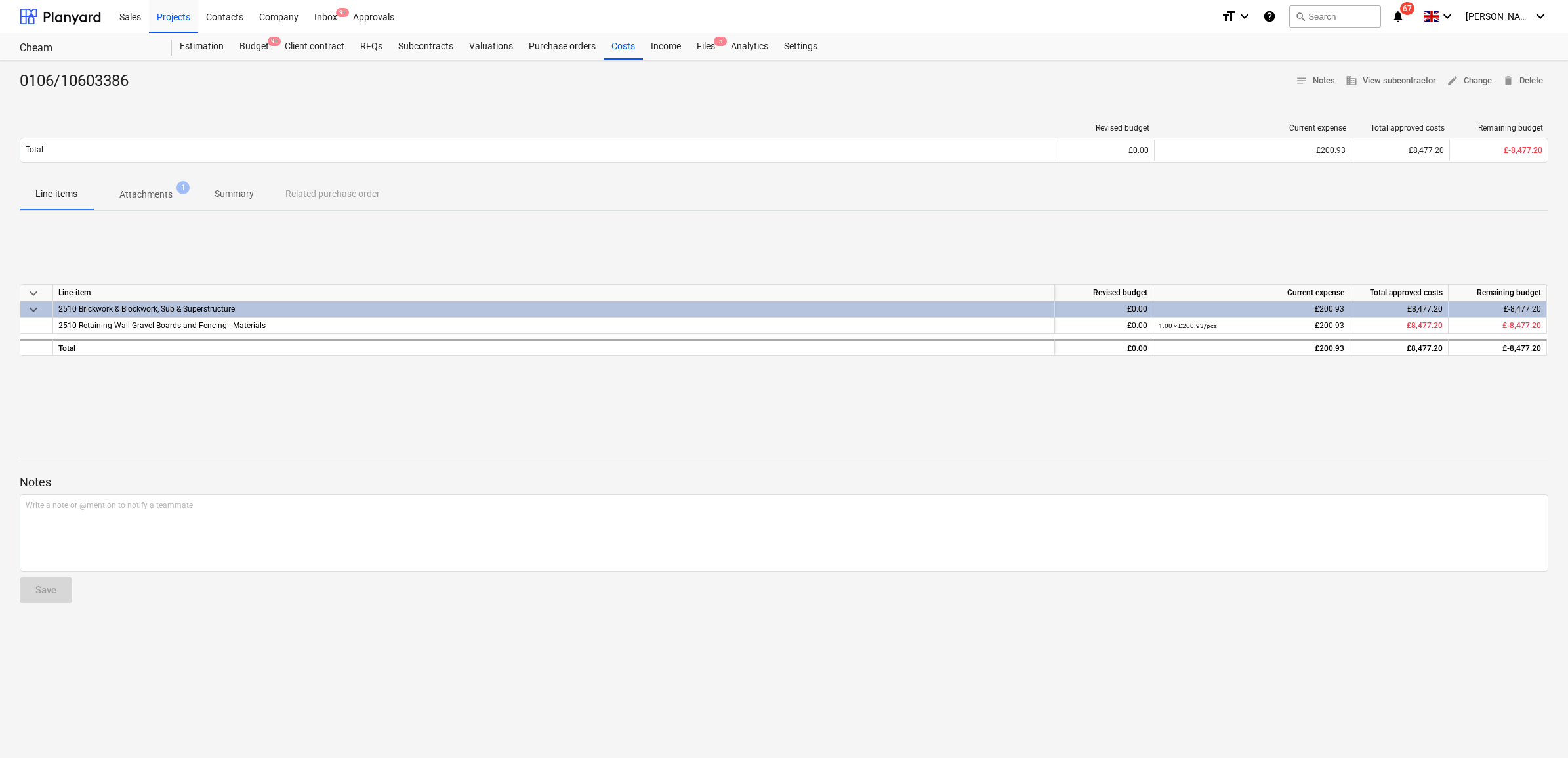
click at [115, 194] on span "Attachments 1" at bounding box center [145, 195] width 74 height 14
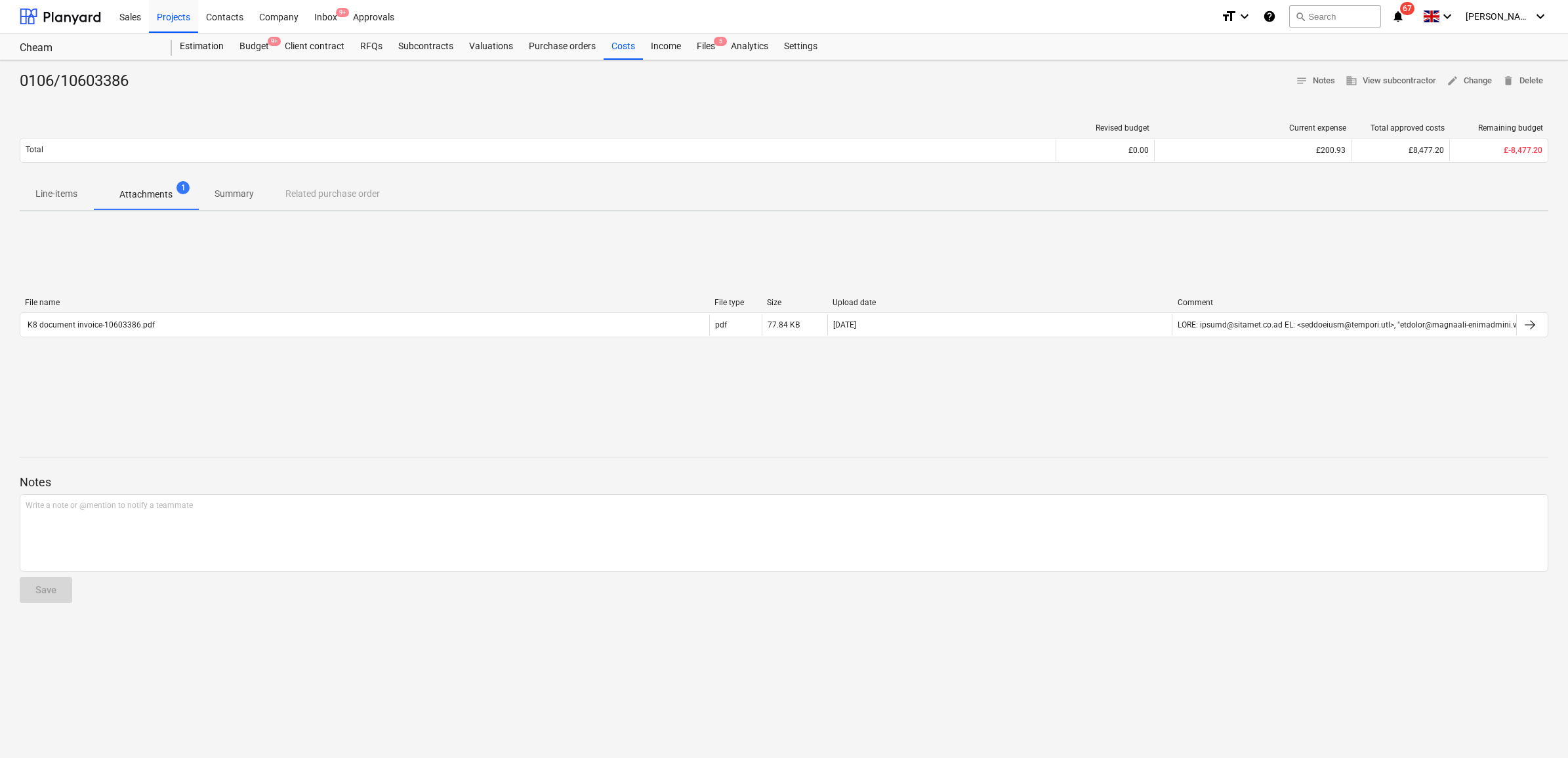
click at [441, 339] on div "File name File type Size Upload date Comment K8 document invoice-10603386.pdf p…" at bounding box center [784, 320] width 1529 height 44
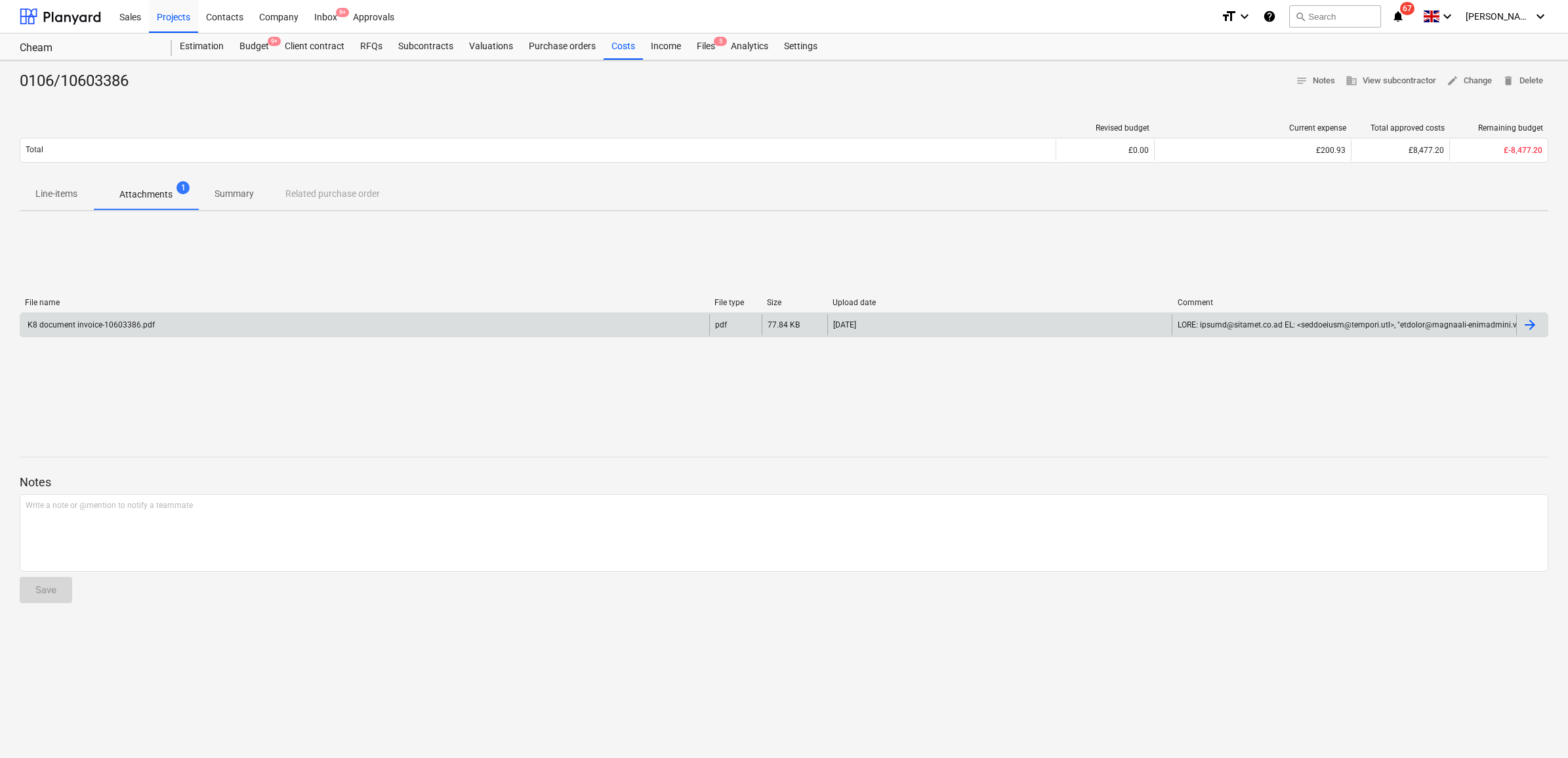
click at [446, 328] on div "K8 document invoice-10603386.pdf" at bounding box center [365, 324] width 689 height 21
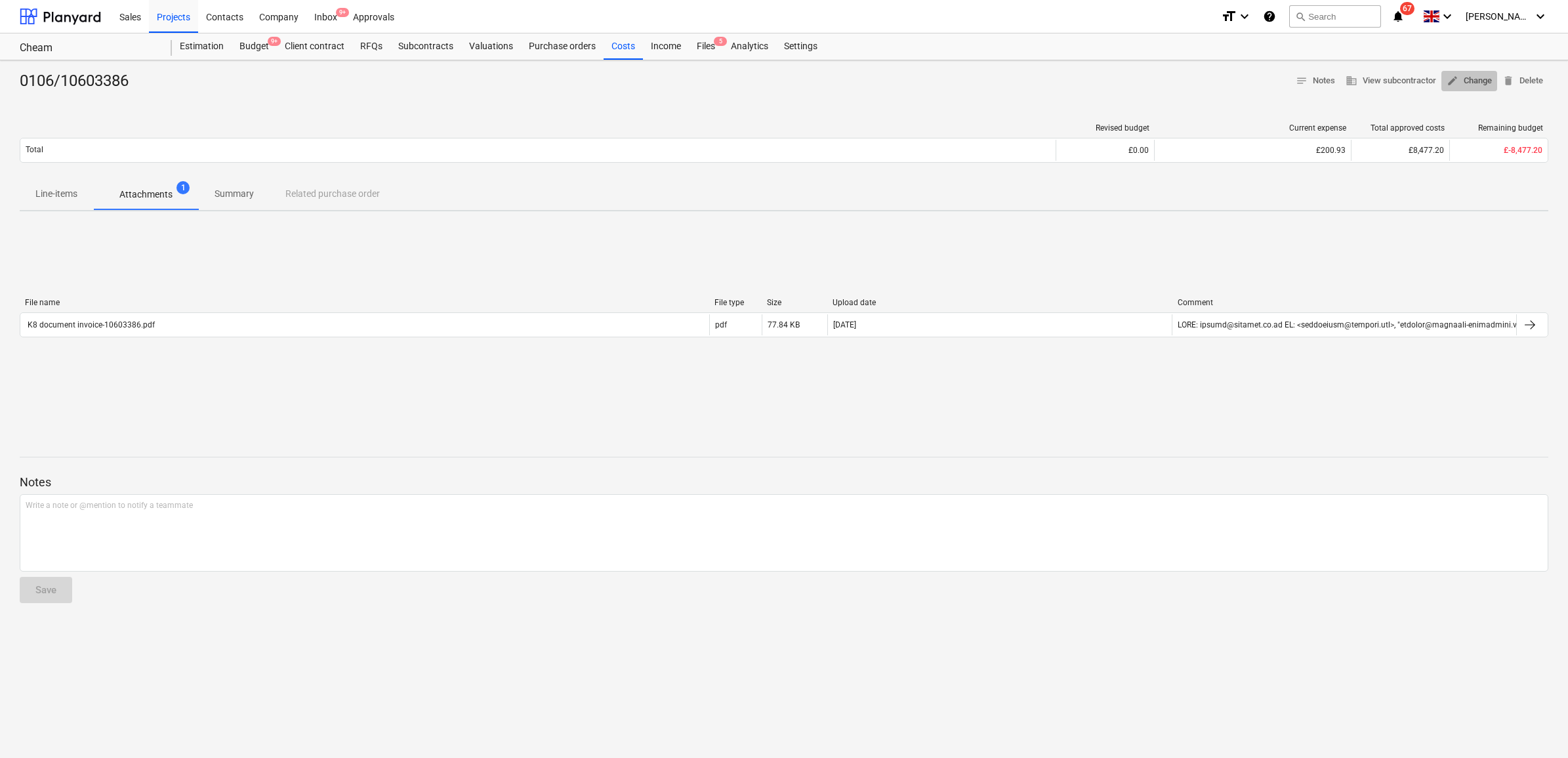
click at [1484, 76] on span "edit Change" at bounding box center [1469, 81] width 45 height 15
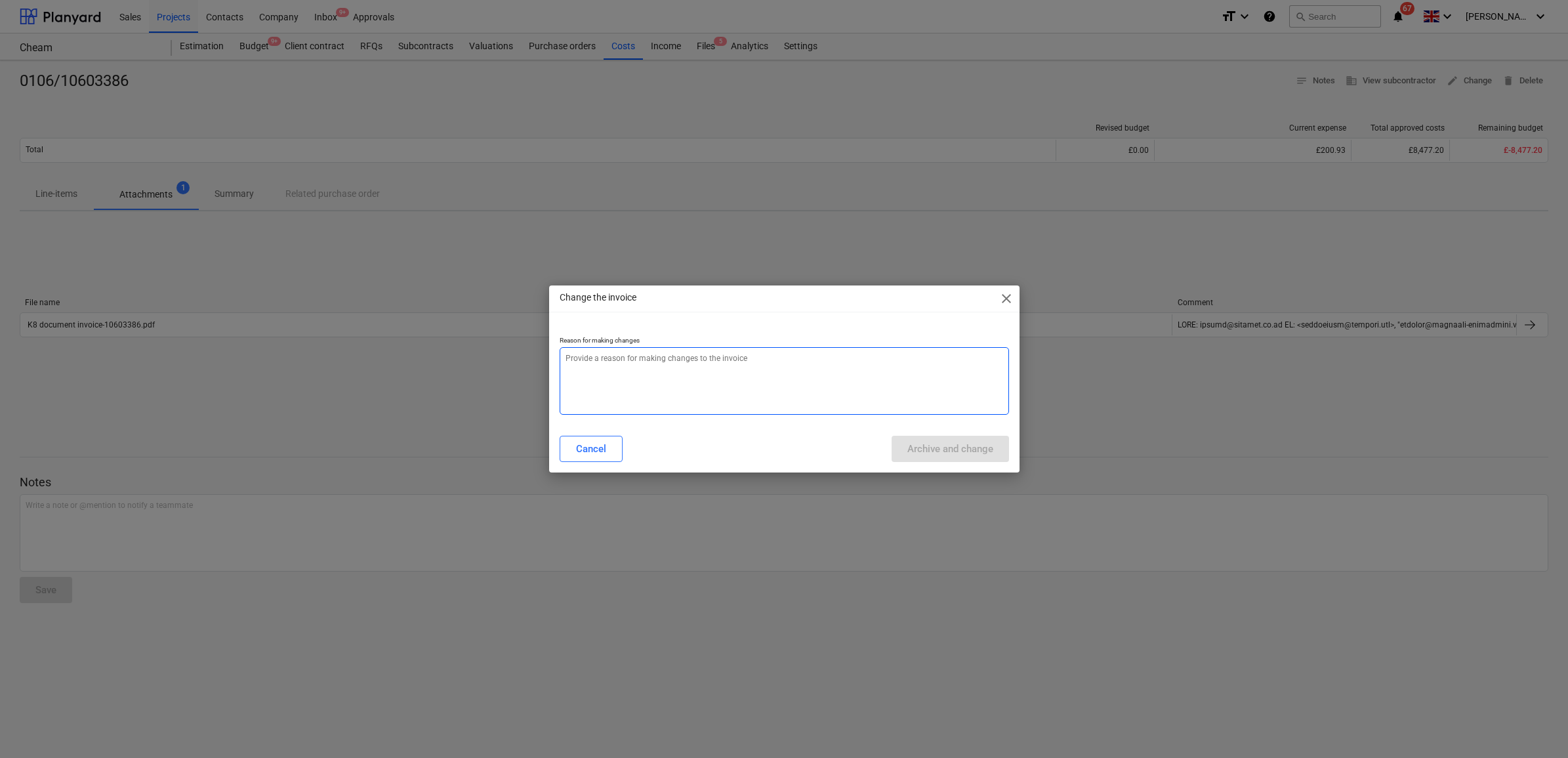
click at [835, 403] on textarea at bounding box center [784, 380] width 449 height 68
type textarea "x"
type textarea "."
click at [981, 437] on button "Archive and change" at bounding box center [950, 448] width 117 height 27
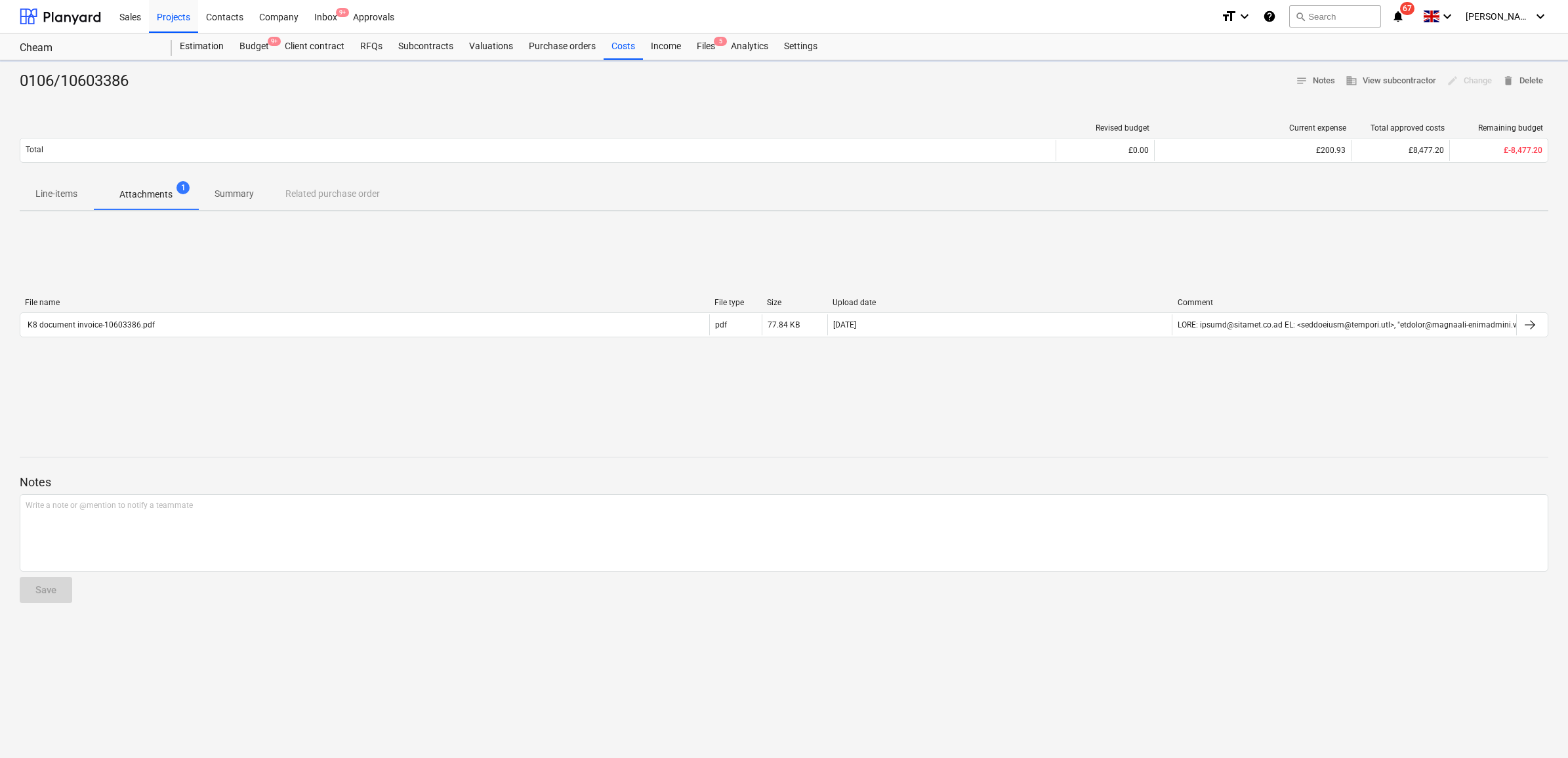
type textarea "x"
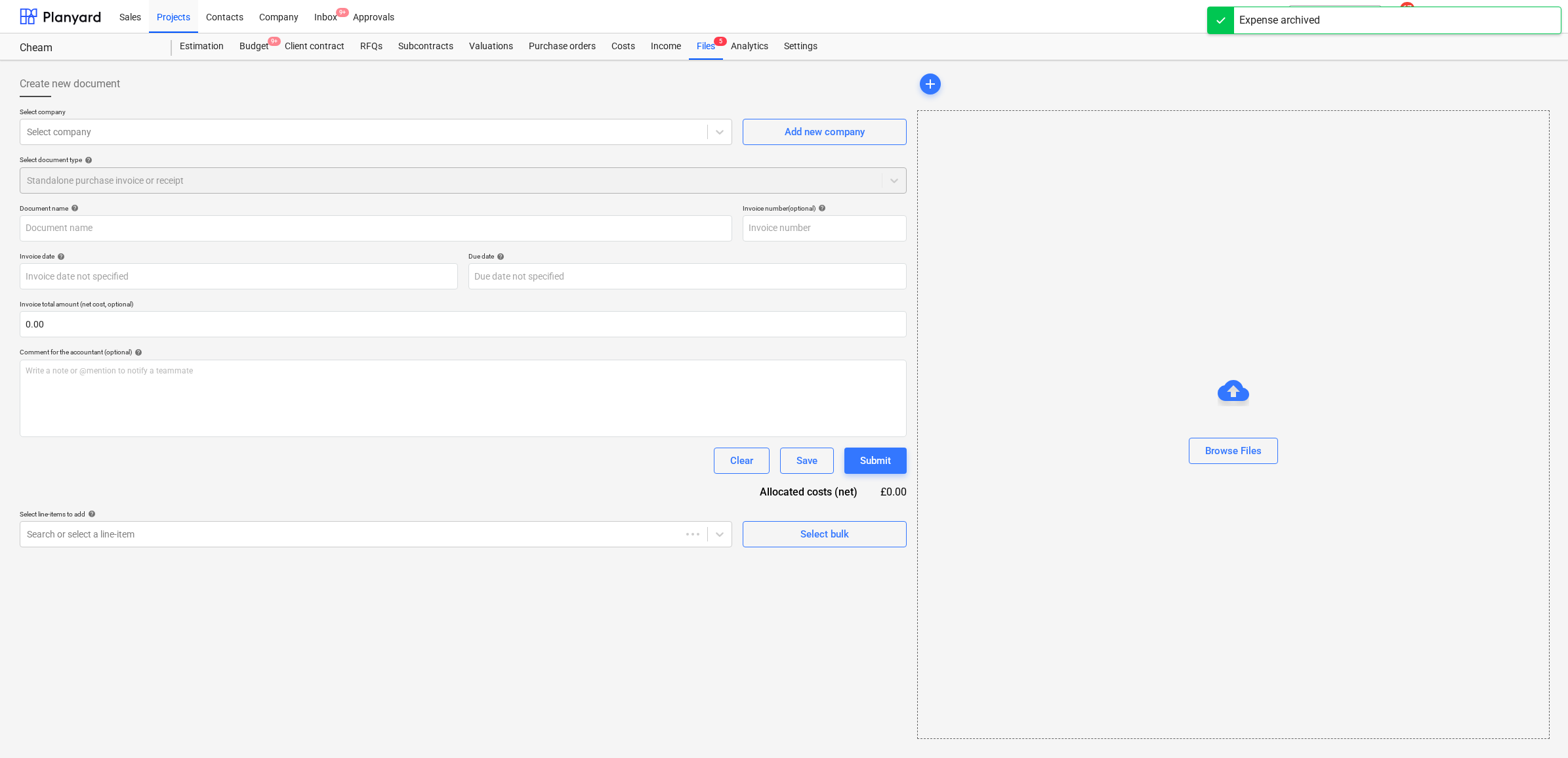
type input "0106/10603386"
type input "[DATE]"
type input "26 Sep 2025"
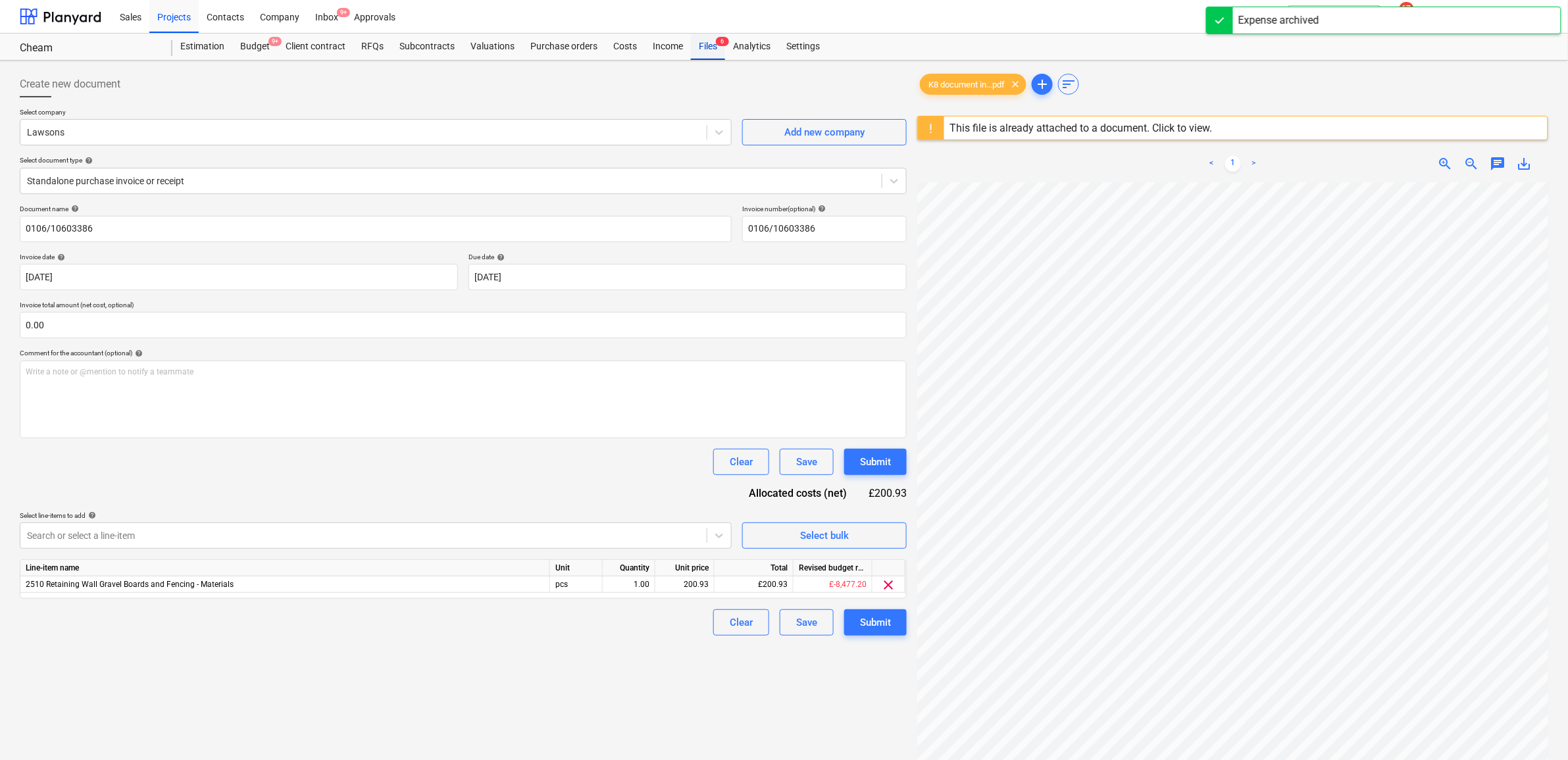
click at [708, 43] on div "Files 6" at bounding box center [708, 46] width 35 height 27
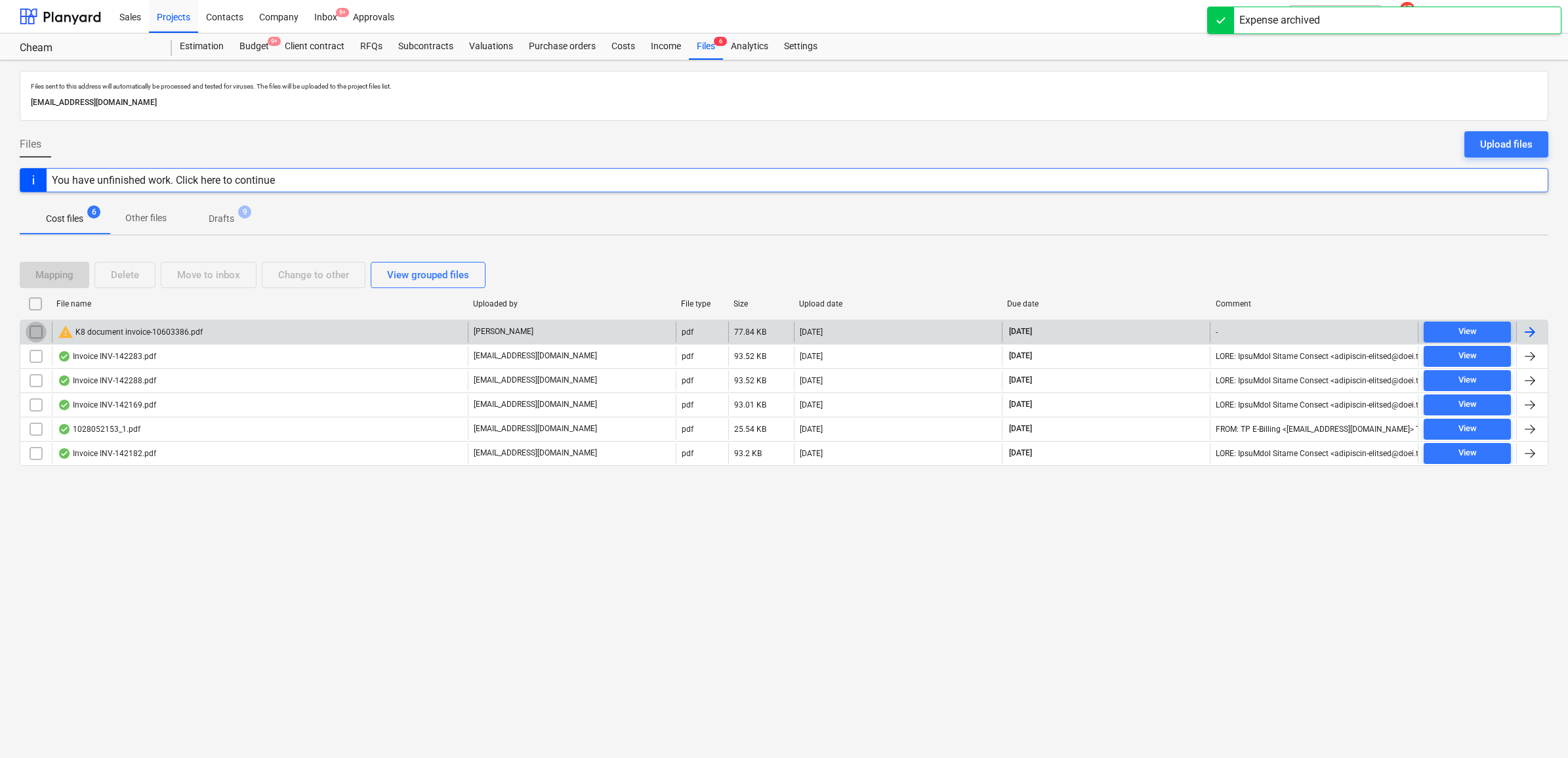
drag, startPoint x: 29, startPoint y: 328, endPoint x: 49, endPoint y: 329, distance: 20.0
click at [29, 328] on input "checkbox" at bounding box center [35, 331] width 21 height 21
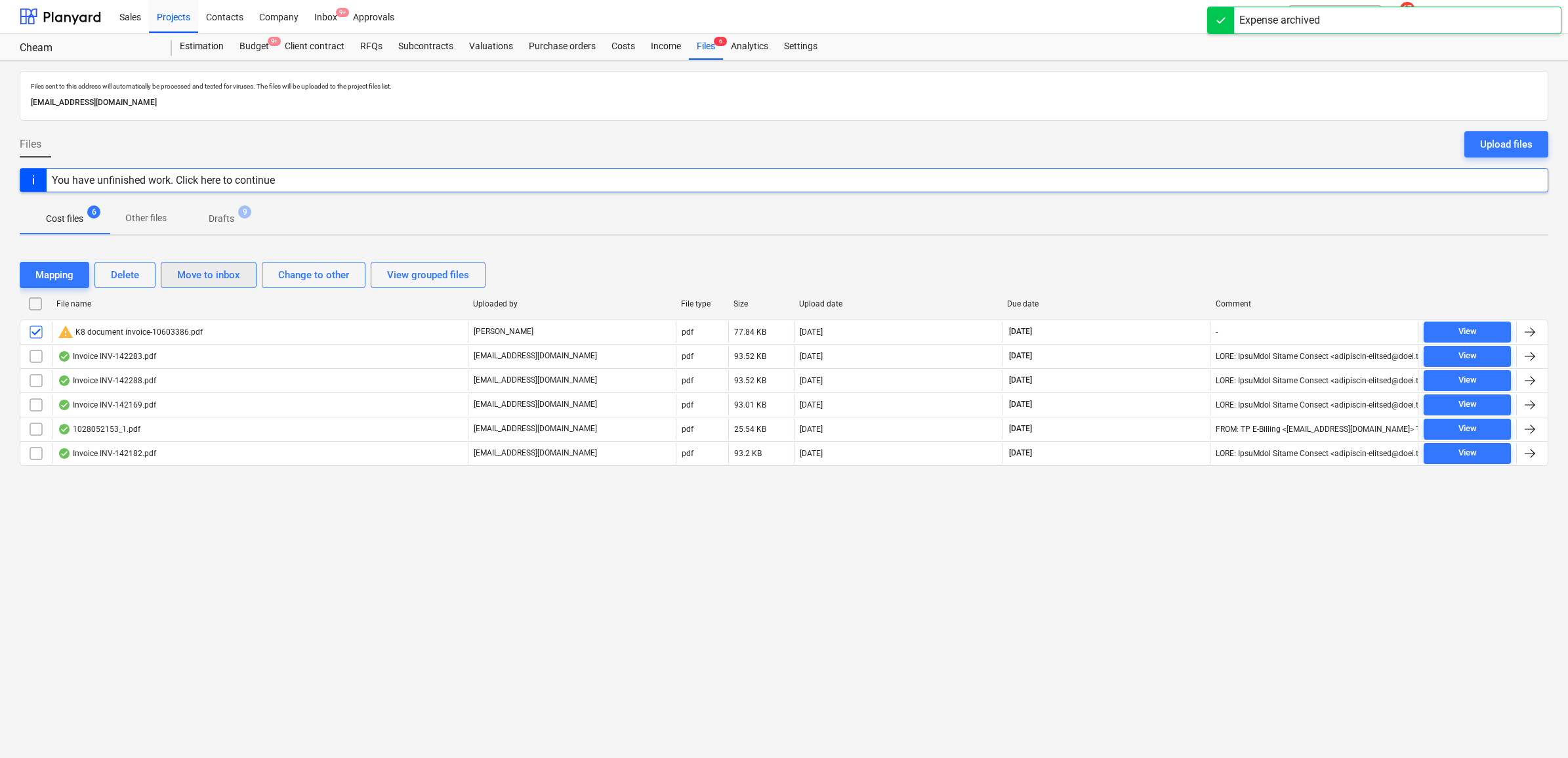
click at [207, 277] on div "Move to inbox" at bounding box center [208, 274] width 63 height 17
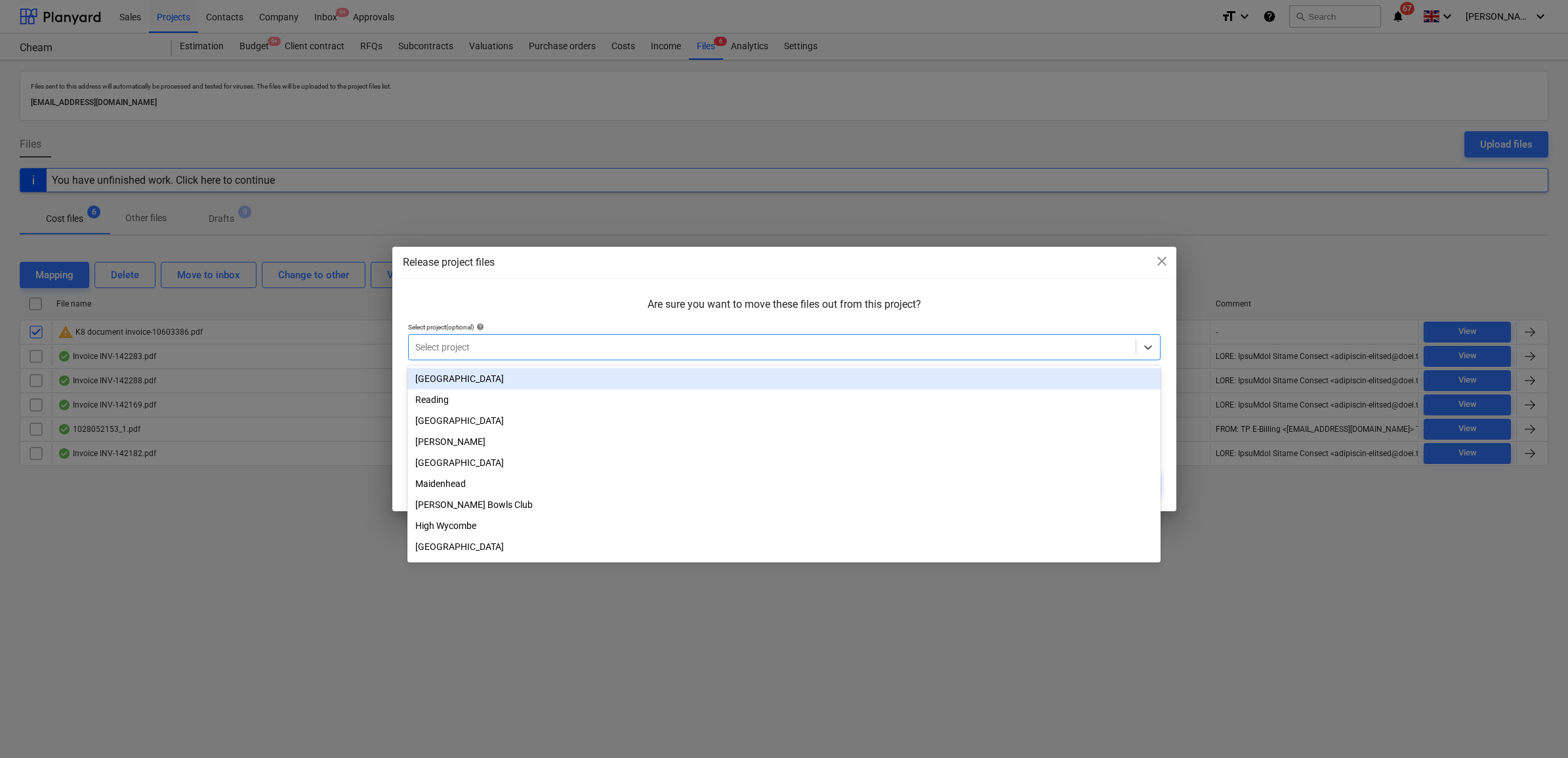
click at [655, 350] on div at bounding box center [772, 346] width 714 height 13
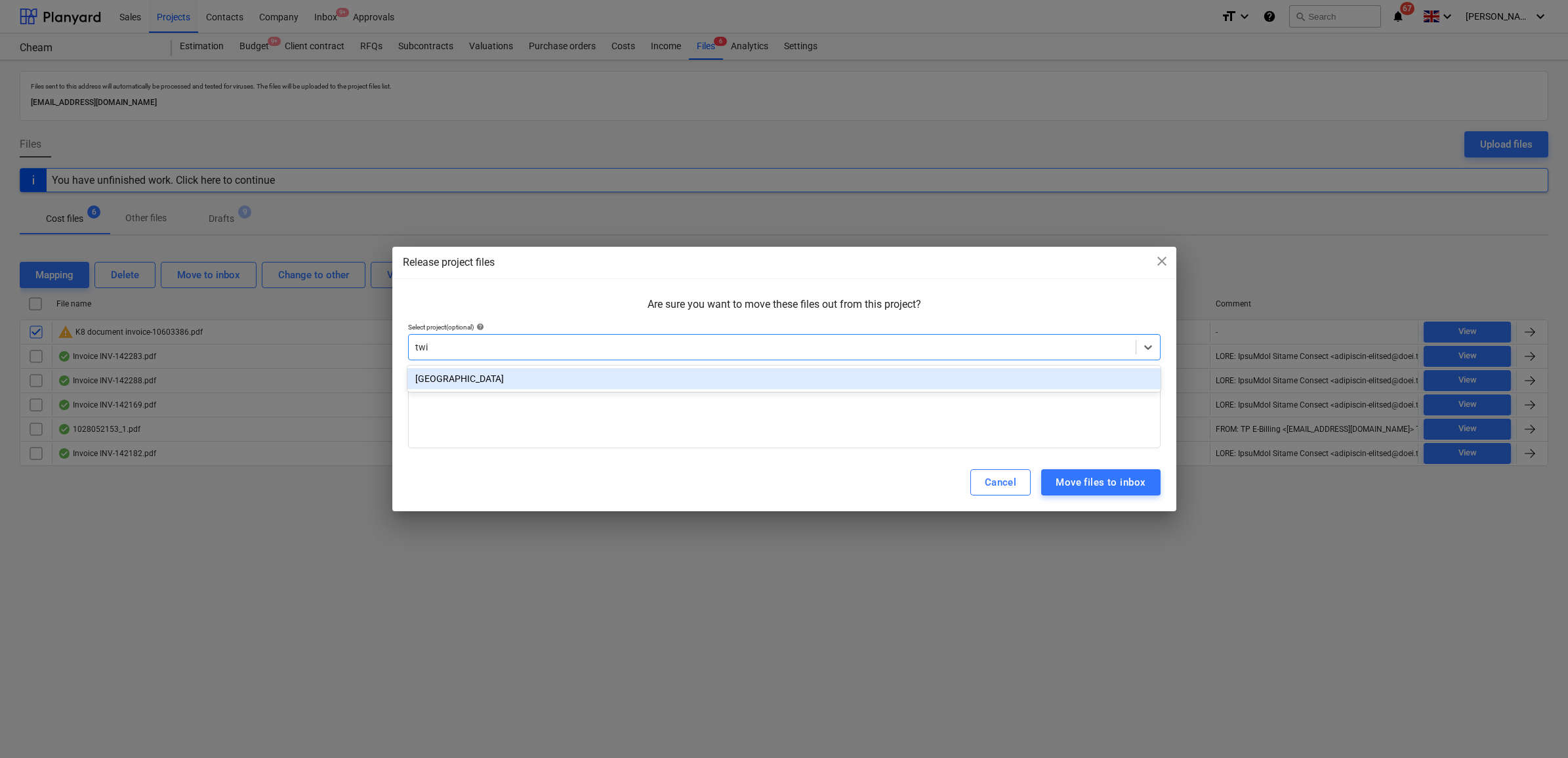
type input "twic"
click at [608, 376] on div "[GEOGRAPHIC_DATA]" at bounding box center [783, 378] width 752 height 21
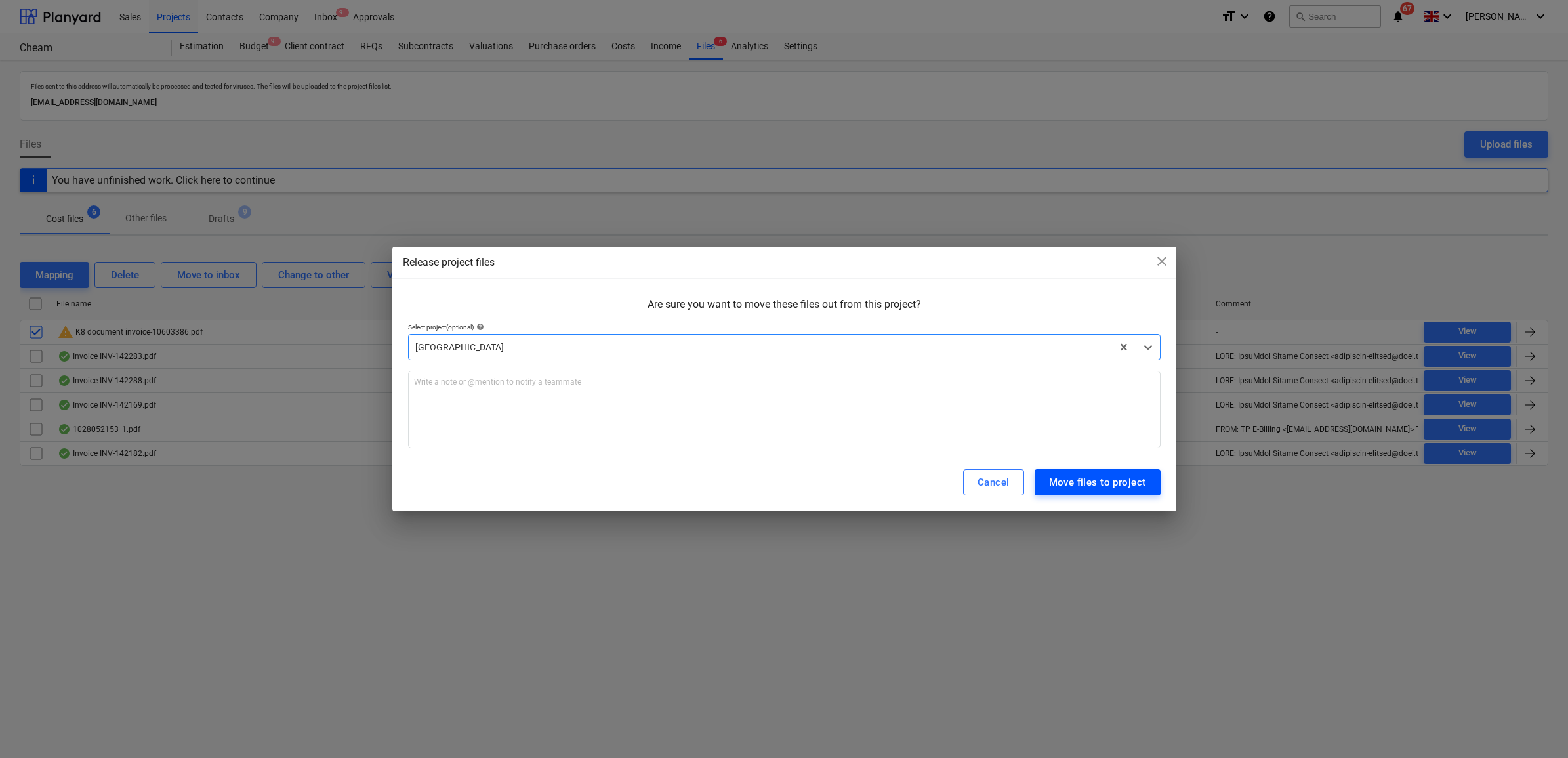
click at [1146, 480] on button "Move files to project" at bounding box center [1097, 482] width 126 height 27
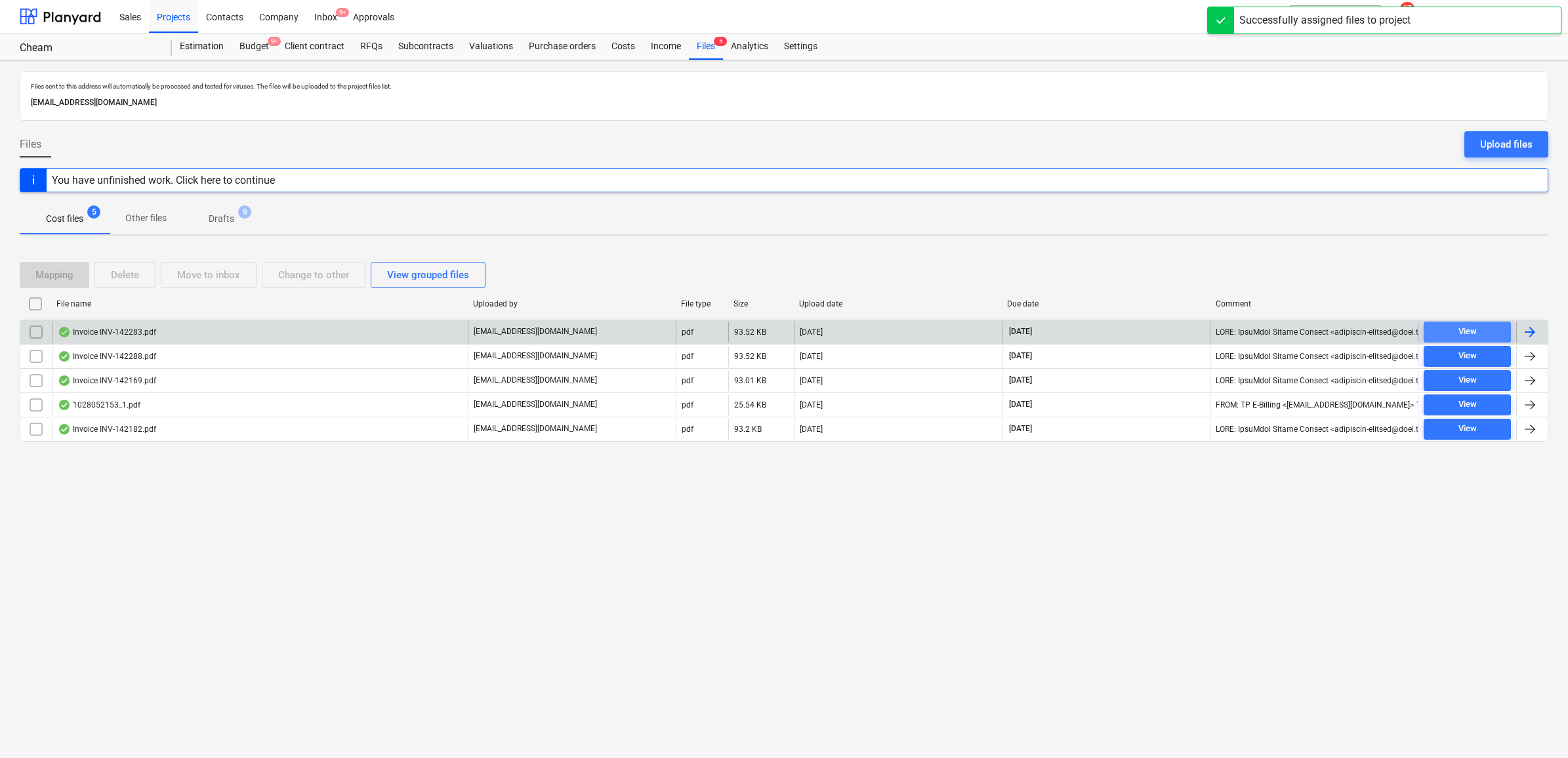
click at [1491, 332] on span "View" at bounding box center [1467, 331] width 77 height 15
click at [1533, 333] on div at bounding box center [1530, 332] width 16 height 16
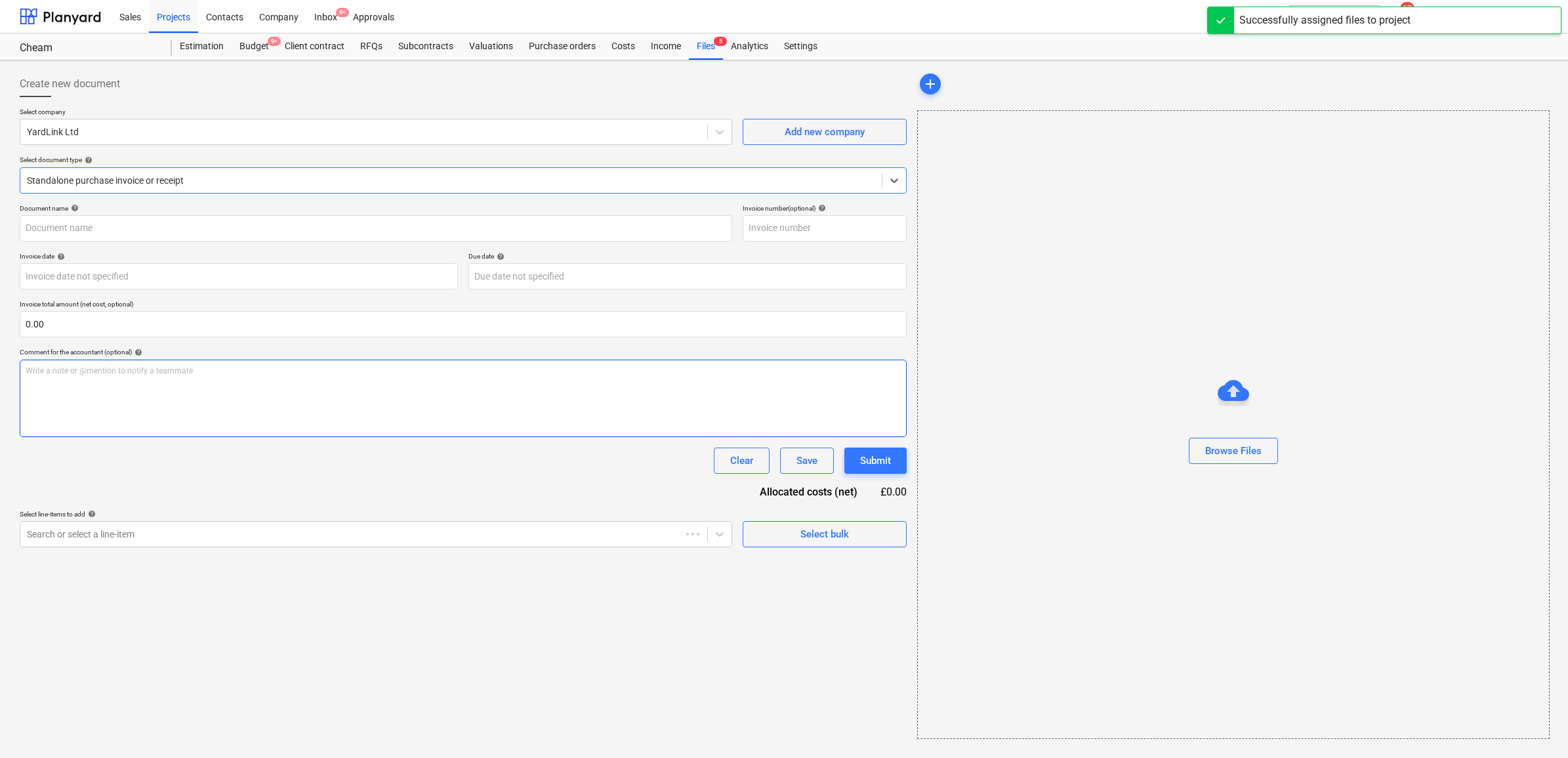
type input "INV-142283"
type input "[DATE]"
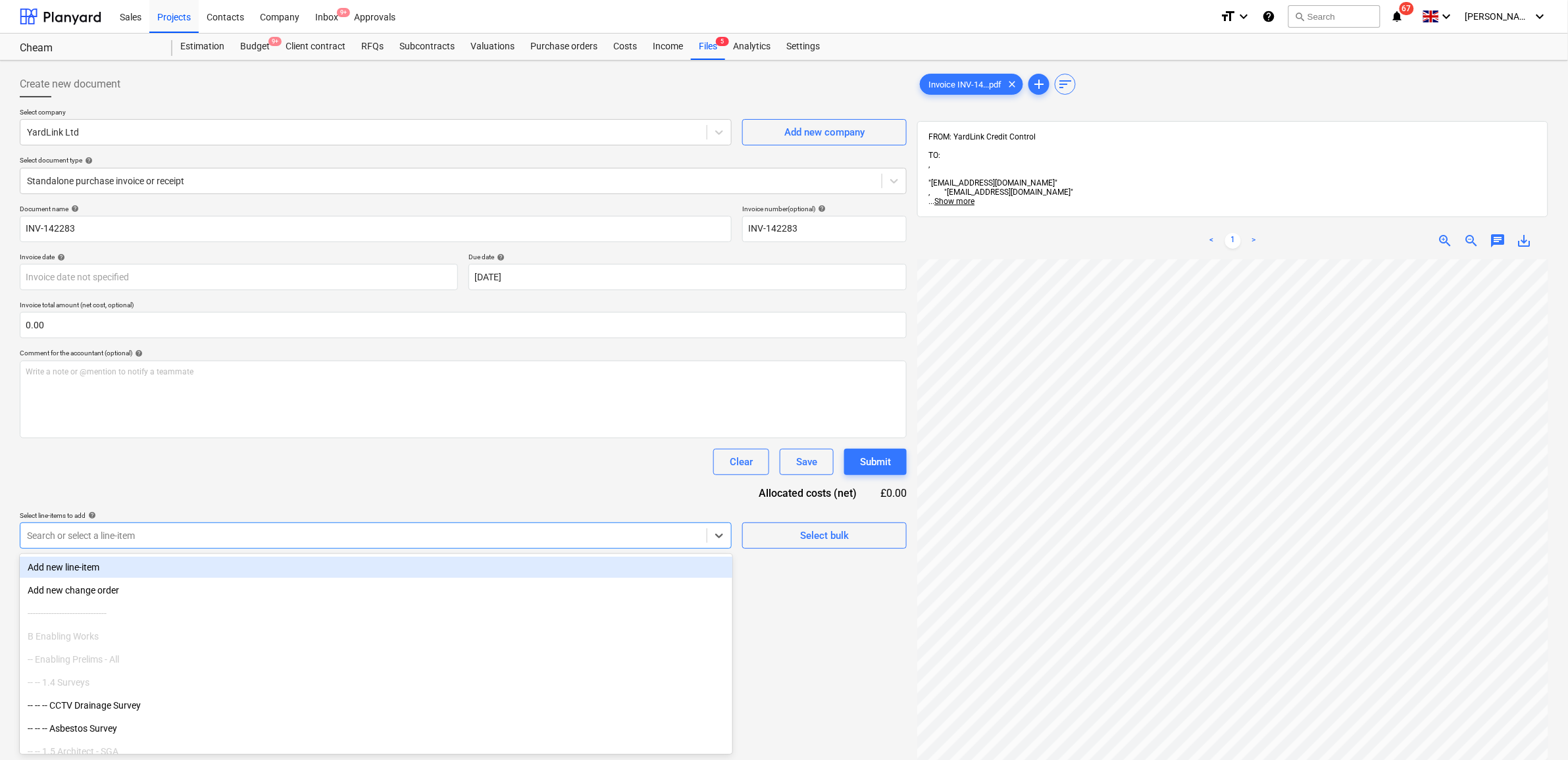
click at [252, 533] on div at bounding box center [363, 534] width 674 height 13
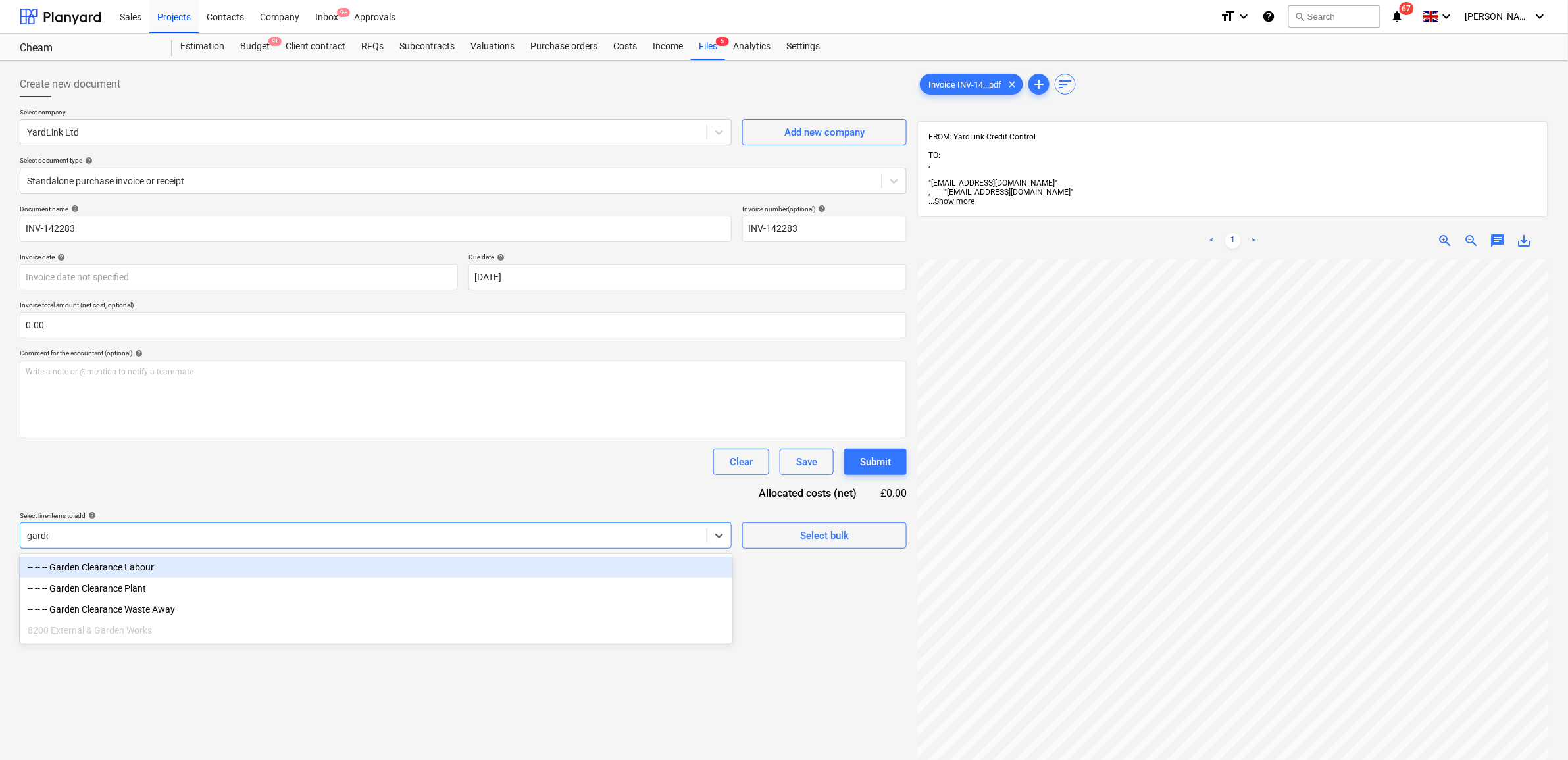
type input "garden"
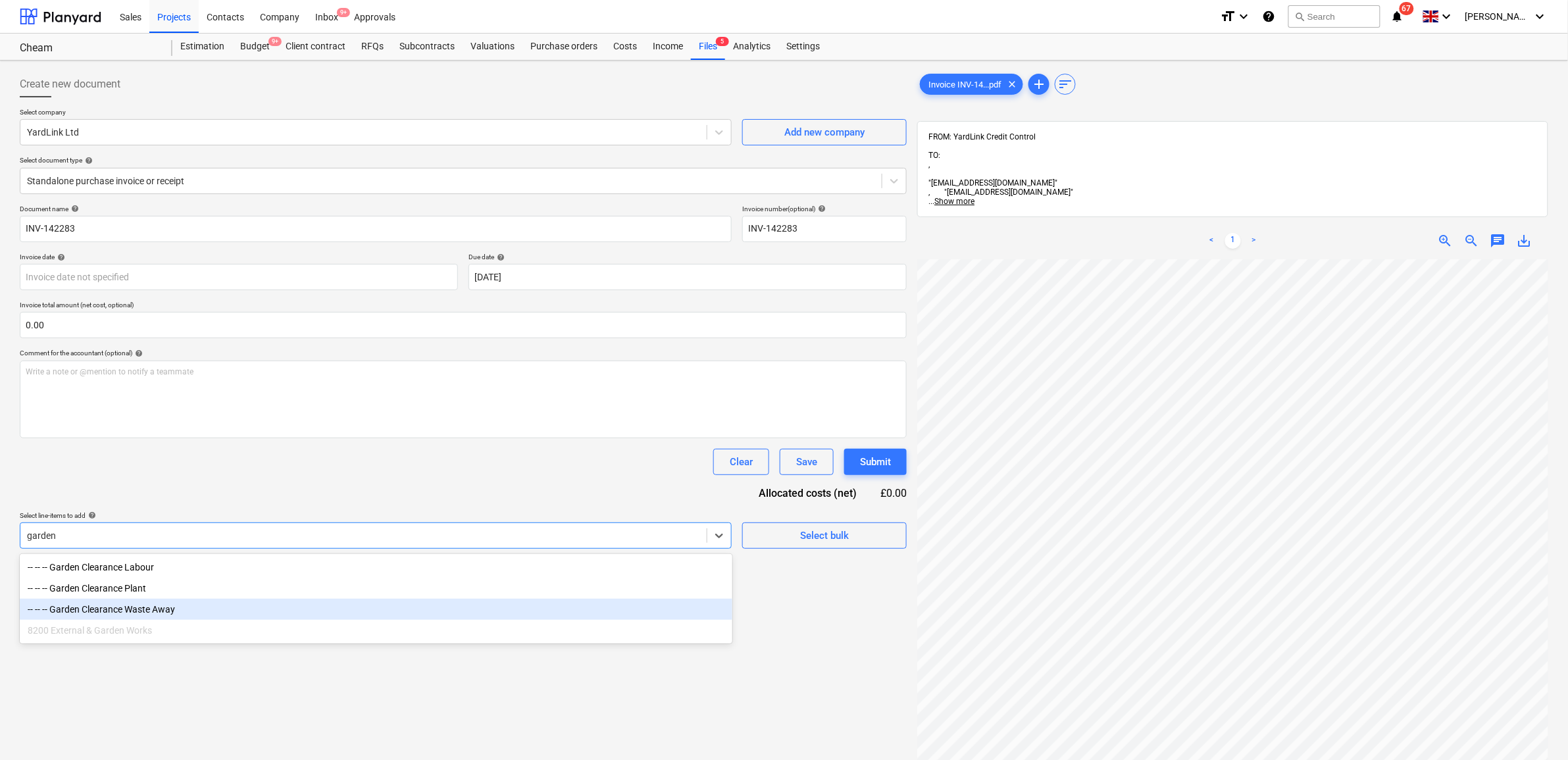
click at [215, 607] on div "-- -- -- Garden Clearance Waste Away" at bounding box center [376, 608] width 713 height 21
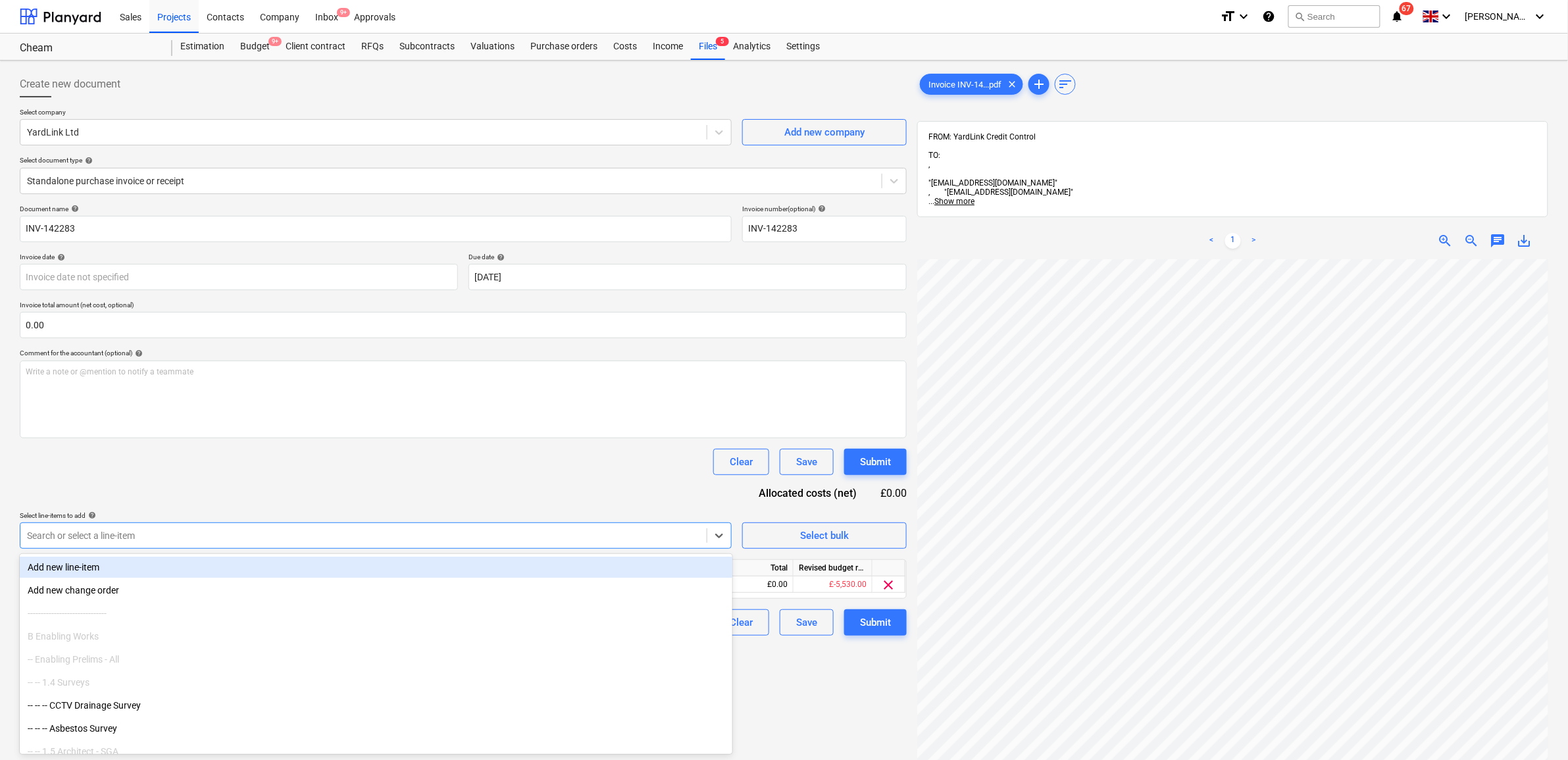
drag, startPoint x: 283, startPoint y: 480, endPoint x: 873, endPoint y: 475, distance: 590.0
click at [284, 480] on div "Document name help INV-142283 Invoice number (optional) help INV-142283 Invoice…" at bounding box center [463, 419] width 887 height 431
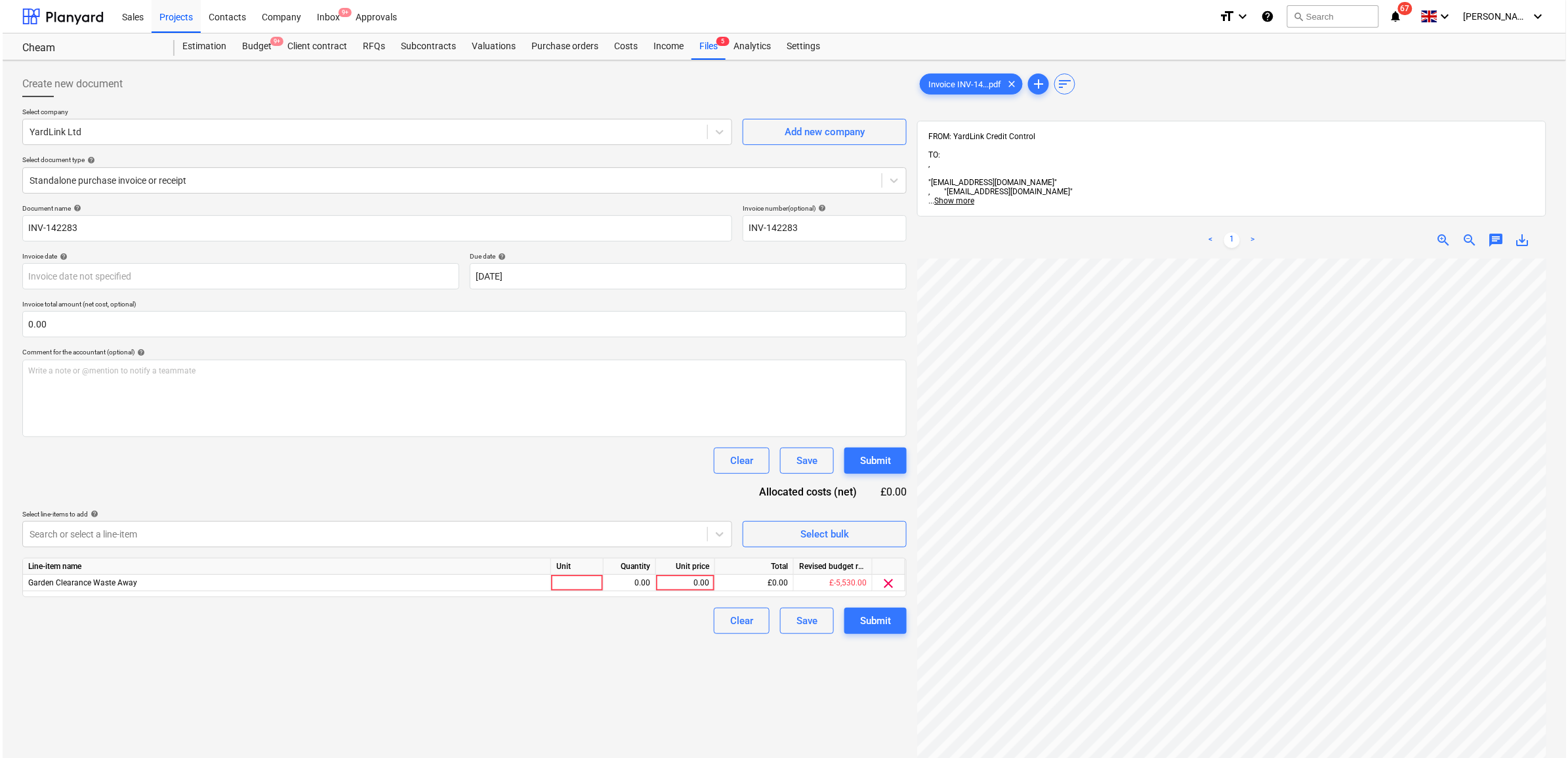
scroll to position [78, 60]
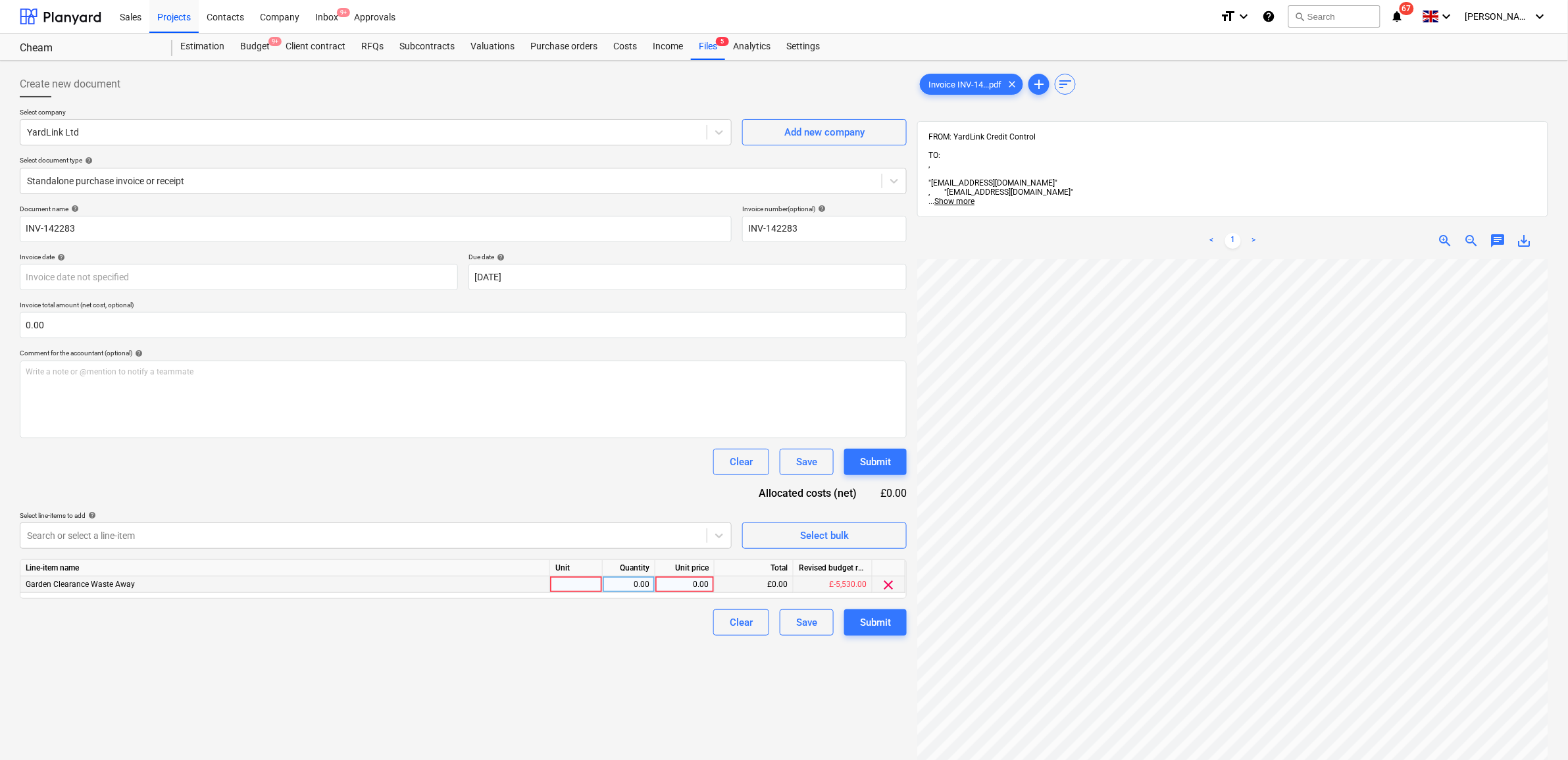
click at [693, 582] on div "0.00" at bounding box center [684, 584] width 48 height 17
type input "395"
drag, startPoint x: 582, startPoint y: 619, endPoint x: 583, endPoint y: 611, distance: 8.1
click at [582, 620] on div "Clear Save Submit" at bounding box center [463, 622] width 887 height 27
click at [852, 616] on button "Submit" at bounding box center [875, 622] width 62 height 27
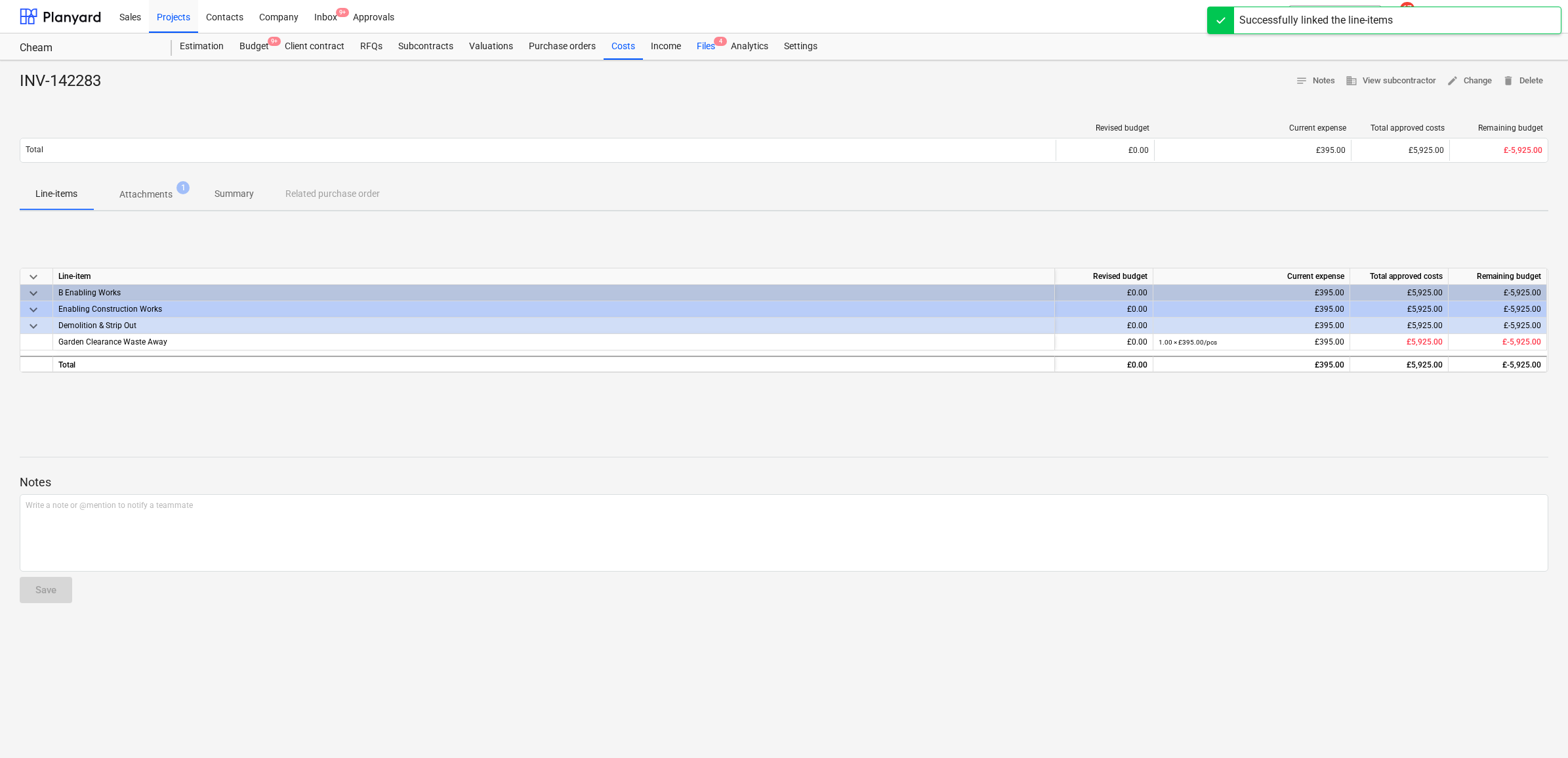
click at [710, 43] on div "Files 4" at bounding box center [706, 46] width 34 height 27
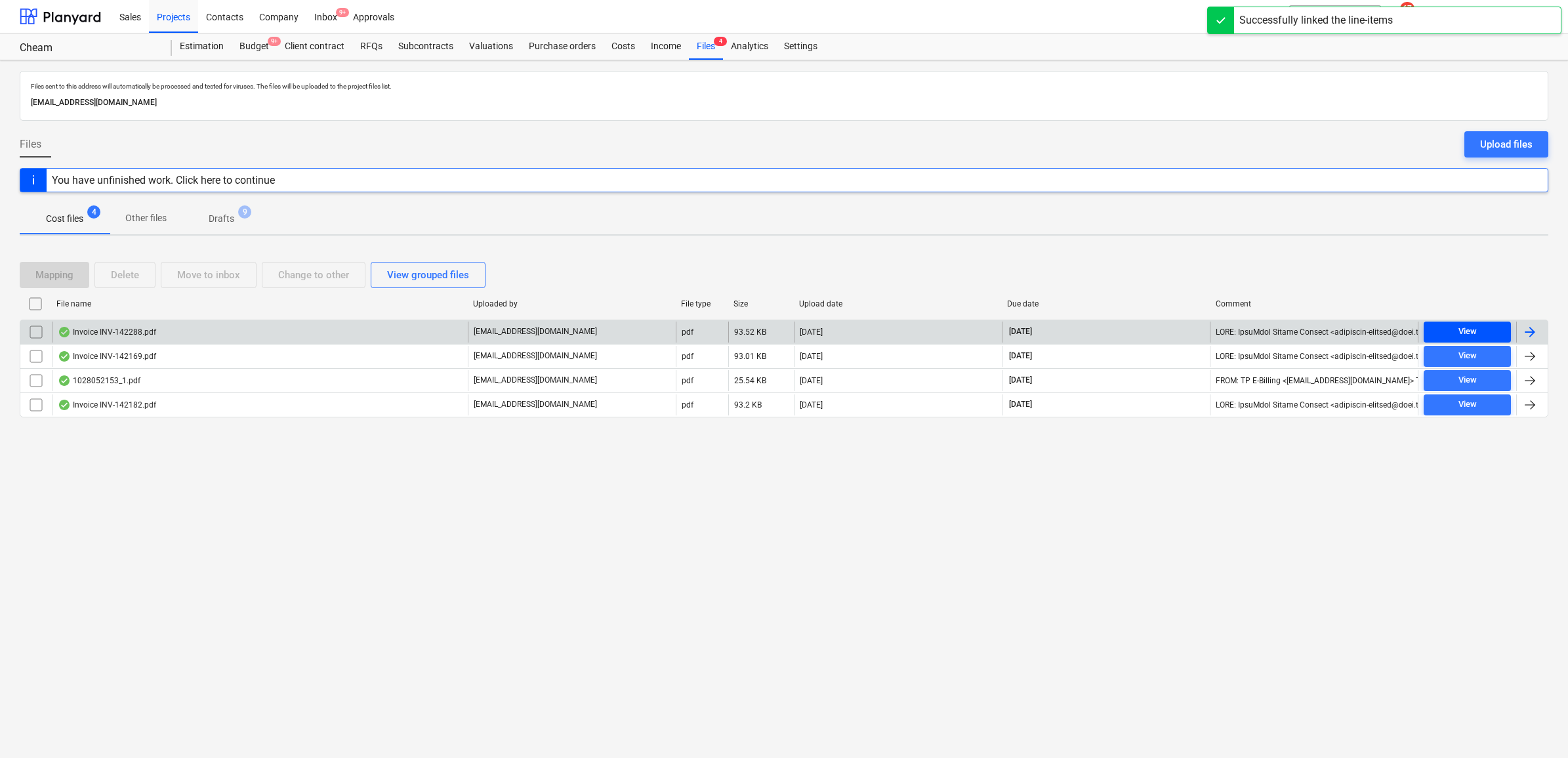
click at [1499, 336] on span "View" at bounding box center [1467, 331] width 77 height 15
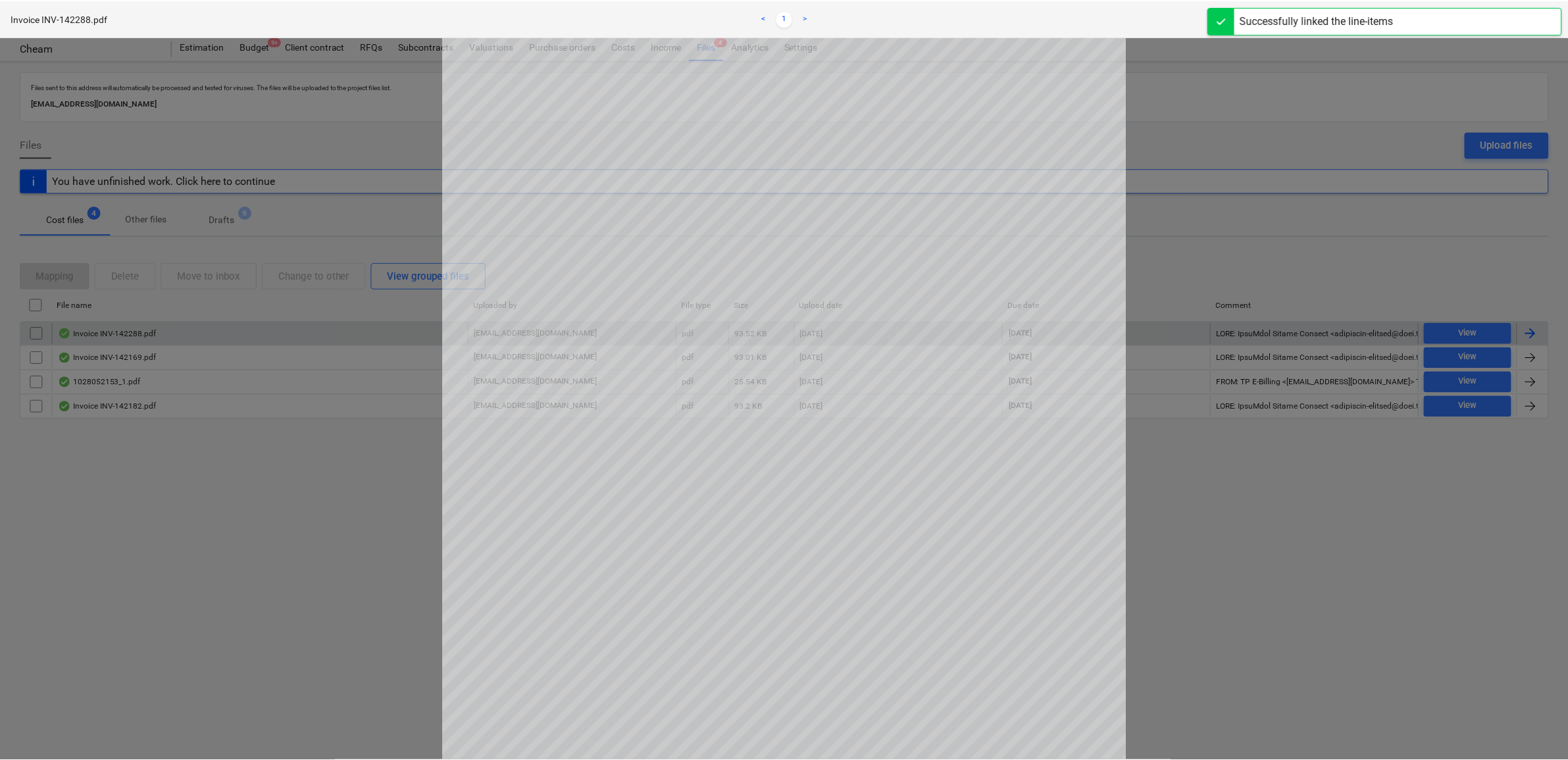
scroll to position [82, 0]
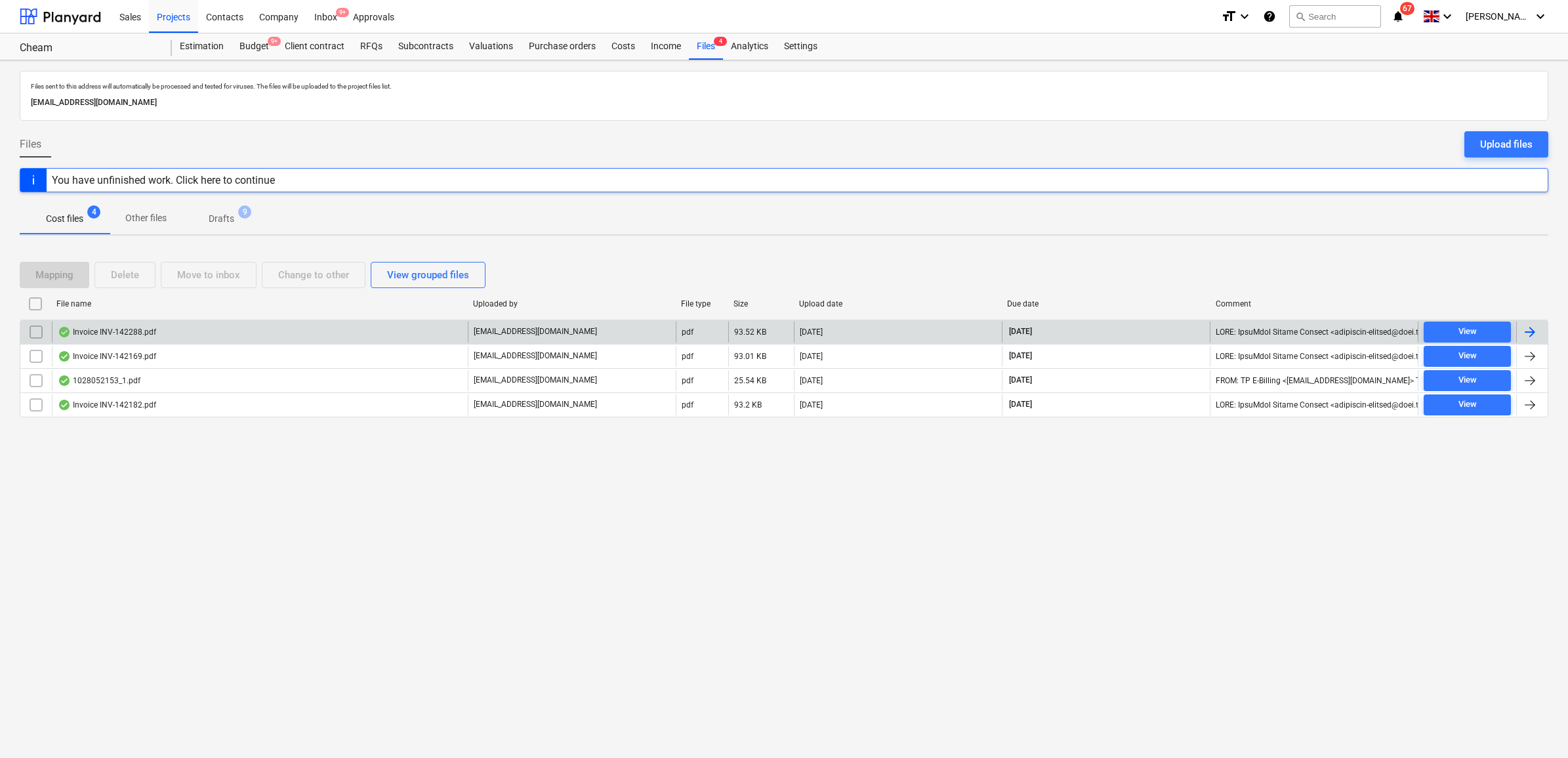
click at [1529, 338] on div at bounding box center [1530, 332] width 16 height 16
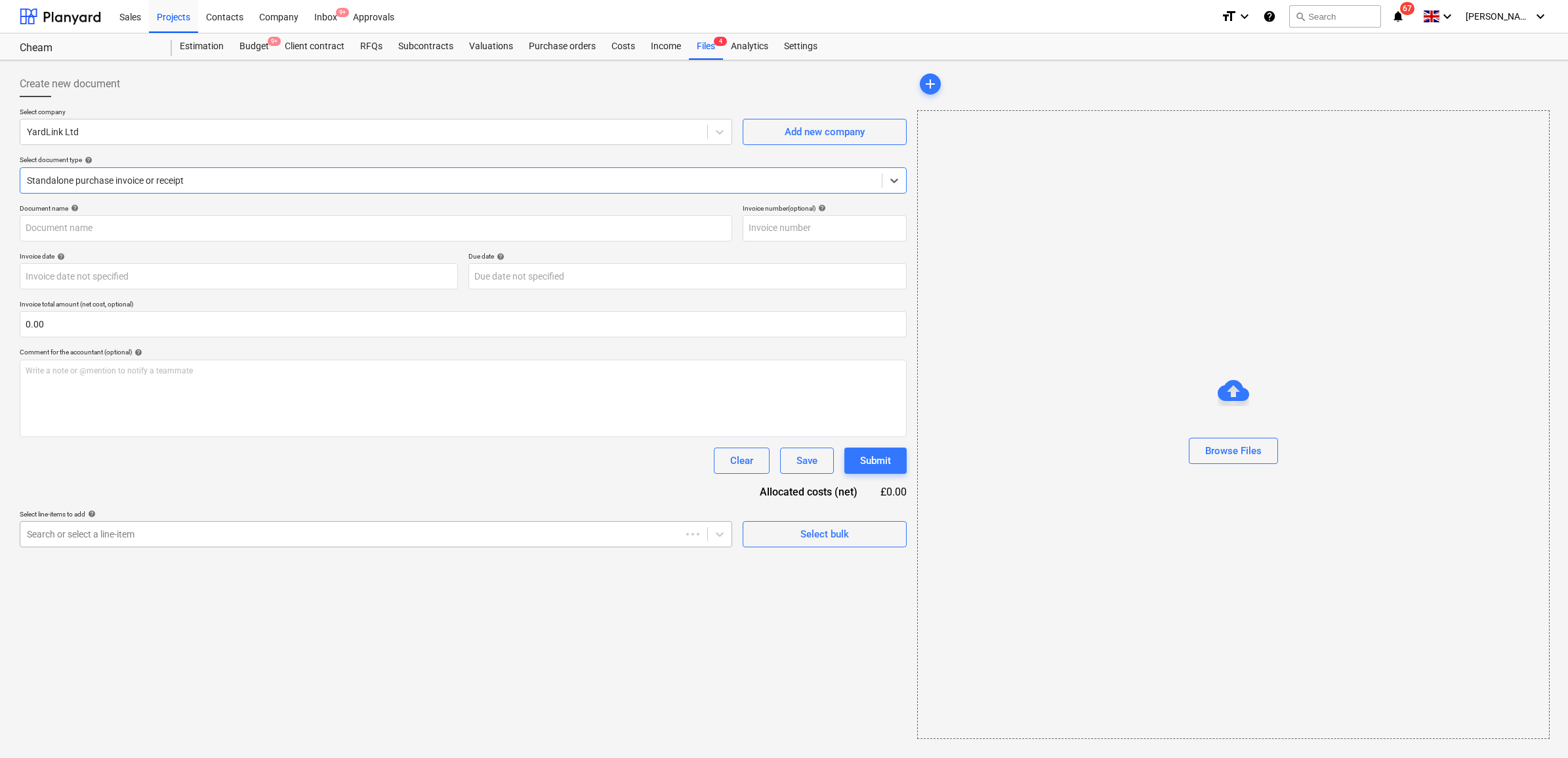
click at [287, 540] on div at bounding box center [350, 533] width 648 height 13
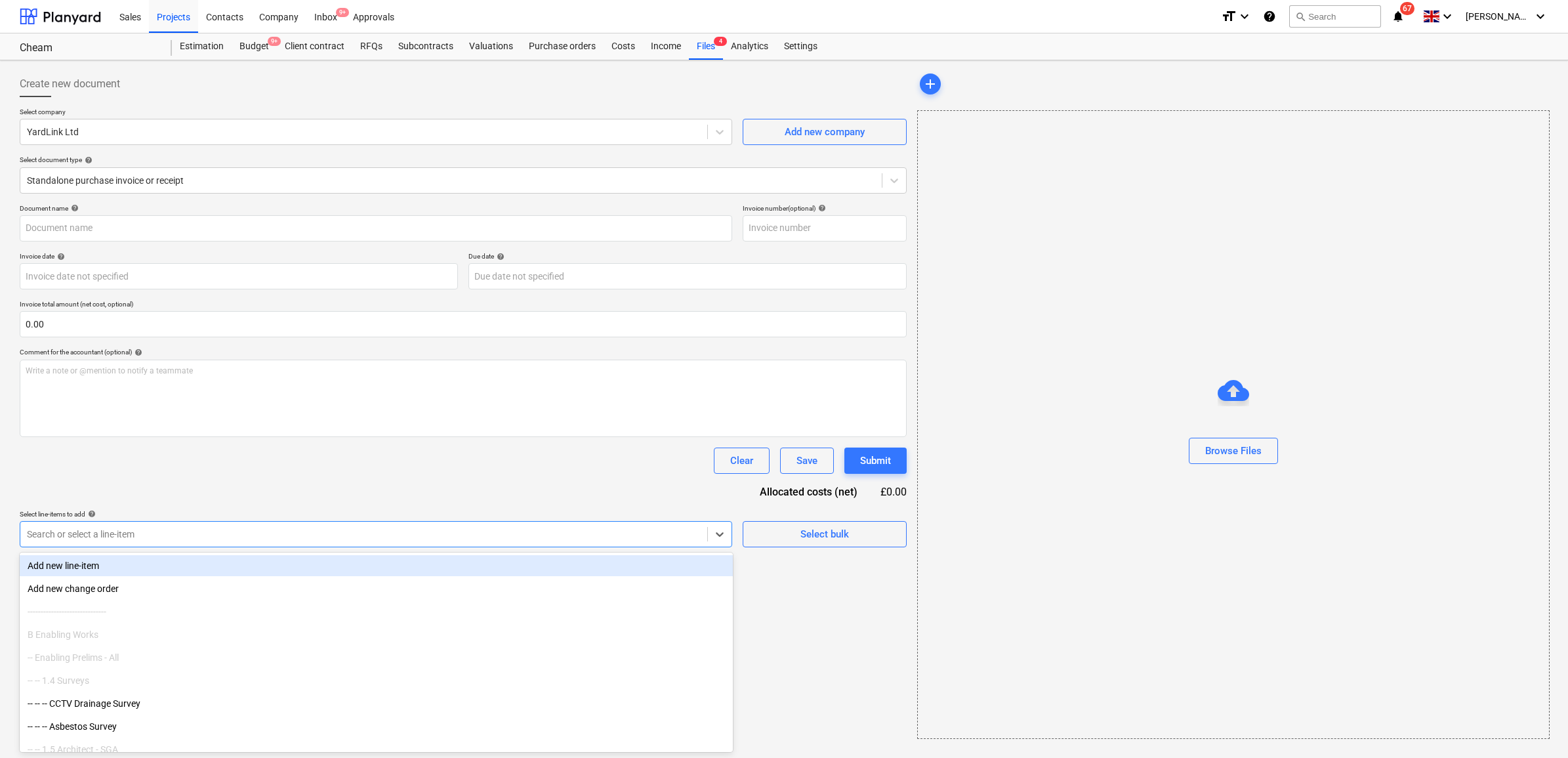
type input "INV-142288"
type input "[DATE]"
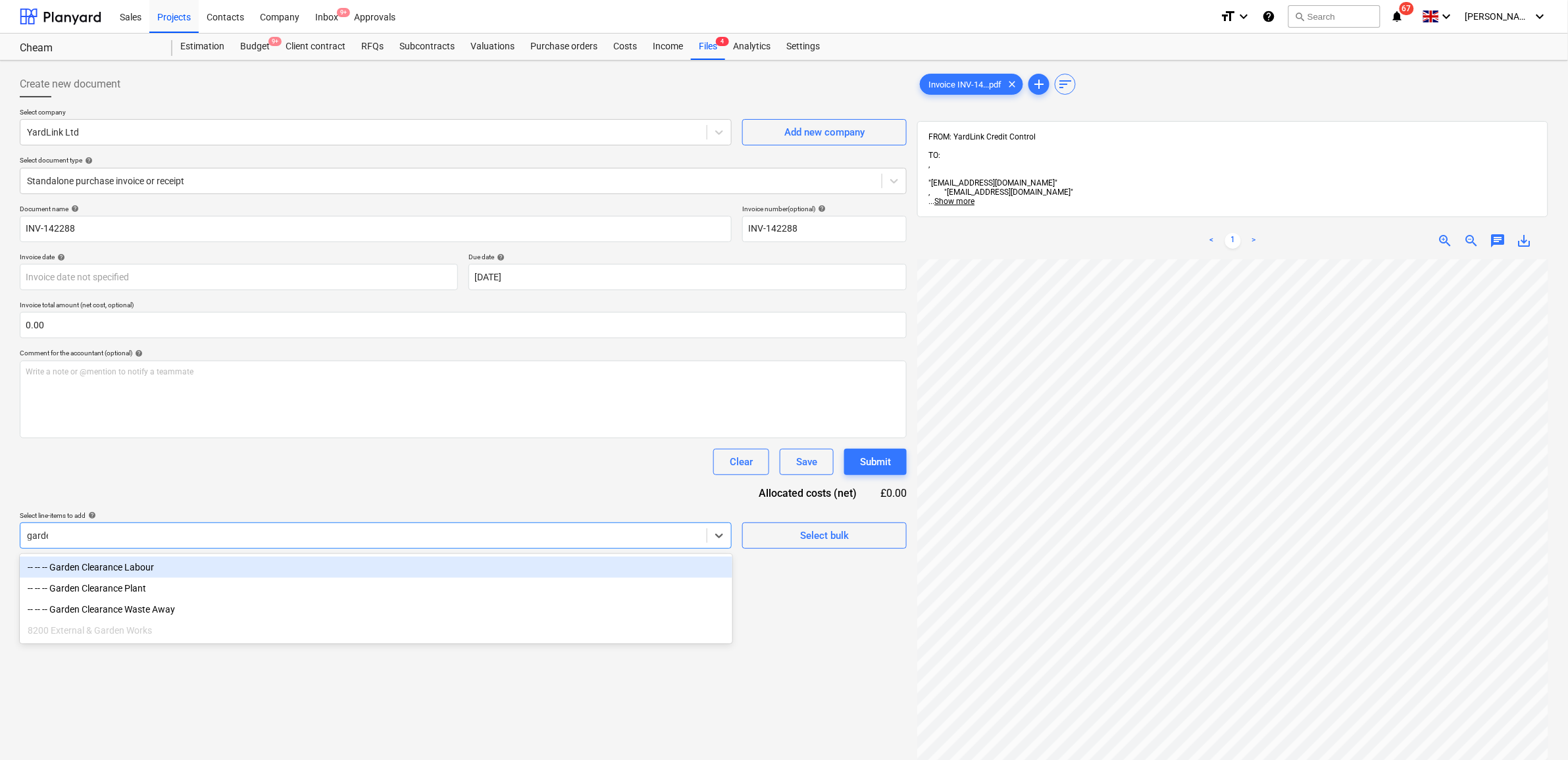
type input "garden"
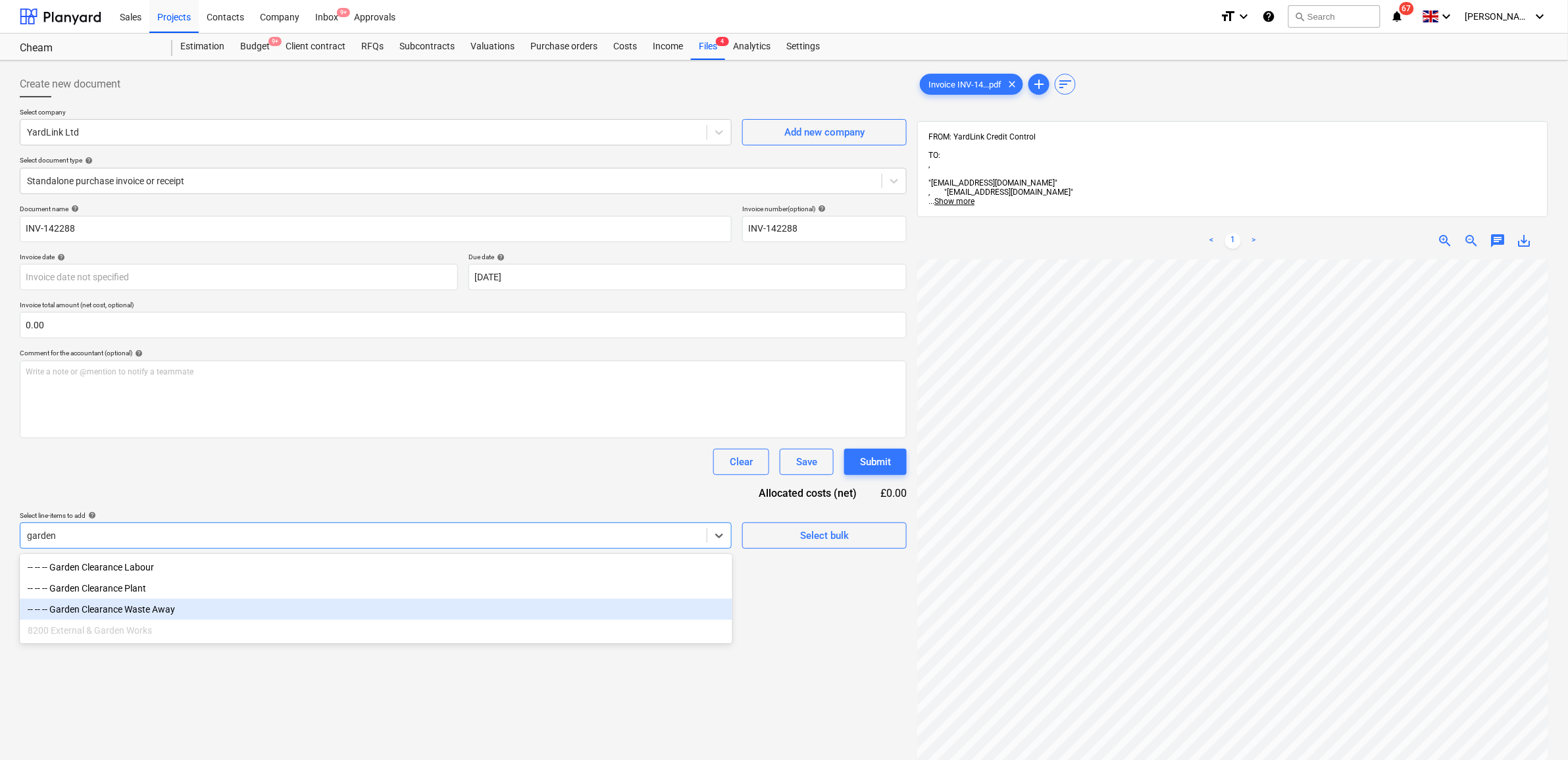
click at [250, 617] on div "-- -- -- Garden Clearance Waste Away" at bounding box center [376, 608] width 713 height 21
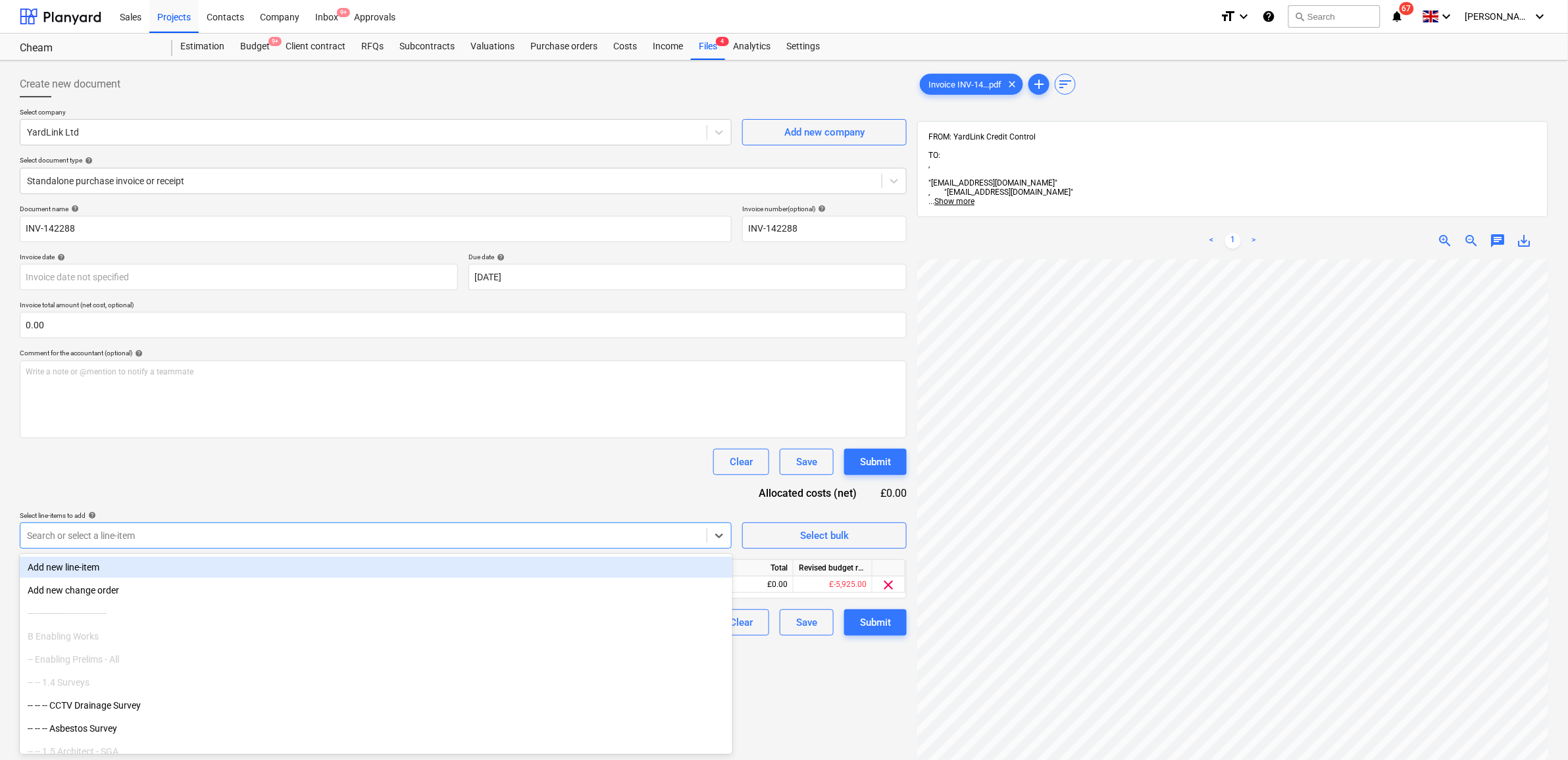
click at [287, 485] on div "Document name help INV-142288 Invoice number (optional) help INV-142288 Invoice…" at bounding box center [463, 419] width 887 height 431
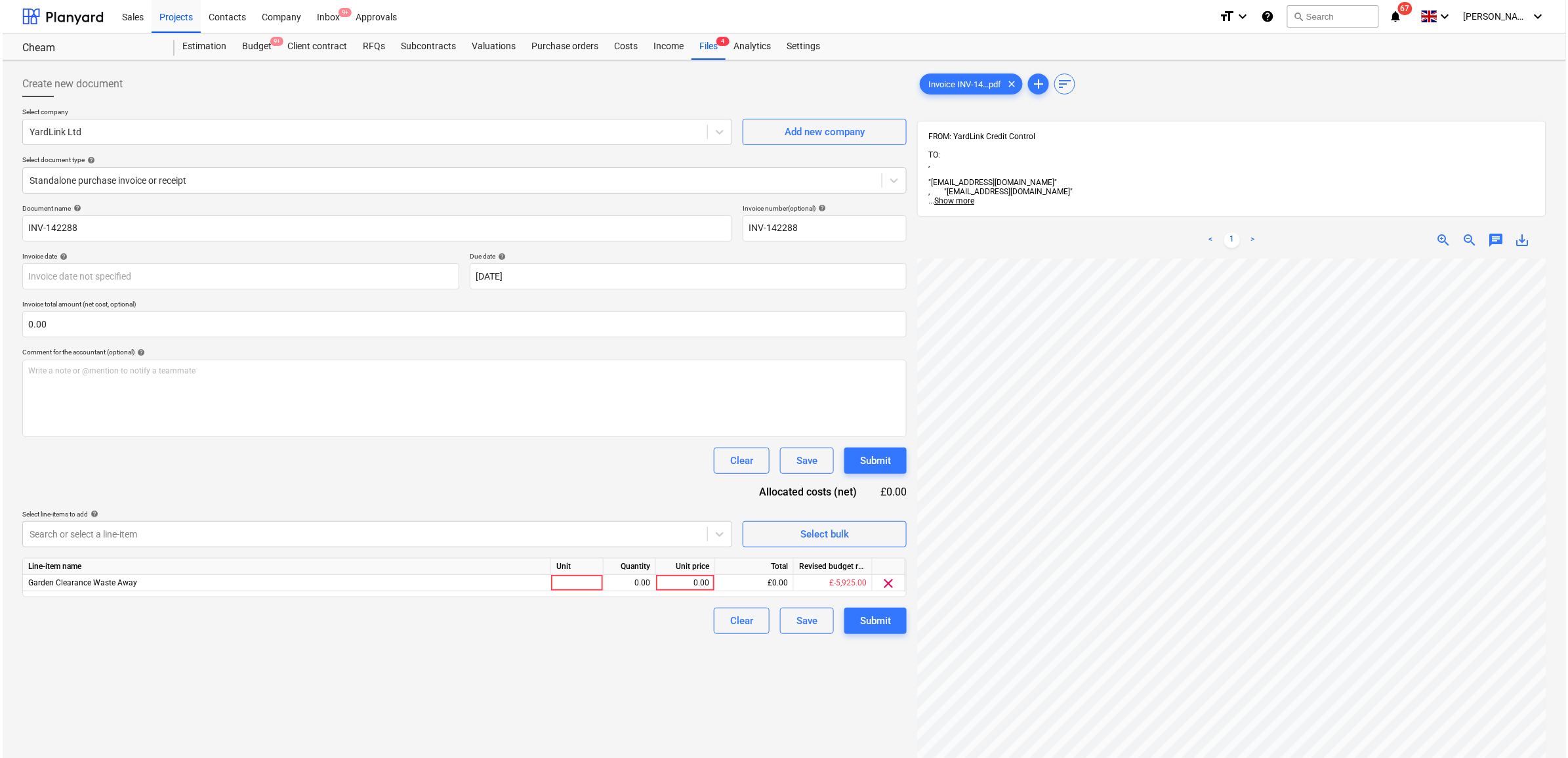
scroll to position [95, 60]
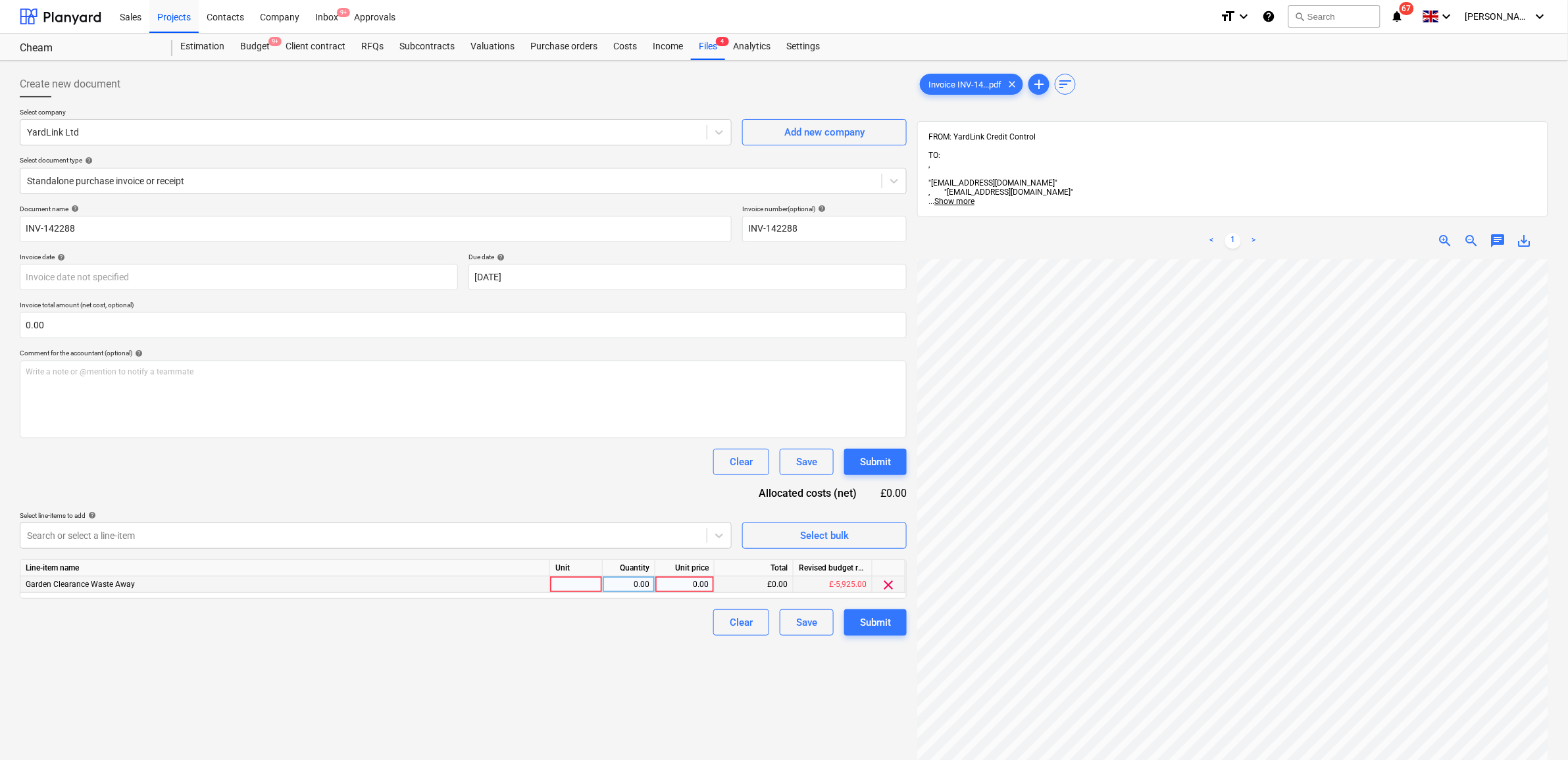
click at [708, 580] on div "0.00" at bounding box center [684, 584] width 48 height 17
type input "395"
drag, startPoint x: 598, startPoint y: 676, endPoint x: 685, endPoint y: 659, distance: 88.6
click at [602, 676] on div "Create new document Select company YardLink Ltd Add new company Select document…" at bounding box center [463, 526] width 897 height 922
click at [877, 610] on button "Submit" at bounding box center [875, 622] width 62 height 27
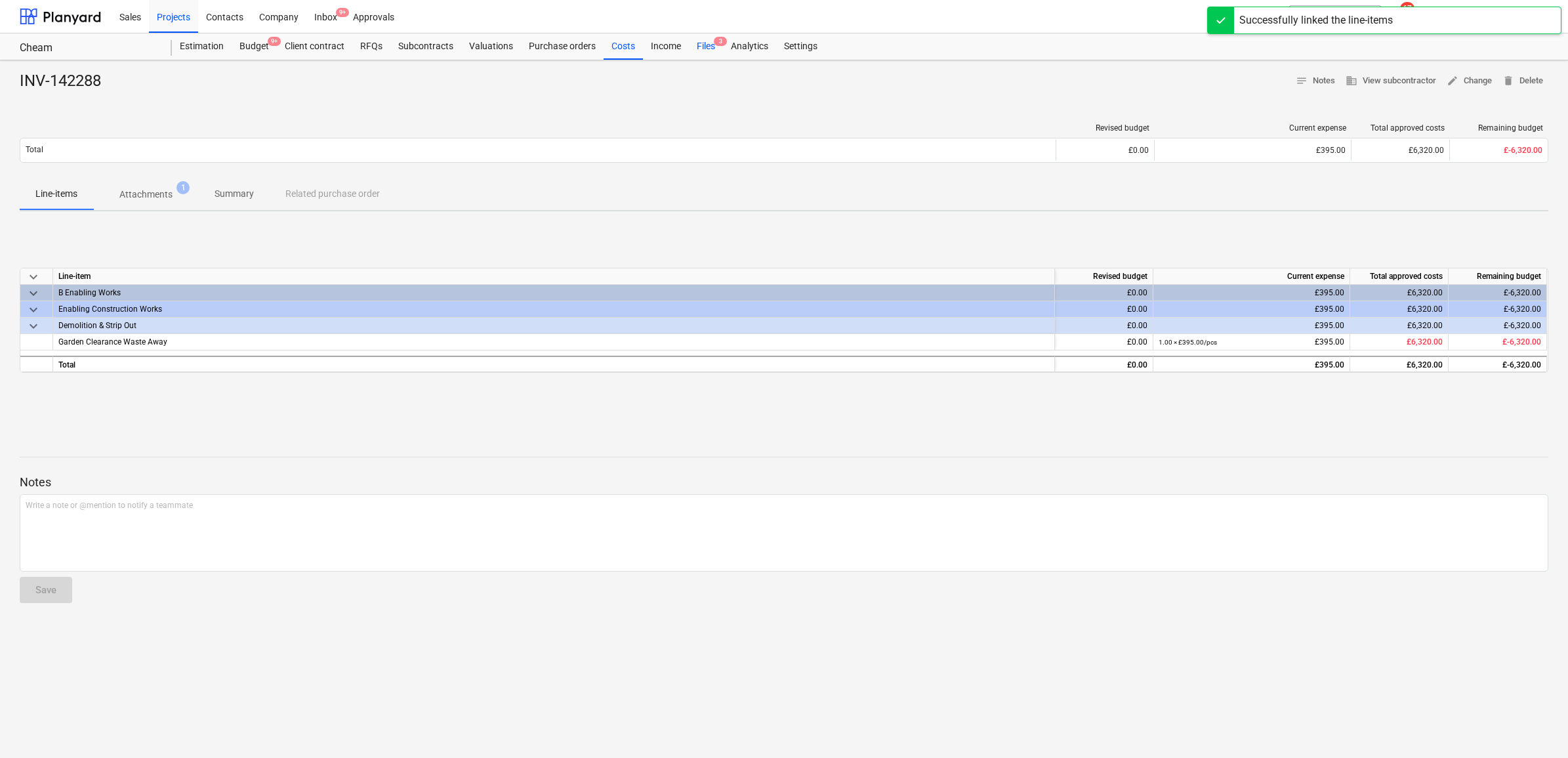
click at [701, 46] on div "Files 3" at bounding box center [706, 46] width 34 height 27
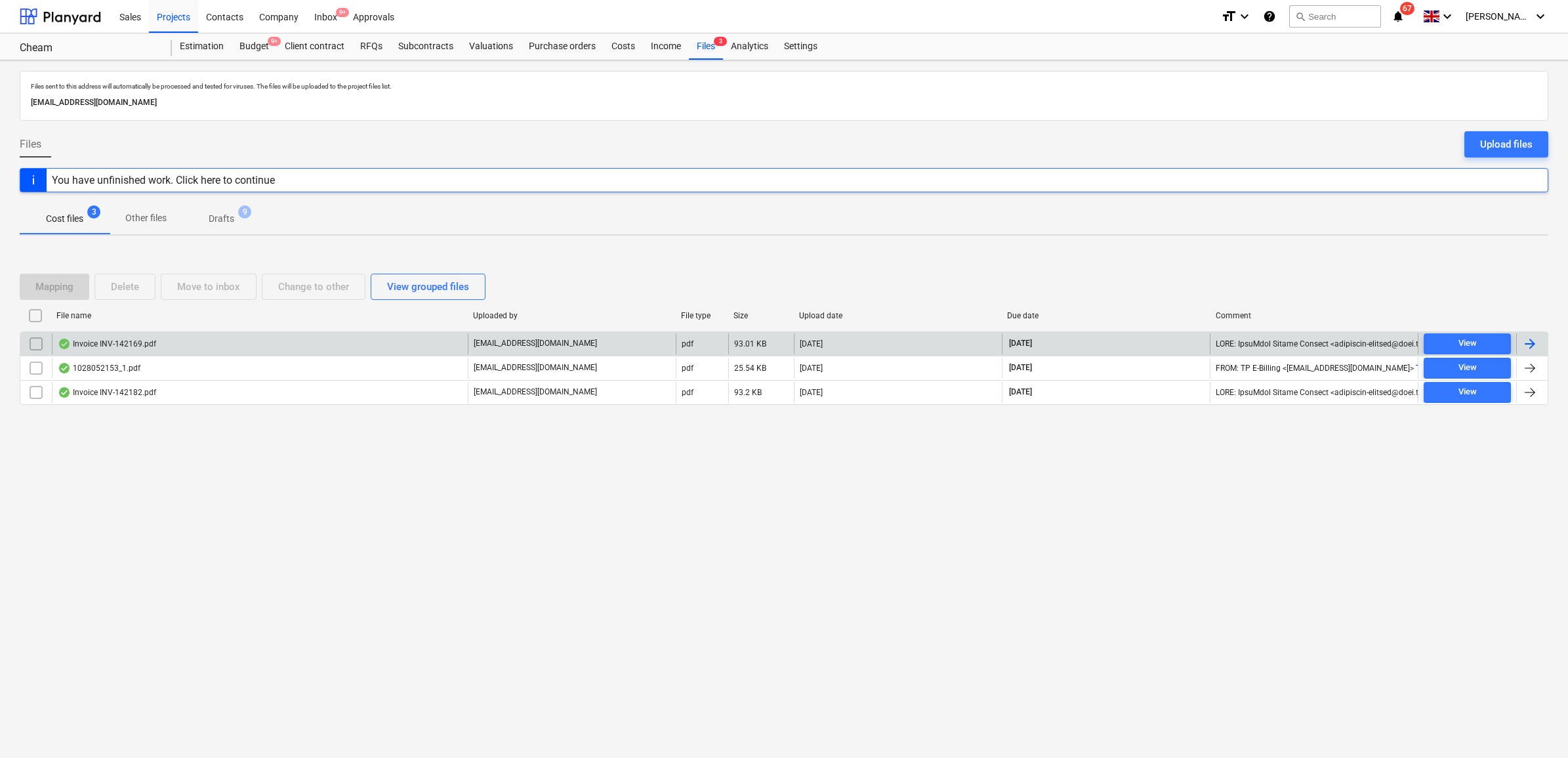
click at [1529, 346] on div at bounding box center [1530, 344] width 16 height 16
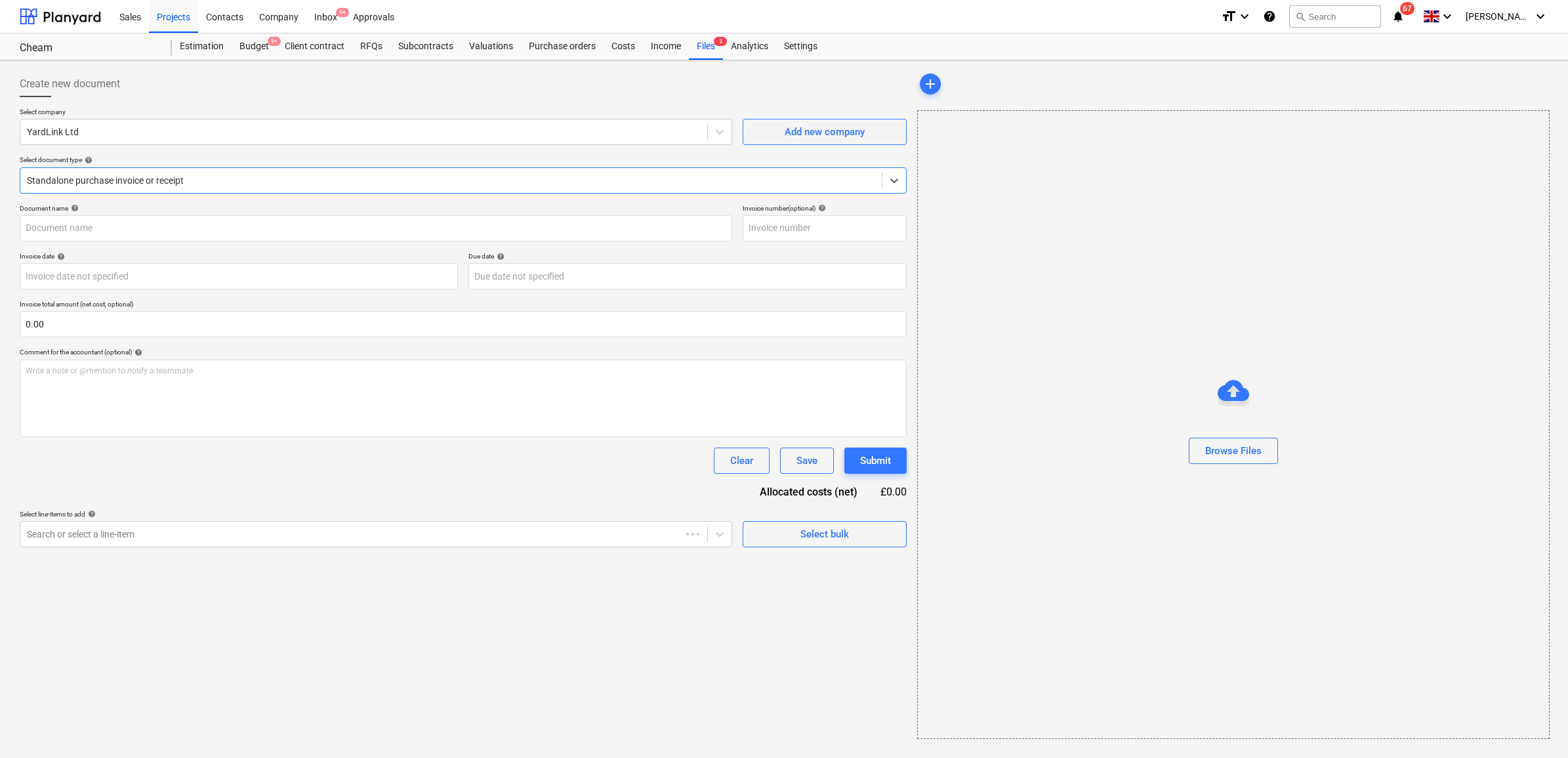
type input "INV-142169"
type input "[DATE]"
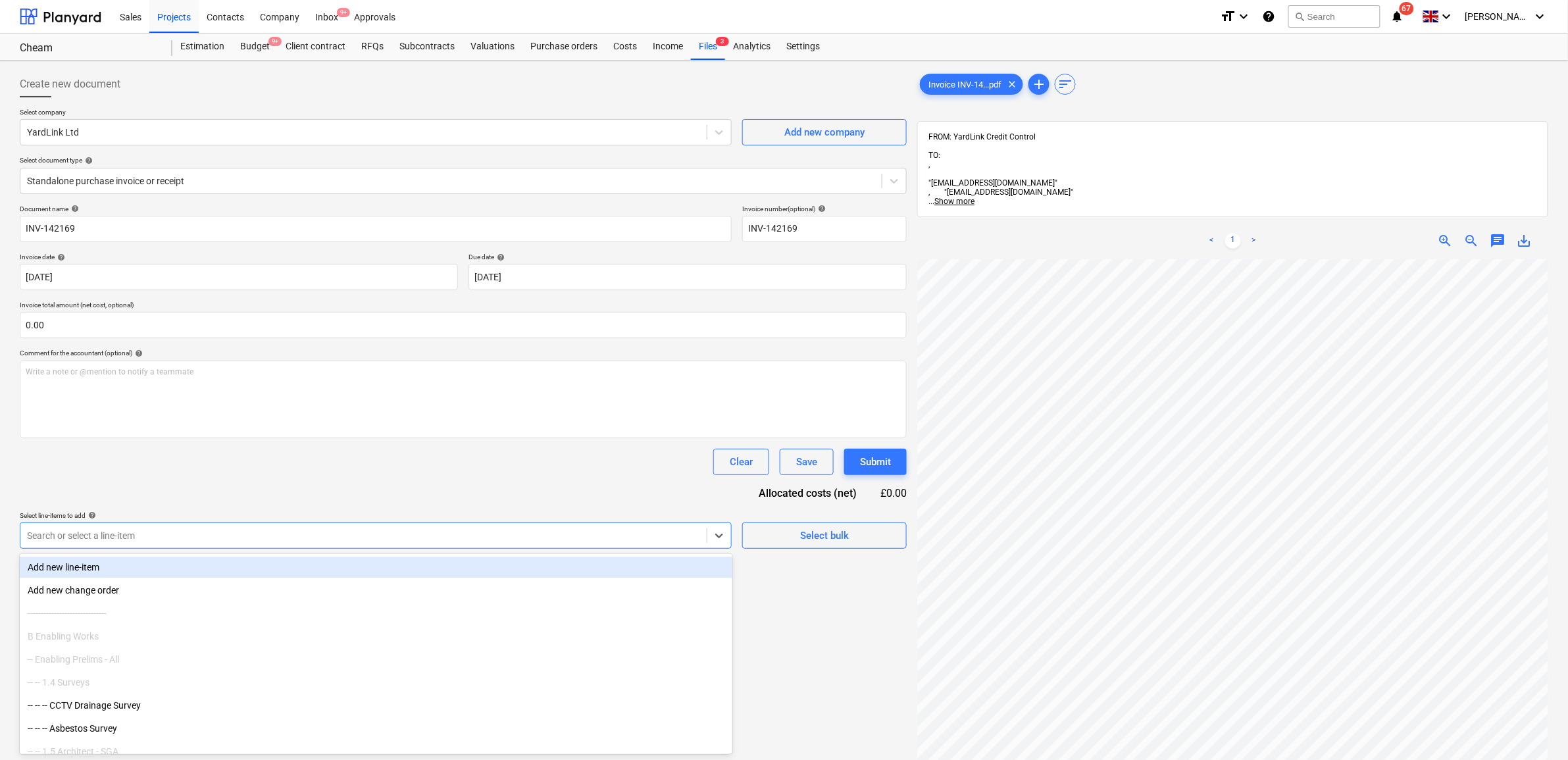
click at [702, 539] on div "Search or select a line-item" at bounding box center [364, 535] width 686 height 19
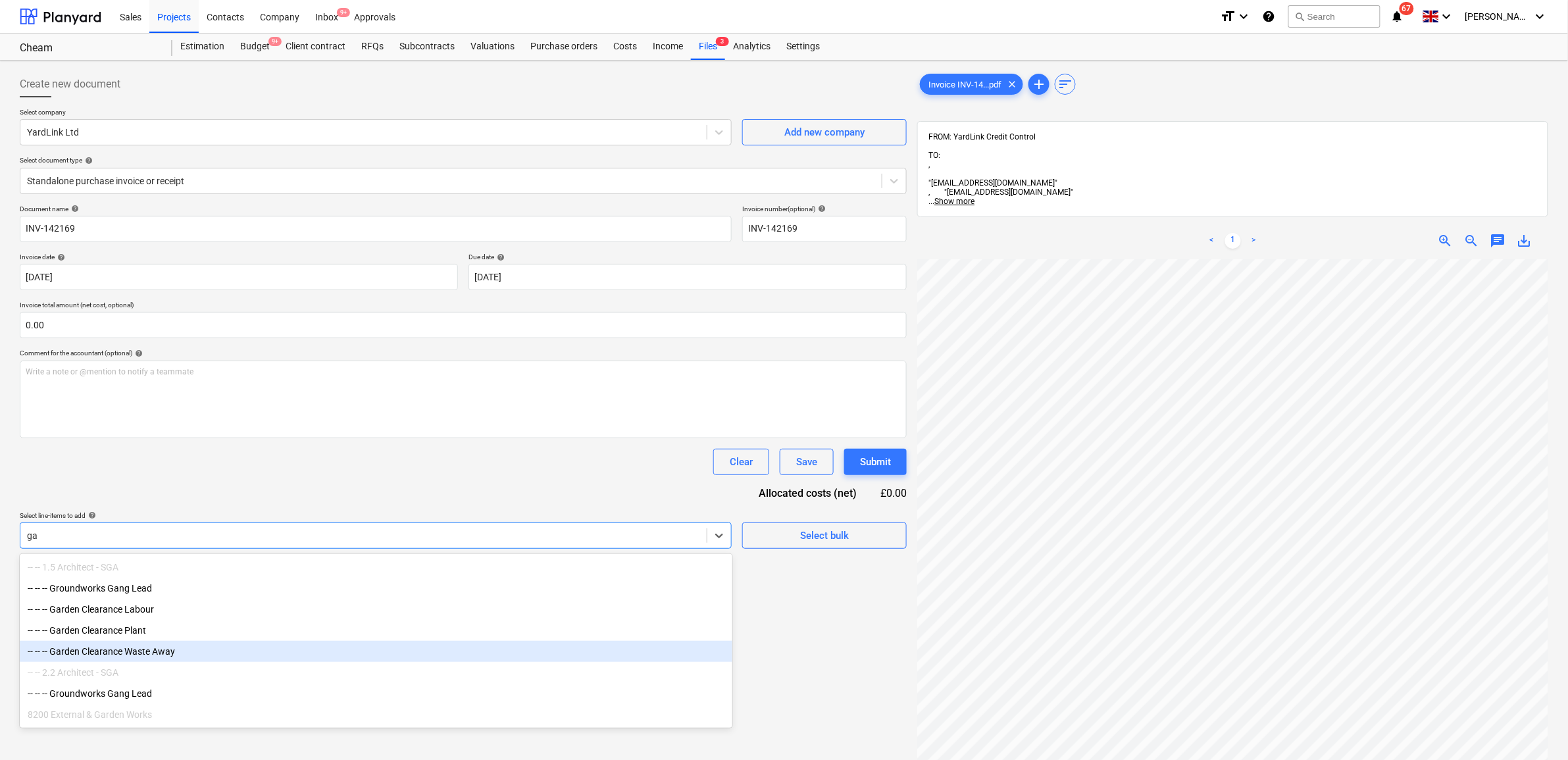
type input "g"
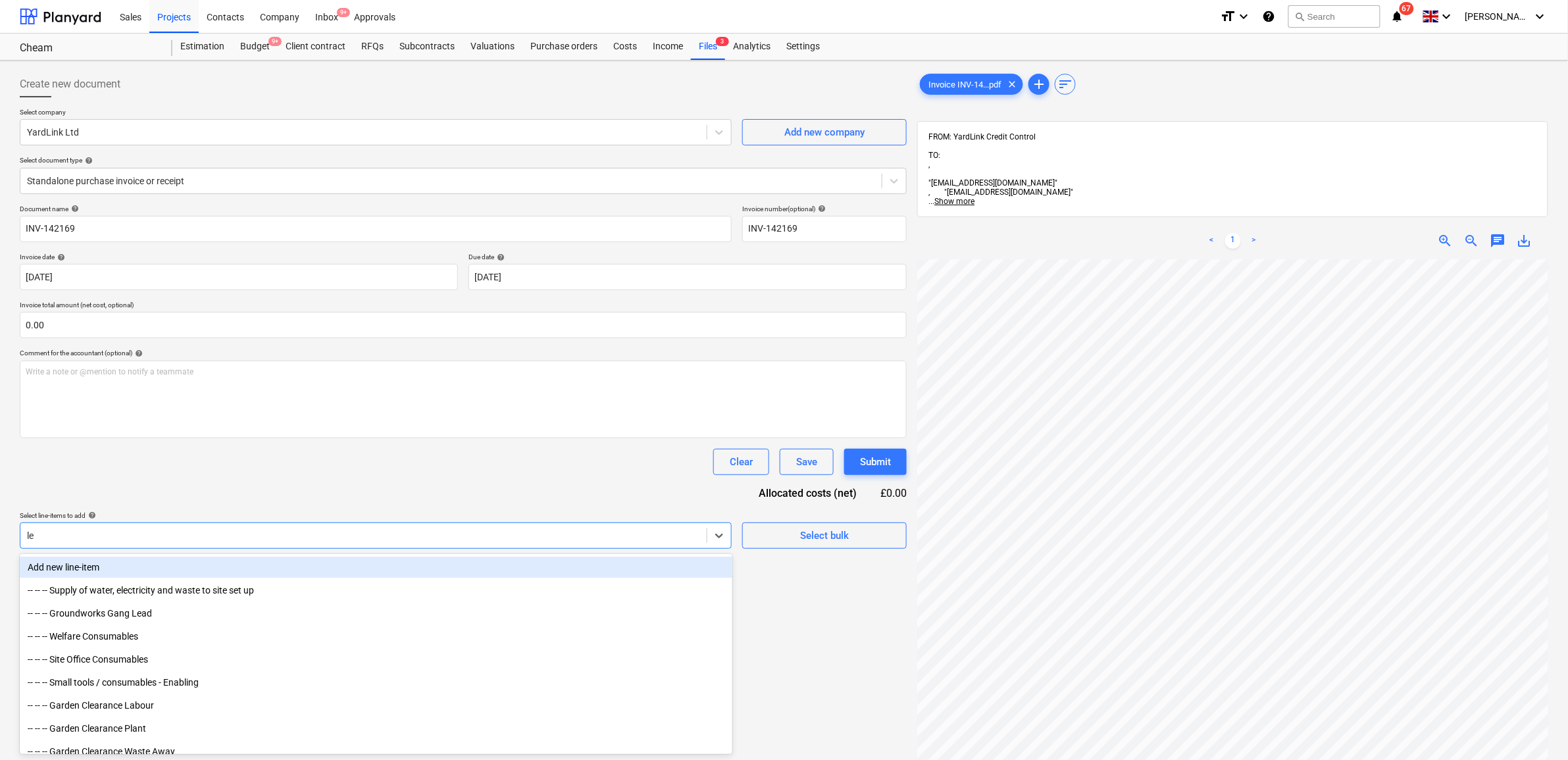
type input "l"
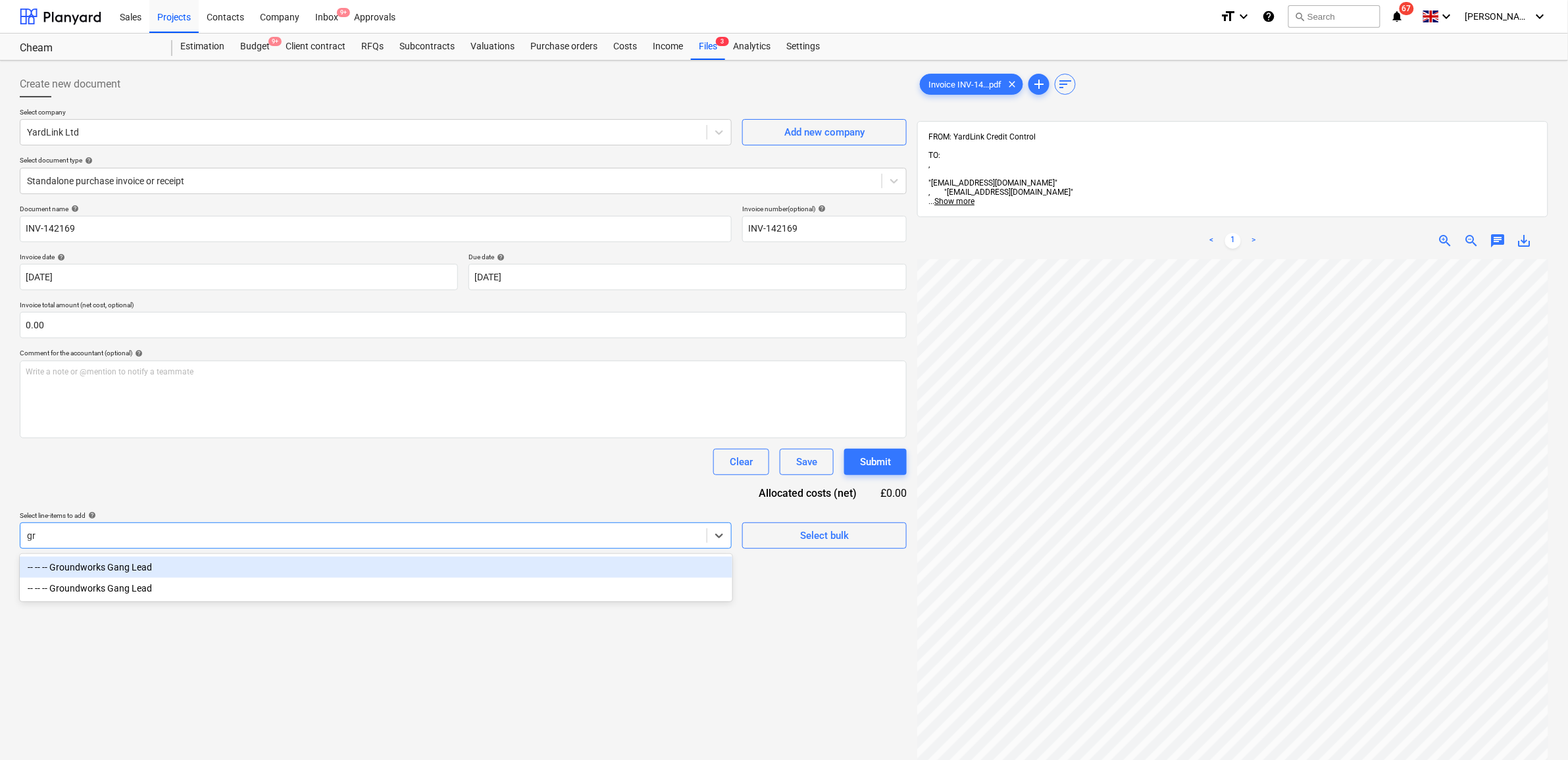
type input "g"
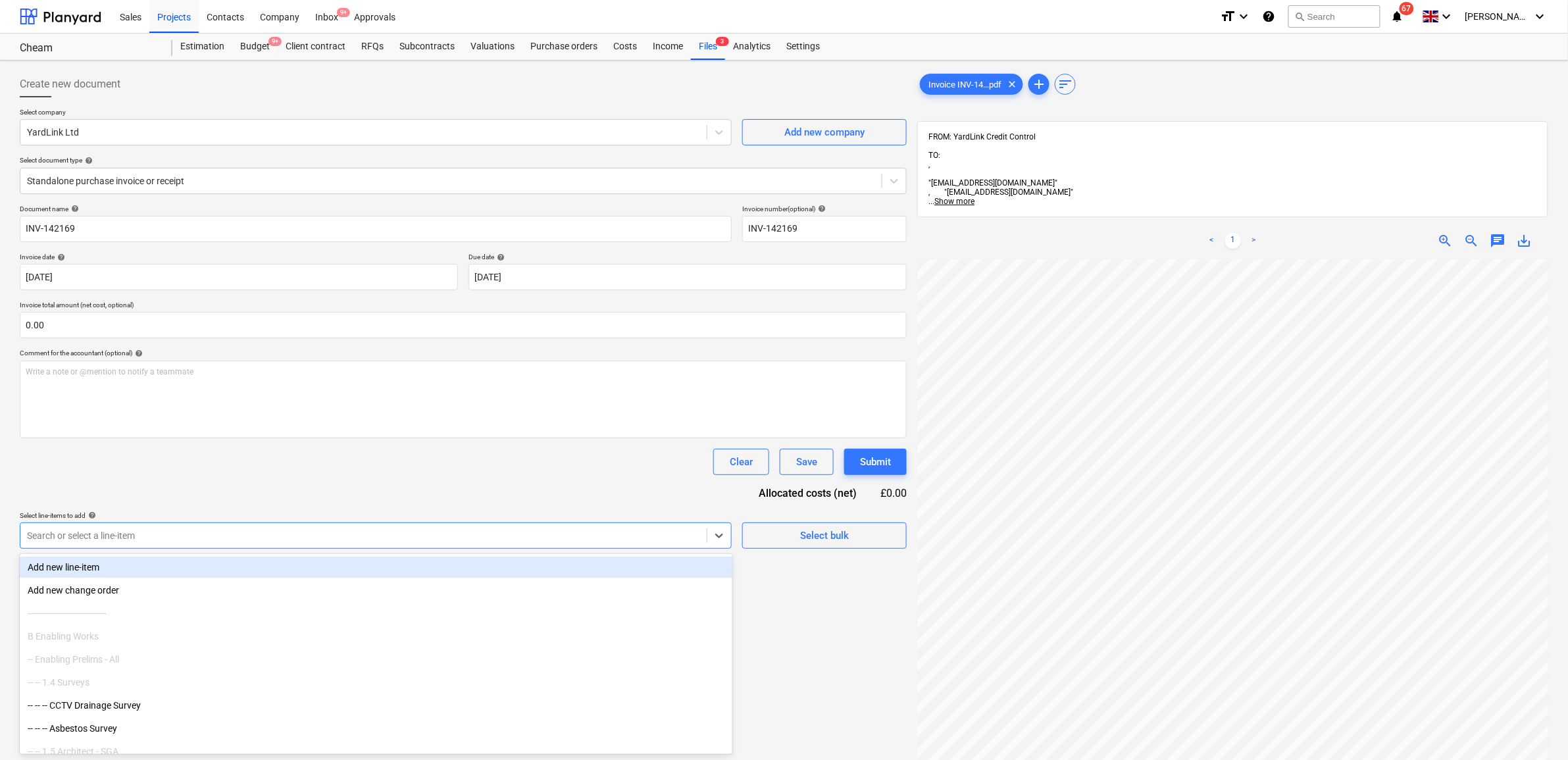
click at [296, 494] on div "Document name help INV-142169 Invoice number (optional) help INV-142169 Invoice…" at bounding box center [463, 376] width 887 height 344
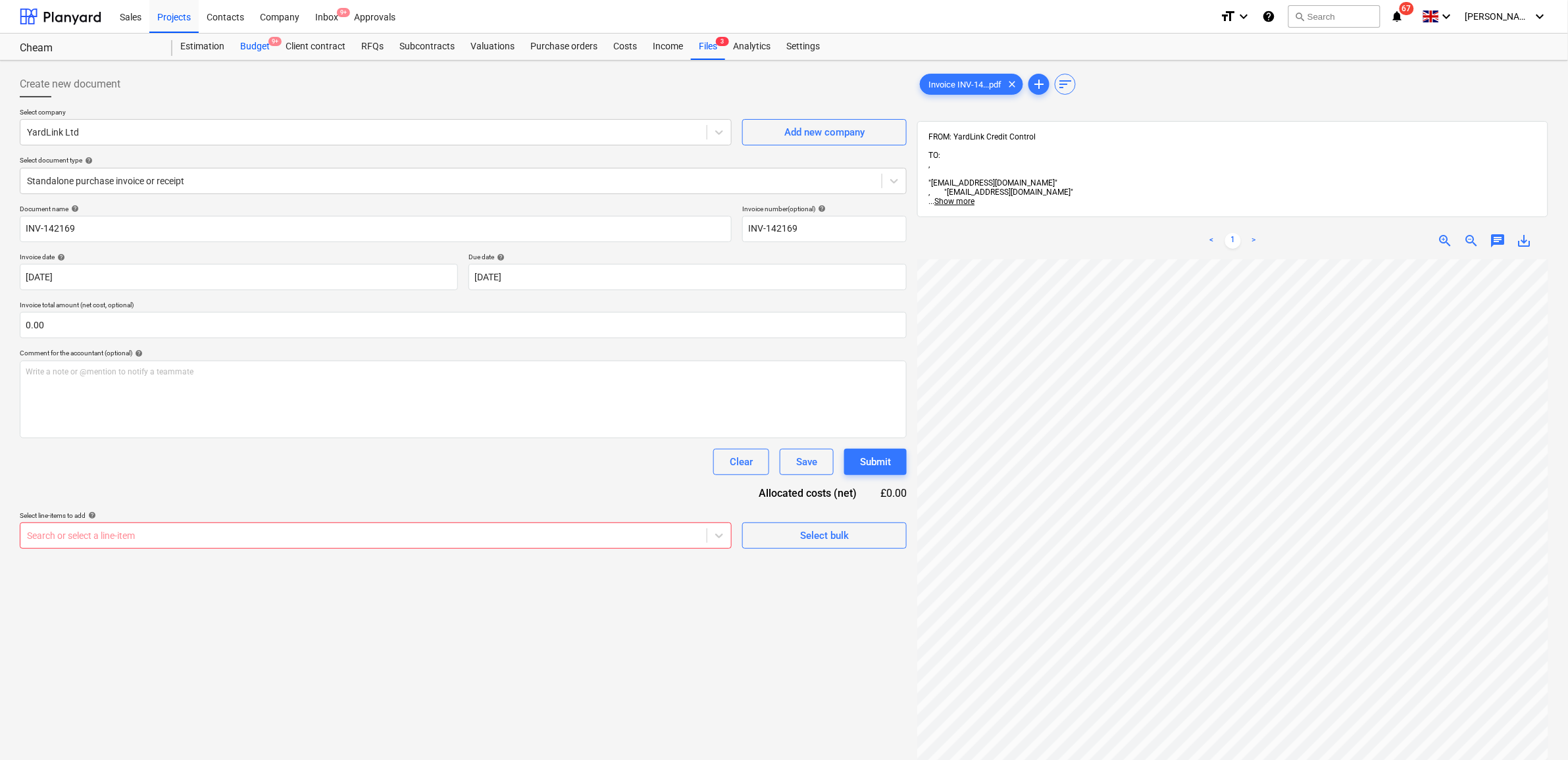
click at [260, 50] on div "Budget 9+" at bounding box center [255, 46] width 45 height 27
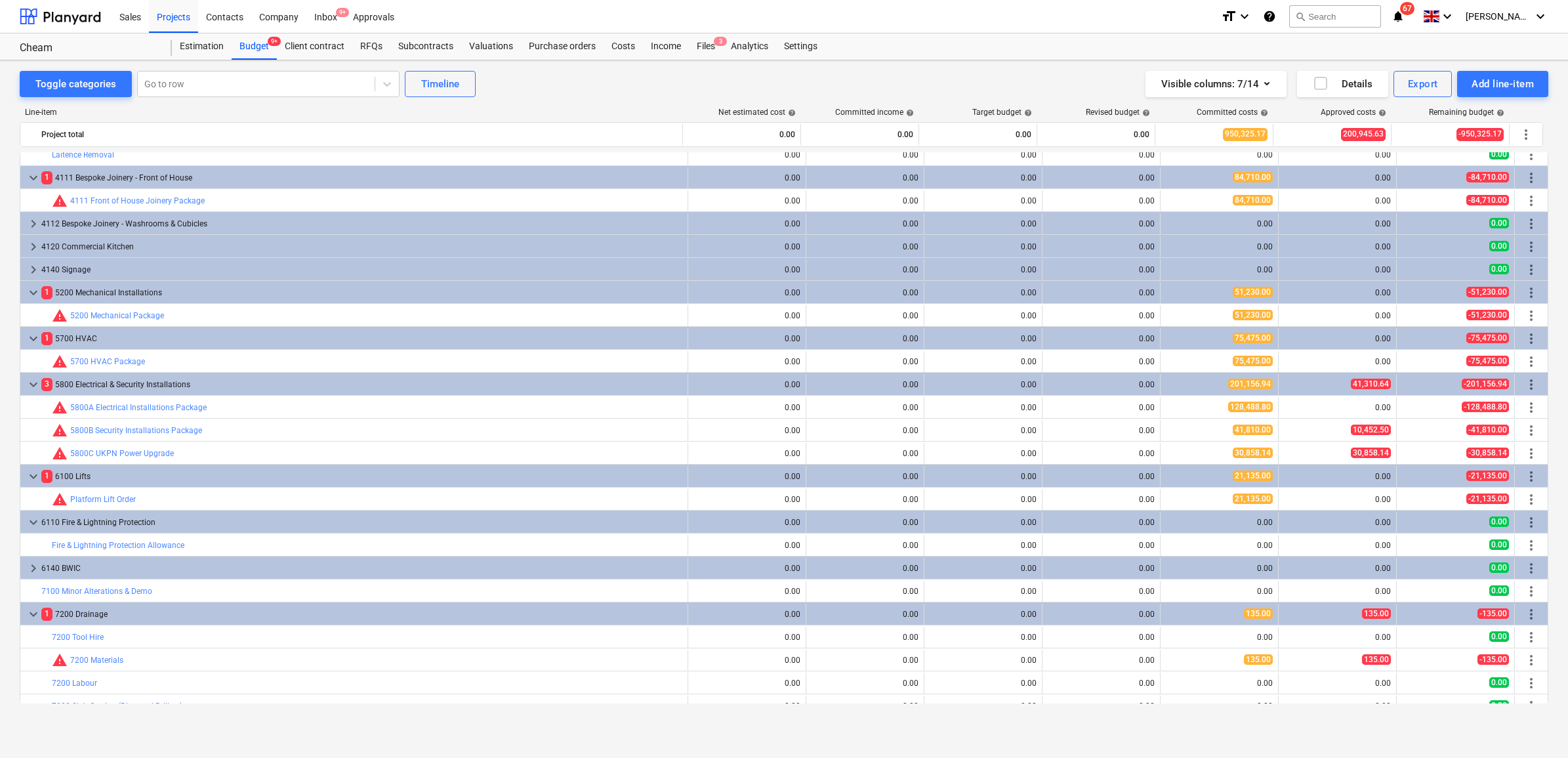
scroll to position [1653, 0]
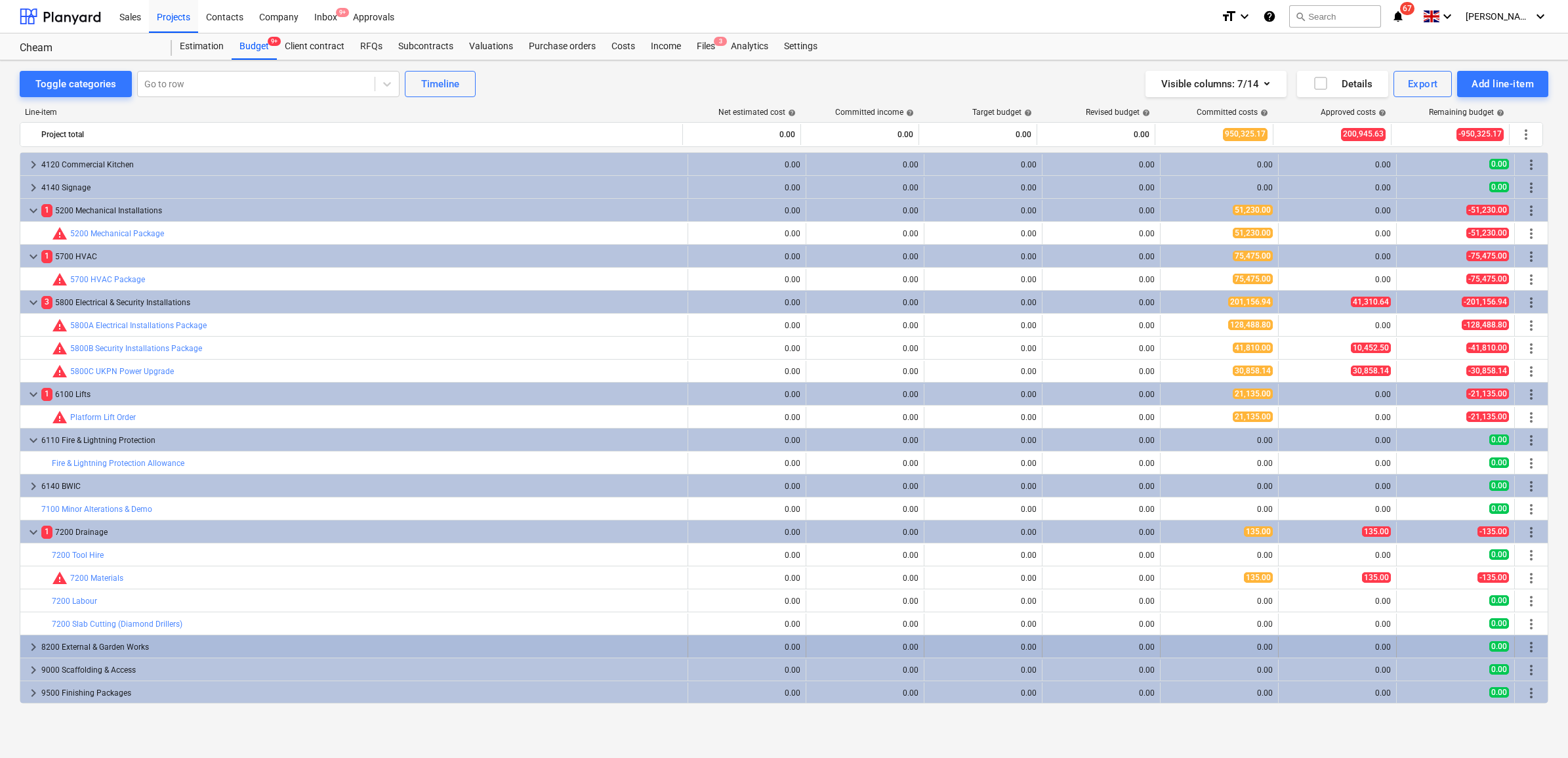
click at [191, 643] on div "8200 External & Garden Works" at bounding box center [362, 646] width 641 height 21
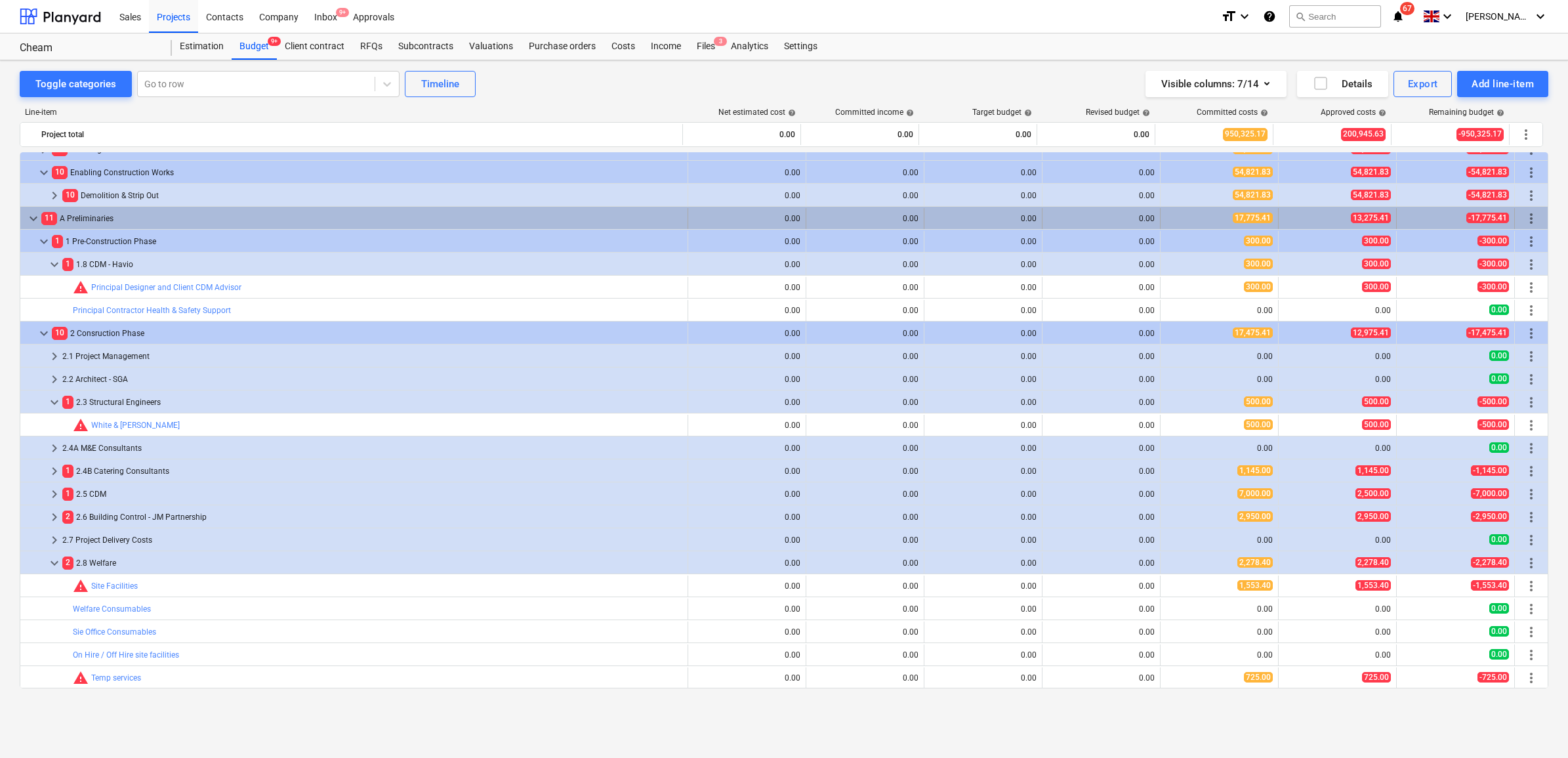
scroll to position [0, 0]
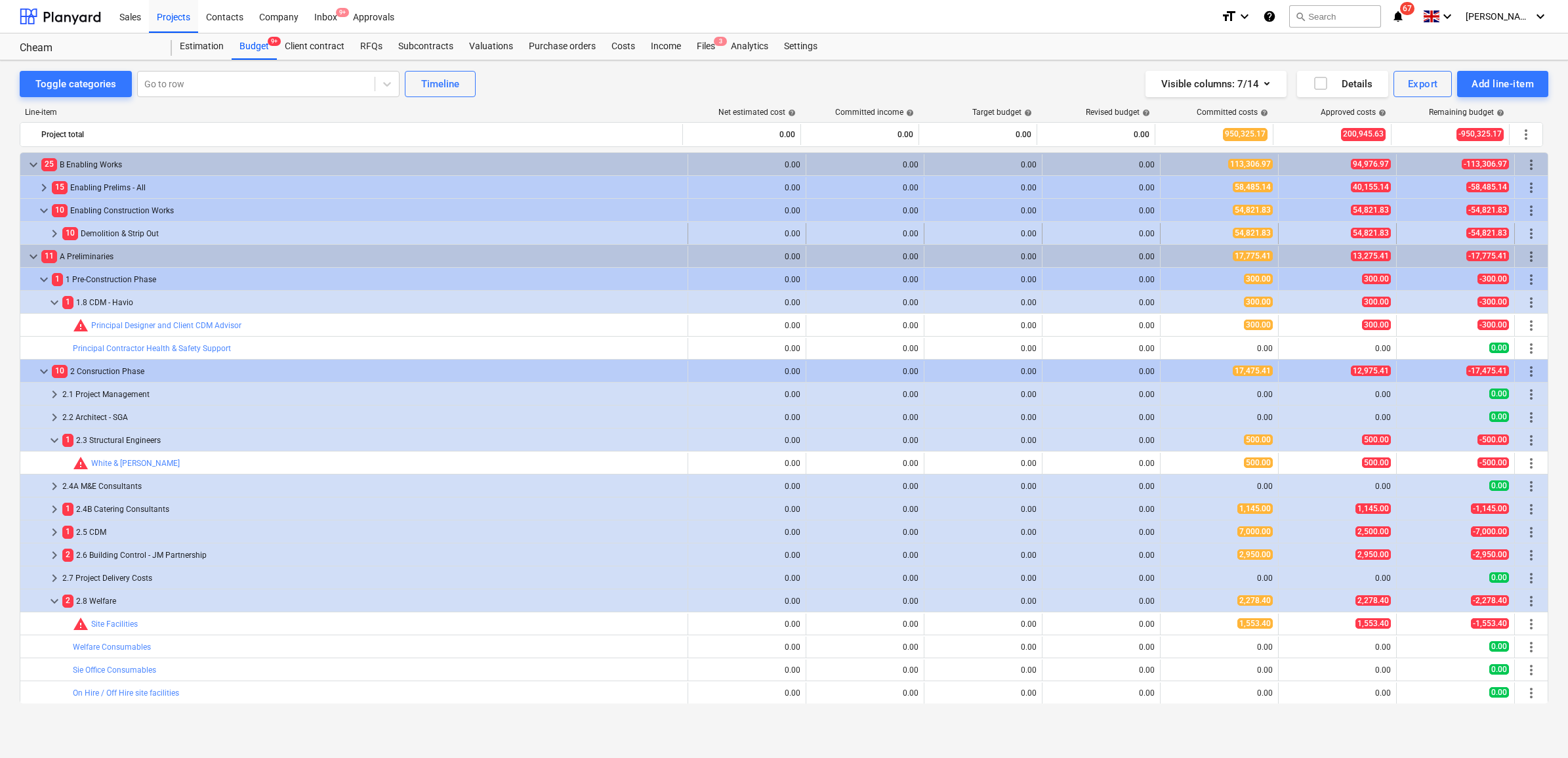
click at [50, 234] on span "keyboard_arrow_right" at bounding box center [54, 234] width 16 height 16
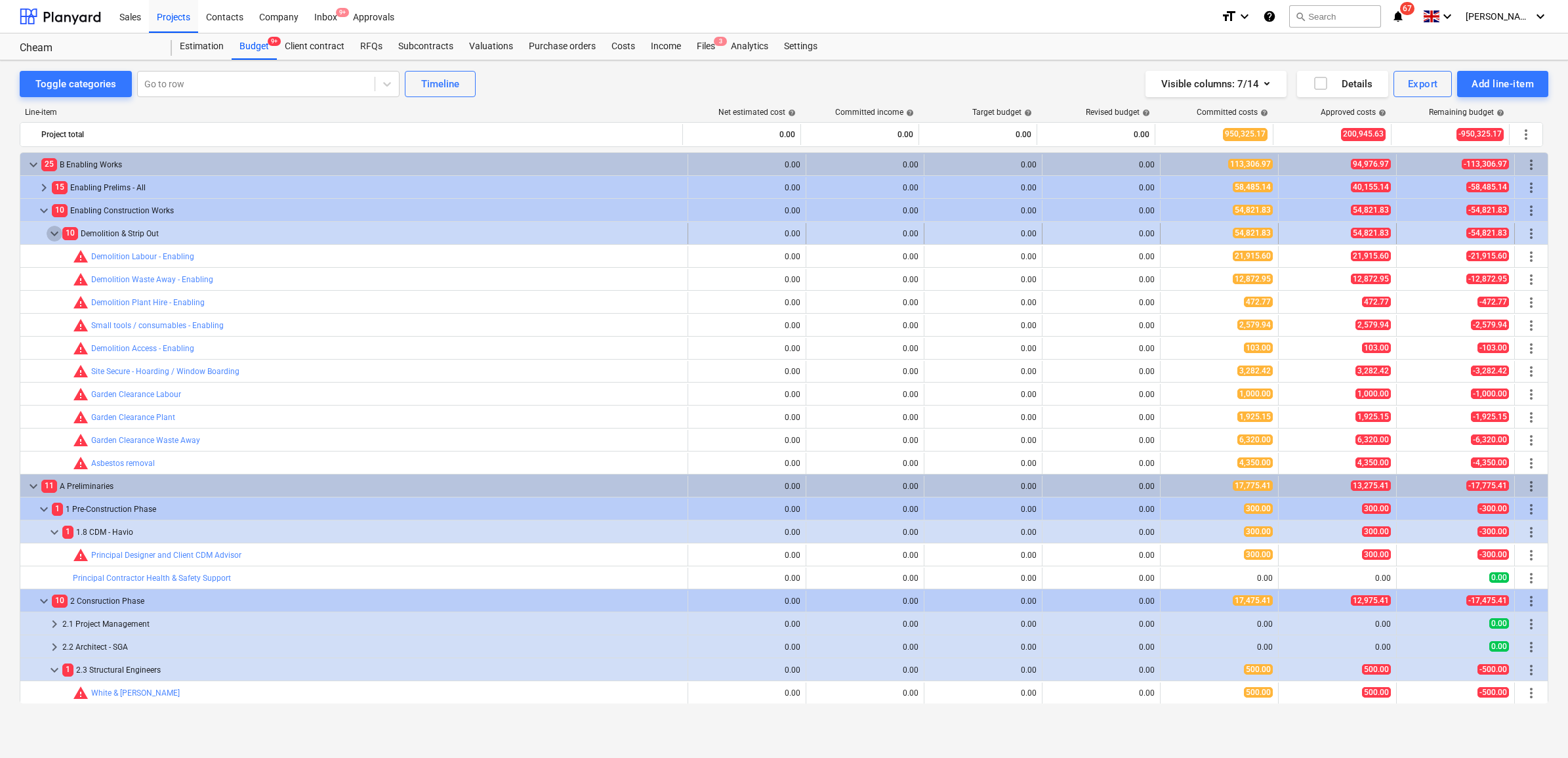
click at [54, 233] on span "keyboard_arrow_down" at bounding box center [54, 234] width 16 height 16
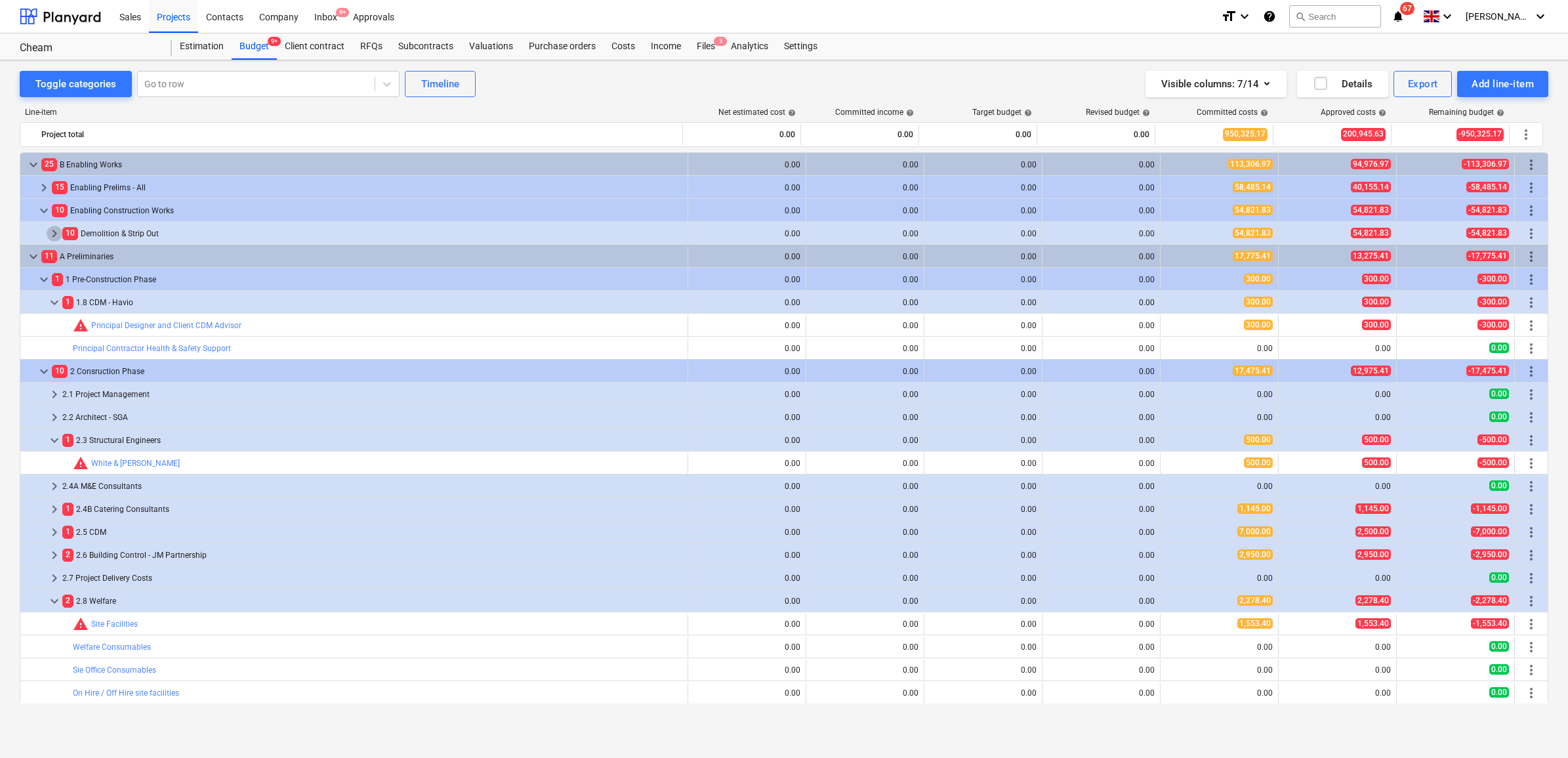
click at [54, 233] on span "keyboard_arrow_right" at bounding box center [54, 234] width 16 height 16
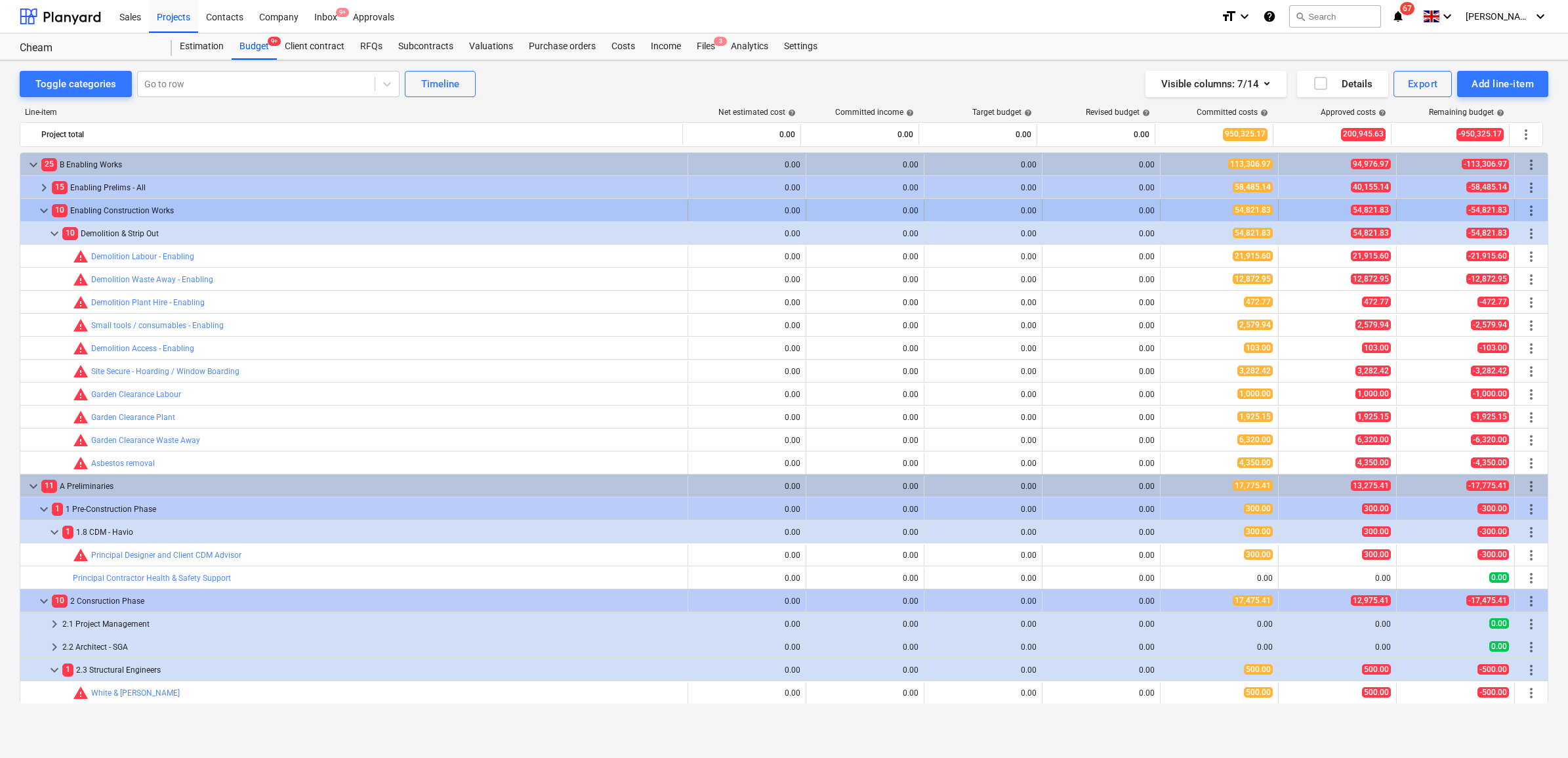
click at [1530, 206] on span "more_vert" at bounding box center [1531, 210] width 16 height 16
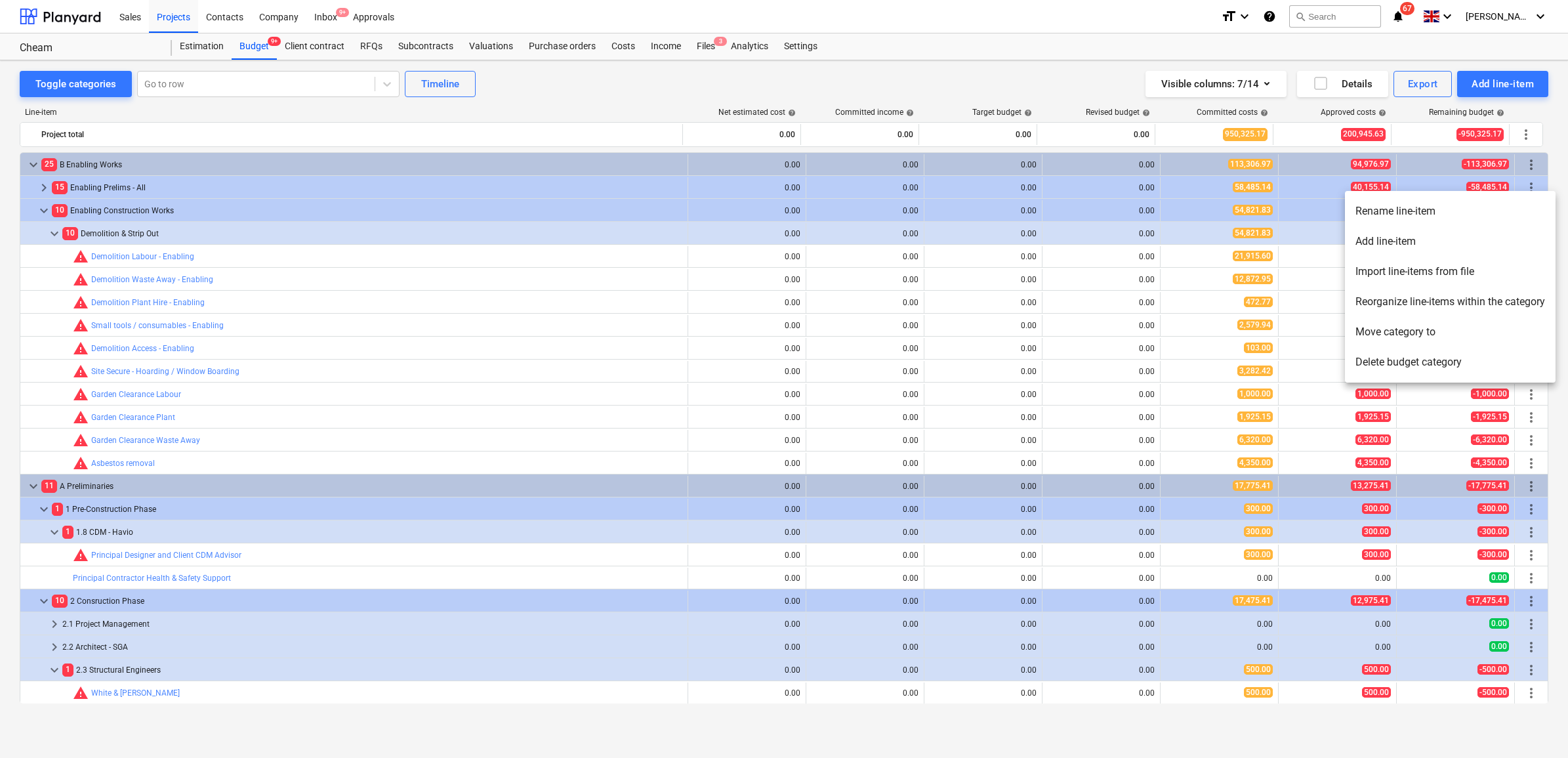
click at [1454, 238] on li "Add line-item" at bounding box center [1450, 241] width 210 height 30
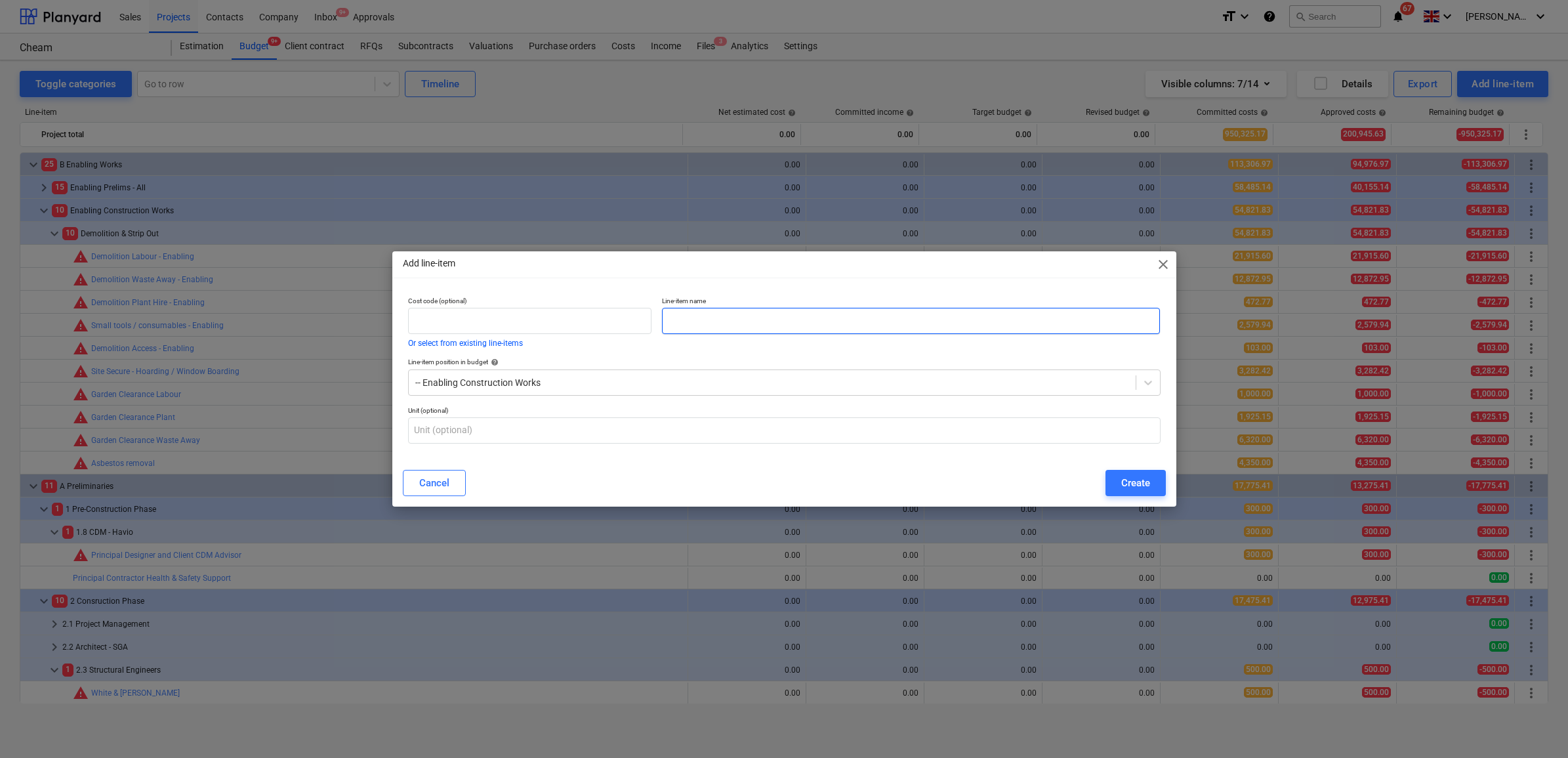
click at [790, 328] on input "text" at bounding box center [910, 321] width 497 height 27
type input "Enabling Construction Works"
click at [1138, 484] on div "Create" at bounding box center [1134, 482] width 29 height 17
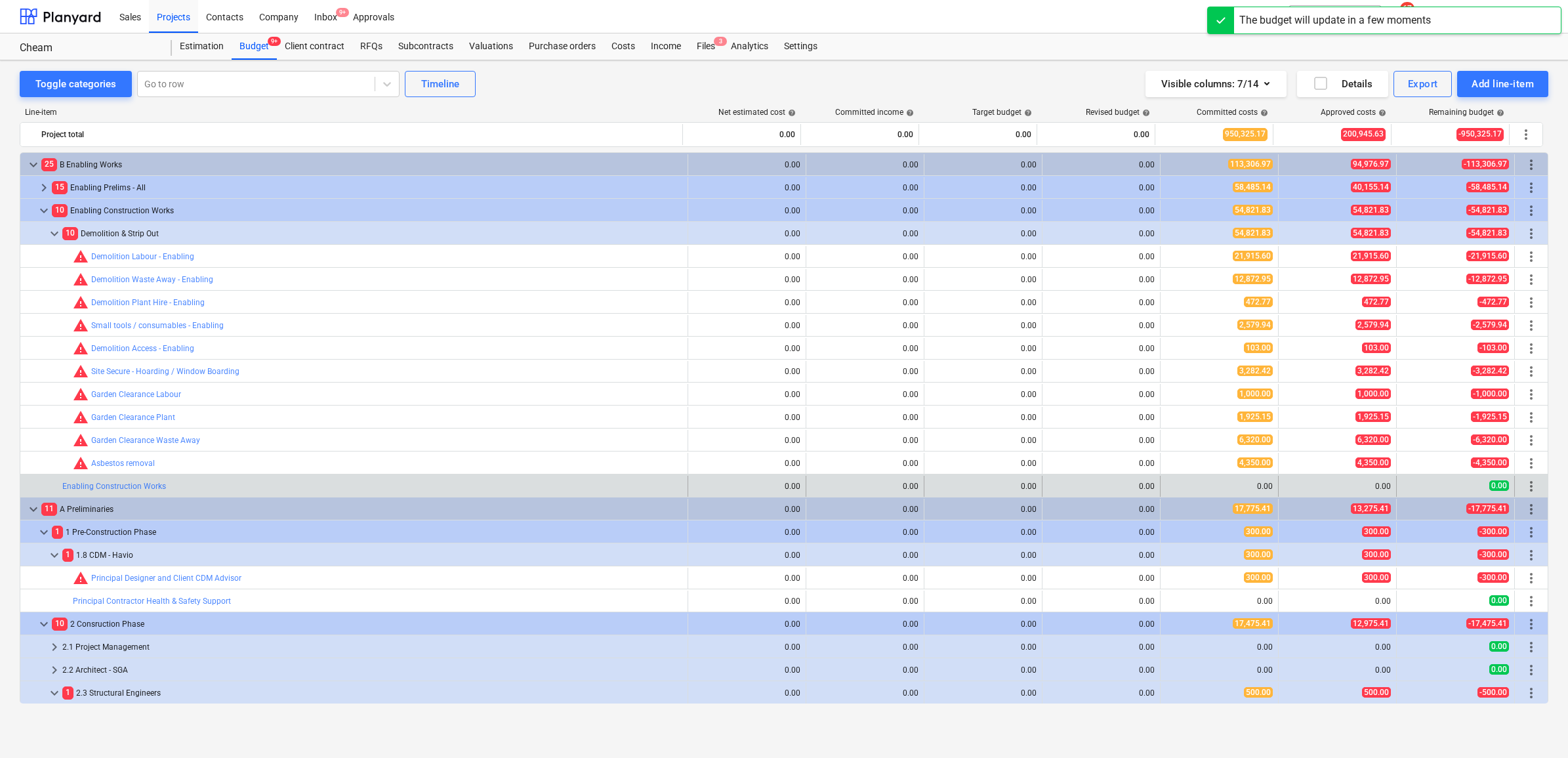
click at [1527, 486] on span "more_vert" at bounding box center [1531, 486] width 16 height 16
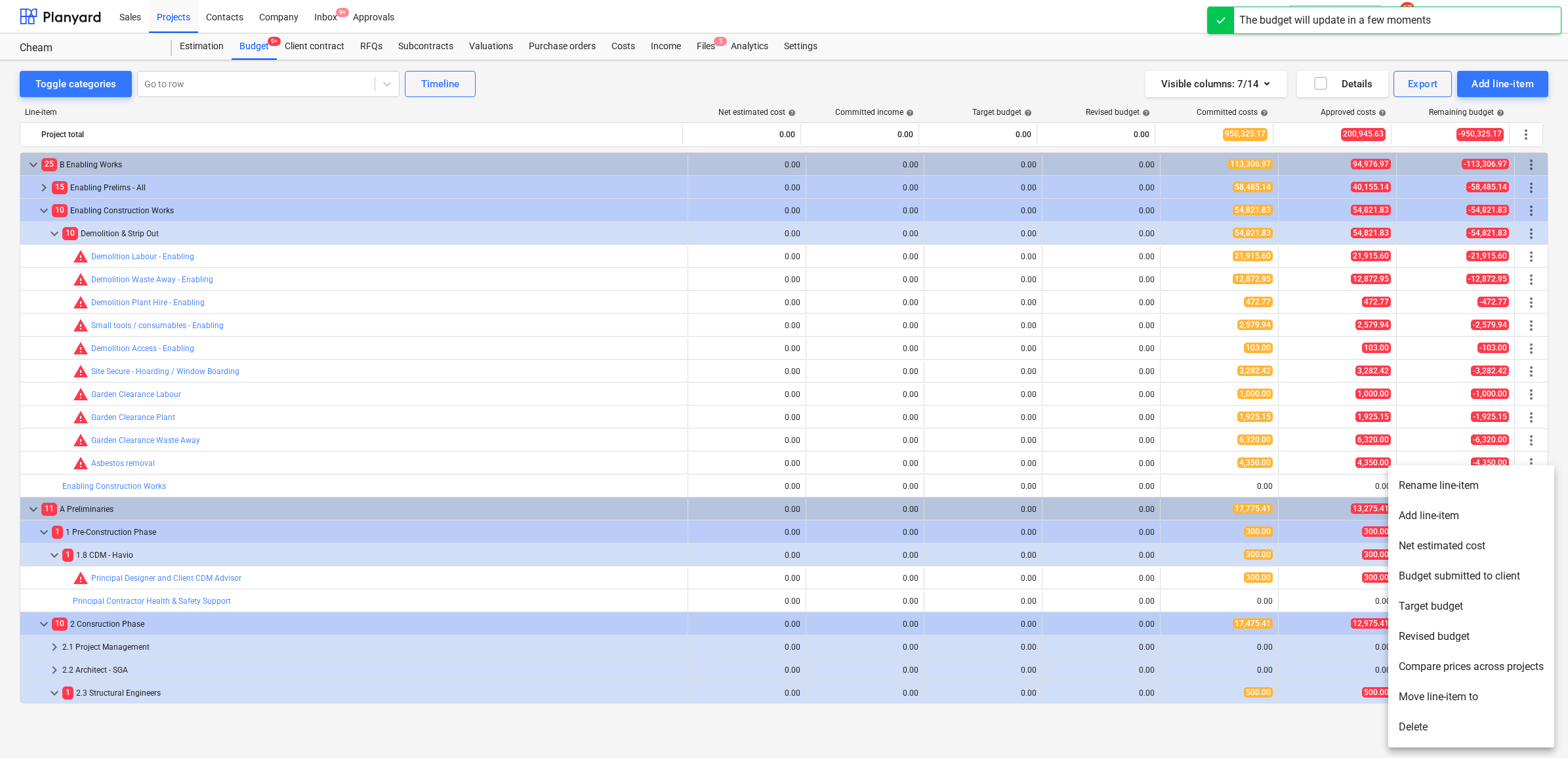
click at [1423, 507] on li "Add line-item" at bounding box center [1471, 515] width 166 height 30
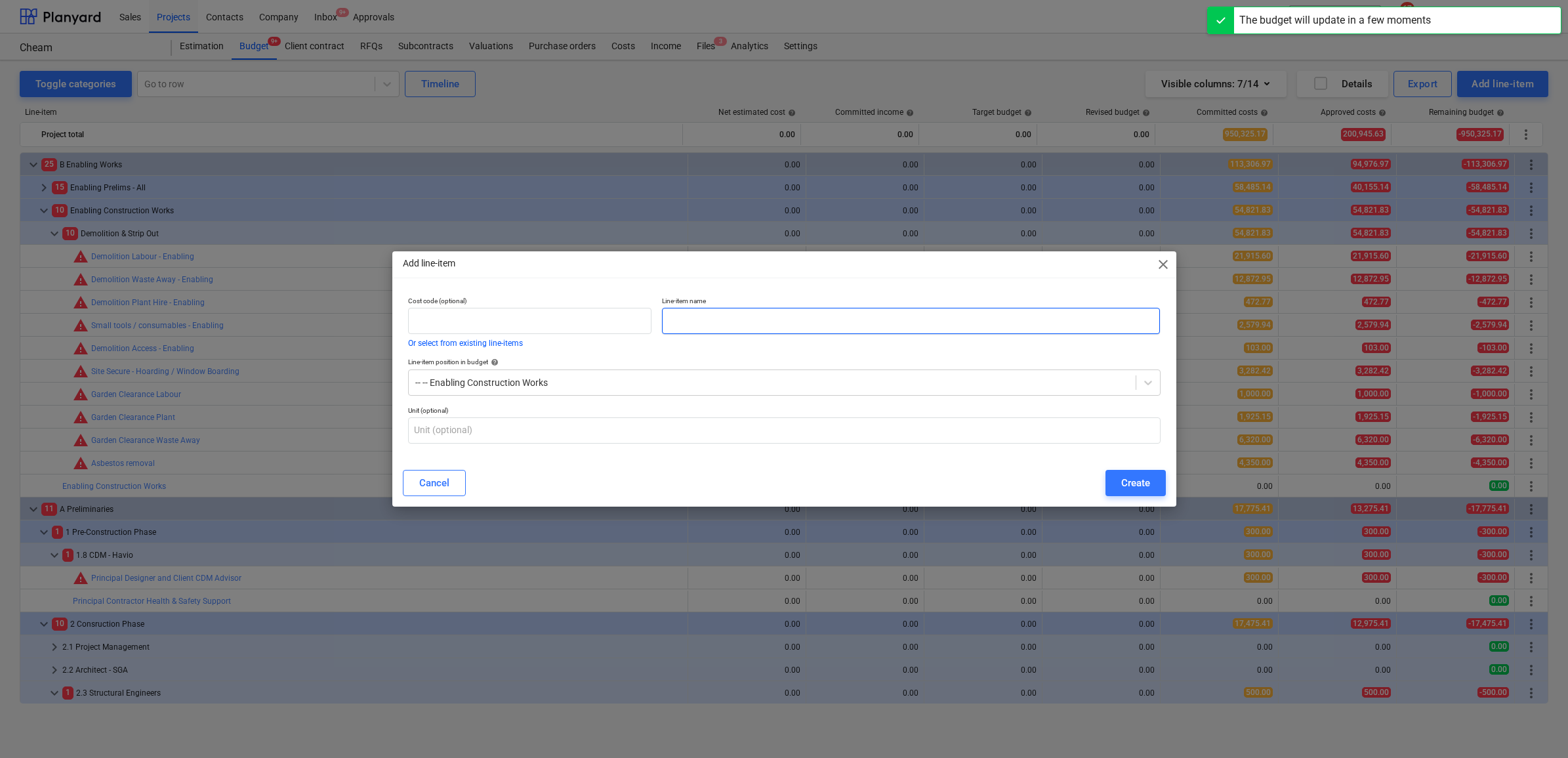
click at [756, 320] on input "text" at bounding box center [910, 321] width 497 height 27
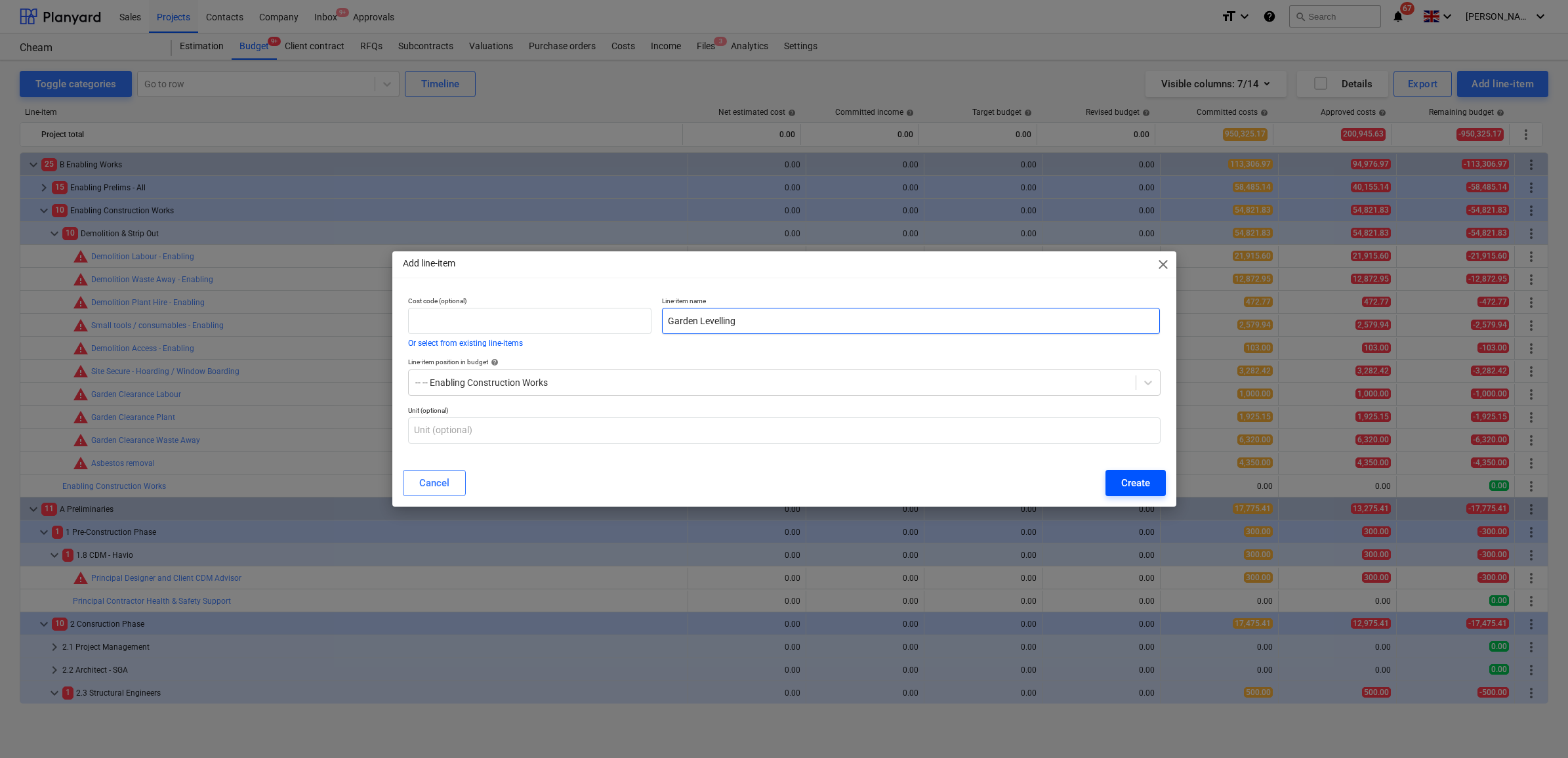
type input "Garden Levelling"
click at [1129, 487] on div "Create" at bounding box center [1134, 482] width 29 height 17
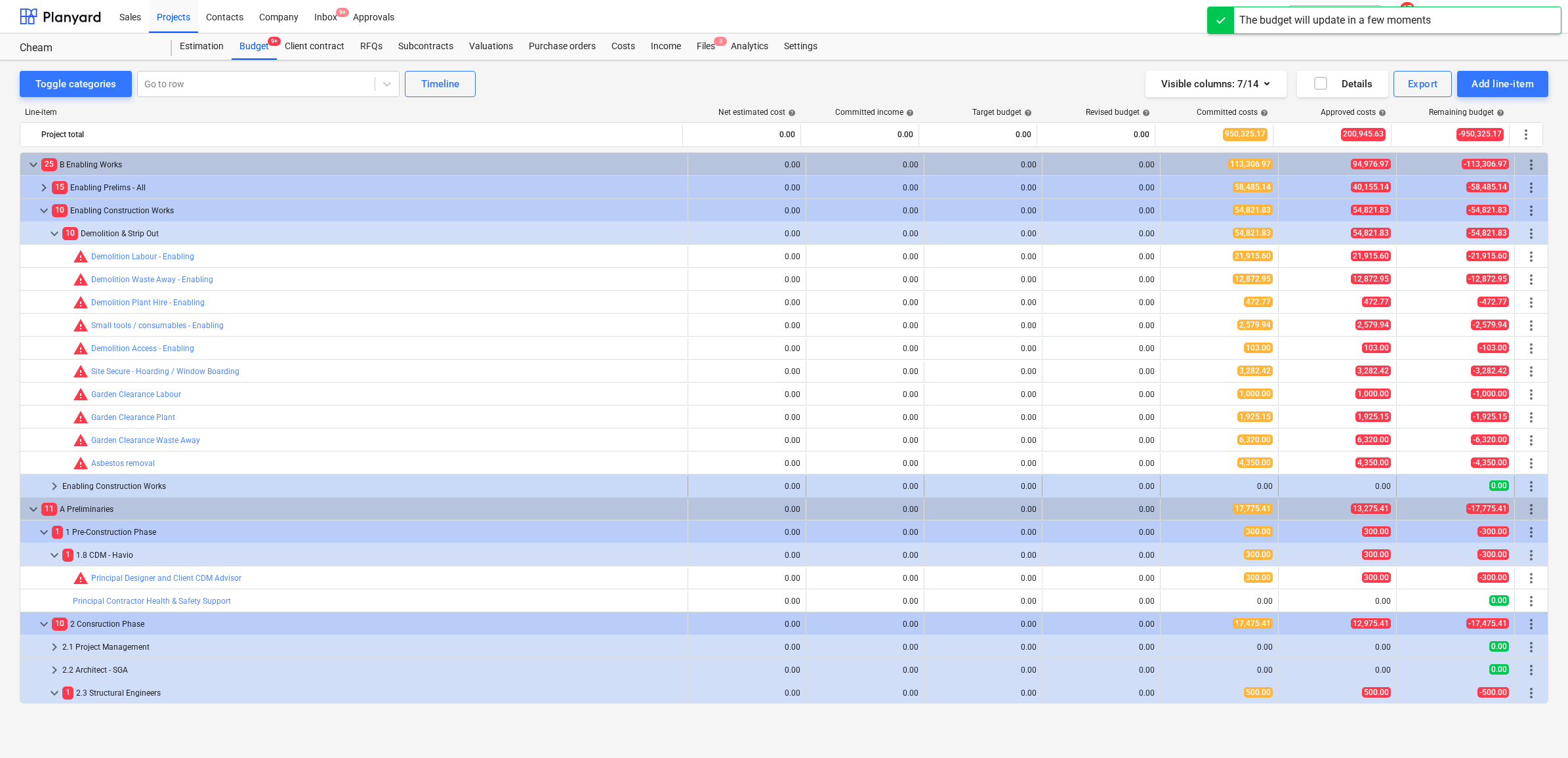
click at [54, 486] on span "keyboard_arrow_right" at bounding box center [54, 486] width 16 height 16
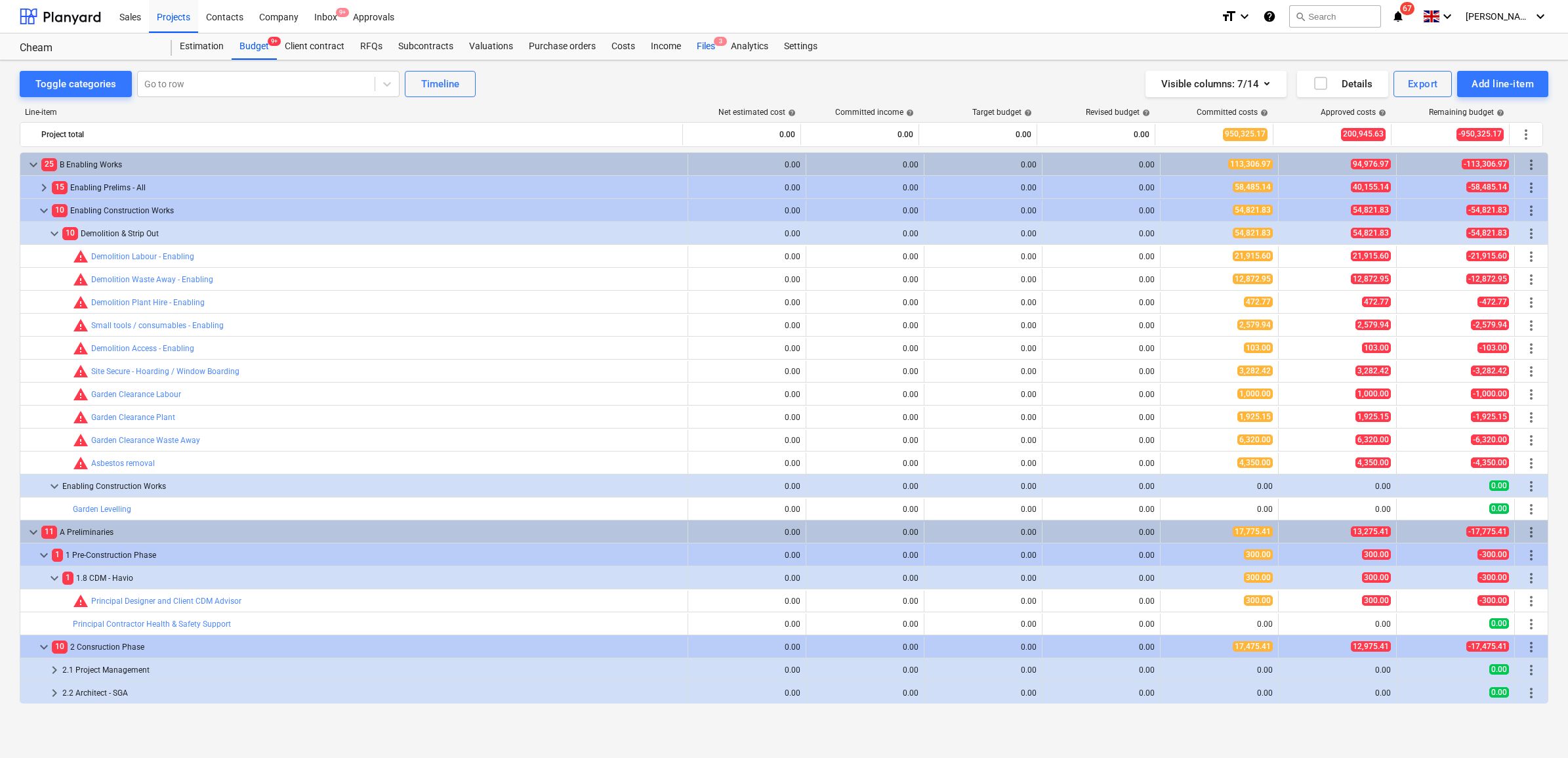
click at [707, 51] on div "Files 3" at bounding box center [706, 46] width 34 height 27
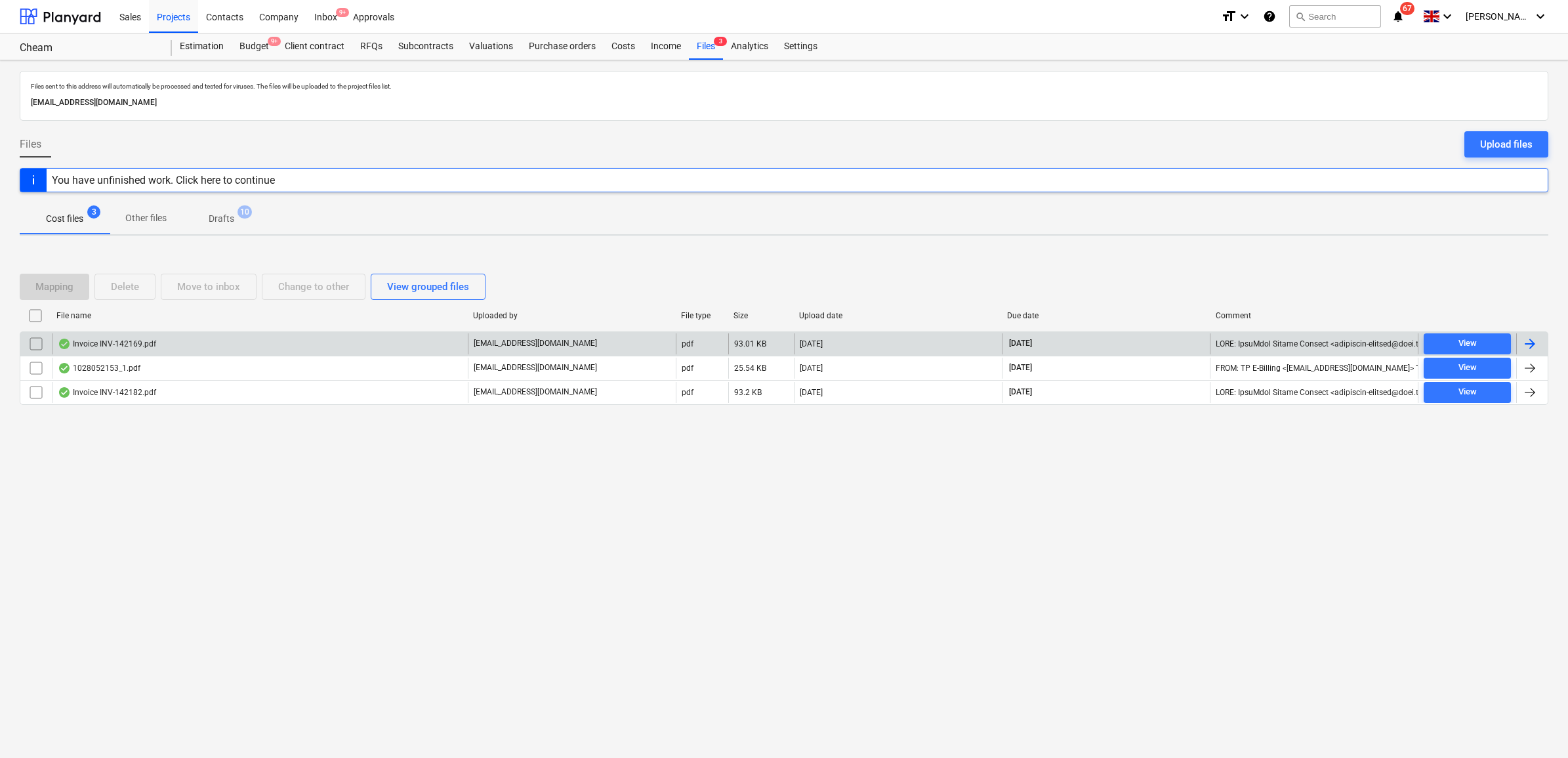
click at [1539, 342] on div at bounding box center [1532, 343] width 31 height 21
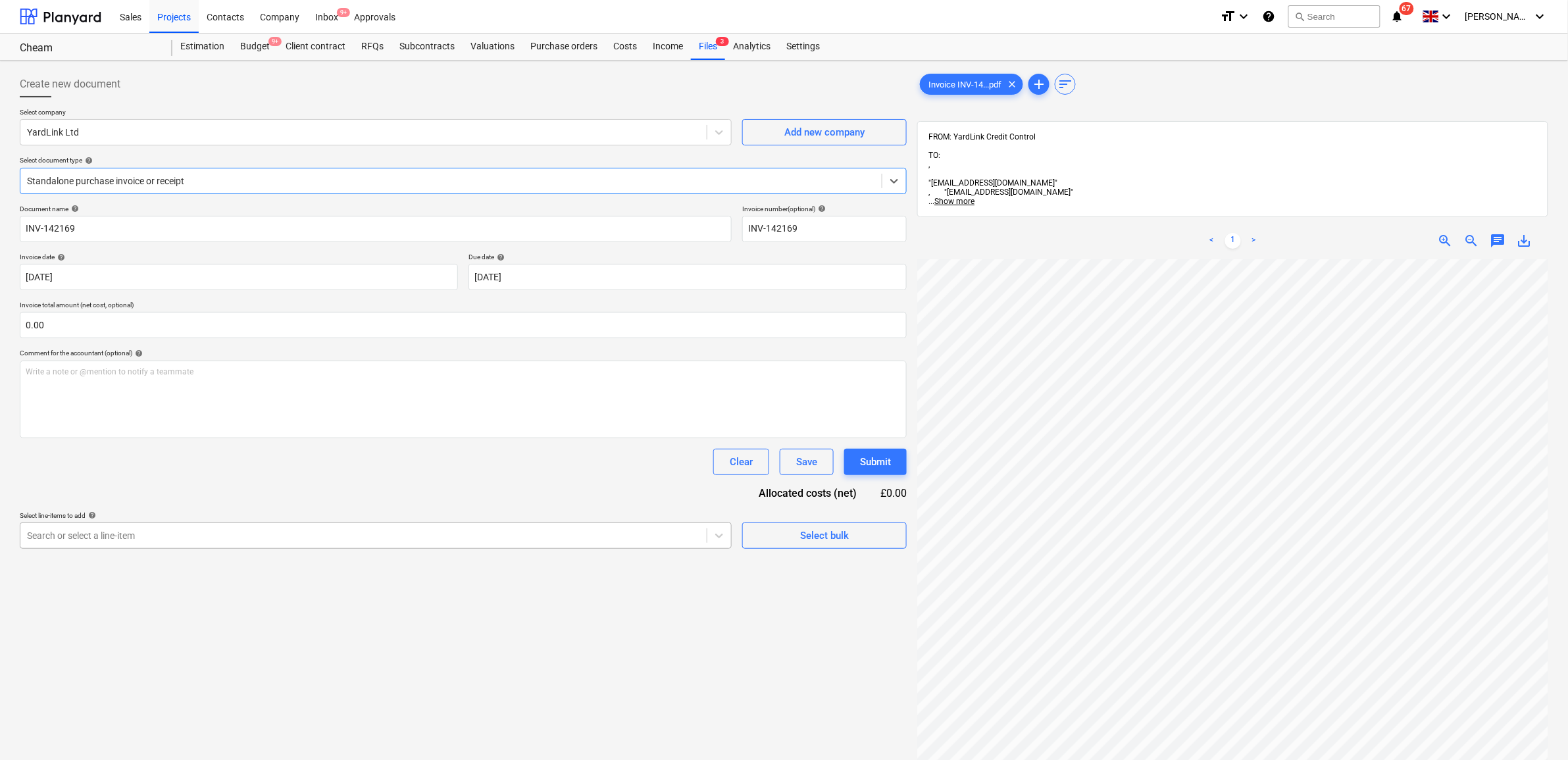
click at [292, 539] on div at bounding box center [363, 534] width 674 height 13
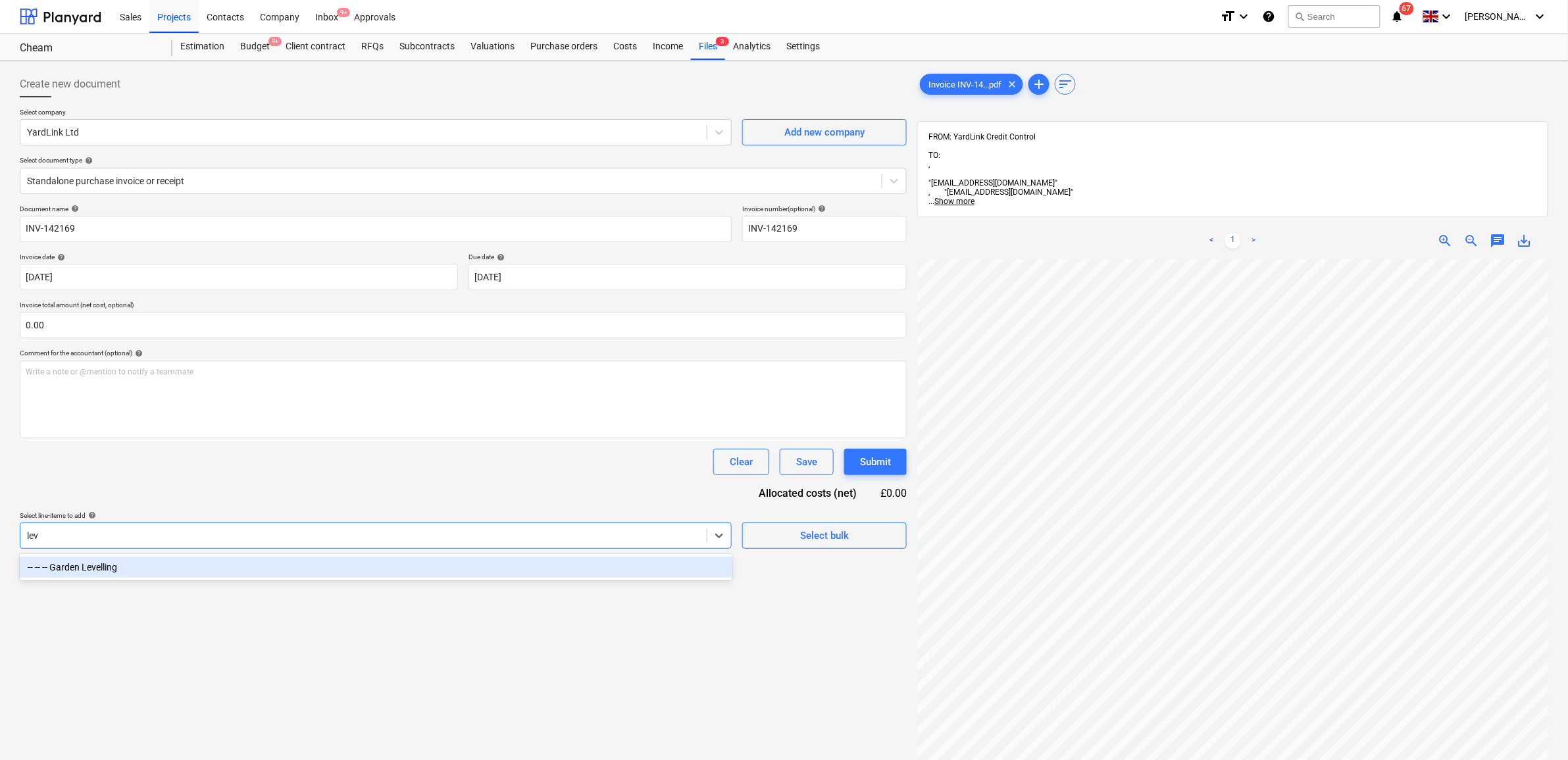
type input "leve"
click at [324, 568] on div "-- -- -- Garden Levelling" at bounding box center [376, 566] width 713 height 21
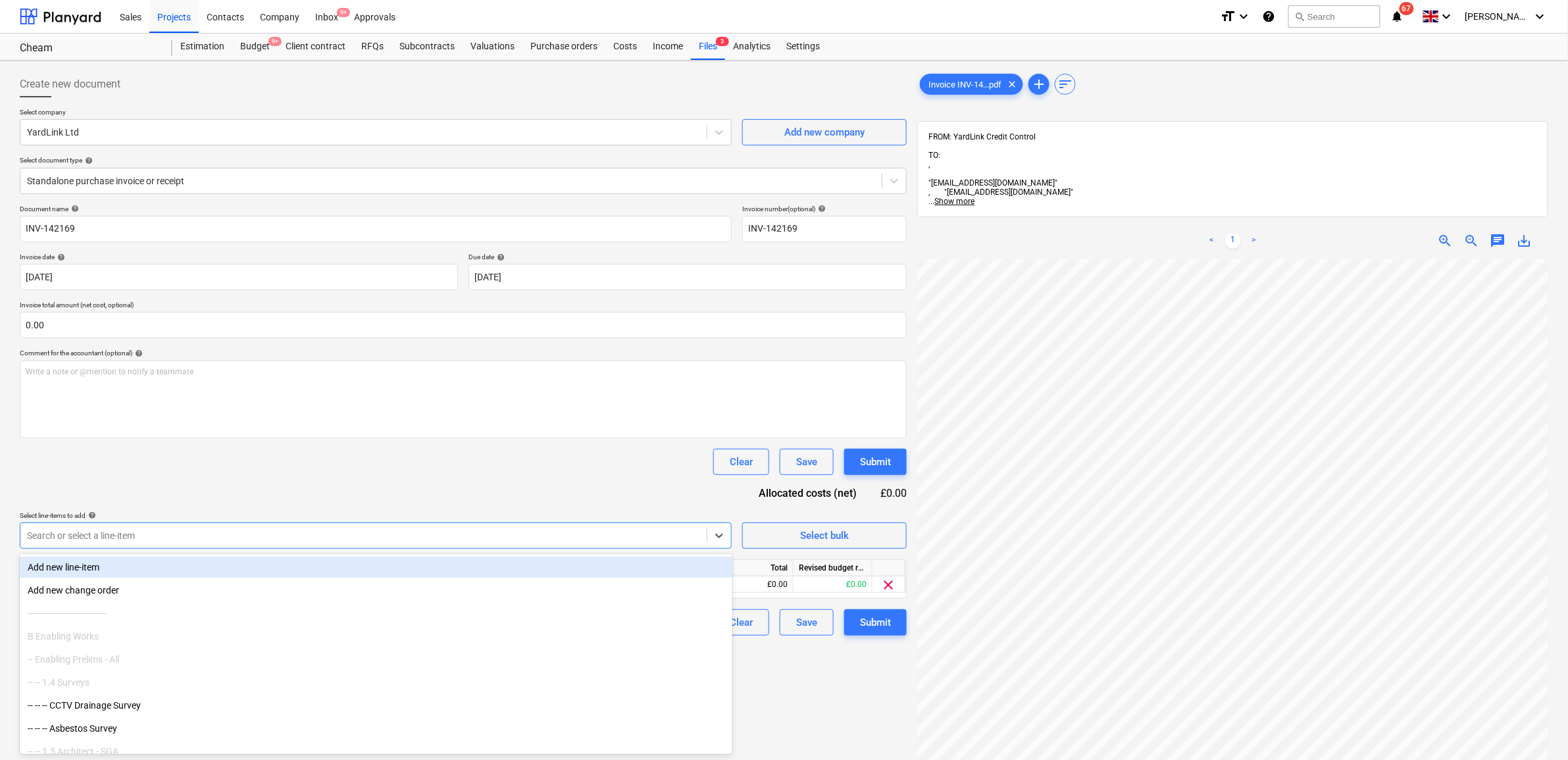
click at [405, 495] on div "Document name help INV-142169 Invoice number (optional) help INV-142169 Invoice…" at bounding box center [463, 419] width 887 height 431
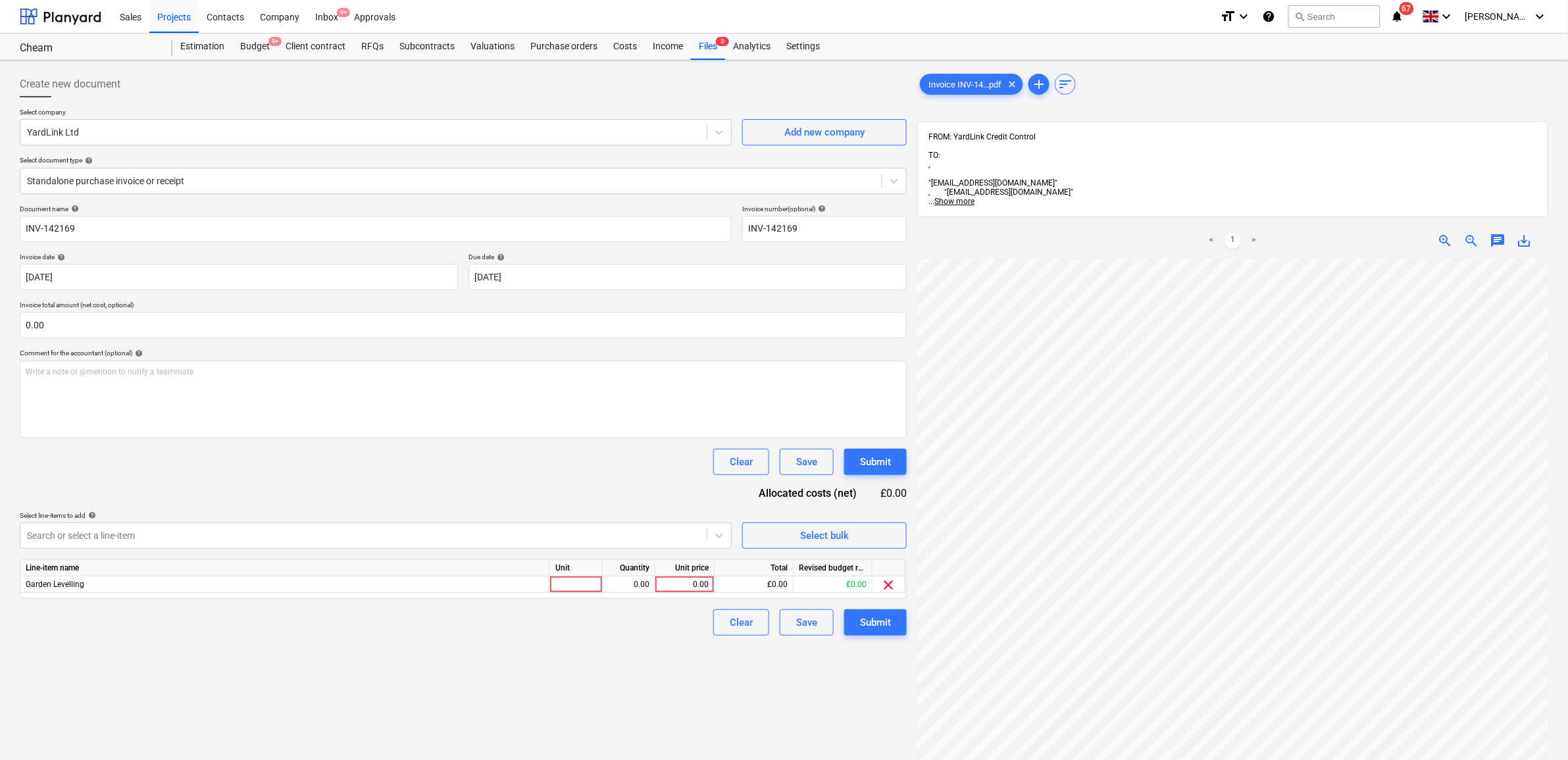
scroll to position [194, 60]
click at [674, 580] on div "0.00" at bounding box center [684, 584] width 48 height 17
type input "1750"
drag, startPoint x: 599, startPoint y: 672, endPoint x: 637, endPoint y: 657, distance: 40.9
click at [601, 672] on div "Create new document Select company YardLink Ltd Add new company Select document…" at bounding box center [463, 526] width 897 height 922
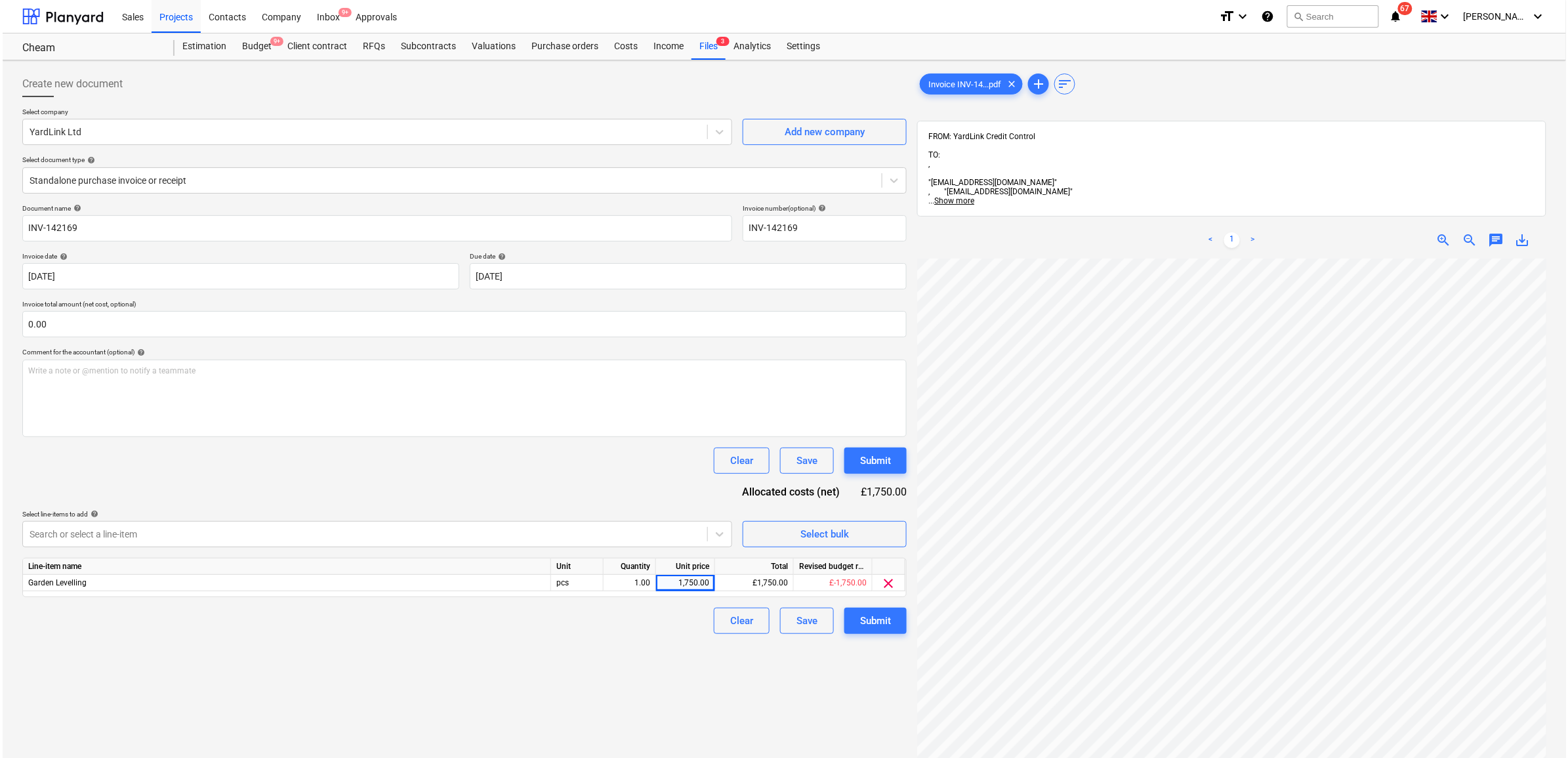
scroll to position [194, 60]
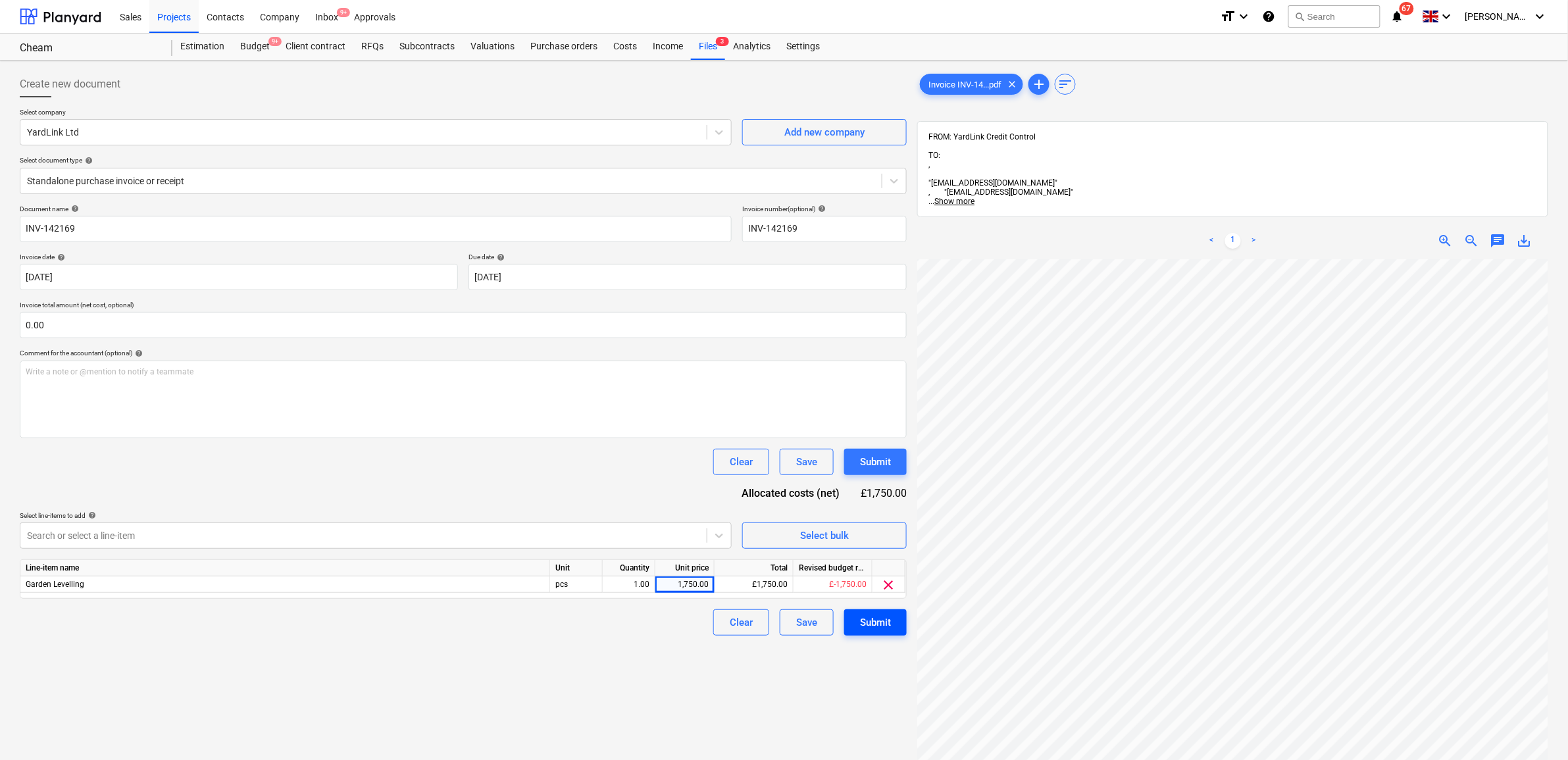
click at [877, 633] on button "Submit" at bounding box center [875, 622] width 62 height 27
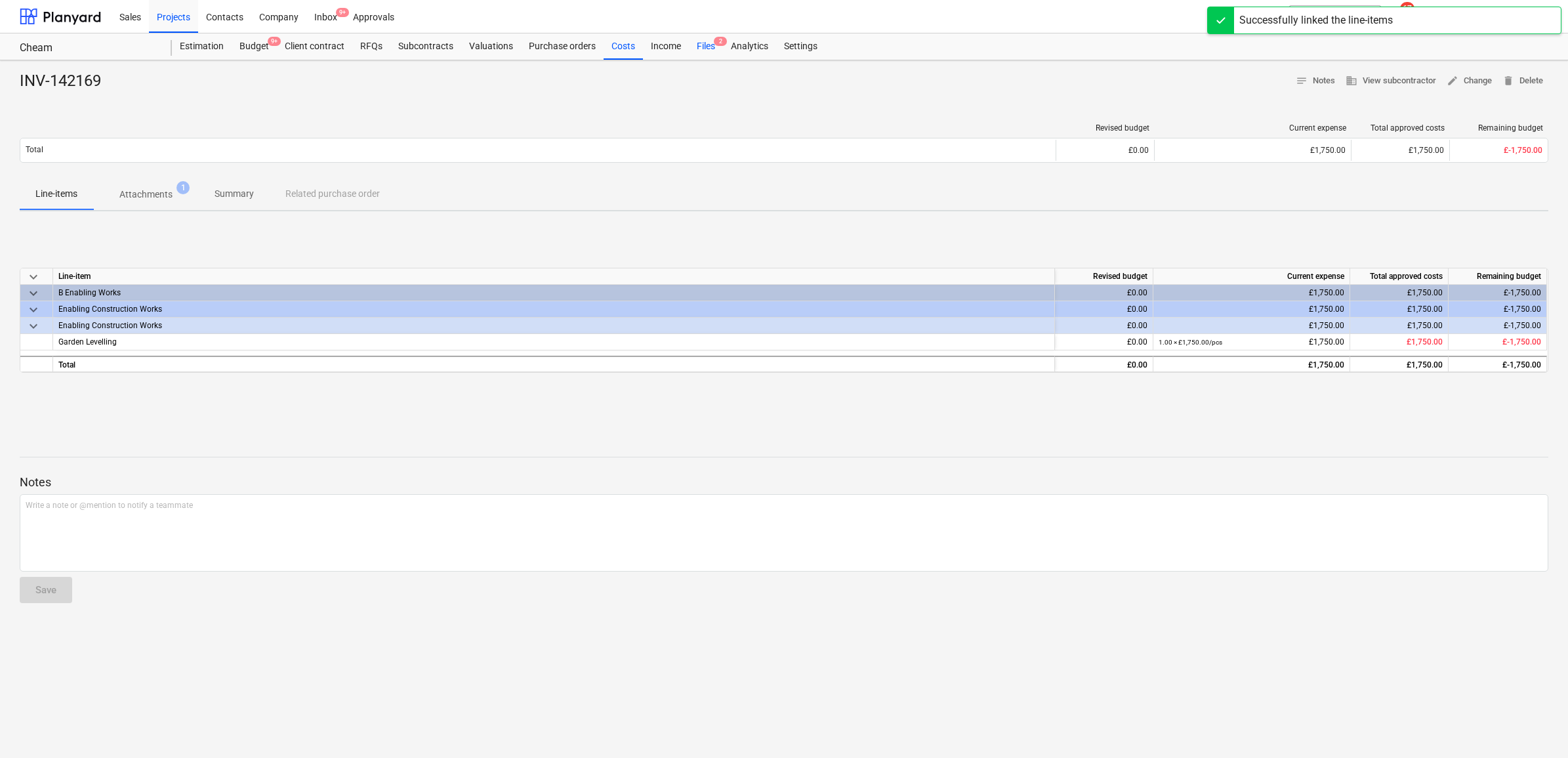
click at [714, 40] on span "2" at bounding box center [720, 40] width 13 height 9
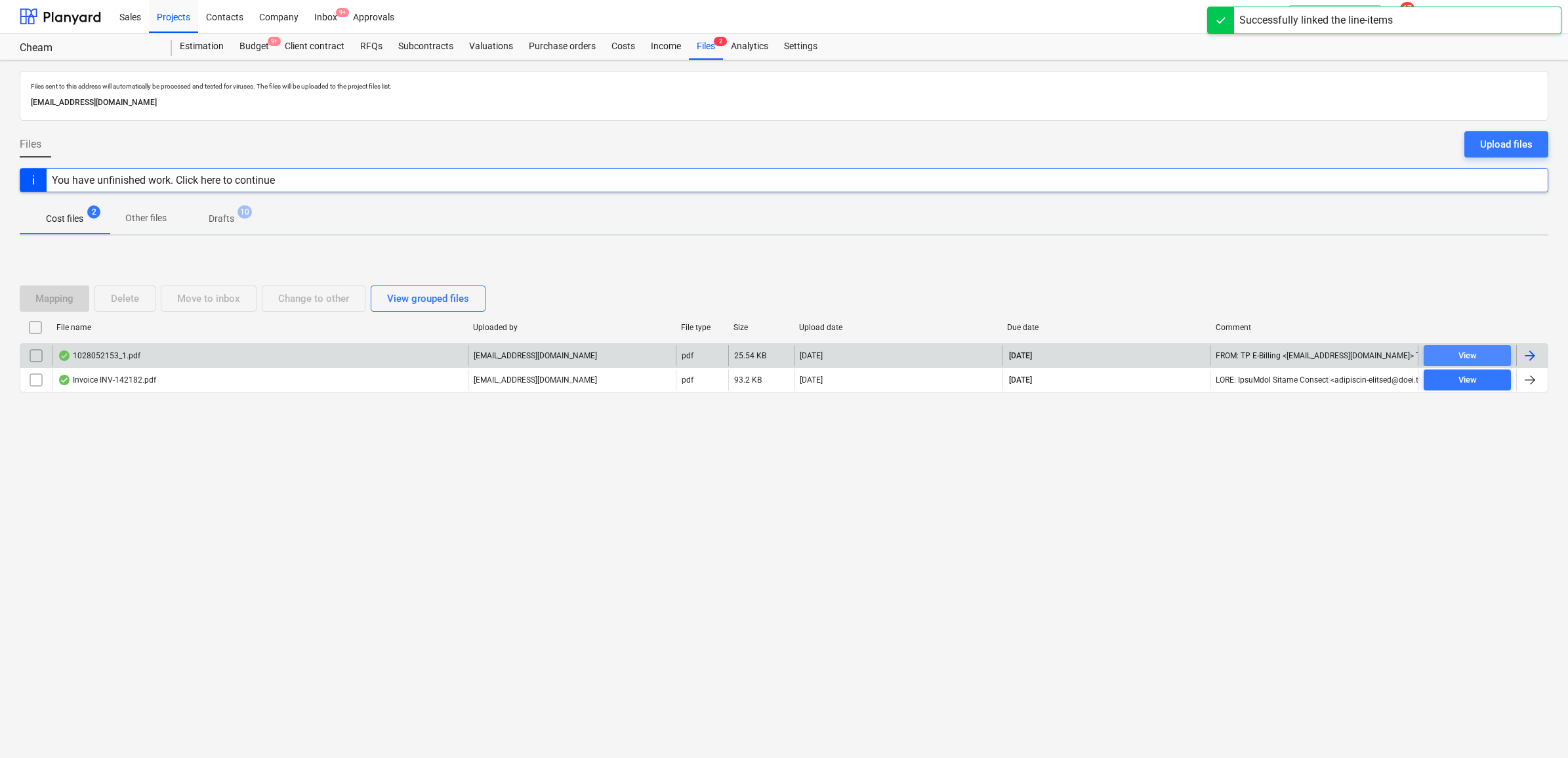
click at [1483, 355] on span "View" at bounding box center [1467, 355] width 77 height 15
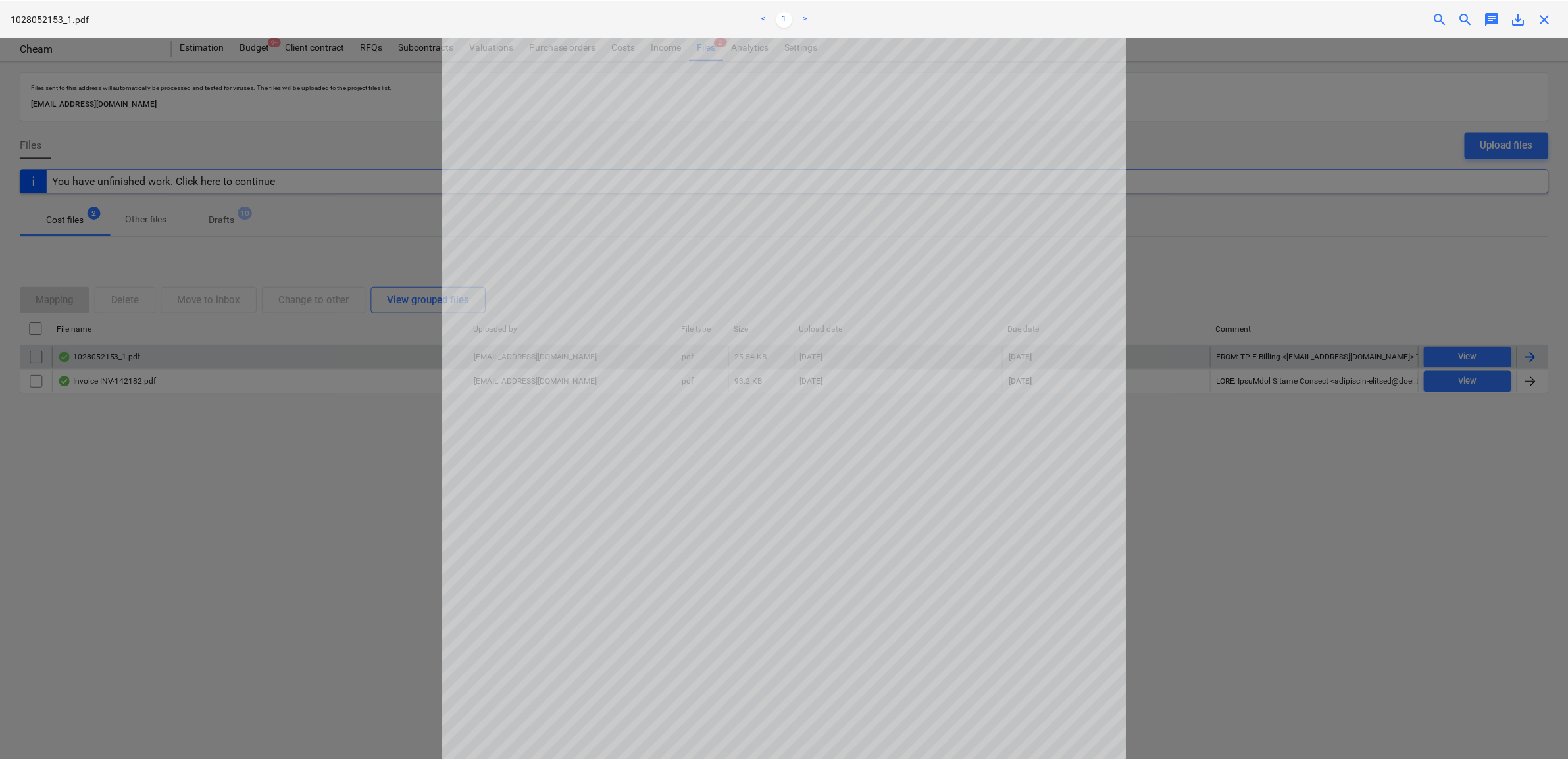
scroll to position [246, 0]
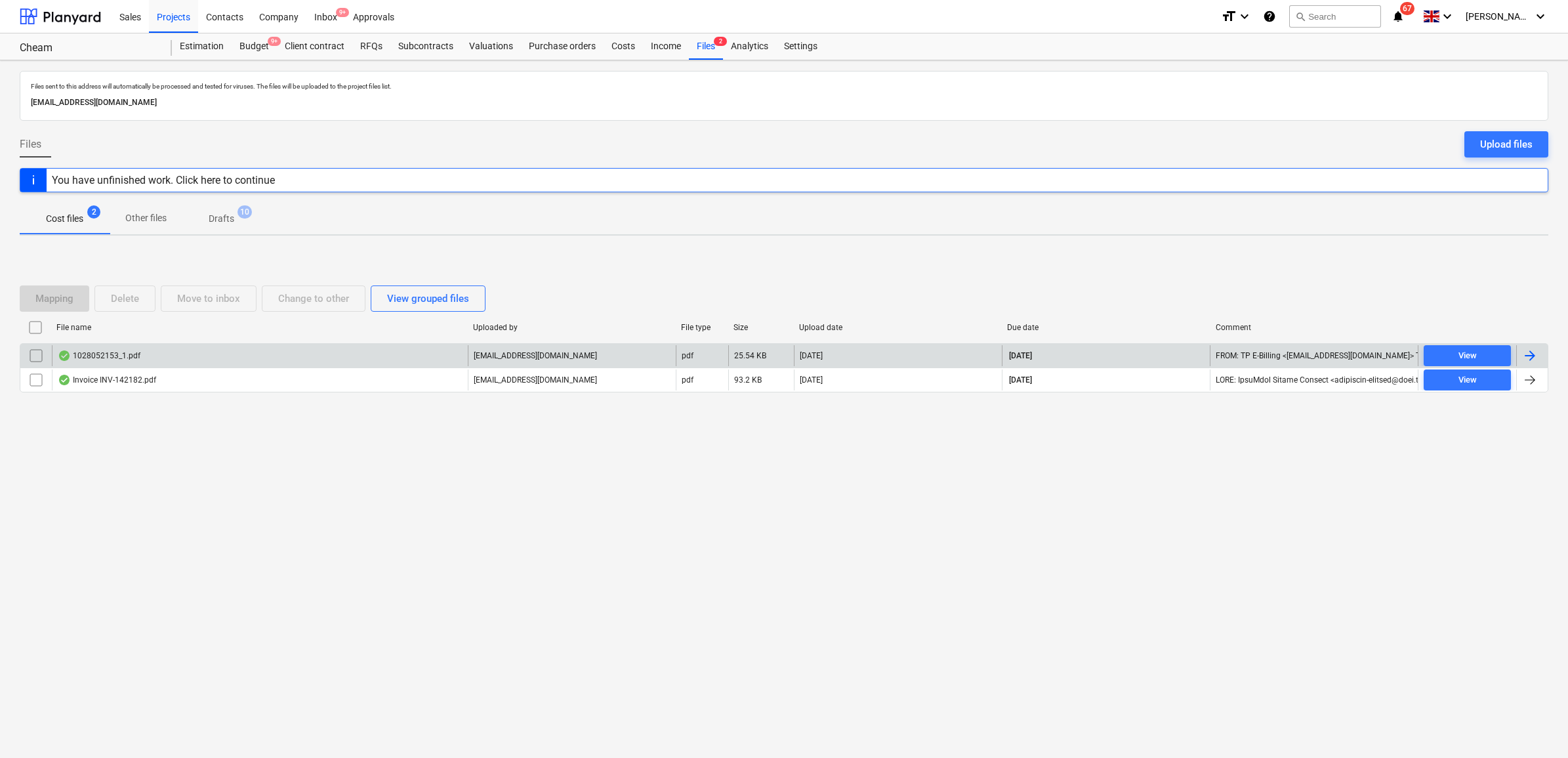
click at [1533, 356] on div at bounding box center [1530, 356] width 16 height 16
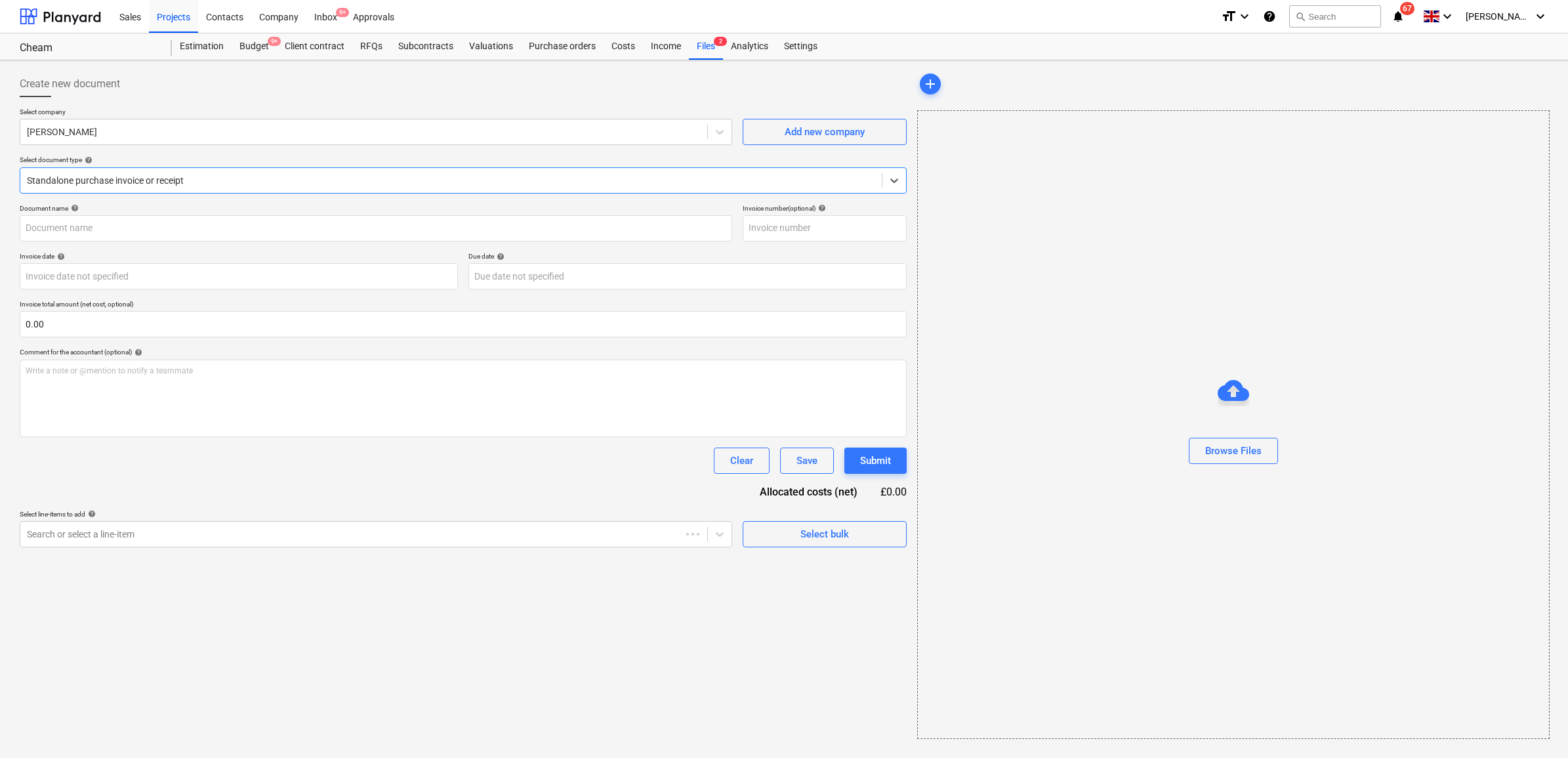
type input "1028052153"
type input "[DATE]"
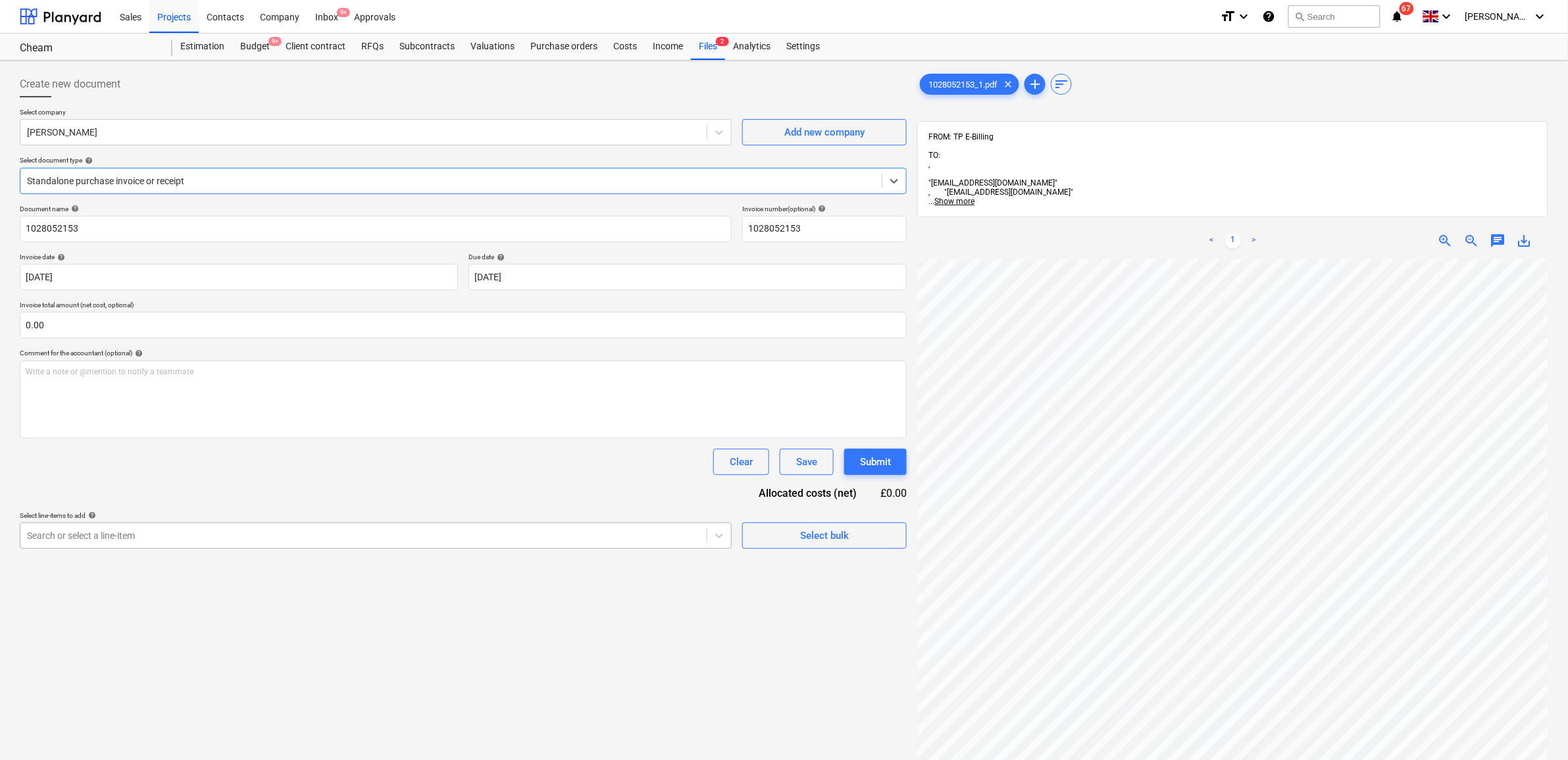
click at [329, 526] on div "Search or select a line-item" at bounding box center [364, 535] width 686 height 19
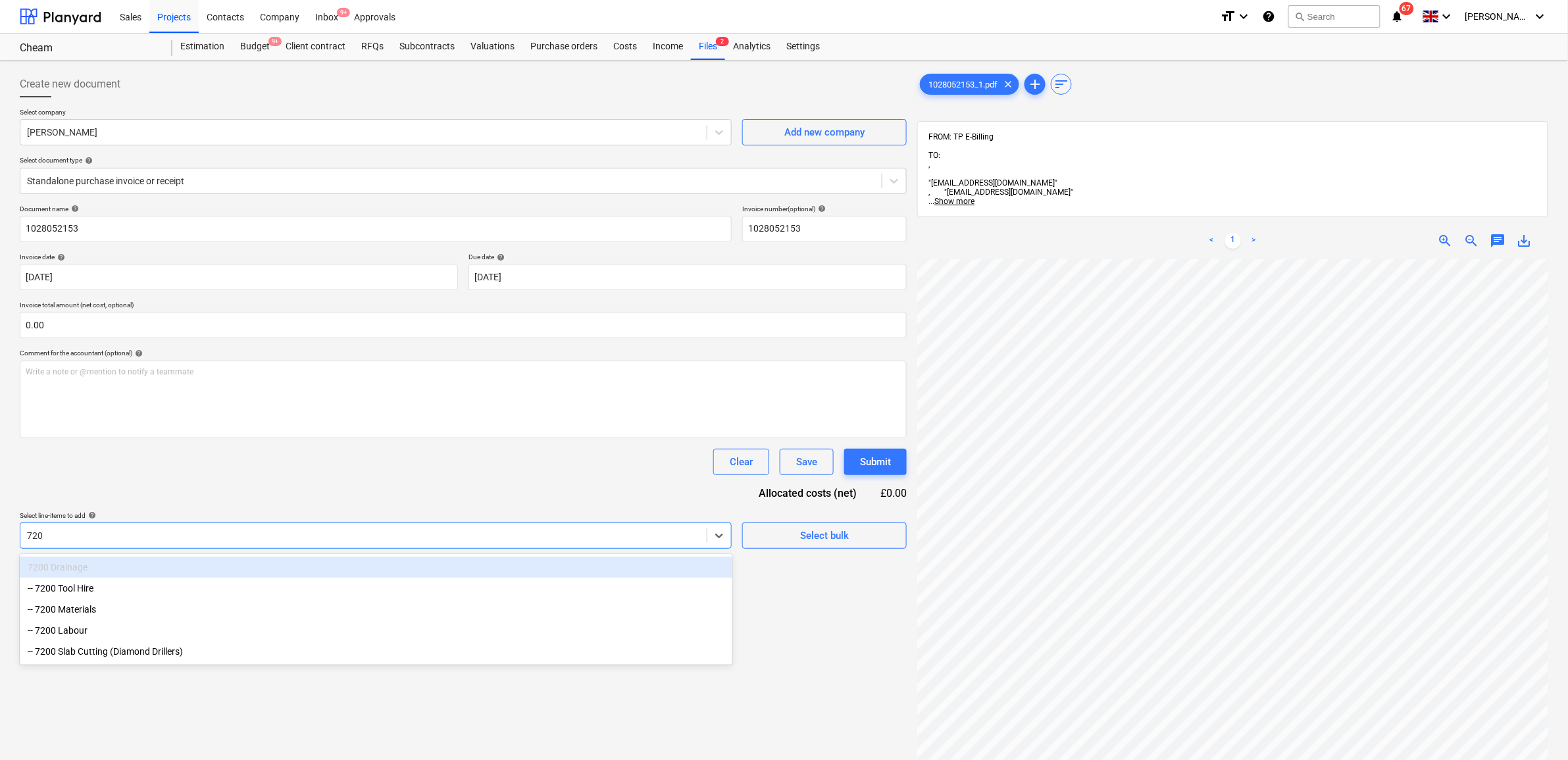
type input "7200"
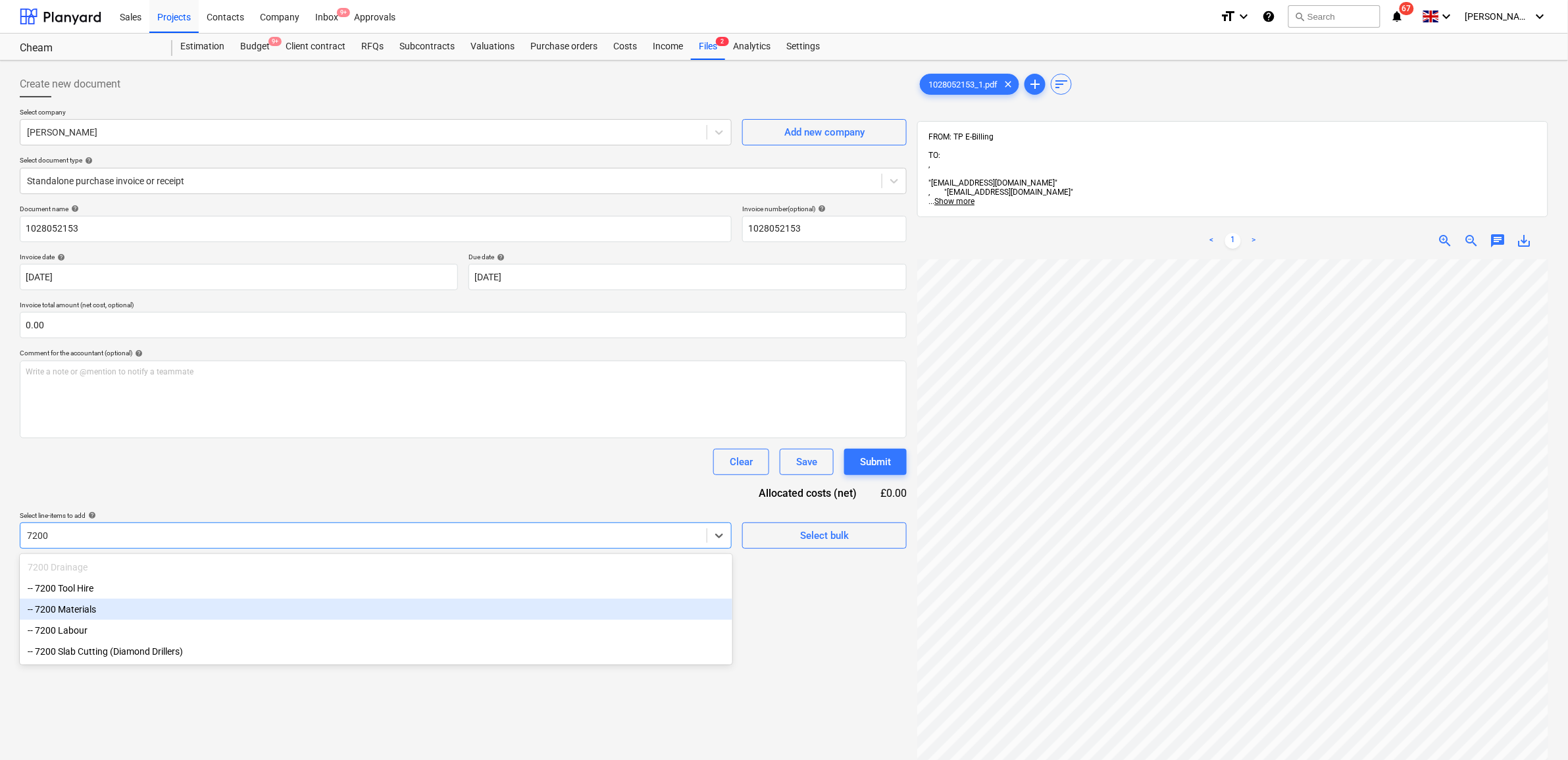
click at [184, 611] on div "-- 7200 Materials" at bounding box center [376, 608] width 713 height 21
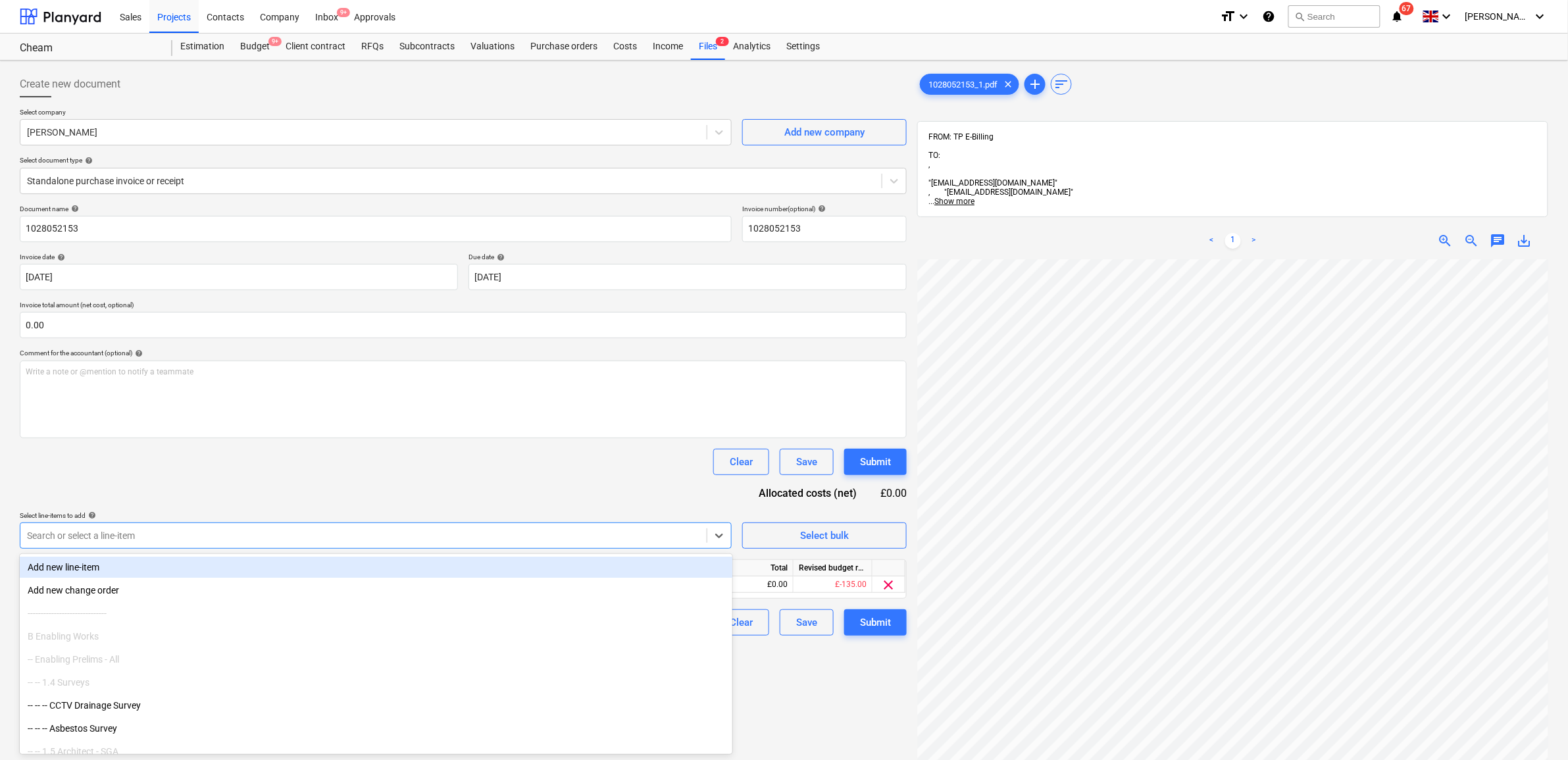
click at [292, 481] on div "Document name help 1028052153 Invoice number (optional) help 1028052153 Invoice…" at bounding box center [463, 419] width 887 height 431
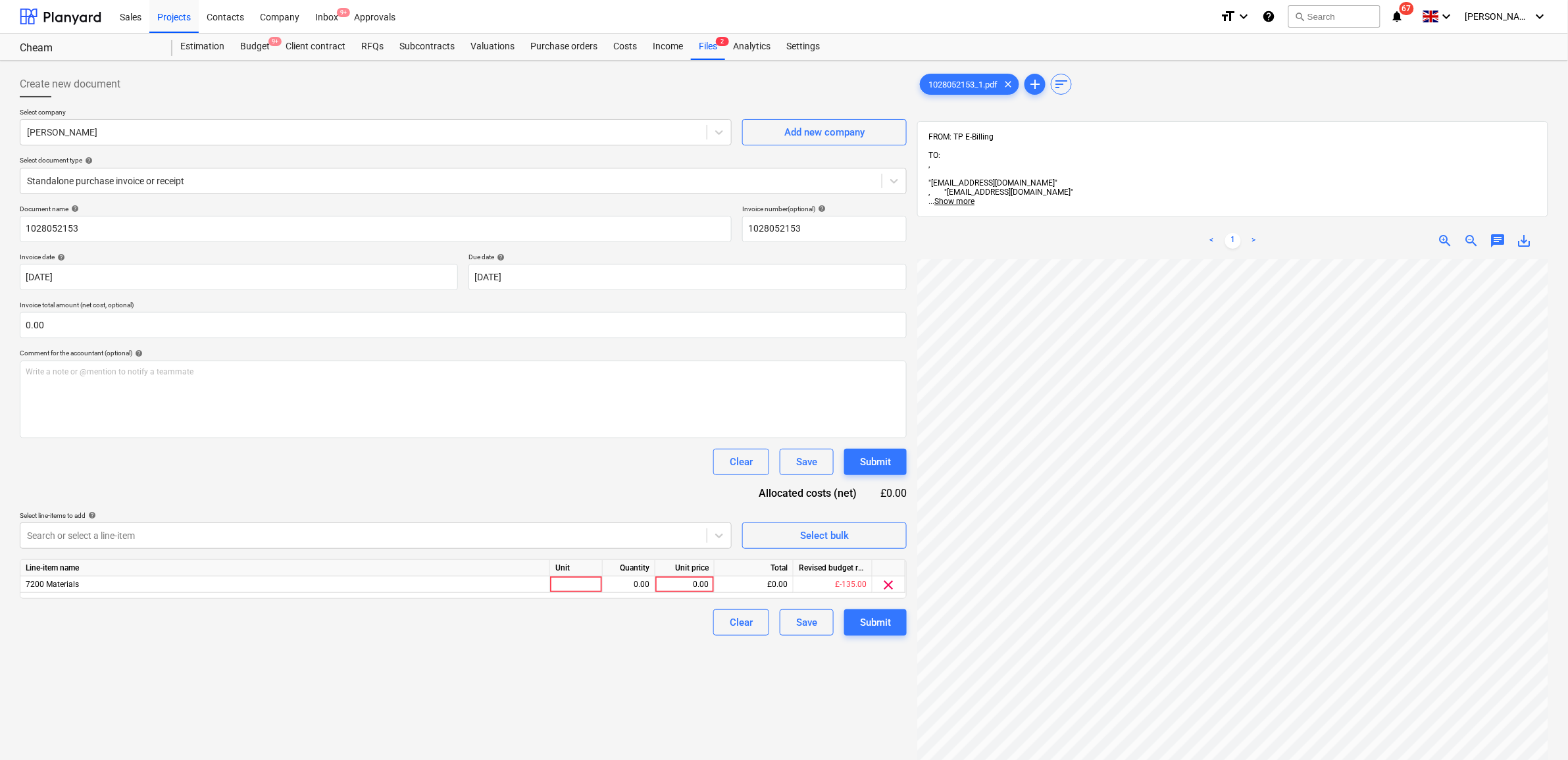
scroll to position [255, 60]
click at [691, 587] on div "0.00" at bounding box center [684, 584] width 48 height 17
type input "622.33"
click at [674, 654] on div "Create new document Select company [PERSON_NAME] Add new company Select documen…" at bounding box center [463, 526] width 897 height 922
click at [864, 627] on div "Submit" at bounding box center [875, 621] width 31 height 17
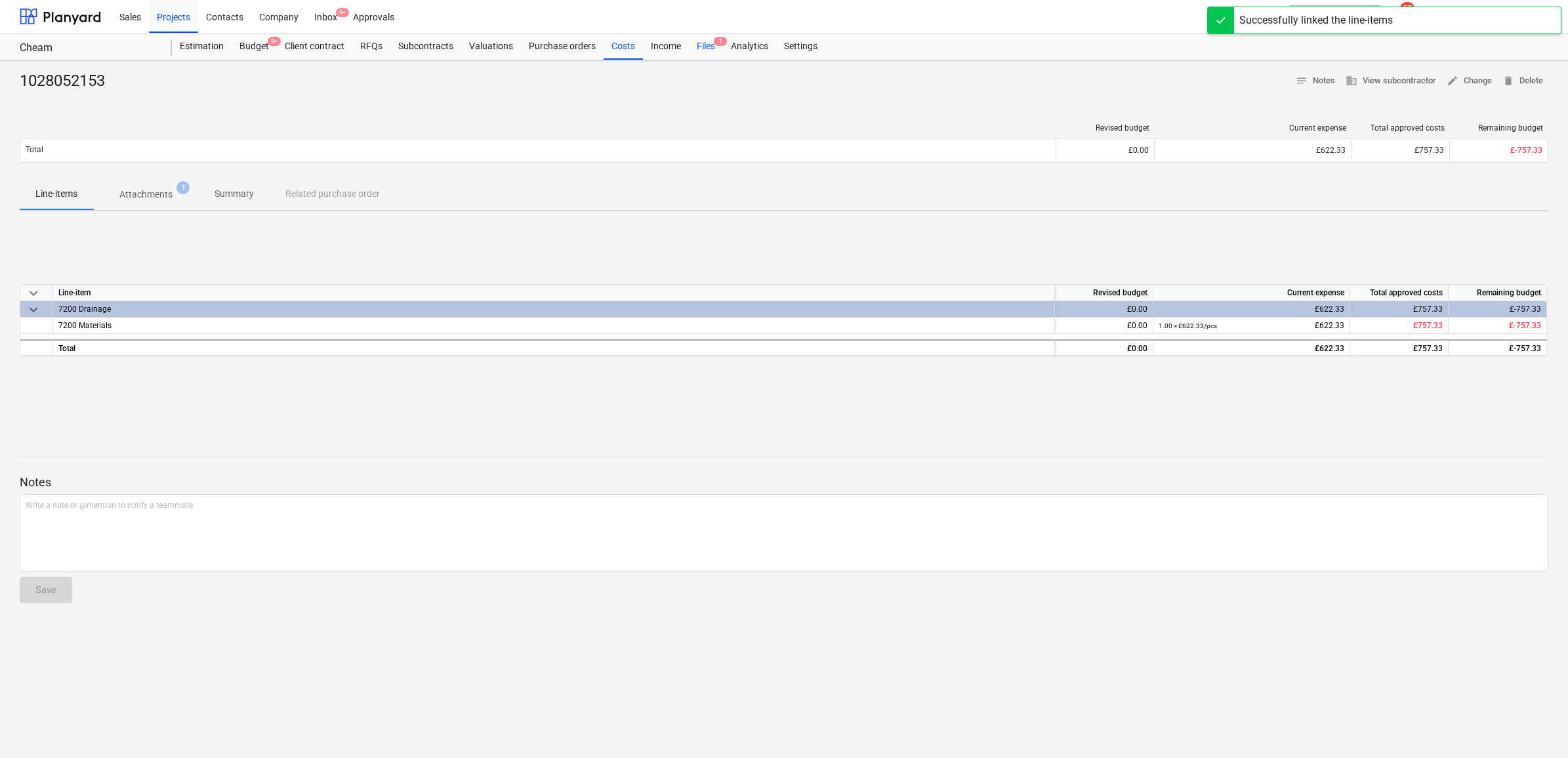
click at [707, 44] on div "Files 1" at bounding box center [706, 46] width 34 height 27
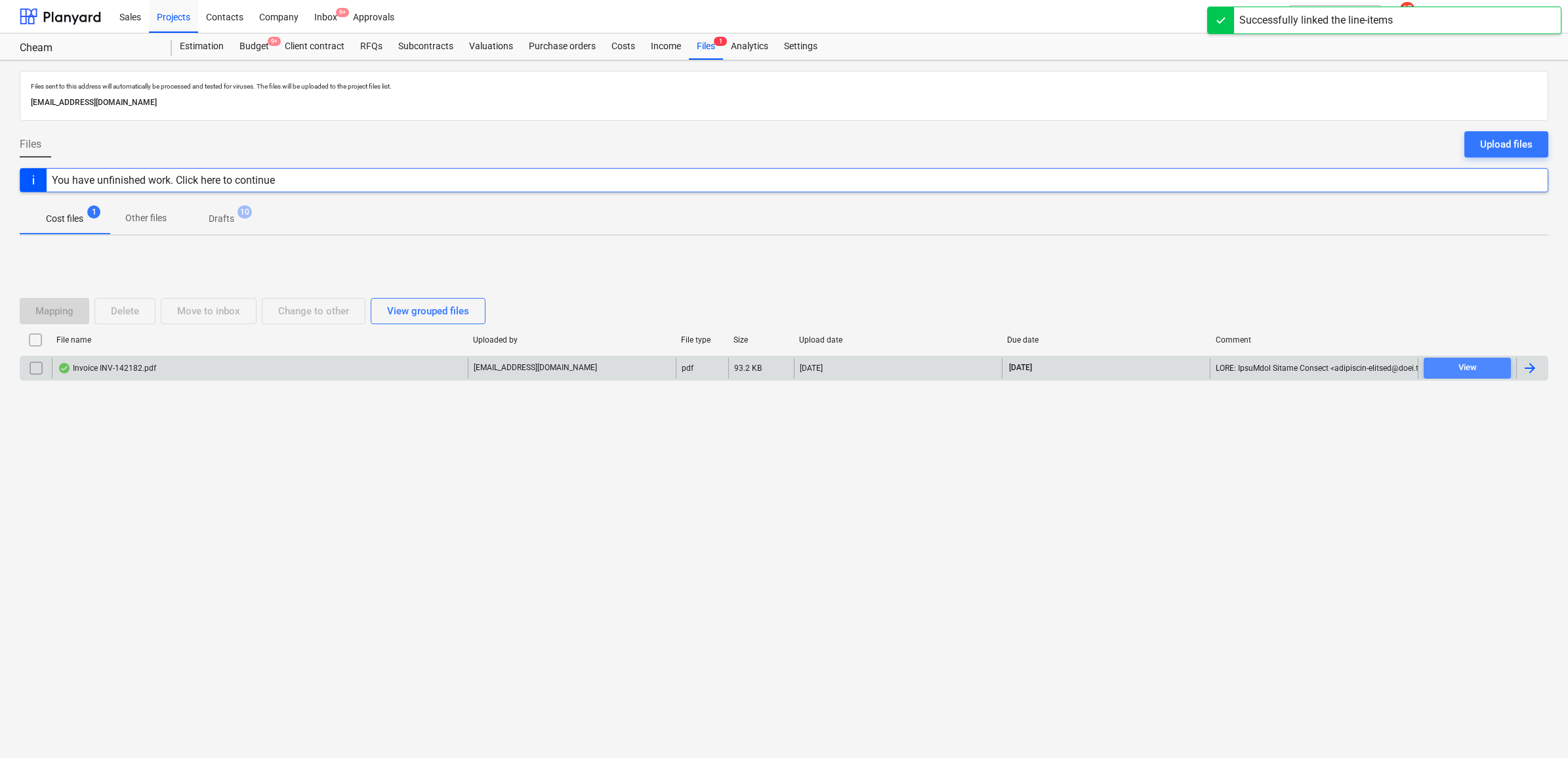
click at [1467, 368] on div "View" at bounding box center [1467, 367] width 19 height 15
click at [1448, 372] on span "View" at bounding box center [1467, 367] width 77 height 15
click at [1535, 368] on div at bounding box center [1530, 368] width 16 height 16
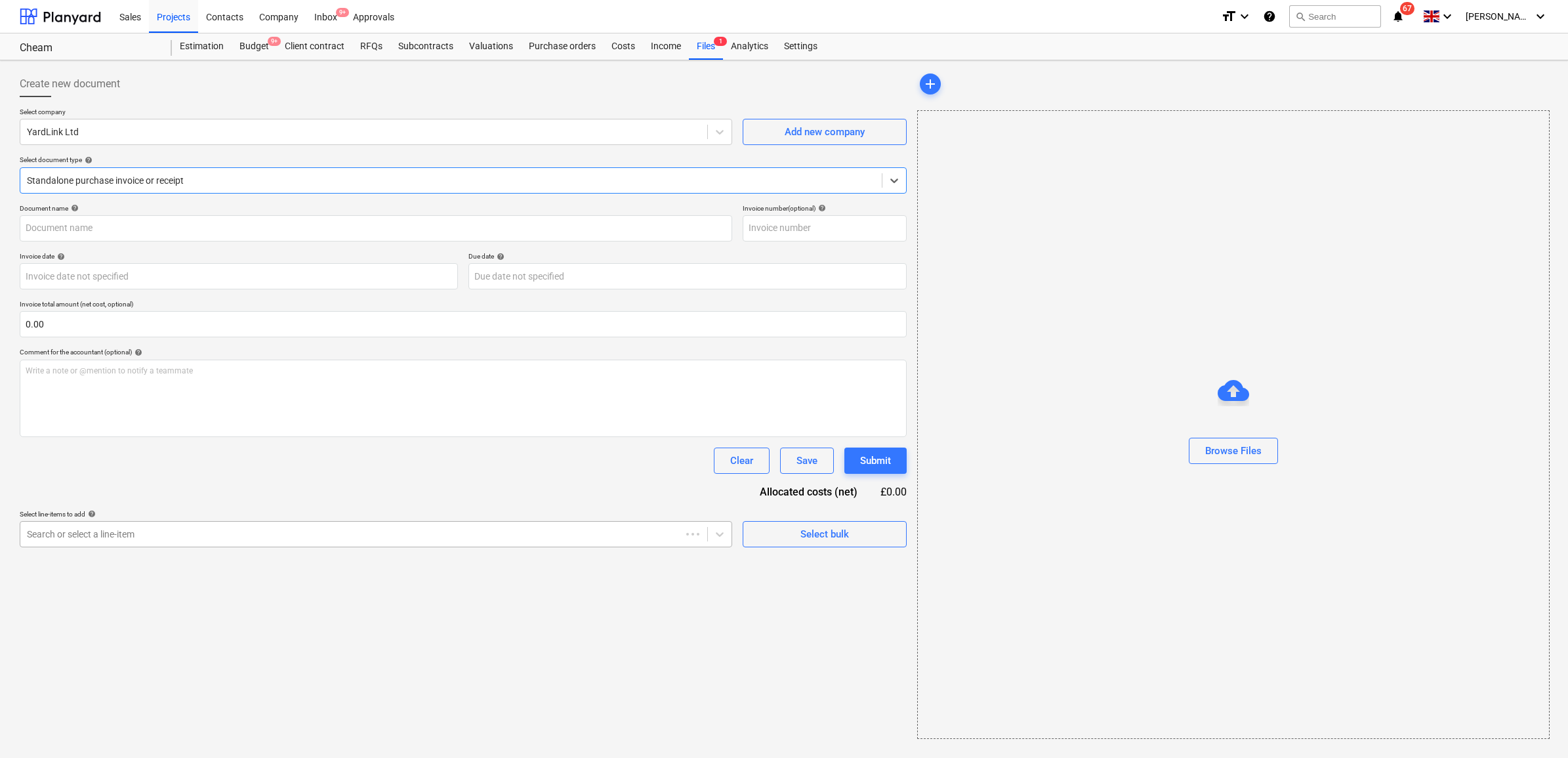
type input "INV-142182"
type input "[DATE]"
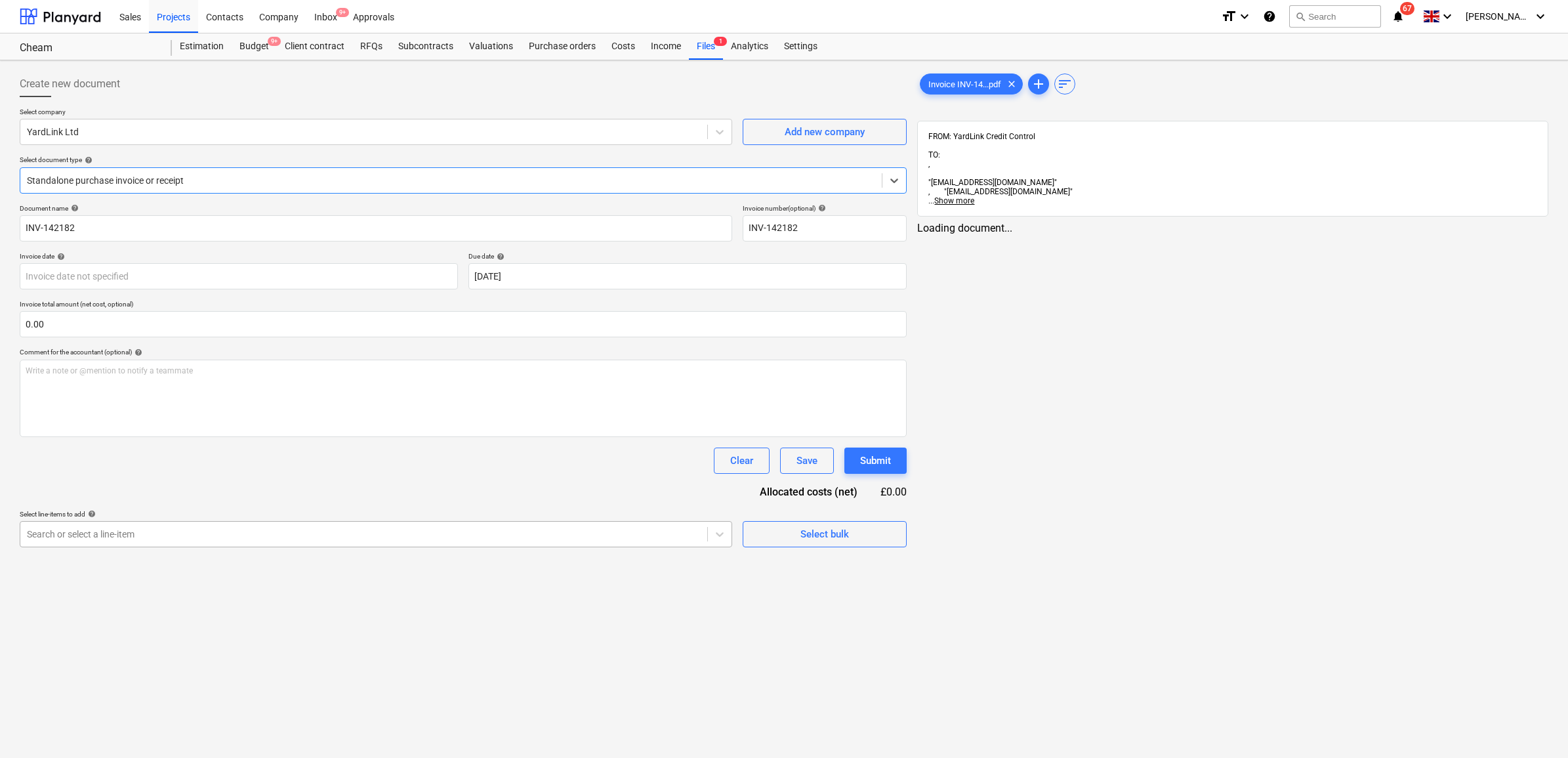
click at [462, 533] on div at bounding box center [363, 533] width 673 height 13
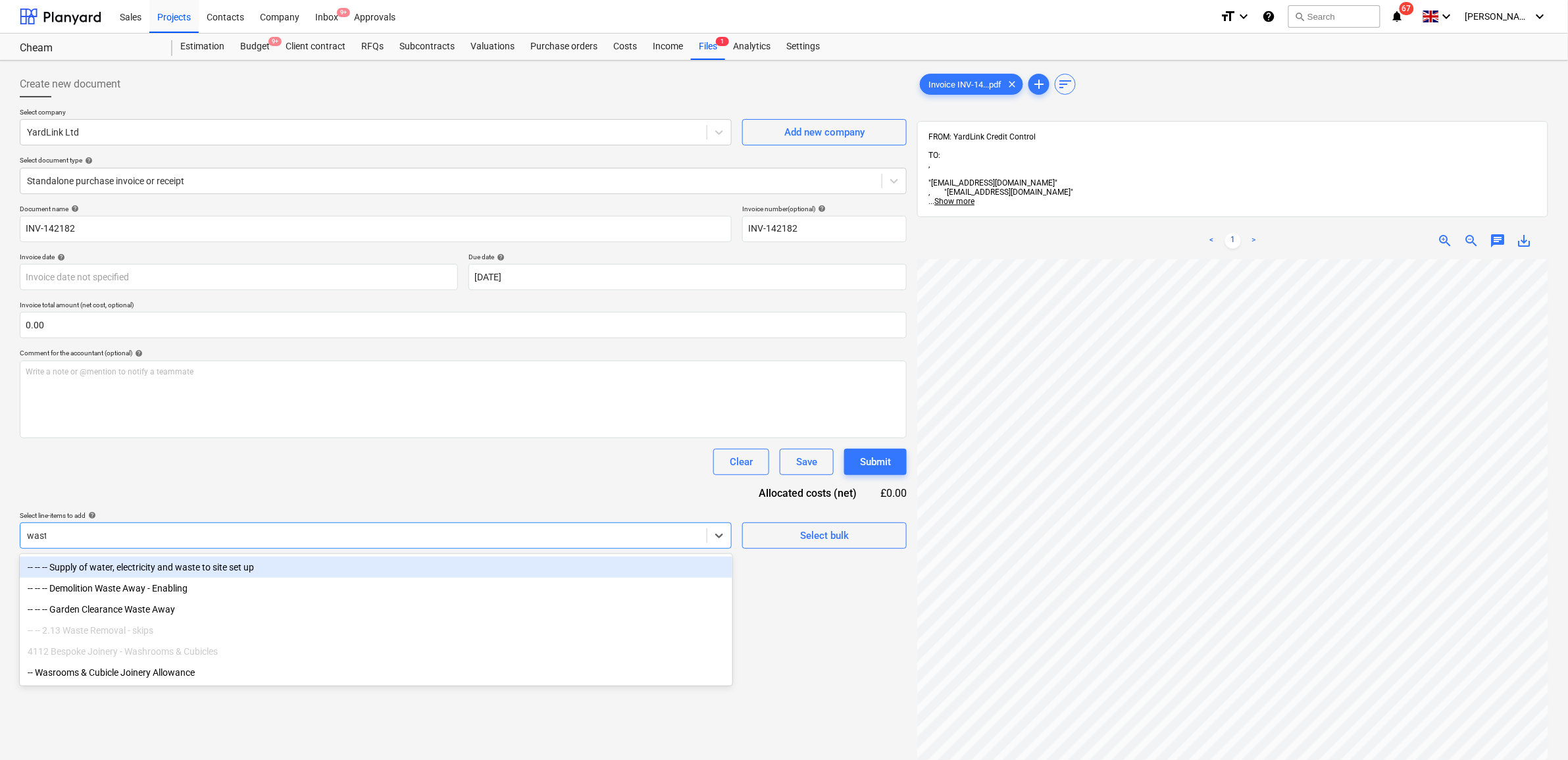
type input "waste"
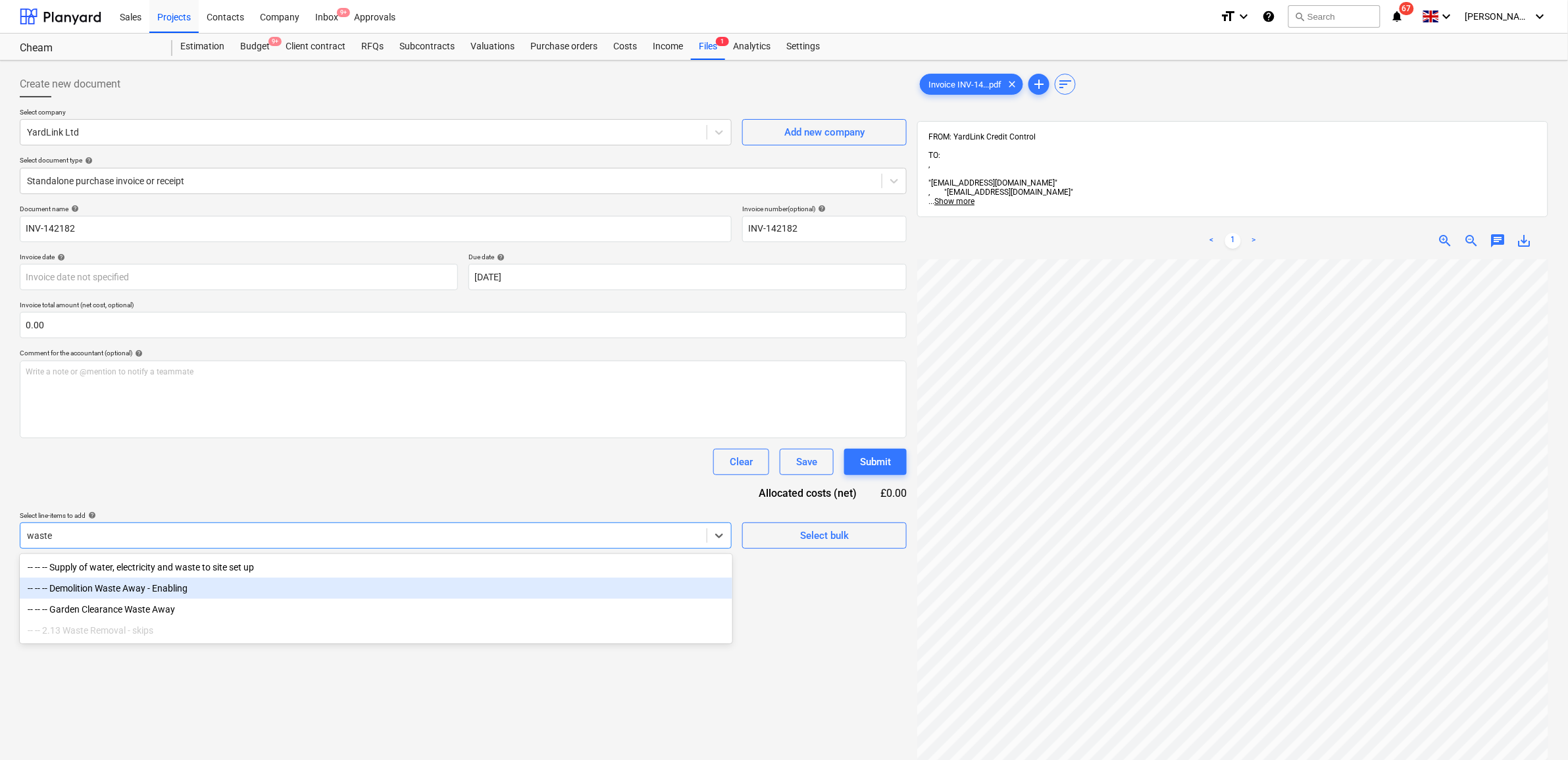
click at [347, 587] on div "-- -- -- Demolition Waste Away - Enabling" at bounding box center [376, 587] width 713 height 21
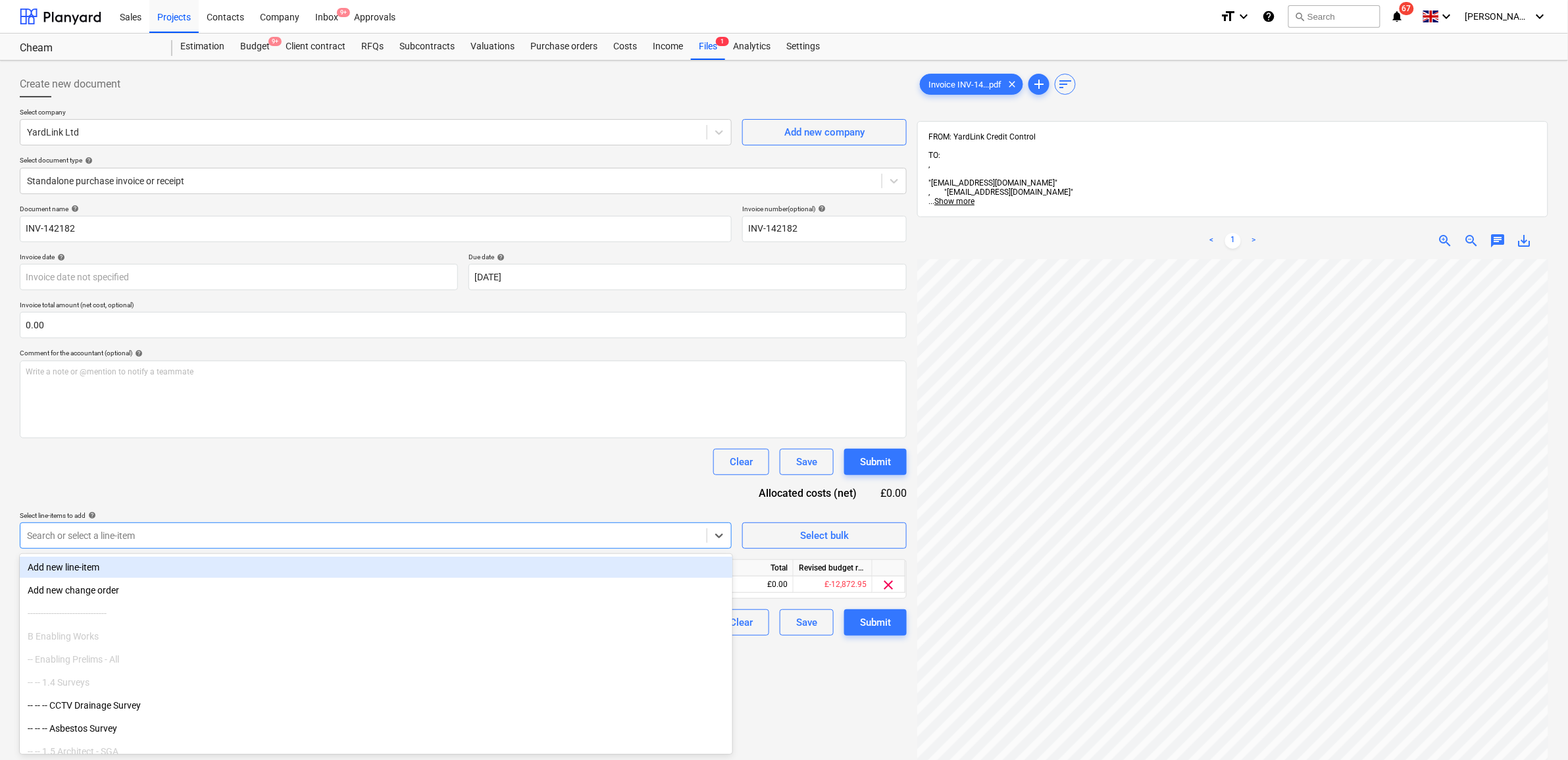
click at [356, 495] on div "Document name help INV-142182 Invoice number (optional) help INV-142182 Invoice…" at bounding box center [463, 419] width 887 height 431
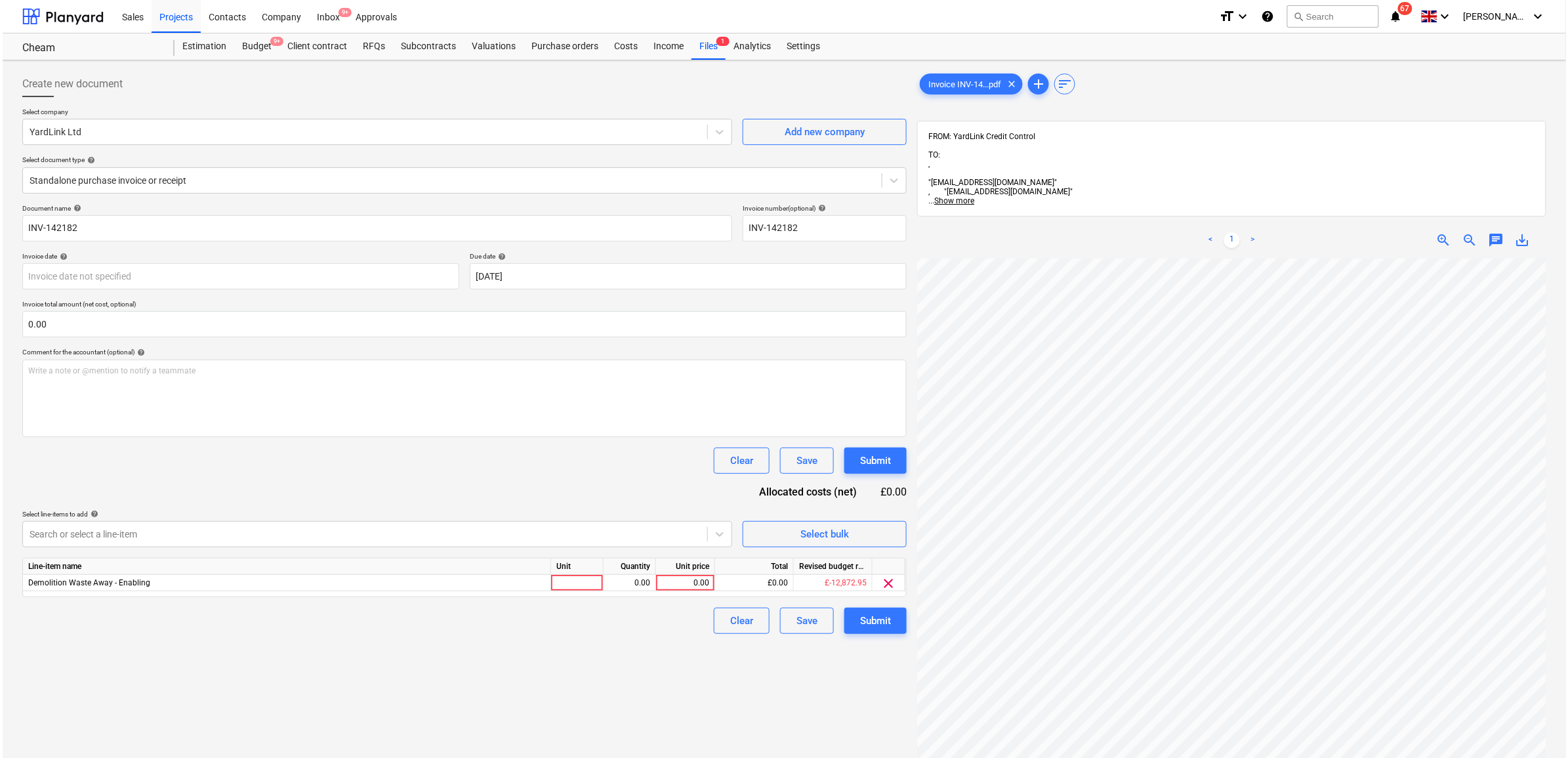
scroll to position [200, 60]
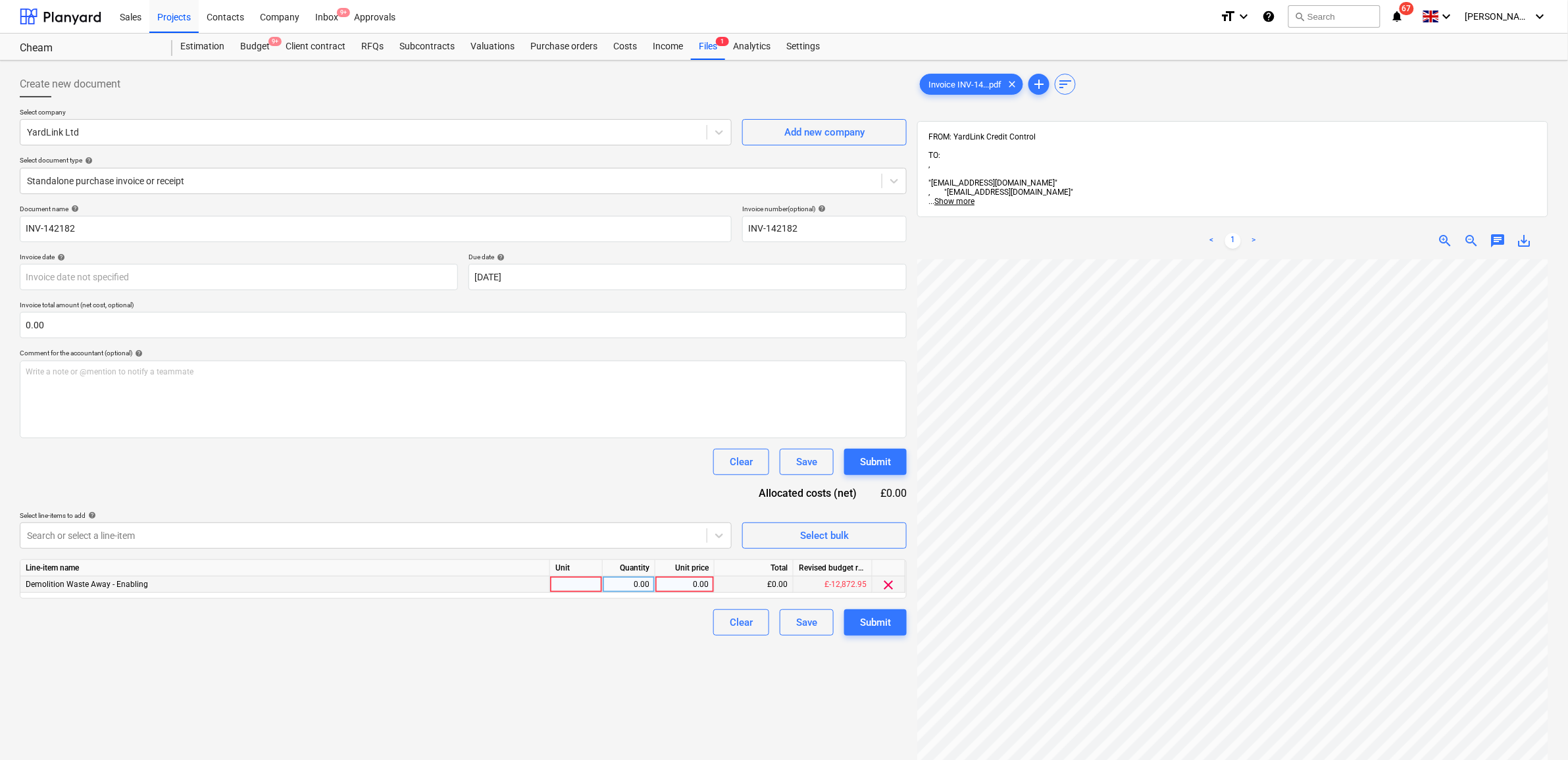
click at [701, 582] on div "0.00" at bounding box center [684, 584] width 48 height 17
type input "343.75"
click at [678, 656] on div "Create new document Select company YardLink Ltd Add new company Select document…" at bounding box center [463, 526] width 897 height 922
click at [885, 617] on div "Submit" at bounding box center [875, 621] width 31 height 17
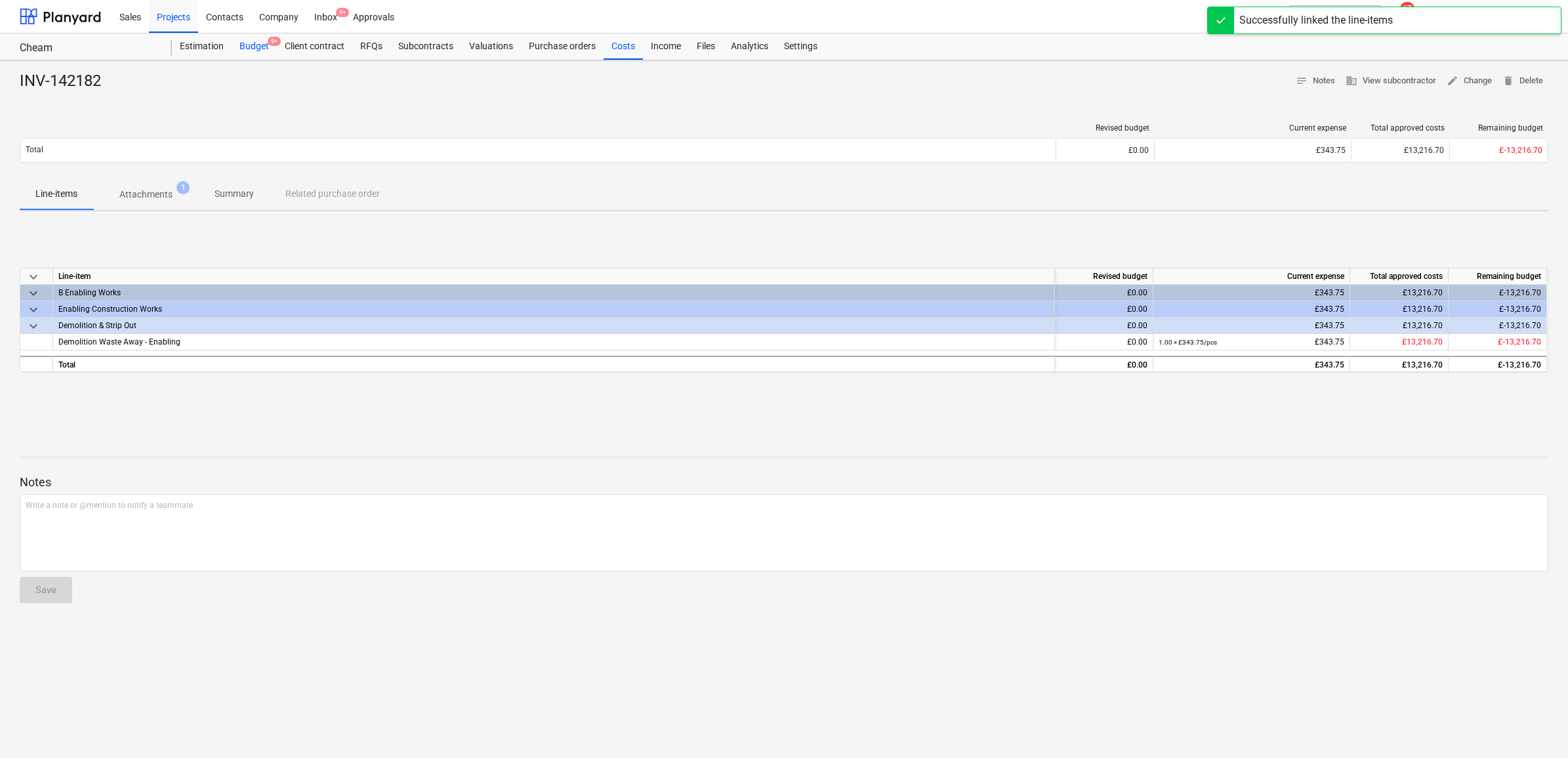
click at [253, 44] on div "Budget 9+" at bounding box center [255, 46] width 45 height 27
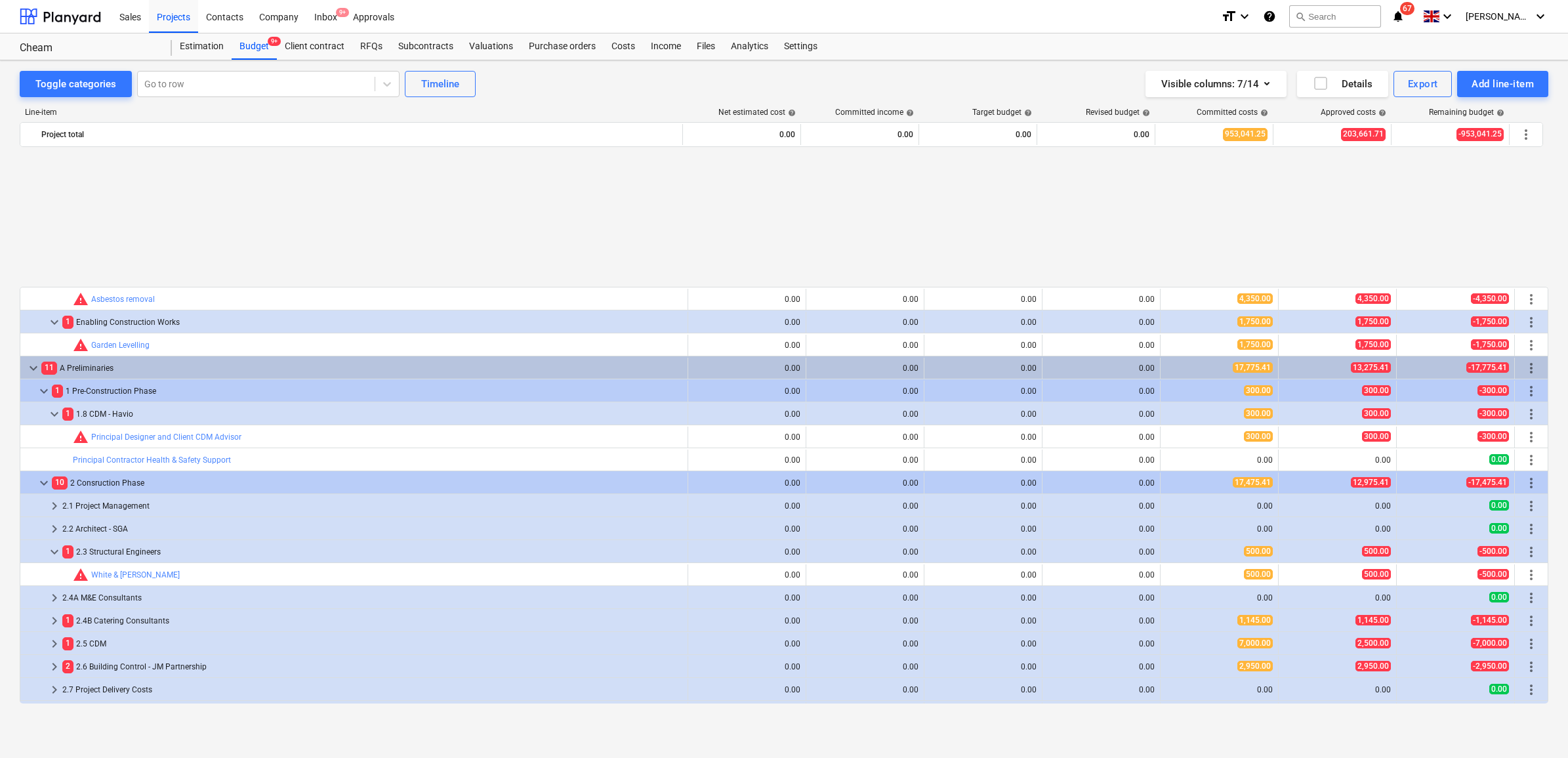
scroll to position [328, 0]
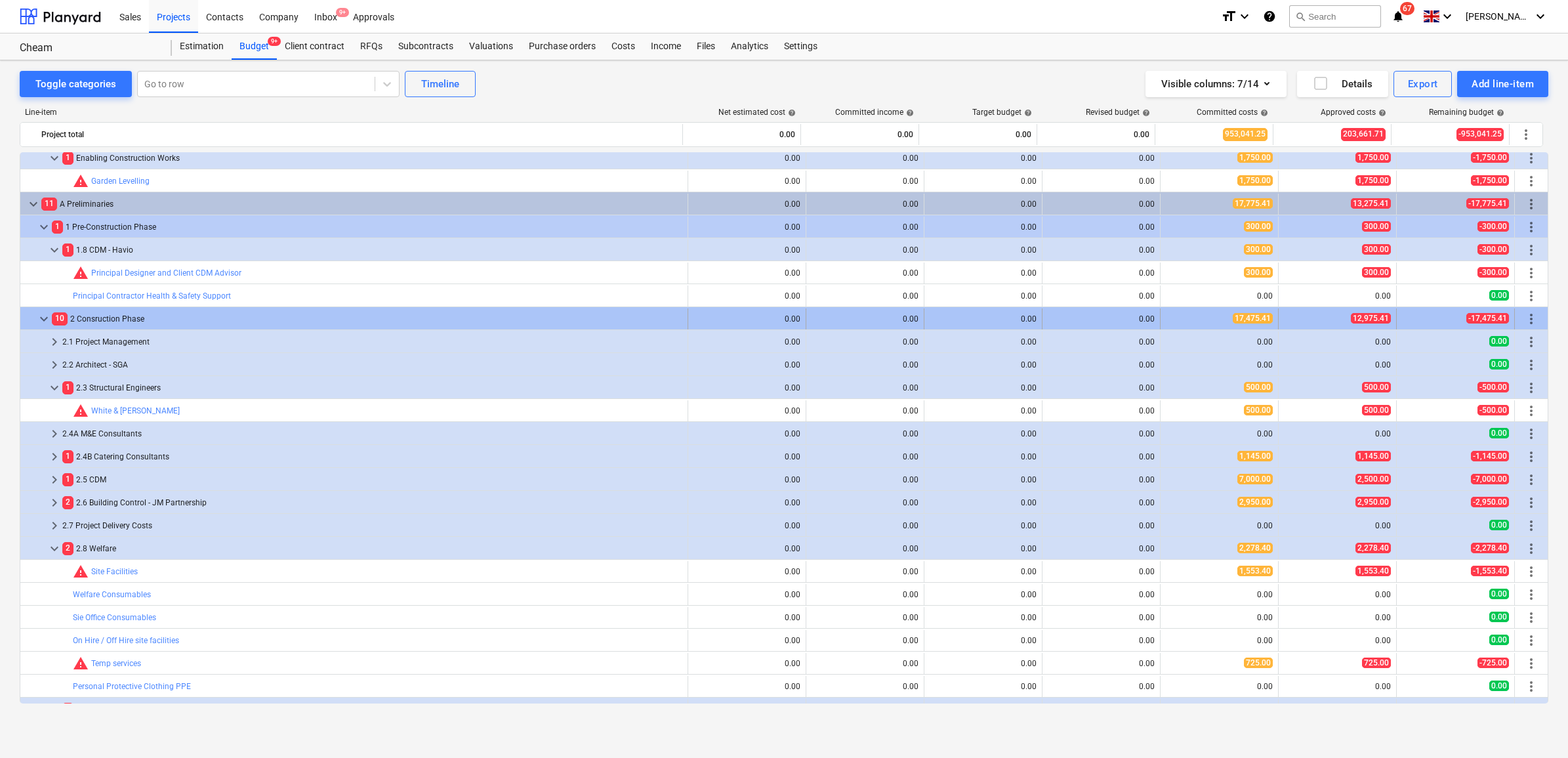
click at [32, 316] on div at bounding box center [30, 319] width 11 height 21
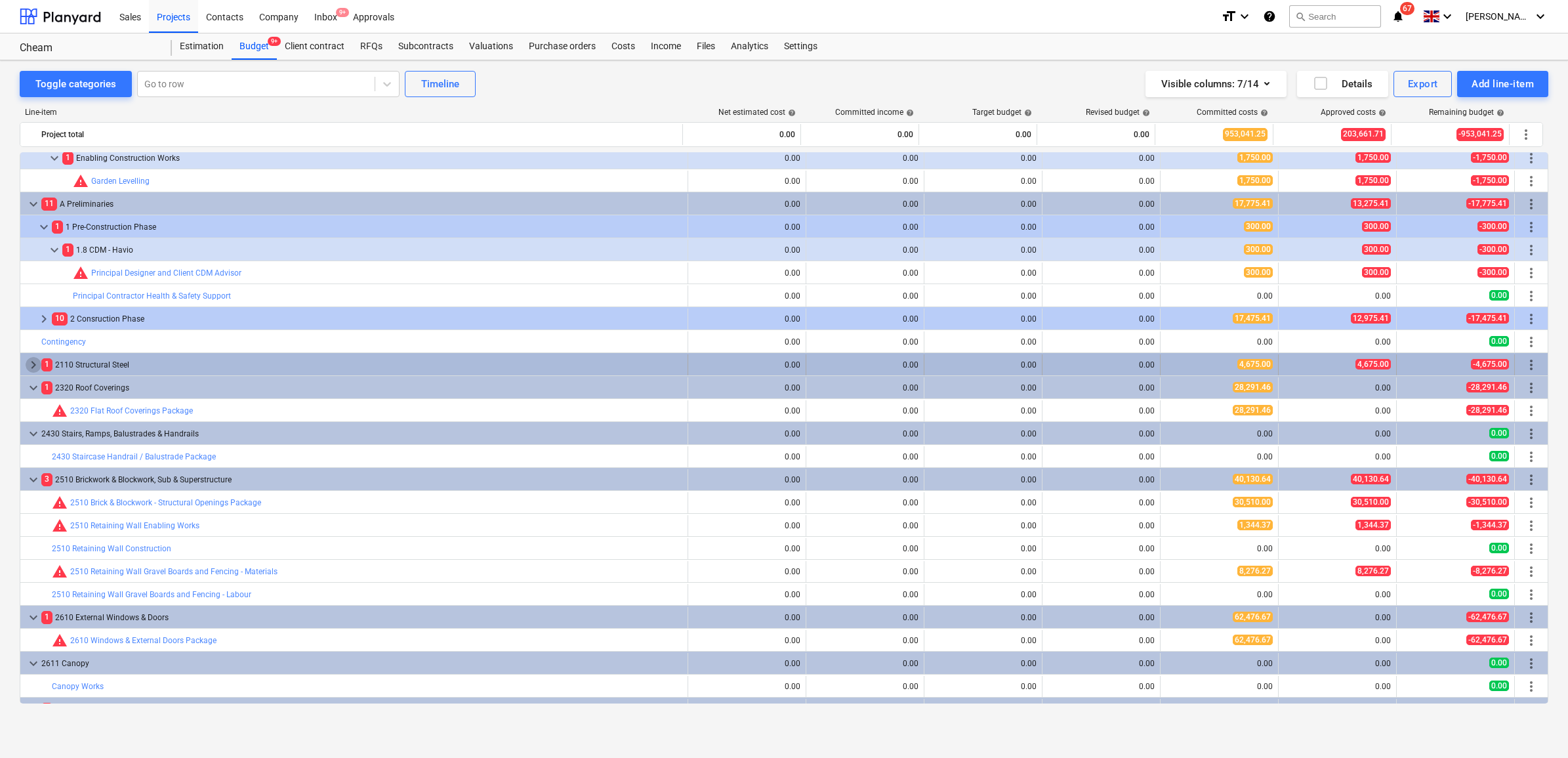
click at [40, 366] on span "keyboard_arrow_right" at bounding box center [33, 365] width 16 height 16
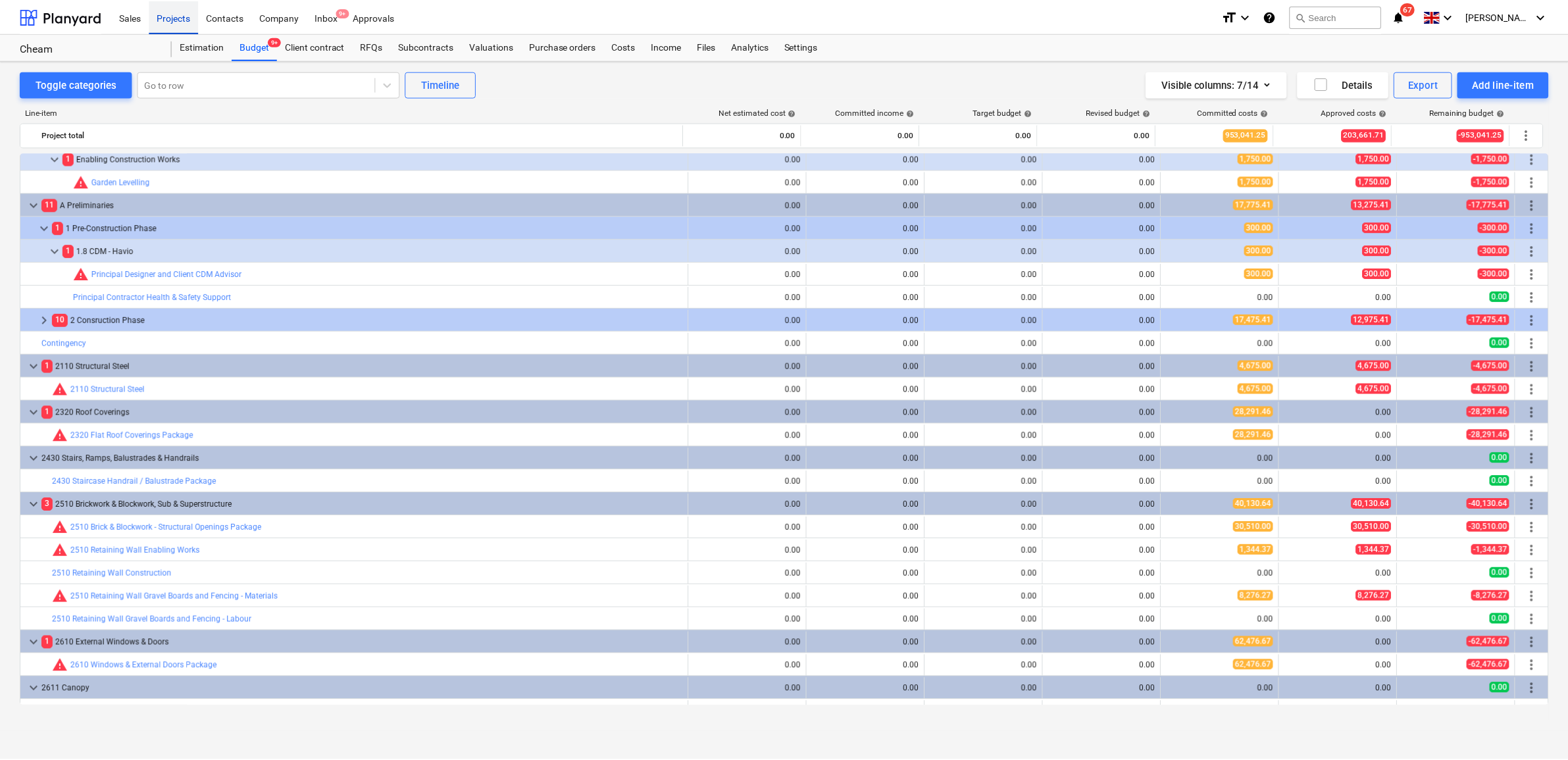
scroll to position [246, 0]
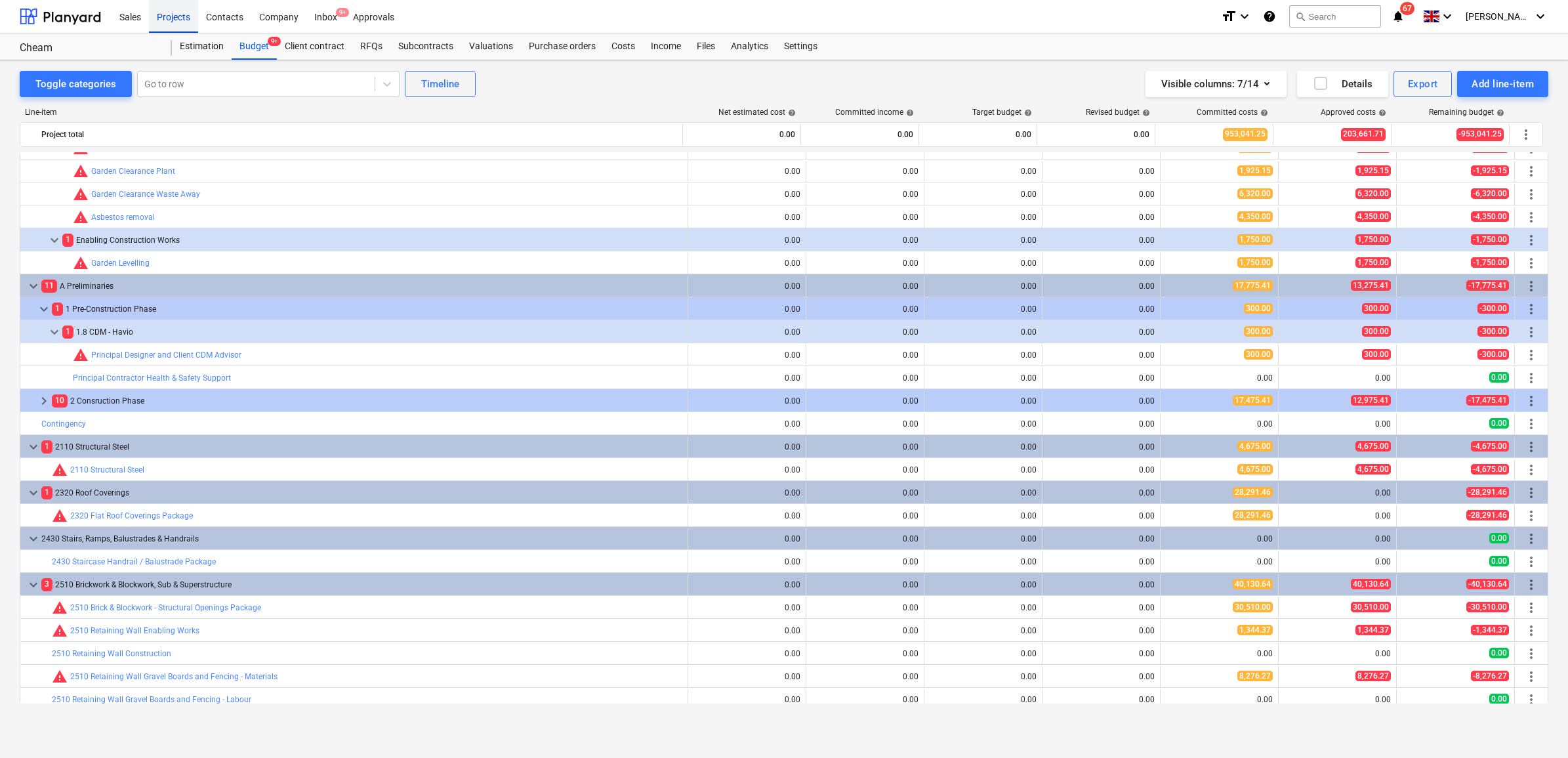
click at [171, 15] on div "Projects" at bounding box center [173, 16] width 49 height 33
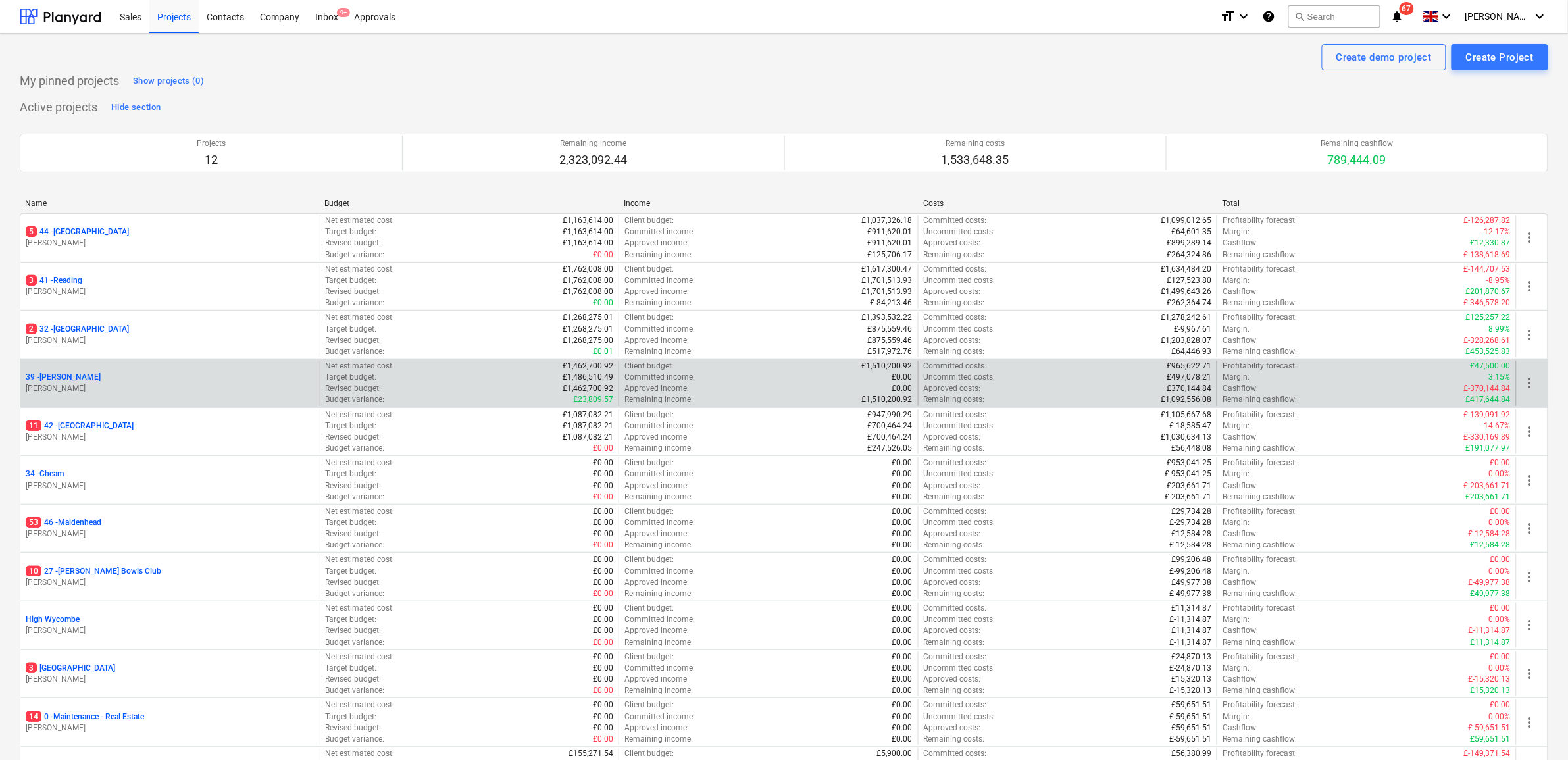
click at [63, 379] on p "39 - [GEOGRAPHIC_DATA]" at bounding box center [63, 377] width 75 height 11
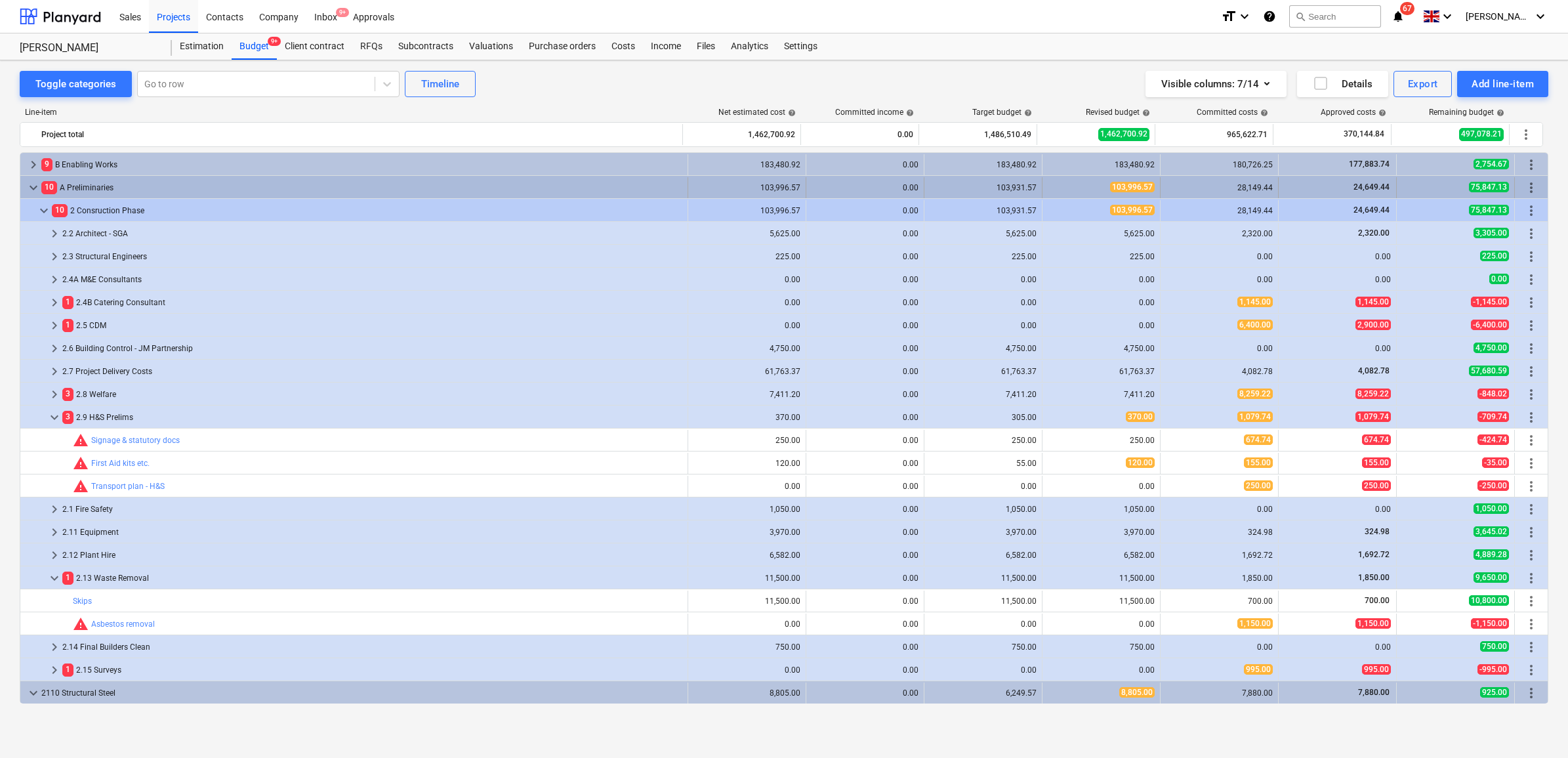
click at [29, 190] on span "keyboard_arrow_down" at bounding box center [33, 188] width 16 height 16
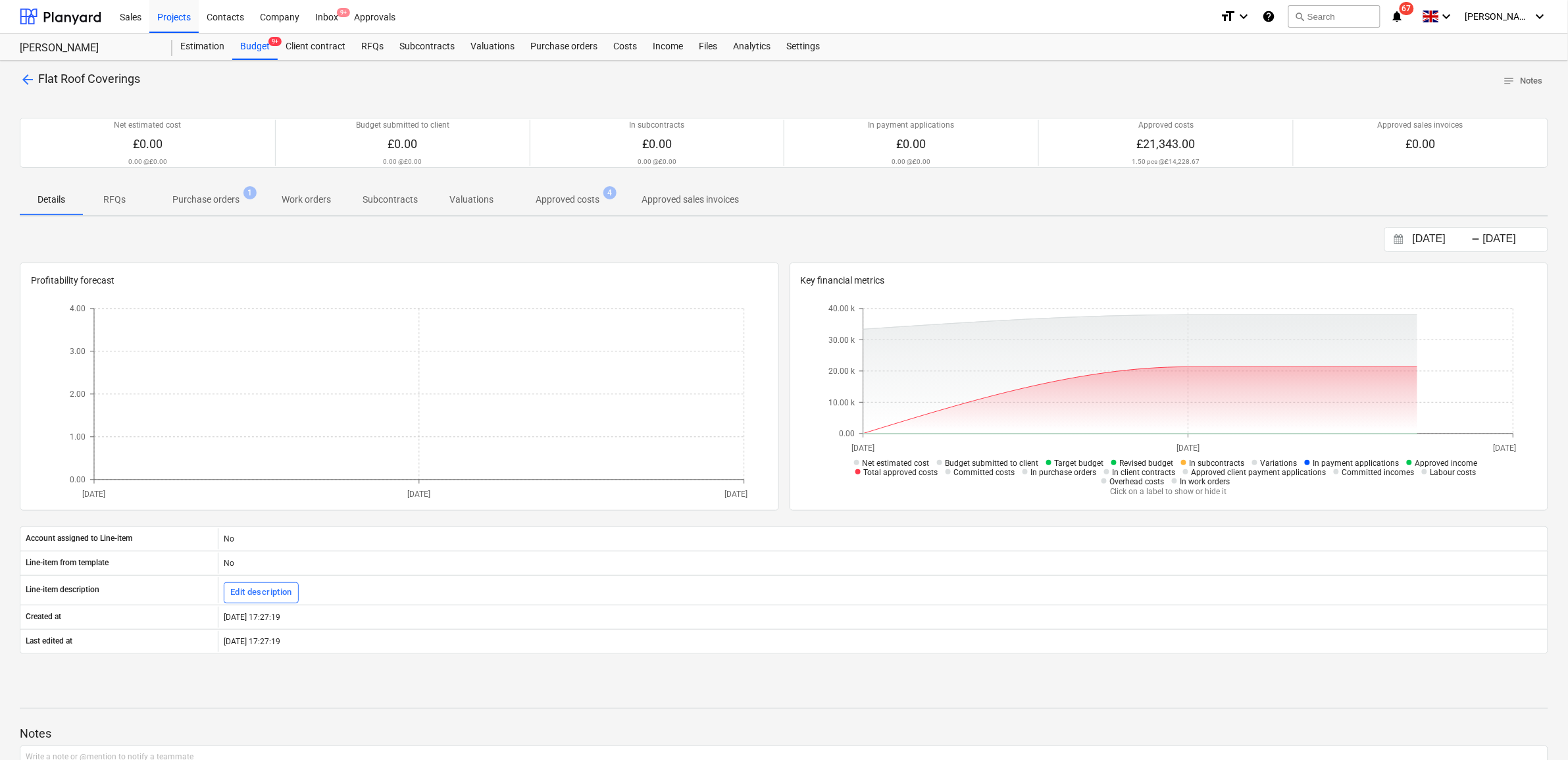
click at [218, 202] on p "Purchase orders" at bounding box center [206, 199] width 67 height 14
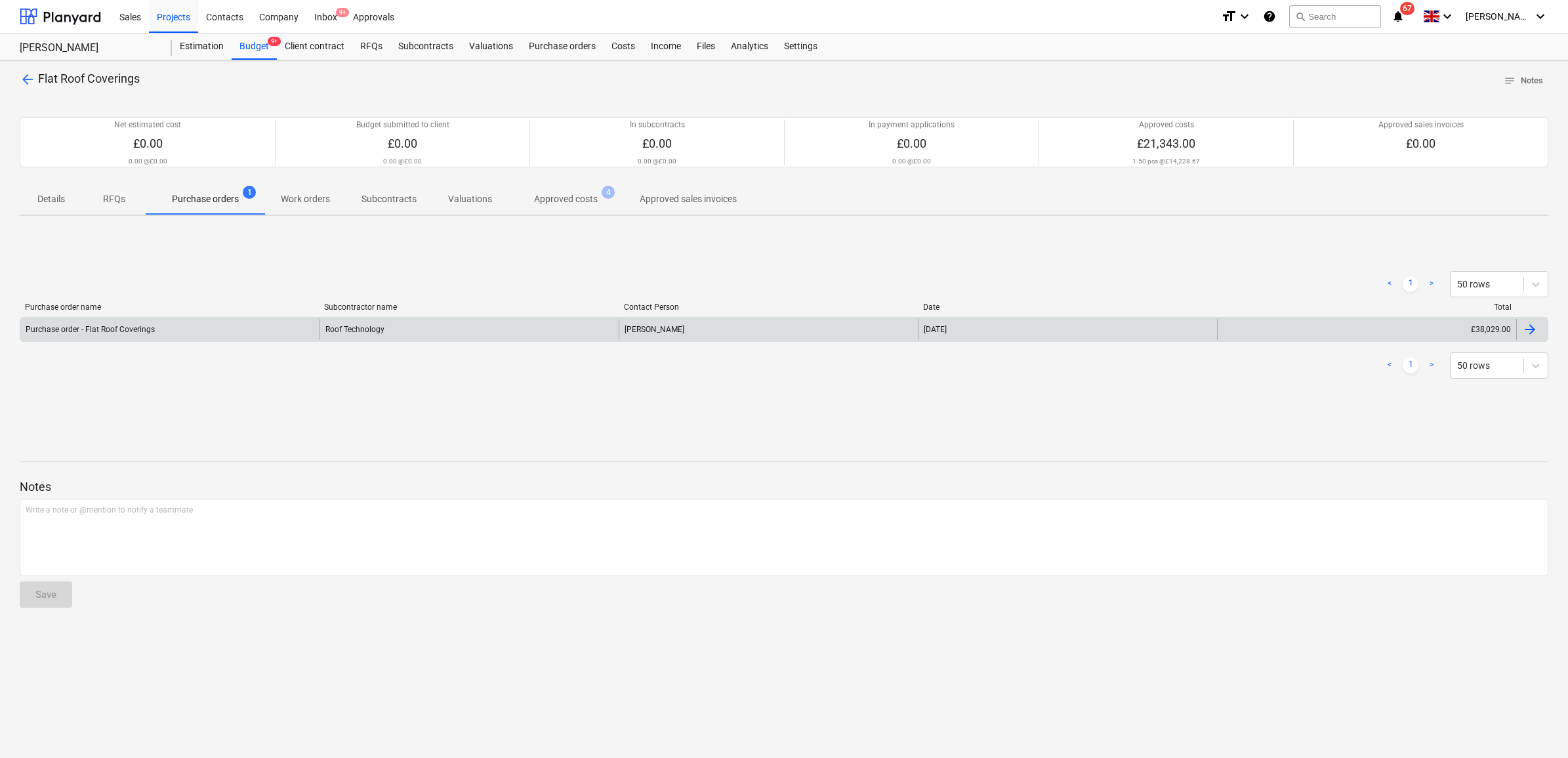
click at [281, 329] on div "Purchase order - Flat Roof Coverings" at bounding box center [170, 328] width 299 height 21
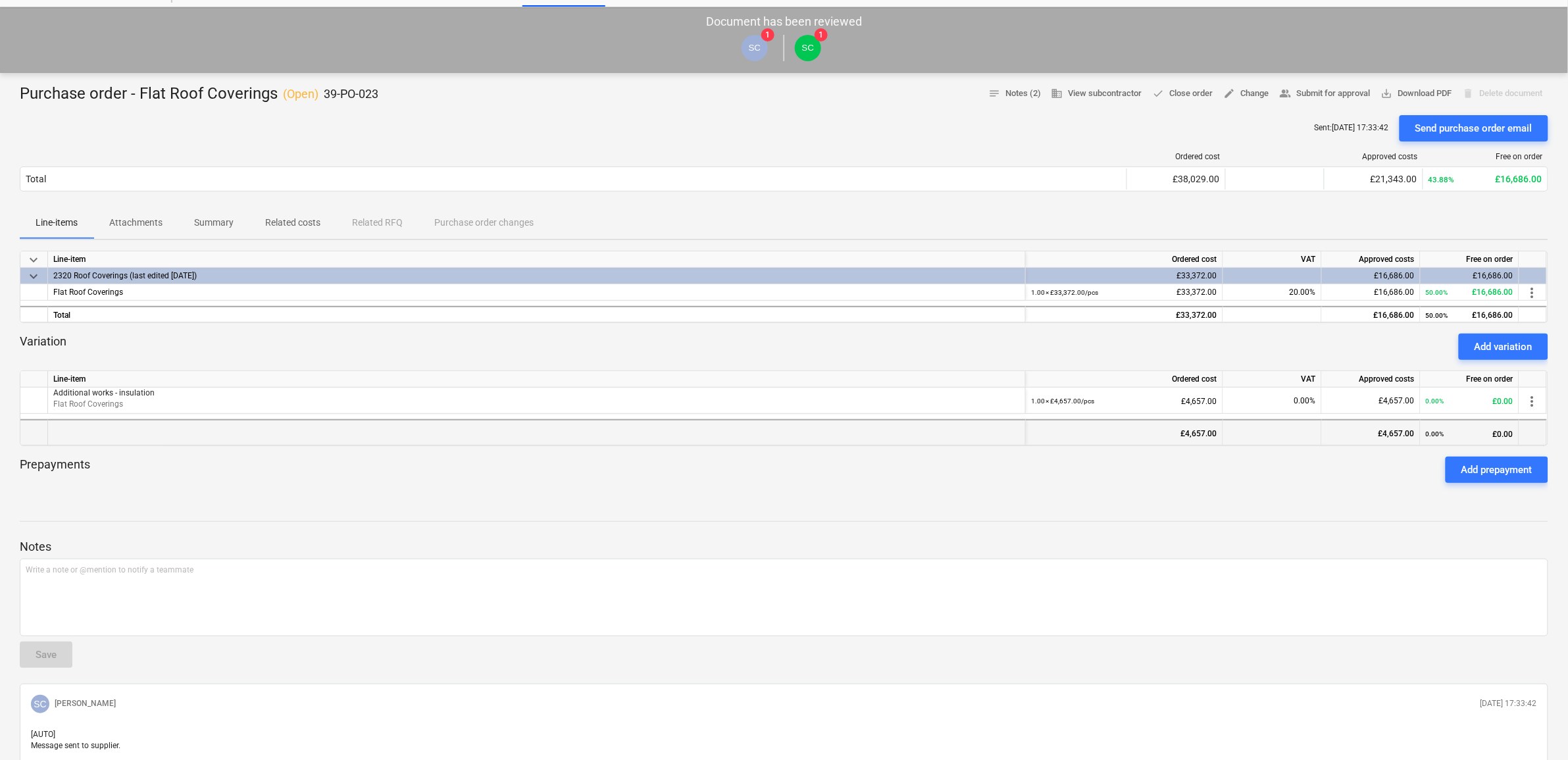
scroll to position [82, 0]
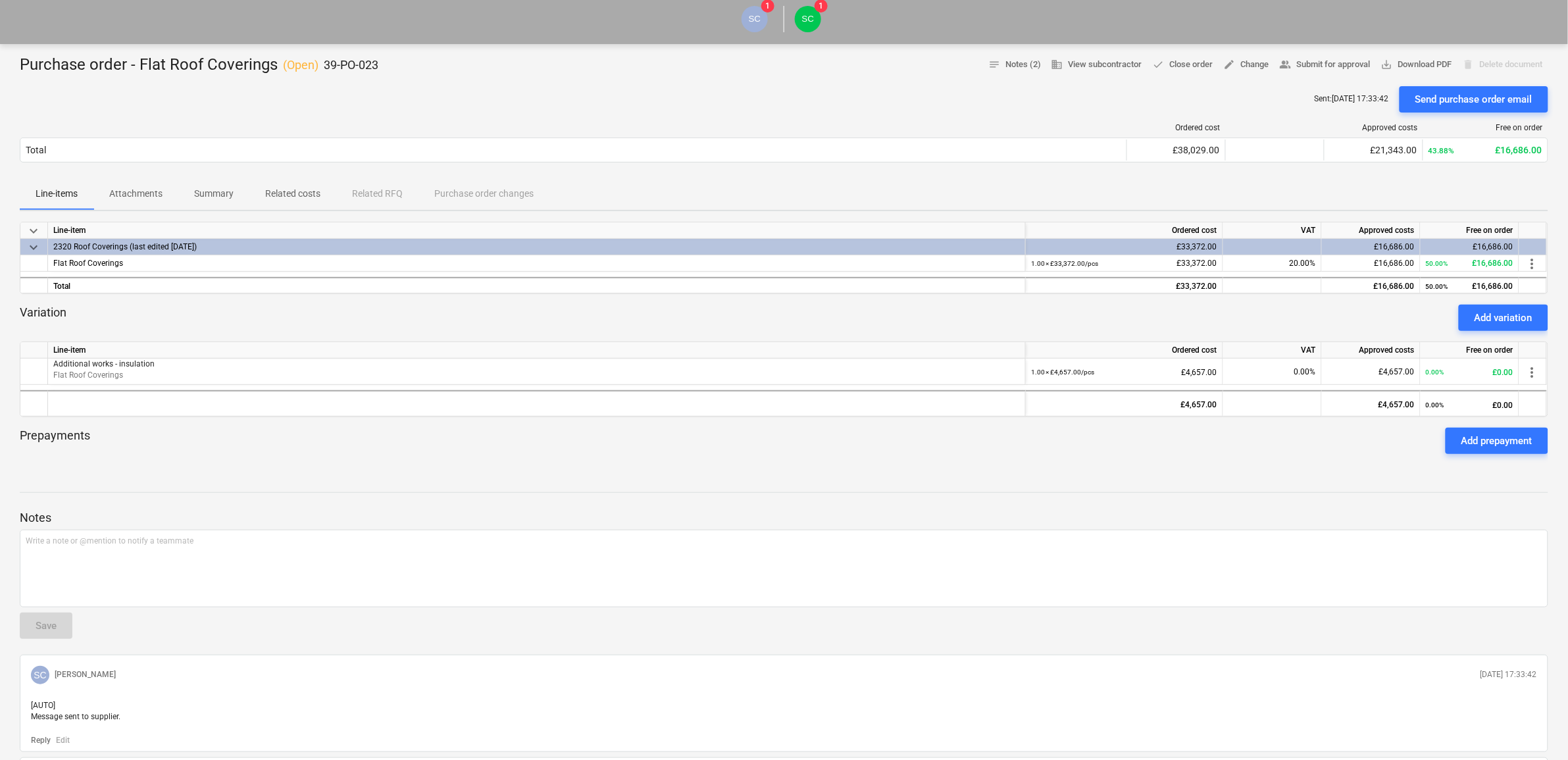
drag, startPoint x: 143, startPoint y: 194, endPoint x: 153, endPoint y: 194, distance: 10.0
click at [143, 194] on p "Attachments" at bounding box center [136, 193] width 53 height 14
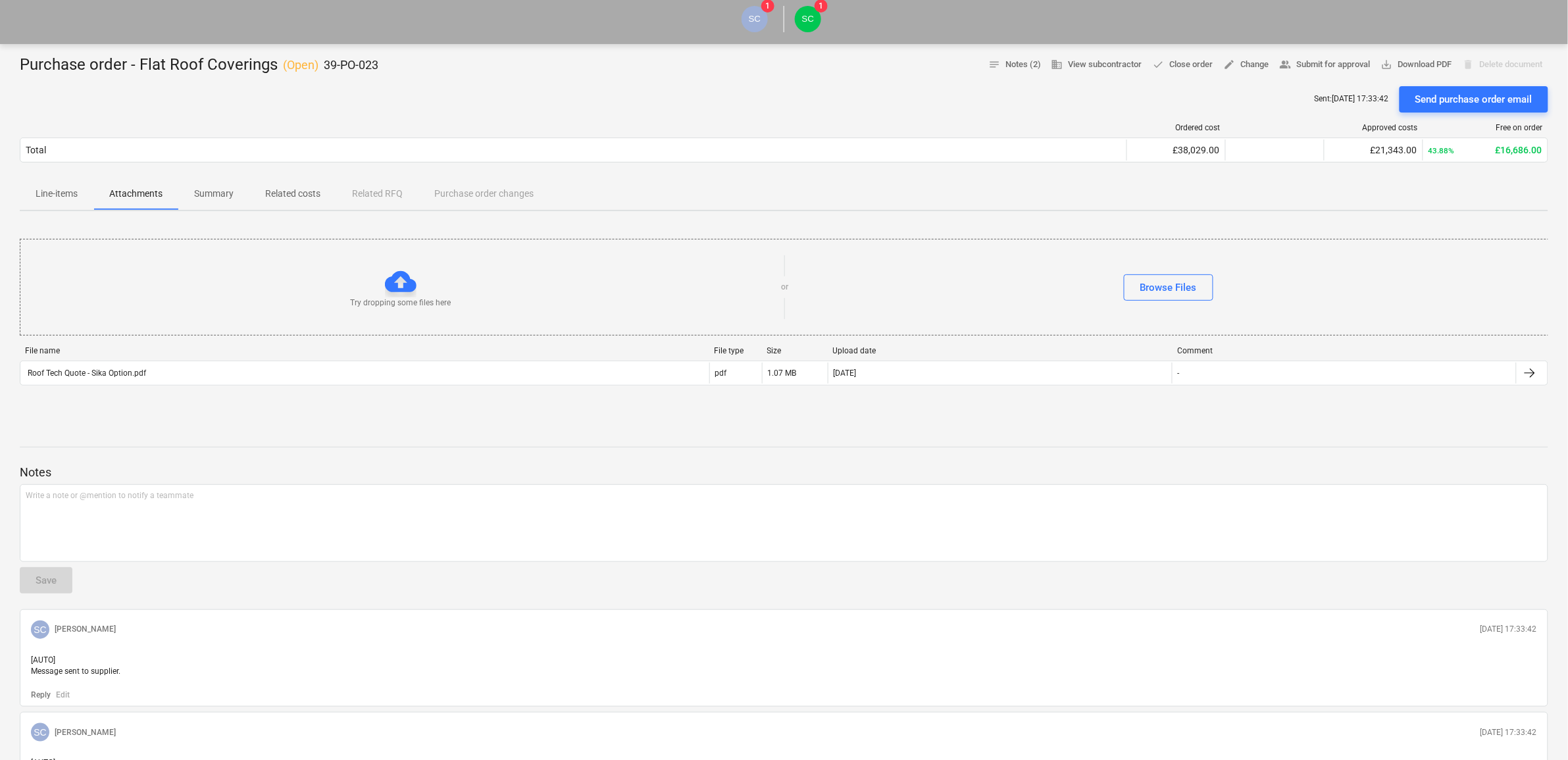
click at [288, 187] on p "Related costs" at bounding box center [293, 193] width 55 height 14
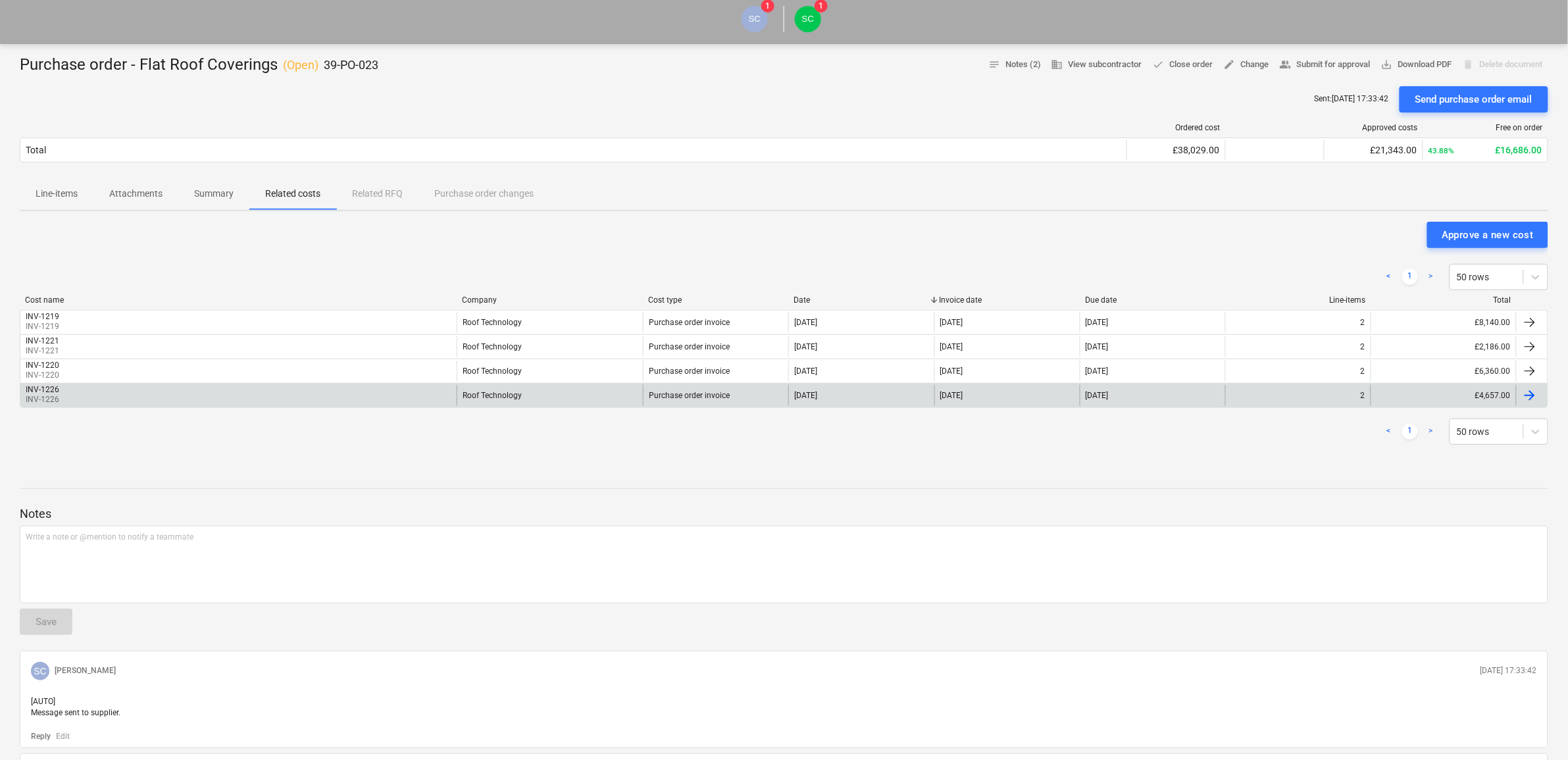
click at [1034, 399] on div "[DATE]" at bounding box center [1006, 394] width 145 height 21
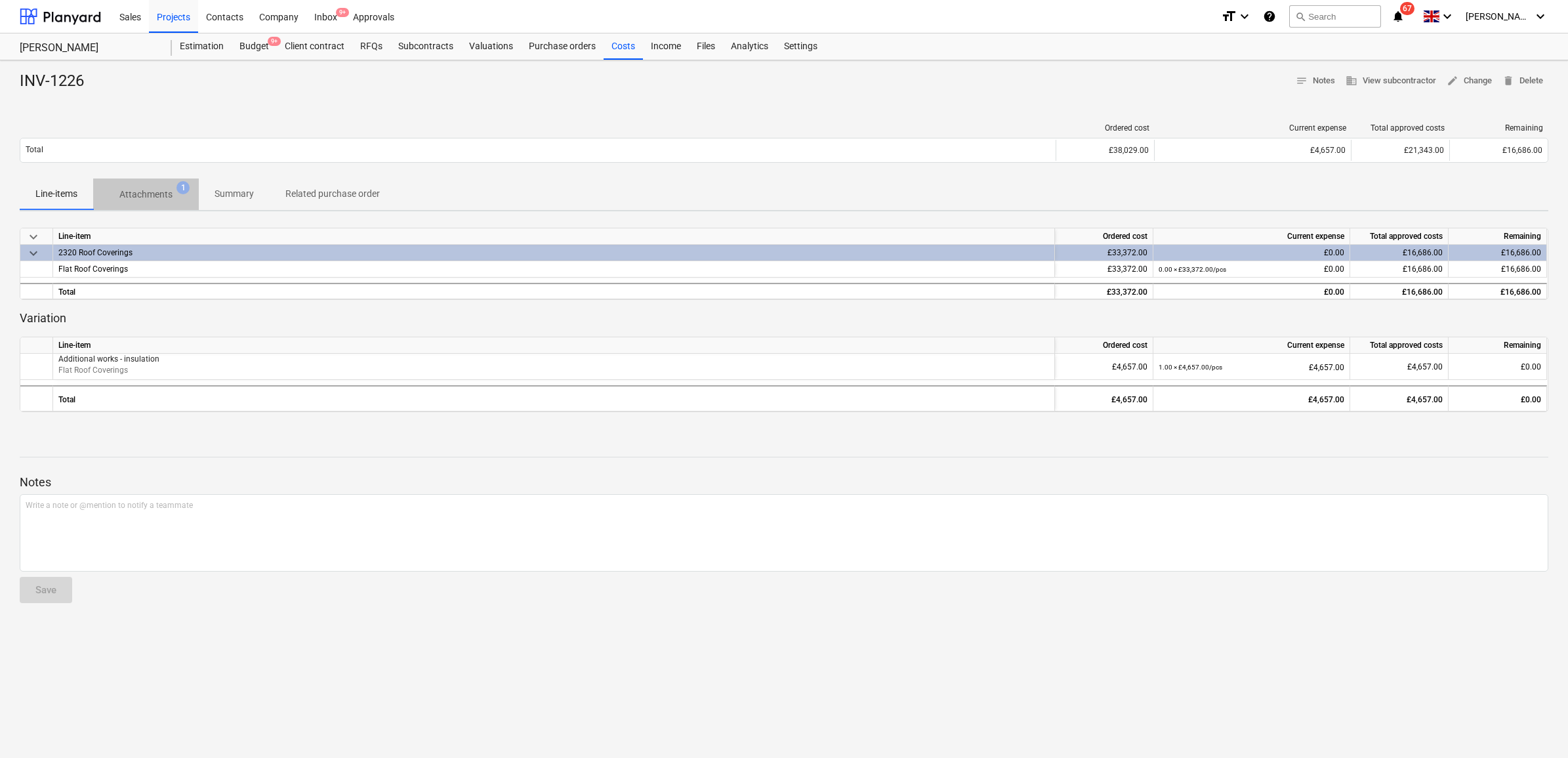
click at [159, 194] on p "Attachments" at bounding box center [145, 195] width 53 height 14
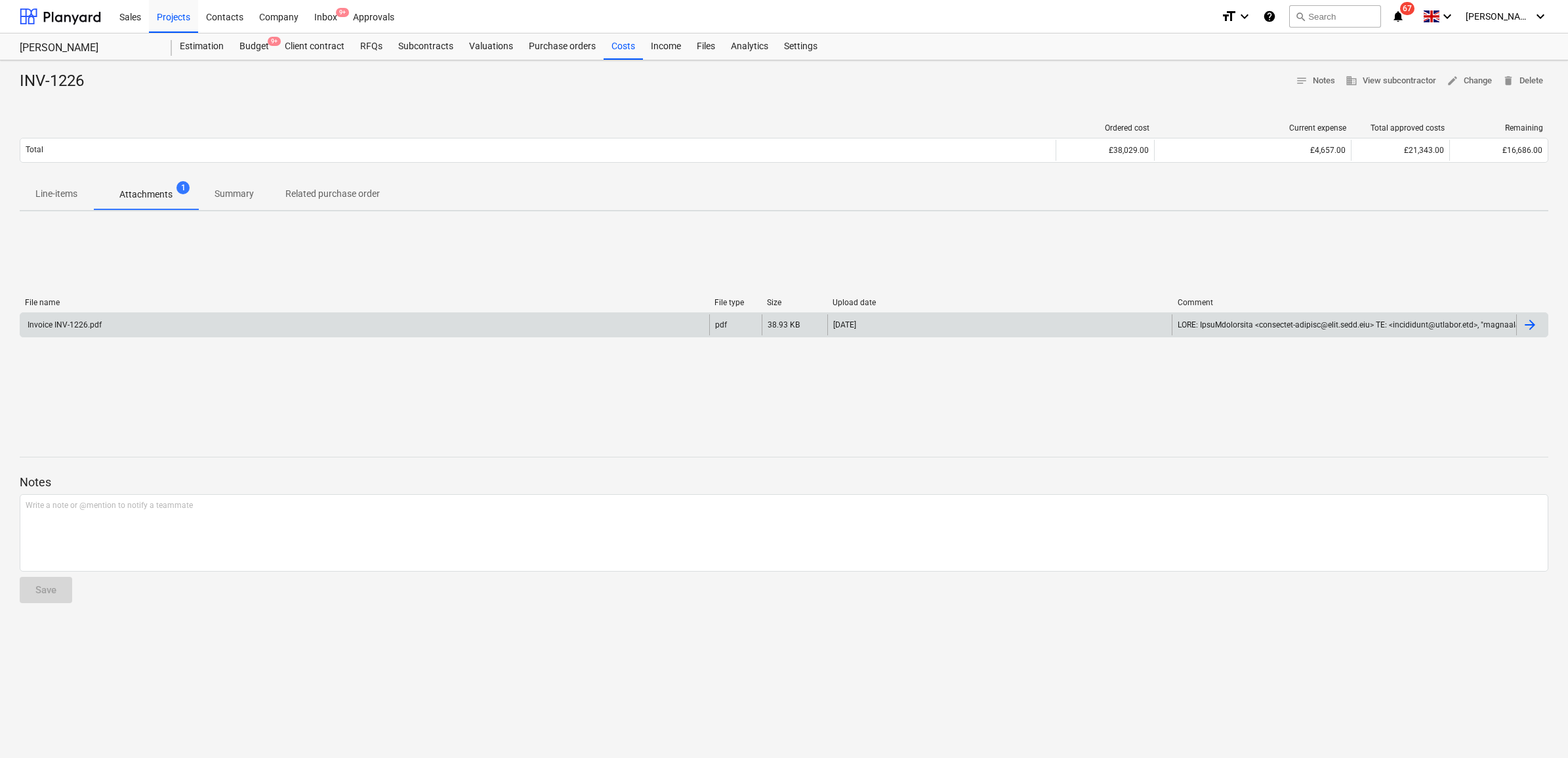
click at [351, 321] on div "Invoice INV-1226.pdf" at bounding box center [365, 324] width 689 height 21
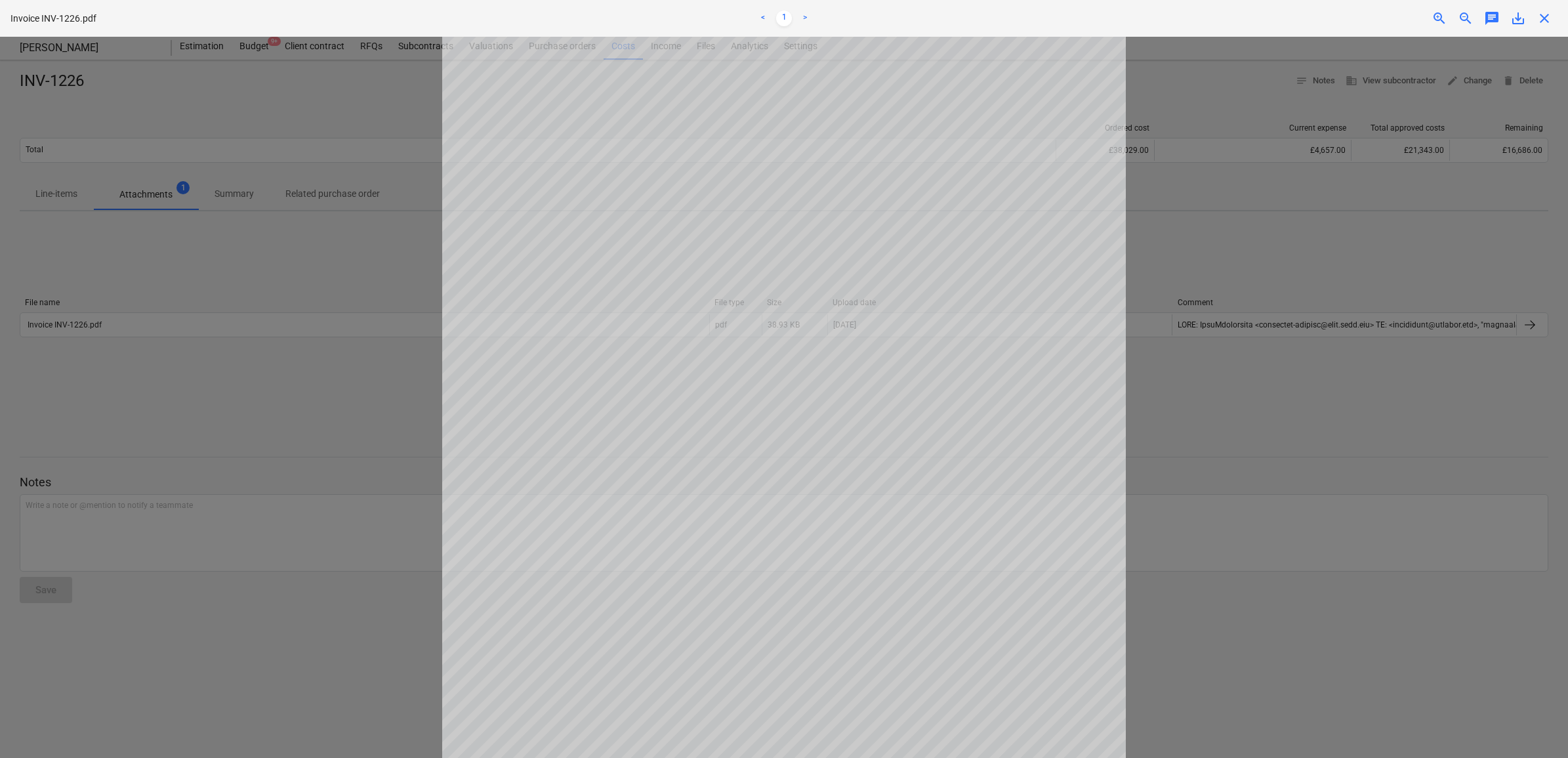
click at [1540, 18] on div "Decision updated" at bounding box center [1384, 14] width 354 height 28
click at [1313, 184] on div at bounding box center [784, 396] width 1568 height 721
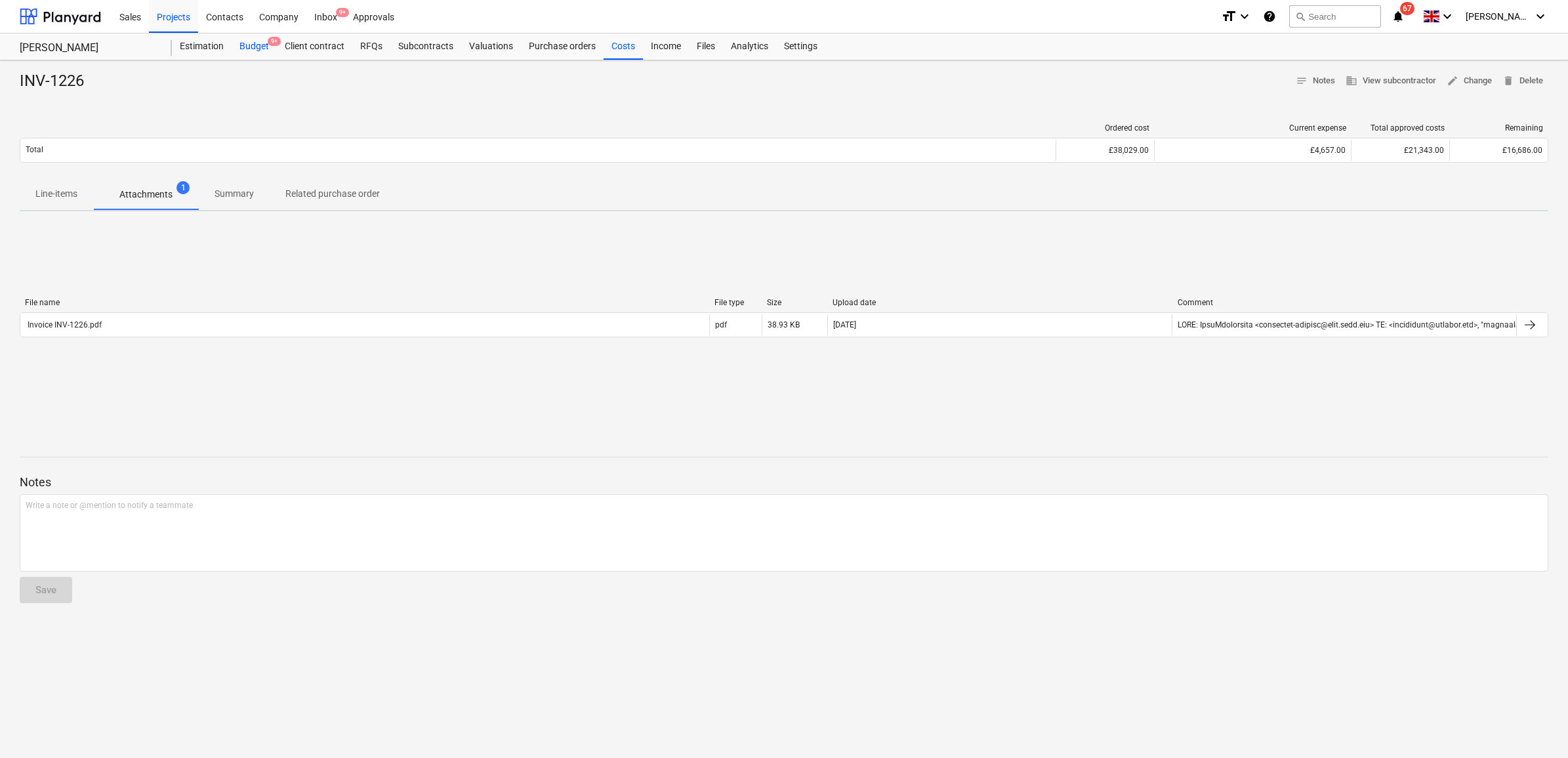
click at [266, 44] on div "Budget 9+" at bounding box center [255, 46] width 45 height 27
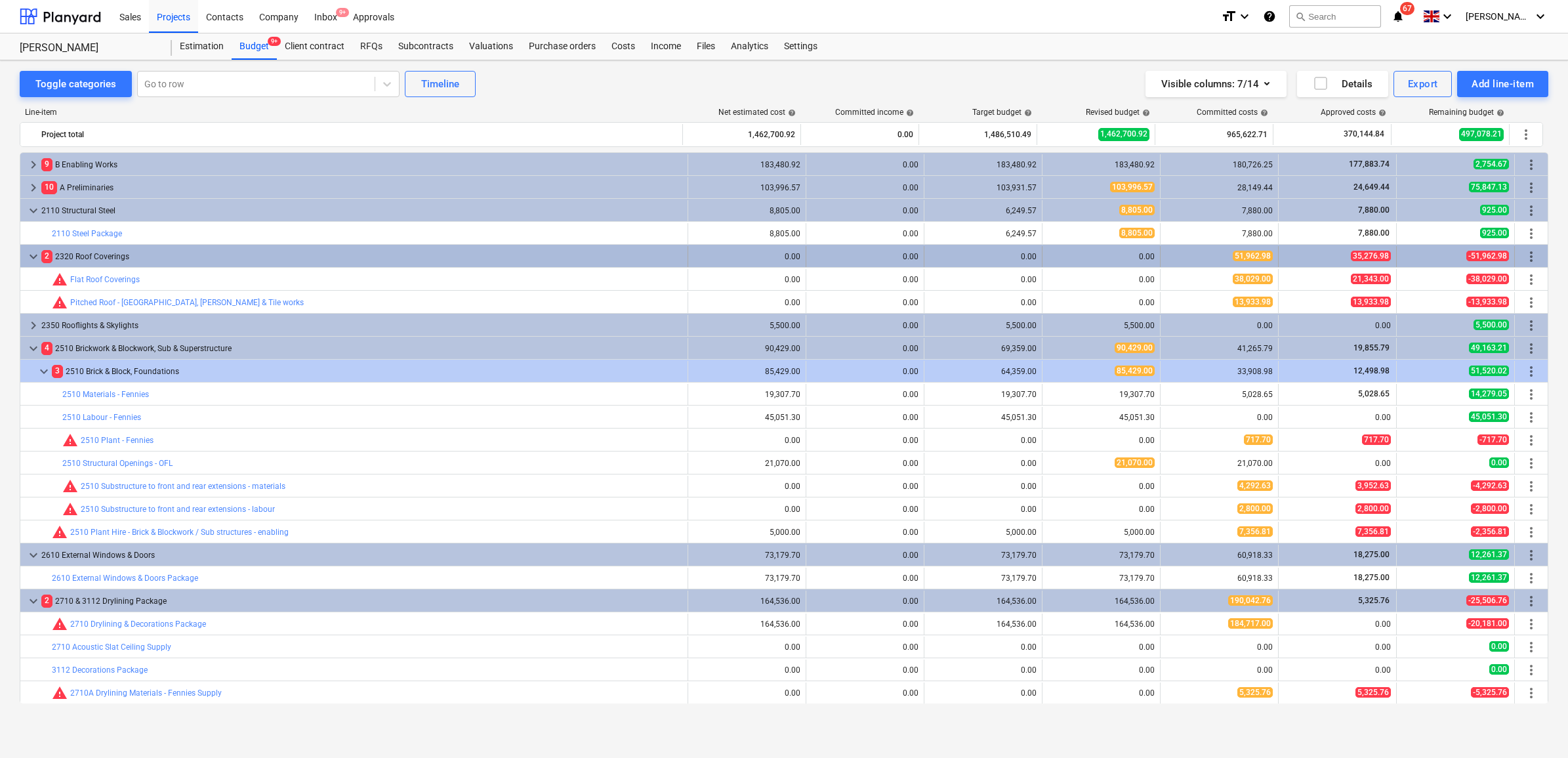
click at [1523, 257] on span "more_vert" at bounding box center [1531, 257] width 16 height 16
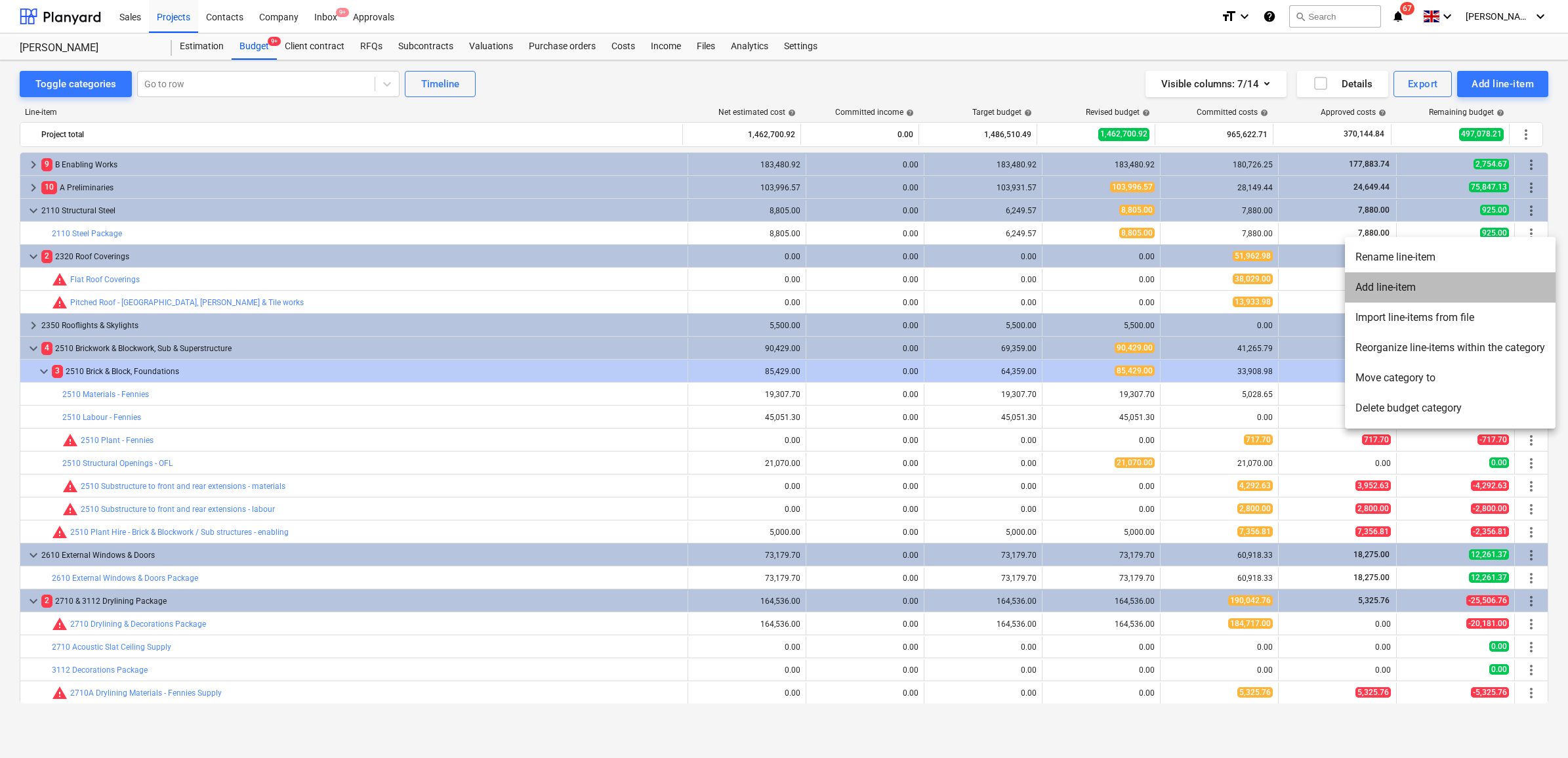
click at [1417, 292] on li "Add line-item" at bounding box center [1450, 287] width 210 height 30
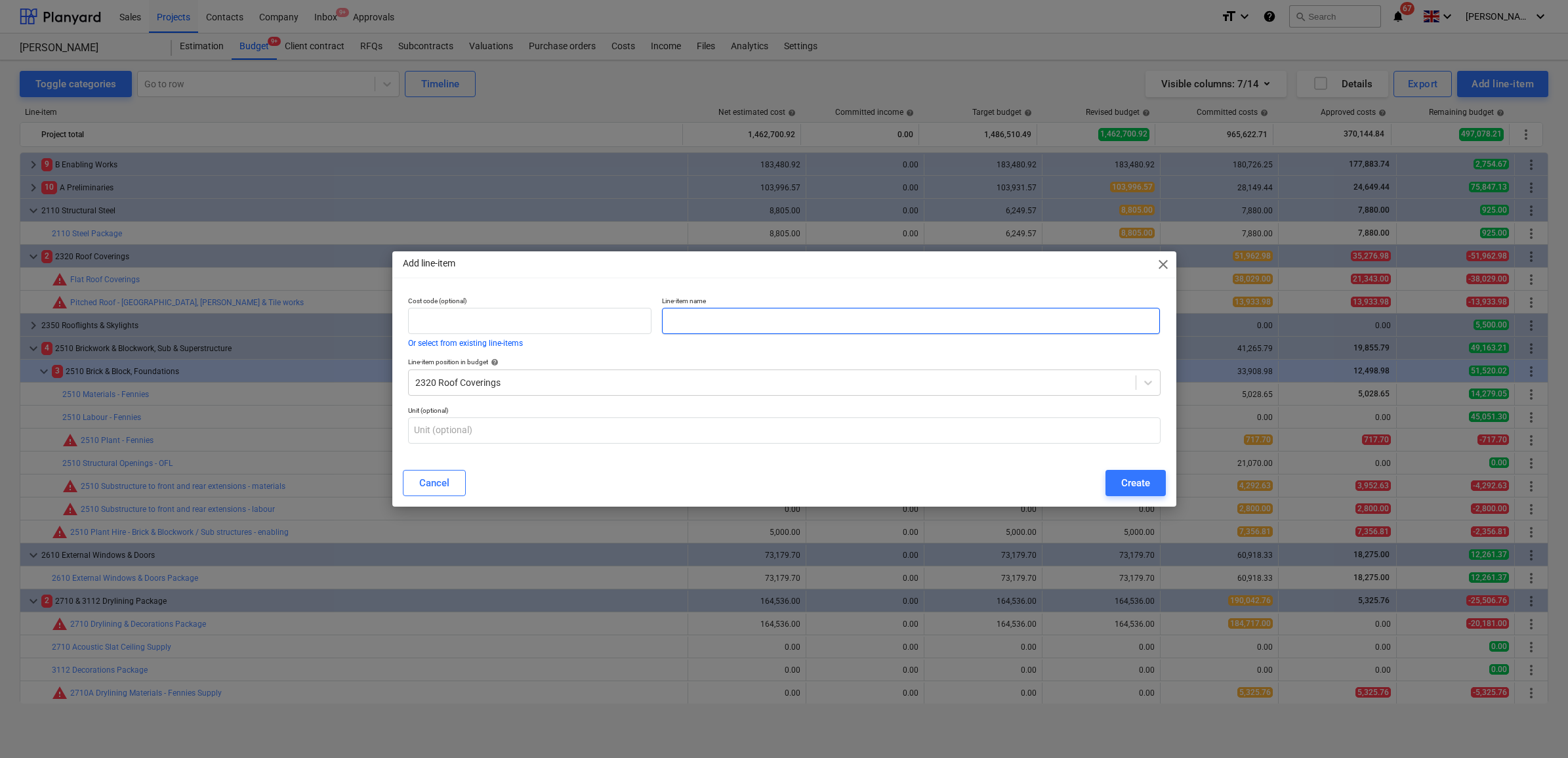
click at [699, 325] on input "text" at bounding box center [910, 321] width 497 height 27
type input "Zinc Roof Coverings"
click at [549, 330] on input "text" at bounding box center [530, 321] width 244 height 27
type input "2320"
click at [1116, 490] on button "Create" at bounding box center [1134, 483] width 60 height 27
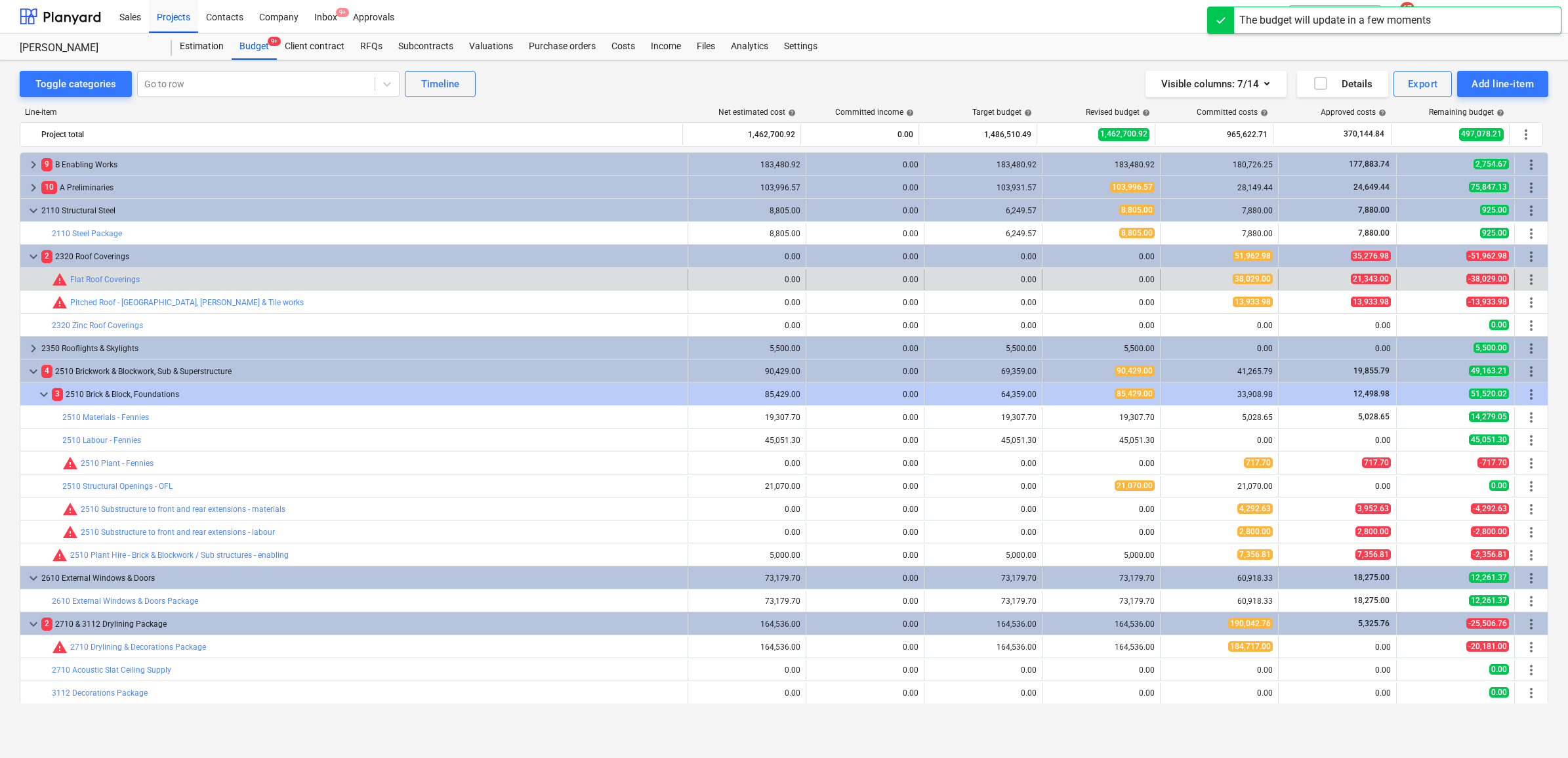
click at [1532, 280] on span "more_vert" at bounding box center [1531, 279] width 16 height 16
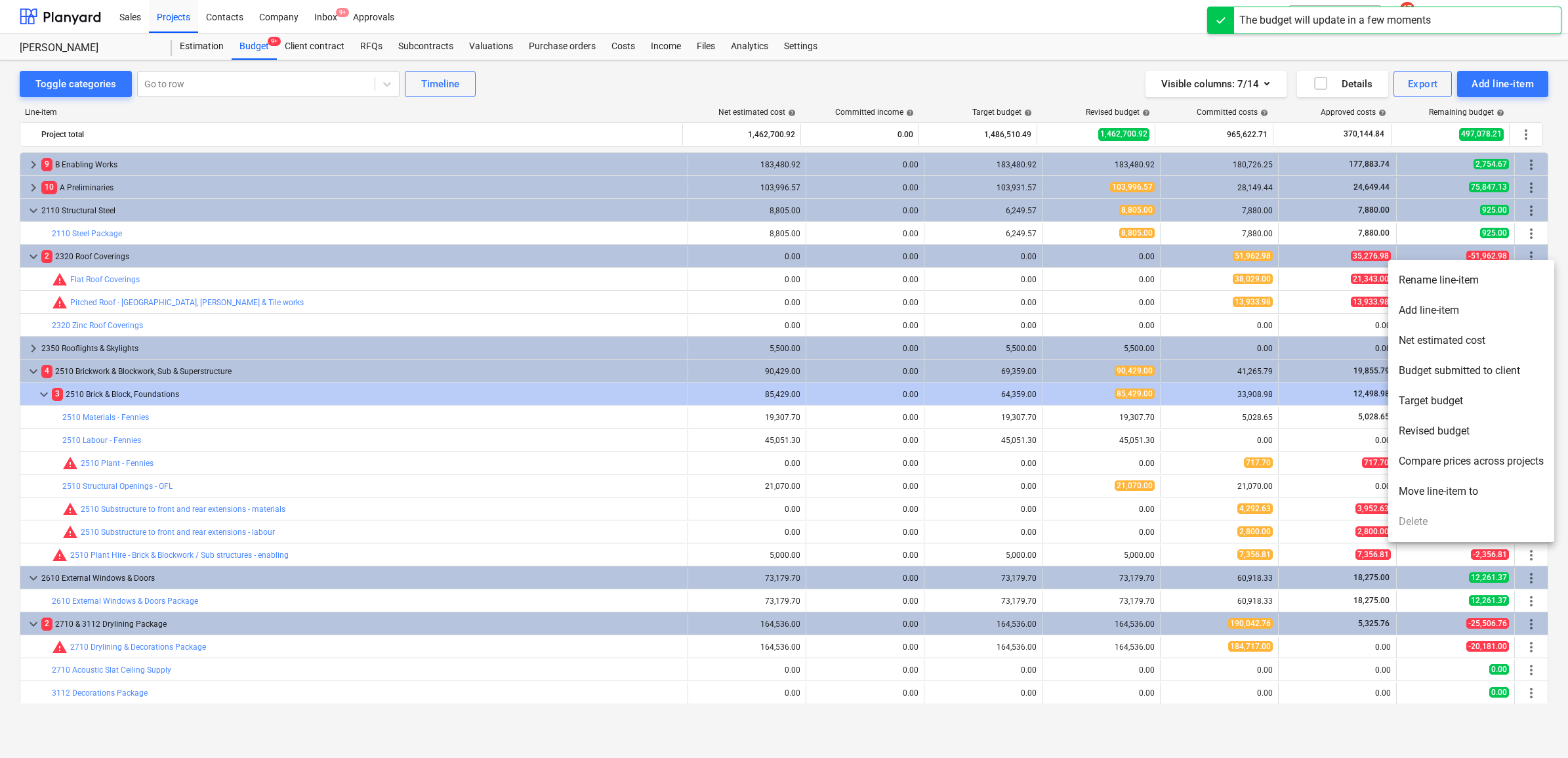
click at [1471, 287] on li "Rename line-item" at bounding box center [1471, 280] width 166 height 30
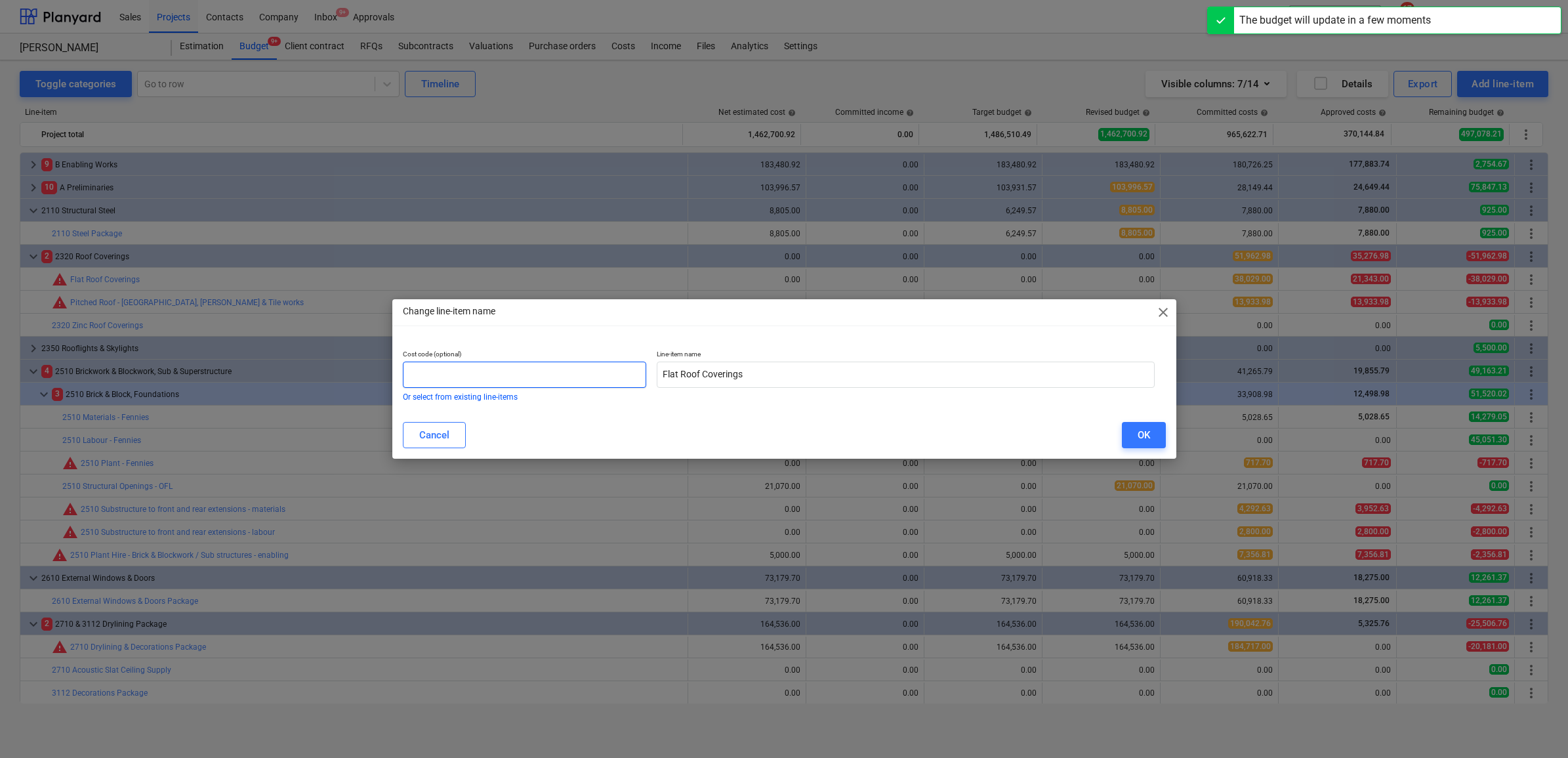
click at [588, 362] on div "Cost code (optional) Or select from existing line-items" at bounding box center [525, 375] width 244 height 50
click at [585, 366] on input "text" at bounding box center [525, 375] width 244 height 27
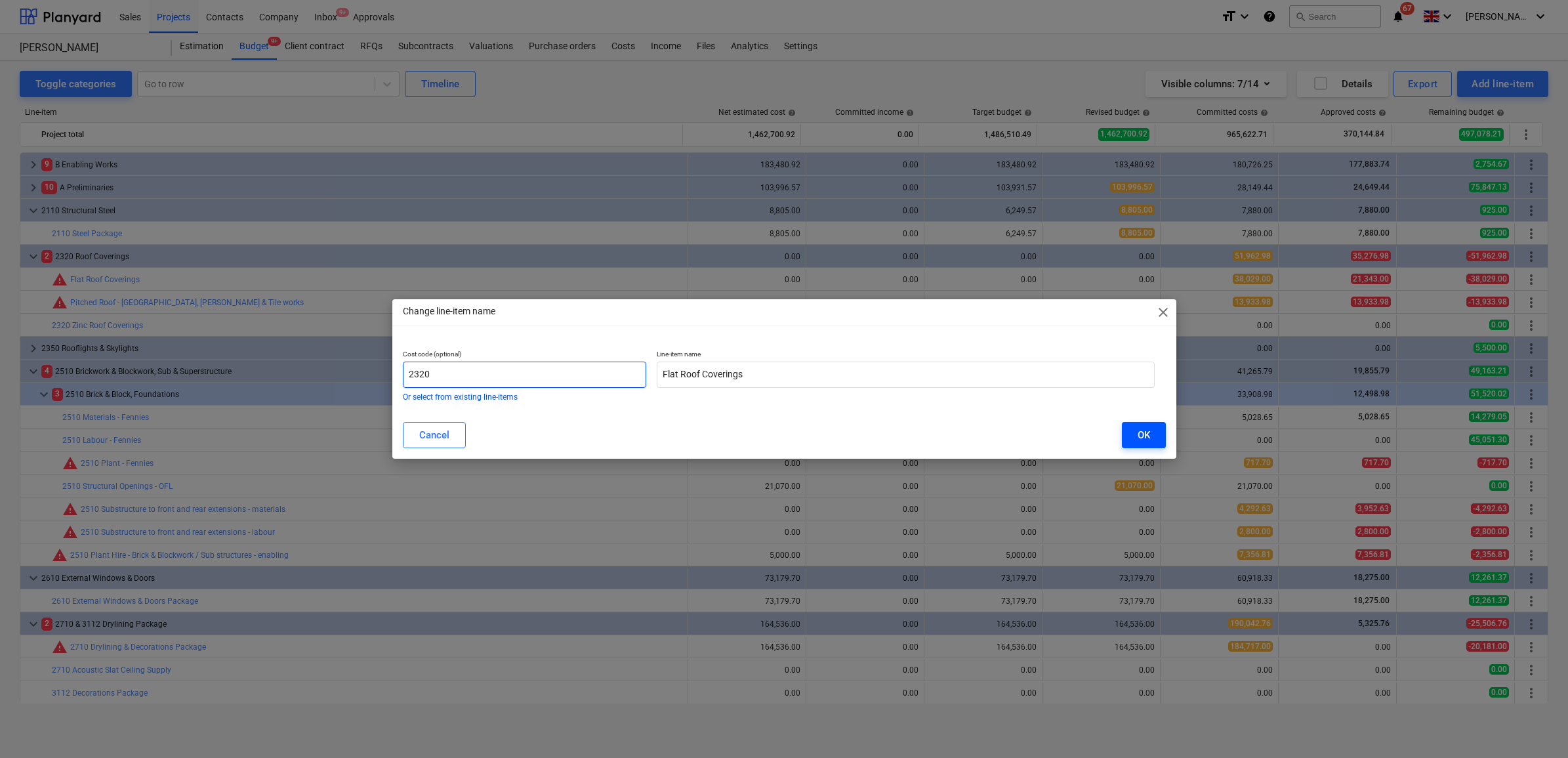
type input "2320"
click at [1134, 431] on button "OK" at bounding box center [1143, 435] width 44 height 27
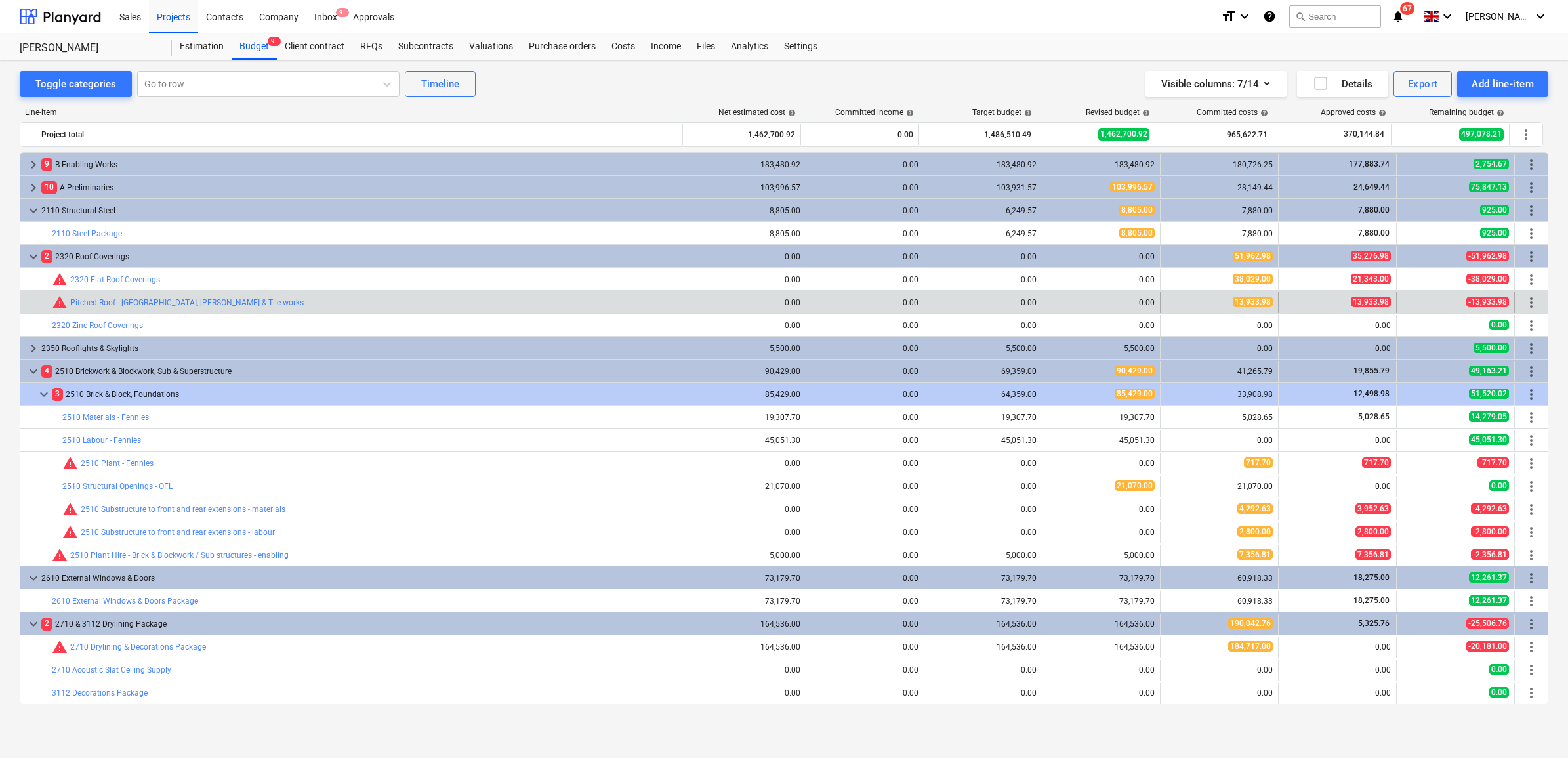
click at [1523, 302] on span "more_vert" at bounding box center [1531, 303] width 16 height 16
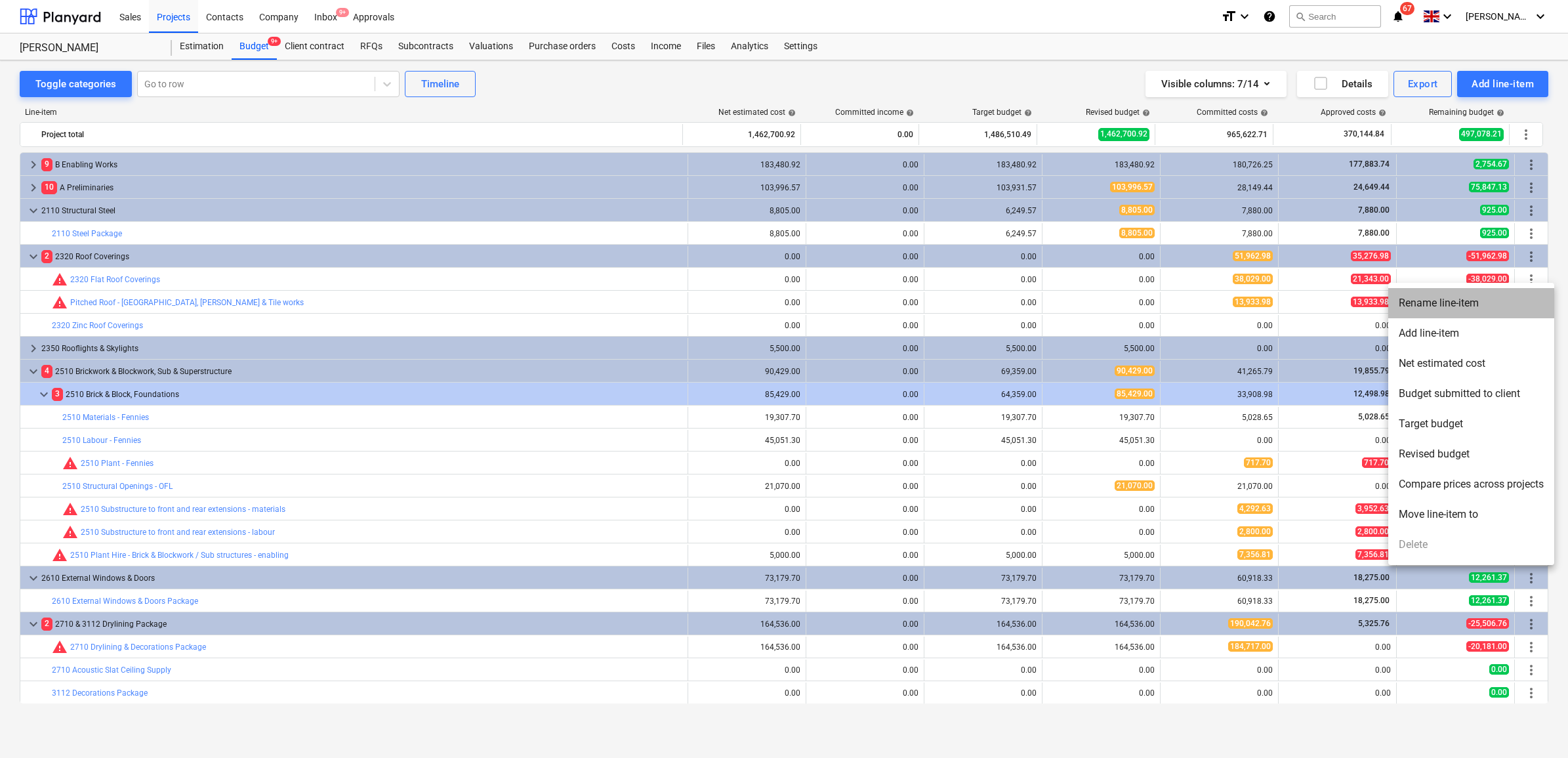
click at [1451, 303] on li "Rename line-item" at bounding box center [1471, 303] width 166 height 30
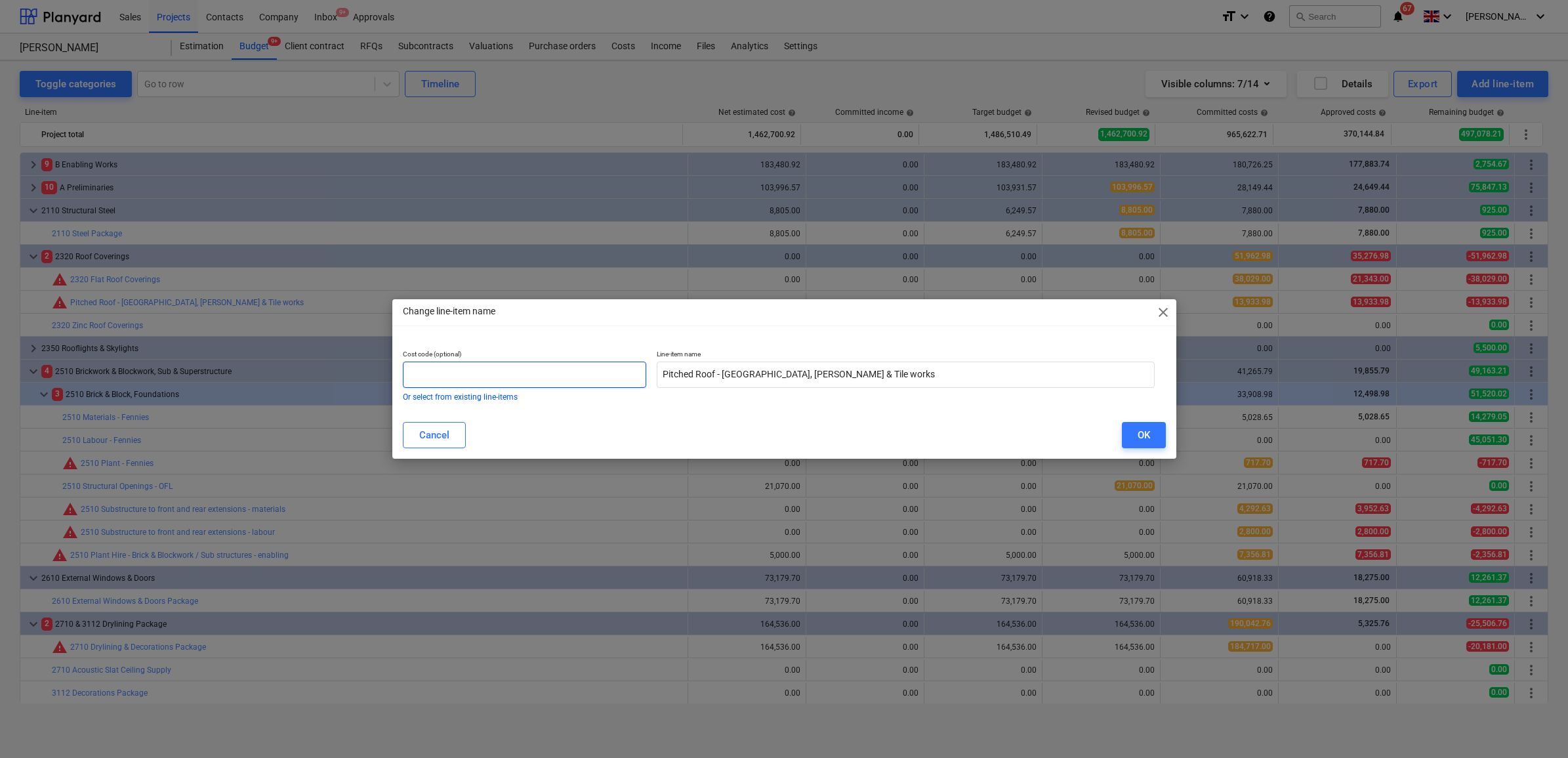
click at [592, 378] on input "text" at bounding box center [525, 375] width 244 height 27
type input "2320"
click at [1148, 437] on div "OK" at bounding box center [1143, 435] width 13 height 17
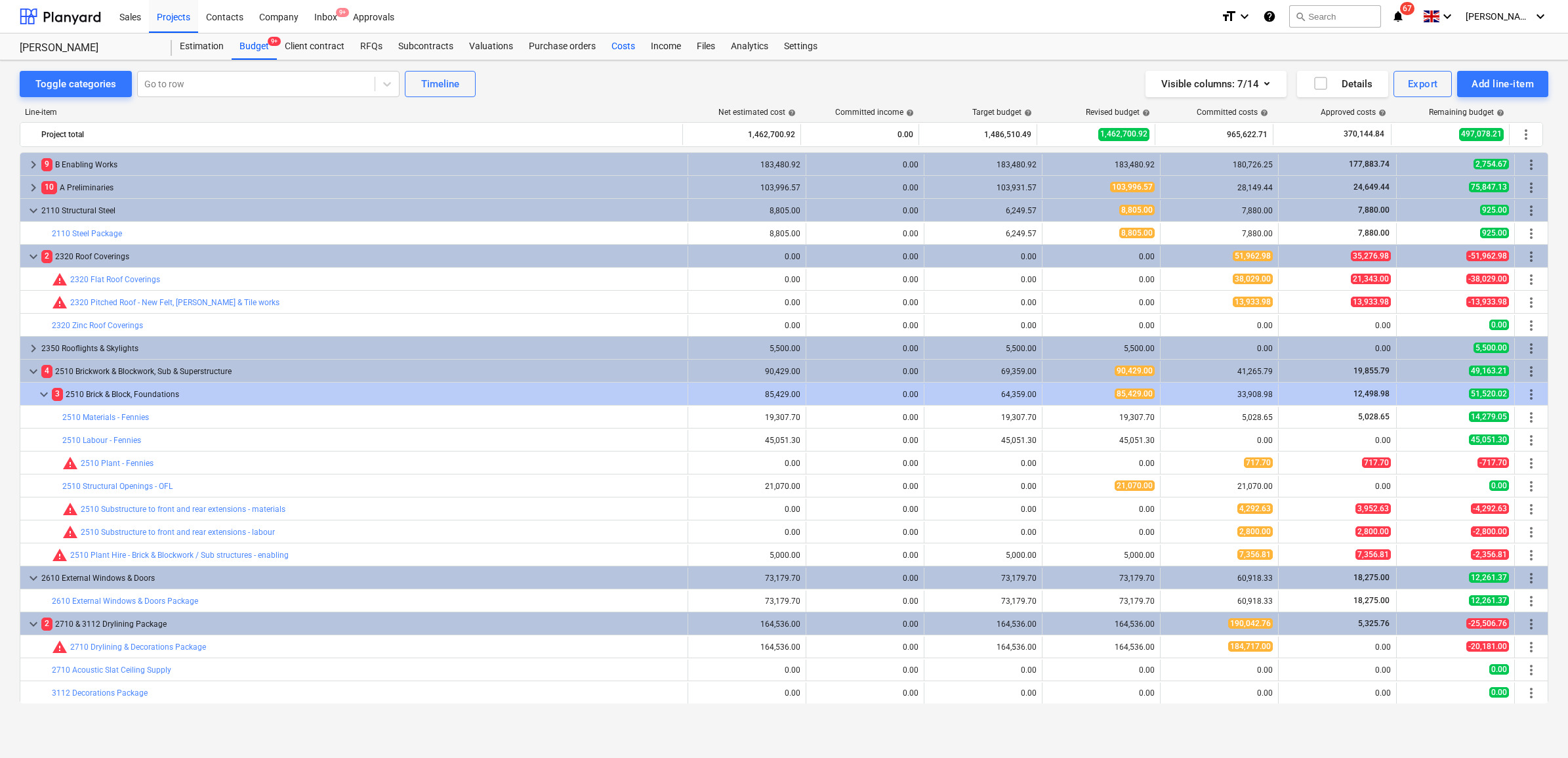
click at [620, 44] on div "Costs" at bounding box center [623, 46] width 39 height 27
